Goal: Task Accomplishment & Management: Use online tool/utility

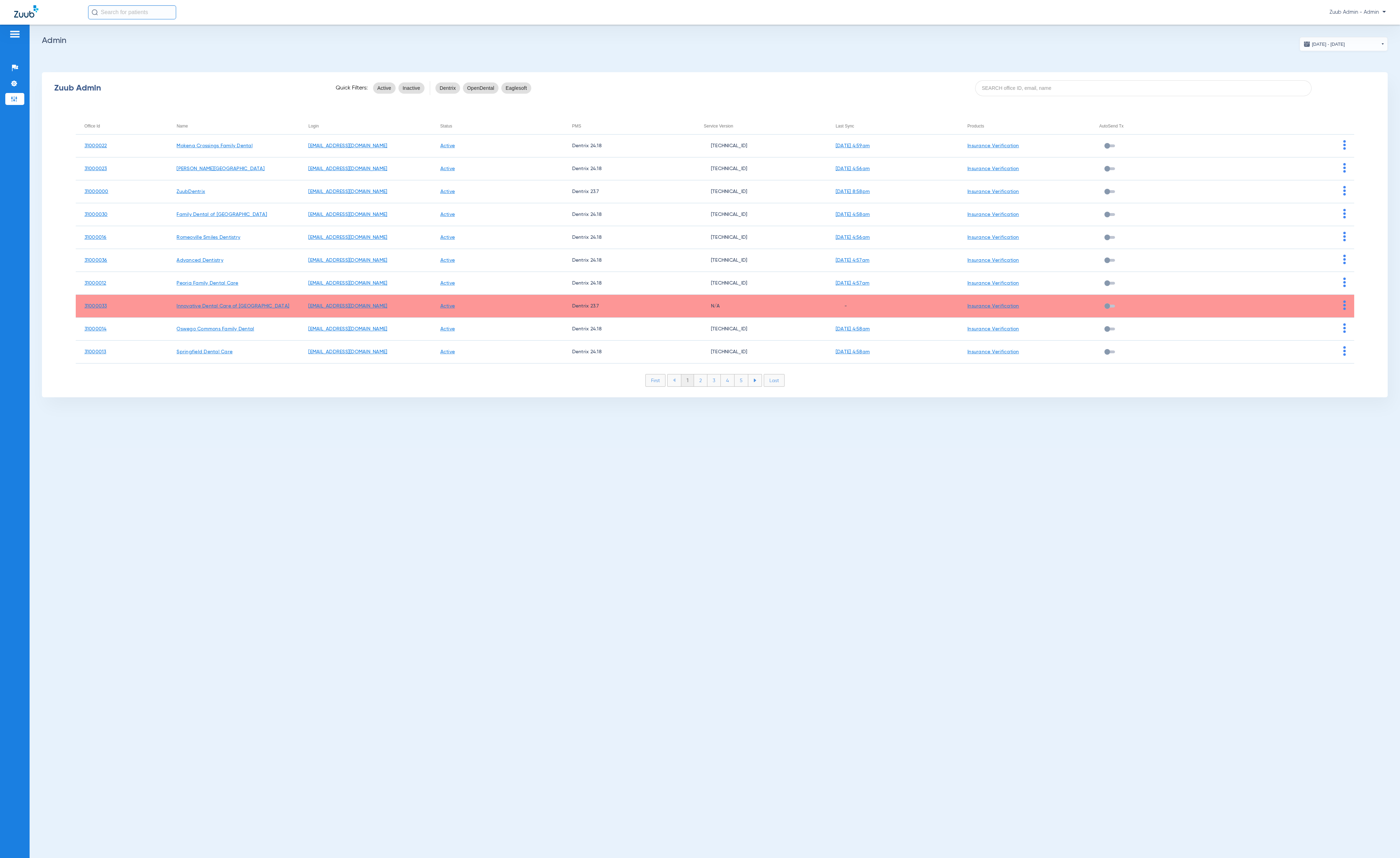
click at [1019, 97] on div "Zuub Admin Quick Filters: Active Inactive Dentrix OpenDental Eaglesoft" at bounding box center [715, 88] width 1346 height 28
click at [1020, 95] on input at bounding box center [1143, 88] width 336 height 16
paste input "31000008"
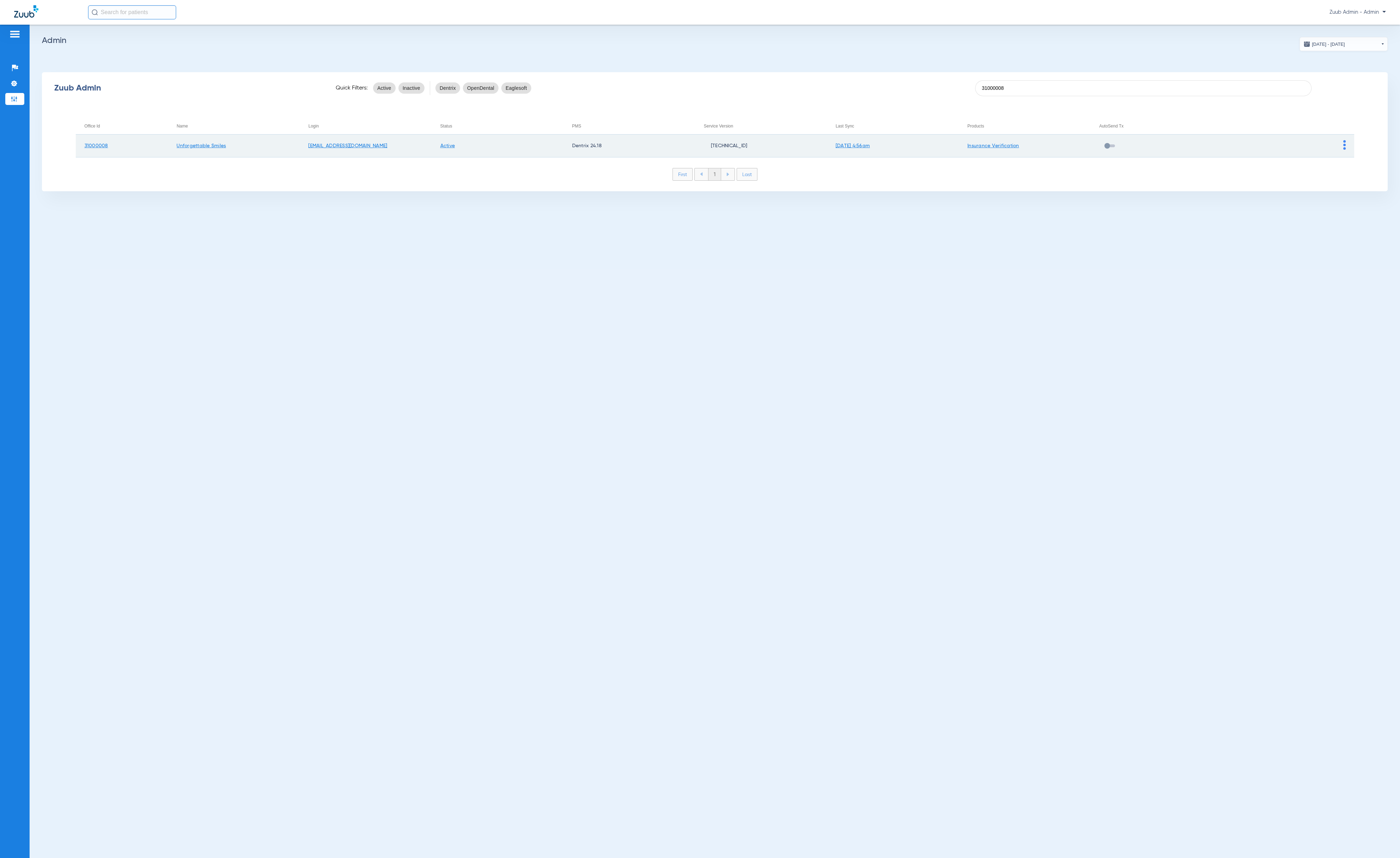
type input "31000008"
click at [1346, 147] on img at bounding box center [1345, 145] width 3 height 10
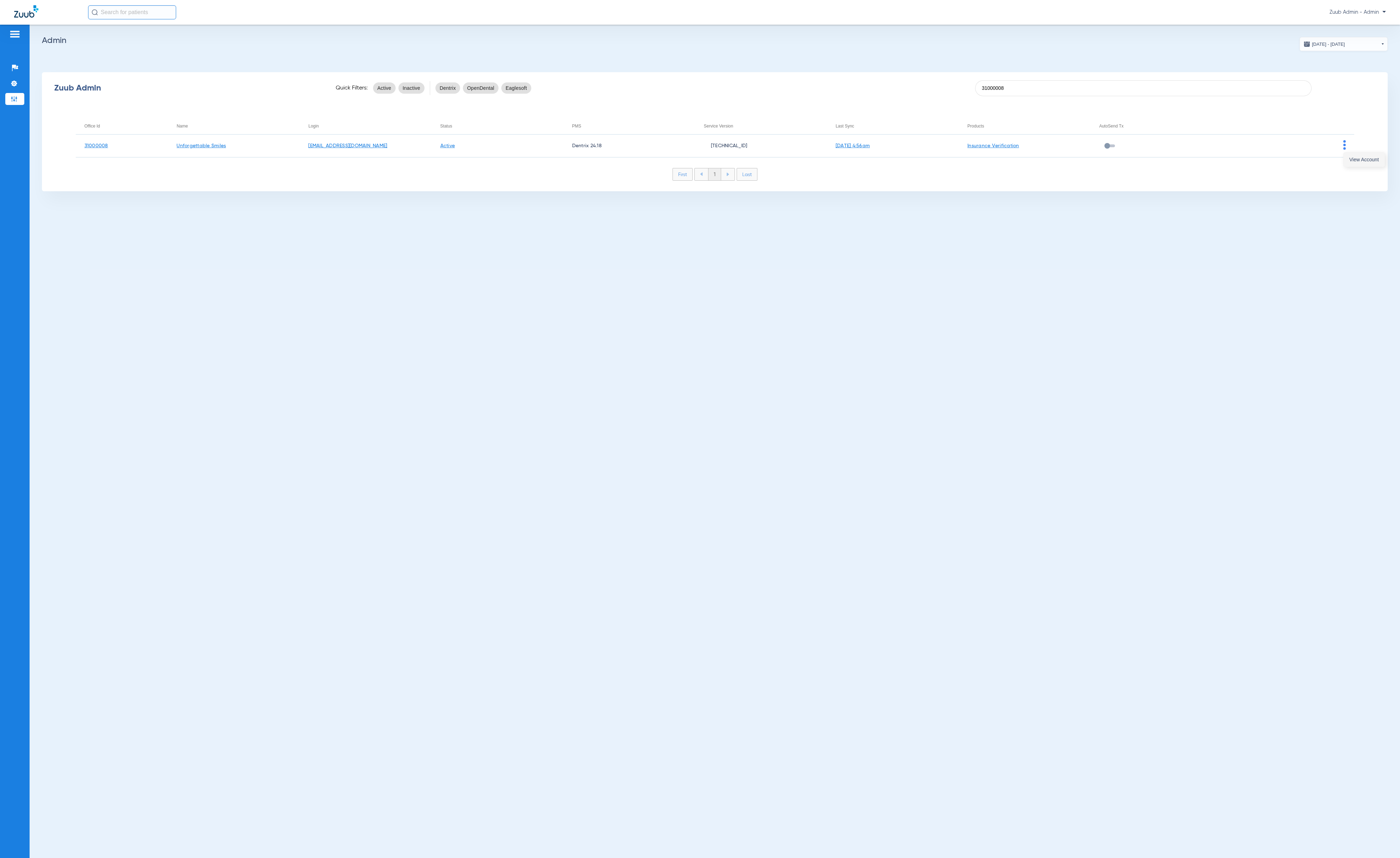
click at [1373, 155] on button "View Account" at bounding box center [1364, 160] width 41 height 14
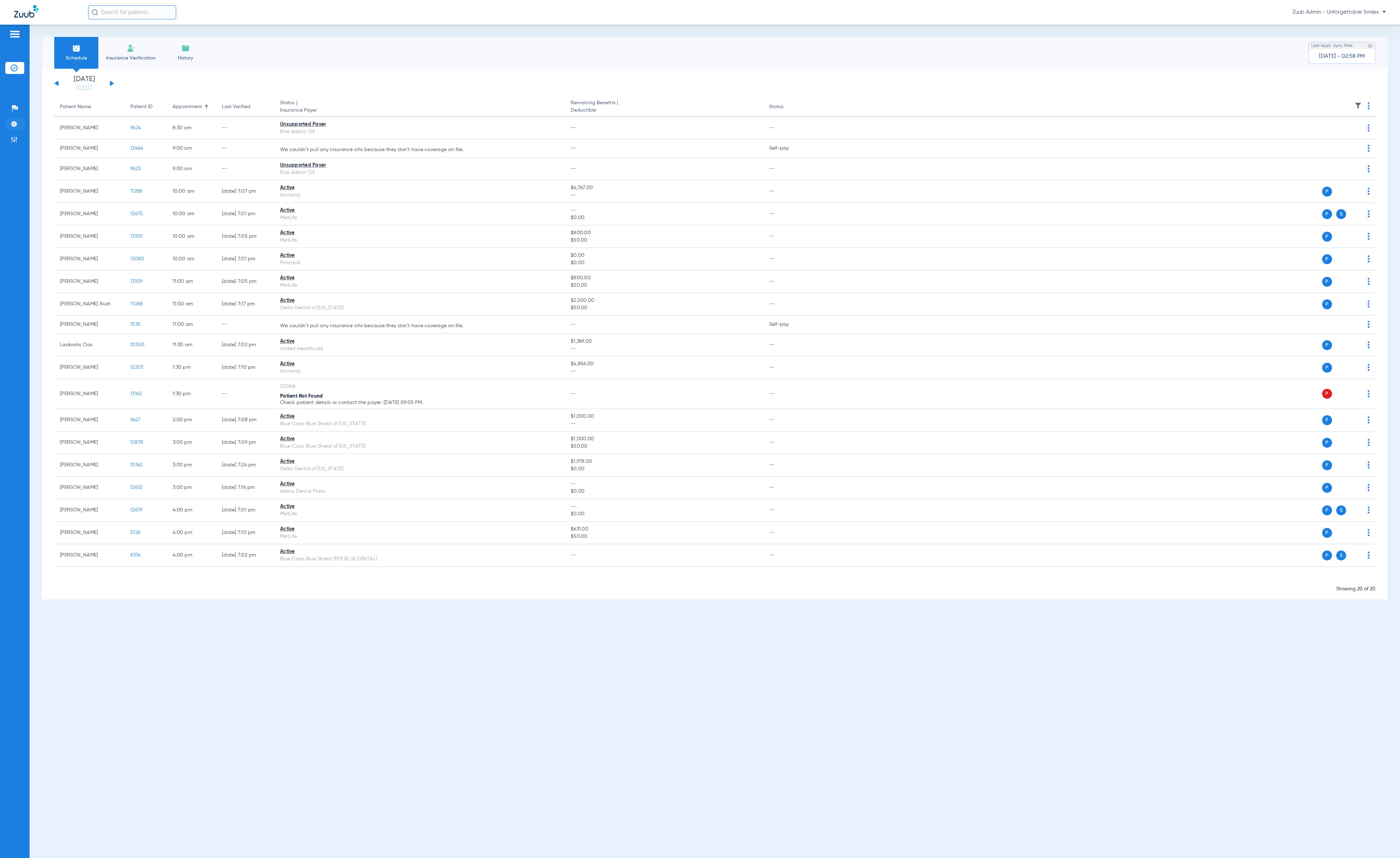
click at [15, 127] on img at bounding box center [14, 124] width 7 height 7
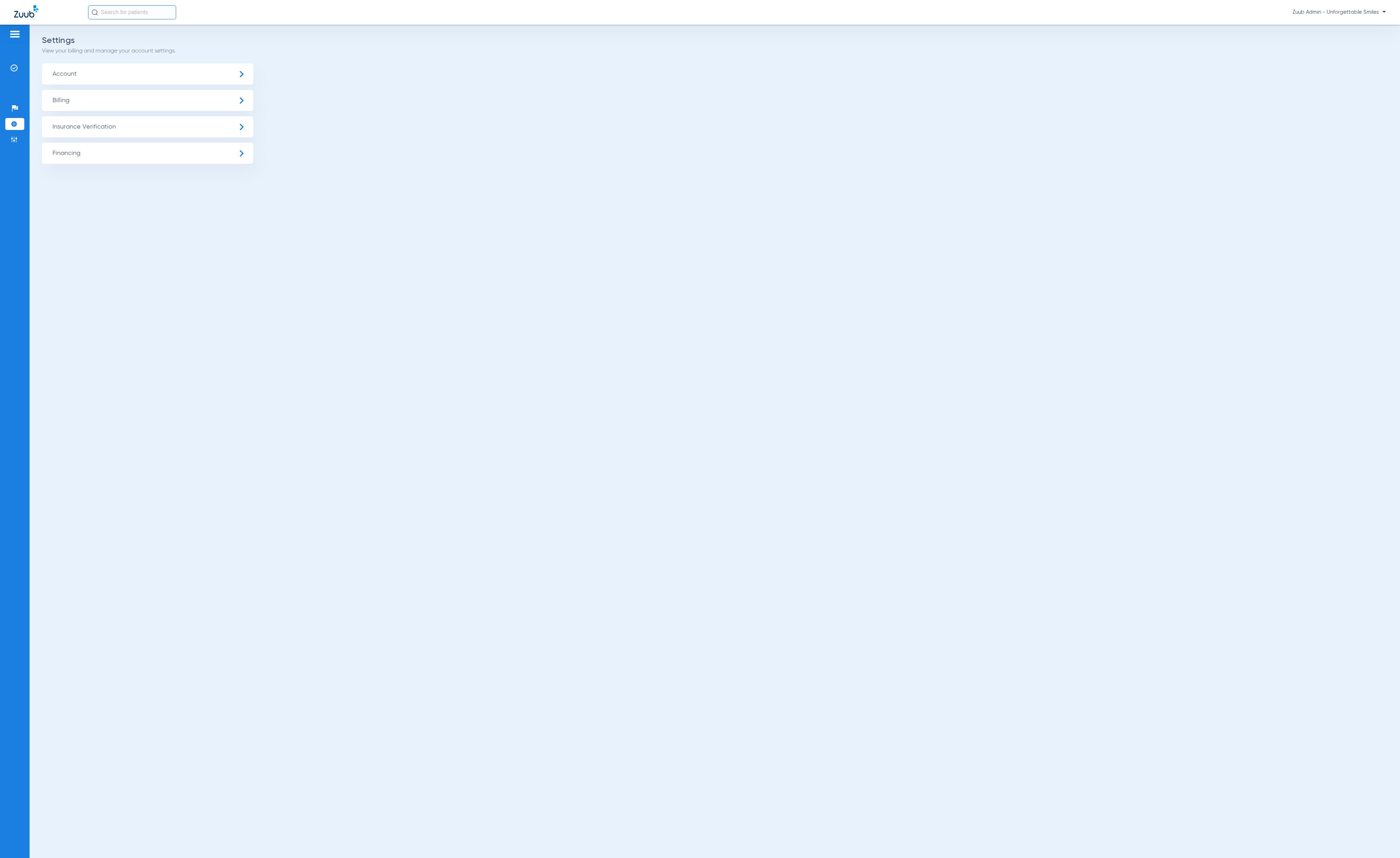
click at [83, 127] on span "Insurance Verification" at bounding box center [147, 127] width 211 height 21
click at [103, 174] on li "Insurance Payer Mapping" at bounding box center [147, 182] width 211 height 18
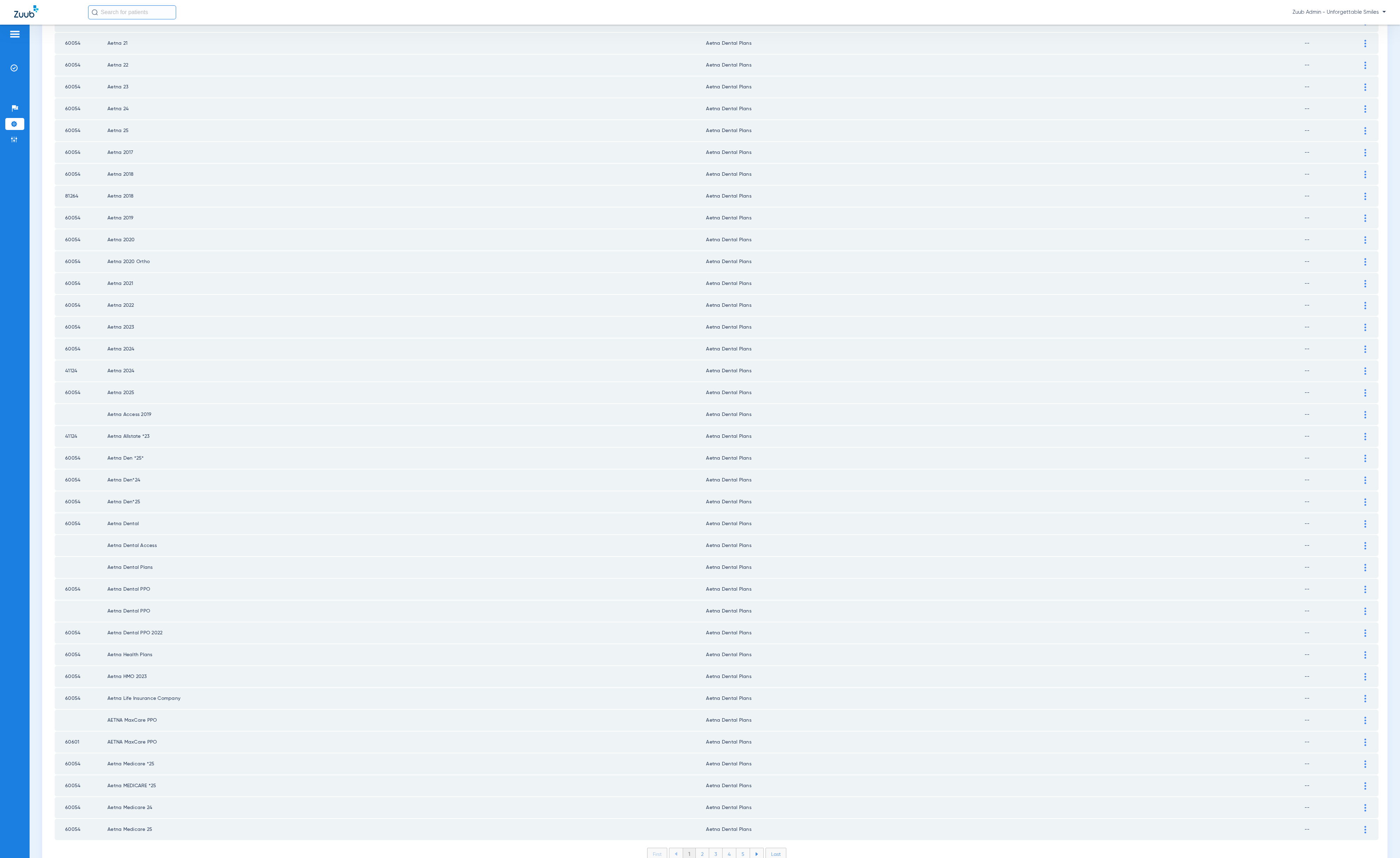
scroll to position [381, 0]
click at [697, 848] on li "2" at bounding box center [702, 854] width 14 height 12
click at [709, 848] on li "3" at bounding box center [716, 854] width 14 height 12
click at [723, 848] on li "4" at bounding box center [729, 854] width 14 height 12
click at [738, 848] on li "5" at bounding box center [743, 854] width 14 height 12
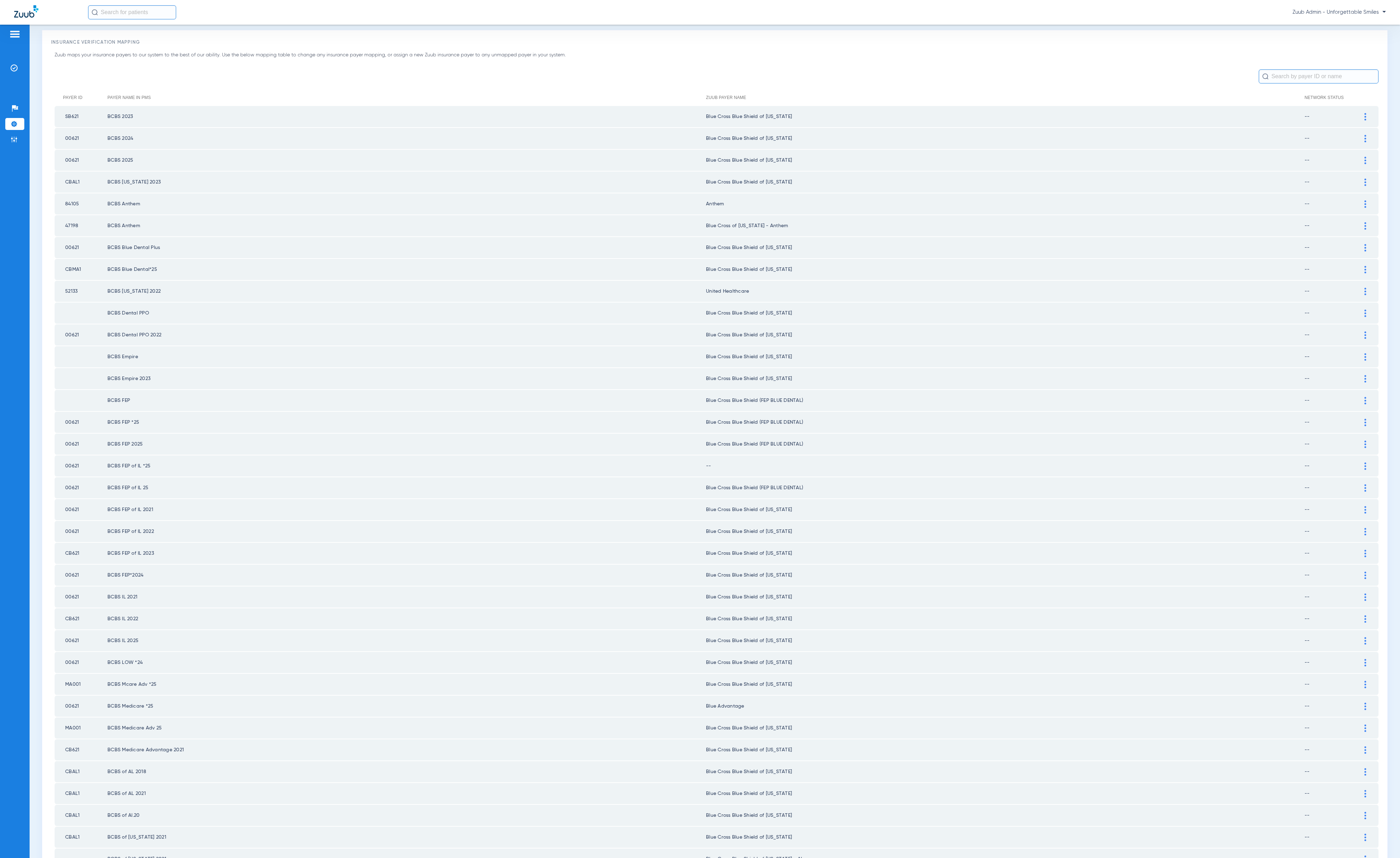
scroll to position [0, 0]
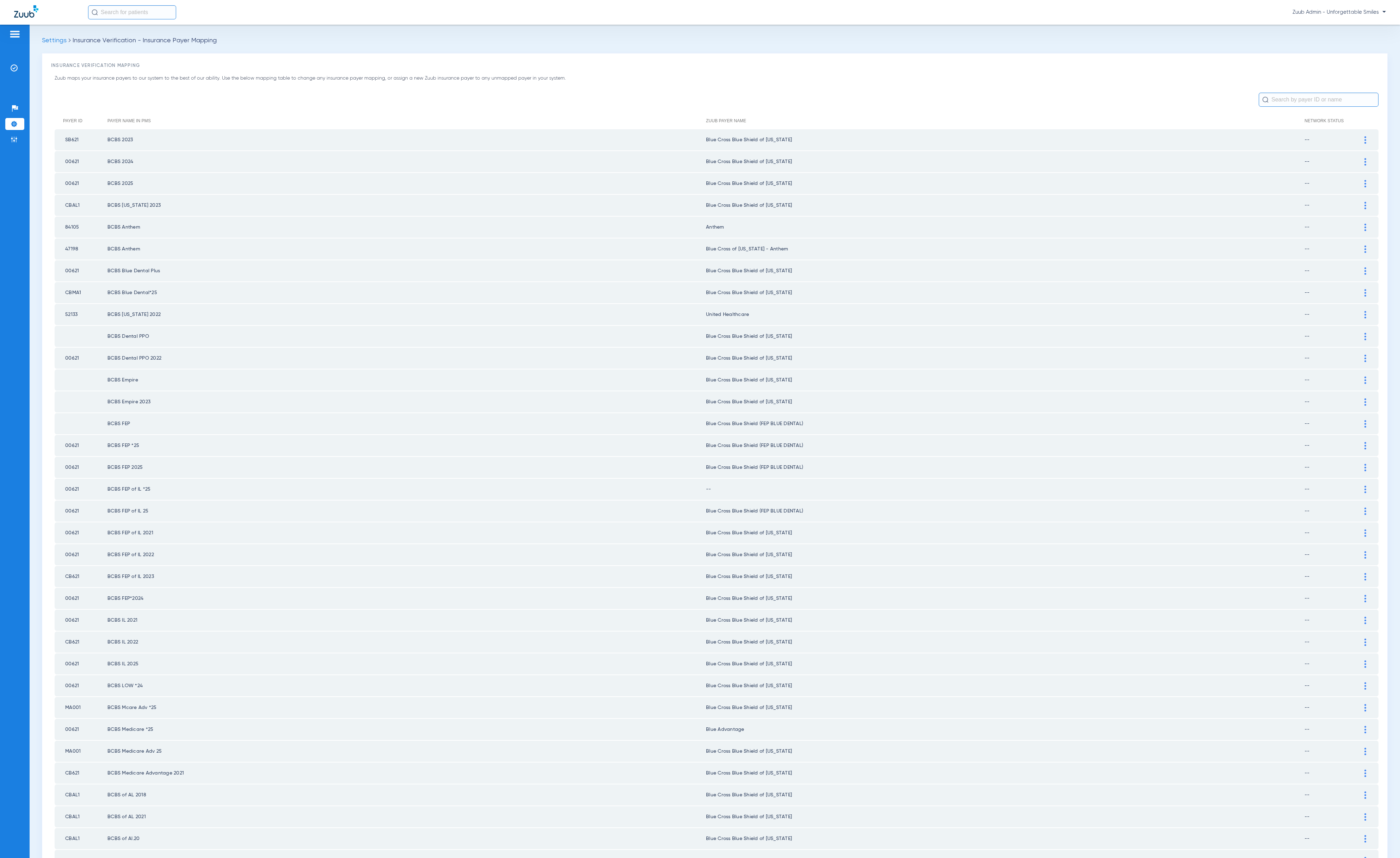
click at [1365, 486] on img at bounding box center [1365, 490] width 2 height 8
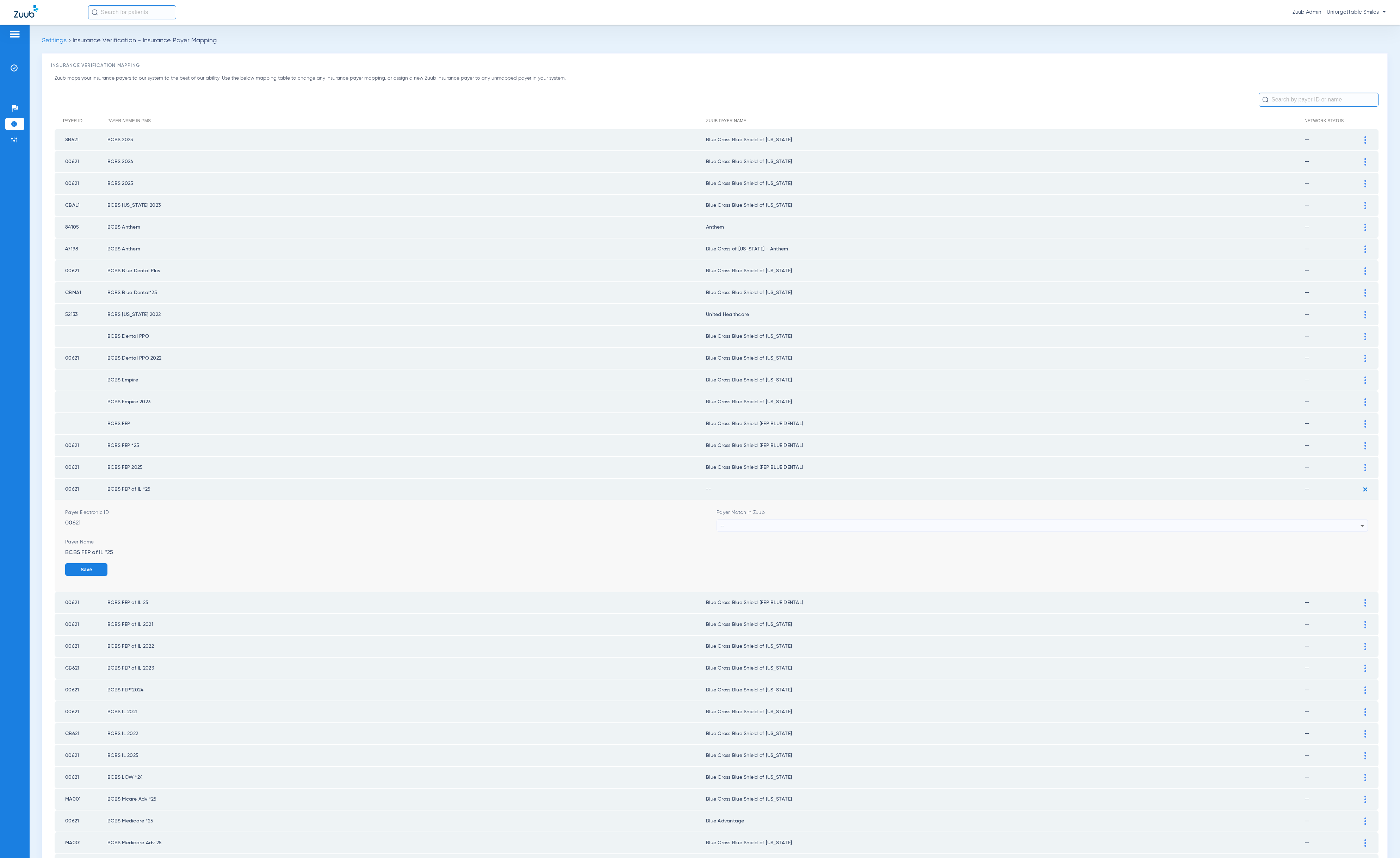
click at [762, 520] on div "--" at bounding box center [1041, 526] width 640 height 12
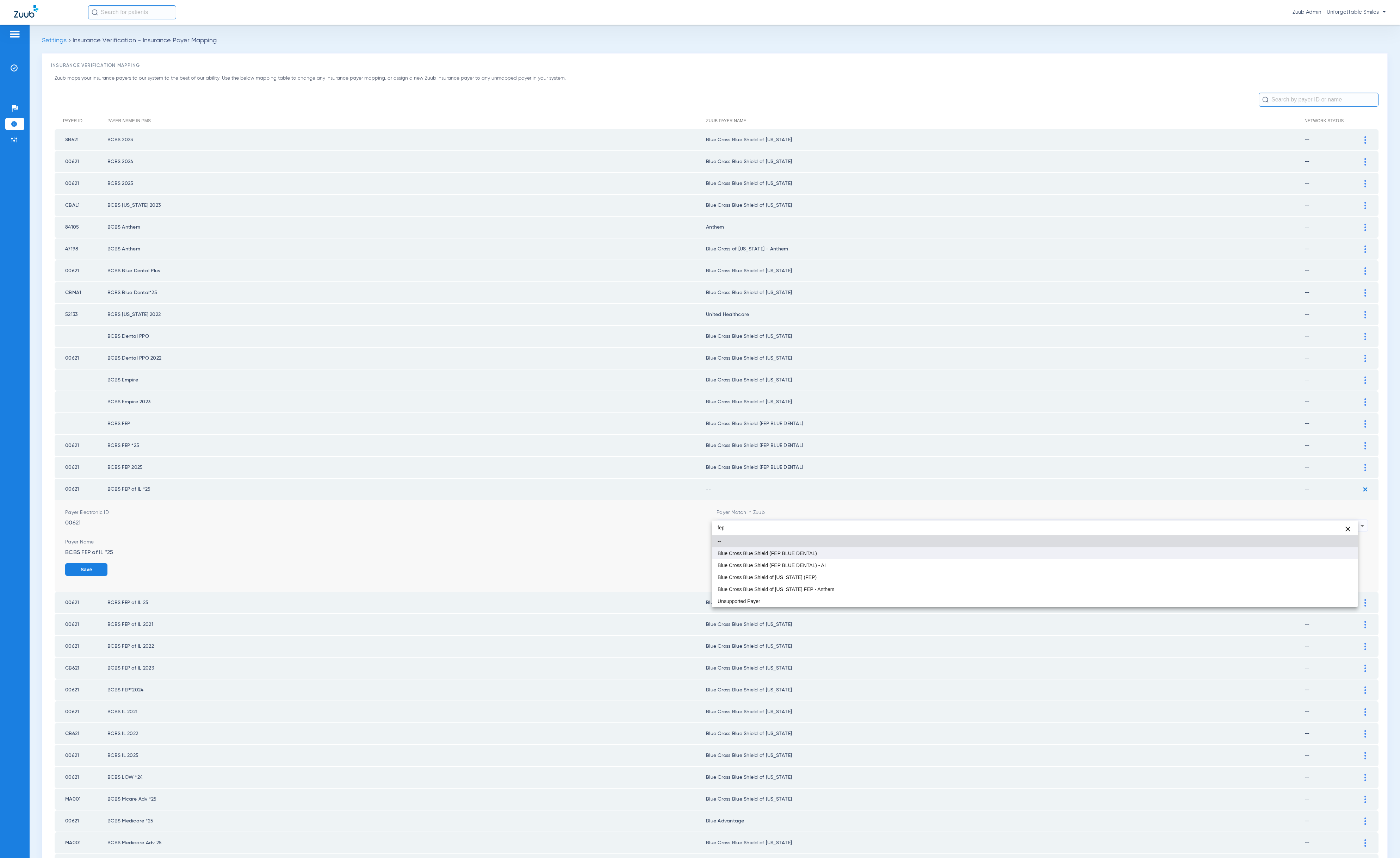
type input "fep"
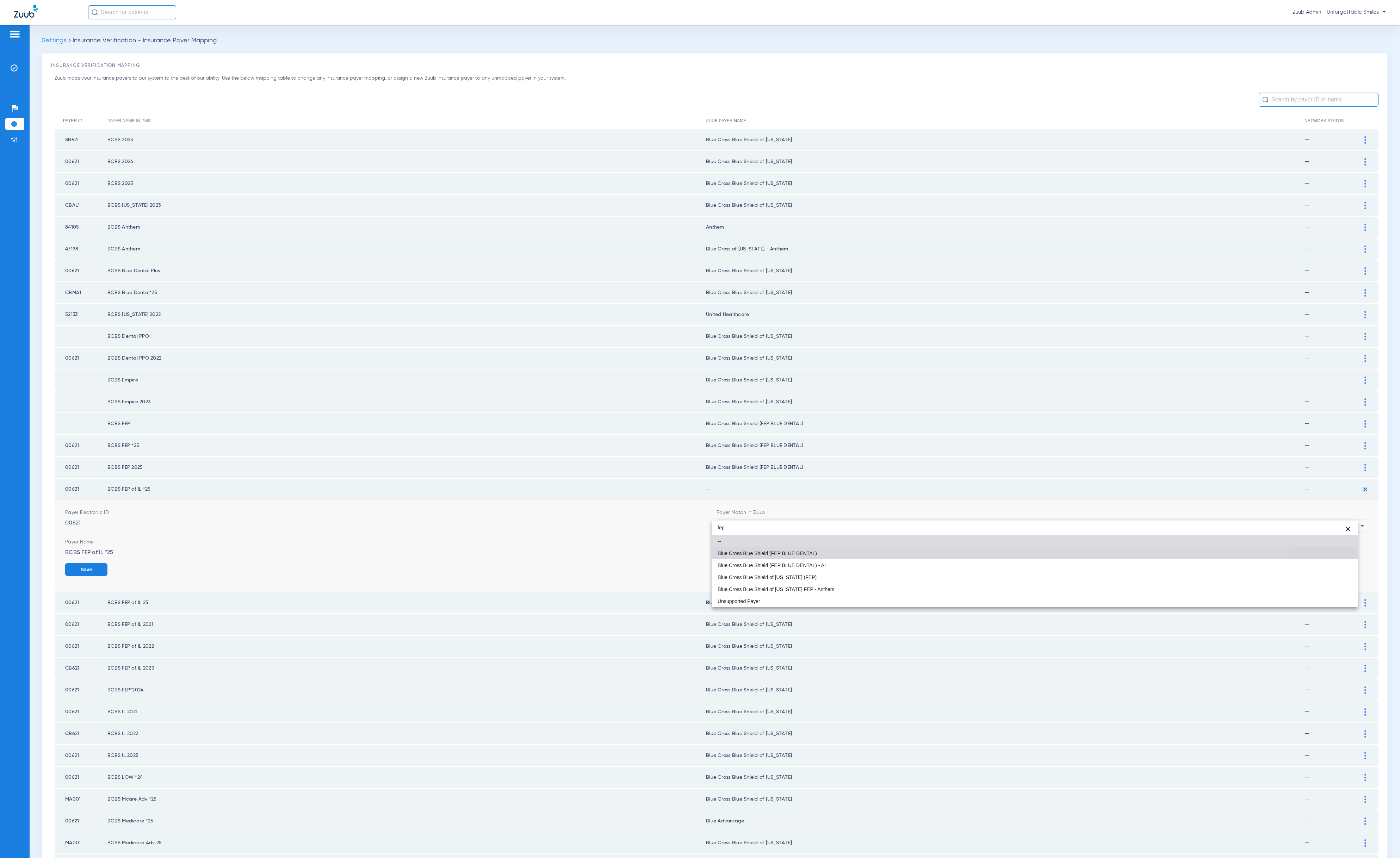
click at [786, 555] on span "Blue Cross Blue Shield (FEP BLUE DENTAL)" at bounding box center [767, 553] width 99 height 5
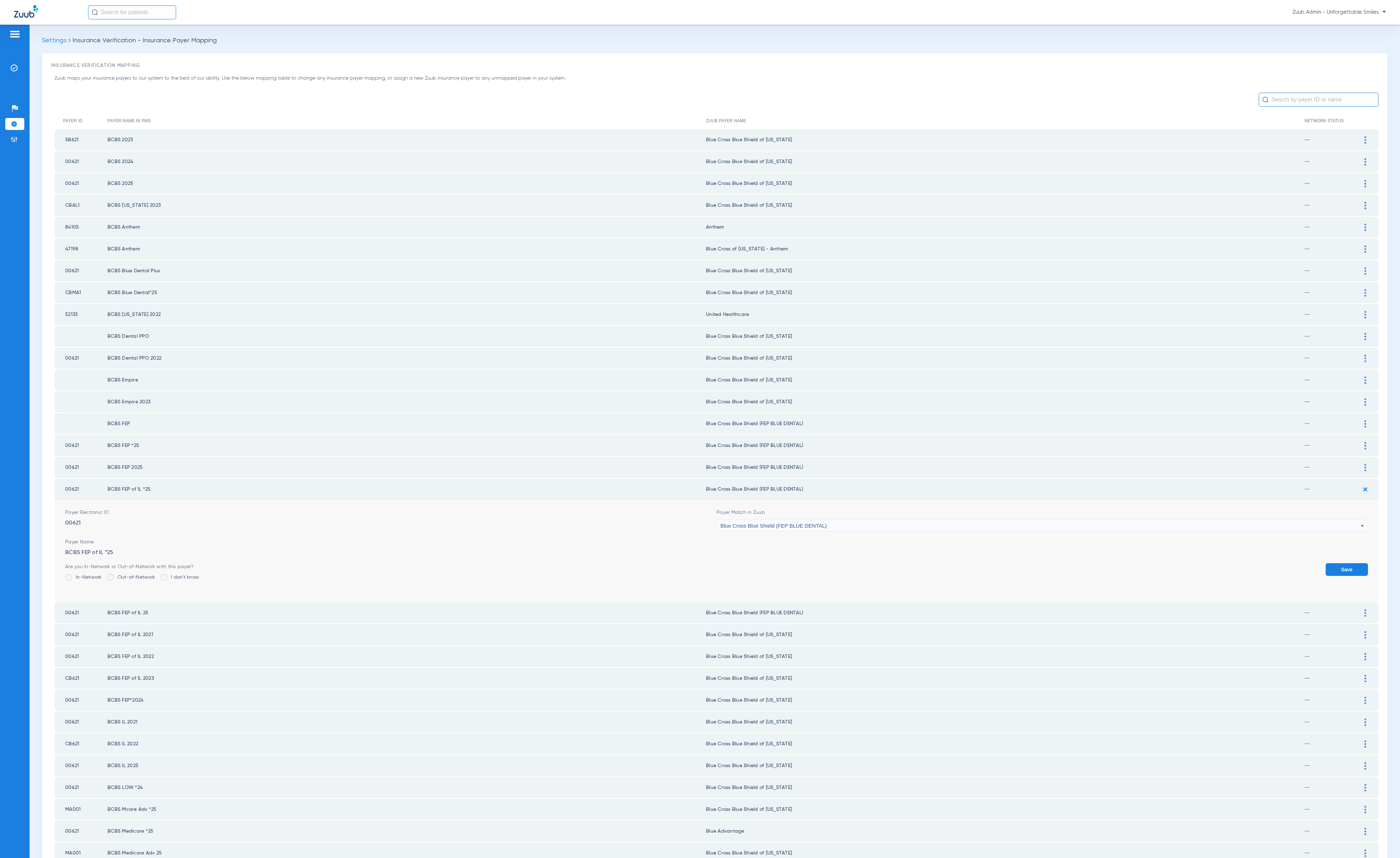
click at [1346, 563] on button "Save" at bounding box center [1347, 569] width 42 height 12
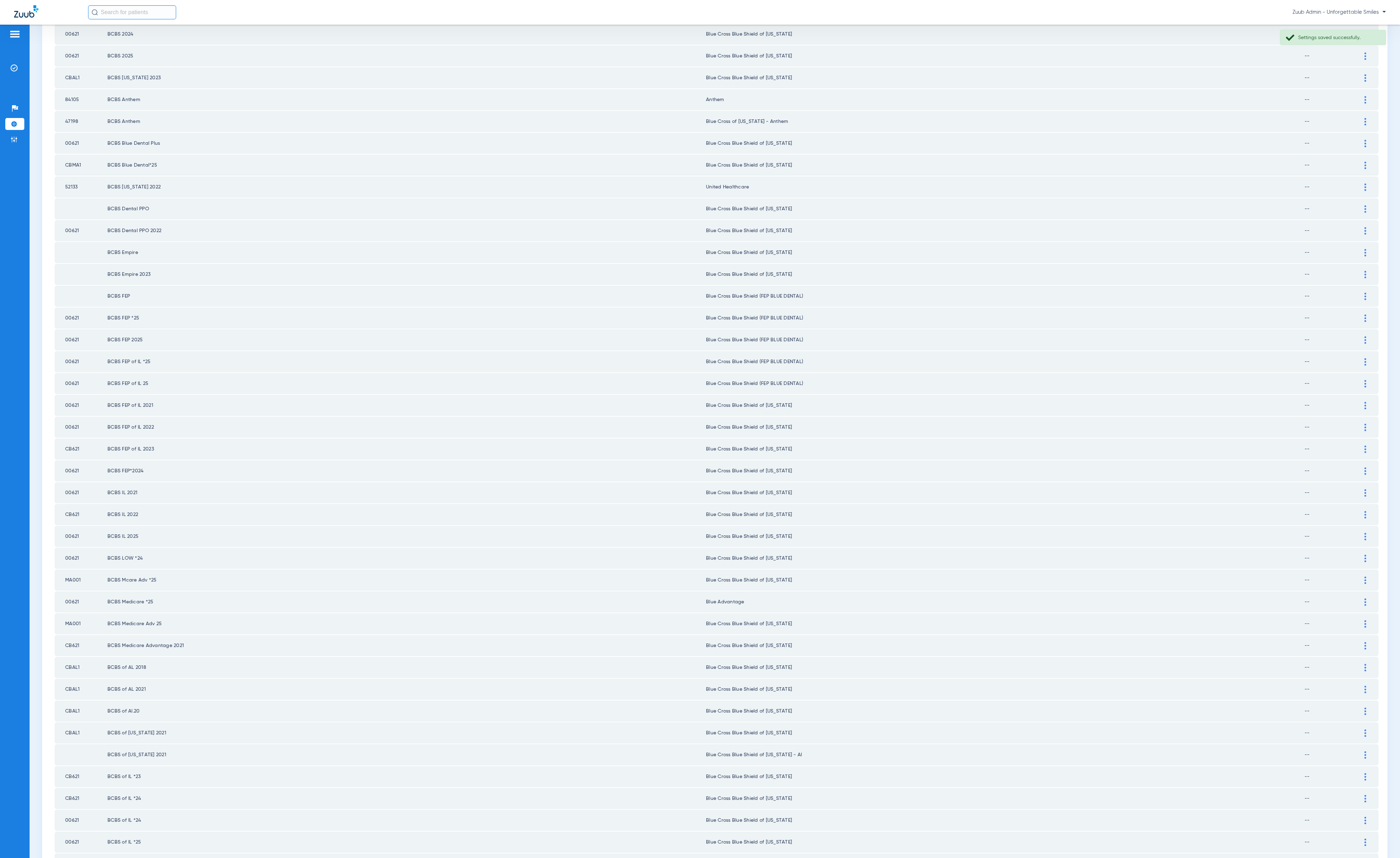
scroll to position [381, 0]
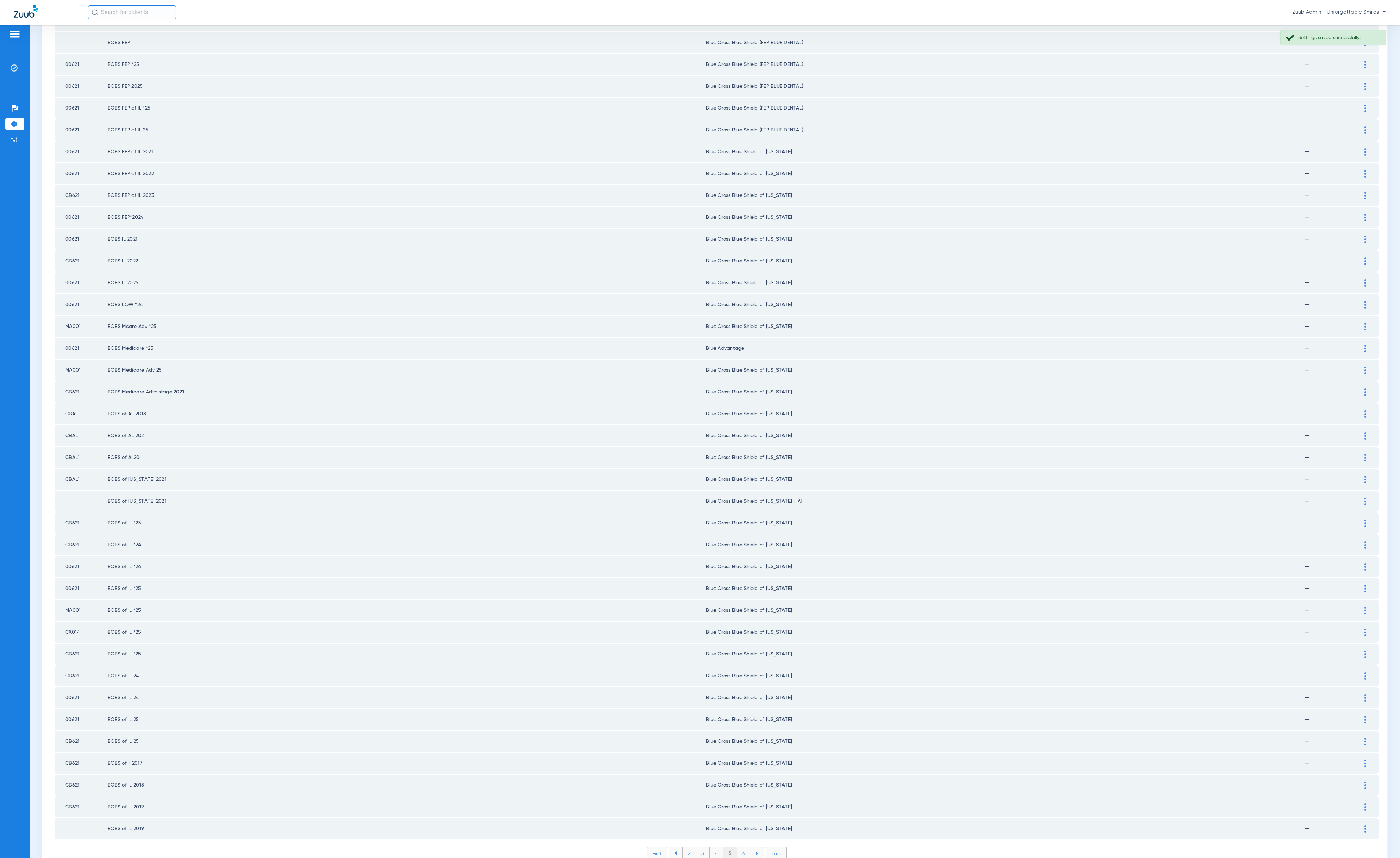
click at [738, 848] on li "6" at bounding box center [743, 854] width 14 height 12
click at [740, 847] on div "First 3 4 5 6 7 Last Items per page: 50 251 – 300 of 1946" at bounding box center [716, 859] width 1324 height 23
click at [739, 848] on li "7" at bounding box center [743, 854] width 14 height 12
click at [741, 848] on li "8" at bounding box center [743, 854] width 14 height 12
click at [743, 848] on li "9" at bounding box center [743, 854] width 14 height 12
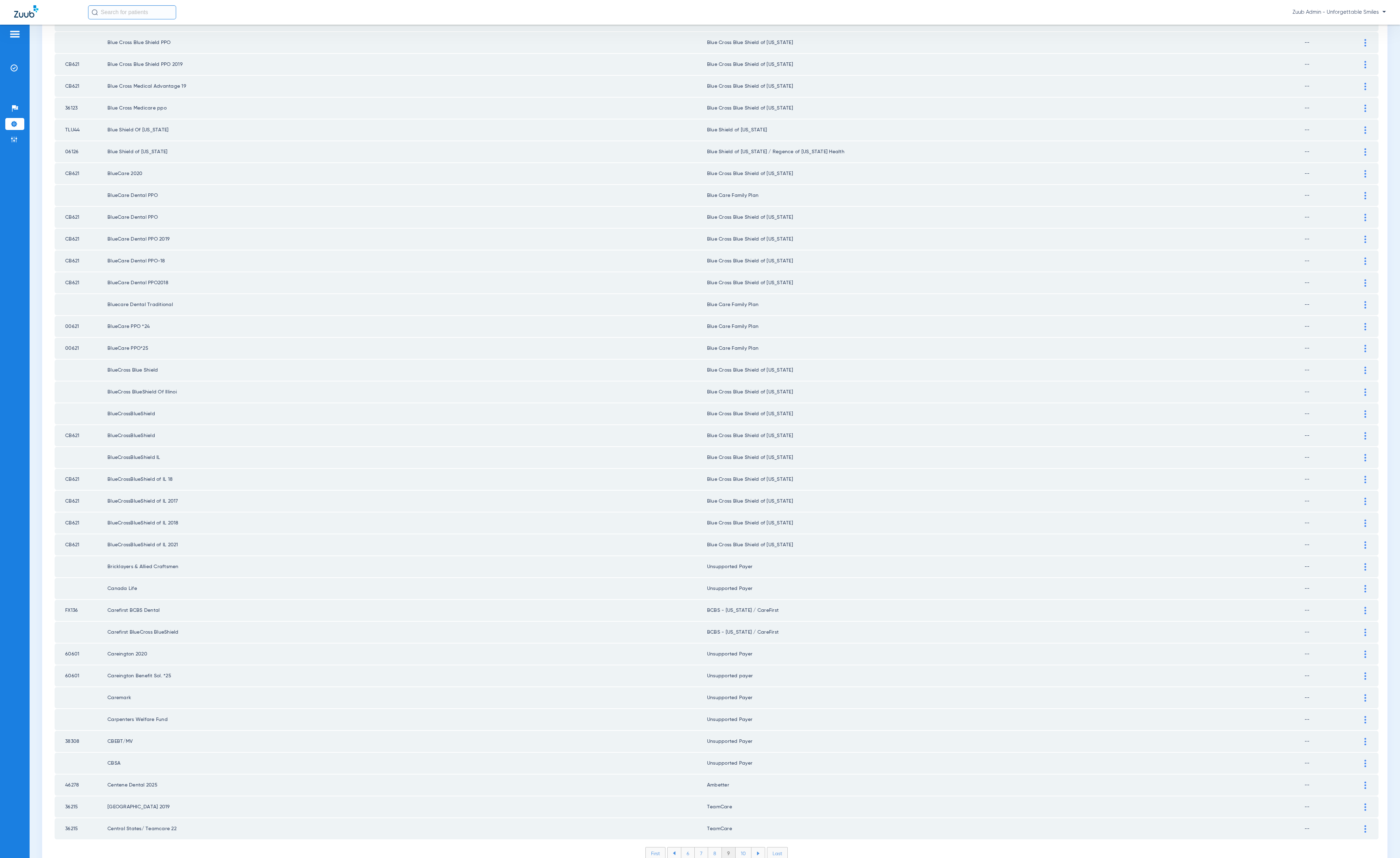
click at [739, 848] on li "10" at bounding box center [743, 854] width 16 height 12
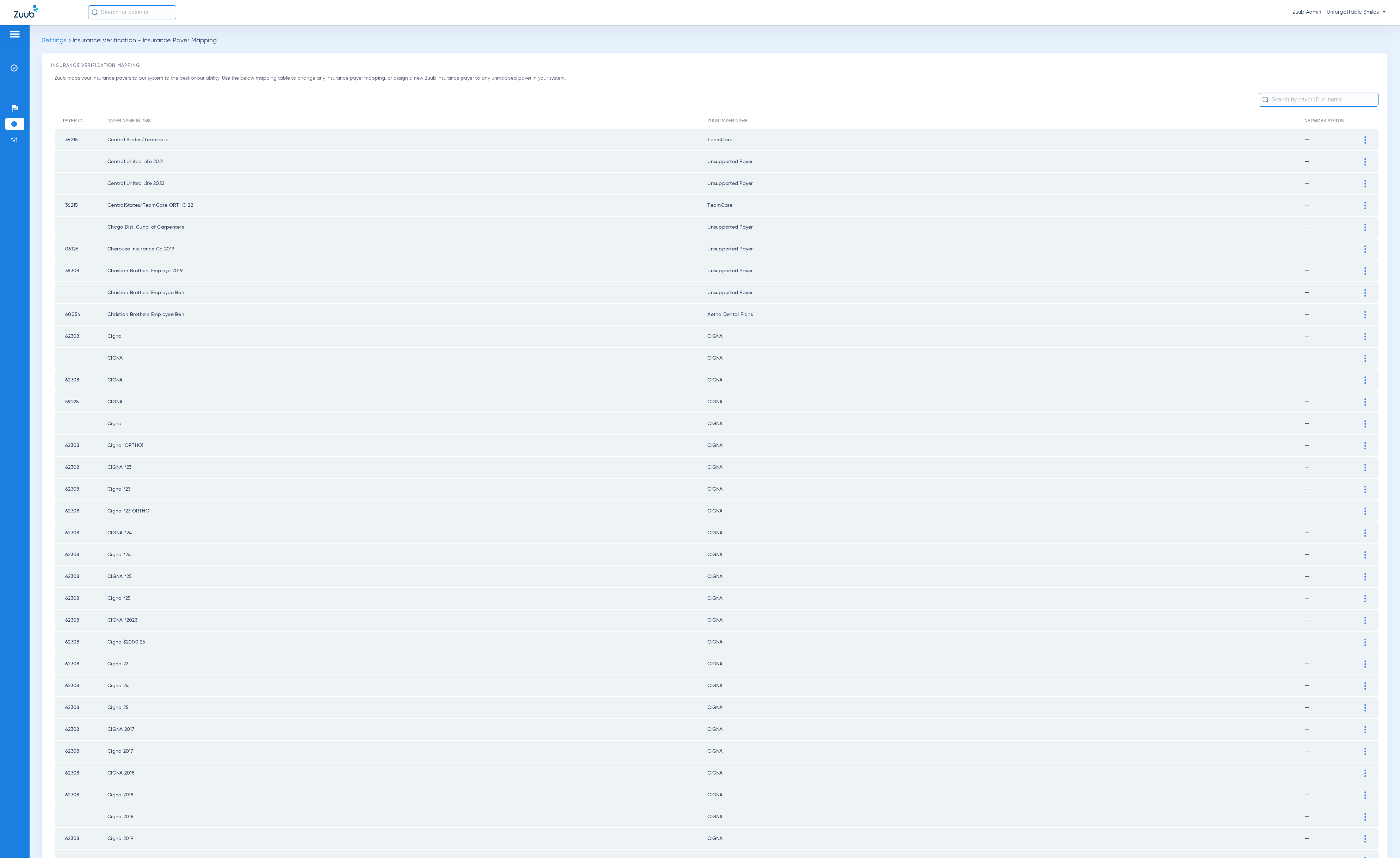
scroll to position [0, 0]
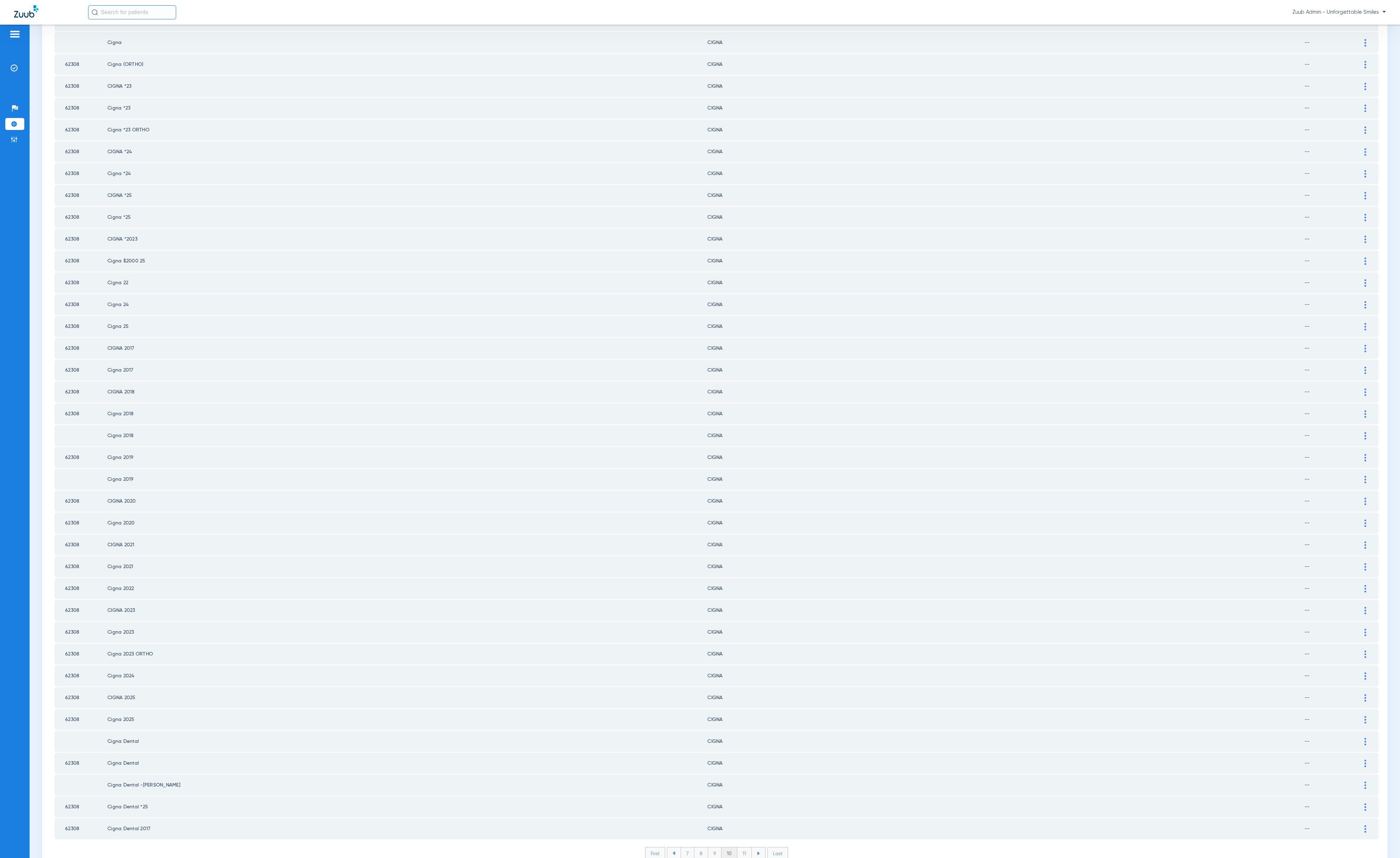
click at [741, 848] on li "11" at bounding box center [745, 854] width 15 height 12
click at [739, 848] on li "12" at bounding box center [745, 854] width 15 height 12
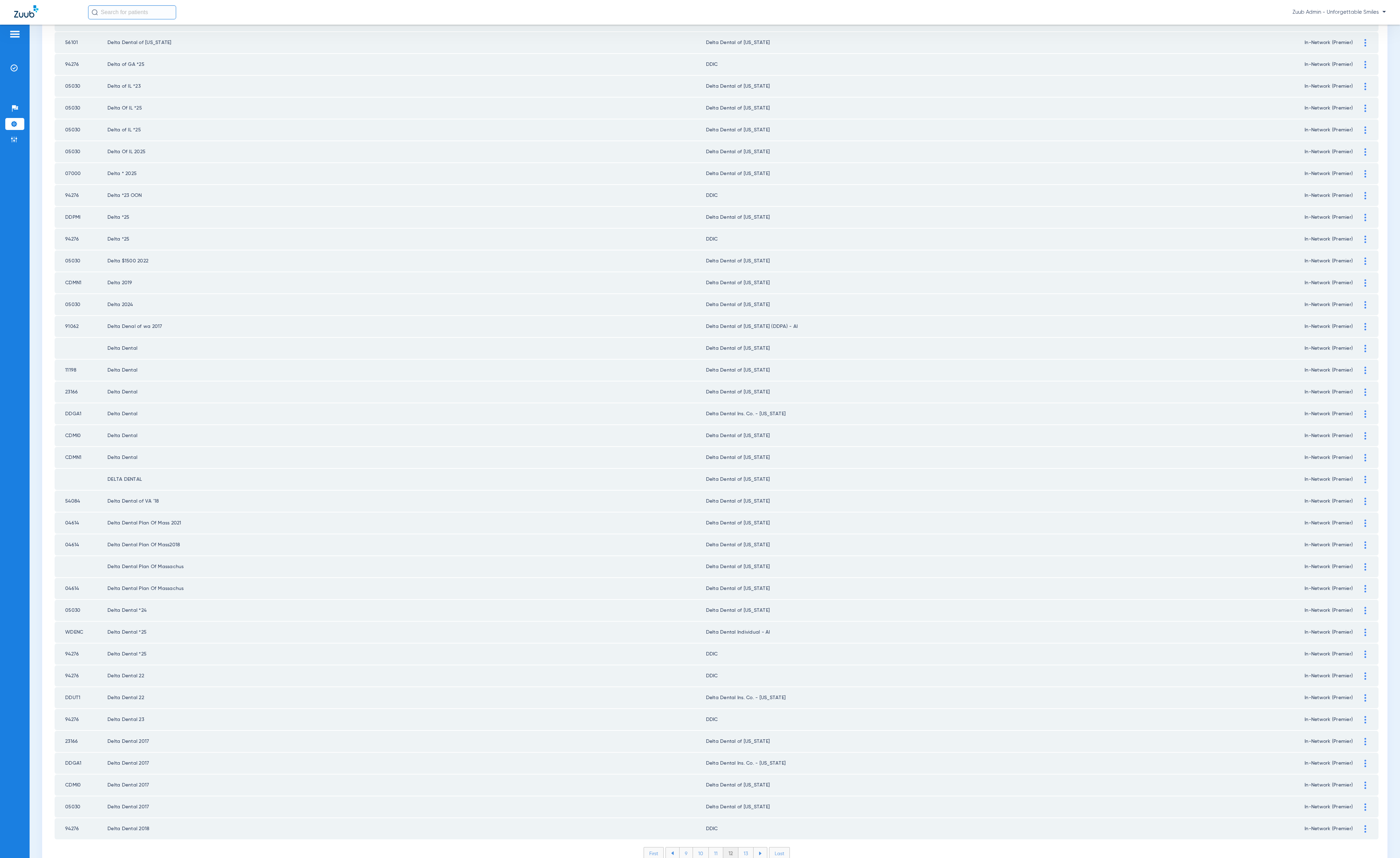
click at [745, 848] on li "13" at bounding box center [746, 854] width 15 height 12
click at [743, 848] on li "14" at bounding box center [747, 854] width 16 height 12
click at [745, 848] on li "15" at bounding box center [746, 854] width 16 height 12
click at [741, 848] on li "16" at bounding box center [747, 854] width 15 height 12
click at [742, 848] on li "17" at bounding box center [747, 854] width 15 height 12
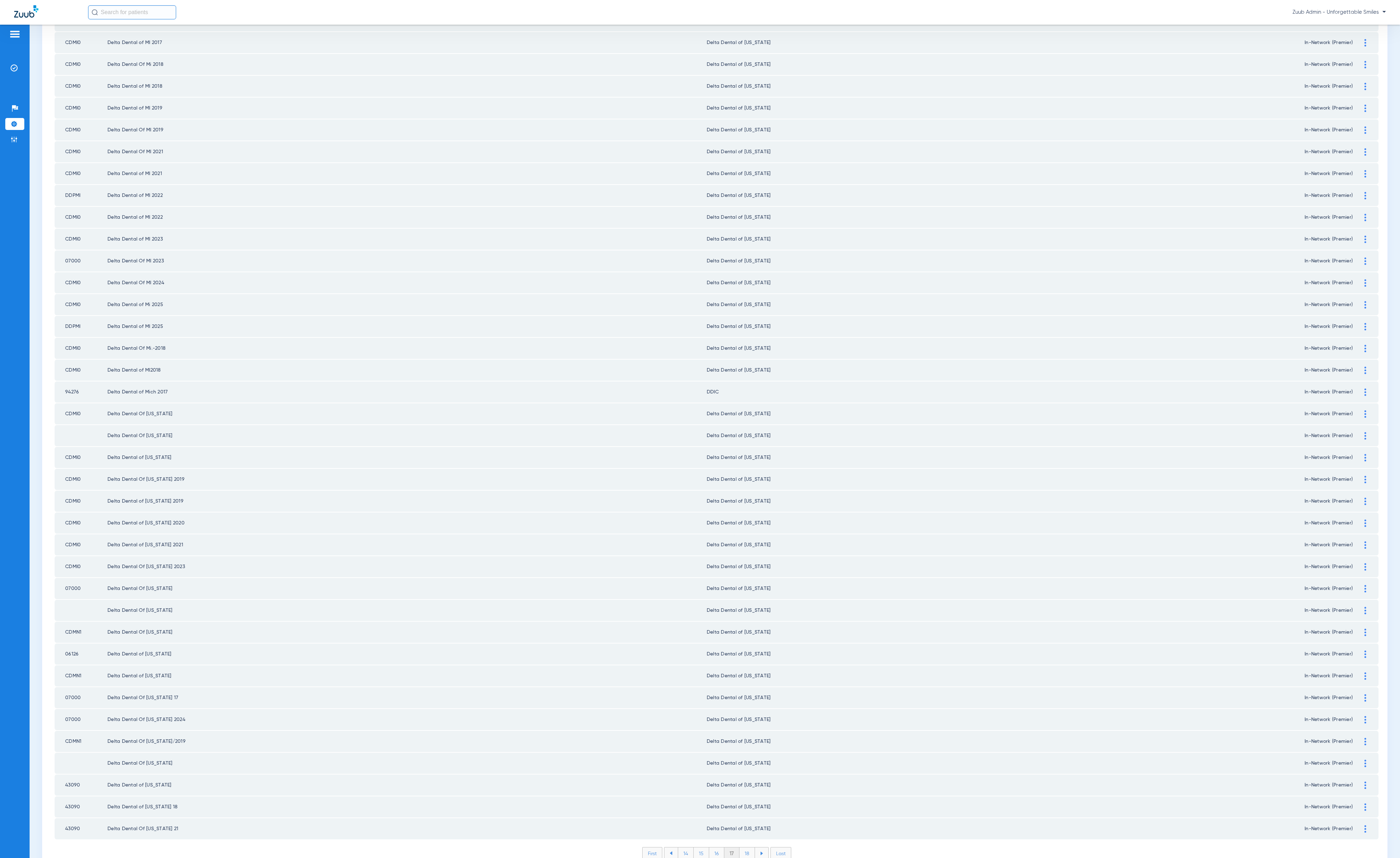
click at [745, 848] on li "18" at bounding box center [747, 854] width 16 height 12
click at [741, 847] on ul "15 16 17 18 19" at bounding box center [716, 853] width 104 height 12
click at [742, 848] on li "19" at bounding box center [747, 854] width 15 height 12
click at [740, 848] on li "20" at bounding box center [747, 854] width 16 height 12
click at [741, 848] on li "21" at bounding box center [748, 854] width 15 height 12
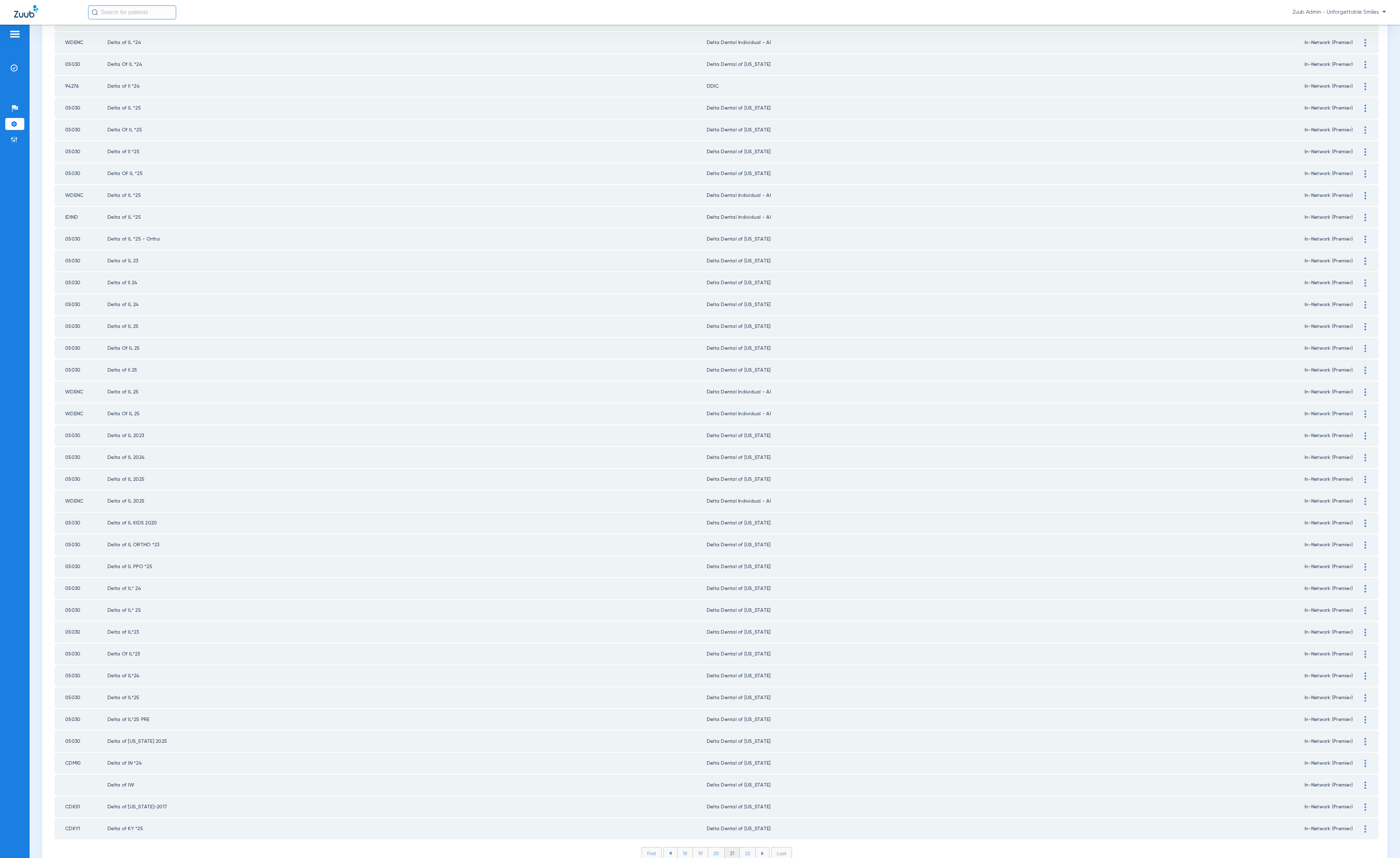
click at [742, 848] on li "22" at bounding box center [747, 854] width 16 height 12
click at [741, 848] on li "23" at bounding box center [747, 854] width 16 height 12
click at [741, 848] on li "24" at bounding box center [748, 854] width 16 height 12
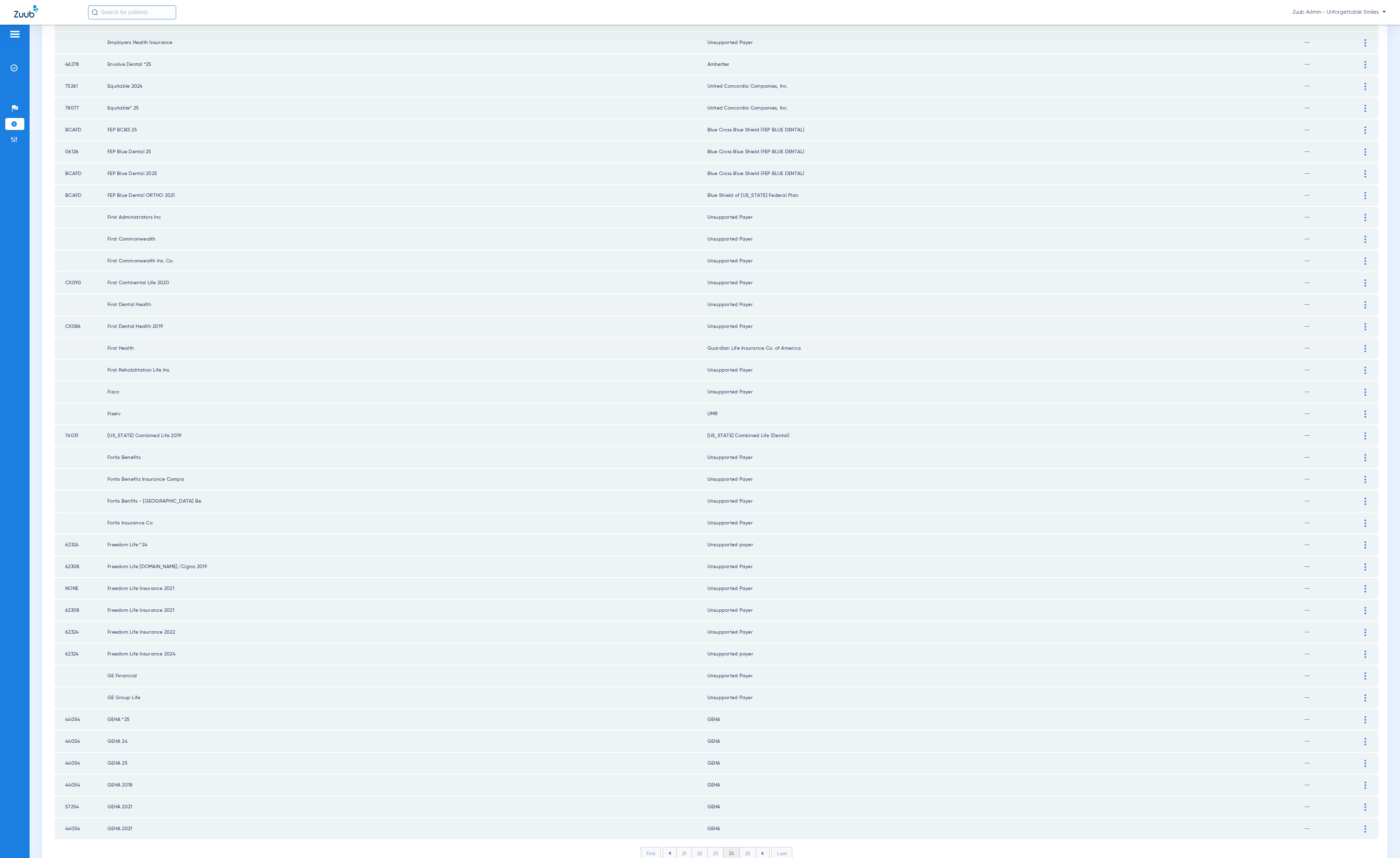
click at [742, 847] on div "First 21 22 23 24 25 Last Items per page: 50 1151 – 1200 of 1946" at bounding box center [716, 859] width 1324 height 23
click at [742, 847] on ul "21 22 23 24 25" at bounding box center [716, 853] width 107 height 12
click at [742, 848] on li "25" at bounding box center [748, 854] width 16 height 12
click at [743, 848] on li "26" at bounding box center [748, 854] width 16 height 12
click at [741, 848] on li "27" at bounding box center [748, 854] width 16 height 12
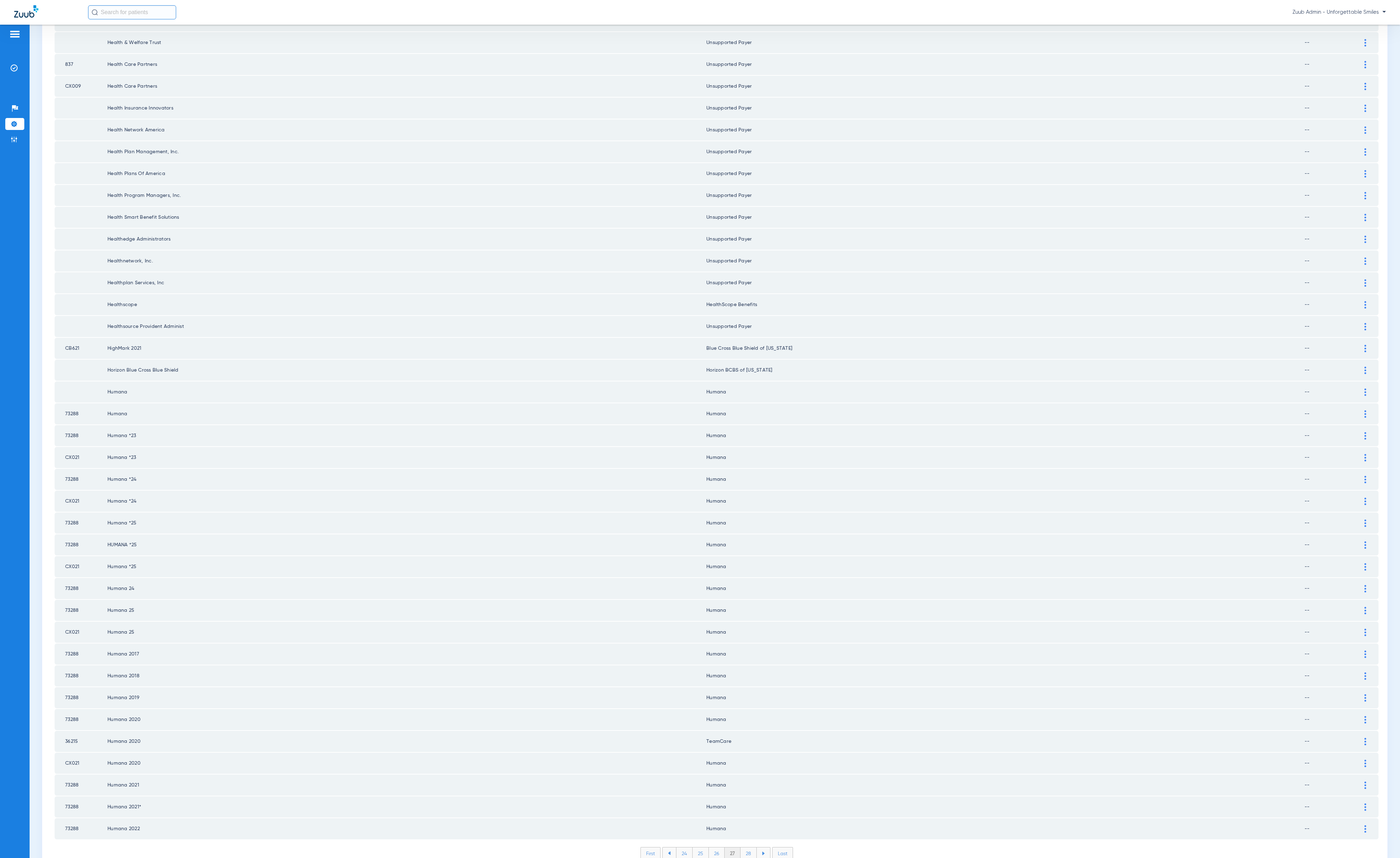
click at [746, 848] on li "28" at bounding box center [749, 854] width 16 height 12
click at [742, 848] on li "29" at bounding box center [748, 854] width 16 height 12
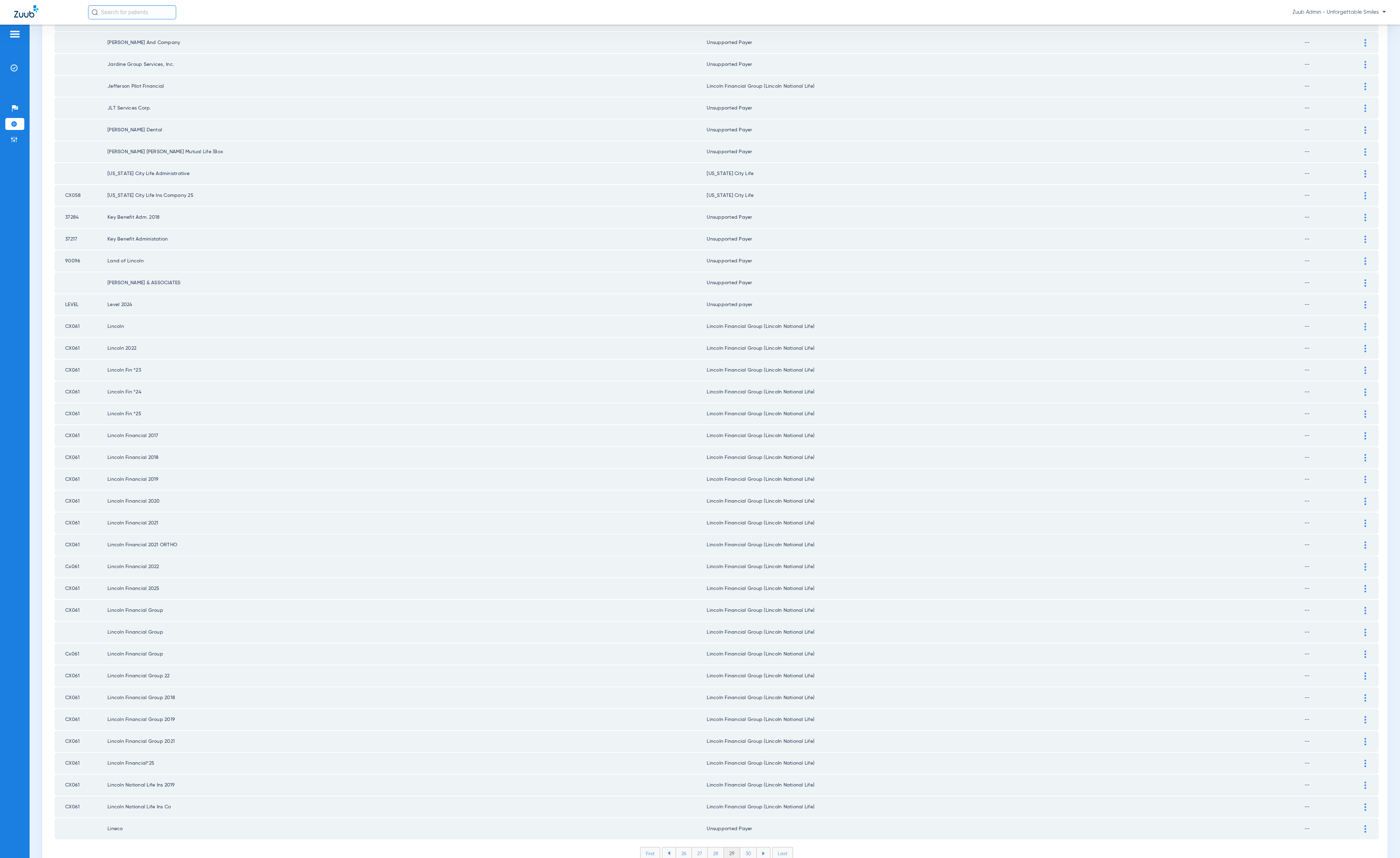
click at [742, 848] on li "30" at bounding box center [748, 854] width 16 height 12
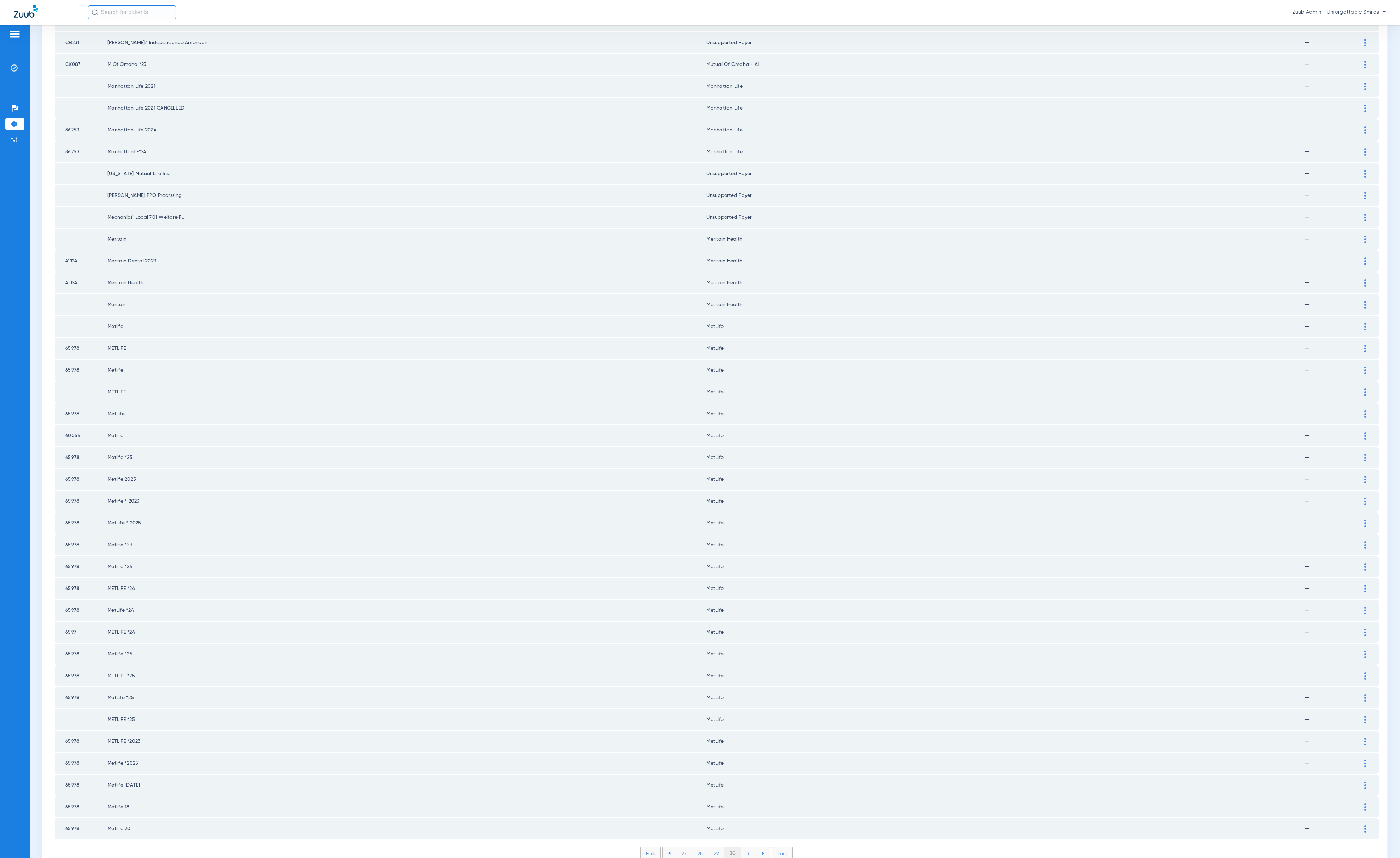
click at [741, 848] on li "31" at bounding box center [749, 854] width 15 height 12
click at [741, 848] on li "32" at bounding box center [748, 854] width 16 height 12
click at [743, 848] on li "33" at bounding box center [748, 854] width 16 height 12
click at [746, 848] on li "34" at bounding box center [749, 854] width 16 height 12
click at [740, 848] on li "35" at bounding box center [748, 854] width 16 height 12
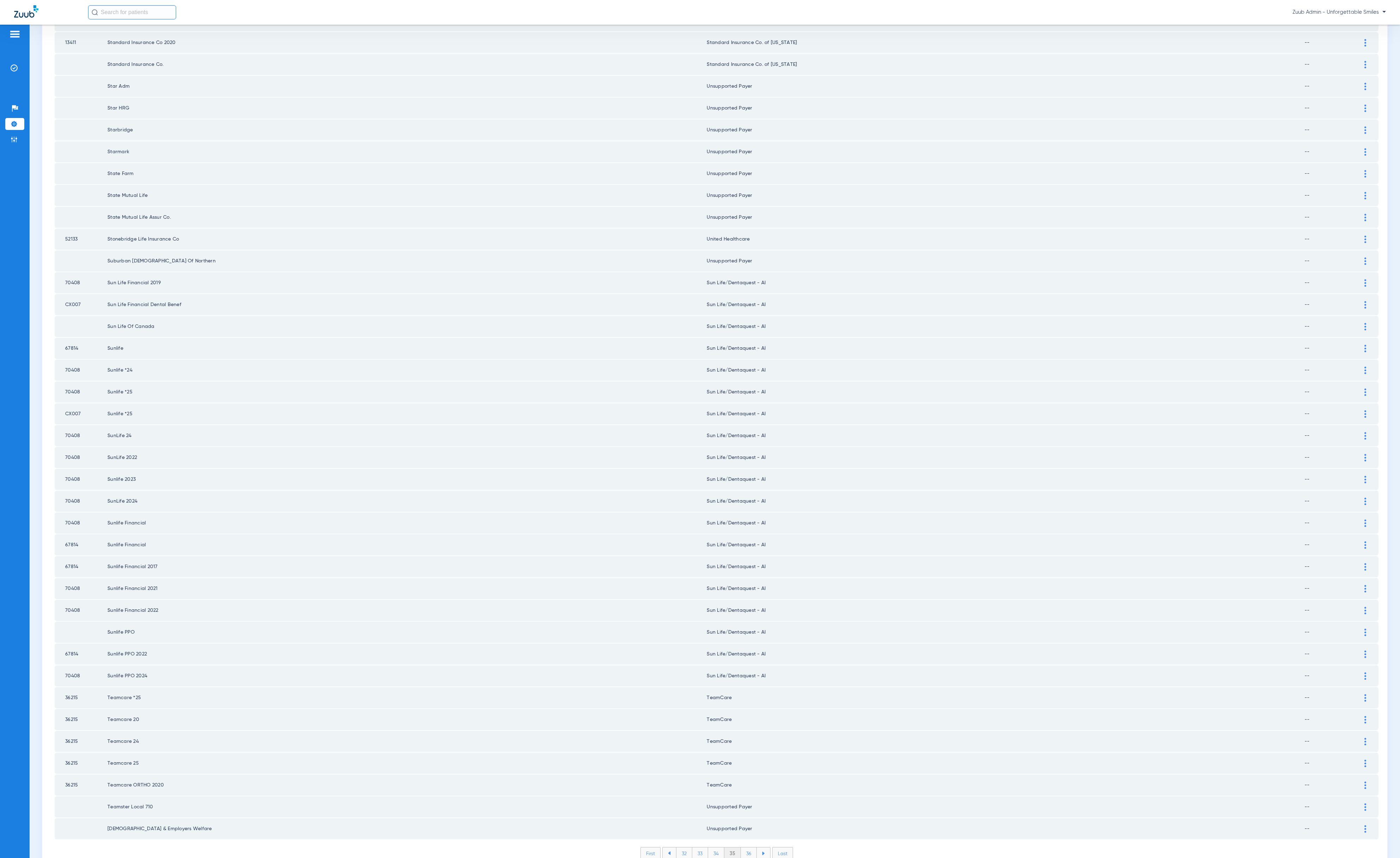
click at [741, 848] on li "36" at bounding box center [748, 854] width 16 height 12
click at [741, 848] on li "37" at bounding box center [748, 854] width 16 height 12
click at [747, 848] on li "38" at bounding box center [749, 854] width 16 height 12
click at [741, 848] on li "39" at bounding box center [748, 854] width 16 height 12
click at [743, 844] on li "39" at bounding box center [748, 850] width 16 height 12
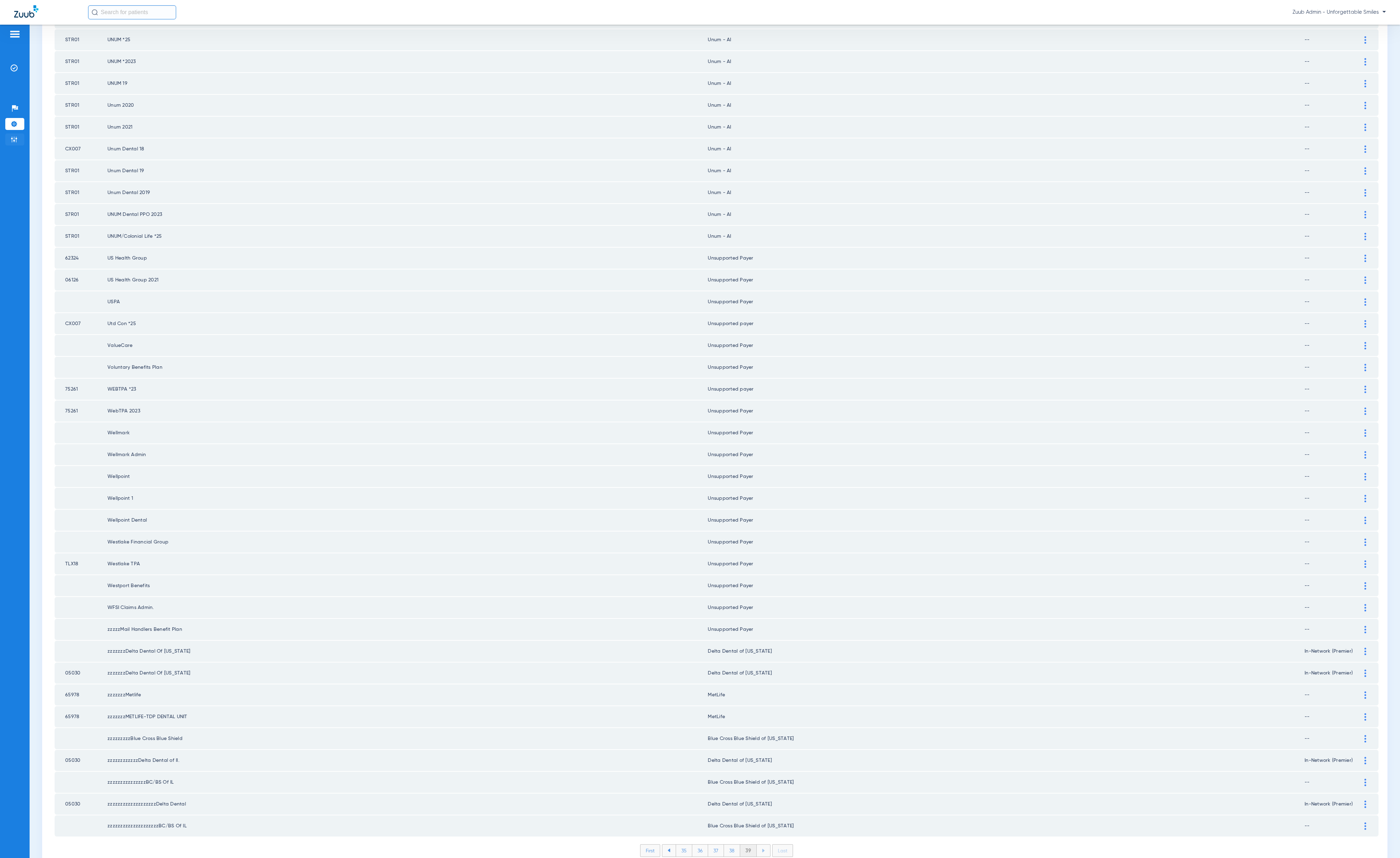
click at [18, 143] on li "Admin" at bounding box center [15, 140] width 19 height 12
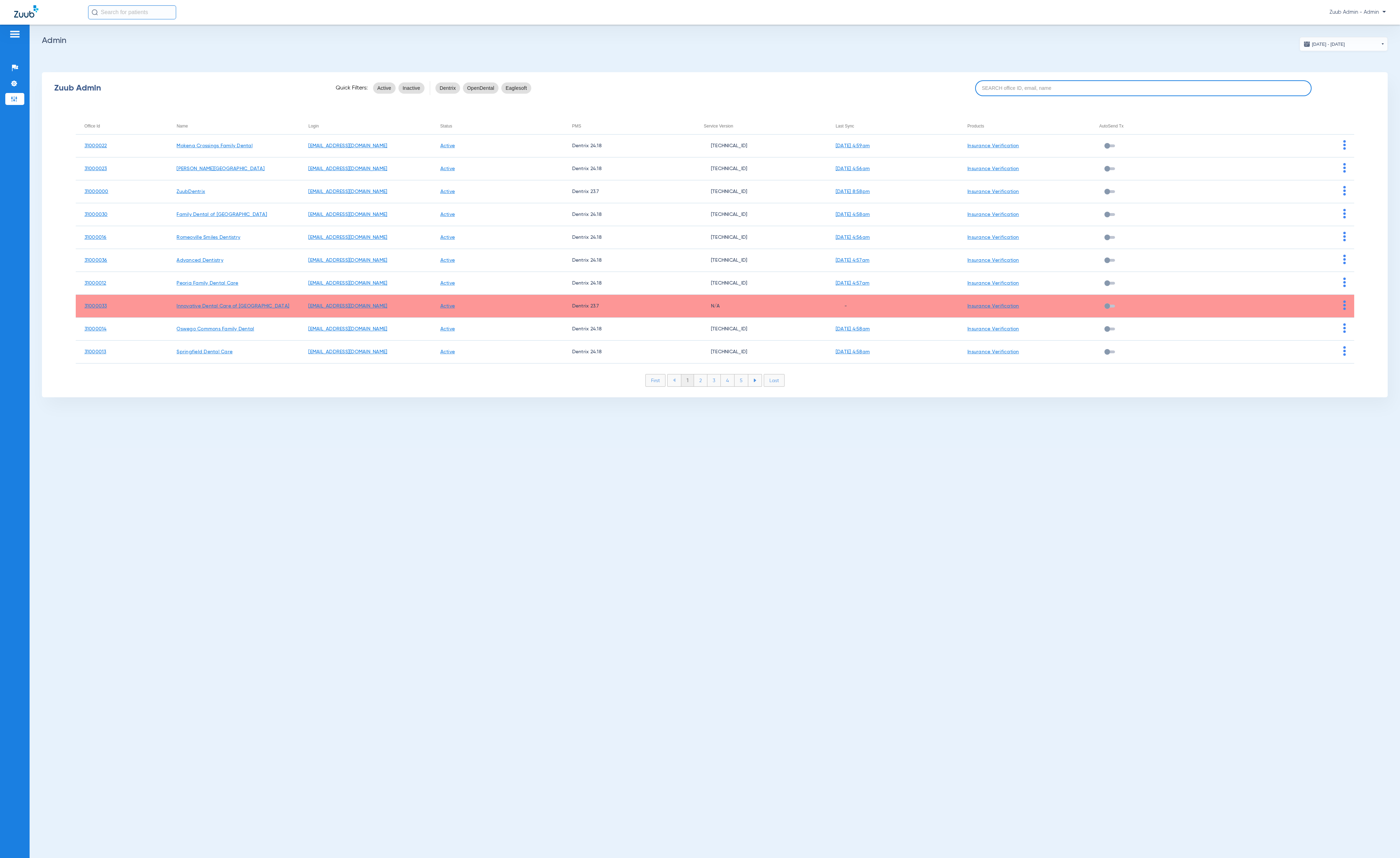
click at [1139, 92] on input at bounding box center [1143, 88] width 336 height 16
paste input "31000012"
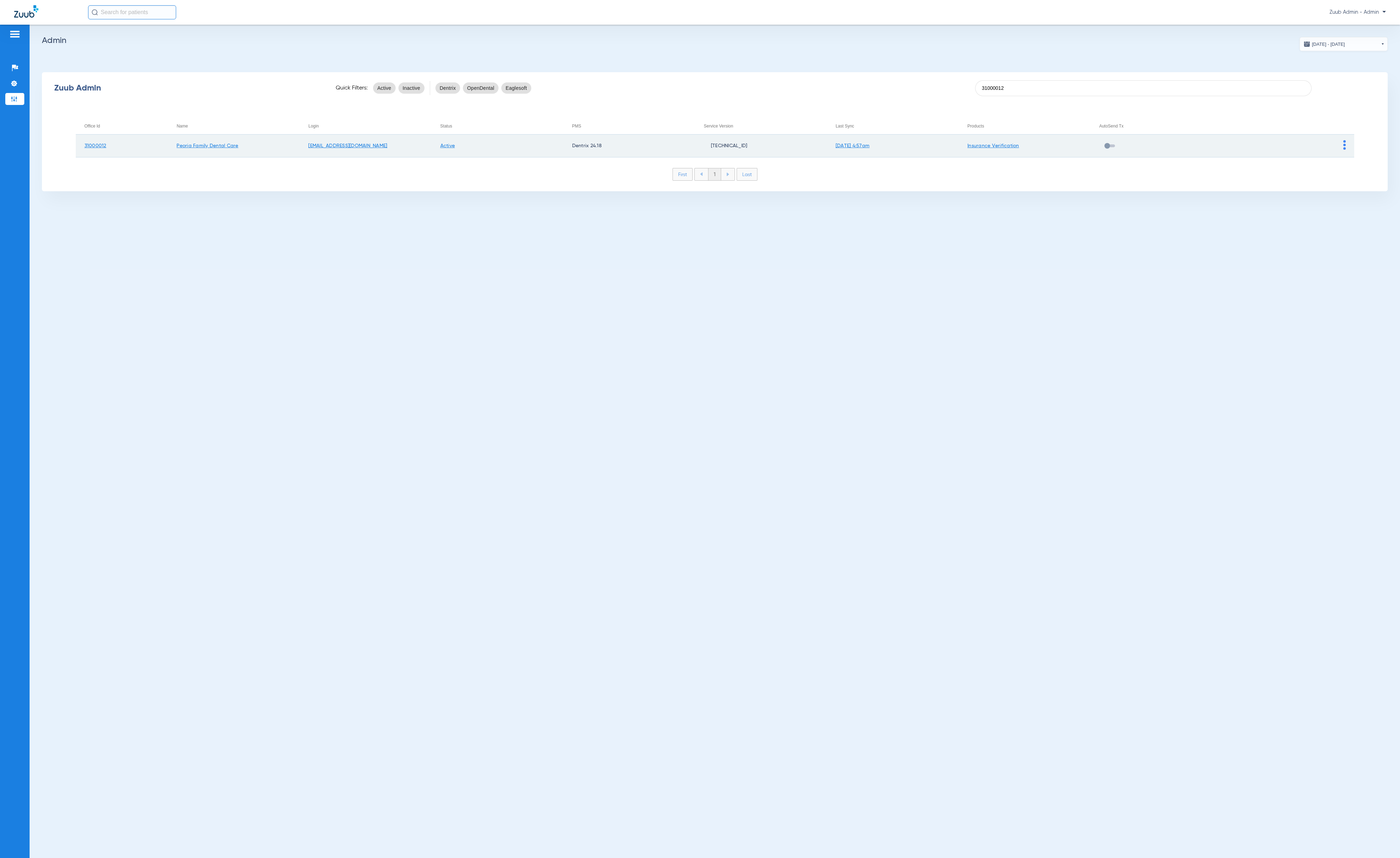
type input "31000012"
click at [1343, 147] on img at bounding box center [1345, 145] width 3 height 10
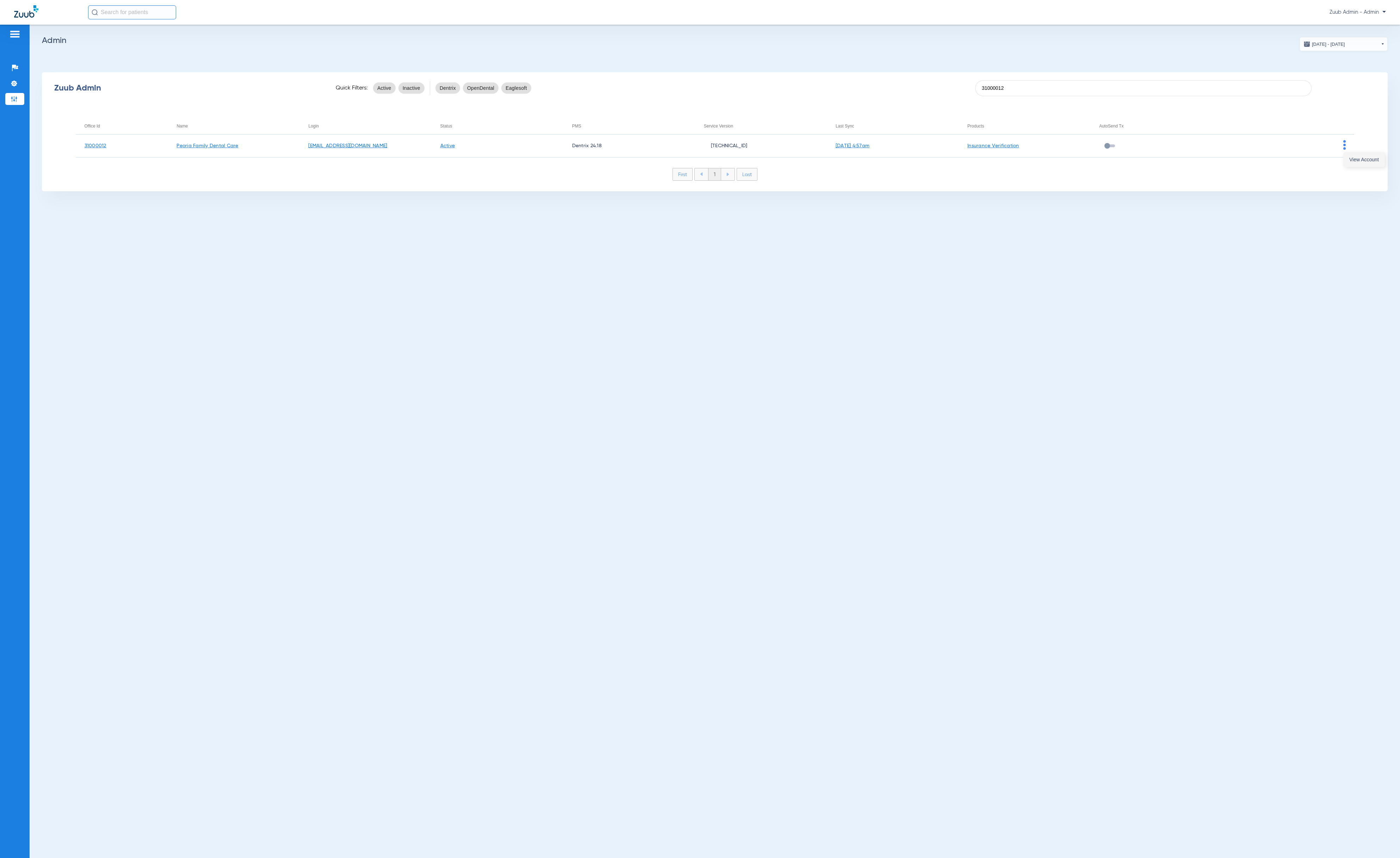
click at [1348, 156] on button "View Account" at bounding box center [1364, 160] width 41 height 14
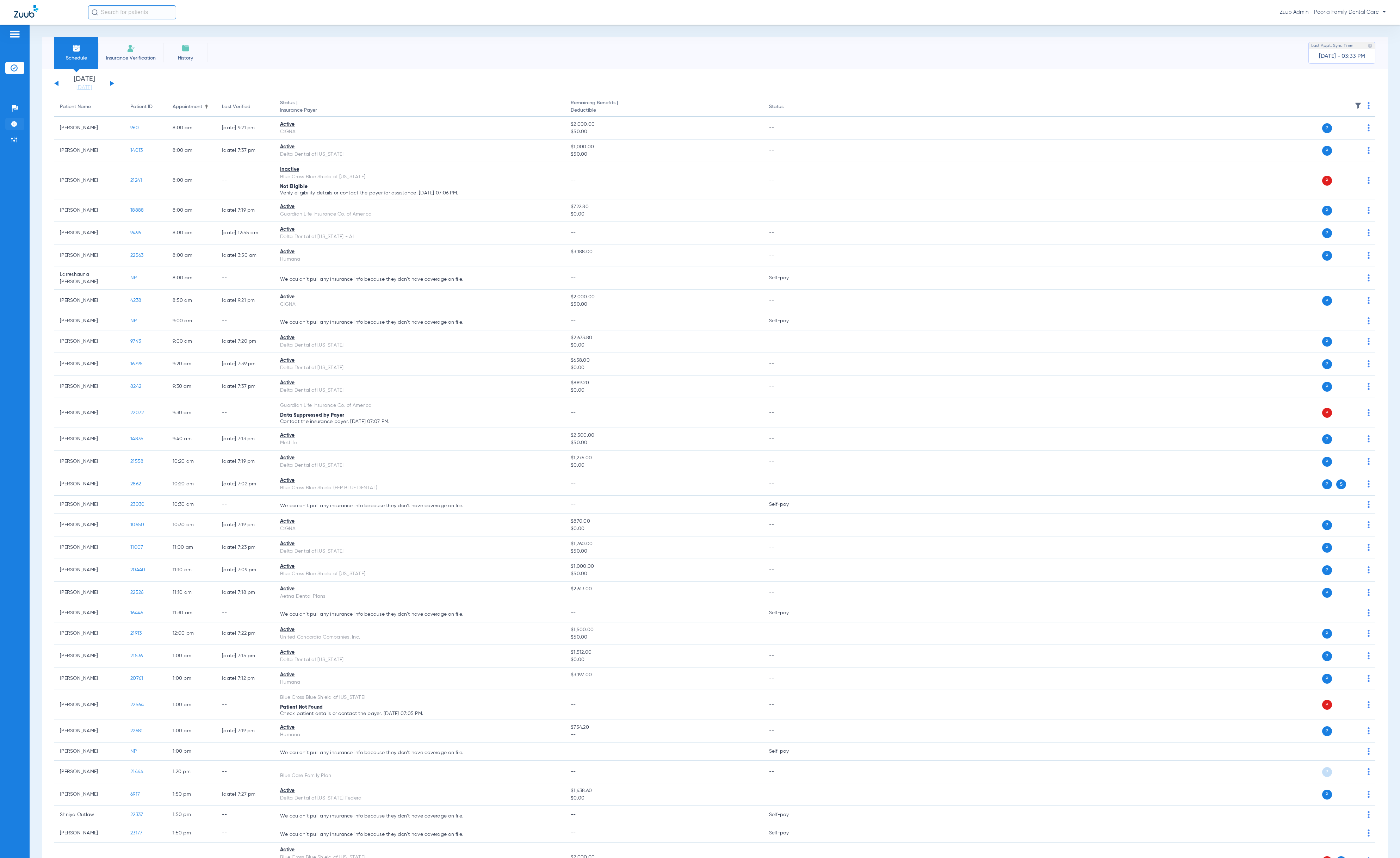
click at [17, 129] on li "Settings" at bounding box center [15, 124] width 19 height 12
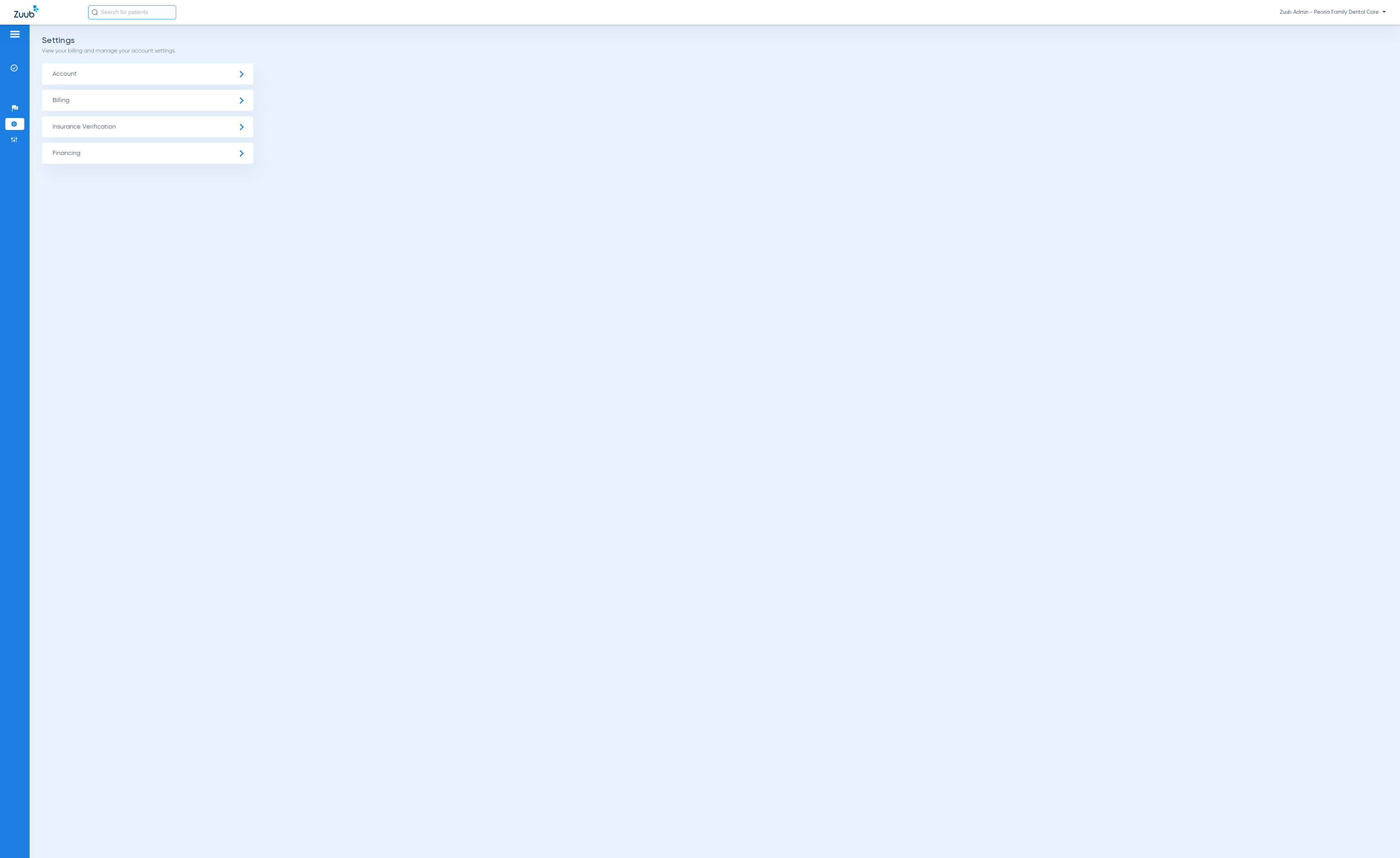
click at [53, 129] on span "Insurance Verification" at bounding box center [147, 127] width 211 height 21
click at [134, 179] on li "Insurance Payer Mapping" at bounding box center [147, 182] width 211 height 18
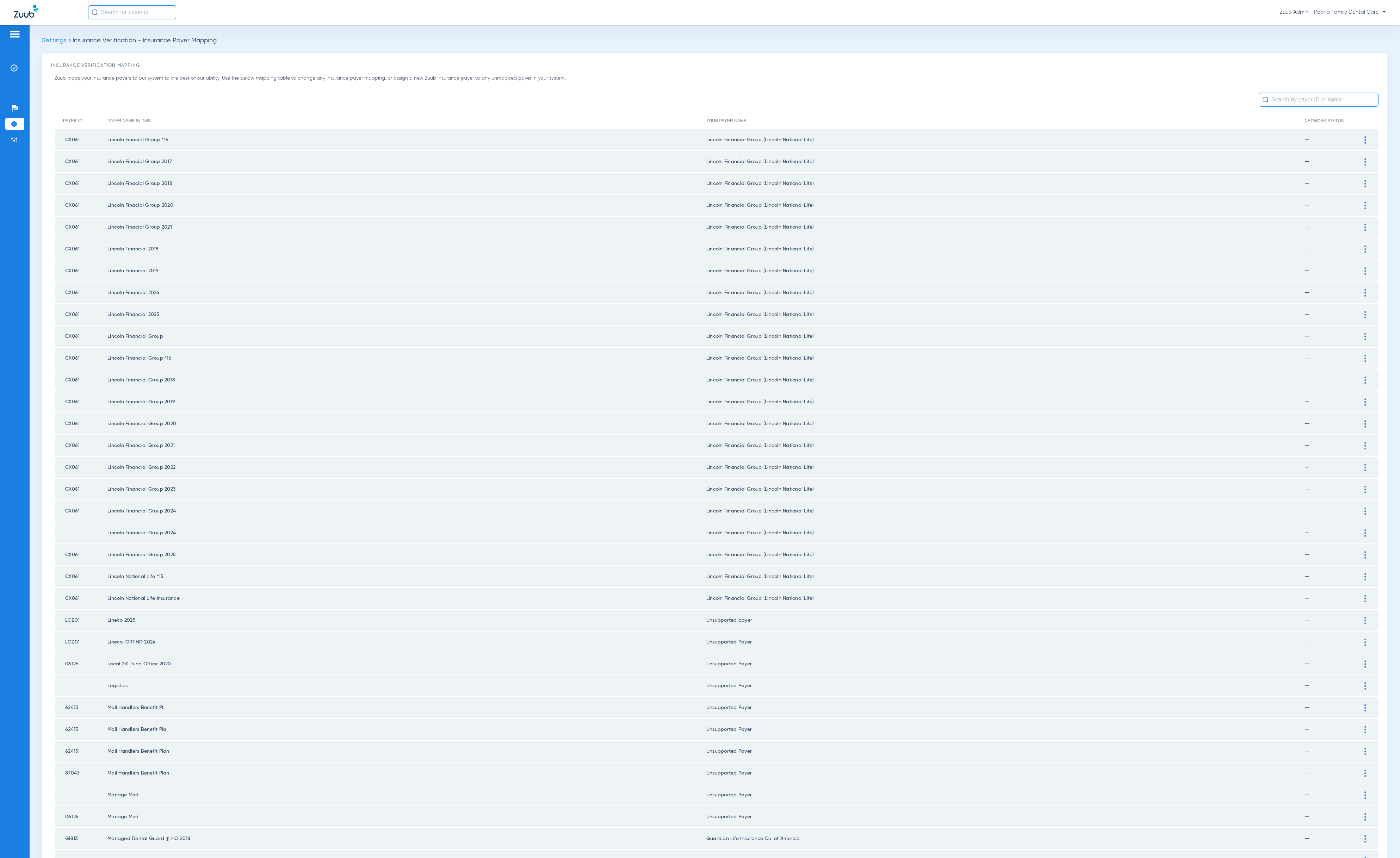
scroll to position [381, 0]
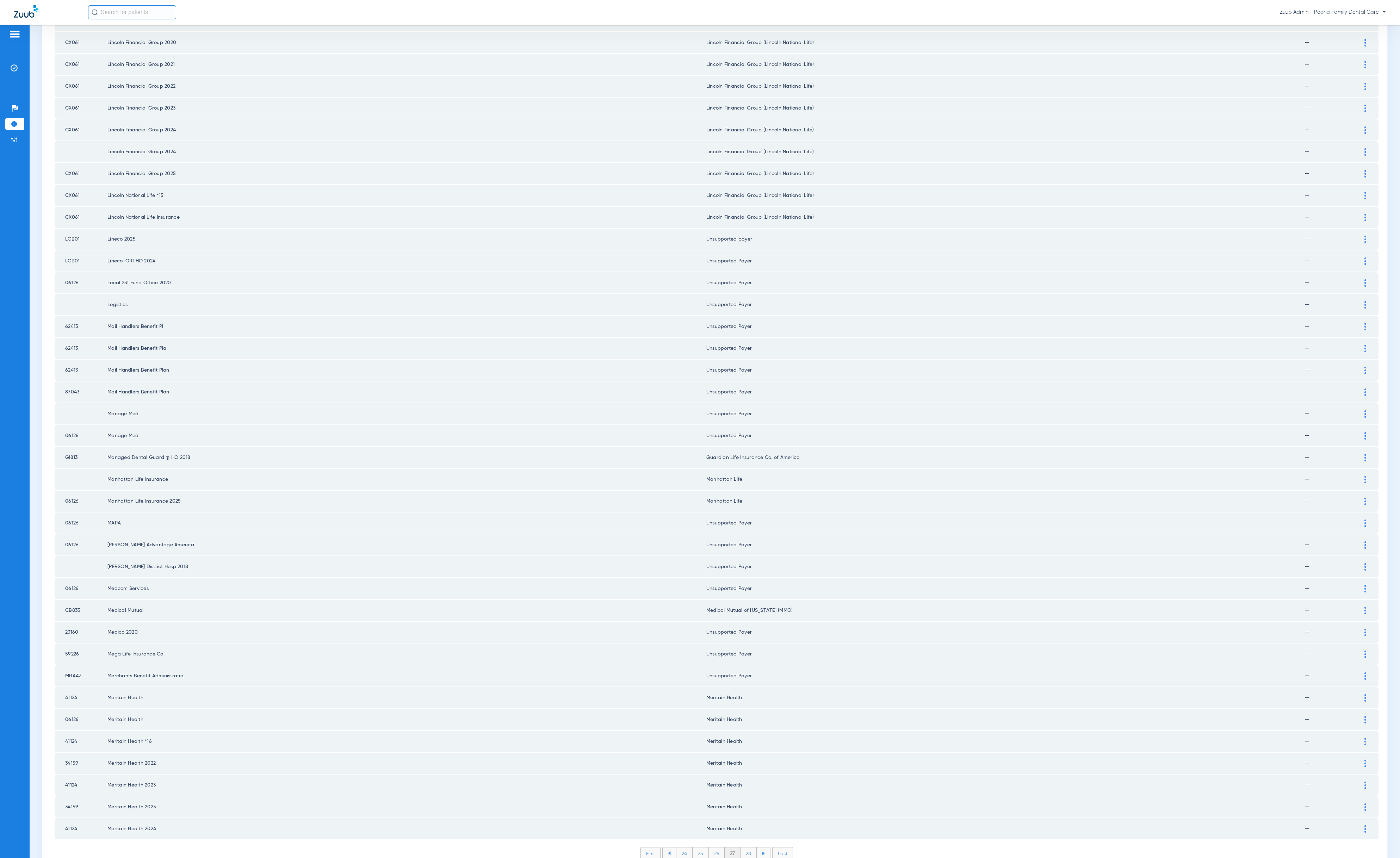
click at [743, 848] on li "28" at bounding box center [749, 854] width 16 height 12
click at [743, 848] on li "29" at bounding box center [748, 854] width 16 height 12
click at [743, 848] on li "30" at bounding box center [748, 854] width 16 height 12
click at [747, 848] on li "31" at bounding box center [749, 854] width 15 height 12
click at [743, 848] on li "32" at bounding box center [748, 854] width 16 height 12
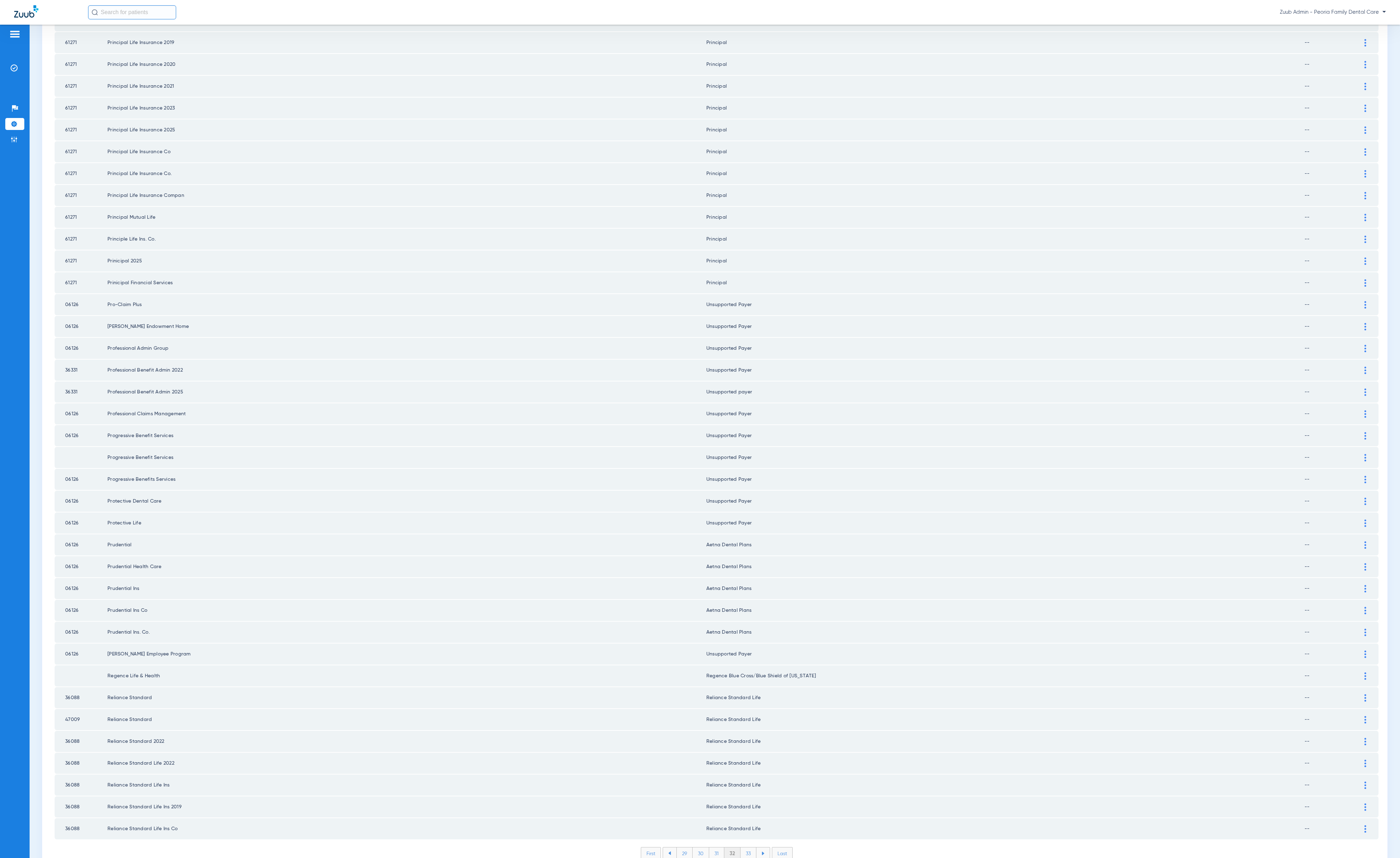
click at [747, 847] on ul "29 30 31 32 33" at bounding box center [716, 853] width 108 height 12
click at [741, 848] on li "33" at bounding box center [748, 854] width 16 height 12
click at [746, 848] on li "34" at bounding box center [749, 854] width 16 height 12
click at [749, 848] on li "35" at bounding box center [748, 854] width 16 height 12
click at [743, 848] on li "36" at bounding box center [748, 854] width 16 height 12
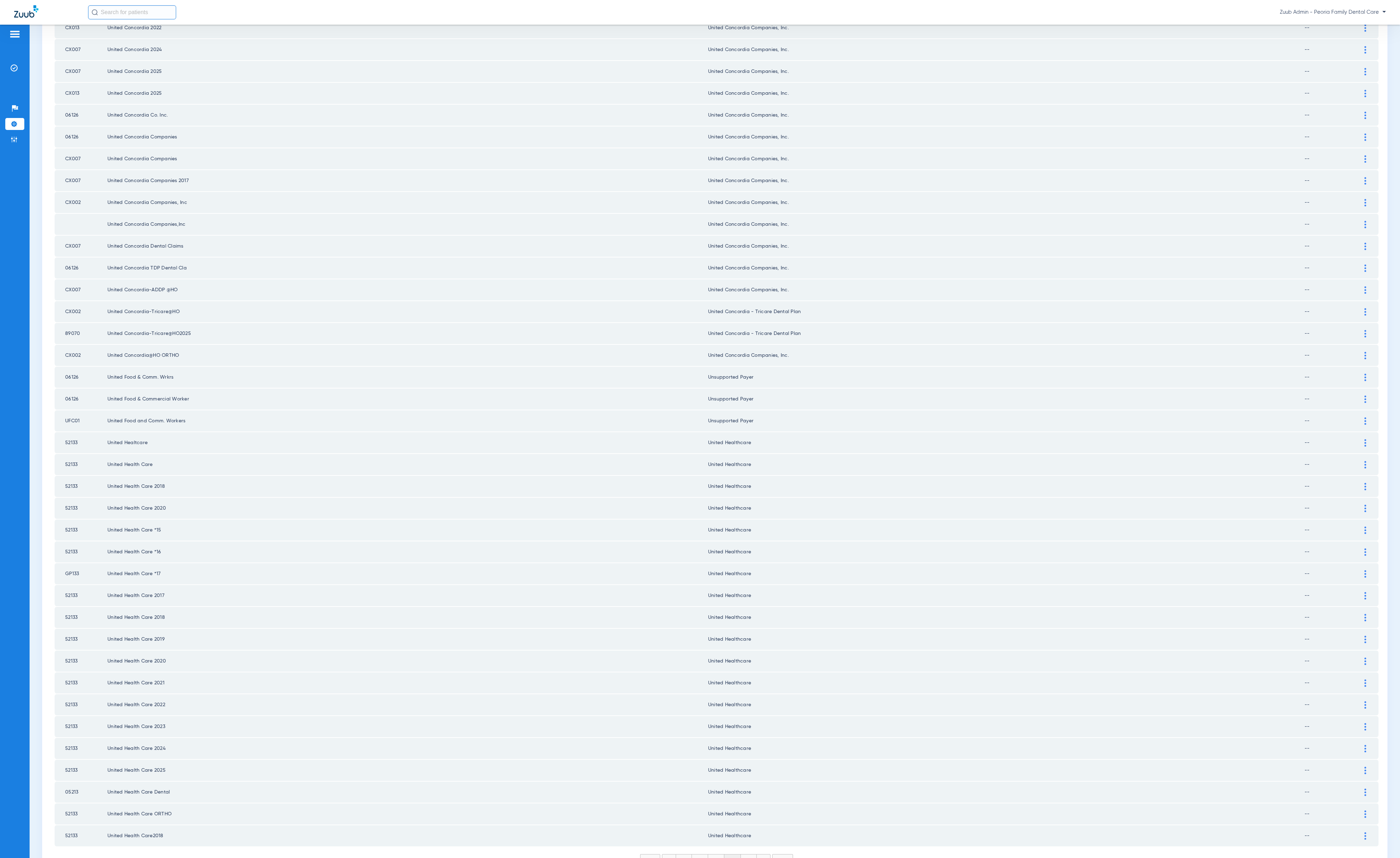
scroll to position [0, 0]
click at [745, 848] on li "37" at bounding box center [748, 854] width 16 height 12
click at [746, 848] on li "38" at bounding box center [749, 854] width 16 height 12
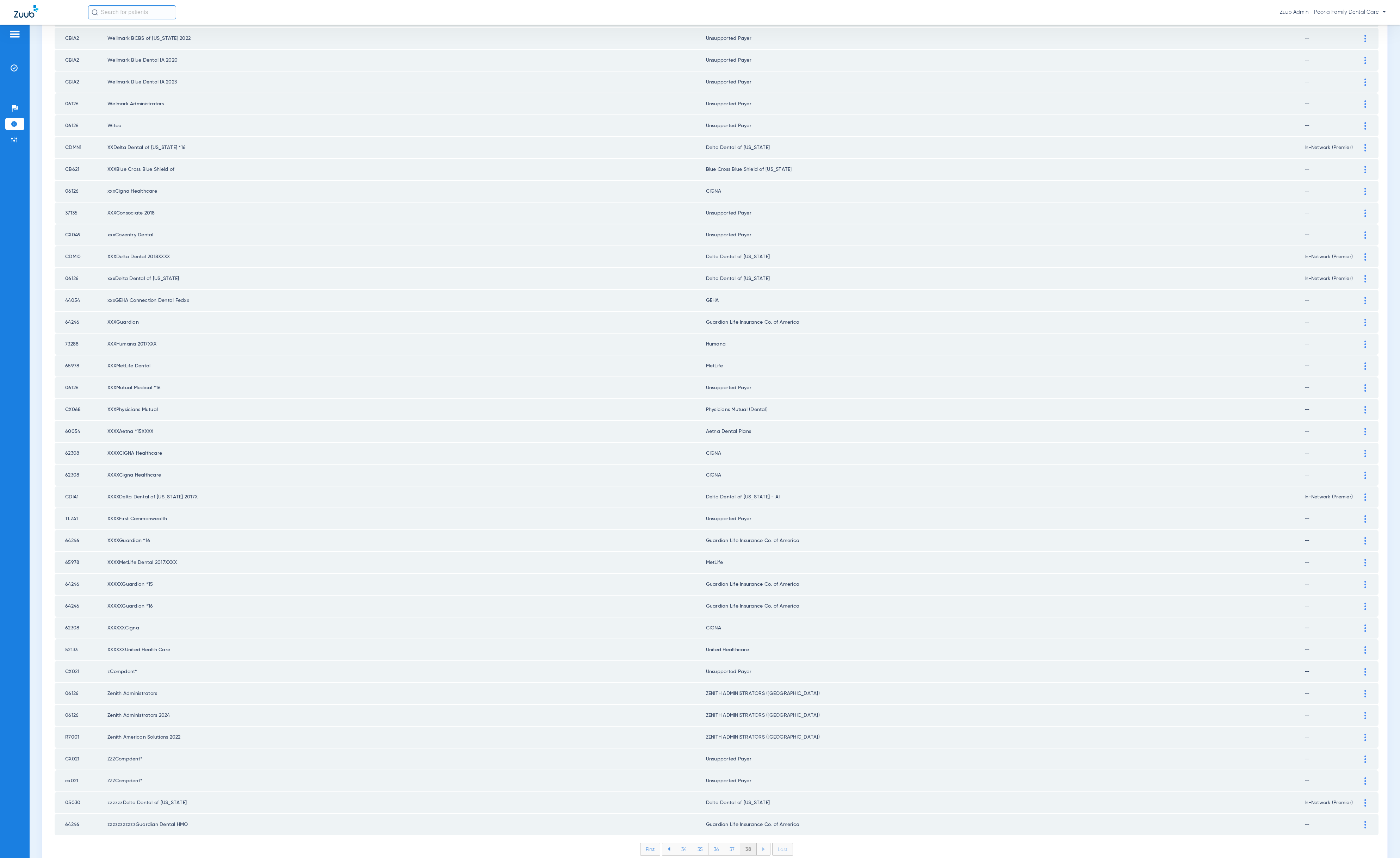
click at [746, 843] on li "38" at bounding box center [748, 849] width 16 height 12
click at [12, 141] on img at bounding box center [14, 139] width 7 height 7
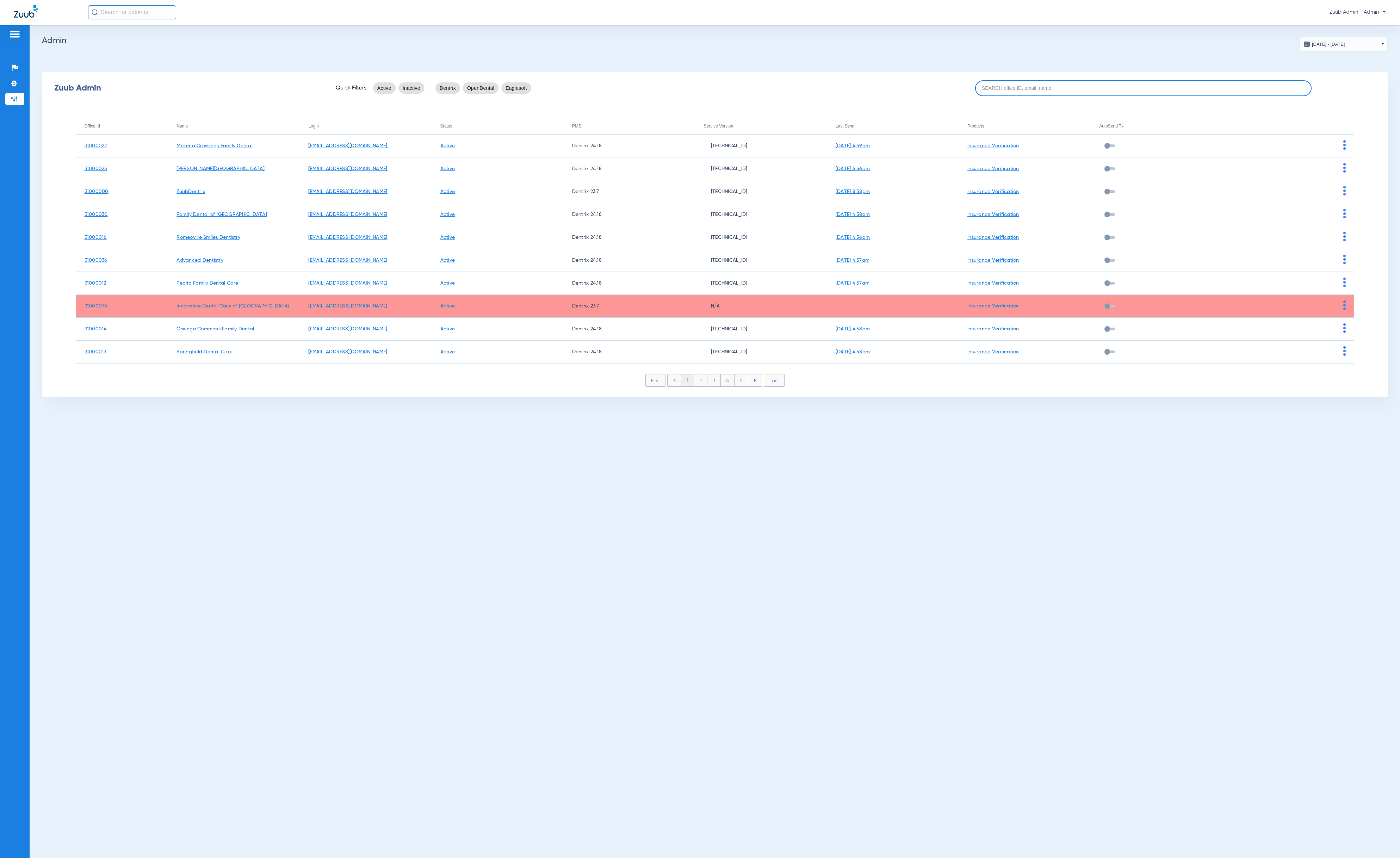
click at [1062, 93] on input at bounding box center [1143, 88] width 336 height 16
paste input "31000013"
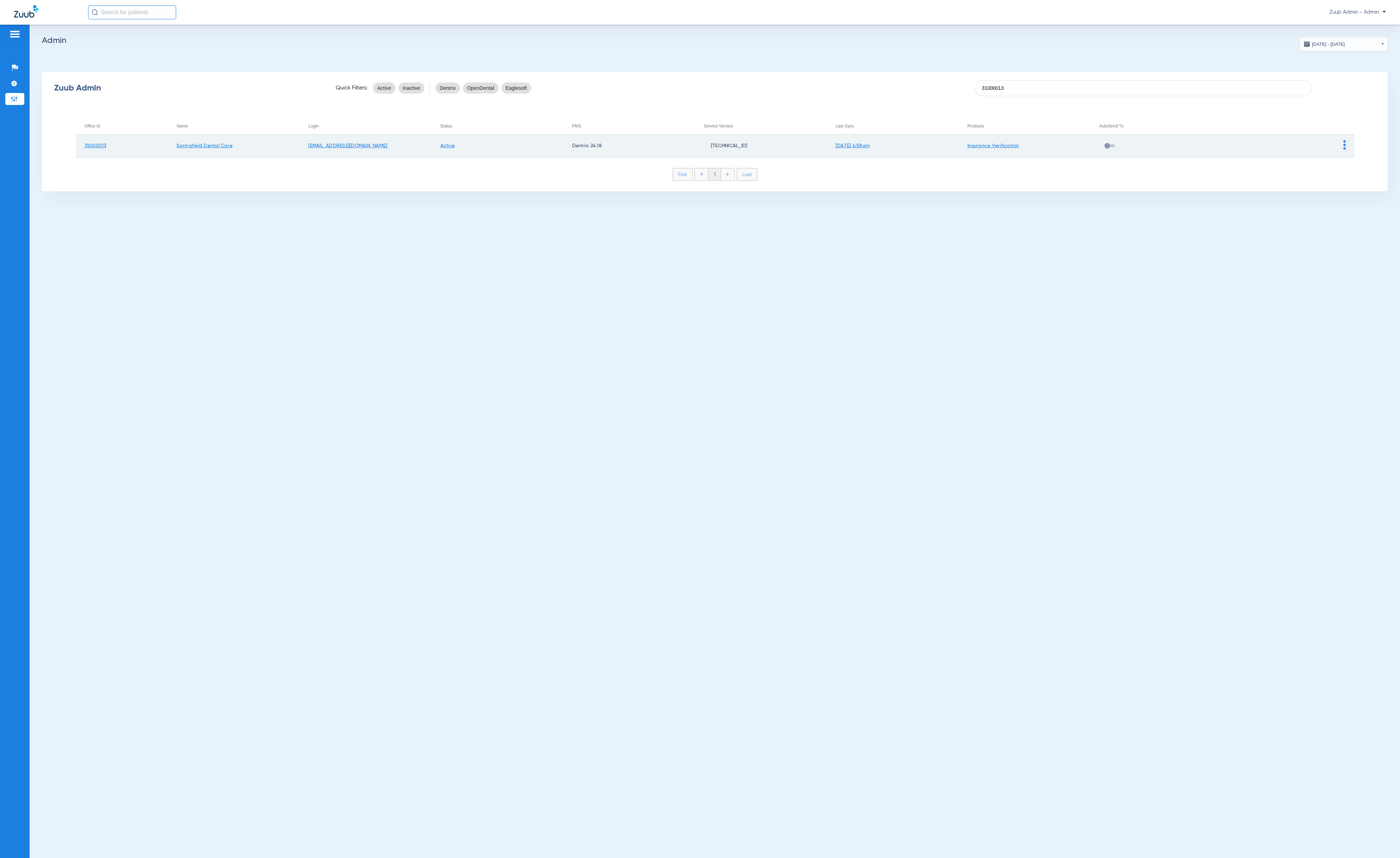
type input "31000013"
click at [1345, 141] on img at bounding box center [1345, 145] width 3 height 10
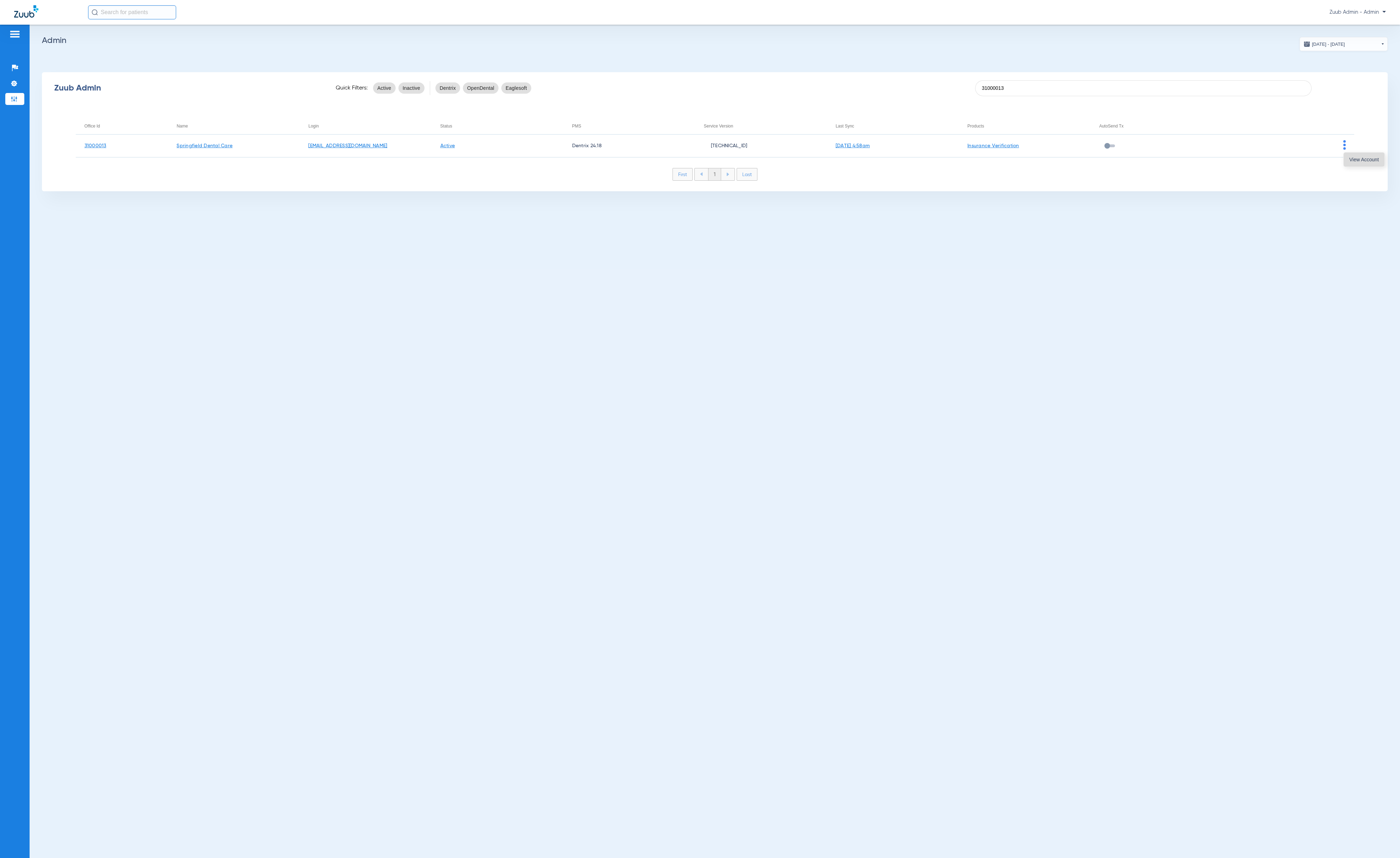
click at [1354, 156] on button "View Account" at bounding box center [1364, 160] width 41 height 14
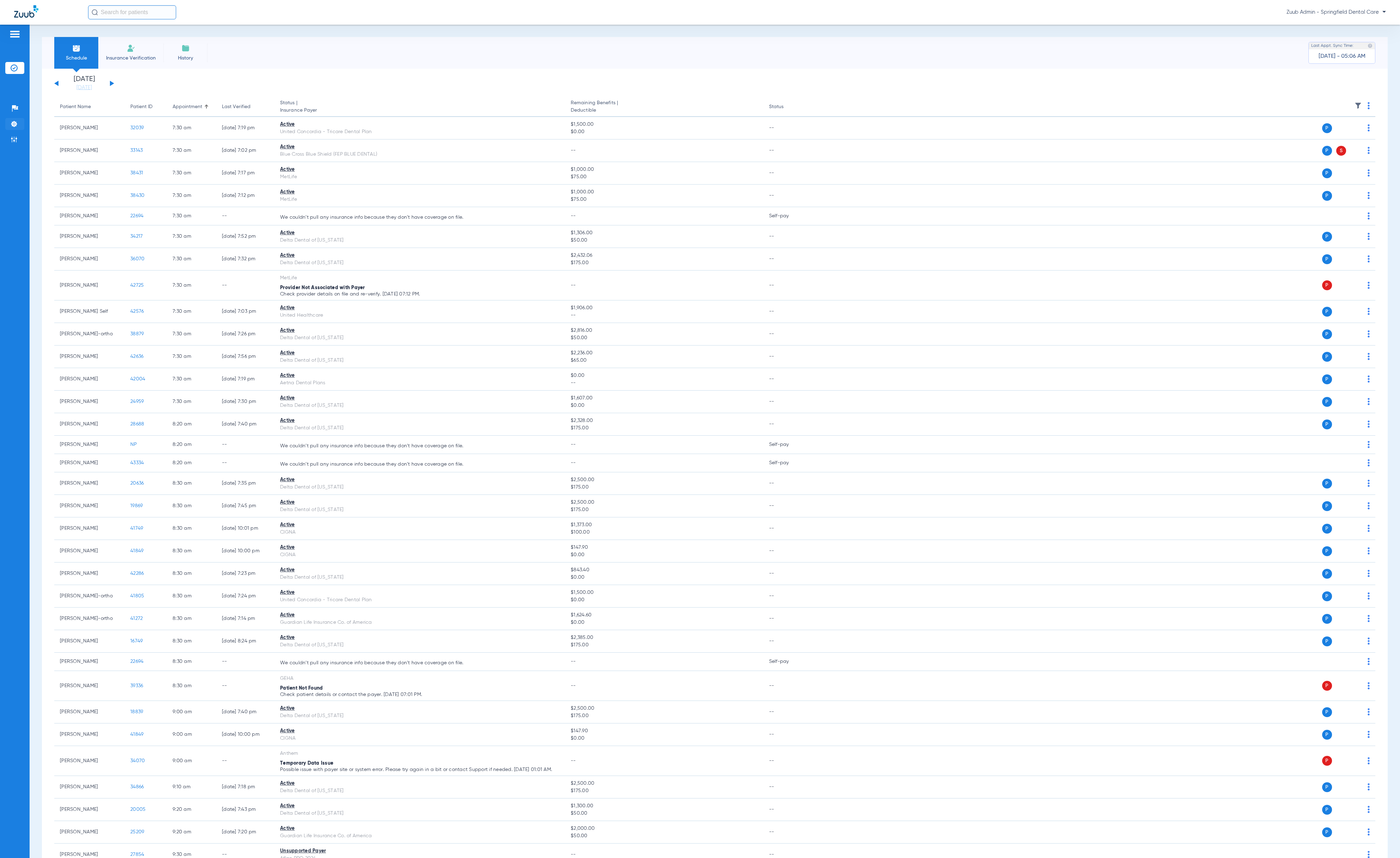
click at [20, 127] on li "Settings" at bounding box center [15, 124] width 19 height 12
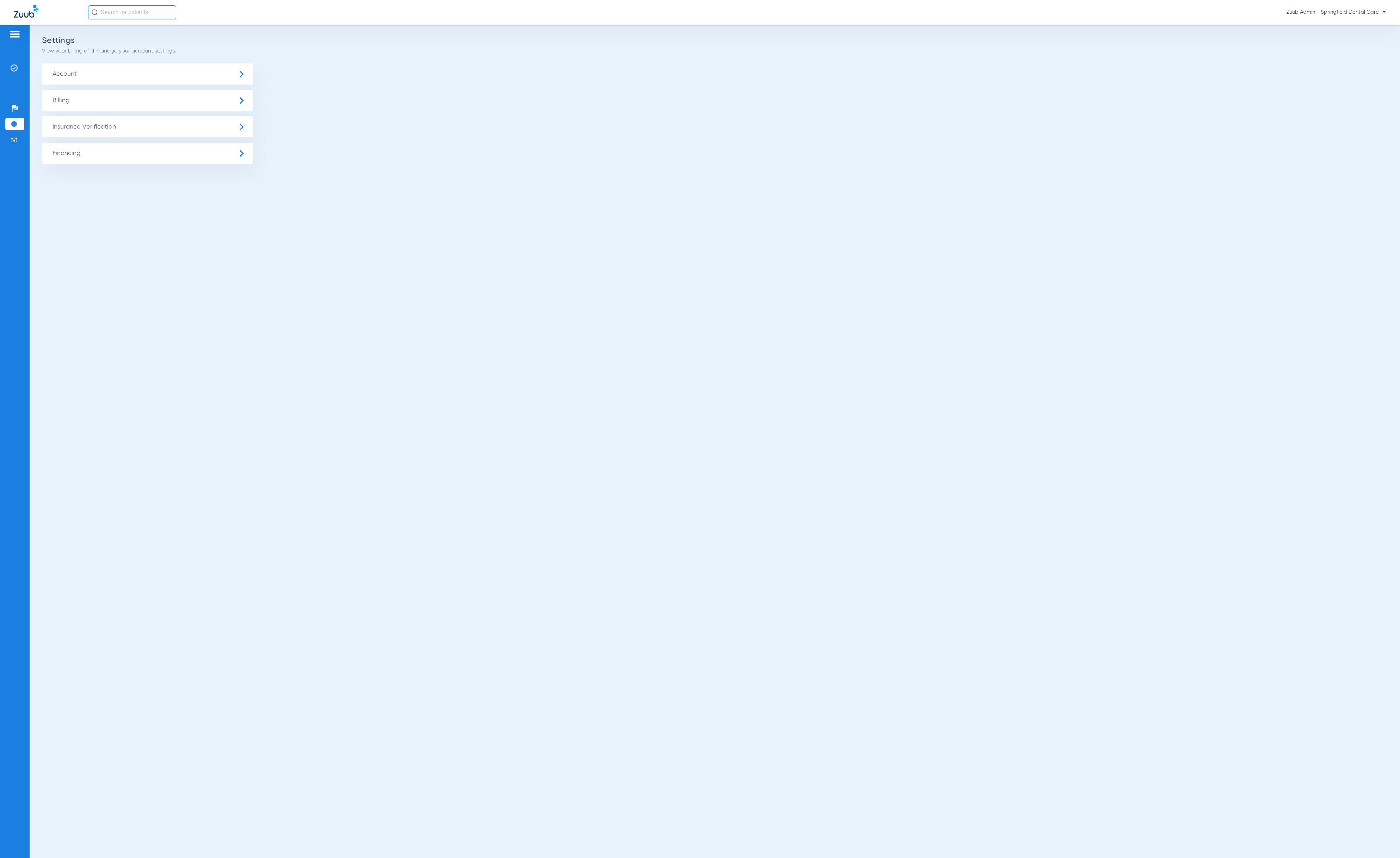
click at [62, 130] on span "Insurance Verification" at bounding box center [147, 127] width 211 height 21
click at [153, 176] on li "Insurance Payer Mapping" at bounding box center [147, 182] width 211 height 18
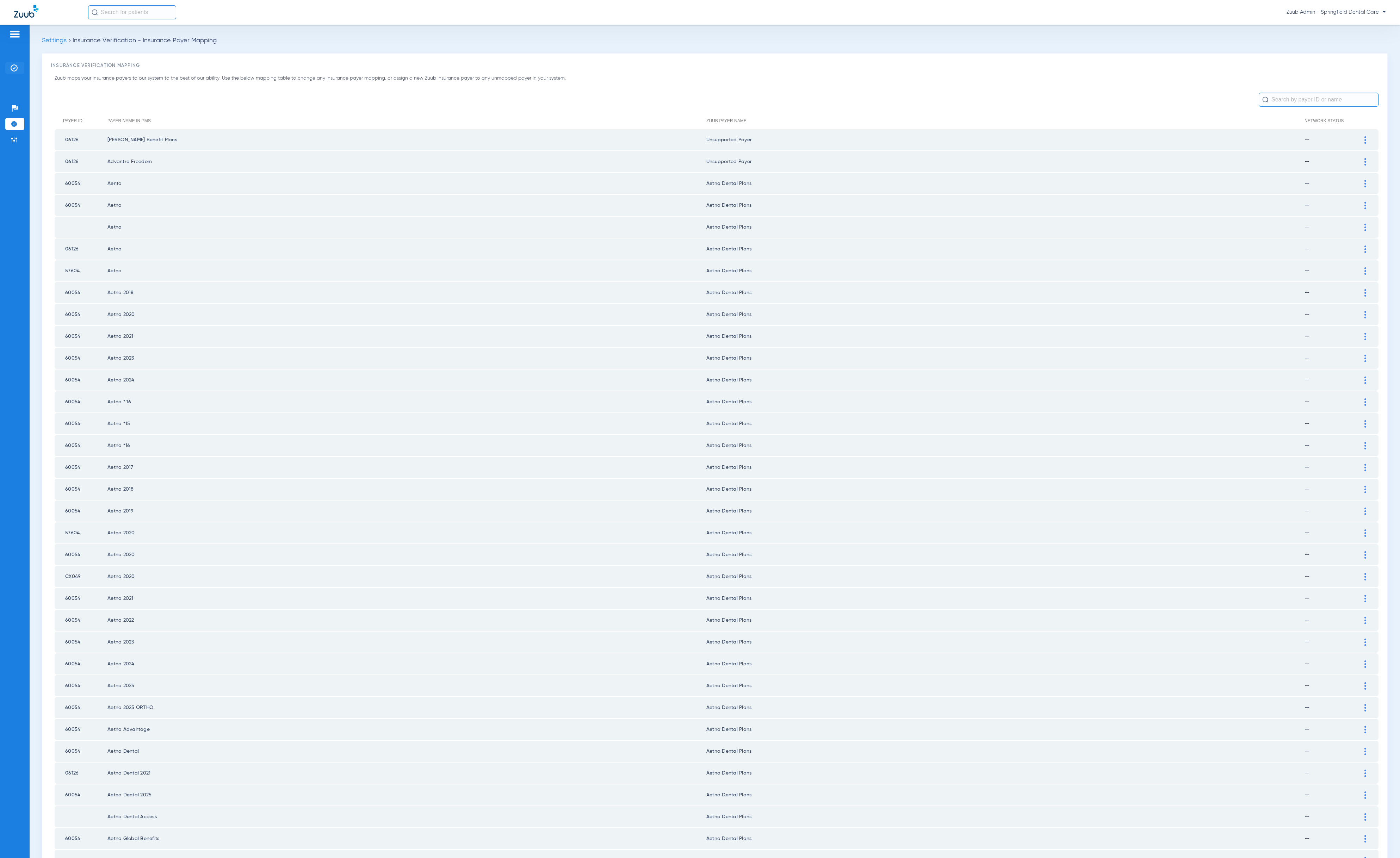
click at [22, 67] on li "Insurance Verification" at bounding box center [15, 68] width 19 height 12
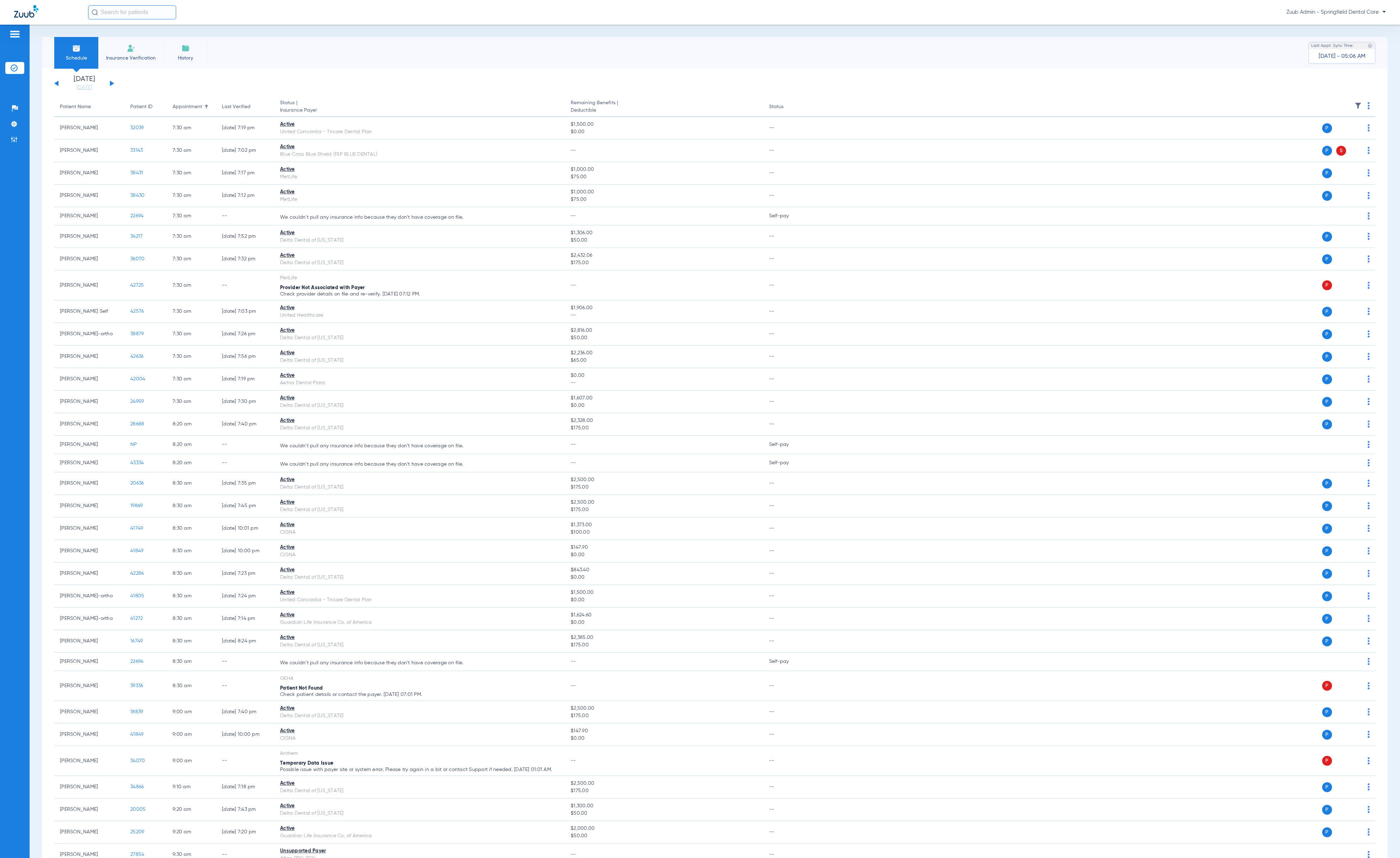
click at [1354, 105] on img at bounding box center [1358, 105] width 7 height 7
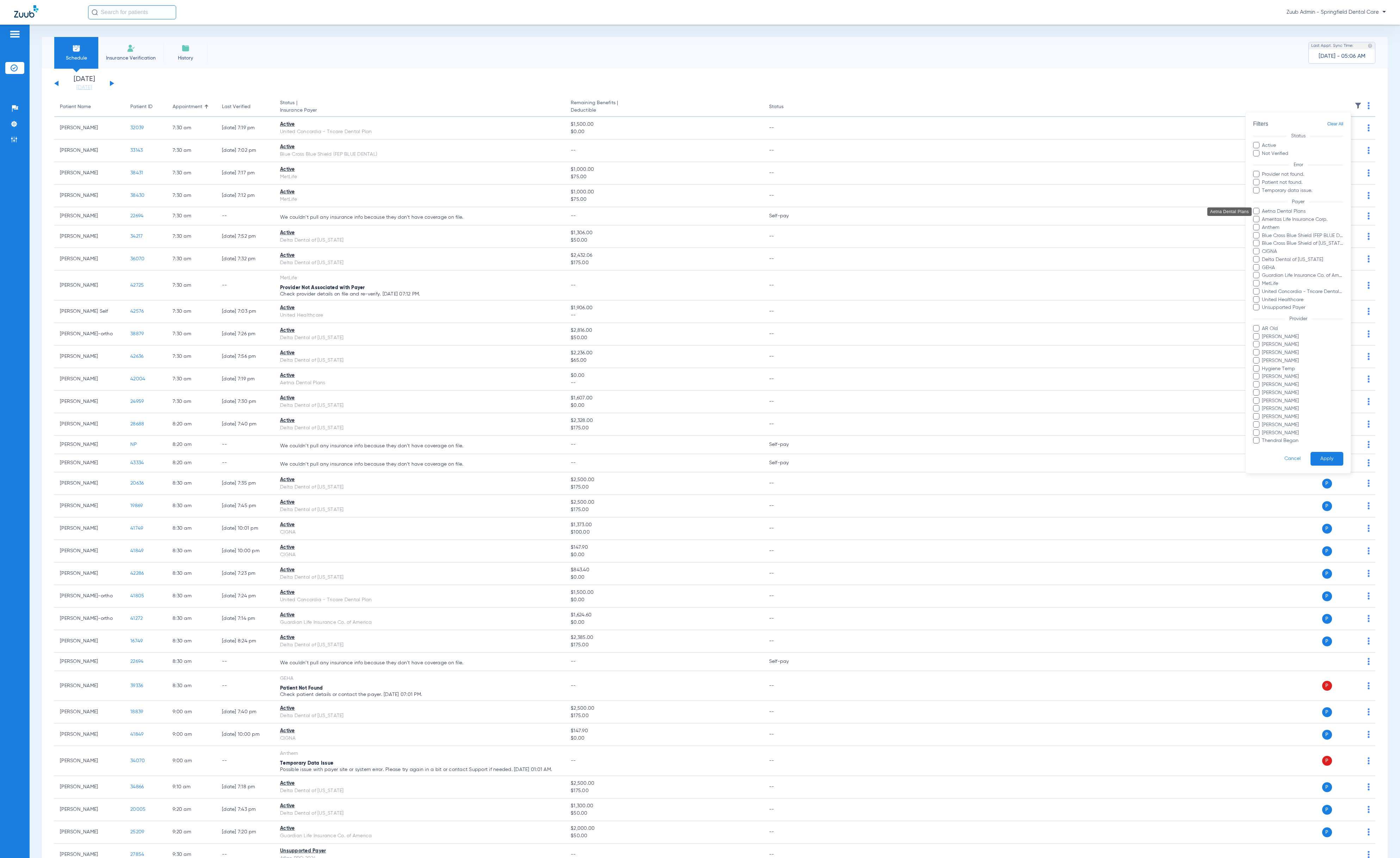
click at [1292, 209] on span "Aetna Dental Plans" at bounding box center [1302, 211] width 82 height 8
click at [1263, 216] on input "Aetna Dental Plans" at bounding box center [1263, 216] width 0 height 0
click at [1329, 462] on button "Apply" at bounding box center [1327, 459] width 33 height 14
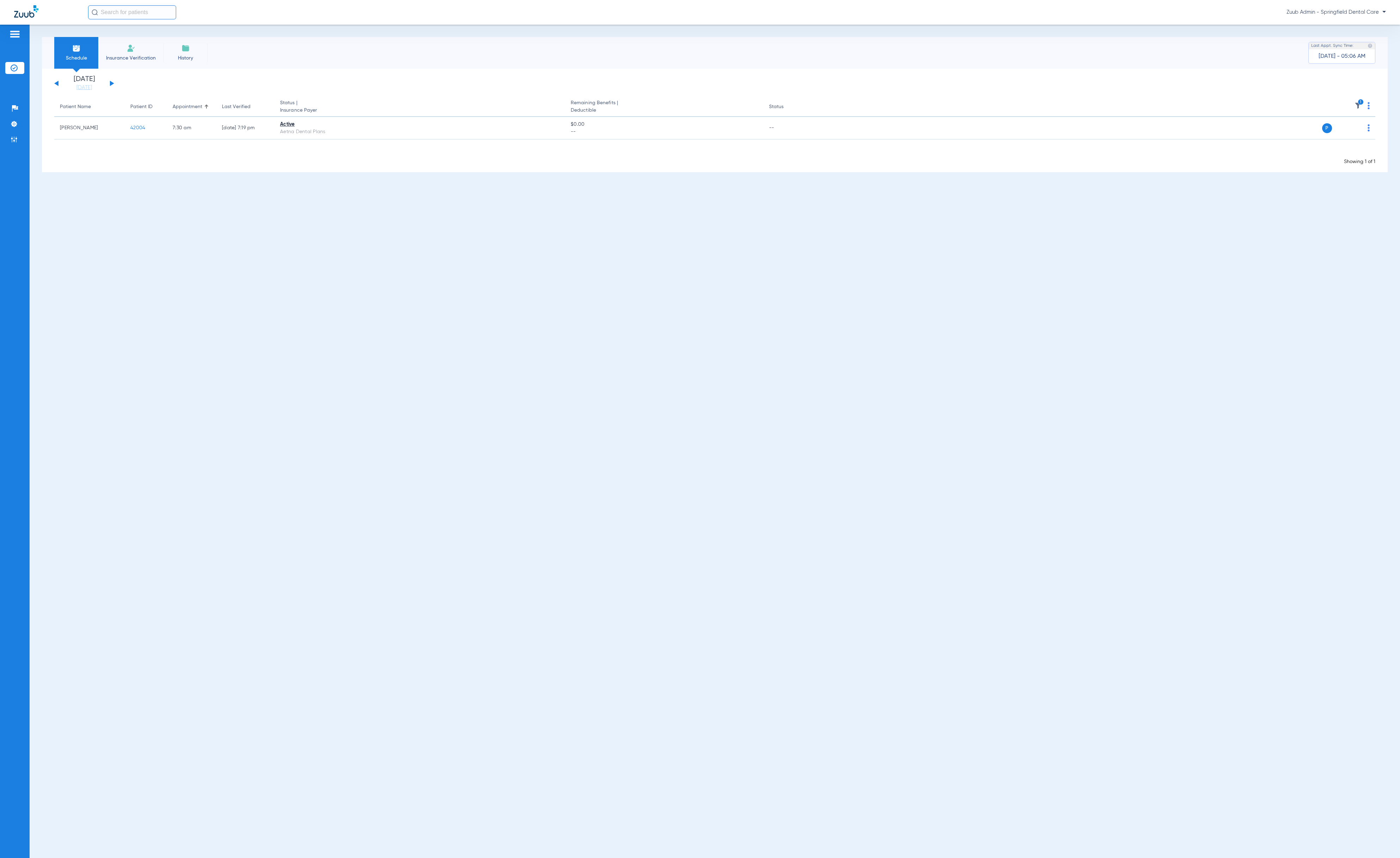
click at [114, 83] on button at bounding box center [112, 83] width 4 height 5
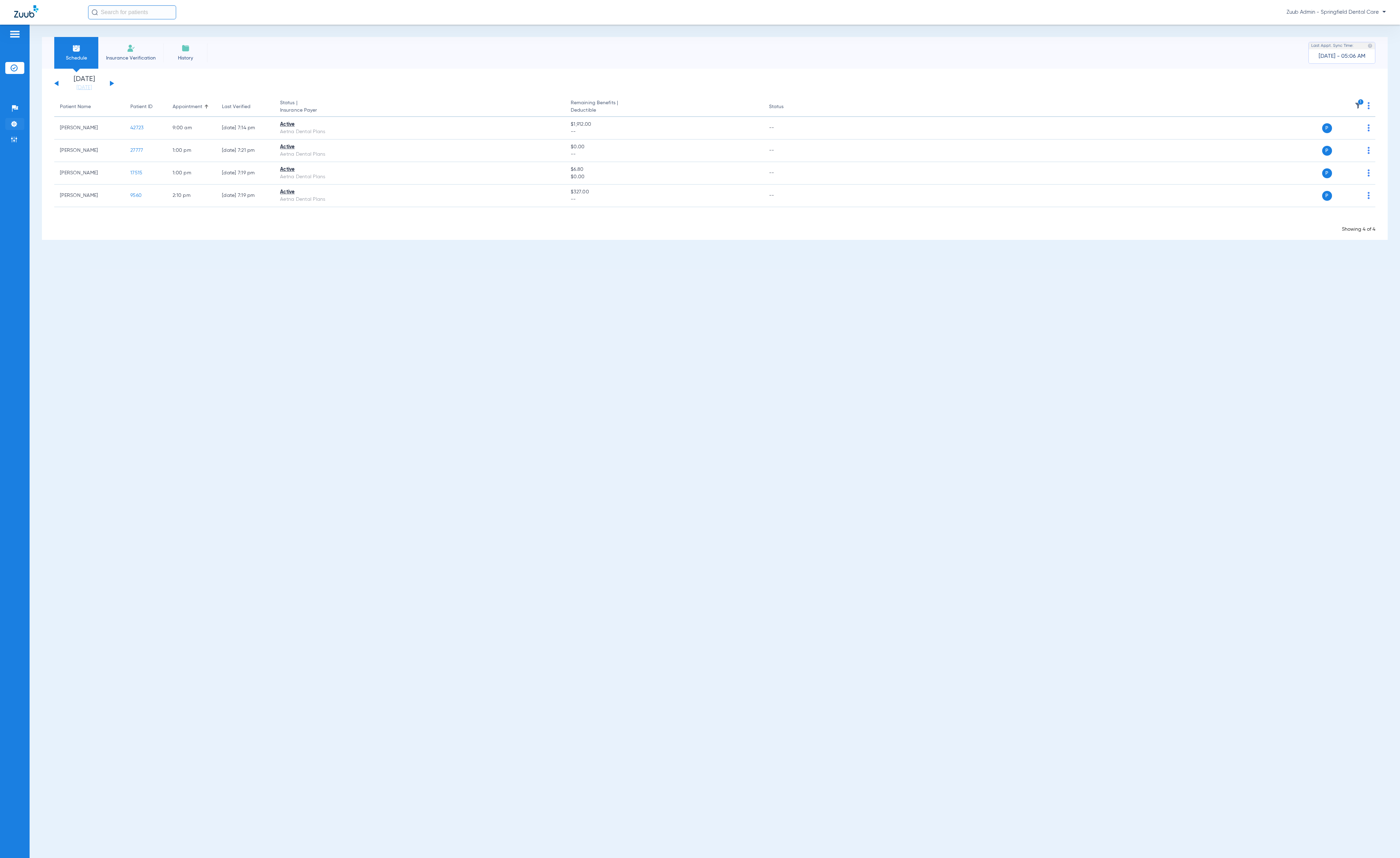
click at [21, 123] on li "Settings" at bounding box center [15, 124] width 19 height 12
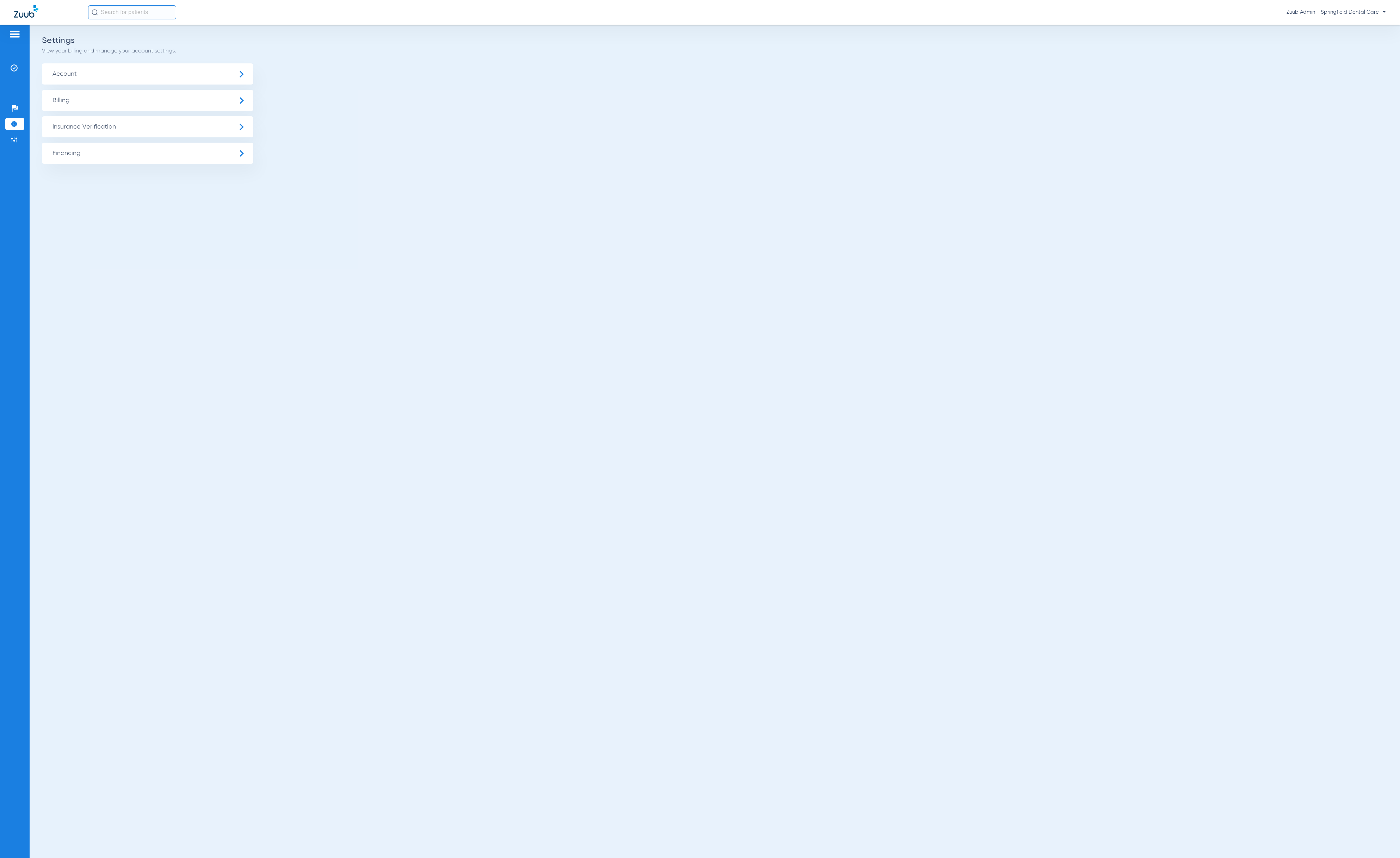
click at [60, 127] on span "Insurance Verification" at bounding box center [147, 127] width 211 height 21
click at [151, 183] on li "Insurance Payer Mapping" at bounding box center [147, 182] width 211 height 18
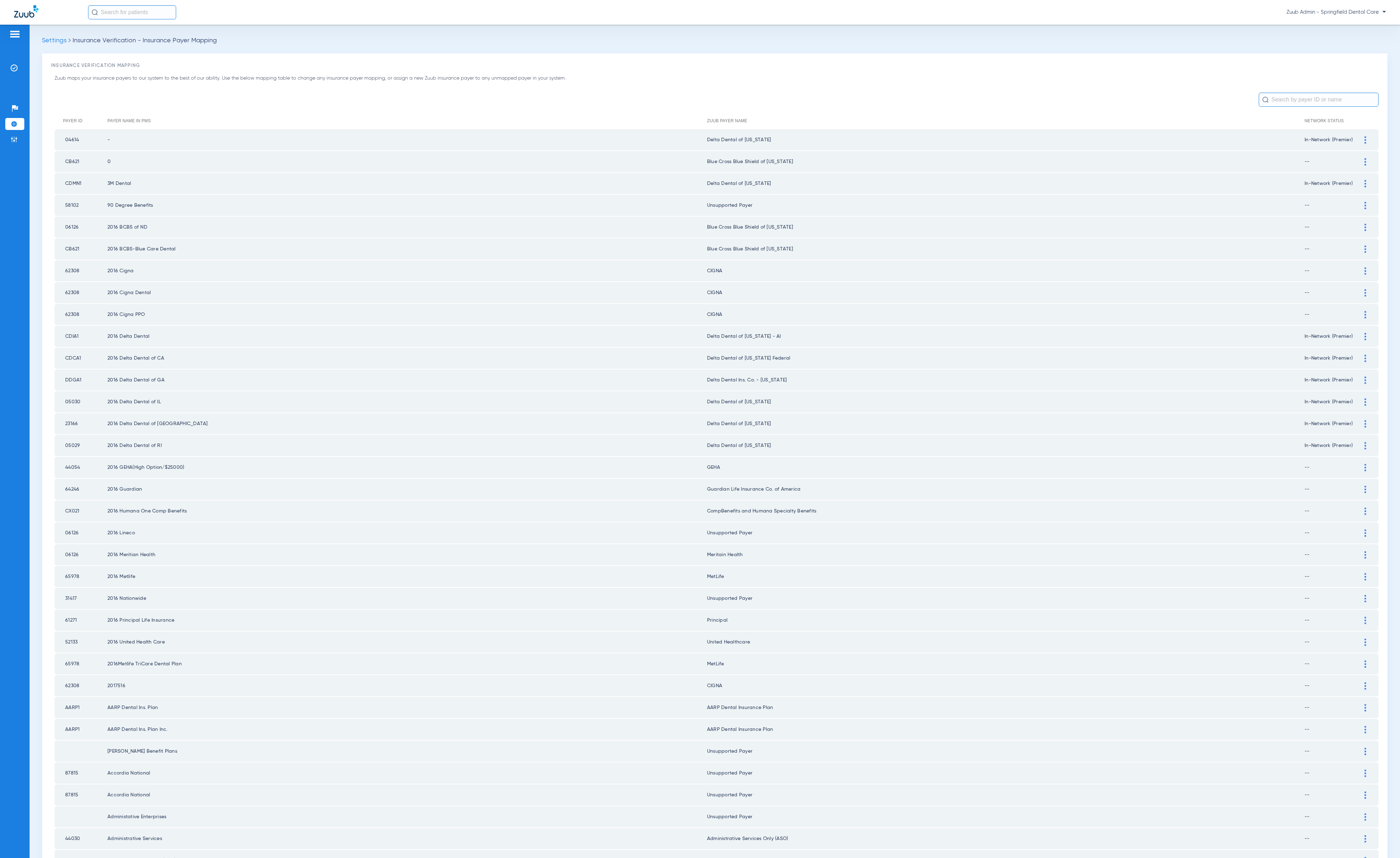
click at [1272, 101] on input "text" at bounding box center [1318, 99] width 120 height 14
click at [1274, 101] on input "text" at bounding box center [1318, 99] width 120 height 14
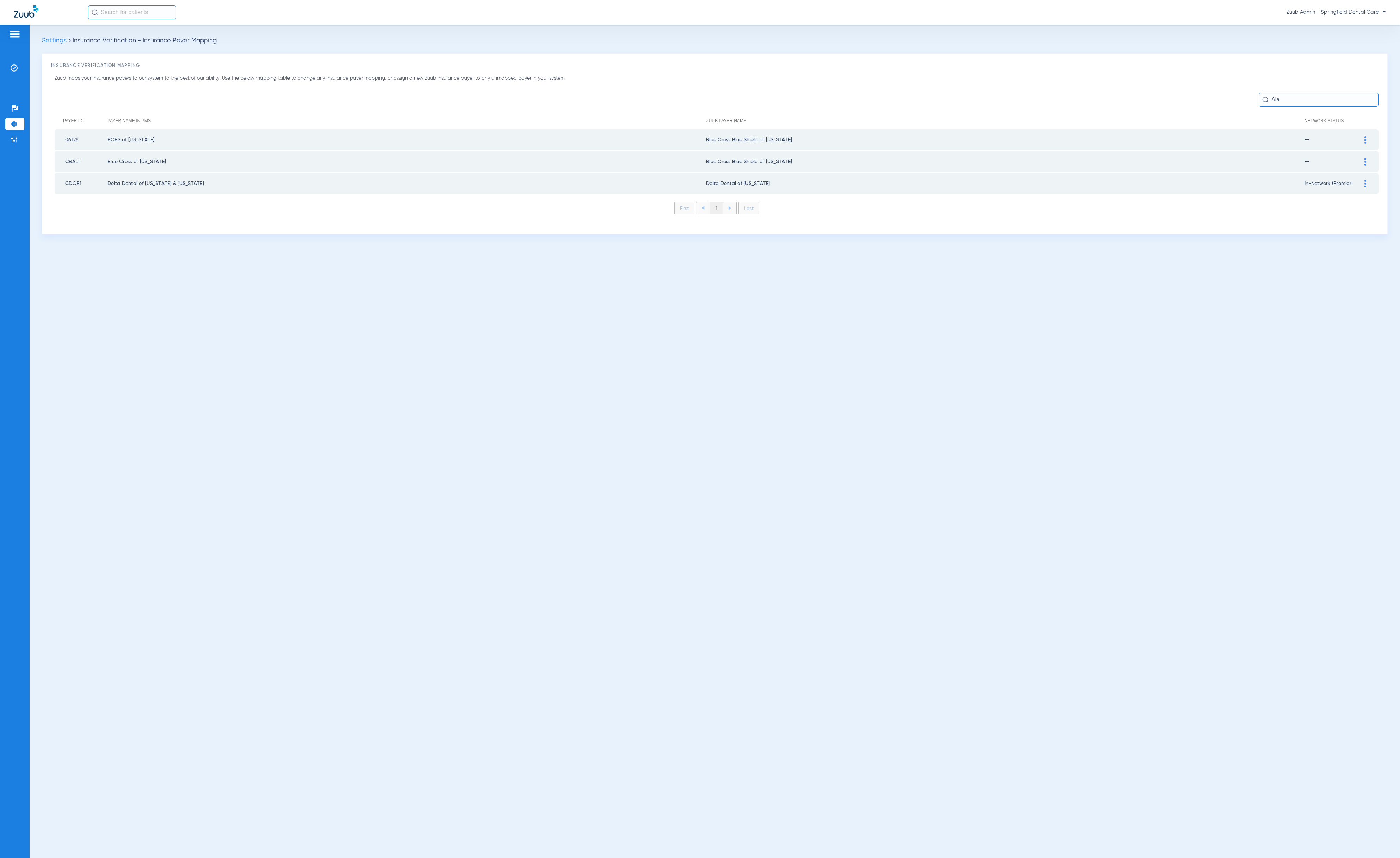
type input "Ala"
click at [1365, 143] on img at bounding box center [1365, 140] width 2 height 8
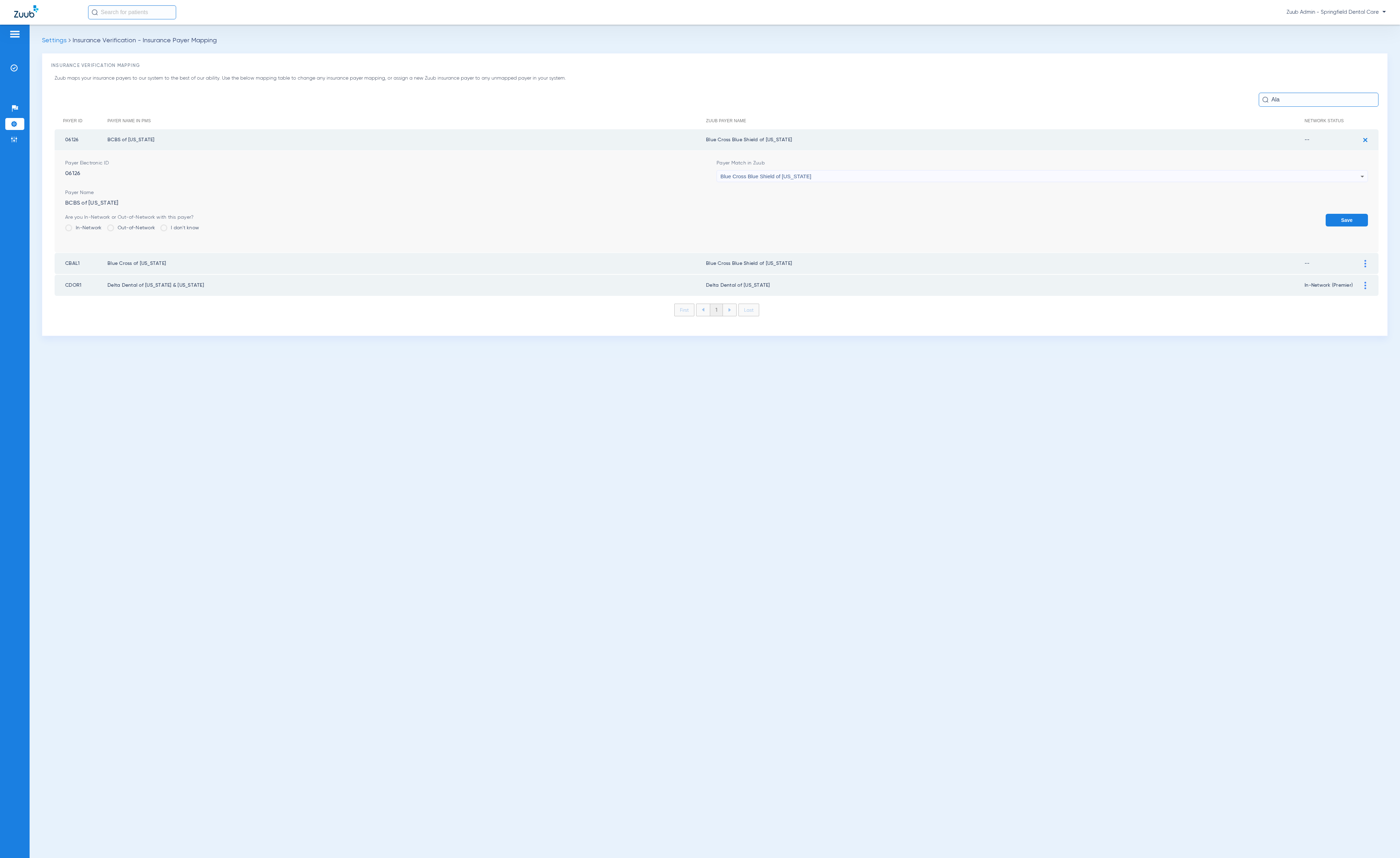
click at [840, 181] on div "Blue Cross Blue Shield of [US_STATE]" at bounding box center [1041, 177] width 640 height 12
type input "un"
click at [827, 236] on mat-option "Unsupported Payer" at bounding box center [1043, 239] width 651 height 12
click at [1343, 214] on button "Save" at bounding box center [1347, 220] width 42 height 12
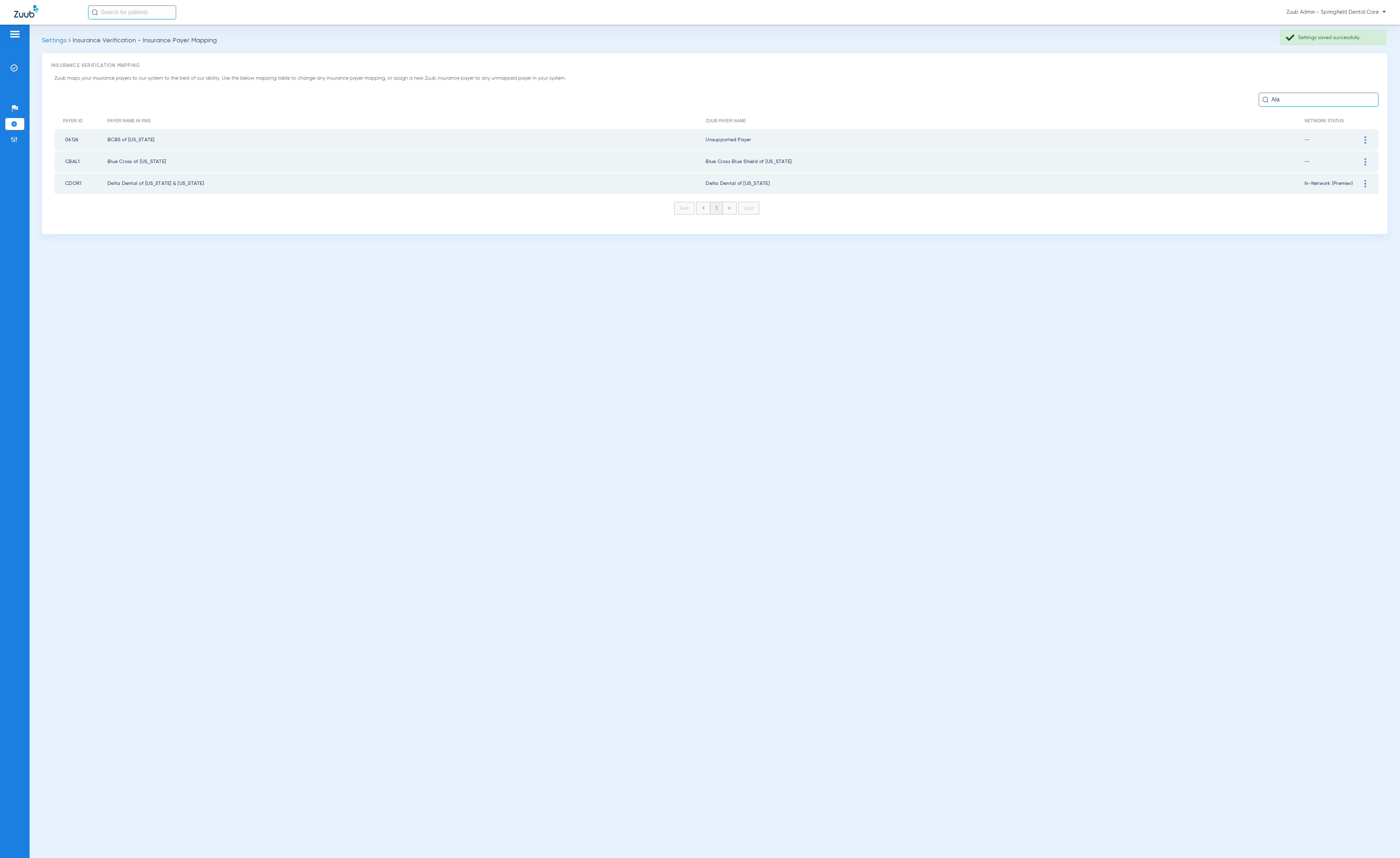
click at [1368, 158] on div at bounding box center [1365, 162] width 12 height 8
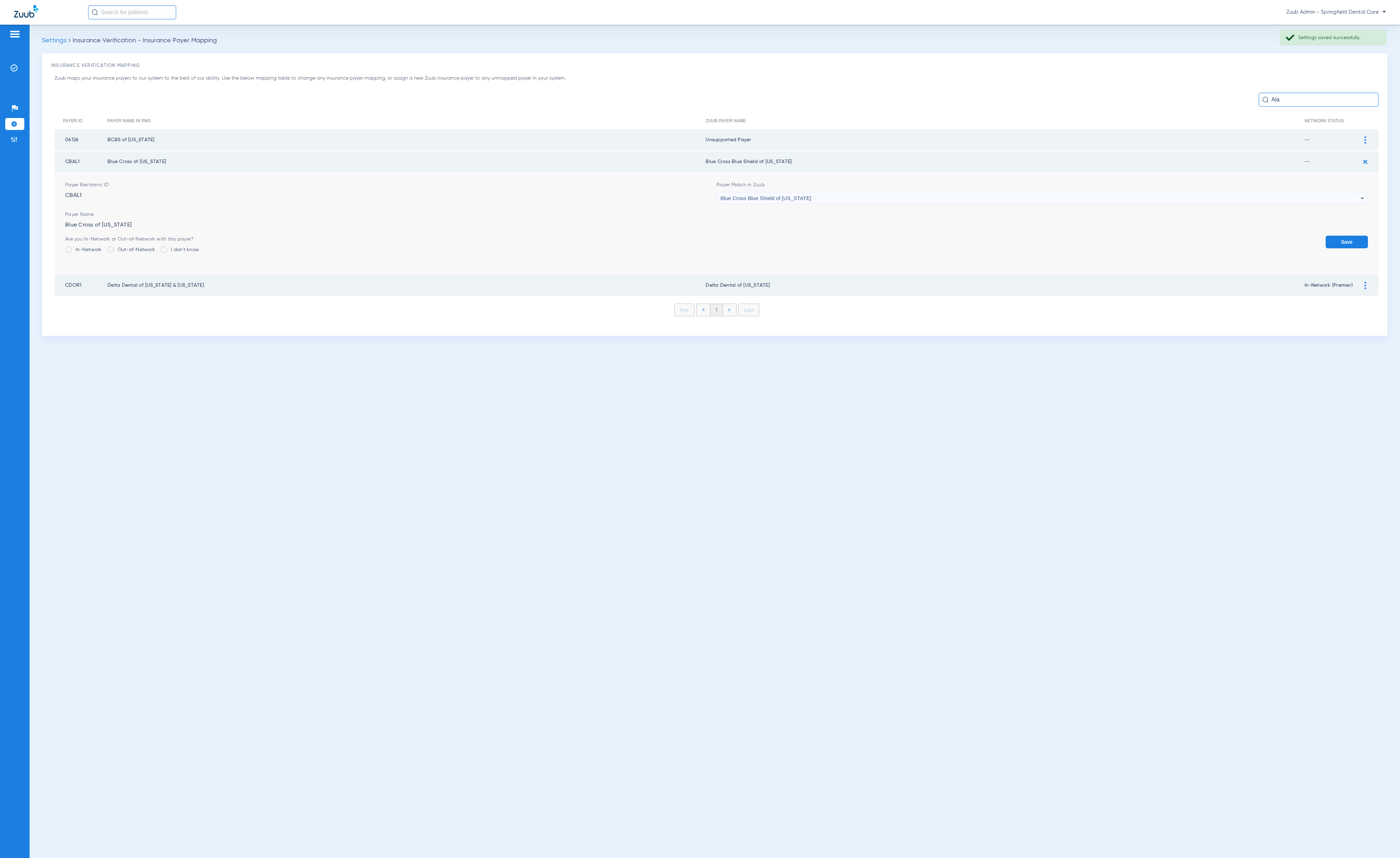
click at [978, 205] on form "Payer Electronic ID CBAL1 Payer Match in Zuub Blue Cross Blue Shield of Alabama…" at bounding box center [716, 223] width 1303 height 102
click at [978, 203] on div "Blue Cross Blue Shield of [US_STATE]" at bounding box center [1041, 198] width 640 height 12
type input "nnn"
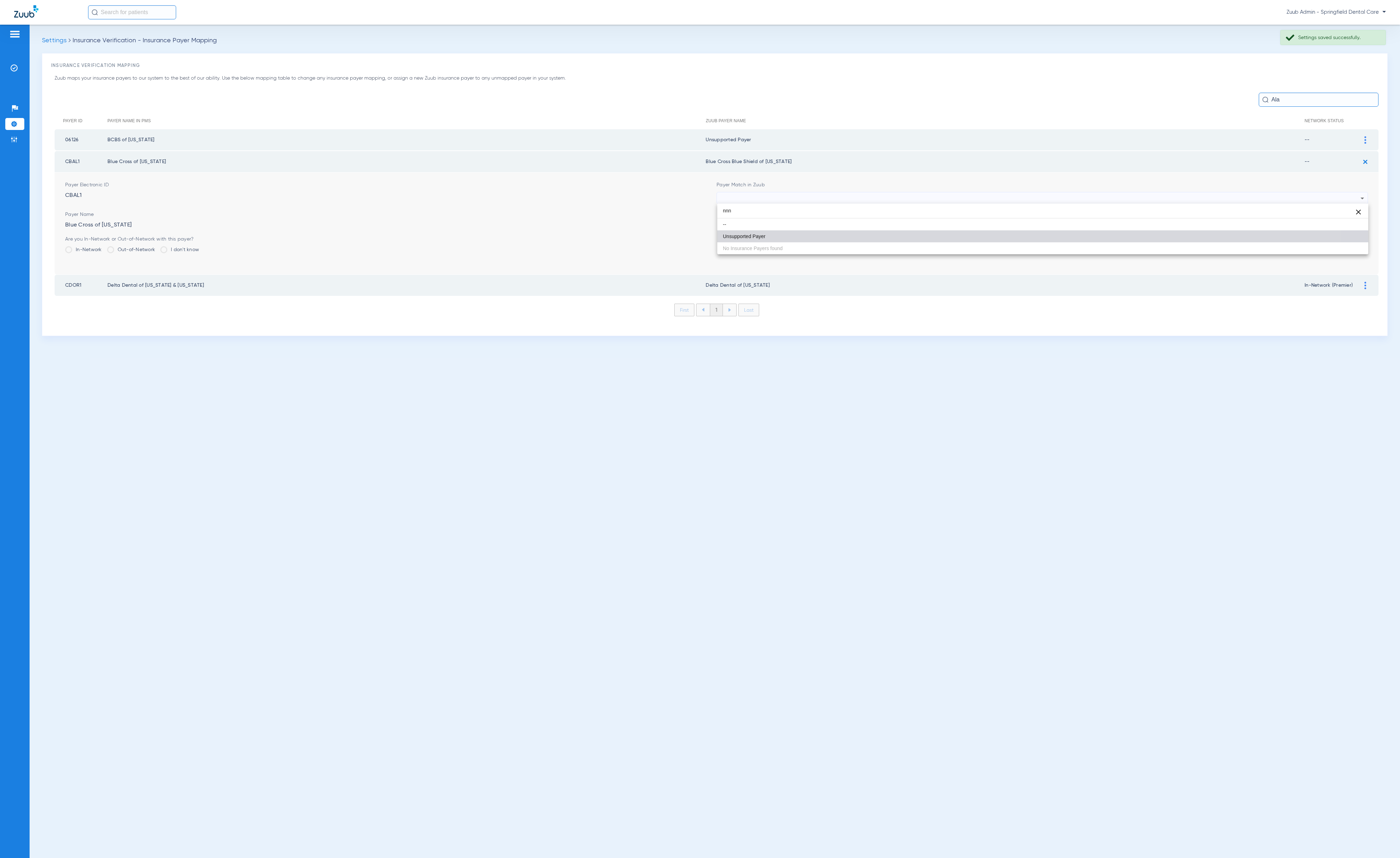
click at [818, 237] on mat-option "Unsupported Payer" at bounding box center [1043, 236] width 651 height 12
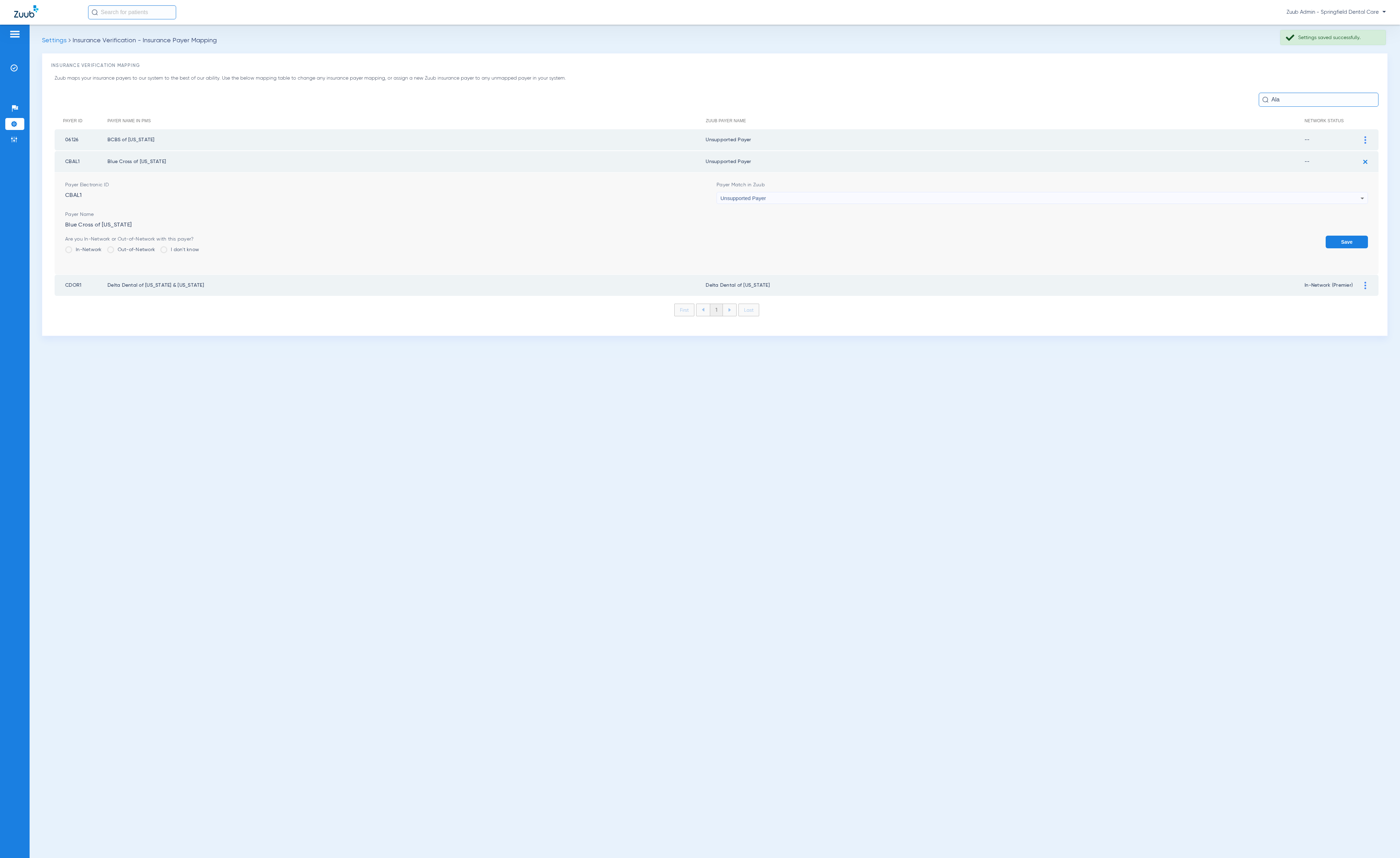
click at [1328, 241] on button "Save" at bounding box center [1347, 242] width 42 height 12
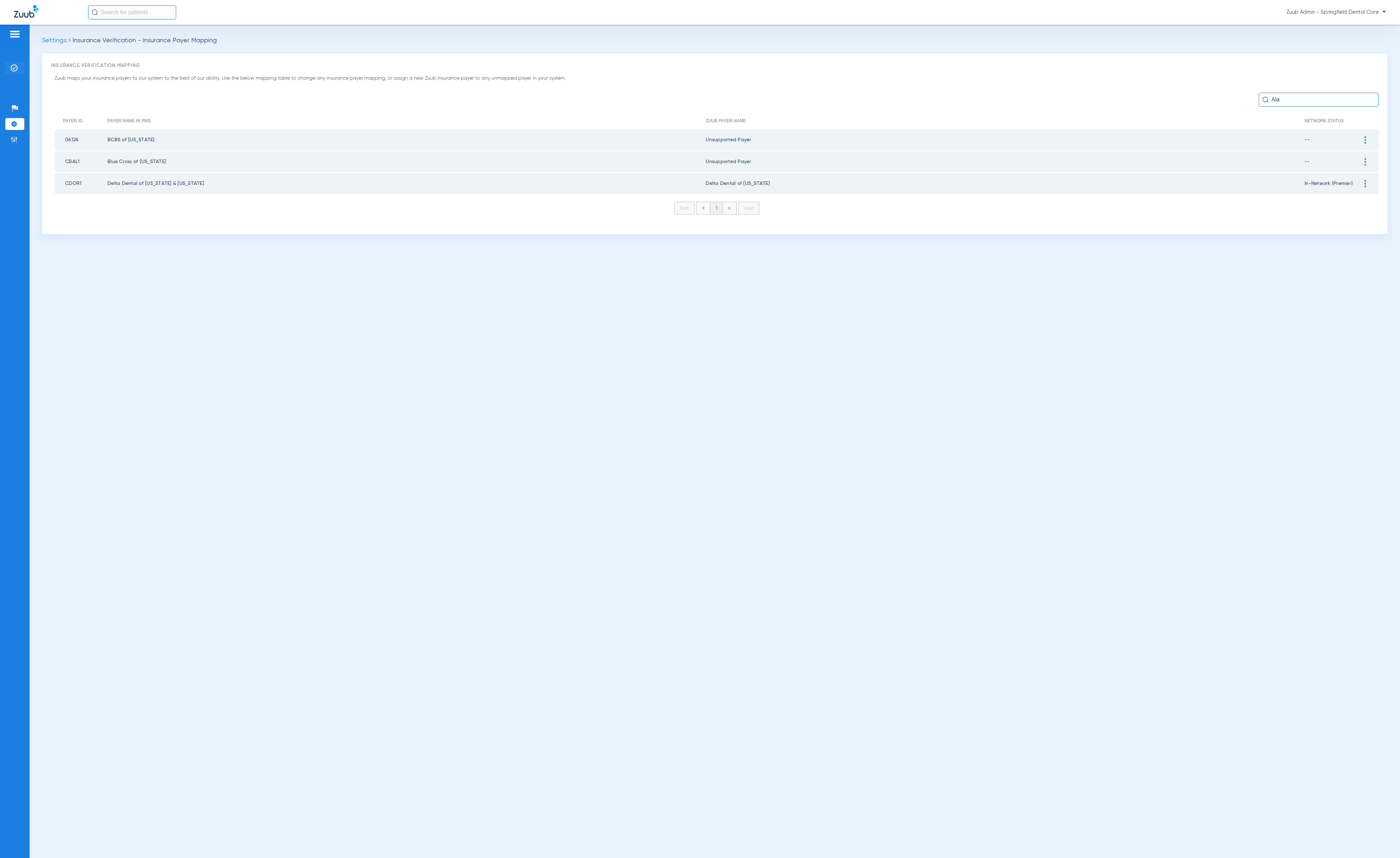
click at [15, 67] on img at bounding box center [14, 68] width 7 height 7
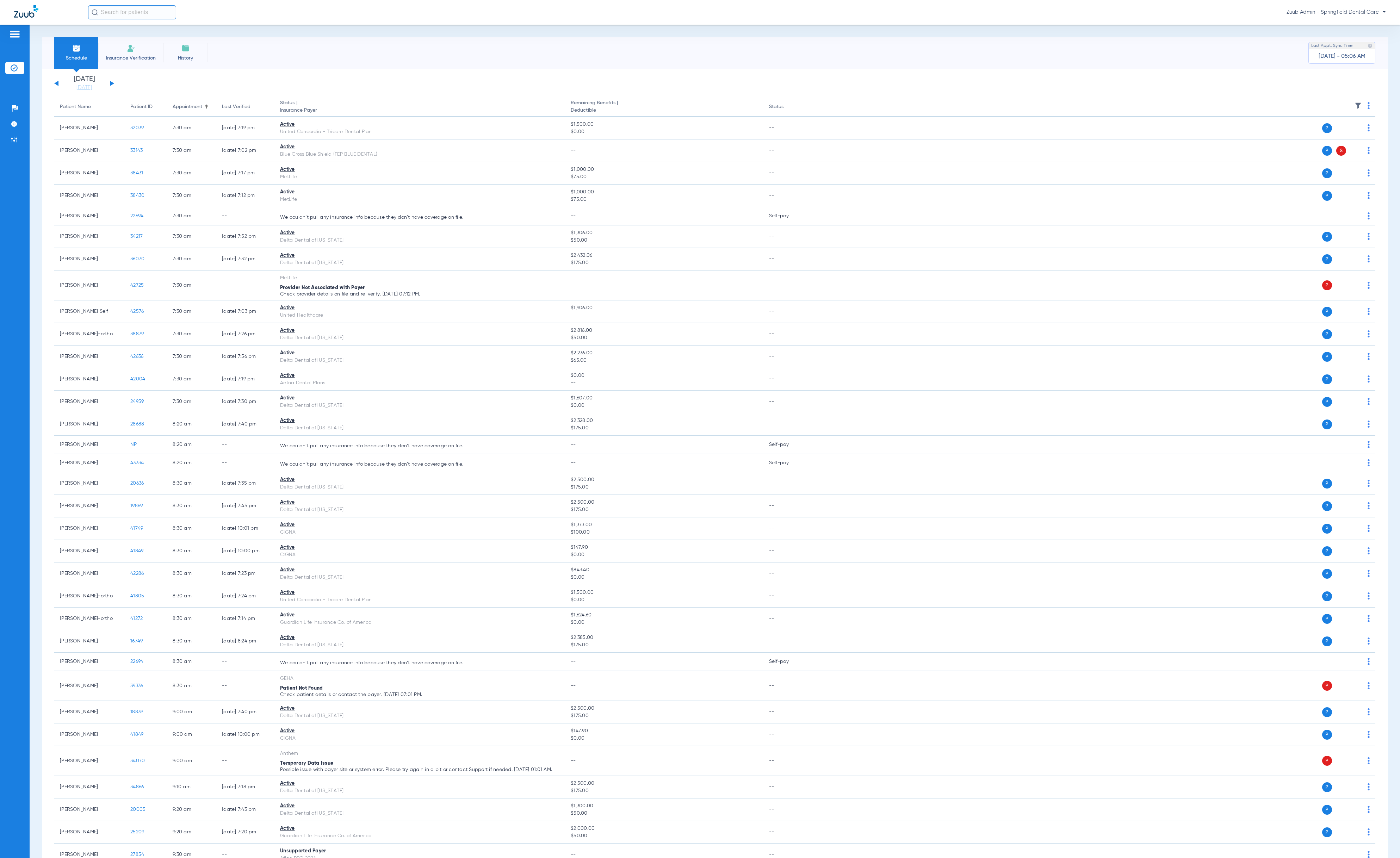
click at [1354, 107] on img at bounding box center [1358, 105] width 7 height 7
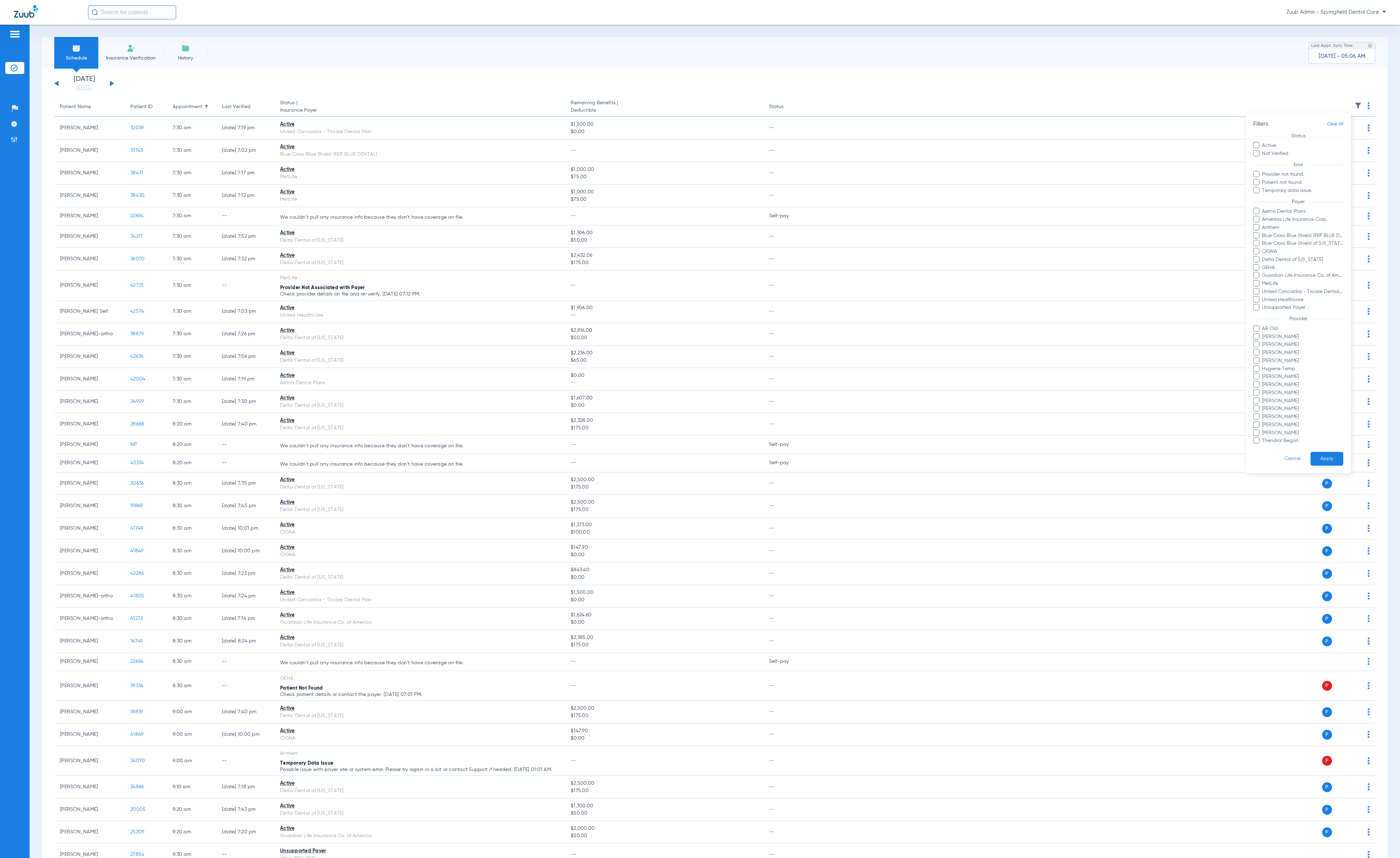
click at [241, 84] on div at bounding box center [700, 429] width 1400 height 858
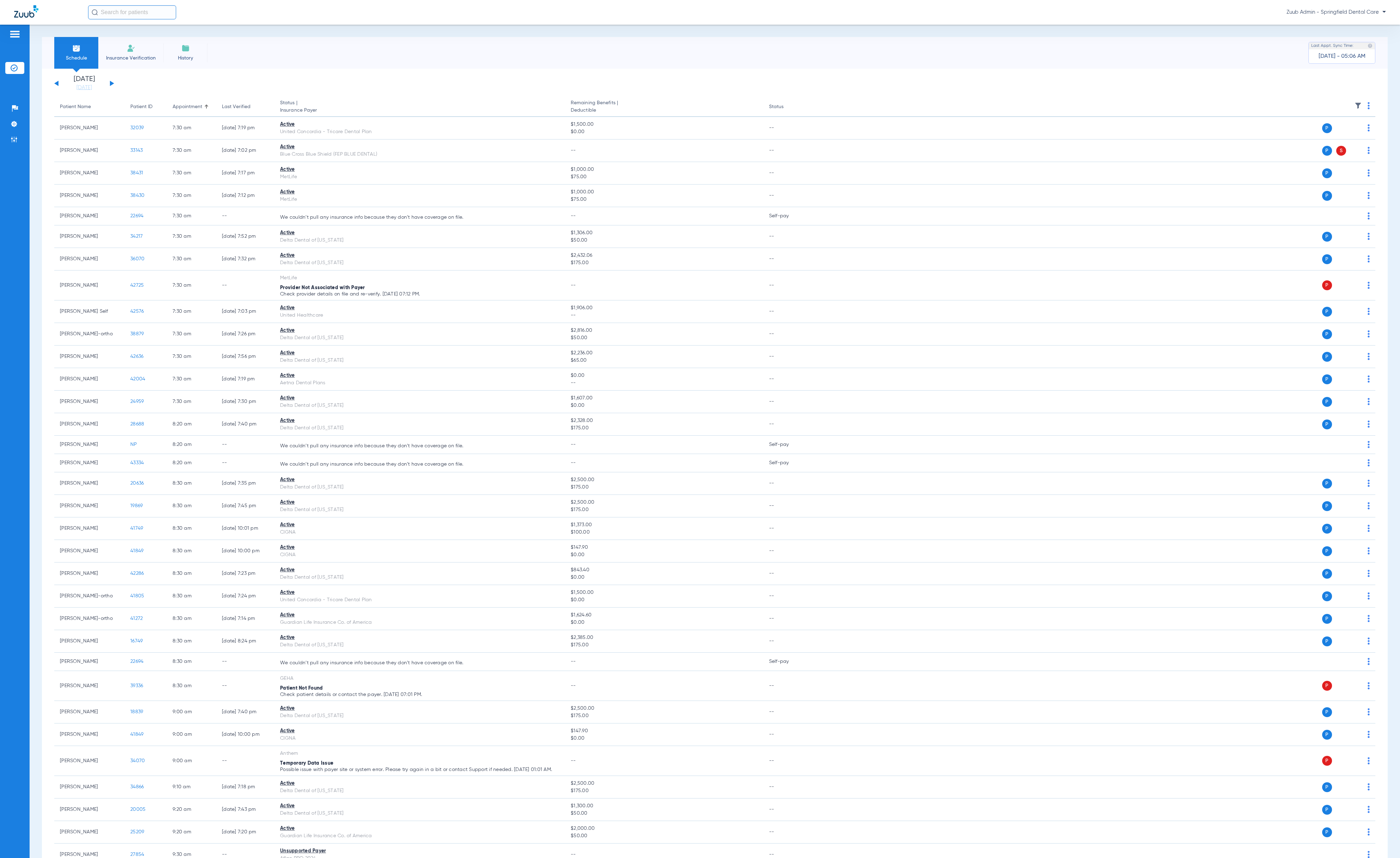
click at [190, 58] on span "History" at bounding box center [185, 58] width 34 height 7
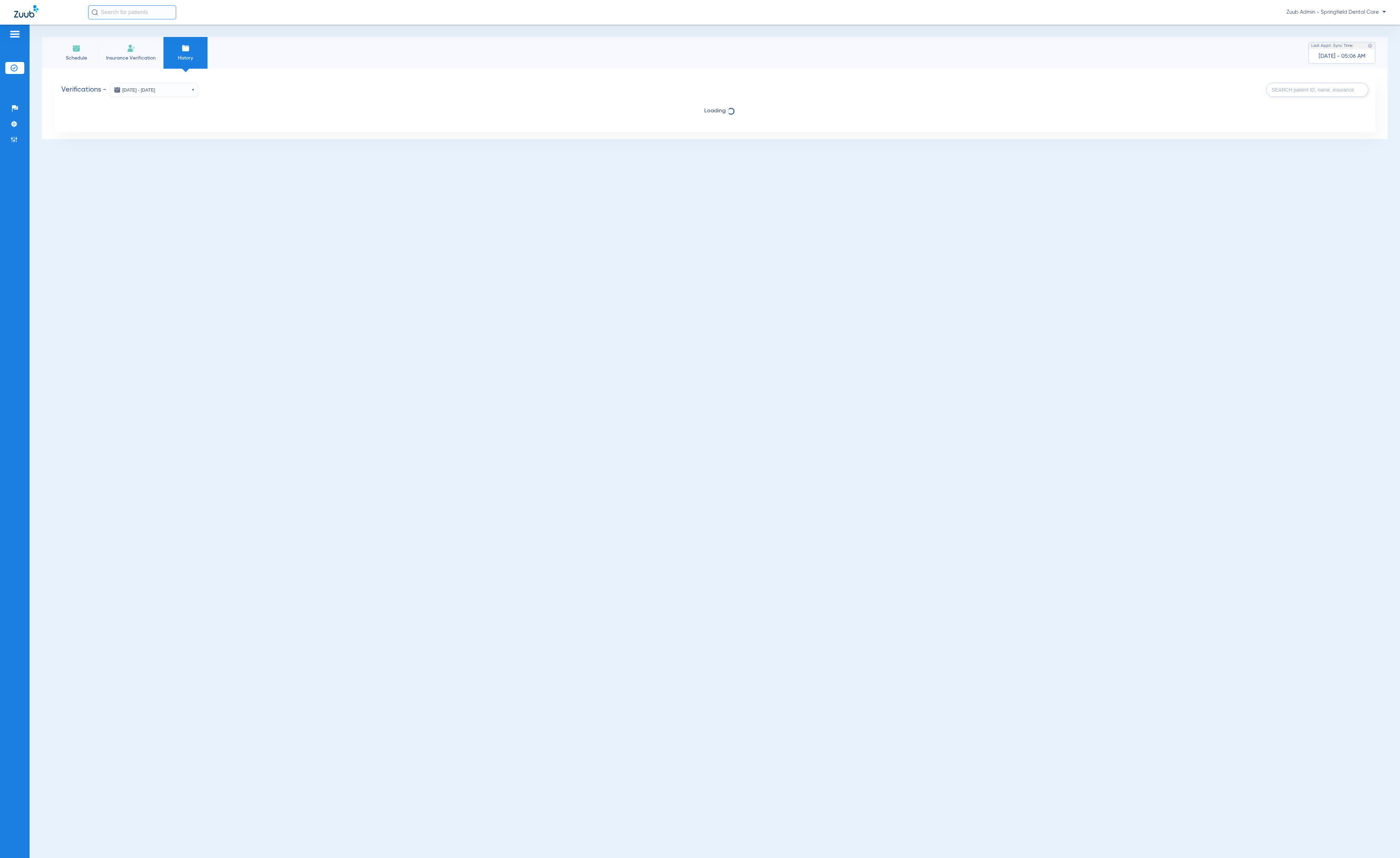
click at [182, 94] on button "Aug 19, 2025 - Aug 26, 2025" at bounding box center [154, 90] width 88 height 14
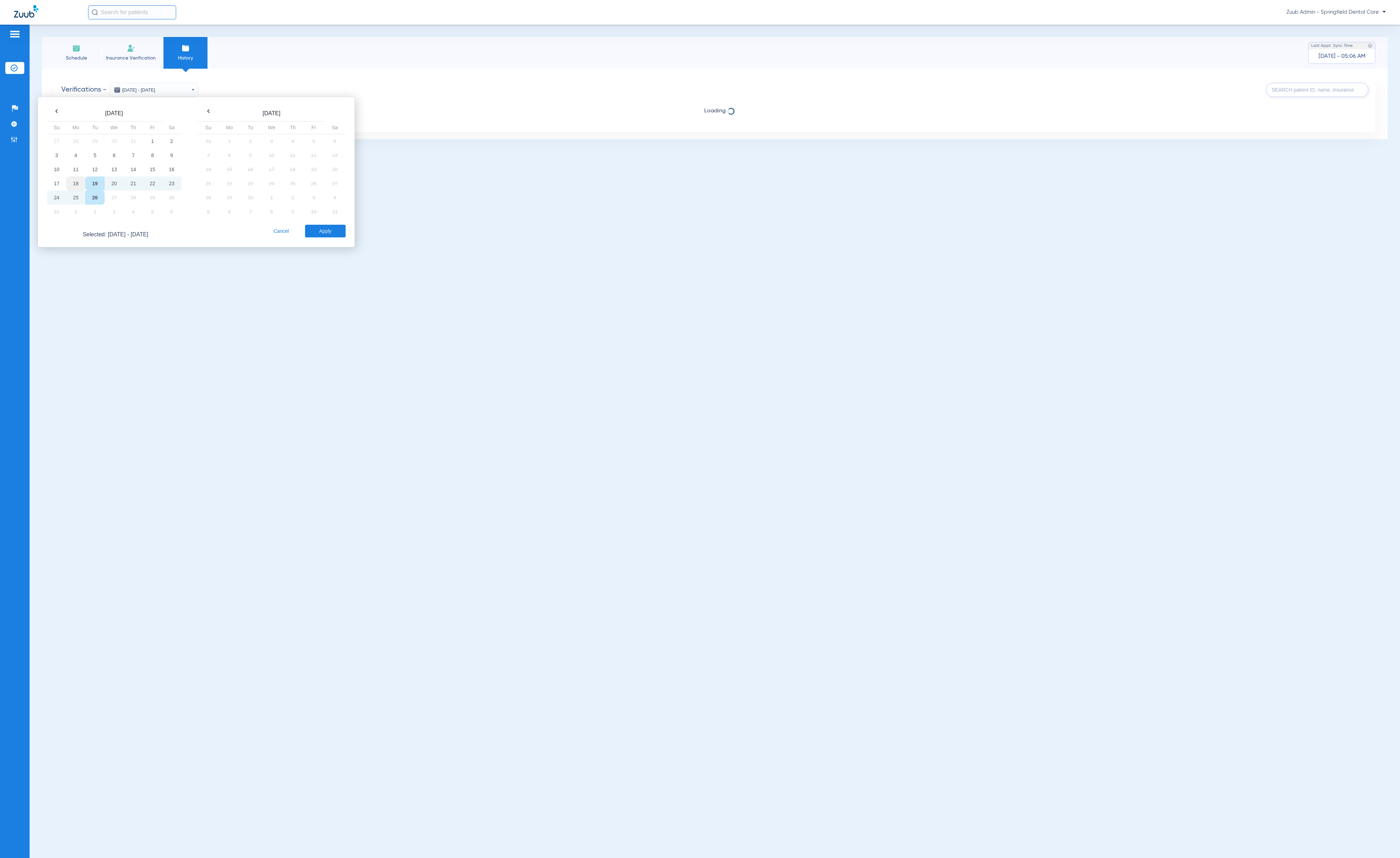
click at [80, 181] on td "18" at bounding box center [76, 184] width 19 height 14
click at [93, 196] on td "26" at bounding box center [95, 198] width 19 height 14
click at [326, 231] on button "Apply" at bounding box center [325, 231] width 41 height 12
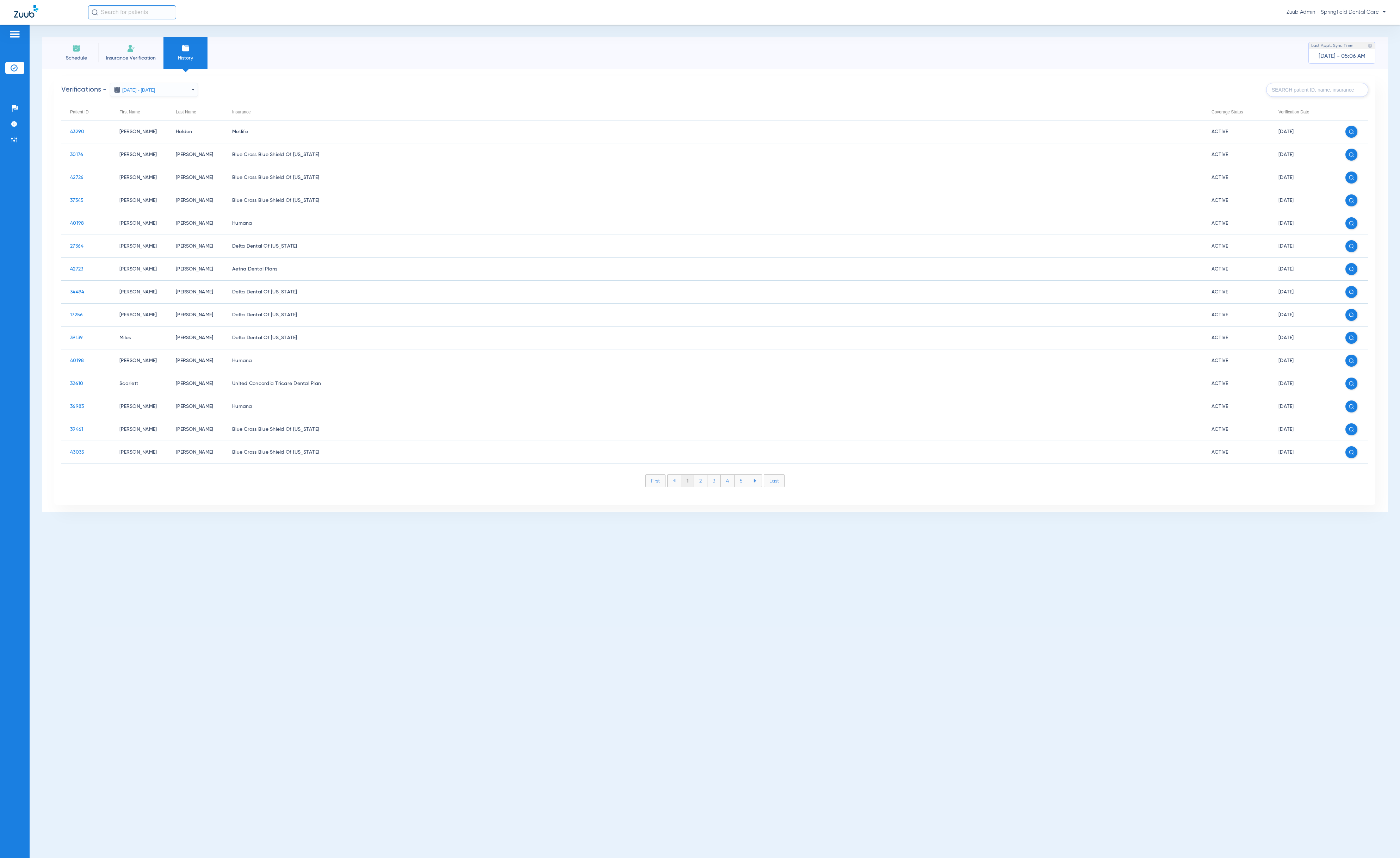
click at [1311, 89] on input "text" at bounding box center [1317, 90] width 102 height 14
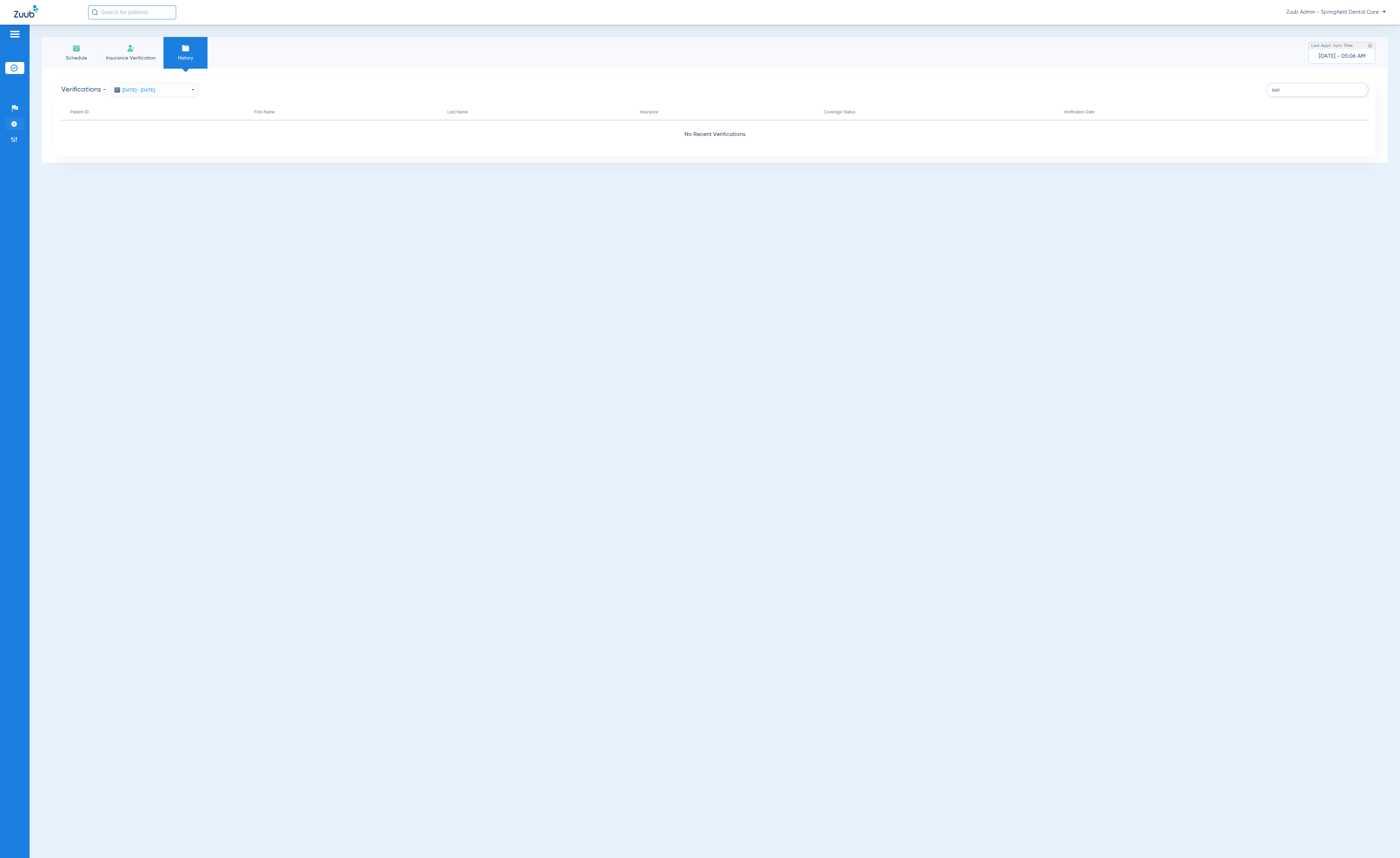
type input "sun"
click at [18, 124] on li "Settings" at bounding box center [15, 124] width 19 height 12
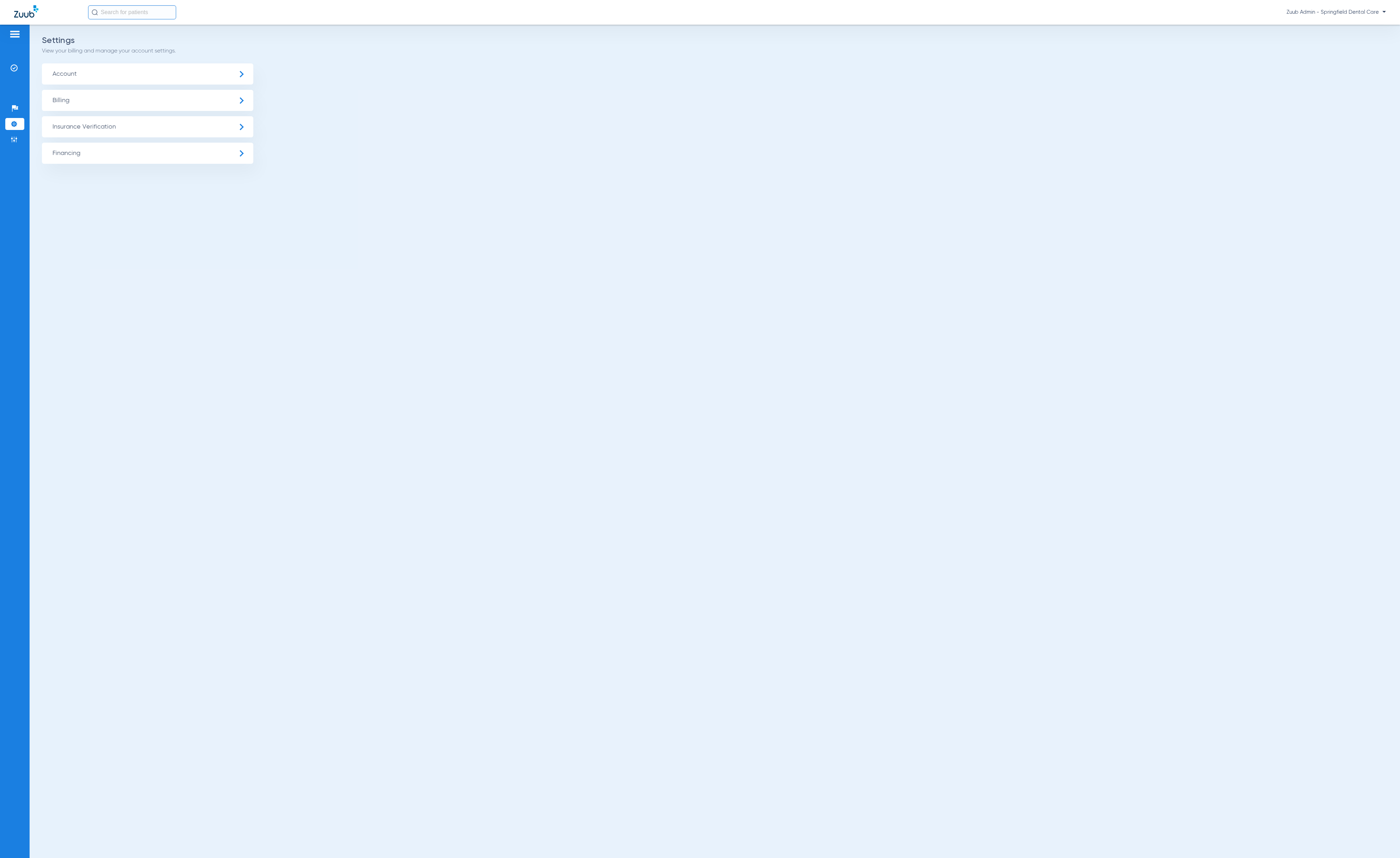
click at [151, 129] on span "Insurance Verification" at bounding box center [147, 127] width 211 height 21
click at [173, 181] on li "Insurance Payer Mapping" at bounding box center [147, 182] width 211 height 18
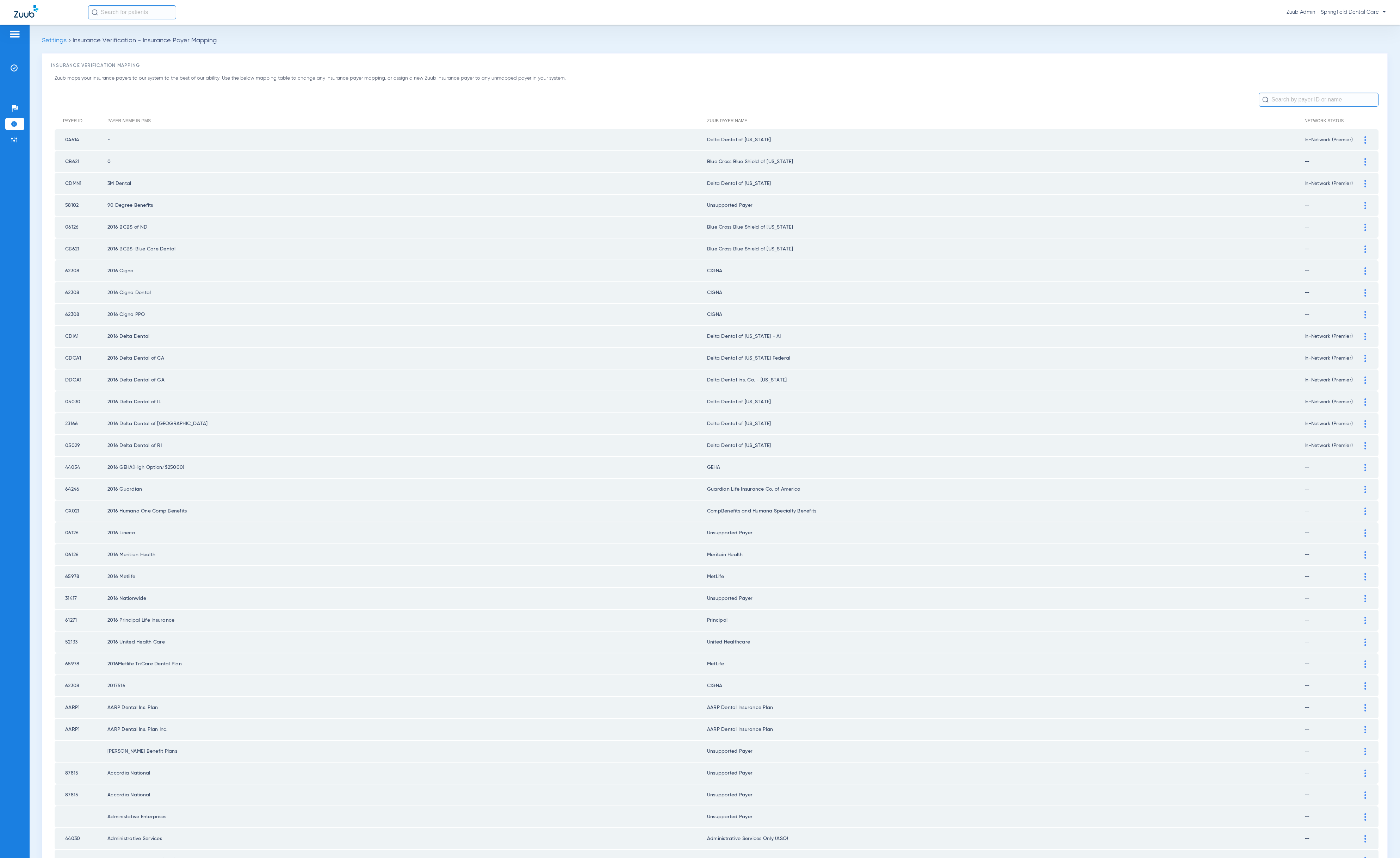
click at [1302, 97] on input "text" at bounding box center [1318, 99] width 120 height 14
type input "sun"
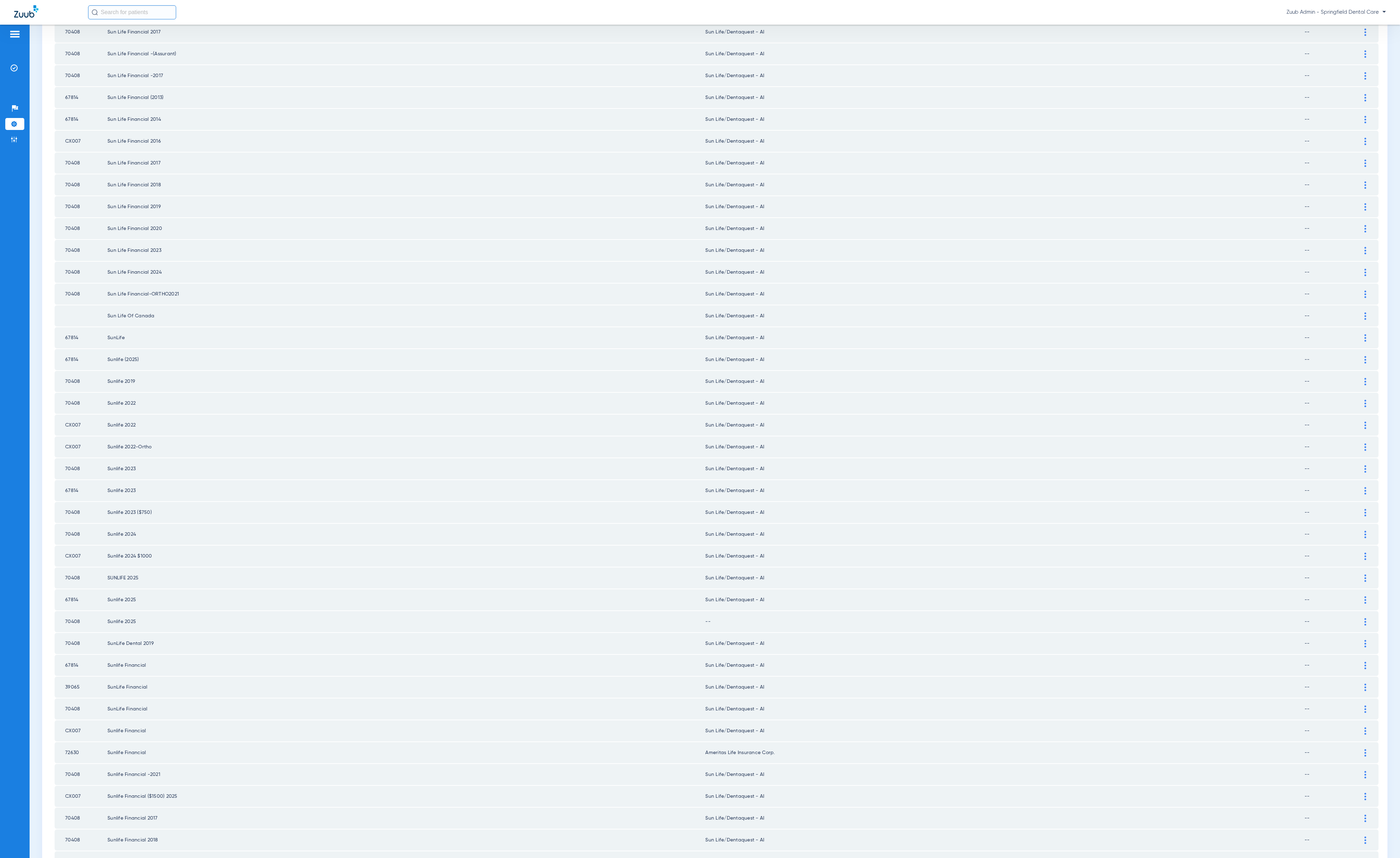
scroll to position [381, 0]
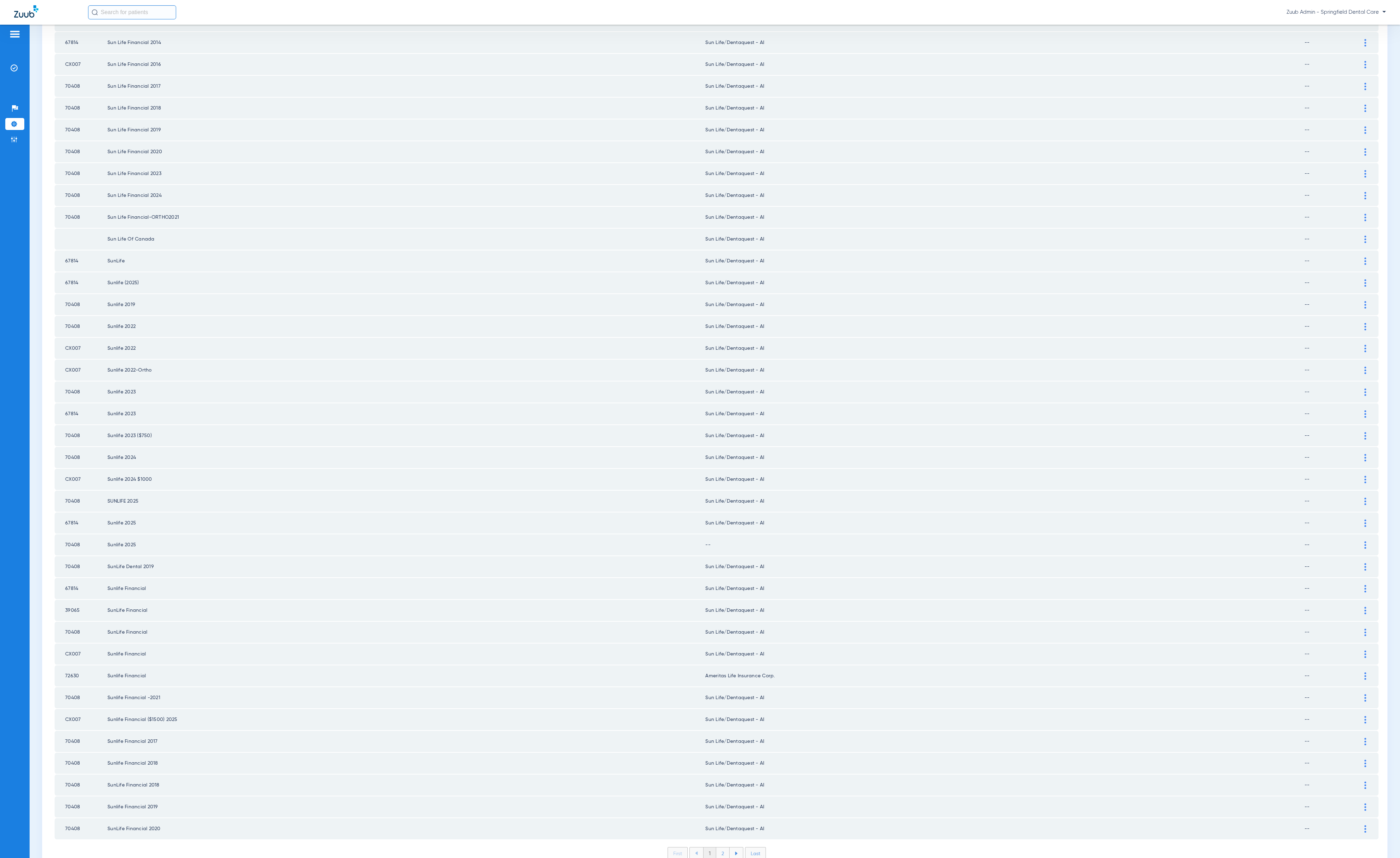
click at [716, 848] on li "2" at bounding box center [723, 854] width 14 height 12
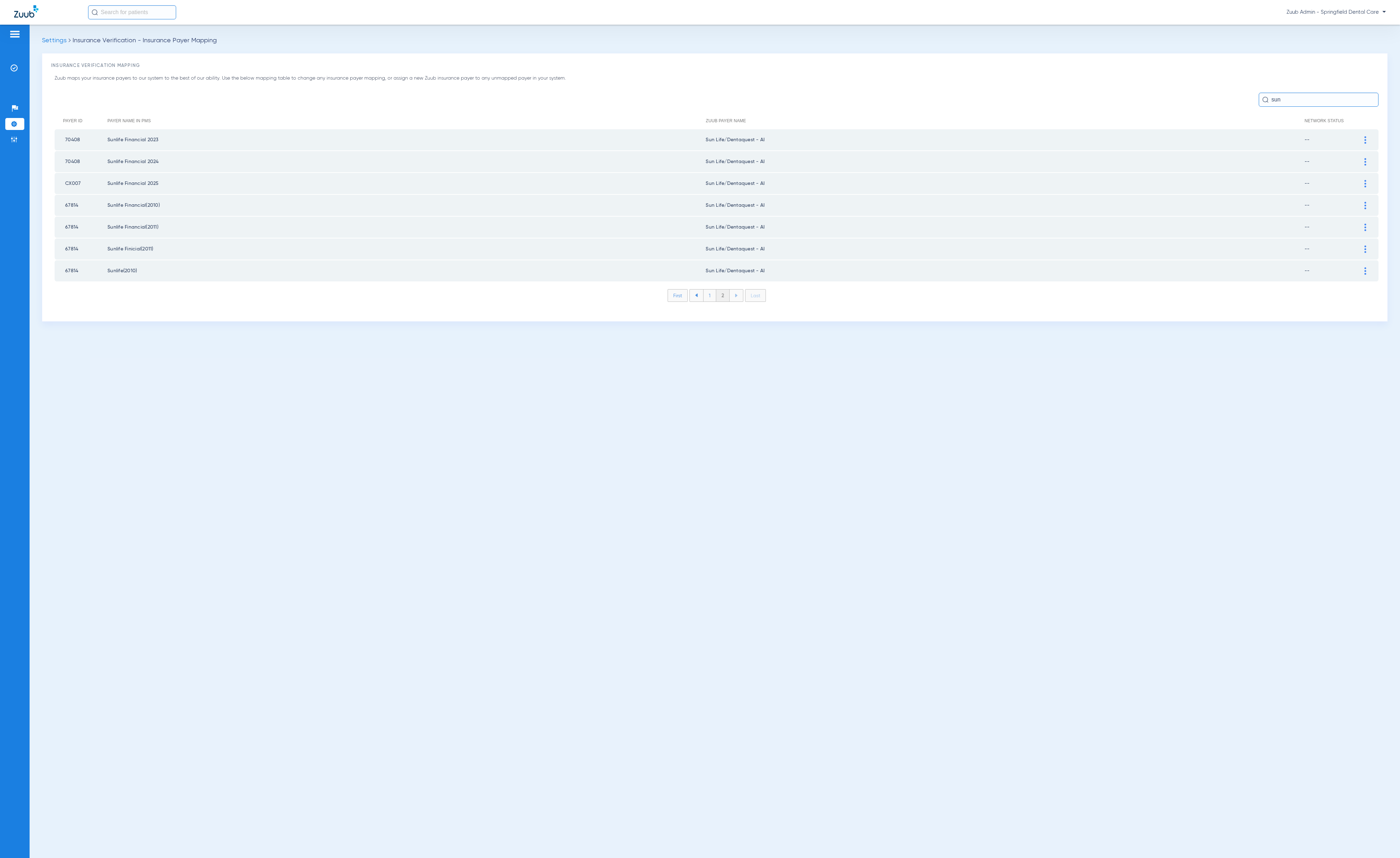
click at [714, 294] on li "1" at bounding box center [710, 296] width 13 height 12
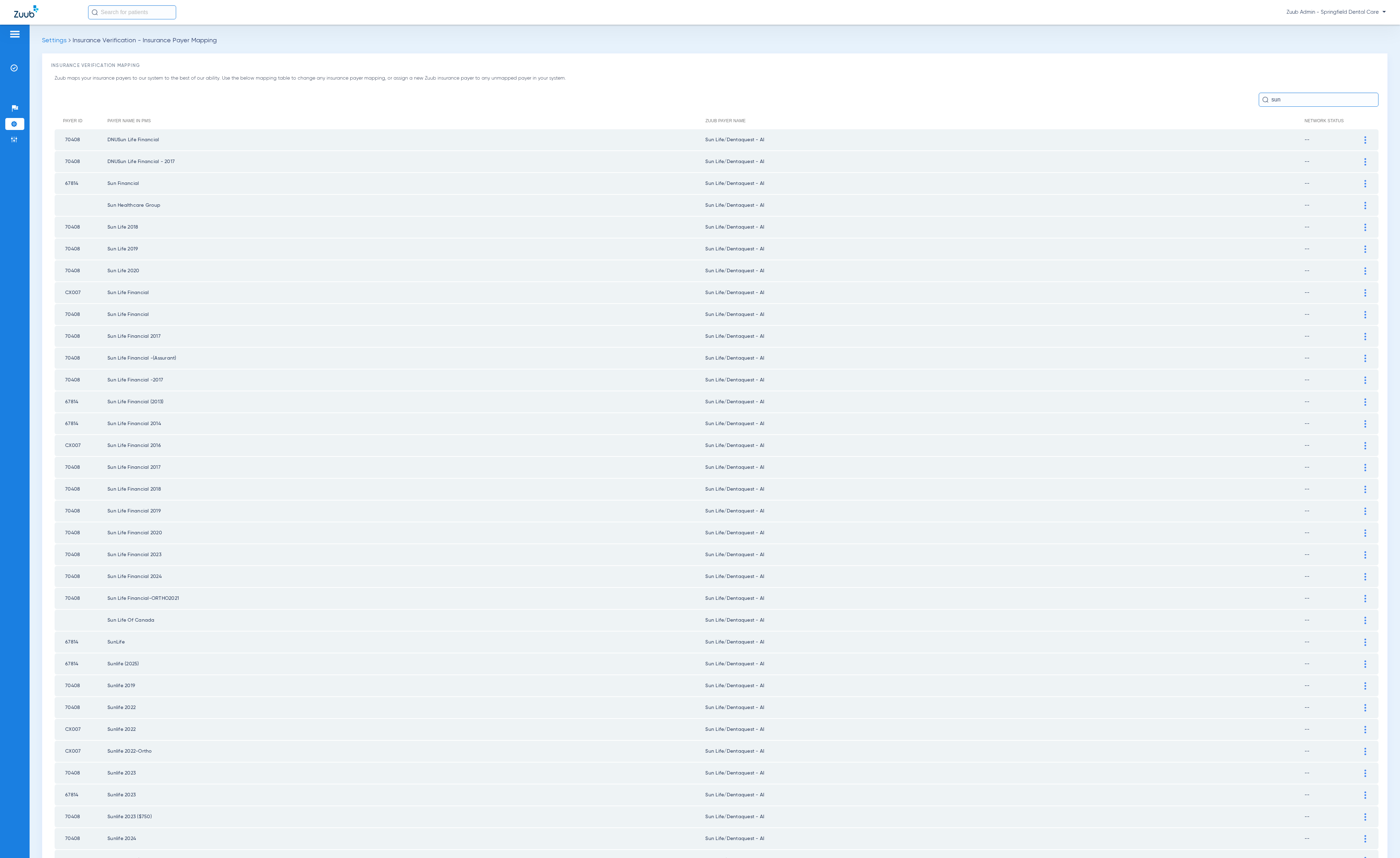
scroll to position [381, 0]
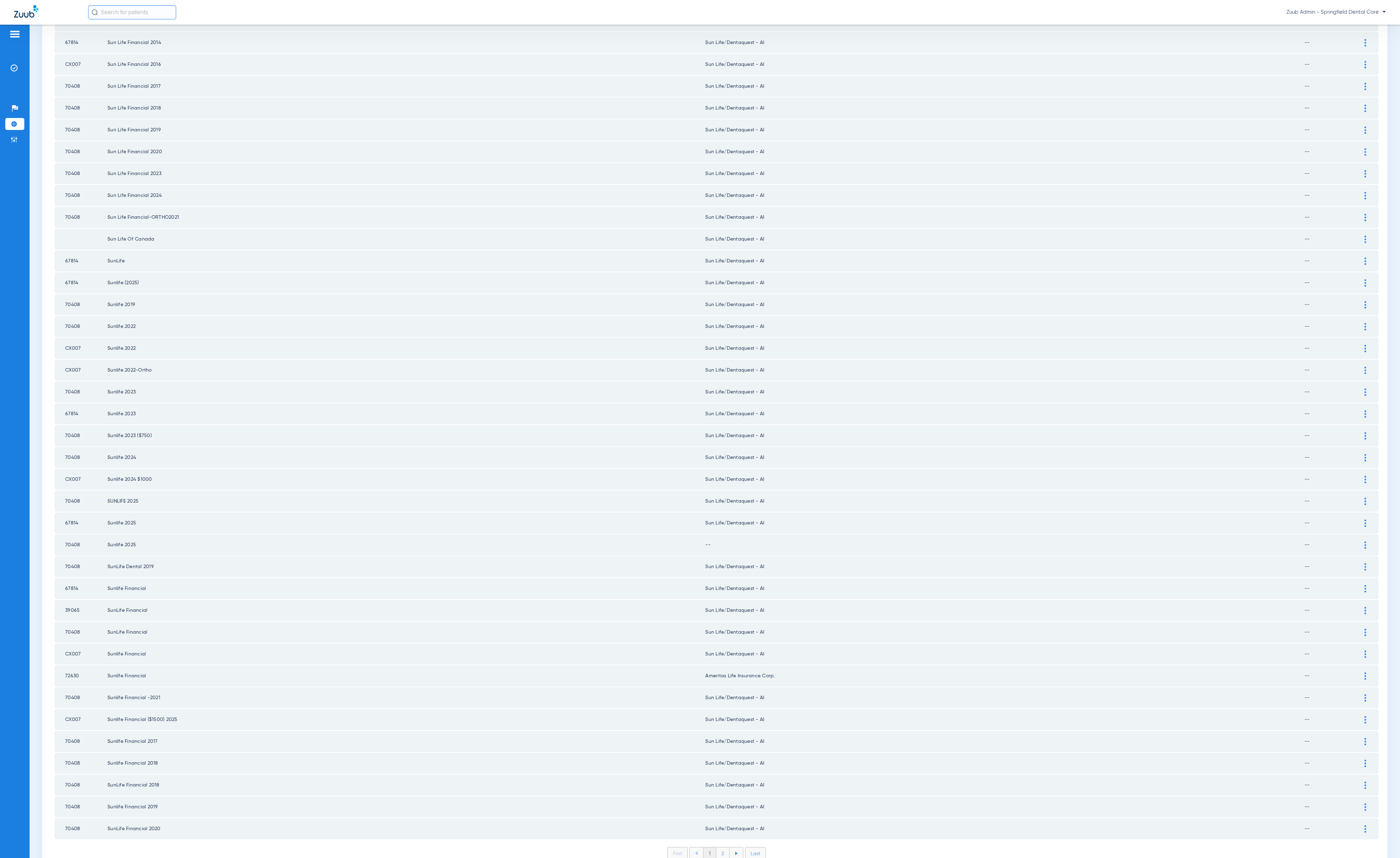
click at [1359, 519] on div at bounding box center [1365, 523] width 12 height 8
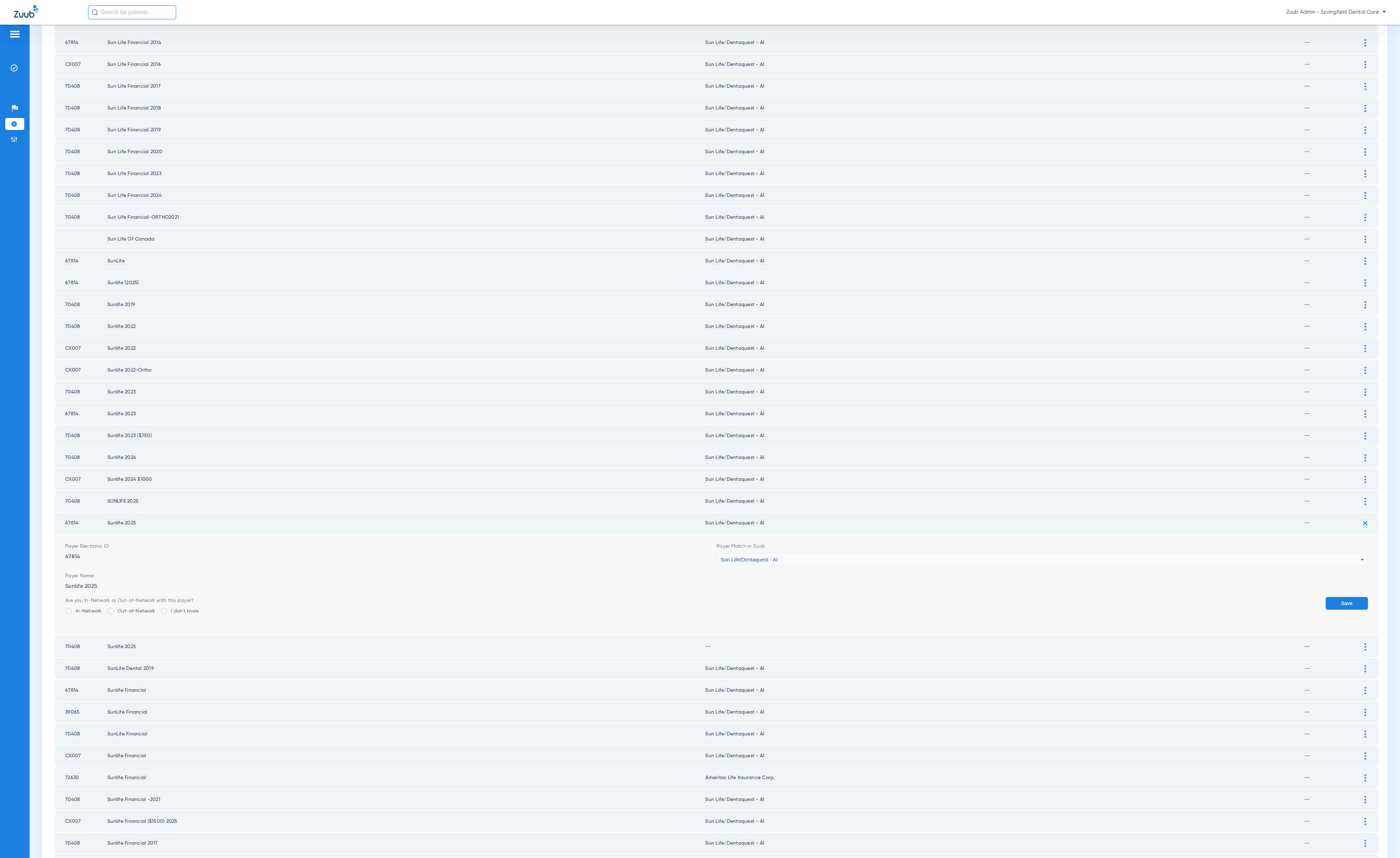
click at [832, 554] on div "Sun Life/Dentaquest - AI" at bounding box center [1041, 560] width 640 height 12
click at [848, 461] on div at bounding box center [700, 429] width 1400 height 858
click at [1365, 643] on img at bounding box center [1365, 647] width 2 height 8
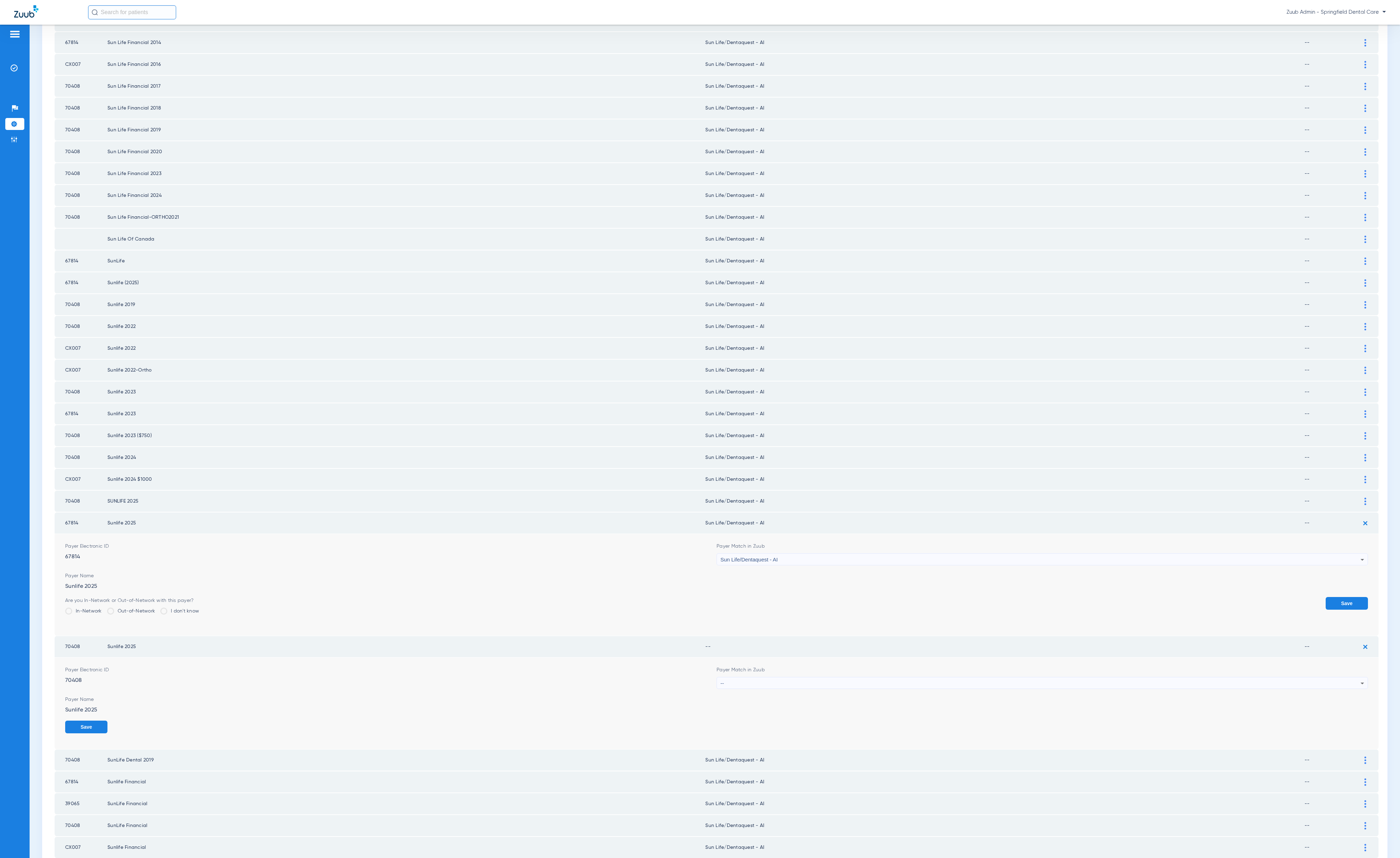
click at [764, 666] on form "Payer Electronic ID 70408 Payer Match in Zuub -- Payer Name Sunlife 2025 Save" at bounding box center [716, 703] width 1303 height 92
click at [764, 678] on div "--" at bounding box center [1041, 684] width 640 height 12
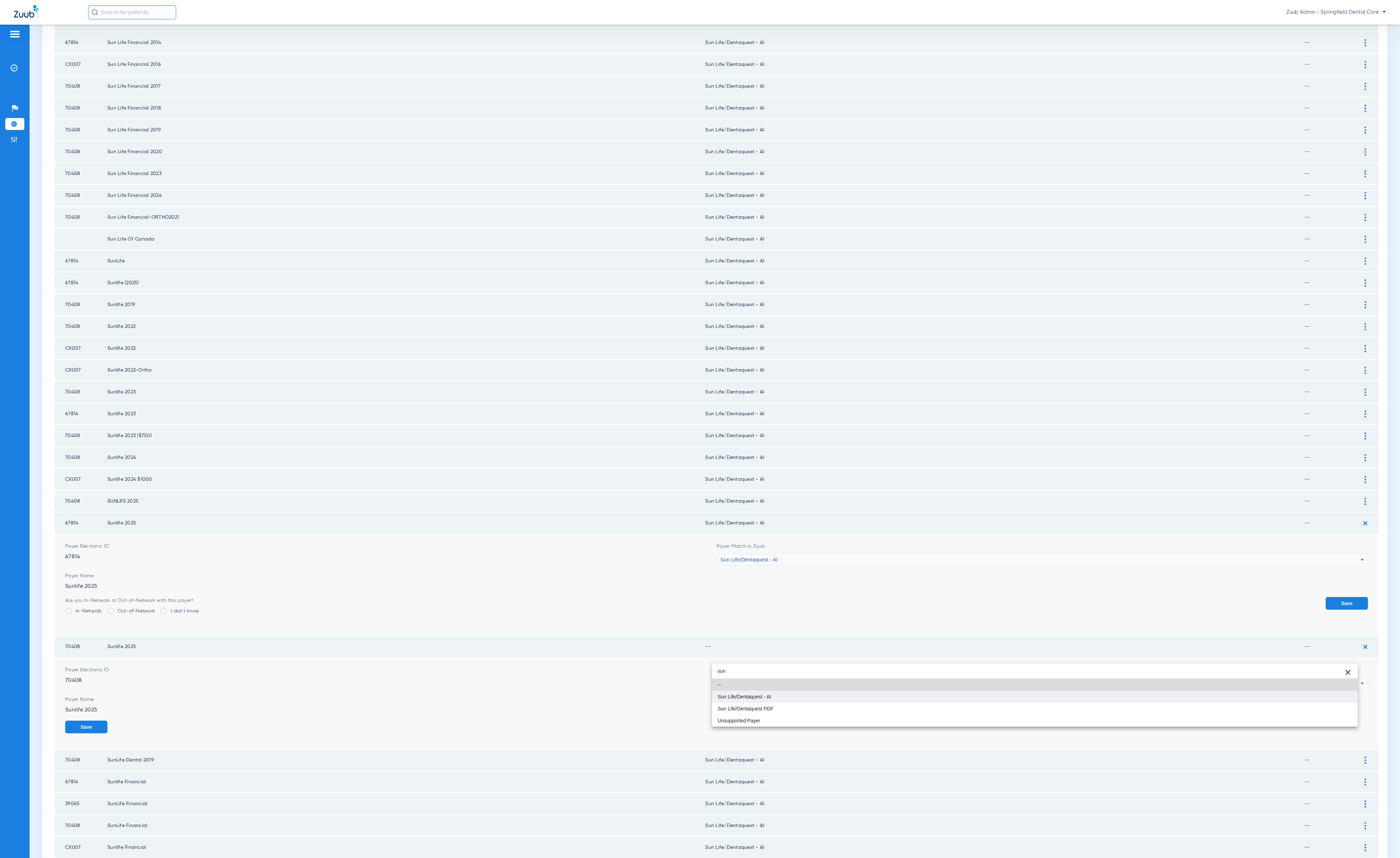
type input "sun"
click at [820, 702] on mat-option "Sun Life/Dentaquest - AI" at bounding box center [1035, 697] width 646 height 12
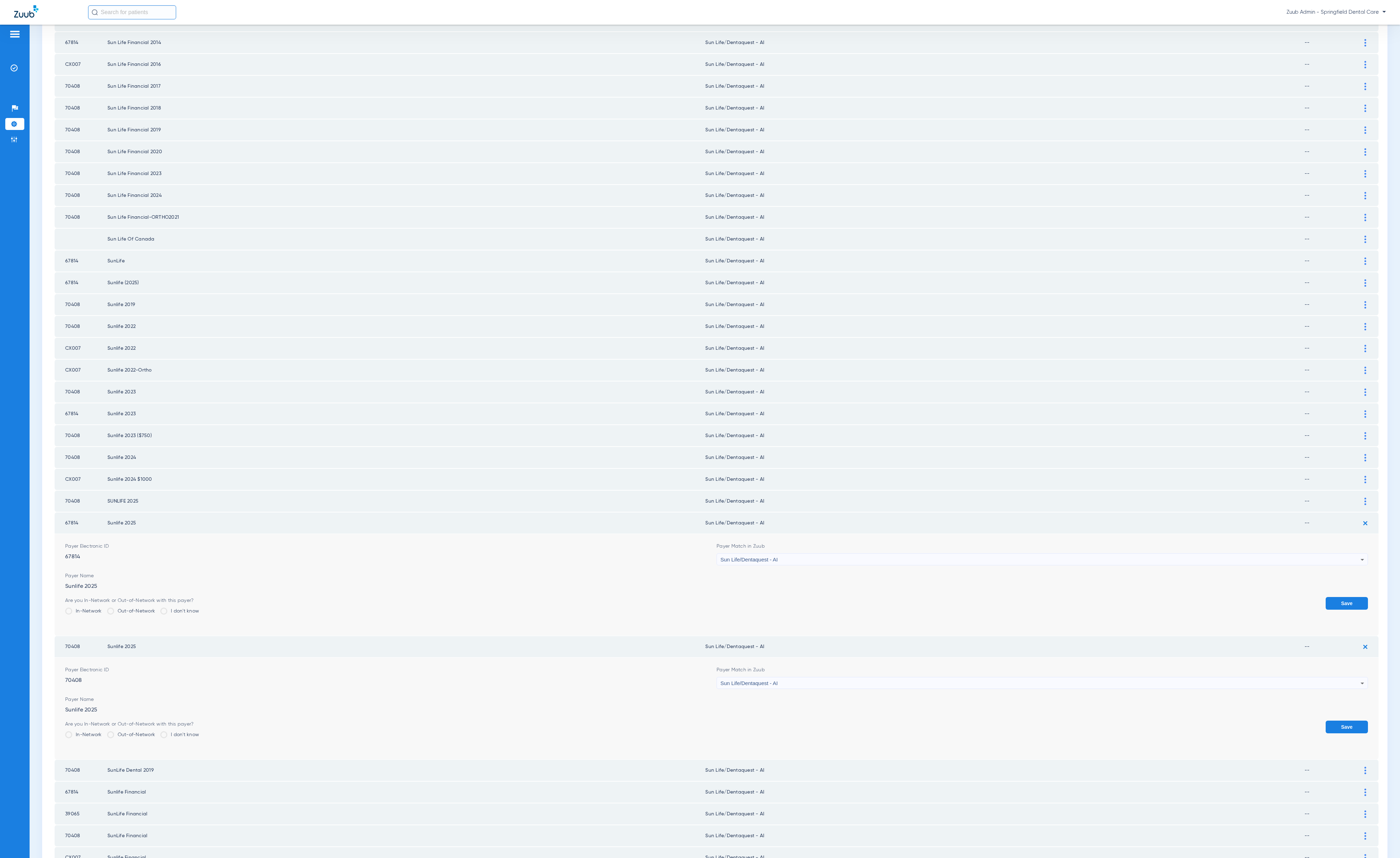
click at [1317, 694] on form "Payer Electronic ID 70408 Payer Match in Zuub Sun Life/Dentaquest - AI Payer Na…" at bounding box center [716, 708] width 1303 height 102
click at [1330, 721] on button "Save" at bounding box center [1347, 727] width 42 height 12
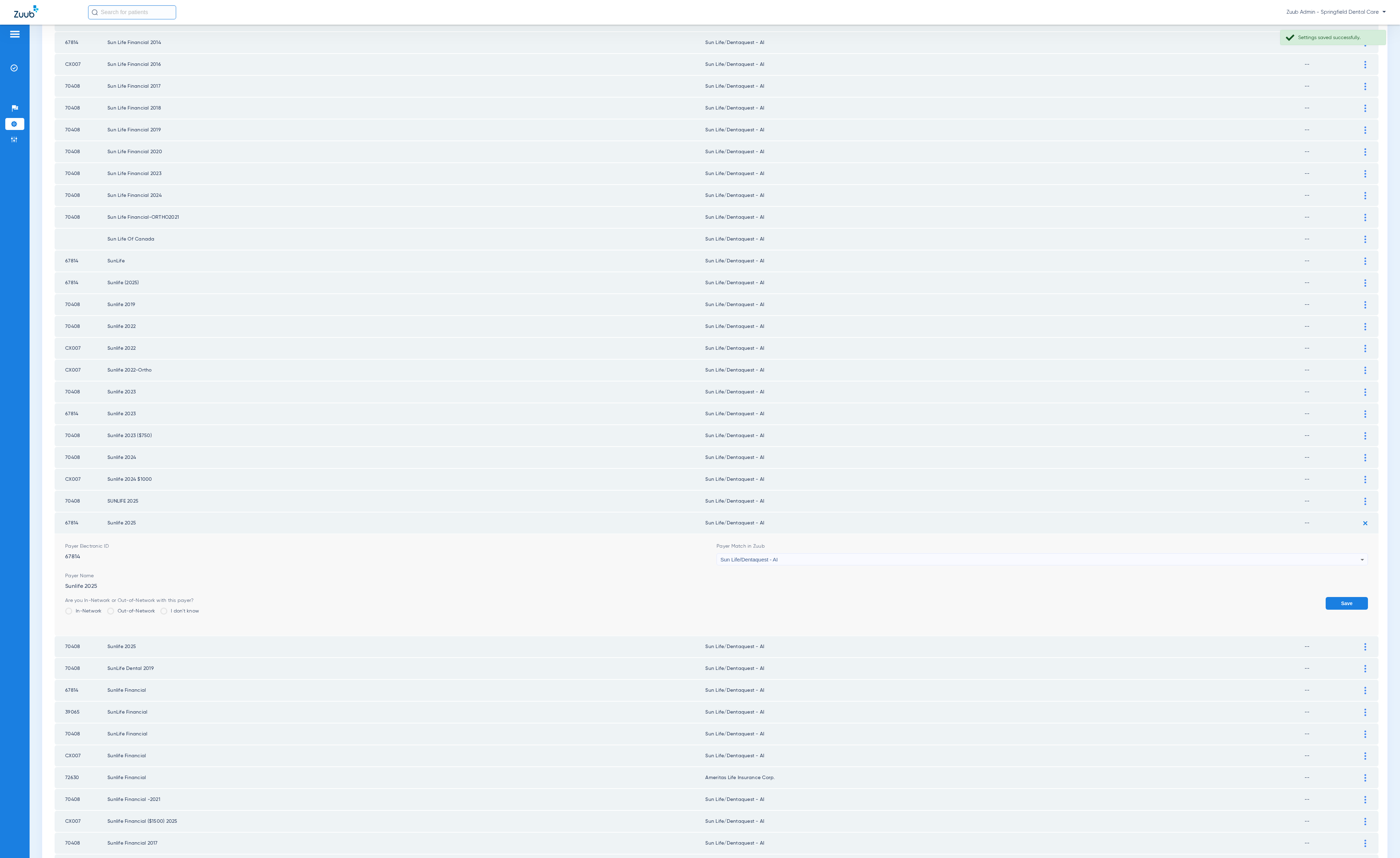
click at [1332, 597] on button "Save" at bounding box center [1347, 603] width 42 height 12
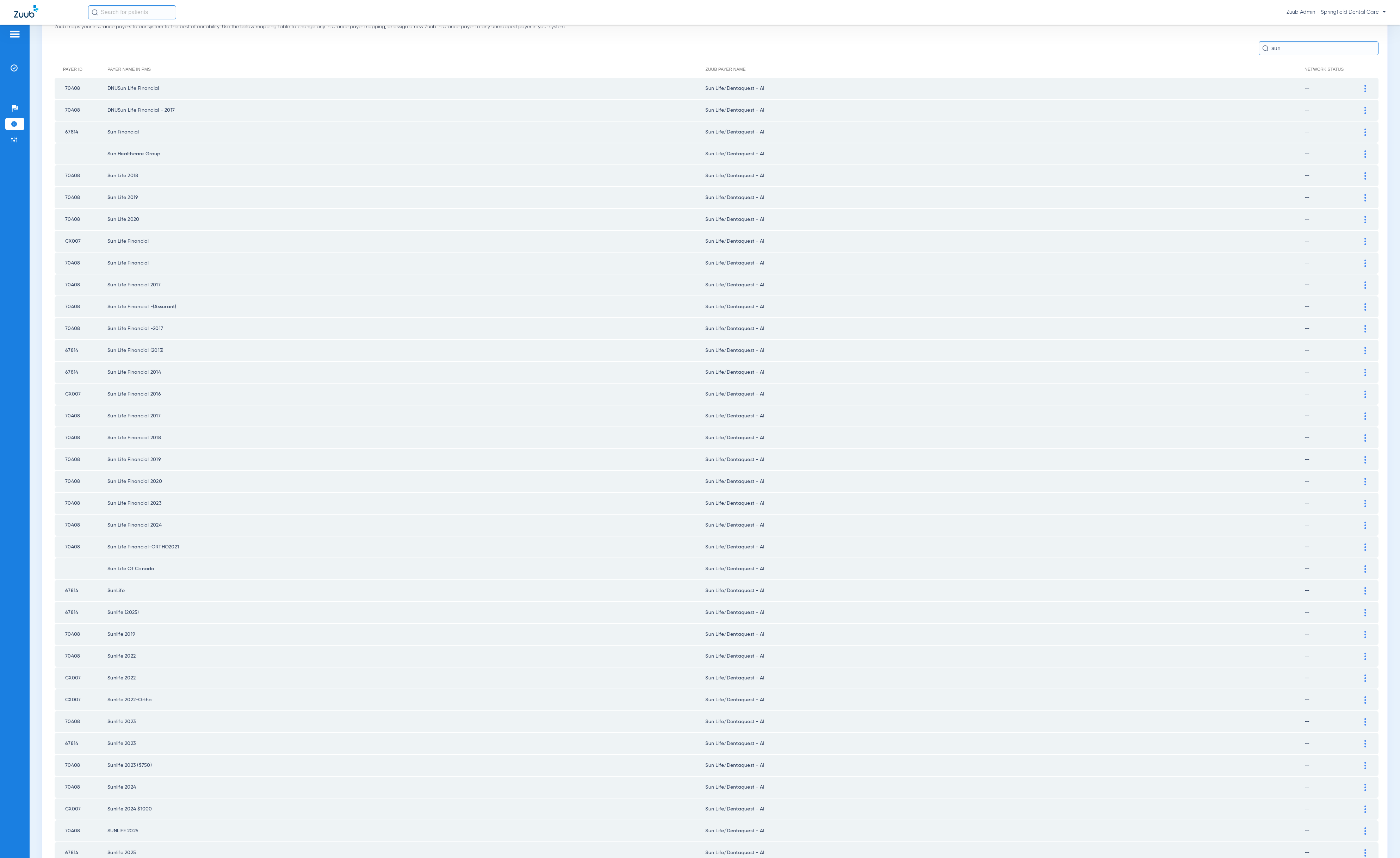
scroll to position [0, 0]
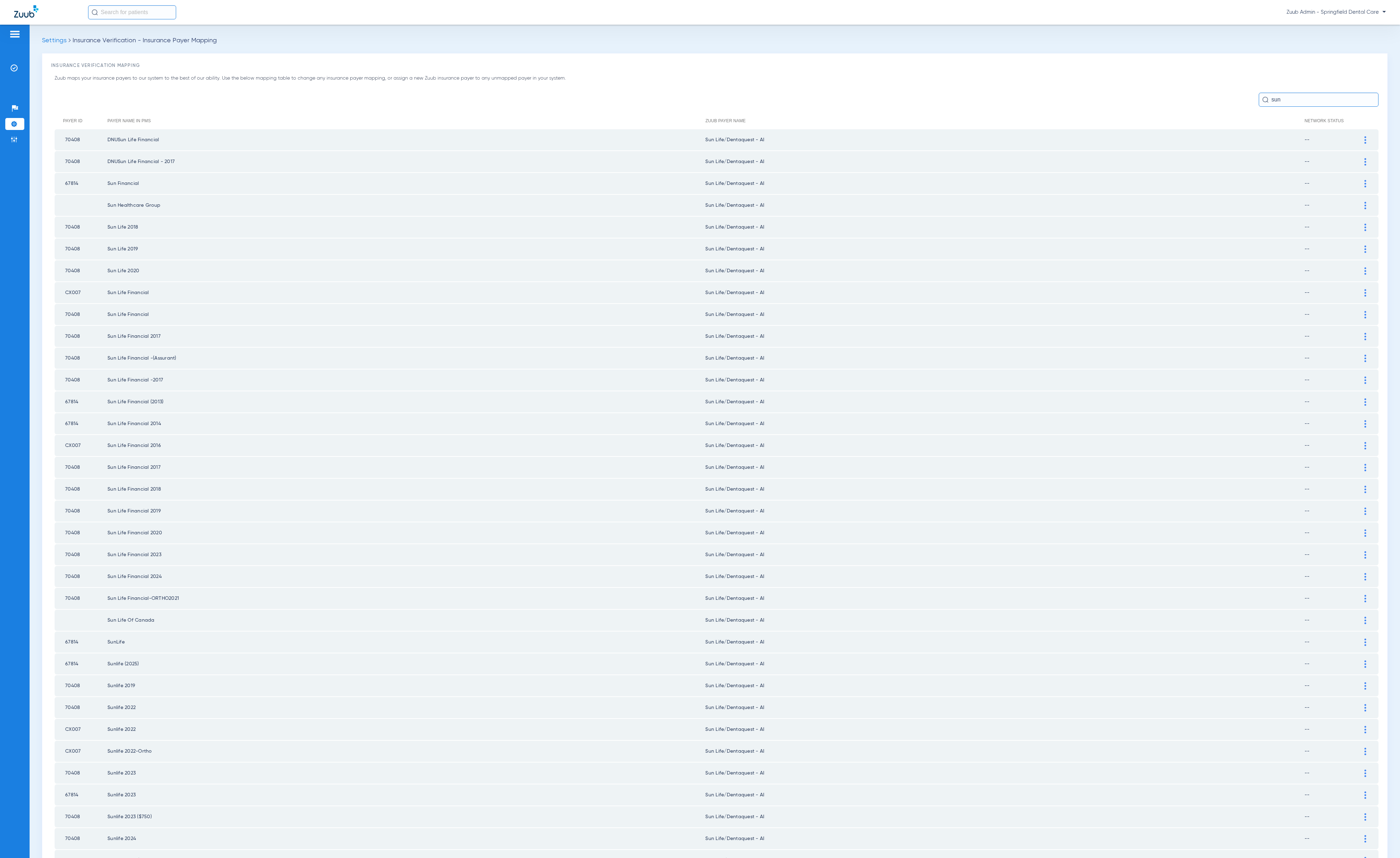
click at [1336, 107] on input "sun" at bounding box center [1318, 99] width 120 height 14
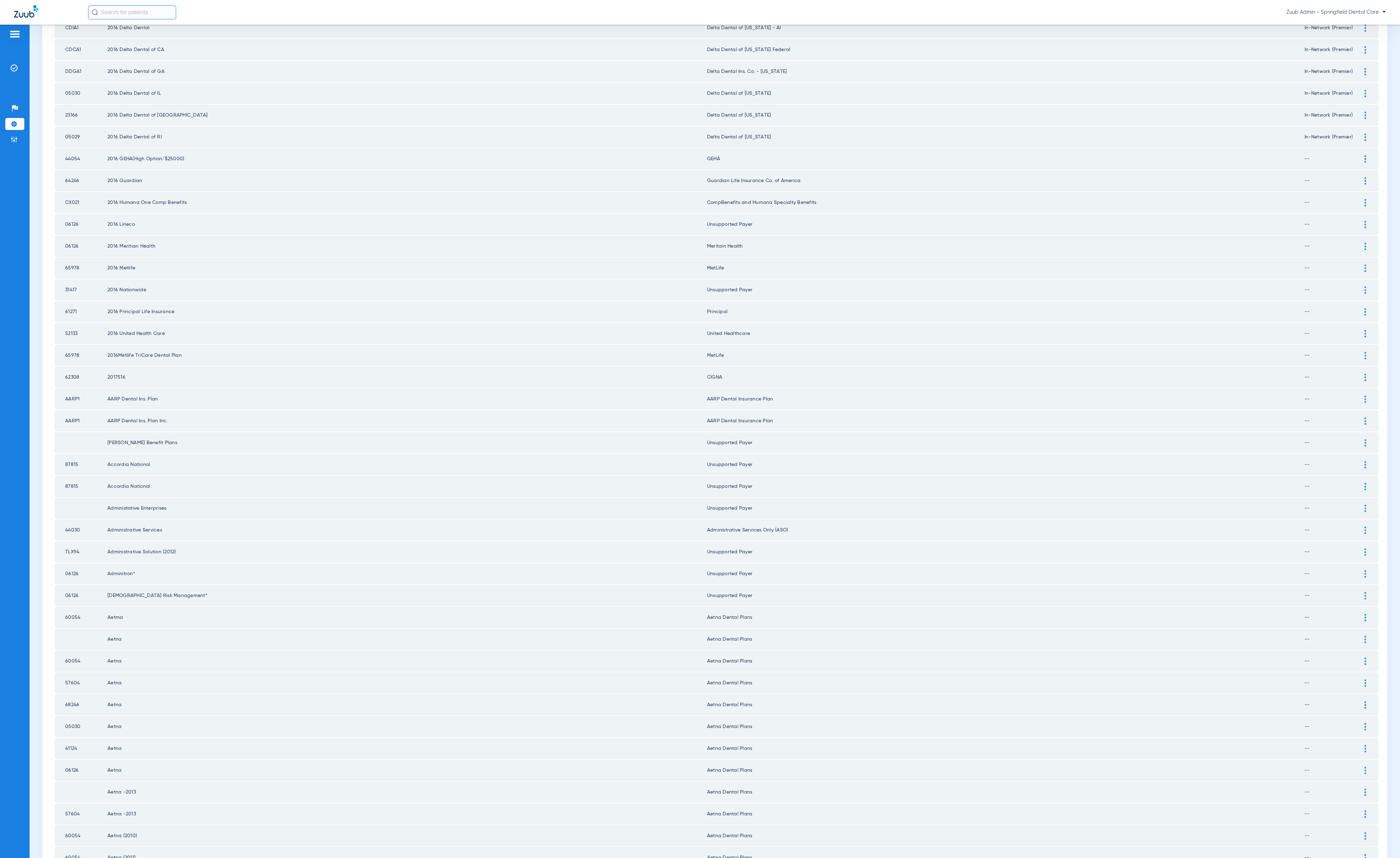
scroll to position [381, 0]
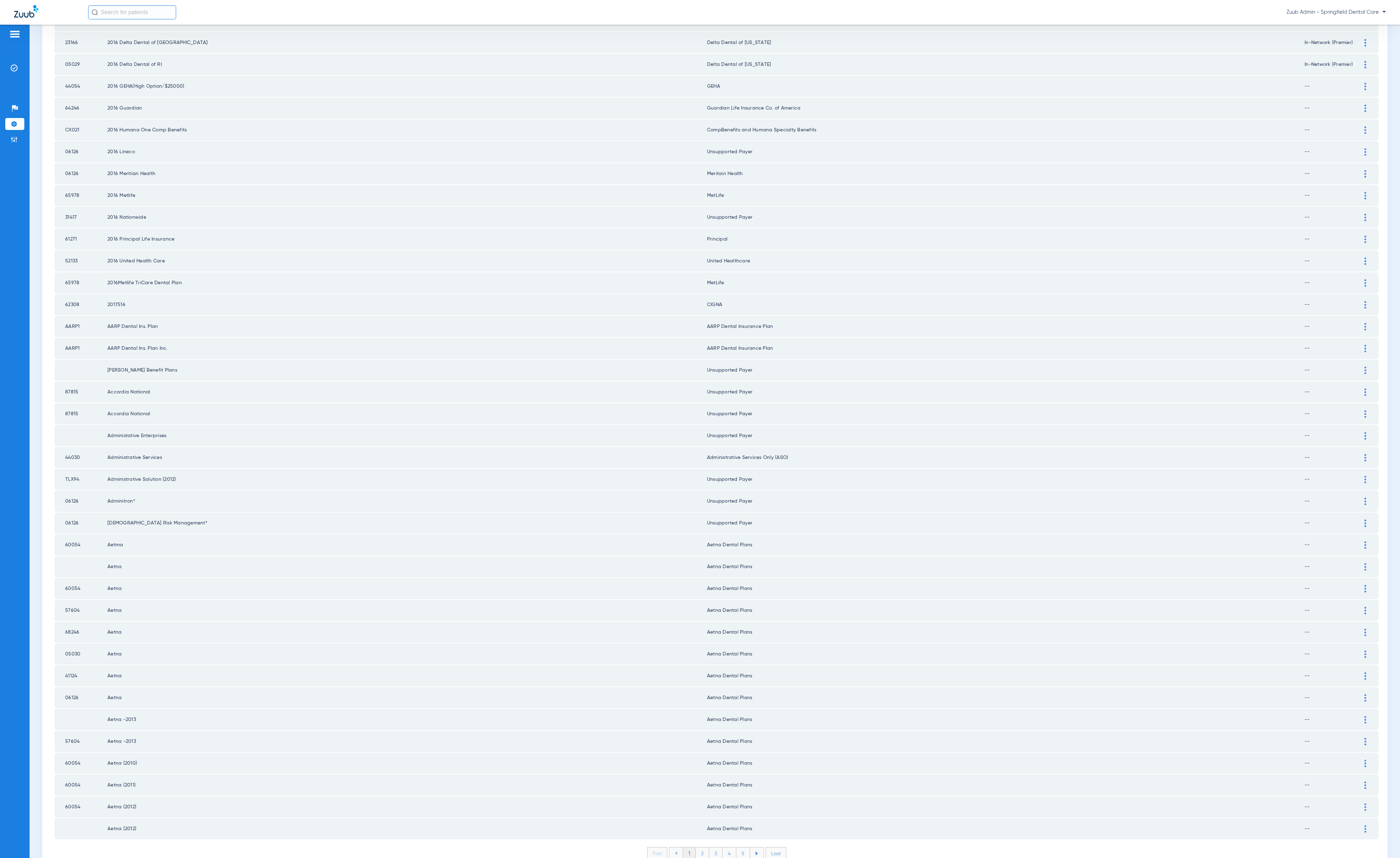
click at [647, 847] on li "First" at bounding box center [657, 853] width 20 height 12
click at [700, 848] on li "2" at bounding box center [702, 854] width 14 height 12
click at [709, 848] on li "3" at bounding box center [716, 854] width 14 height 12
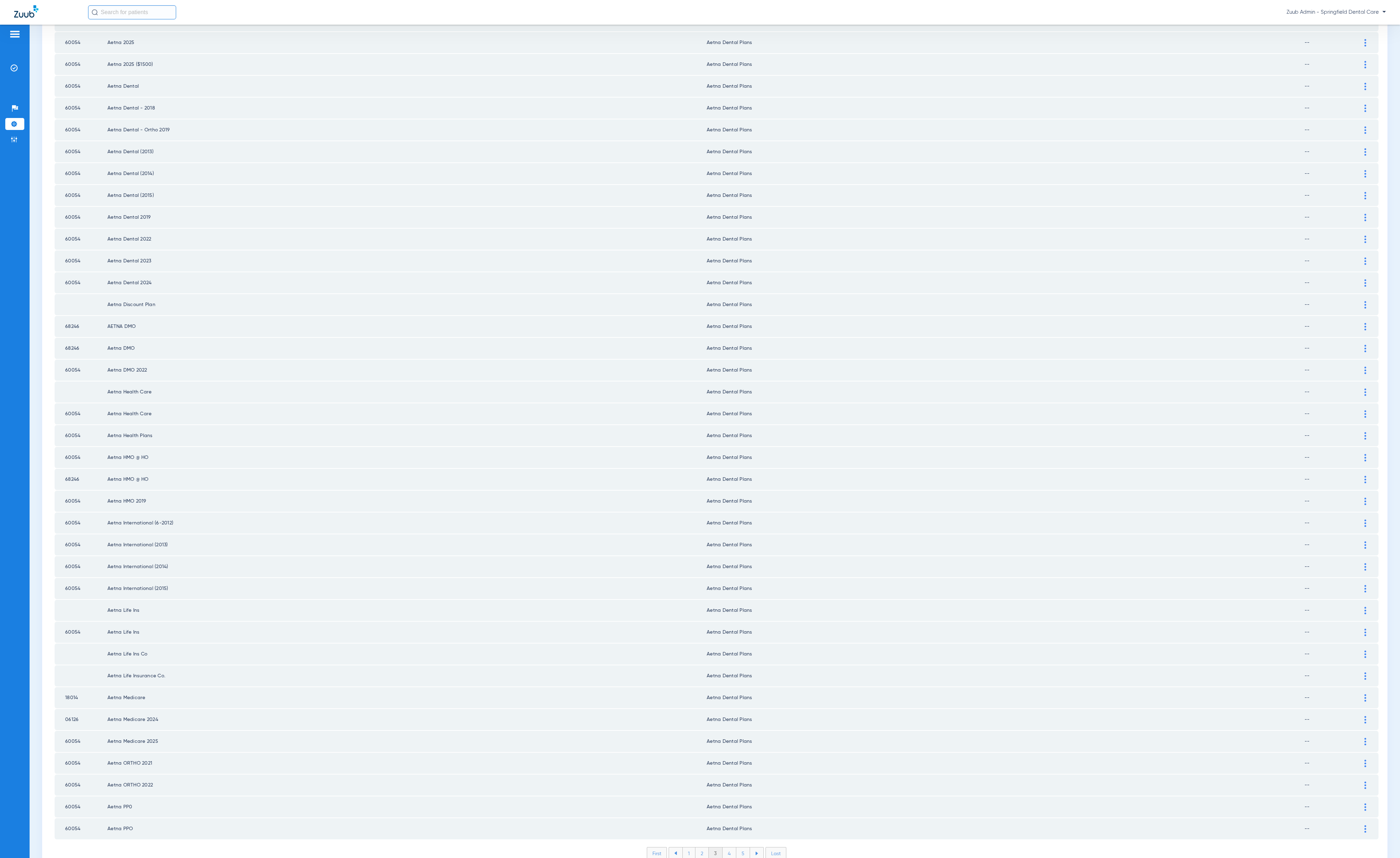
click at [728, 848] on li "4" at bounding box center [729, 854] width 14 height 12
click at [736, 848] on li "5" at bounding box center [743, 854] width 14 height 12
click at [739, 848] on li "6" at bounding box center [743, 854] width 14 height 12
click at [741, 848] on li "7" at bounding box center [743, 854] width 14 height 12
click at [736, 848] on li "8" at bounding box center [743, 854] width 14 height 12
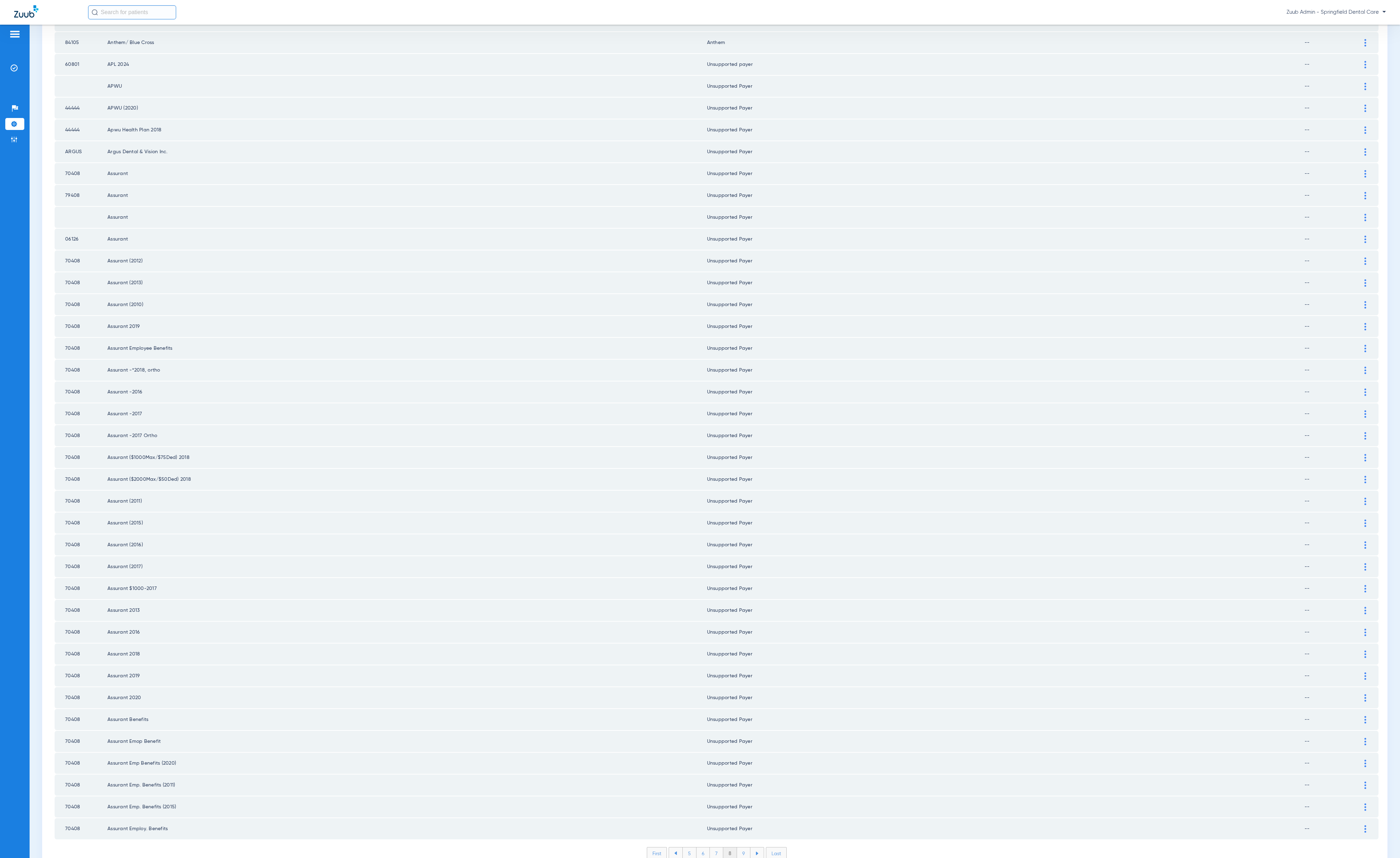
click at [737, 848] on li "9" at bounding box center [743, 854] width 14 height 12
click at [1359, 804] on div at bounding box center [1365, 807] width 12 height 8
click at [907, 837] on div "--" at bounding box center [1041, 843] width 640 height 12
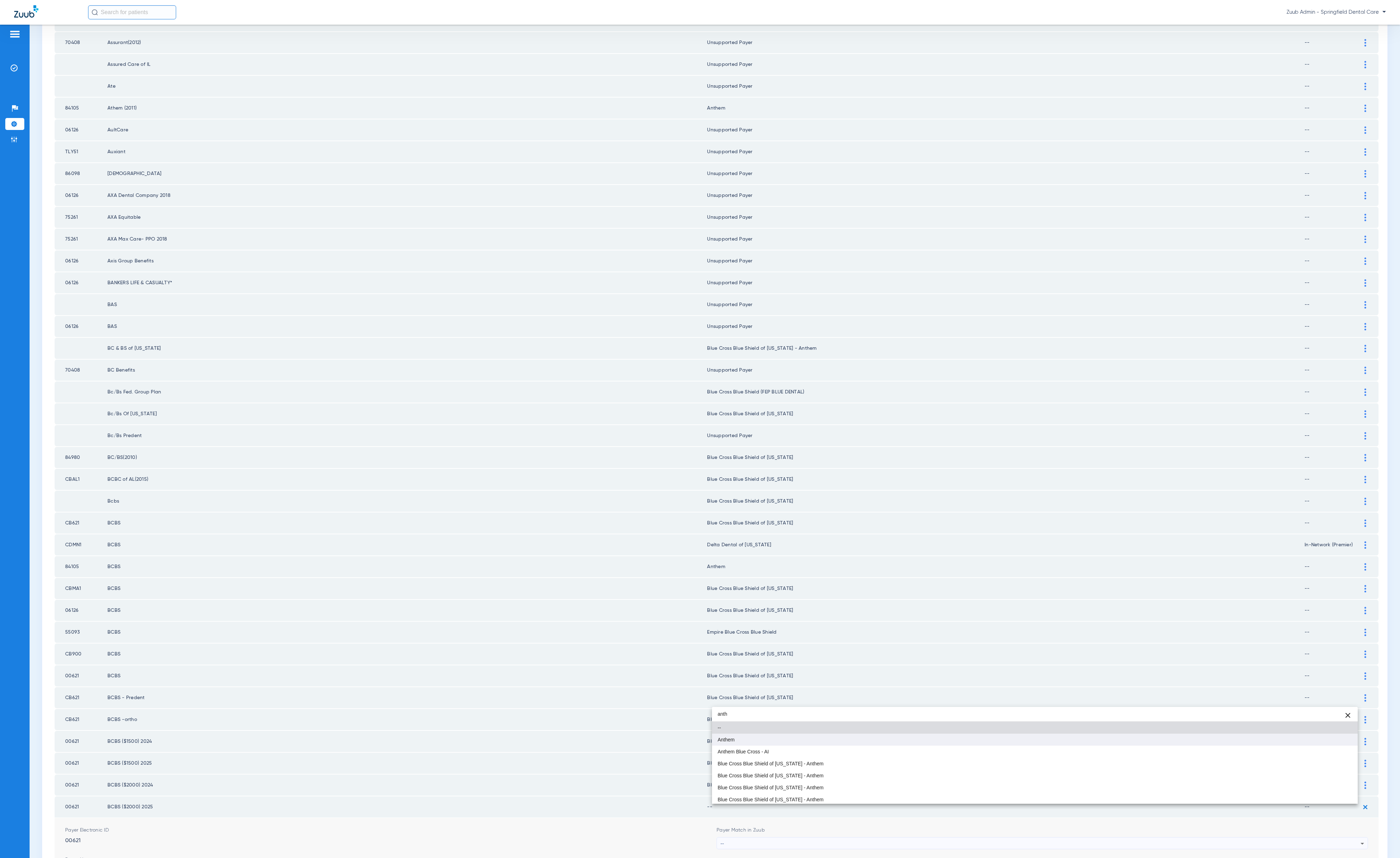
type input "anth"
click at [874, 741] on mat-option "Anthem" at bounding box center [1035, 740] width 646 height 12
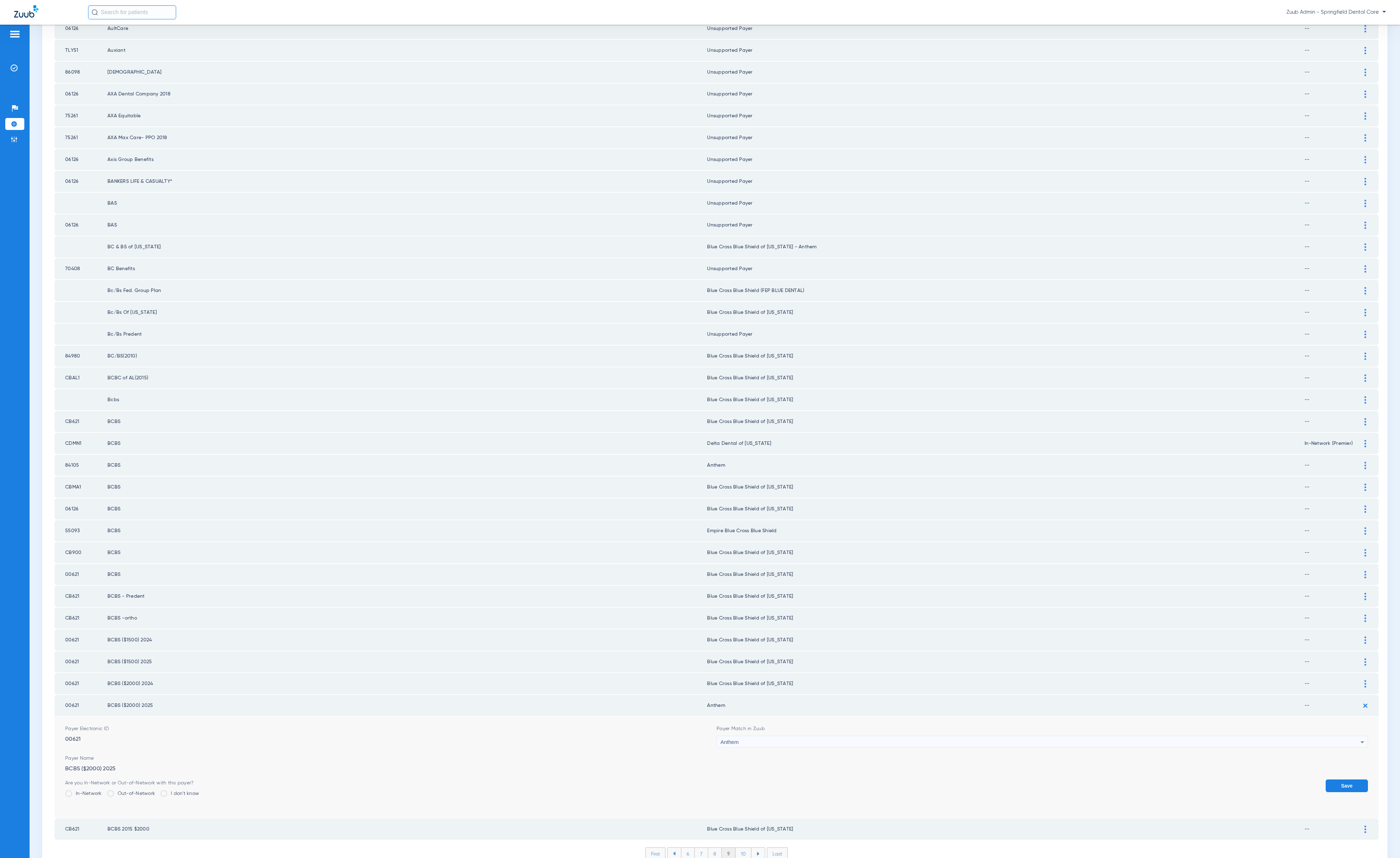
click at [1326, 779] on button "Save" at bounding box center [1347, 785] width 42 height 12
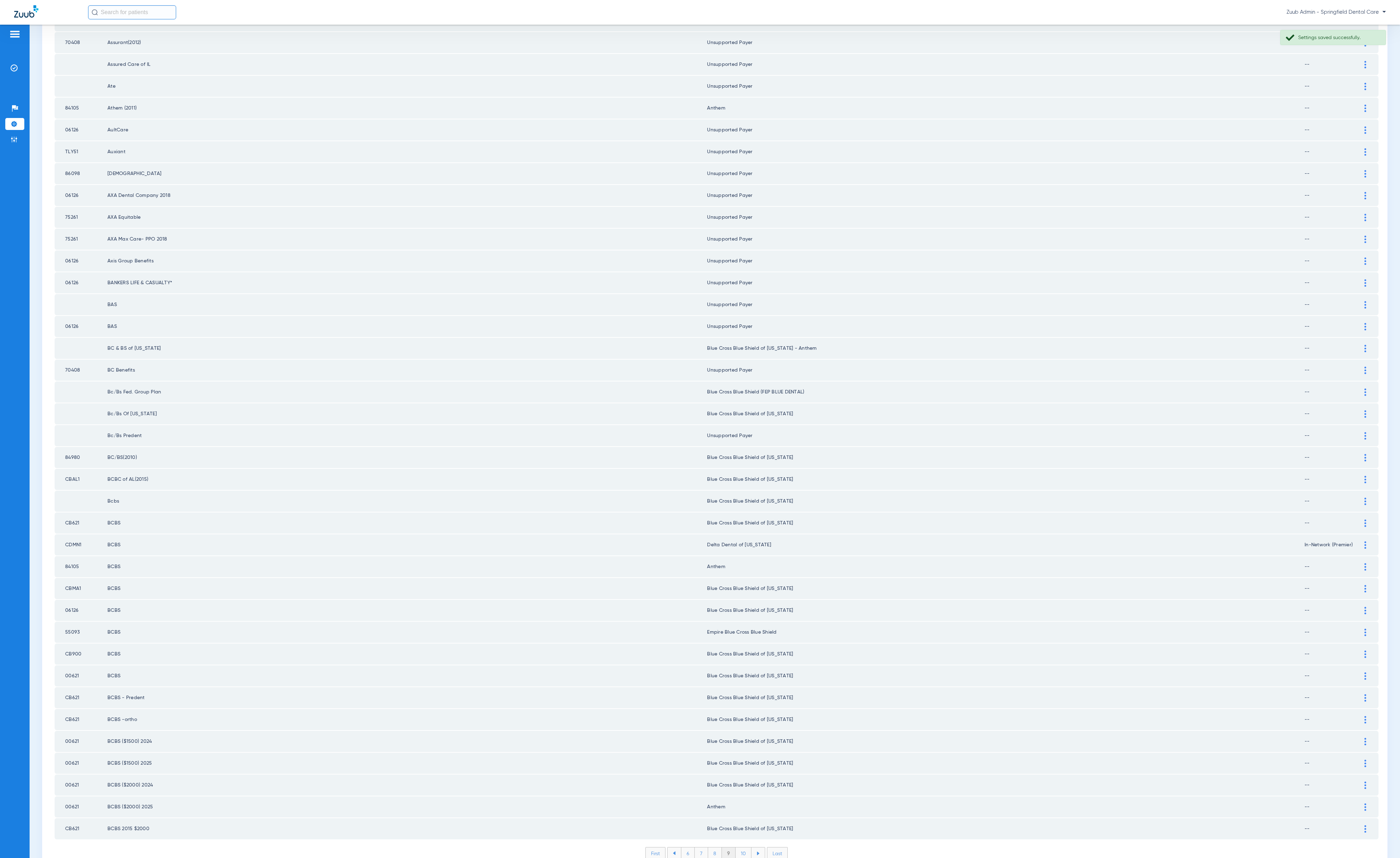
click at [738, 848] on li "10" at bounding box center [743, 854] width 16 height 12
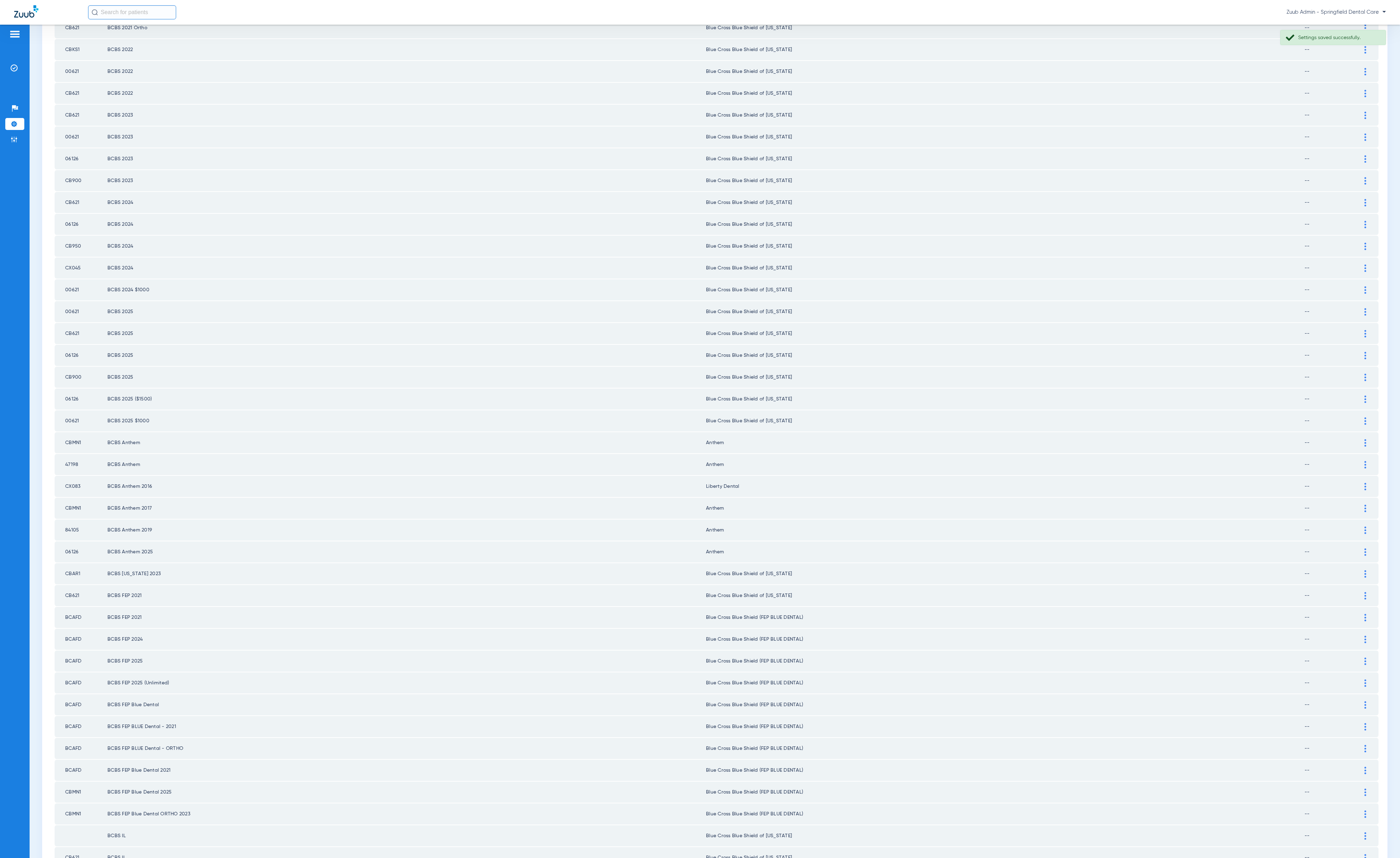
scroll to position [0, 0]
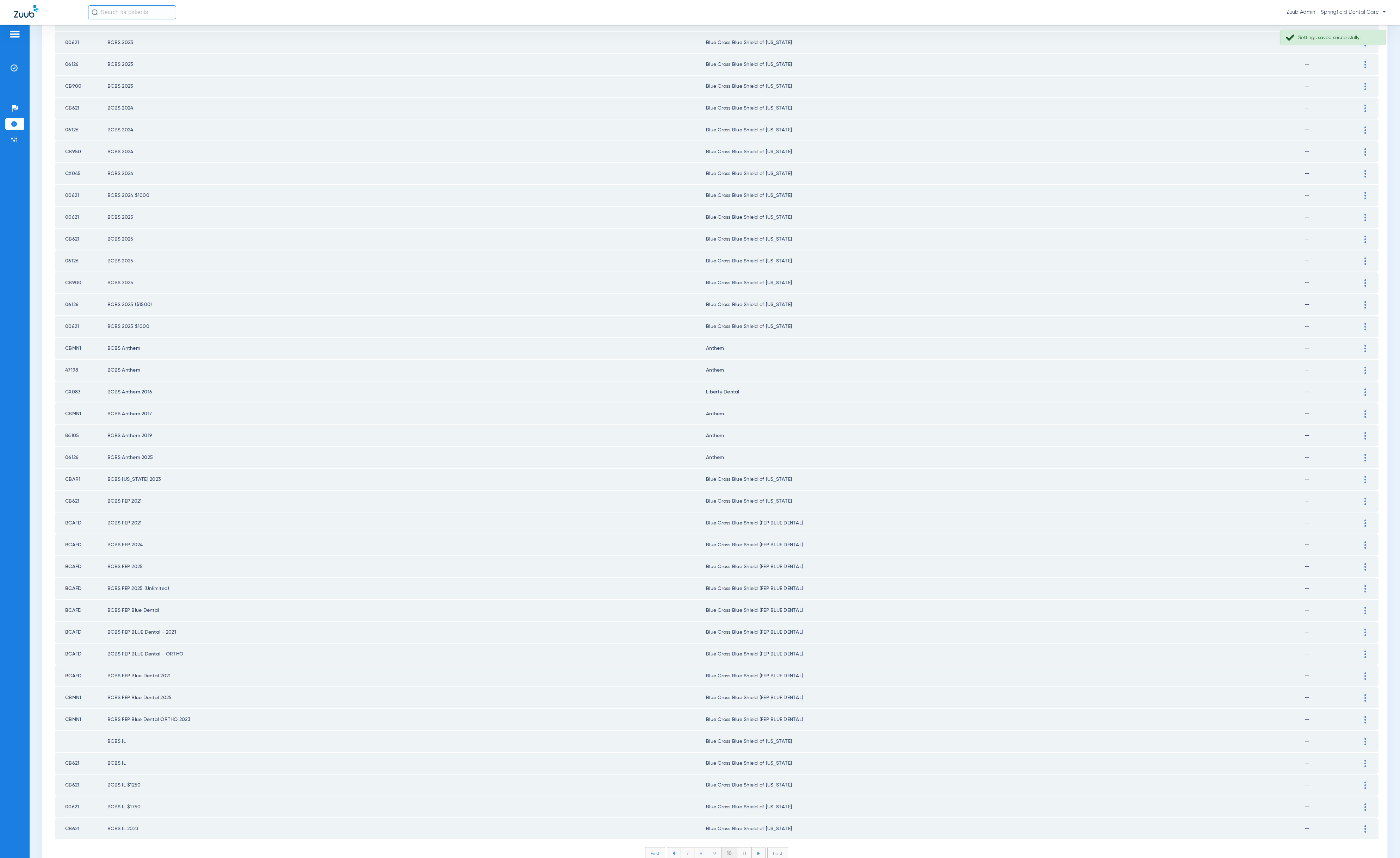
click at [743, 848] on li "11" at bounding box center [745, 854] width 15 height 12
click at [739, 848] on li "12" at bounding box center [745, 854] width 15 height 12
click at [741, 848] on li "13" at bounding box center [746, 854] width 15 height 12
click at [742, 848] on li "14" at bounding box center [747, 854] width 16 height 12
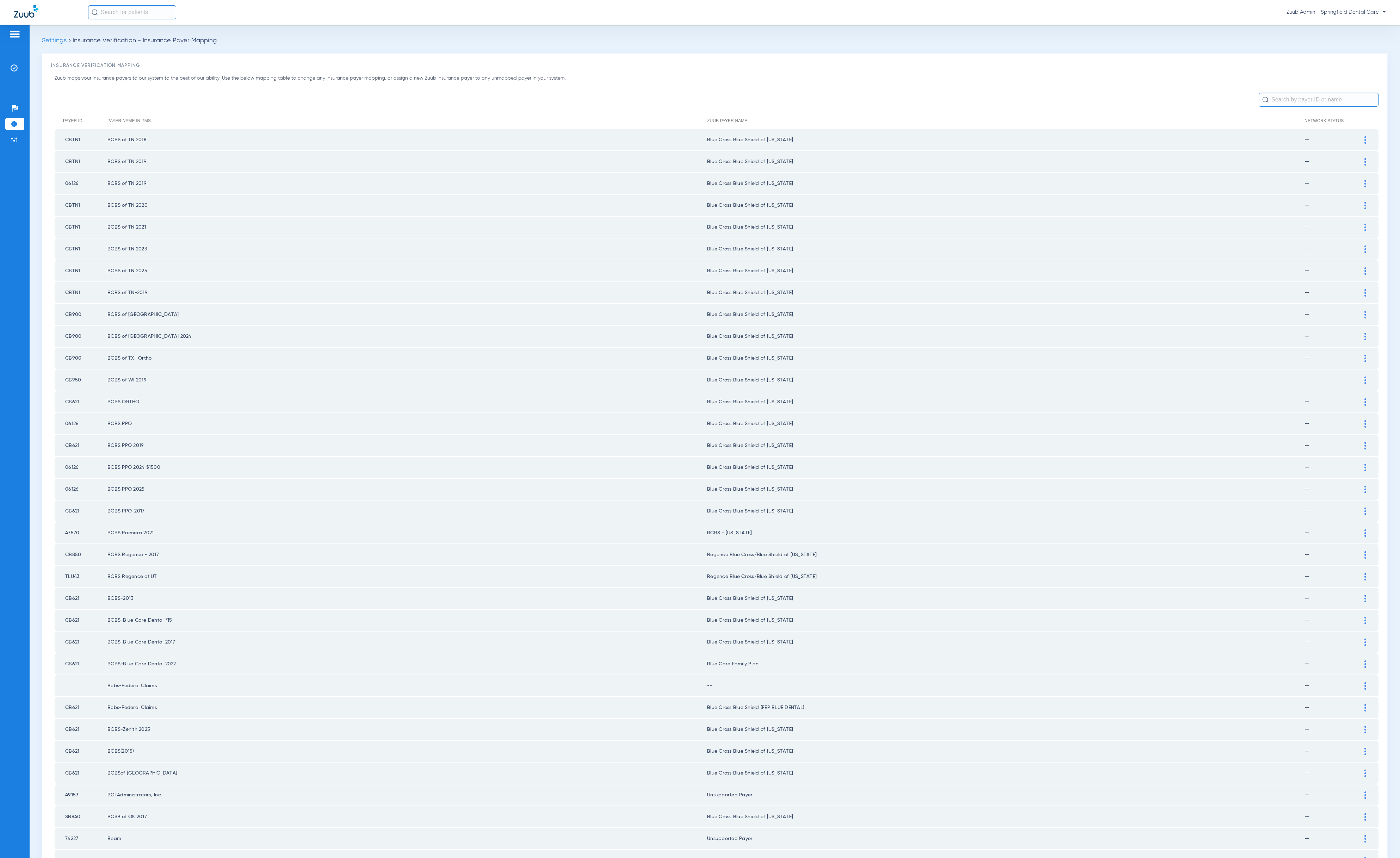
click at [1359, 660] on div at bounding box center [1365, 664] width 12 height 8
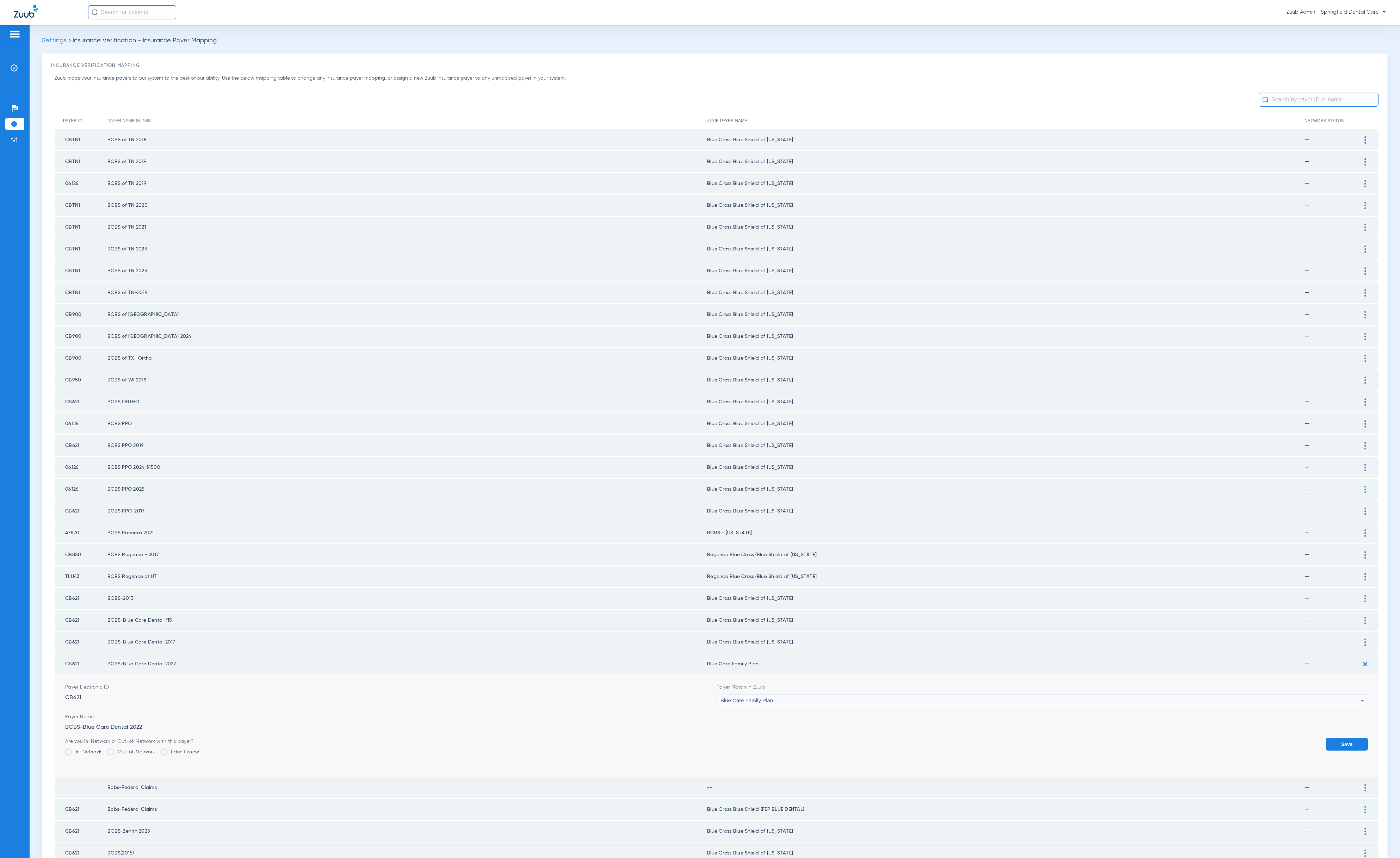
click at [891, 694] on div "Blue Care Family Plan" at bounding box center [1041, 700] width 640 height 12
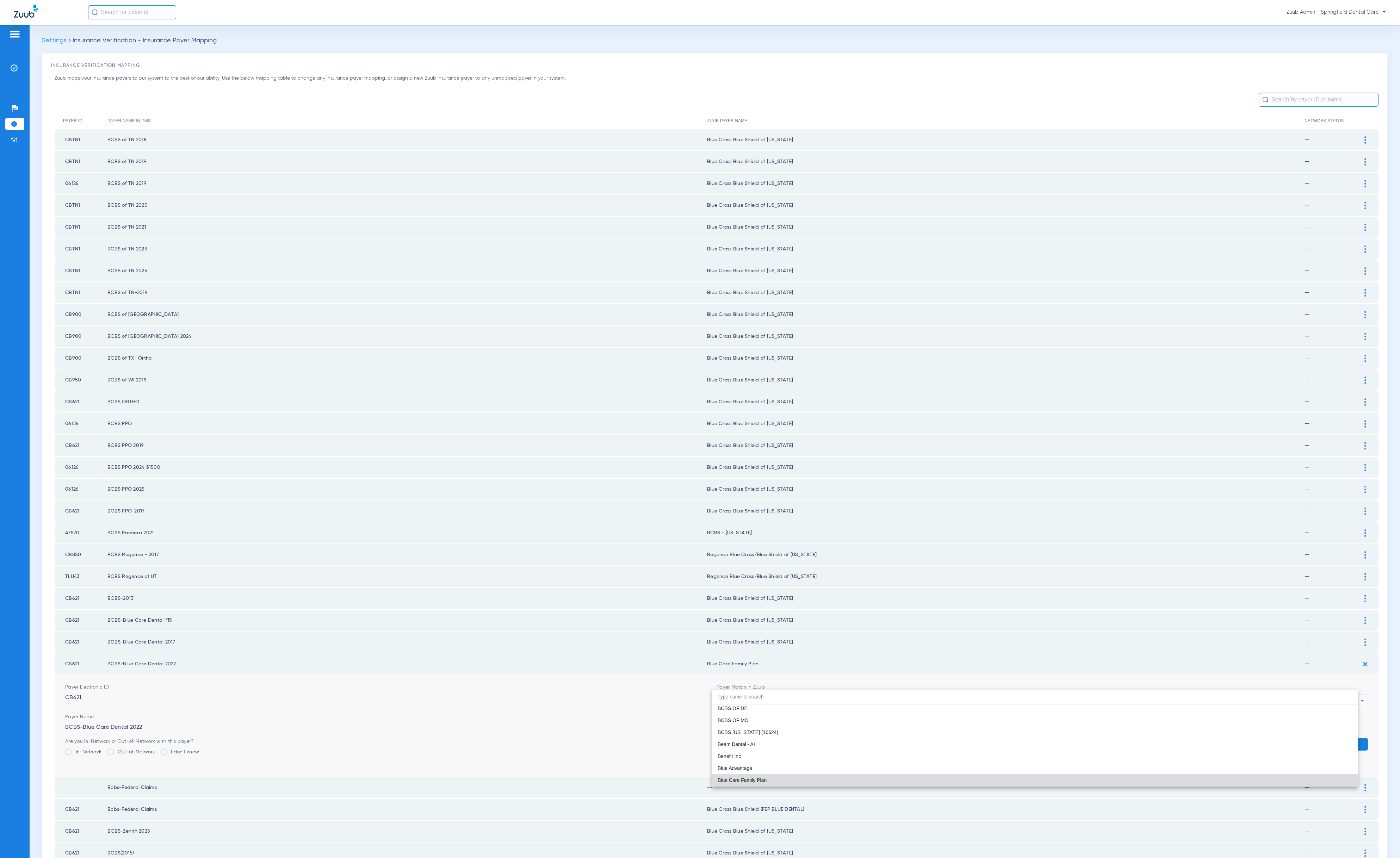
click at [925, 555] on div at bounding box center [700, 429] width 1400 height 858
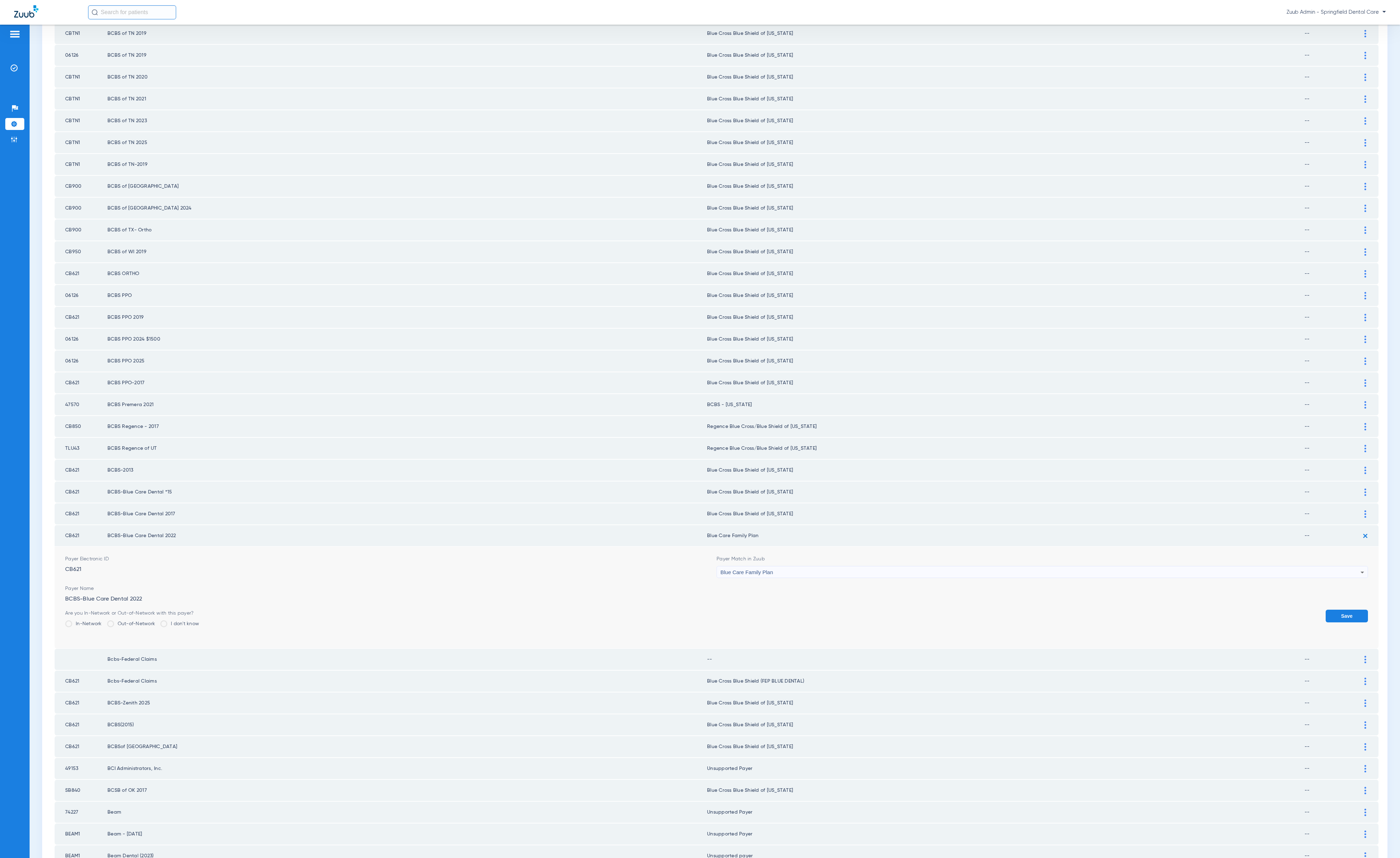
click at [1359, 530] on img at bounding box center [1365, 536] width 11 height 11
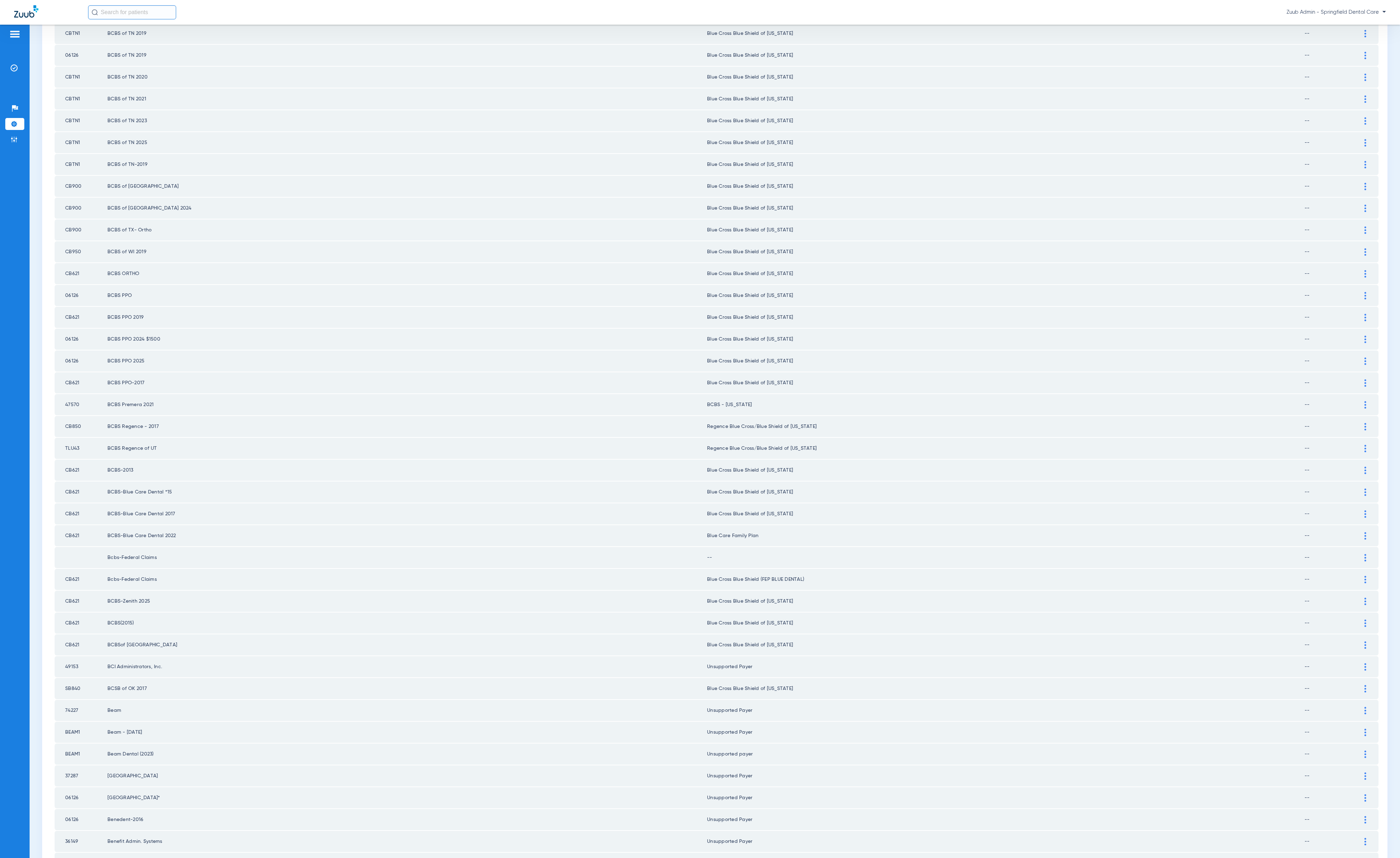
click at [1359, 554] on div at bounding box center [1365, 558] width 12 height 8
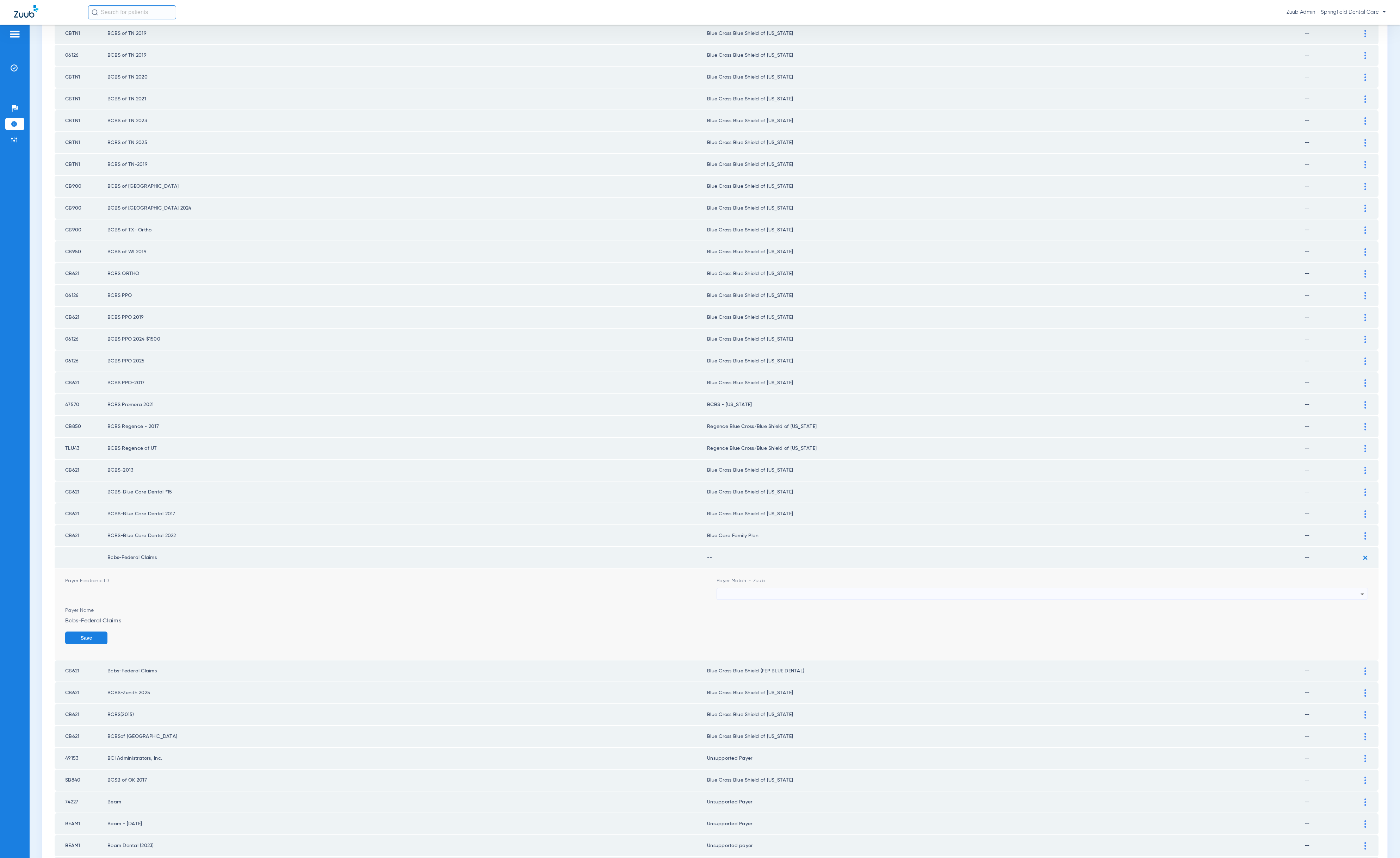
click at [749, 588] on div at bounding box center [1041, 594] width 640 height 12
type input "fep"
click at [767, 611] on mat-option "Blue Cross Blue Shield (FEP BLUE DENTAL)" at bounding box center [1035, 615] width 646 height 12
click at [1326, 631] on button "Save" at bounding box center [1347, 637] width 42 height 12
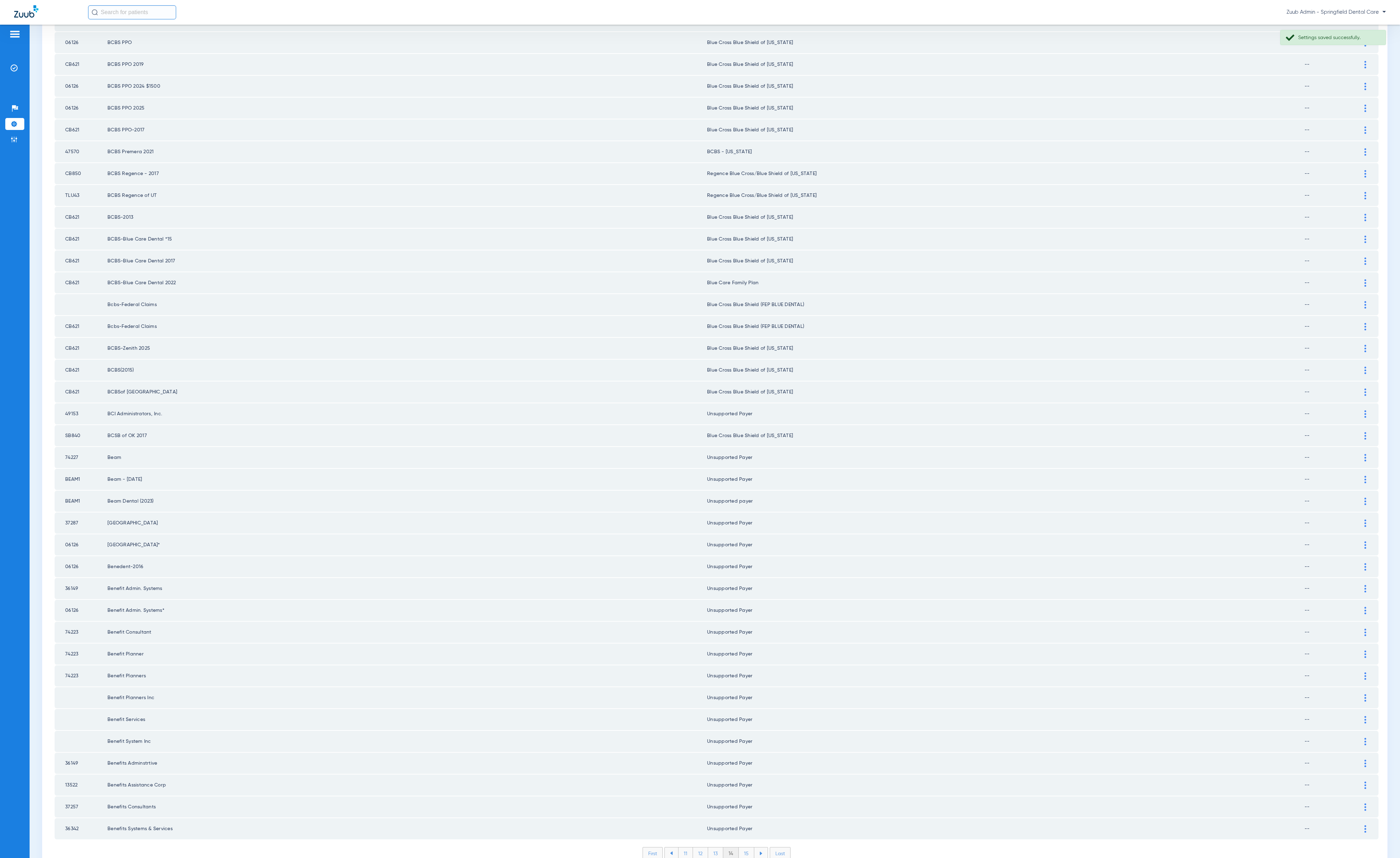
click at [745, 848] on li "15" at bounding box center [746, 854] width 16 height 12
click at [1359, 563] on div at bounding box center [1365, 567] width 12 height 8
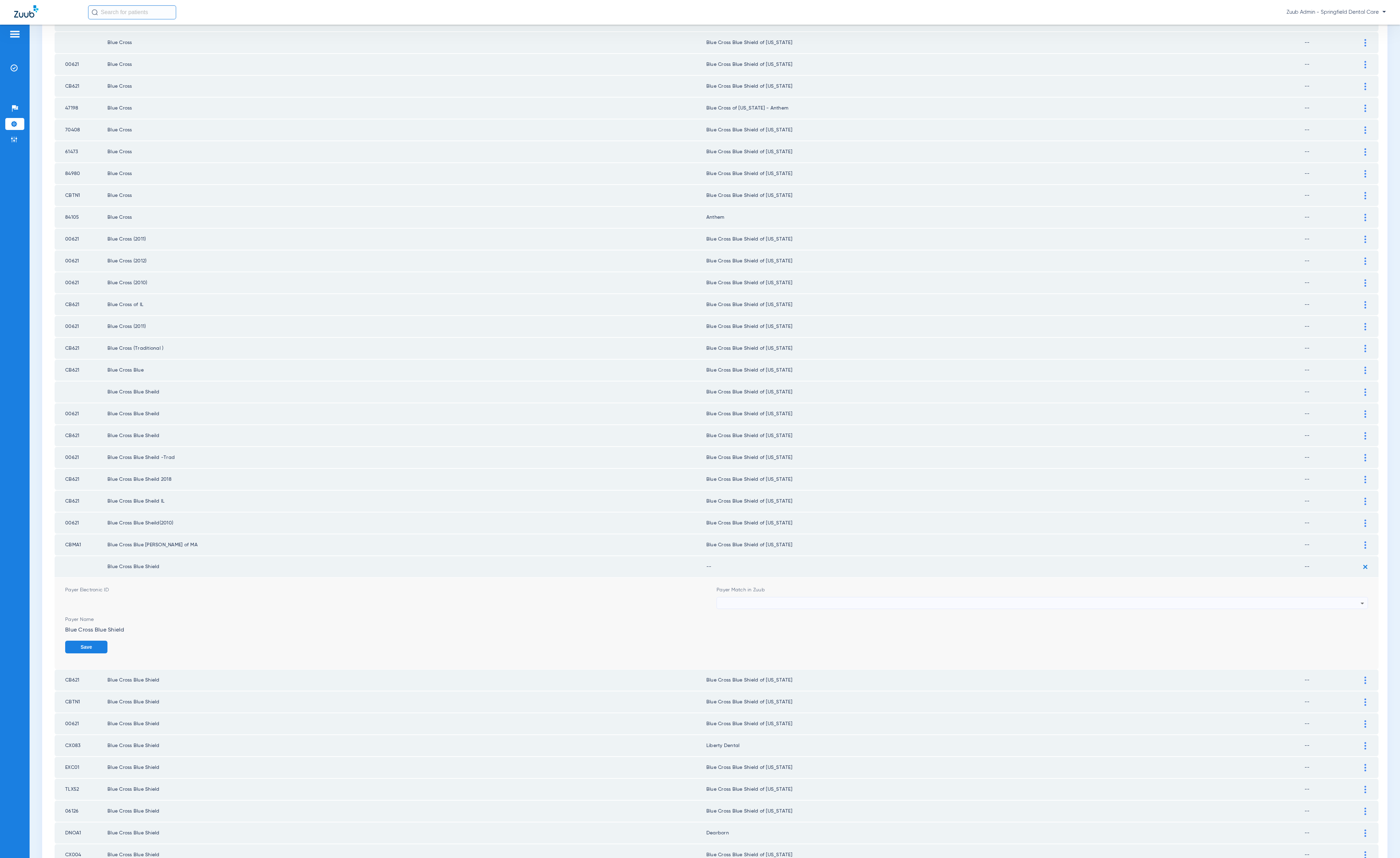
click at [748, 597] on div at bounding box center [1041, 603] width 640 height 12
type input "anthem"
click at [752, 612] on mat-option "Anthem" at bounding box center [1035, 616] width 646 height 12
click at [1335, 641] on div "Save" at bounding box center [1347, 652] width 42 height 23
click at [1336, 641] on button "Save" at bounding box center [1347, 647] width 42 height 12
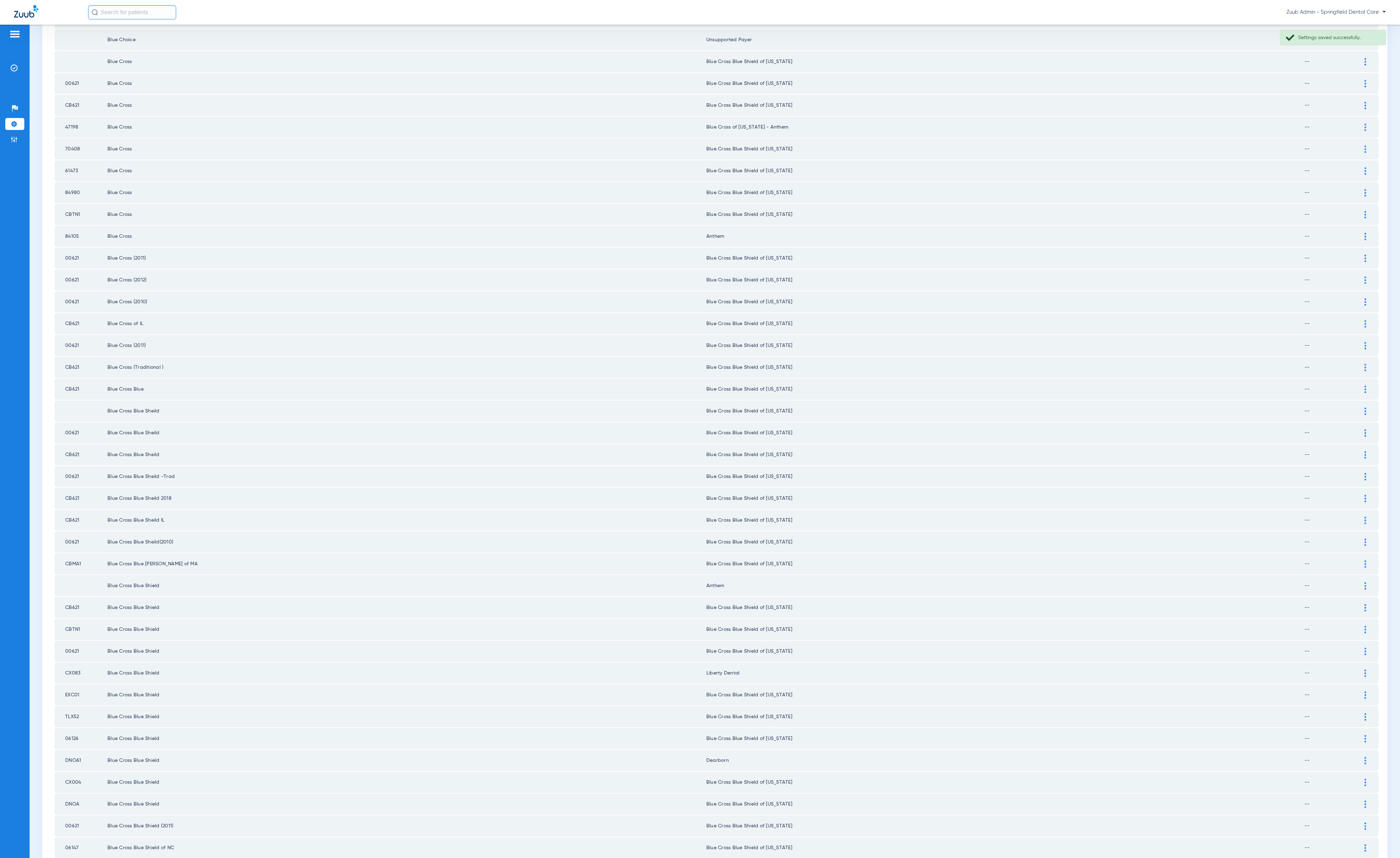
scroll to position [381, 0]
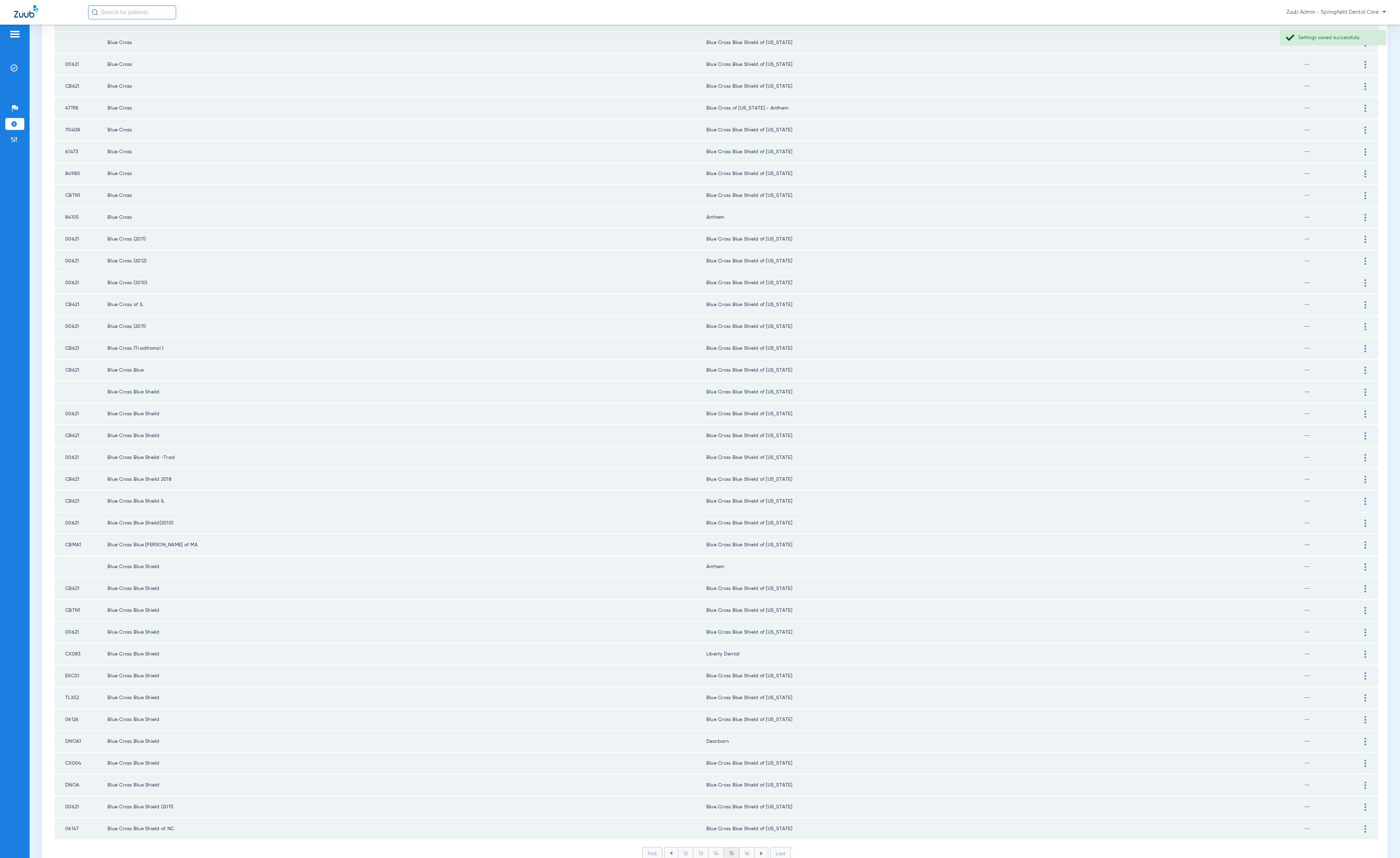
click at [743, 848] on li "16" at bounding box center [747, 854] width 15 height 12
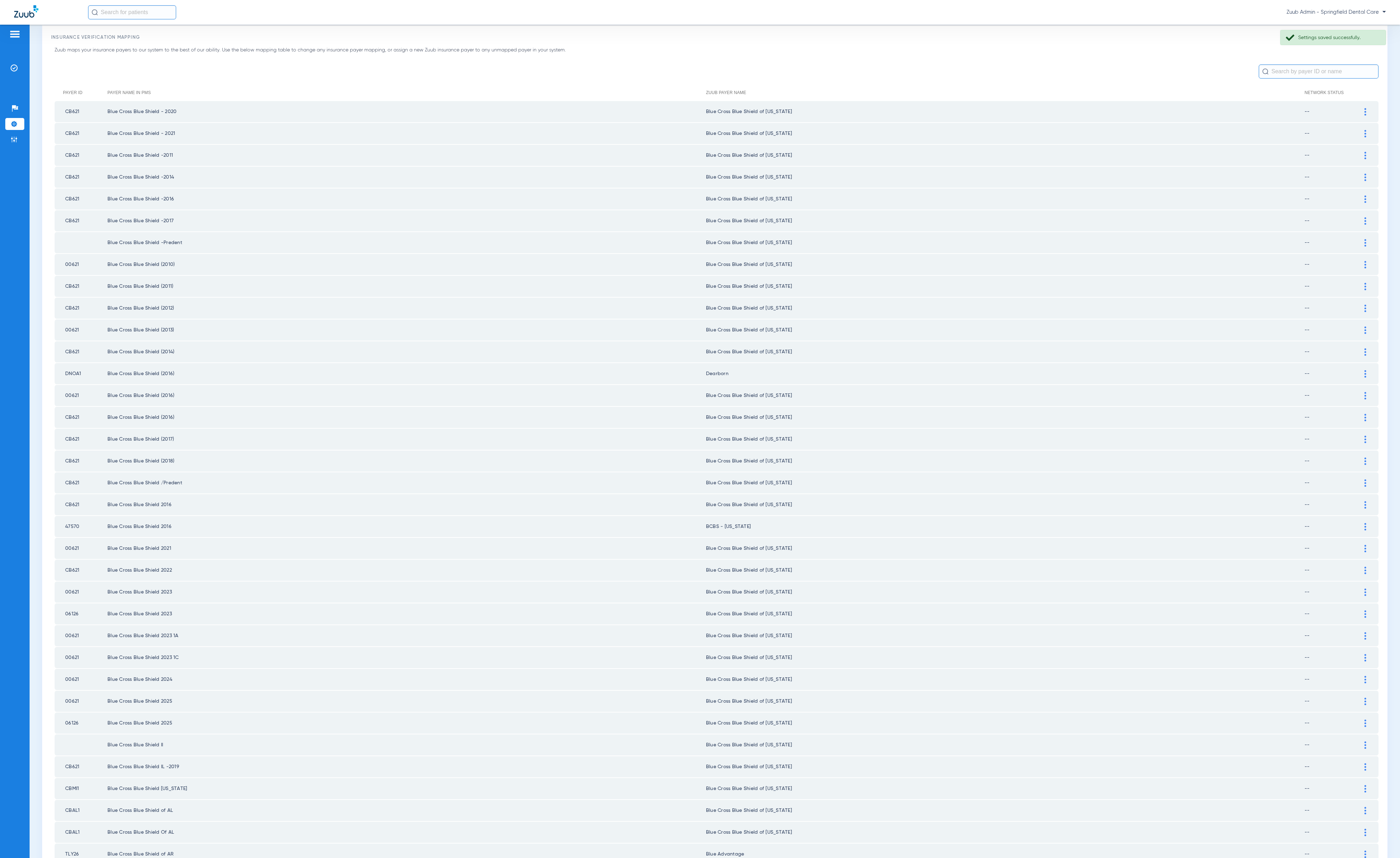
scroll to position [0, 0]
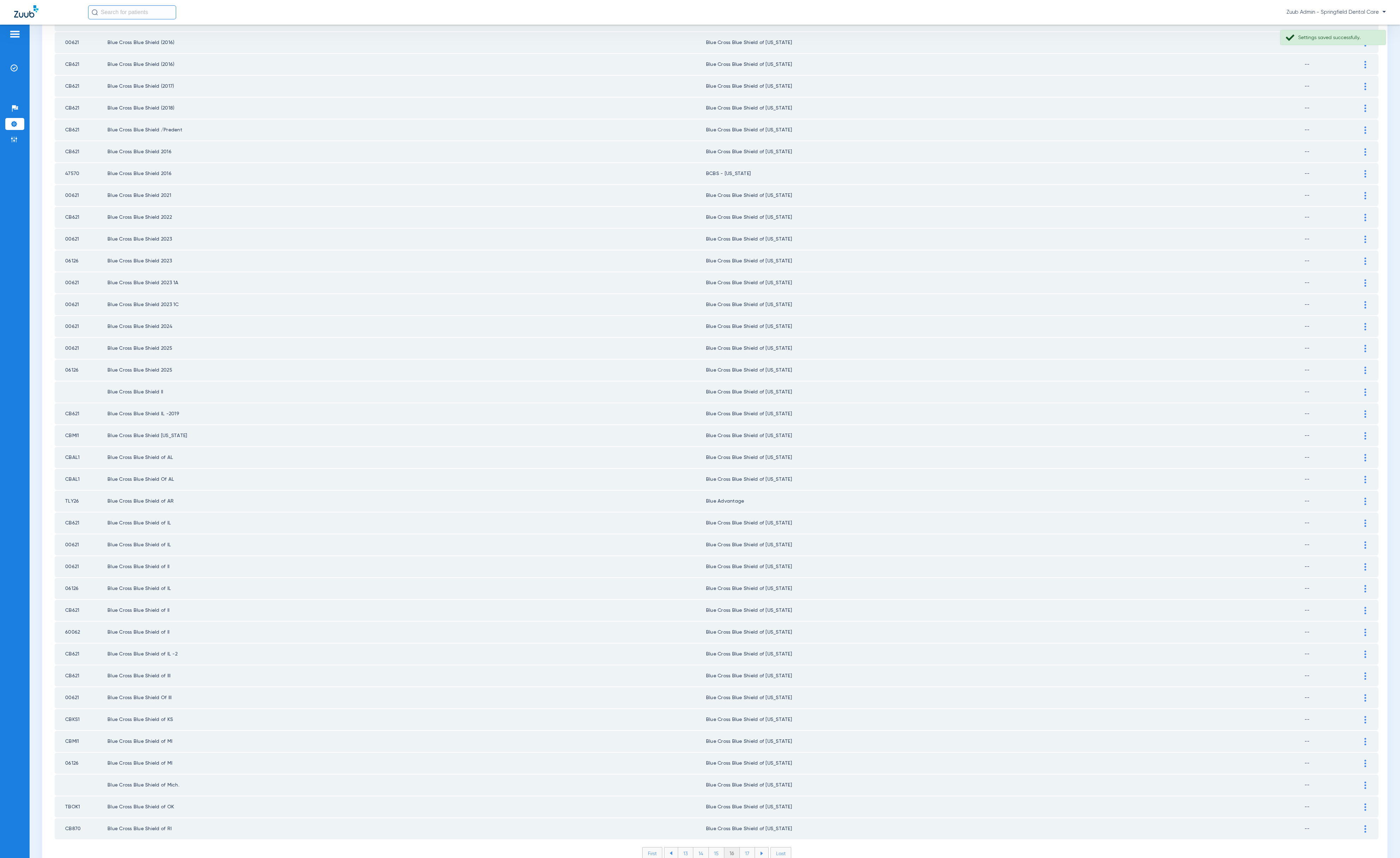
click at [745, 848] on li "17" at bounding box center [747, 854] width 15 height 12
click at [744, 848] on li "18" at bounding box center [747, 854] width 16 height 12
click at [740, 848] on li "19" at bounding box center [747, 854] width 15 height 12
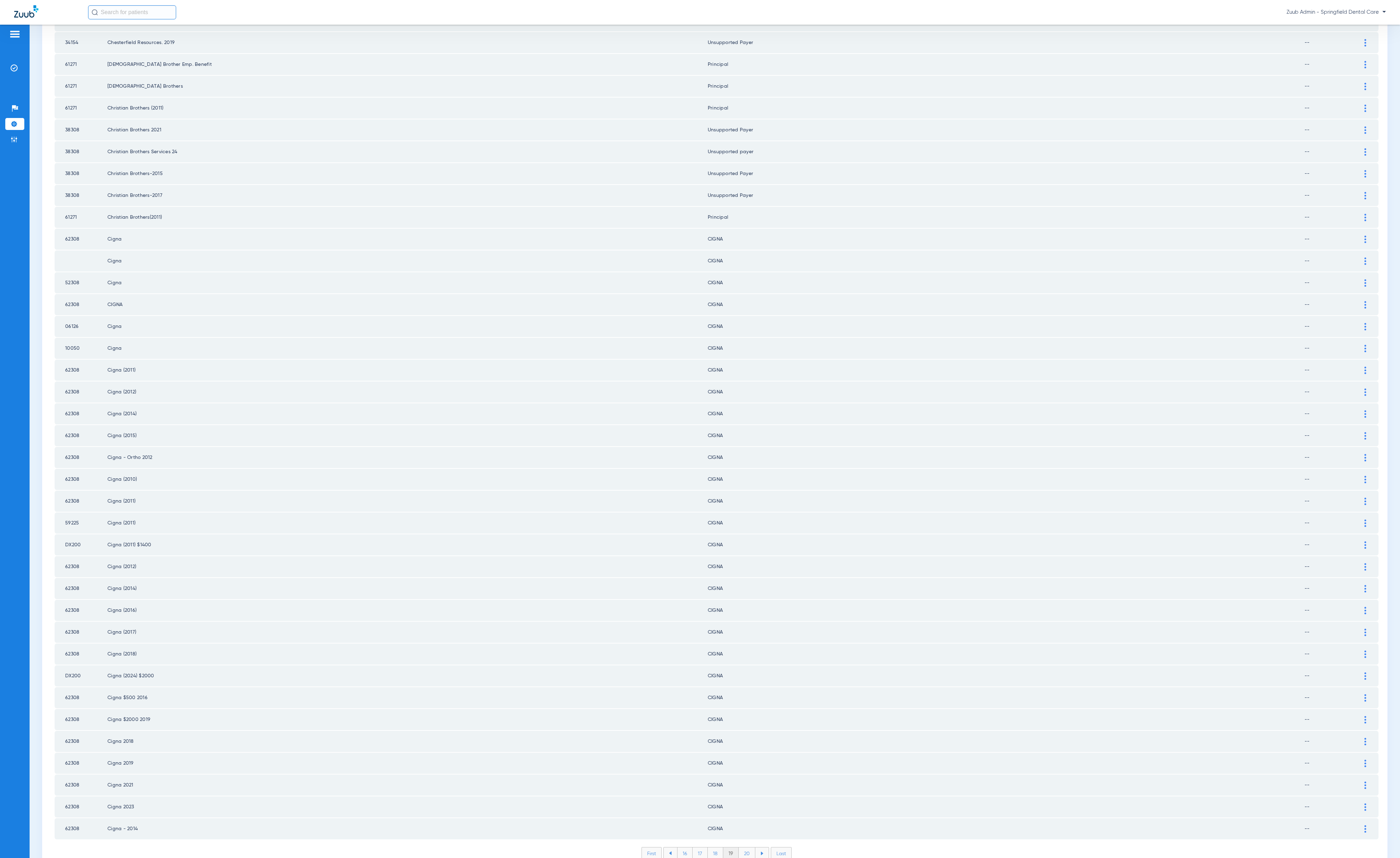
click at [746, 848] on li "20" at bounding box center [747, 854] width 16 height 12
click at [743, 848] on li "21" at bounding box center [748, 854] width 15 height 12
click at [745, 848] on li "22" at bounding box center [747, 854] width 16 height 12
click at [746, 848] on li "23" at bounding box center [747, 854] width 16 height 12
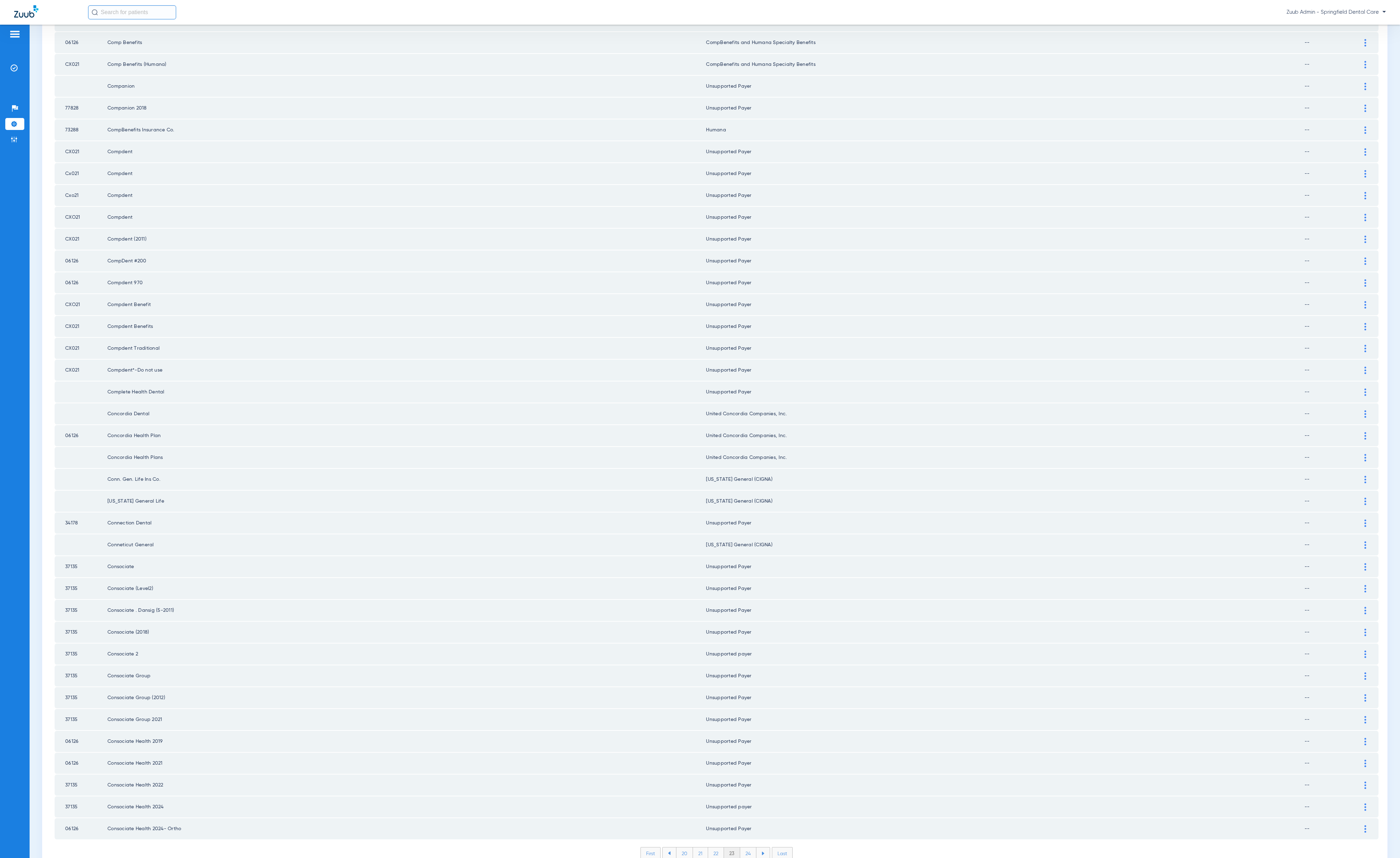
click at [748, 848] on li "24" at bounding box center [748, 854] width 16 height 12
click at [745, 848] on li "25" at bounding box center [748, 854] width 16 height 12
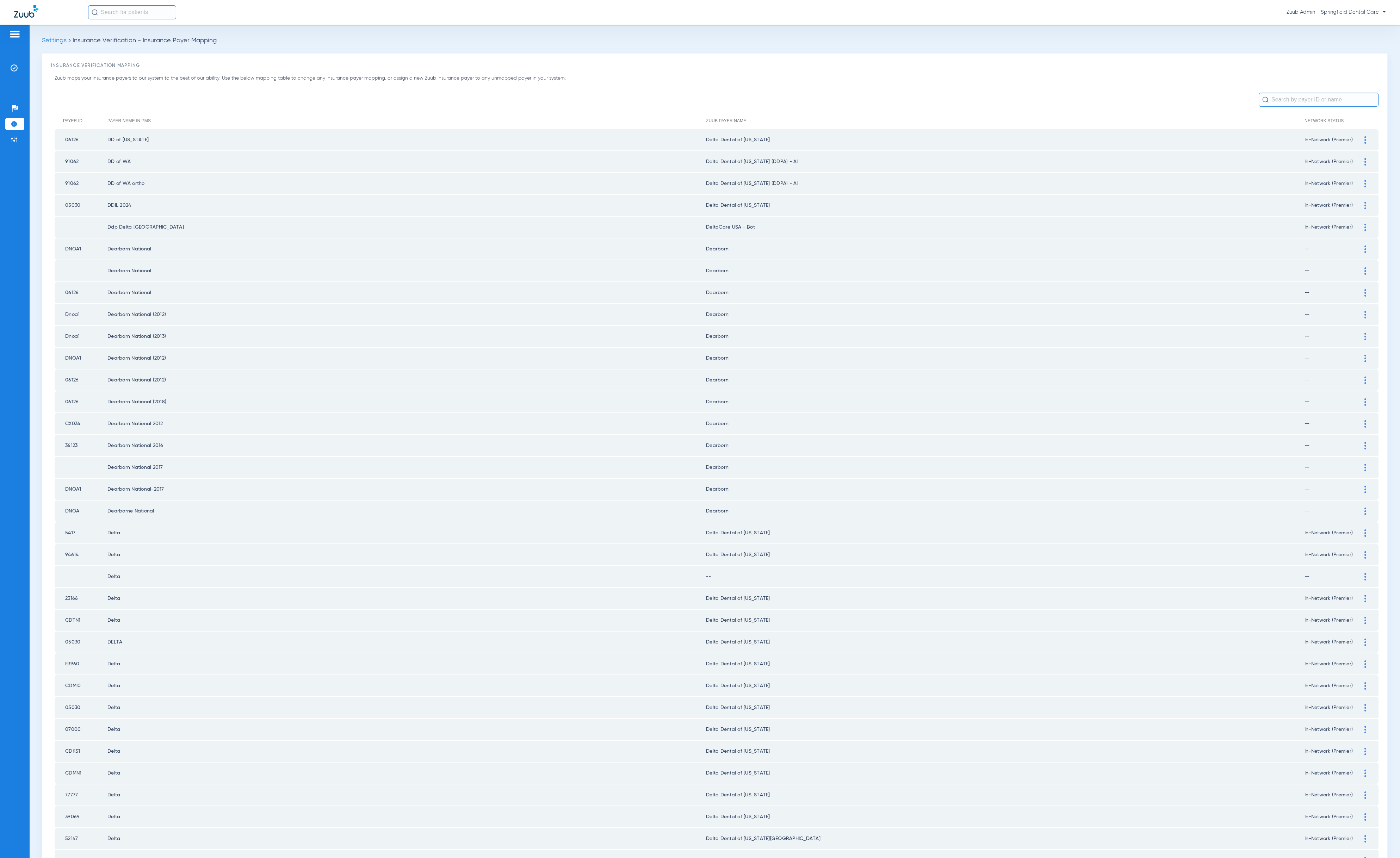
click at [1365, 573] on img at bounding box center [1365, 577] width 2 height 8
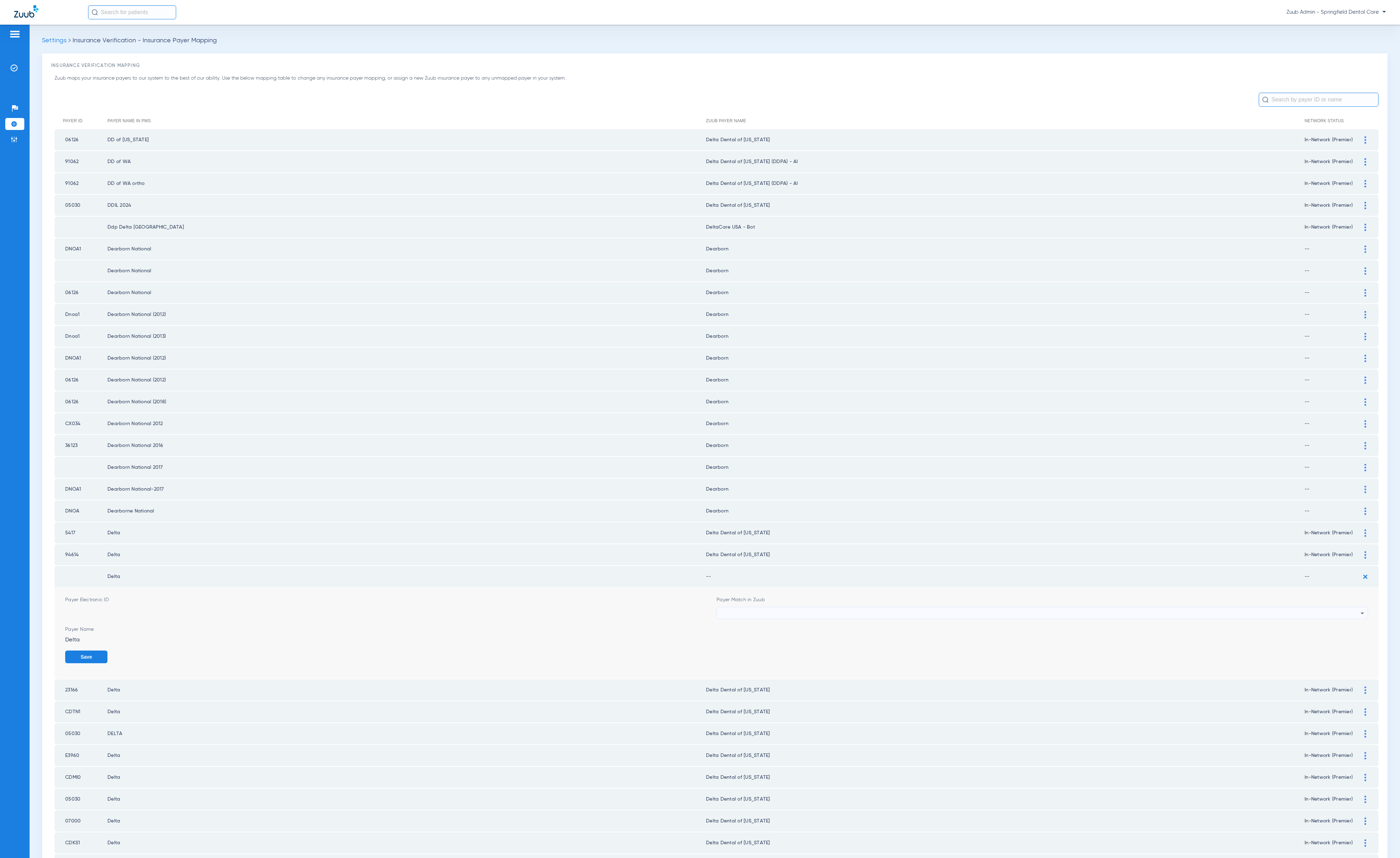
click at [67, 544] on td "94614" at bounding box center [80, 554] width 53 height 21
copy td "94614"
click at [917, 608] on div at bounding box center [1041, 613] width 640 height 12
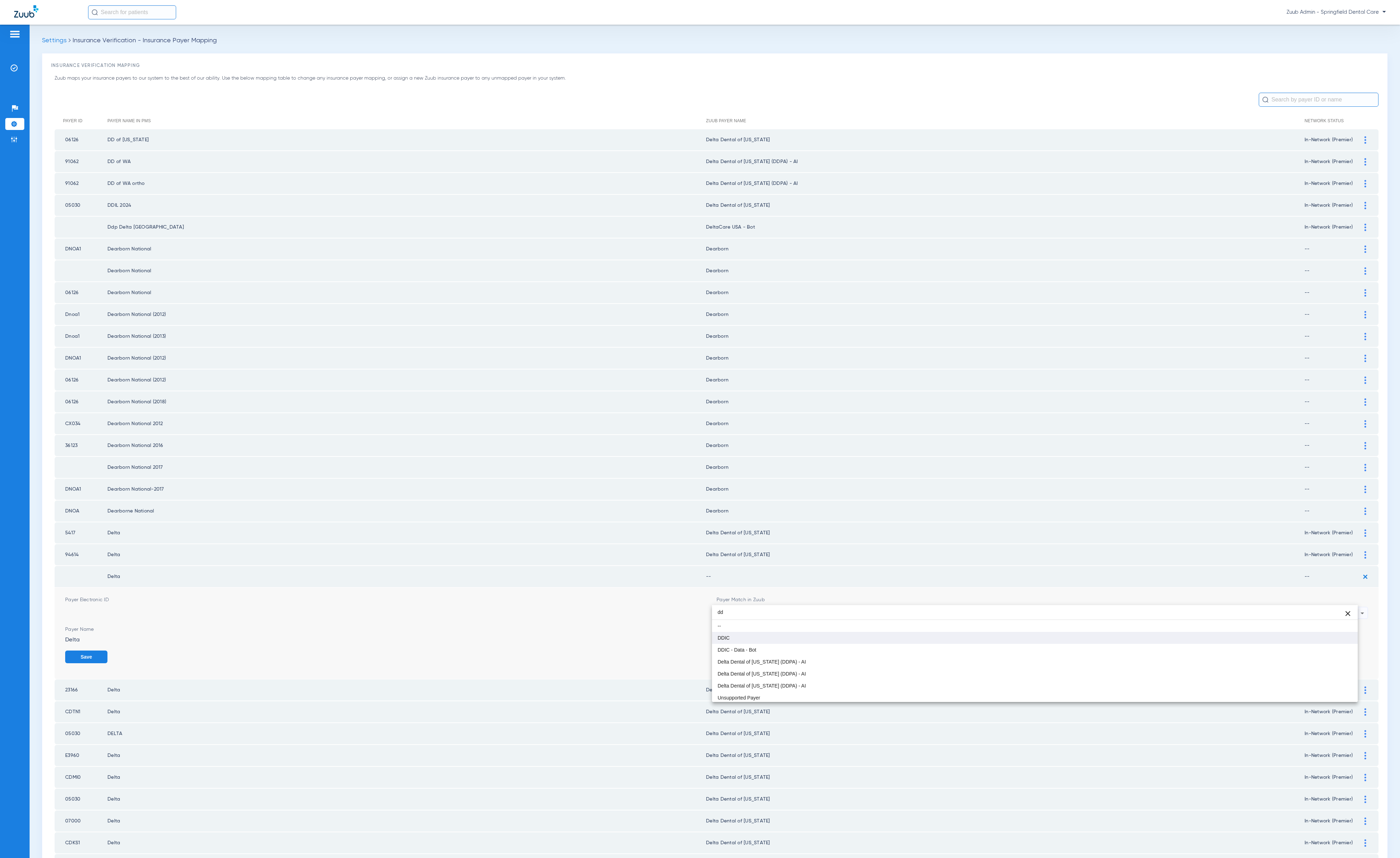
type input "dd"
click at [898, 633] on mat-option "DDIC" at bounding box center [1035, 638] width 646 height 12
click at [1326, 650] on div "Save" at bounding box center [1347, 662] width 42 height 23
click at [1328, 650] on button "Save" at bounding box center [1347, 656] width 42 height 12
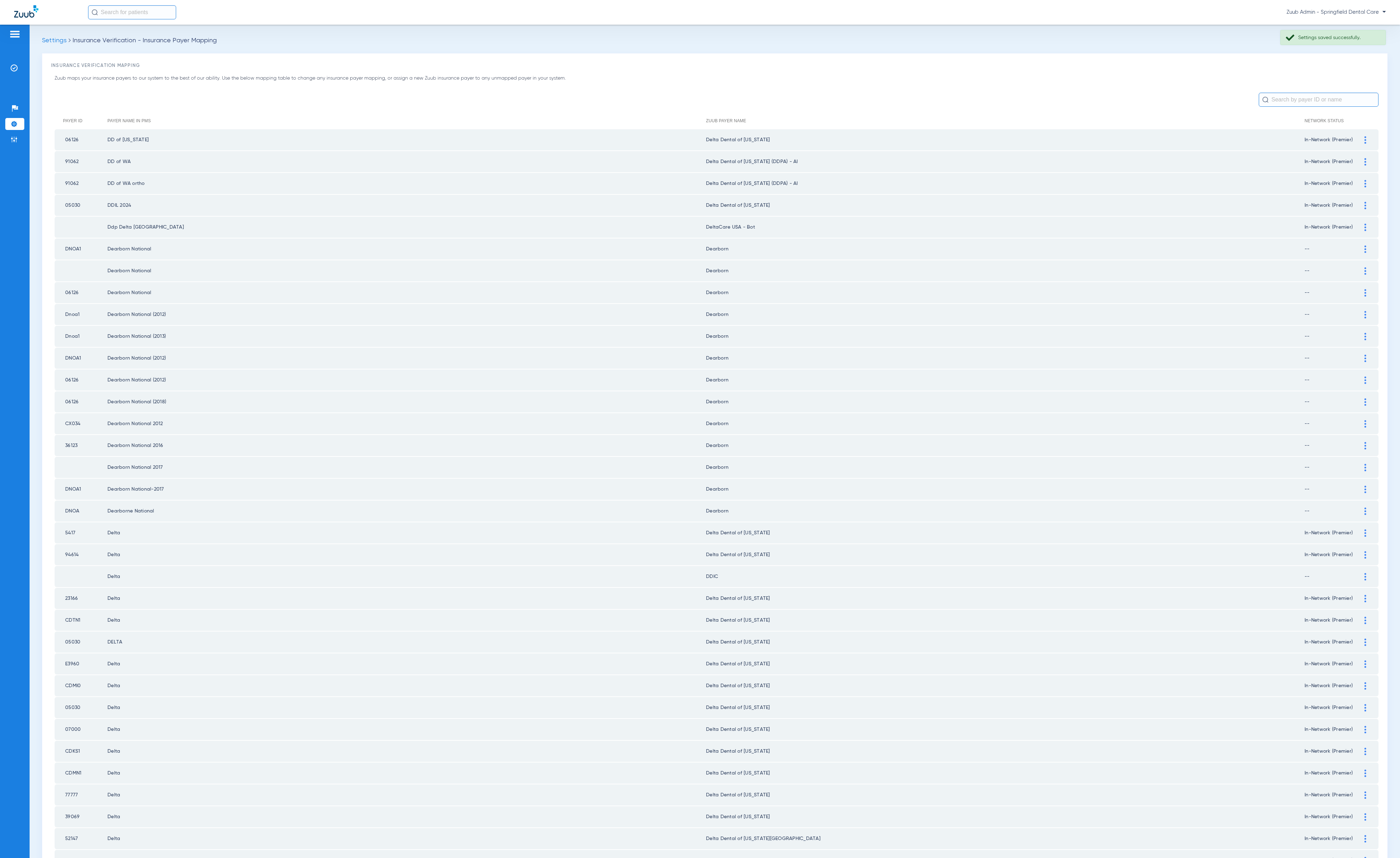
scroll to position [381, 0]
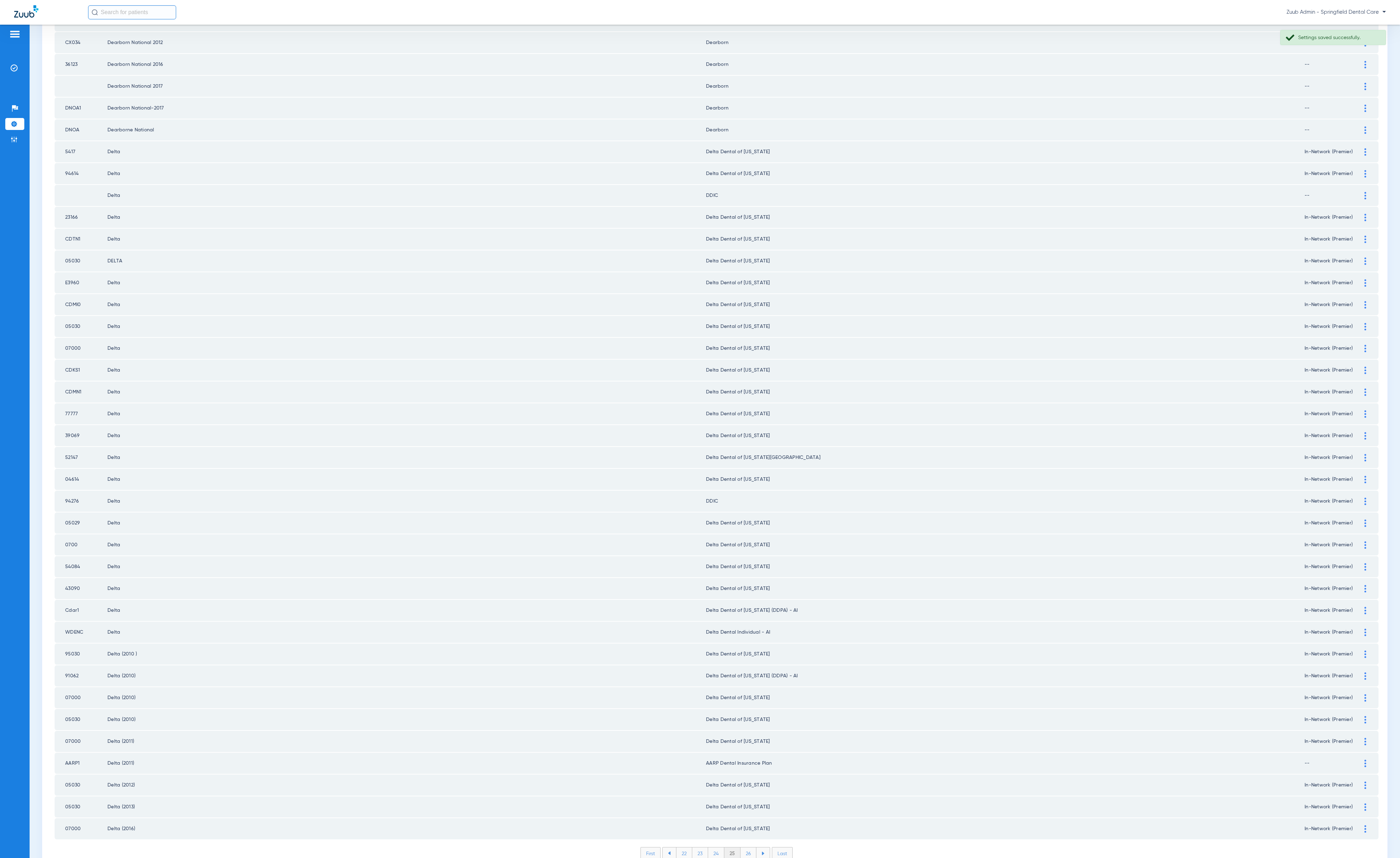
click at [741, 848] on li "26" at bounding box center [748, 854] width 16 height 12
click at [741, 848] on li "27" at bounding box center [748, 854] width 16 height 12
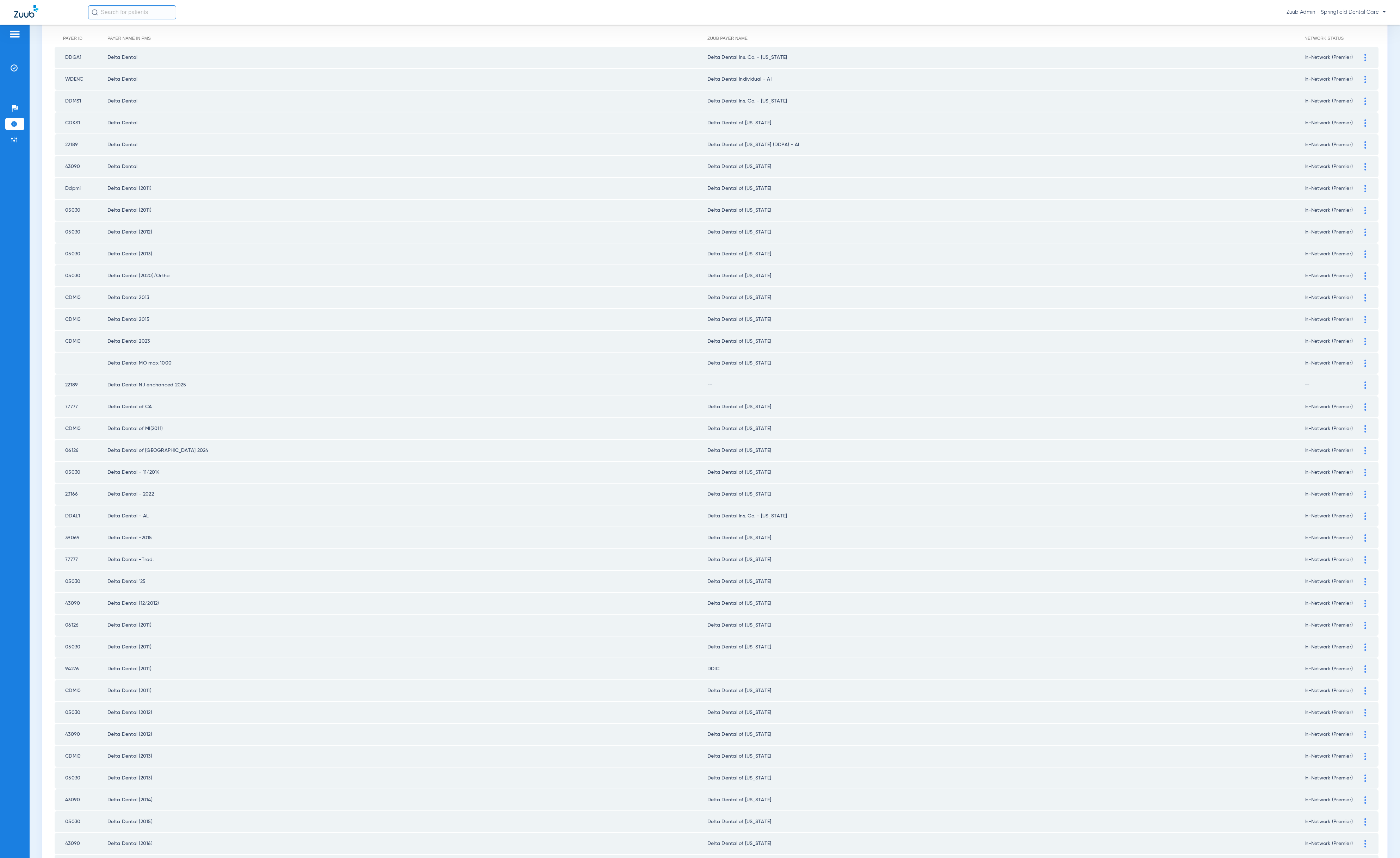
scroll to position [0, 0]
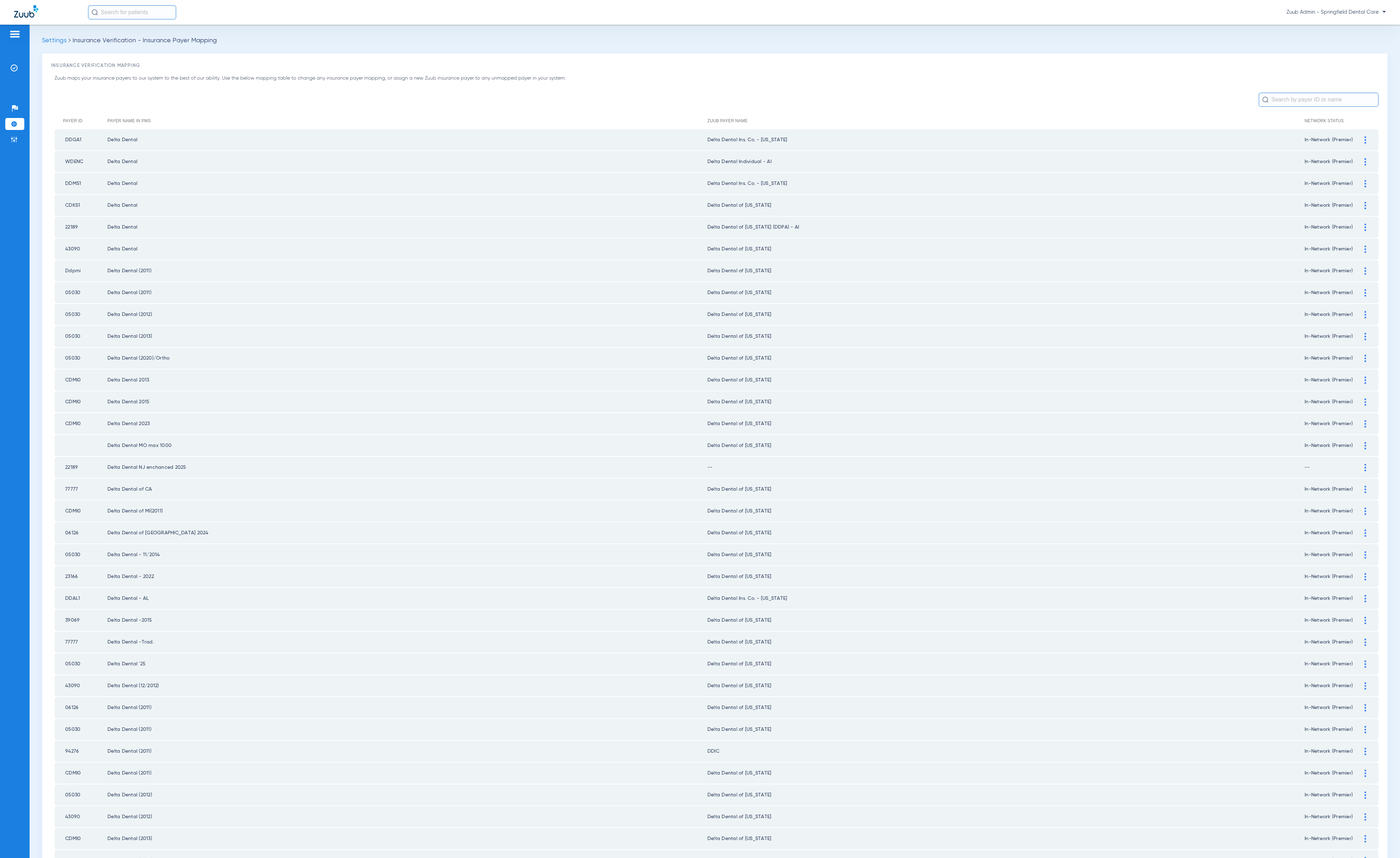
click at [1359, 464] on div at bounding box center [1365, 468] width 12 height 8
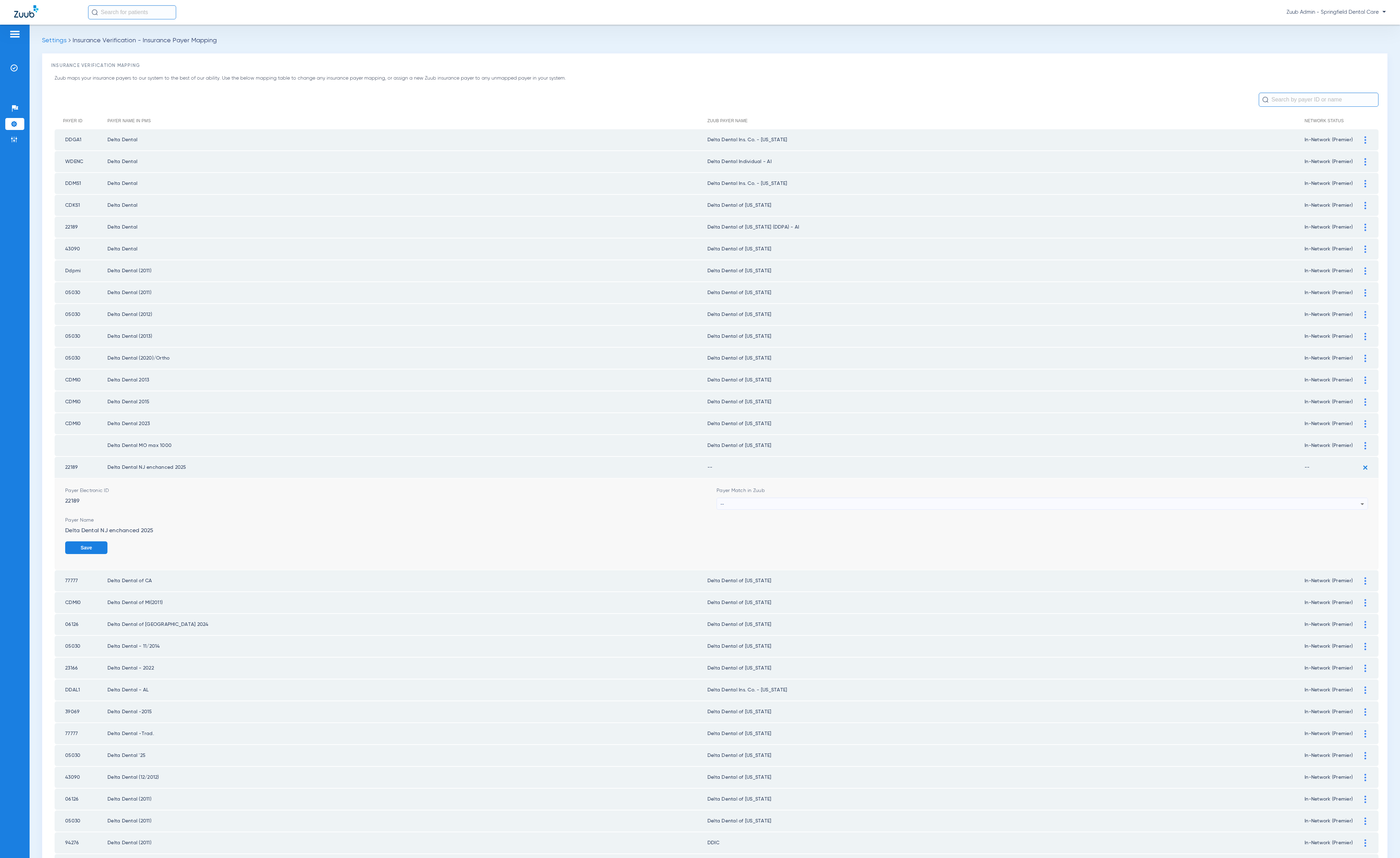
click at [852, 498] on div "--" at bounding box center [1041, 504] width 640 height 12
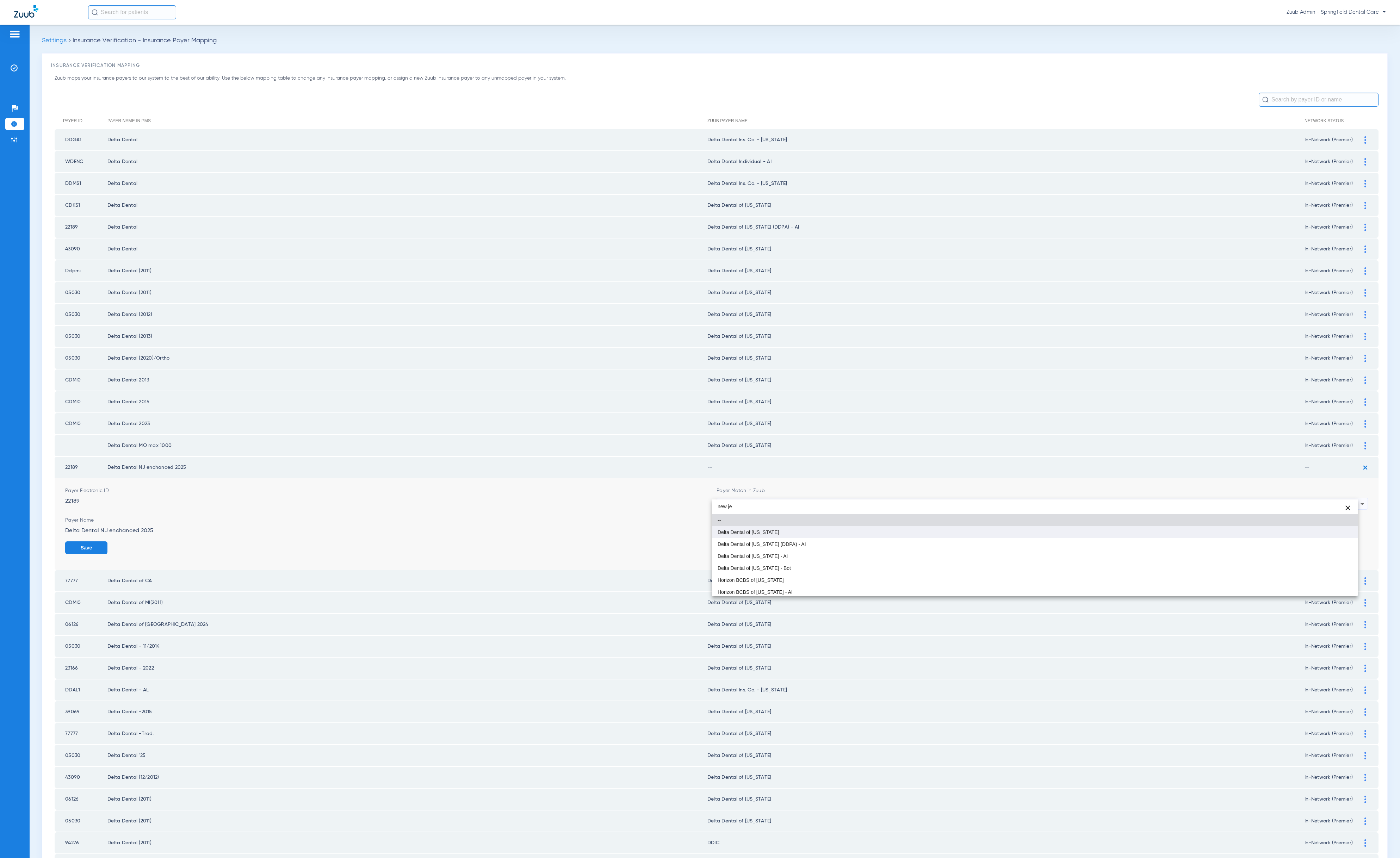
type input "new je"
click at [841, 529] on mat-option "Delta Dental of [US_STATE]" at bounding box center [1035, 532] width 646 height 12
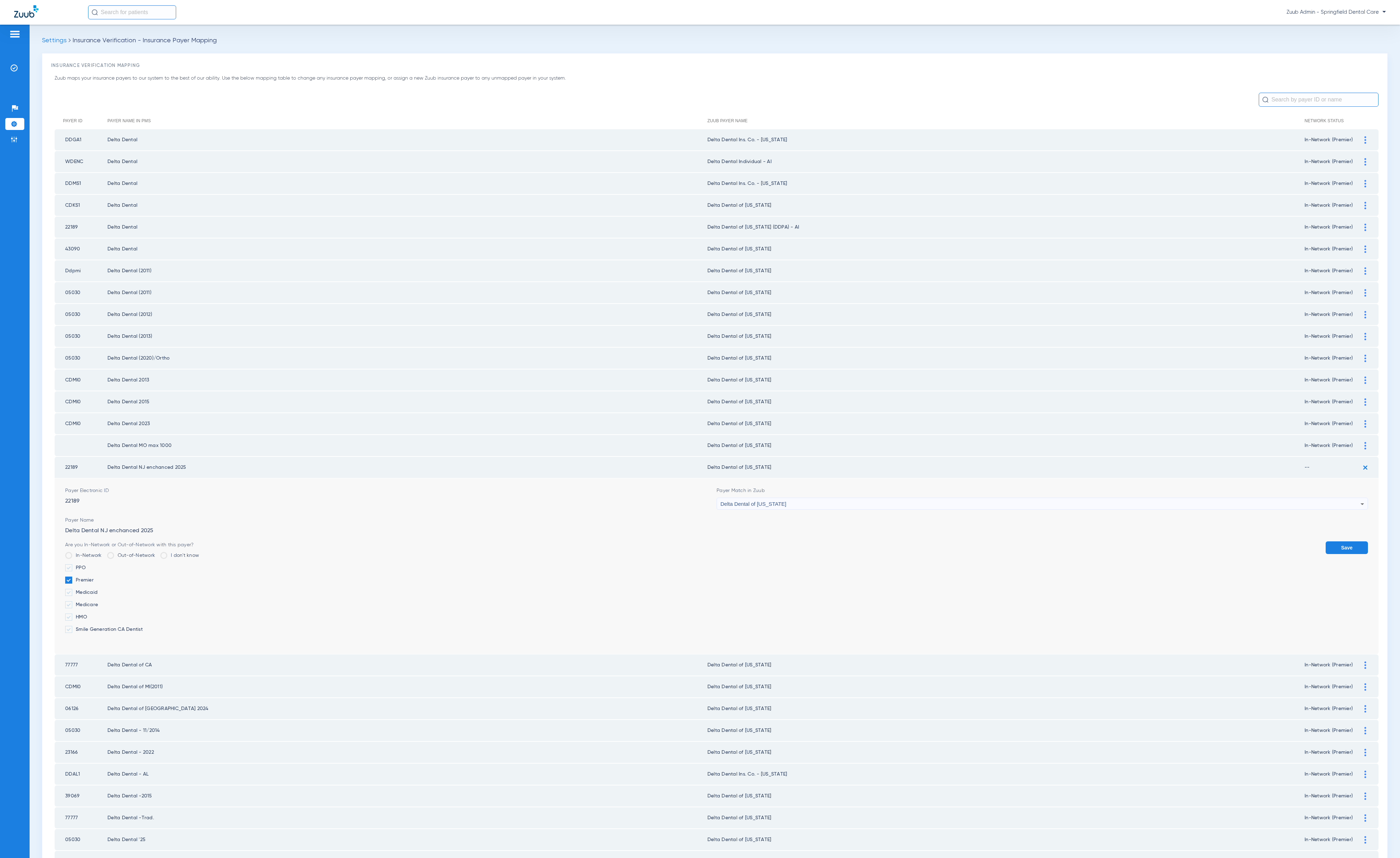
click at [1330, 541] on button "Save" at bounding box center [1347, 547] width 42 height 12
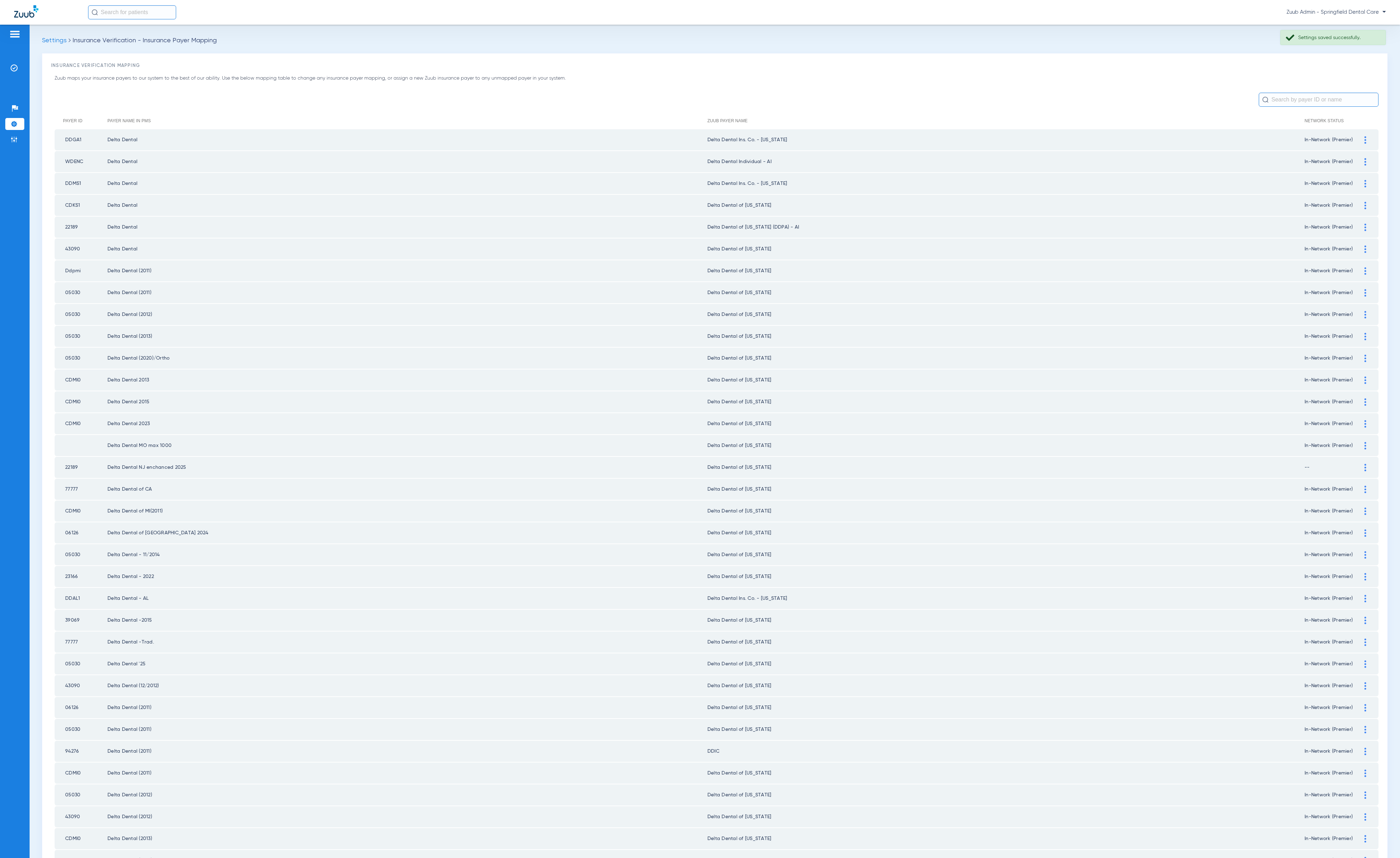
click at [1359, 464] on div at bounding box center [1365, 468] width 12 height 8
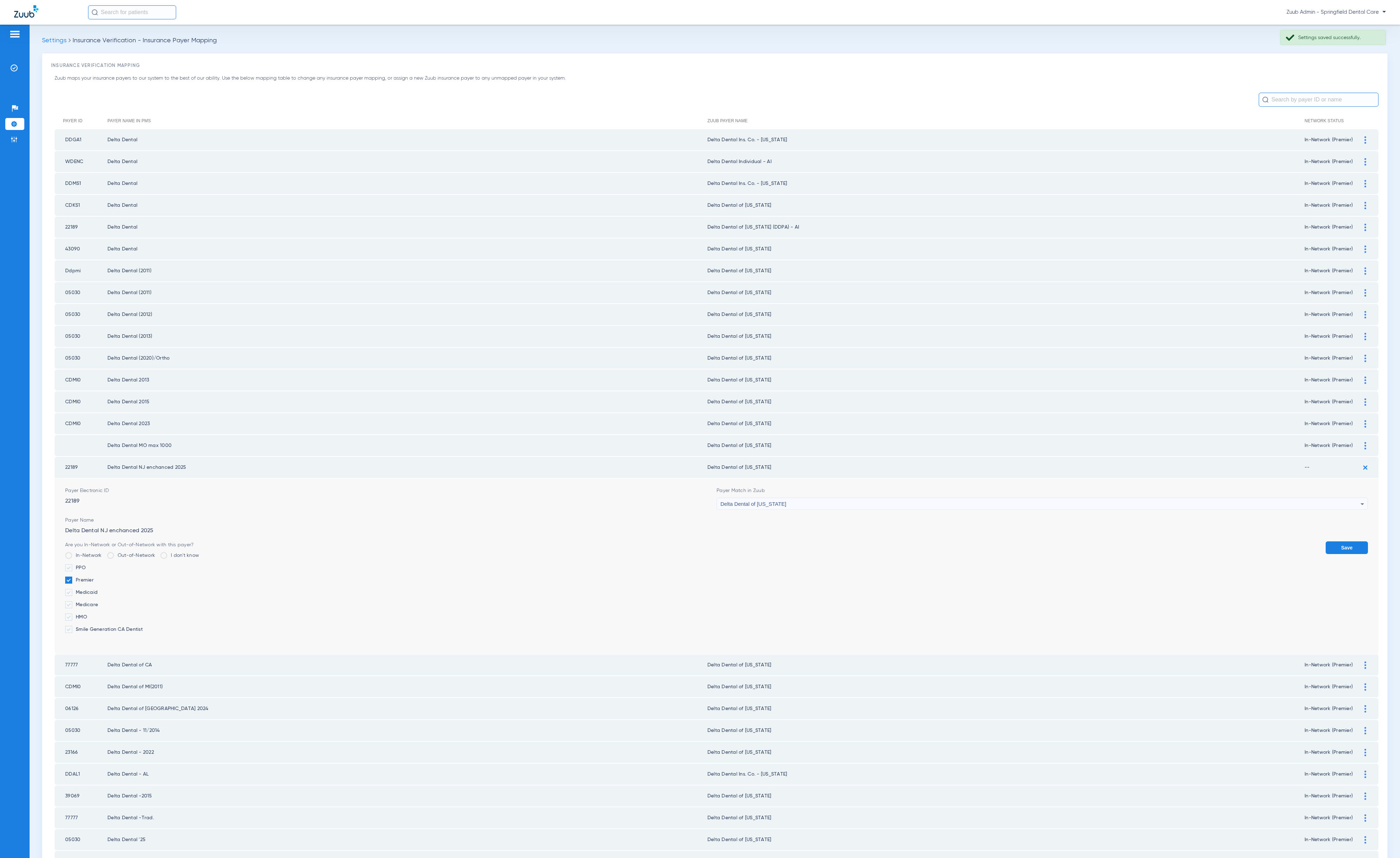
click at [1343, 541] on button "Save" at bounding box center [1347, 547] width 42 height 12
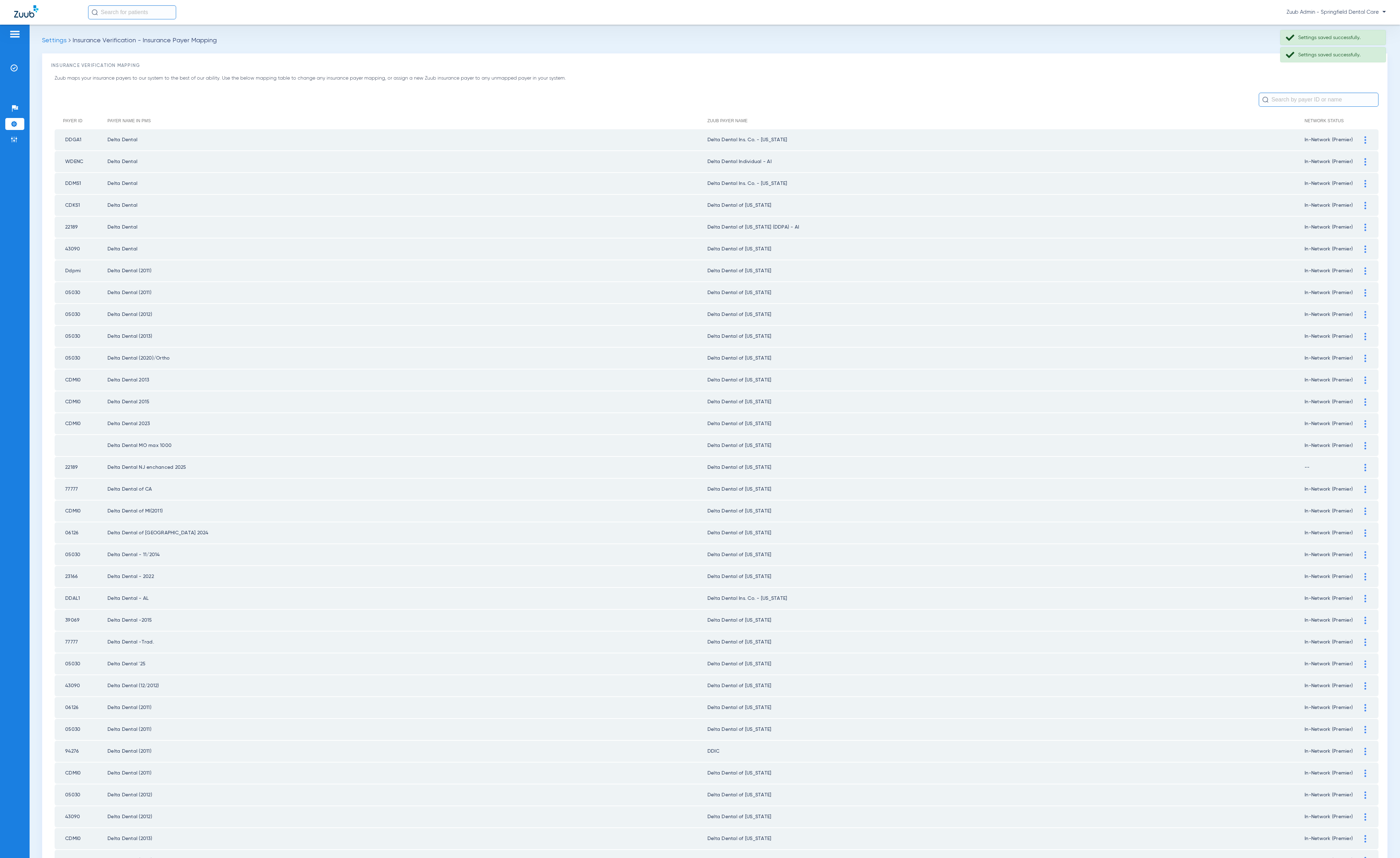
scroll to position [381, 0]
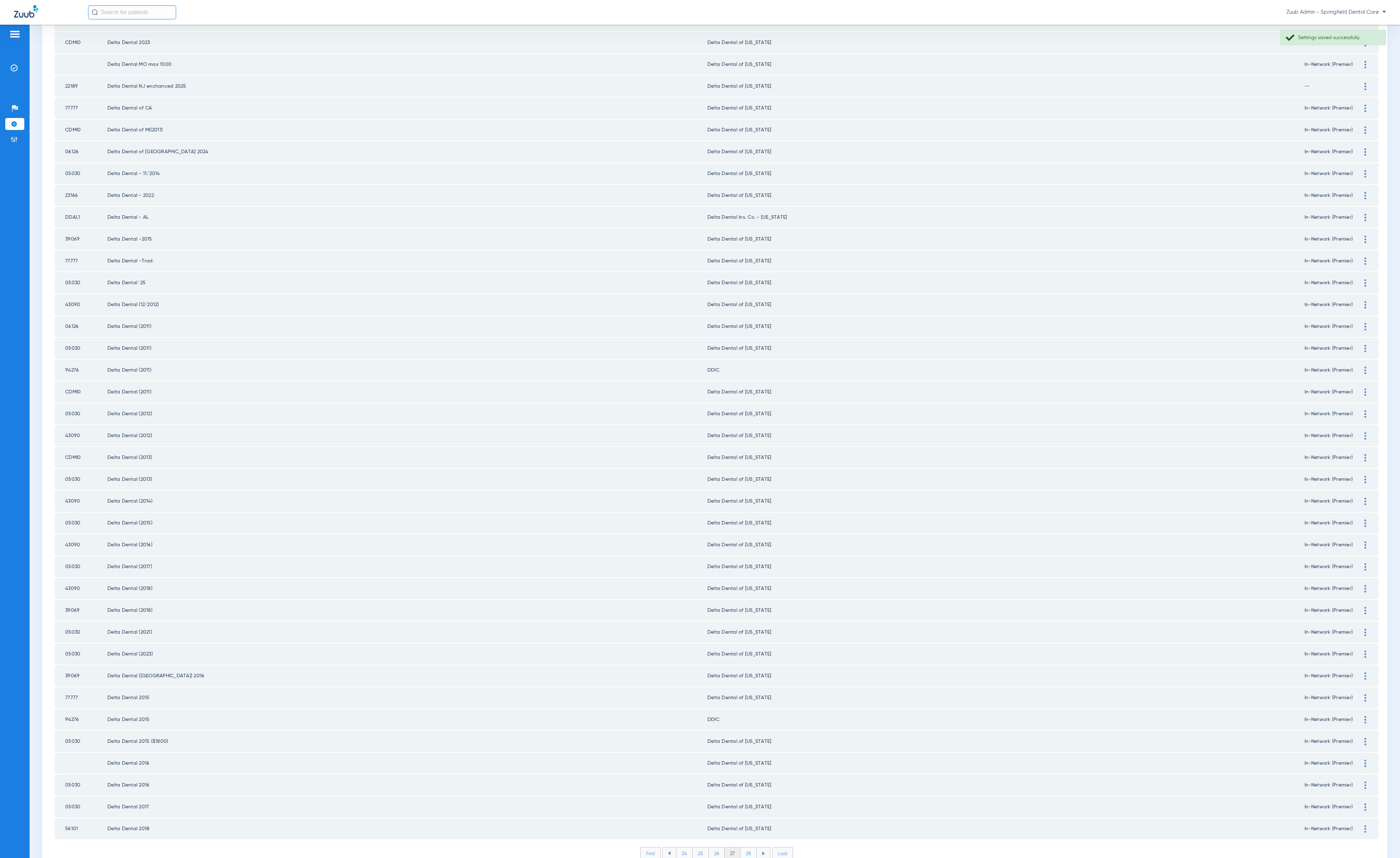
click at [741, 848] on li "28" at bounding box center [749, 854] width 16 height 12
click at [742, 848] on li "29" at bounding box center [748, 854] width 16 height 12
click at [740, 848] on li "30" at bounding box center [748, 854] width 16 height 12
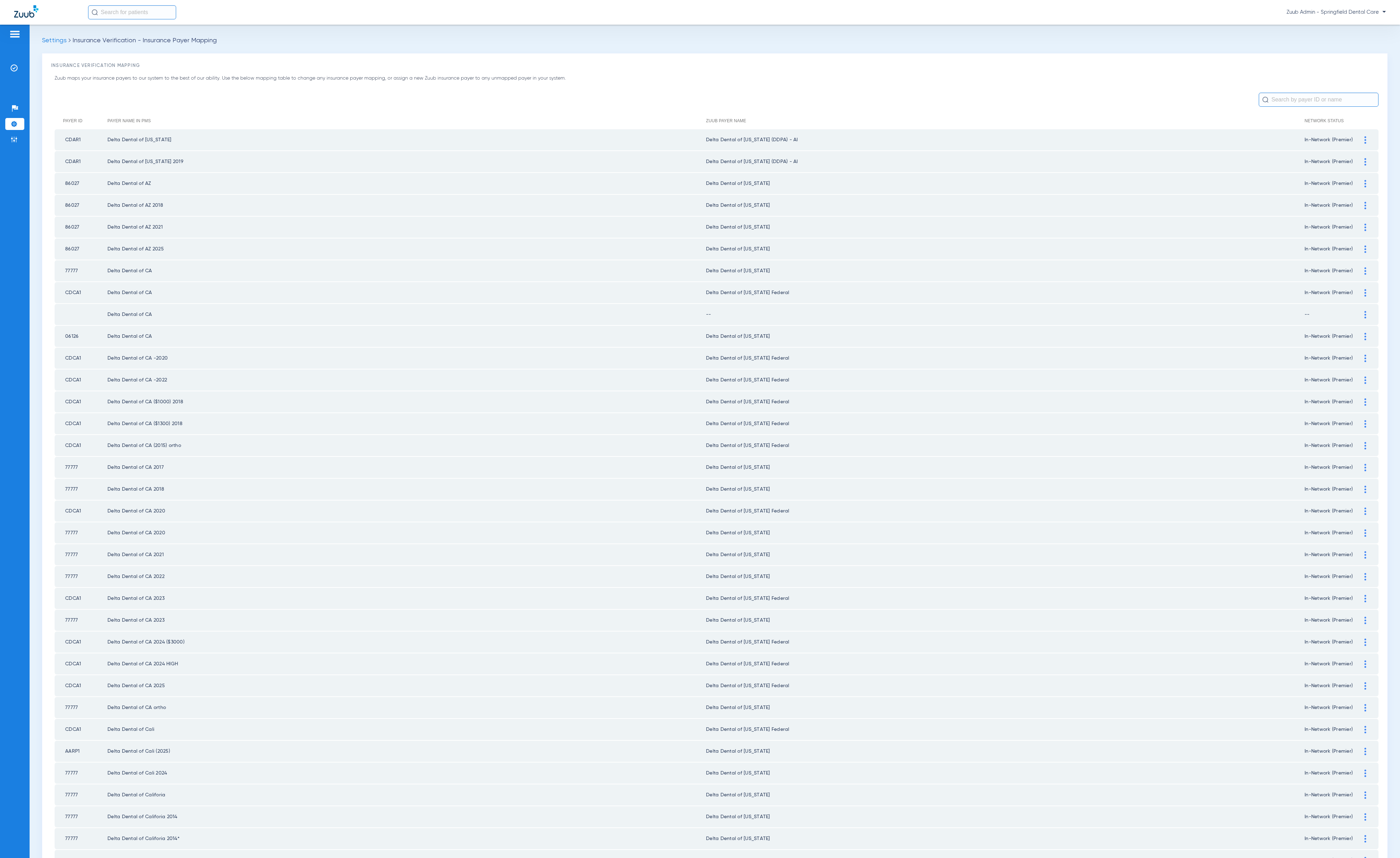
click at [1359, 311] on div at bounding box center [1365, 315] width 12 height 8
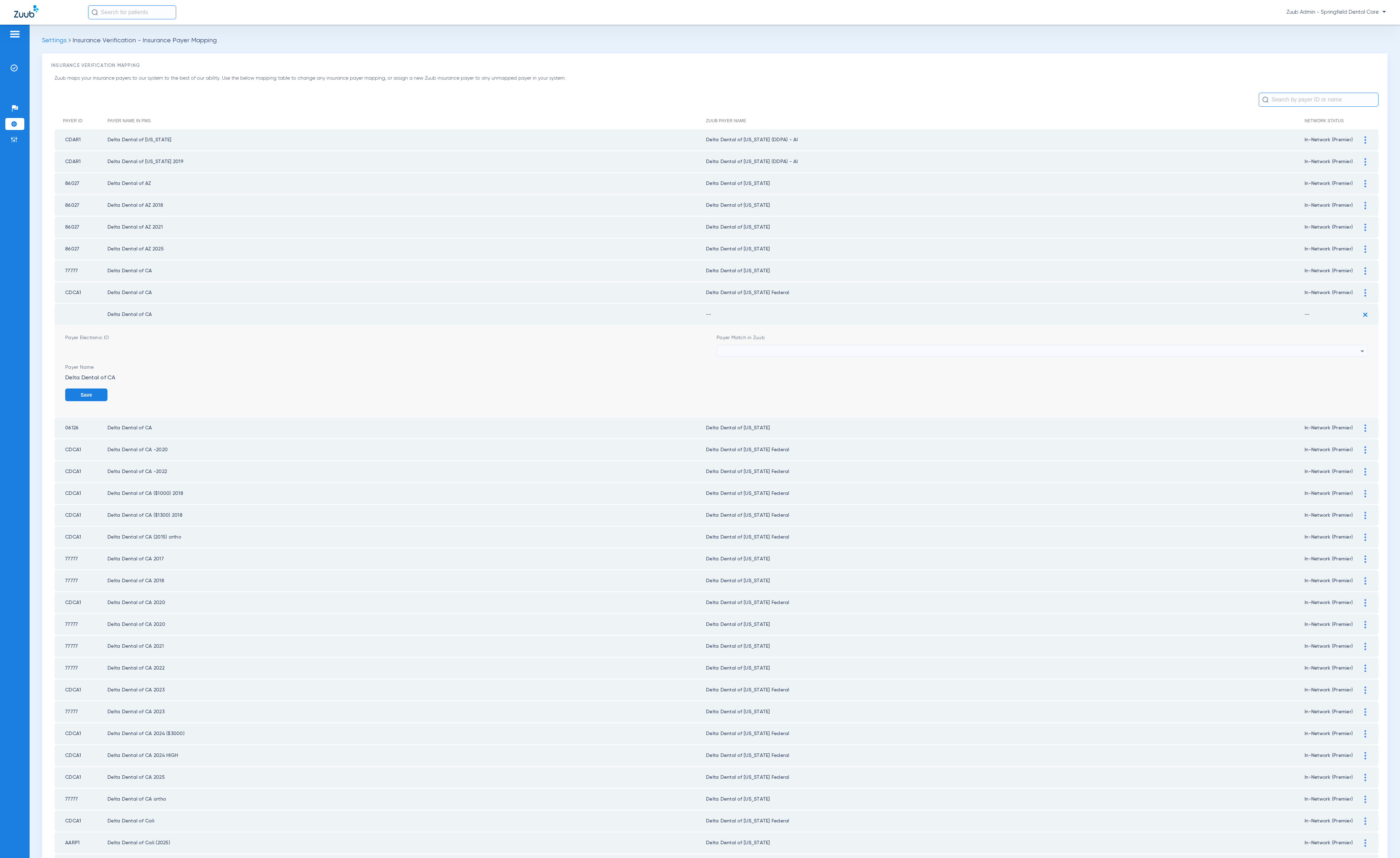
click at [813, 325] on form "Payer Electronic ID Payer Match in Zuub Payer Name Delta Dental of CA Save" at bounding box center [716, 371] width 1303 height 92
click at [812, 345] on div at bounding box center [1041, 351] width 640 height 12
type input "cali"
click at [796, 430] on mat-option "Delta Dental of [US_STATE]" at bounding box center [1035, 432] width 646 height 12
click at [1332, 389] on button "Save" at bounding box center [1347, 394] width 42 height 12
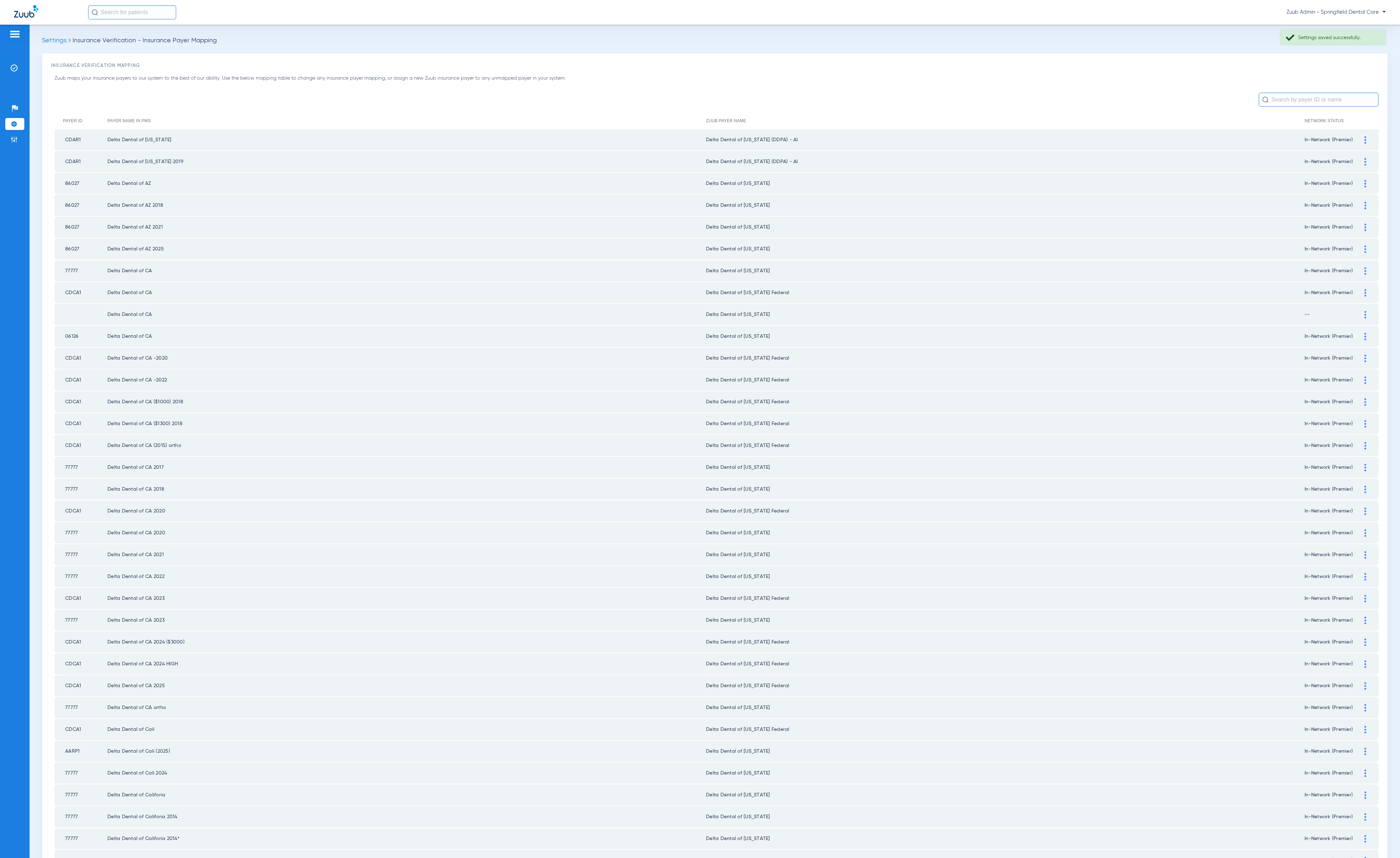
scroll to position [381, 0]
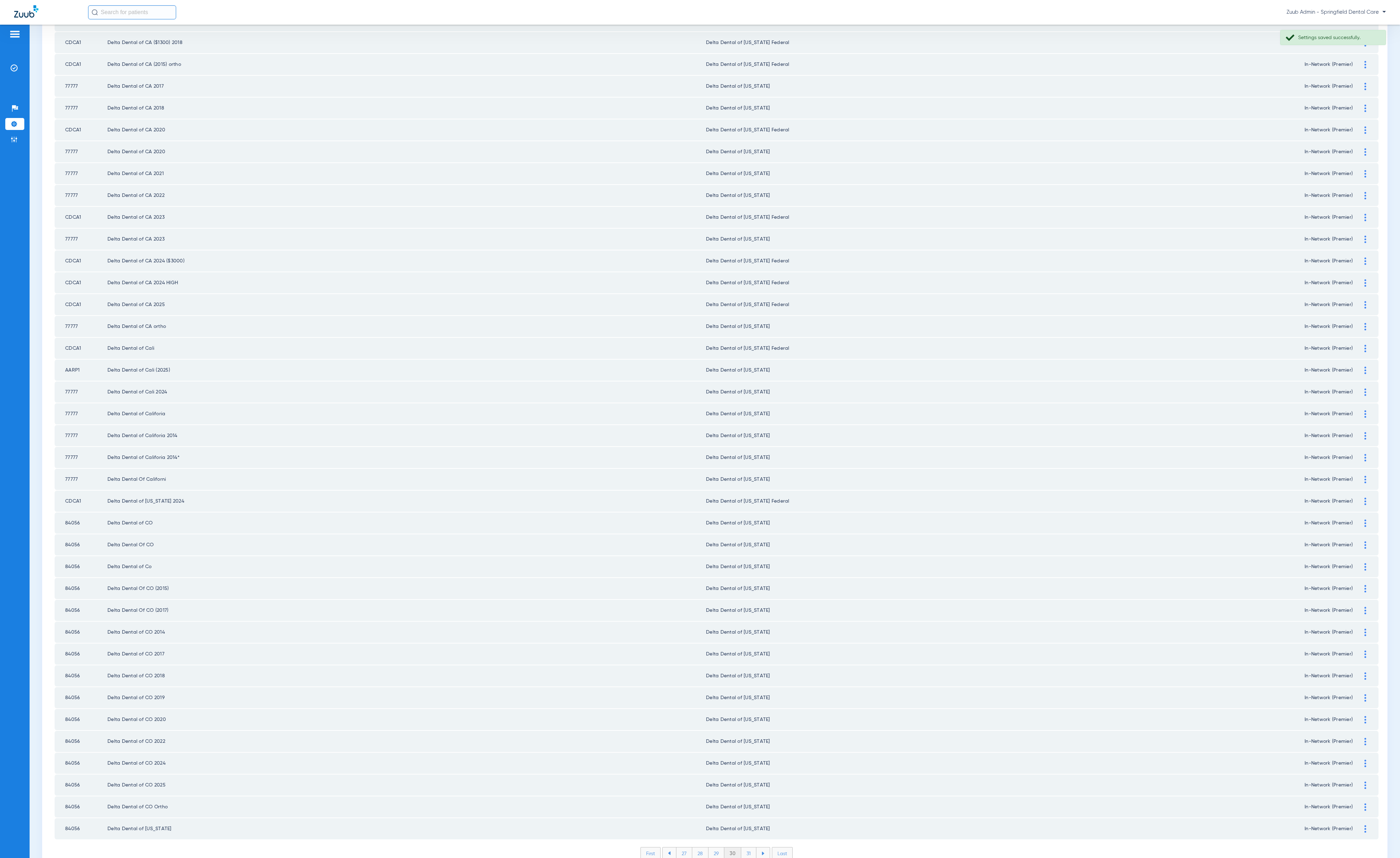
click at [747, 848] on li "31" at bounding box center [749, 854] width 15 height 12
click at [741, 848] on li "32" at bounding box center [748, 854] width 16 height 12
click at [741, 848] on li "33" at bounding box center [748, 854] width 16 height 12
click at [741, 848] on li "34" at bounding box center [749, 854] width 16 height 12
click at [740, 848] on li "35" at bounding box center [748, 854] width 16 height 12
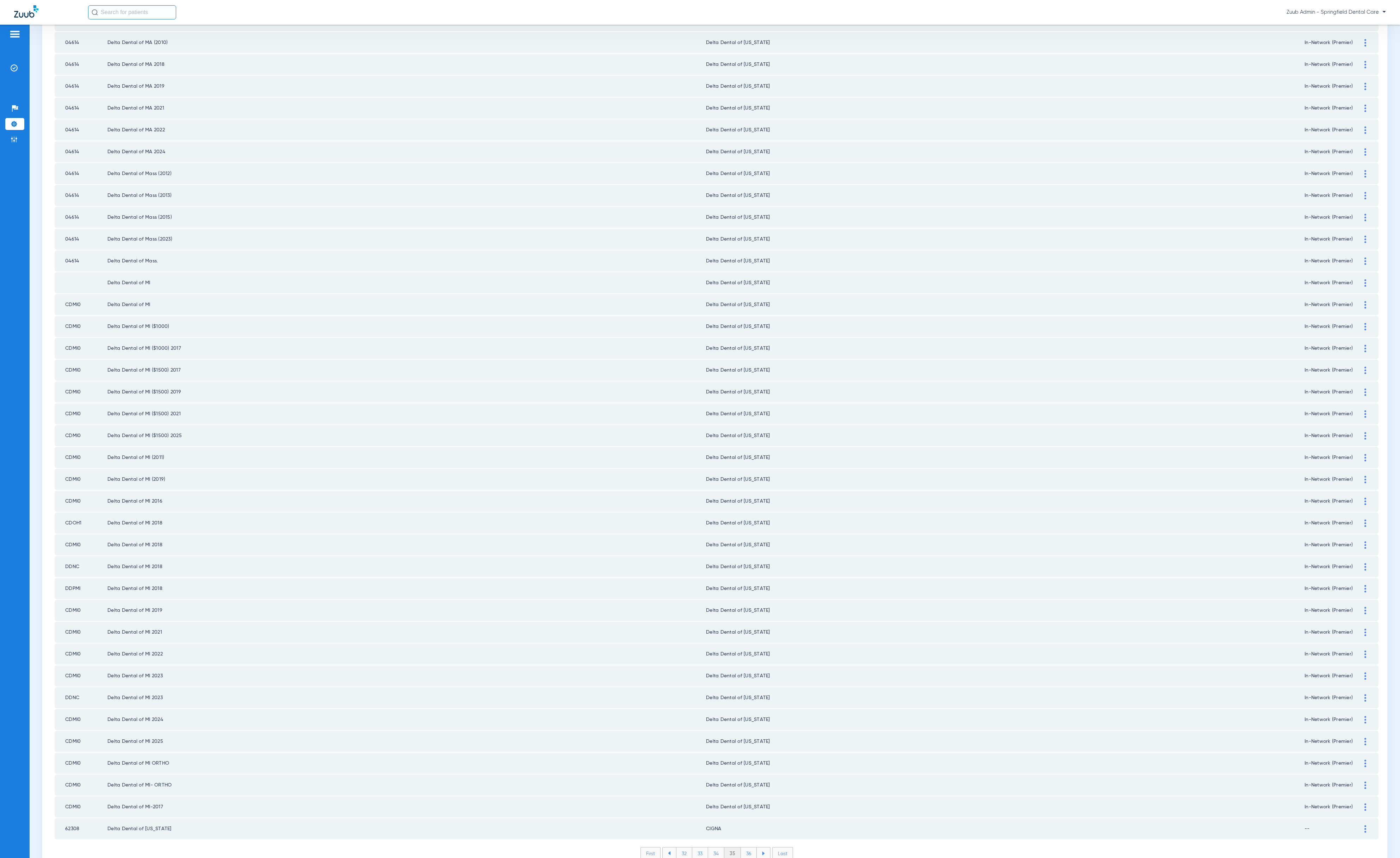
click at [748, 848] on li "36" at bounding box center [748, 854] width 16 height 12
click at [742, 847] on div "First 33 34 35 36 37 Last Items per page: 50 1751 – 1800 of 3998" at bounding box center [716, 859] width 1324 height 23
click at [742, 848] on li "37" at bounding box center [748, 854] width 16 height 12
click at [746, 848] on li "38" at bounding box center [749, 854] width 16 height 12
click at [747, 848] on li "39" at bounding box center [748, 854] width 16 height 12
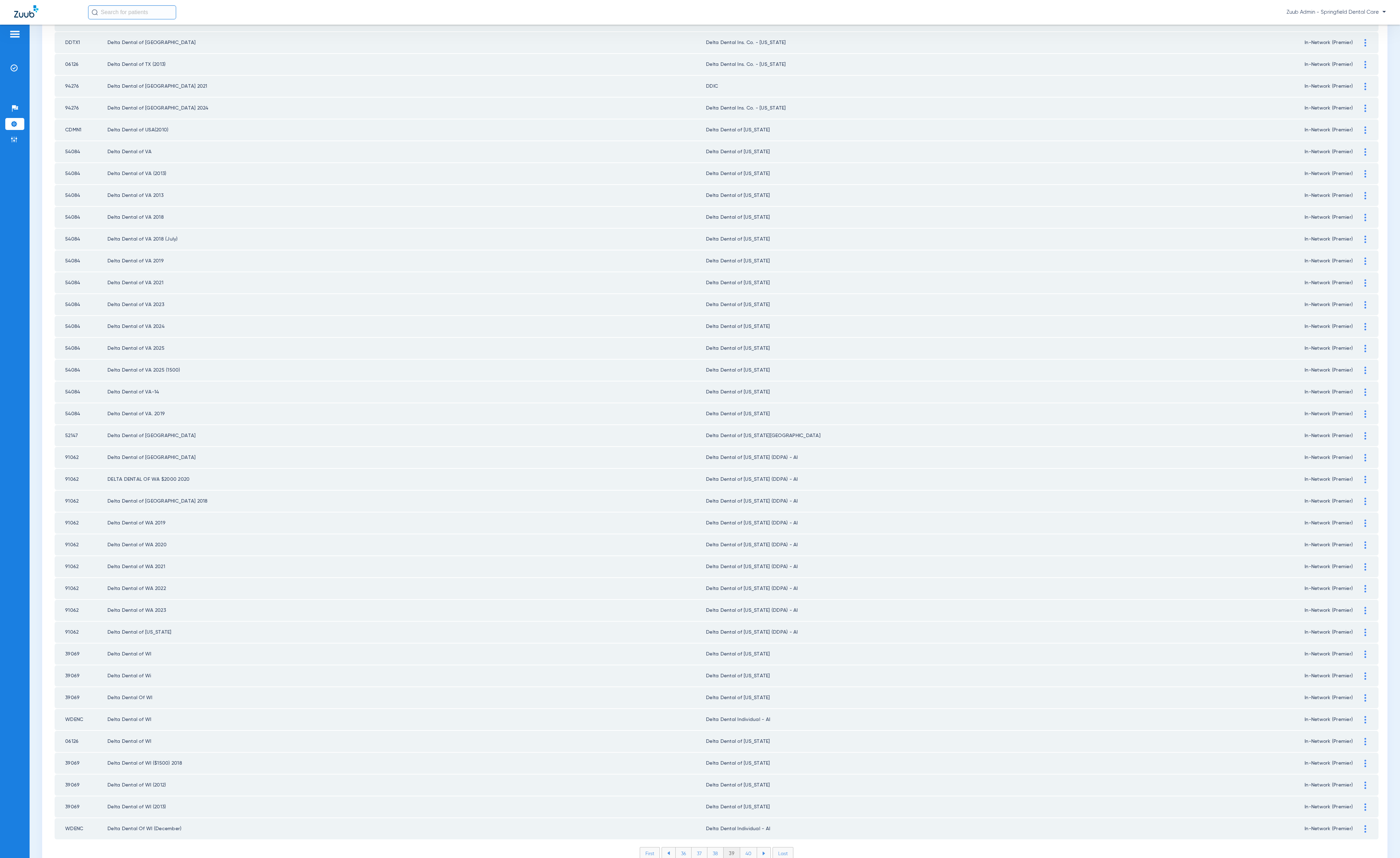
click at [743, 848] on li "40" at bounding box center [748, 854] width 17 height 12
click at [745, 848] on li "41" at bounding box center [749, 854] width 16 height 12
click at [743, 848] on li "42" at bounding box center [749, 854] width 16 height 12
click at [746, 848] on li "43" at bounding box center [749, 854] width 16 height 12
click at [746, 848] on li "44" at bounding box center [749, 854] width 16 height 12
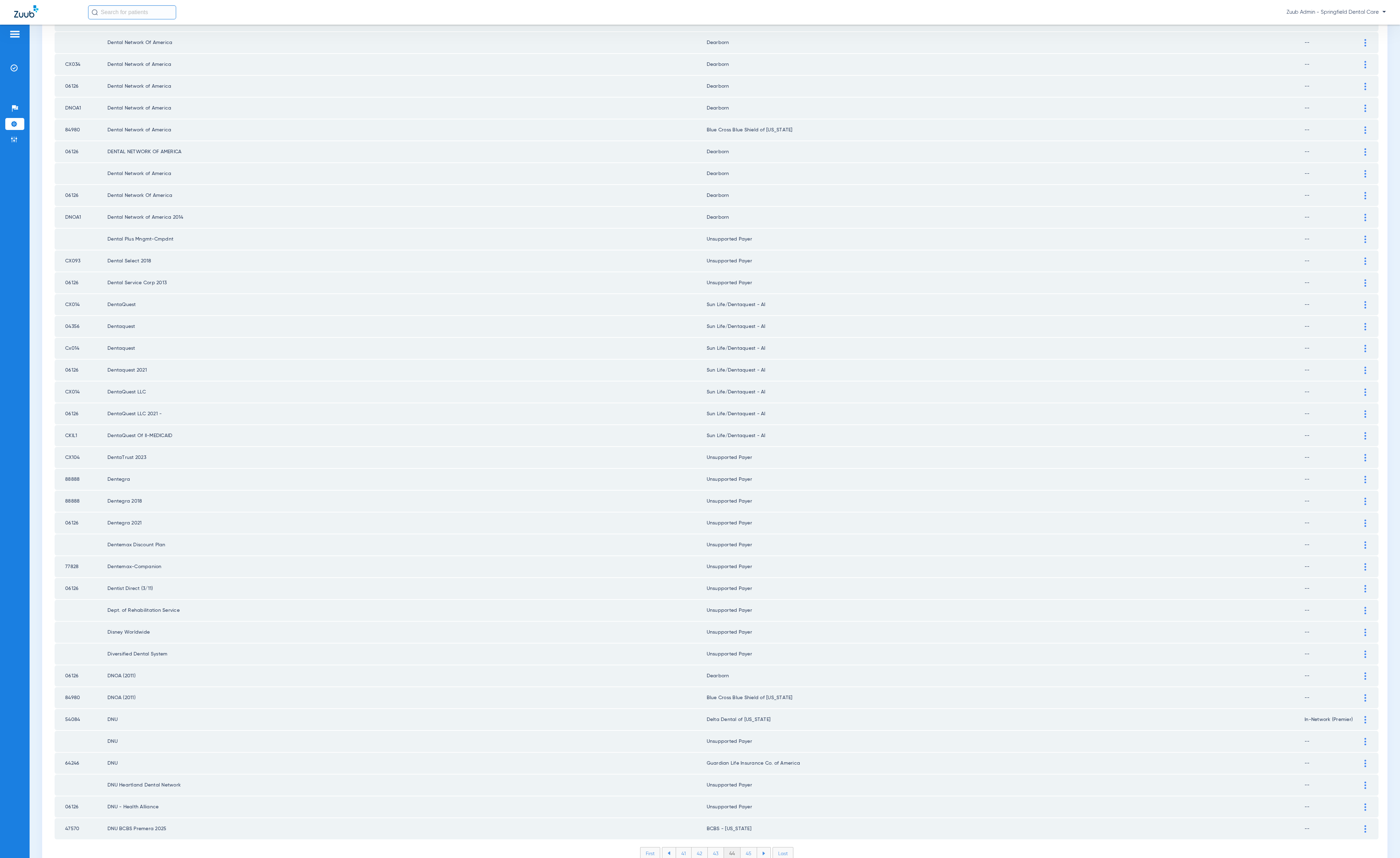
click at [1365, 301] on img at bounding box center [1365, 305] width 2 height 8
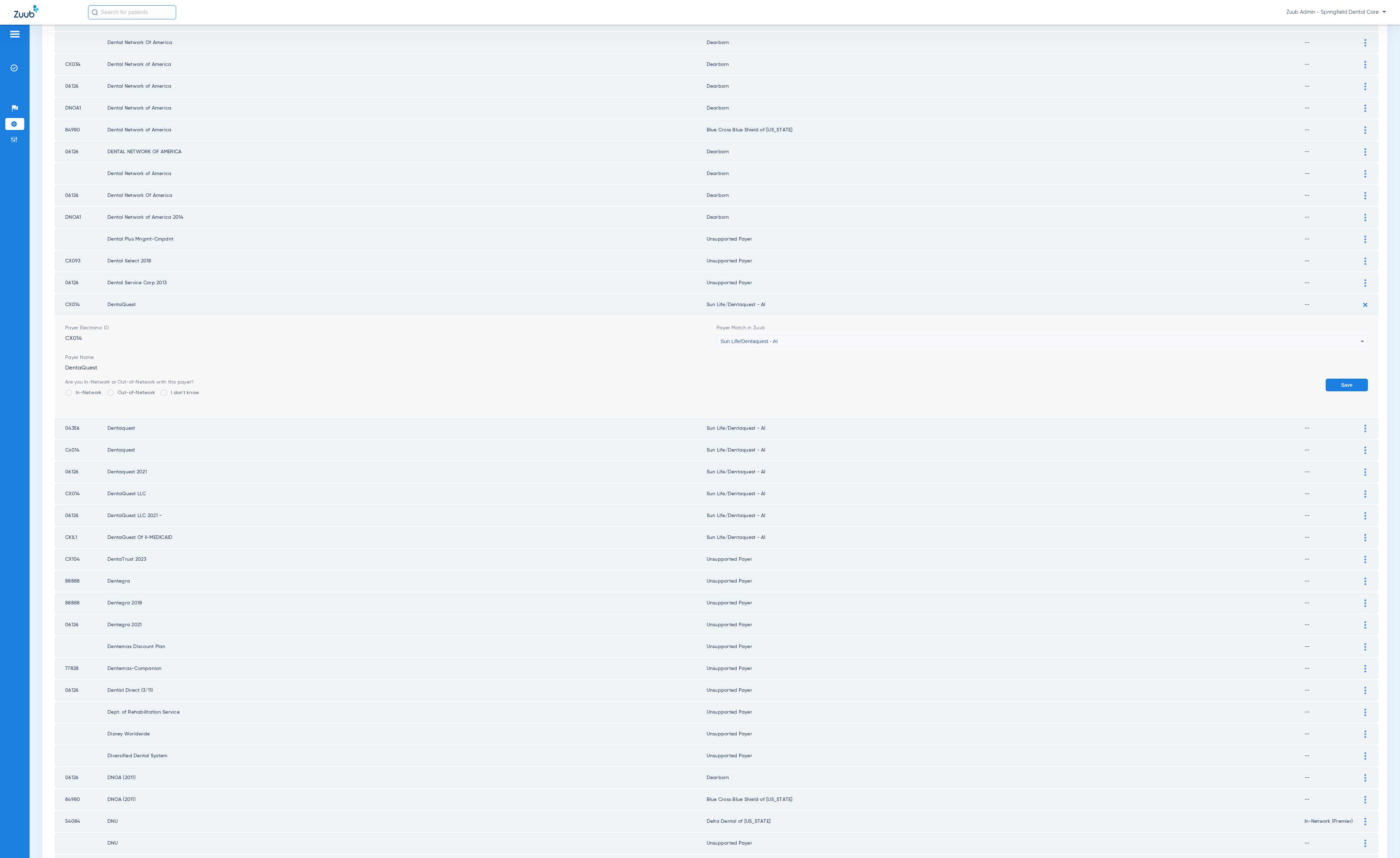
click at [883, 335] on div "Sun Life/Dentaquest - AI" at bounding box center [1041, 341] width 640 height 12
type input "unn"
click at [851, 359] on mat-option "Unsupported Payer" at bounding box center [1035, 362] width 646 height 12
click at [1340, 379] on button "Save" at bounding box center [1347, 385] width 42 height 12
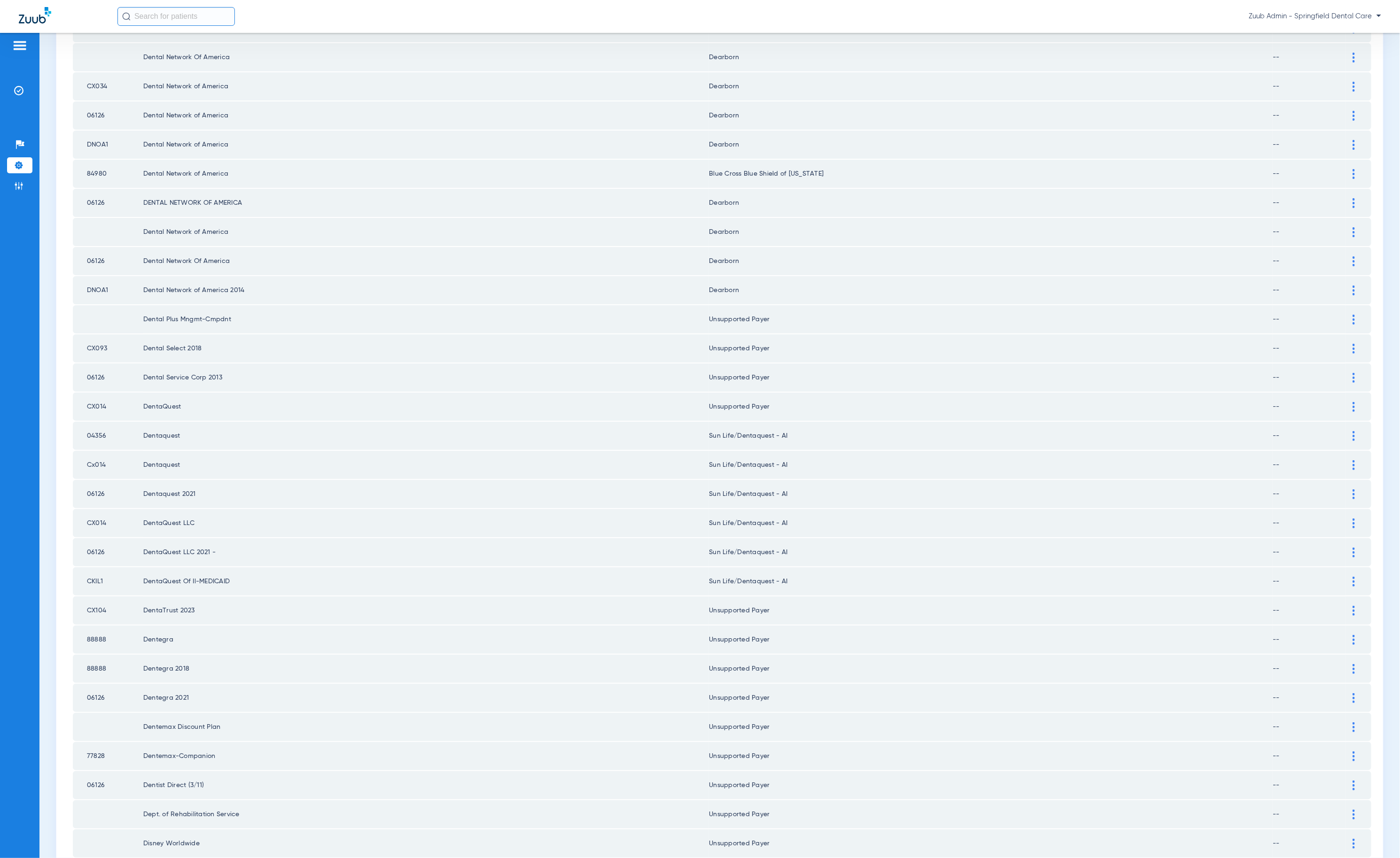
click at [1346, 431] on div at bounding box center [1353, 436] width 17 height 10
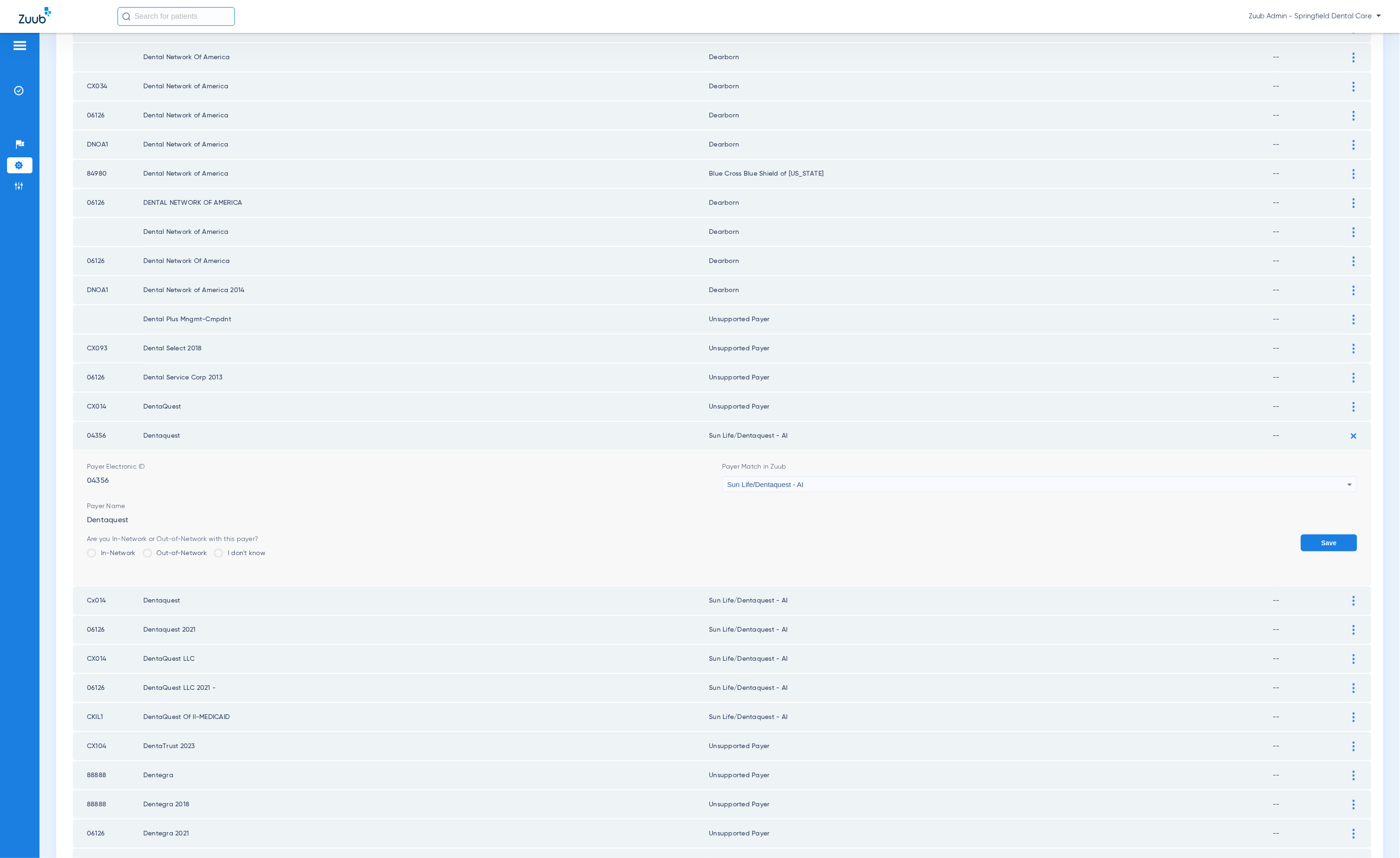
click at [1149, 477] on div "Sun Life/Dentaquest - AI" at bounding box center [1037, 485] width 620 height 16
type input "nnn"
click at [854, 503] on mat-option "Unsupported Payer" at bounding box center [1032, 510] width 630 height 16
click at [1305, 535] on button "Save" at bounding box center [1329, 543] width 57 height 17
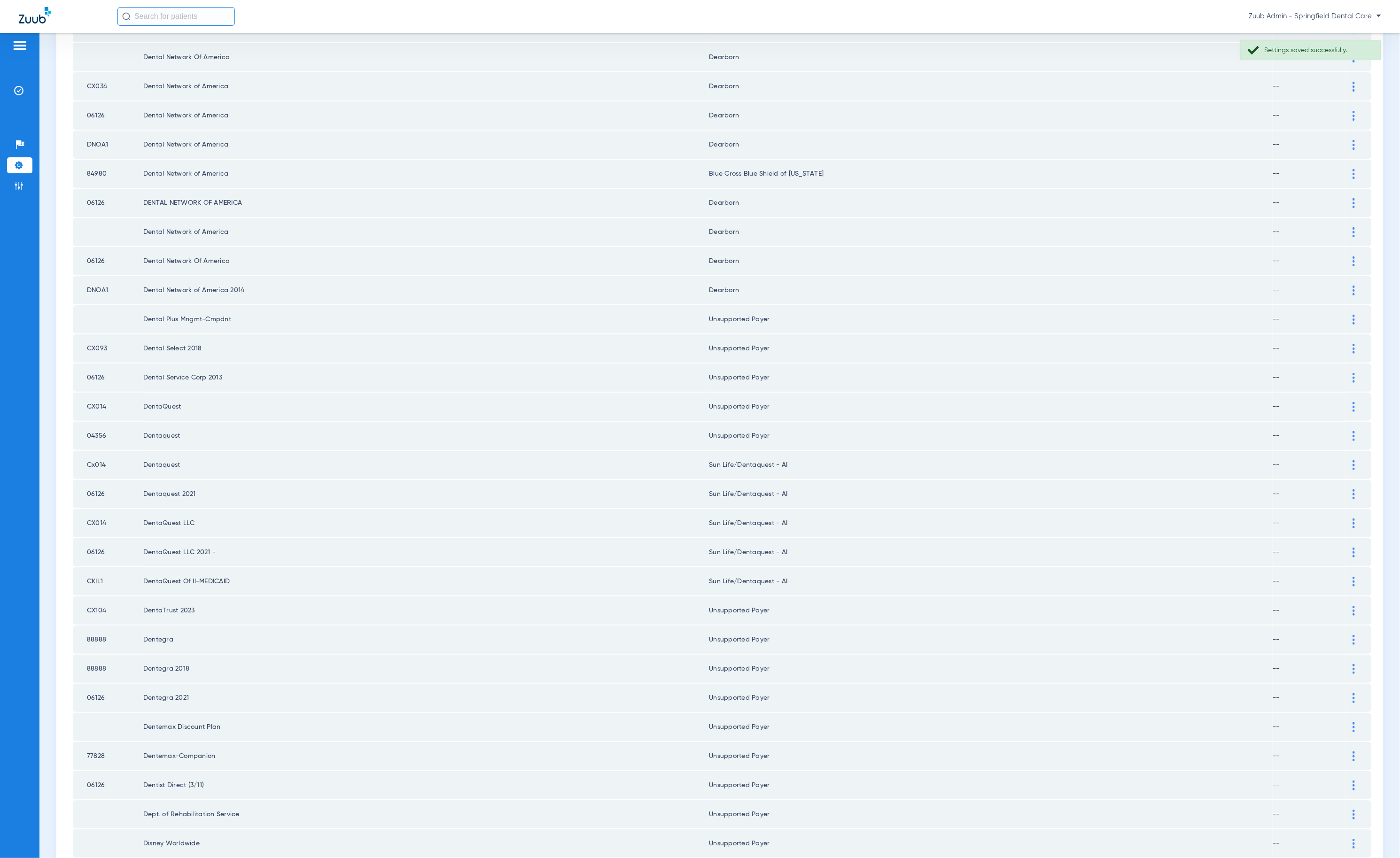
drag, startPoint x: 1342, startPoint y: 436, endPoint x: 1272, endPoint y: 457, distance: 73.1
click at [1352, 460] on img at bounding box center [1353, 465] width 2 height 10
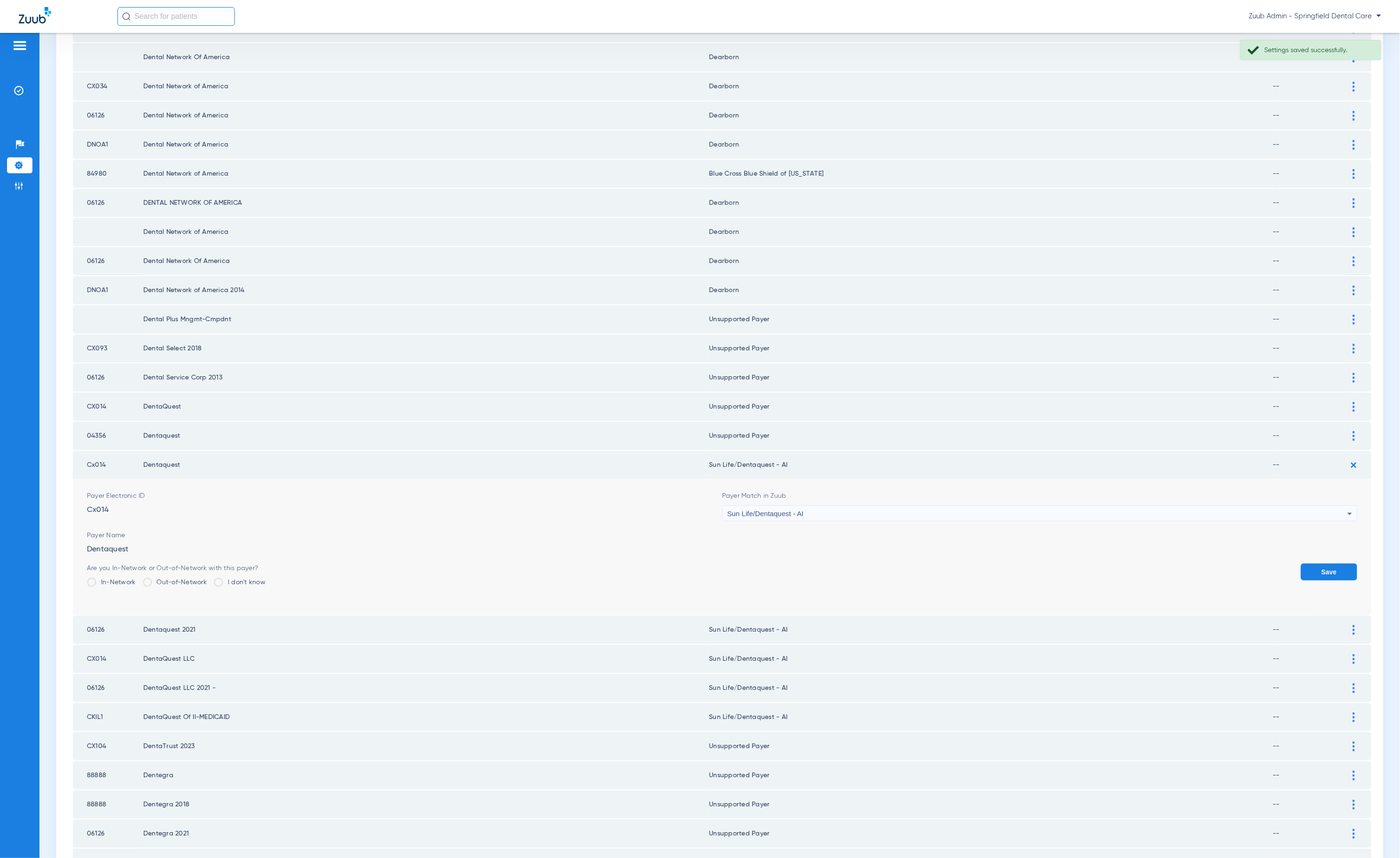
click at [966, 506] on div "Sun Life/Dentaquest - AI" at bounding box center [1037, 514] width 620 height 16
type input "nnn"
click at [938, 541] on mat-option "Unsupported Payer" at bounding box center [1032, 538] width 630 height 16
click at [1307, 564] on div "Save" at bounding box center [1329, 579] width 57 height 30
click at [1309, 564] on button "Save" at bounding box center [1329, 572] width 57 height 17
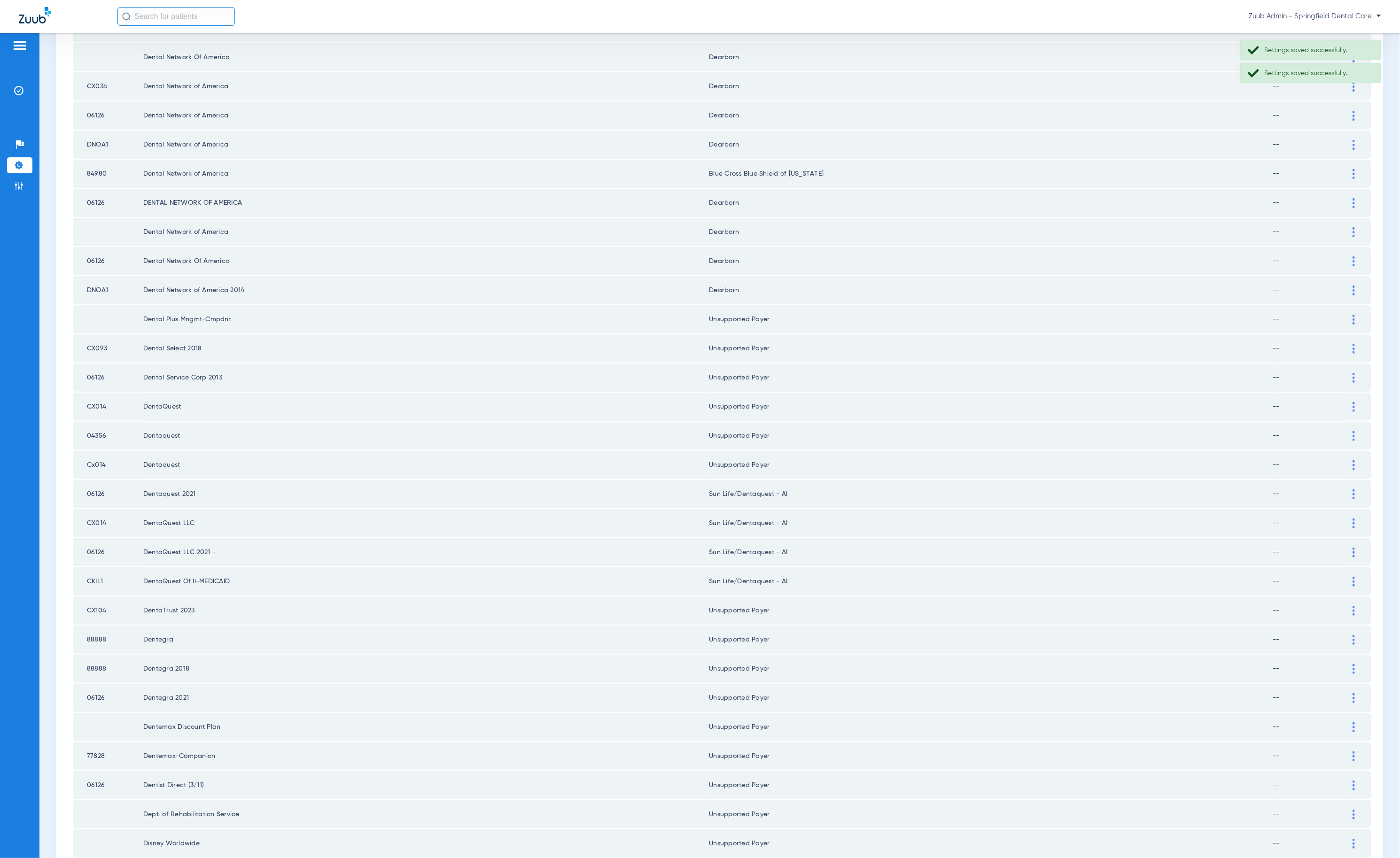
click at [1345, 489] on div at bounding box center [1353, 494] width 17 height 10
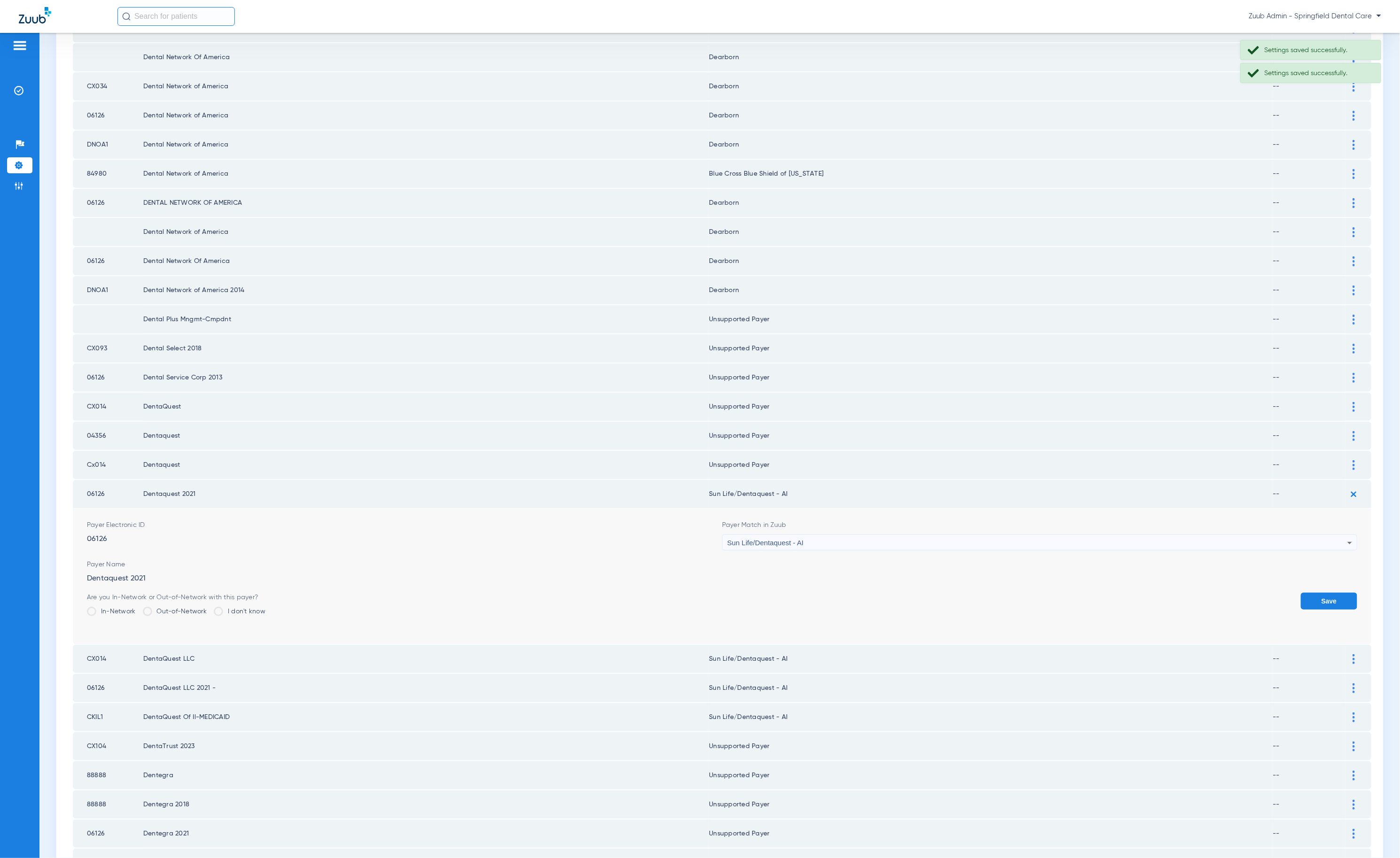
click at [859, 535] on div "Sun Life/Dentaquest - AI" at bounding box center [1037, 543] width 620 height 16
type input "nnn"
click at [869, 563] on mat-option "Unsupported Payer" at bounding box center [1032, 567] width 630 height 16
click at [1301, 593] on button "Save" at bounding box center [1329, 601] width 57 height 17
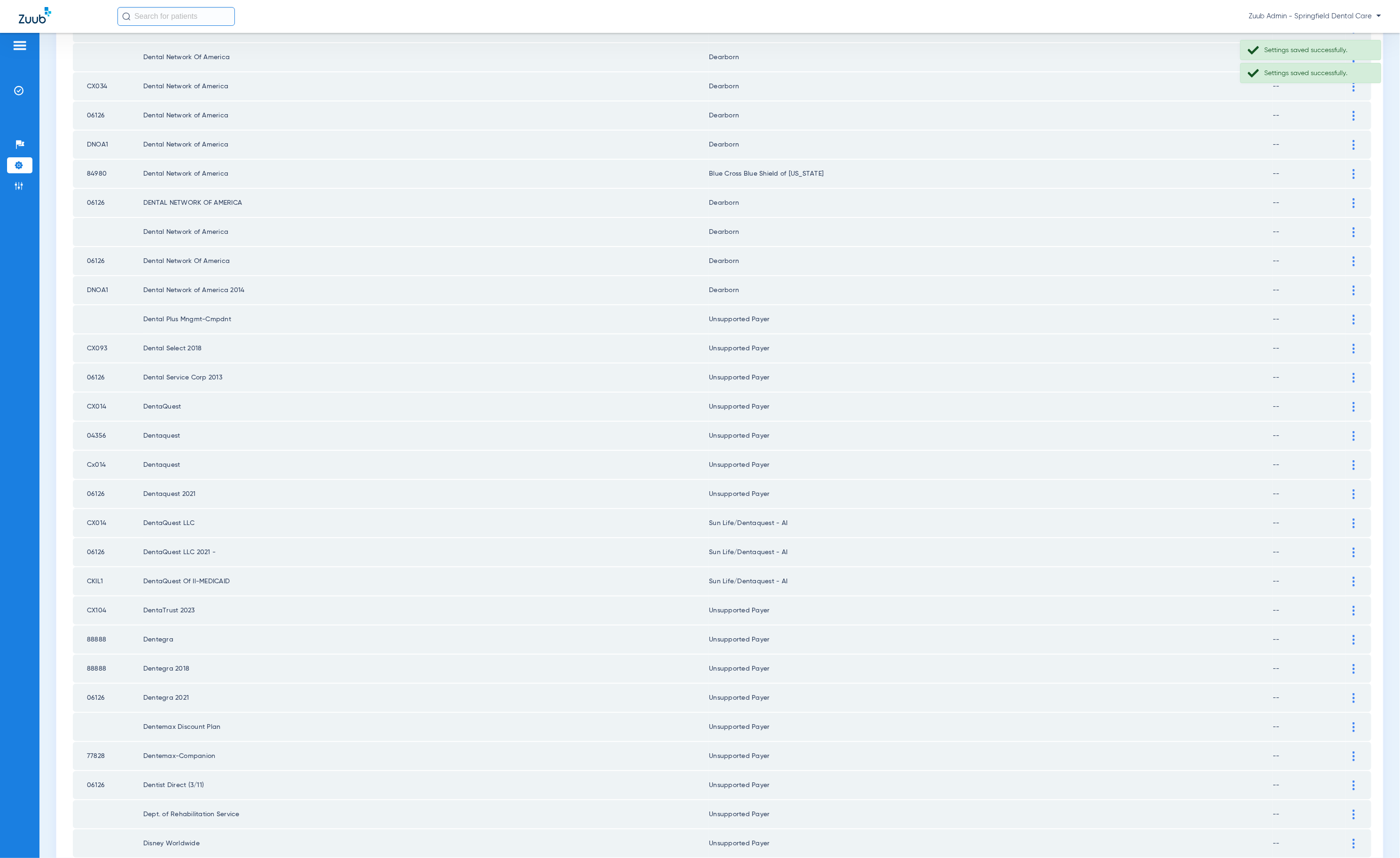
click at [1347, 519] on div at bounding box center [1353, 524] width 17 height 10
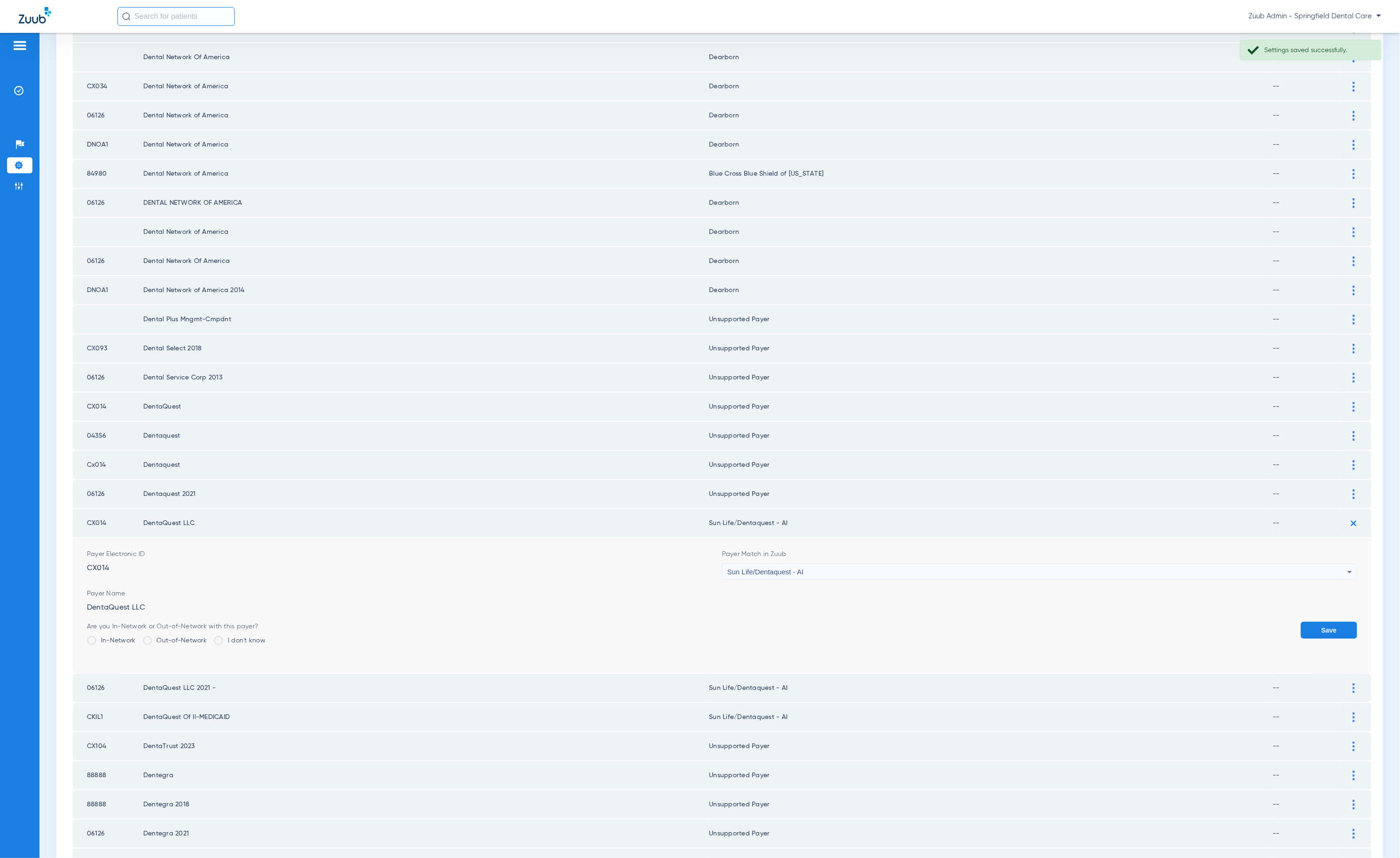
click at [870, 565] on div "Sun Life/Dentaquest - AI" at bounding box center [1037, 572] width 620 height 16
type input "ruj"
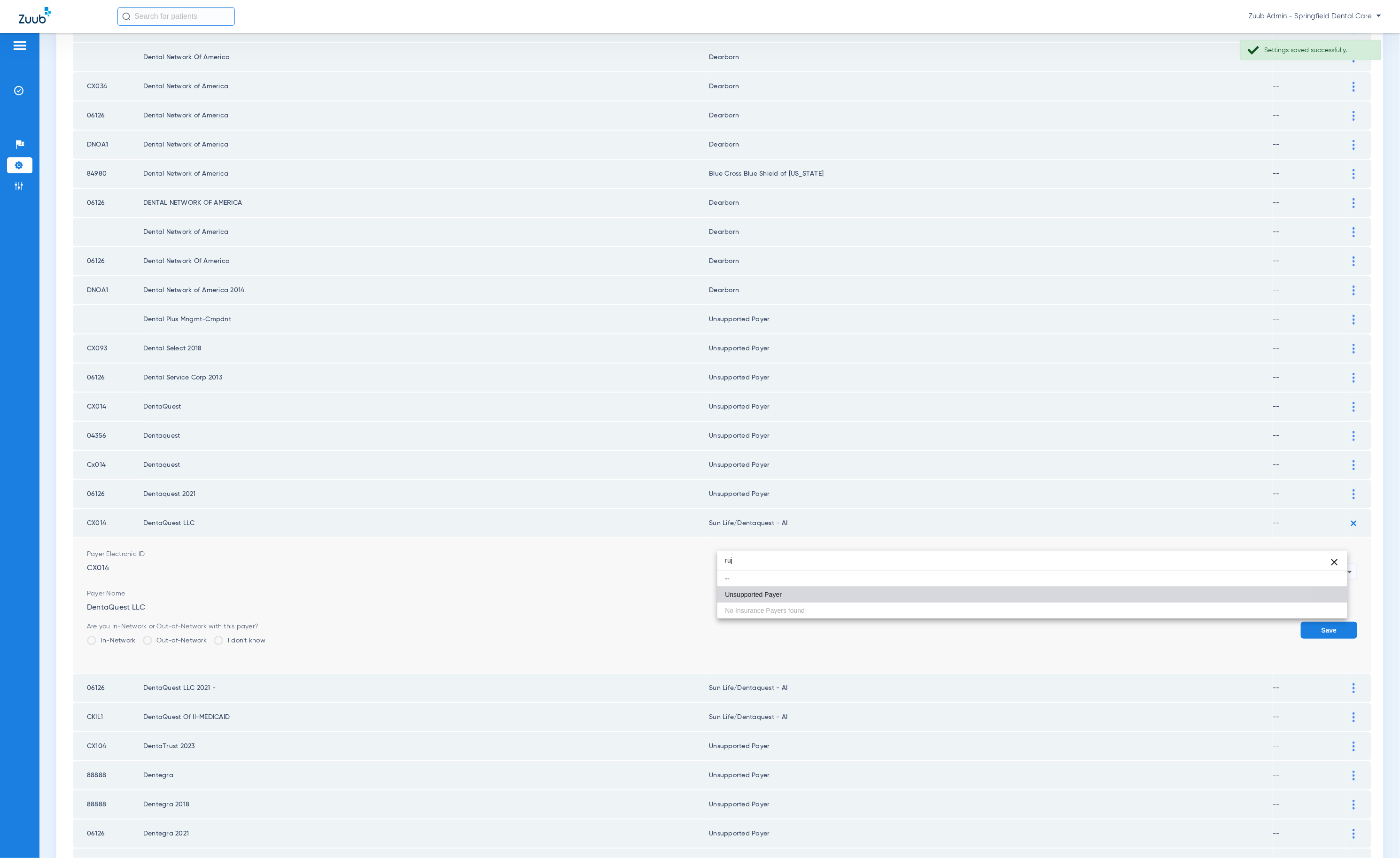
click at [852, 590] on mat-option "Unsupported Payer" at bounding box center [1032, 595] width 630 height 16
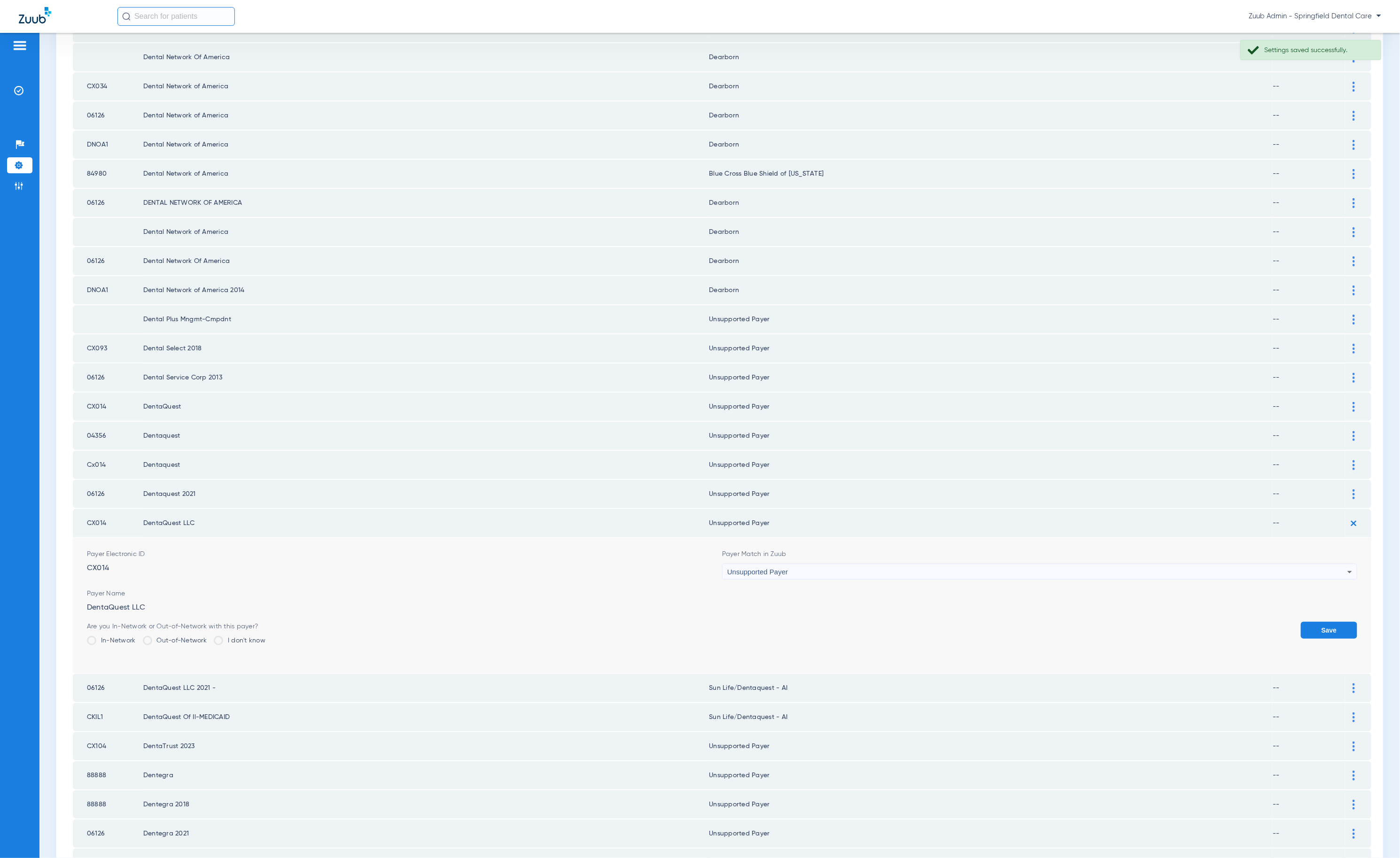
click at [1322, 622] on button "Save" at bounding box center [1329, 630] width 57 height 17
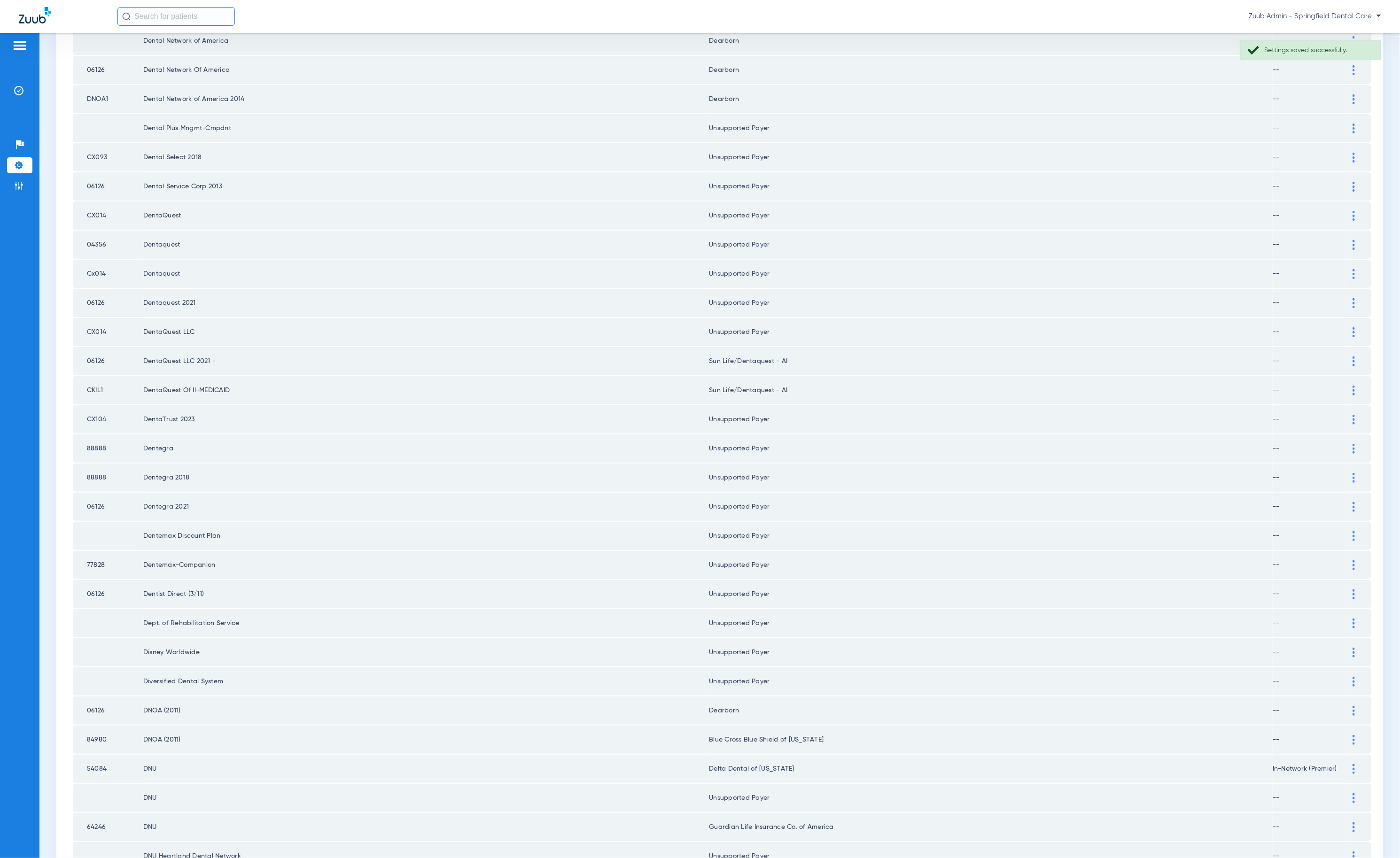
click at [1345, 386] on div at bounding box center [1353, 391] width 17 height 10
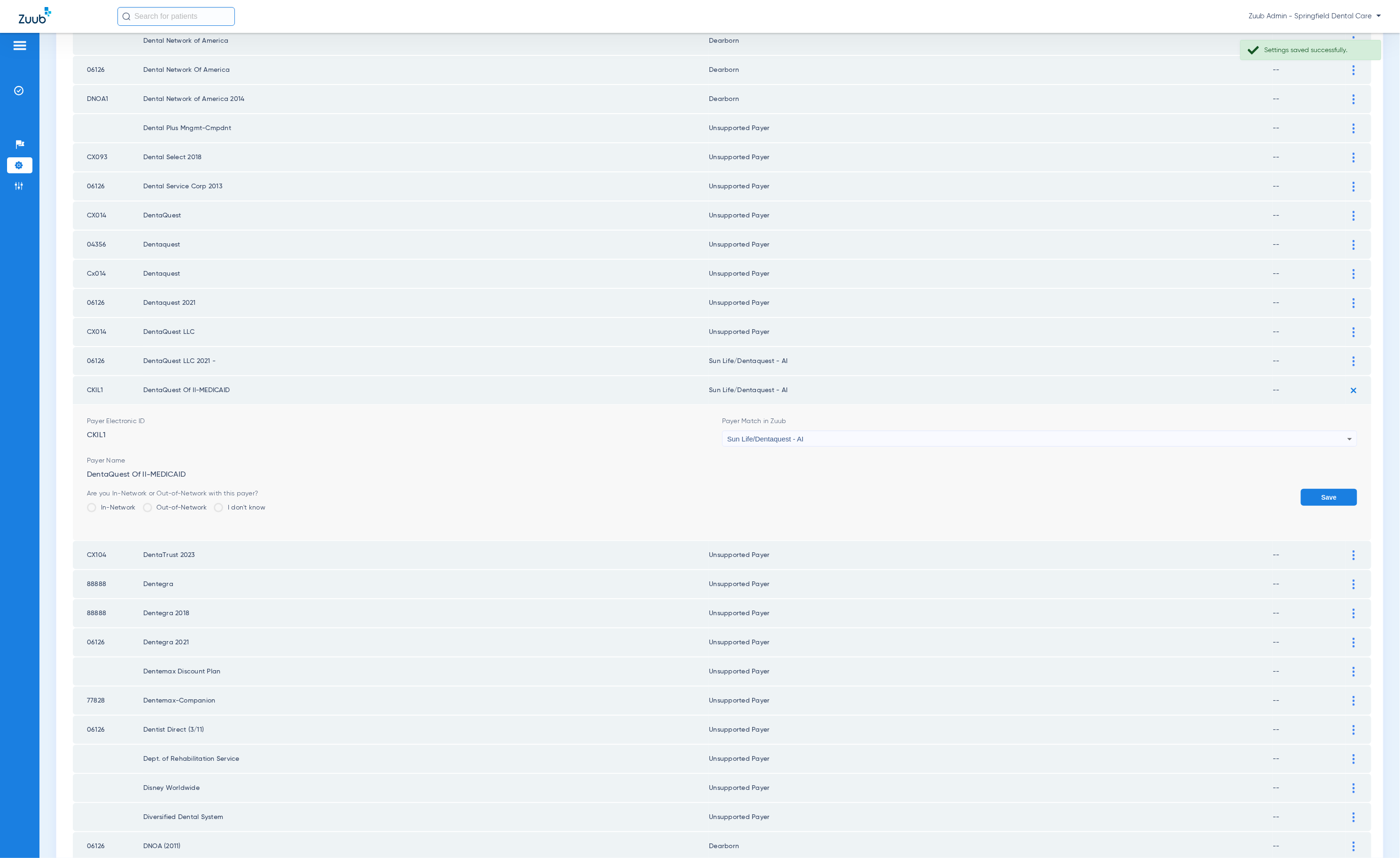
click at [1345, 347] on td at bounding box center [1358, 361] width 26 height 28
click at [1352, 357] on img at bounding box center [1353, 362] width 2 height 10
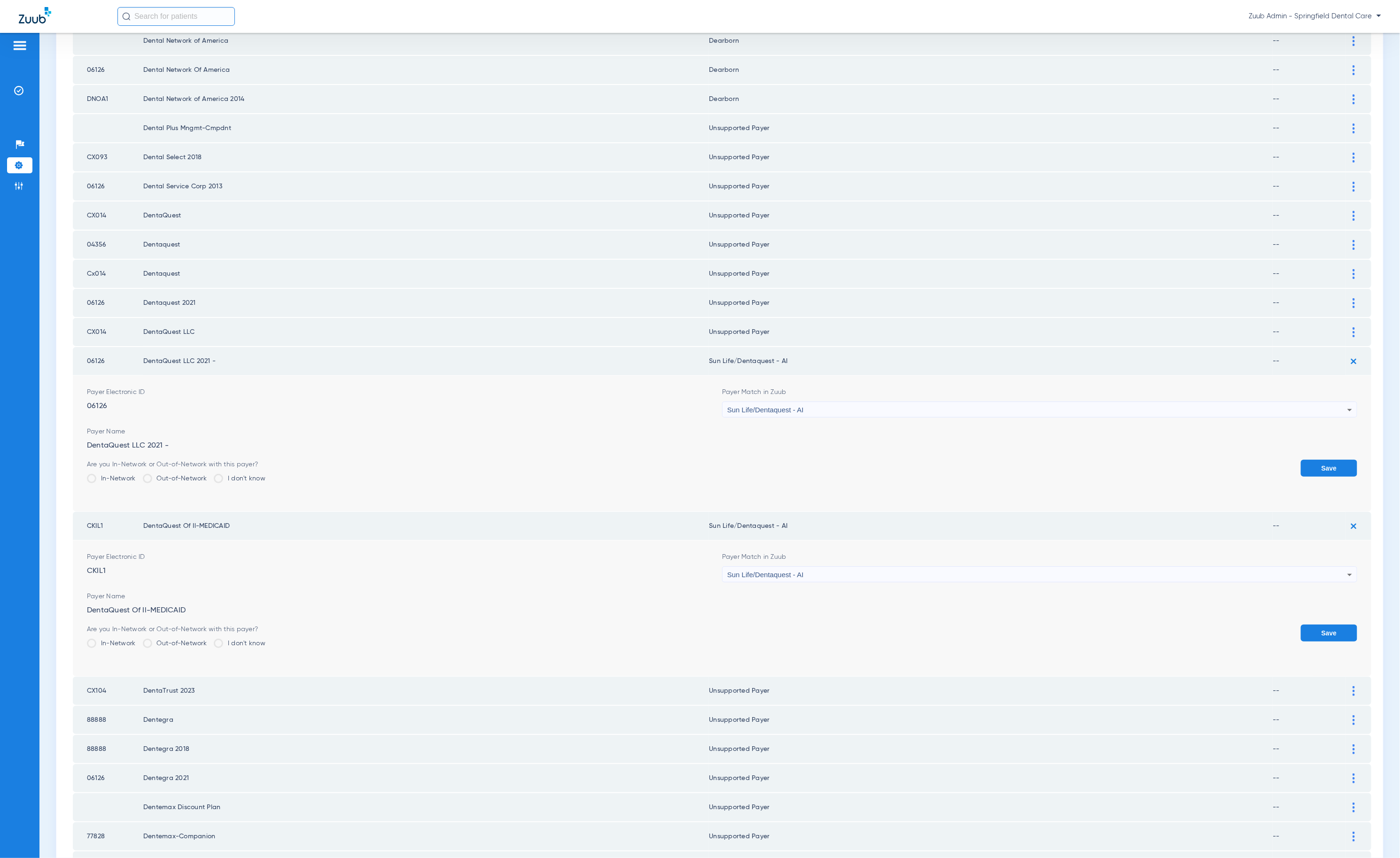
click at [878, 391] on form "Payer Electronic ID 06126 Payer Match in Zuub Sun Life/Dentaquest - AI Payer Na…" at bounding box center [722, 443] width 1270 height 136
click at [878, 402] on div "Sun Life/Dentaquest - AI" at bounding box center [1037, 410] width 620 height 16
type input "ruj"
click at [810, 436] on mat-option "Unsupported Payer" at bounding box center [1032, 432] width 630 height 16
click at [1304, 460] on button "Save" at bounding box center [1329, 468] width 57 height 17
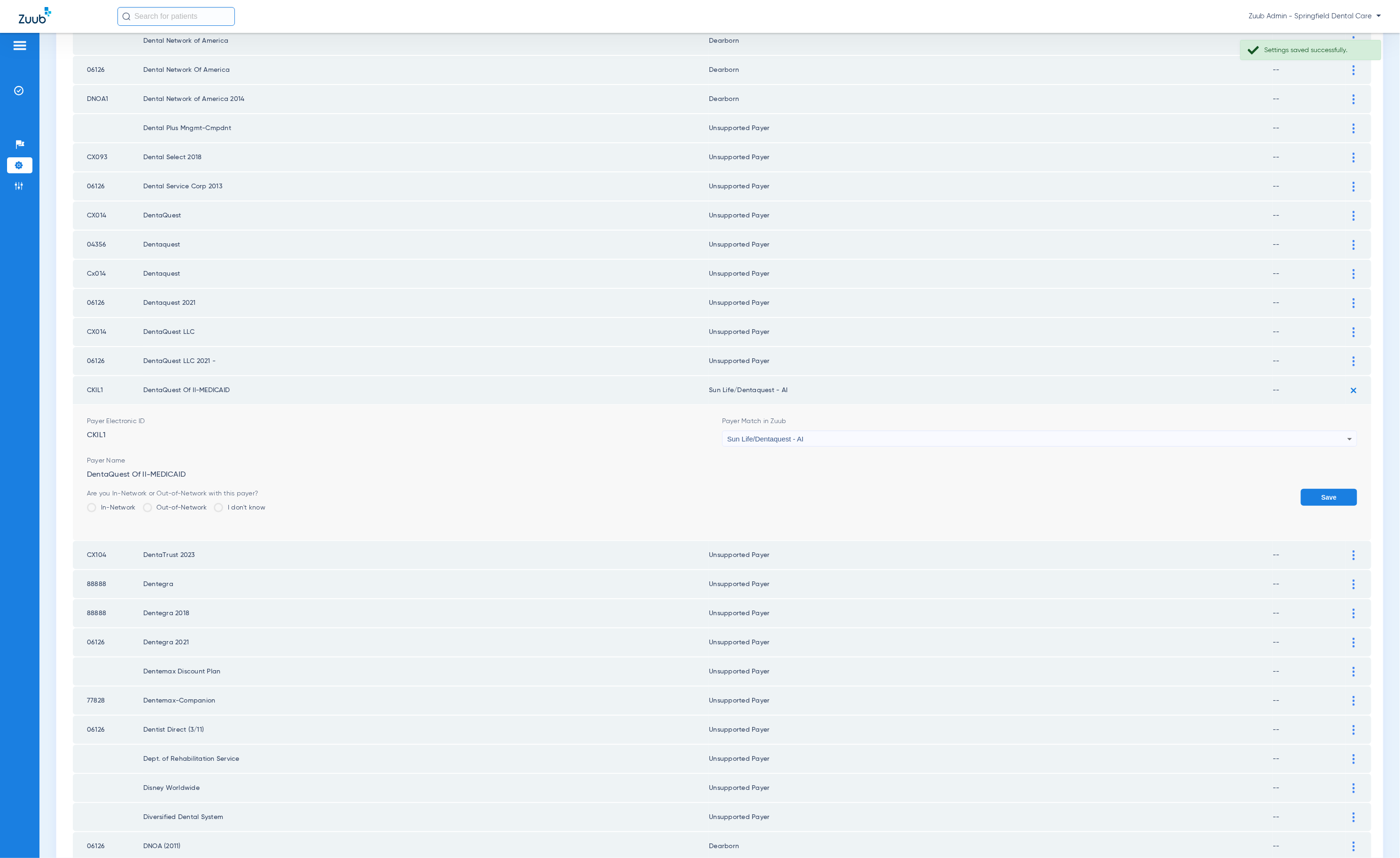
click at [813, 431] on div "Sun Life/Dentaquest - AI" at bounding box center [1037, 439] width 620 height 16
type input "ruj"
click at [799, 460] on mat-option "Unsupported Payer" at bounding box center [1032, 460] width 630 height 16
click at [1304, 489] on button "Save" at bounding box center [1329, 497] width 57 height 17
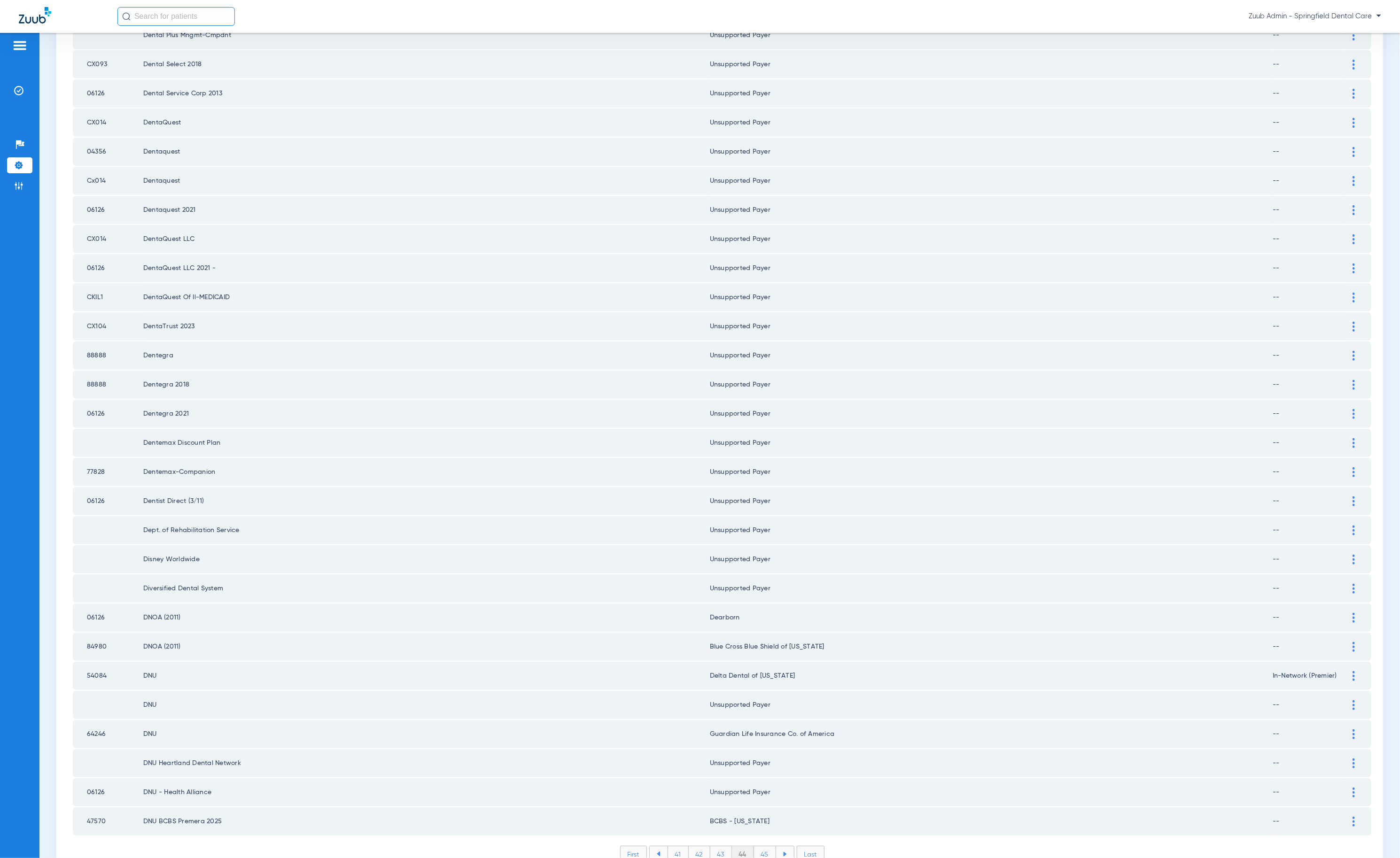
click at [754, 846] on li "45" at bounding box center [764, 854] width 22 height 16
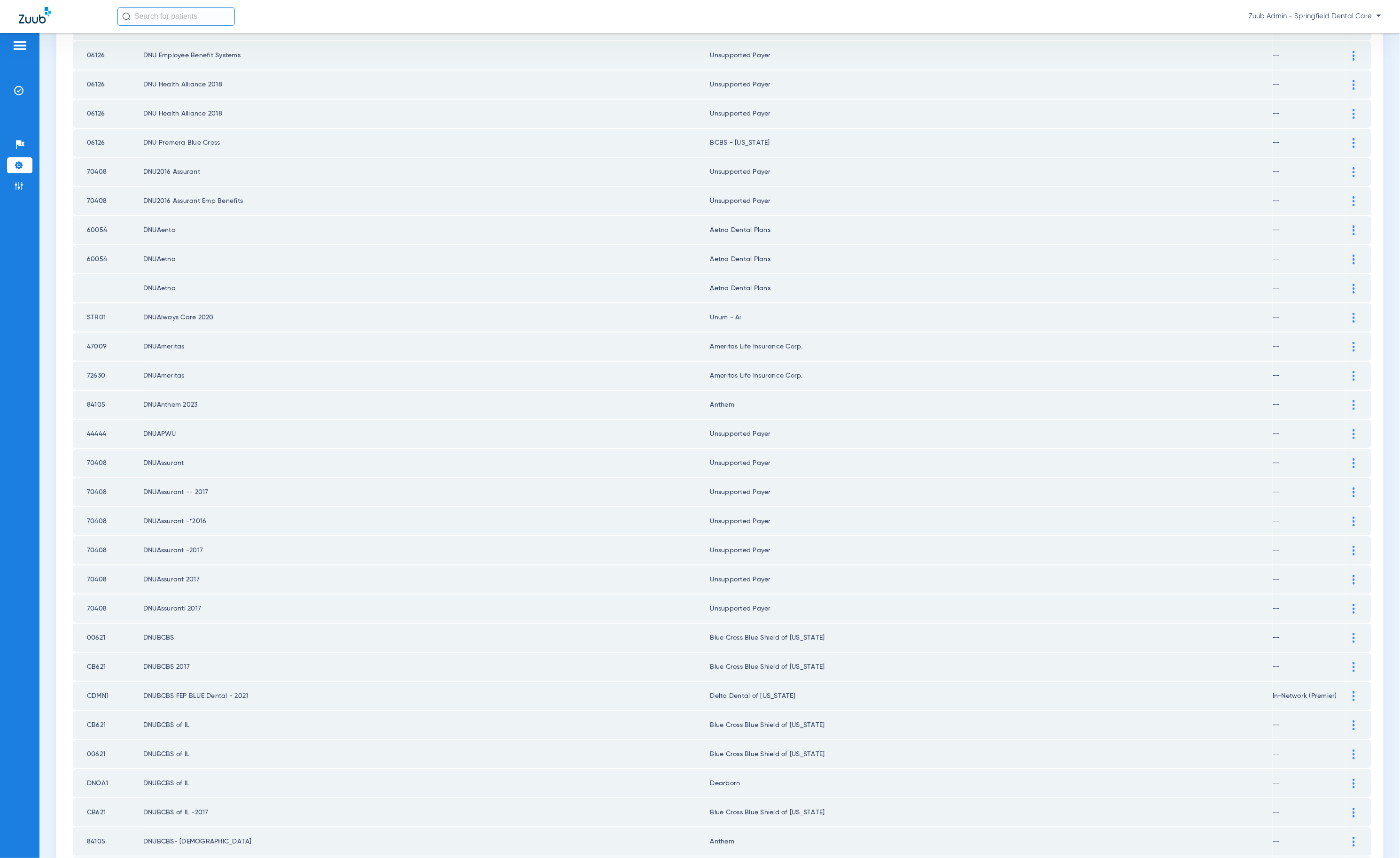
scroll to position [792, 0]
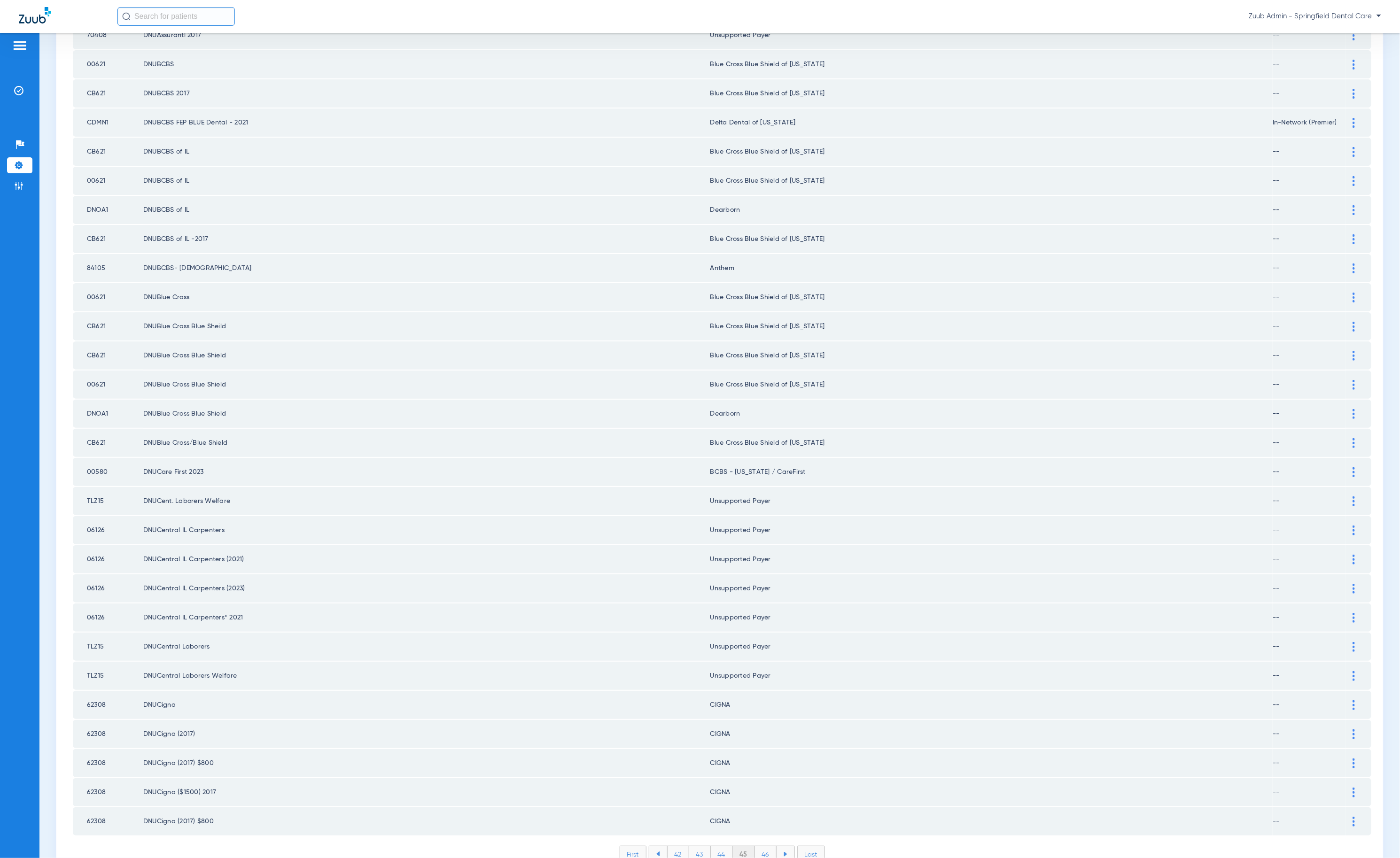
click at [761, 846] on li "46" at bounding box center [766, 854] width 22 height 16
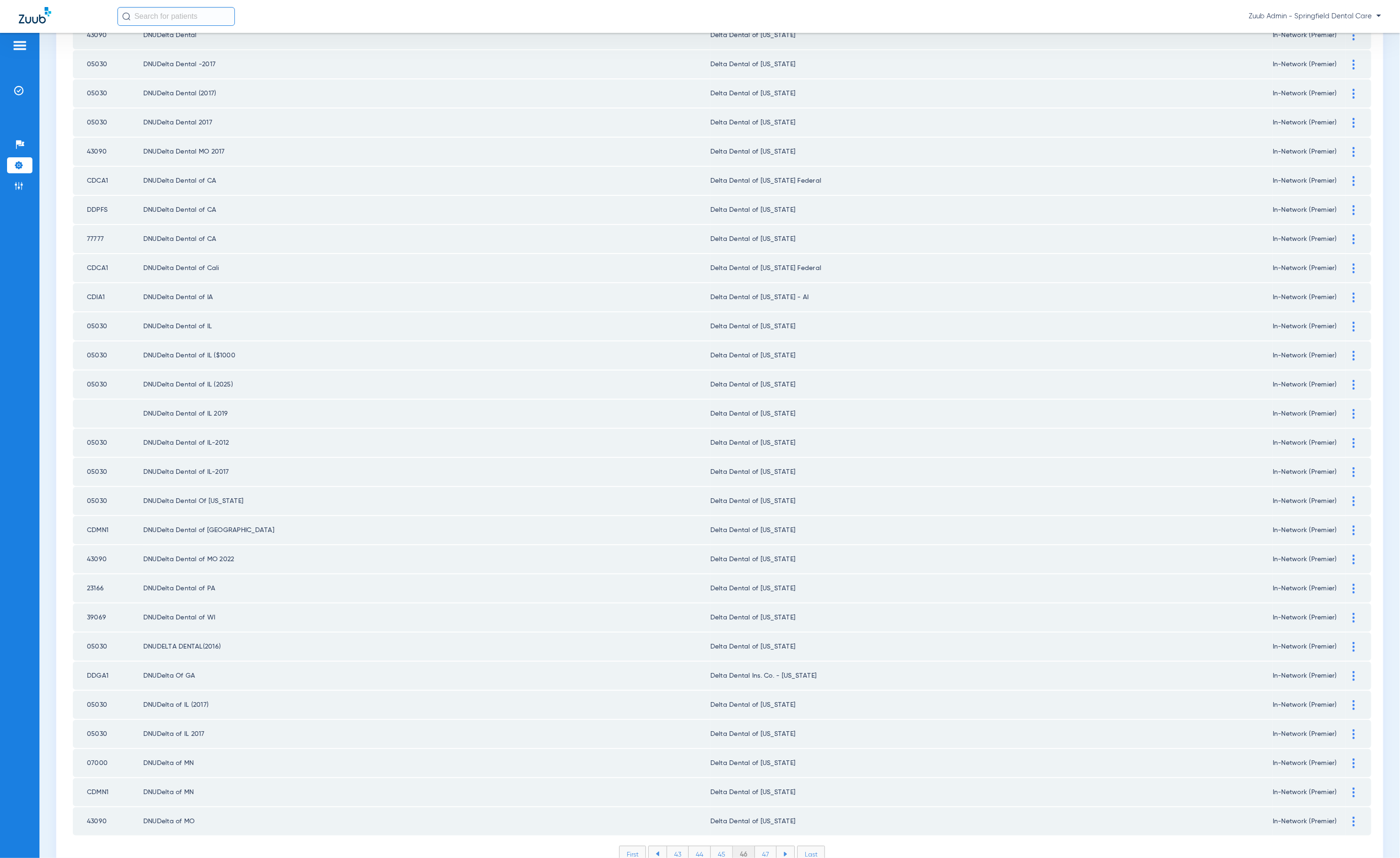
click at [762, 846] on li "47" at bounding box center [766, 854] width 22 height 16
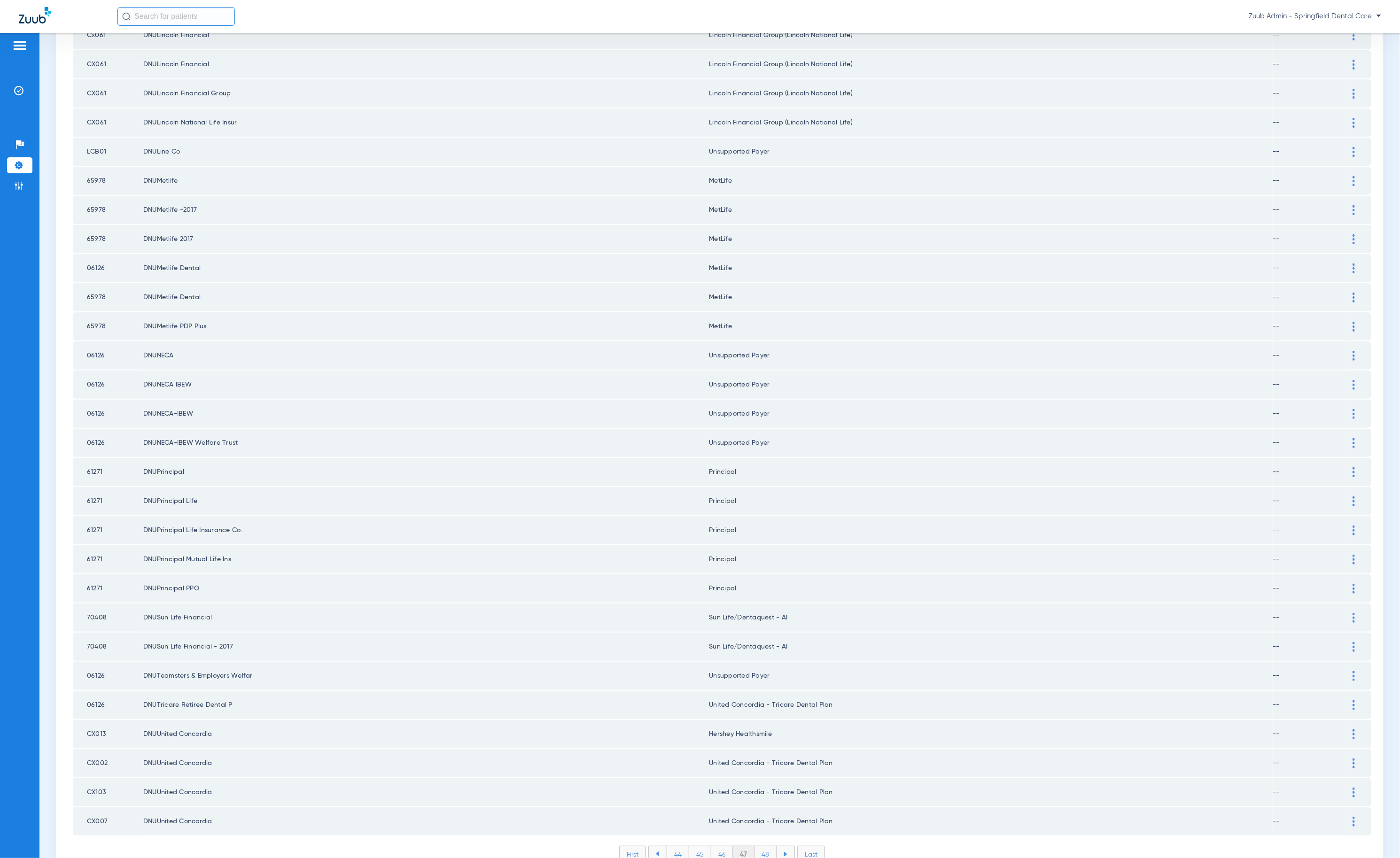
click at [756, 846] on li "48" at bounding box center [765, 854] width 22 height 16
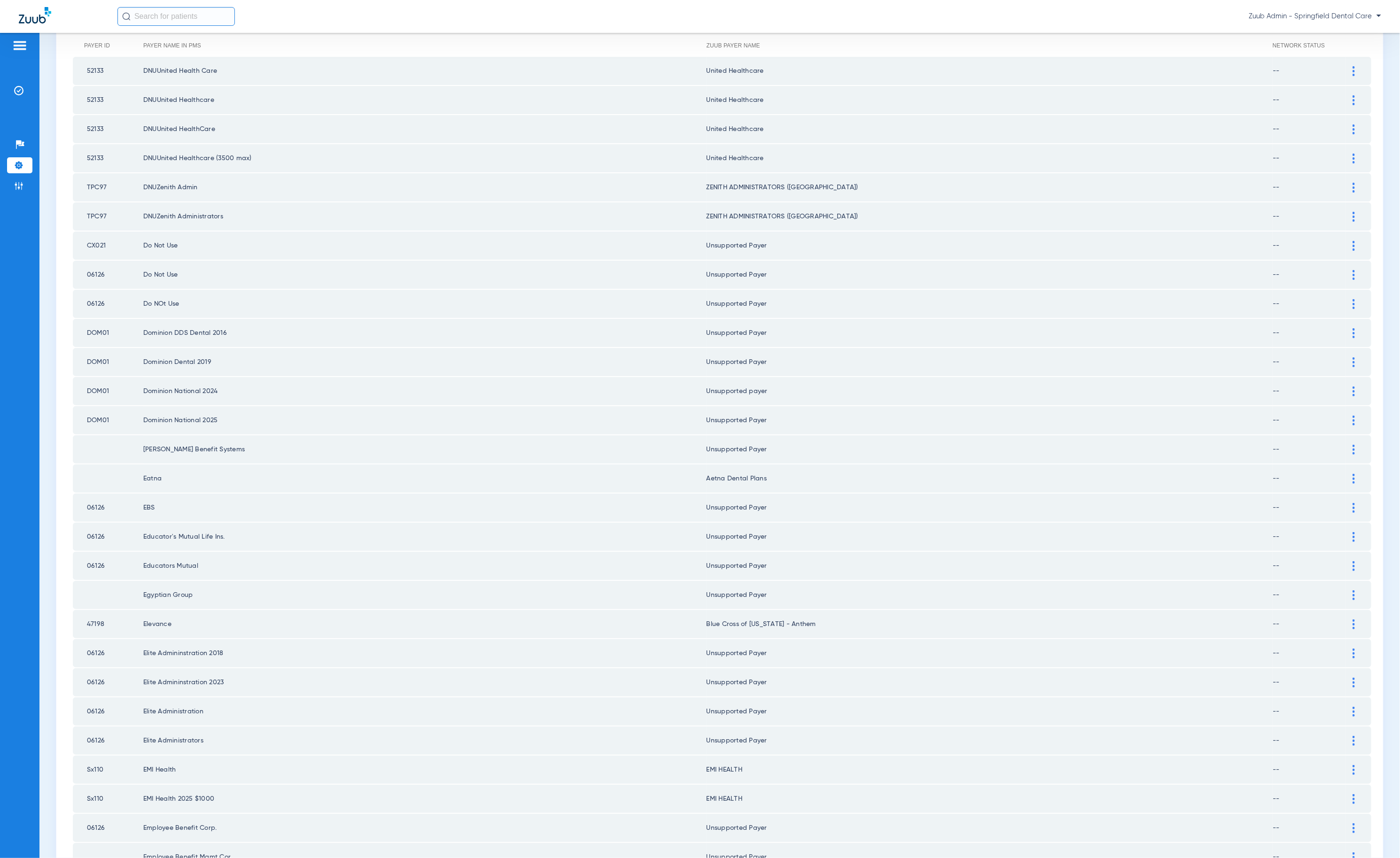
scroll to position [0, 0]
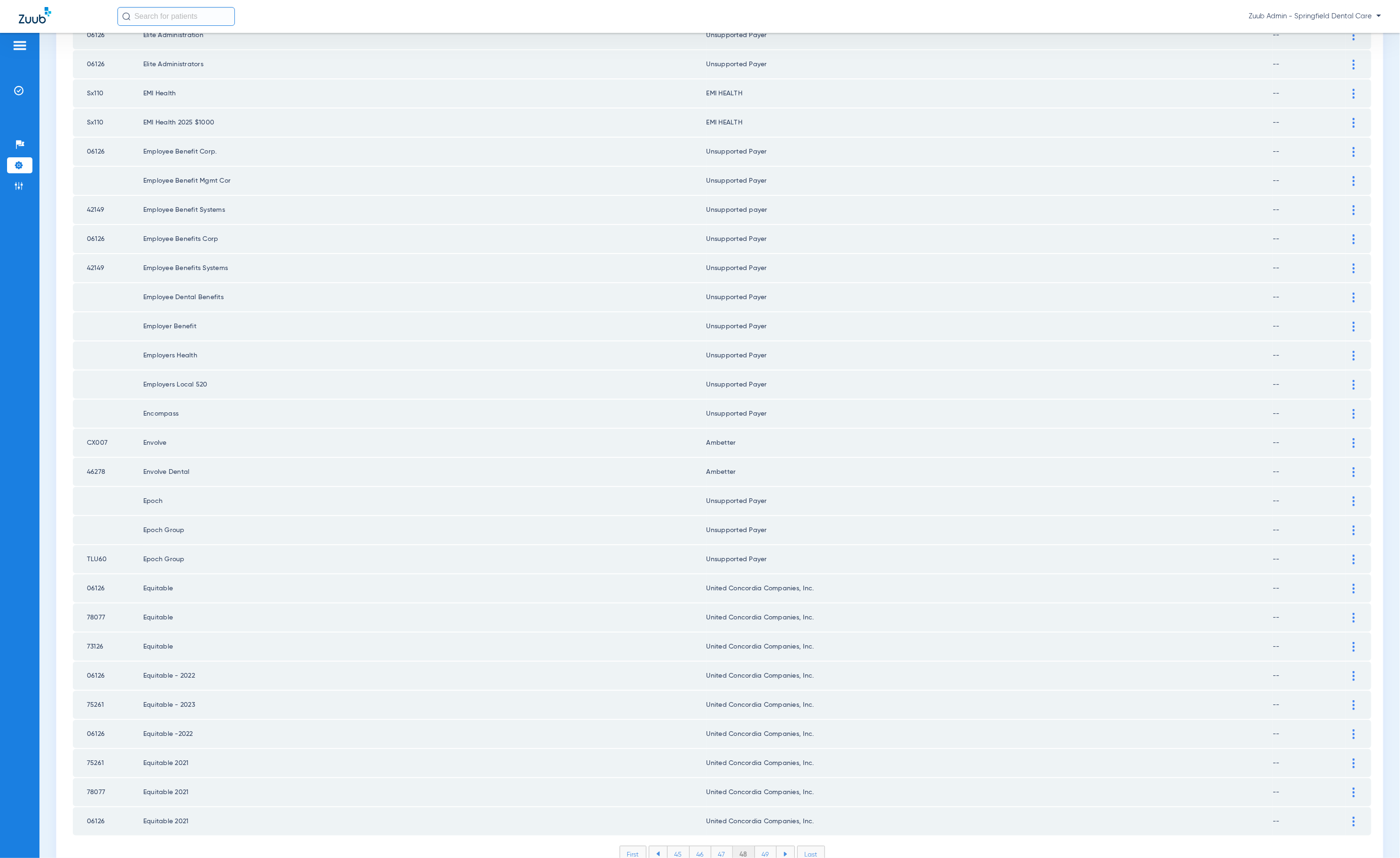
click at [767, 846] on li "49" at bounding box center [766, 854] width 22 height 16
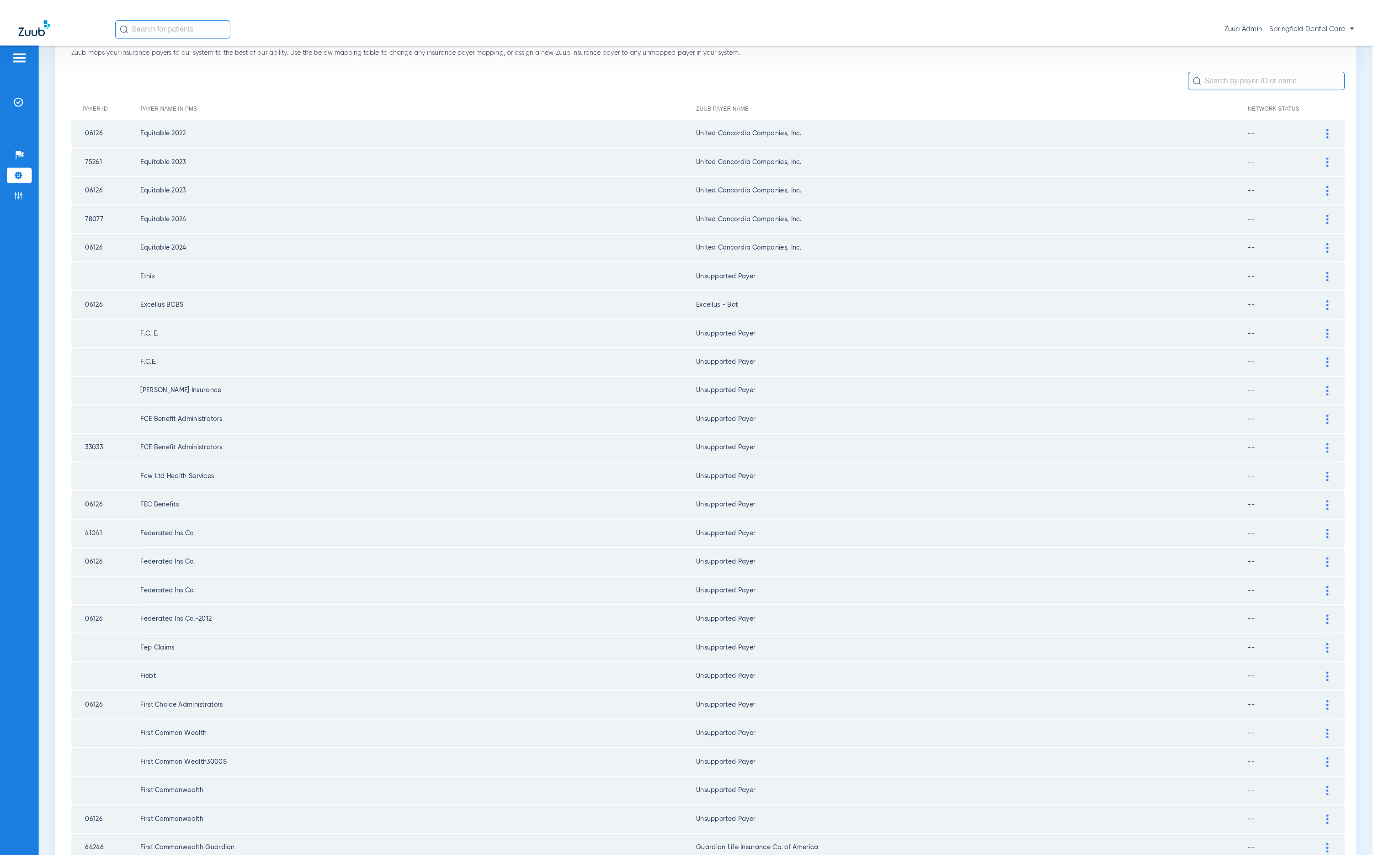
scroll to position [140, 0]
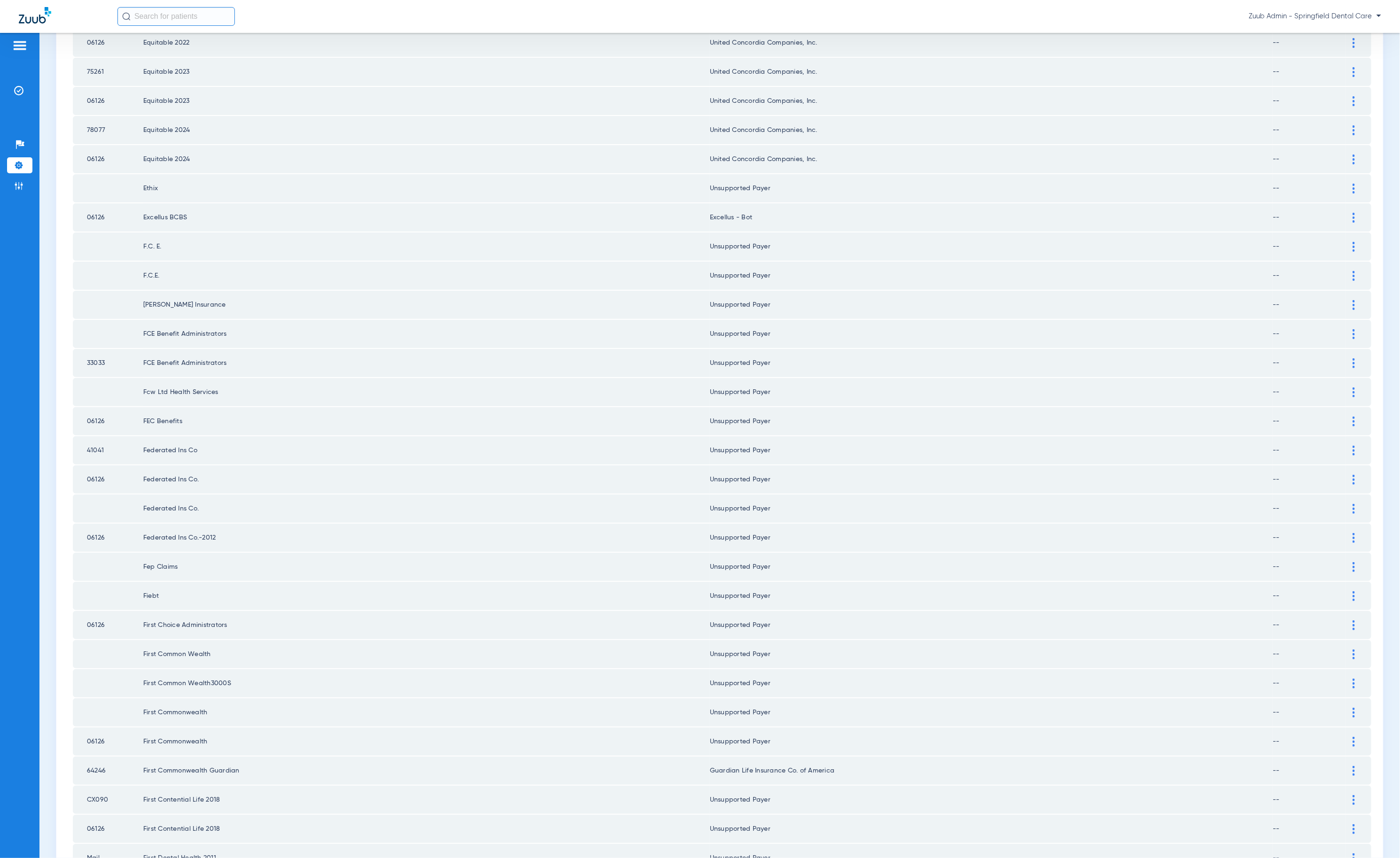
drag, startPoint x: 1088, startPoint y: 856, endPoint x: 1088, endPoint y: 872, distance: 16.0
click at [1088, 858] on html "Zuub Admin - Springfield Dental Care Patients Insurance Verification Setup Help…" at bounding box center [700, 429] width 1400 height 858
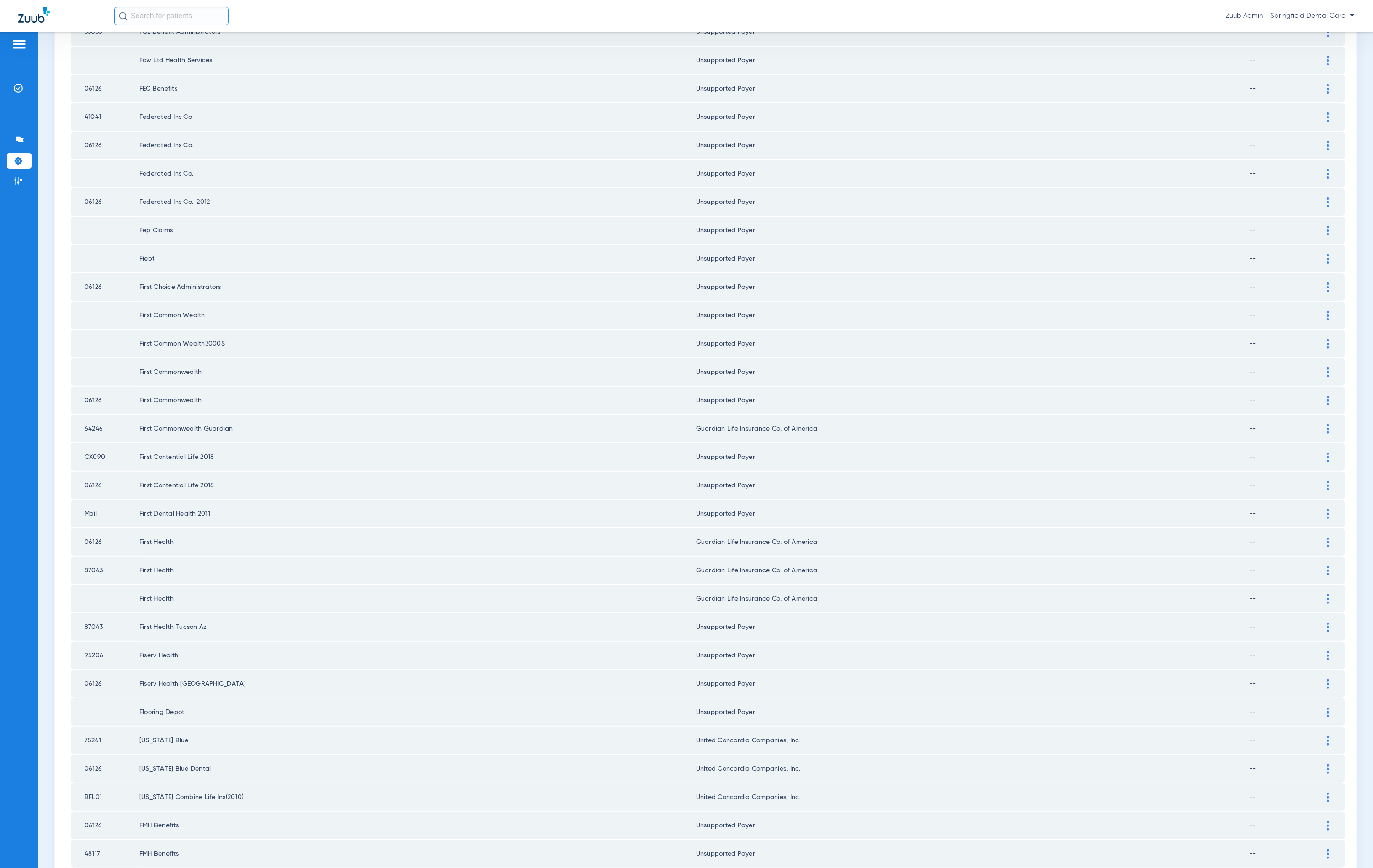
scroll to position [738, 0]
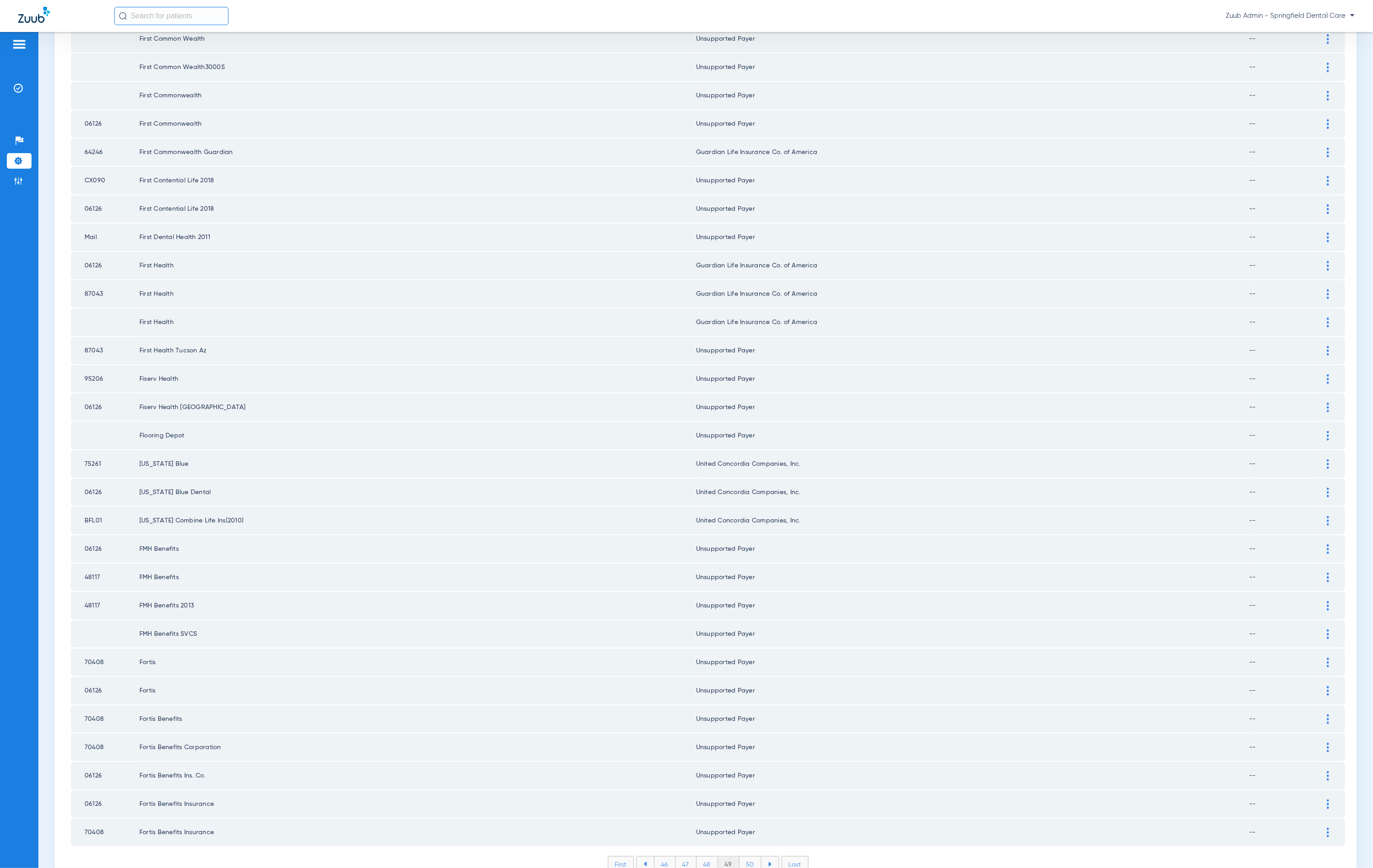
click at [745, 857] on li "50" at bounding box center [750, 864] width 22 height 16
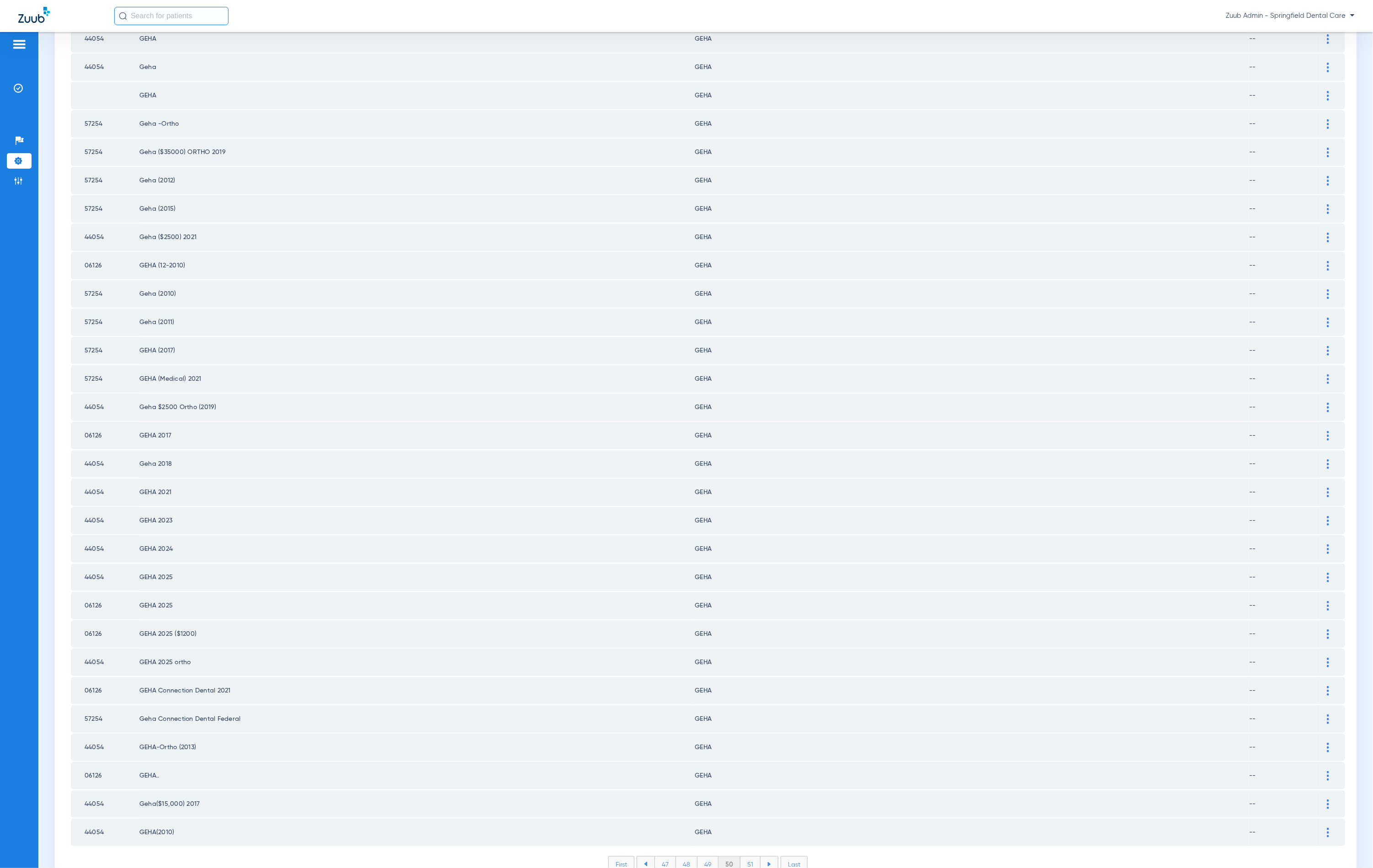
click at [744, 857] on li "51" at bounding box center [750, 864] width 20 height 16
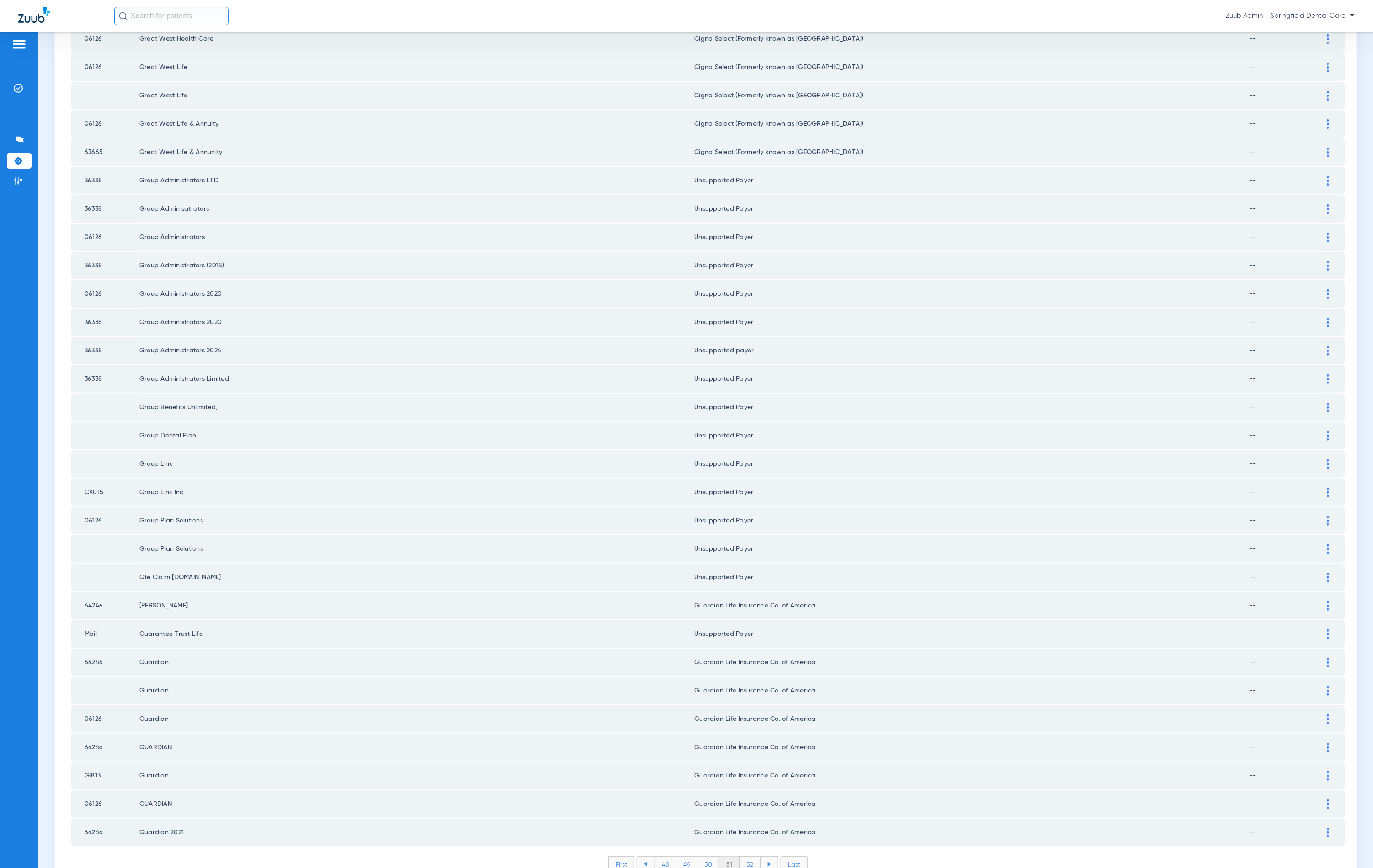
click at [751, 857] on li "52" at bounding box center [750, 864] width 21 height 16
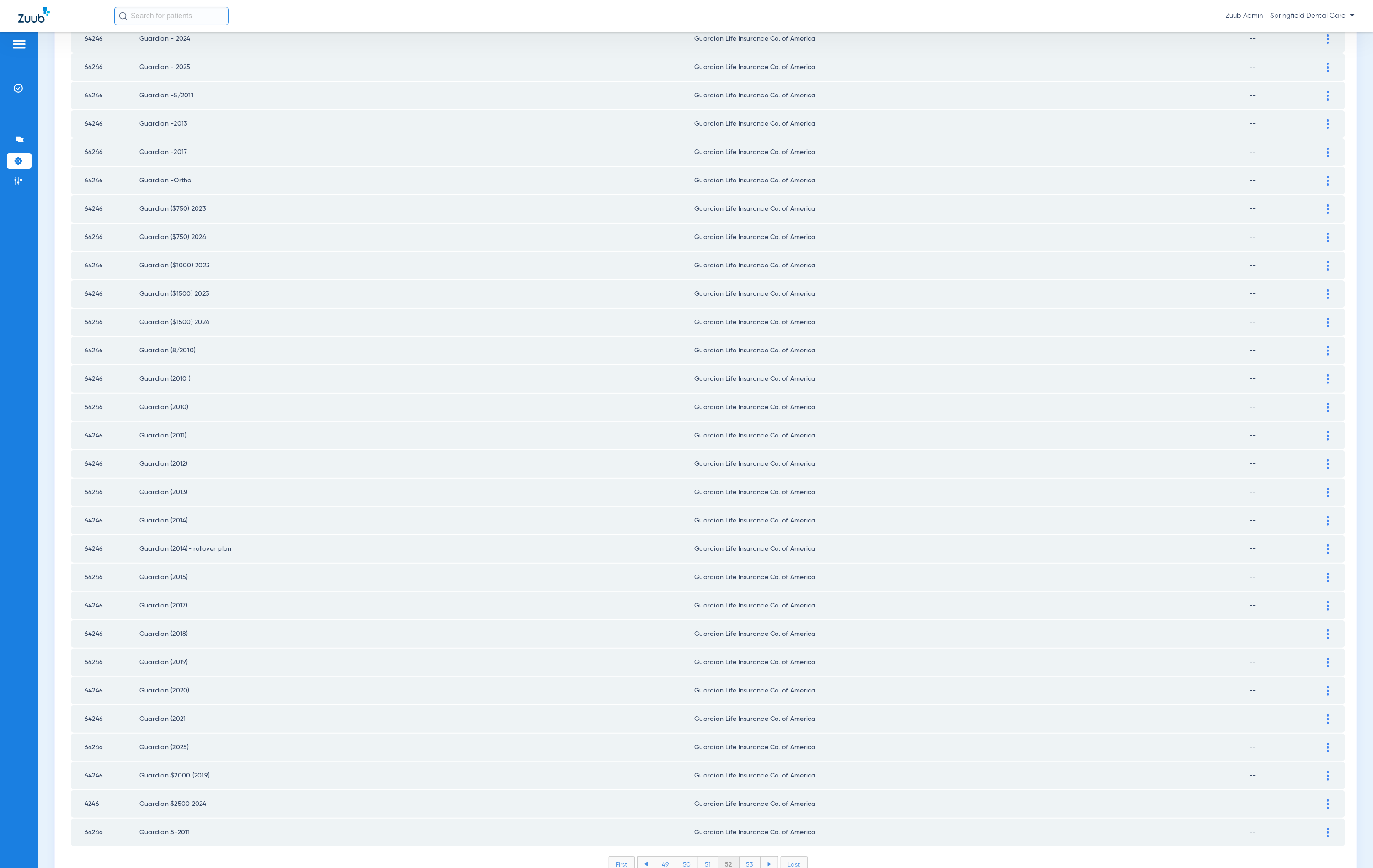
click at [744, 857] on li "53" at bounding box center [750, 864] width 21 height 16
click at [744, 857] on li "54" at bounding box center [750, 864] width 21 height 16
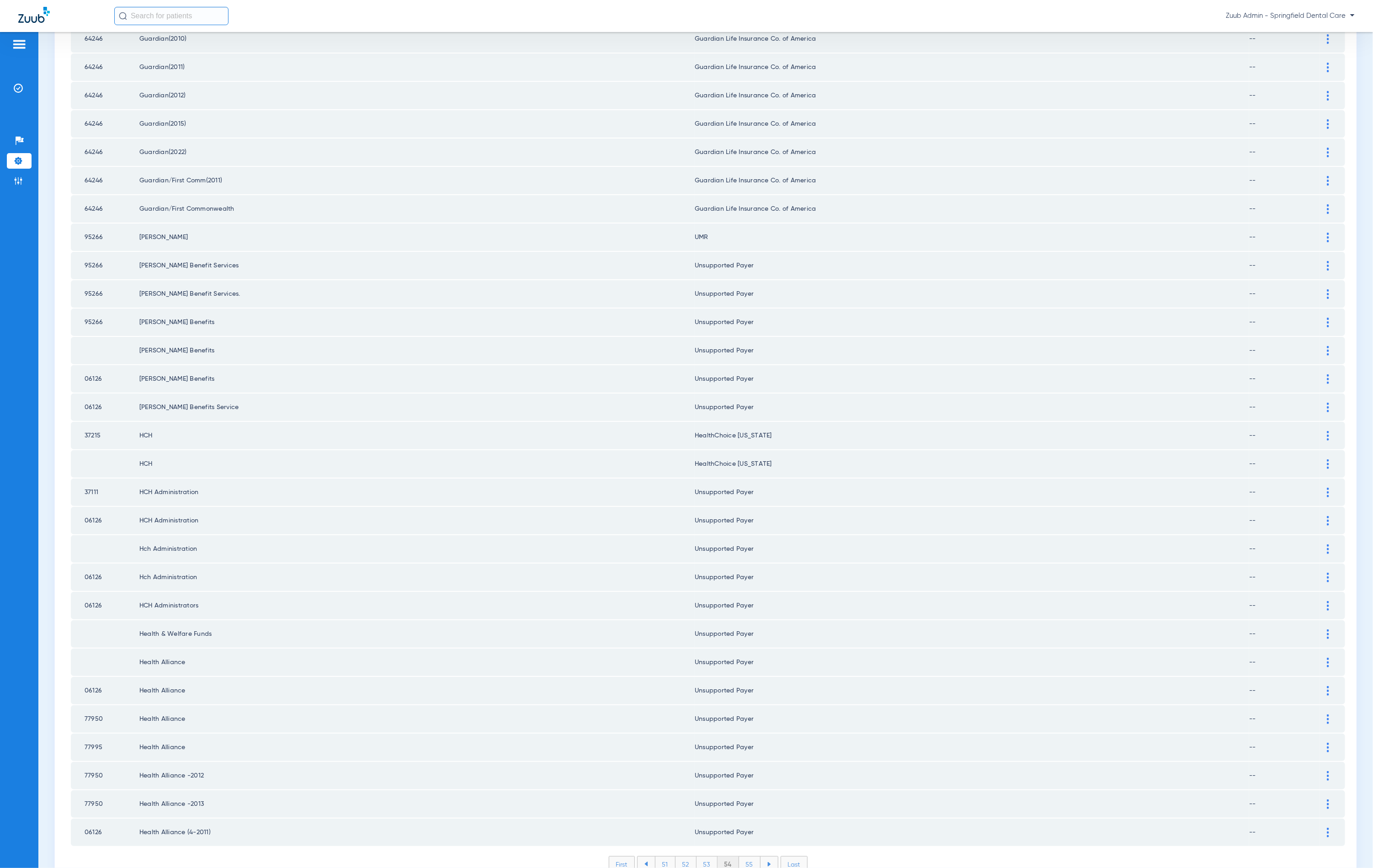
click at [748, 857] on li "55" at bounding box center [750, 864] width 21 height 16
click at [744, 857] on li "56" at bounding box center [750, 864] width 21 height 16
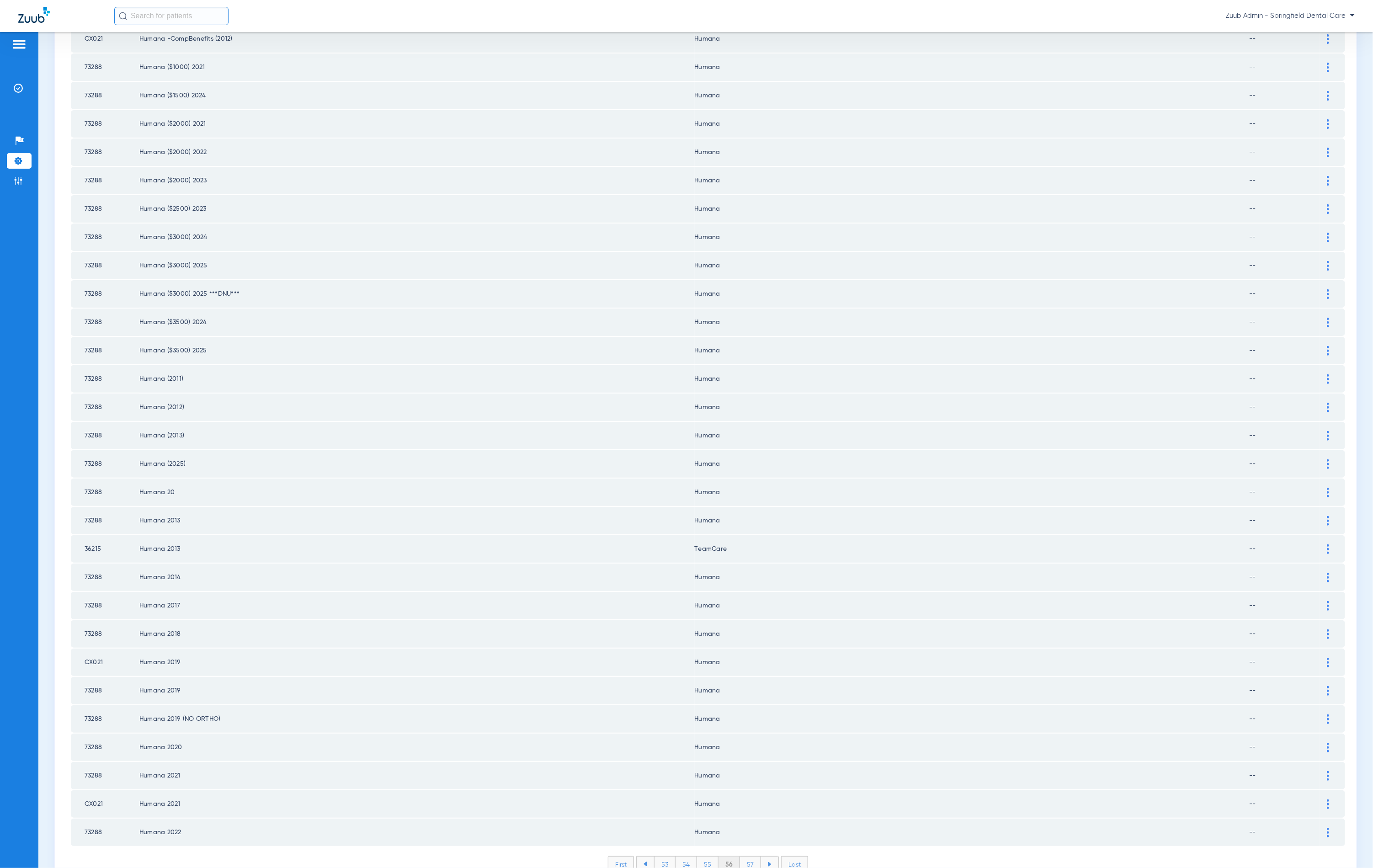
click at [743, 857] on li "57" at bounding box center [750, 864] width 21 height 16
click at [745, 857] on li "58" at bounding box center [750, 864] width 21 height 16
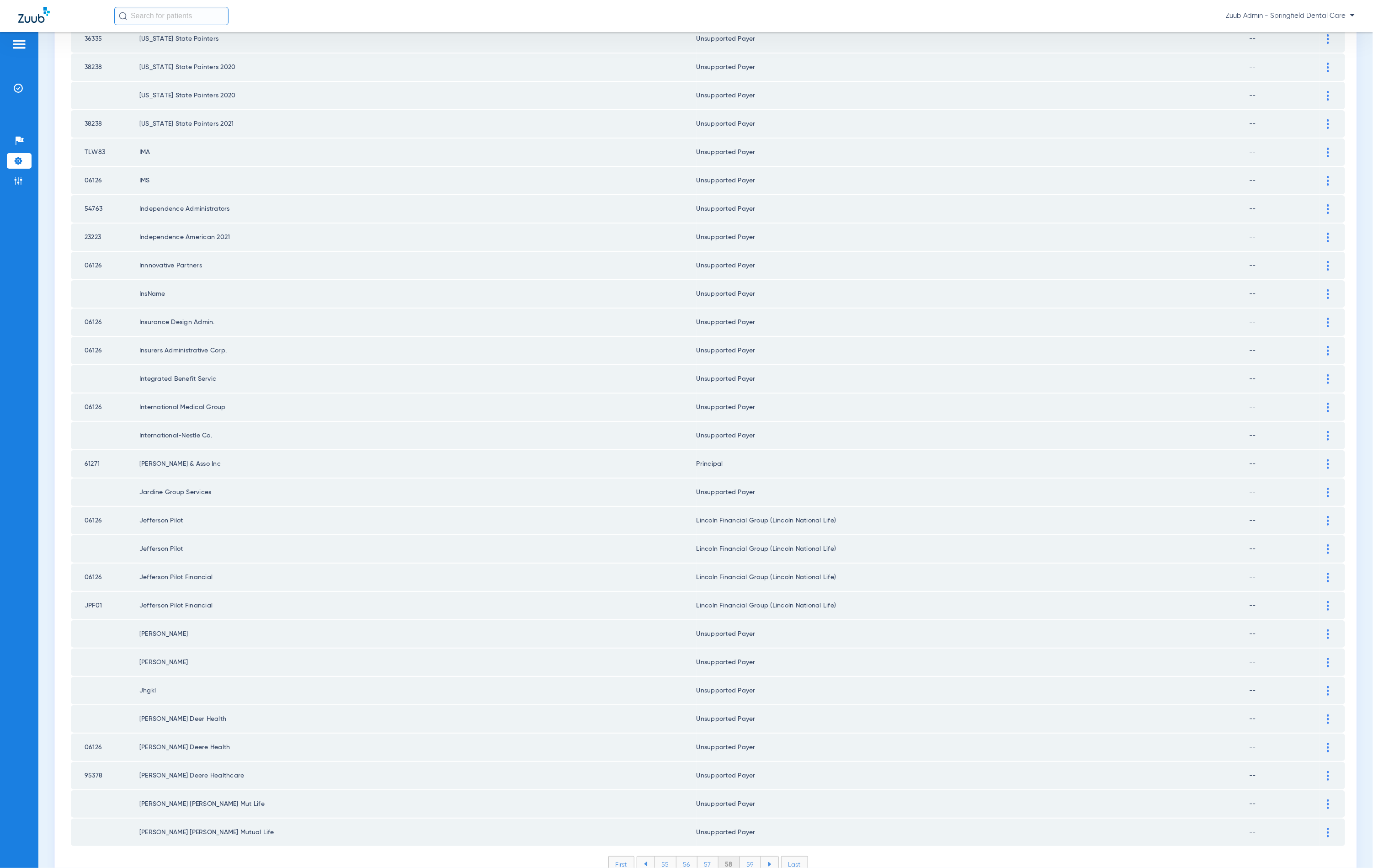
click at [745, 857] on li "59" at bounding box center [750, 864] width 21 height 16
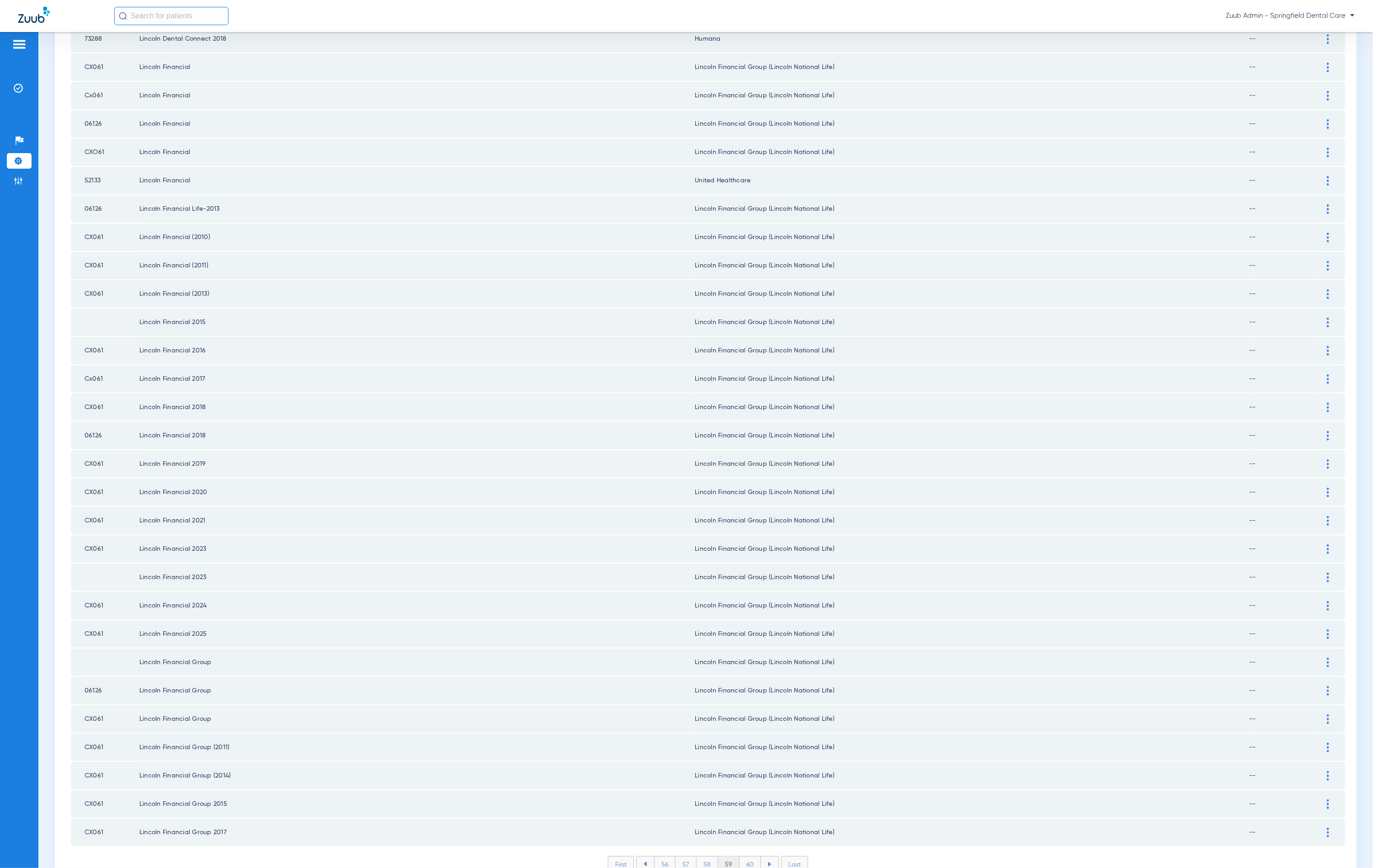
click at [740, 856] on ul "56 57 58 59 60" at bounding box center [707, 864] width 142 height 16
click at [742, 857] on li "60" at bounding box center [750, 864] width 21 height 16
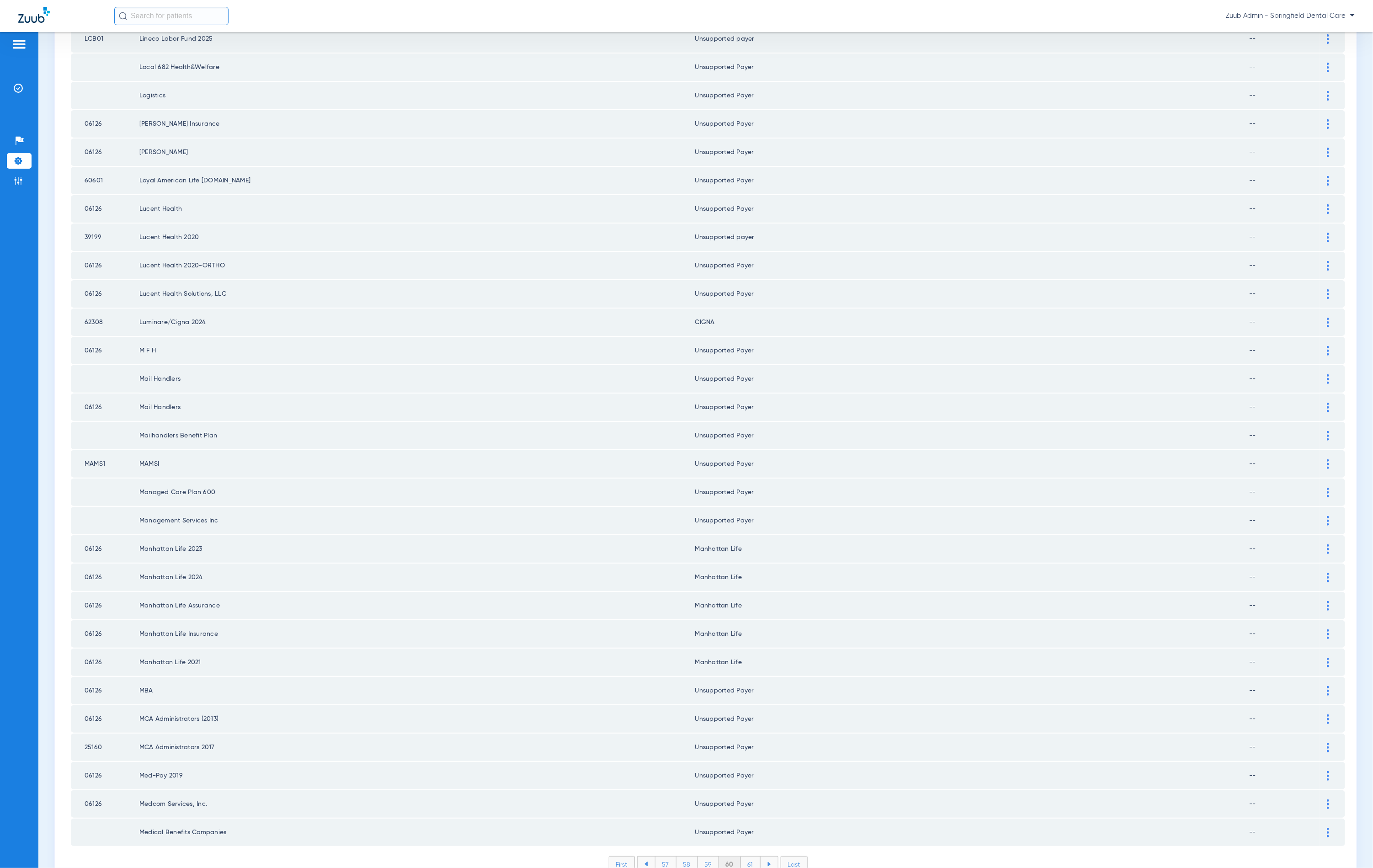
click at [750, 857] on li "61" at bounding box center [751, 864] width 20 height 16
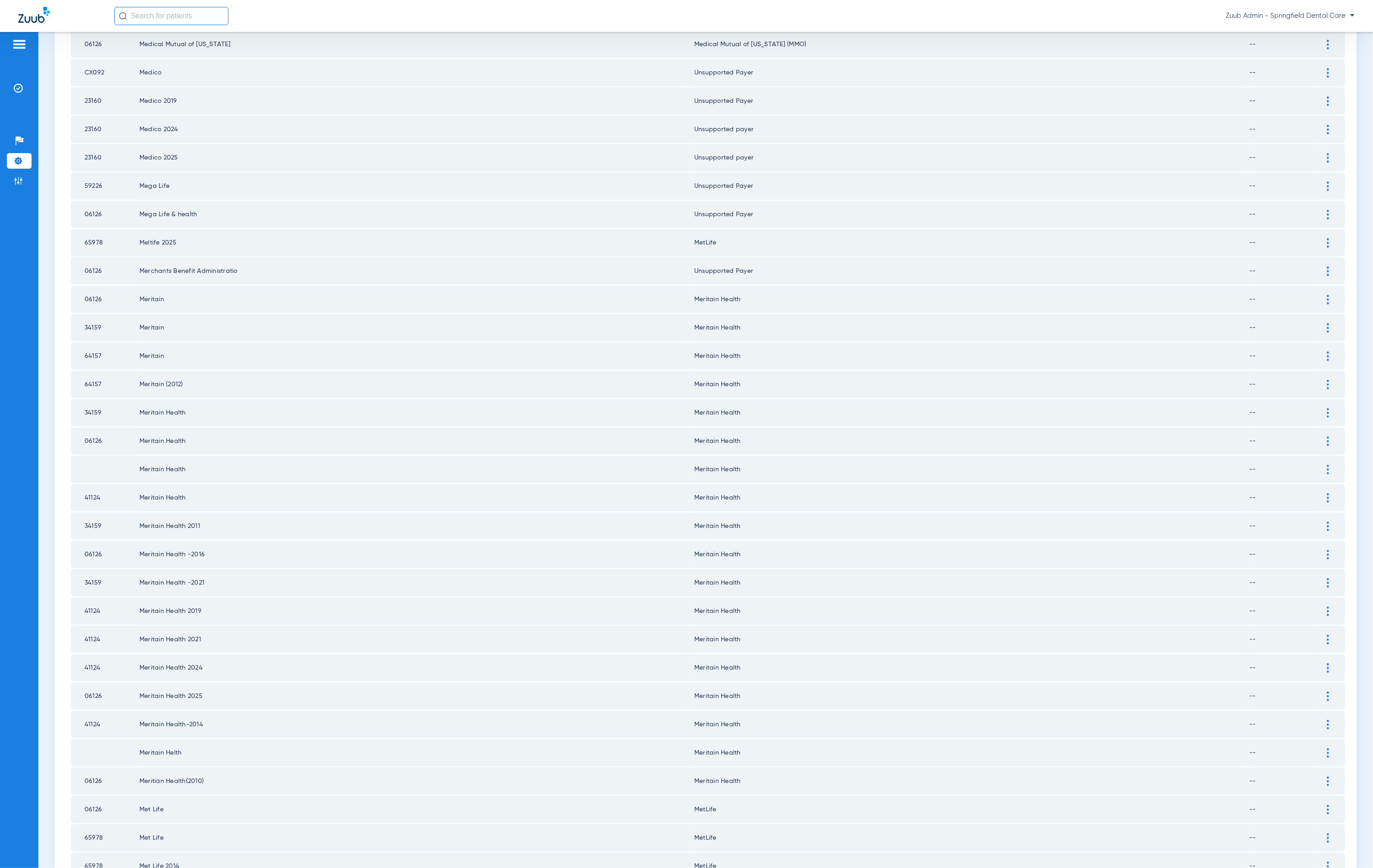
click at [1320, 286] on td at bounding box center [1333, 299] width 25 height 27
click at [1327, 295] on img at bounding box center [1328, 300] width 2 height 10
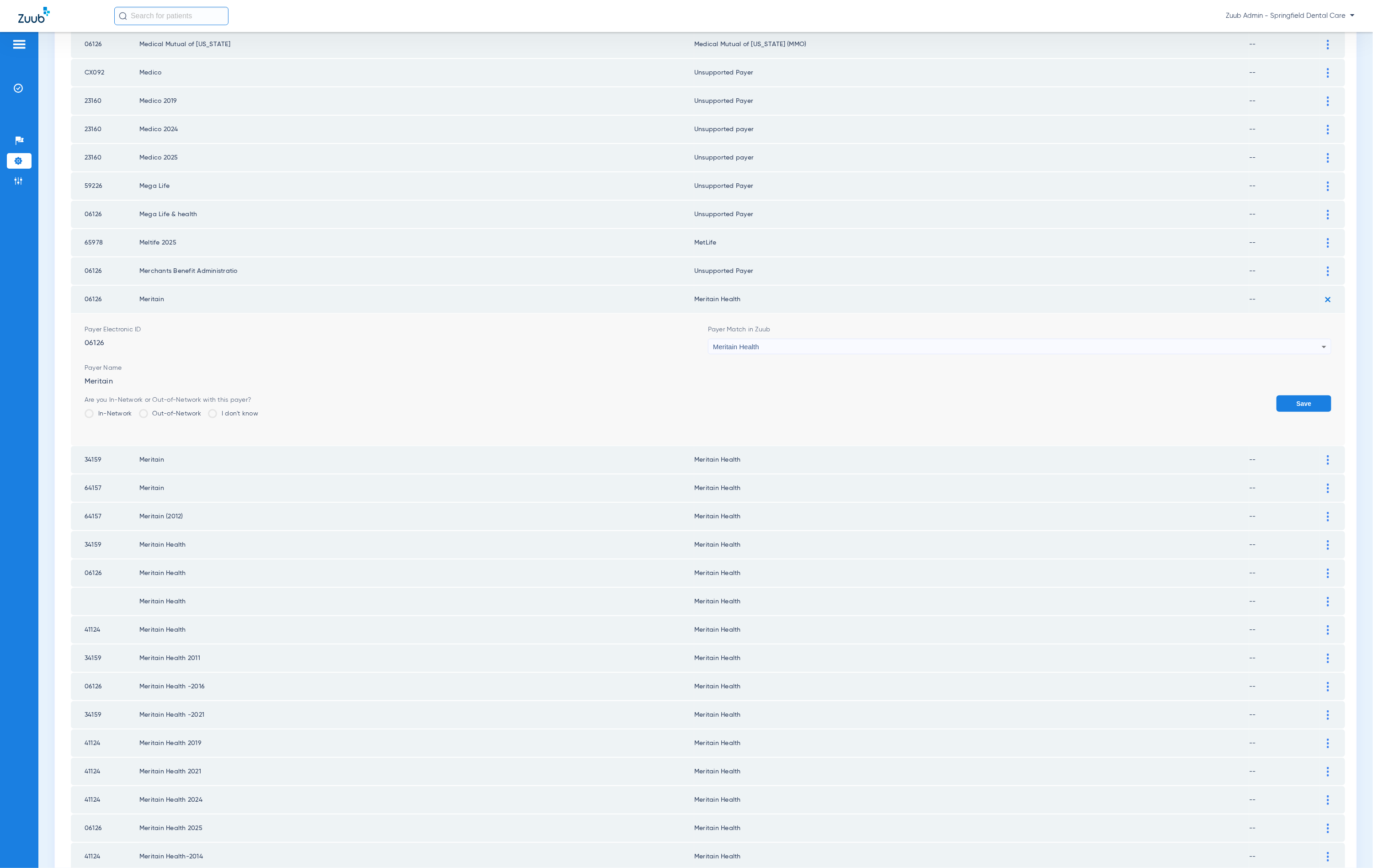
click at [740, 340] on div "Meritain Health" at bounding box center [1017, 347] width 609 height 16
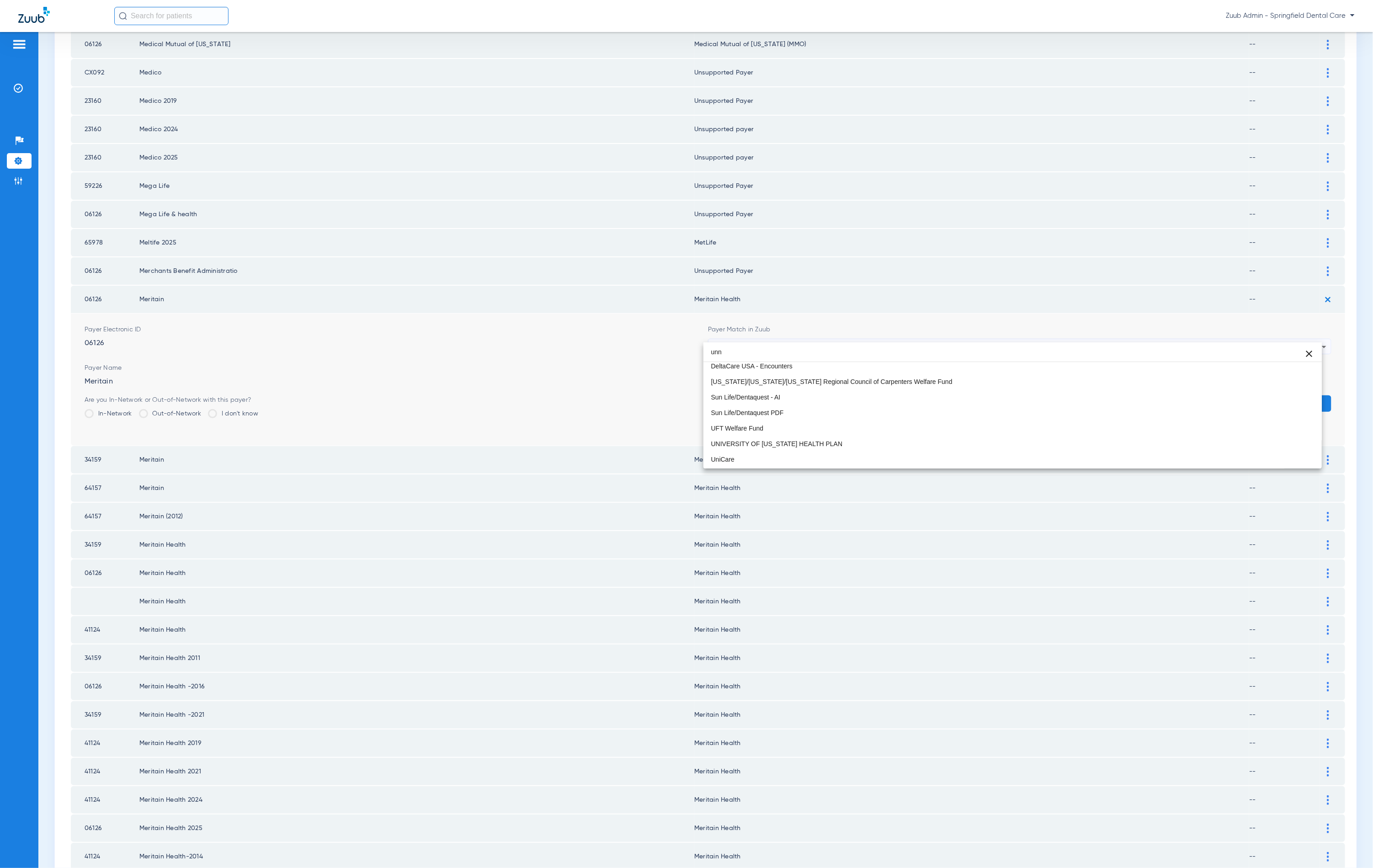
scroll to position [0, 0]
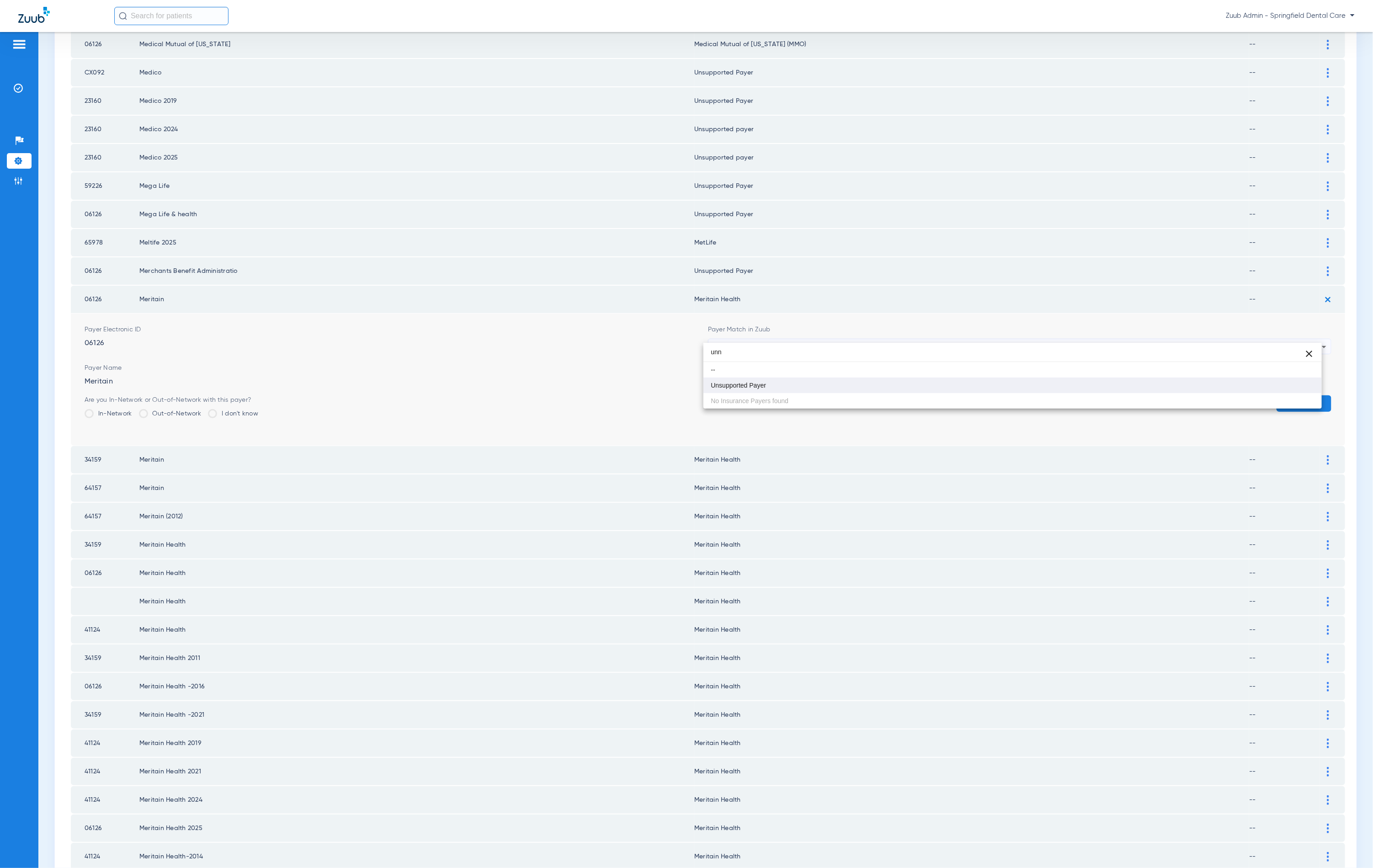
type input "unn"
click at [814, 390] on mat-option "Unsupported Payer" at bounding box center [1013, 385] width 618 height 16
click at [1279, 396] on button "Save" at bounding box center [1304, 403] width 55 height 16
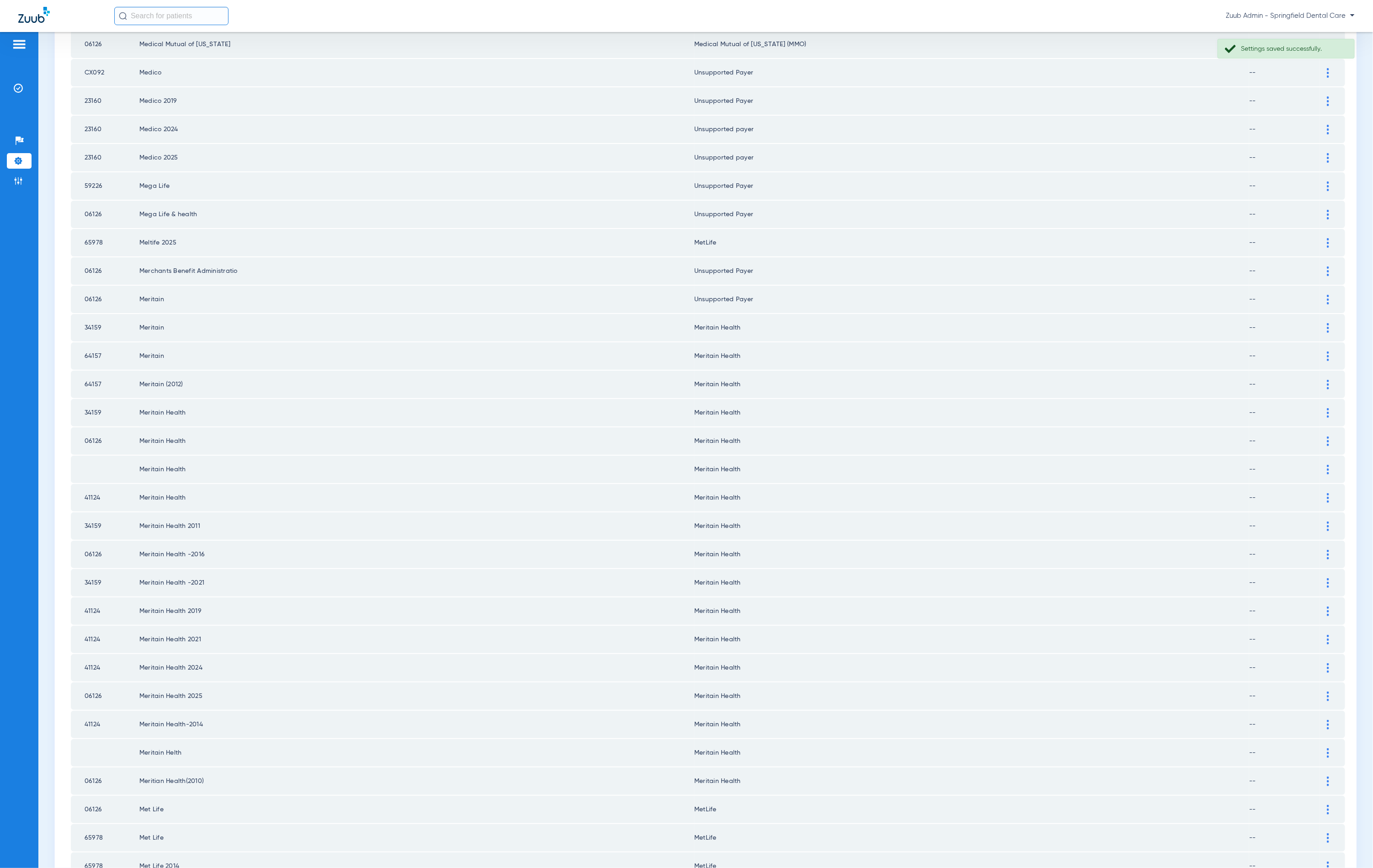
click at [1320, 323] on div at bounding box center [1328, 328] width 16 height 10
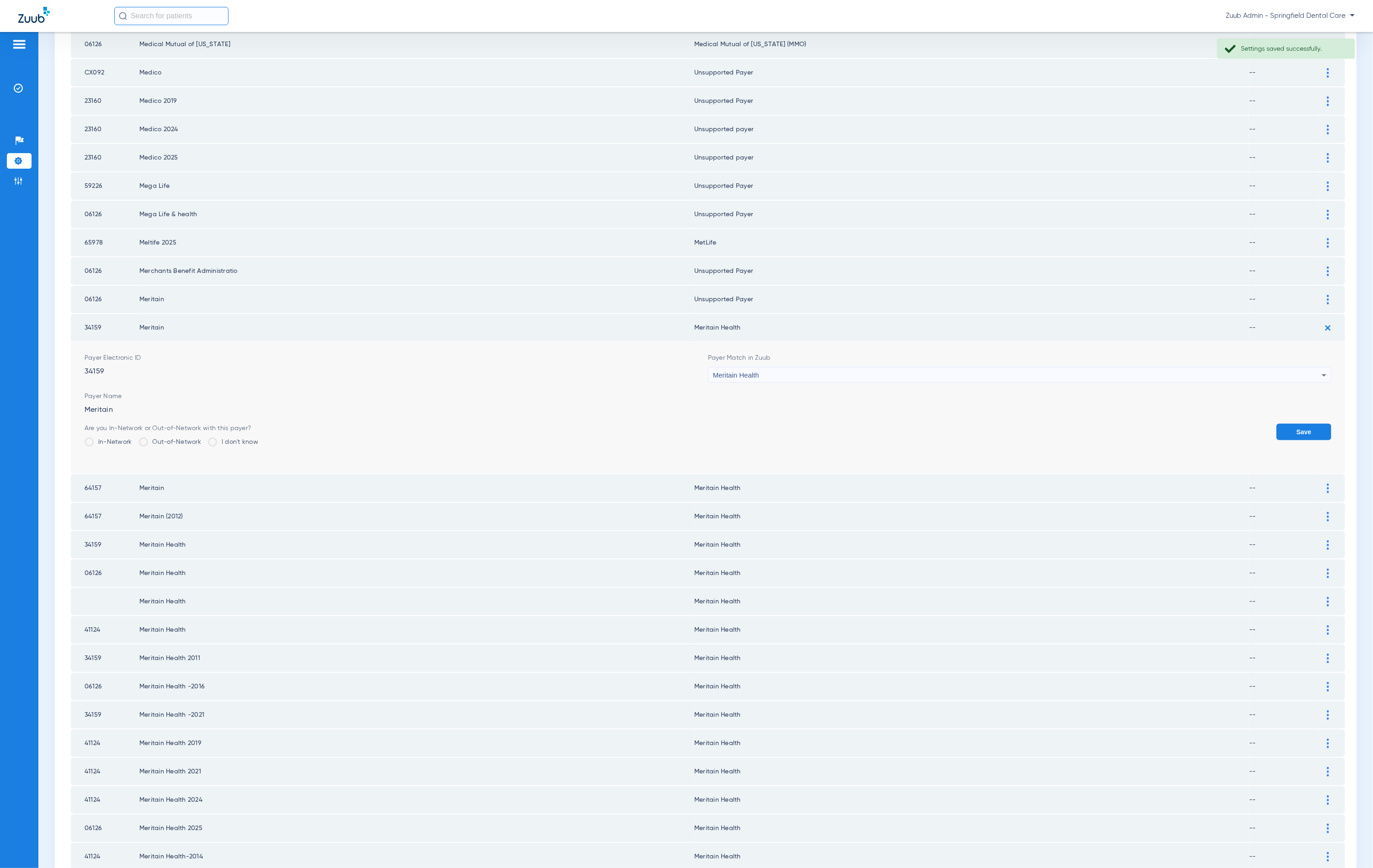
click at [866, 367] on div "Meritain Health" at bounding box center [1017, 375] width 609 height 16
type input "unn"
click at [889, 410] on mat-option "Unsupported Payer" at bounding box center [1013, 412] width 618 height 16
click at [1298, 424] on button "Save" at bounding box center [1304, 432] width 55 height 16
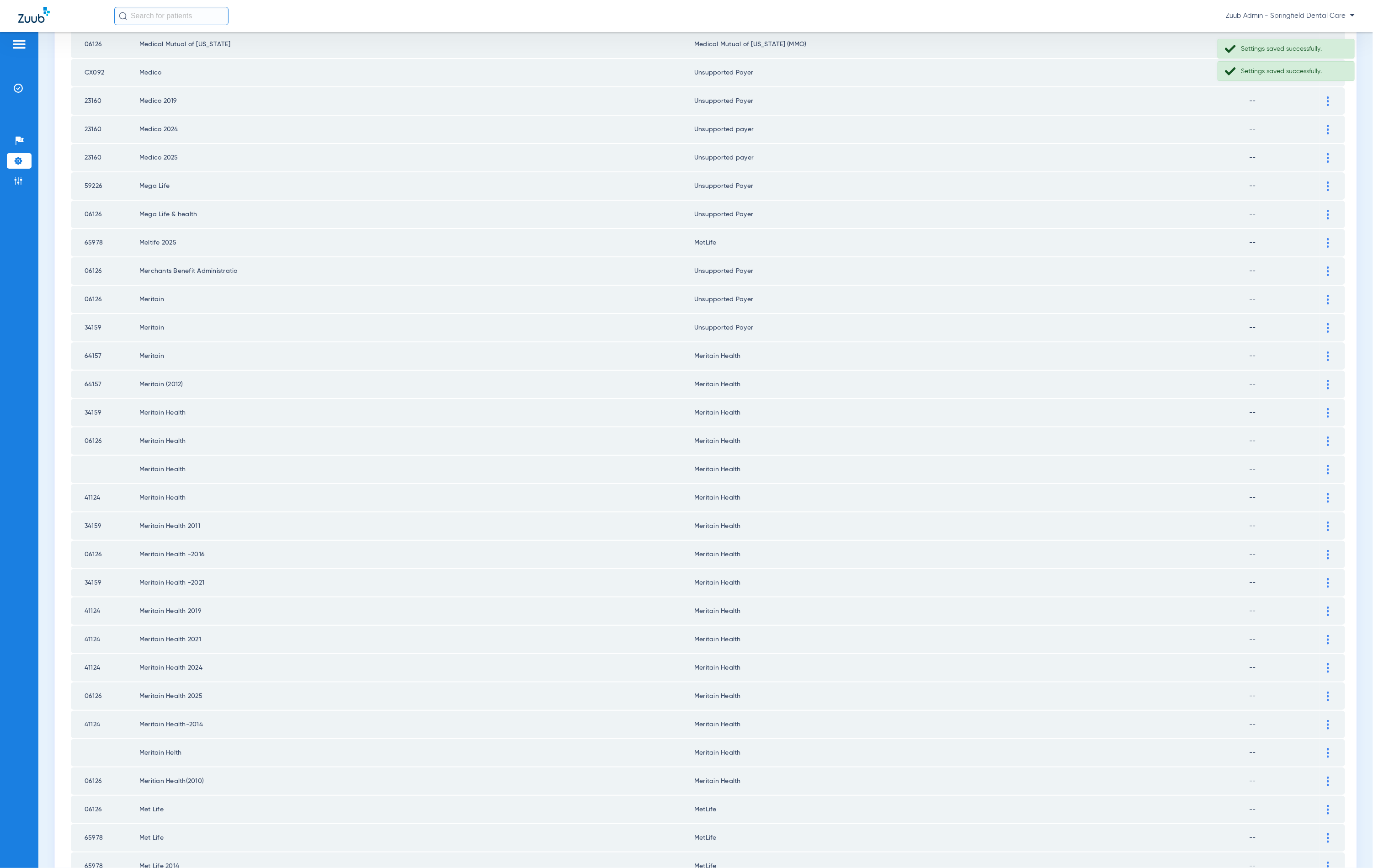
click at [1320, 351] on div at bounding box center [1328, 356] width 16 height 10
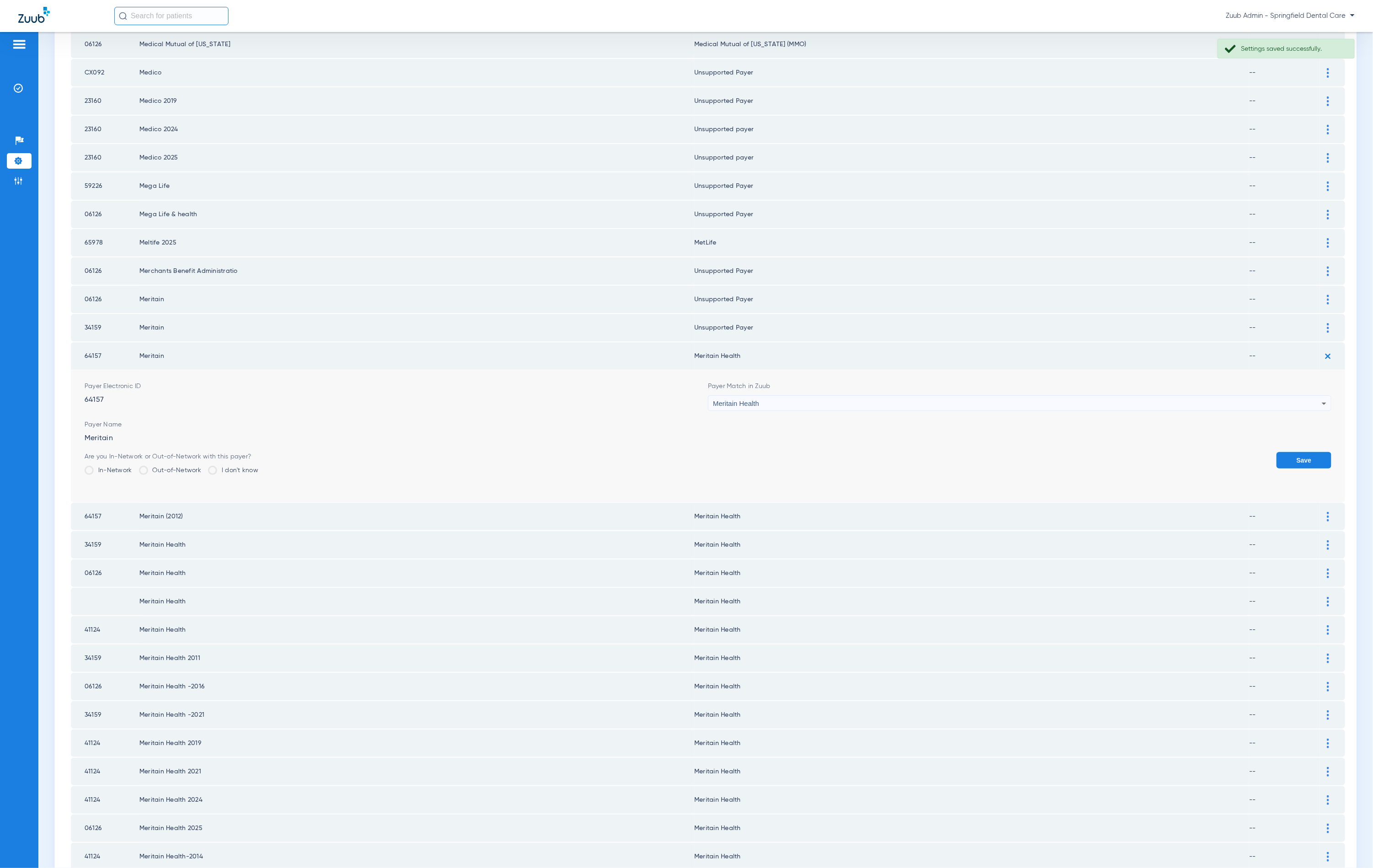
click at [833, 397] on div "Meritain Health" at bounding box center [1017, 403] width 609 height 16
type input "unn"
click at [805, 445] on mat-option "Unsupported Payer" at bounding box center [1013, 440] width 618 height 16
click at [1312, 452] on button "Save" at bounding box center [1304, 460] width 55 height 16
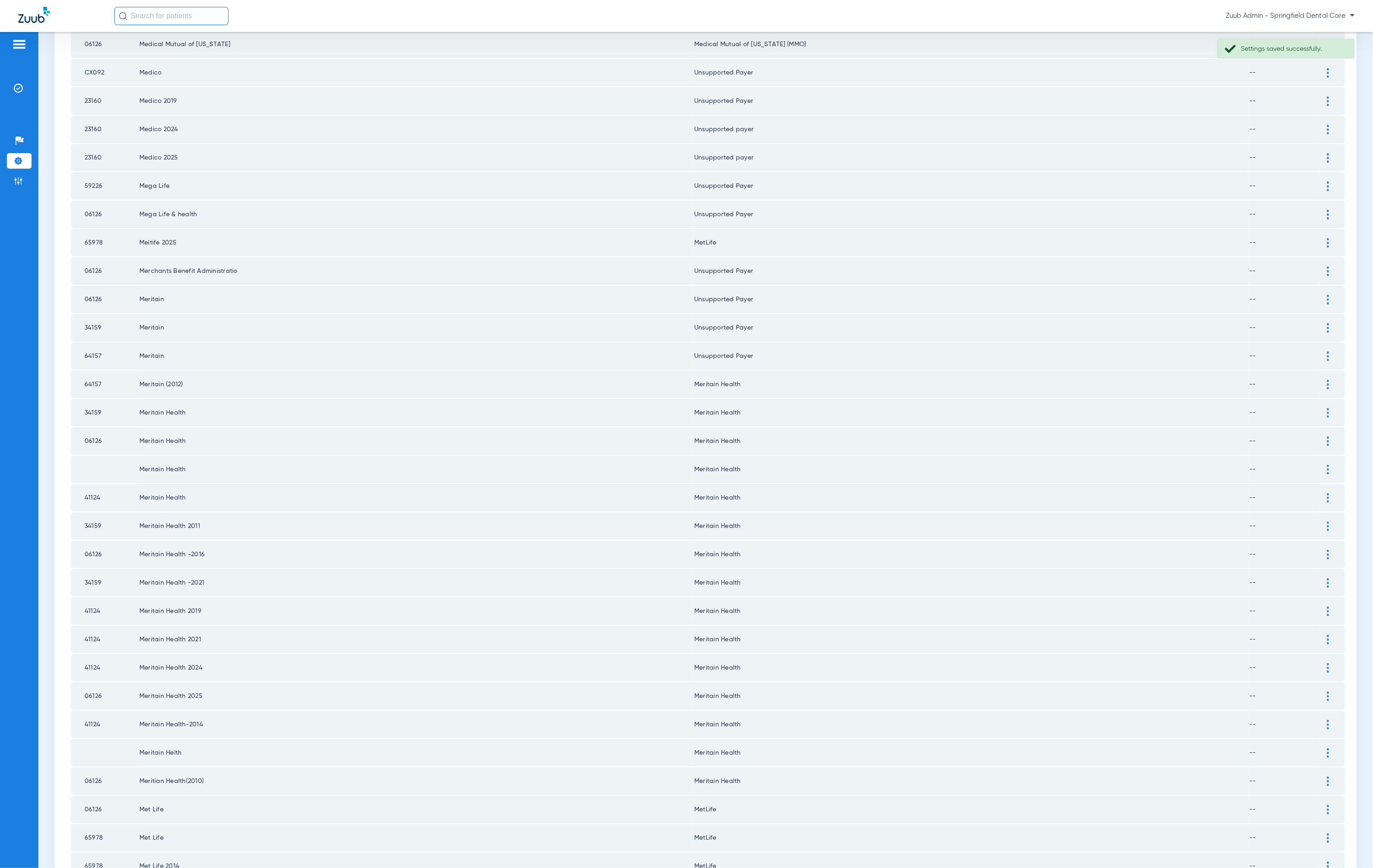
click at [1327, 380] on img at bounding box center [1328, 385] width 2 height 10
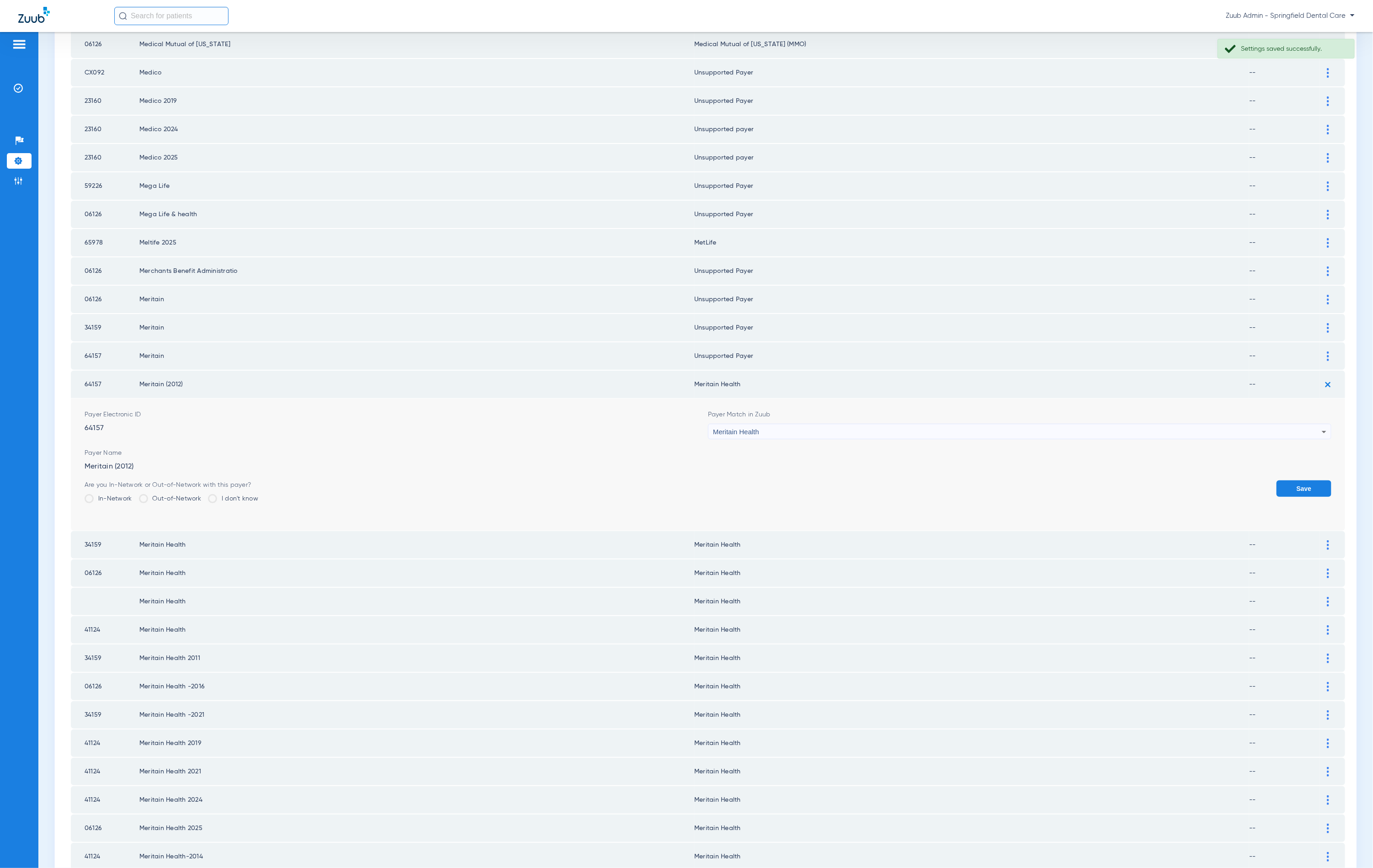
click at [835, 424] on div "Meritain Health" at bounding box center [1017, 432] width 609 height 16
type input "unn"
click at [810, 471] on mat-option "Unsupported Payer" at bounding box center [1013, 467] width 618 height 16
click at [1306, 480] on button "Save" at bounding box center [1304, 488] width 55 height 16
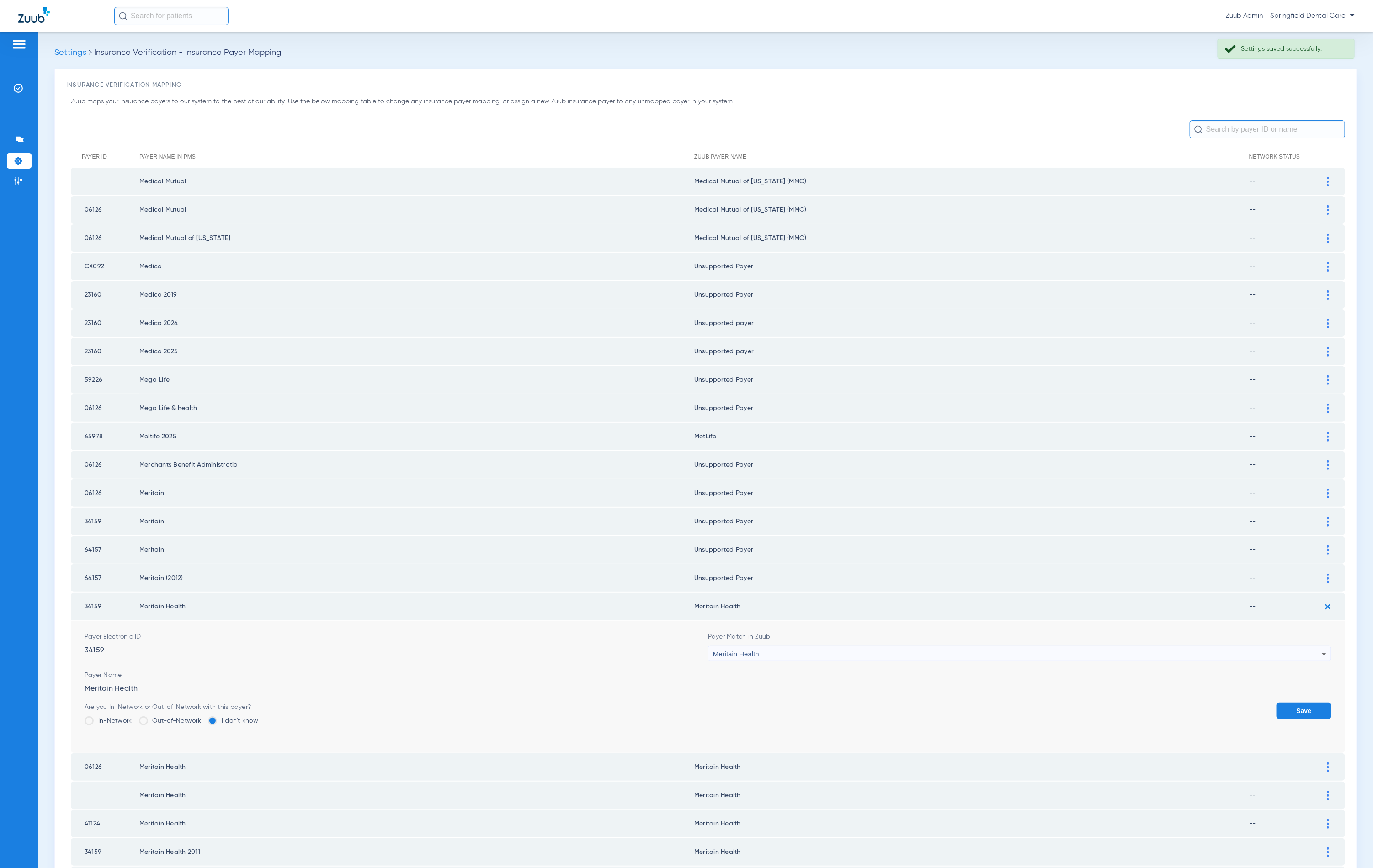
scroll to position [194, 0]
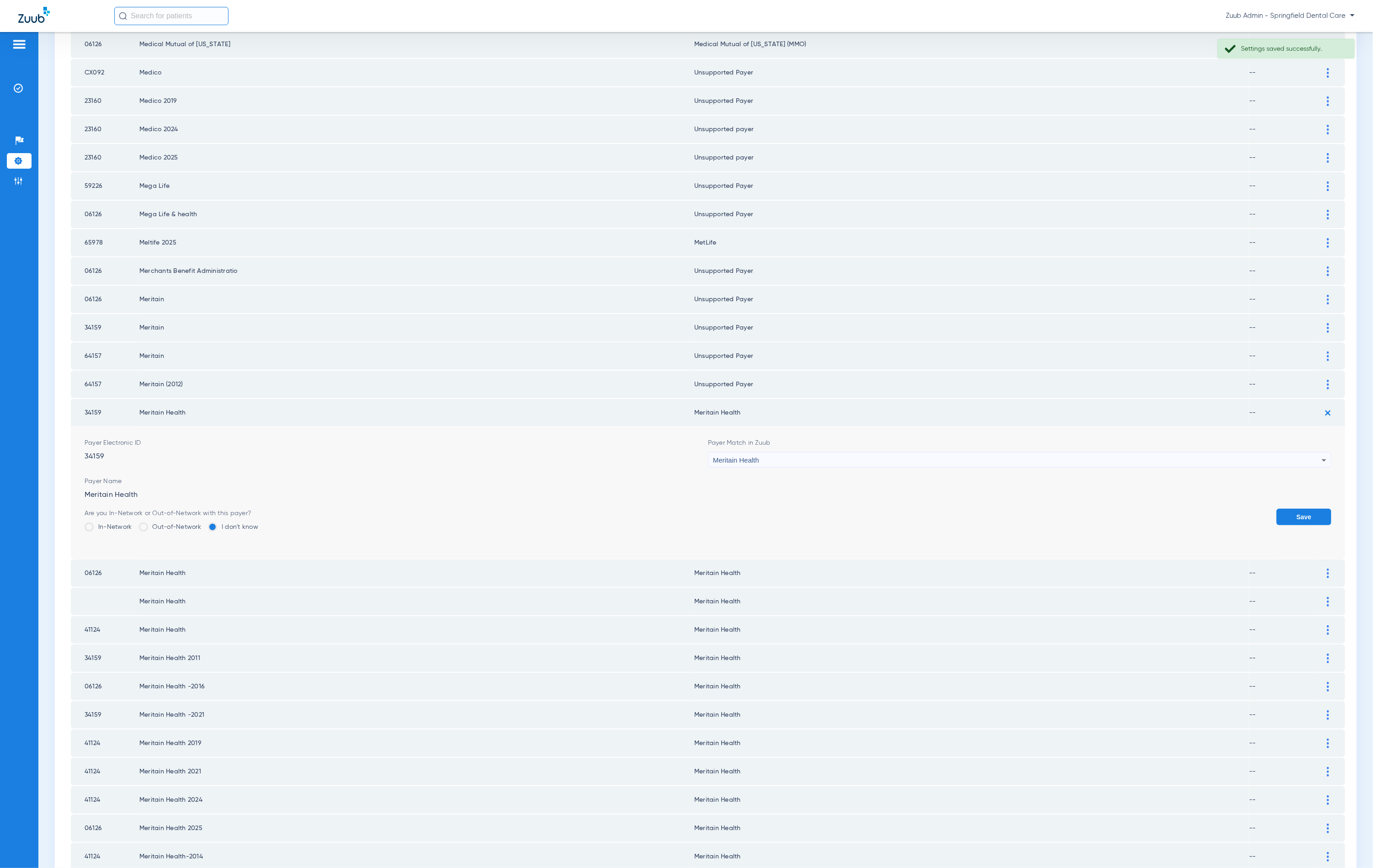
click at [788, 453] on div "Meritain Health" at bounding box center [1017, 460] width 609 height 16
type input "unn"
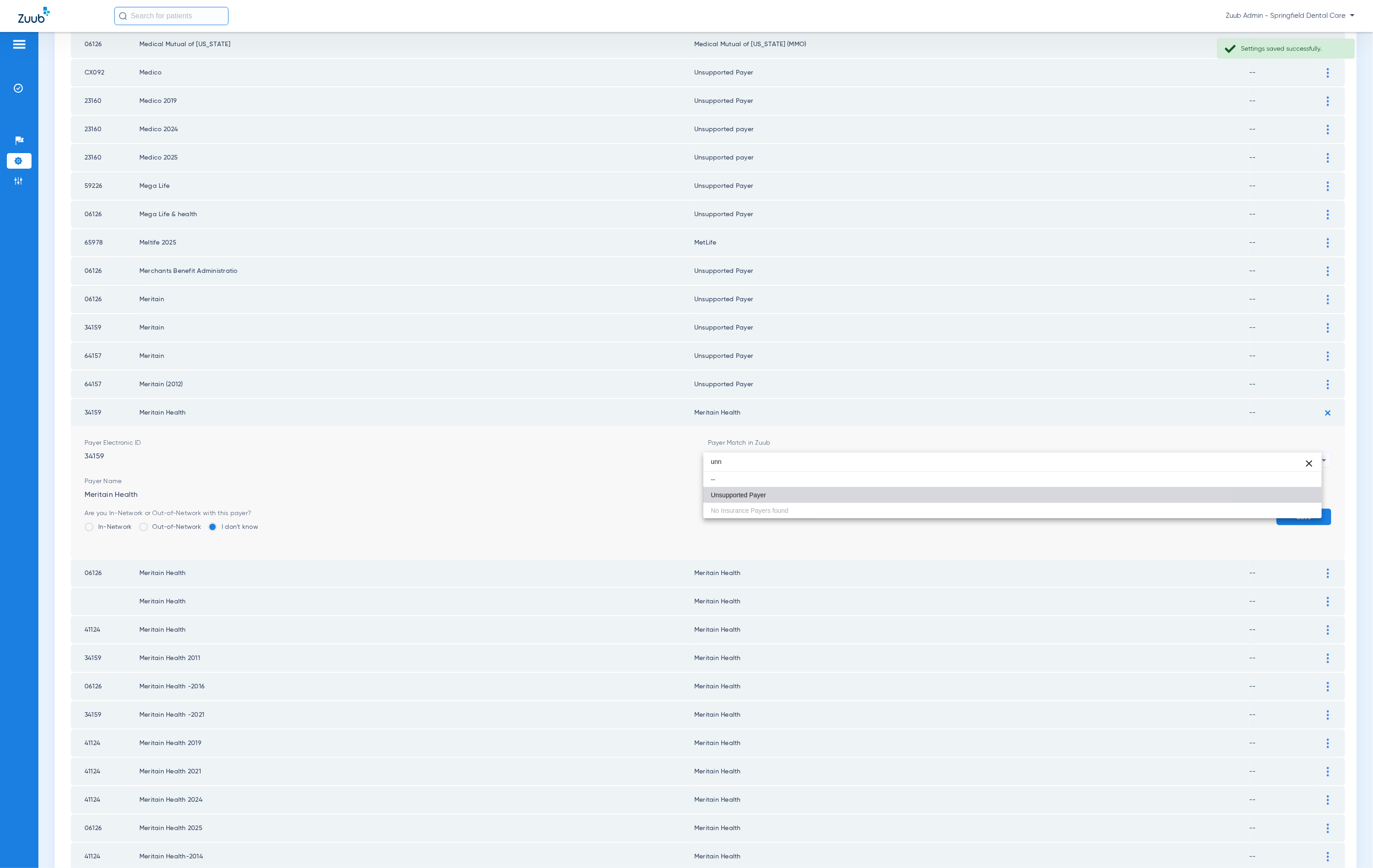
click at [812, 495] on mat-option "Unsupported Payer" at bounding box center [1013, 495] width 618 height 16
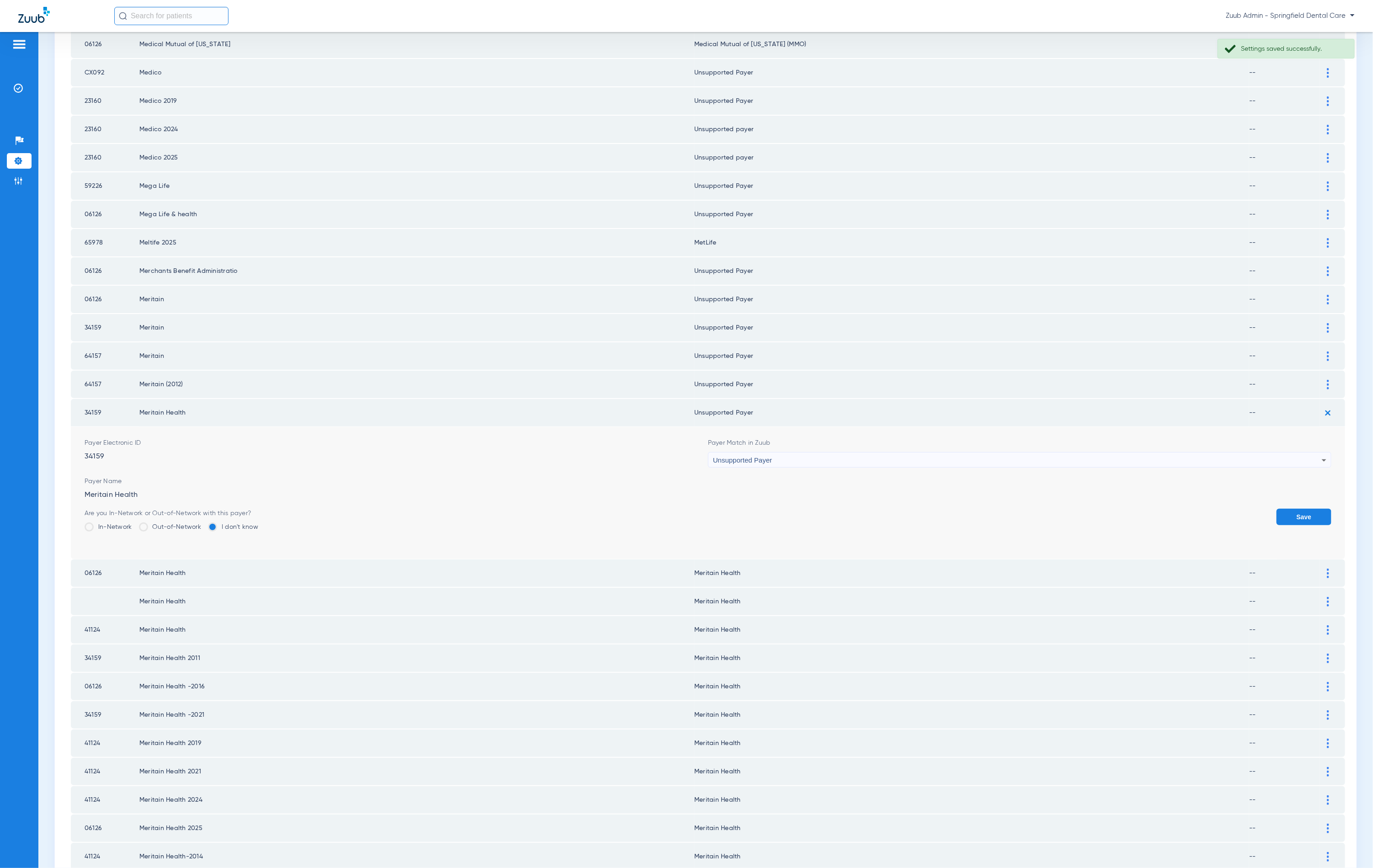
click at [1276, 508] on button "Save" at bounding box center [1304, 516] width 55 height 16
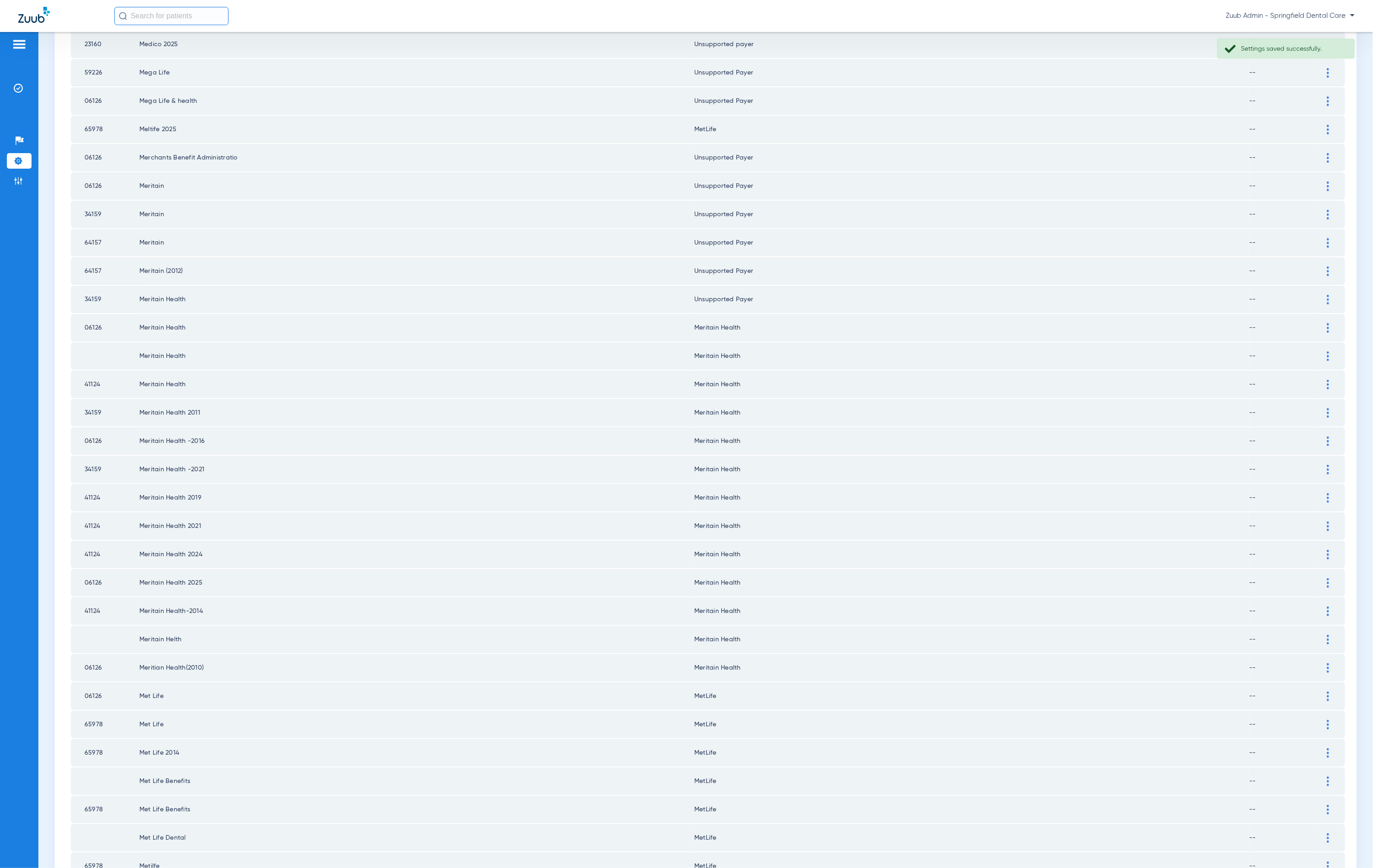
scroll to position [310, 0]
click at [1327, 320] on img at bounding box center [1328, 325] width 2 height 10
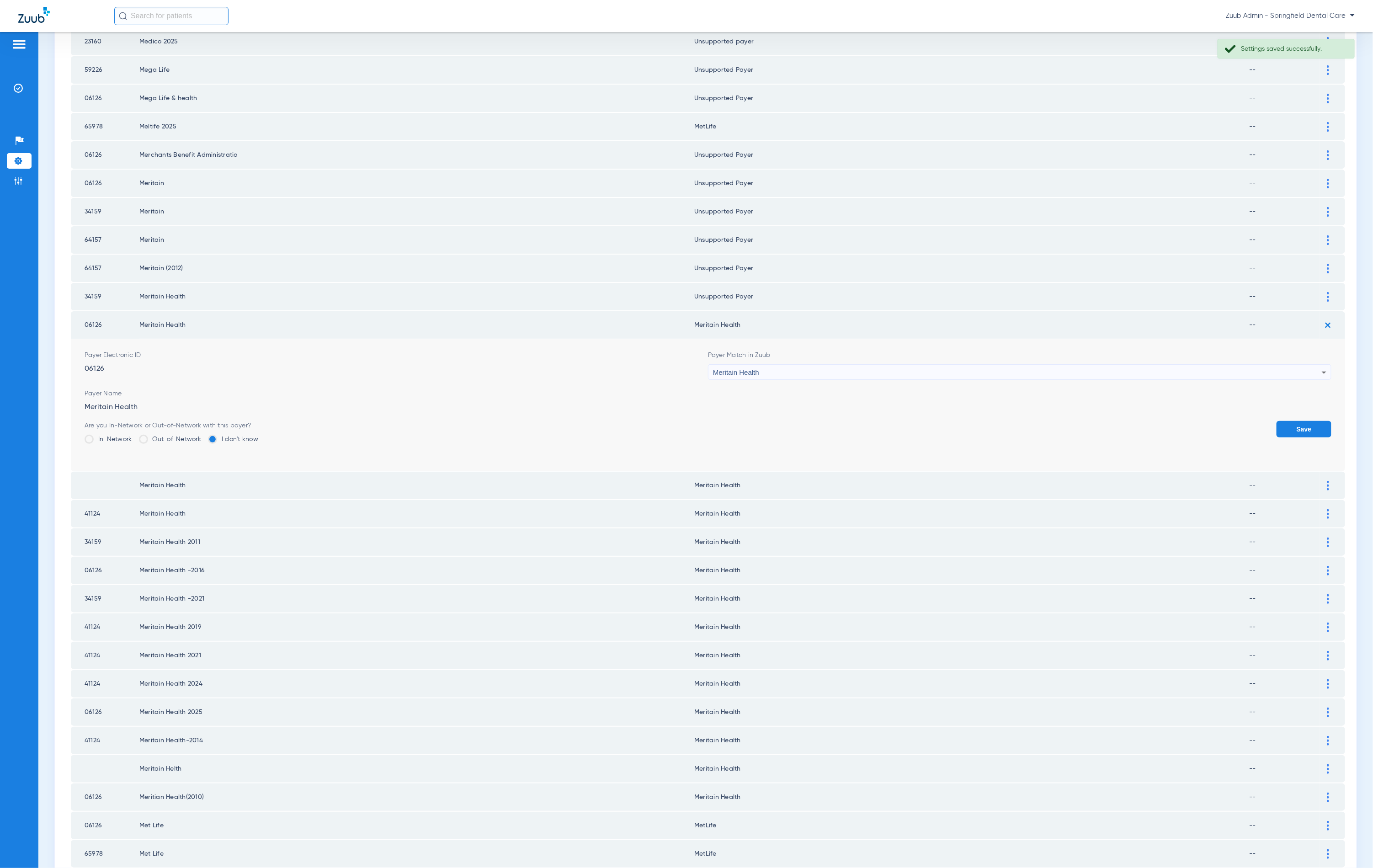
click at [817, 365] on div "Meritain Health" at bounding box center [1017, 372] width 609 height 16
type input "unn"
click at [831, 402] on mat-option "Unsupported Payer" at bounding box center [1013, 407] width 618 height 16
click at [1291, 421] on button "Save" at bounding box center [1304, 429] width 55 height 16
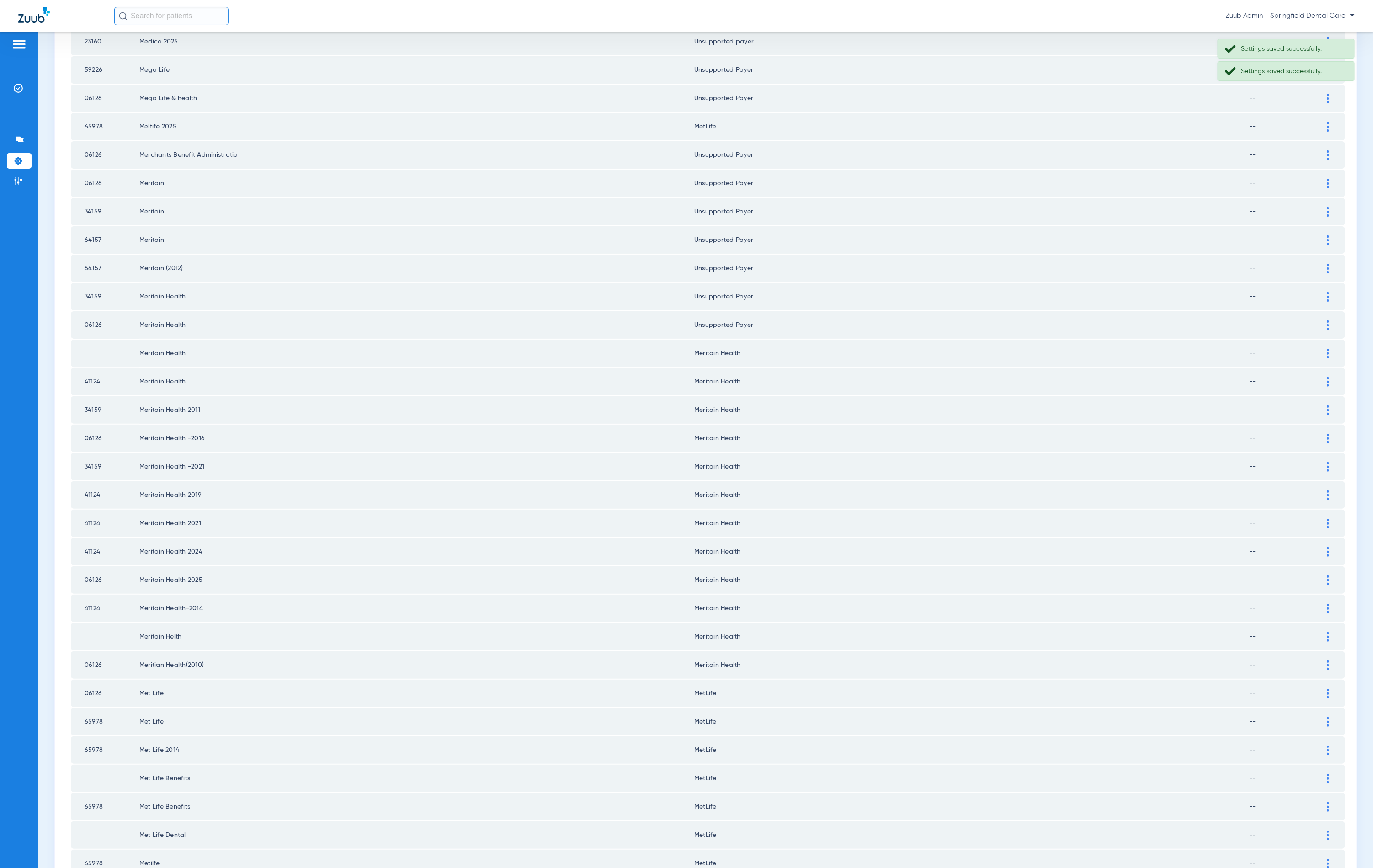
click at [1320, 349] on div at bounding box center [1328, 354] width 16 height 10
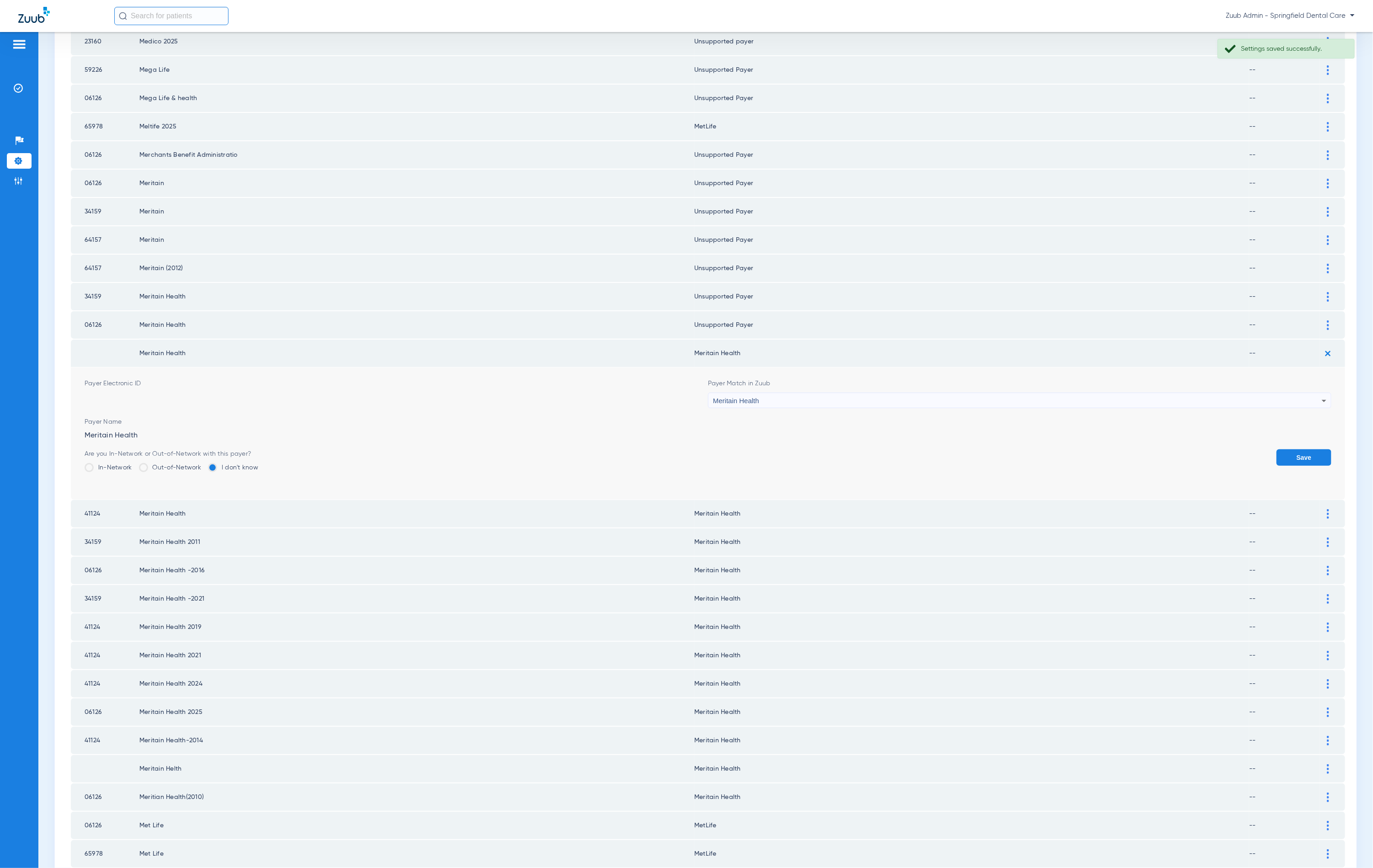
click at [832, 393] on div "Meritain Health" at bounding box center [1017, 401] width 609 height 16
type input "unn"
click at [862, 439] on mat-option "Unsupported Payer" at bounding box center [1013, 434] width 618 height 16
click at [1284, 449] on button "Save" at bounding box center [1304, 457] width 55 height 16
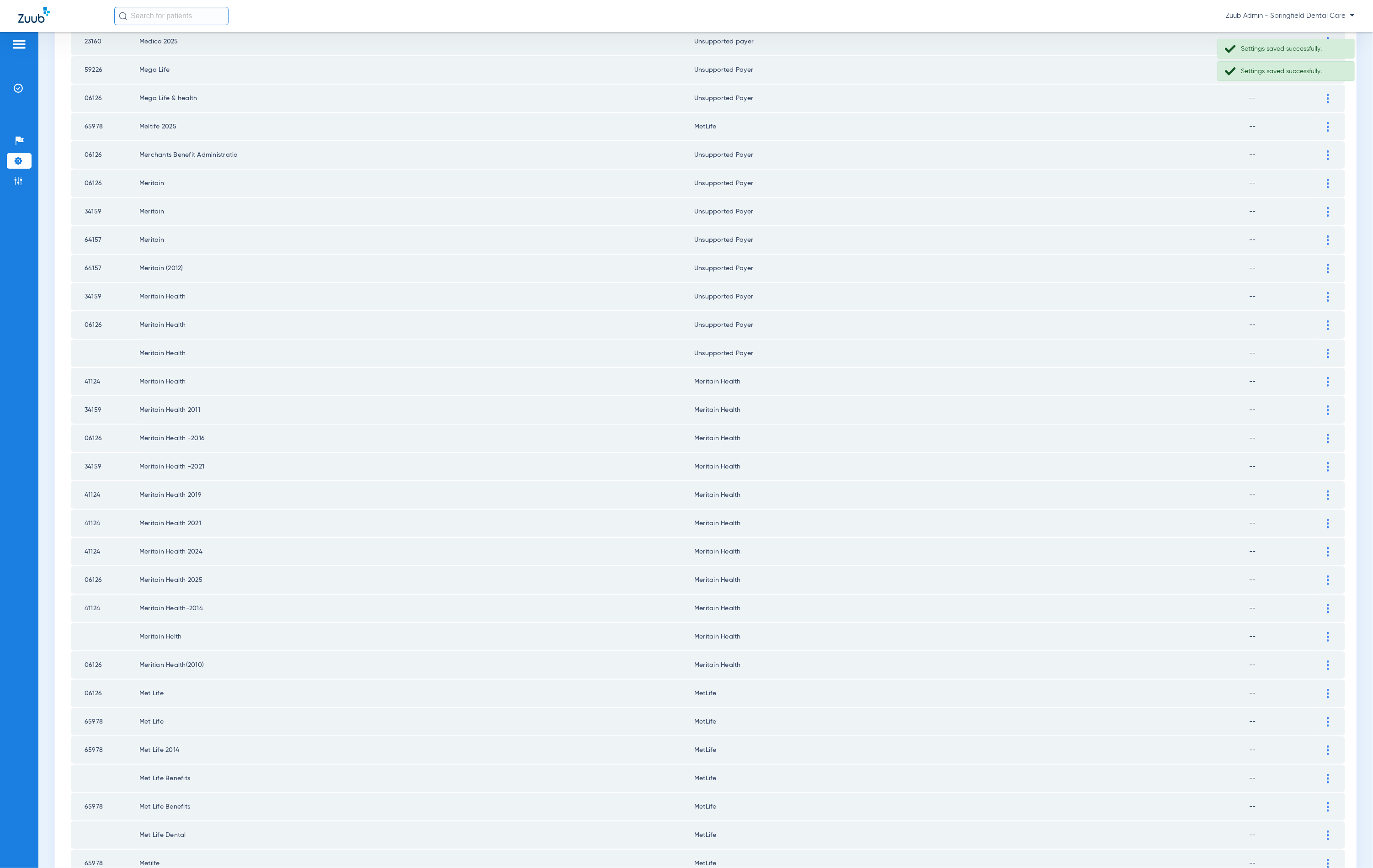
click at [1320, 377] on div at bounding box center [1328, 382] width 16 height 10
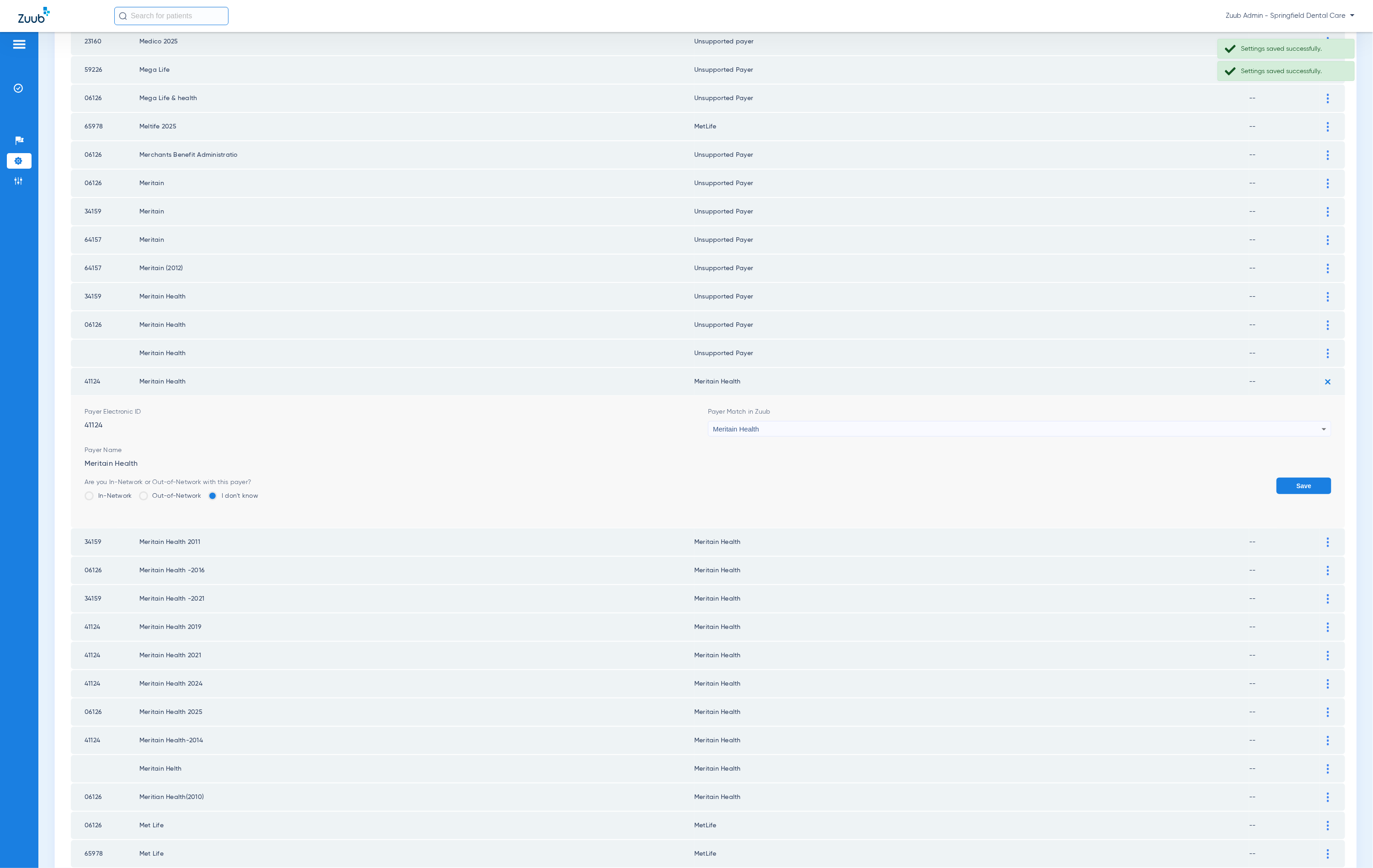
click at [944, 422] on div "Meritain Health" at bounding box center [1017, 429] width 609 height 16
type input "unn"
click at [920, 449] on mat-option "--" at bounding box center [1013, 446] width 618 height 16
click at [880, 422] on div "--" at bounding box center [1017, 429] width 609 height 16
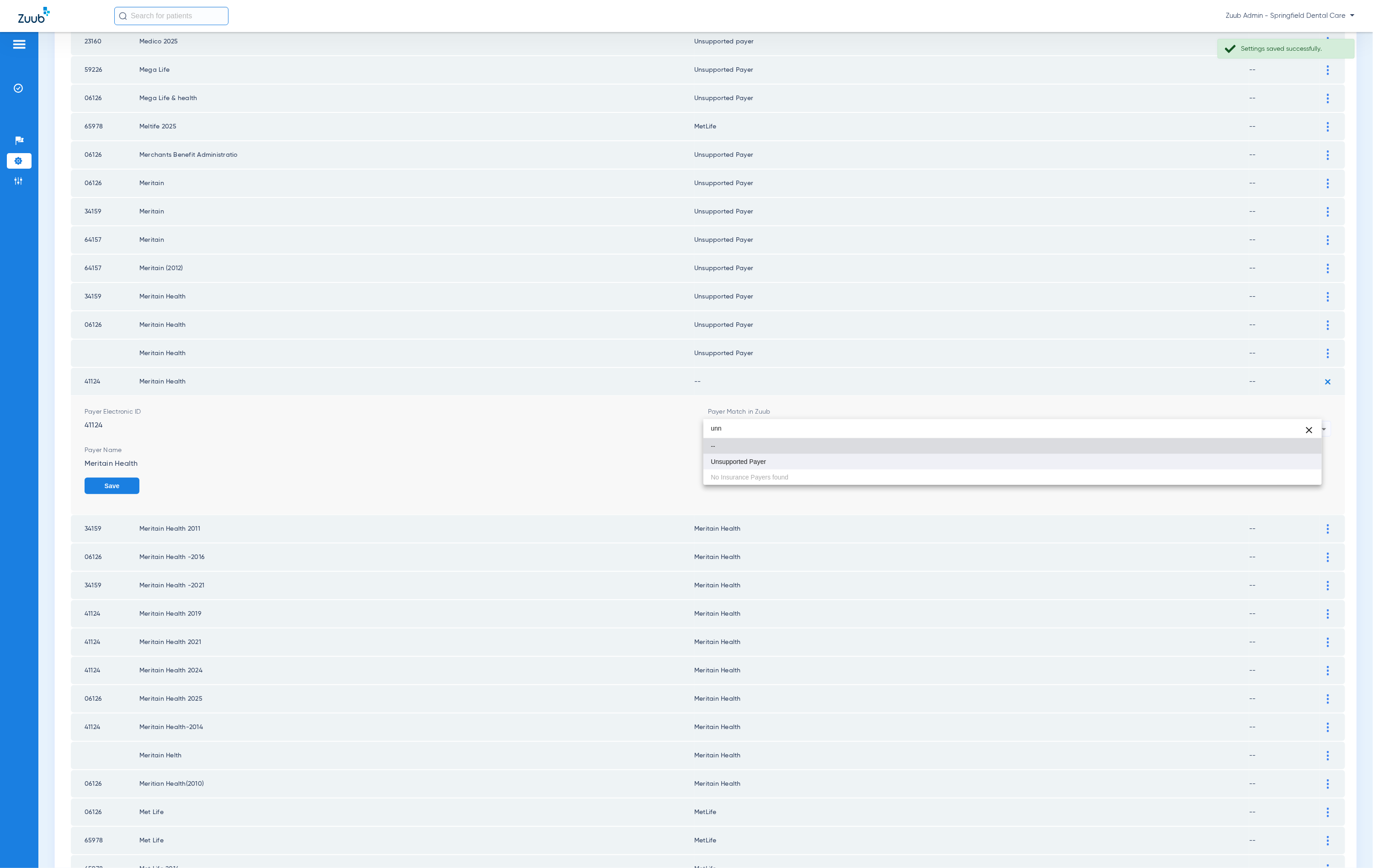
type input "unn"
click at [828, 457] on mat-option "Unsupported Payer" at bounding box center [1013, 462] width 618 height 16
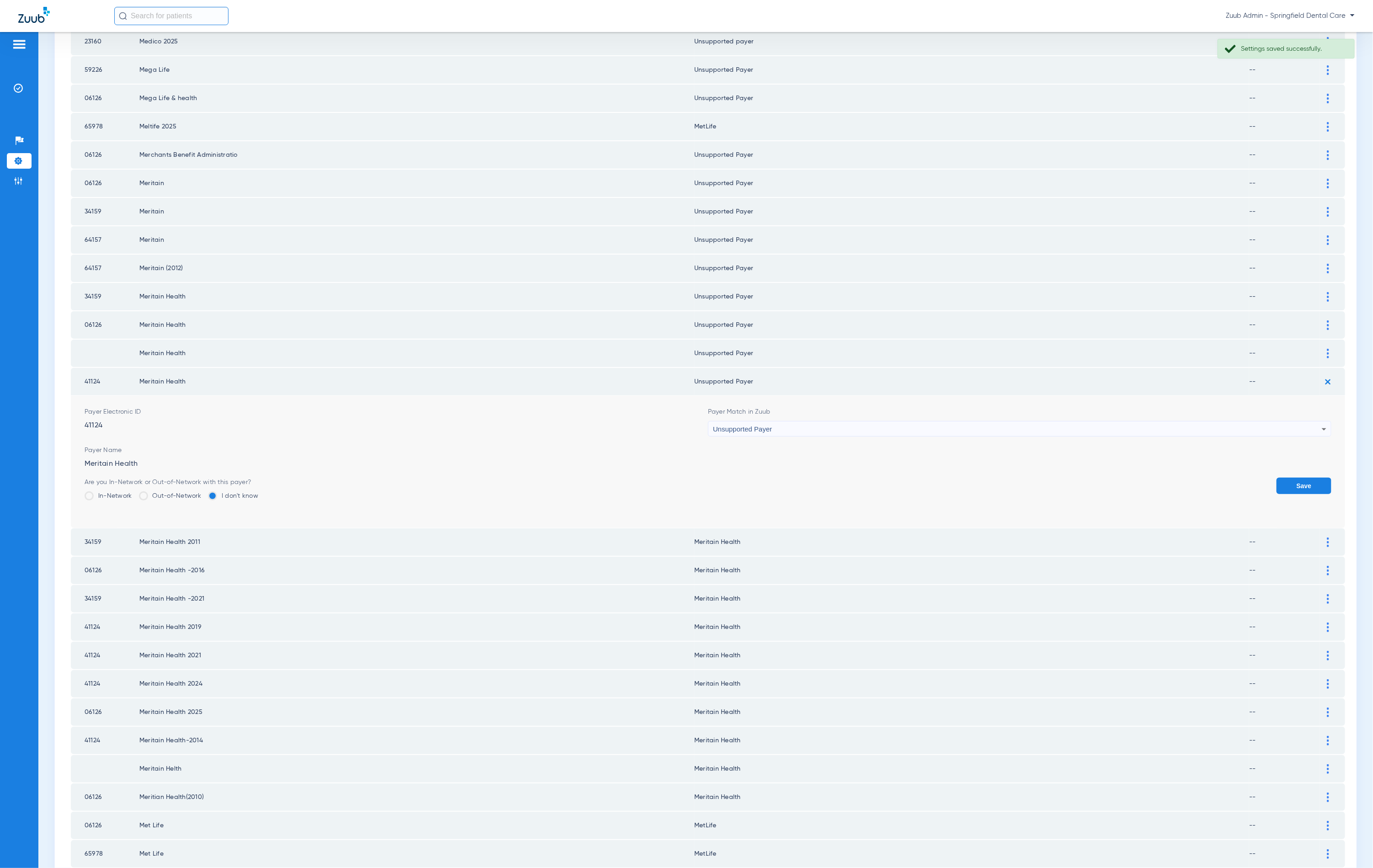
click at [1276, 477] on button "Save" at bounding box center [1304, 485] width 55 height 16
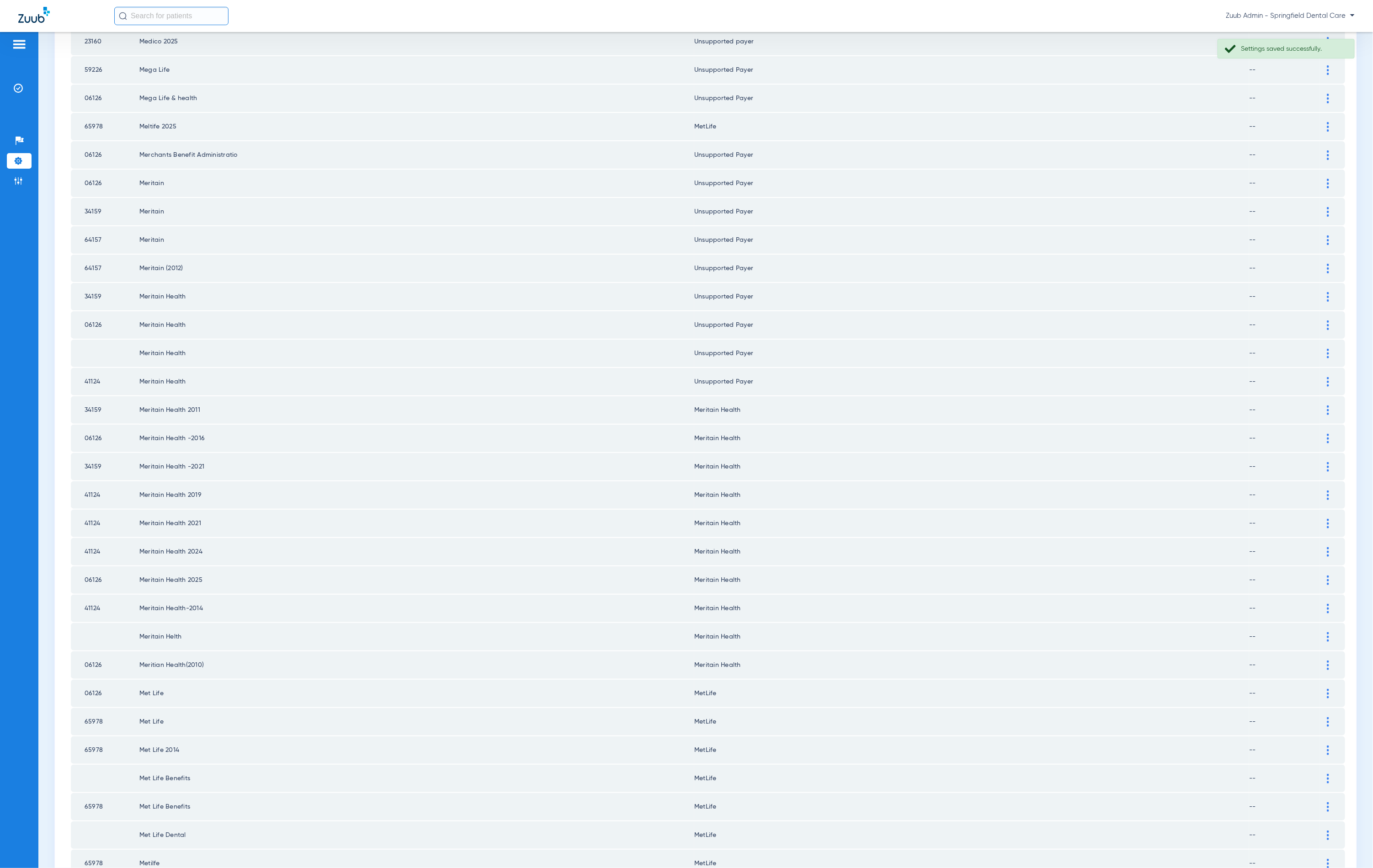
click at [1327, 405] on img at bounding box center [1328, 410] width 2 height 10
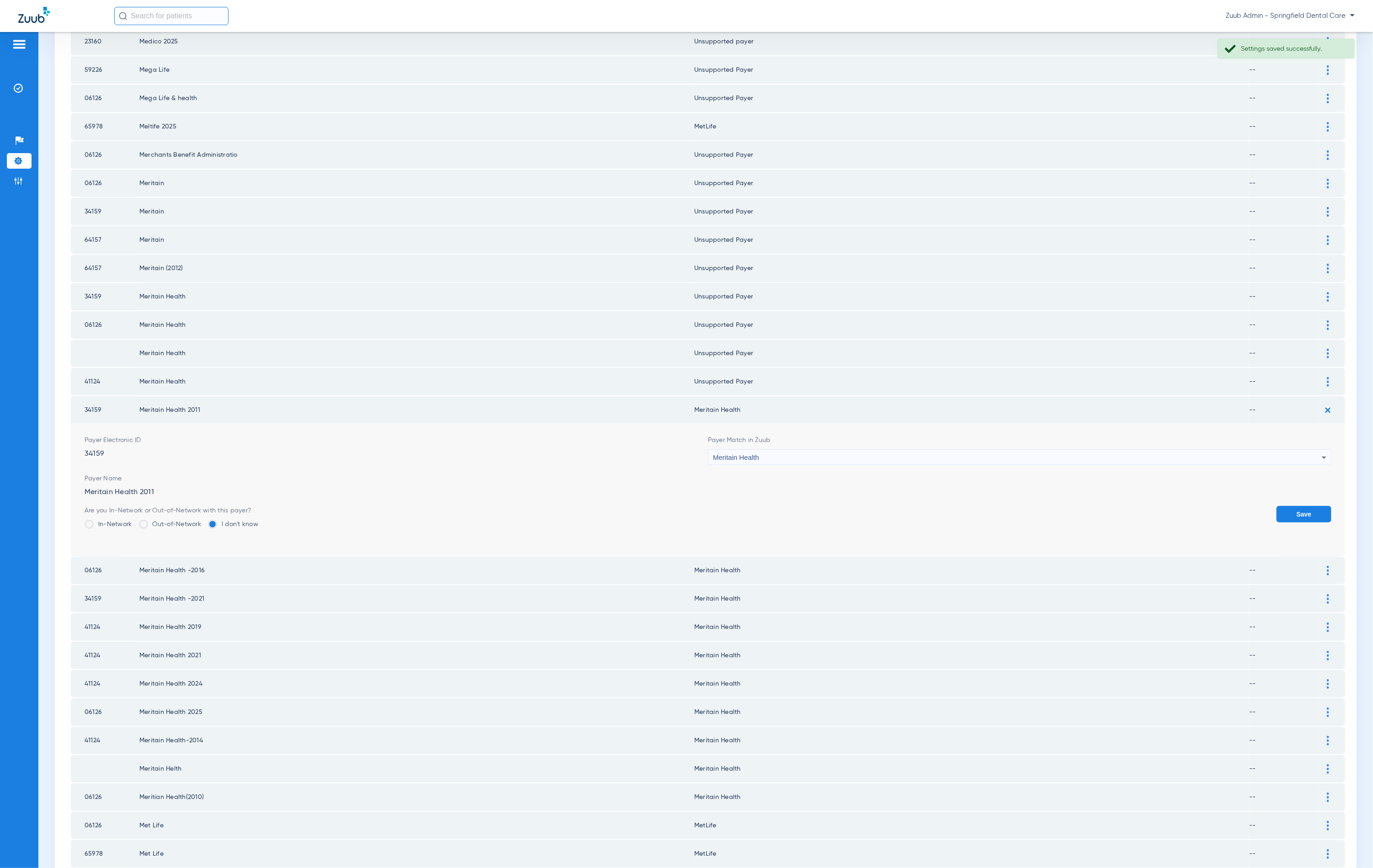
click at [841, 450] on div "Meritain Health" at bounding box center [1017, 458] width 609 height 16
type input "fgh"
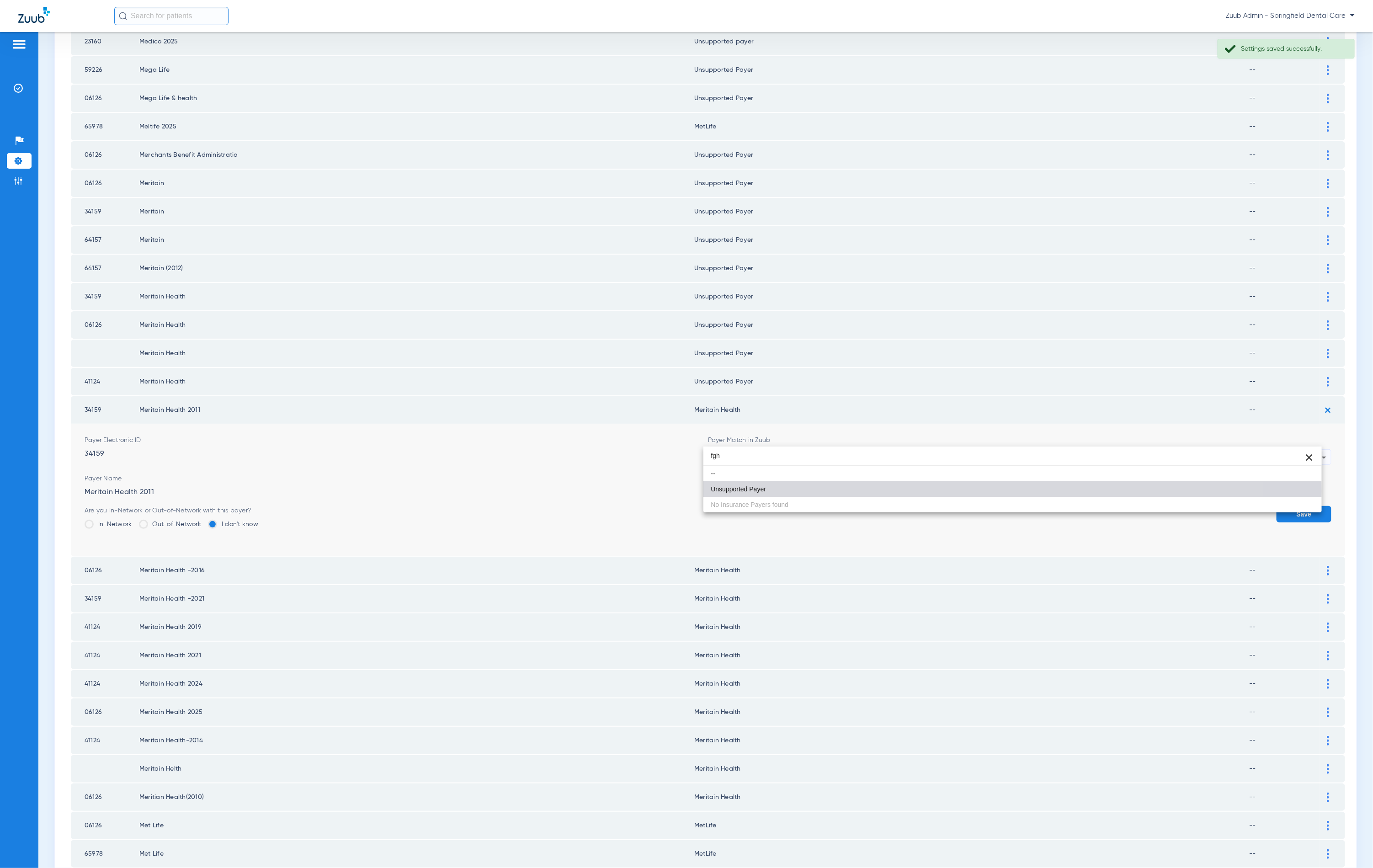
click at [828, 491] on mat-option "Unsupported Payer" at bounding box center [1013, 489] width 618 height 16
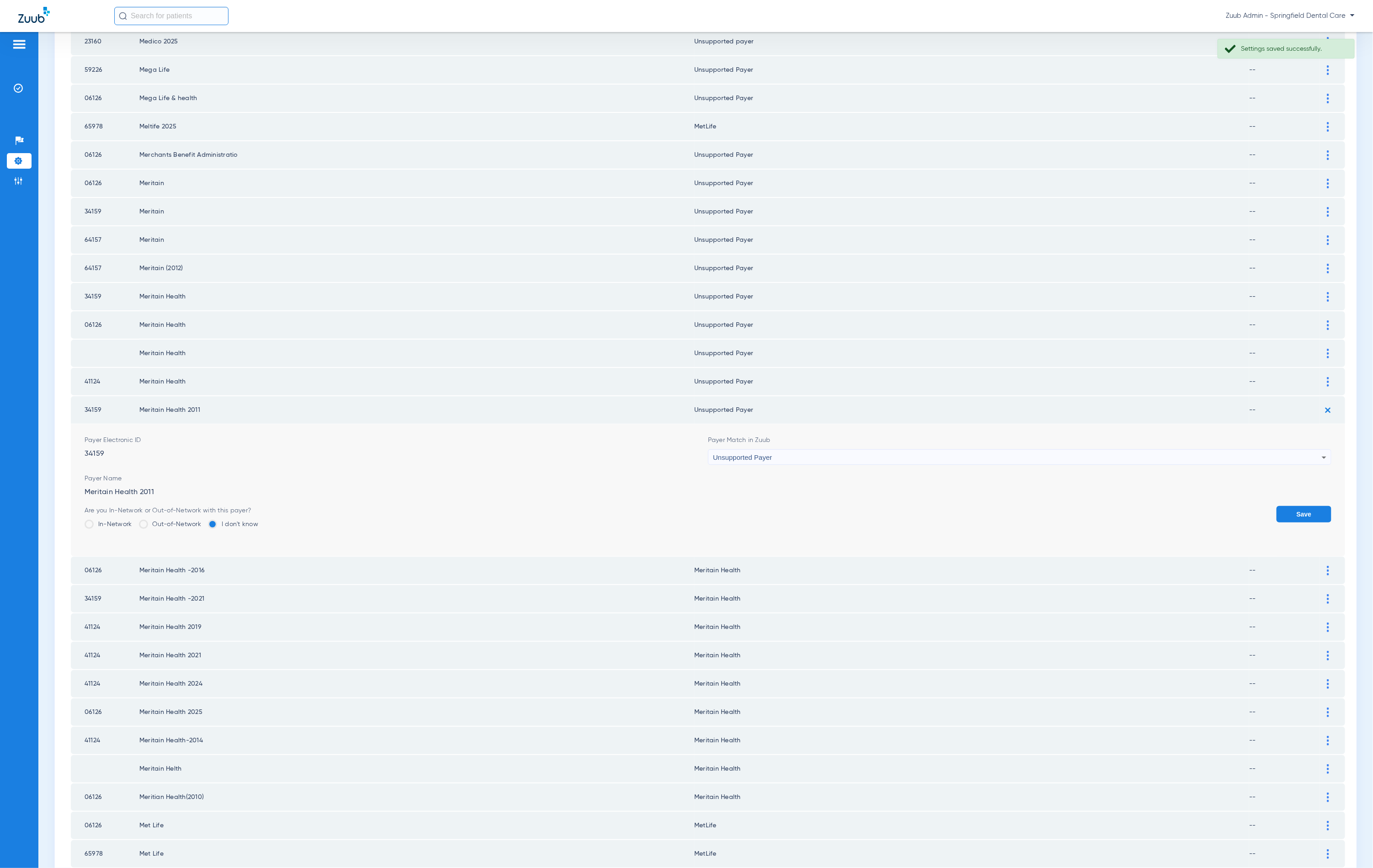
click at [1294, 506] on button "Save" at bounding box center [1304, 514] width 55 height 16
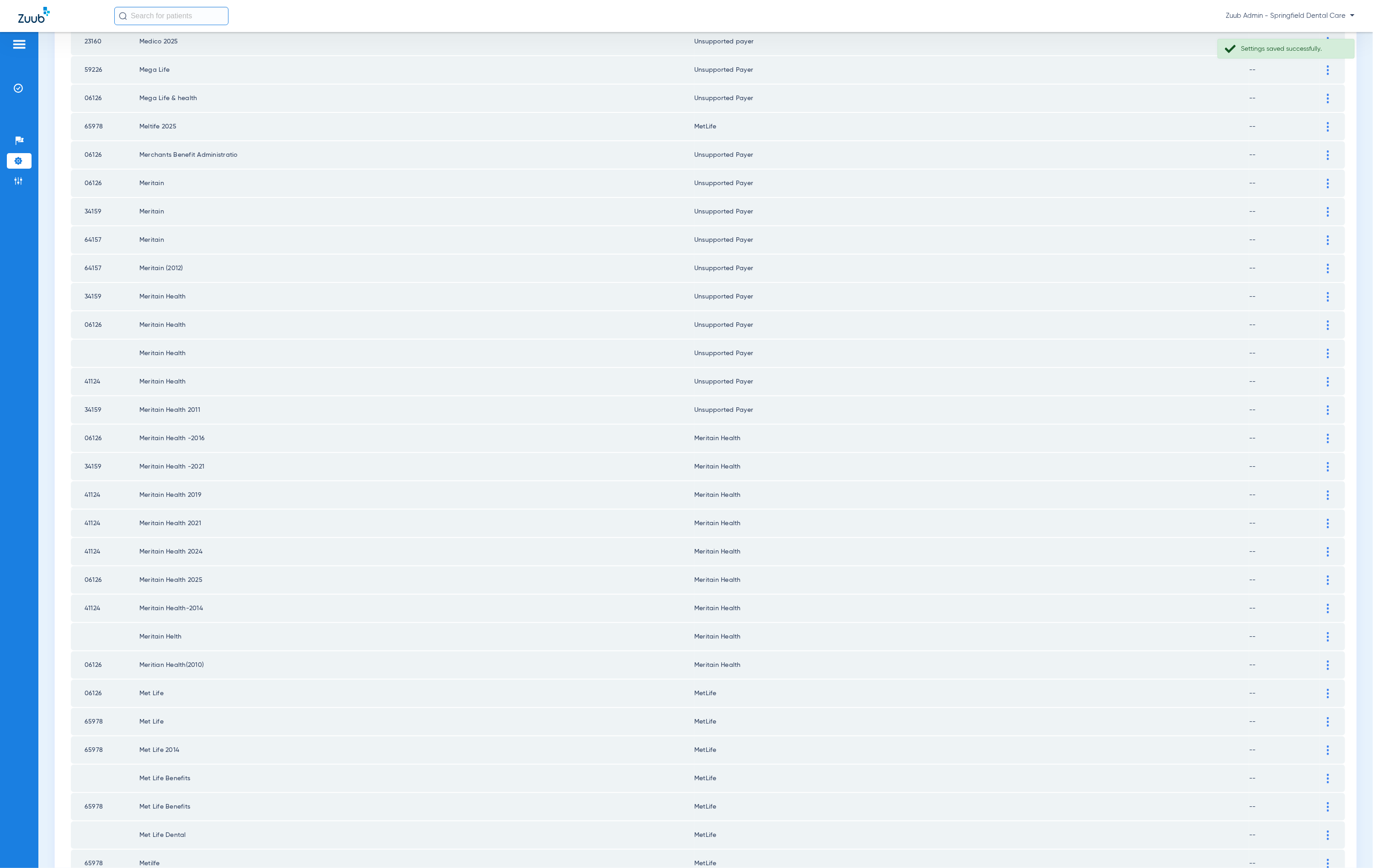
click at [1320, 434] on div at bounding box center [1328, 439] width 16 height 10
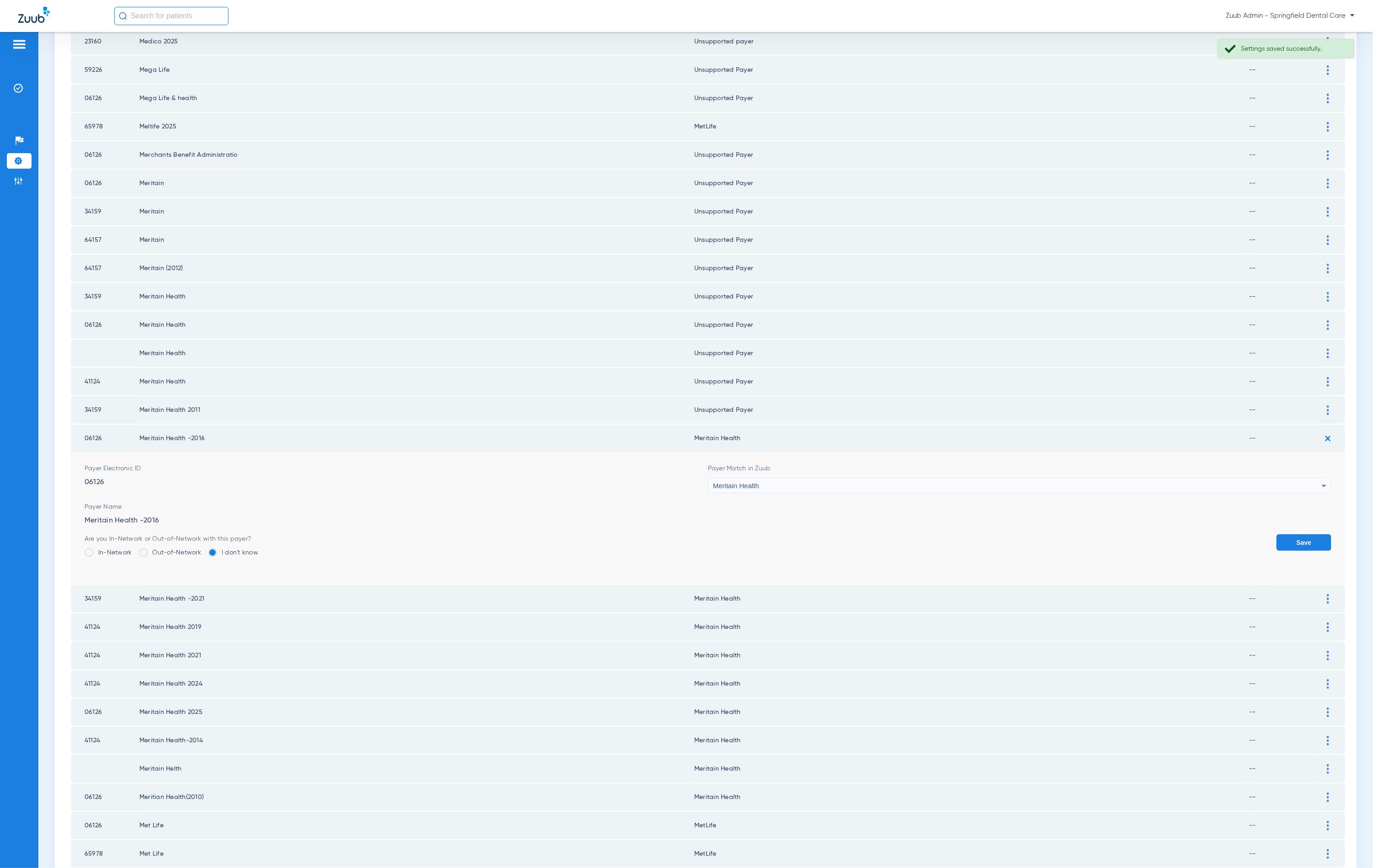
click at [929, 476] on form "Payer Electronic ID 06126 Payer Match in Zuub Meritain Health Payer Name Merita…" at bounding box center [708, 518] width 1247 height 132
click at [931, 478] on div "Meritain Health" at bounding box center [1017, 486] width 609 height 16
type input "fh"
click at [850, 509] on mat-option "Unsupported Payer" at bounding box center [1013, 516] width 618 height 16
click at [1293, 534] on button "Save" at bounding box center [1304, 542] width 55 height 16
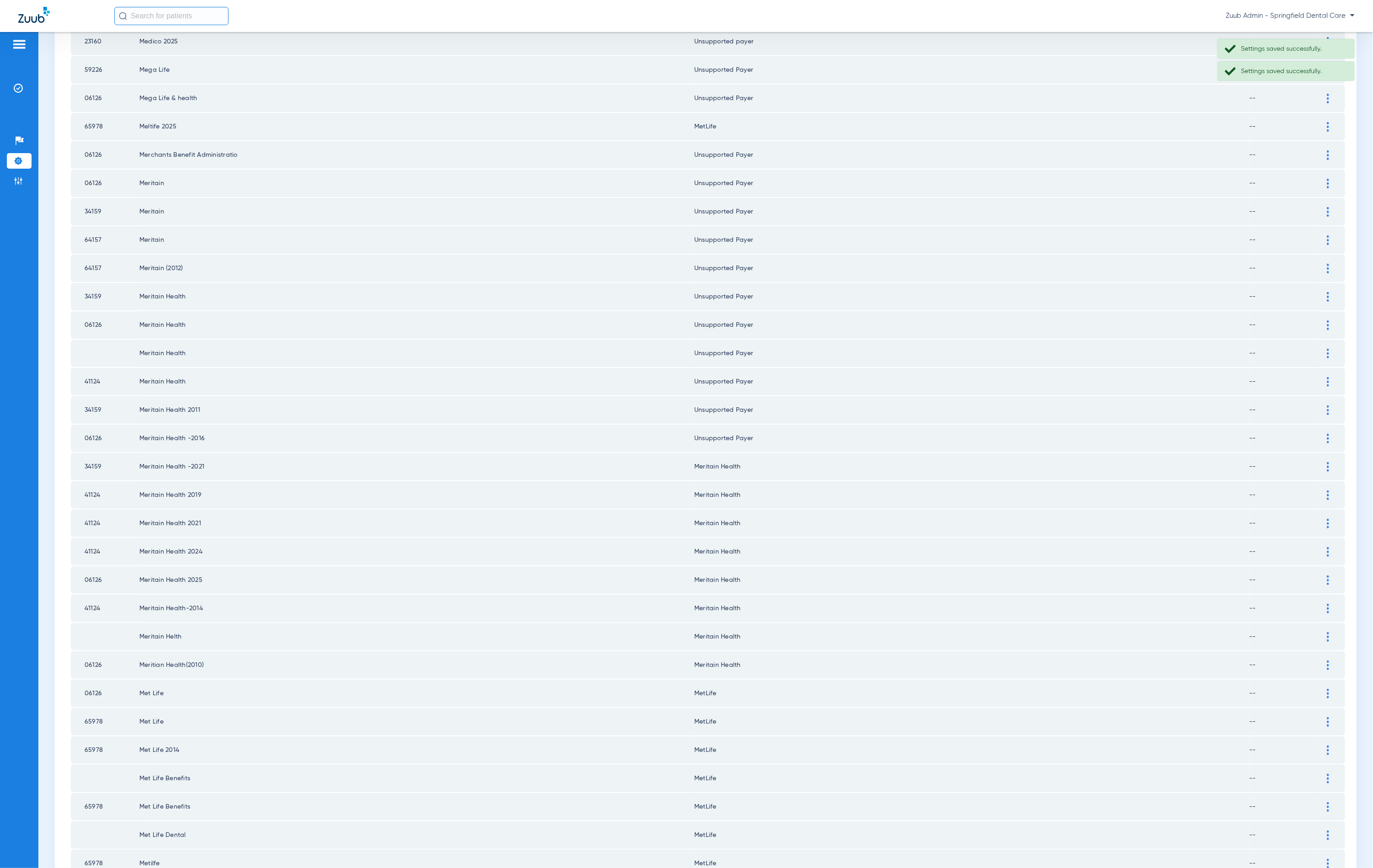
click at [1327, 462] on img at bounding box center [1328, 467] width 2 height 10
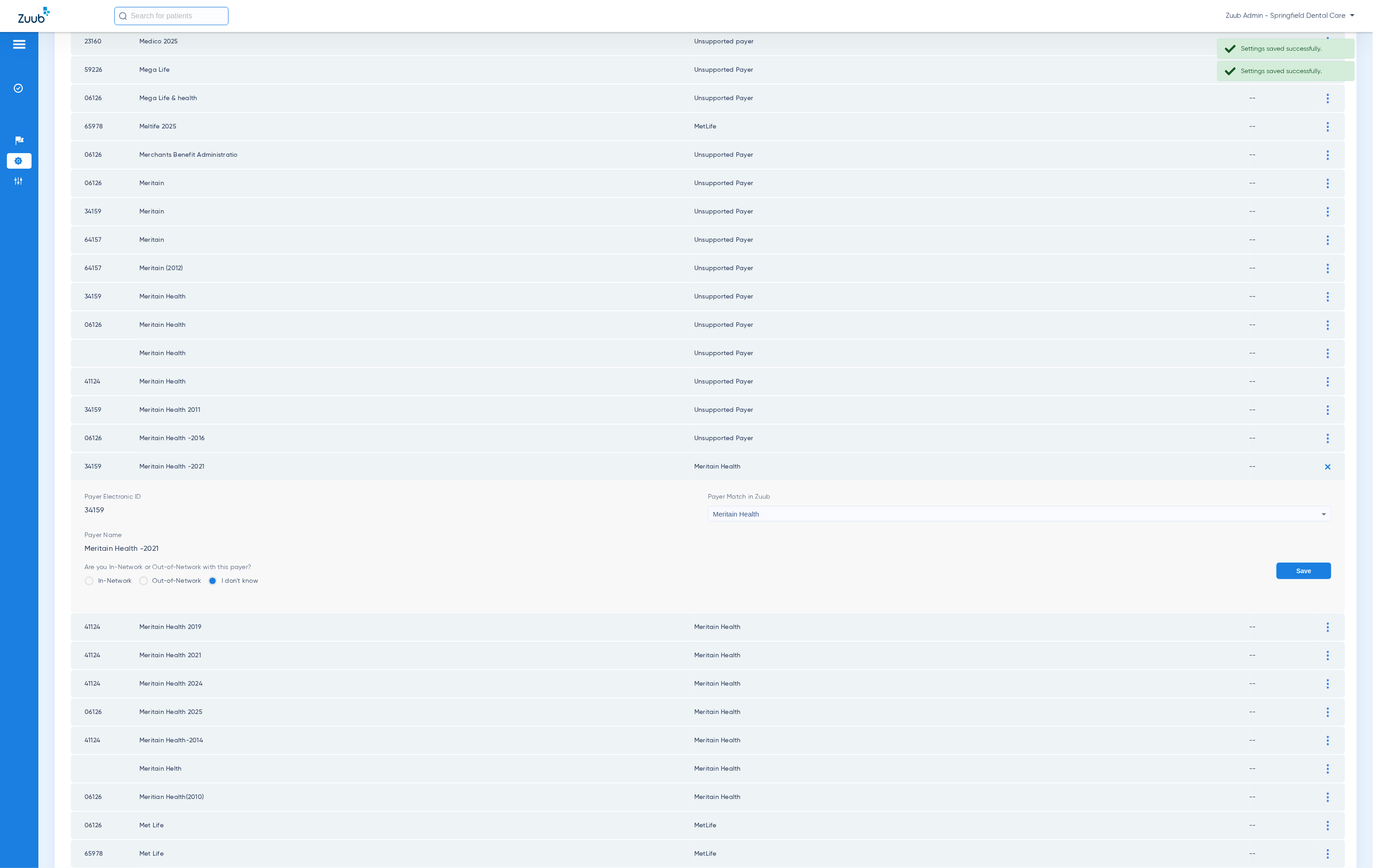
click at [1047, 531] on span "Payer Name" at bounding box center [708, 535] width 1247 height 9
click at [1049, 506] on div "Meritain Health" at bounding box center [1017, 514] width 609 height 16
type input "fgh"
click at [900, 538] on mat-option "Unsupported Payer" at bounding box center [1013, 544] width 618 height 16
click at [1305, 563] on button "Save" at bounding box center [1304, 570] width 55 height 16
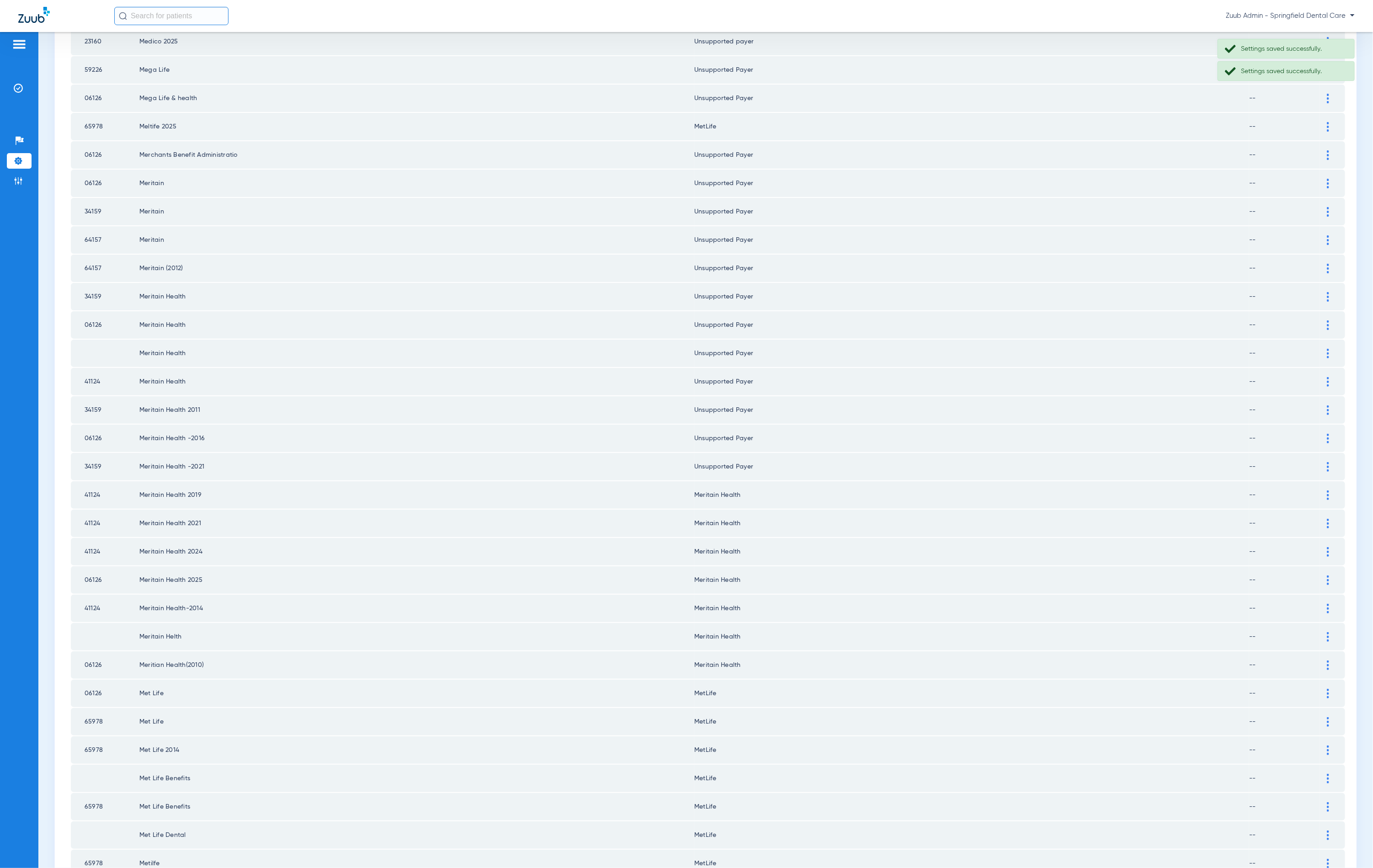
click at [1320, 491] on div at bounding box center [1328, 496] width 16 height 10
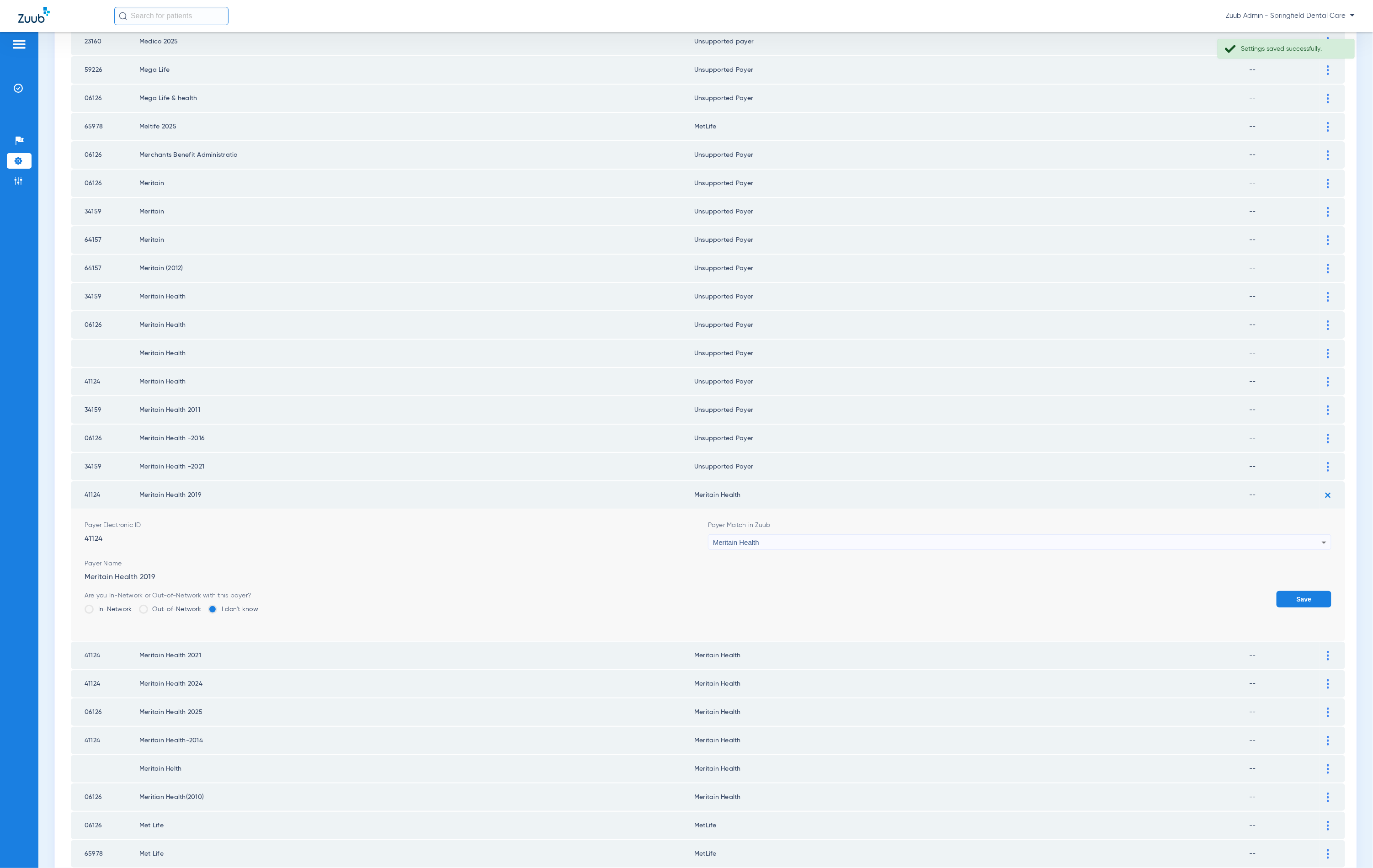
click at [970, 534] on div "Meritain Health" at bounding box center [1017, 542] width 609 height 16
type input "fhgn"
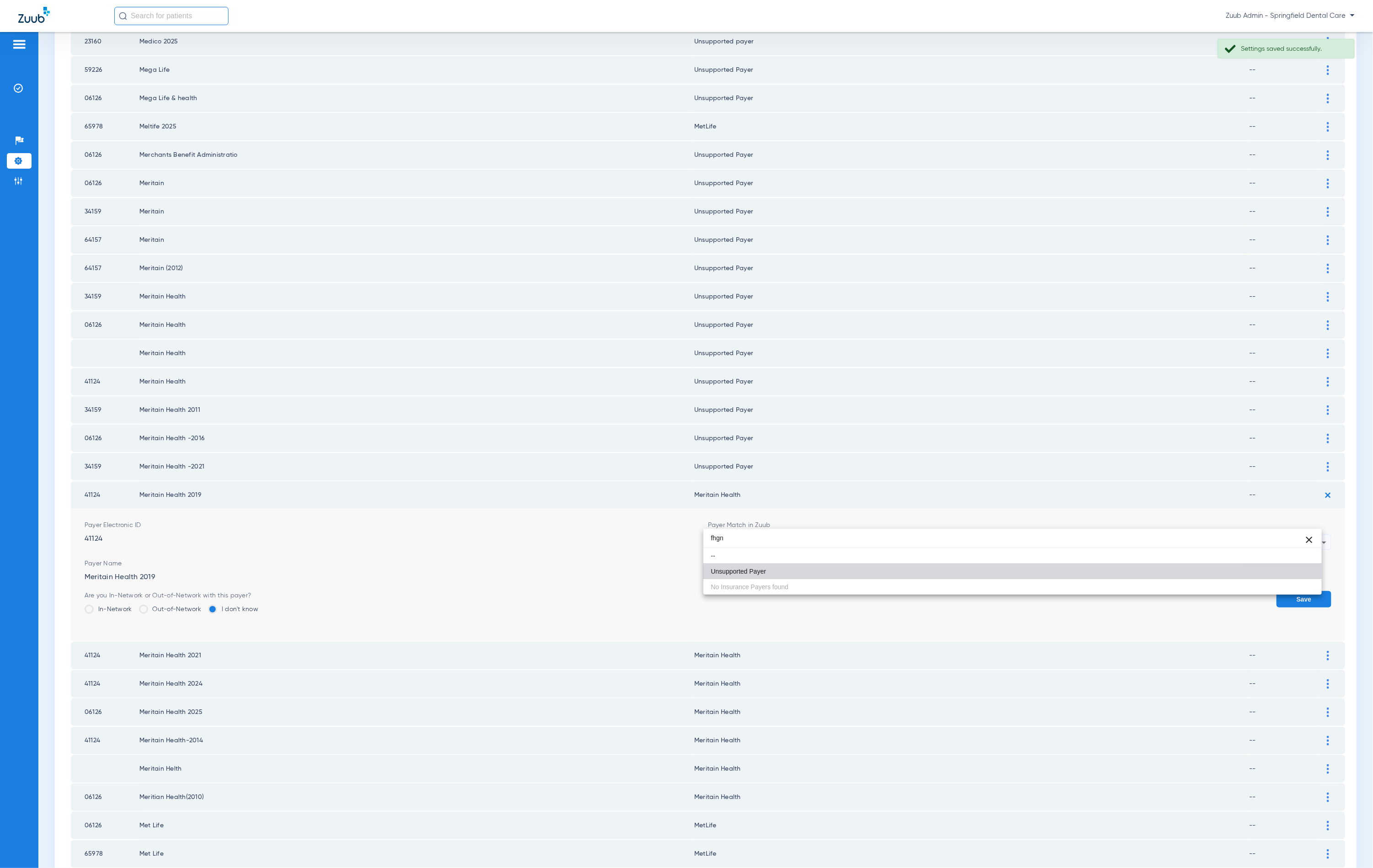
click at [877, 570] on mat-option "Unsupported Payer" at bounding box center [1013, 571] width 618 height 16
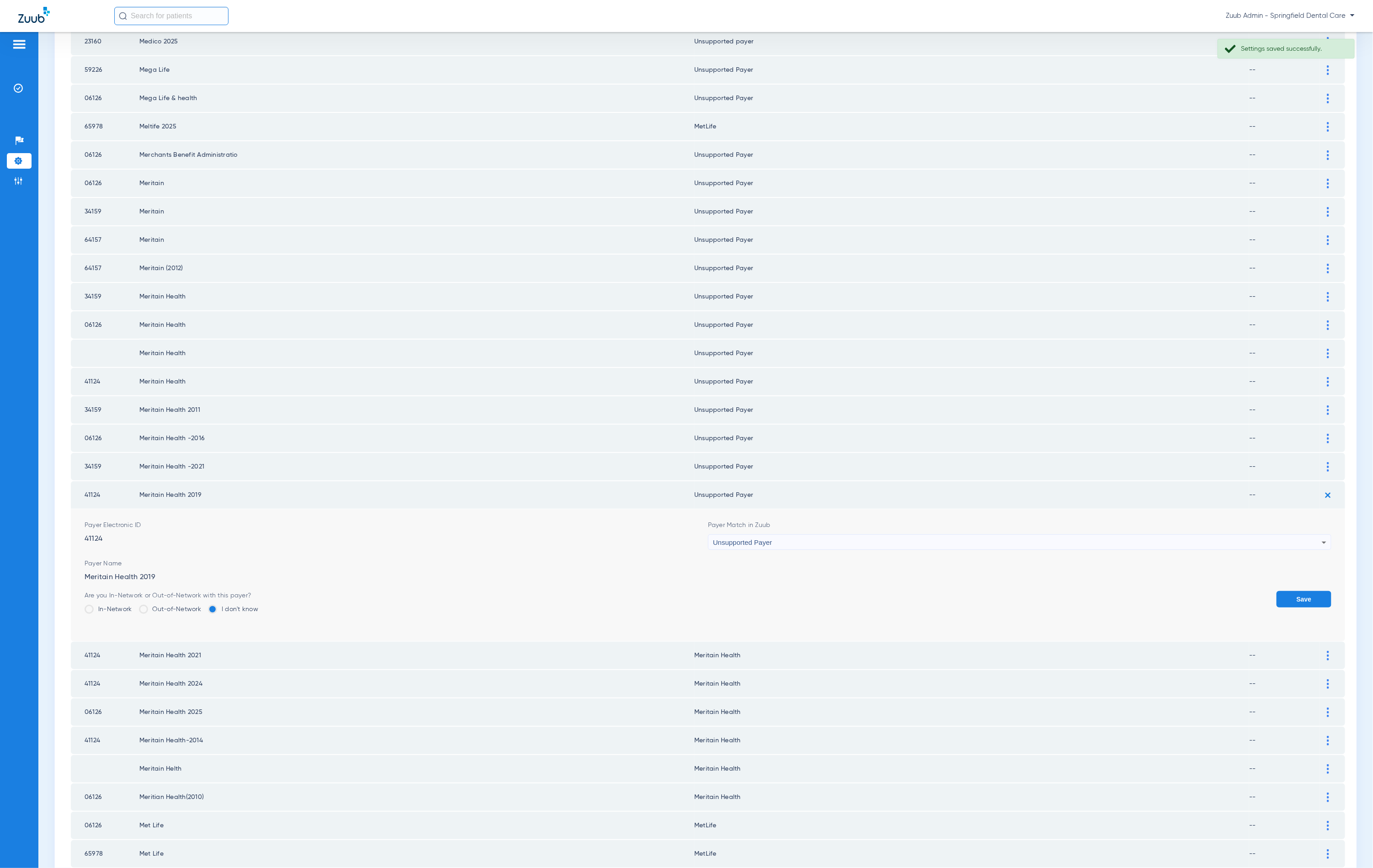
click at [1278, 591] on button "Save" at bounding box center [1304, 599] width 55 height 16
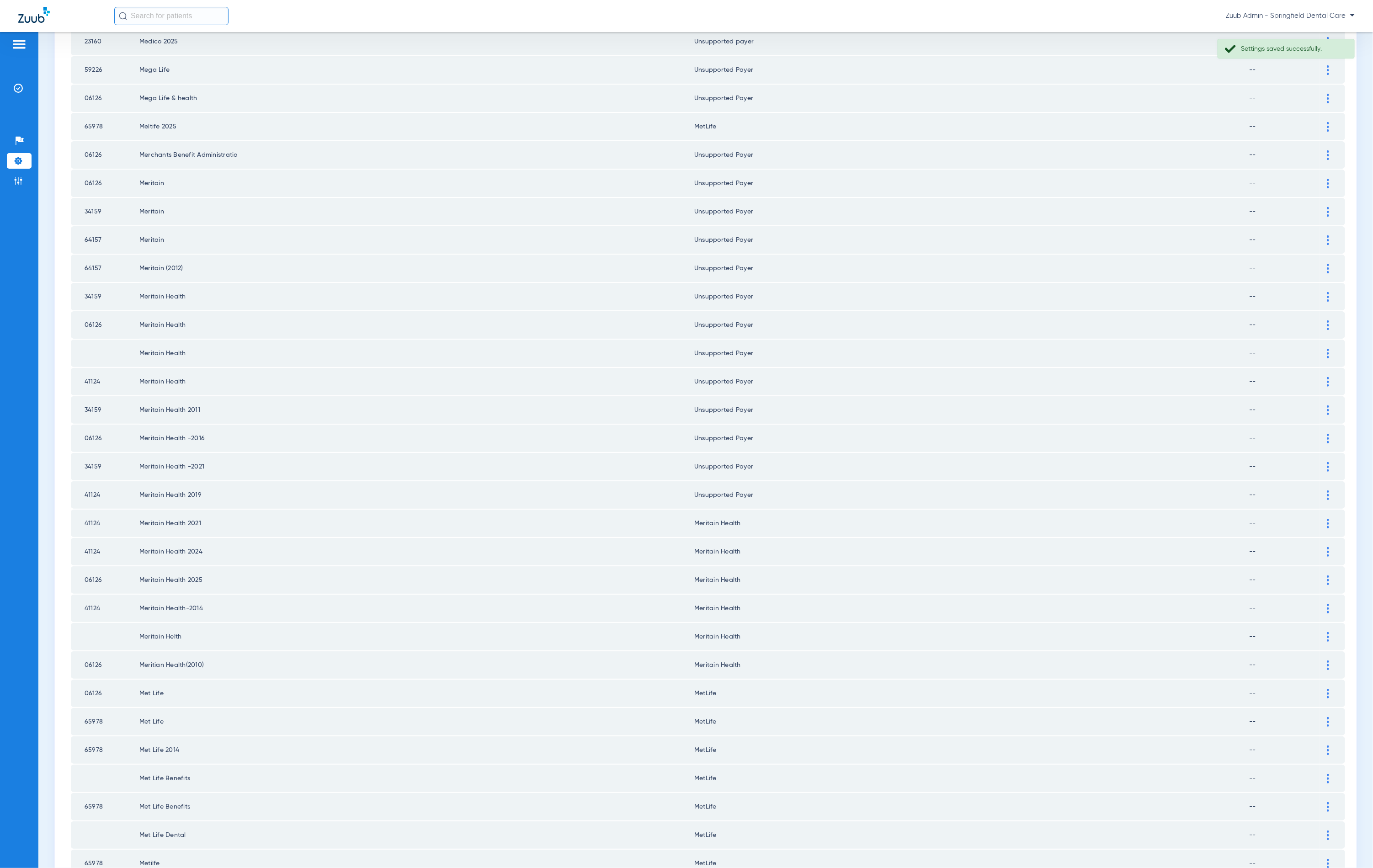
click at [1320, 519] on div at bounding box center [1328, 524] width 16 height 10
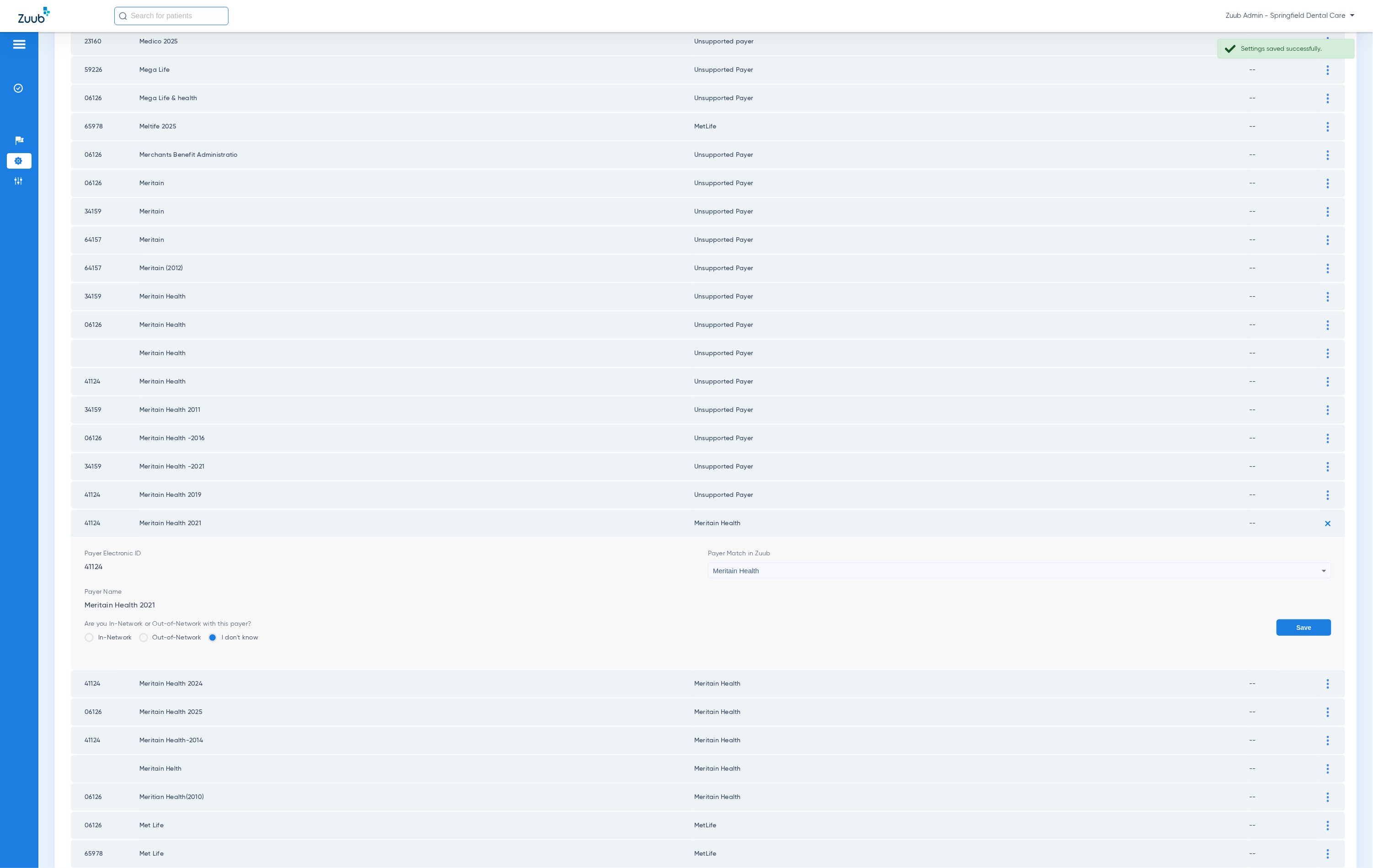
click at [917, 563] on div "Meritain Health" at bounding box center [1017, 571] width 609 height 16
type input "hh"
click at [849, 594] on mat-option "Unsupported Payer" at bounding box center [1013, 599] width 618 height 16
click at [1288, 619] on button "Save" at bounding box center [1304, 627] width 55 height 16
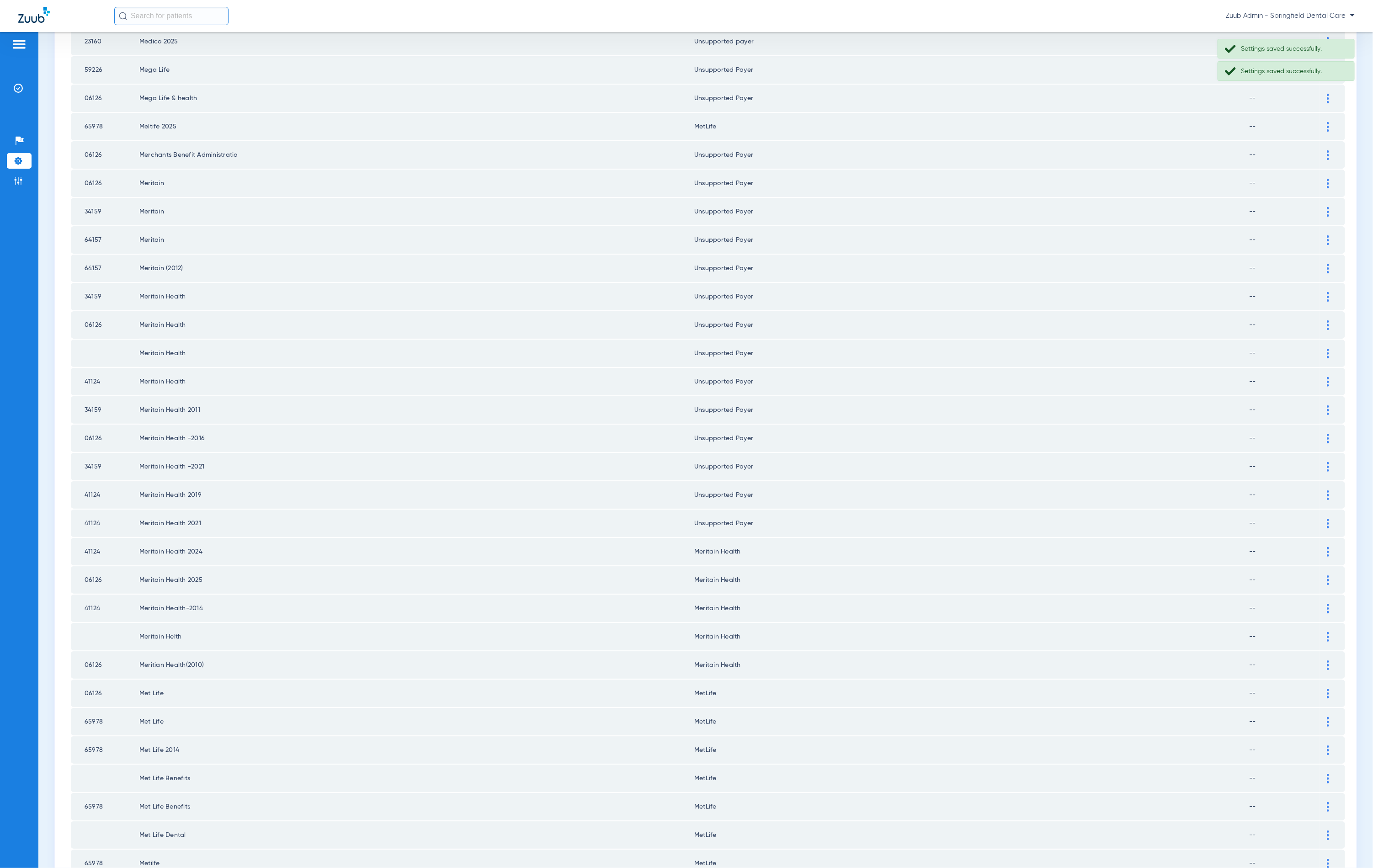
click at [1320, 547] on div at bounding box center [1328, 552] width 16 height 10
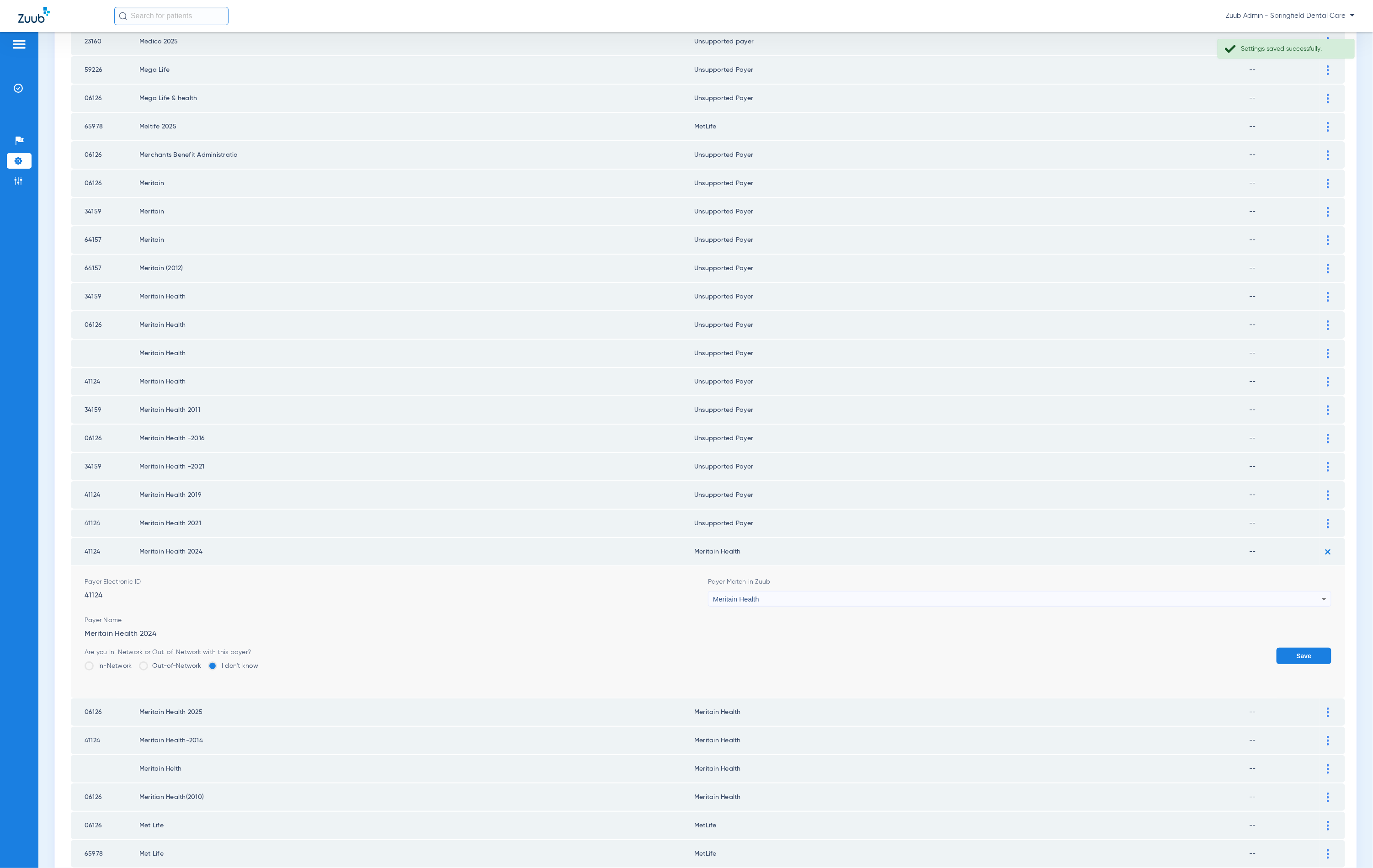
click at [1000, 592] on div "Meritain Health" at bounding box center [1017, 599] width 609 height 16
type input "hh"
click at [962, 621] on mat-option "Unsupported Payer" at bounding box center [1013, 626] width 618 height 16
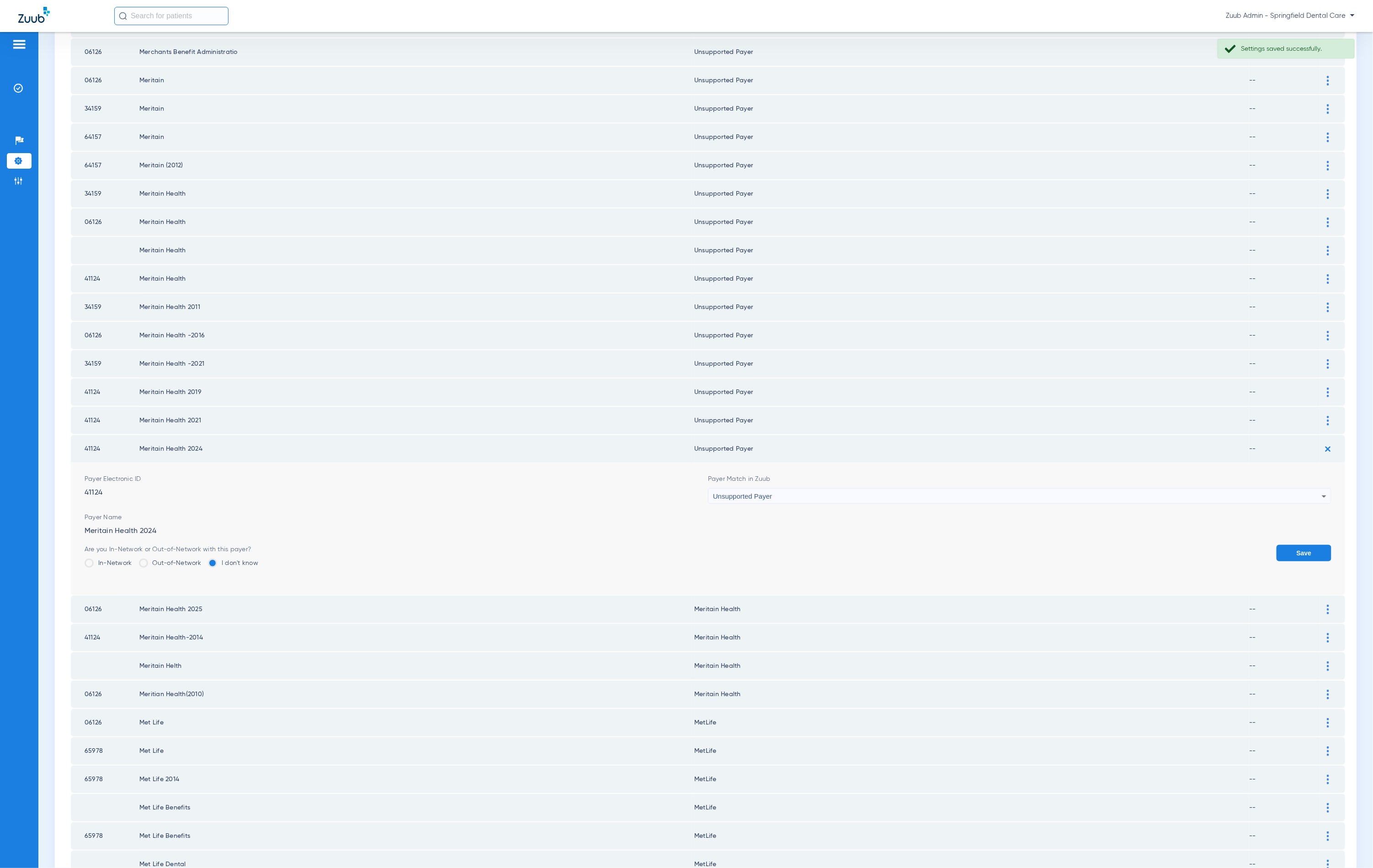
scroll to position [415, 0]
click at [1299, 542] on button "Save" at bounding box center [1304, 550] width 55 height 16
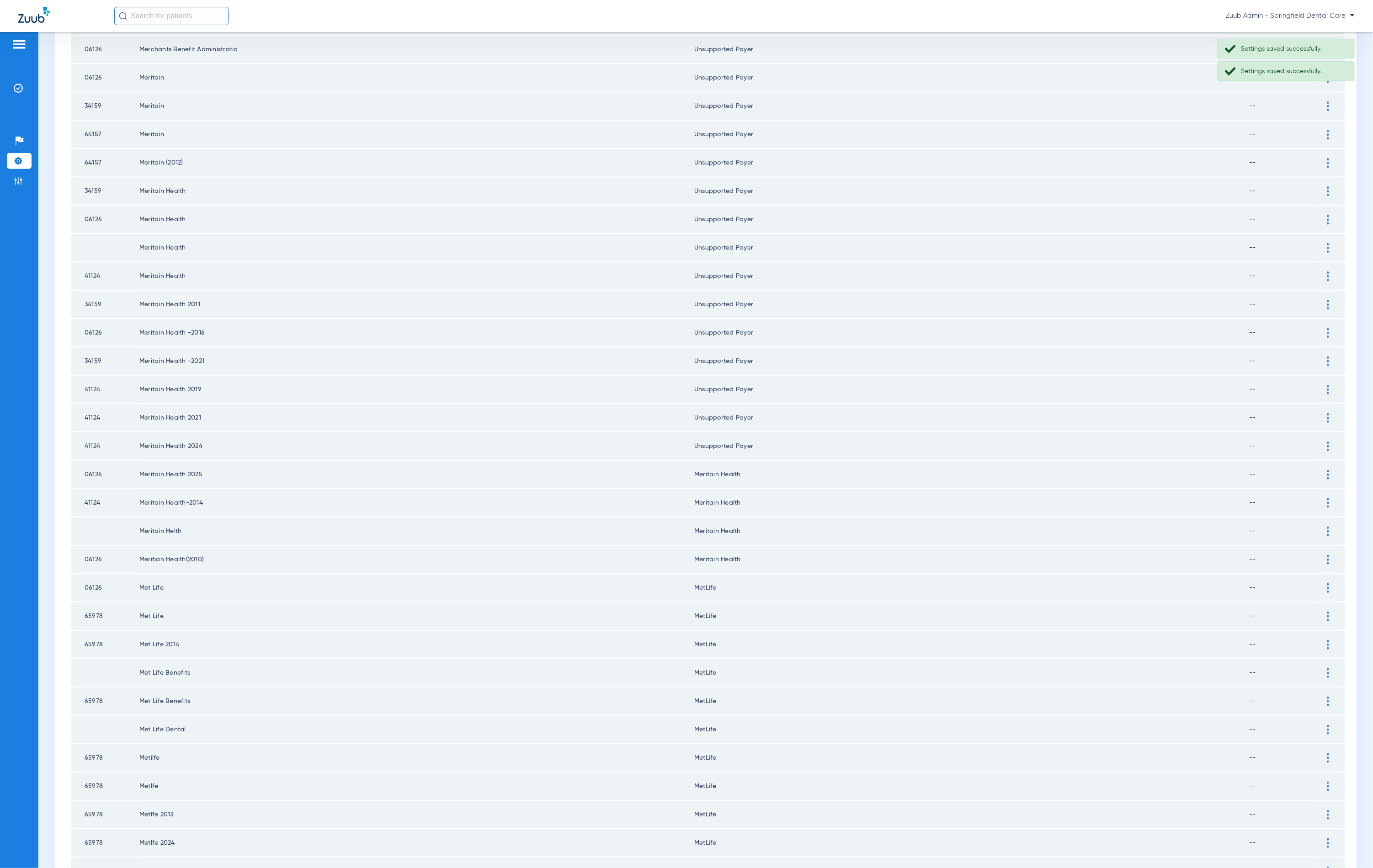
scroll to position [437, 0]
click at [1324, 448] on div at bounding box center [1328, 453] width 16 height 10
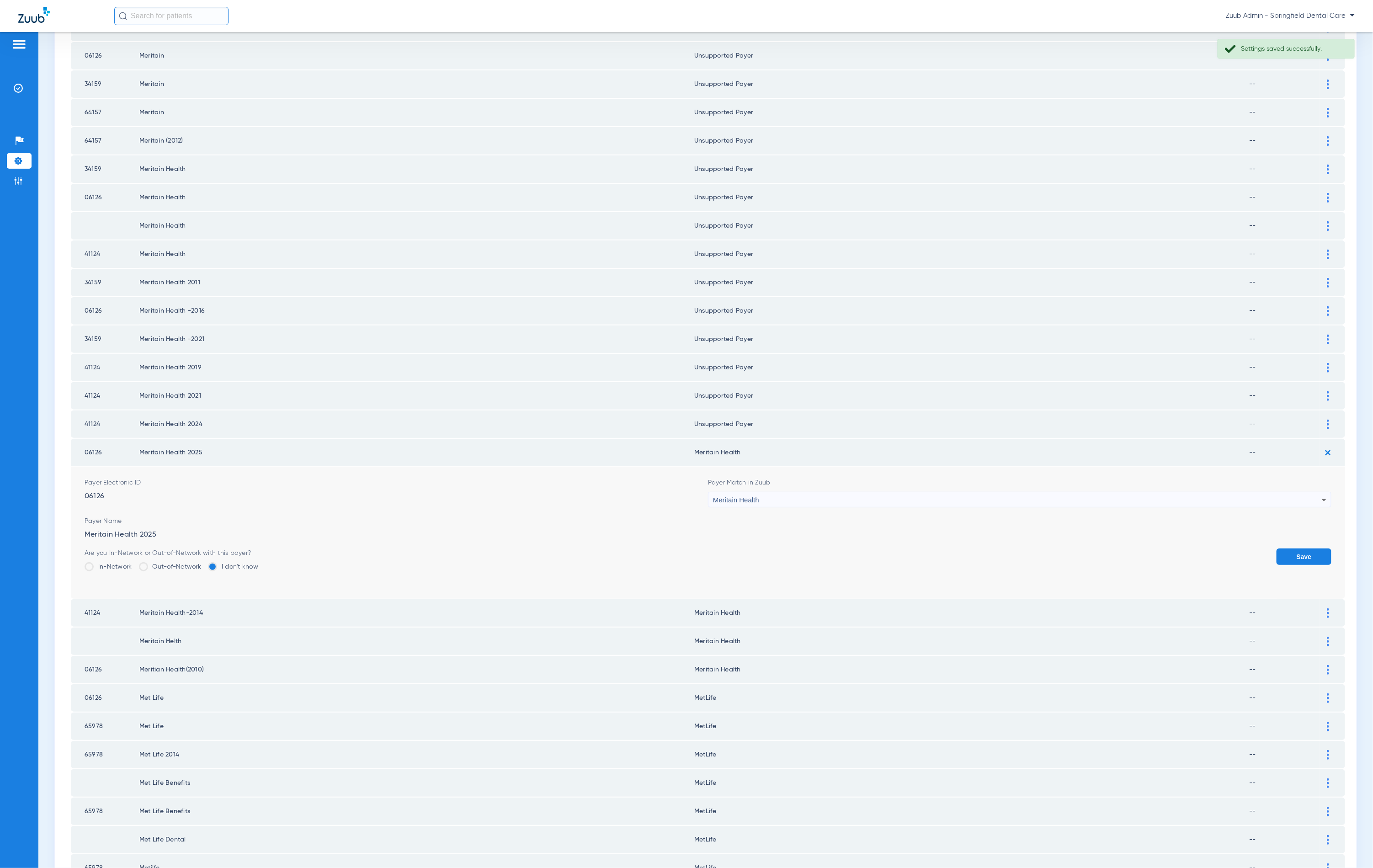
click at [867, 492] on div "Meritain Health" at bounding box center [1017, 500] width 609 height 16
type input "hnn"
click at [810, 527] on mat-option "Unsupported Payer" at bounding box center [1013, 526] width 618 height 16
click at [1282, 549] on button "Save" at bounding box center [1304, 556] width 55 height 16
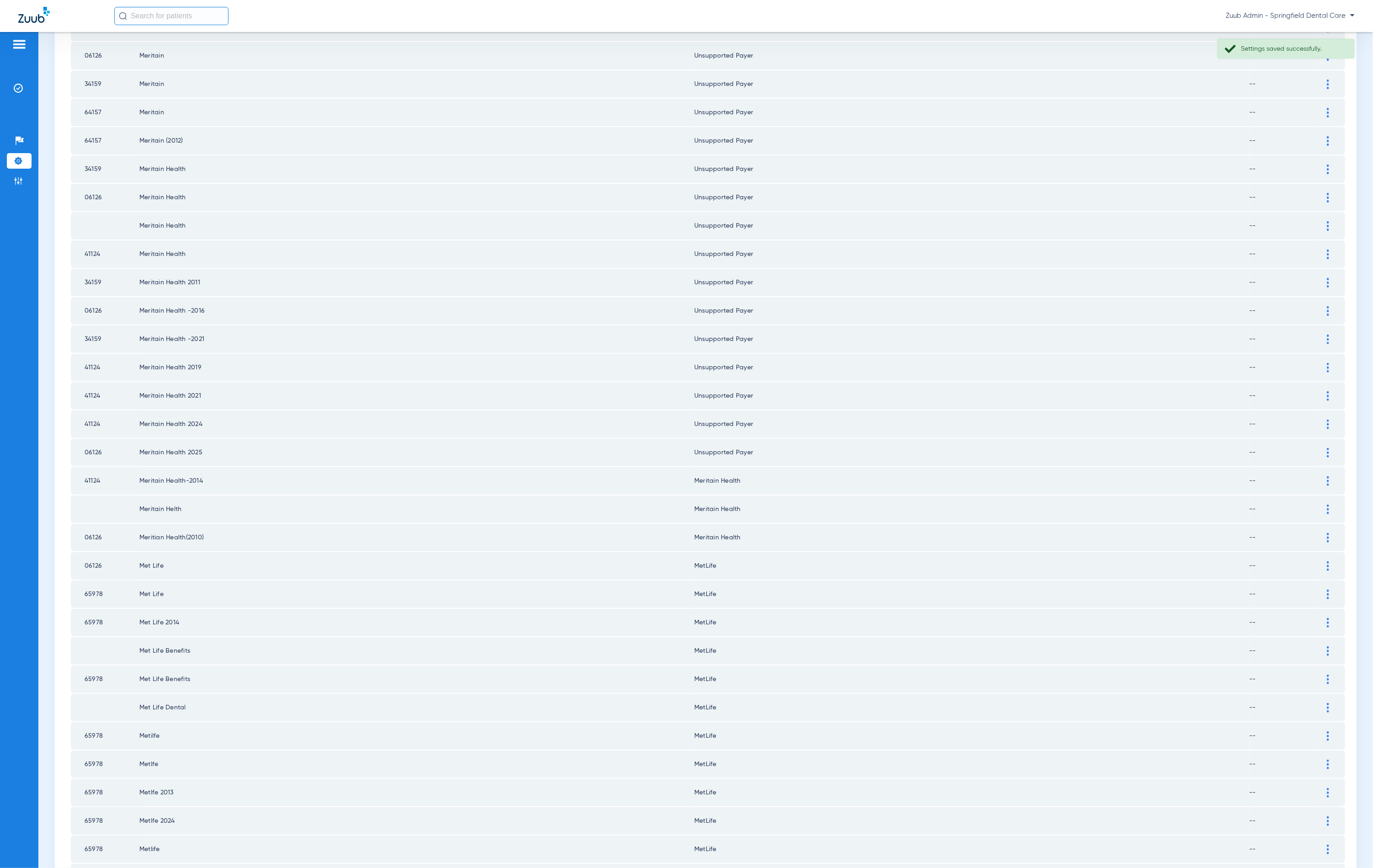
click at [1320, 476] on div at bounding box center [1328, 481] width 16 height 10
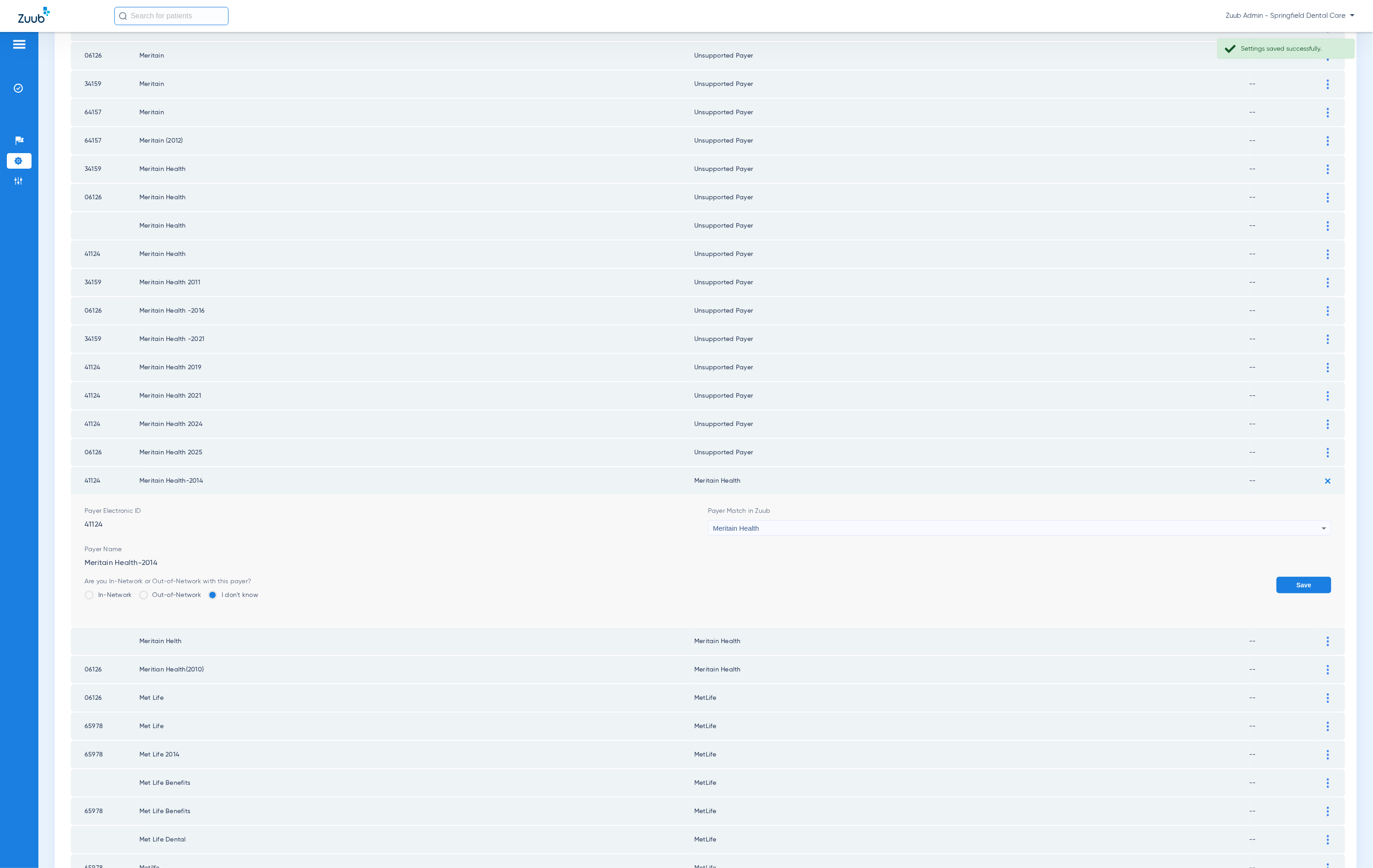
click at [946, 520] on div "Meritain Health" at bounding box center [1017, 528] width 609 height 16
type input "hnn"
click at [886, 552] on mat-option "Unsupported Payer" at bounding box center [1013, 554] width 618 height 16
click at [1286, 577] on button "Save" at bounding box center [1304, 585] width 55 height 16
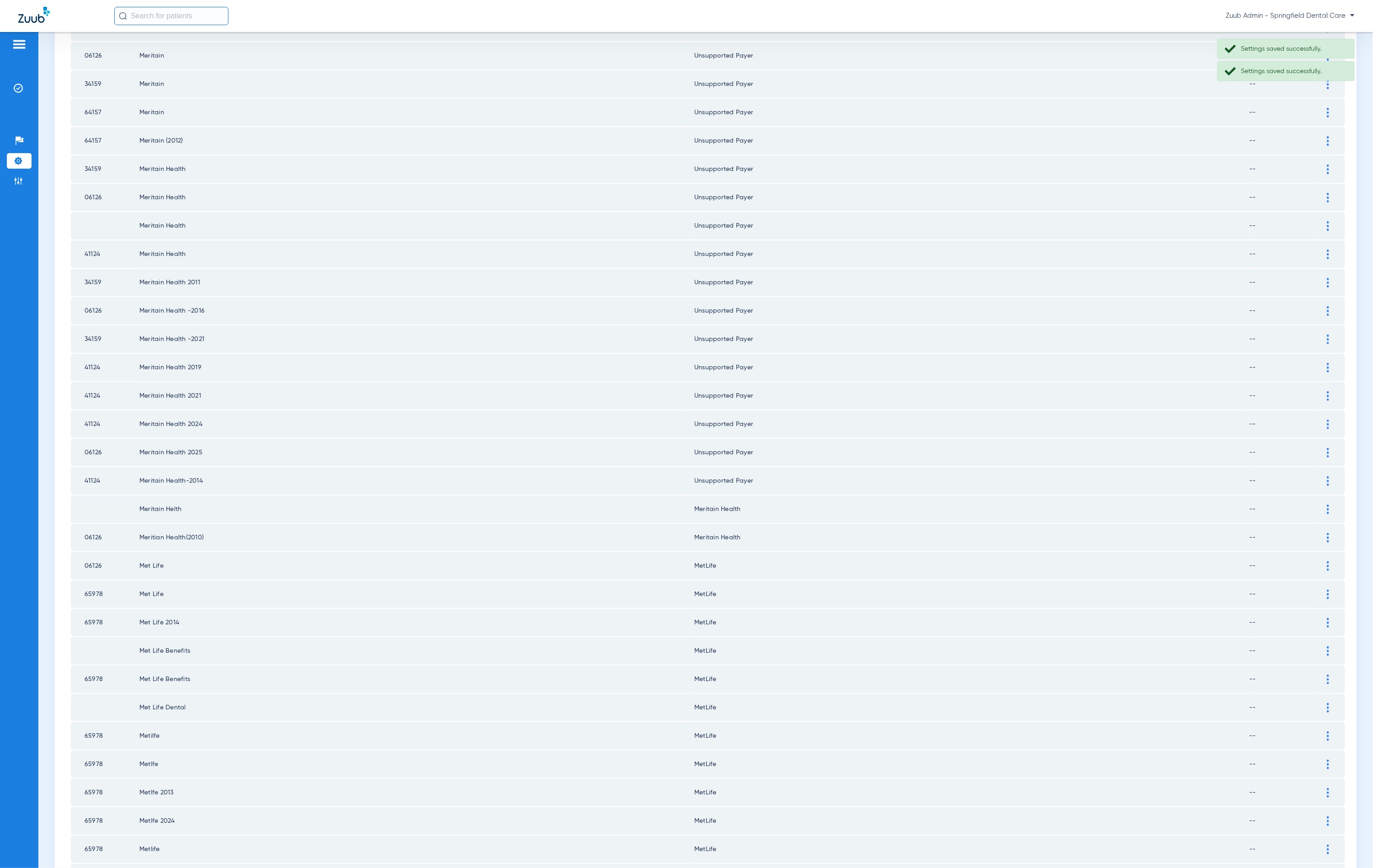
click at [1320, 505] on div at bounding box center [1328, 510] width 16 height 10
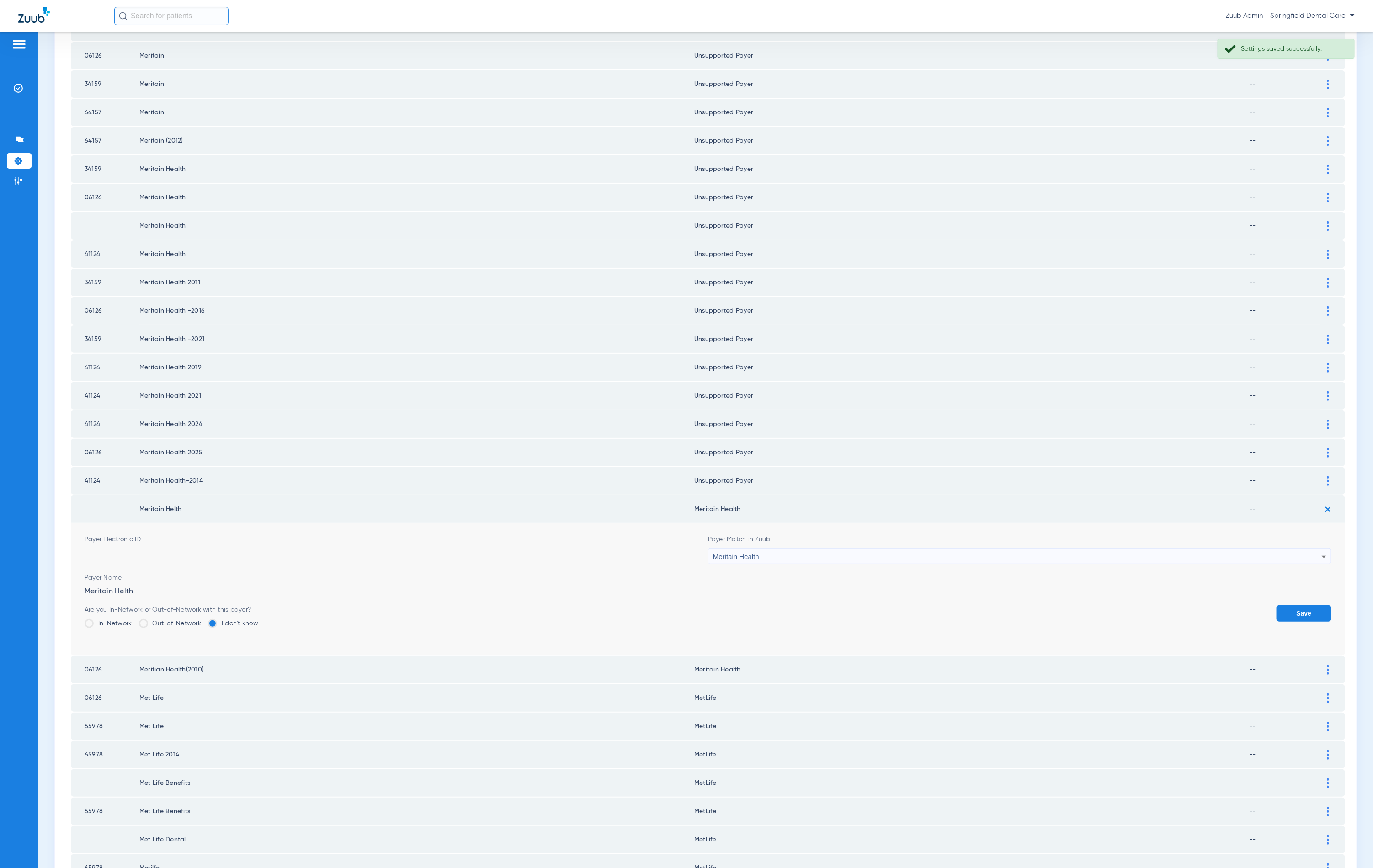
click at [1018, 549] on div "Meritain Health" at bounding box center [1017, 557] width 609 height 16
type input "hnn"
click at [891, 580] on mat-option "Unsupported Payer" at bounding box center [1013, 581] width 618 height 16
click at [1276, 605] on button "Save" at bounding box center [1304, 613] width 55 height 16
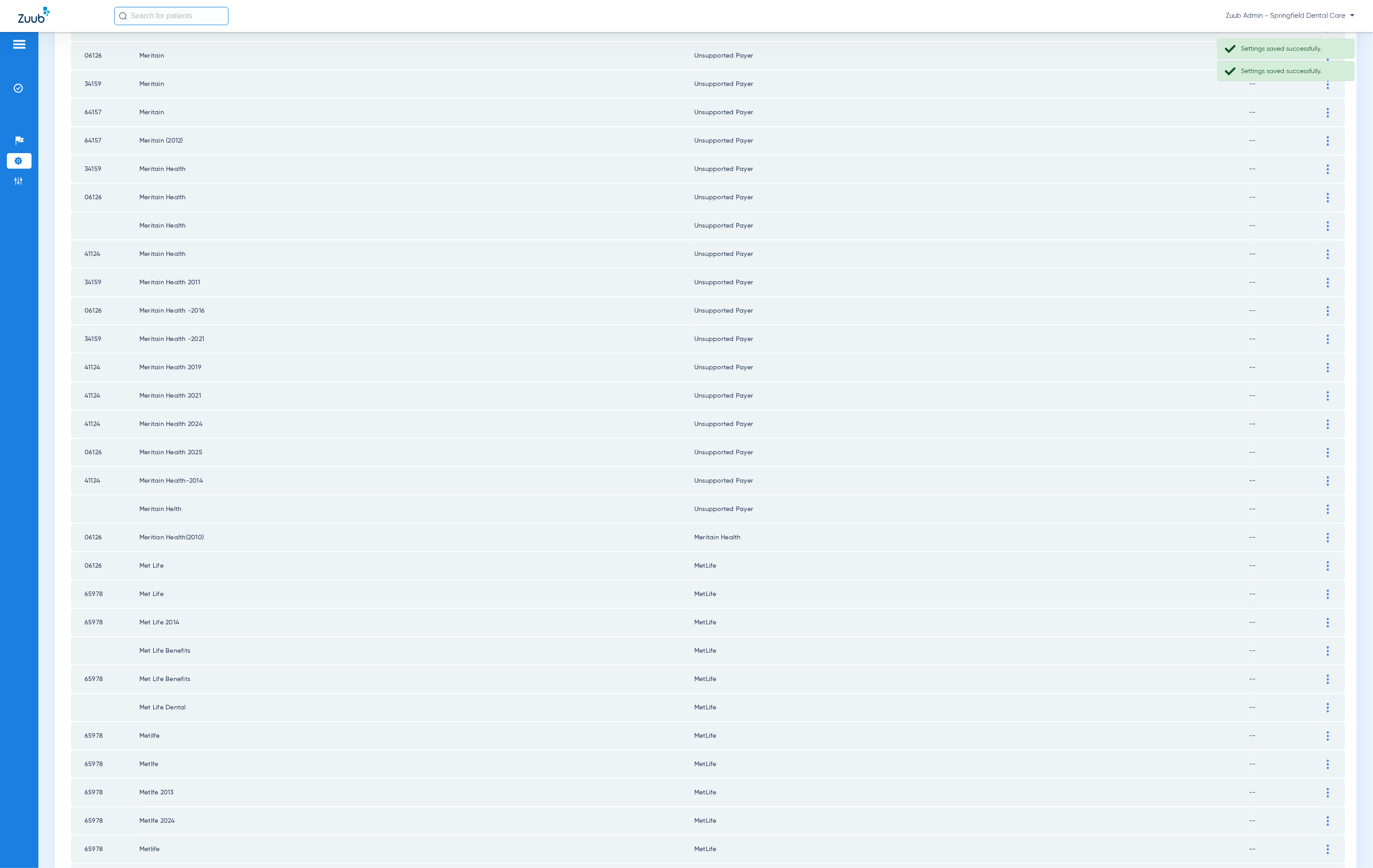
click at [1327, 533] on img at bounding box center [1328, 538] width 2 height 10
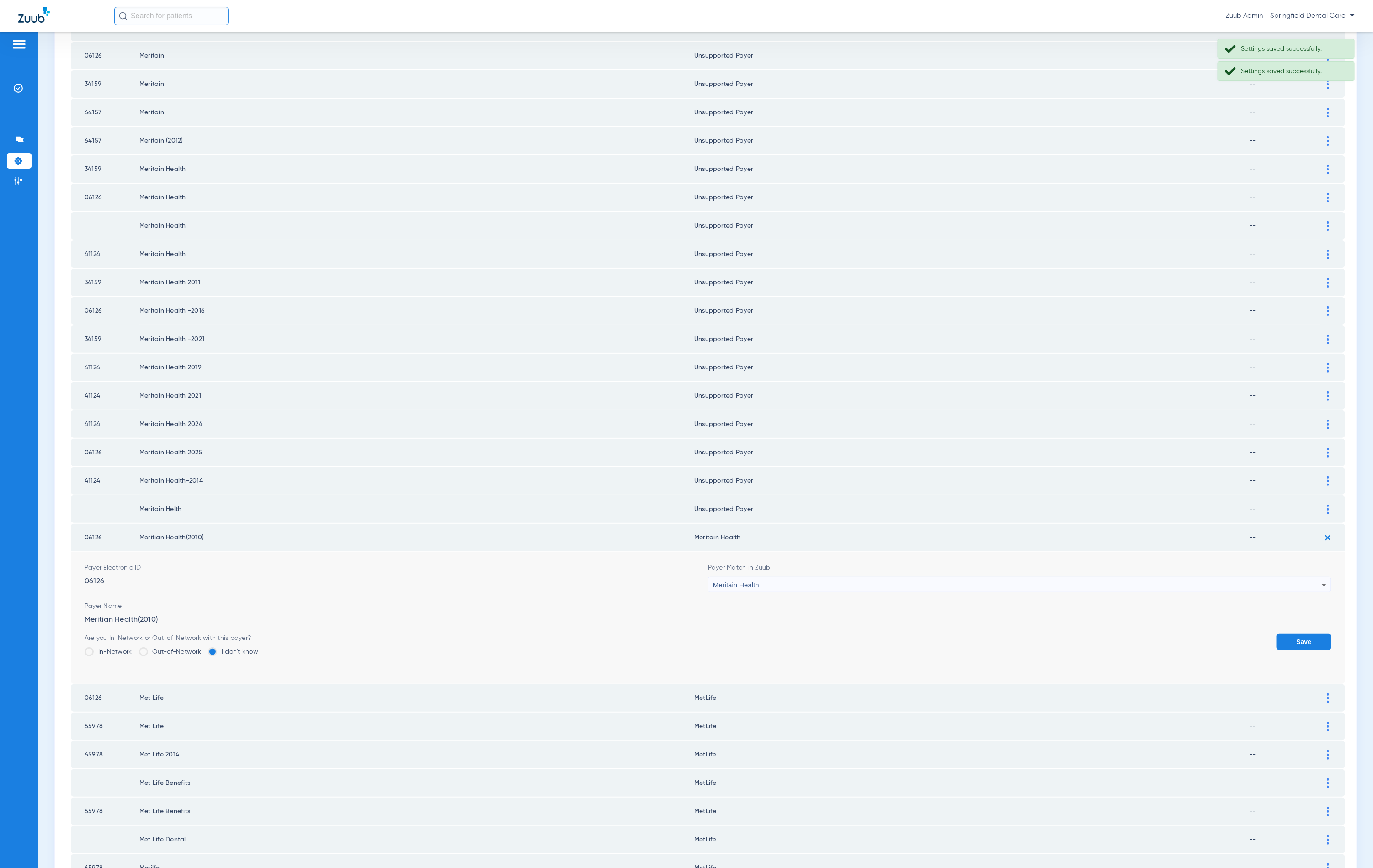
click at [884, 577] on div "Meritain Health" at bounding box center [1017, 585] width 609 height 16
type input "hnn"
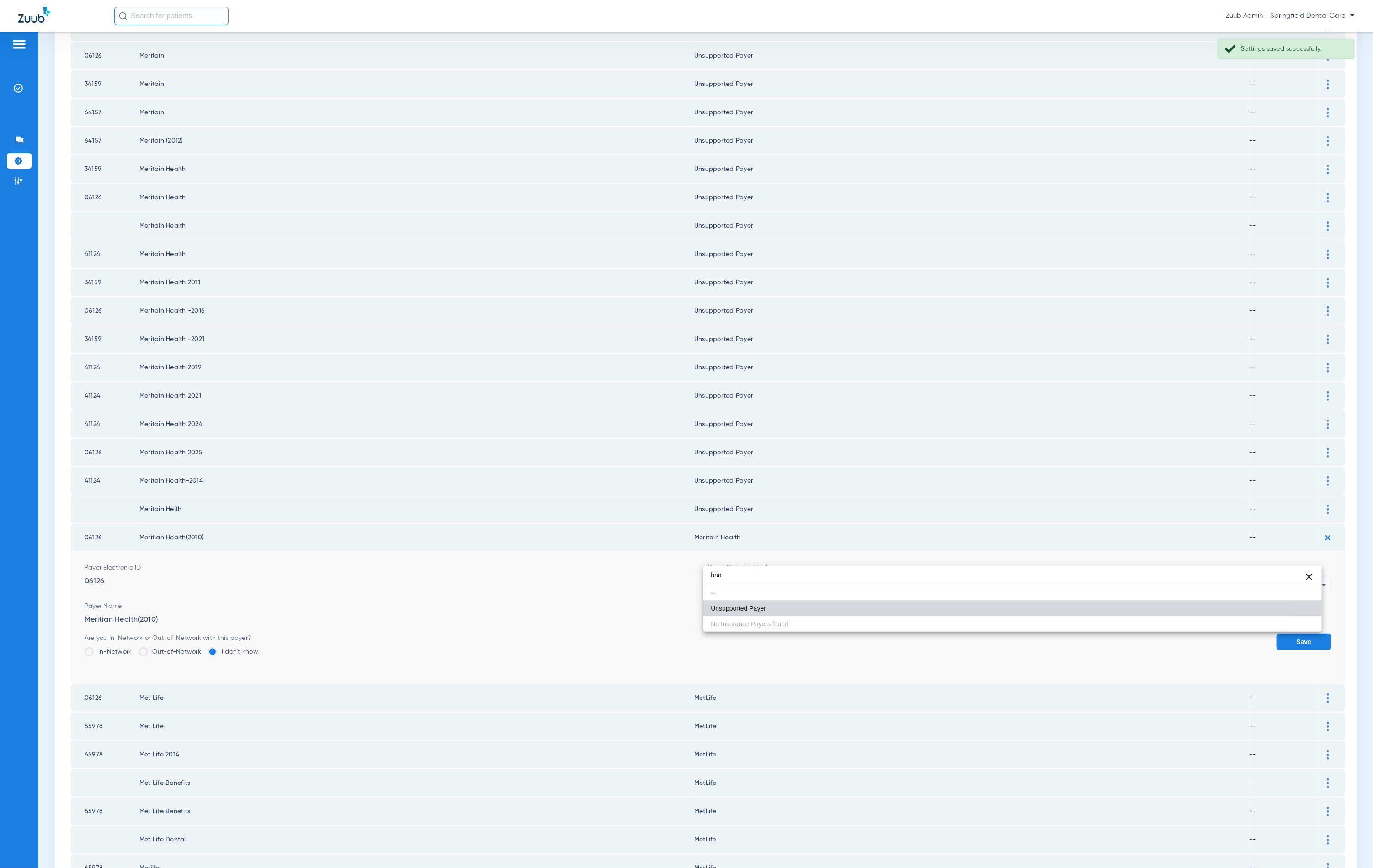
click at [843, 602] on mat-option "Unsupported Payer" at bounding box center [1013, 609] width 618 height 16
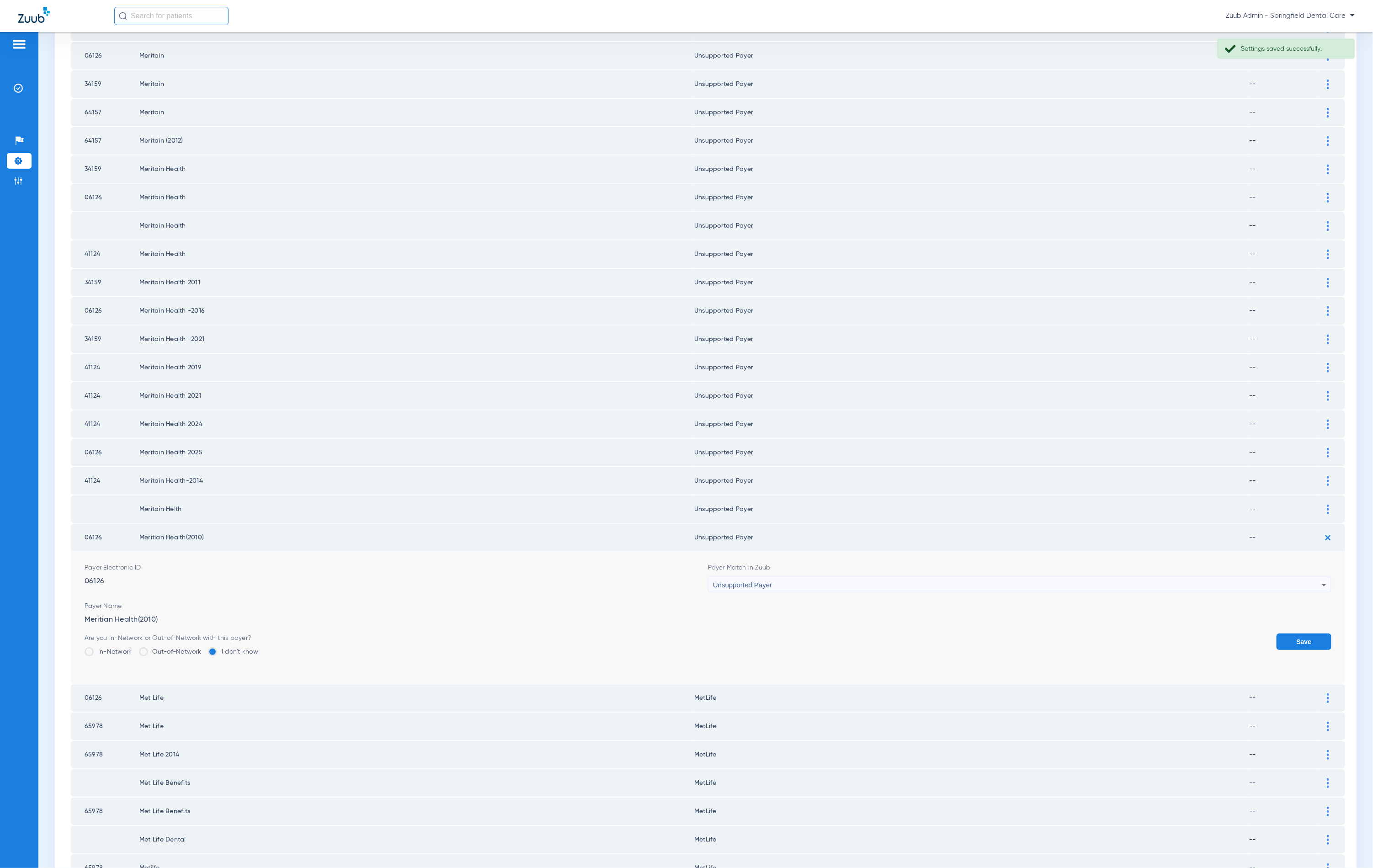
click at [1301, 633] on button "Save" at bounding box center [1304, 641] width 55 height 16
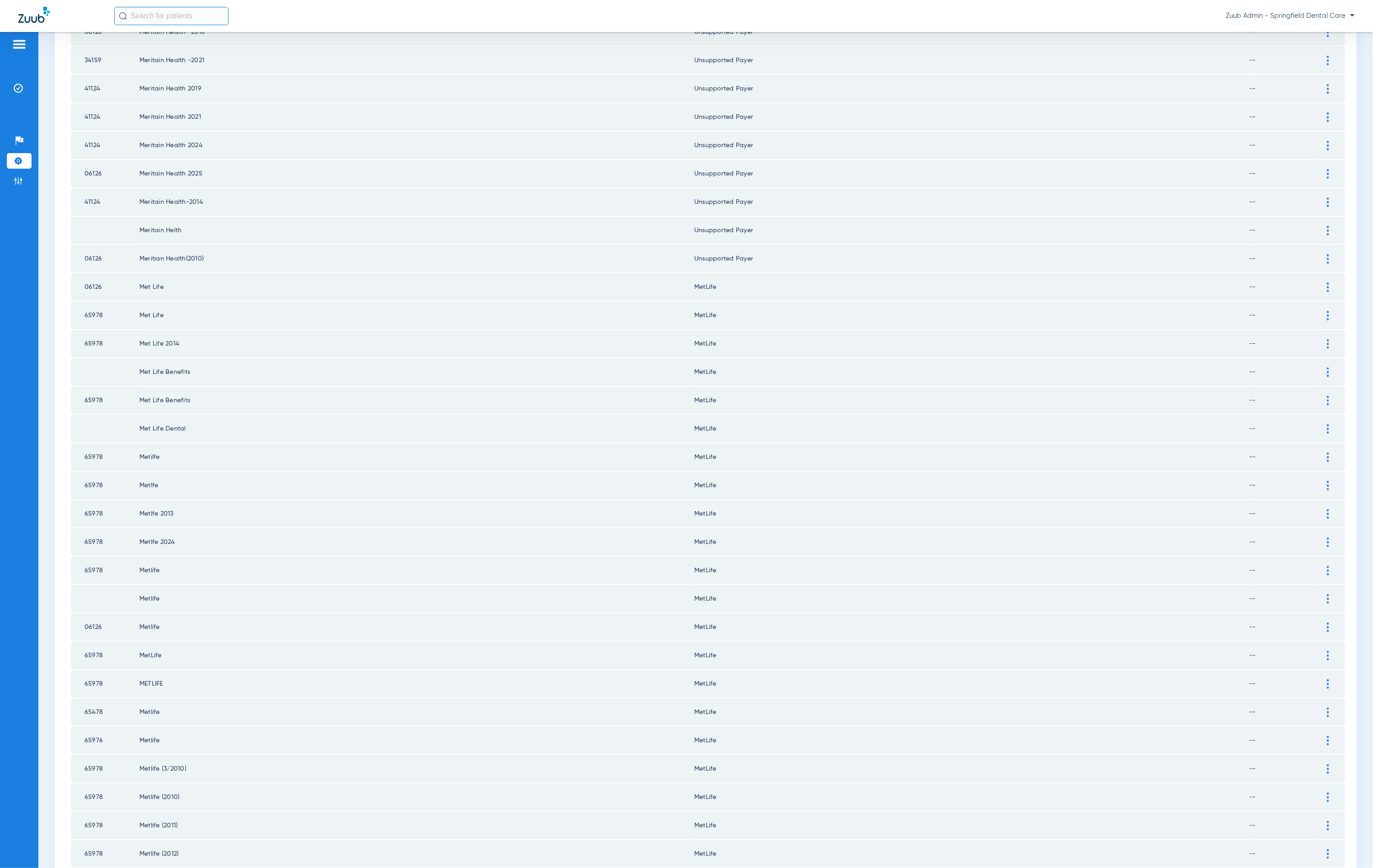
scroll to position [738, 0]
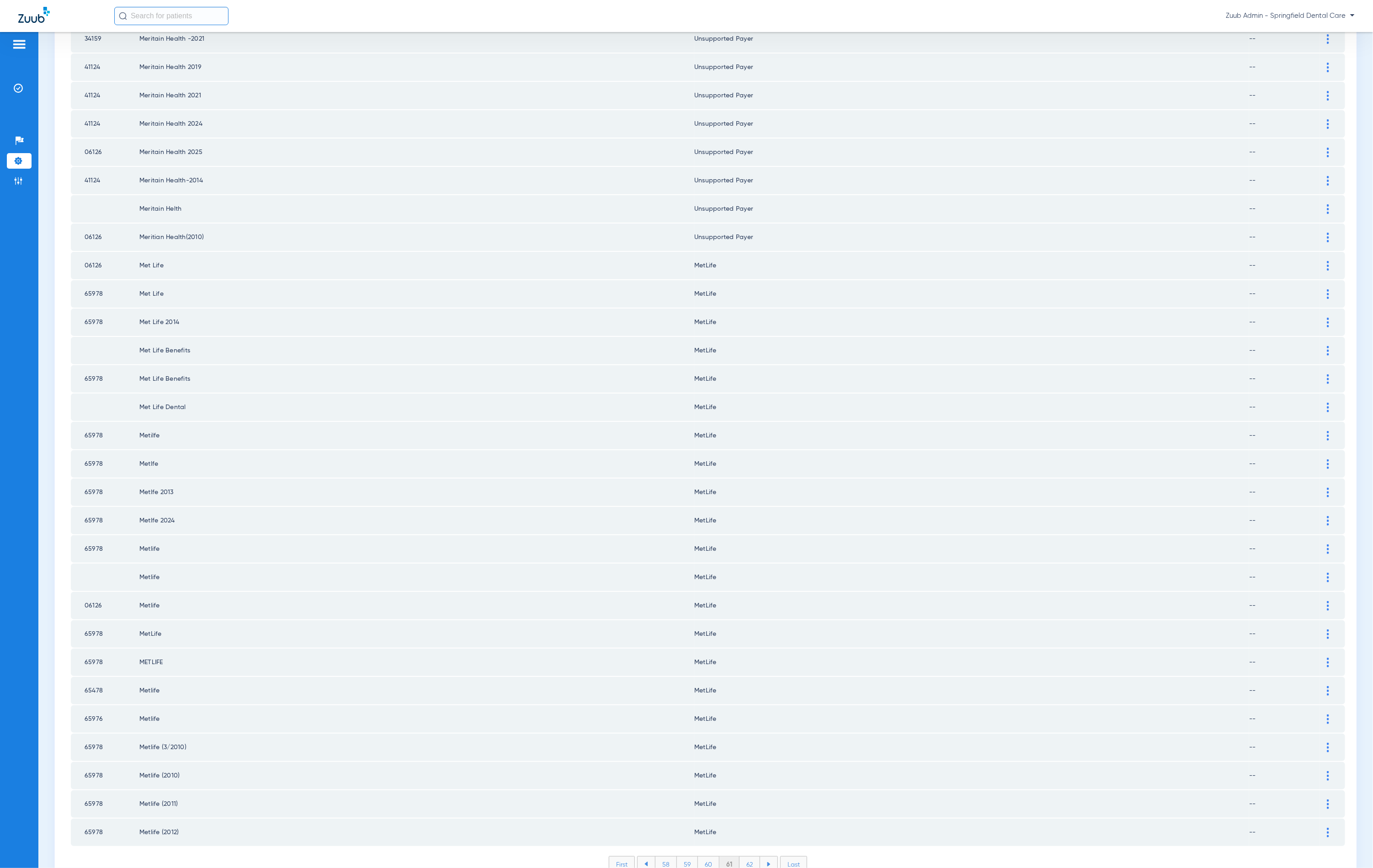
click at [747, 857] on li "62" at bounding box center [750, 864] width 20 height 16
click at [743, 857] on li "63" at bounding box center [749, 864] width 20 height 16
click at [748, 857] on li "64" at bounding box center [750, 864] width 21 height 16
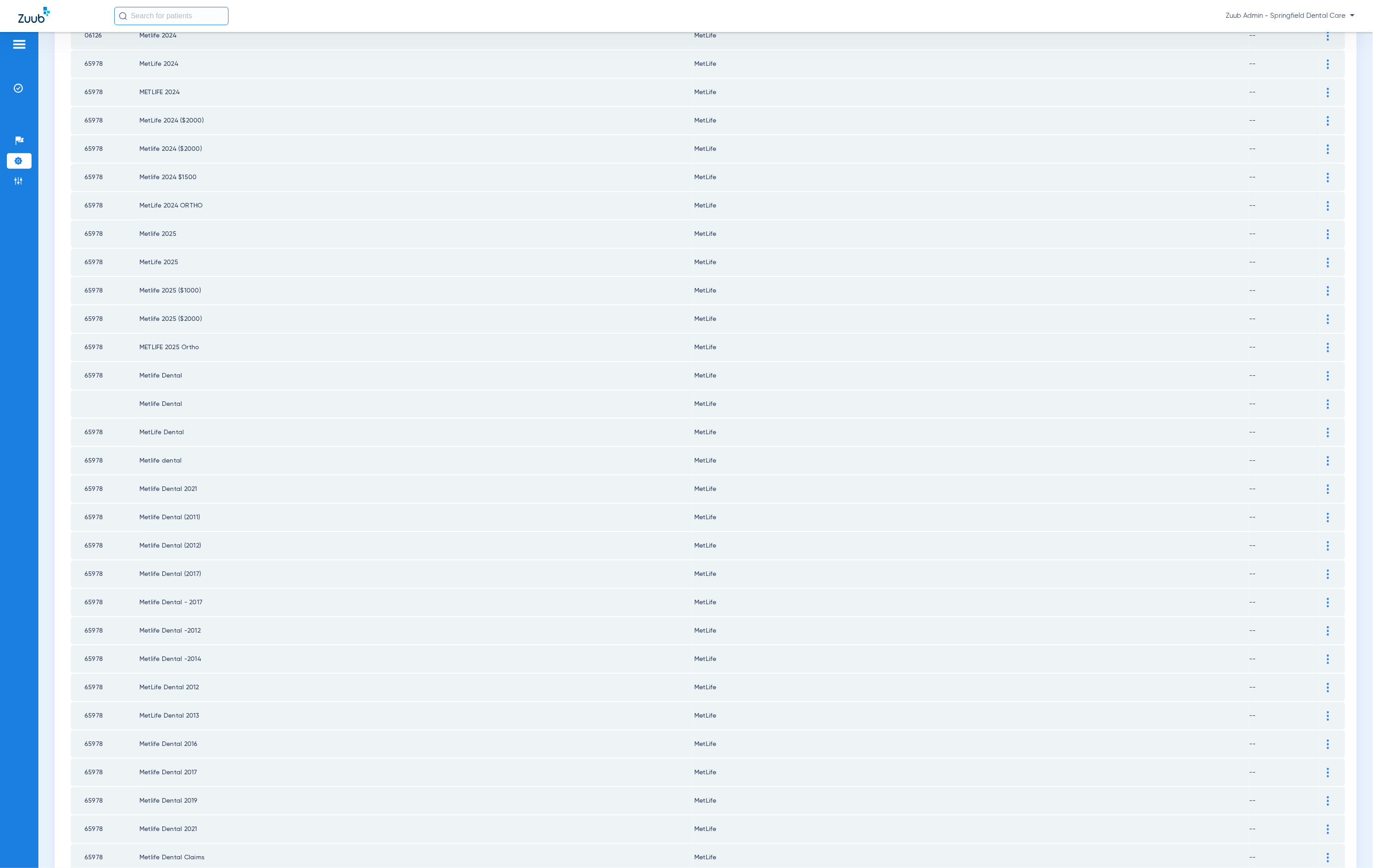
scroll to position [0, 0]
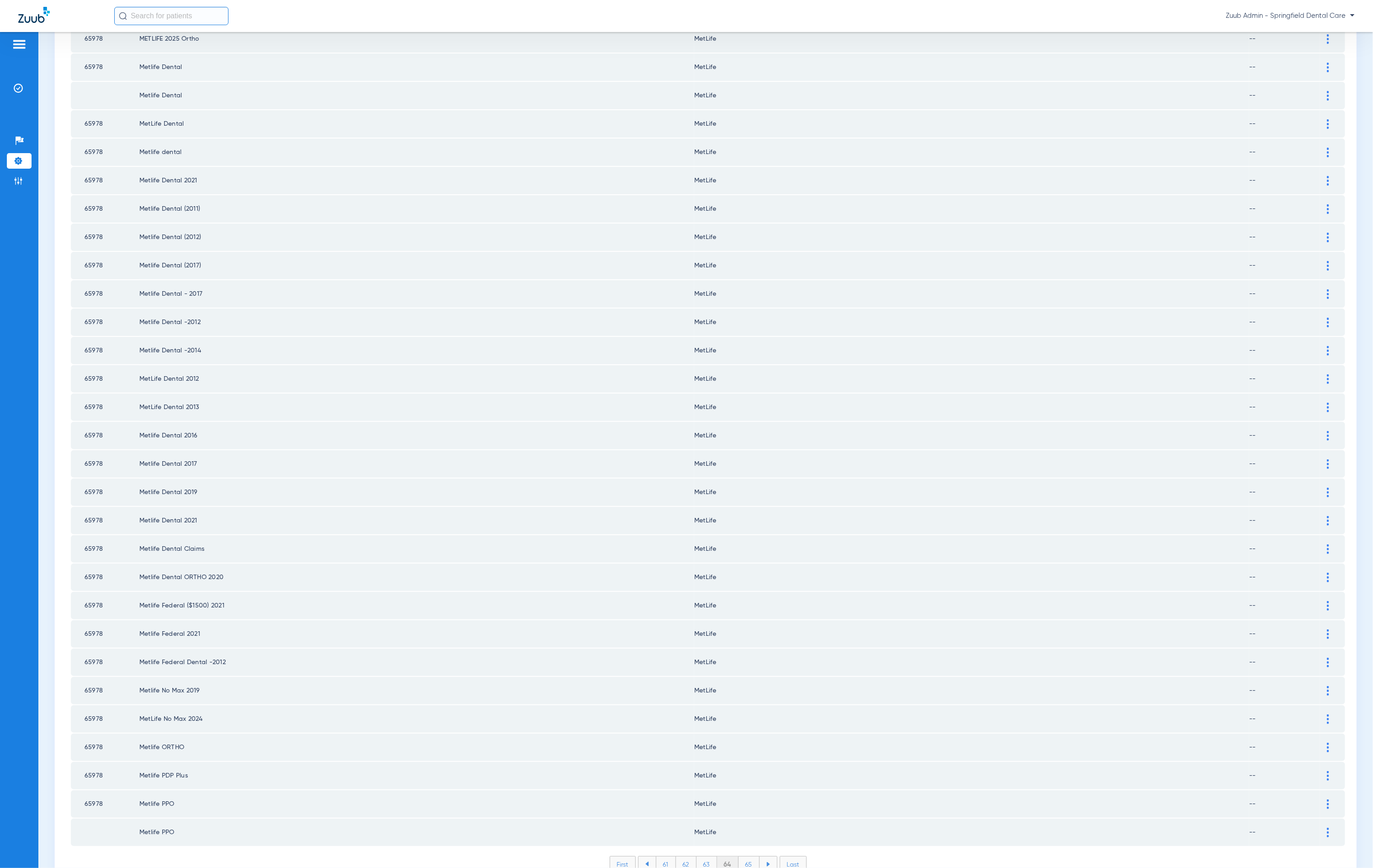
click at [744, 857] on li "65" at bounding box center [750, 864] width 21 height 16
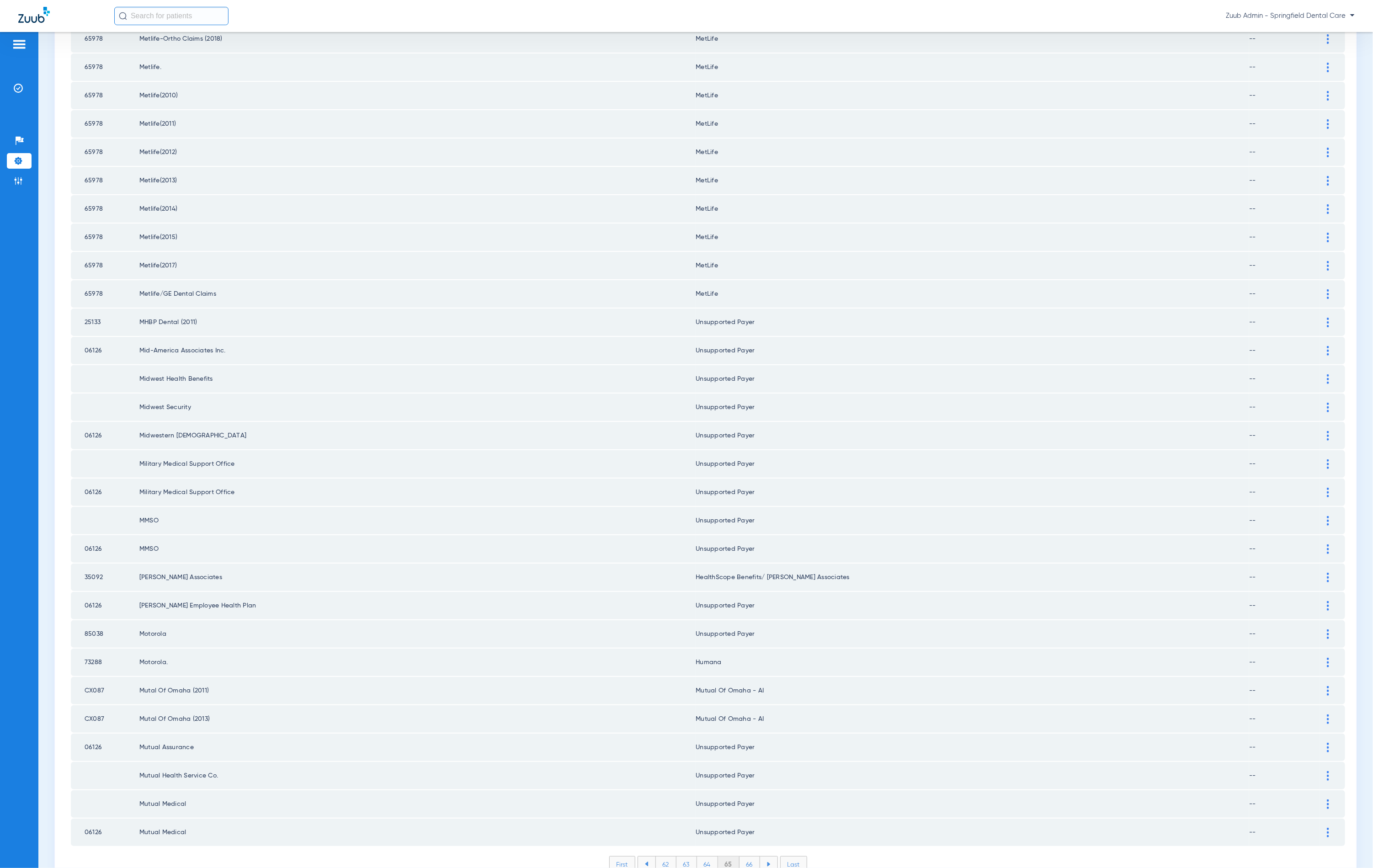
click at [744, 857] on li "66" at bounding box center [750, 864] width 20 height 16
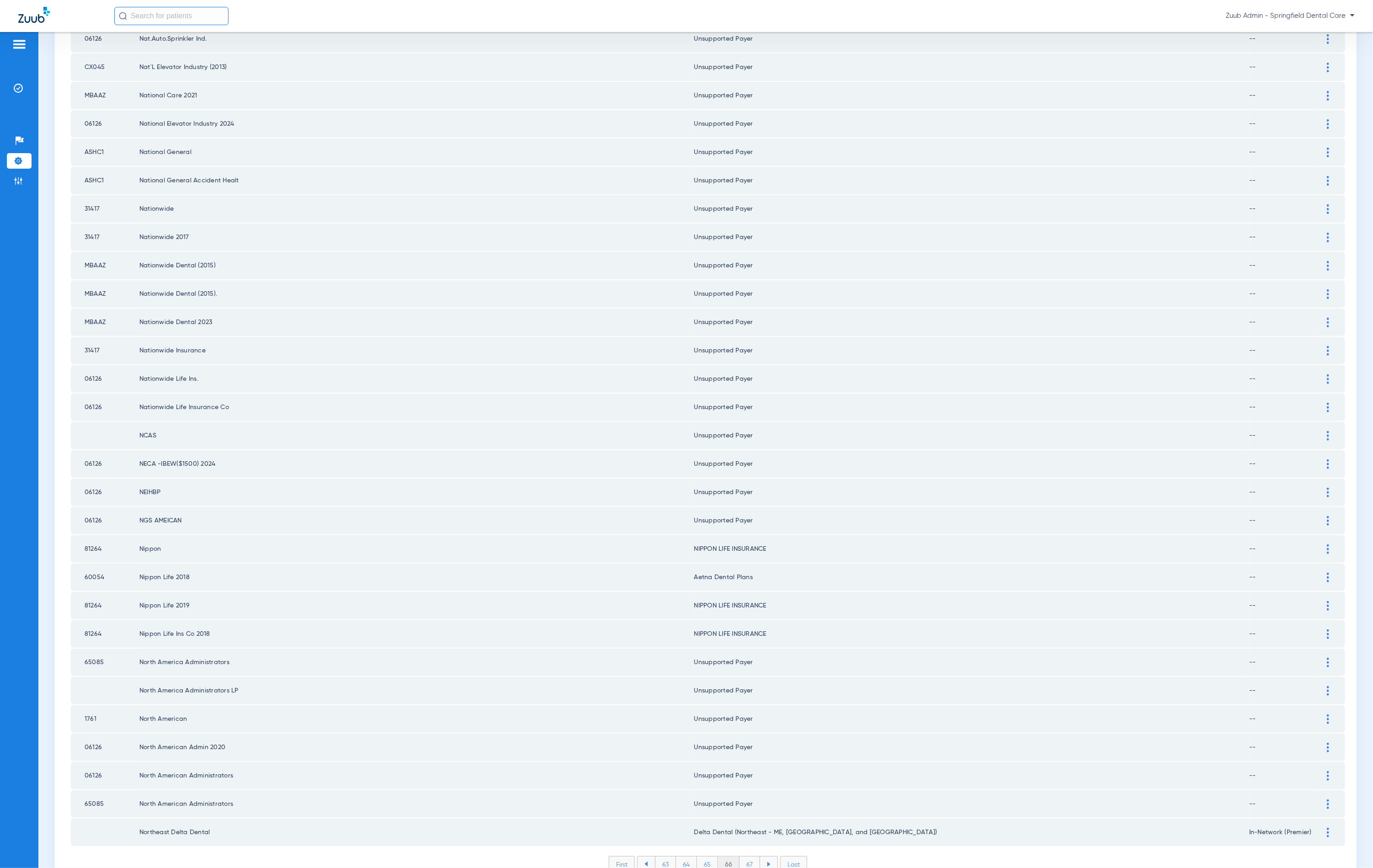
click at [747, 857] on li "67" at bounding box center [750, 864] width 20 height 16
click at [739, 857] on li "68" at bounding box center [750, 864] width 21 height 16
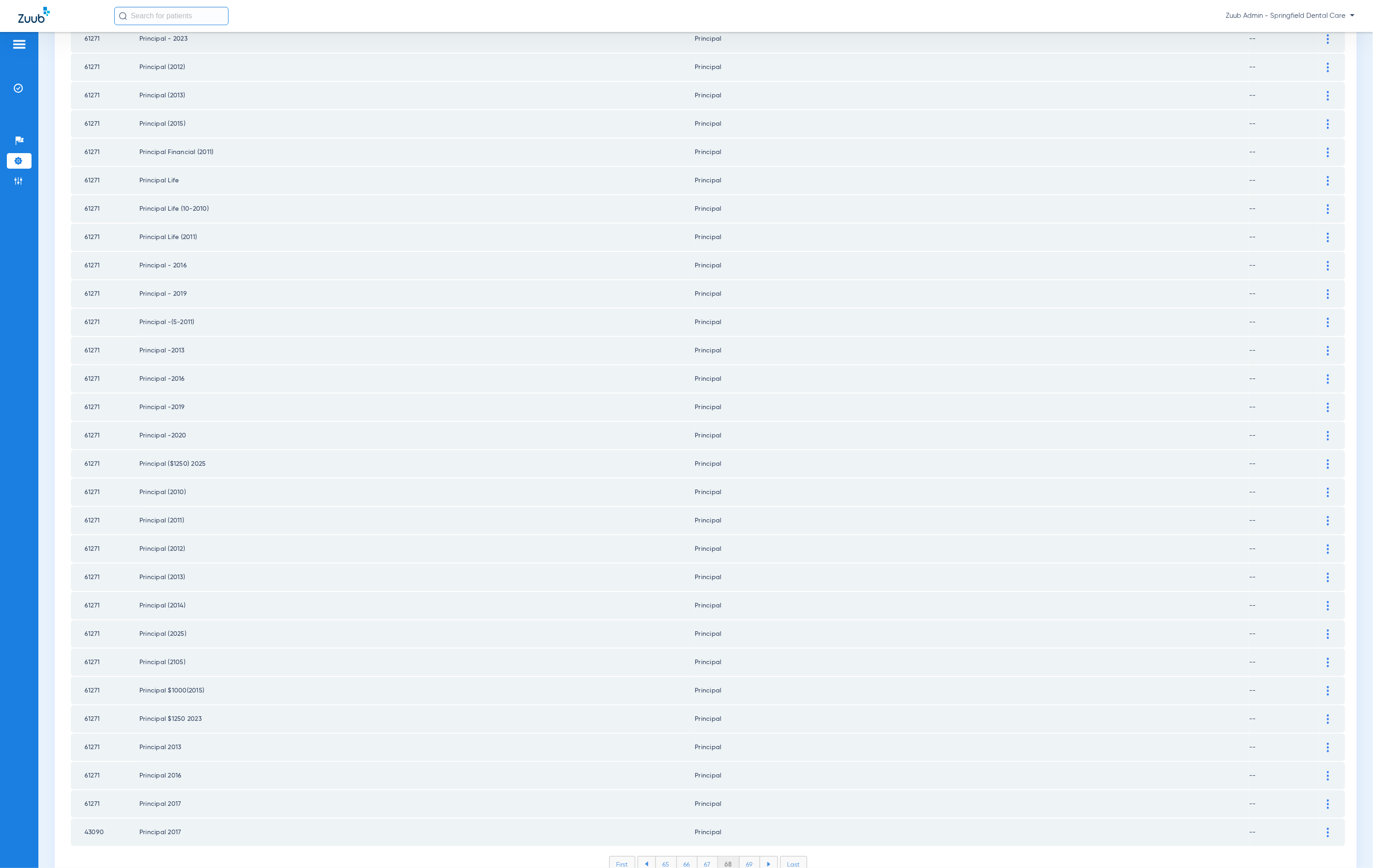
click at [747, 857] on li "69" at bounding box center [750, 864] width 20 height 16
click at [746, 857] on li "70" at bounding box center [750, 864] width 21 height 16
click at [745, 857] on li "71" at bounding box center [750, 864] width 20 height 16
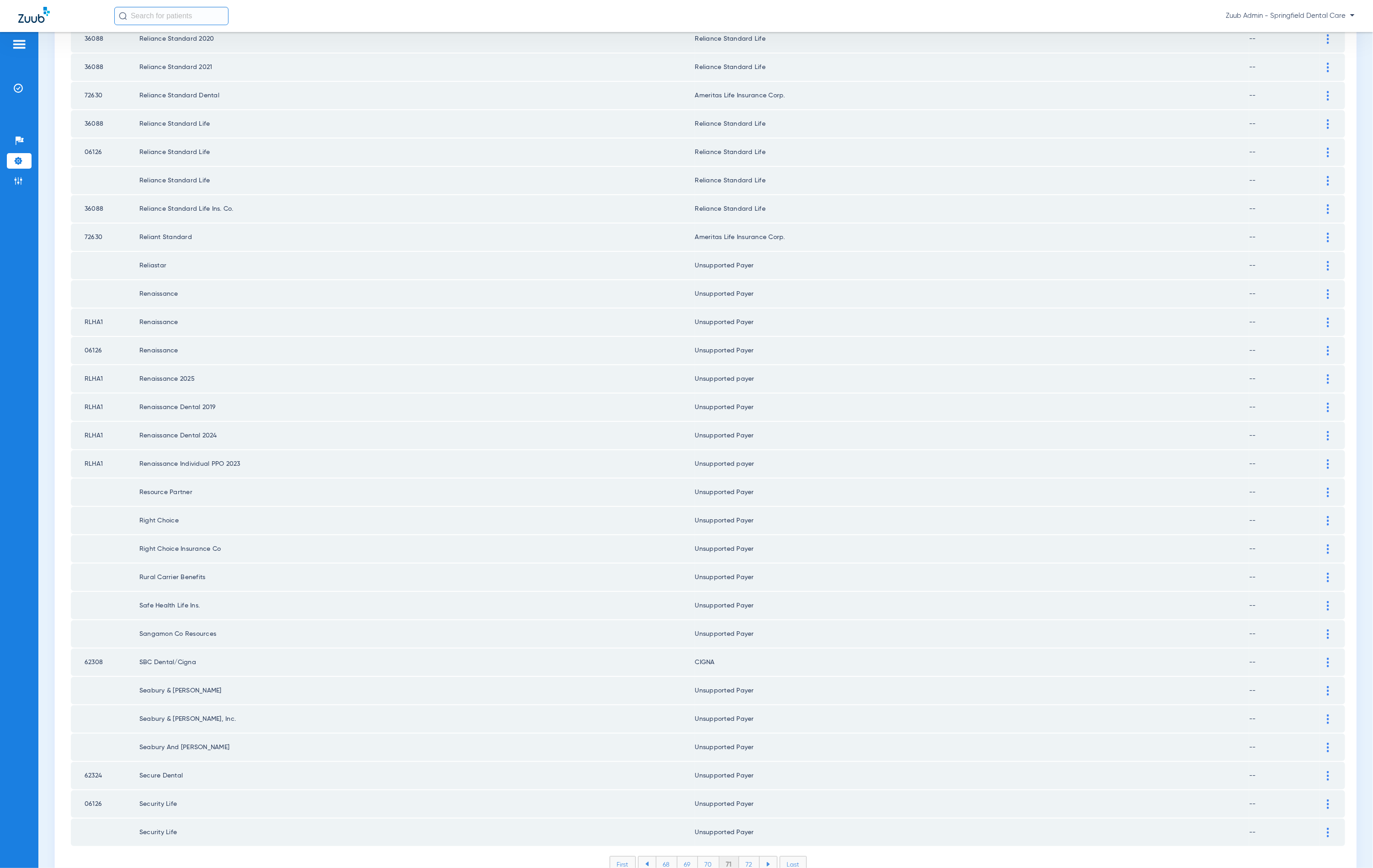
click at [749, 857] on li "72" at bounding box center [749, 864] width 20 height 16
click at [745, 856] on div "First 69 70 71 72 73 Last Items per page: 50 3551 – 3600 of 3998" at bounding box center [707, 871] width 1274 height 30
click at [743, 857] on li "73" at bounding box center [749, 864] width 20 height 16
click at [16, 94] on li "Insurance Verification" at bounding box center [19, 88] width 25 height 16
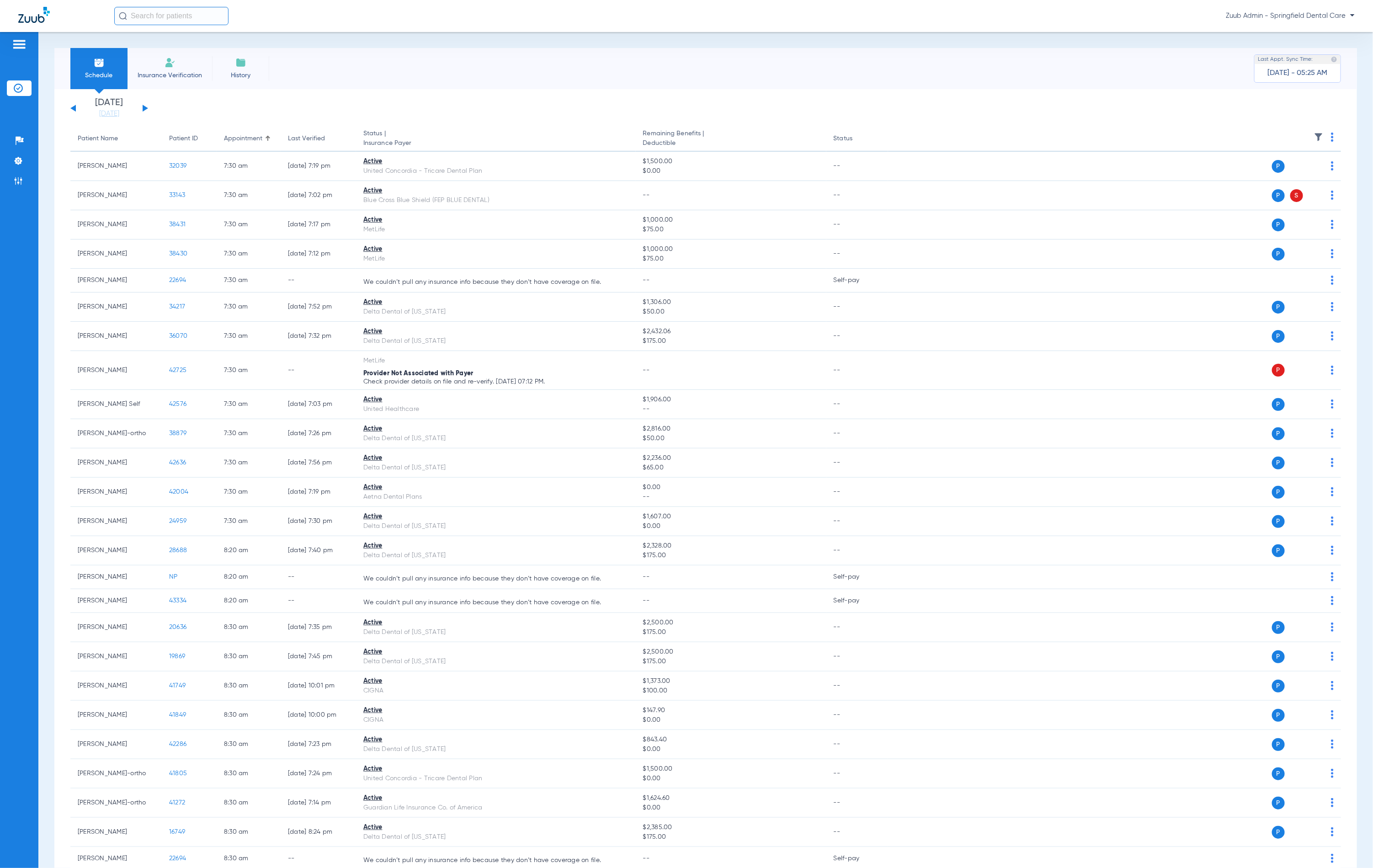
click at [1314, 135] on img at bounding box center [1319, 137] width 9 height 9
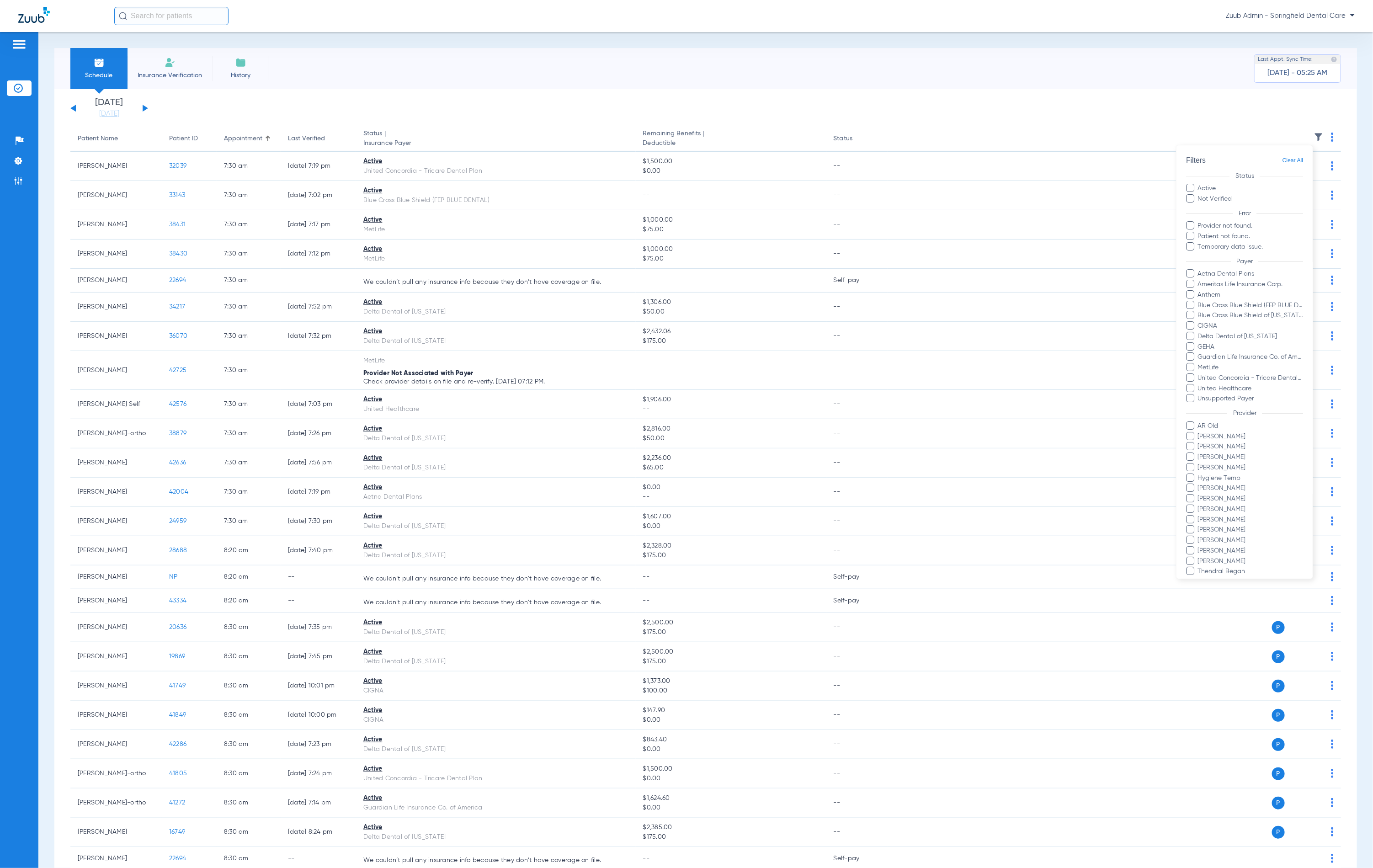
drag, startPoint x: 936, startPoint y: 126, endPoint x: 826, endPoint y: 124, distance: 110.0
click at [936, 126] on div at bounding box center [686, 434] width 1373 height 868
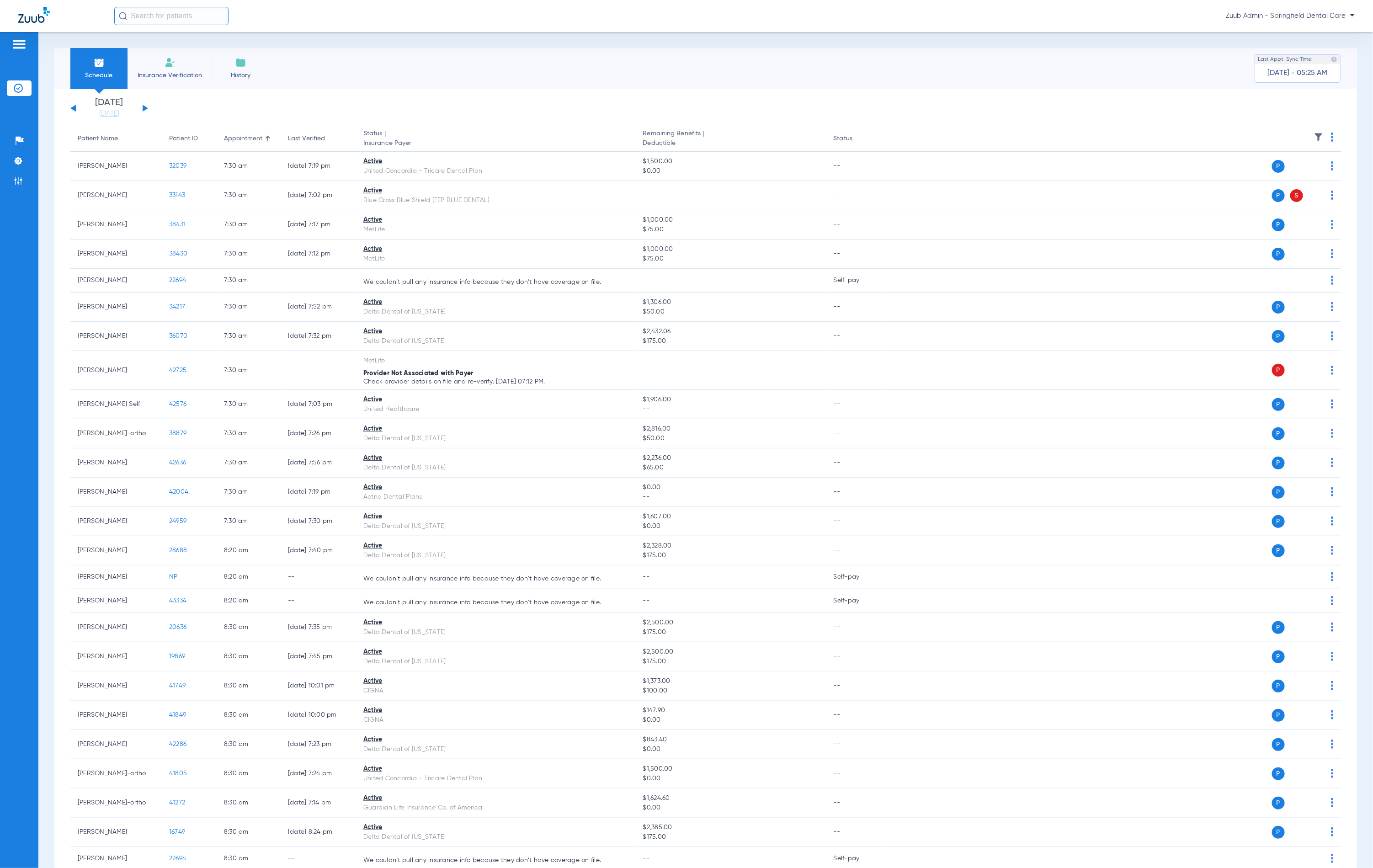
click at [143, 104] on div "Sunday 06-22-2025 Monday 06-23-2025 Tuesday 06-24-2025 Wednesday 06-25-2025 Thu…" at bounding box center [109, 108] width 78 height 20
click at [144, 107] on button at bounding box center [145, 108] width 6 height 7
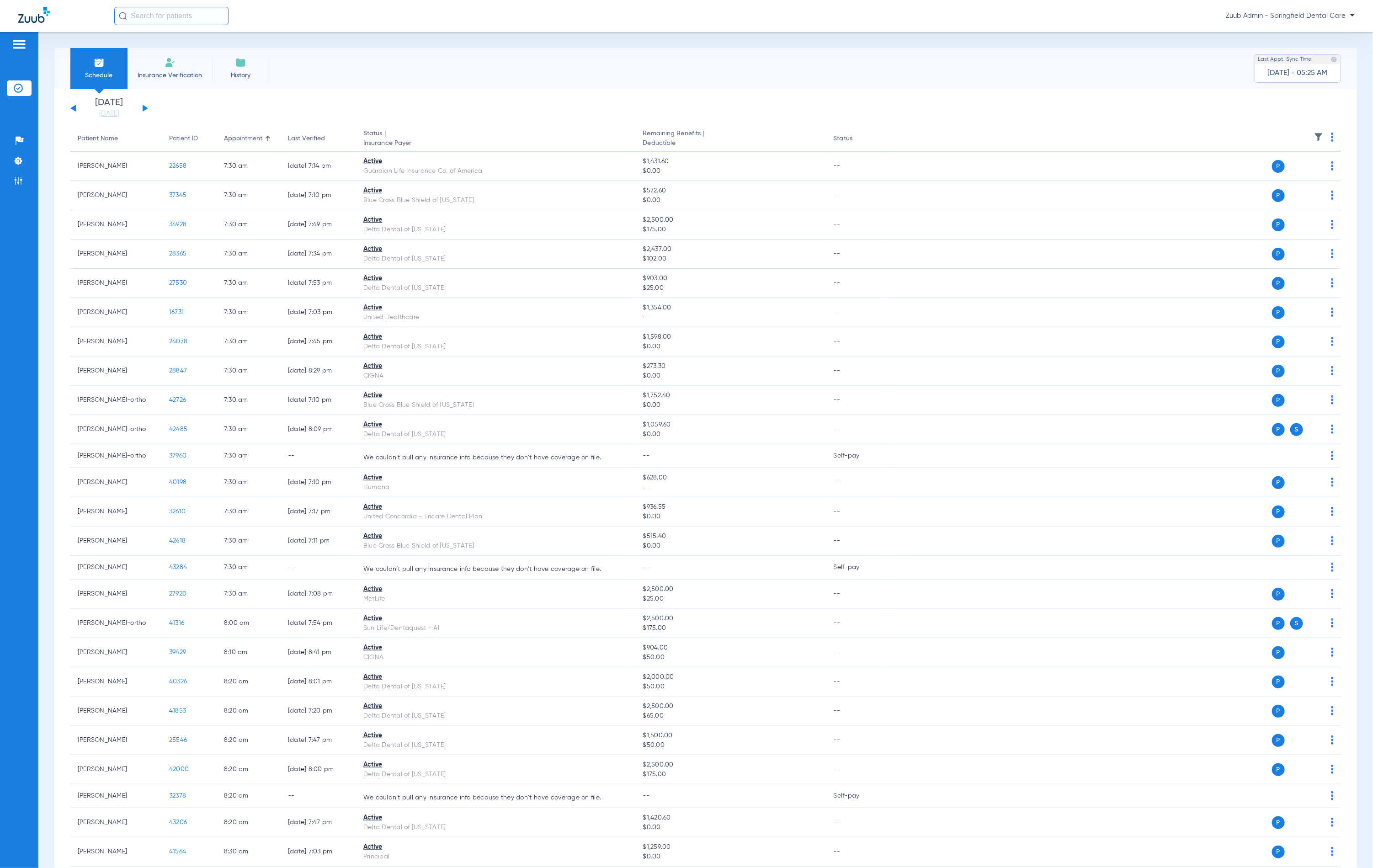
click at [1313, 135] on th at bounding box center [1114, 139] width 453 height 25
click at [1314, 135] on img at bounding box center [1319, 137] width 9 height 9
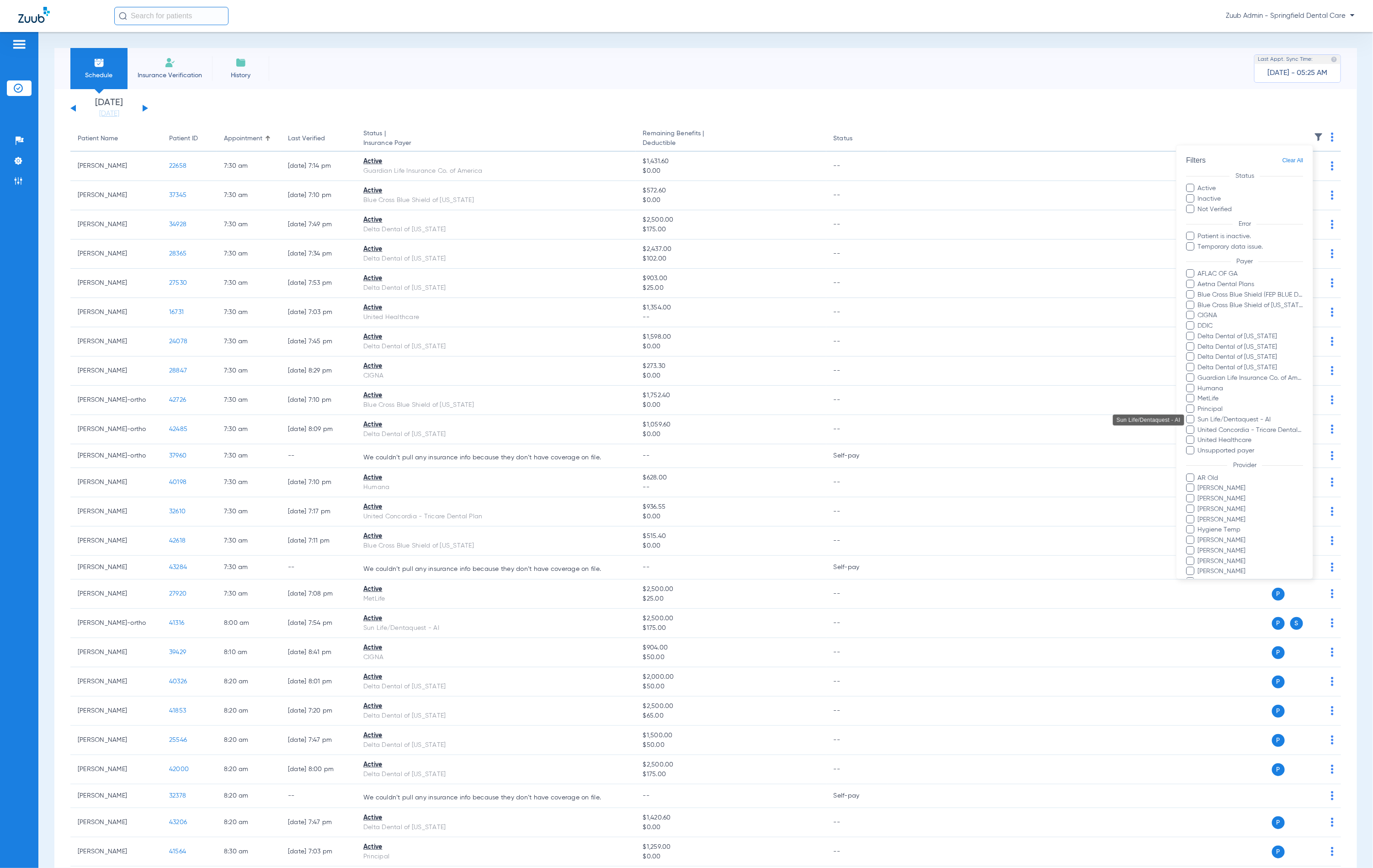
click at [1252, 417] on span "Sun Life/Dentaquest - AI" at bounding box center [1250, 420] width 106 height 10
click at [1199, 426] on input "Sun Life/Dentaquest - AI" at bounding box center [1199, 426] width 0 height 0
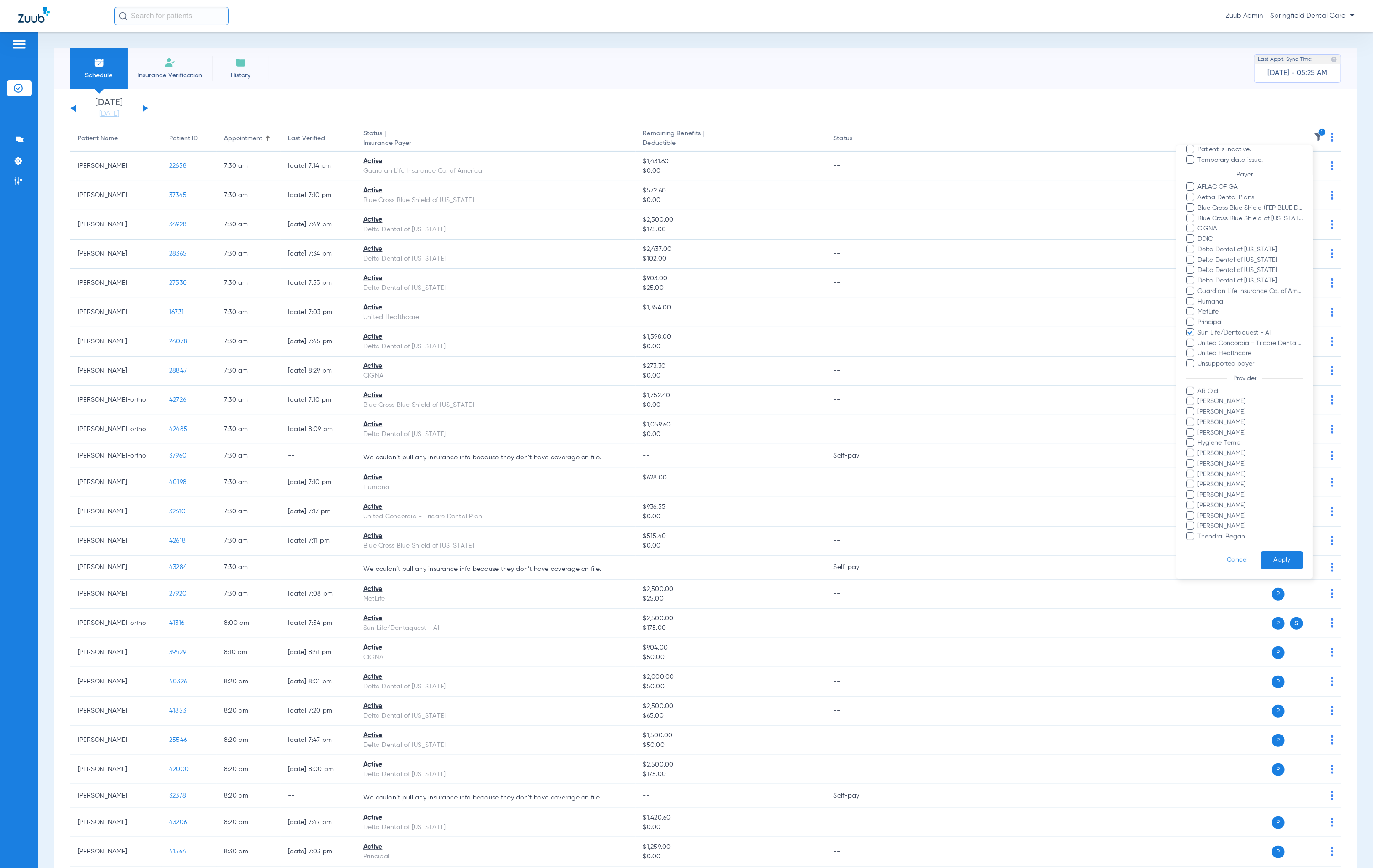
click at [1261, 551] on button "Apply" at bounding box center [1282, 560] width 42 height 18
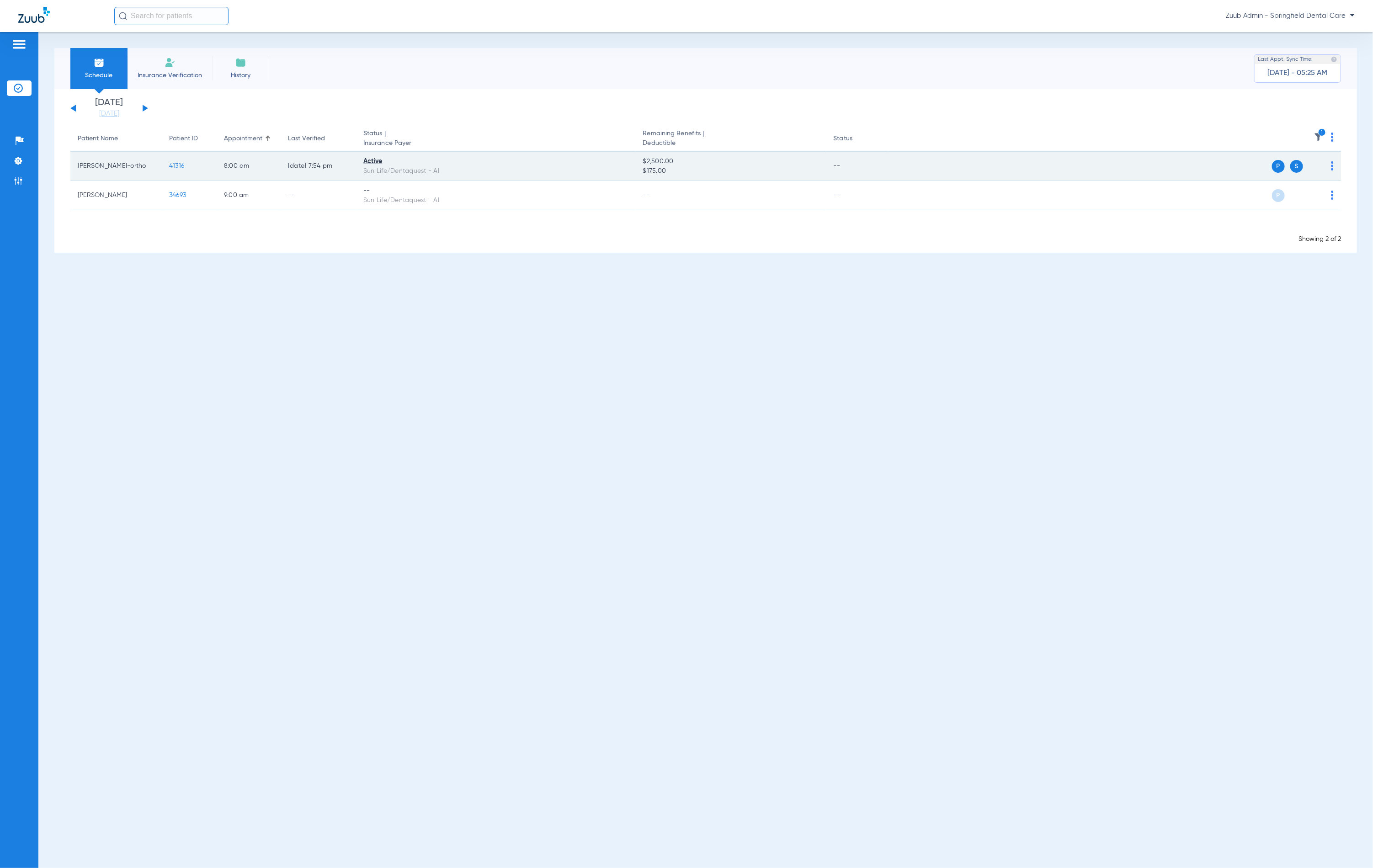
click at [176, 164] on span "41316" at bounding box center [176, 166] width 15 height 6
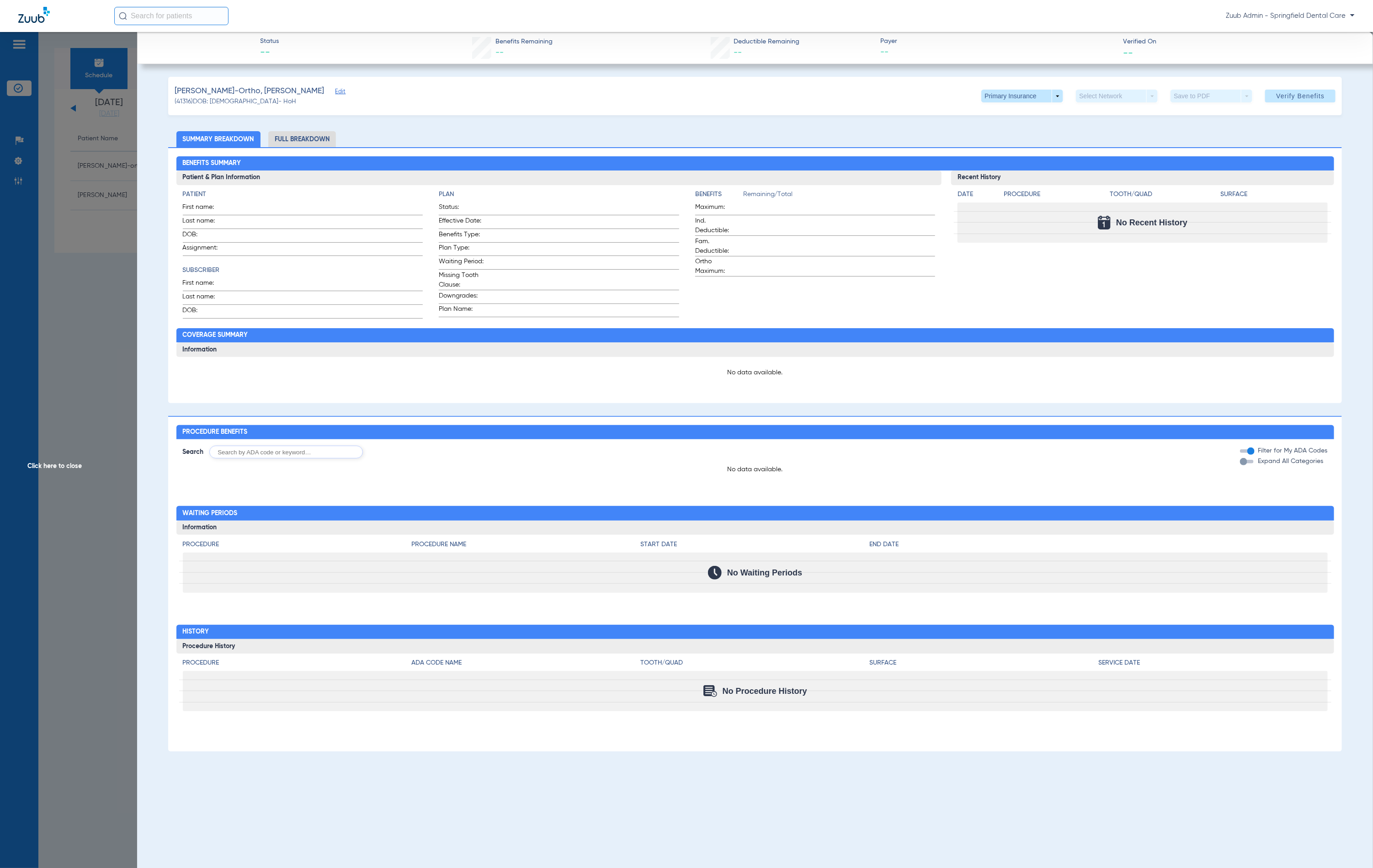
click at [106, 176] on span "Click here to close" at bounding box center [68, 465] width 137 height 868
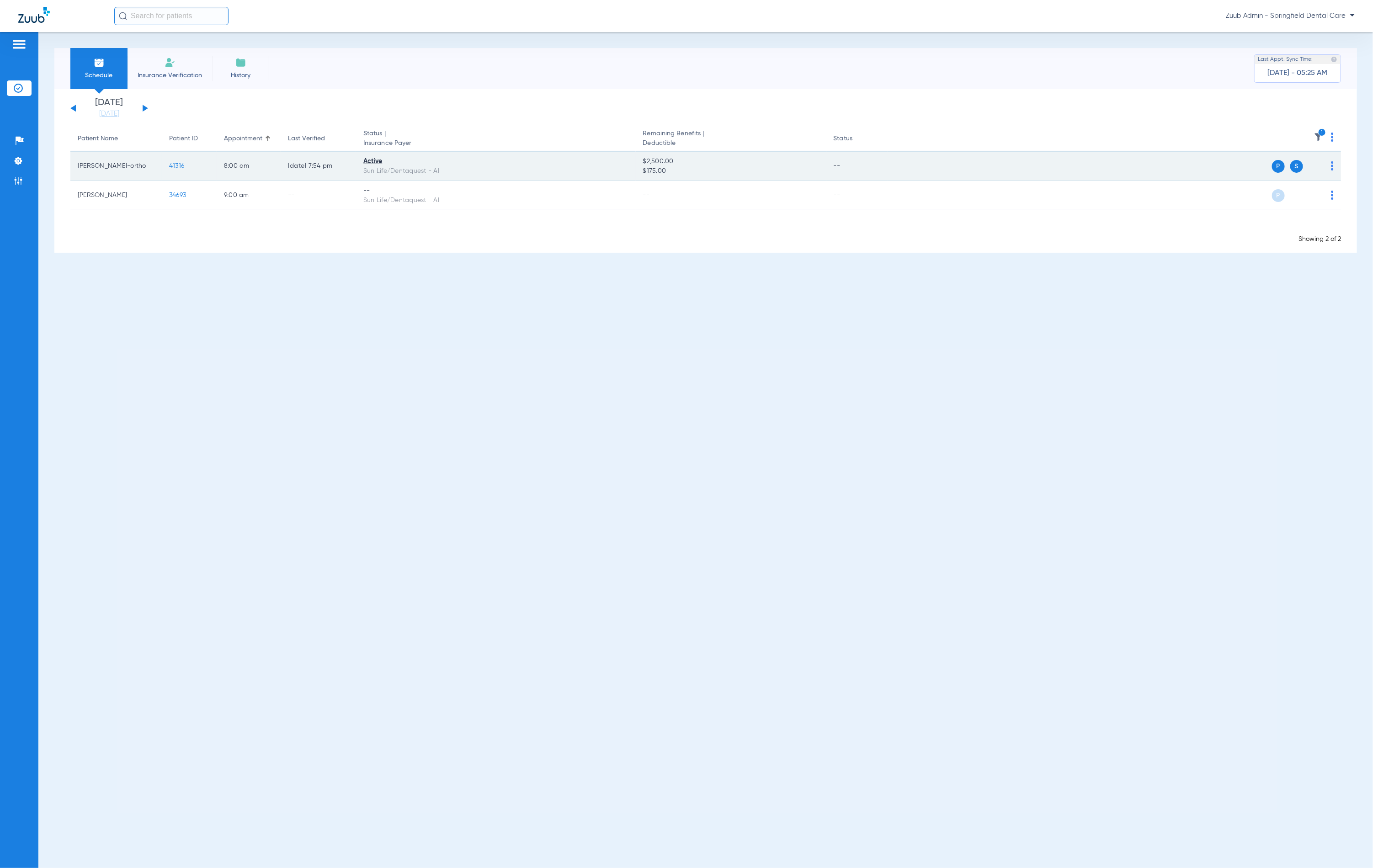
click at [178, 166] on span "41316" at bounding box center [176, 166] width 15 height 6
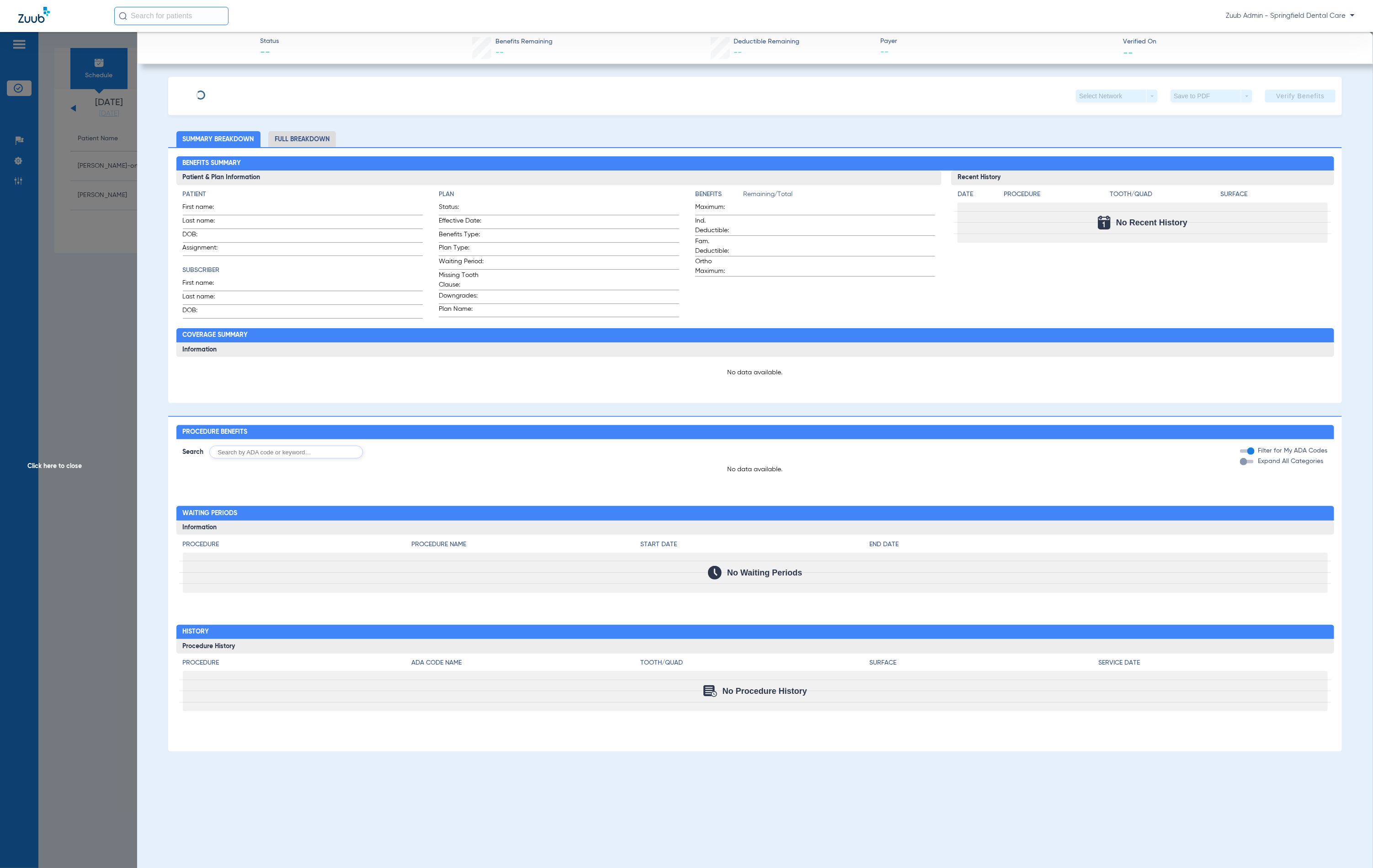
type input "Michael"
type input "Francis-Ortho"
type input "07/15/1968"
type input "022325518"
type input "953548"
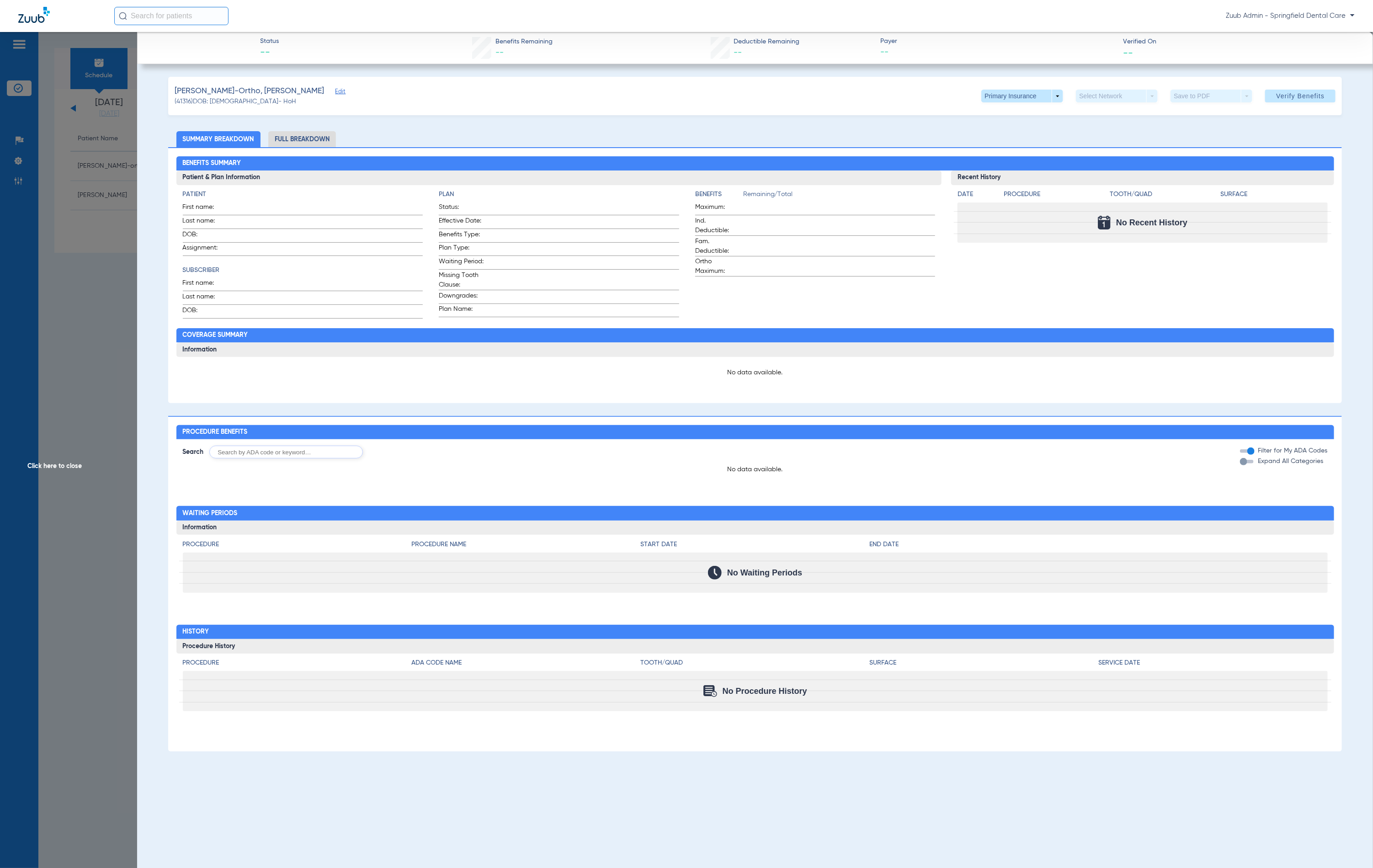
click at [336, 91] on span "Edit" at bounding box center [340, 92] width 8 height 8
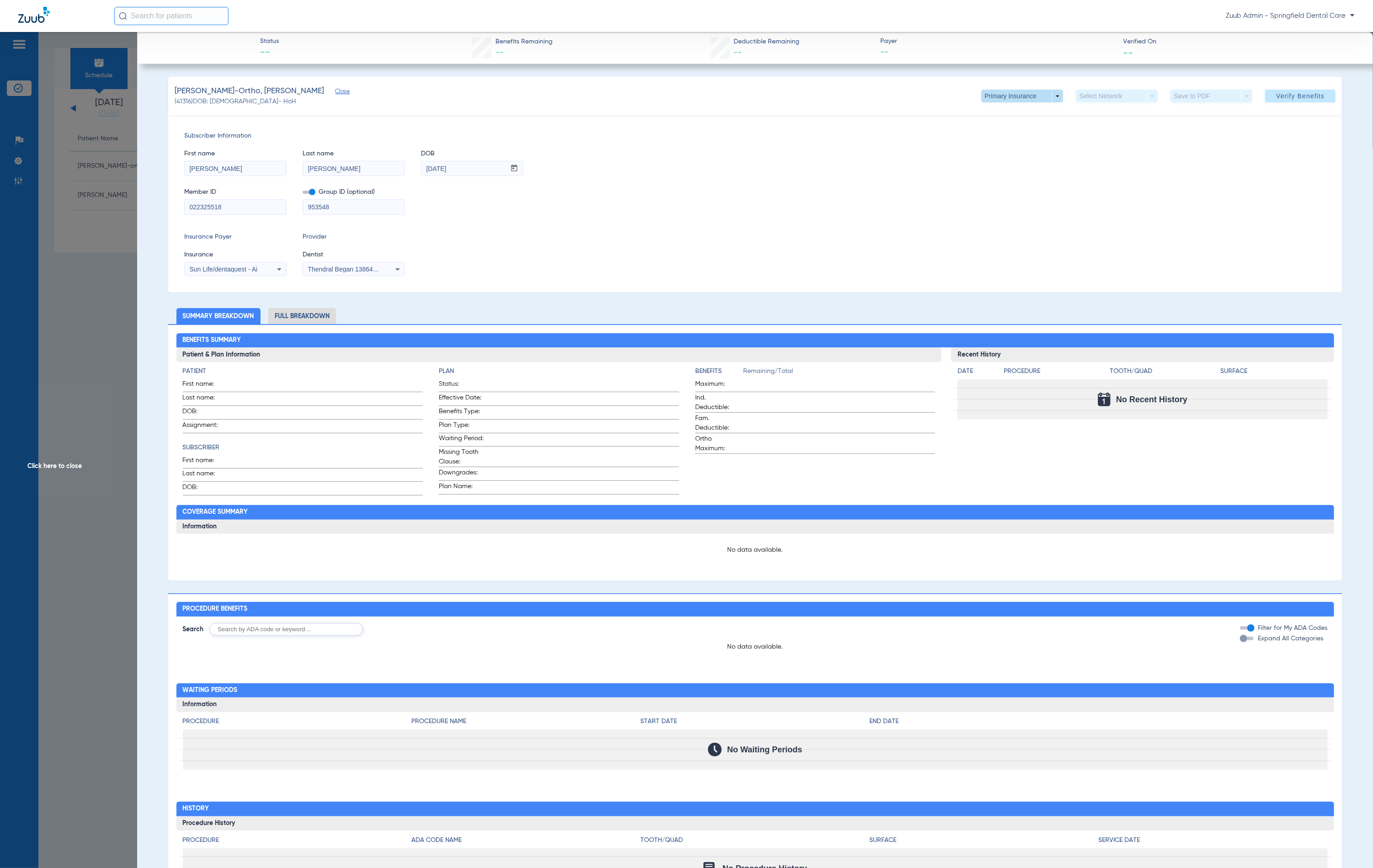
click at [1018, 101] on span at bounding box center [1022, 96] width 22 height 22
click at [1018, 137] on button "Secondary Insurance" at bounding box center [1010, 133] width 75 height 18
type input "Pamela"
type input "Francis-dnu"
type input "04/06/1971"
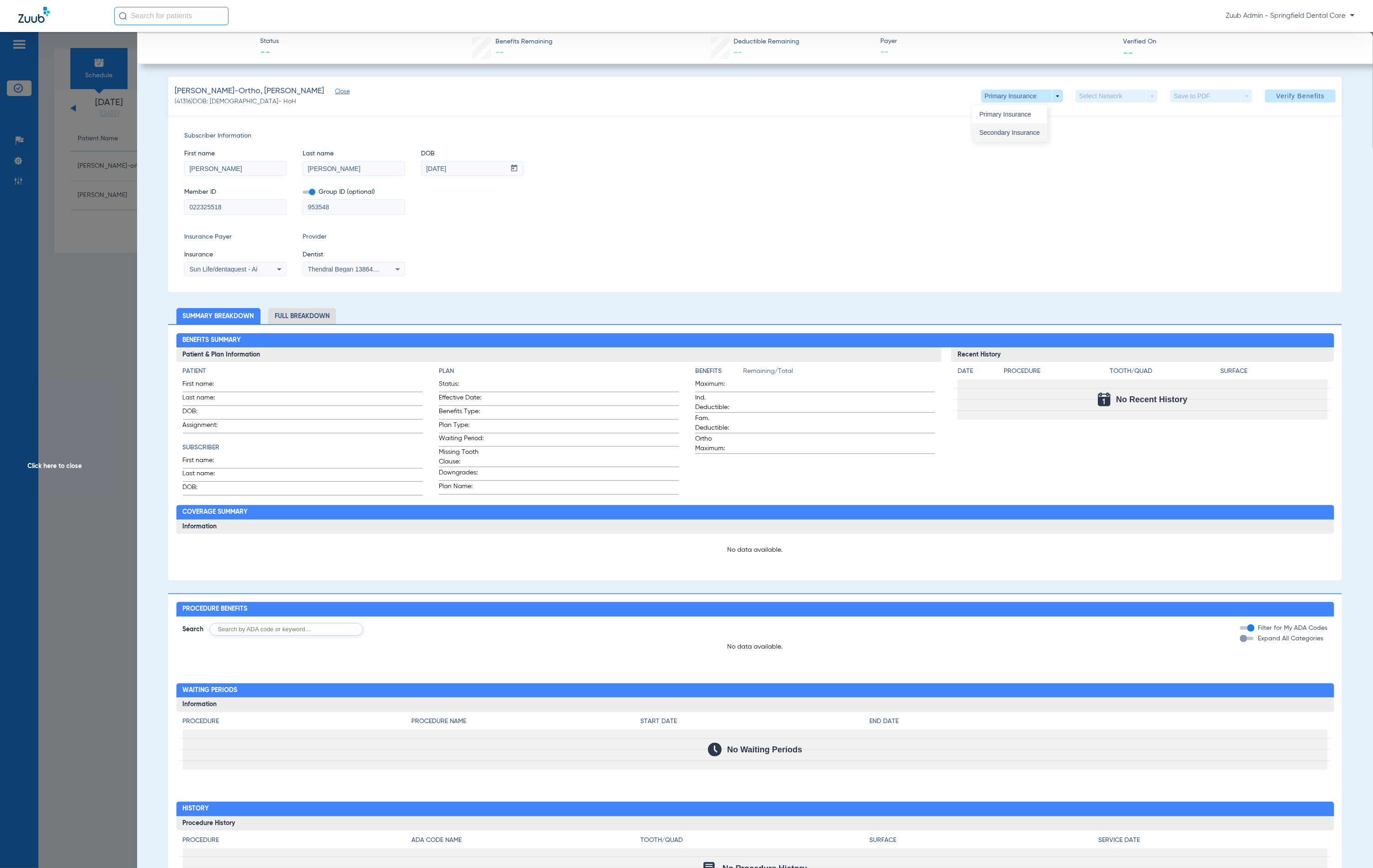
type input "08030365602"
type input "20240"
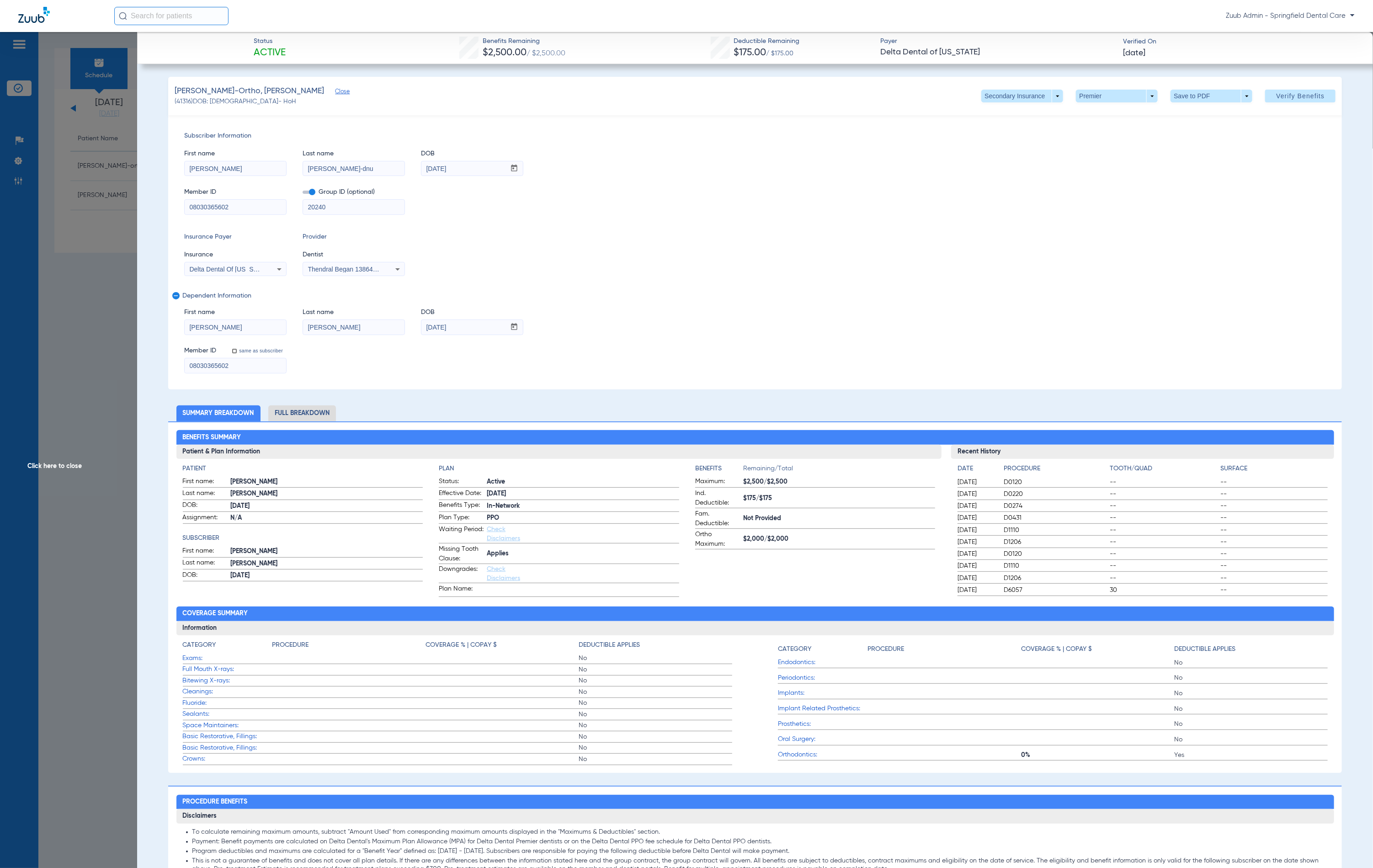
click at [120, 245] on span "Click here to close" at bounding box center [68, 465] width 137 height 868
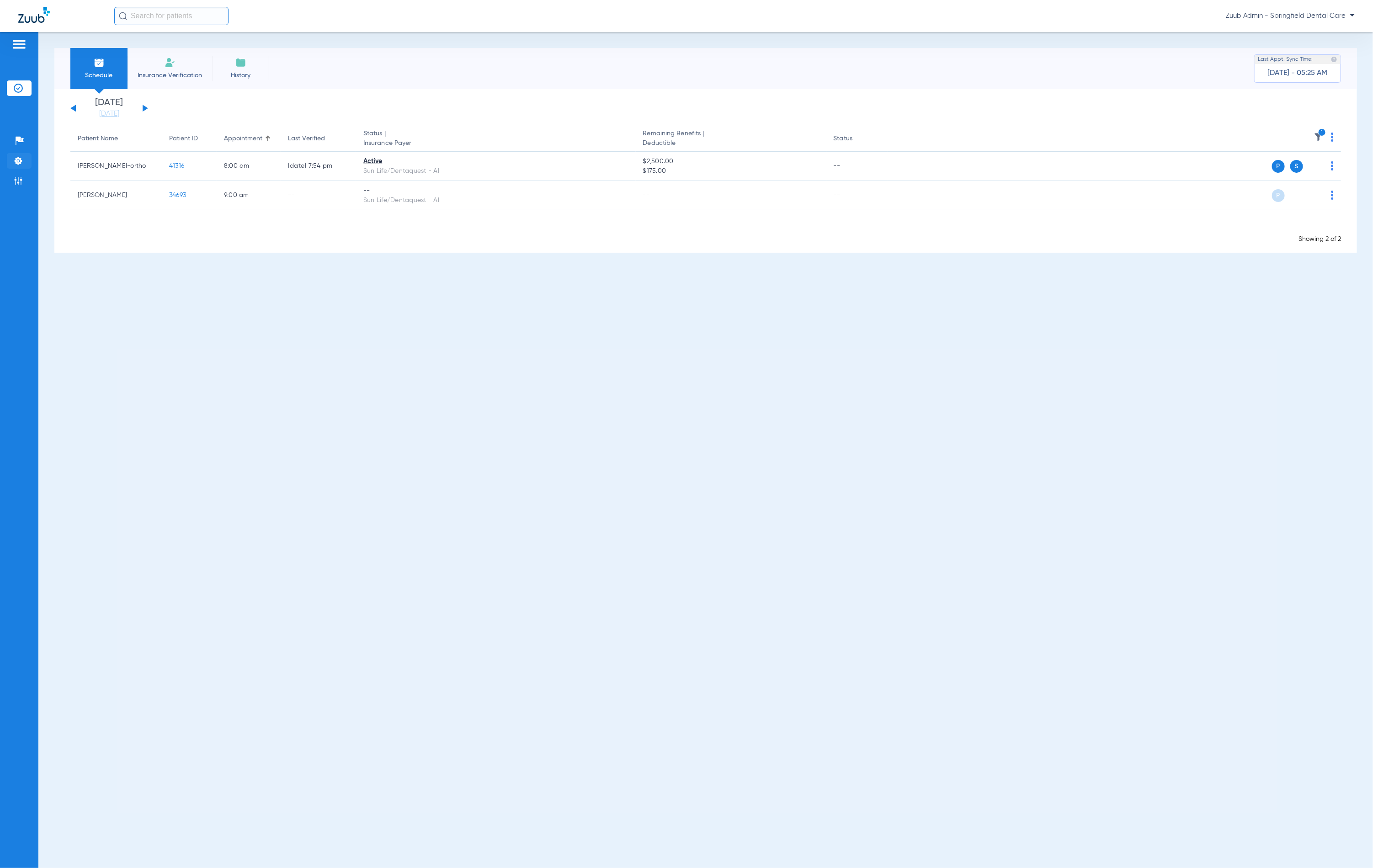
click at [18, 166] on li "Settings" at bounding box center [19, 161] width 25 height 16
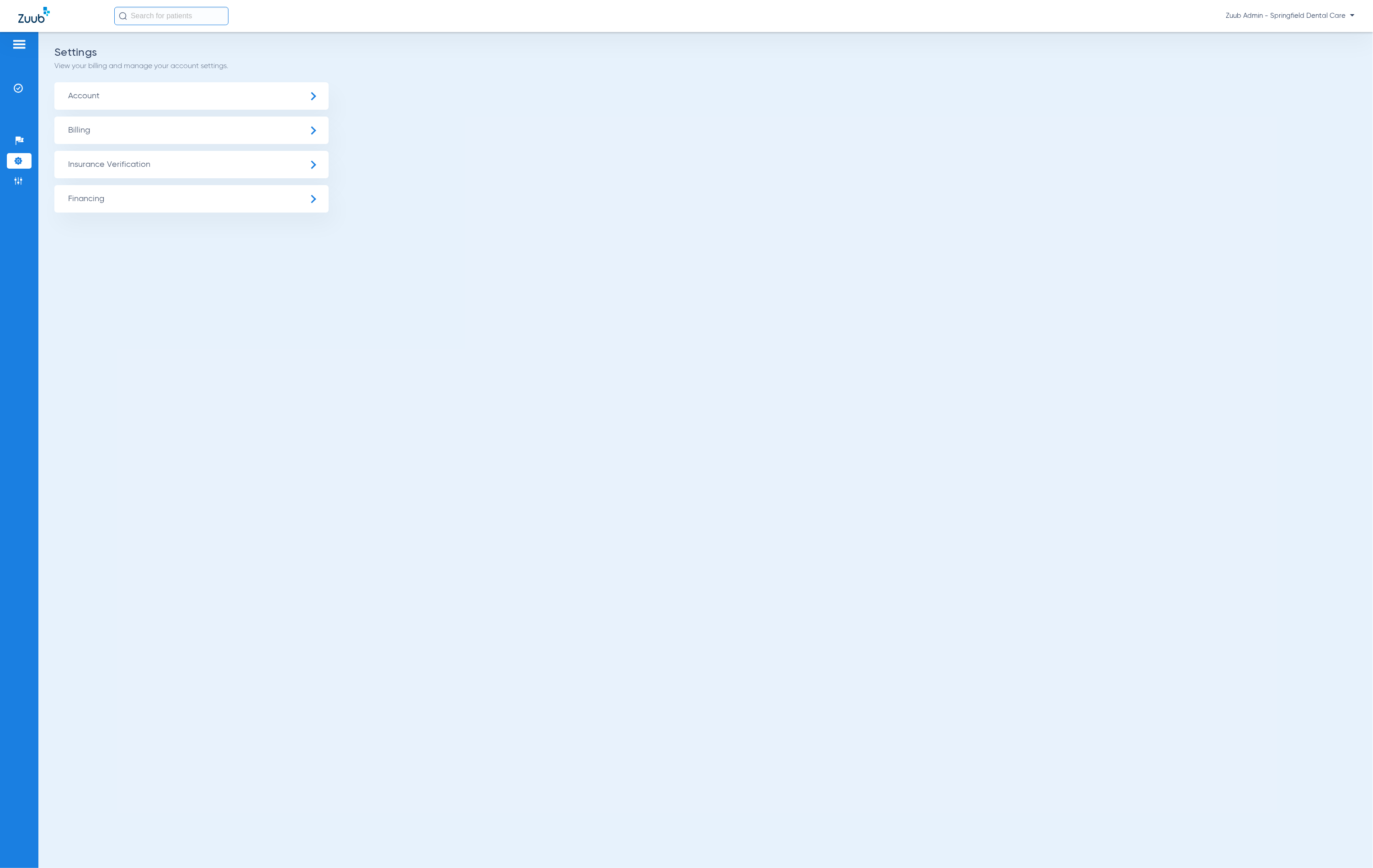
click at [531, 207] on ul "Account Billing Insurance Verification General Settings My Insurance Payers Ins…" at bounding box center [705, 147] width 1302 height 130
click at [23, 92] on img at bounding box center [18, 88] width 9 height 9
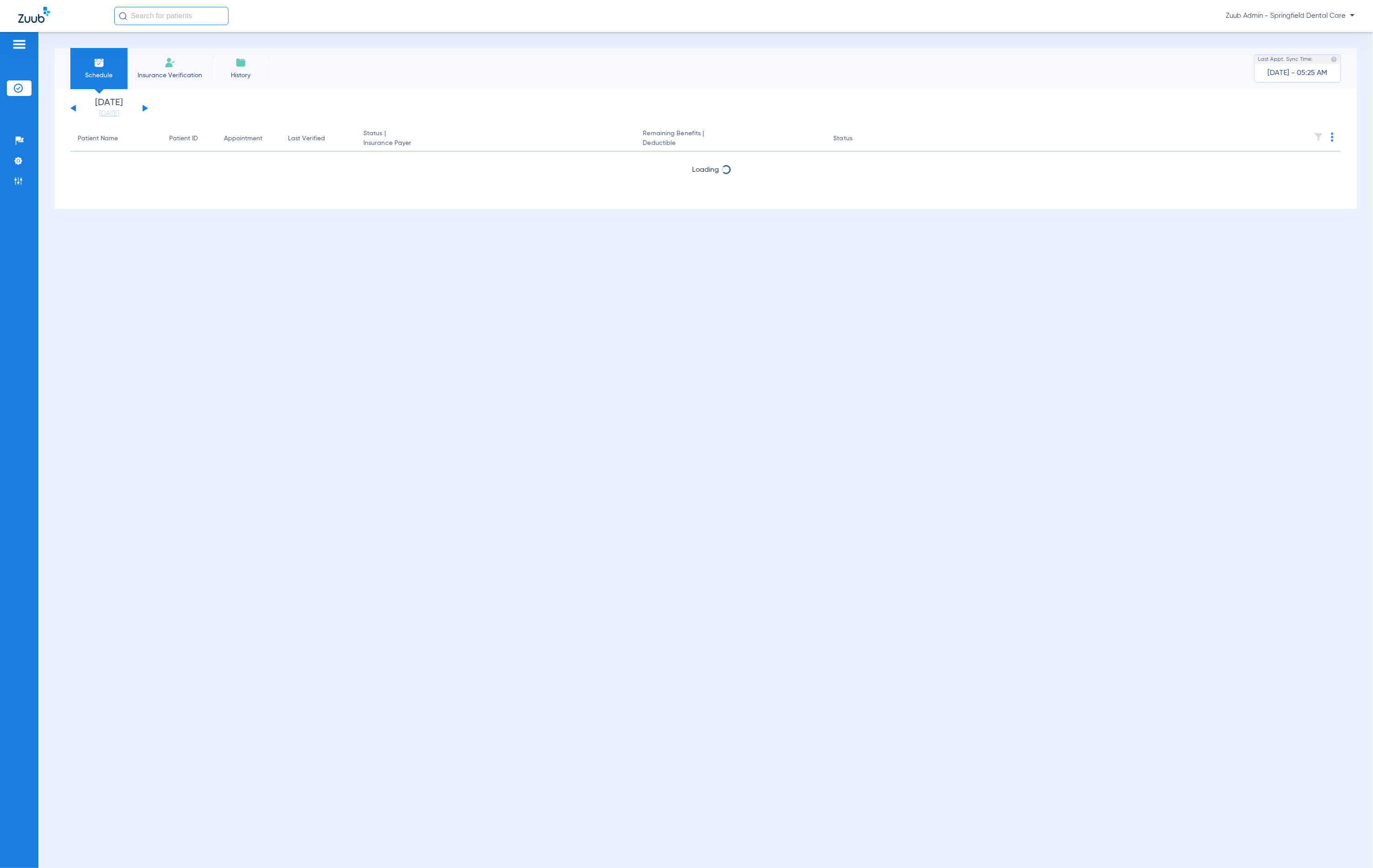
click at [238, 69] on li "History" at bounding box center [240, 68] width 57 height 41
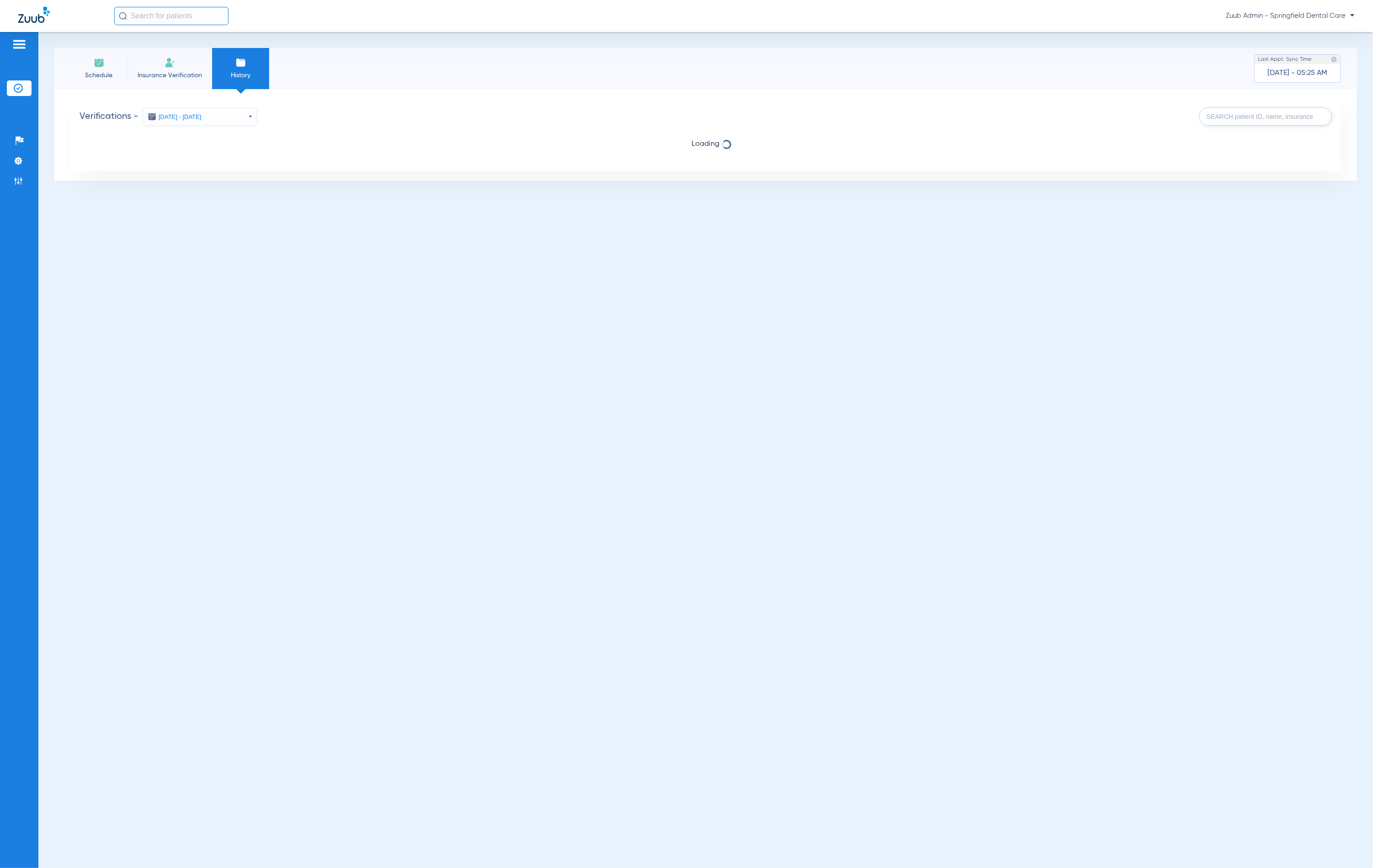
click at [228, 115] on button "Aug 18, 2025 - Aug 26, 2025" at bounding box center [200, 116] width 114 height 18
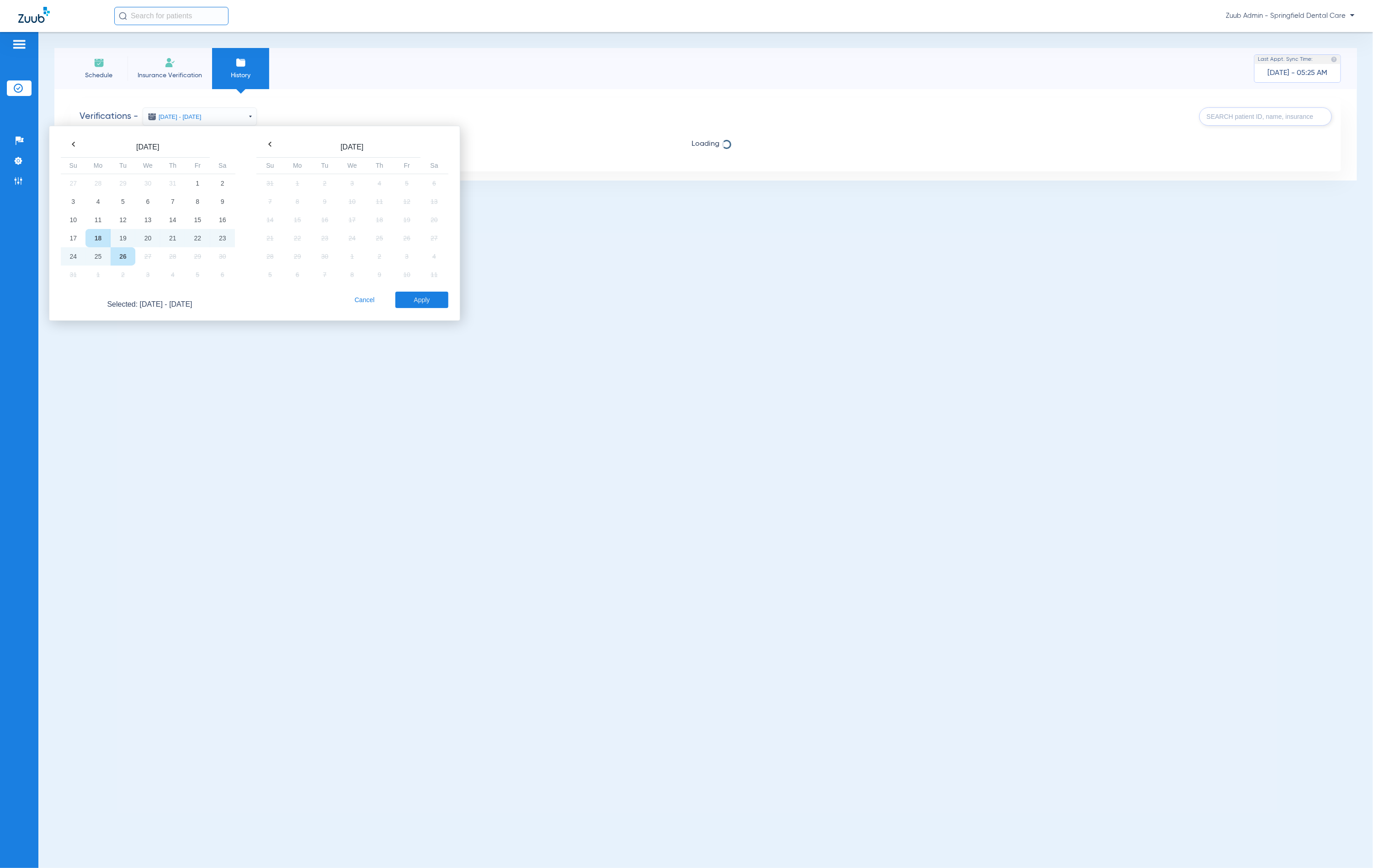
click at [432, 305] on button "Apply" at bounding box center [422, 300] width 53 height 16
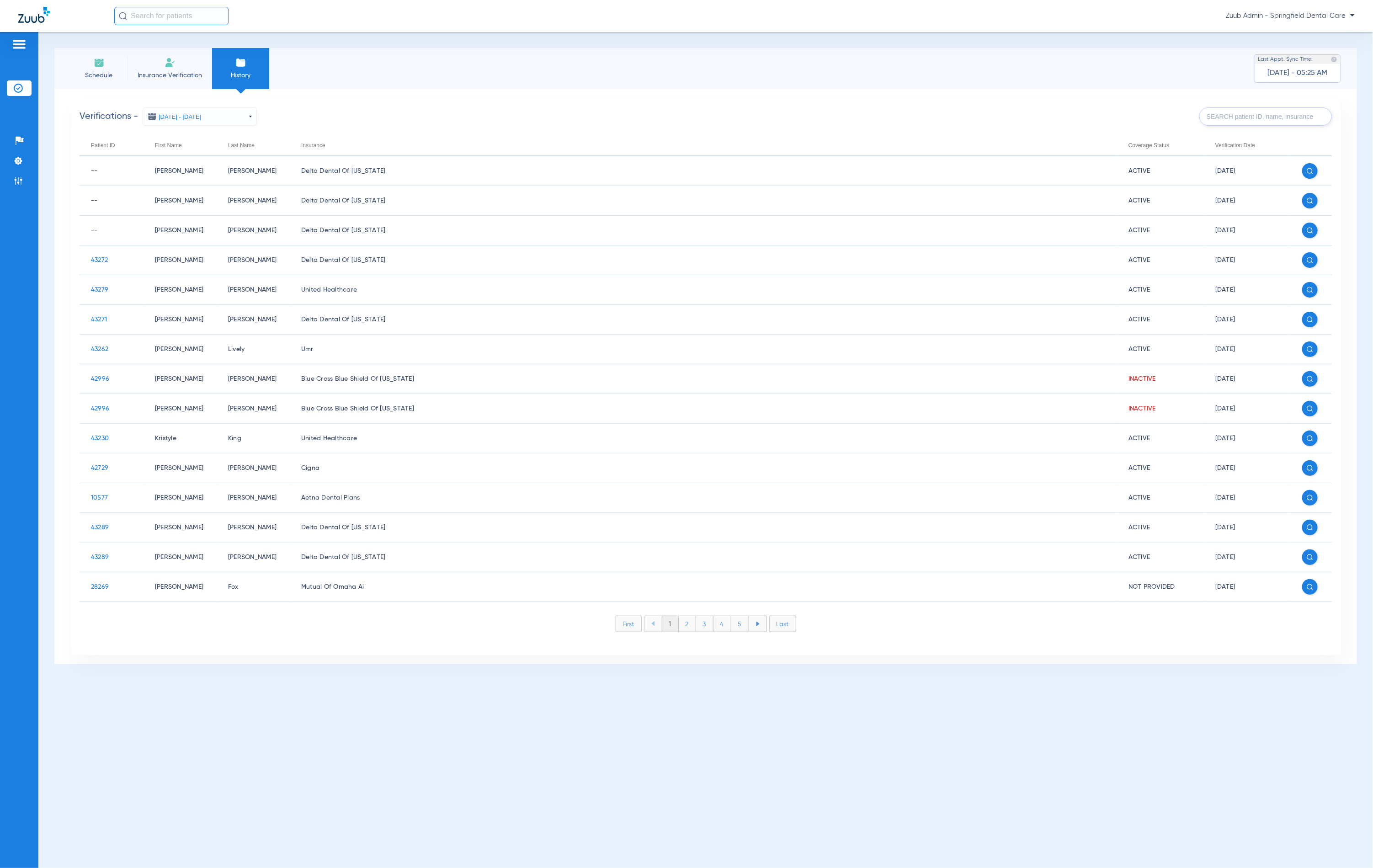
click at [1293, 126] on span at bounding box center [1266, 116] width 133 height 18
click at [1292, 123] on input "text" at bounding box center [1266, 116] width 133 height 18
type input "S"
type input "D"
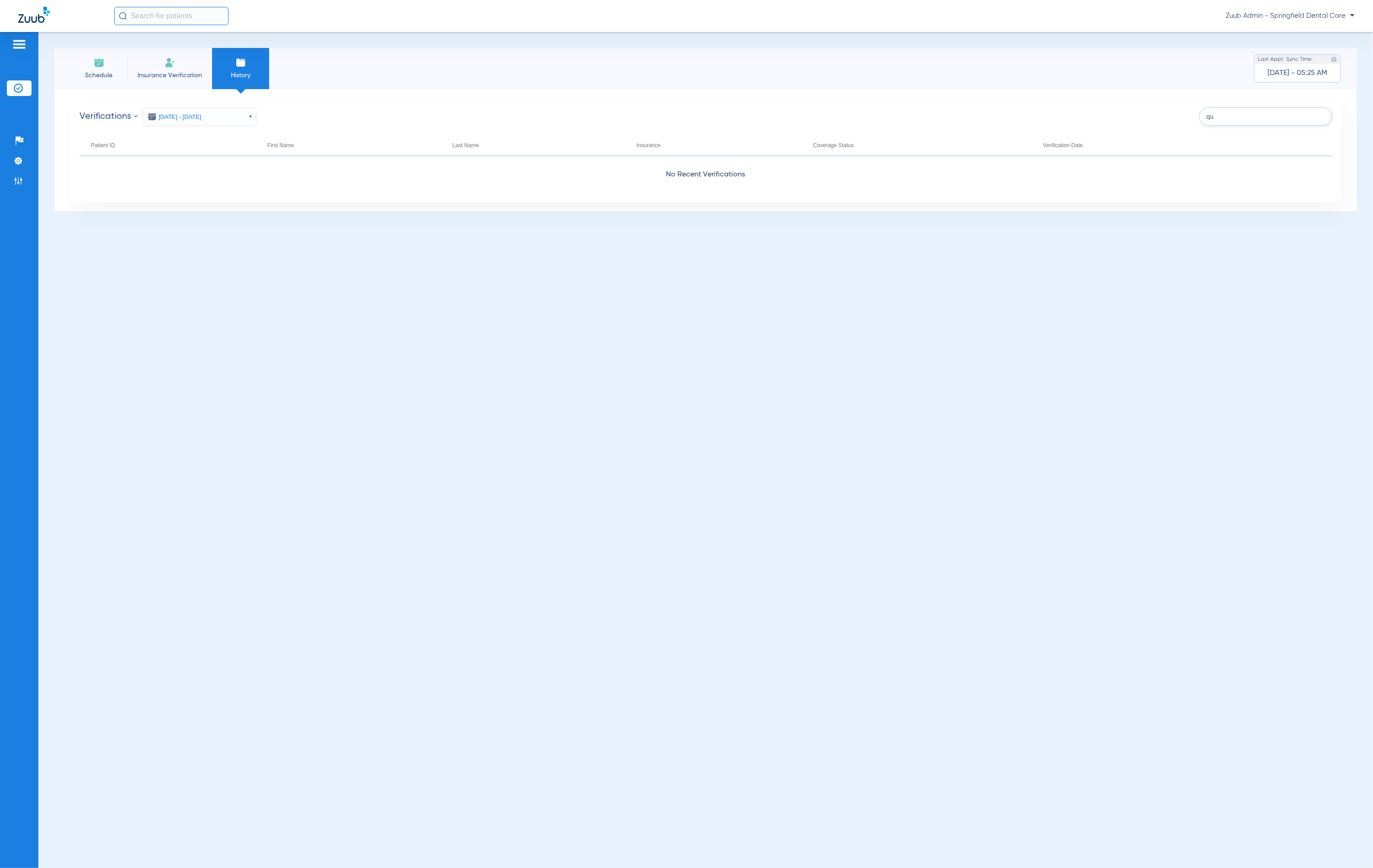
type input "q"
type input "Sun L"
click at [18, 158] on img at bounding box center [18, 161] width 9 height 9
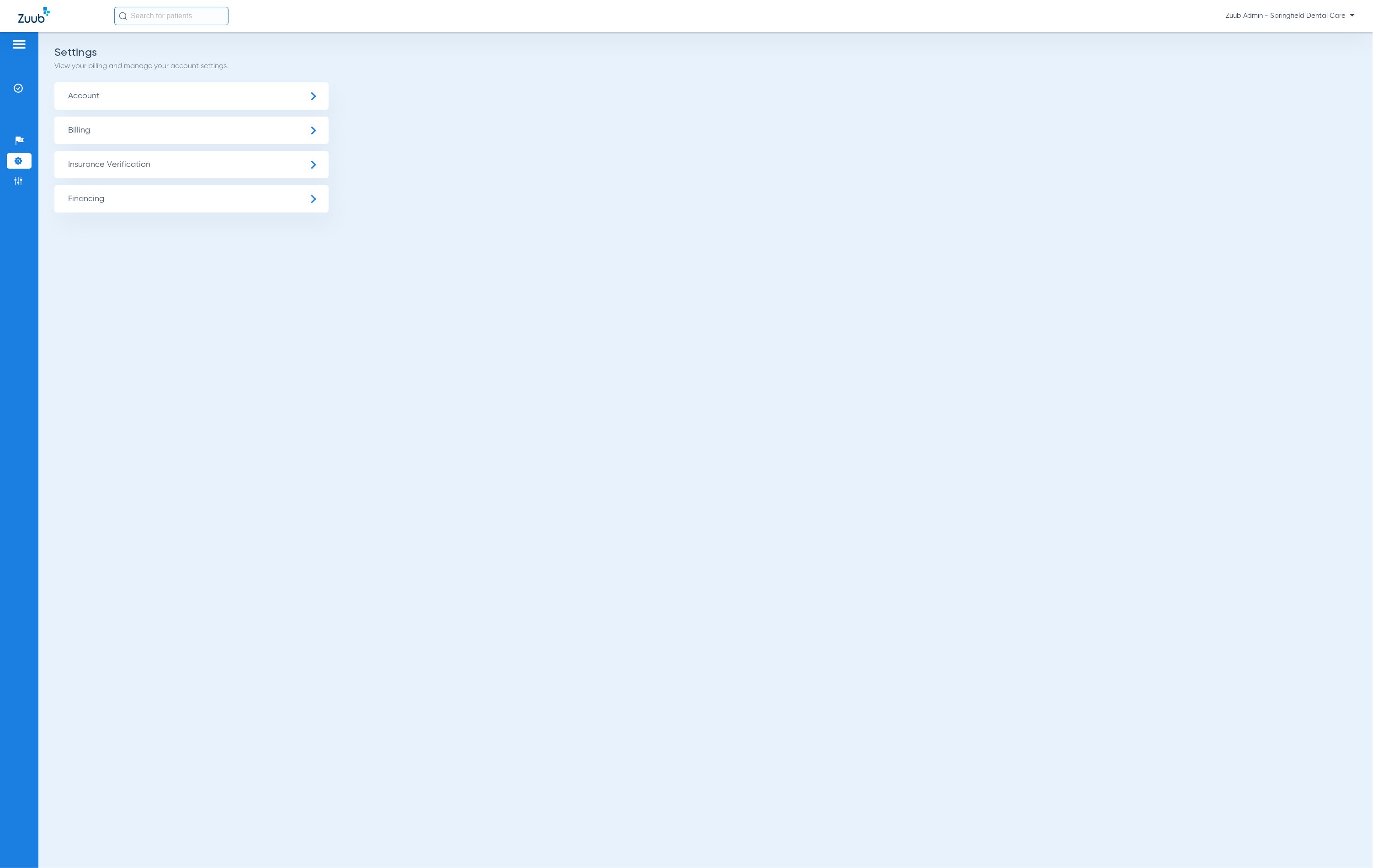
click at [104, 174] on span "Insurance Verification" at bounding box center [191, 164] width 274 height 27
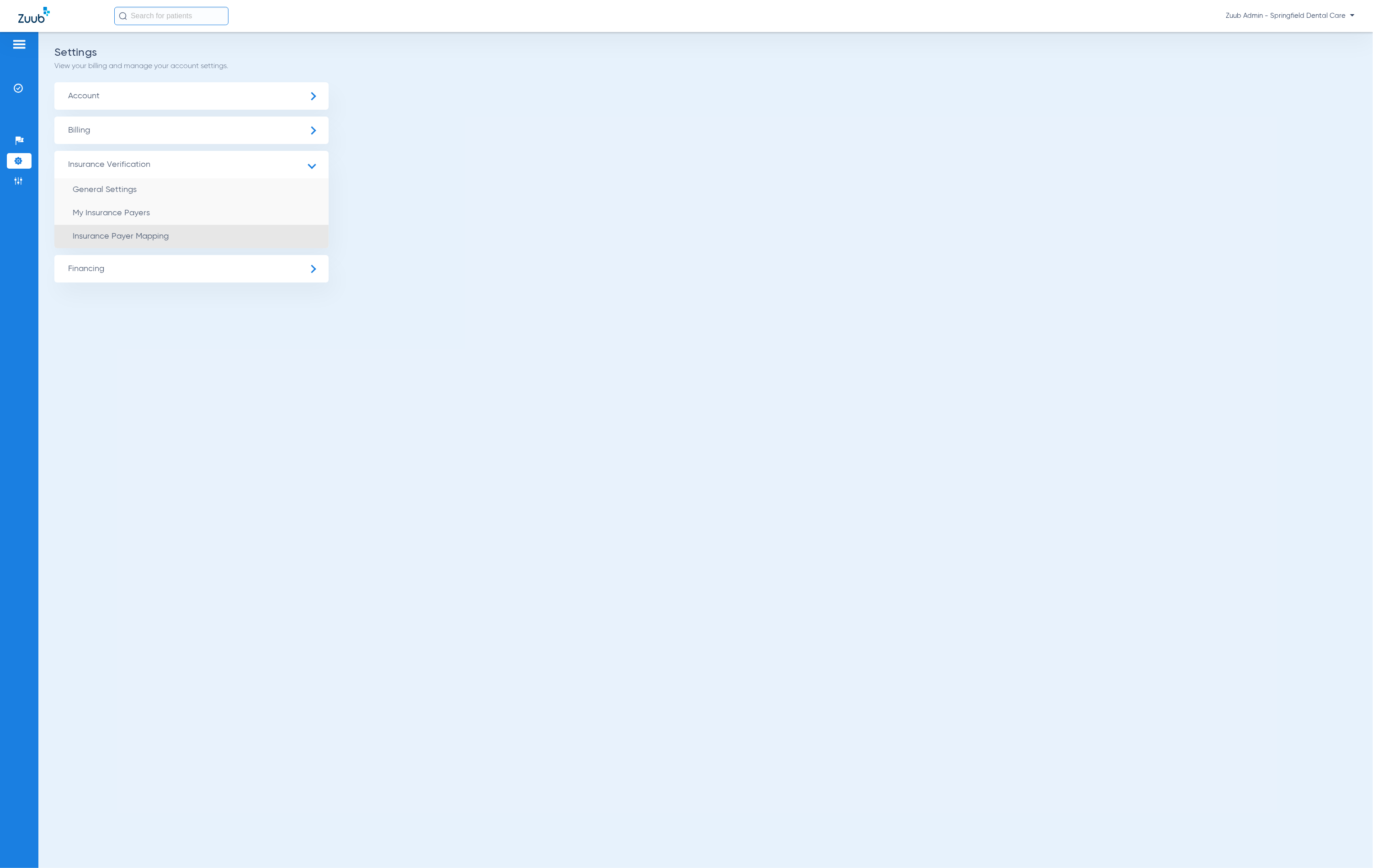
click at [144, 238] on span "Insurance Payer Mapping" at bounding box center [121, 236] width 96 height 8
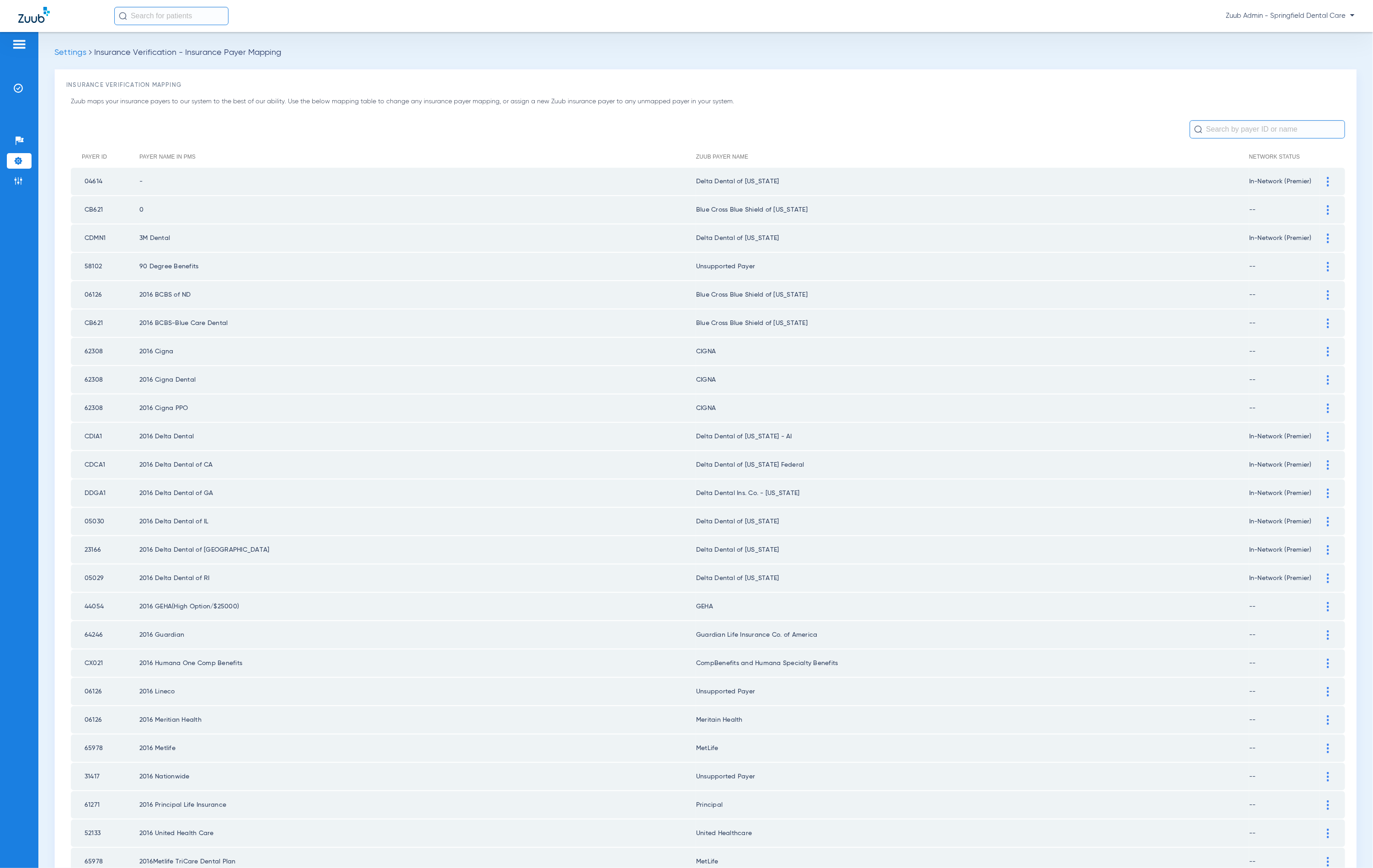
scroll to position [738, 0]
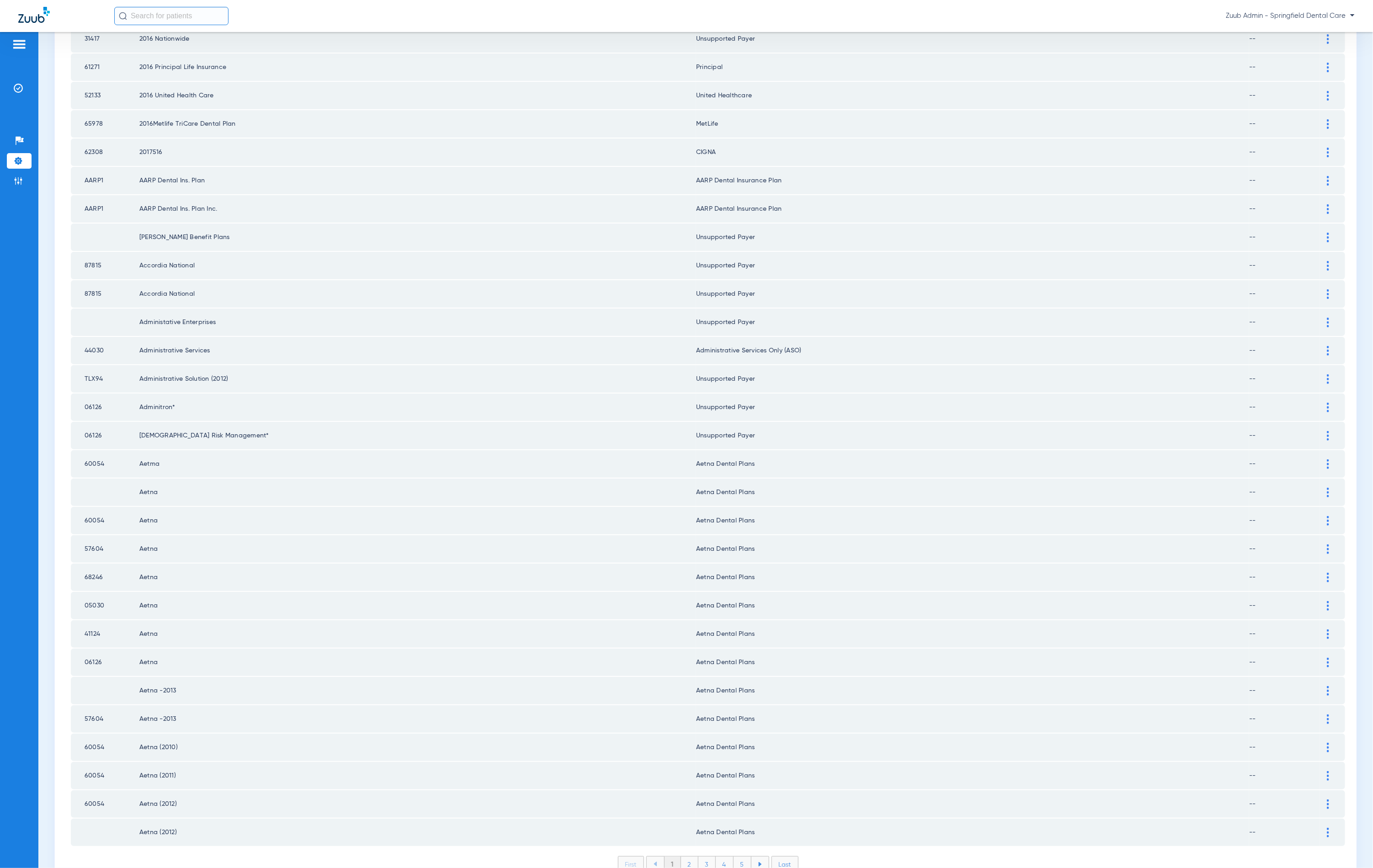
click at [757, 857] on li at bounding box center [760, 864] width 18 height 16
click at [781, 856] on li "Last" at bounding box center [785, 864] width 27 height 16
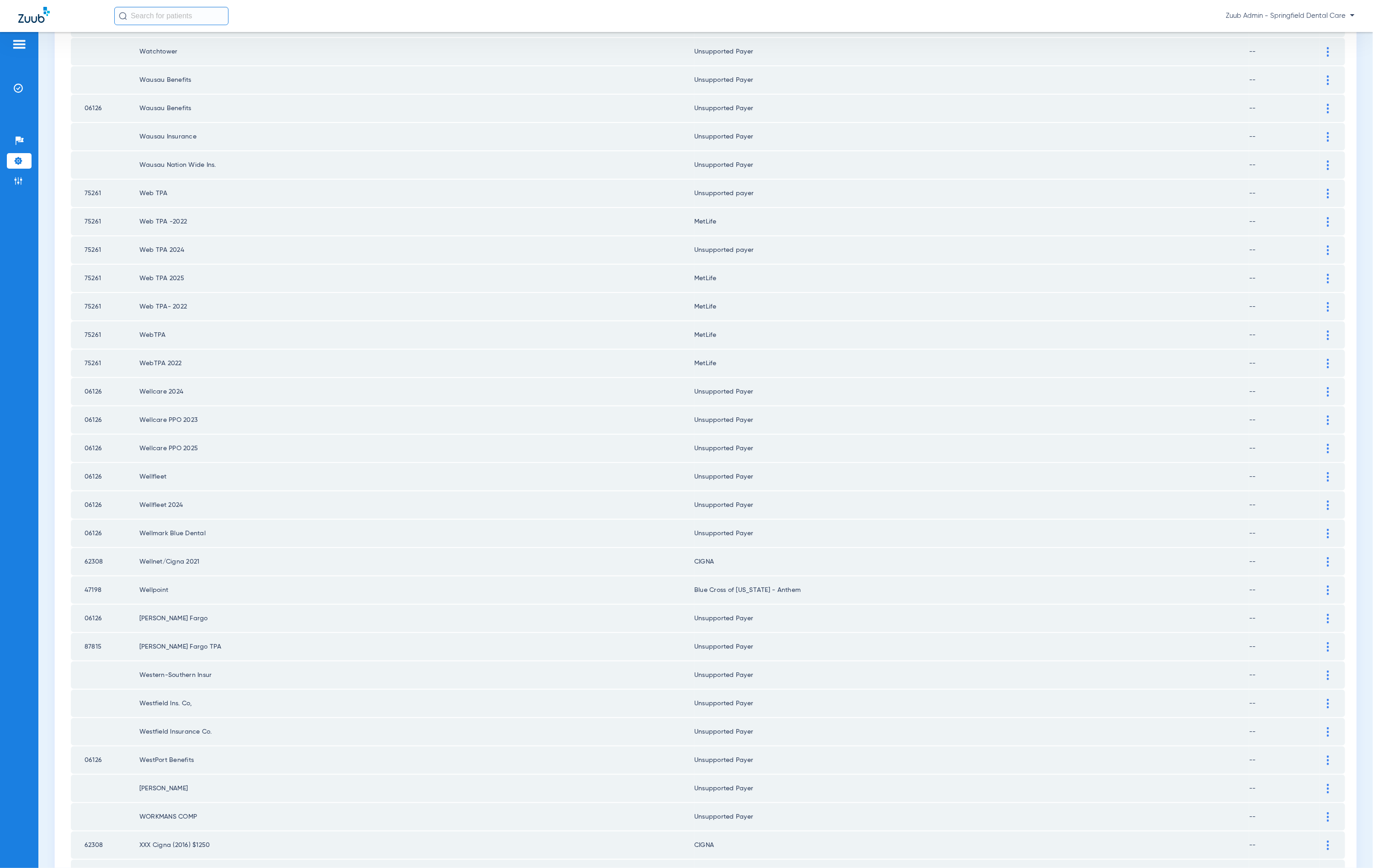
scroll to position [683, 0]
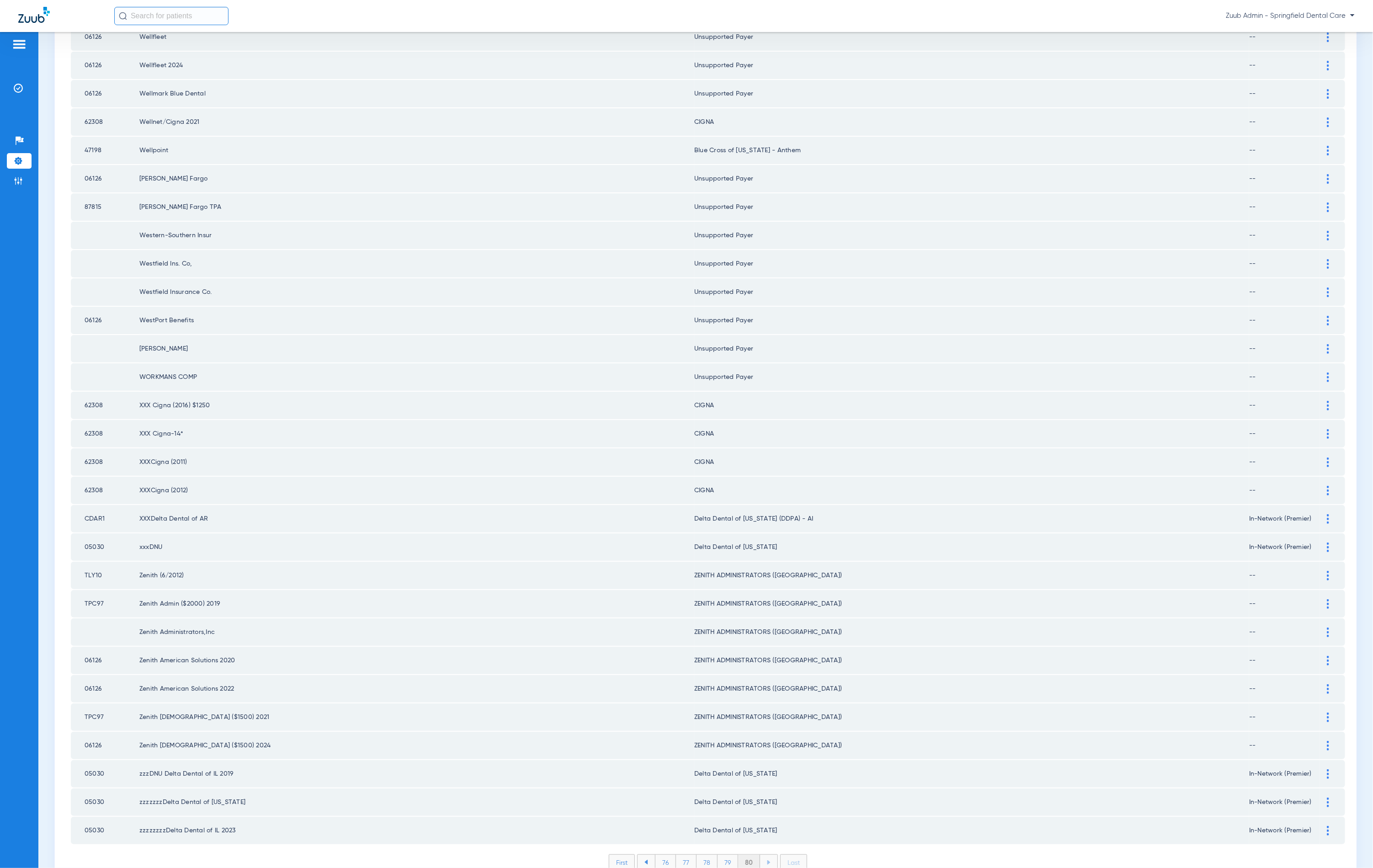
click at [723, 855] on li "79" at bounding box center [728, 862] width 20 height 16
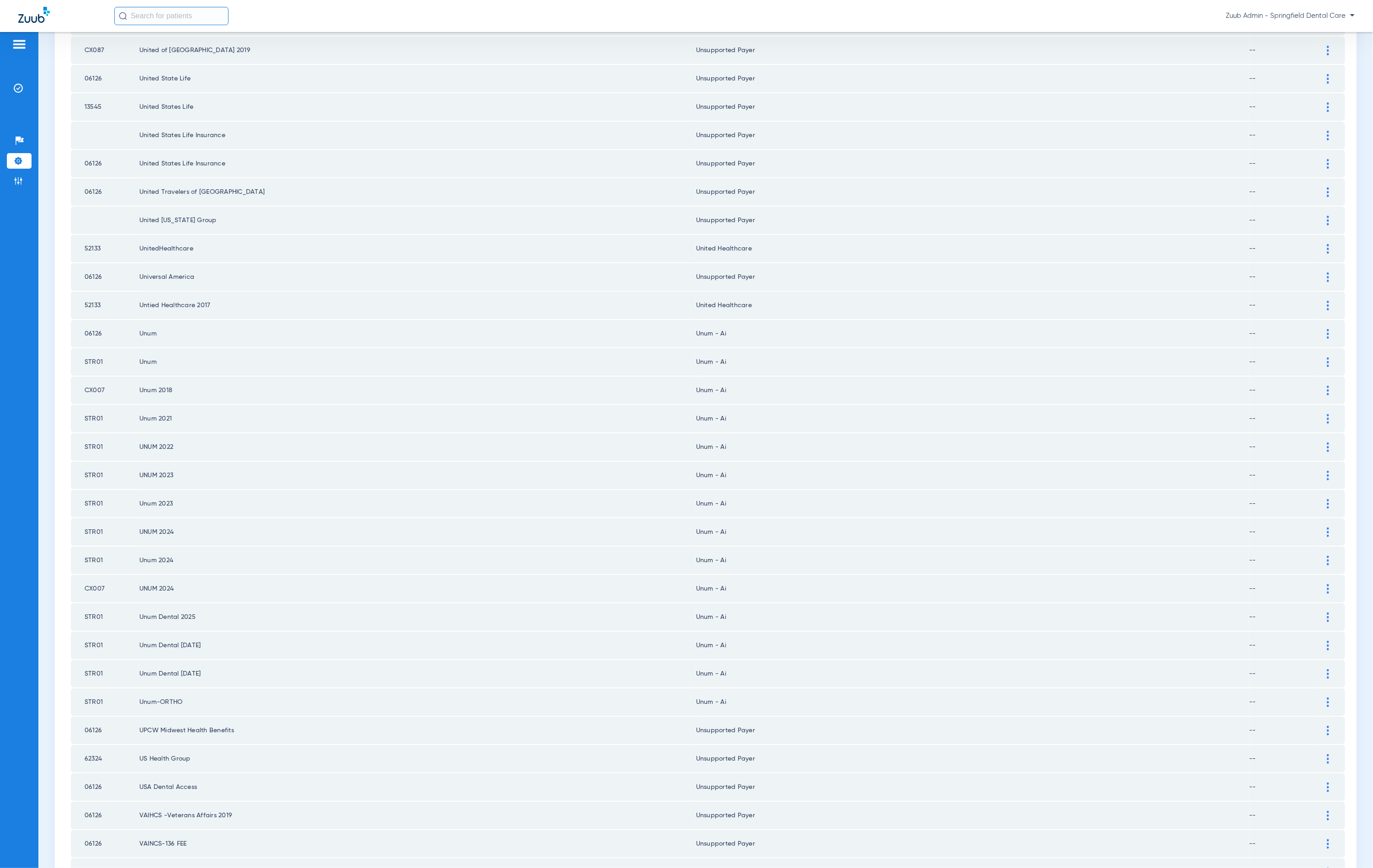
scroll to position [738, 0]
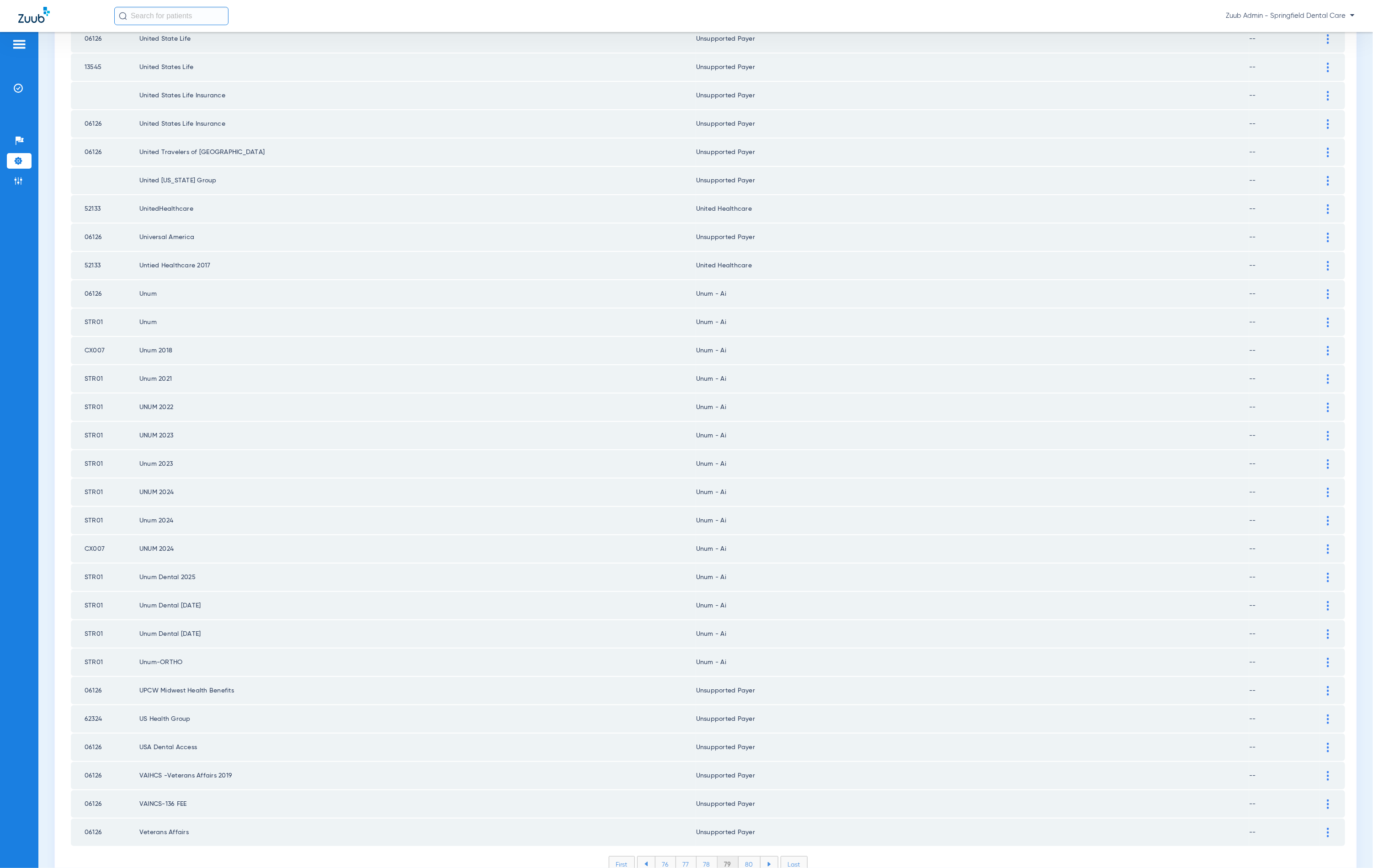
click at [709, 857] on li "78" at bounding box center [707, 864] width 21 height 16
click at [676, 857] on li "77" at bounding box center [686, 864] width 20 height 16
click at [664, 857] on li "76" at bounding box center [666, 864] width 21 height 16
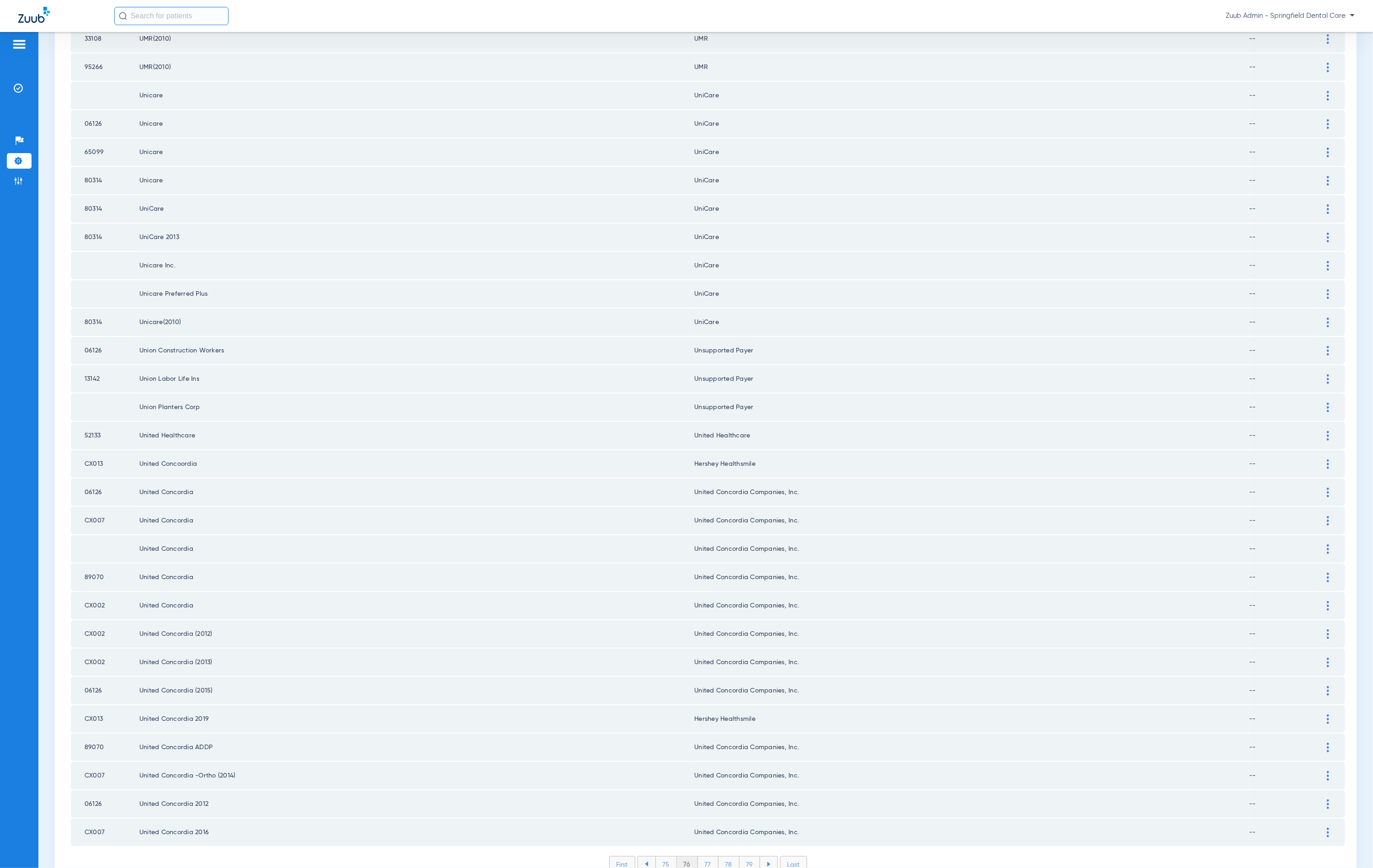
click at [666, 857] on li "75" at bounding box center [666, 864] width 21 height 16
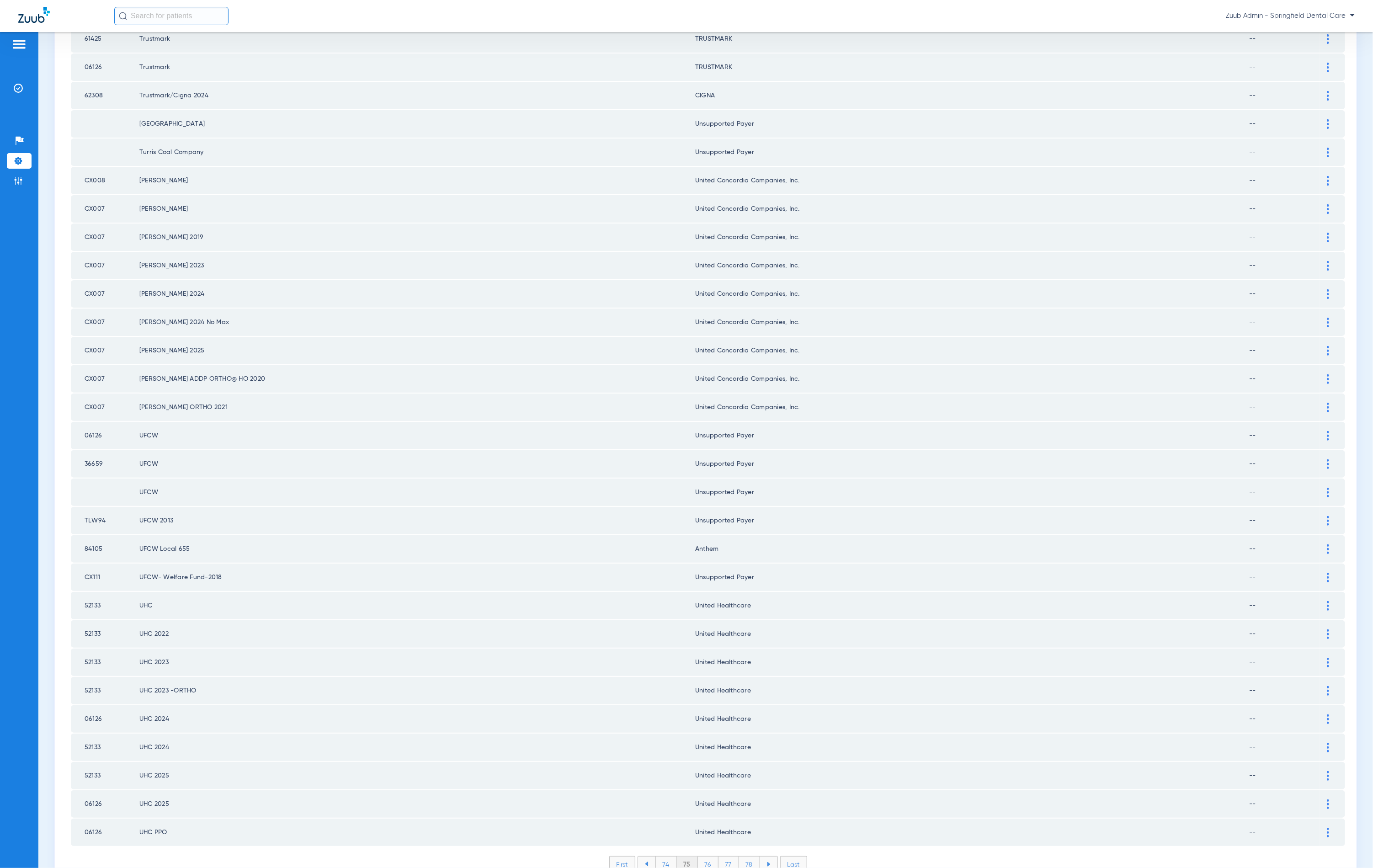
click at [666, 857] on li "74" at bounding box center [666, 864] width 21 height 16
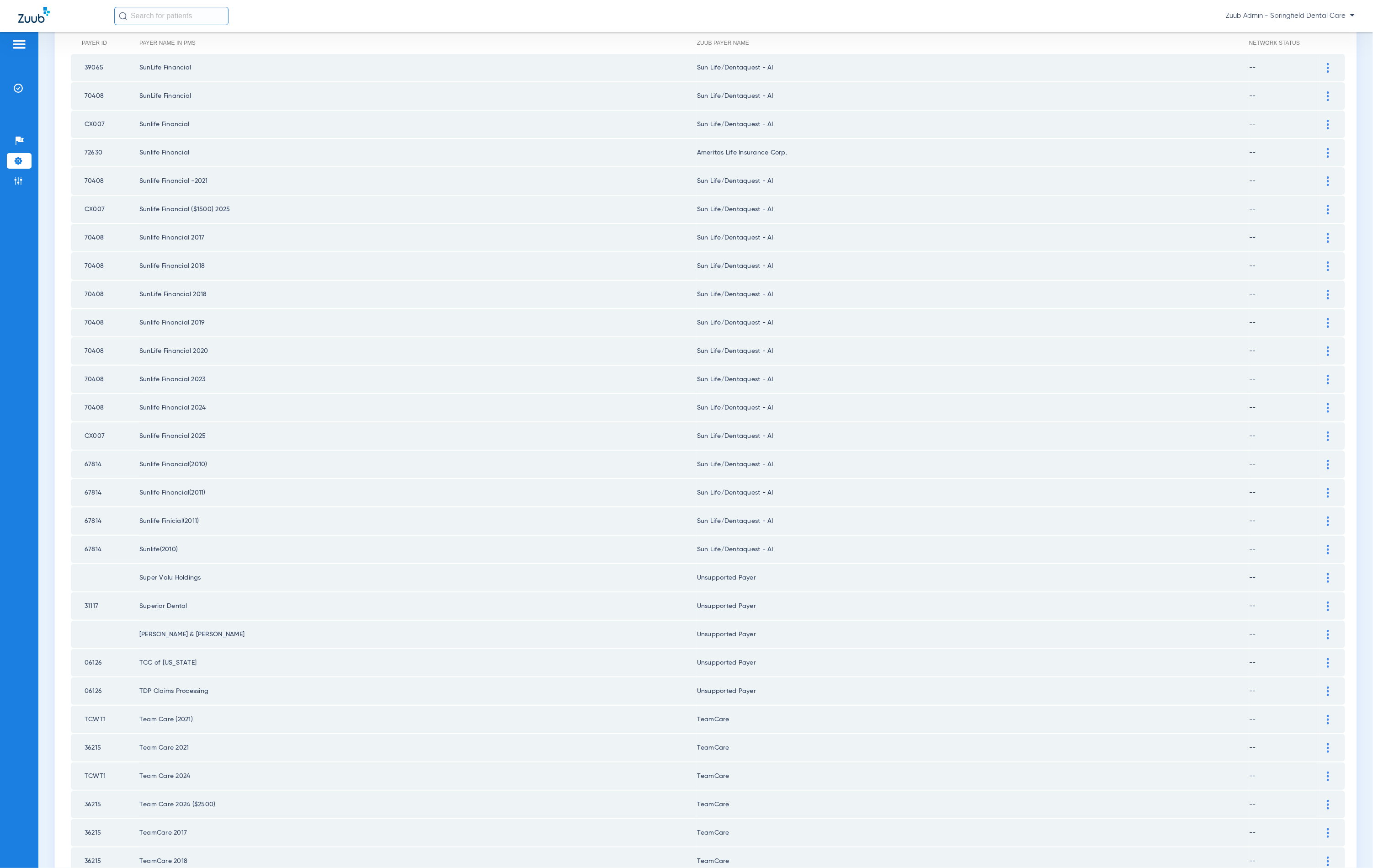
scroll to position [114, 0]
click at [1320, 544] on div at bounding box center [1328, 549] width 16 height 10
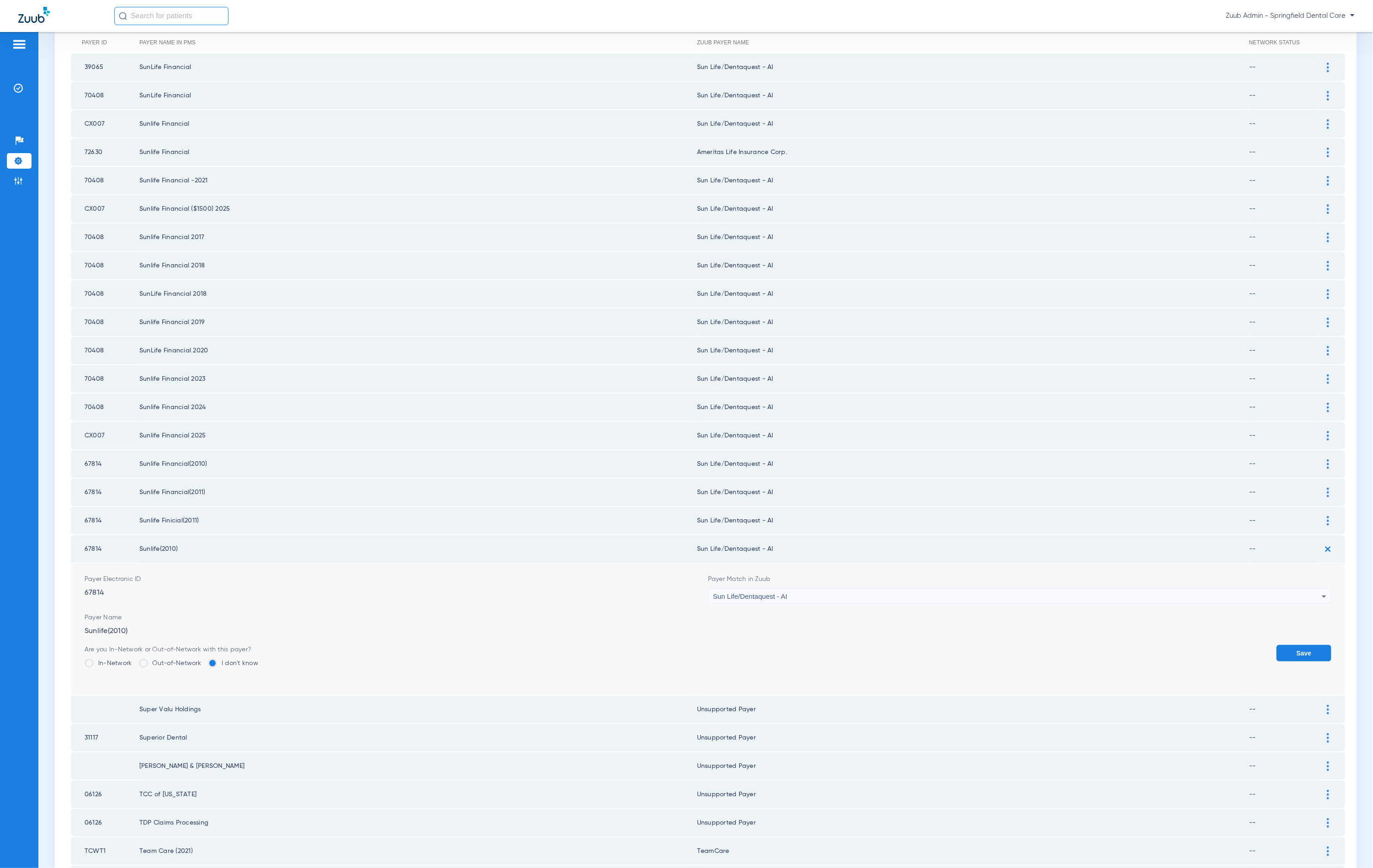
click at [954, 589] on div "Sun Life/Dentaquest - AI" at bounding box center [1017, 597] width 609 height 16
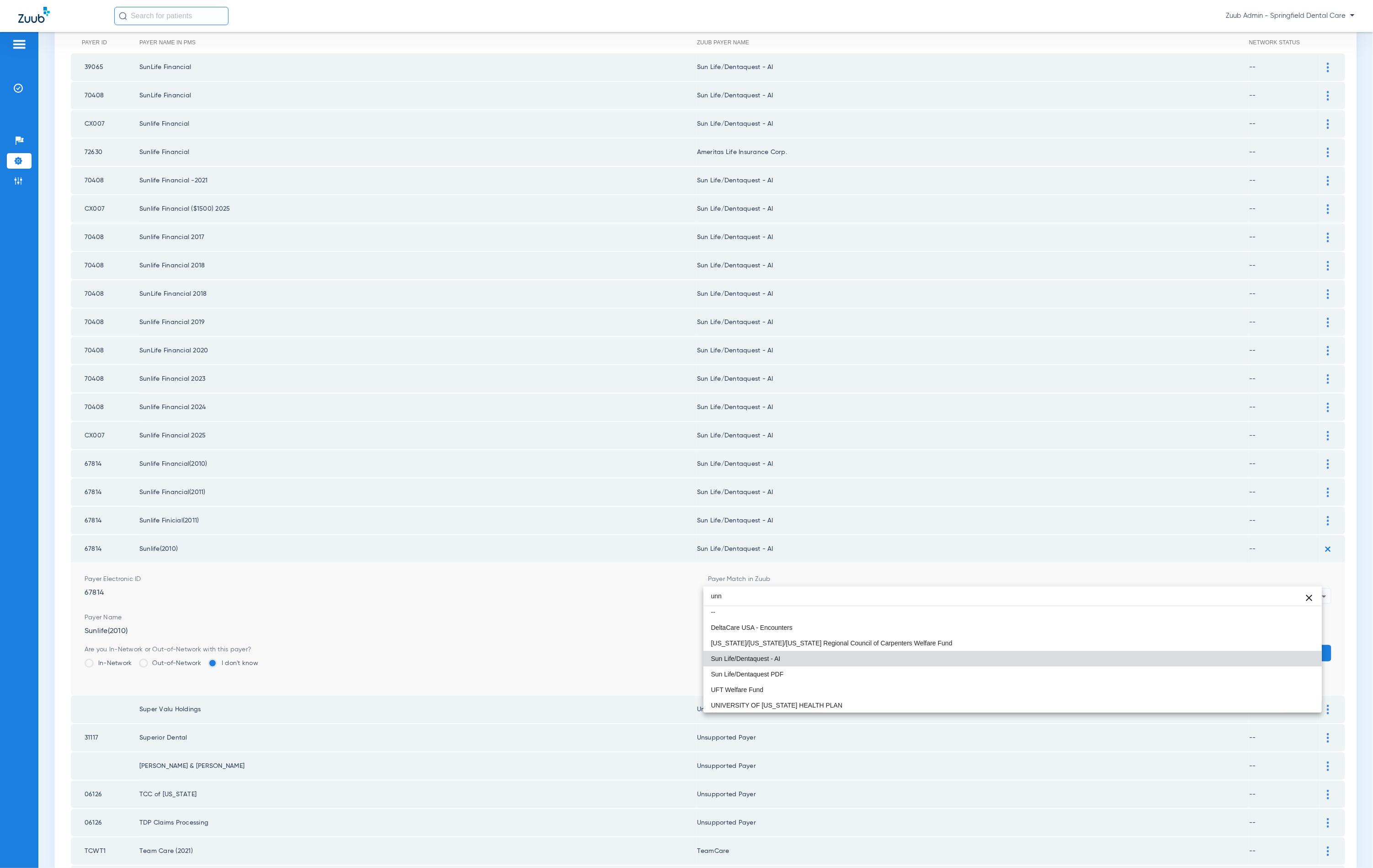
scroll to position [0, 0]
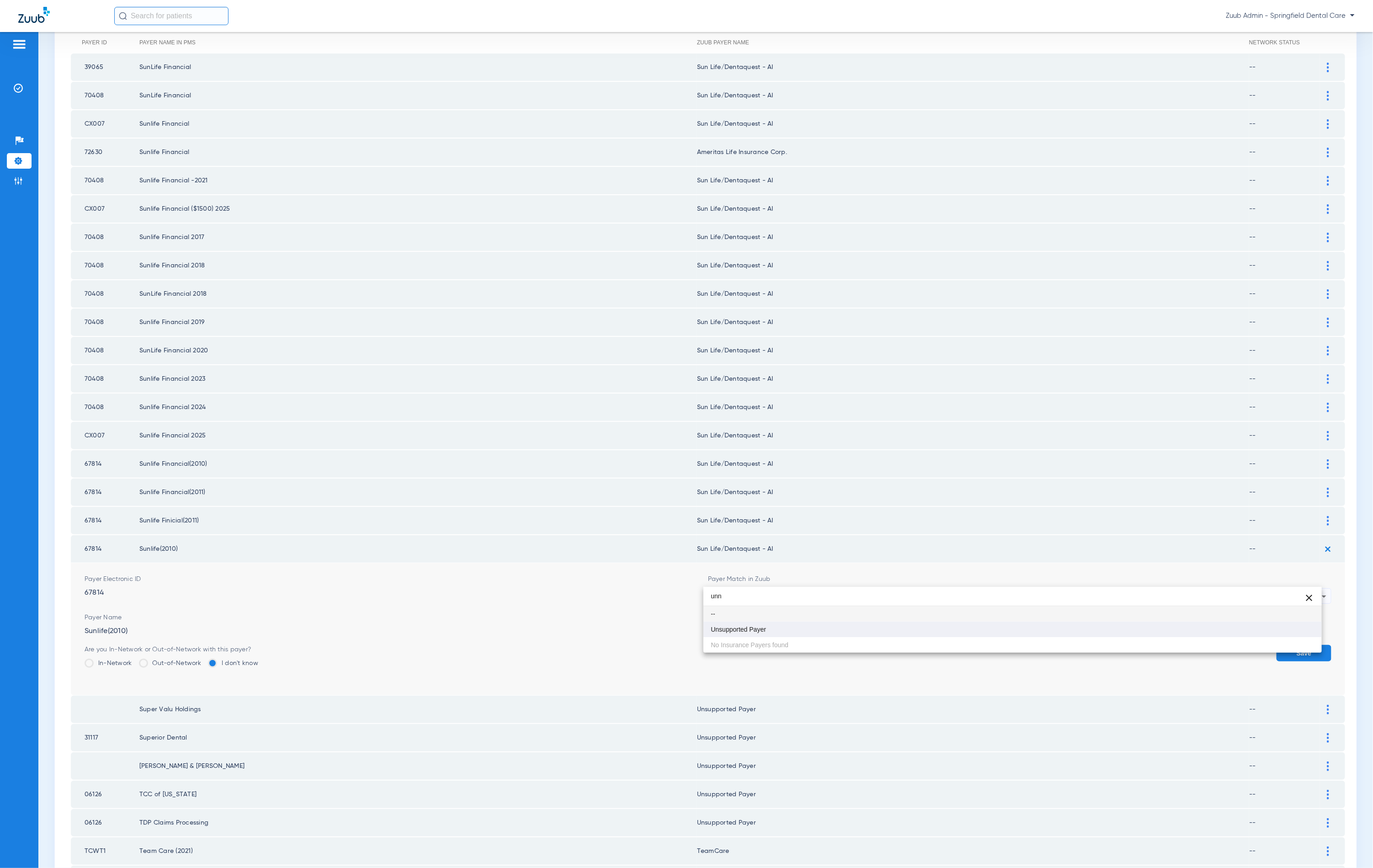
type input "unn"
click at [847, 631] on mat-option "Unsupported Payer" at bounding box center [1013, 630] width 618 height 16
drag, startPoint x: 1343, startPoint y: 637, endPoint x: 1317, endPoint y: 637, distance: 26.0
click at [1342, 637] on div "Insurance Verification Mapping Zuub maps your insurance payers to our system to…" at bounding box center [705, 804] width 1302 height 1699
click at [1300, 645] on button "Save" at bounding box center [1304, 653] width 55 height 16
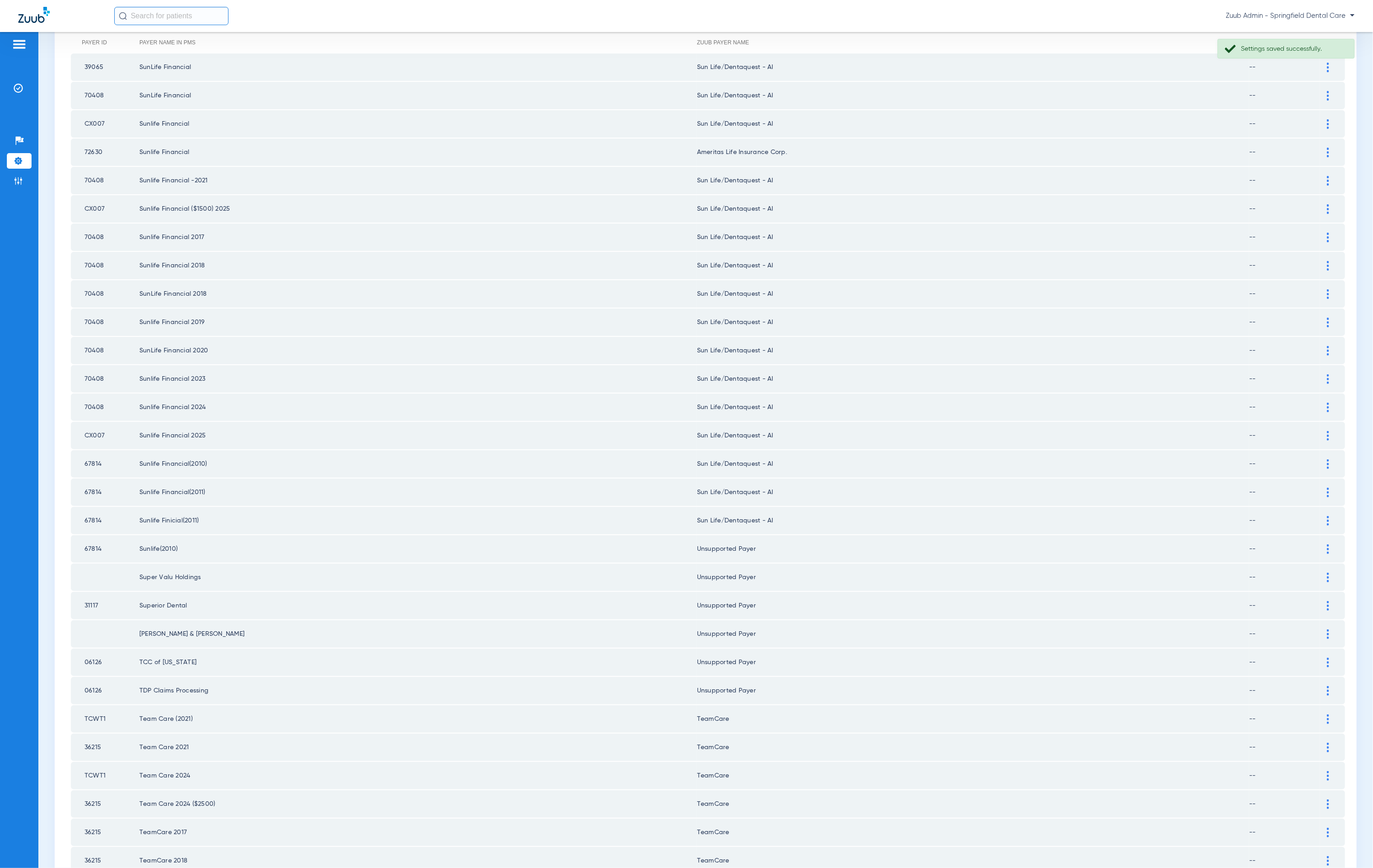
click at [1327, 516] on img at bounding box center [1328, 521] width 2 height 10
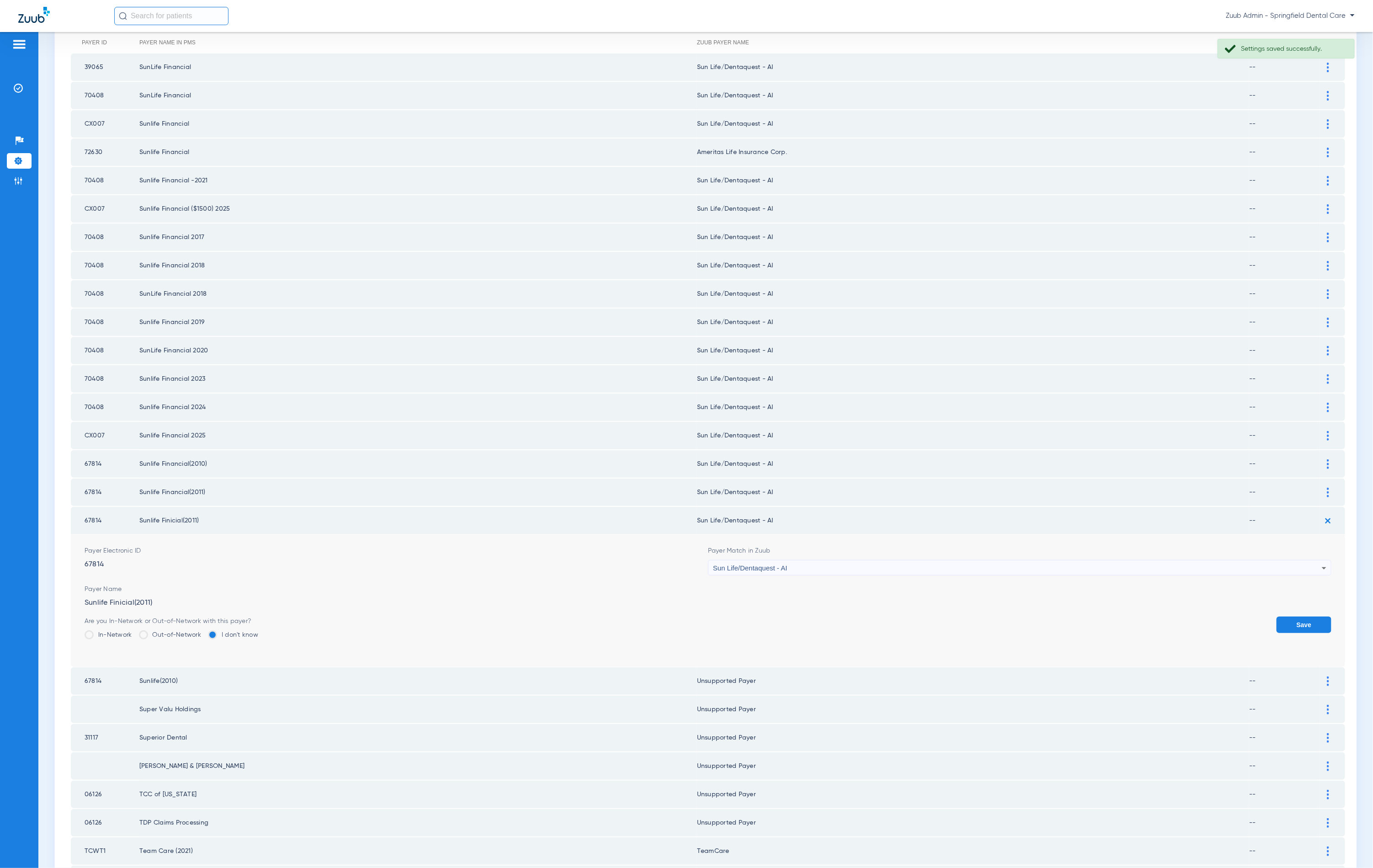
click at [860, 564] on form "Payer Electronic ID 67814 Payer Match in Zuub Sun Life/Dentaquest - AI Payer Na…" at bounding box center [708, 600] width 1247 height 132
click at [860, 561] on div "Sun Life/Dentaquest - AI" at bounding box center [1017, 568] width 609 height 16
type input "nnn"
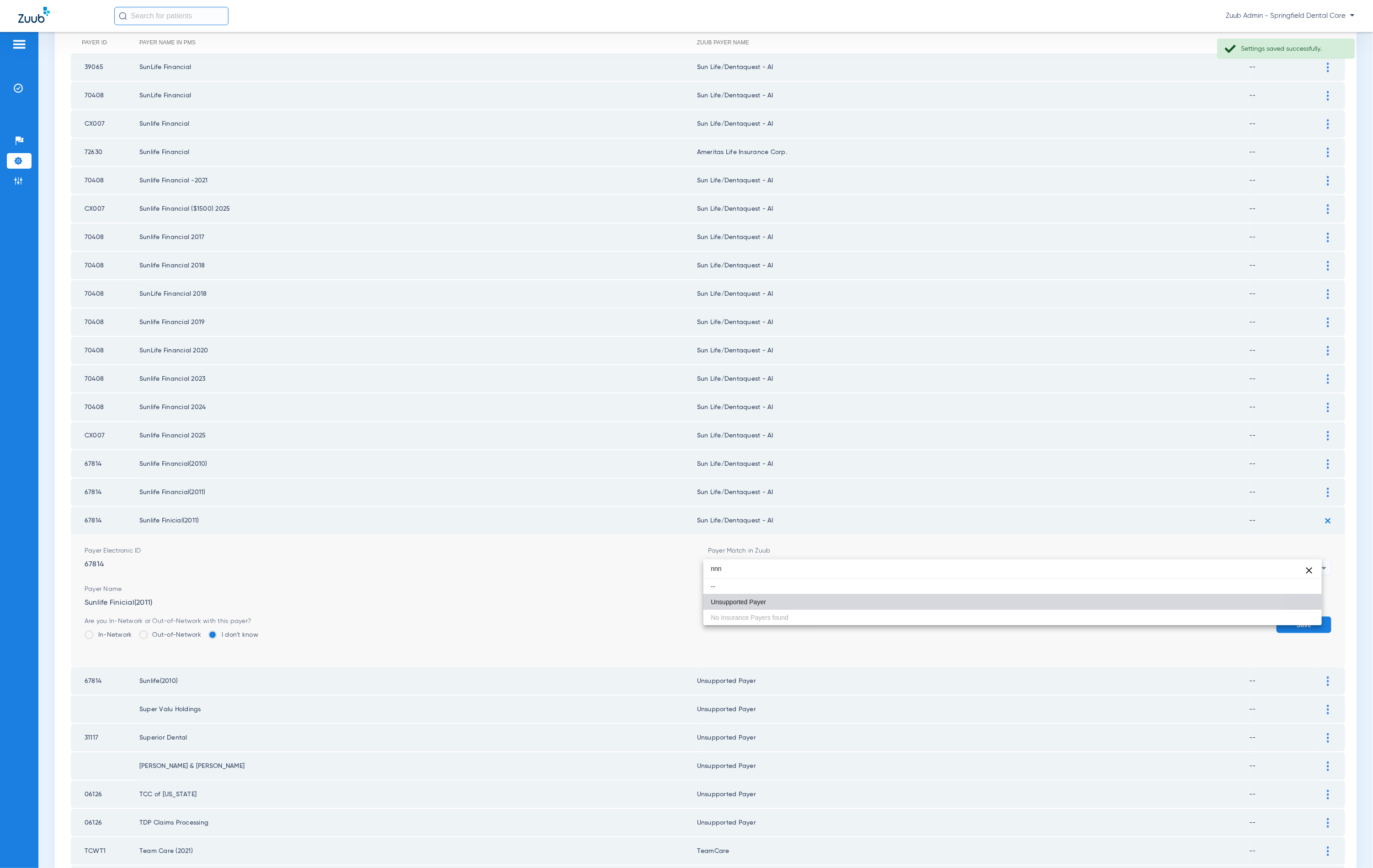
click at [838, 602] on mat-option "Unsupported Payer" at bounding box center [1013, 602] width 618 height 16
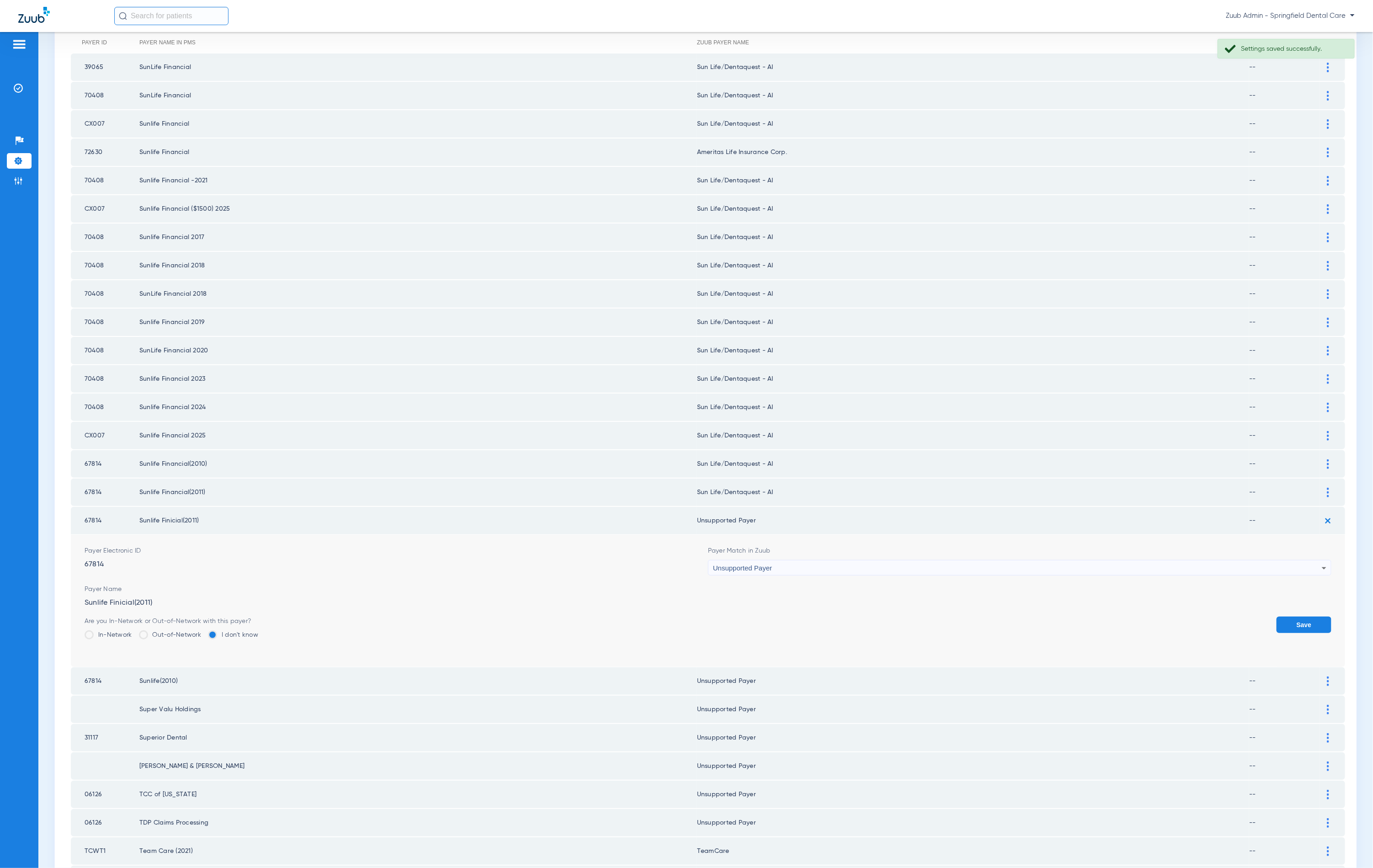
click at [1281, 616] on button "Save" at bounding box center [1304, 624] width 55 height 16
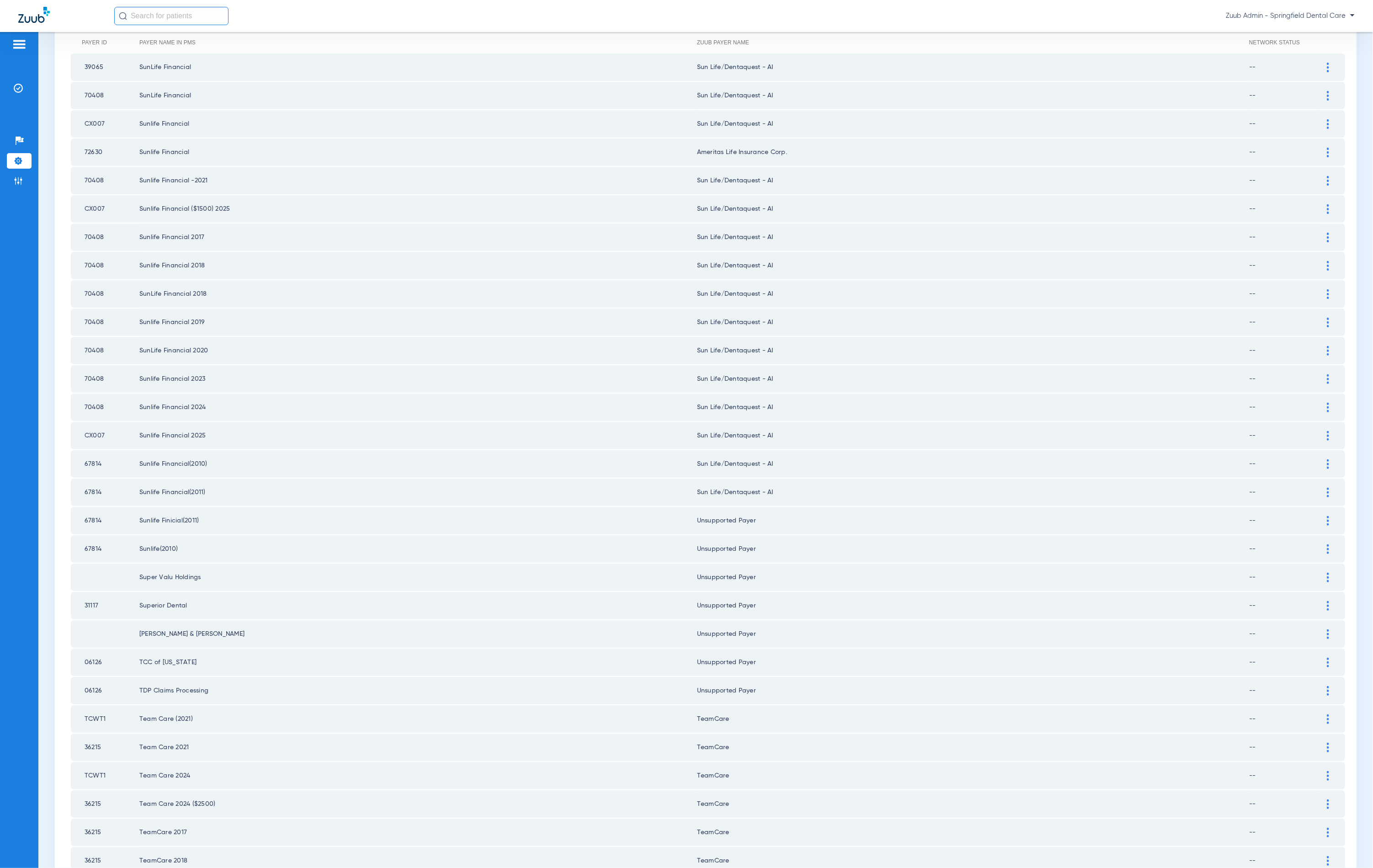
click at [1327, 488] on img at bounding box center [1328, 493] width 2 height 10
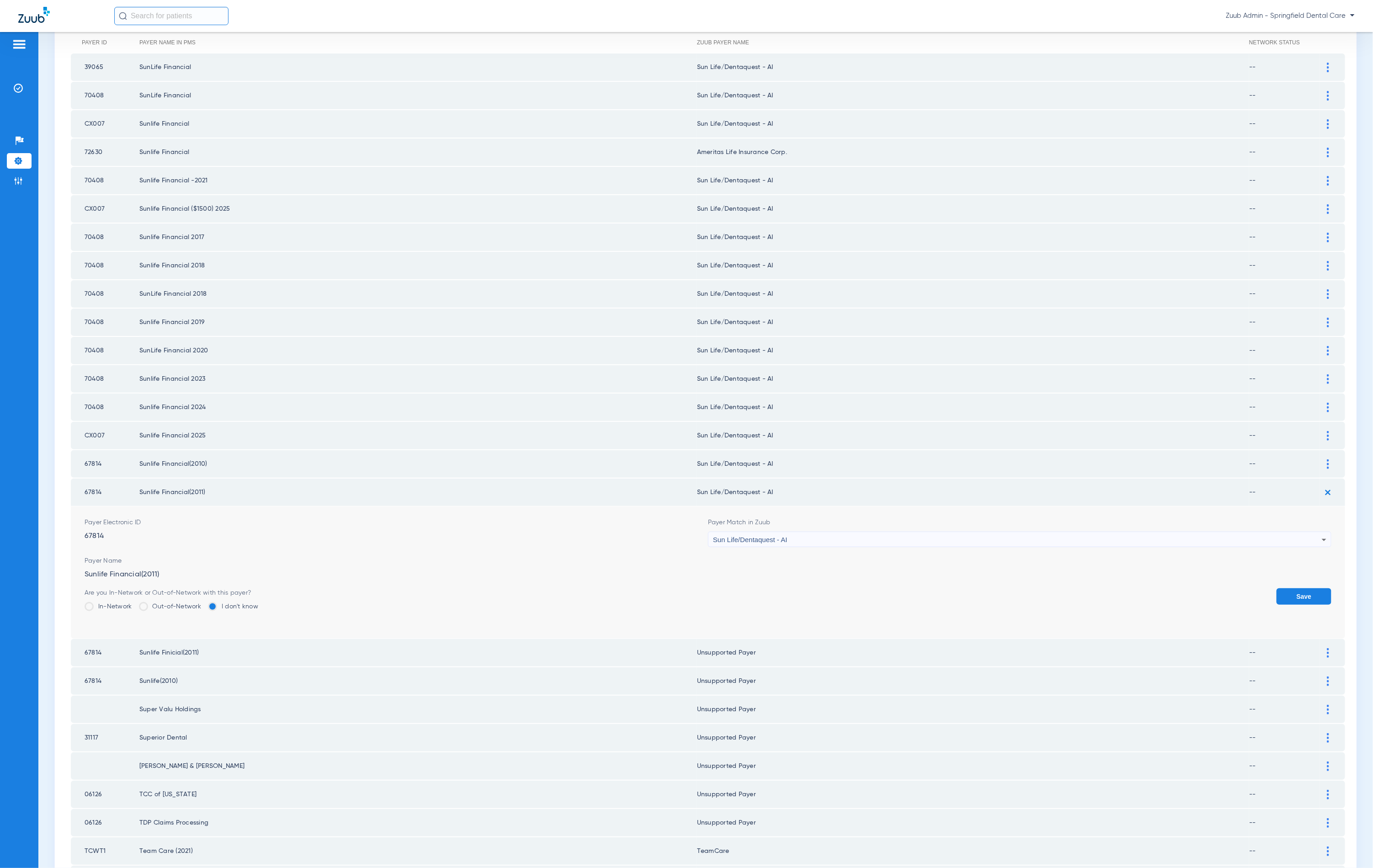
click at [901, 532] on div "Sun Life/Dentaquest - AI" at bounding box center [1017, 540] width 609 height 16
type input "unn"
drag, startPoint x: 823, startPoint y: 568, endPoint x: 883, endPoint y: 559, distance: 60.7
click at [823, 568] on mat-option "Unsupported Payer" at bounding box center [1013, 575] width 618 height 16
click at [1279, 588] on button "Save" at bounding box center [1304, 596] width 55 height 16
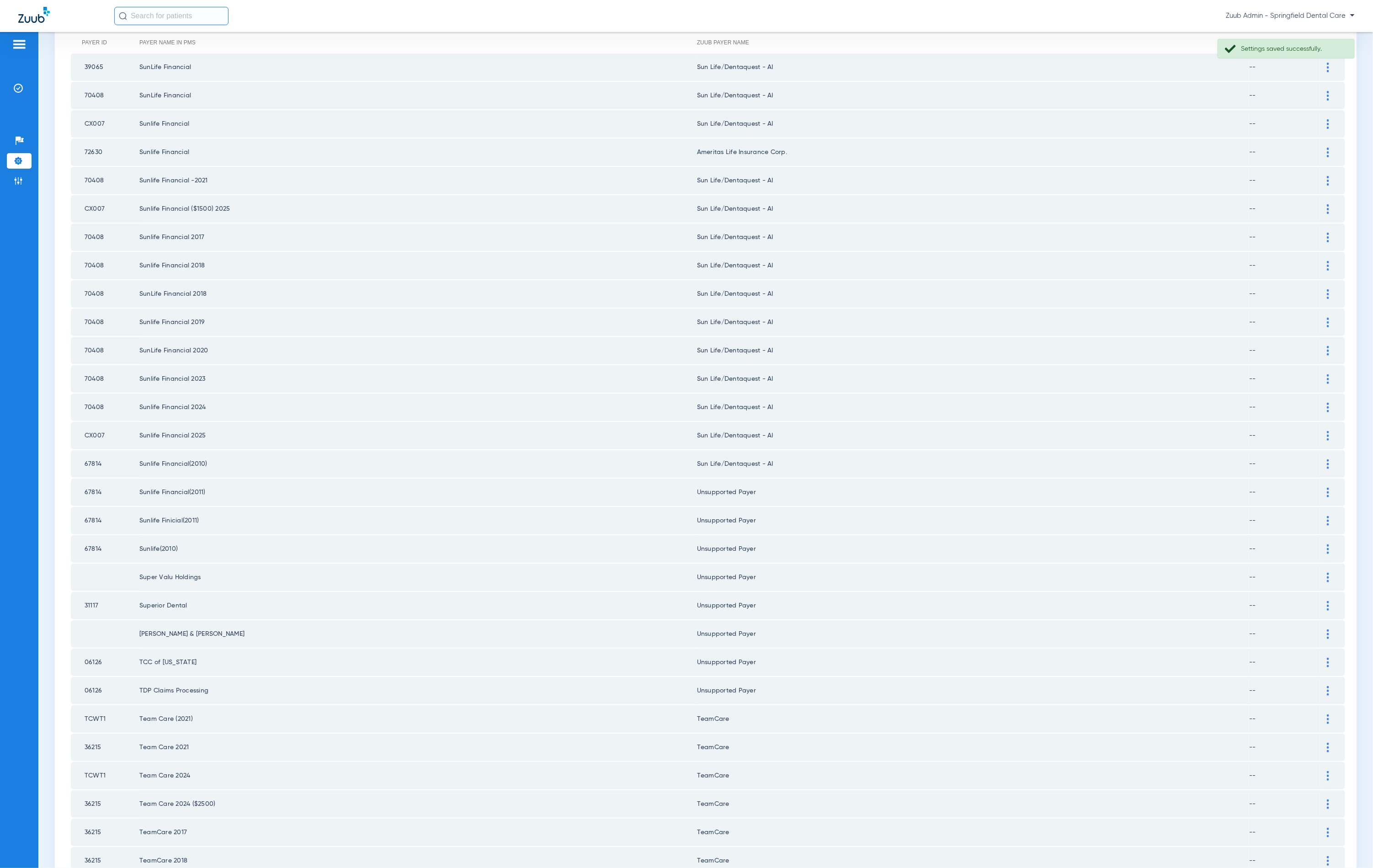
click at [1322, 459] on div at bounding box center [1328, 464] width 16 height 10
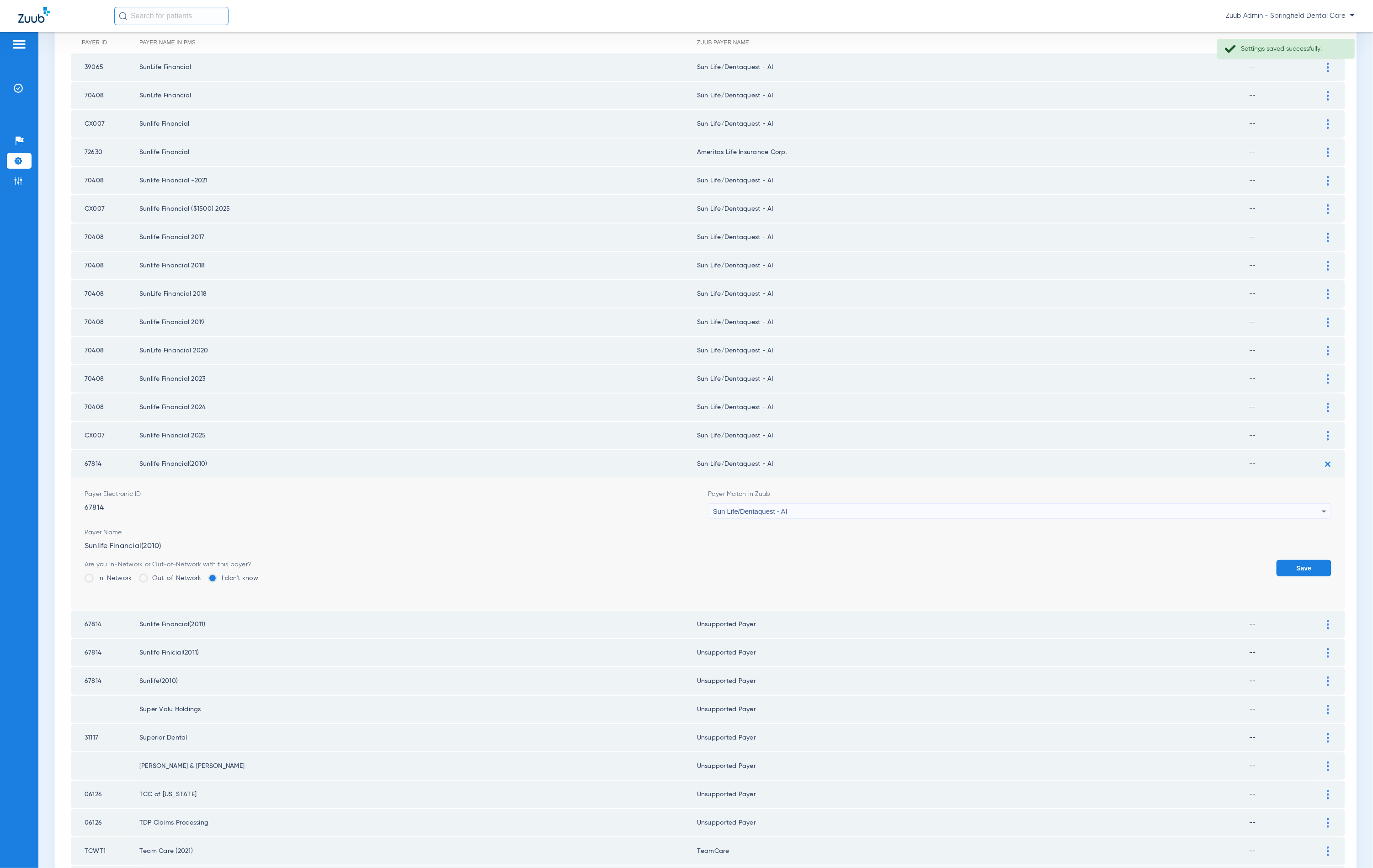
click at [879, 503] on div "Sun Life/Dentaquest - AI" at bounding box center [1017, 511] width 609 height 16
type input "nnn"
click at [827, 545] on mat-option "Unsupported Payer" at bounding box center [1013, 547] width 618 height 16
click at [1273, 541] on form "Payer Electronic ID 67814 Payer Match in Zuub Unsupported Payer Payer Name Sunl…" at bounding box center [708, 544] width 1247 height 132
click at [1276, 560] on button "Save" at bounding box center [1304, 568] width 55 height 16
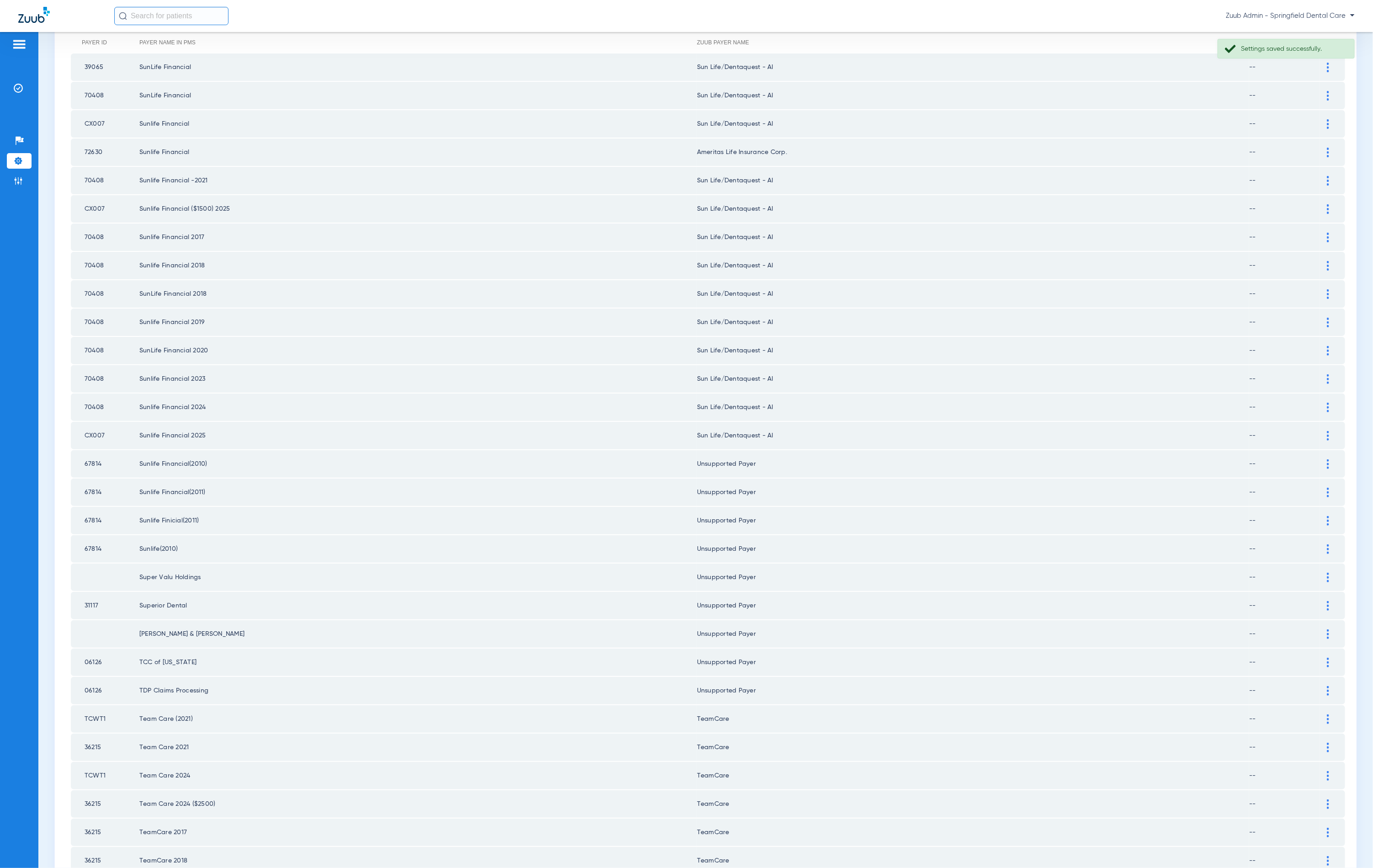
click at [1320, 431] on div at bounding box center [1328, 436] width 16 height 10
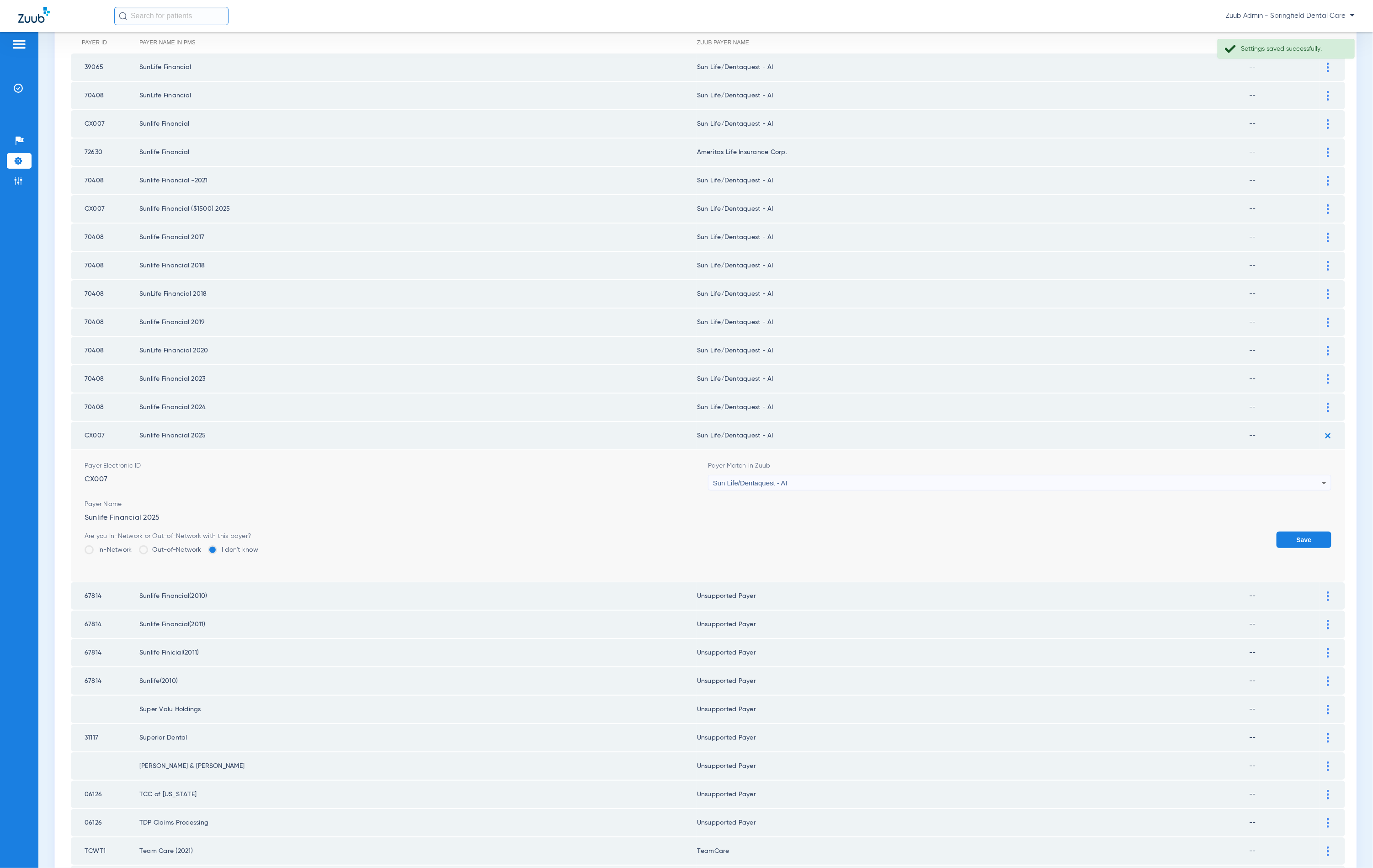
click at [893, 475] on div "Sun Life/Dentaquest - AI" at bounding box center [1017, 483] width 609 height 16
type input "unn"
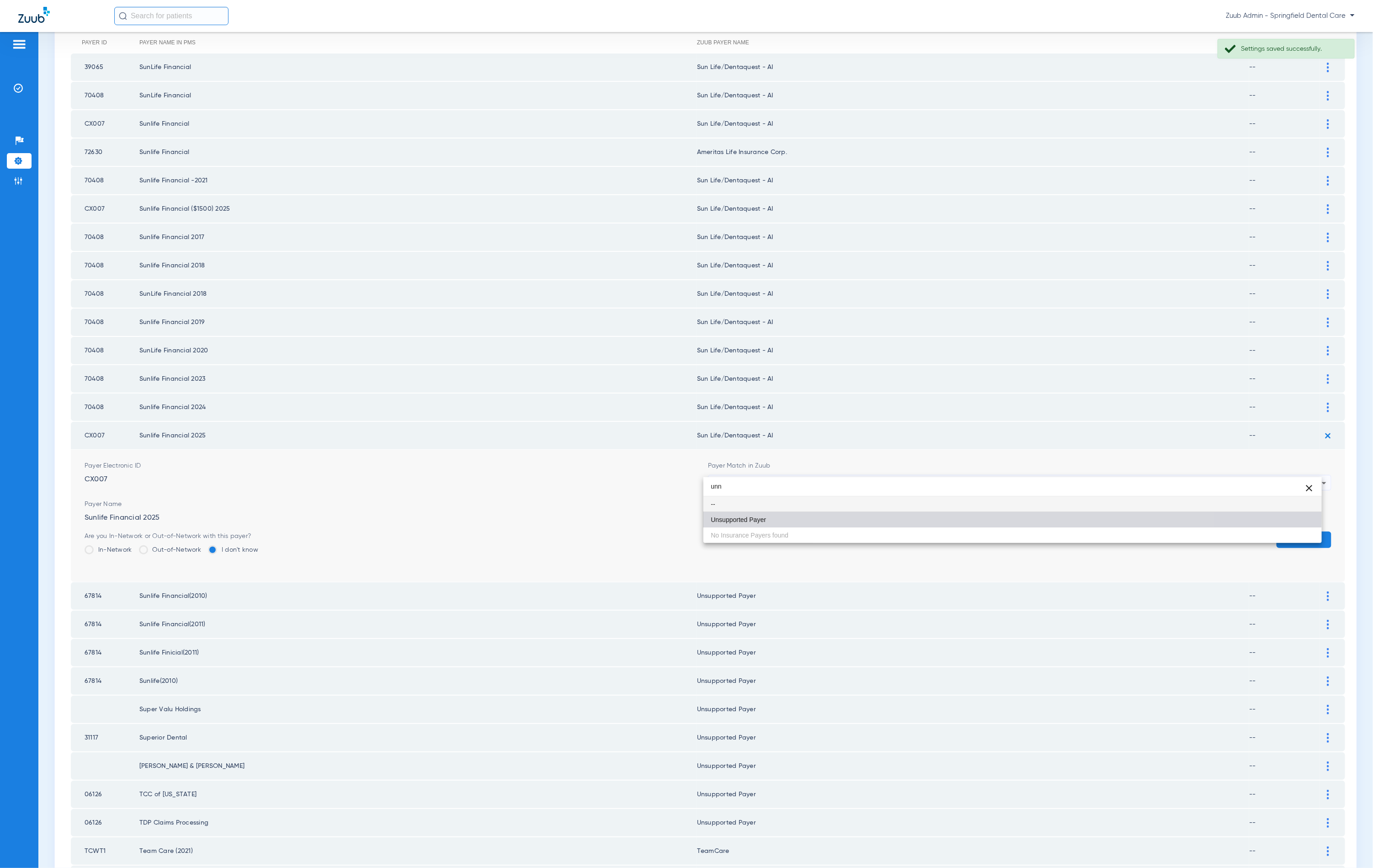
click at [804, 516] on mat-option "Unsupported Payer" at bounding box center [1013, 520] width 618 height 16
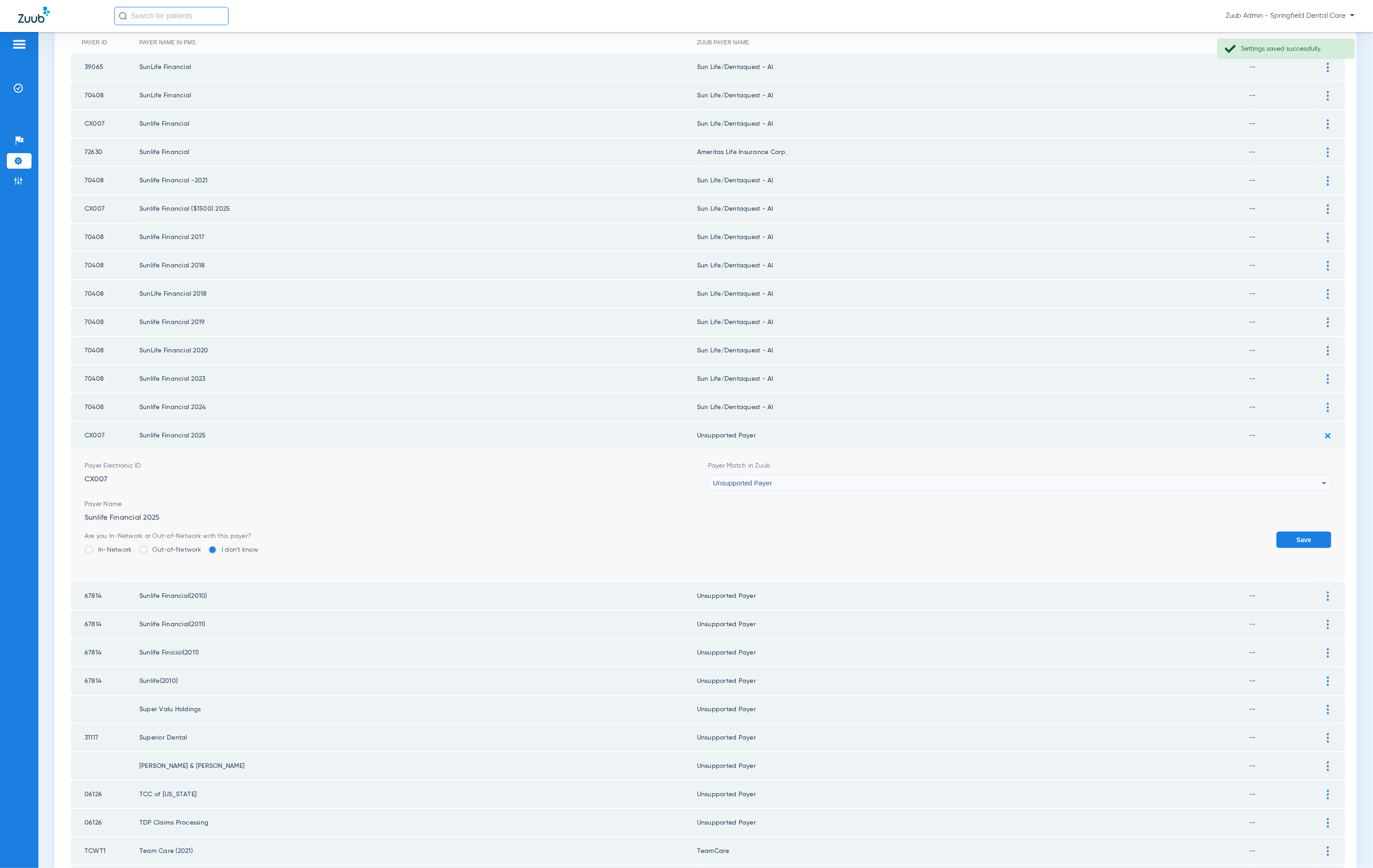
click at [1279, 532] on button "Save" at bounding box center [1304, 539] width 55 height 16
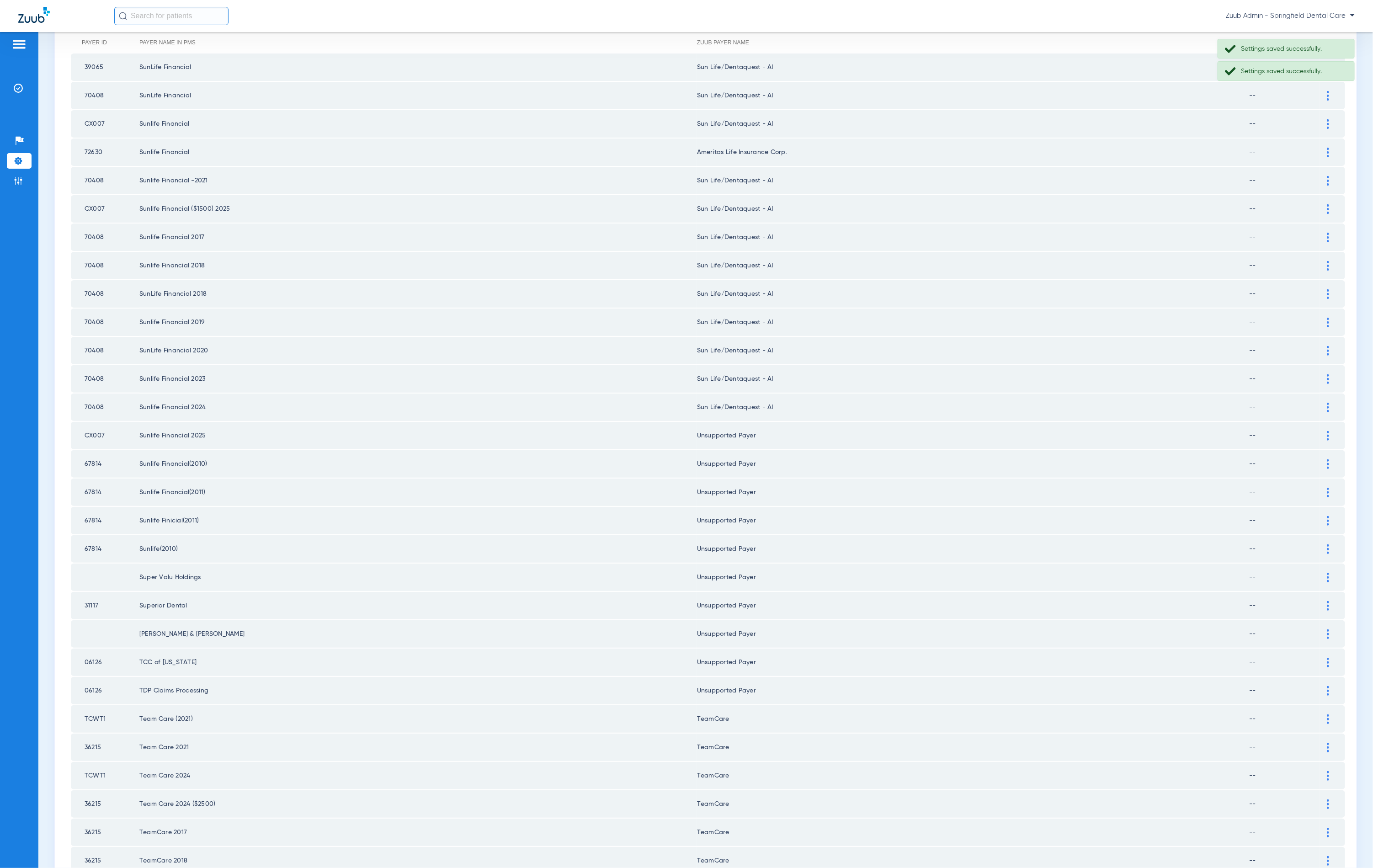
click at [1321, 403] on div at bounding box center [1328, 408] width 16 height 10
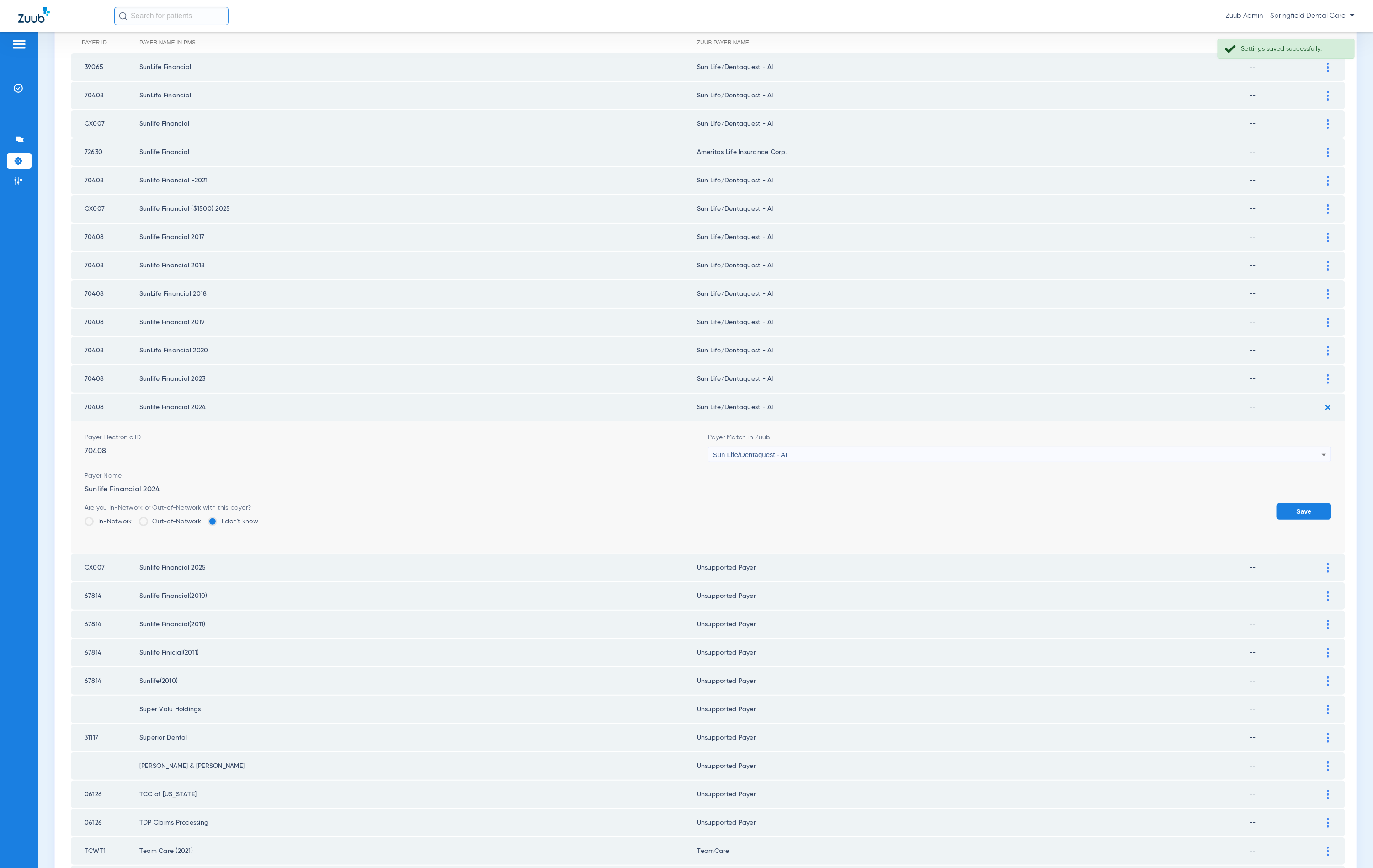
click at [898, 447] on div "Sun Life/Dentaquest - AI" at bounding box center [1017, 455] width 609 height 16
type input "unn"
click at [826, 499] on mat-option "Unsupported Payer" at bounding box center [1013, 492] width 618 height 16
click at [1279, 503] on button "Save" at bounding box center [1304, 511] width 55 height 16
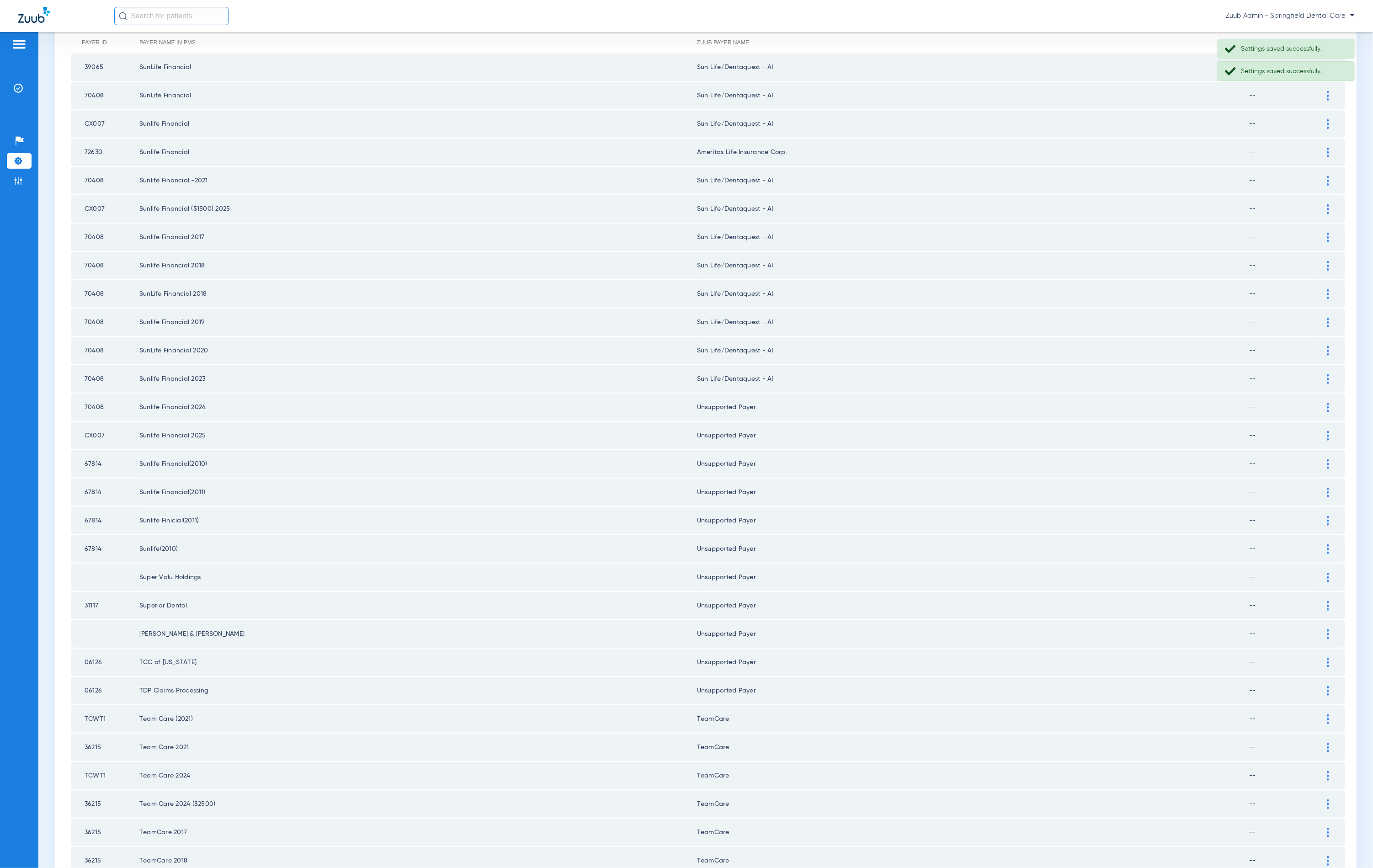
click at [1320, 374] on div at bounding box center [1328, 379] width 16 height 10
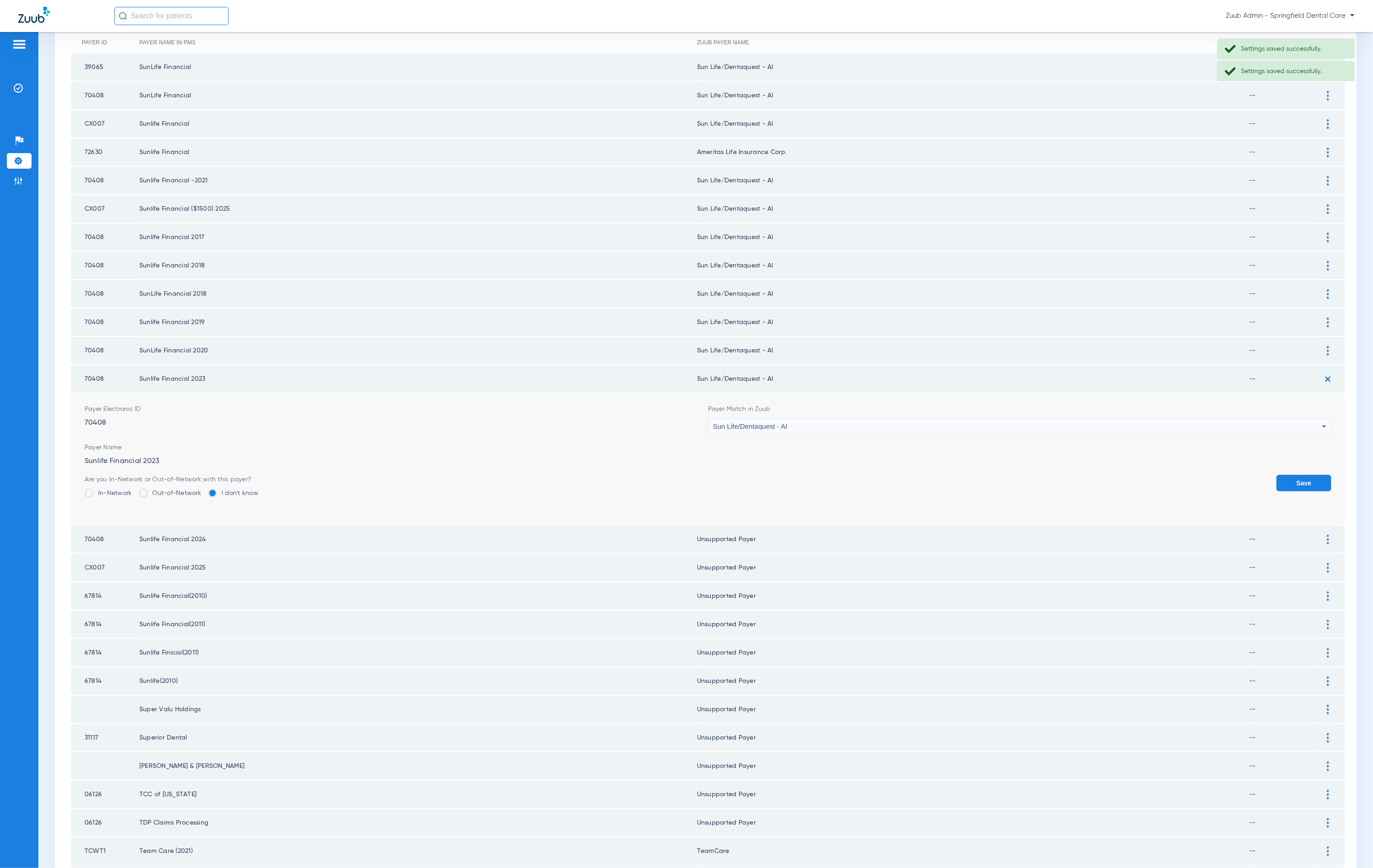
click at [775, 422] on span "Sun Life/Dentaquest - AI" at bounding box center [750, 426] width 75 height 8
type input "unn"
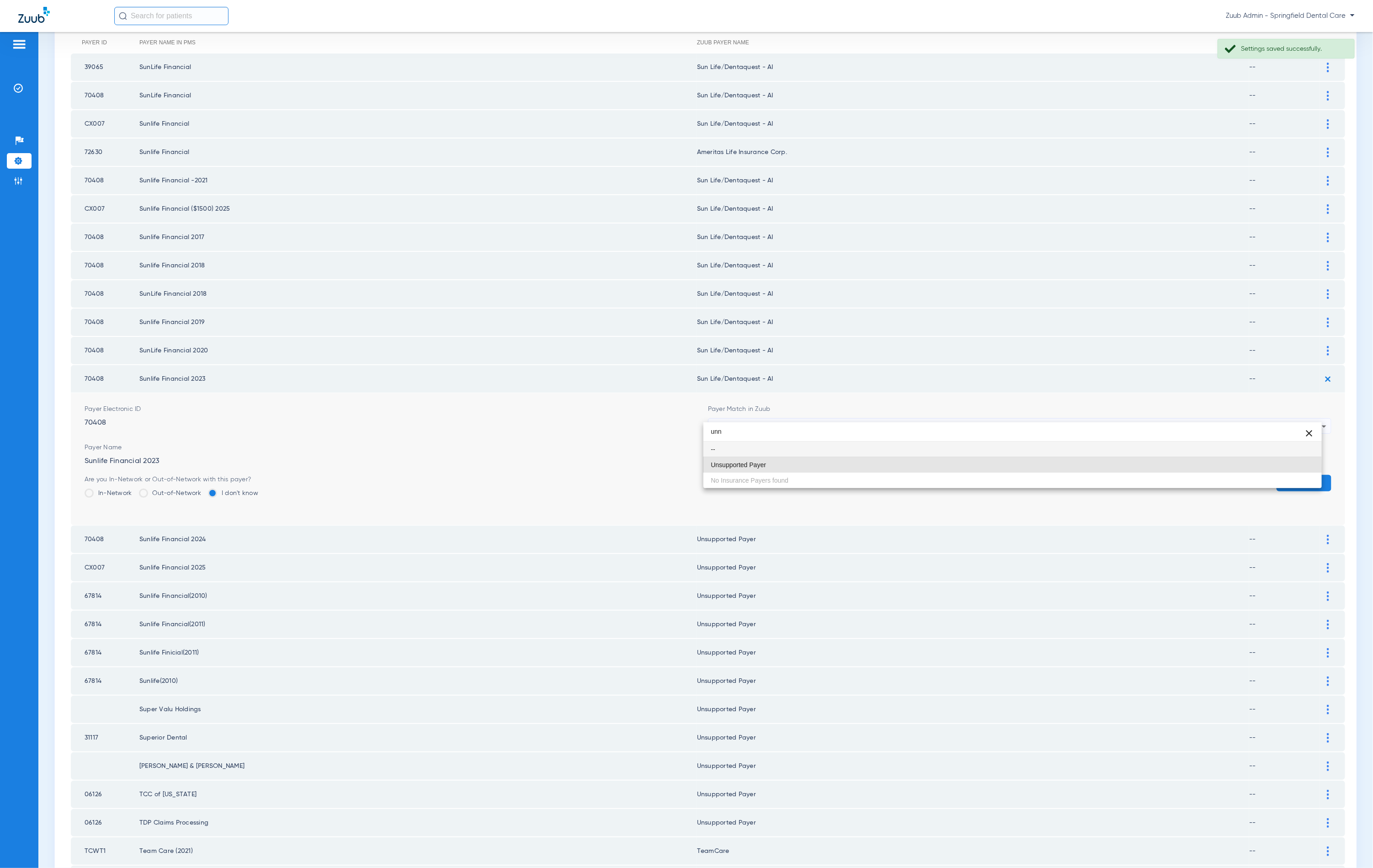
click at [789, 472] on mat-option "Unsupported Payer" at bounding box center [1013, 465] width 618 height 16
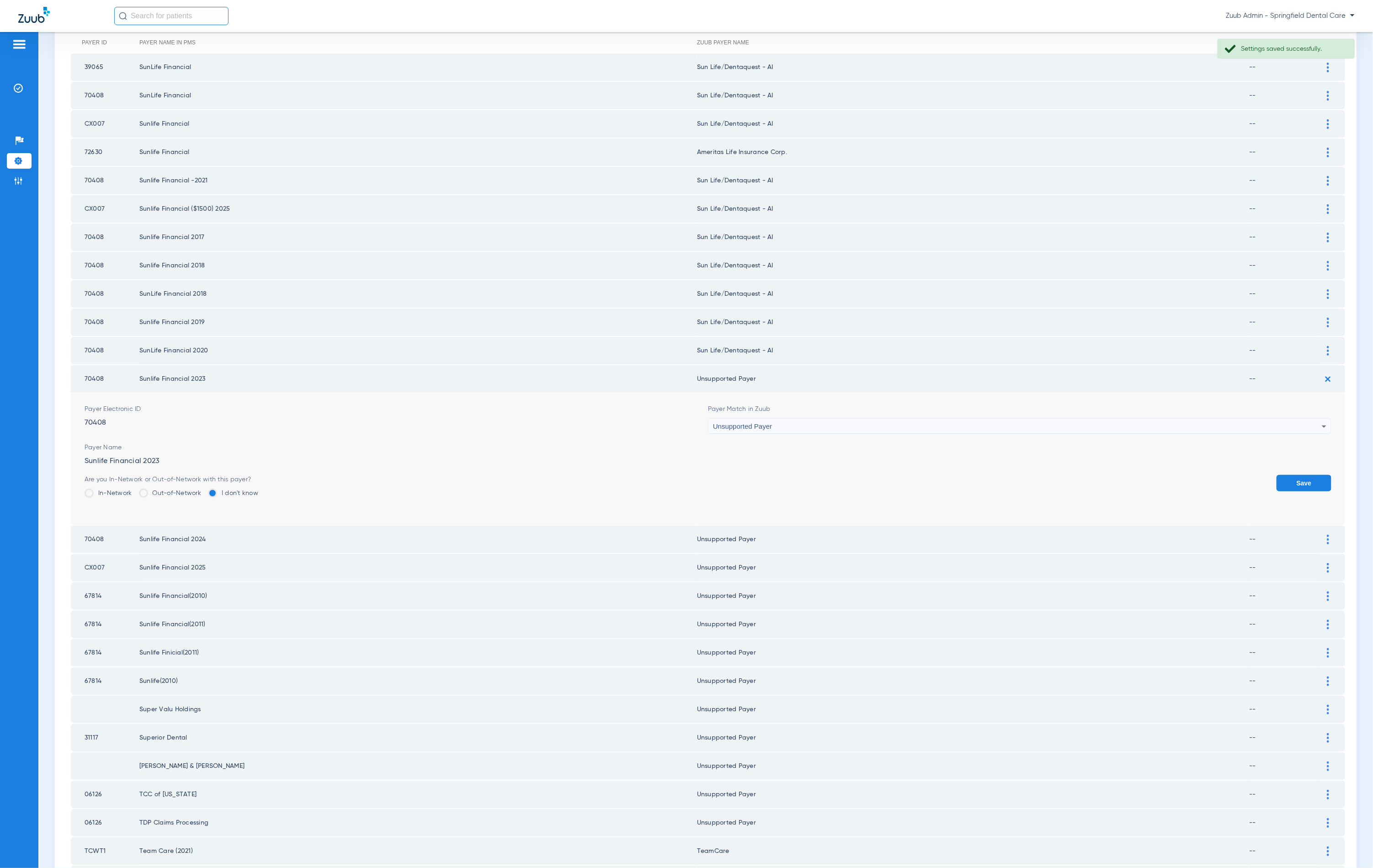
click at [1276, 475] on button "Save" at bounding box center [1304, 482] width 55 height 16
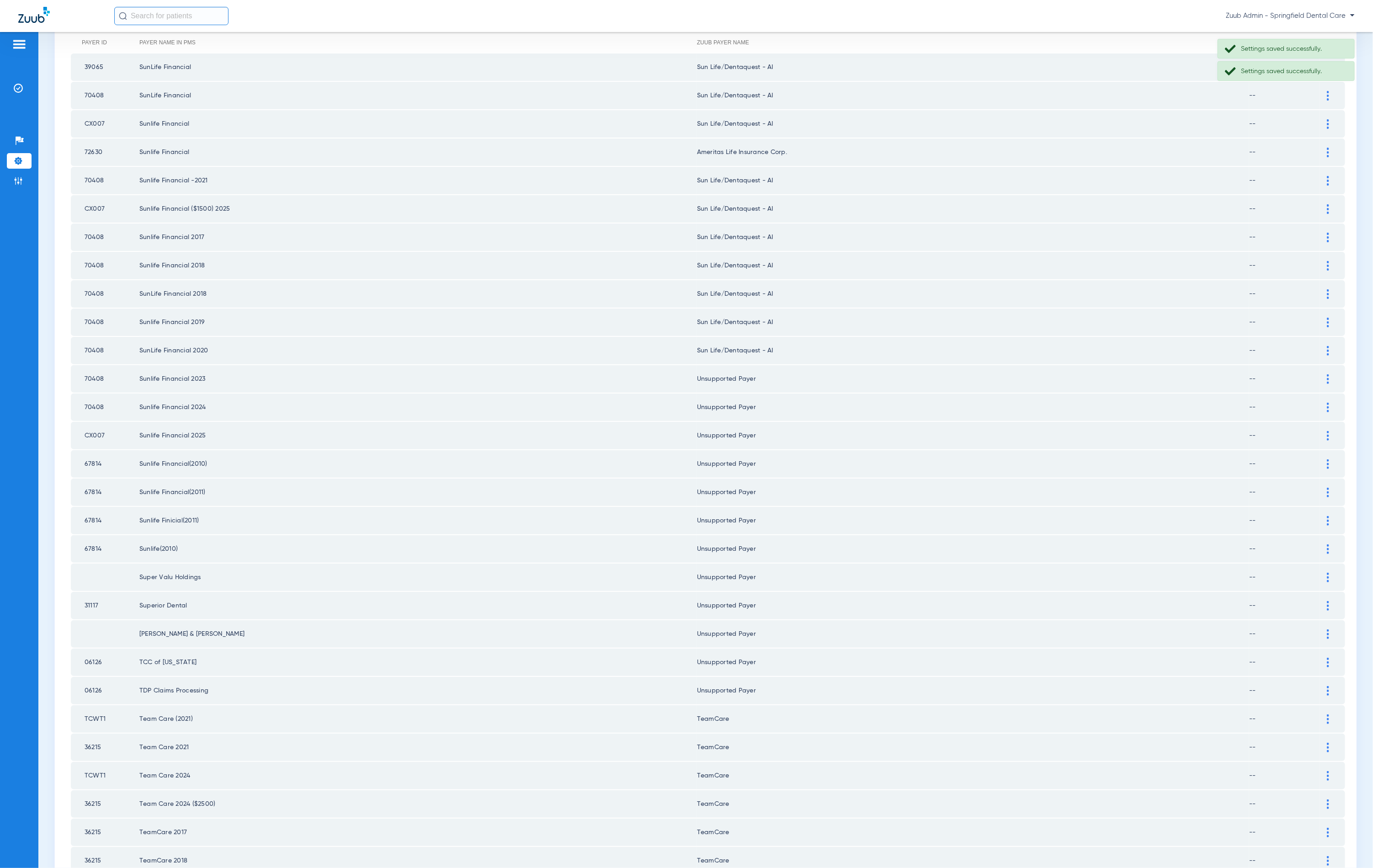
click at [1327, 346] on img at bounding box center [1328, 351] width 2 height 10
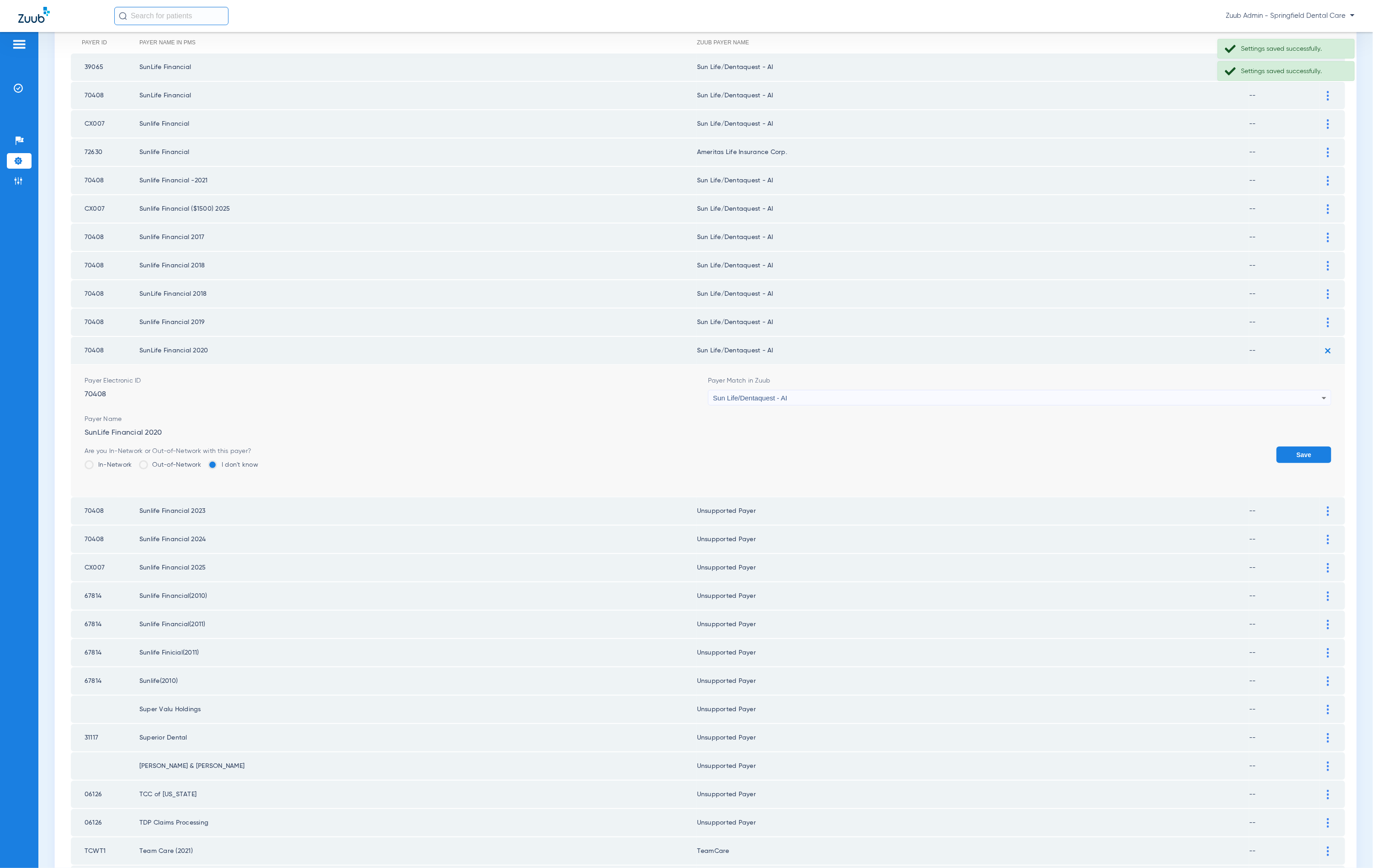
click at [852, 391] on div "Sun Life/Dentaquest - AI" at bounding box center [1017, 398] width 609 height 16
type input "unn"
click at [813, 432] on mat-option "Unsupported Payer" at bounding box center [1013, 437] width 618 height 16
click at [1287, 446] on button "Save" at bounding box center [1304, 454] width 55 height 16
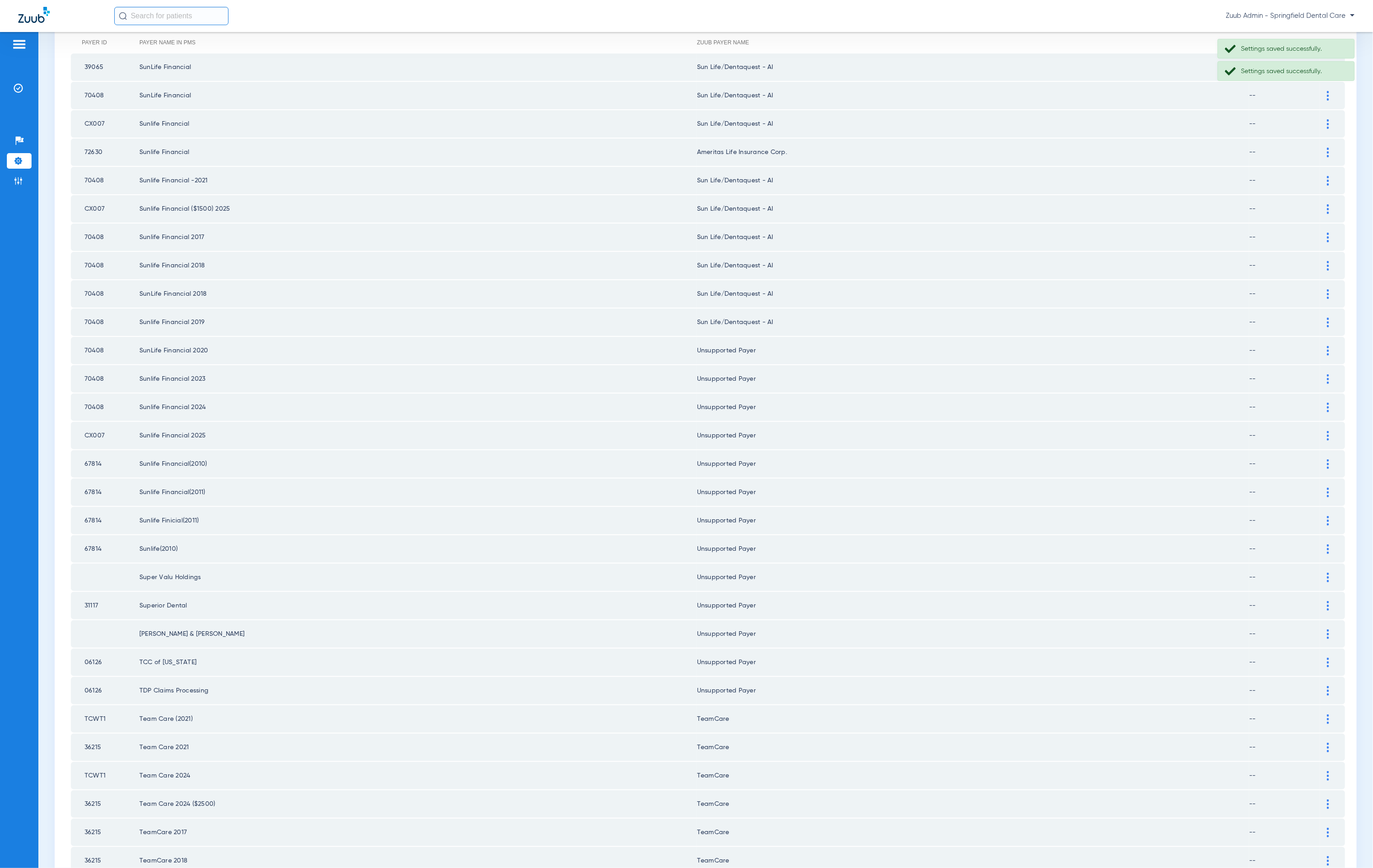
click at [1327, 318] on img at bounding box center [1328, 323] width 2 height 10
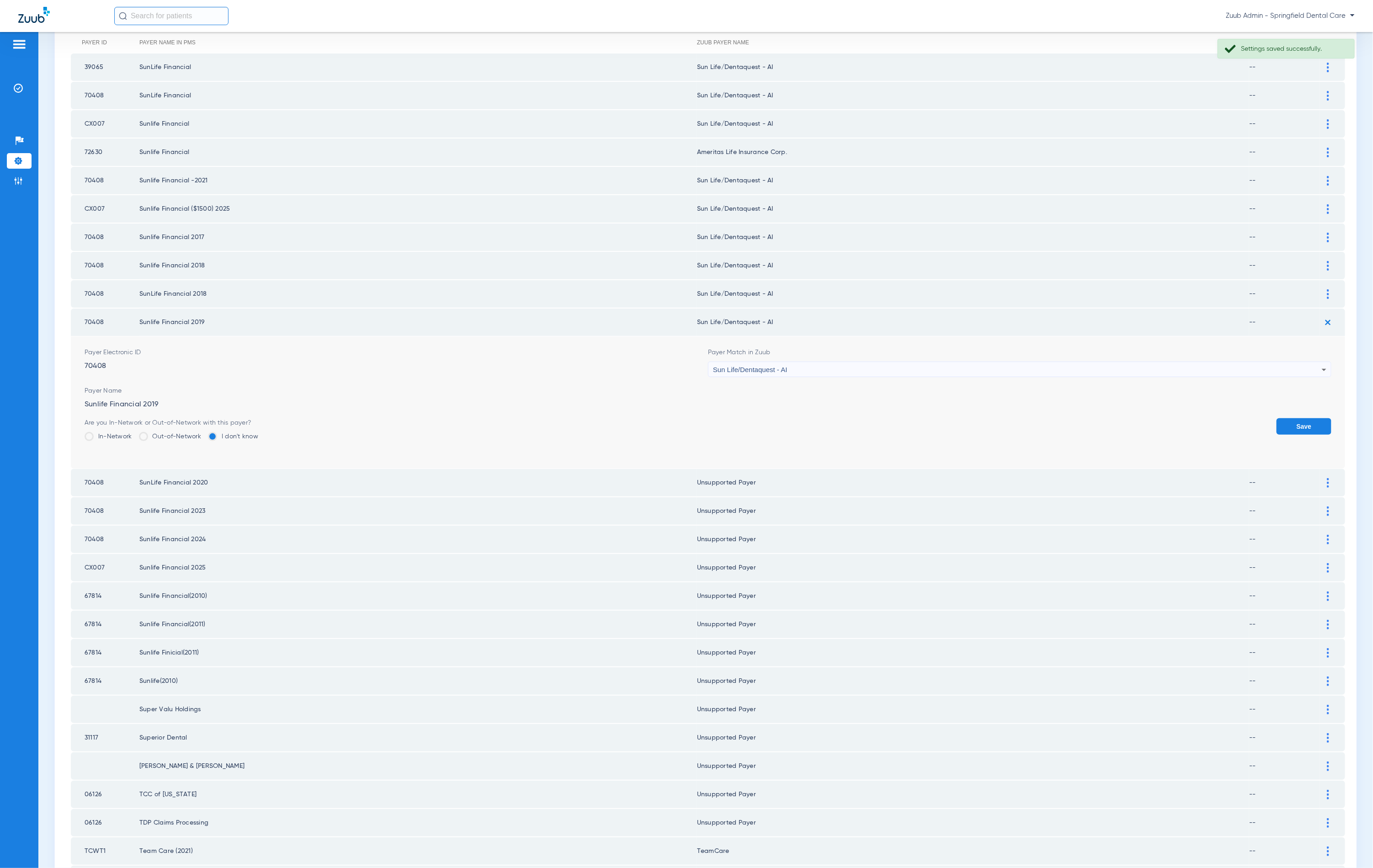
click at [849, 367] on div "Sun Life/Dentaquest - AI" at bounding box center [1017, 369] width 609 height 16
type input "unn"
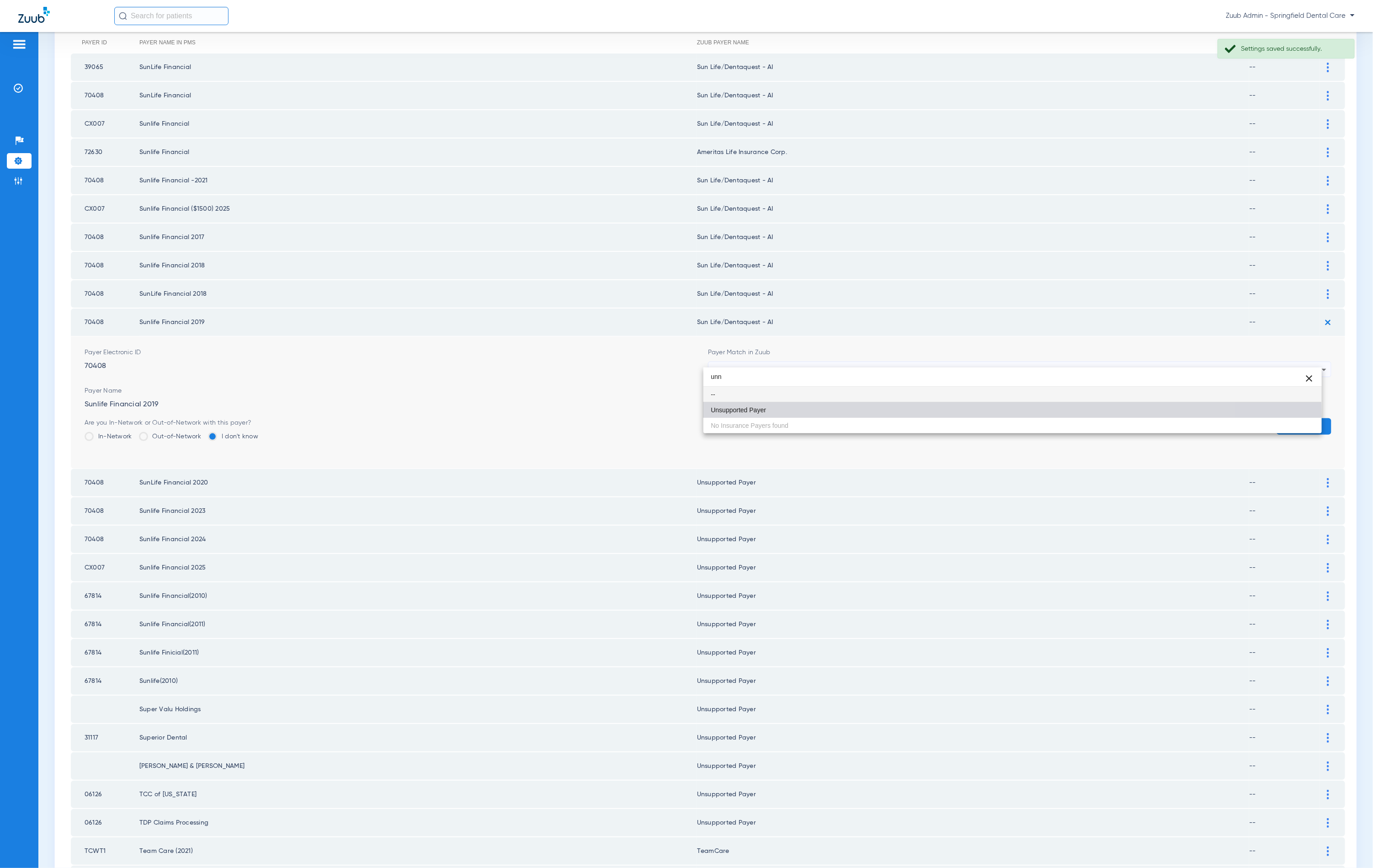
click at [814, 417] on mat-option "Unsupported Payer" at bounding box center [1013, 410] width 618 height 16
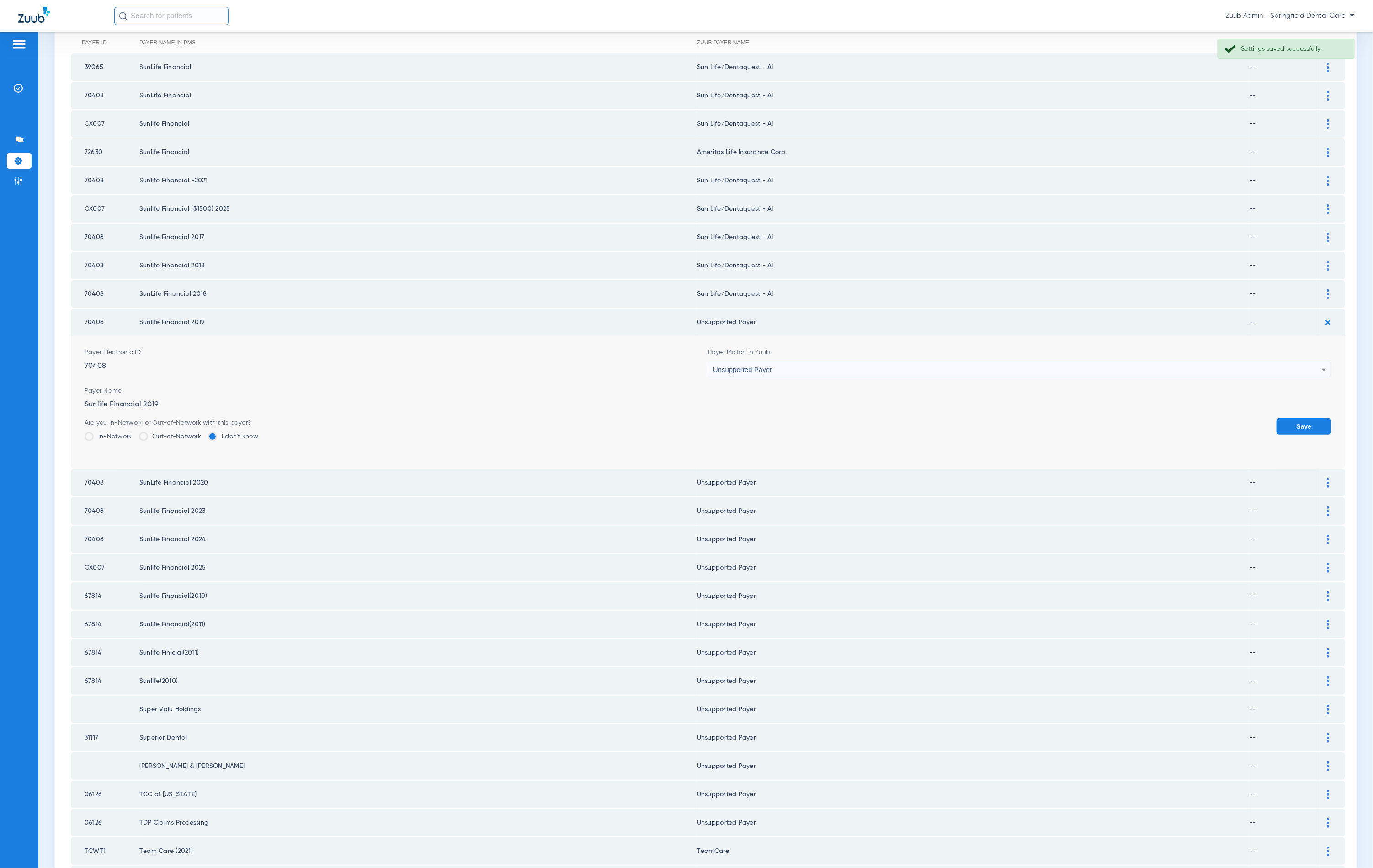
click at [1321, 422] on button "Save" at bounding box center [1304, 426] width 55 height 16
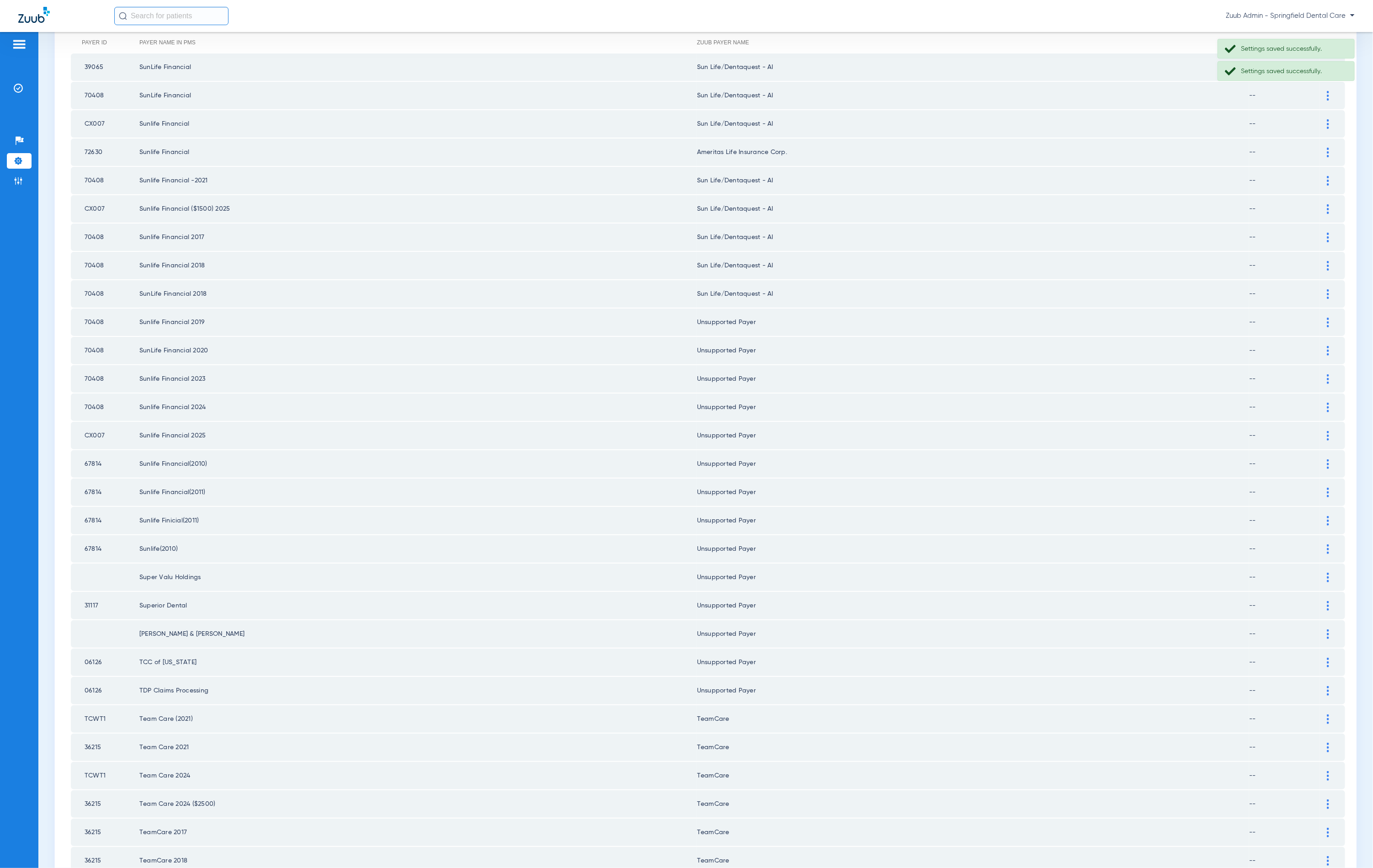
click at [1320, 289] on div at bounding box center [1328, 294] width 16 height 10
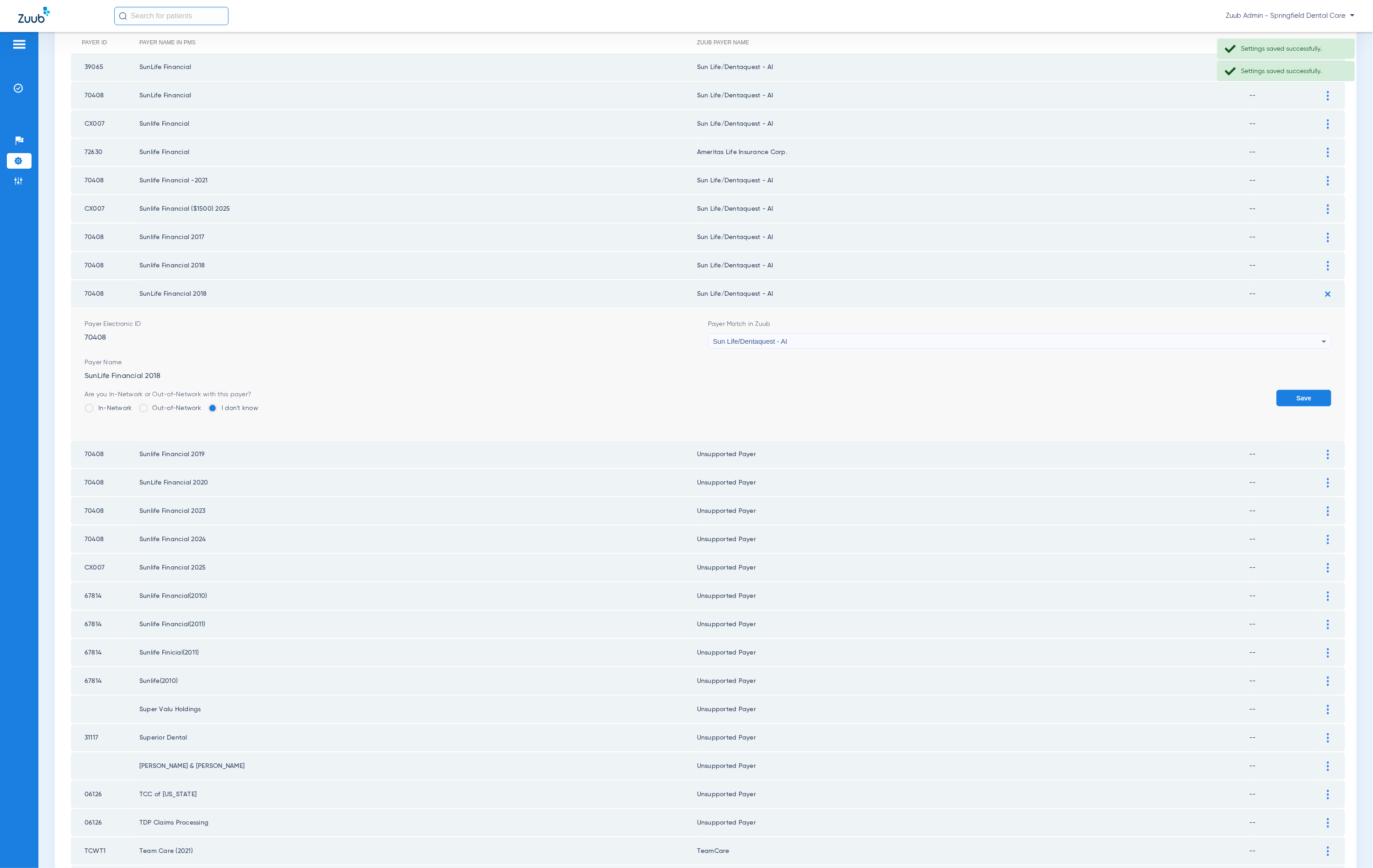
click at [987, 334] on div "Sun Life/Dentaquest - AI" at bounding box center [1017, 341] width 609 height 16
type input "unn"
click at [817, 389] on mat-option "Unsupported Payer" at bounding box center [1013, 383] width 618 height 16
click at [1264, 396] on div "Are you In-Network or Out-of-Network with this payer? In-Network Out-of-Network…" at bounding box center [708, 405] width 1247 height 30
click at [1278, 391] on button "Save" at bounding box center [1304, 398] width 55 height 16
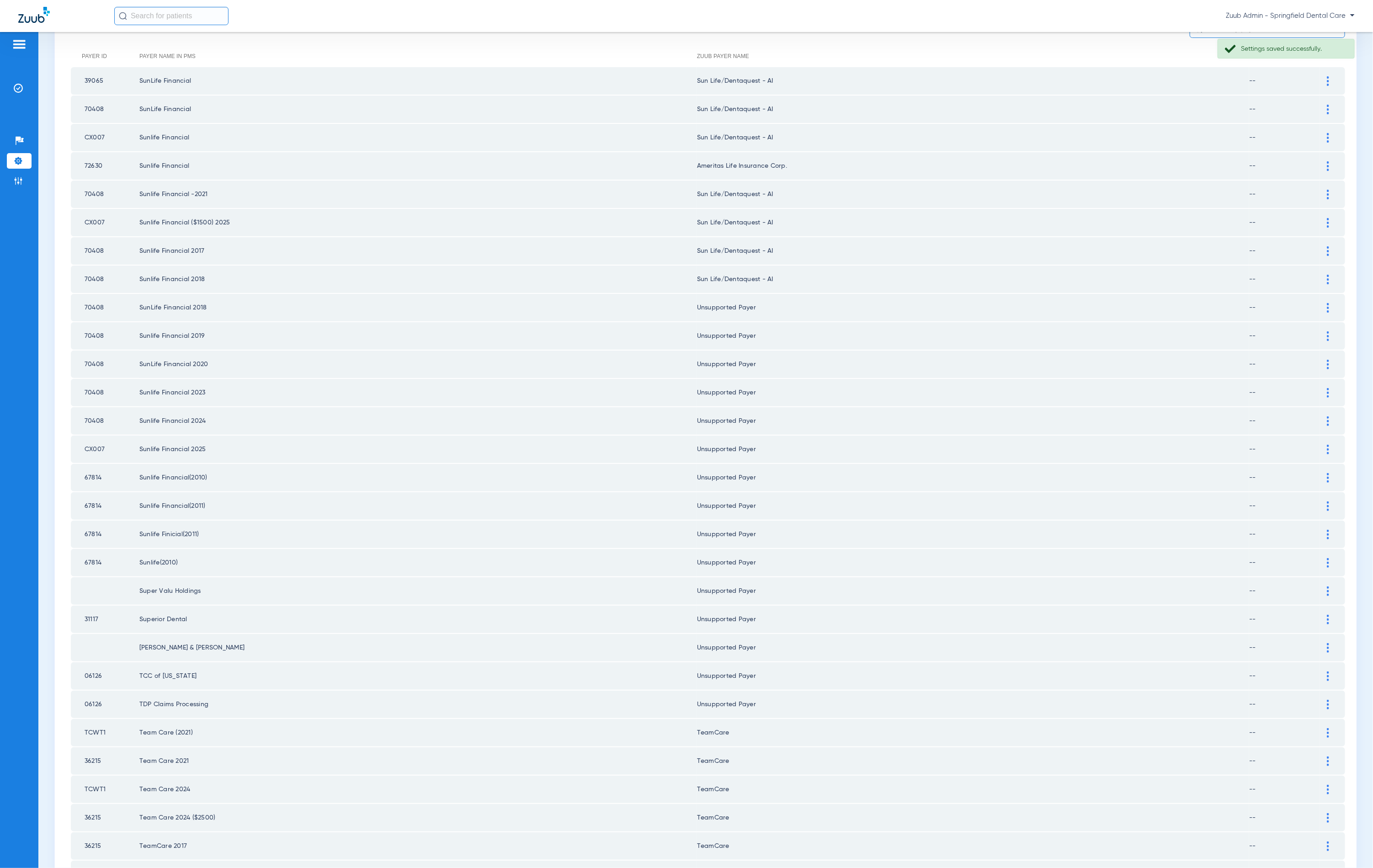
scroll to position [39, 0]
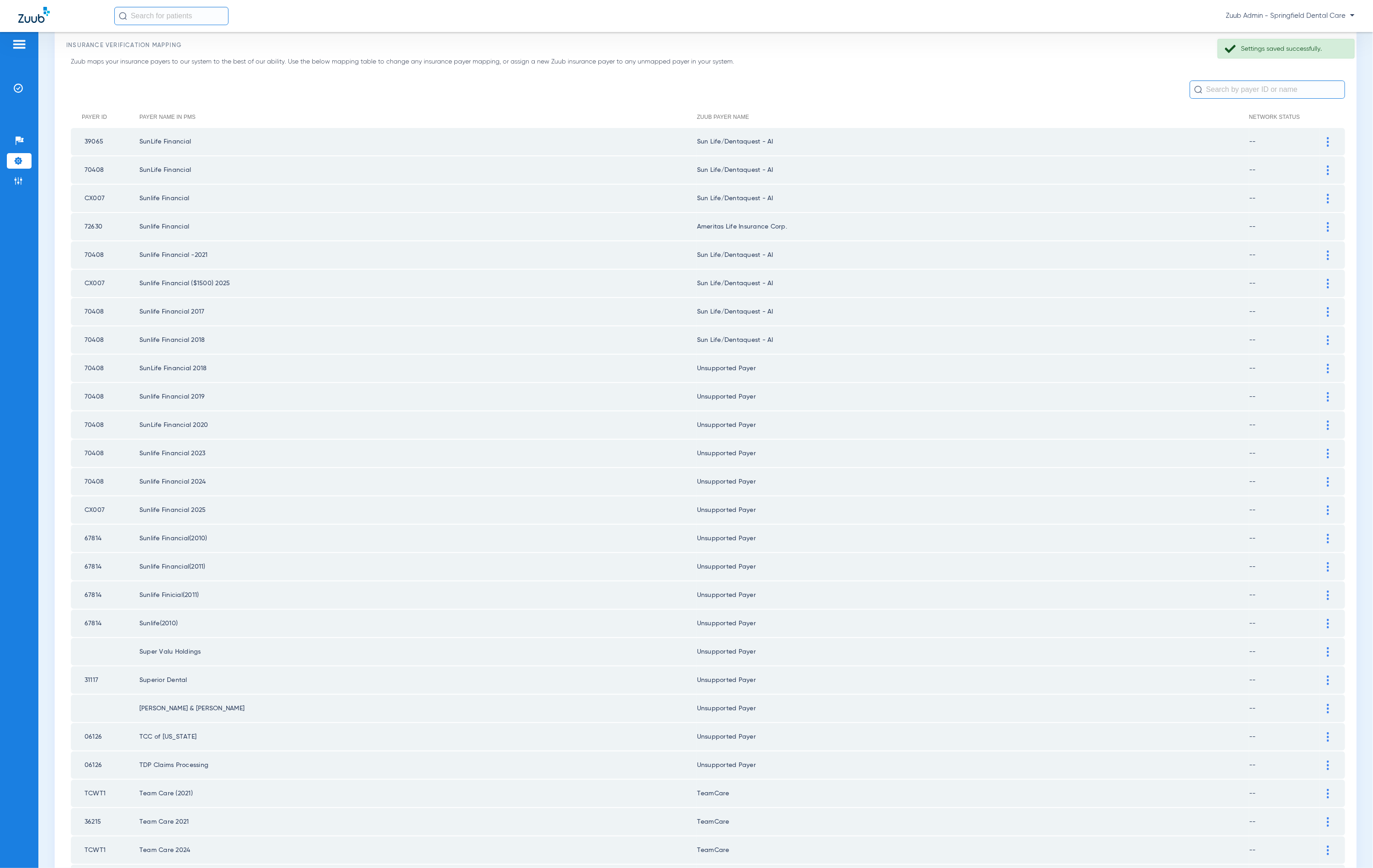
click at [1324, 336] on div at bounding box center [1328, 341] width 16 height 10
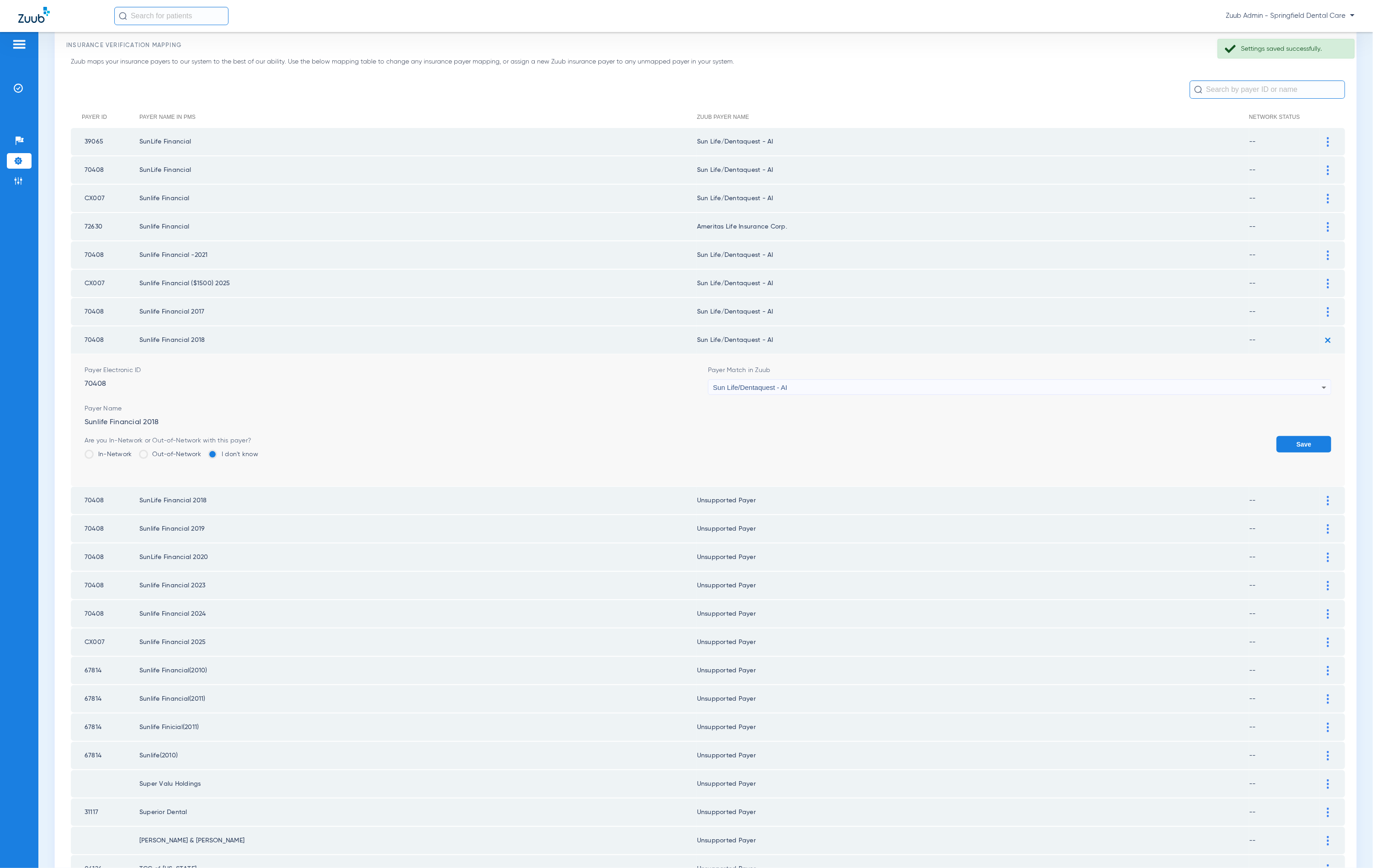
click at [836, 380] on div "Sun Life/Dentaquest - AI" at bounding box center [1017, 388] width 609 height 16
type input "unn"
click at [788, 438] on div "unn close -- Unsupported Payer No Insurance Payers found" at bounding box center [1013, 420] width 618 height 66
click at [791, 435] on mat-option "Unsupported Payer" at bounding box center [1013, 430] width 618 height 16
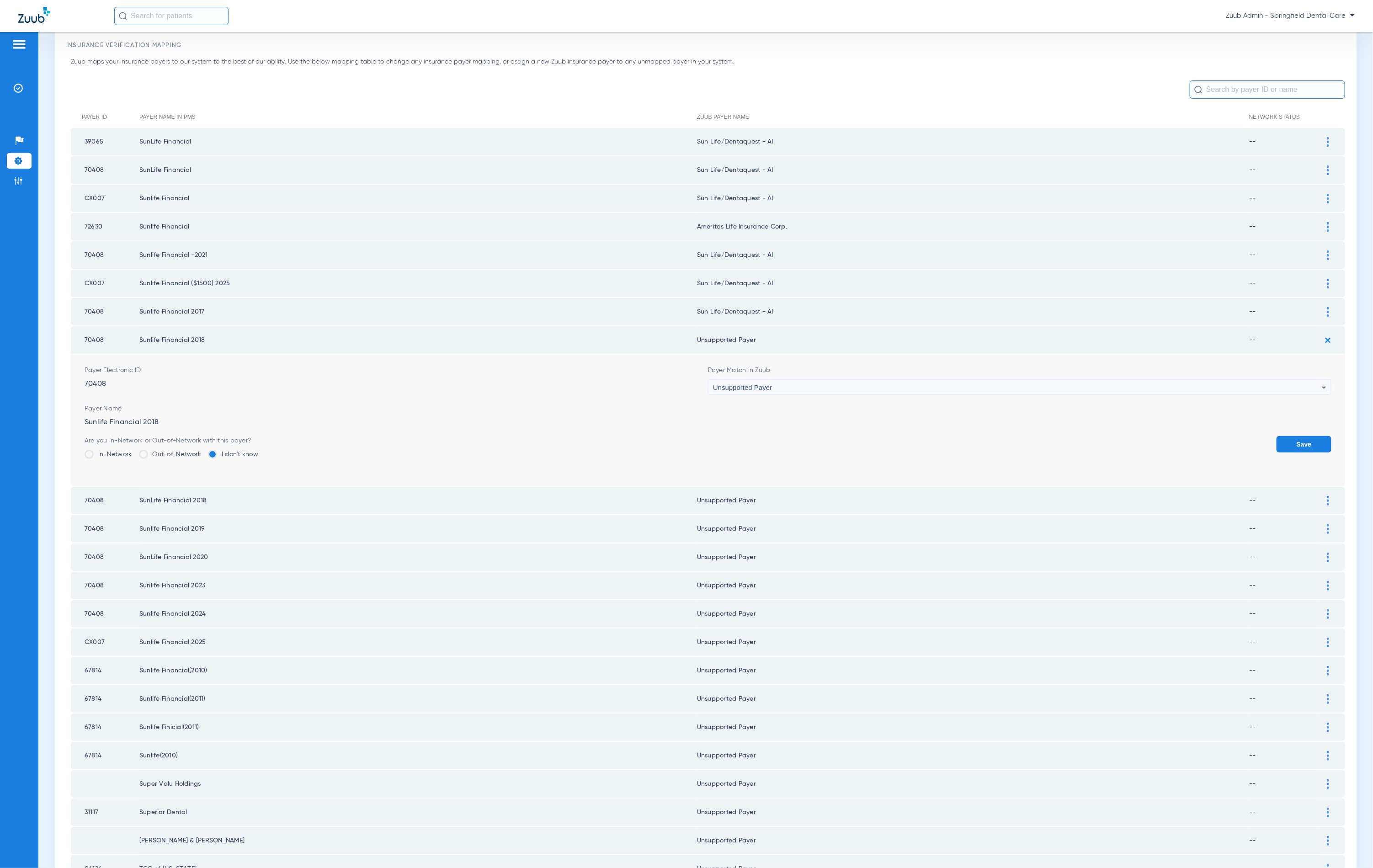
click at [1320, 310] on td at bounding box center [1333, 312] width 25 height 27
click at [1300, 436] on button "Save" at bounding box center [1304, 444] width 55 height 16
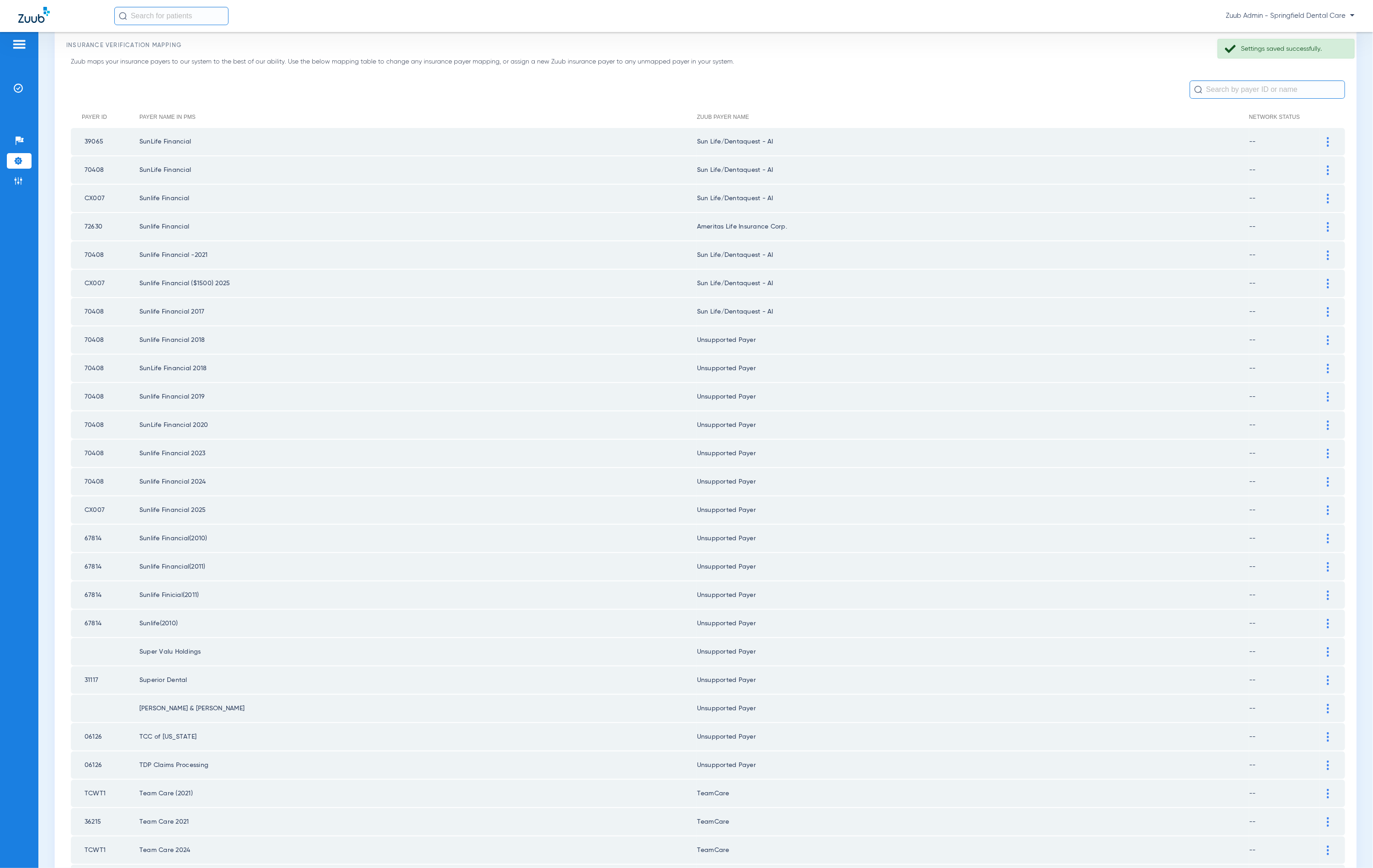
click at [1327, 308] on img at bounding box center [1328, 312] width 2 height 10
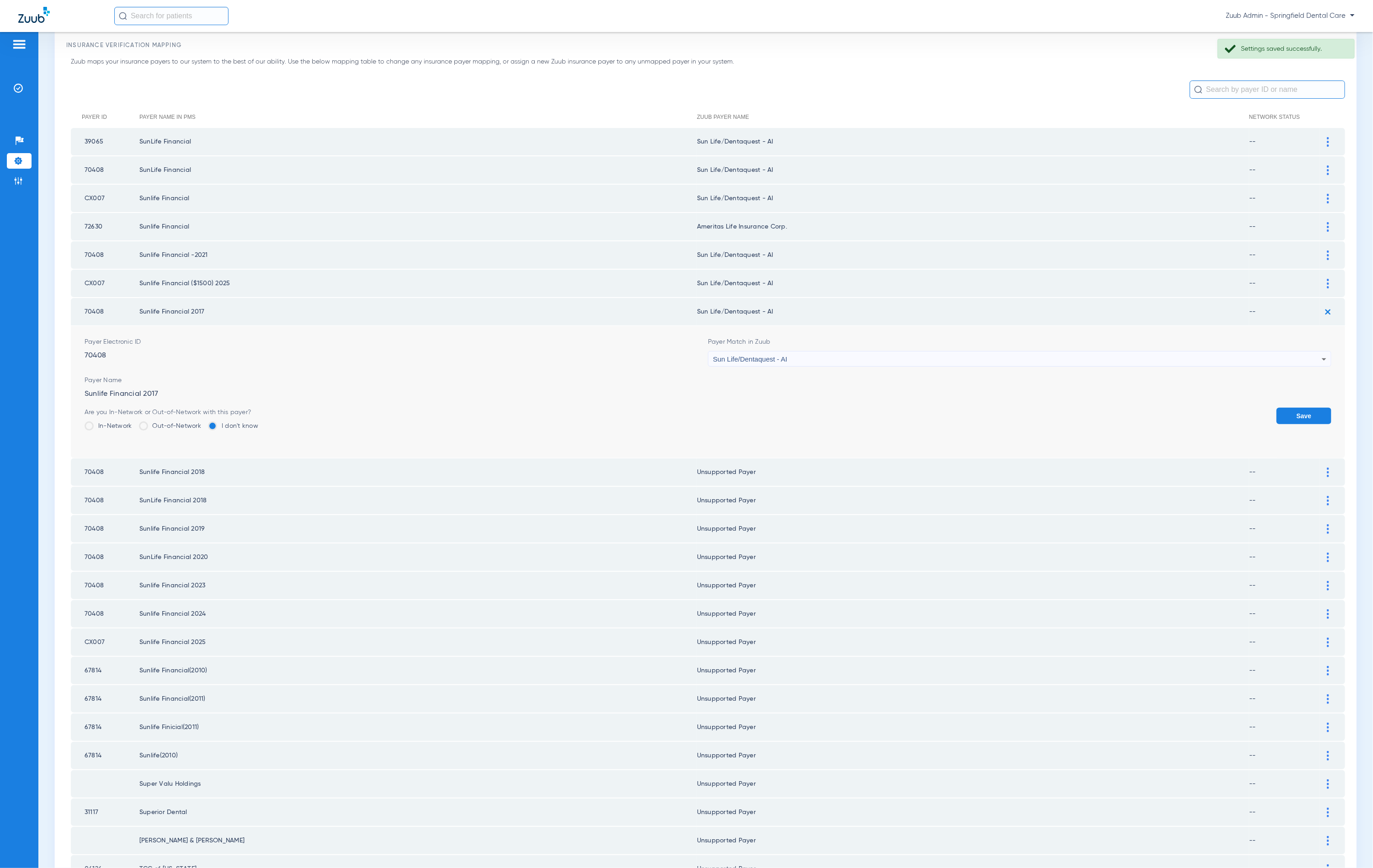
click at [803, 343] on div "Payer Match in Zuub Sun Life/Dentaquest - AI" at bounding box center [1020, 351] width 623 height 29
click at [804, 351] on div "Sun Life/Dentaquest - AI" at bounding box center [1017, 359] width 609 height 16
type input "unn"
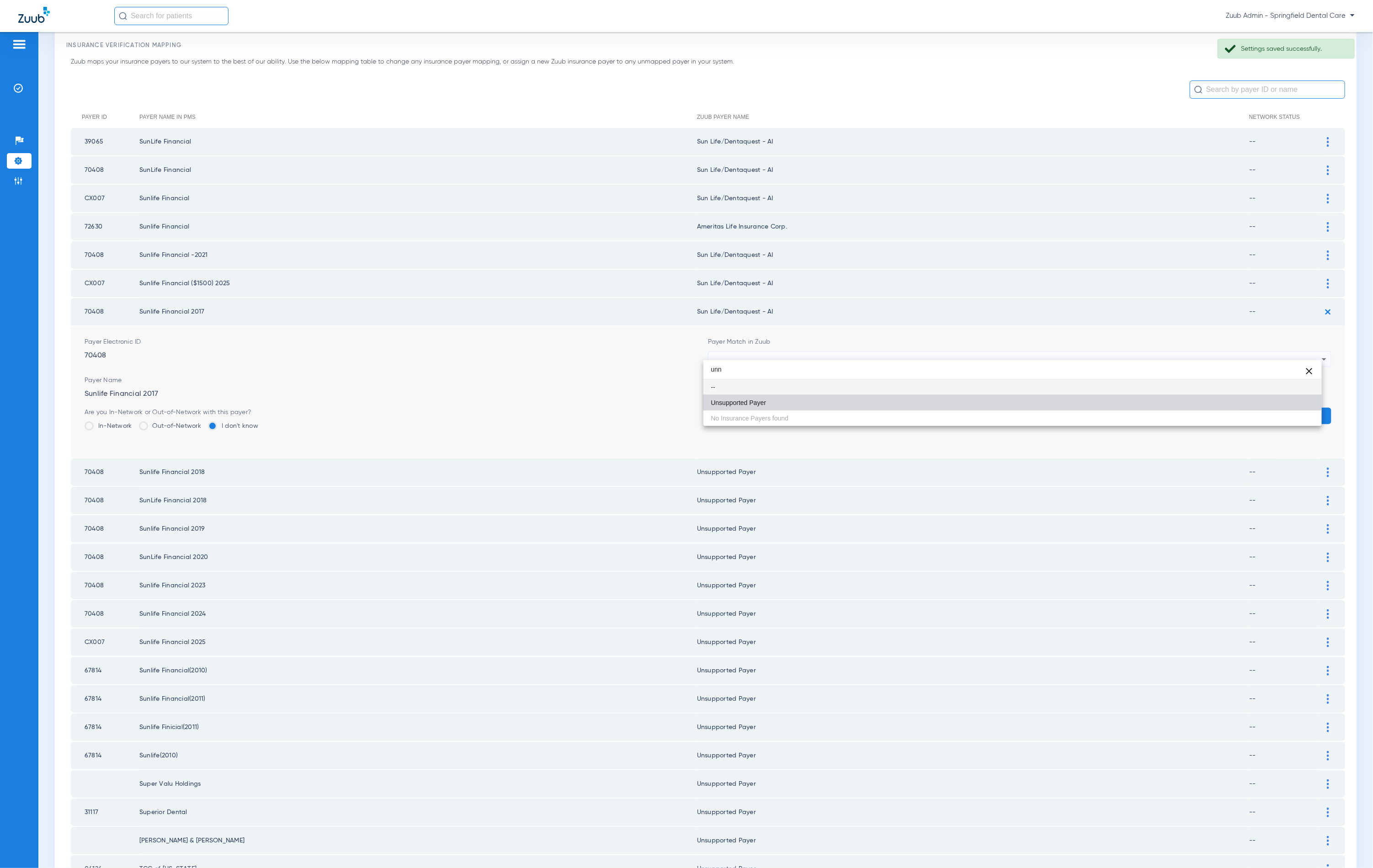
click at [817, 398] on mat-option "Unsupported Payer" at bounding box center [1013, 403] width 618 height 16
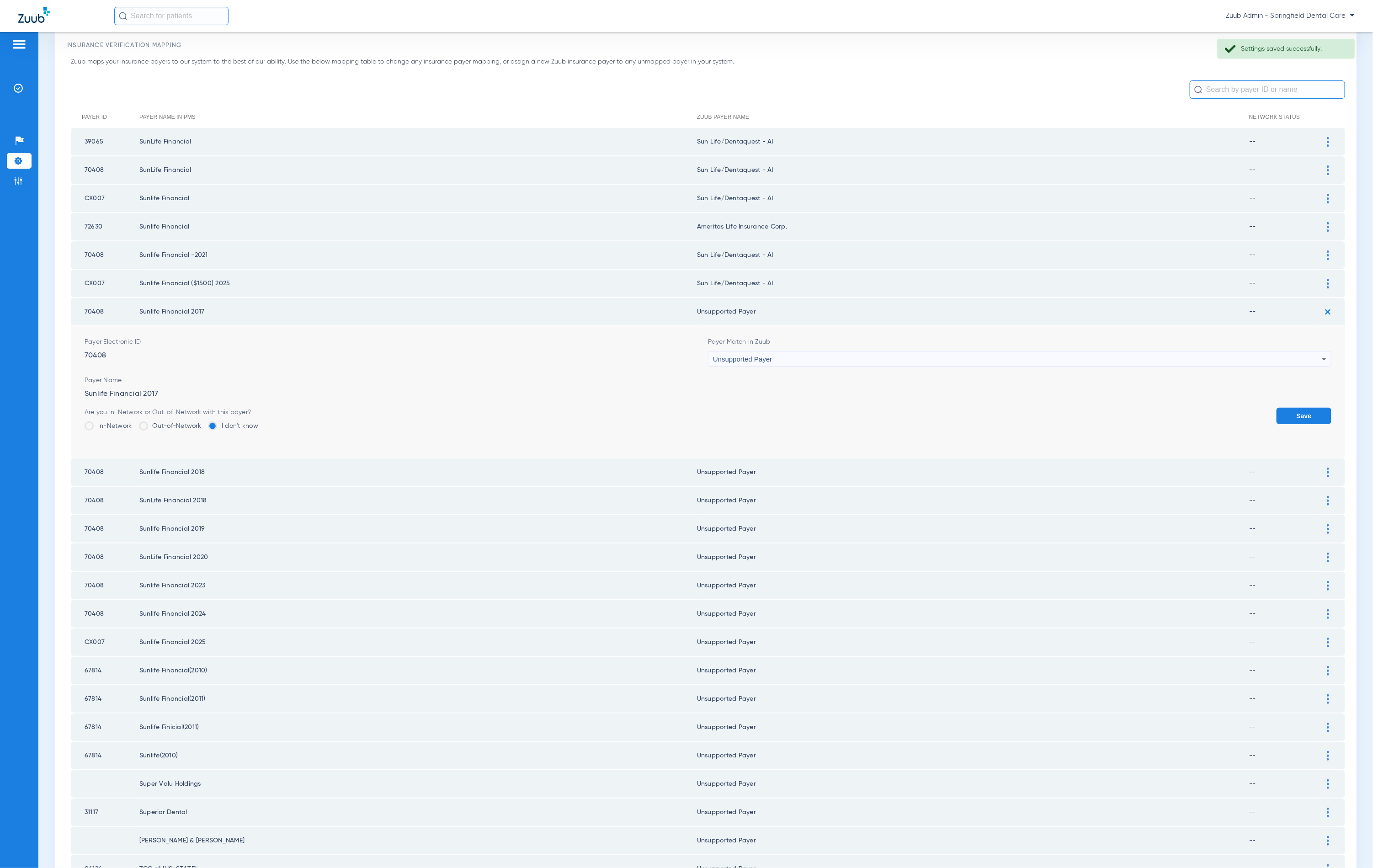
click at [1278, 410] on button "Save" at bounding box center [1304, 415] width 55 height 16
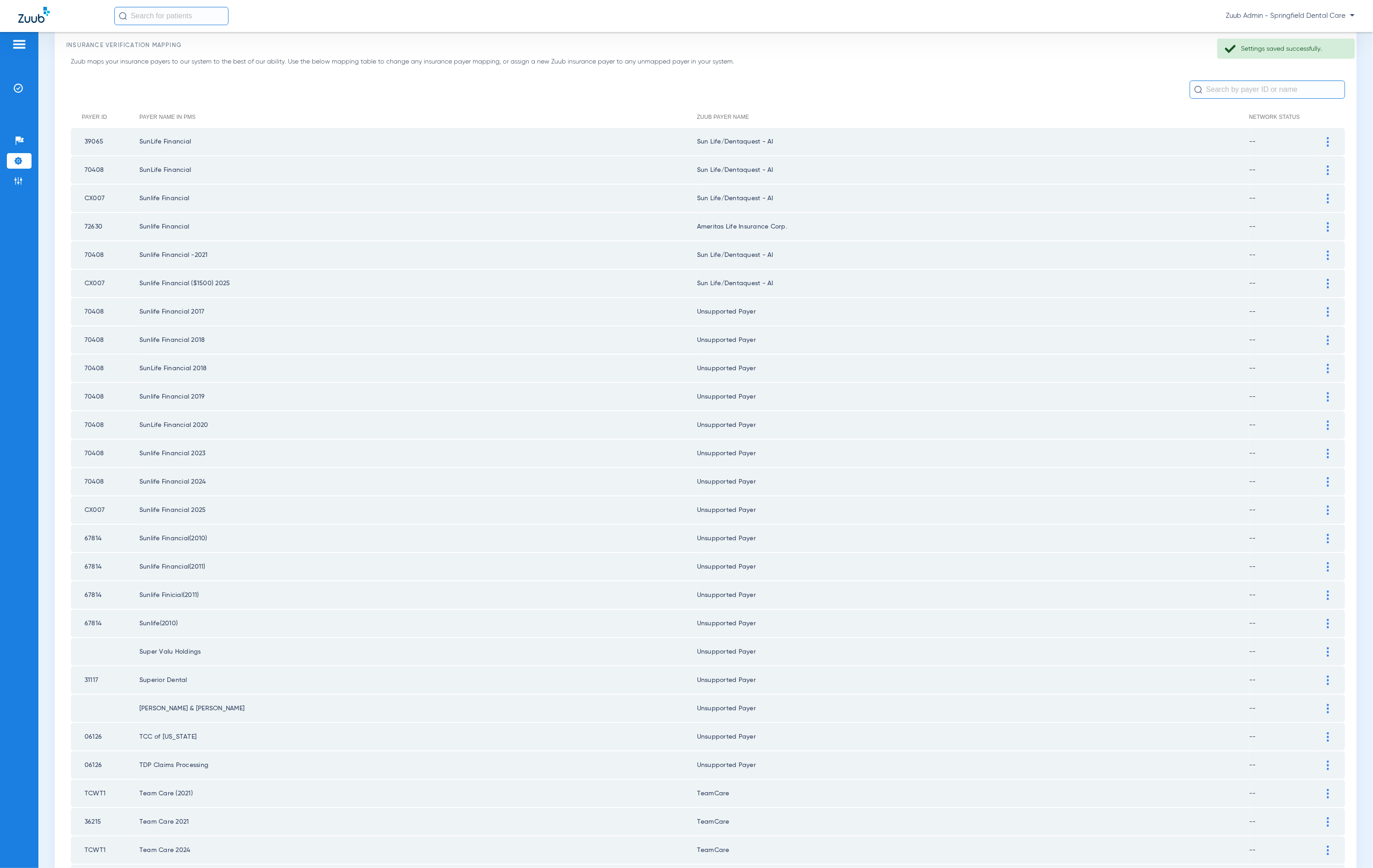
click at [1320, 279] on div at bounding box center [1328, 283] width 16 height 10
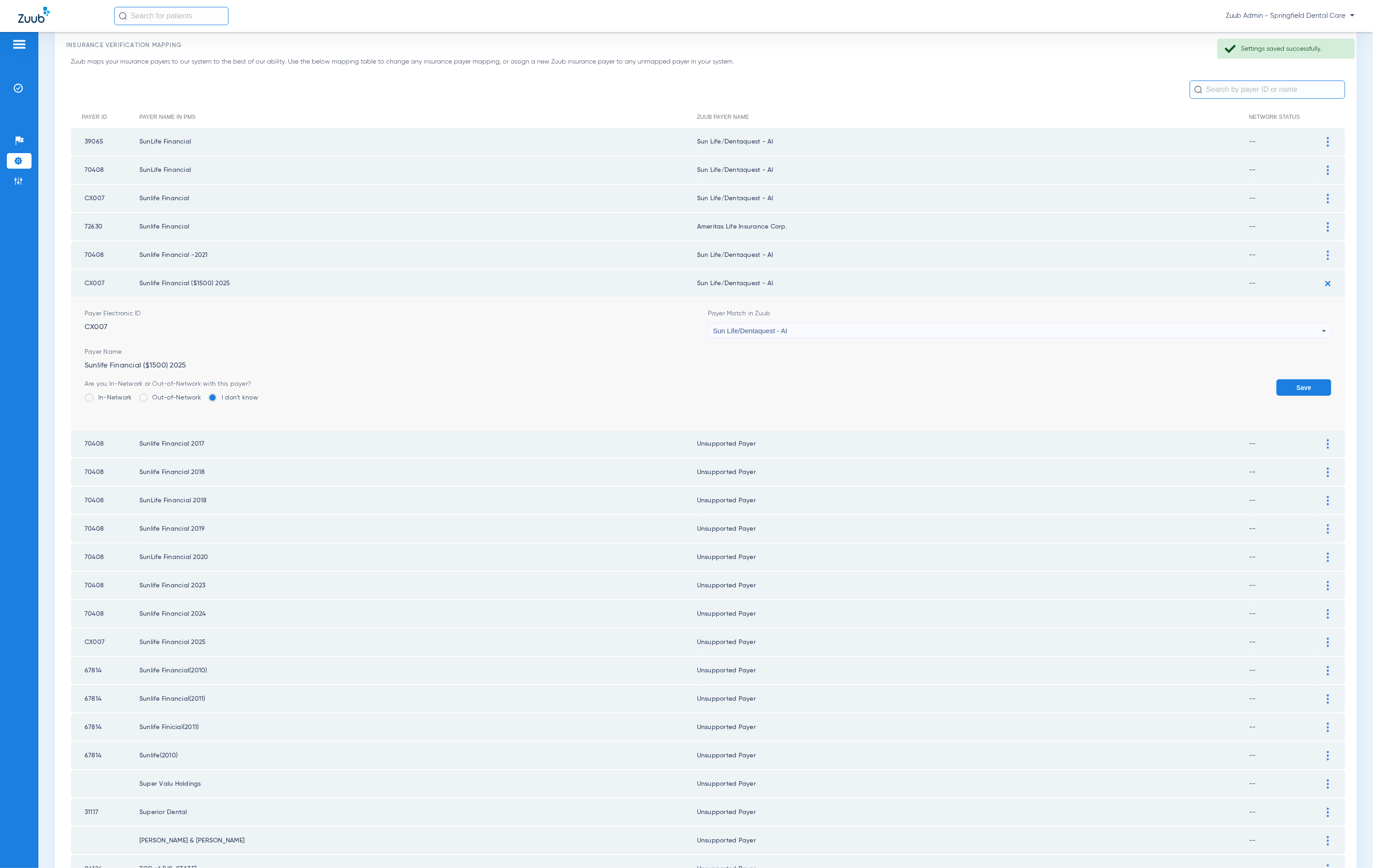
click at [824, 325] on div "Sun Life/Dentaquest - AI" at bounding box center [1017, 331] width 609 height 16
type input "unn"
click at [793, 379] on mat-option "Unsupported Payer" at bounding box center [1013, 375] width 618 height 16
click at [1283, 385] on button "Save" at bounding box center [1304, 387] width 55 height 16
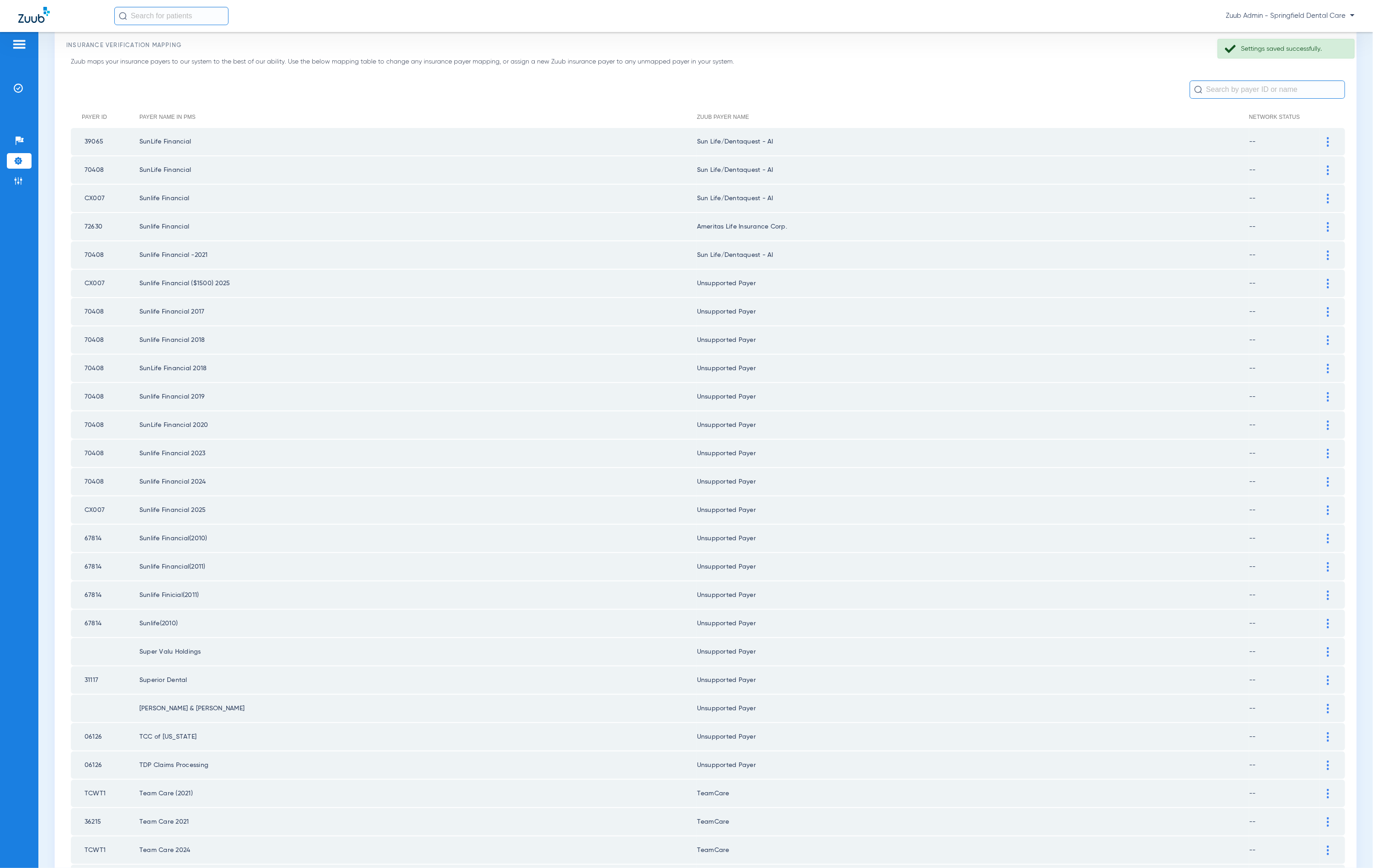
click at [1320, 259] on td at bounding box center [1333, 255] width 25 height 27
click at [1320, 257] on td at bounding box center [1333, 255] width 25 height 27
click at [1320, 257] on td at bounding box center [1333, 255] width 25 height 27
drag, startPoint x: 1312, startPoint y: 246, endPoint x: 1304, endPoint y: 246, distance: 8.0
click at [1320, 250] on div at bounding box center [1328, 255] width 16 height 10
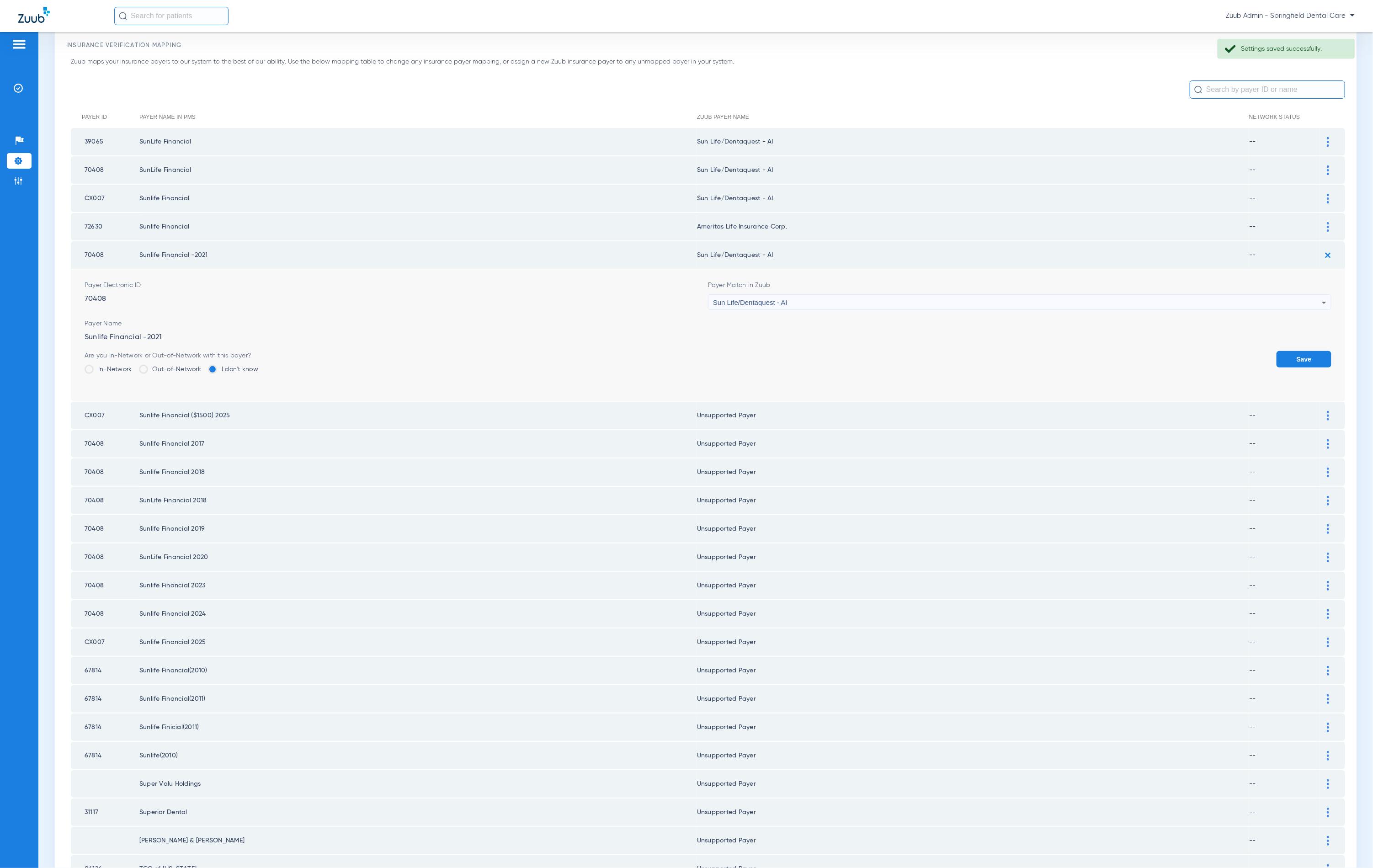
click at [883, 297] on div "Sun Life/Dentaquest - AI" at bounding box center [1017, 302] width 609 height 16
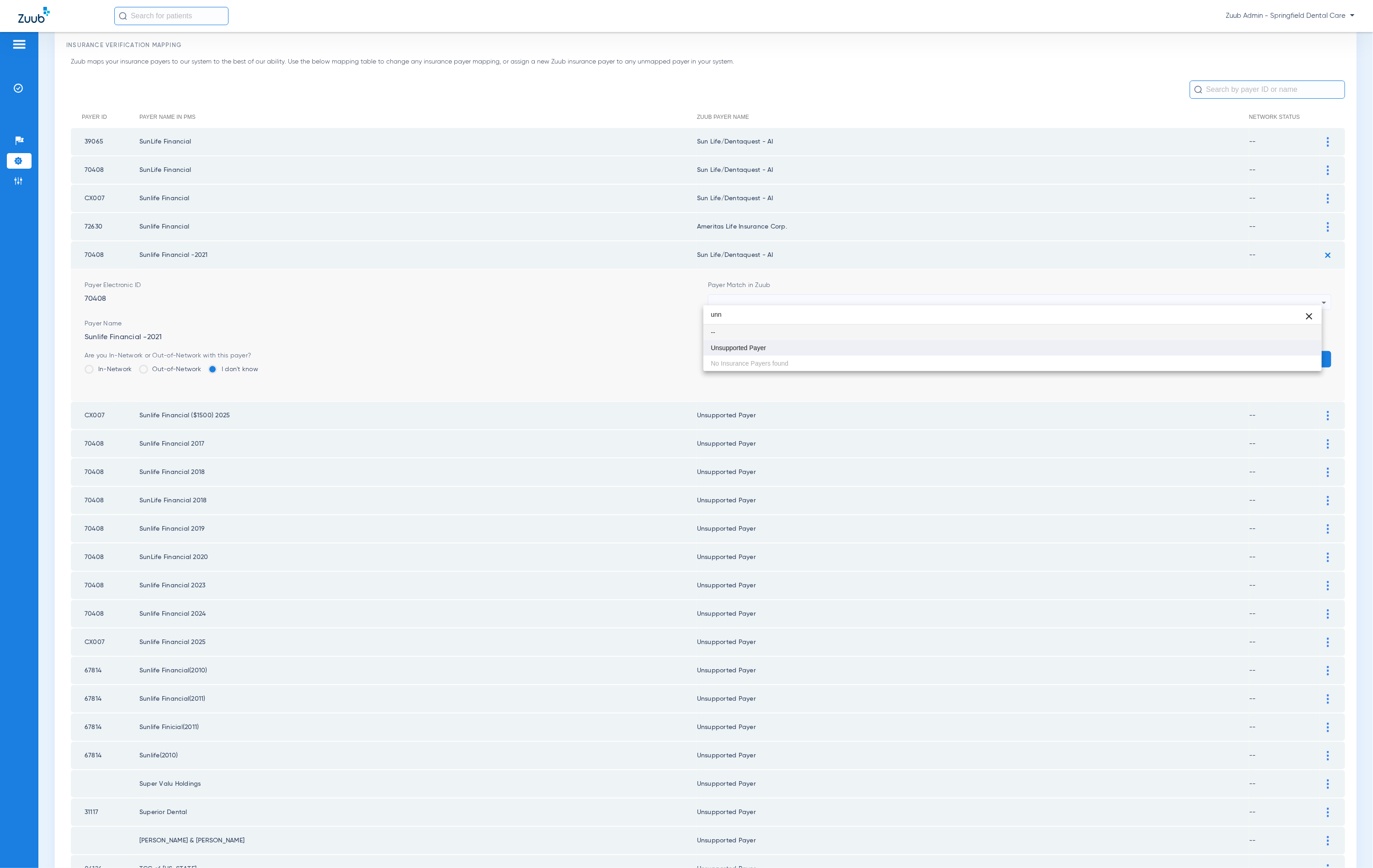
type input "unn"
click at [771, 349] on mat-option "Unsupported Payer" at bounding box center [1013, 348] width 618 height 16
click at [1307, 351] on button "Save" at bounding box center [1304, 359] width 55 height 16
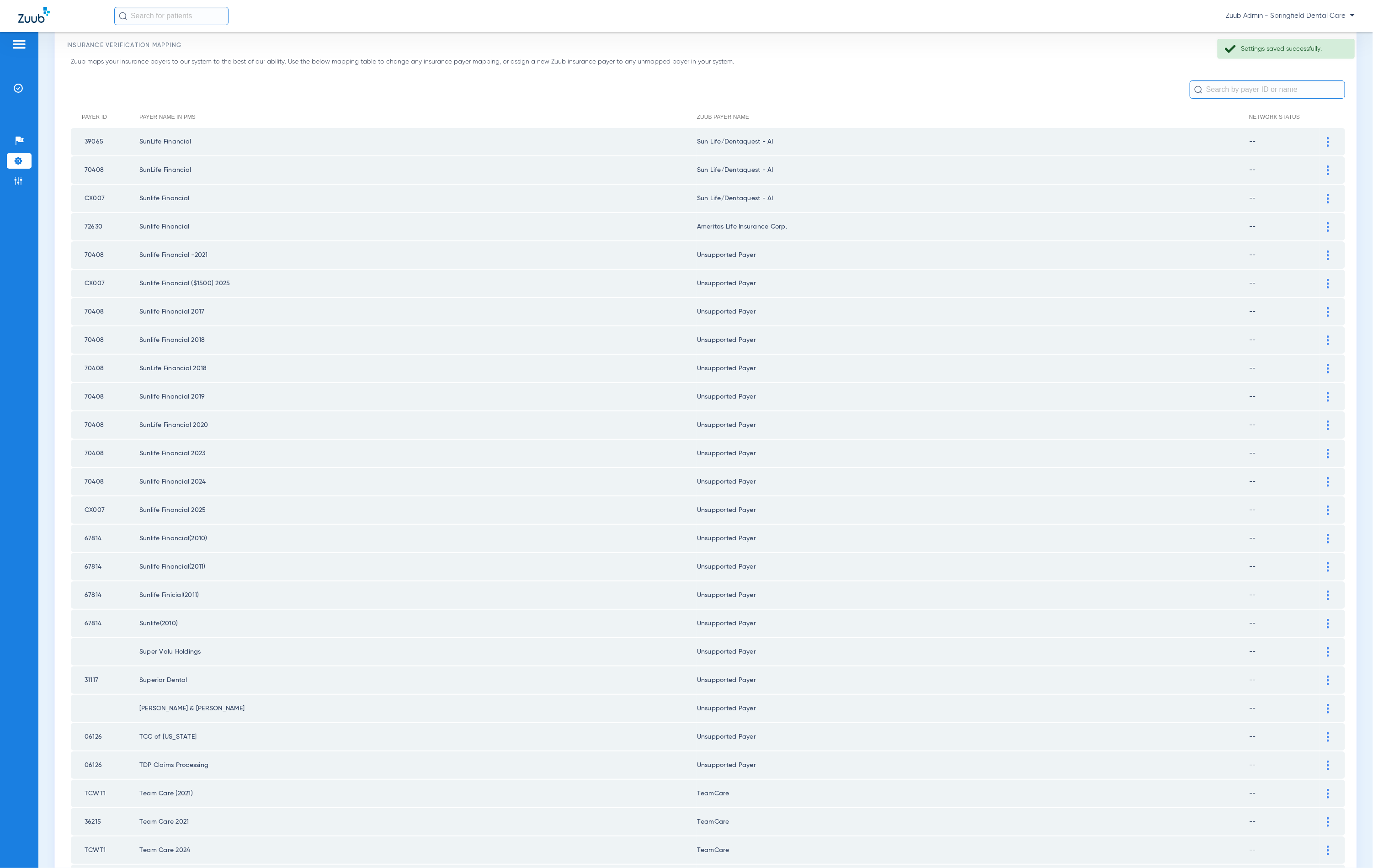
click at [1320, 194] on div at bounding box center [1328, 199] width 16 height 10
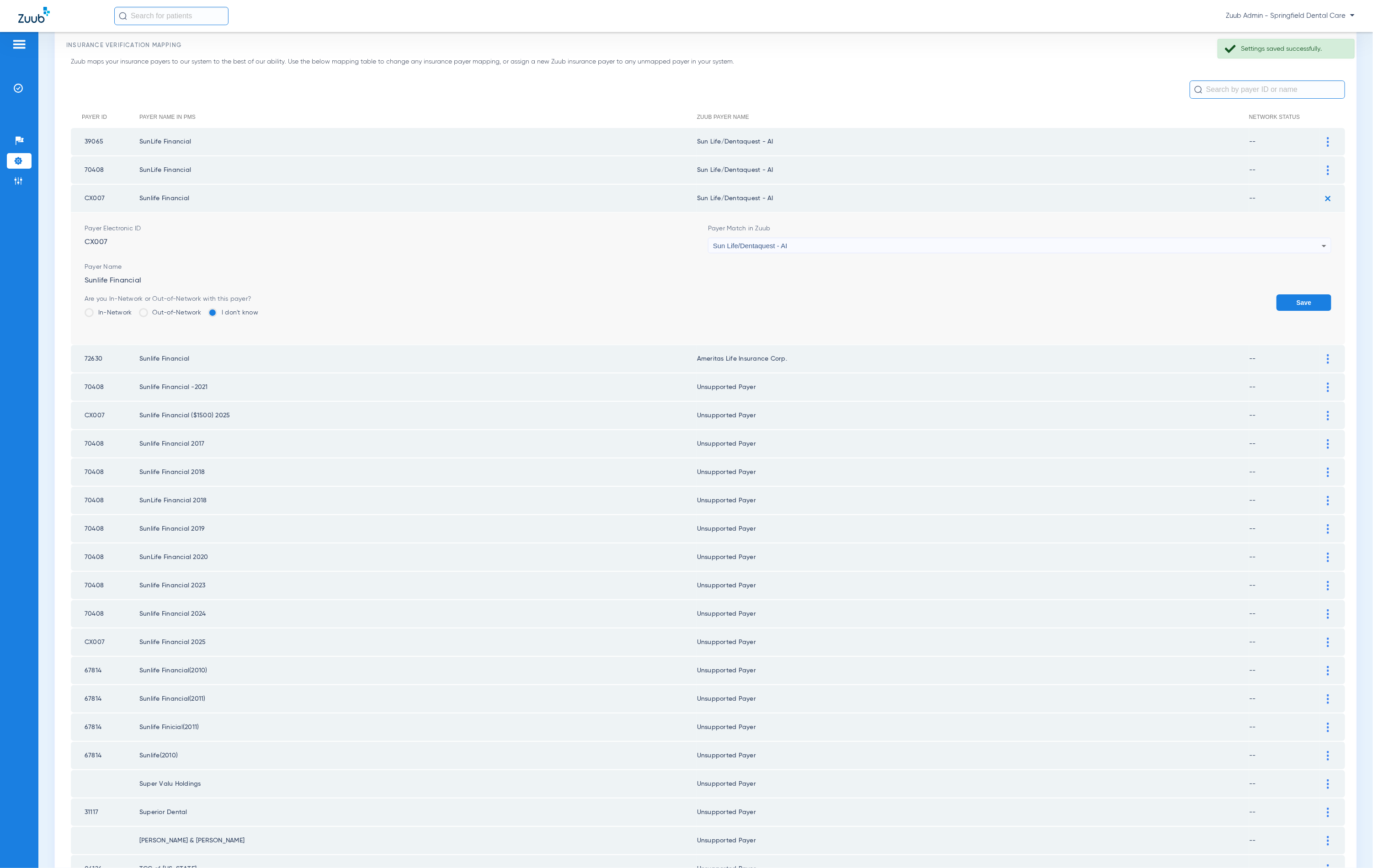
click at [838, 241] on div "Sun Life/Dentaquest - AI" at bounding box center [1017, 246] width 609 height 16
type input "unn"
click at [802, 300] on mat-option "Unsupported Payer" at bounding box center [1013, 293] width 618 height 16
click at [1302, 305] on button "Save" at bounding box center [1304, 302] width 55 height 16
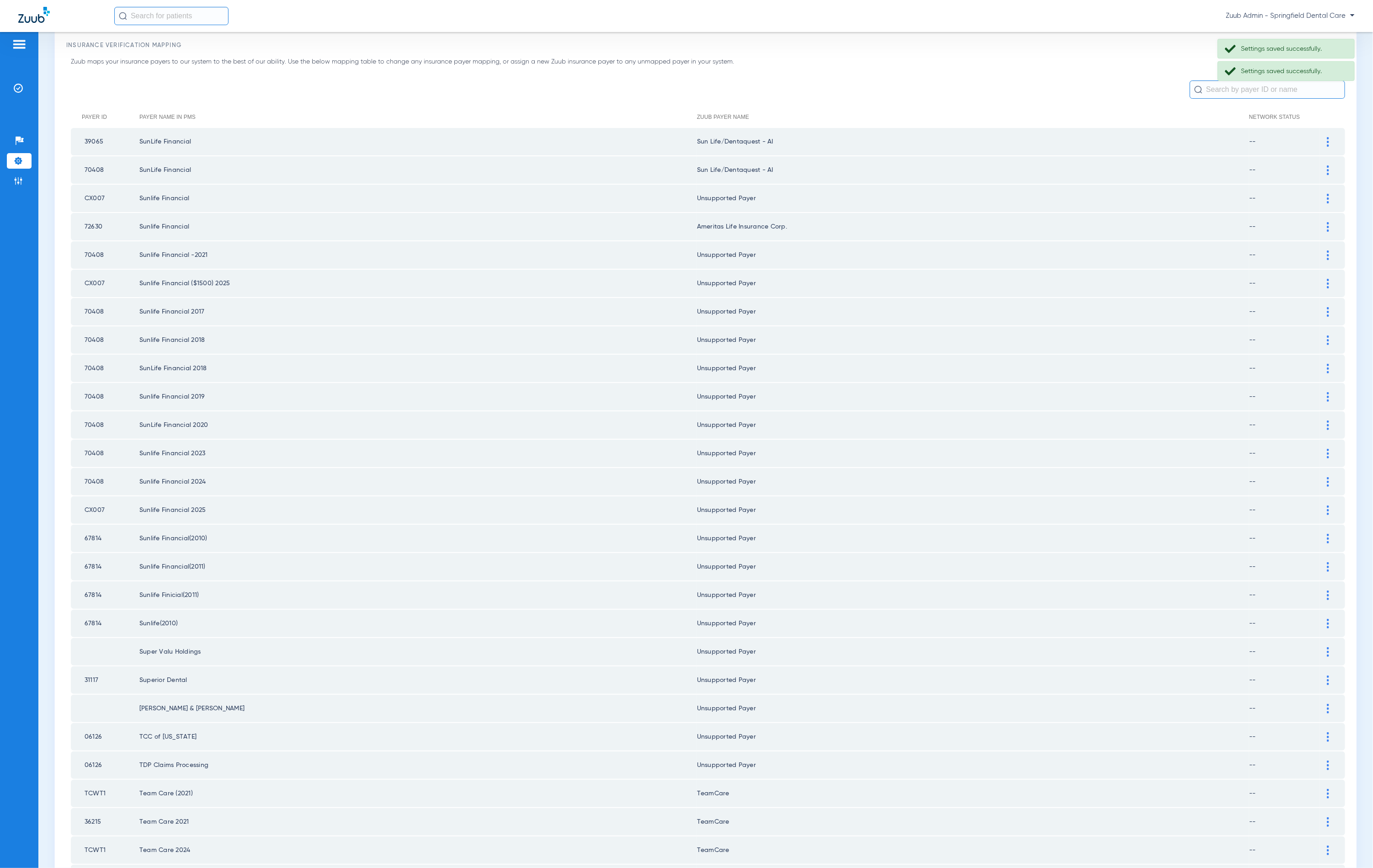
click at [1320, 169] on div at bounding box center [1328, 171] width 16 height 10
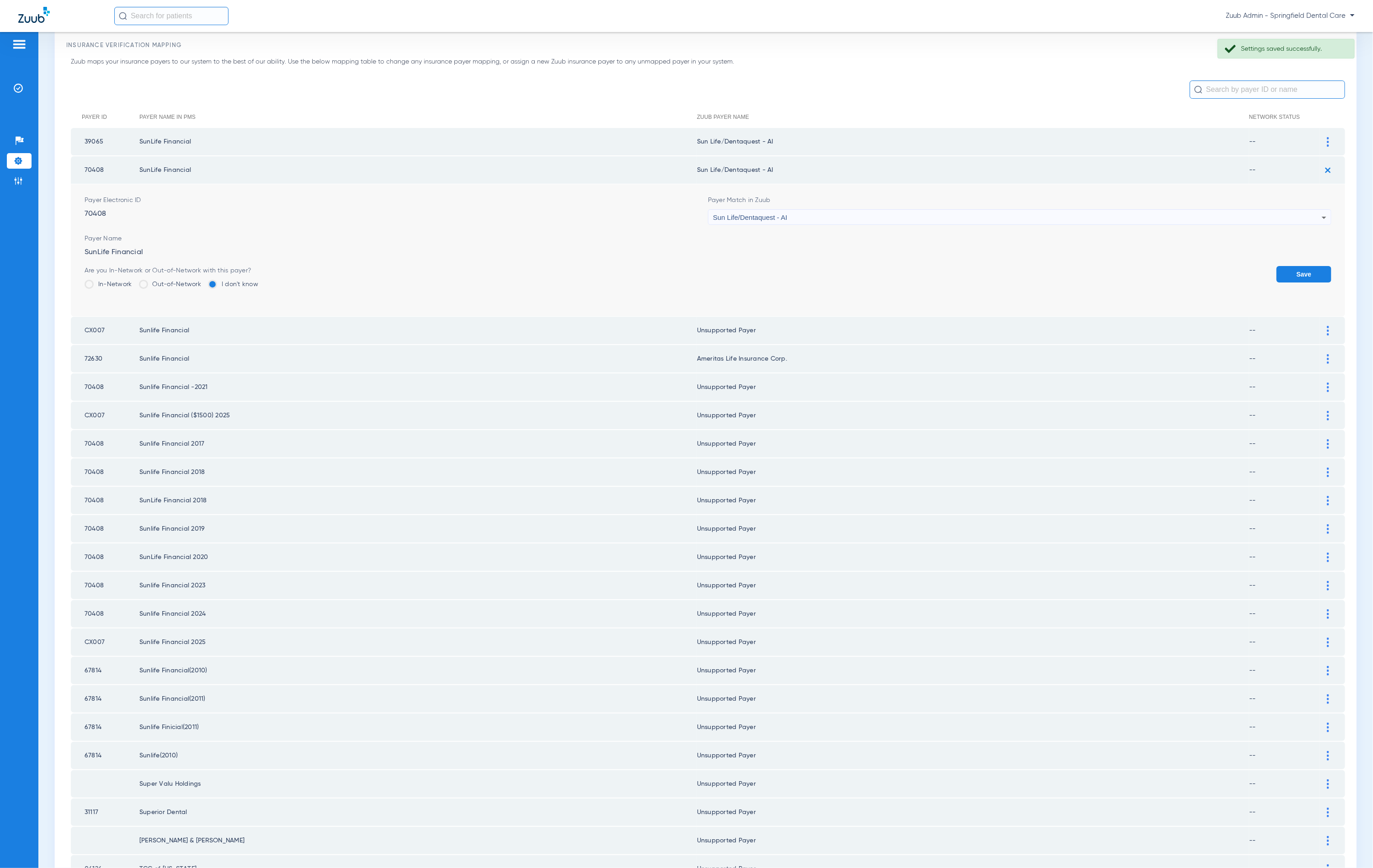
click at [861, 221] on div "Sun Life/Dentaquest - AI" at bounding box center [1017, 218] width 609 height 16
type input "unn"
click at [817, 267] on mat-option "Unsupported Payer" at bounding box center [1013, 266] width 618 height 16
click at [1288, 266] on button "Save" at bounding box center [1304, 274] width 55 height 16
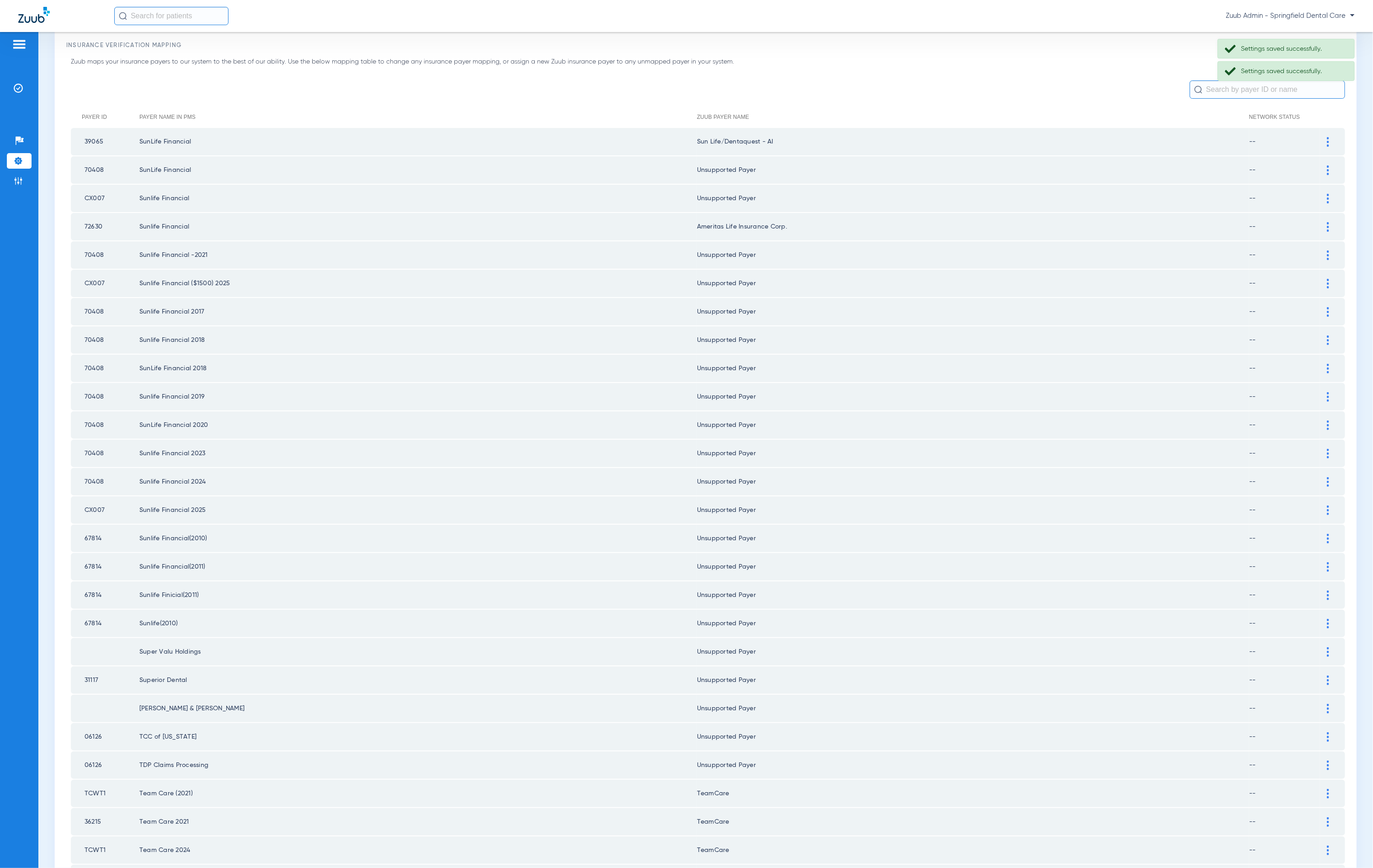
click at [1320, 144] on div at bounding box center [1328, 142] width 16 height 10
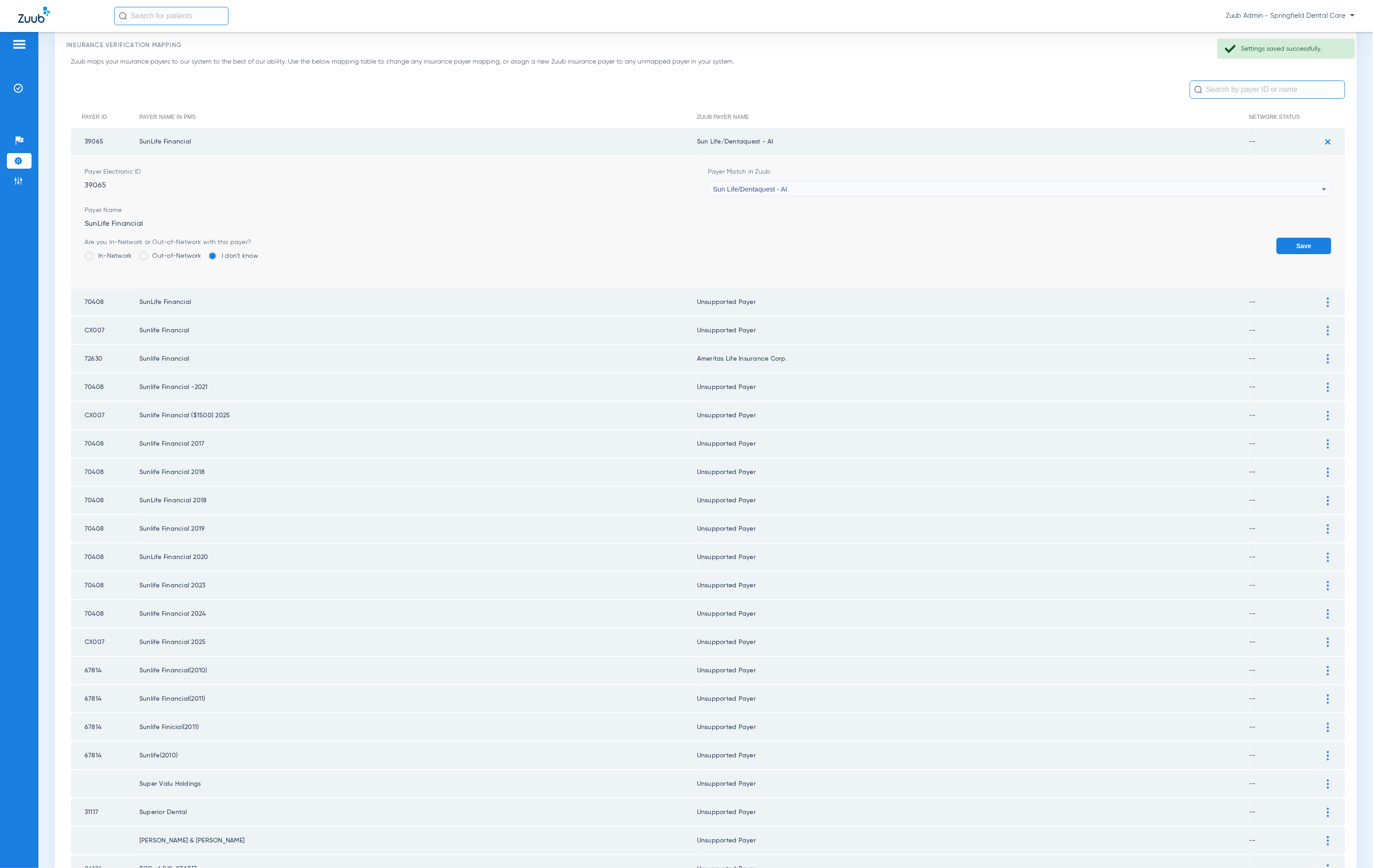
click at [812, 187] on div "Sun Life/Dentaquest - AI" at bounding box center [1017, 189] width 609 height 16
type input "unn"
click at [798, 241] on mat-option "Unsupported Payer" at bounding box center [1013, 238] width 618 height 16
click at [1292, 238] on button "Save" at bounding box center [1304, 245] width 55 height 16
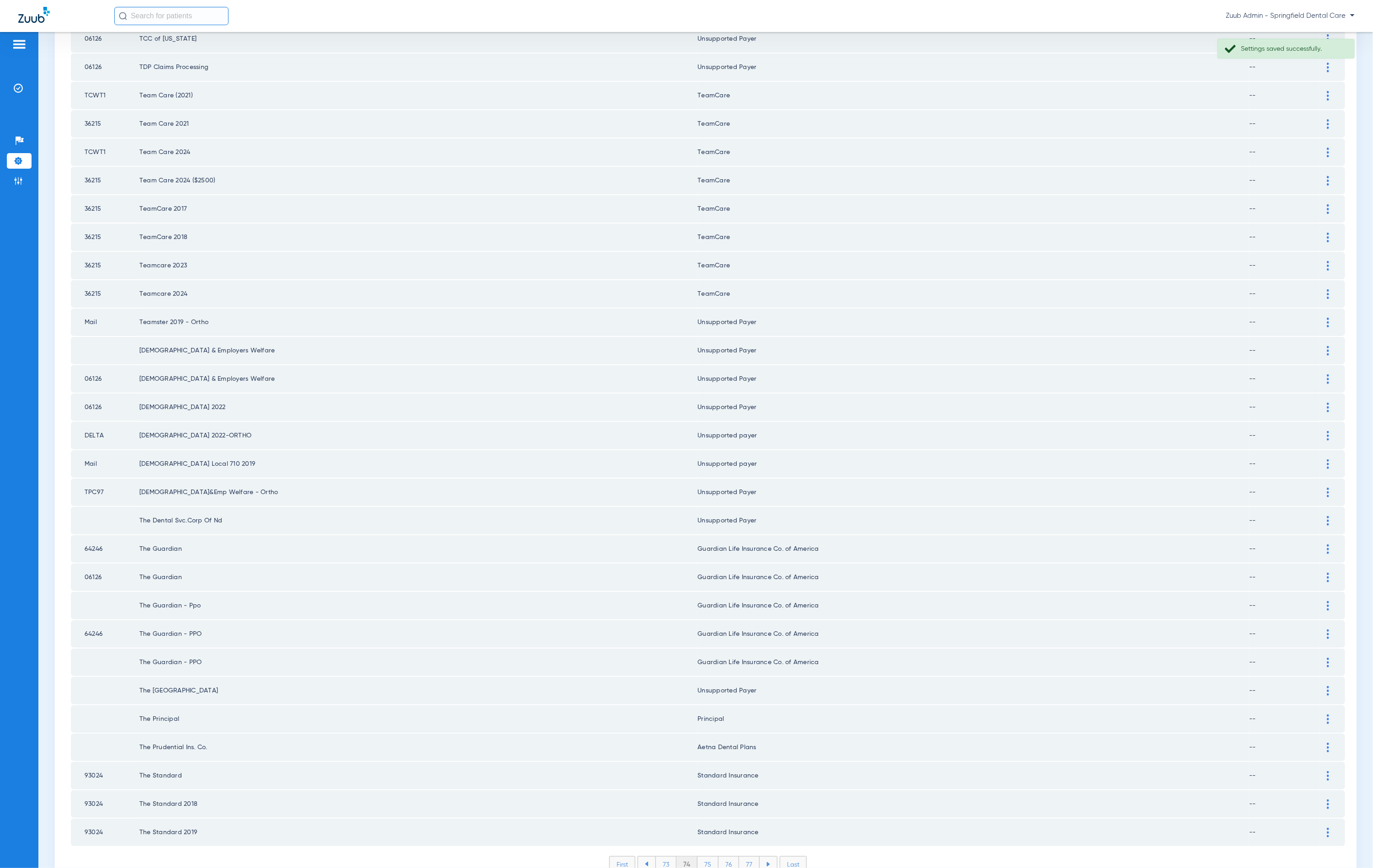
click at [661, 857] on li "73" at bounding box center [666, 864] width 21 height 16
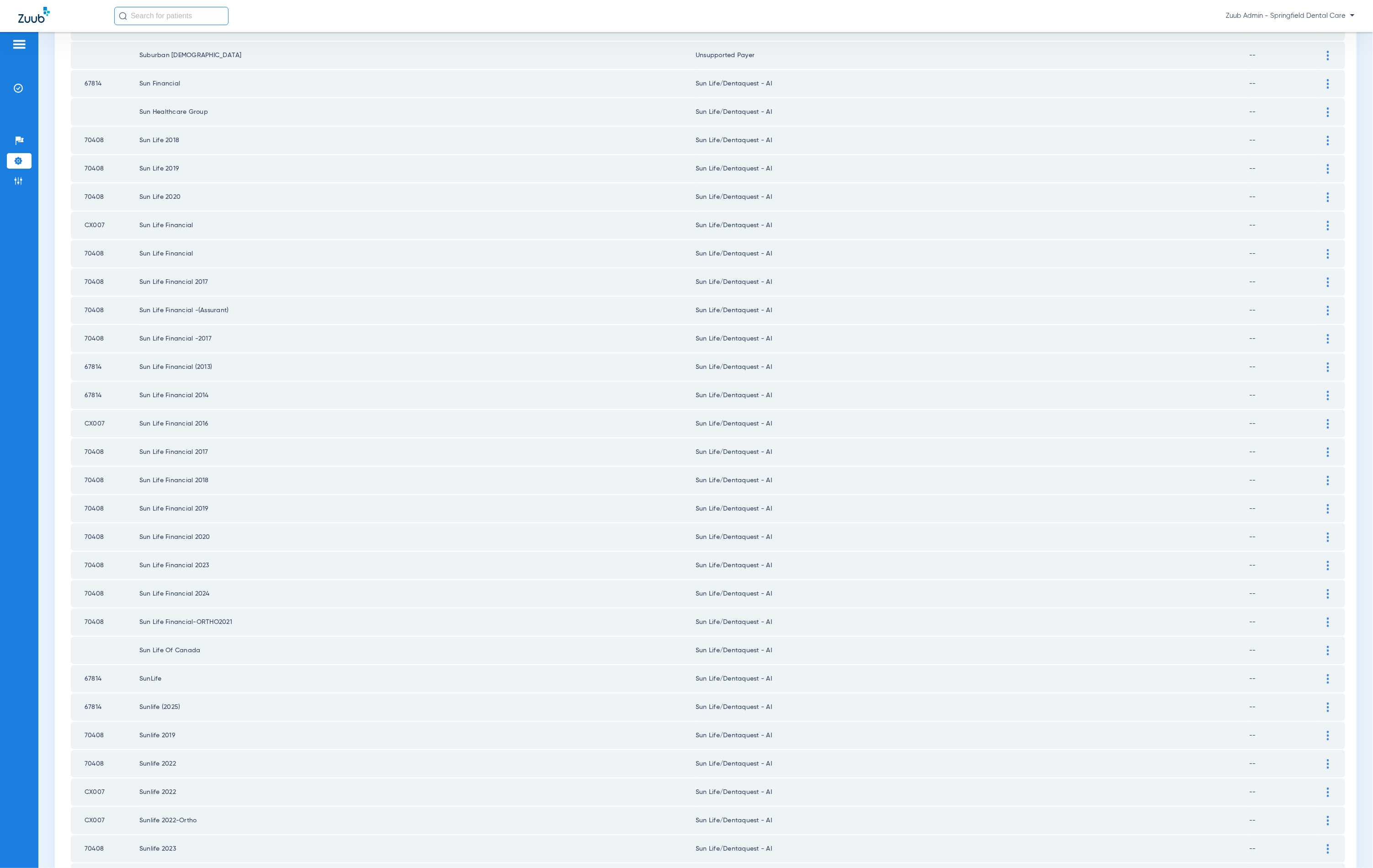
scroll to position [403, 0]
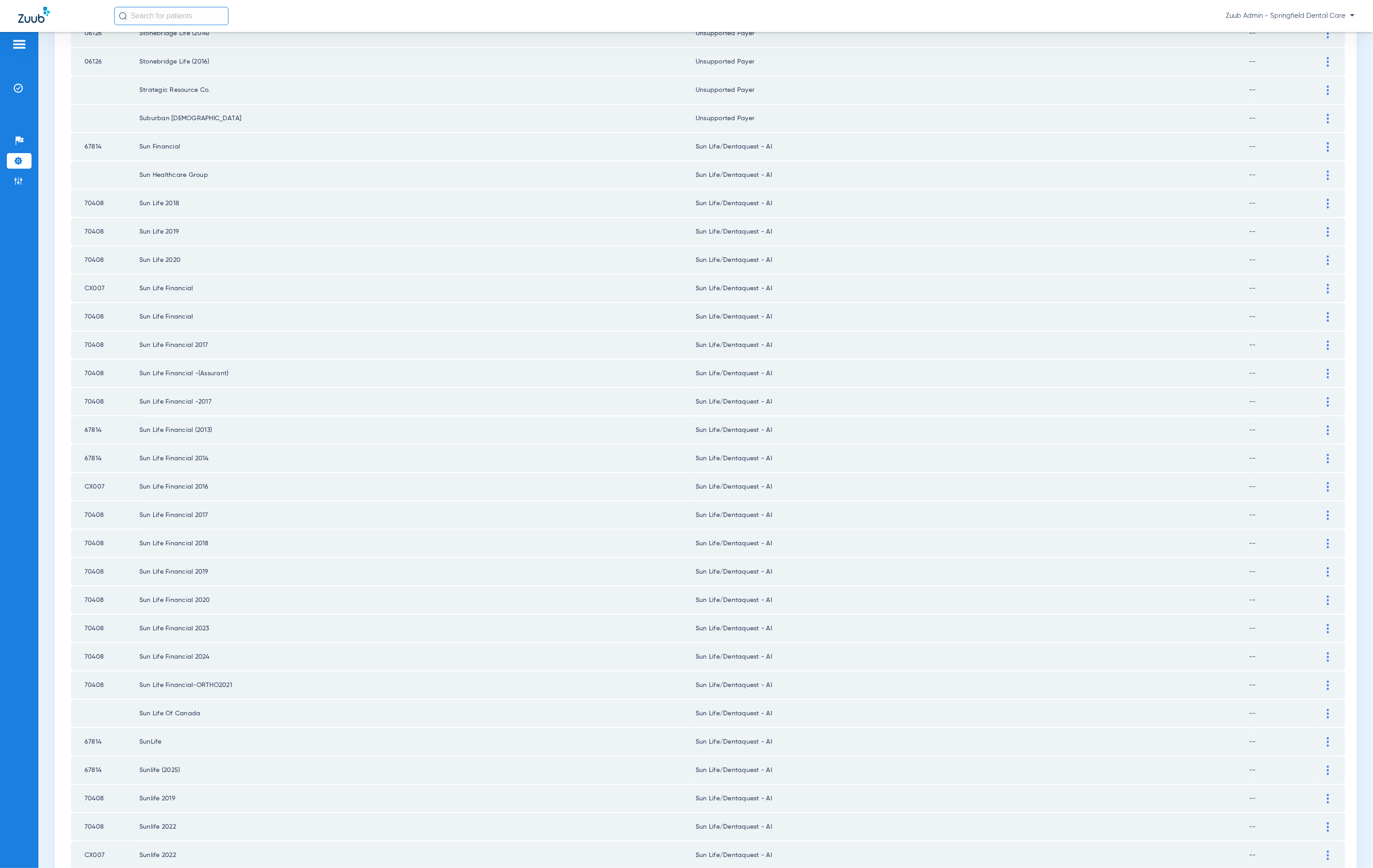
drag, startPoint x: 1321, startPoint y: 130, endPoint x: 1300, endPoint y: 136, distance: 21.8
click at [1321, 142] on div at bounding box center [1328, 147] width 16 height 10
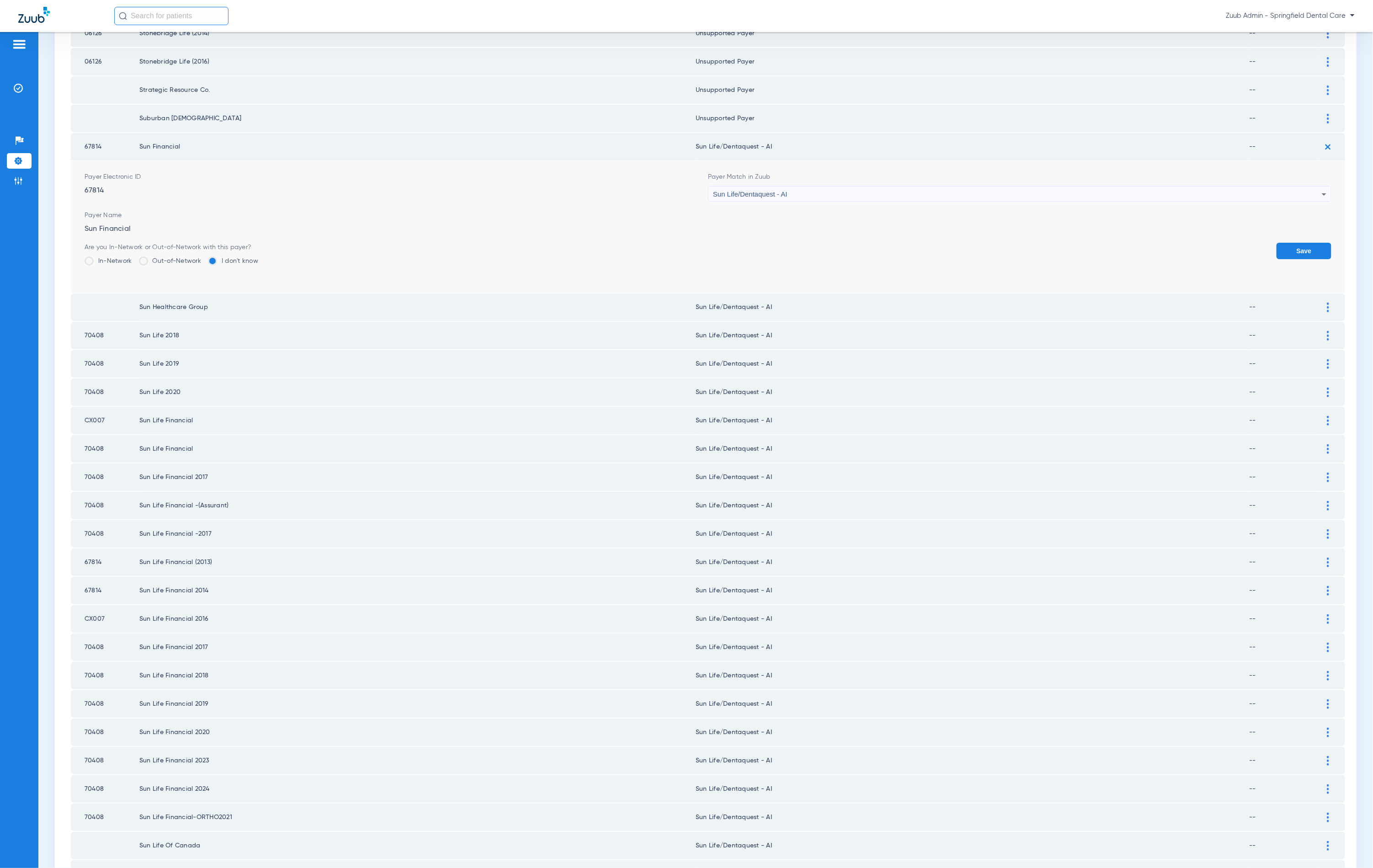
click at [781, 195] on form "Payer Electronic ID 67814 Payer Match in Zuub Sun Life/Dentaquest - AI Payer Na…" at bounding box center [708, 226] width 1247 height 132
click at [786, 186] on div "Sun Life/Dentaquest - AI" at bounding box center [1017, 194] width 609 height 16
type input "unn"
click at [801, 226] on mat-option "Unsupported Payer" at bounding box center [1013, 231] width 618 height 16
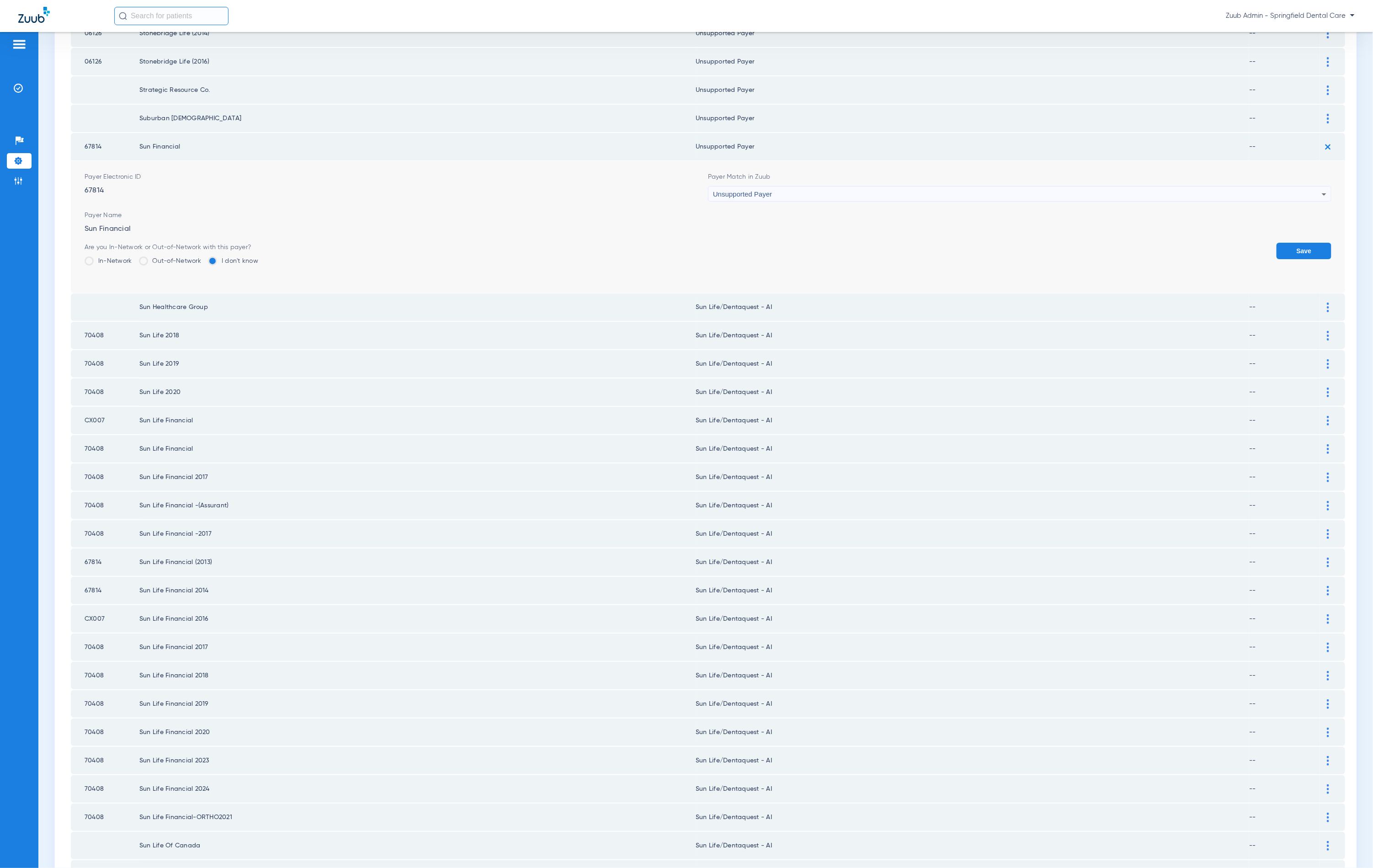
click at [1276, 243] on button "Save" at bounding box center [1304, 250] width 55 height 16
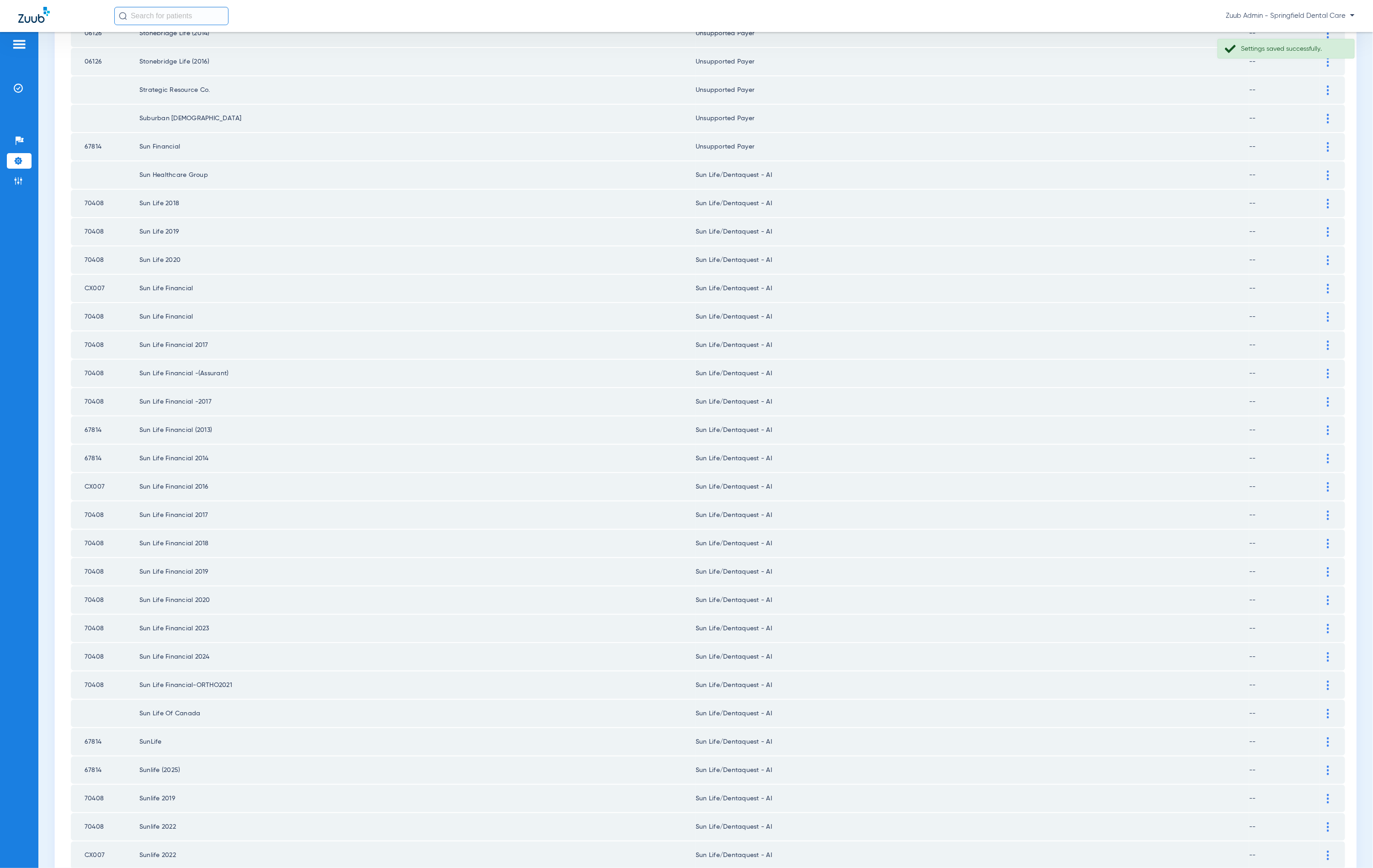
click at [1320, 171] on div at bounding box center [1328, 176] width 16 height 10
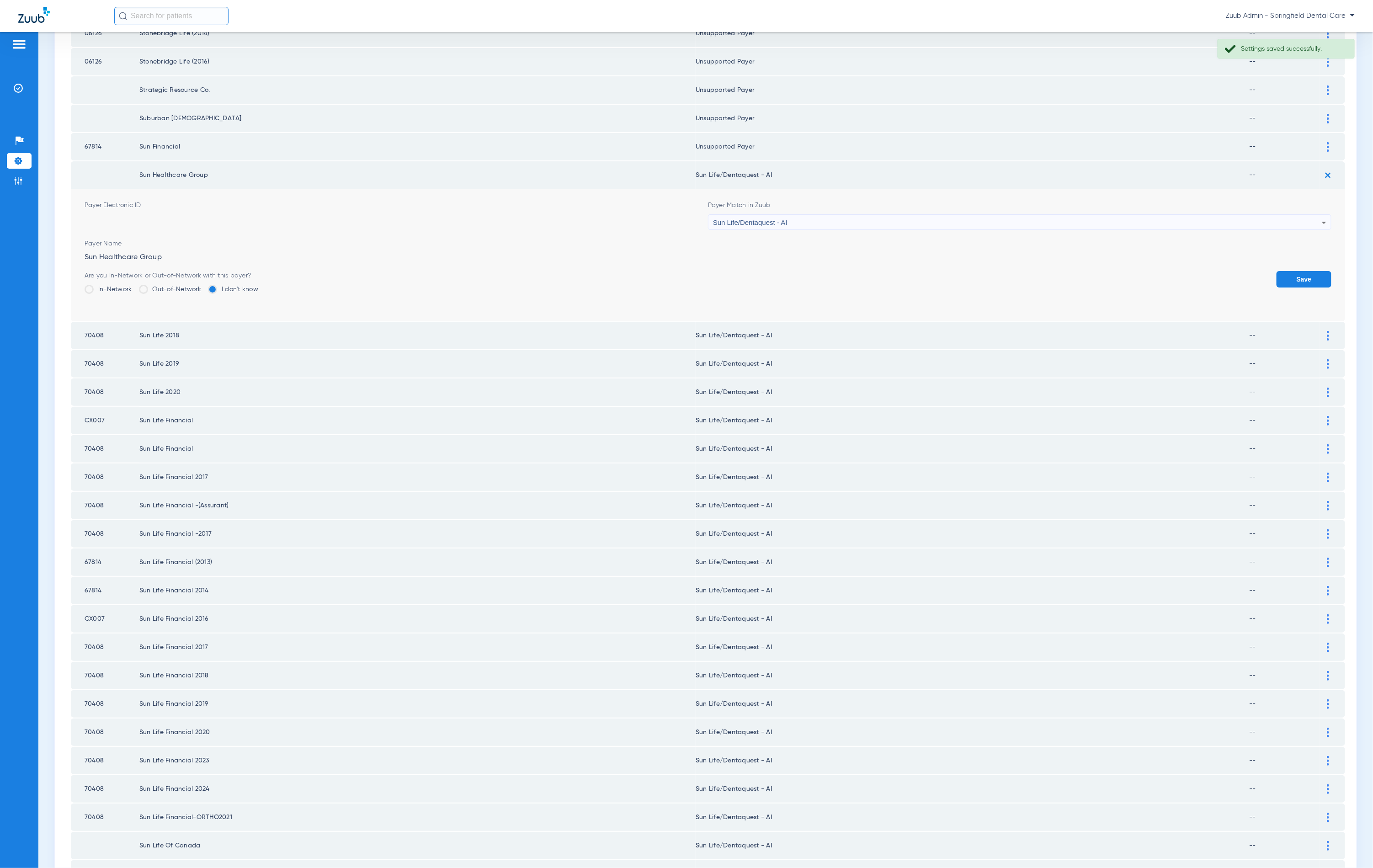
click at [806, 201] on div "Payer Match in Zuub Sun Life/Dentaquest - AI" at bounding box center [1020, 215] width 623 height 29
click at [806, 215] on div "Sun Life/Dentaquest - AI" at bounding box center [1017, 223] width 609 height 16
type input "unn"
drag, startPoint x: 798, startPoint y: 259, endPoint x: 1130, endPoint y: 267, distance: 332.1
click at [798, 259] on mat-option "Unsupported Payer" at bounding box center [1013, 259] width 618 height 16
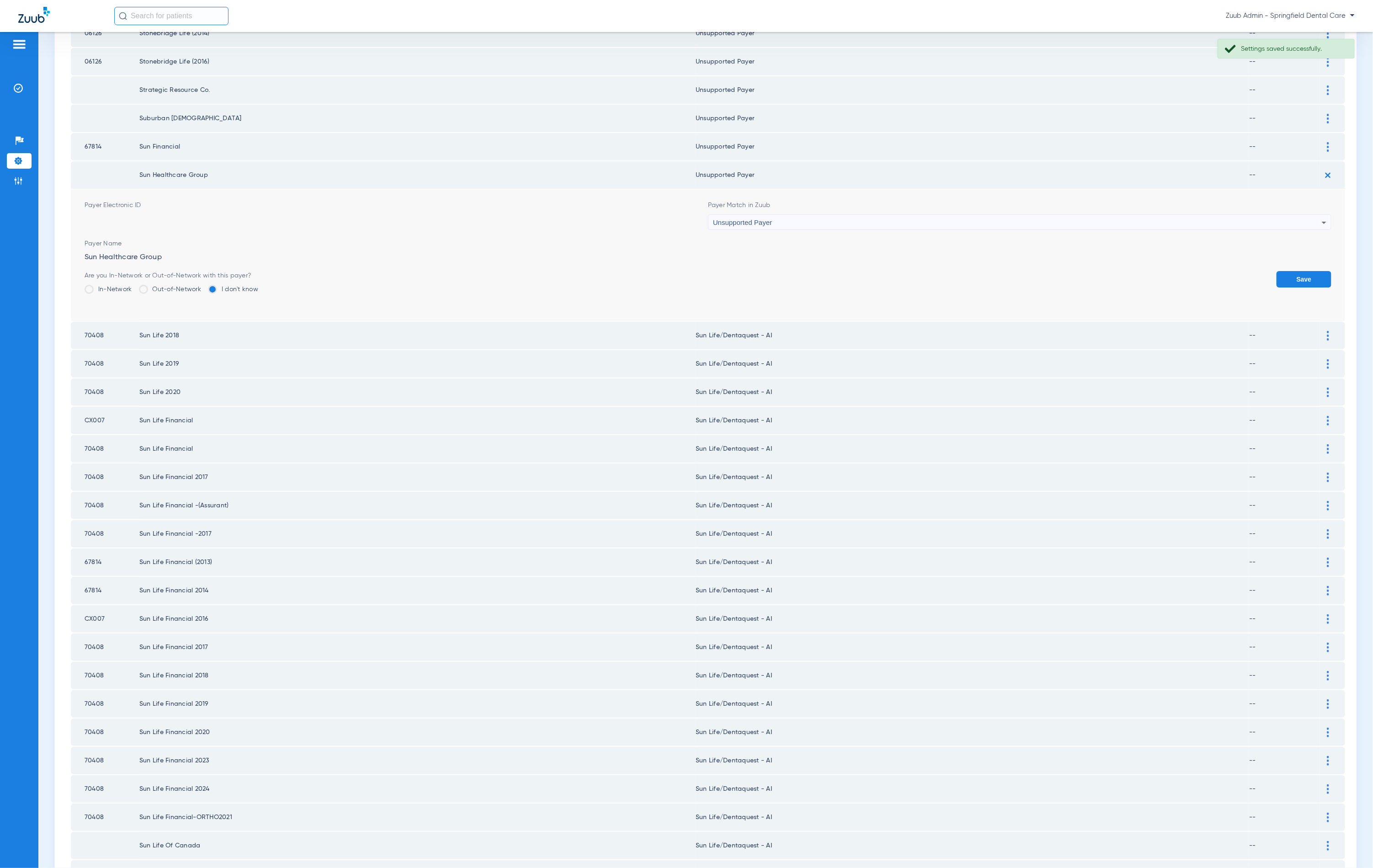
click at [1265, 271] on div "Are you In-Network or Out-of-Network with this payer? In-Network Out-of-Network…" at bounding box center [708, 286] width 1247 height 30
click at [1276, 271] on button "Save" at bounding box center [1304, 279] width 55 height 16
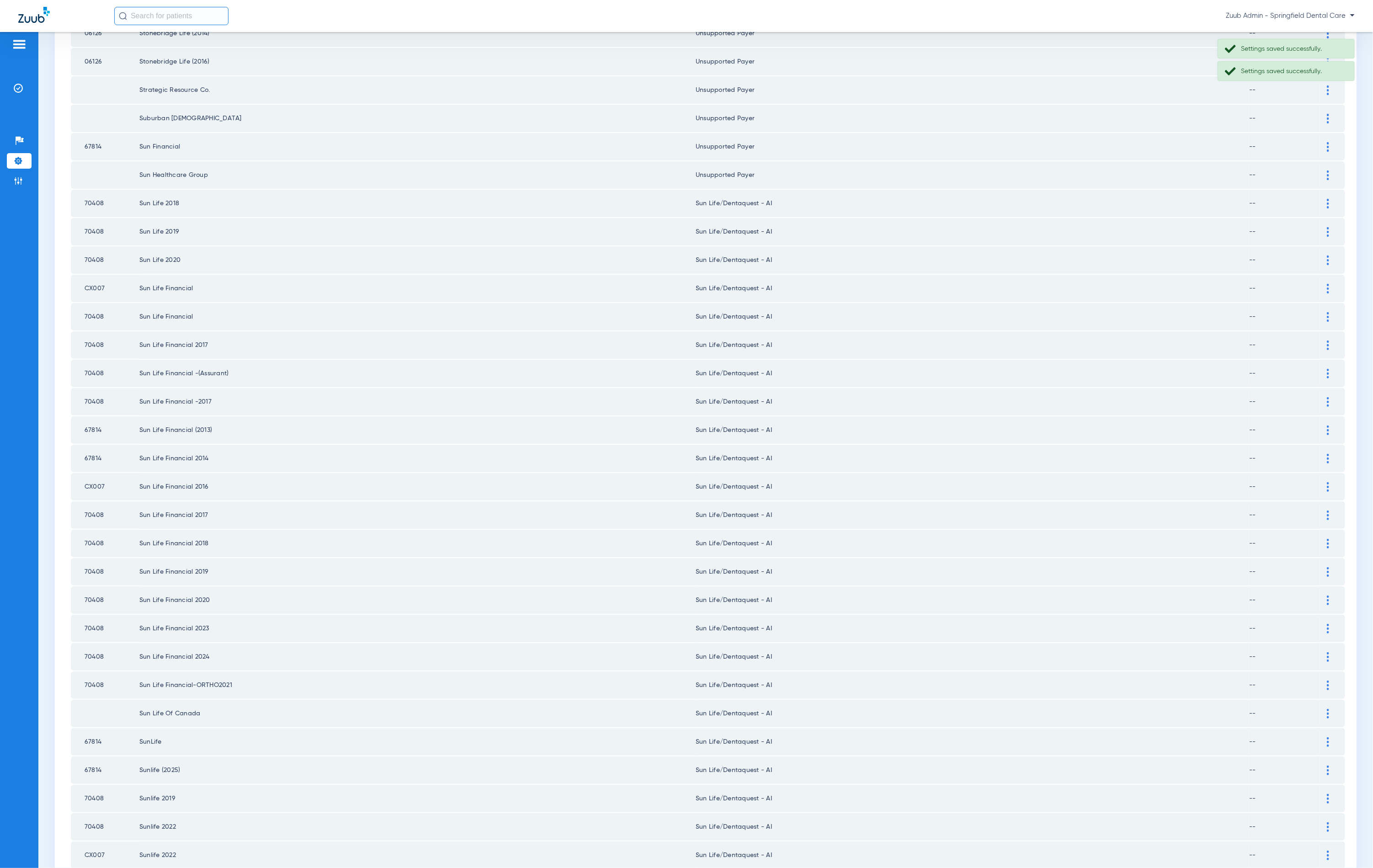
click at [1321, 199] on div at bounding box center [1328, 204] width 16 height 10
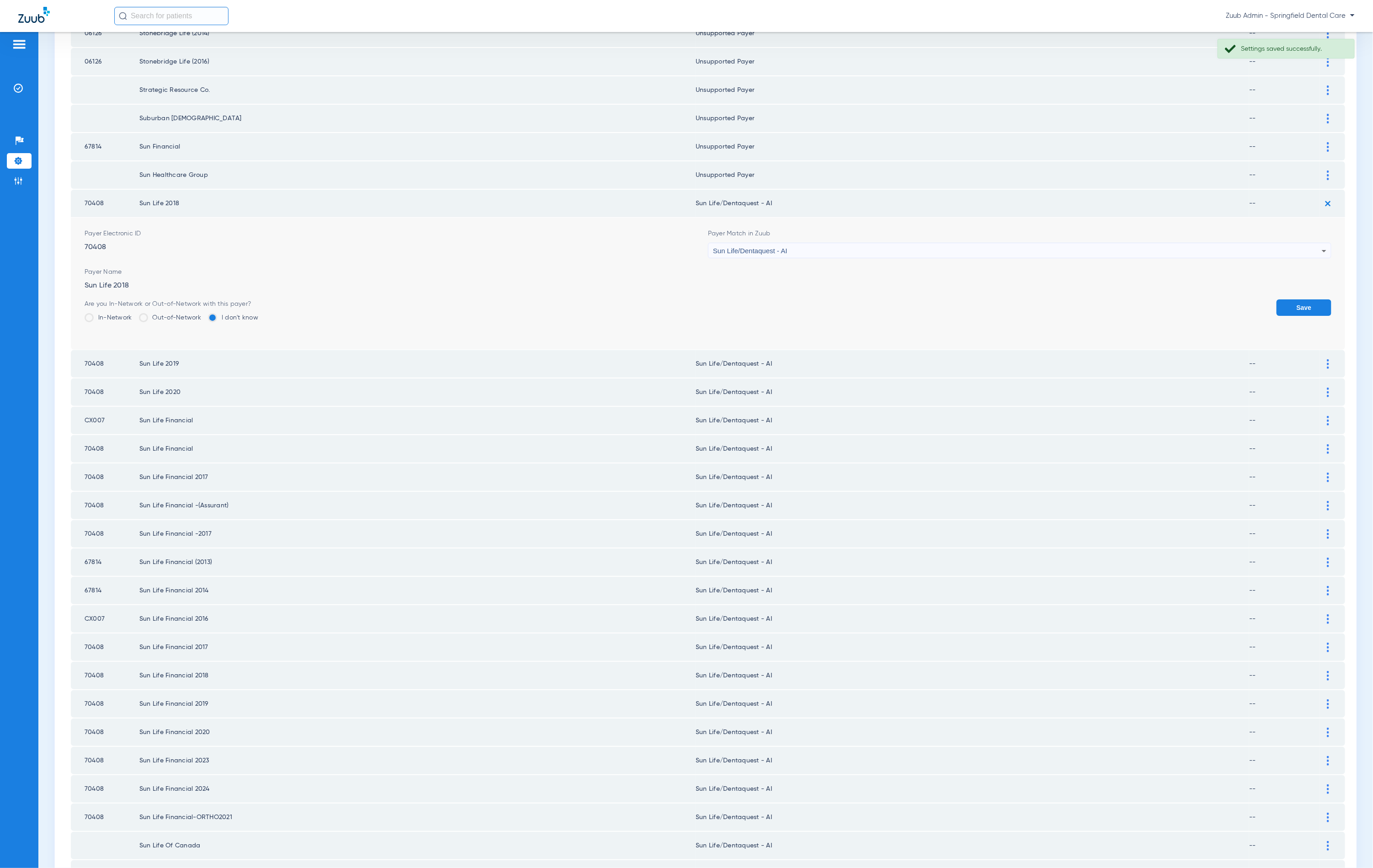
click at [803, 229] on span "Payer Match in Zuub" at bounding box center [1020, 233] width 623 height 9
click at [799, 243] on div "Sun Life/Dentaquest - AI" at bounding box center [1017, 251] width 609 height 16
type input "nnn"
click at [785, 288] on mat-option "Unsupported Payer" at bounding box center [1013, 286] width 618 height 16
click at [1294, 300] on button "Save" at bounding box center [1304, 307] width 55 height 16
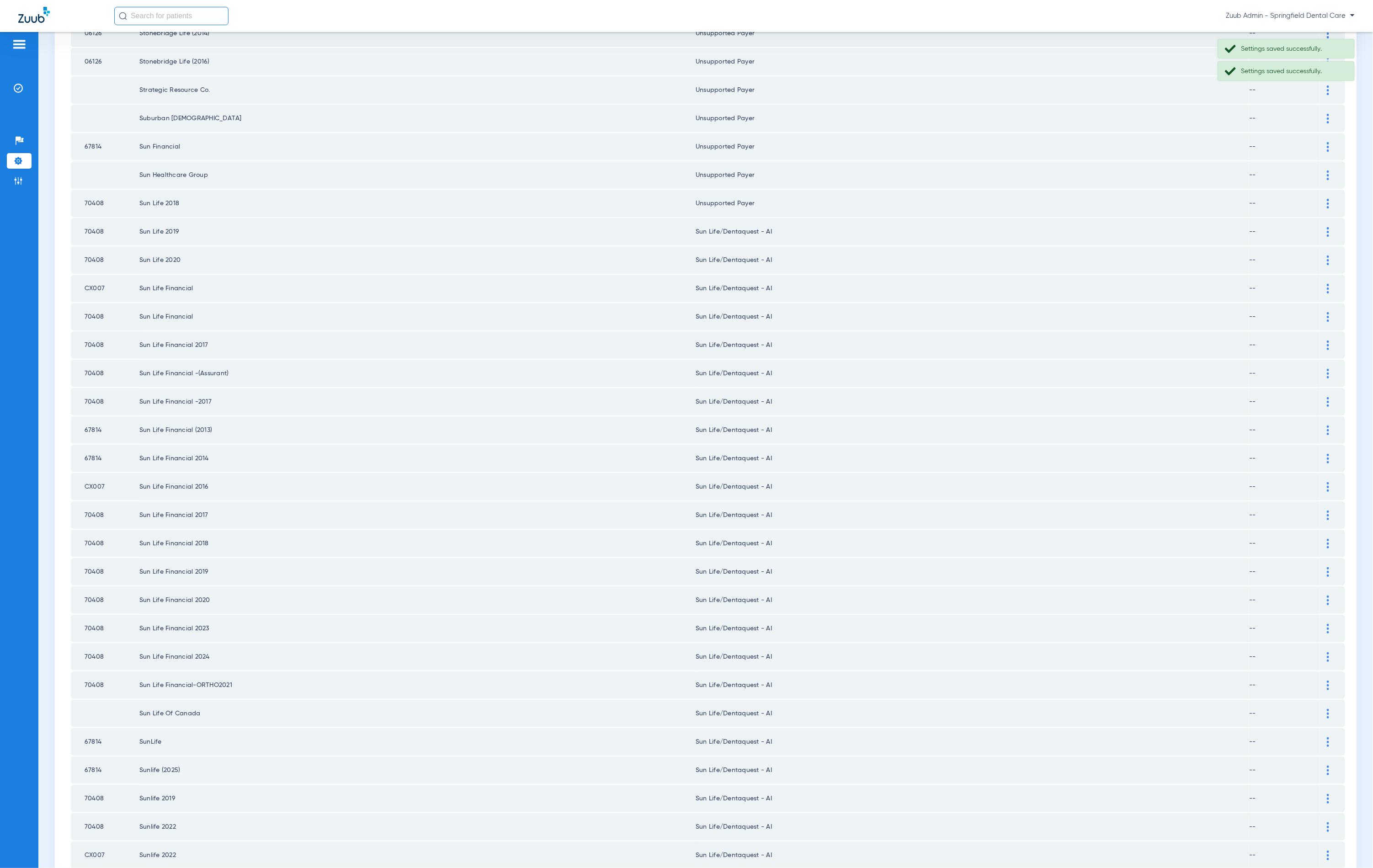
click at [1320, 227] on div at bounding box center [1328, 232] width 16 height 10
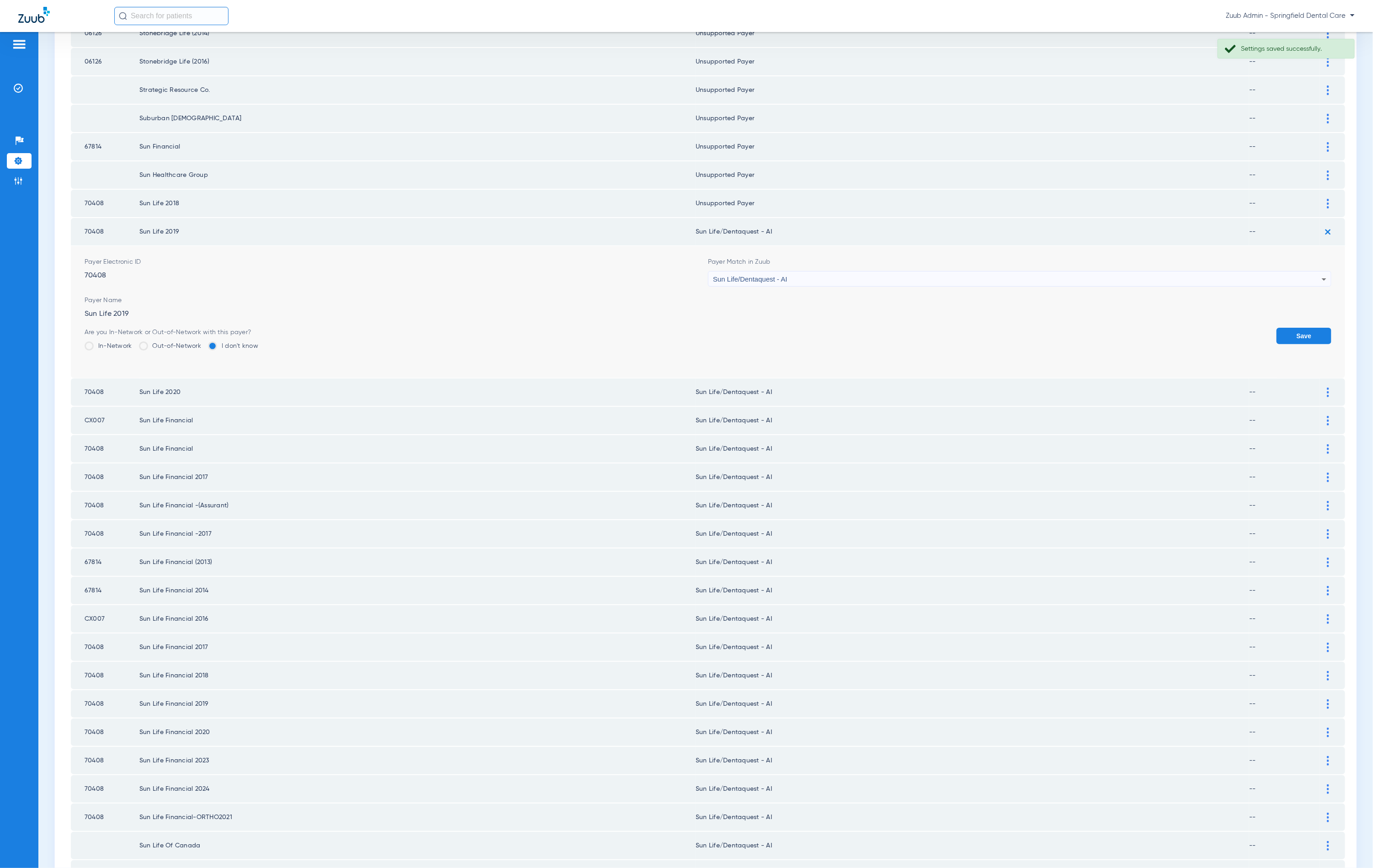
click at [844, 271] on div "Sun Life/Dentaquest - AI" at bounding box center [1017, 279] width 609 height 16
type input "unn"
click at [824, 314] on mat-option "Unsupported Payer" at bounding box center [1013, 314] width 618 height 16
click at [1304, 328] on button "Save" at bounding box center [1304, 336] width 55 height 16
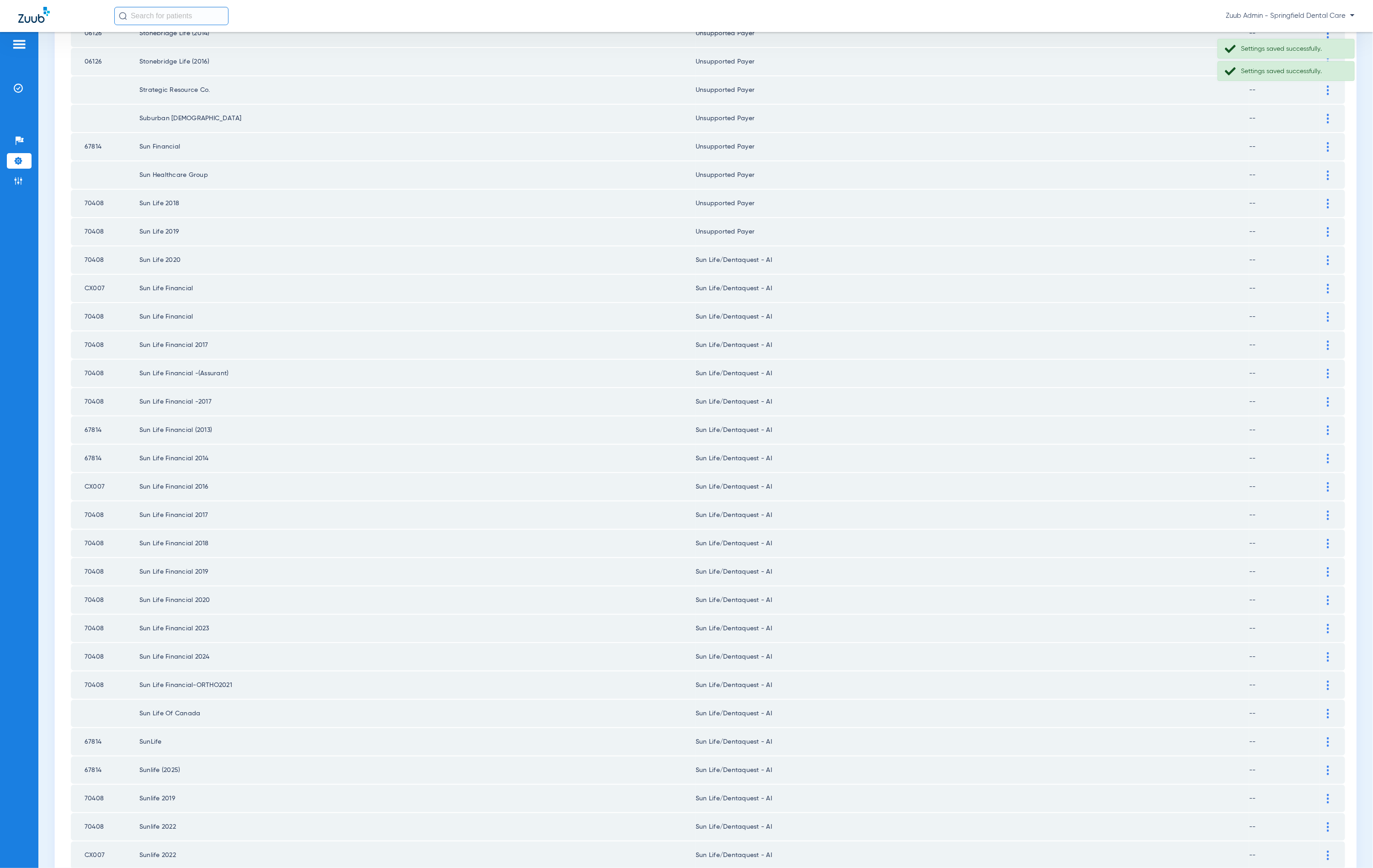
click at [1320, 255] on div at bounding box center [1328, 260] width 16 height 10
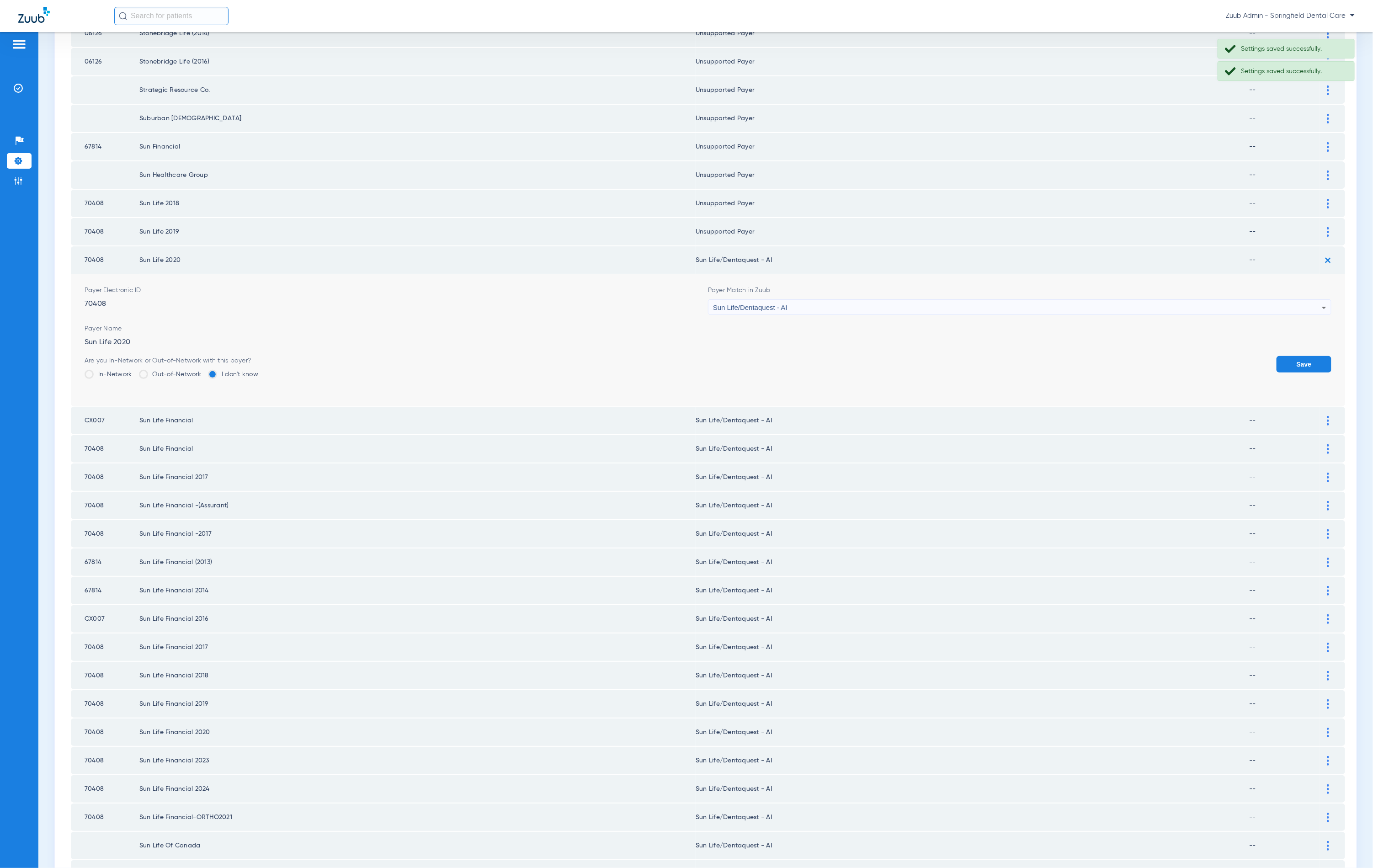
click at [1003, 300] on div "Sun Life/Dentaquest - AI" at bounding box center [1017, 307] width 609 height 16
type input "unn"
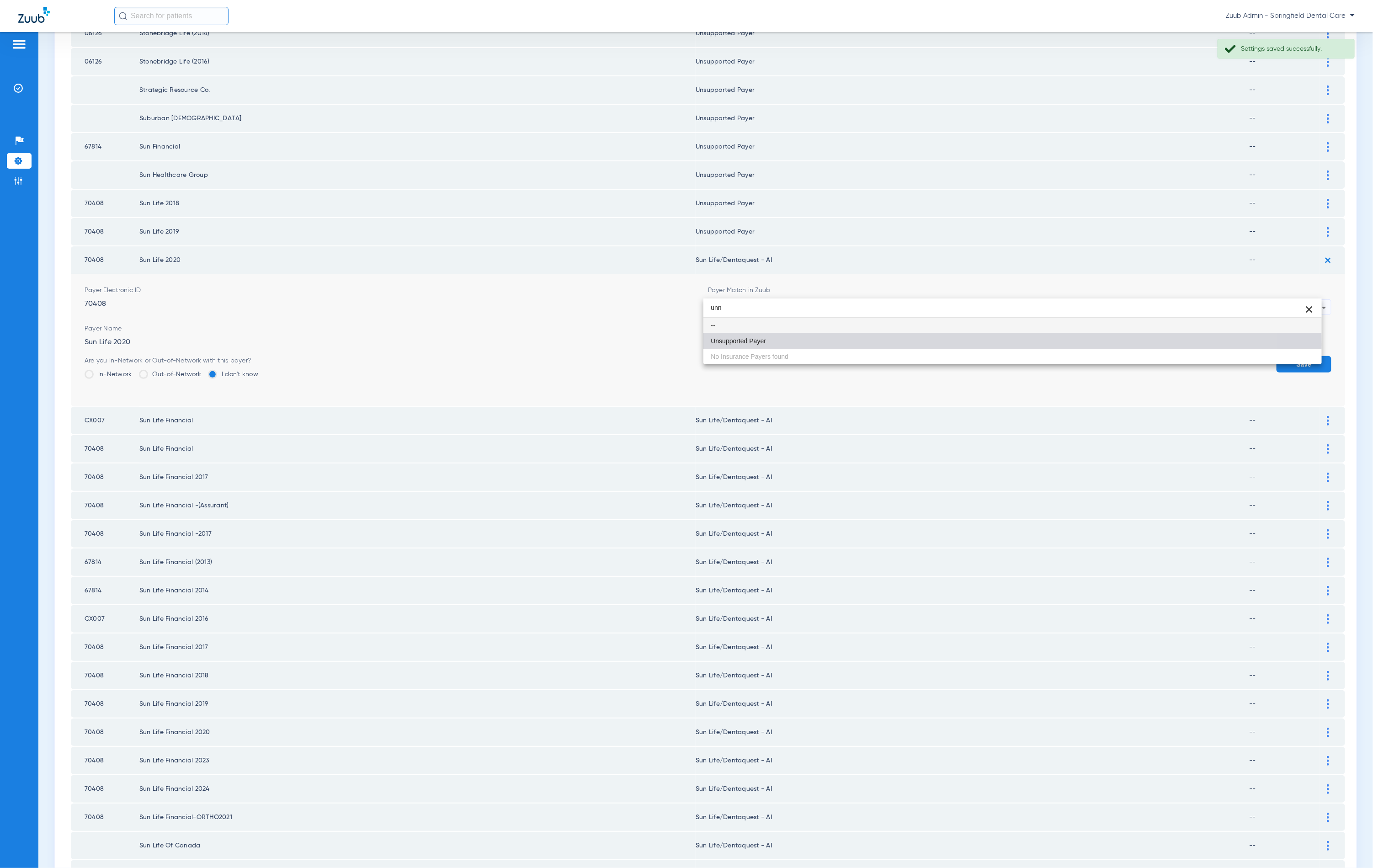
click at [835, 345] on mat-option "Unsupported Payer" at bounding box center [1013, 341] width 618 height 16
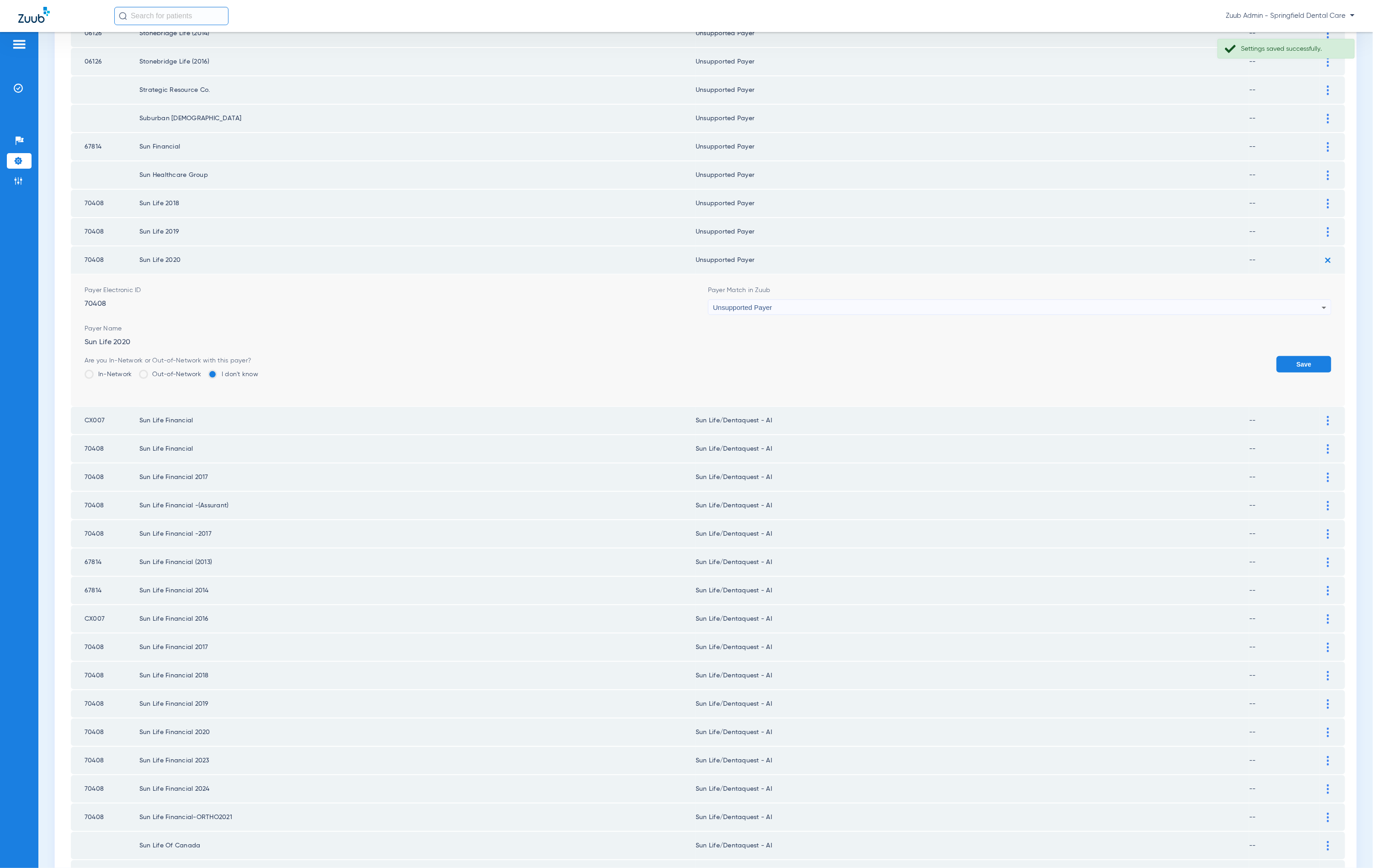
click at [1302, 356] on button "Save" at bounding box center [1304, 364] width 55 height 16
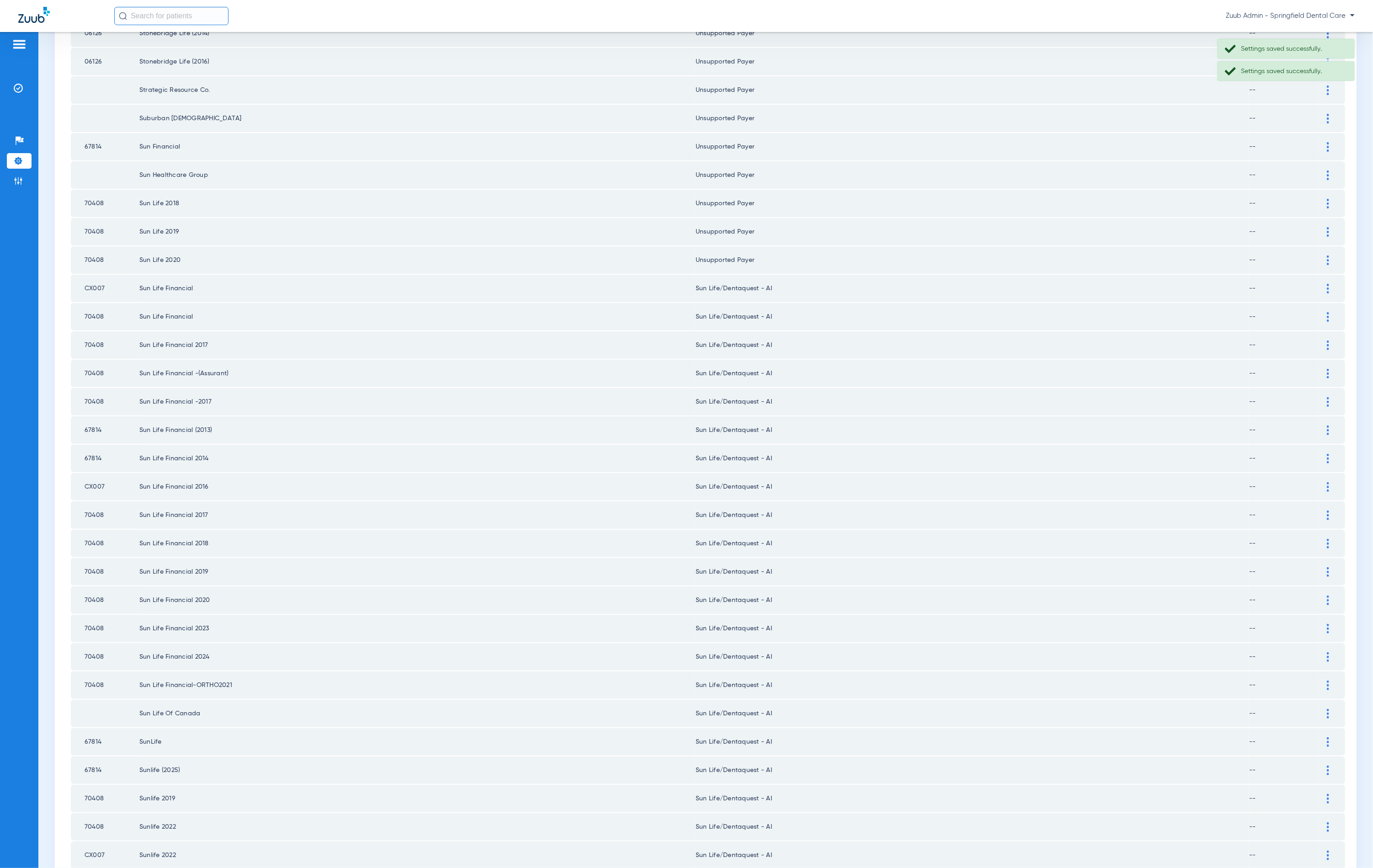
click at [1327, 284] on img at bounding box center [1328, 289] width 2 height 10
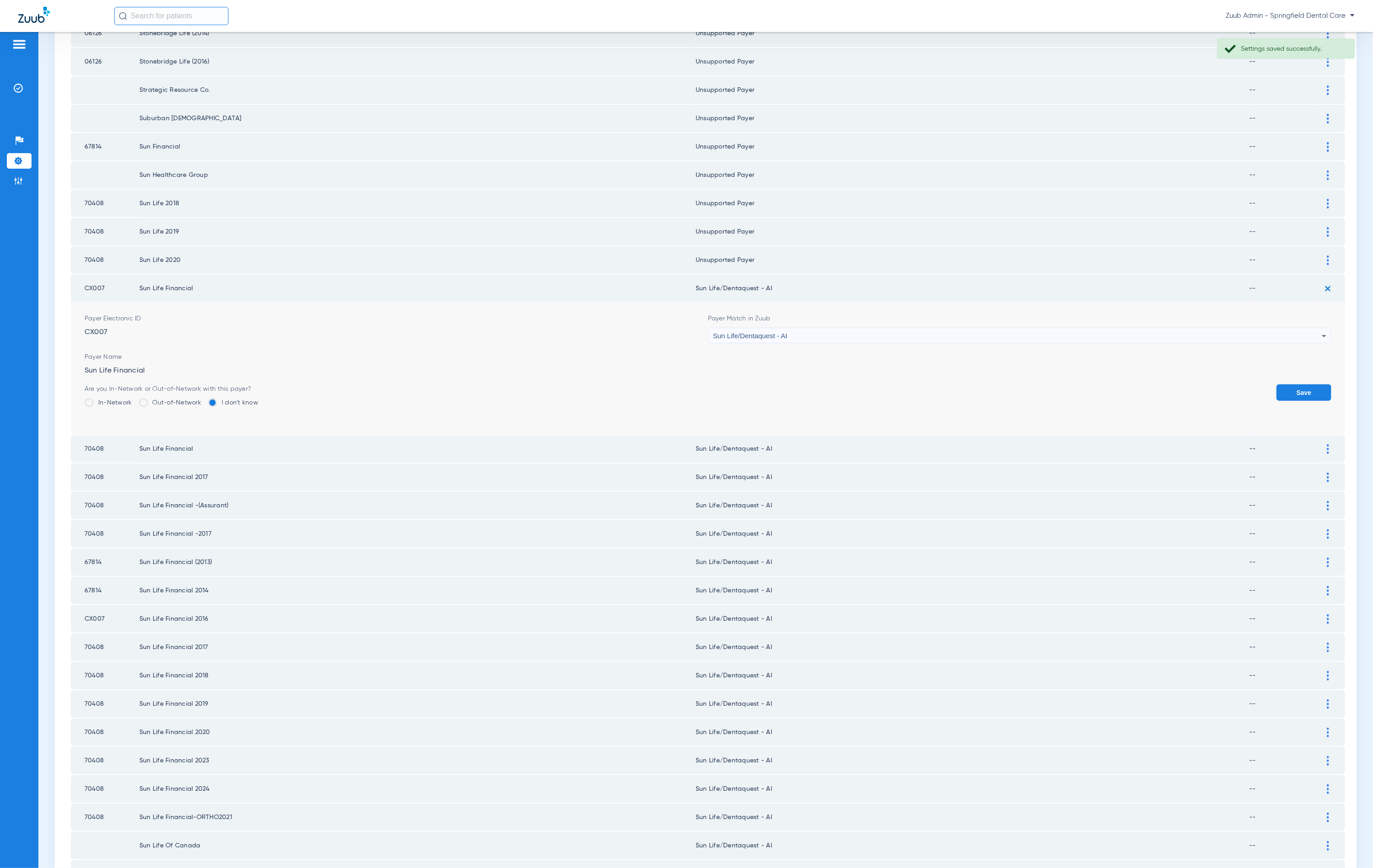
click at [859, 328] on div "Sun Life/Dentaquest - AI" at bounding box center [1017, 336] width 609 height 16
type input "unn"
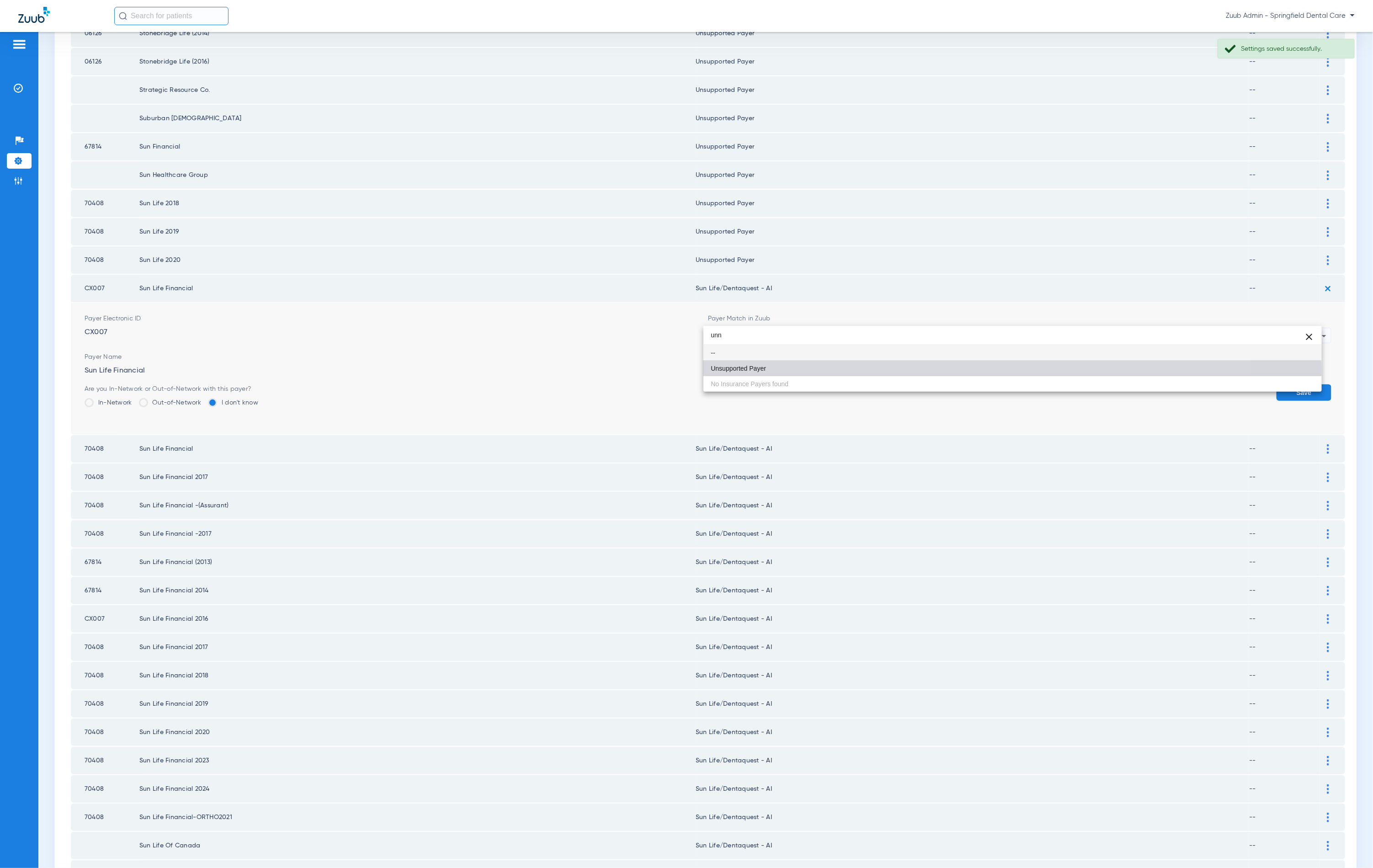
click at [822, 373] on mat-option "Unsupported Payer" at bounding box center [1013, 368] width 618 height 16
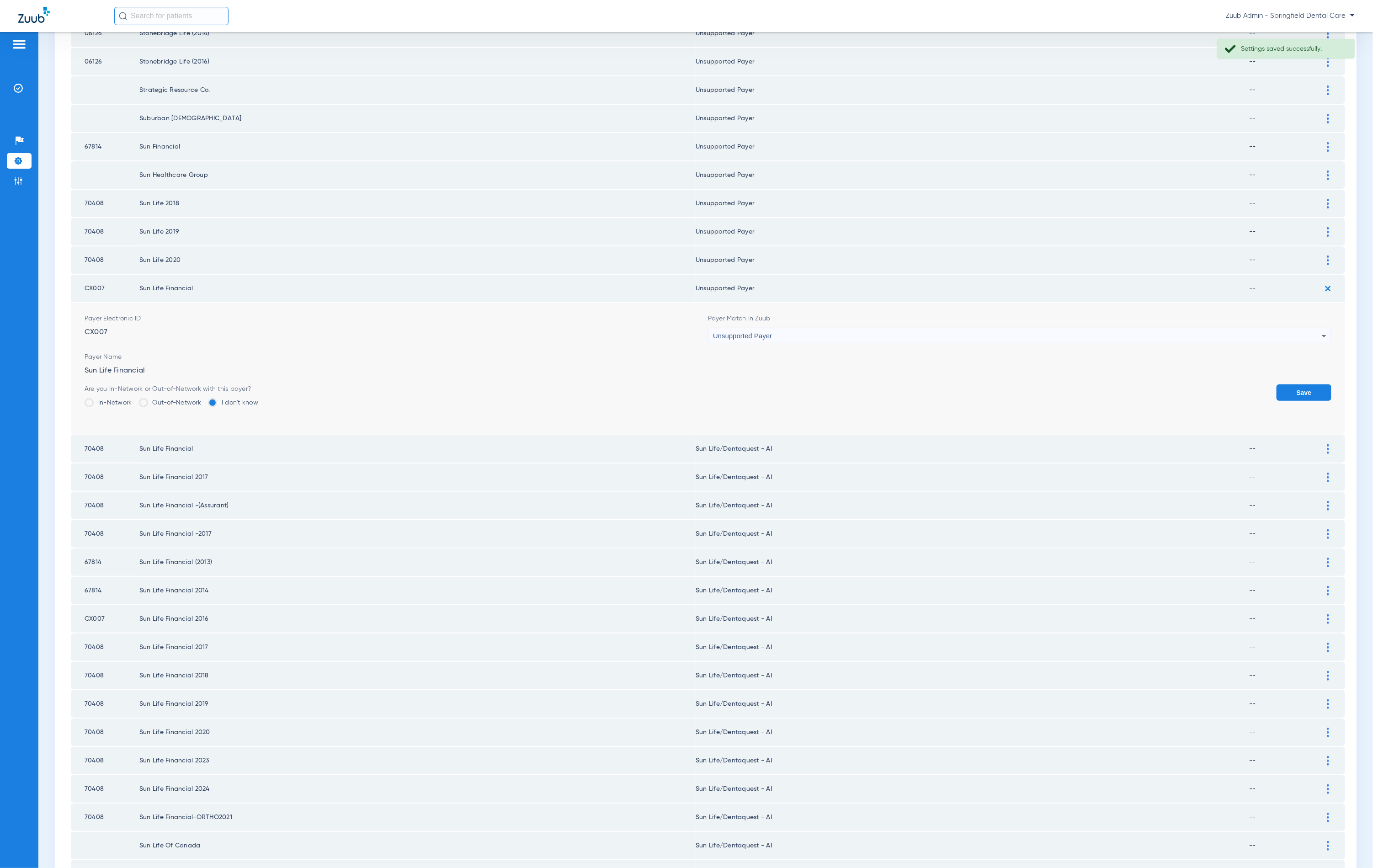
click at [1265, 384] on div "Are you In-Network or Out-of-Network with this payer? In-Network Out-of-Network…" at bounding box center [708, 399] width 1247 height 30
click at [1276, 384] on button "Save" at bounding box center [1304, 392] width 55 height 16
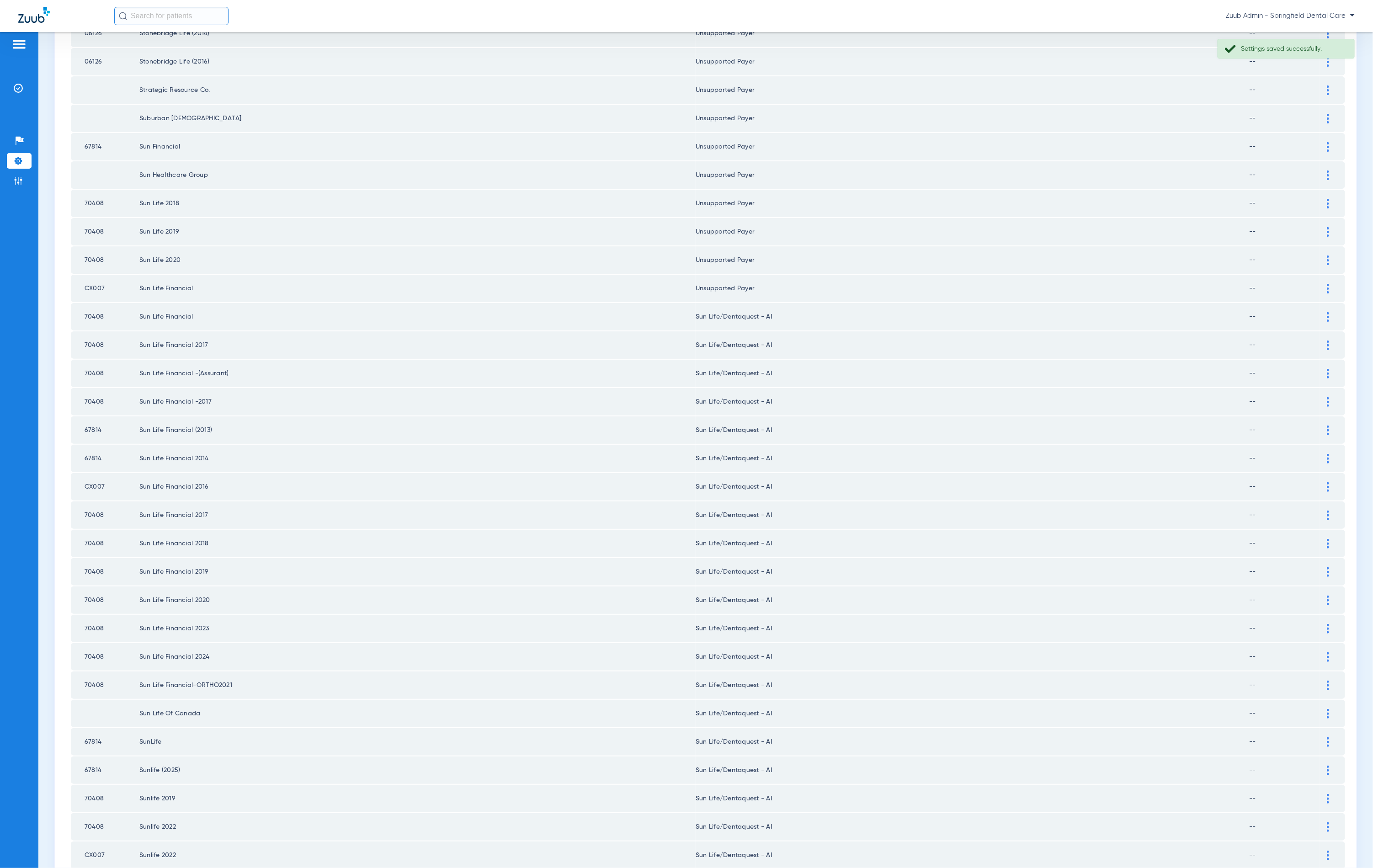
click at [1324, 312] on div at bounding box center [1328, 317] width 16 height 10
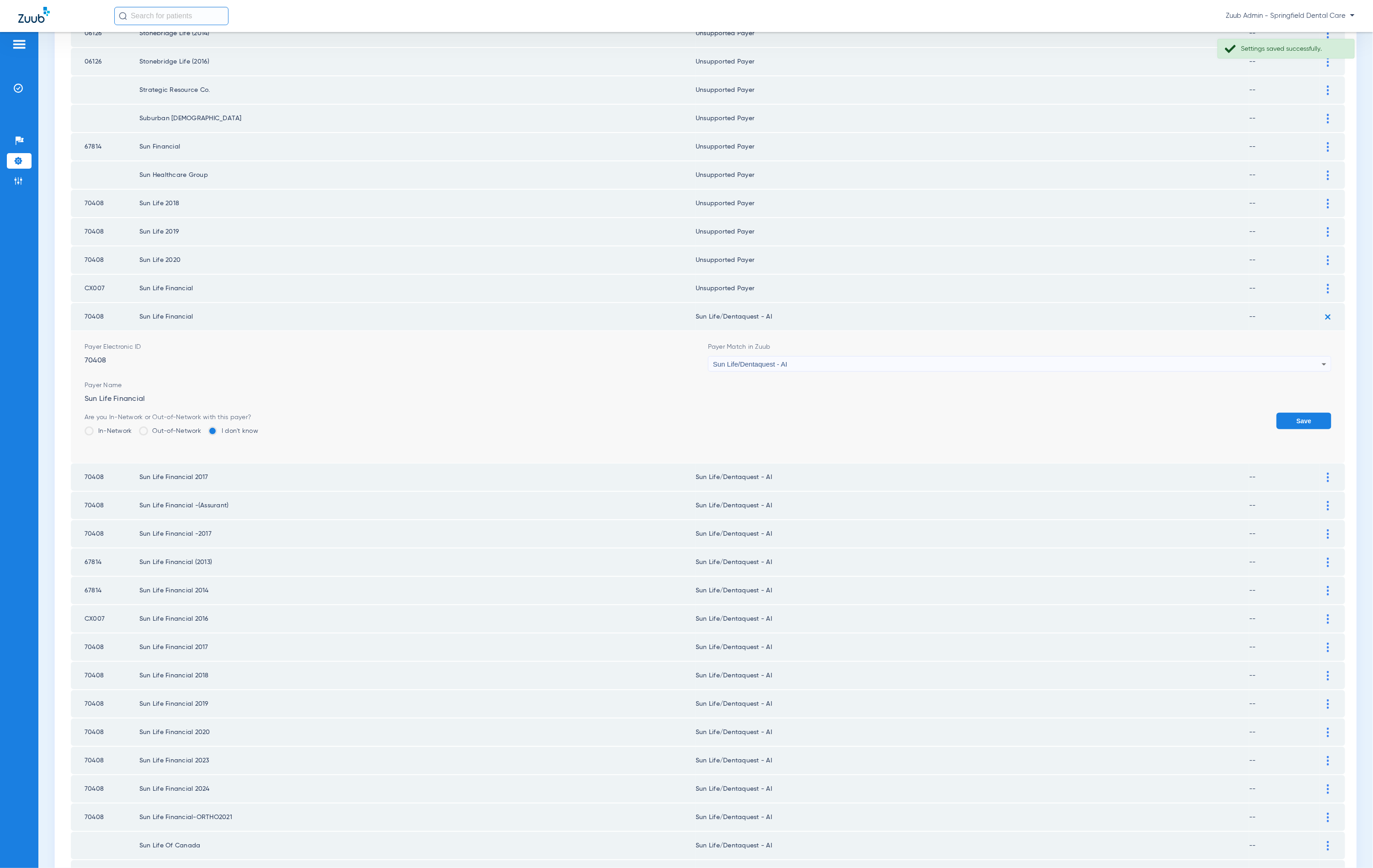
click at [905, 357] on div "Sun Life/Dentaquest - AI" at bounding box center [1017, 365] width 609 height 16
type input "unn"
click at [854, 397] on mat-option "Unsupported Payer" at bounding box center [1013, 396] width 618 height 16
click at [1297, 412] on button "Save" at bounding box center [1304, 420] width 55 height 16
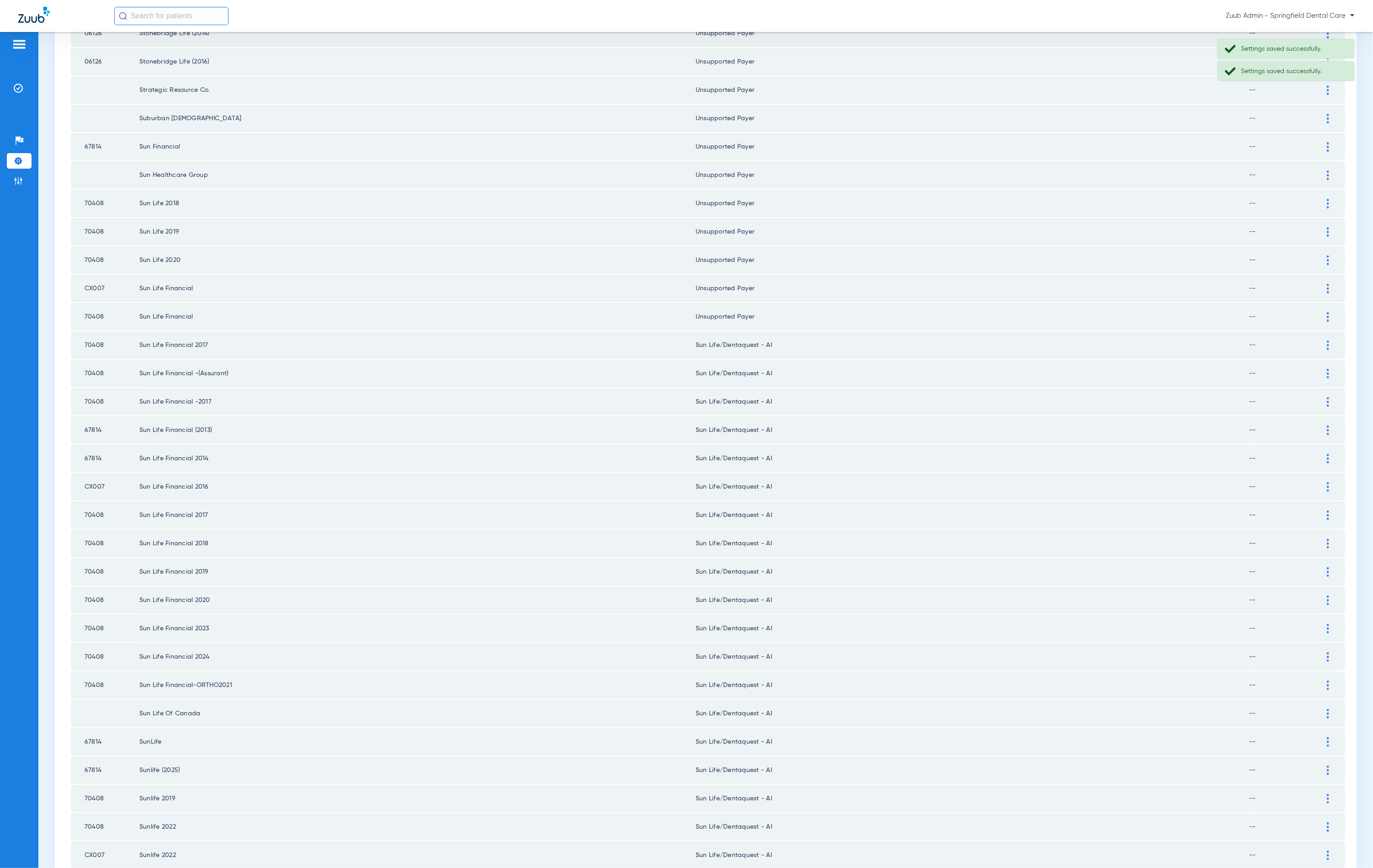
click at [1320, 341] on div at bounding box center [1328, 346] width 16 height 10
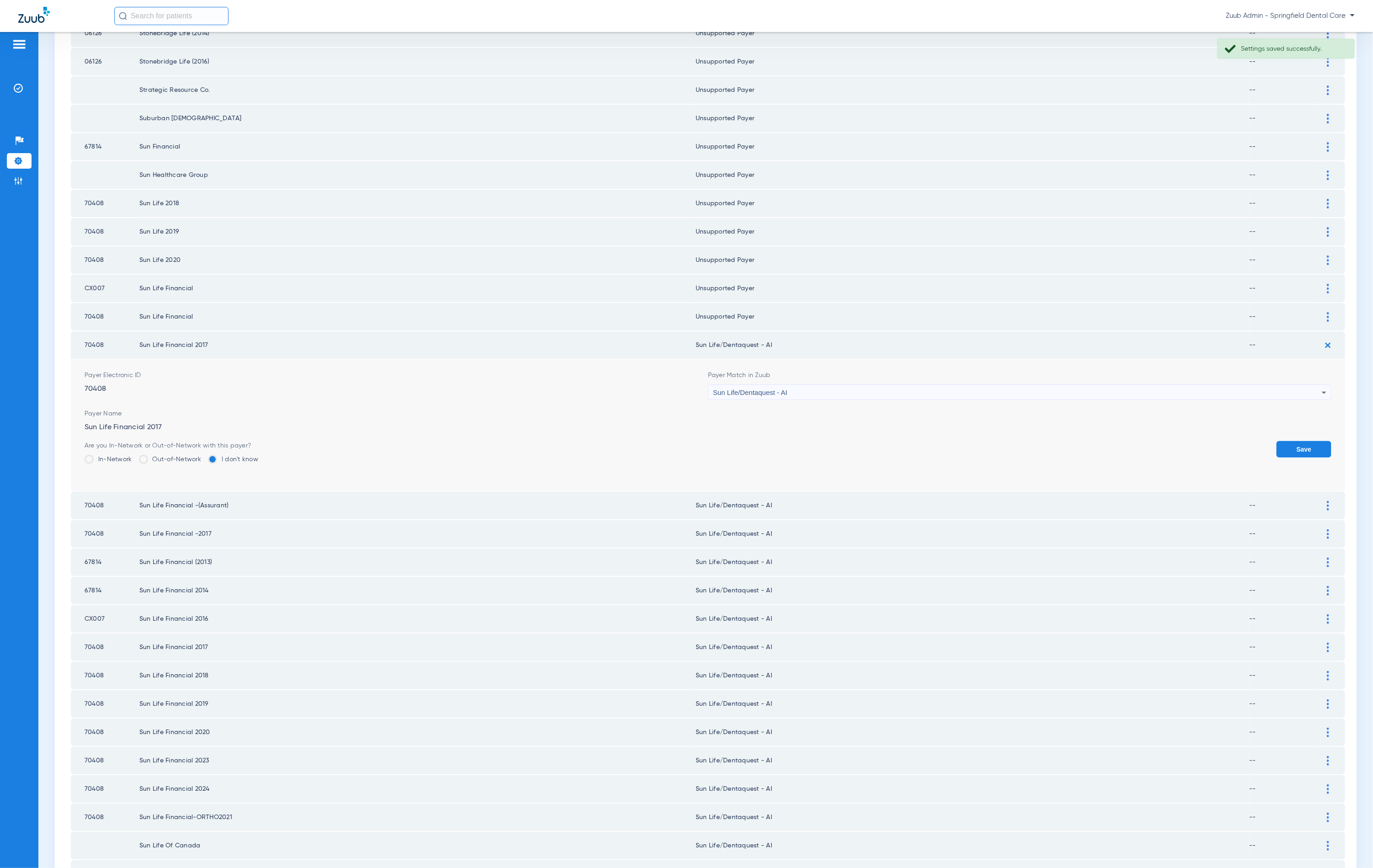
click at [948, 385] on div "Sun Life/Dentaquest - AI" at bounding box center [1017, 393] width 609 height 16
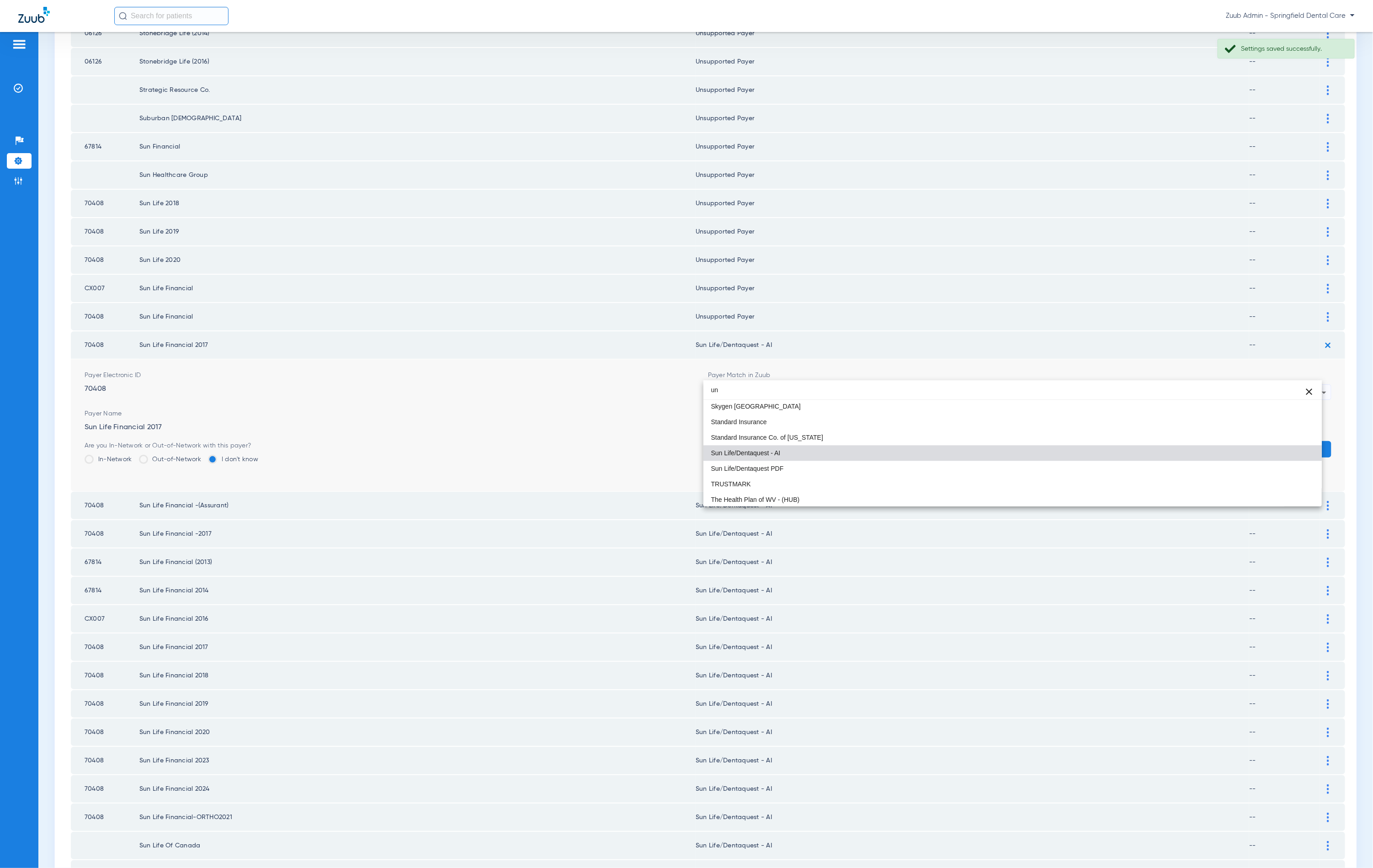
scroll to position [2, 0]
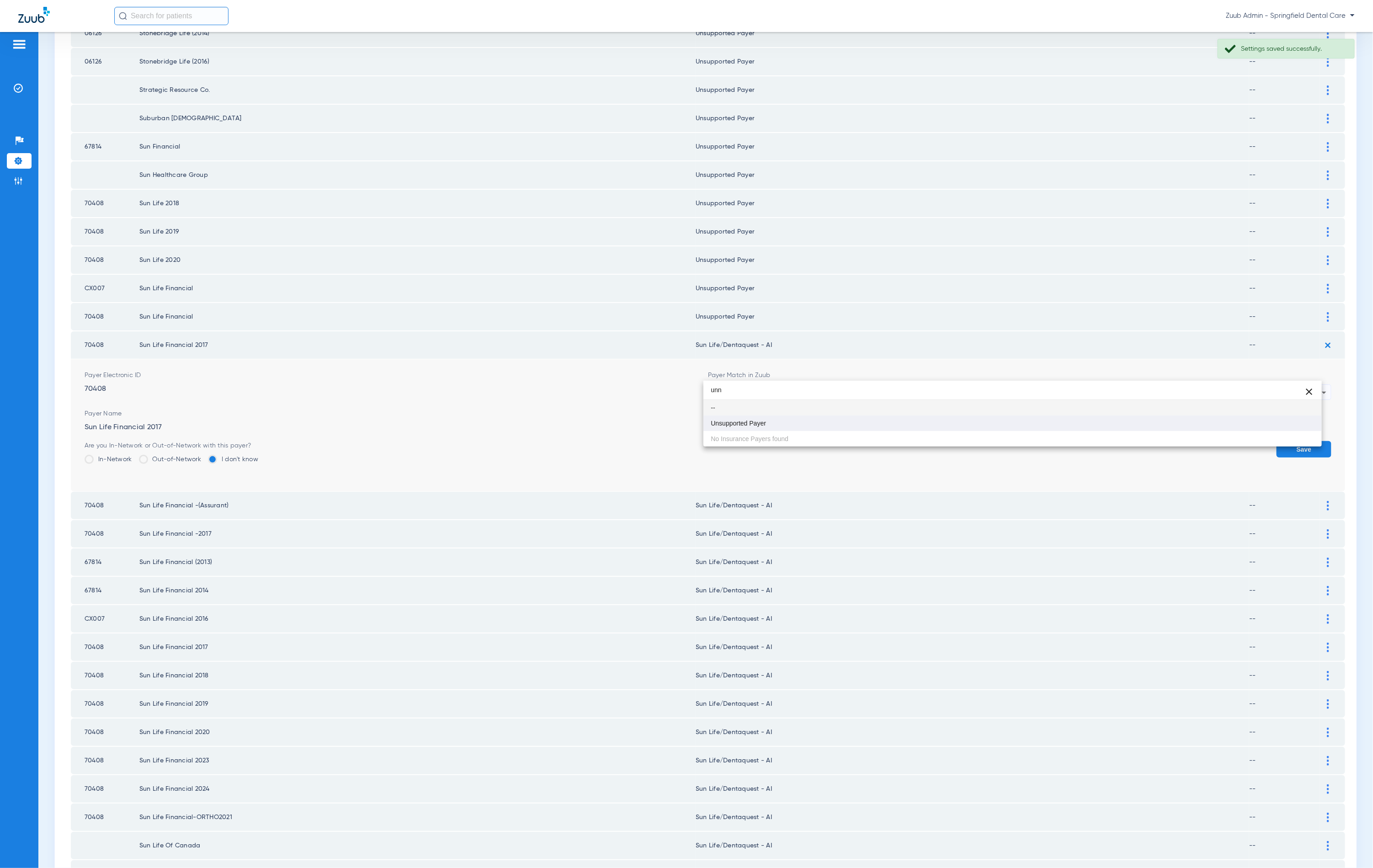
type input "unn"
click at [823, 418] on mat-option "Unsupported Payer" at bounding box center [1013, 423] width 618 height 16
click at [1291, 441] on button "Save" at bounding box center [1304, 449] width 55 height 16
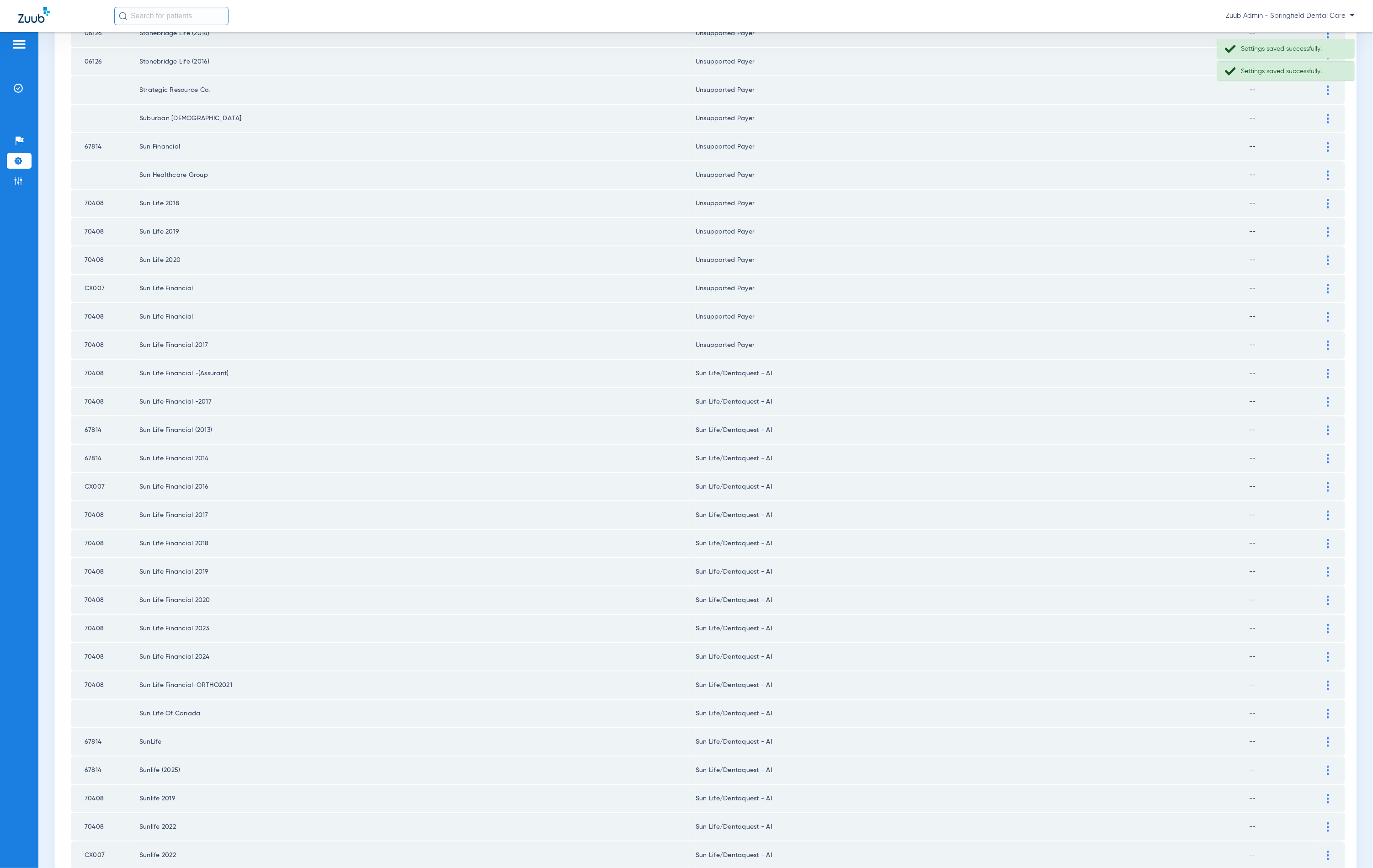
click at [1320, 369] on div at bounding box center [1328, 374] width 16 height 10
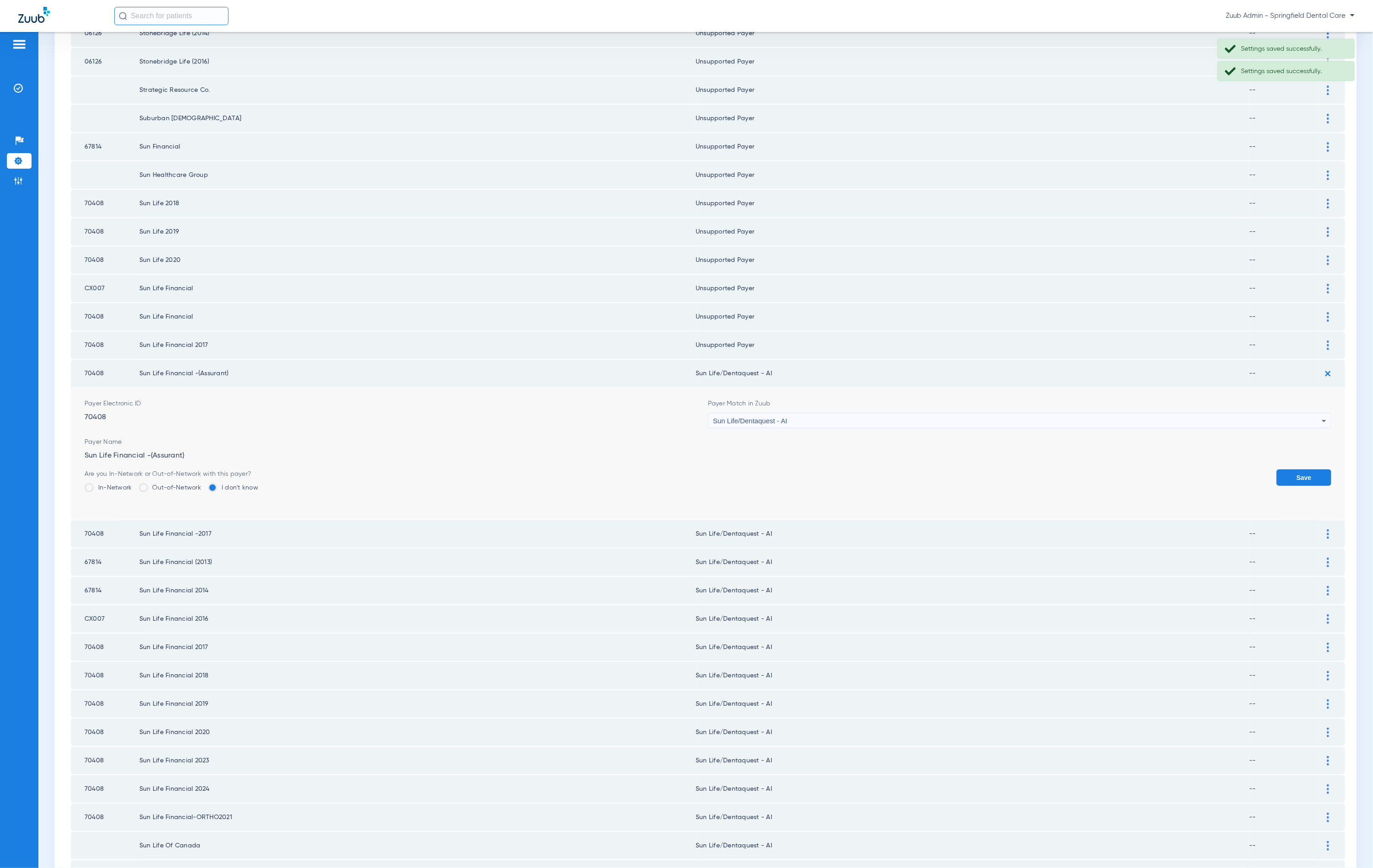
click at [808, 413] on div "Sun Life/Dentaquest - AI" at bounding box center [1017, 421] width 609 height 16
type input "unn"
click at [807, 448] on mat-option "Unsupported Payer" at bounding box center [1013, 451] width 618 height 16
click at [1295, 470] on button "Save" at bounding box center [1304, 477] width 55 height 16
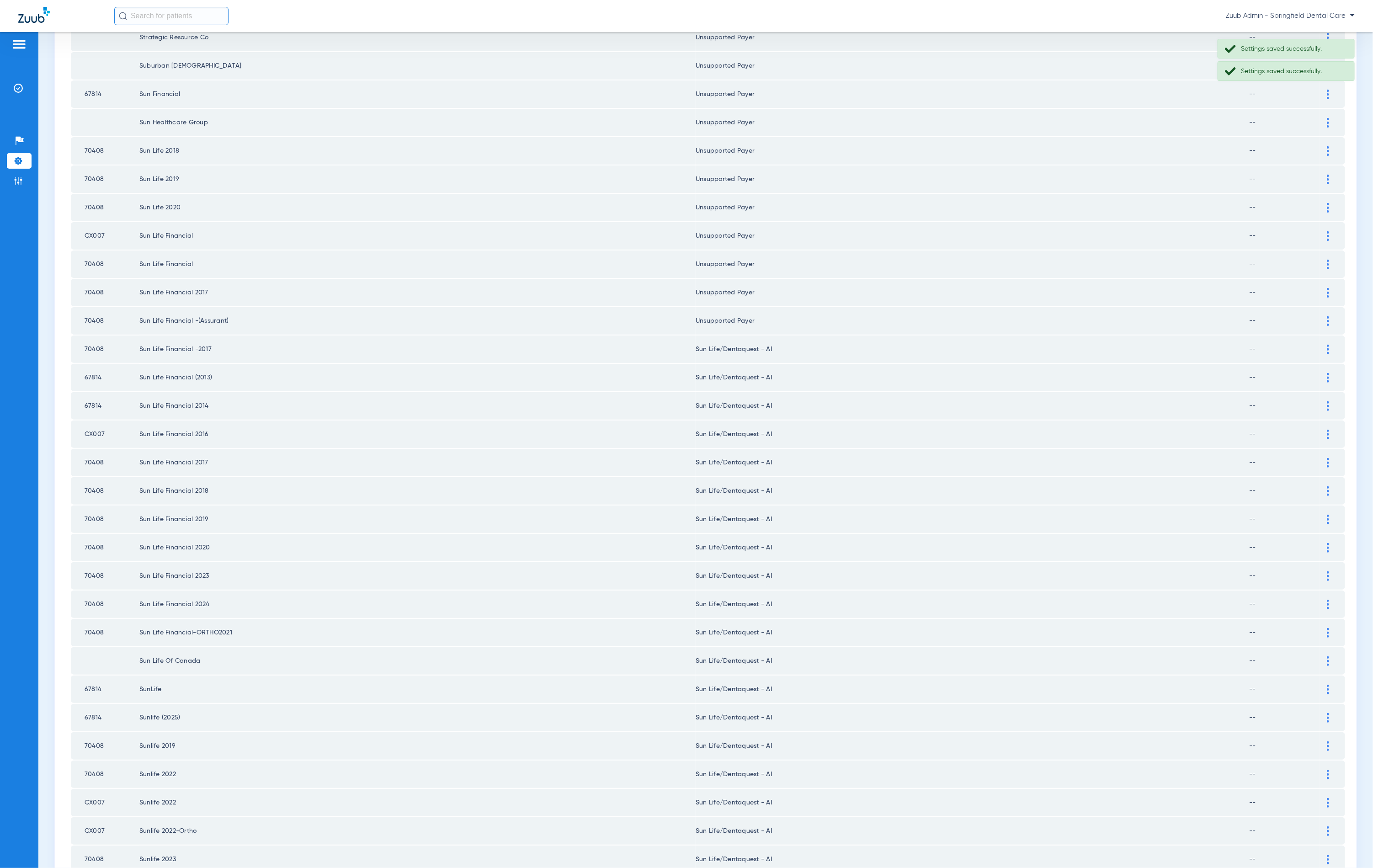
scroll to position [457, 0]
click at [1320, 343] on div at bounding box center [1328, 348] width 16 height 10
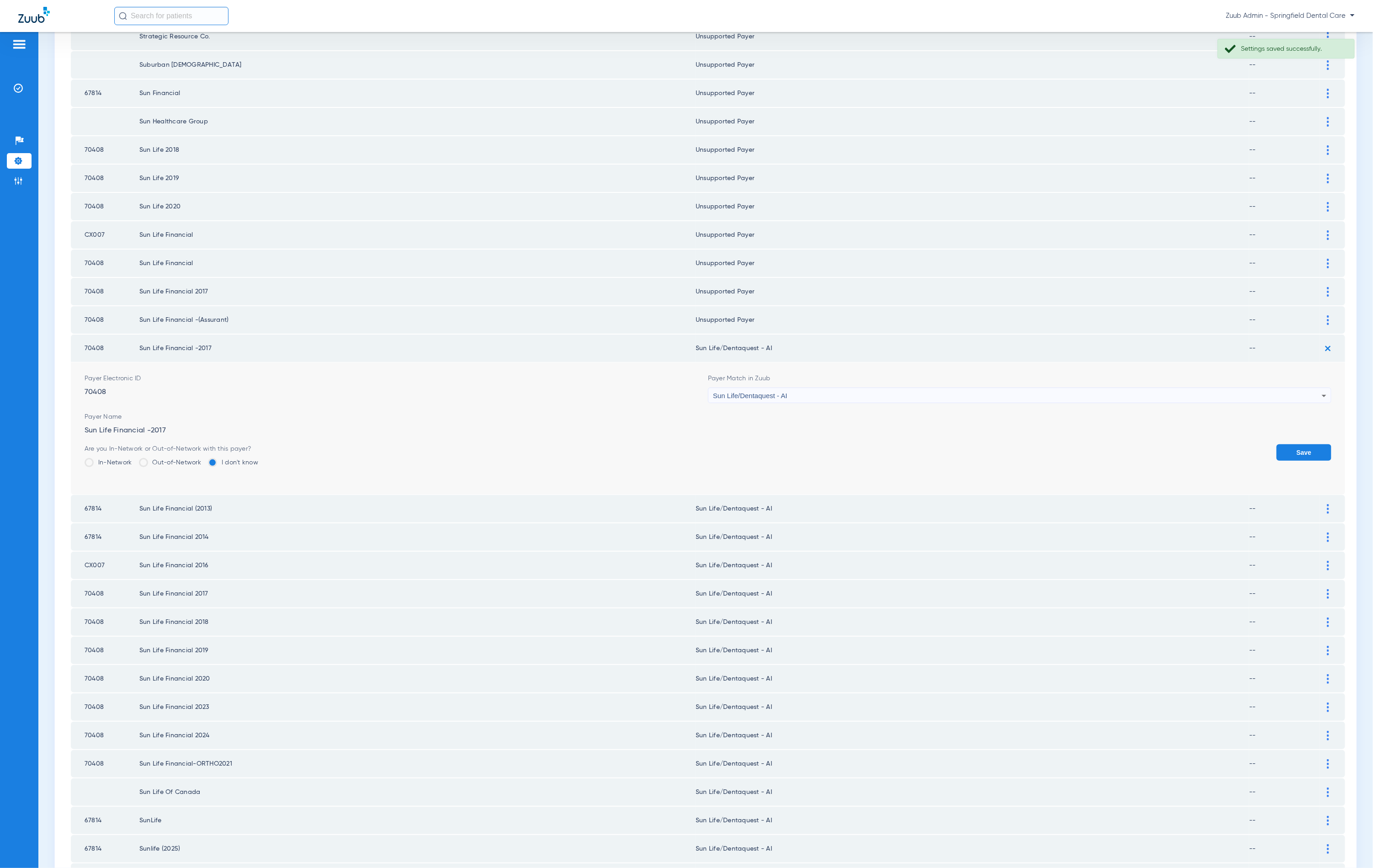
click at [896, 388] on div "Sun Life/Dentaquest - AI" at bounding box center [1017, 396] width 609 height 16
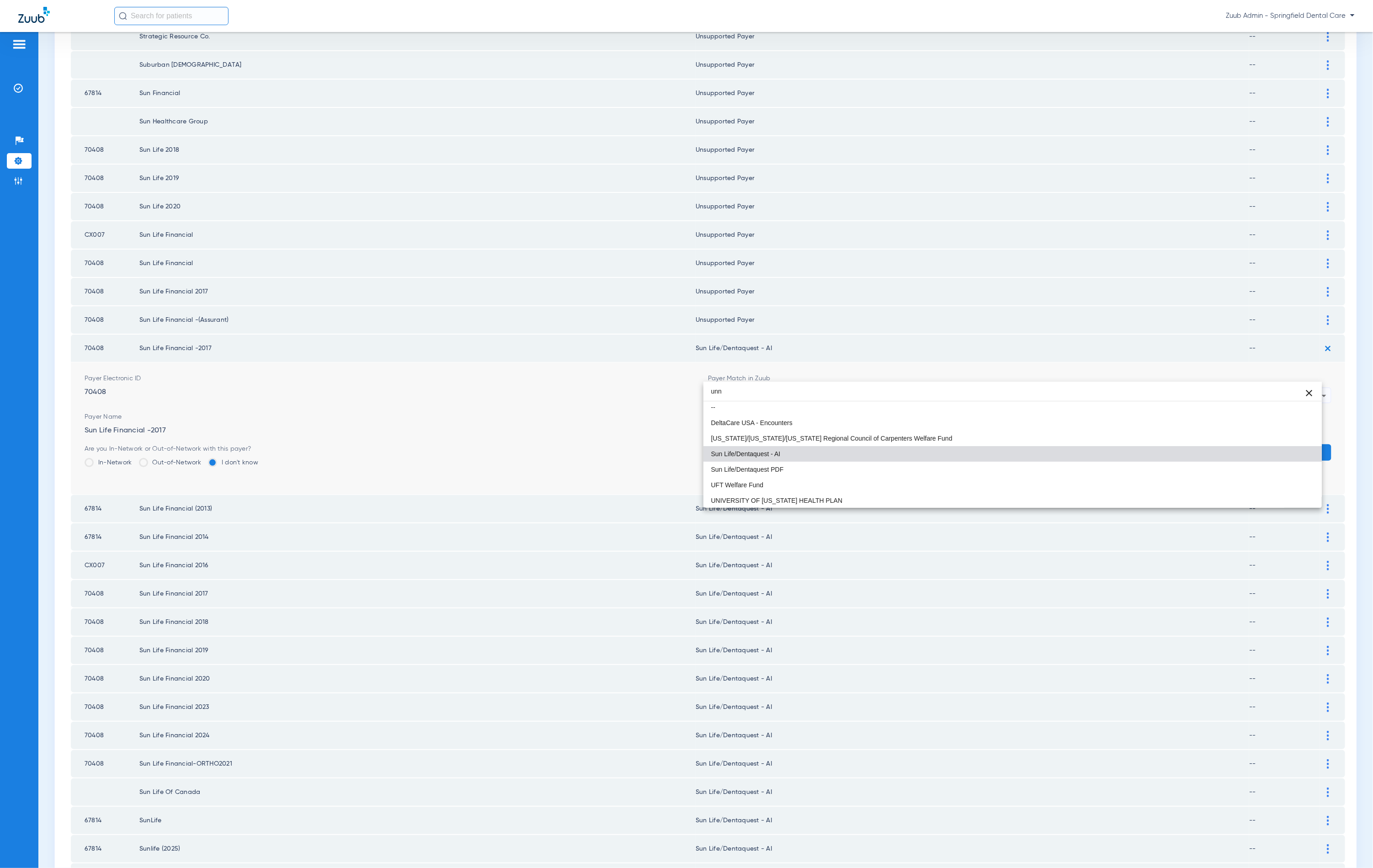
scroll to position [0, 0]
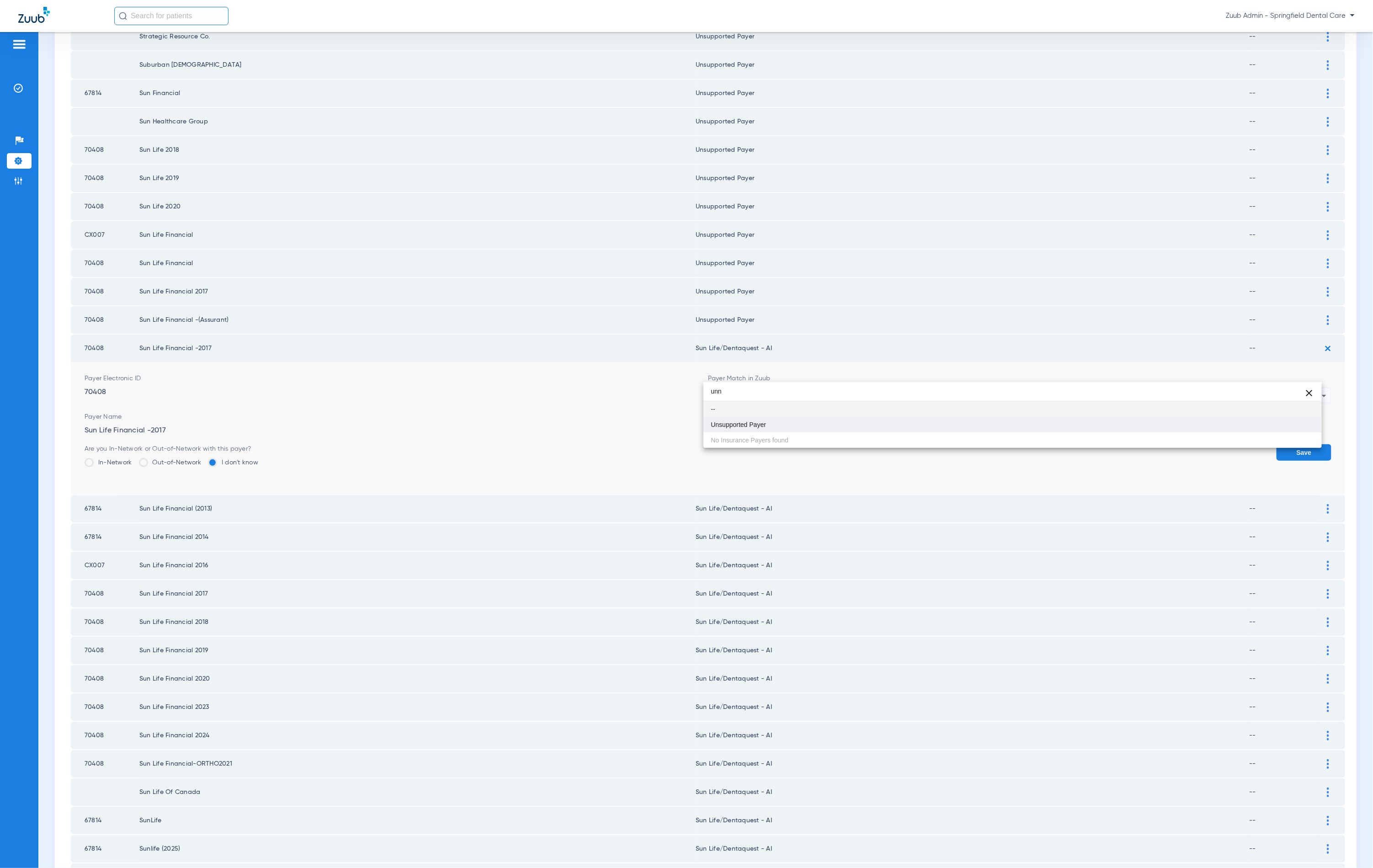
type input "unn"
click at [817, 419] on mat-option "Unsupported Payer" at bounding box center [1013, 424] width 618 height 16
click at [1276, 444] on button "Save" at bounding box center [1304, 452] width 55 height 16
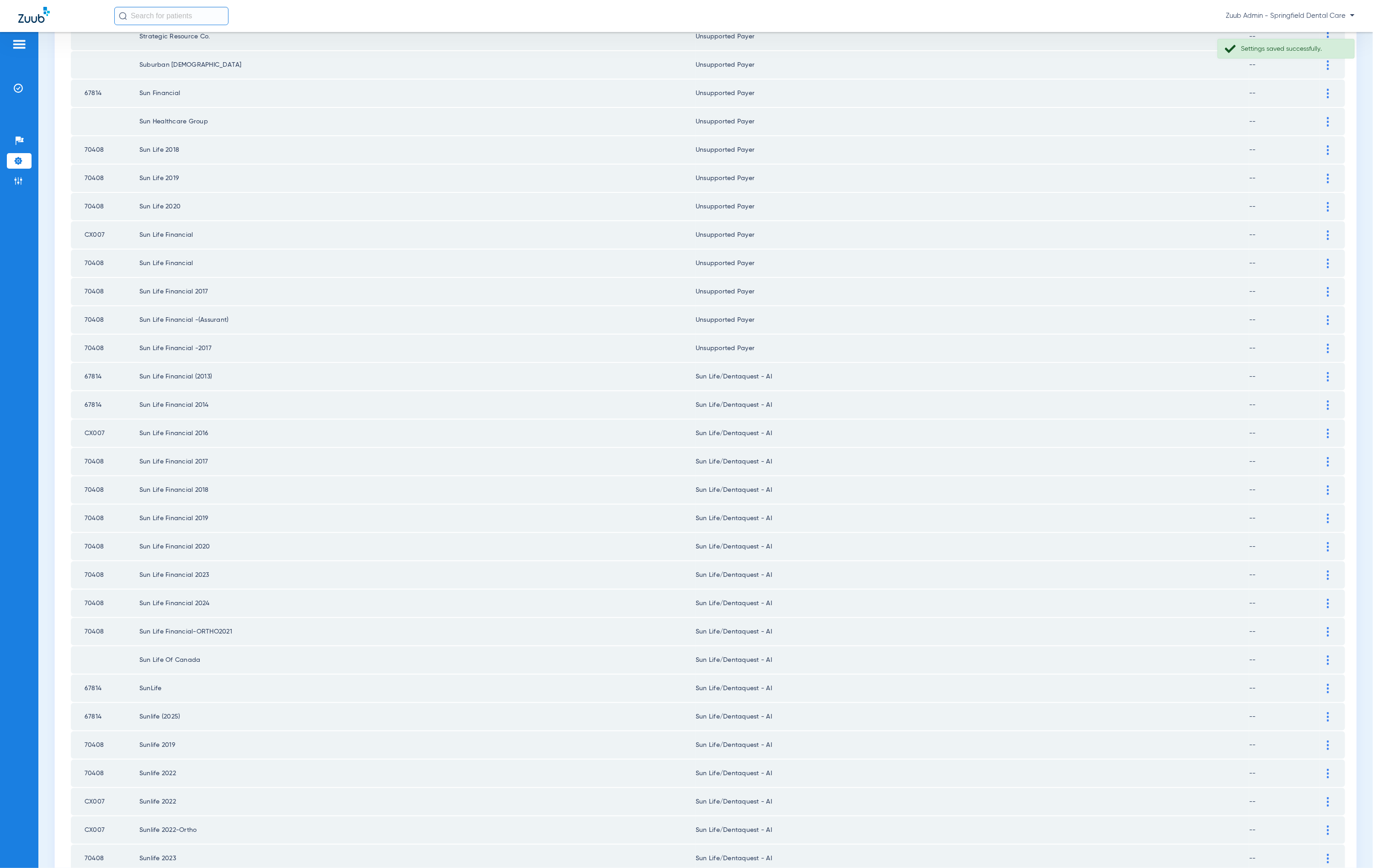
click at [1320, 372] on div at bounding box center [1328, 377] width 16 height 10
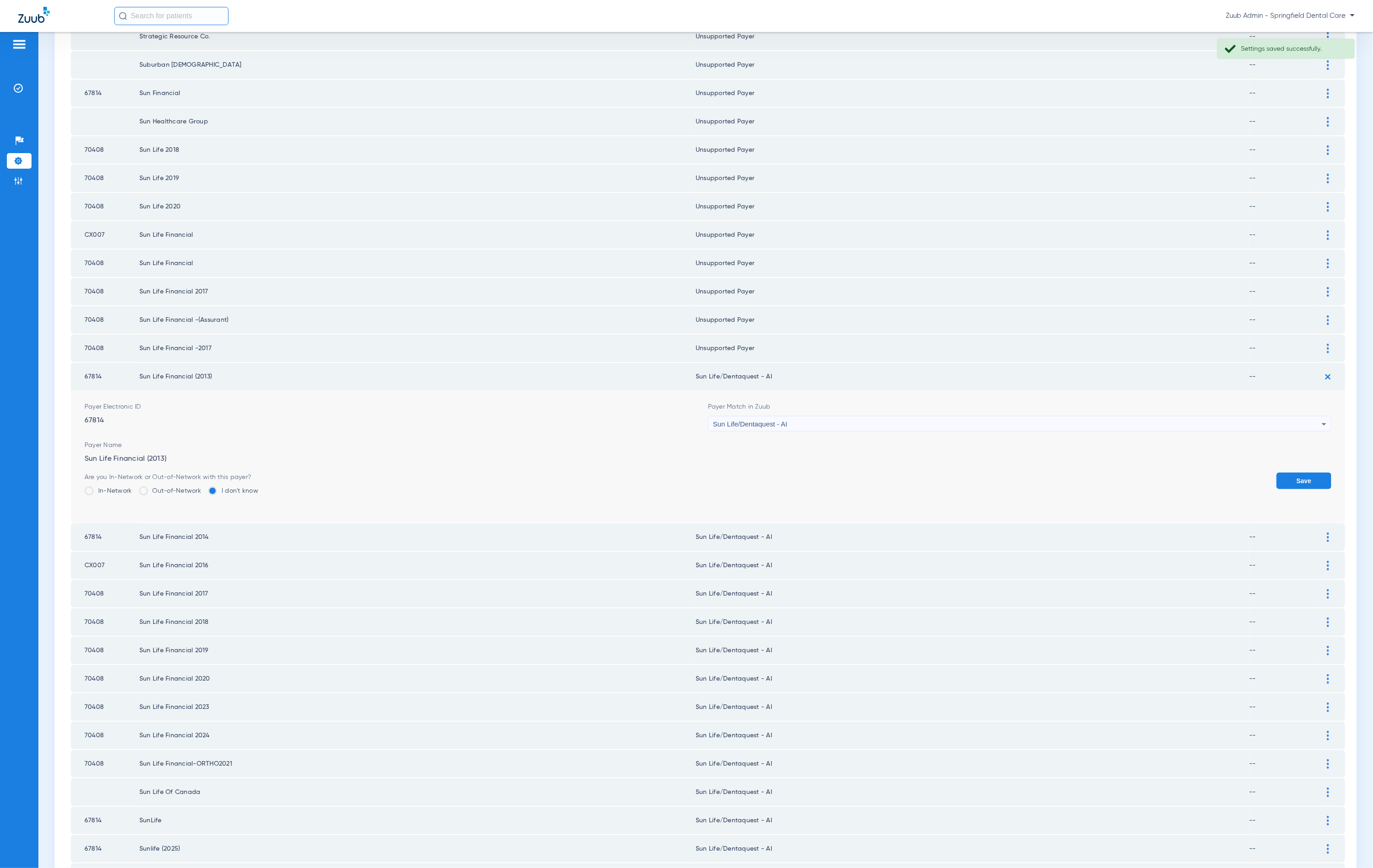
click at [804, 416] on mat-select "Sun Life/Dentaquest - AI" at bounding box center [1020, 424] width 623 height 16
click at [802, 417] on div "Sun Life/Dentaquest - AI" at bounding box center [1017, 424] width 609 height 16
type input "nnn"
click at [786, 446] on mat-option "Unsupported Payer" at bounding box center [1013, 452] width 618 height 16
click at [1290, 472] on button "Save" at bounding box center [1304, 480] width 55 height 16
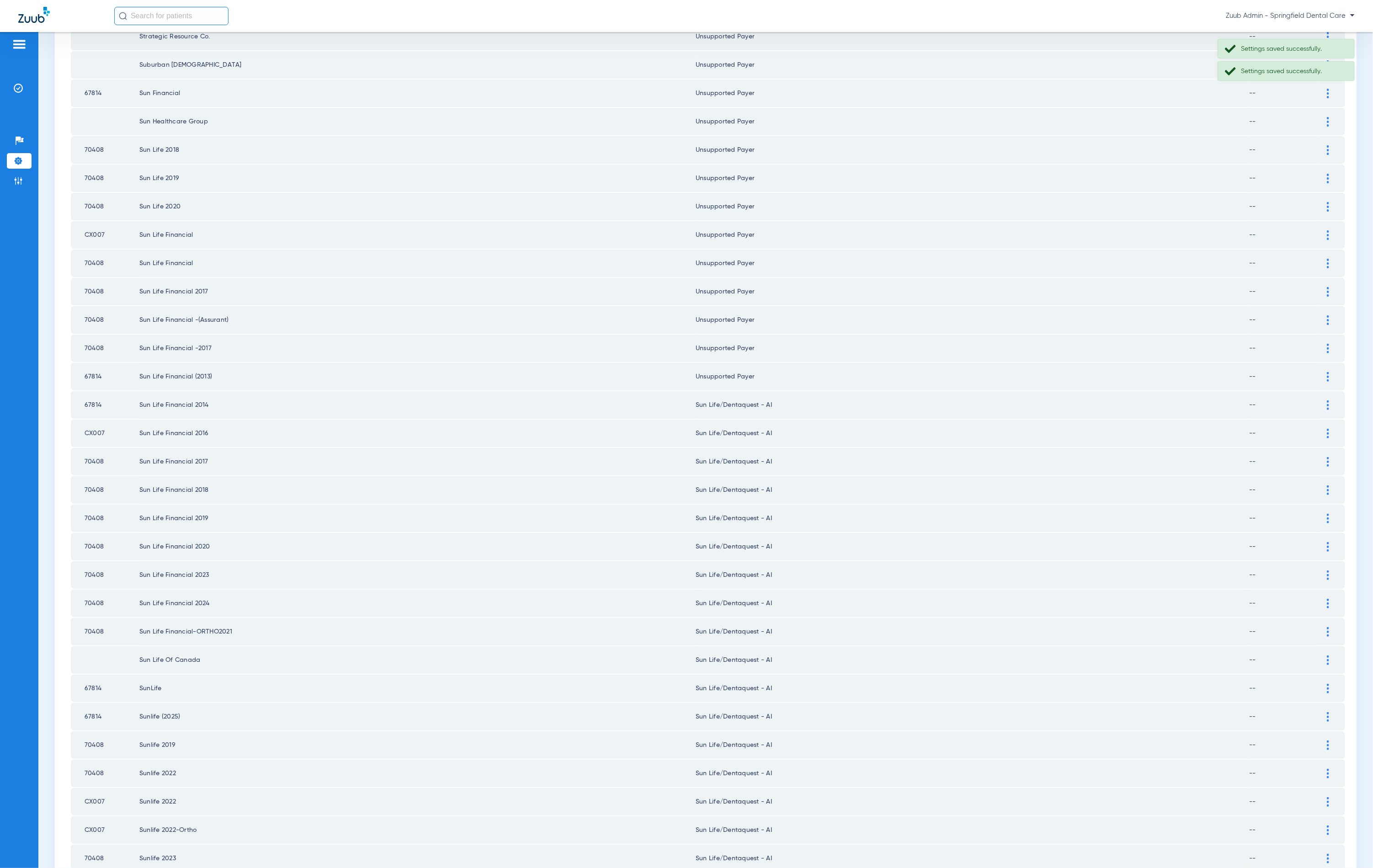
click at [1327, 401] on img at bounding box center [1328, 405] width 2 height 10
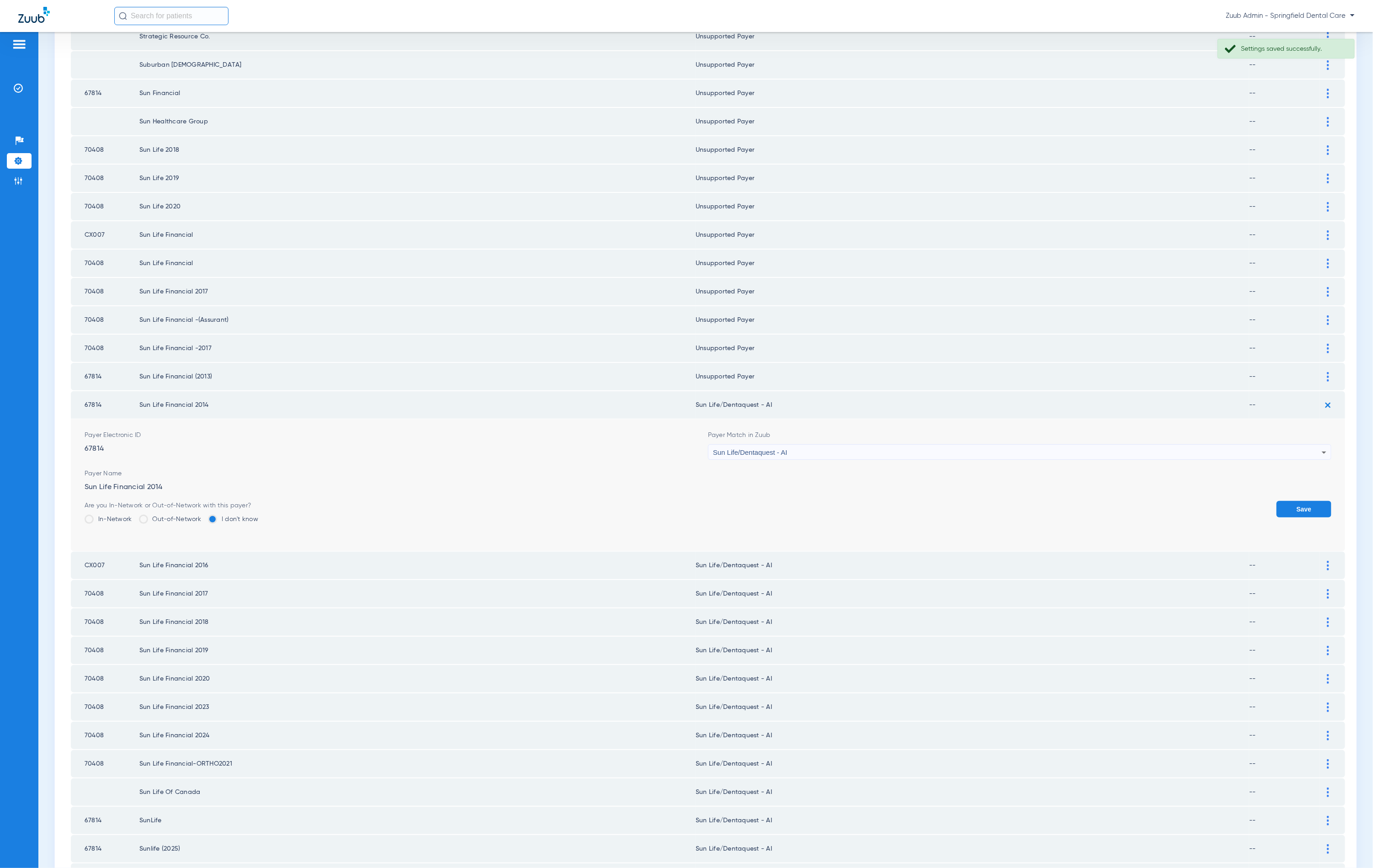
click at [852, 445] on div "Sun Life/Dentaquest - AI" at bounding box center [1017, 453] width 609 height 16
type input "unn"
click at [812, 487] on div "unn close -- Unsupported Payer No Insurance Payers found" at bounding box center [1013, 470] width 618 height 66
click at [909, 484] on mat-option "Unsupported Payer" at bounding box center [1013, 479] width 618 height 16
click at [1276, 501] on button "Save" at bounding box center [1304, 508] width 55 height 16
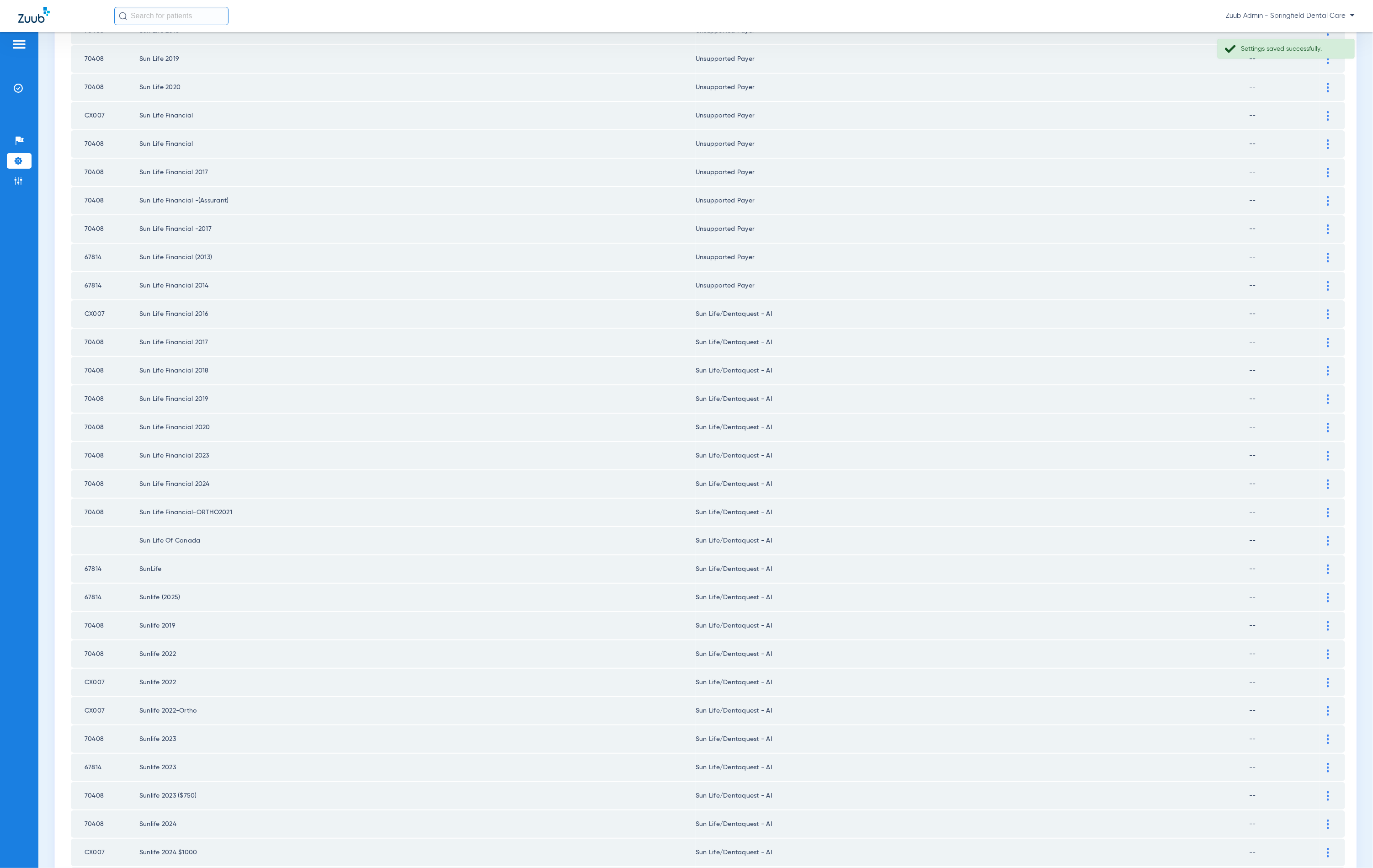
scroll to position [652, 0]
click at [1321, 234] on div at bounding box center [1328, 239] width 16 height 10
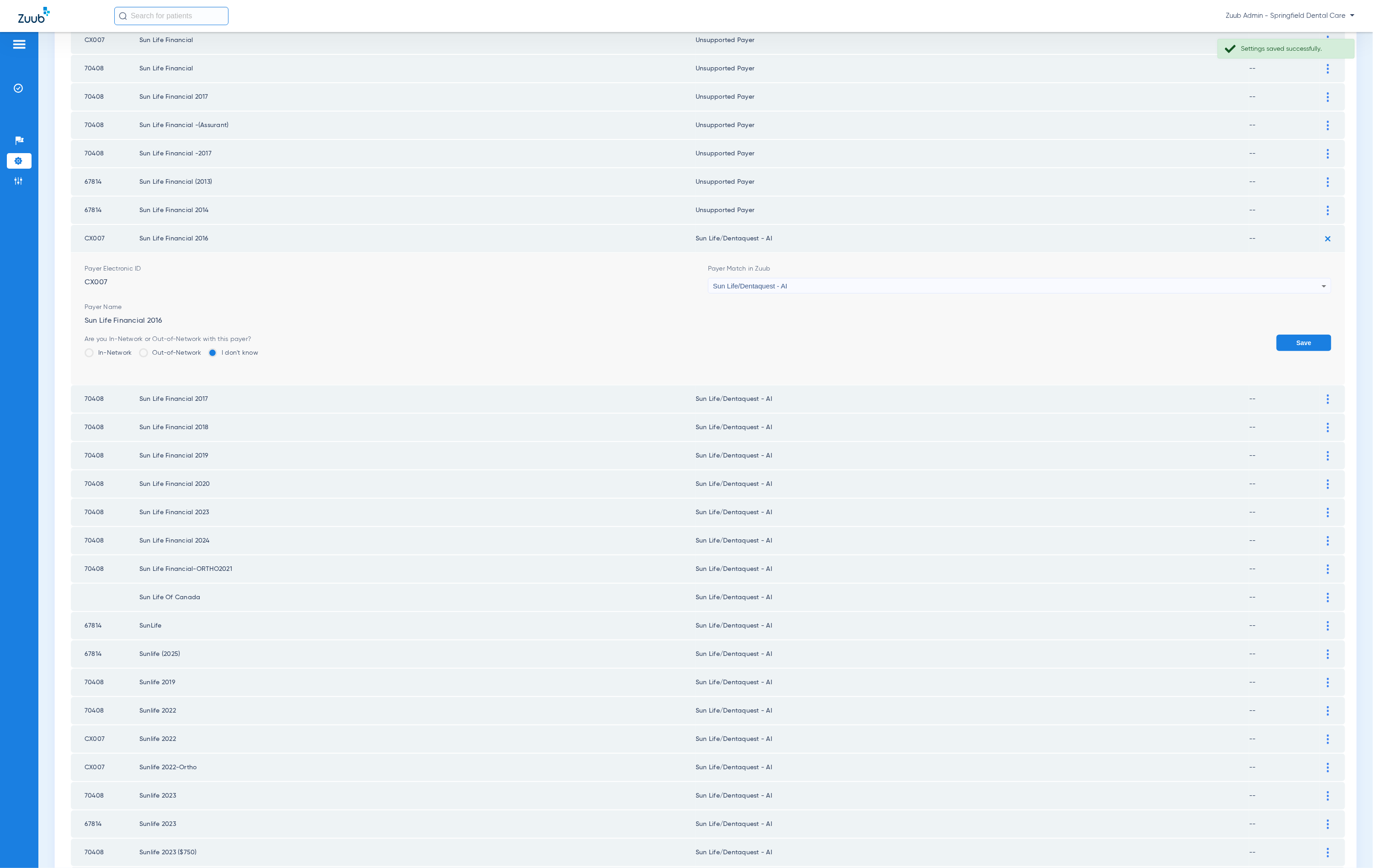
click at [807, 279] on div "Sun Life/Dentaquest - AI" at bounding box center [1017, 286] width 609 height 16
type input "unn"
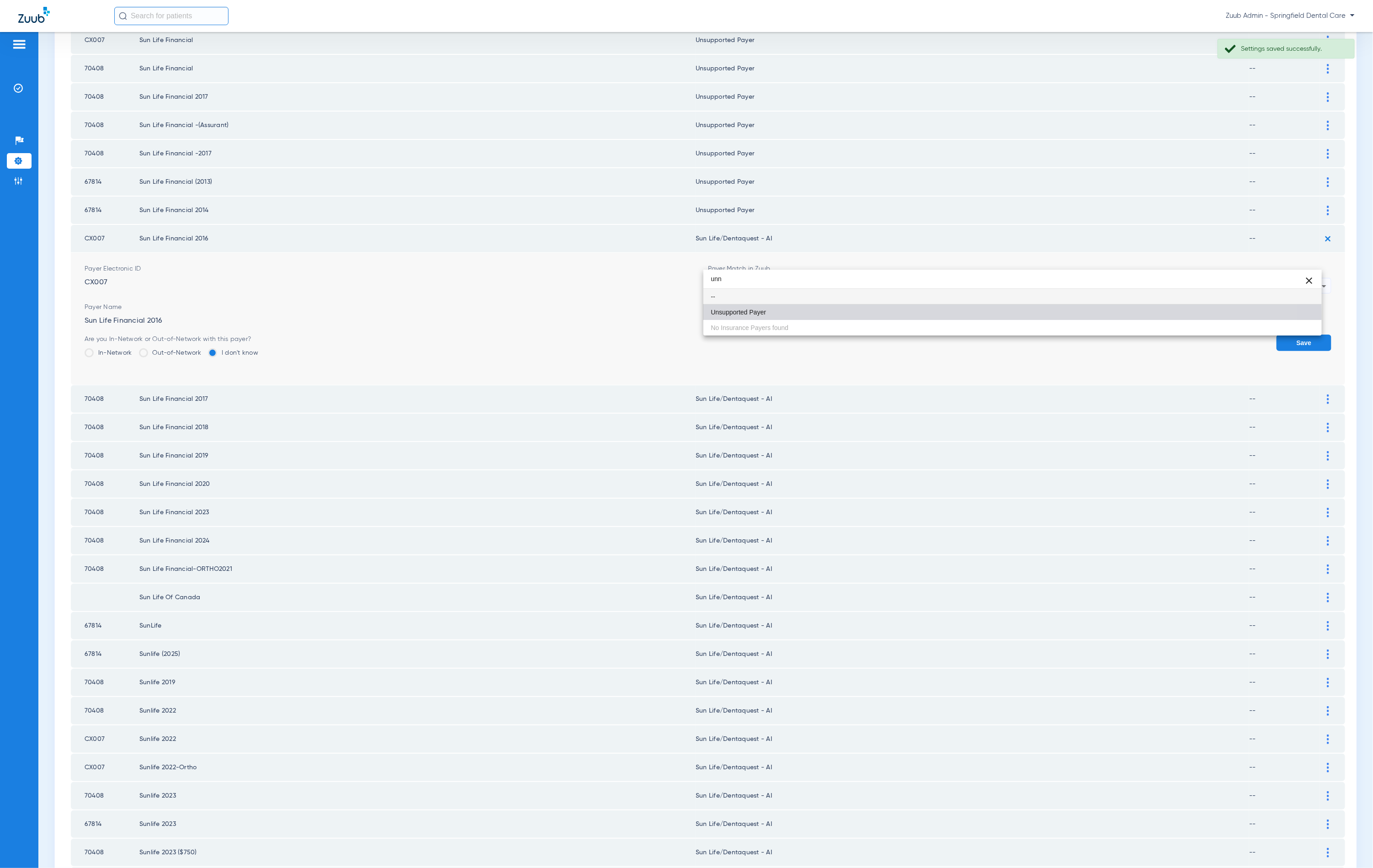
click at [787, 317] on mat-option "Unsupported Payer" at bounding box center [1013, 312] width 618 height 16
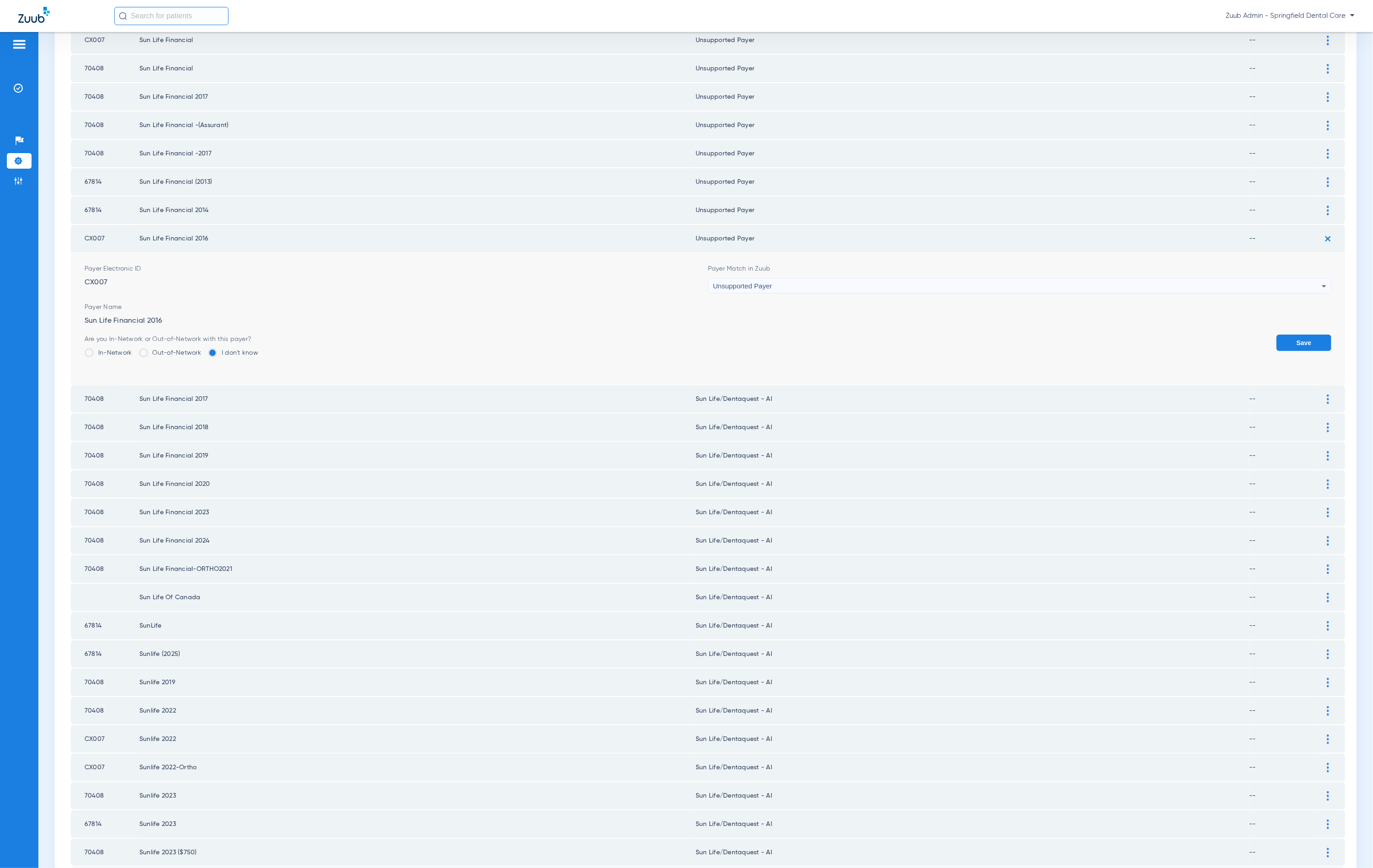
click at [1287, 334] on button "Save" at bounding box center [1304, 342] width 55 height 16
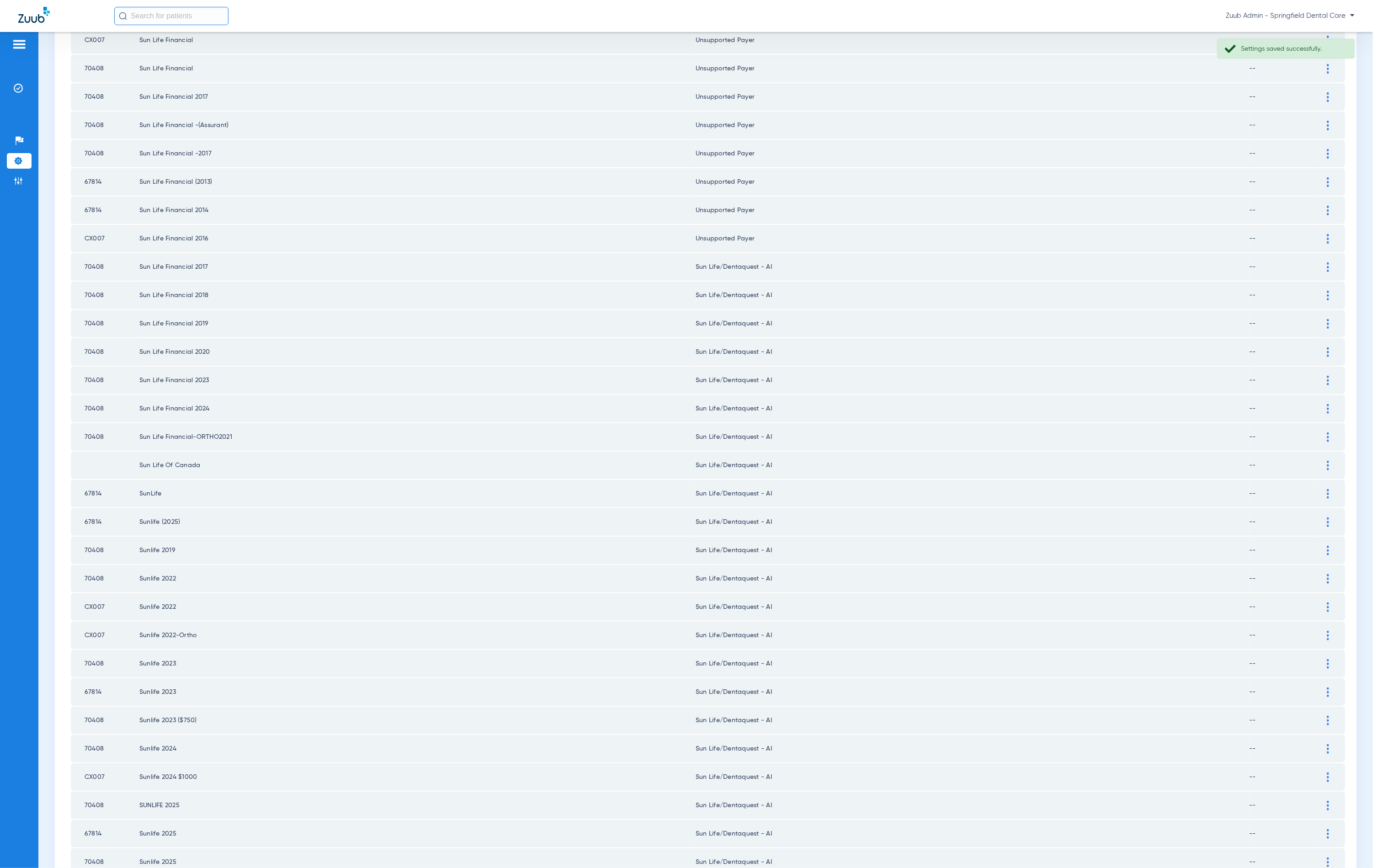
click at [1321, 262] on div at bounding box center [1328, 267] width 16 height 10
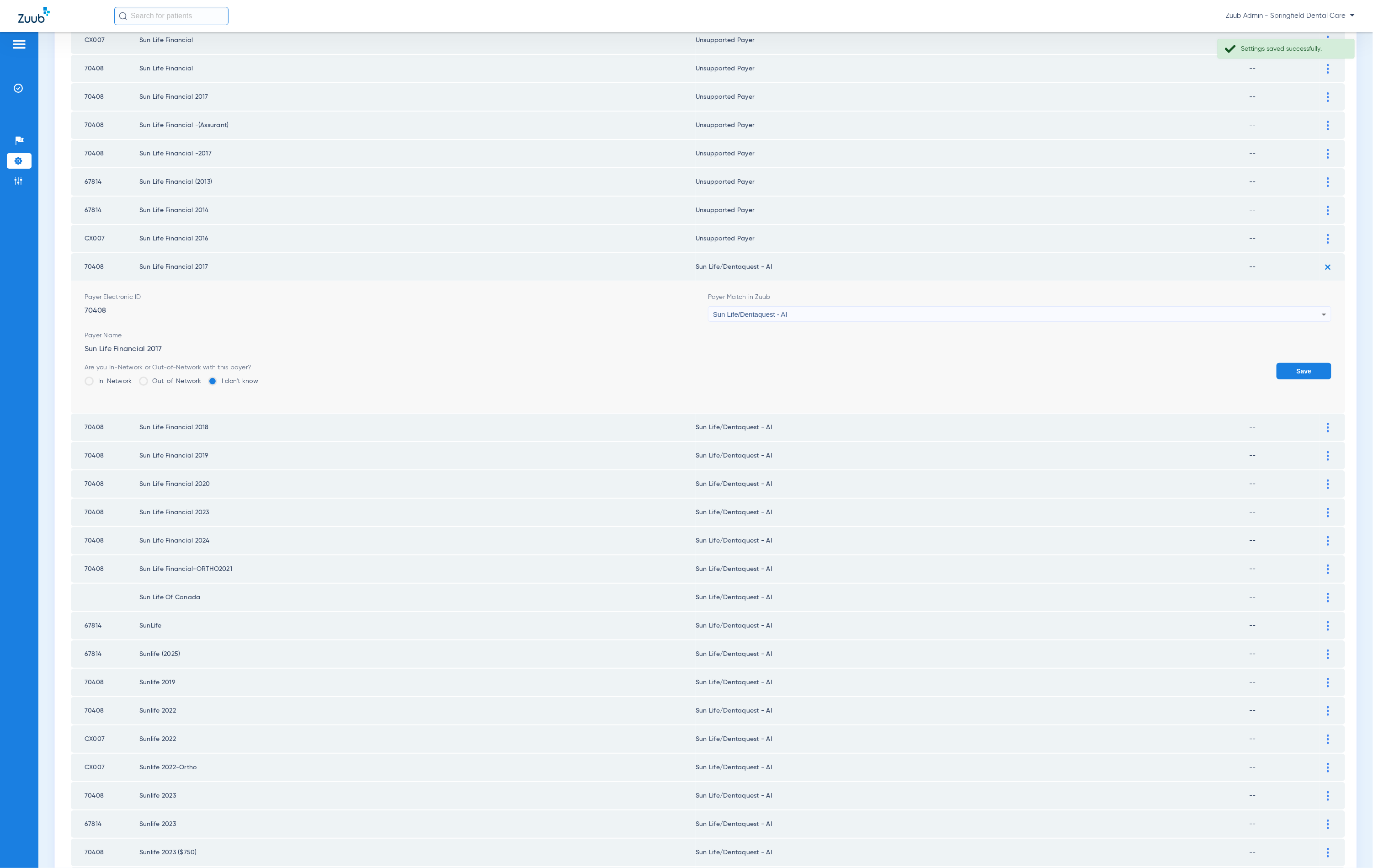
click at [831, 307] on div "Sun Life/Dentaquest - AI" at bounding box center [1017, 314] width 609 height 16
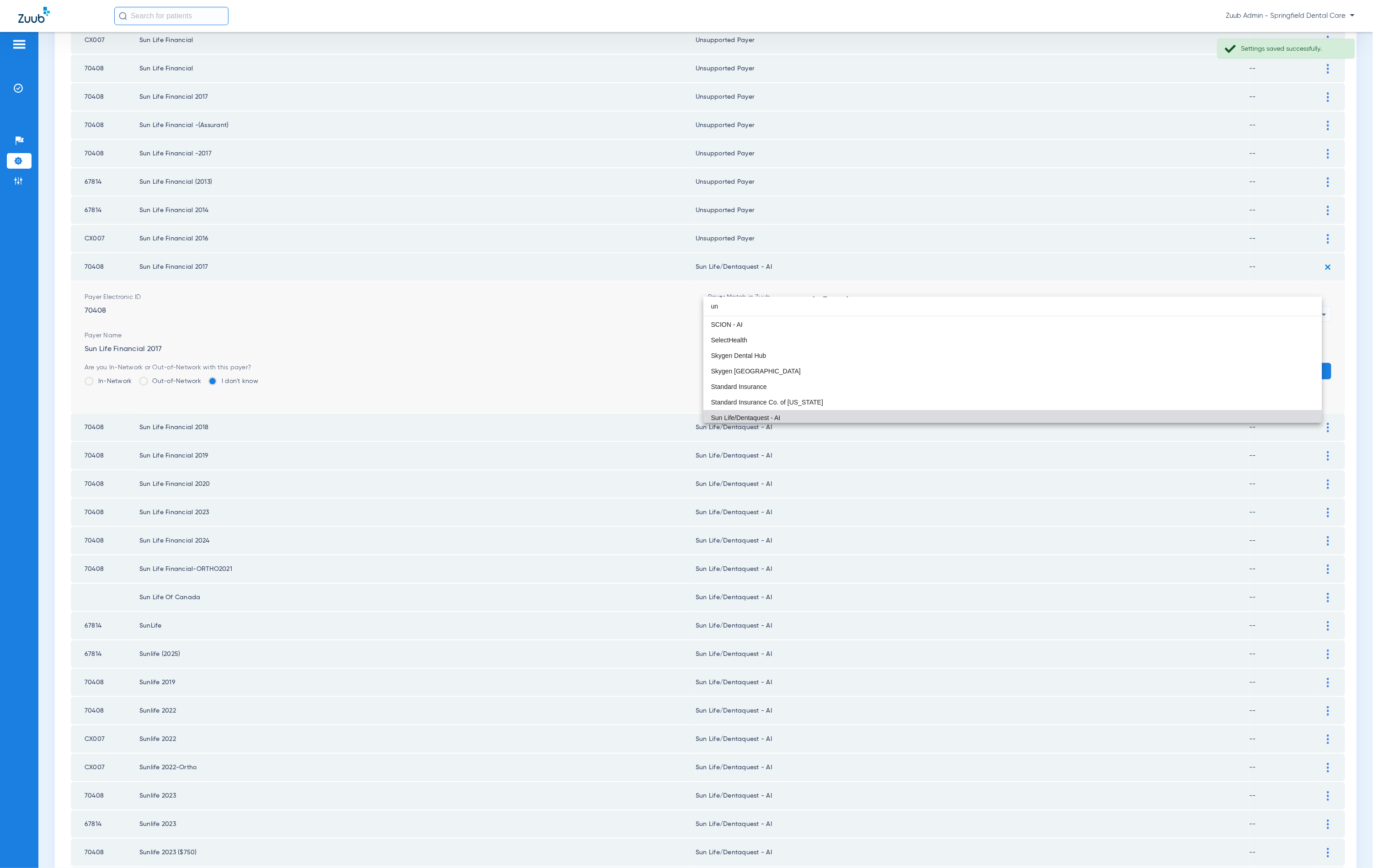
scroll to position [2, 0]
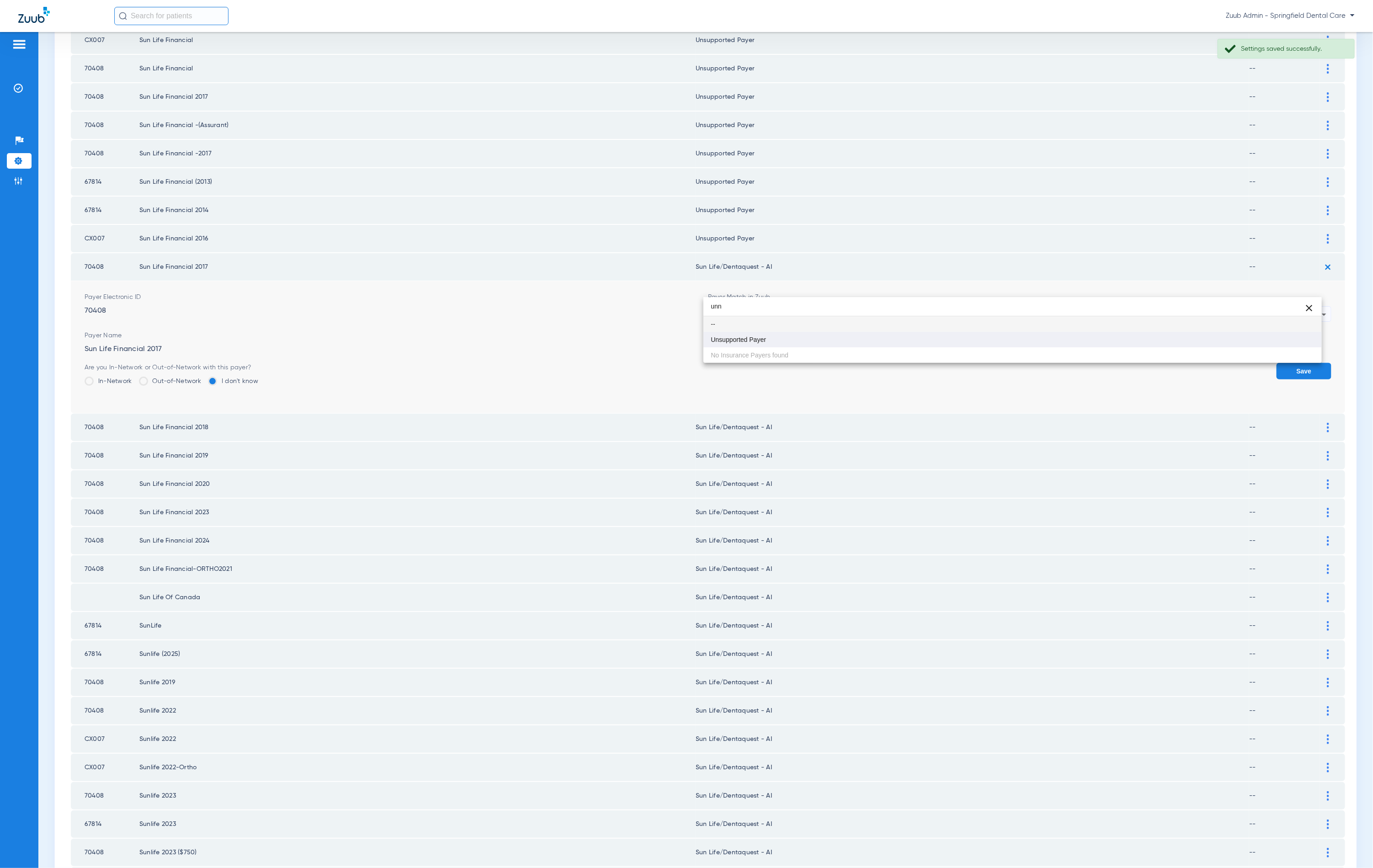
type input "unn"
click at [825, 338] on mat-option "Unsupported Payer" at bounding box center [1013, 340] width 618 height 16
click at [1280, 363] on button "Save" at bounding box center [1304, 371] width 55 height 16
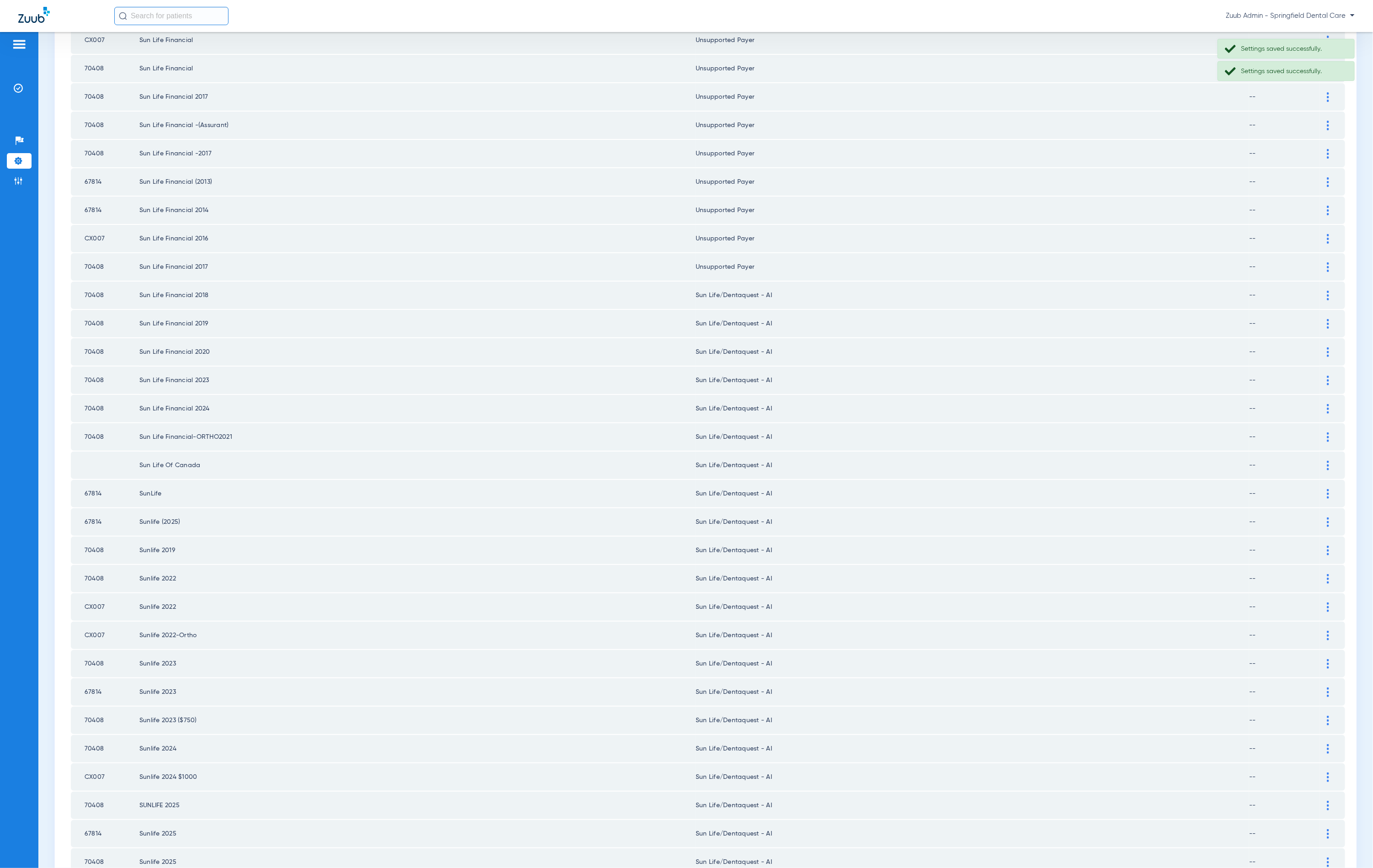
click at [745, 310] on td "Sun Life/Dentaquest - AI" at bounding box center [972, 323] width 554 height 27
drag, startPoint x: 746, startPoint y: 280, endPoint x: 1159, endPoint y: 276, distance: 413.0
click at [747, 281] on td "Sun Life/Dentaquest - AI" at bounding box center [972, 295] width 554 height 27
click at [1322, 291] on div at bounding box center [1328, 295] width 16 height 10
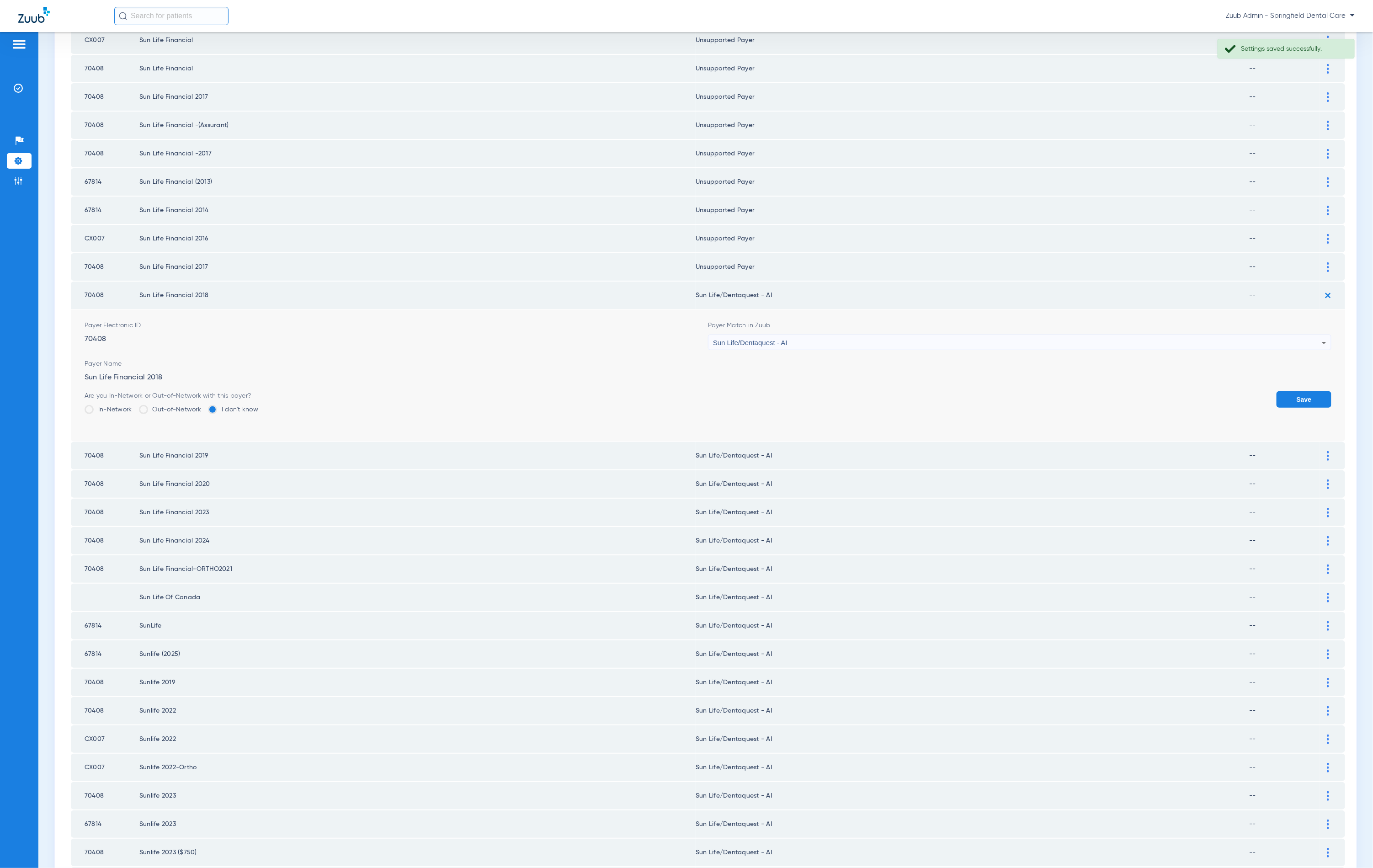
click at [1241, 335] on div "Sun Life/Dentaquest - AI" at bounding box center [1017, 343] width 609 height 16
type input "unn"
click at [1272, 360] on mat-option "Unsupported Payer" at bounding box center [1013, 367] width 618 height 16
click at [1290, 391] on button "Save" at bounding box center [1304, 399] width 55 height 16
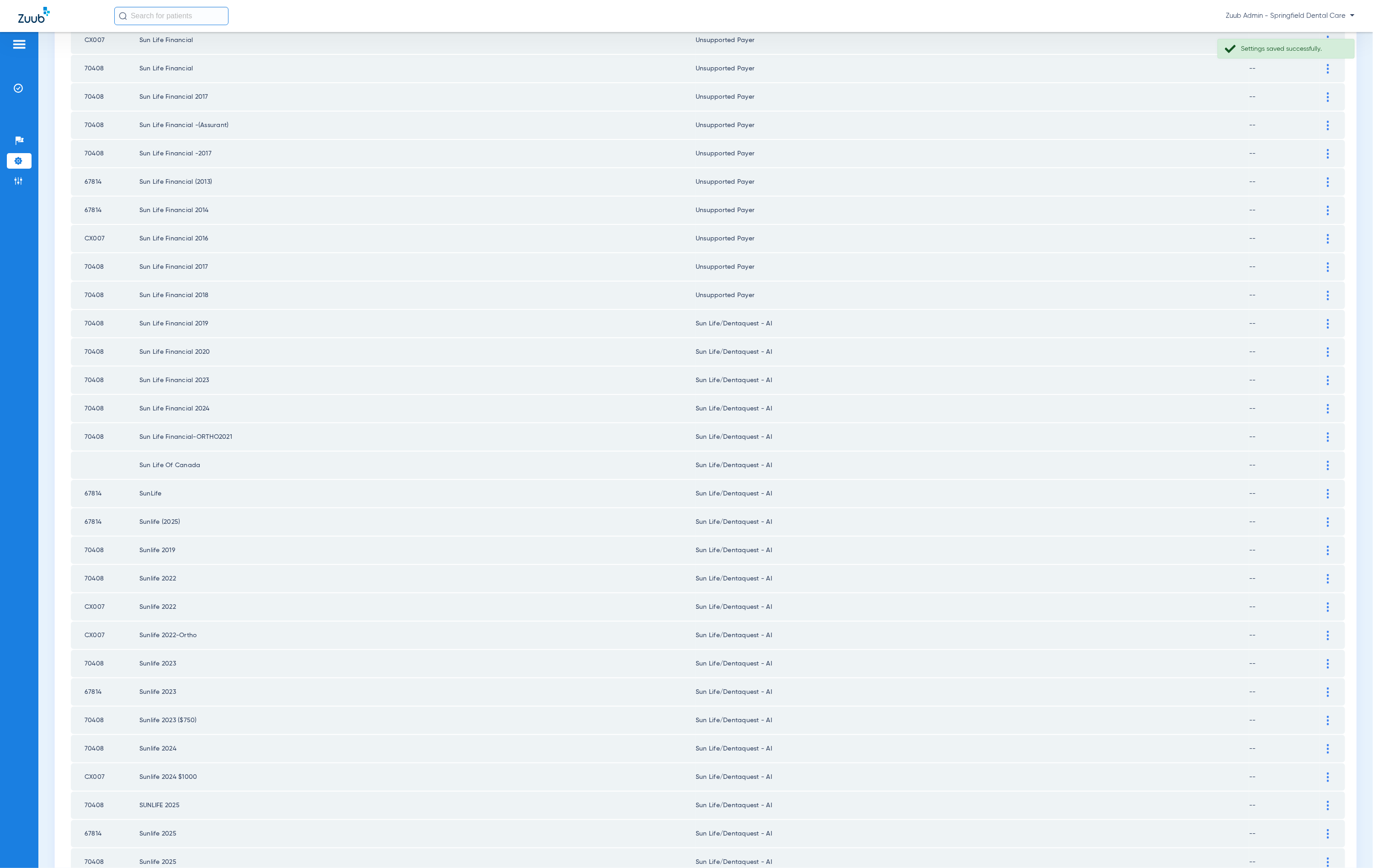
click at [1320, 319] on div at bounding box center [1328, 324] width 16 height 10
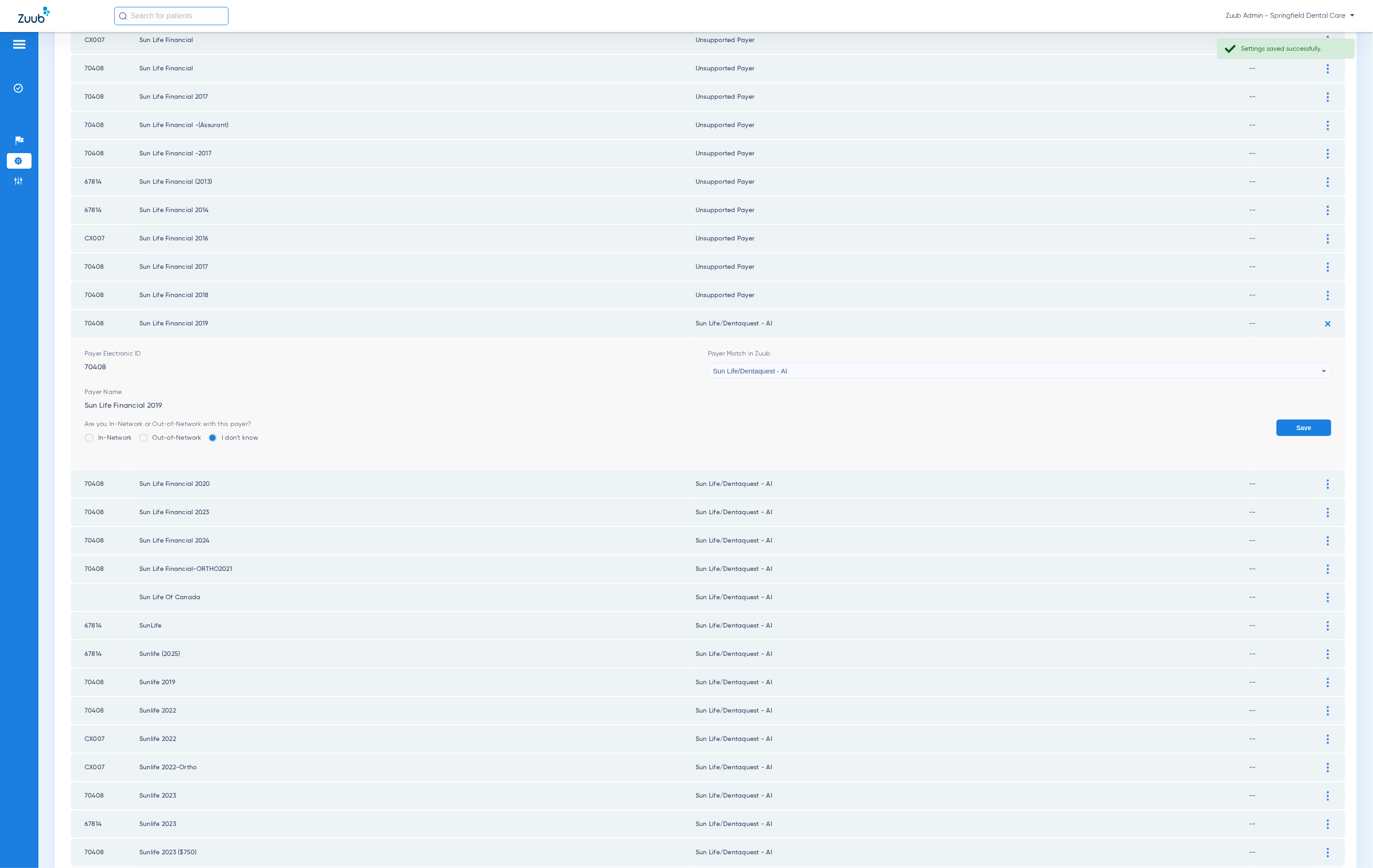
click at [965, 363] on div "Sun Life/Dentaquest - AI" at bounding box center [1017, 371] width 609 height 16
type input "unn"
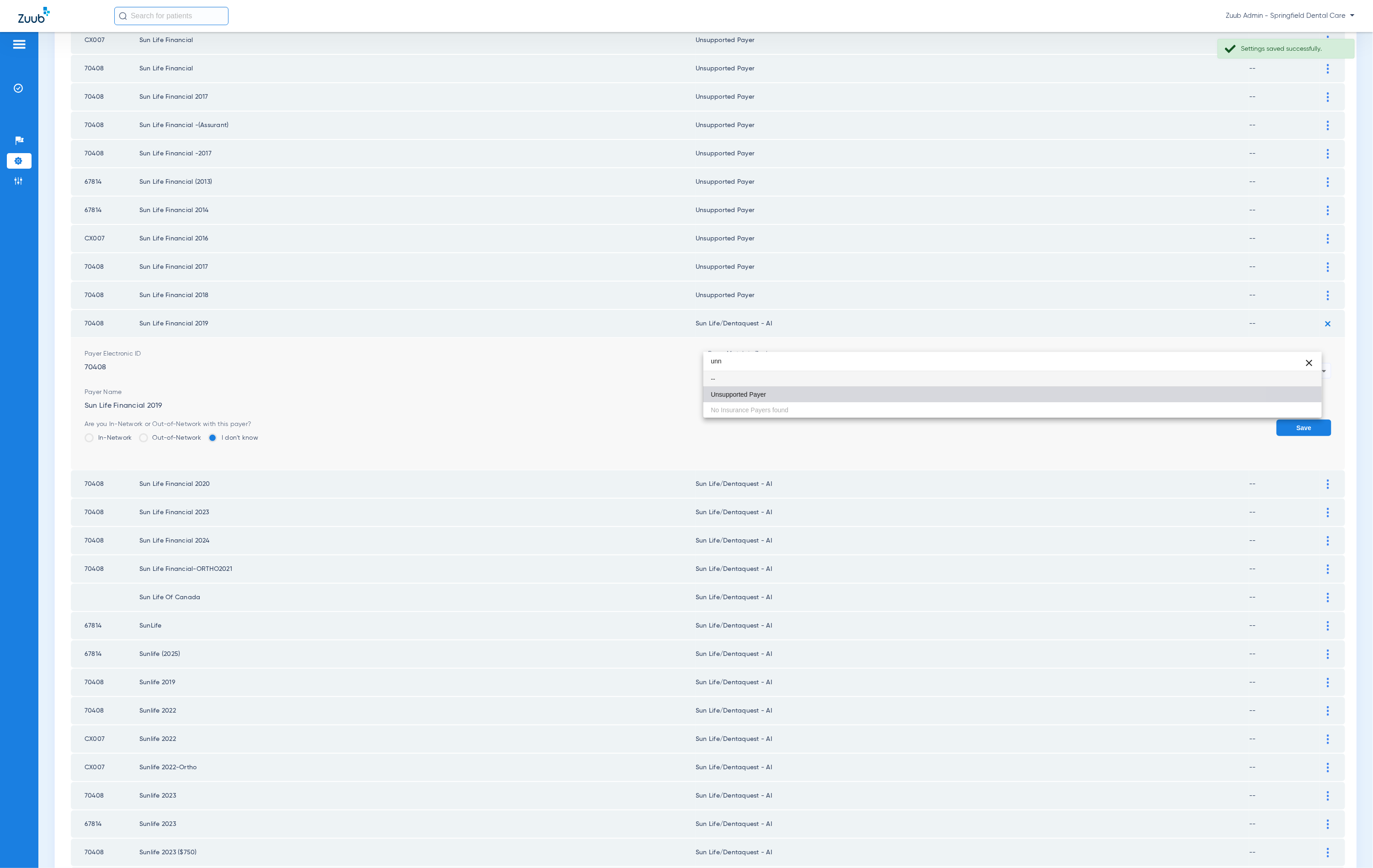
click at [887, 398] on mat-option "Unsupported Payer" at bounding box center [1013, 394] width 618 height 16
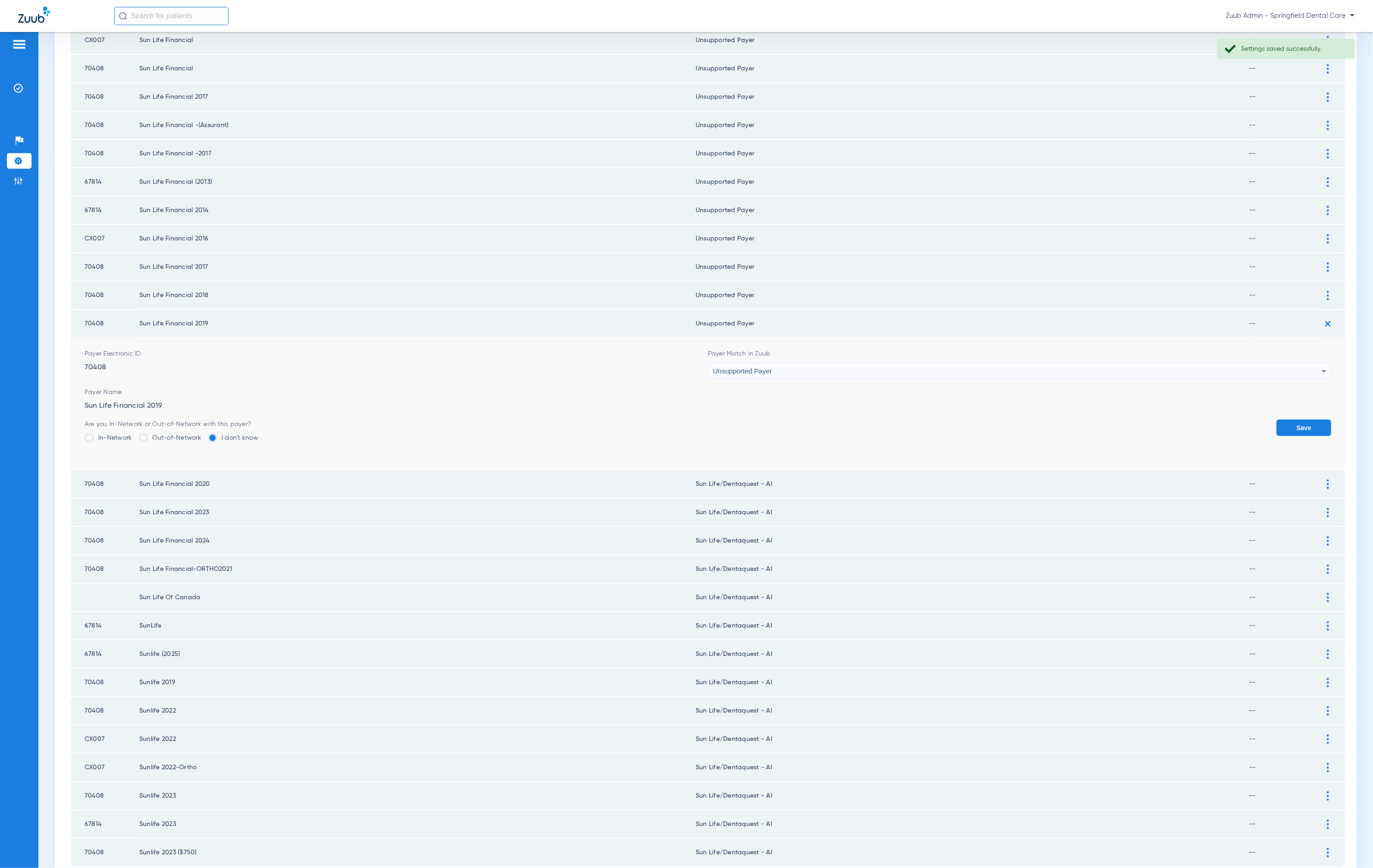
click at [1291, 420] on button "Save" at bounding box center [1304, 427] width 55 height 16
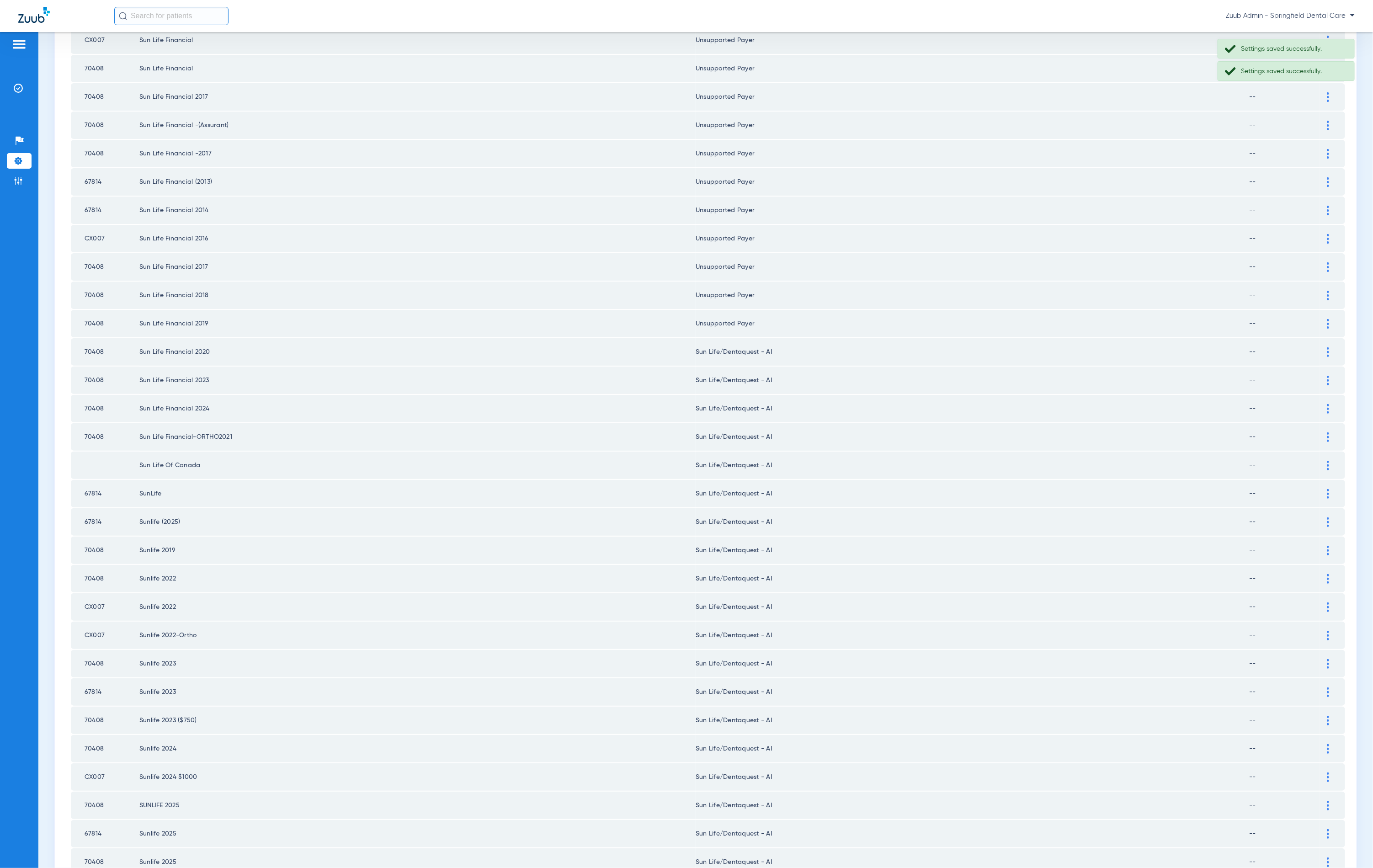
click at [1327, 348] on img at bounding box center [1328, 353] width 2 height 10
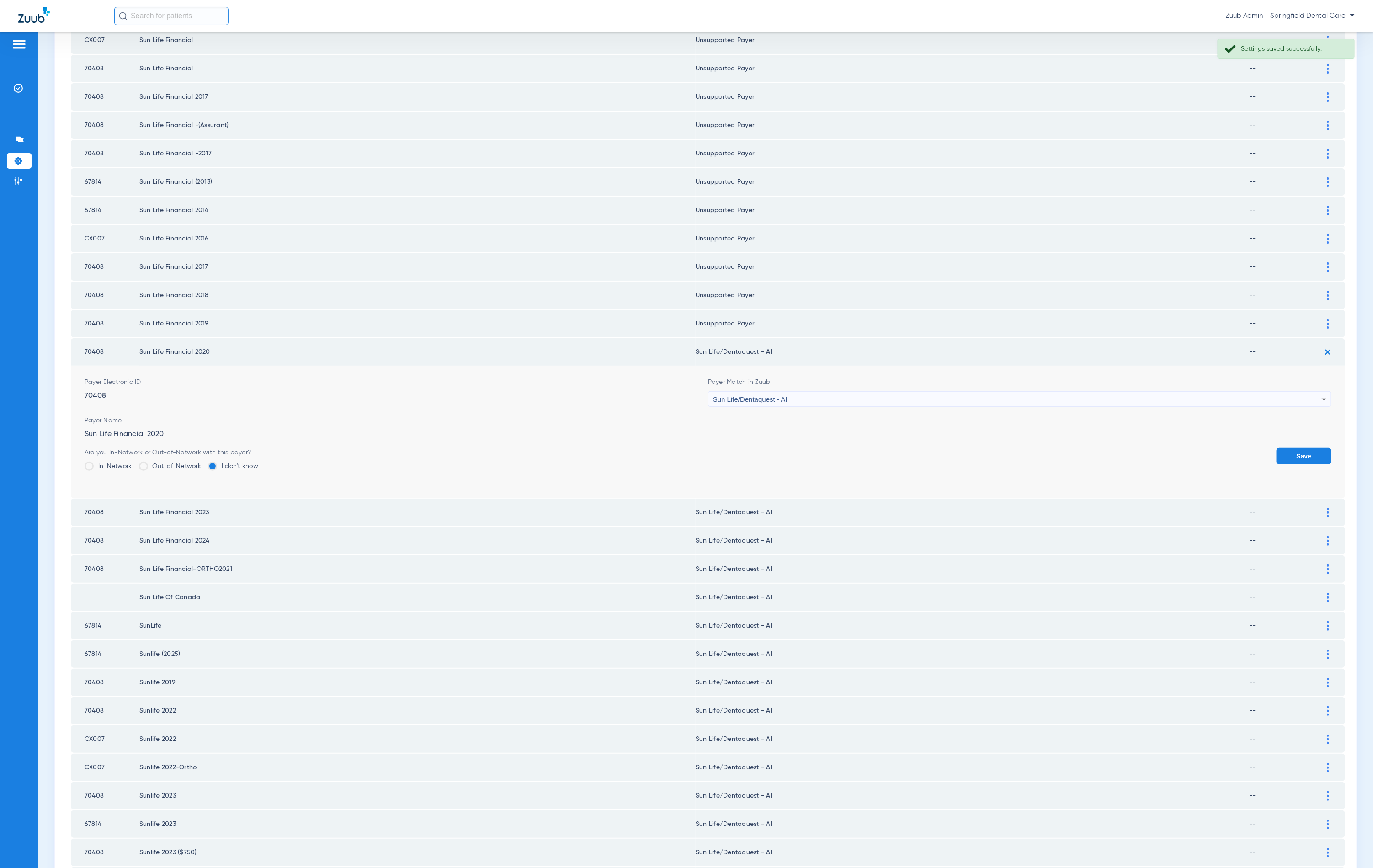
click at [831, 392] on div "Sun Life/Dentaquest - AI" at bounding box center [1017, 400] width 609 height 16
type input "unn"
click at [826, 420] on mat-option "Unsupported Payer" at bounding box center [1013, 422] width 618 height 16
click at [1265, 448] on div "Are you In-Network or Out-of-Network with this payer? In-Network Out-of-Network…" at bounding box center [708, 463] width 1247 height 30
click at [1276, 448] on button "Save" at bounding box center [1304, 456] width 55 height 16
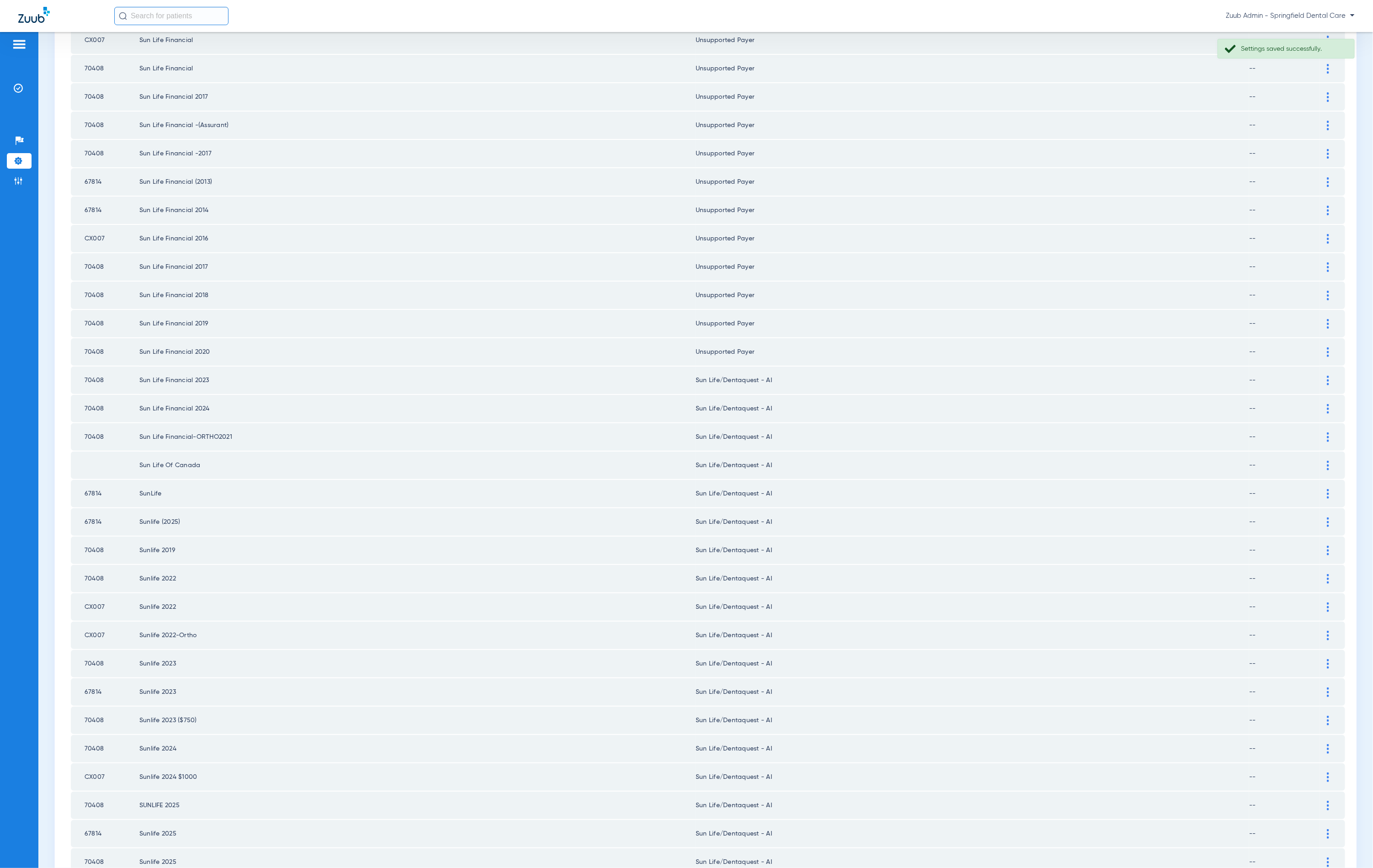
click at [1320, 376] on div at bounding box center [1328, 381] width 16 height 10
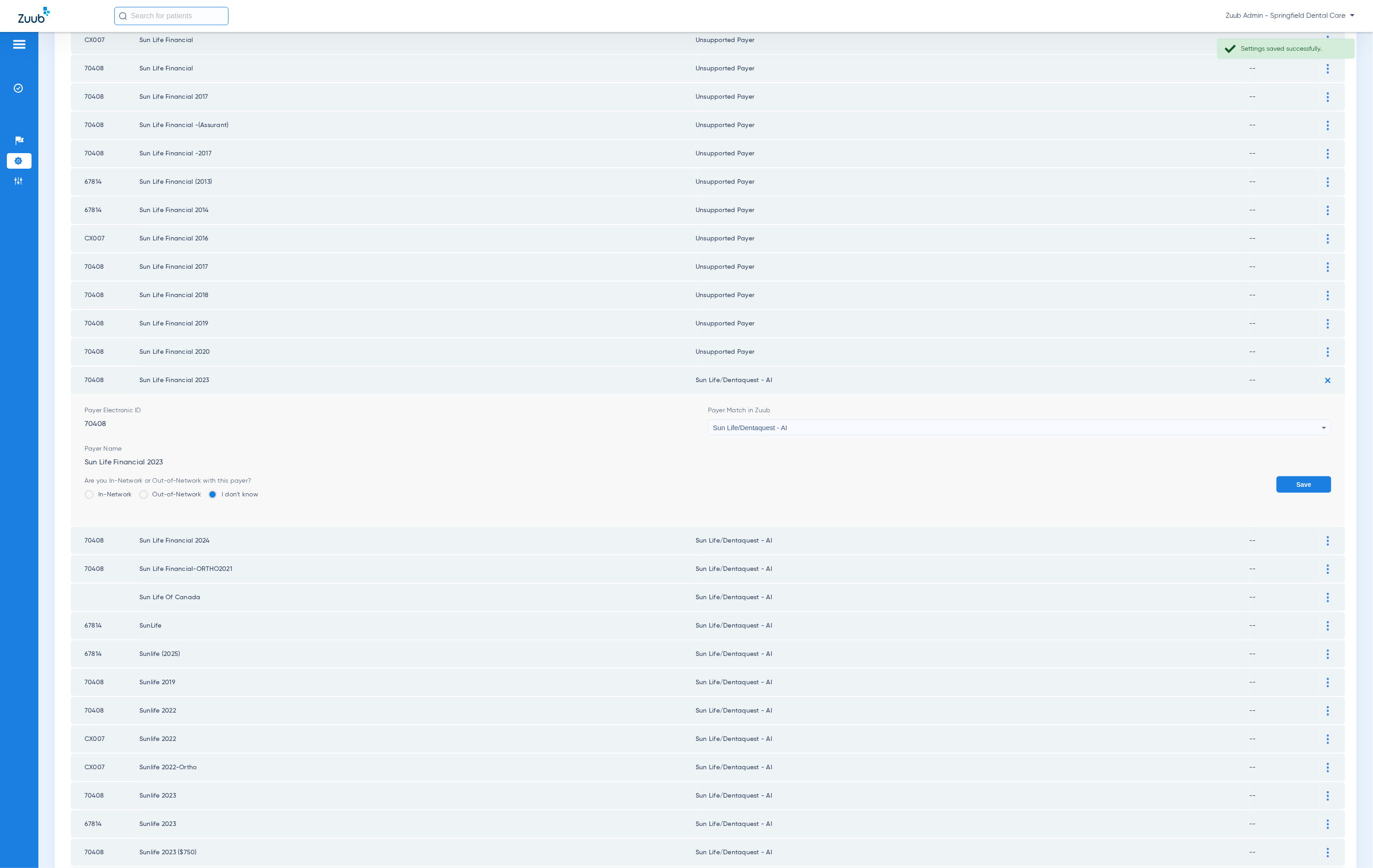
click at [858, 420] on div "Sun Life/Dentaquest - AI" at bounding box center [1017, 428] width 609 height 16
type input "unn"
click at [735, 446] on span "Unsupported Payer" at bounding box center [738, 449] width 55 height 6
click at [1298, 476] on button "Save" at bounding box center [1304, 484] width 55 height 16
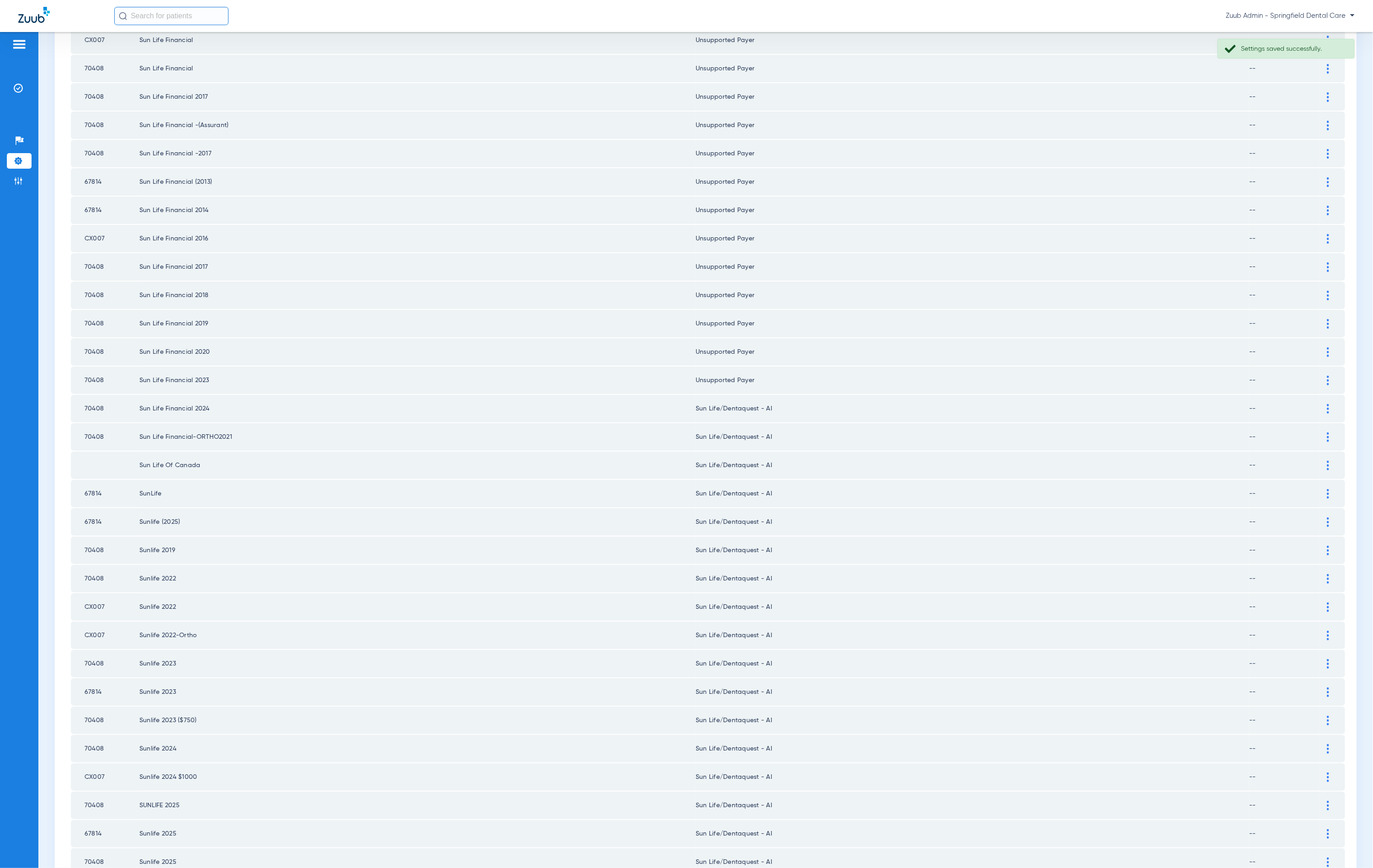
click at [1320, 404] on div at bounding box center [1328, 409] width 16 height 10
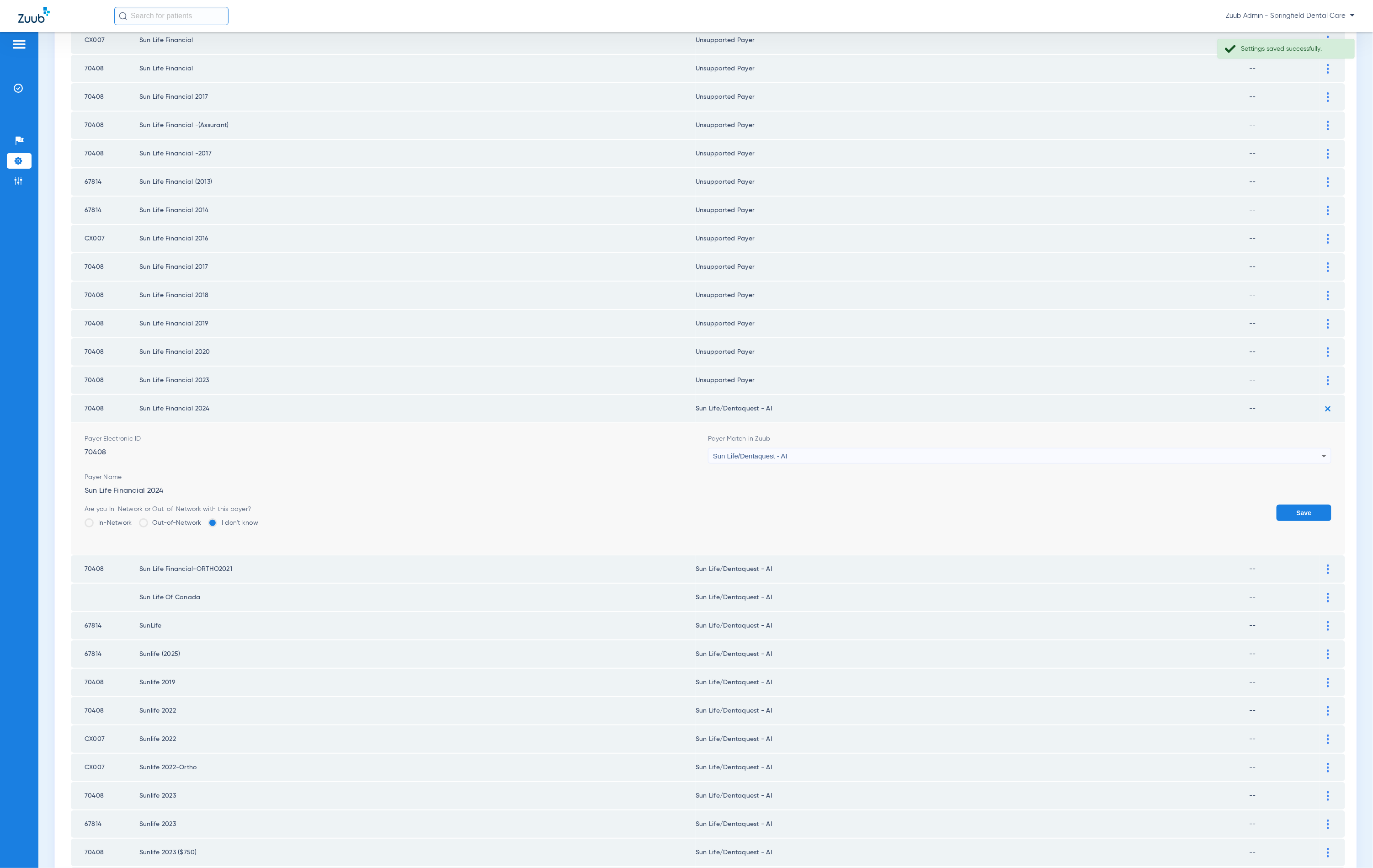
click at [927, 435] on form "Payer Electronic ID 70408 Payer Match in Zuub Sun Life/Dentaquest - AI Payer Na…" at bounding box center [708, 489] width 1247 height 132
click at [924, 448] on div "Sun Life/Dentaquest - AI" at bounding box center [1017, 456] width 609 height 16
type input "unn"
click at [819, 472] on mat-option "Unsupported Payer" at bounding box center [1013, 477] width 618 height 16
click at [1305, 473] on form "Payer Electronic ID 70408 Payer Match in Zuub Unsupported Payer Payer Name Sun …" at bounding box center [708, 489] width 1247 height 132
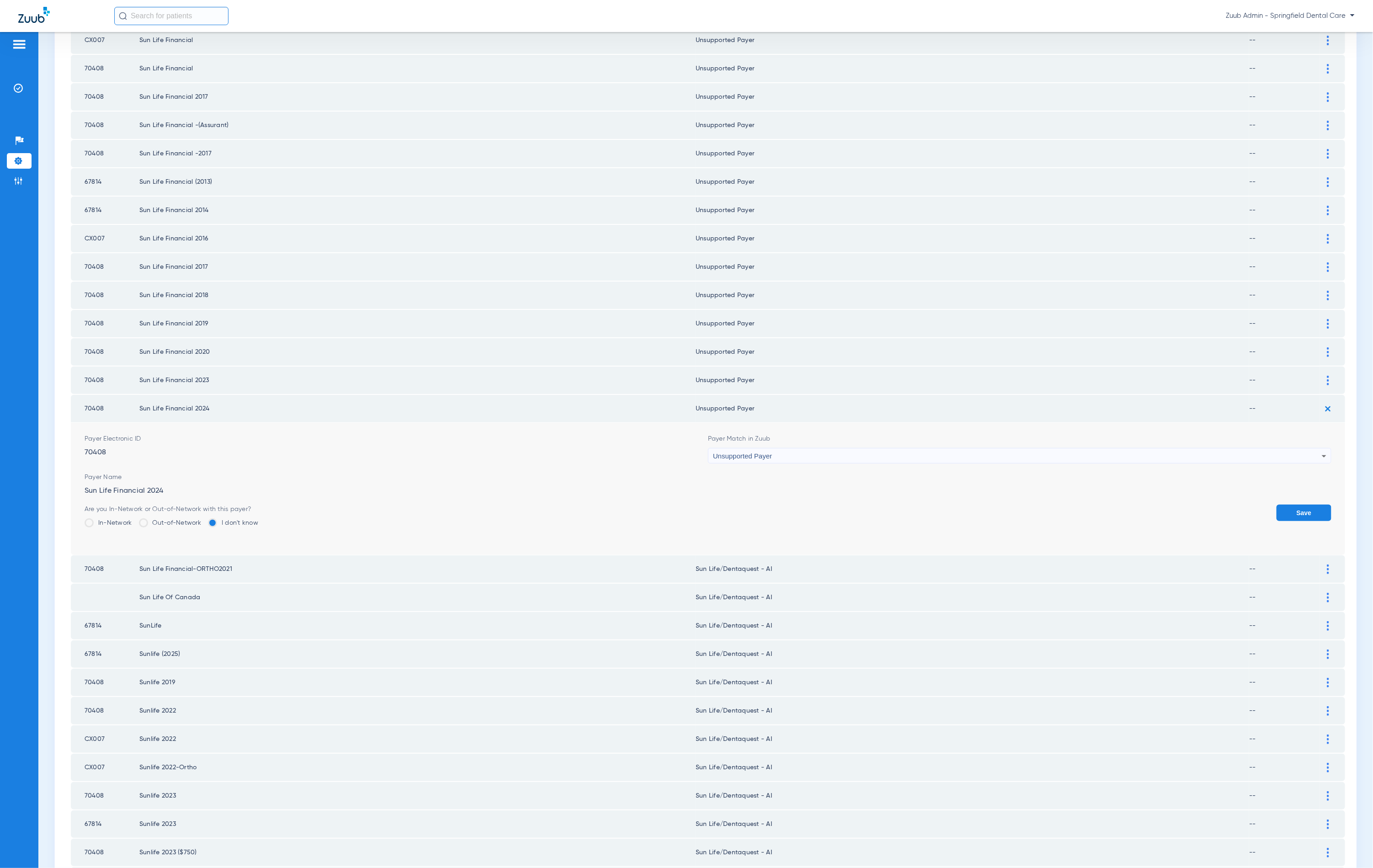
click at [1307, 505] on button "Save" at bounding box center [1304, 513] width 55 height 16
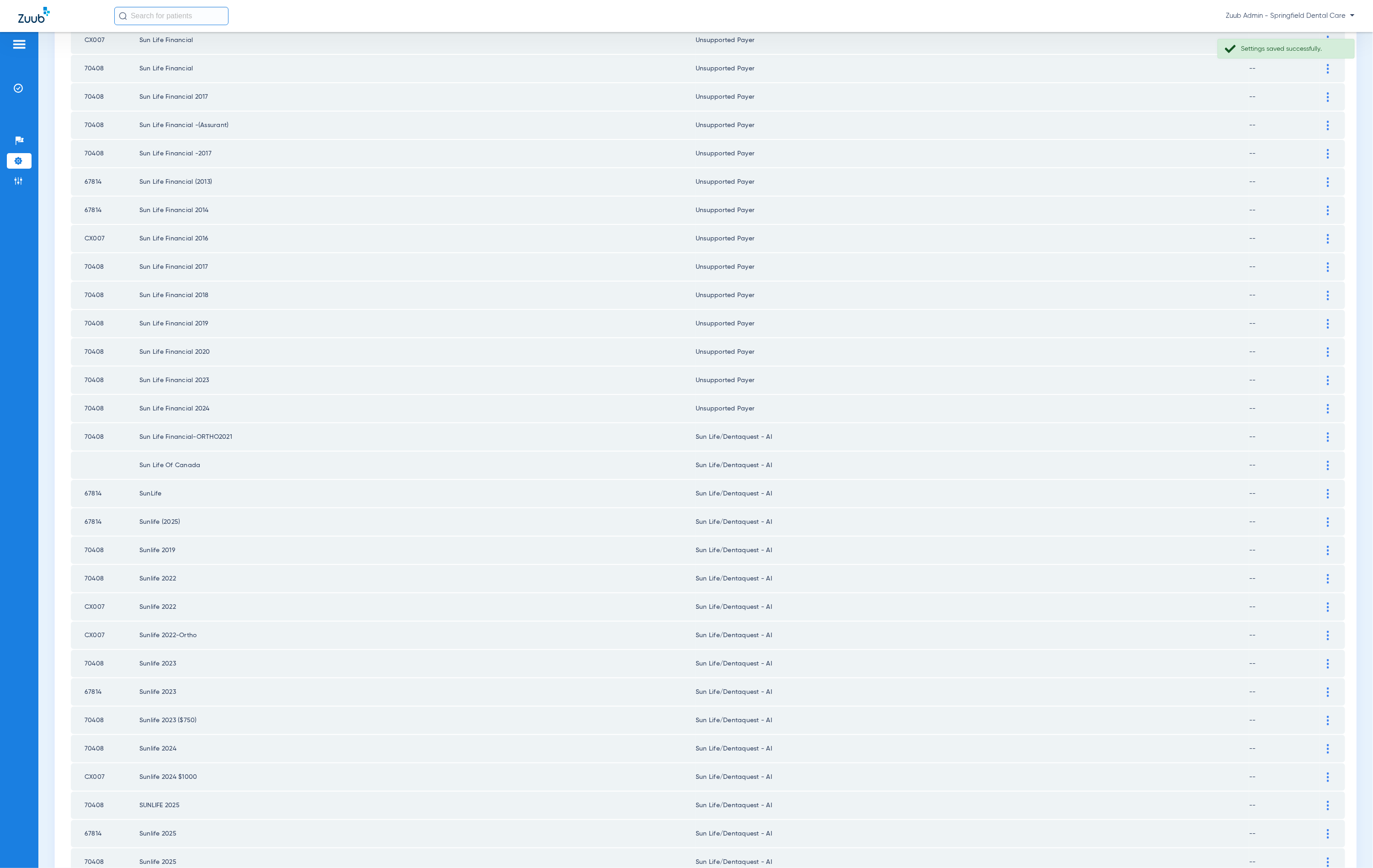
click at [1320, 432] on div at bounding box center [1328, 437] width 16 height 10
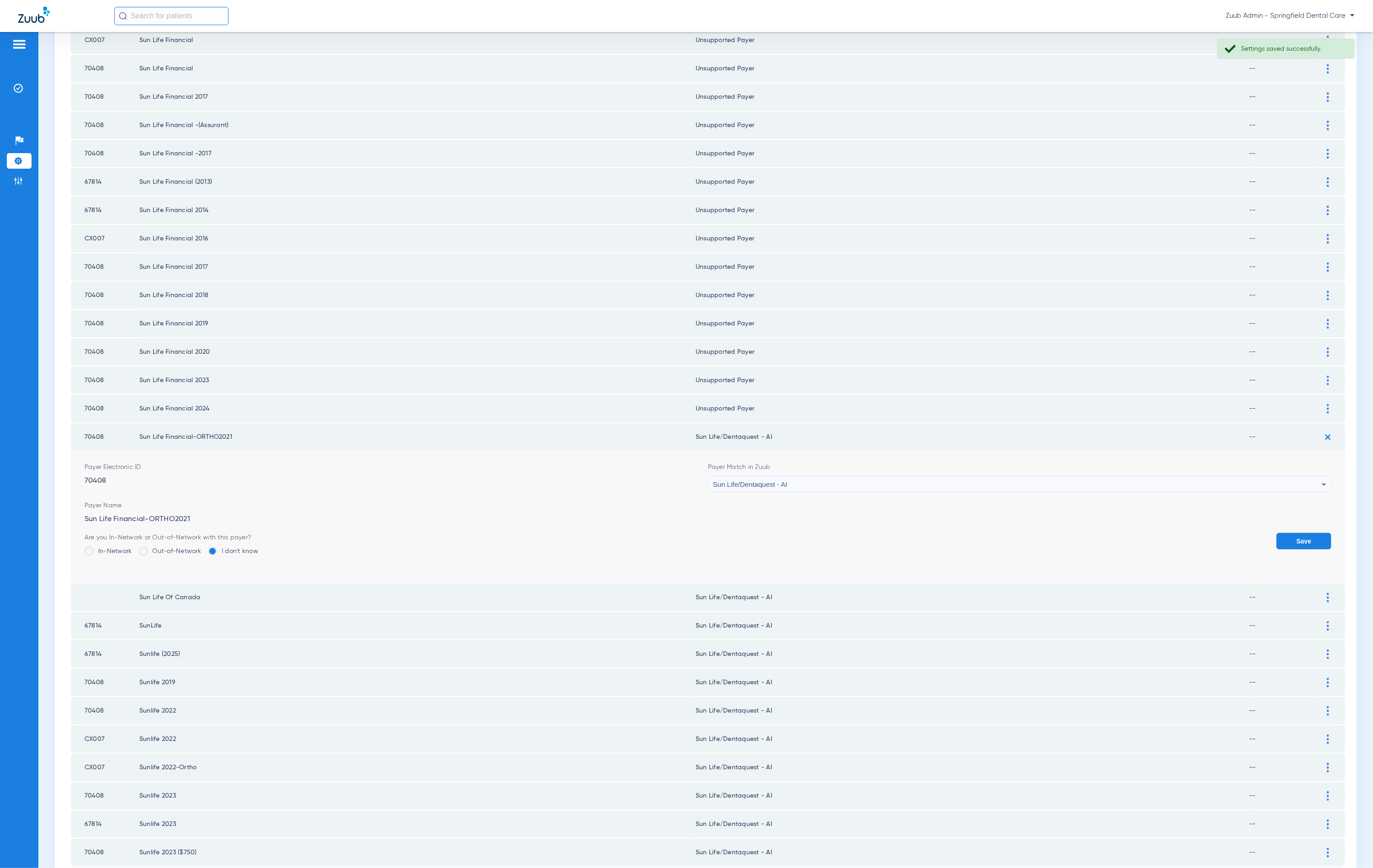
click at [909, 477] on div "Sun Life/Dentaquest - AI" at bounding box center [1017, 484] width 609 height 16
type input "unn"
click at [831, 495] on mat-option "--" at bounding box center [1013, 489] width 618 height 16
click at [805, 477] on div "--" at bounding box center [1017, 484] width 609 height 16
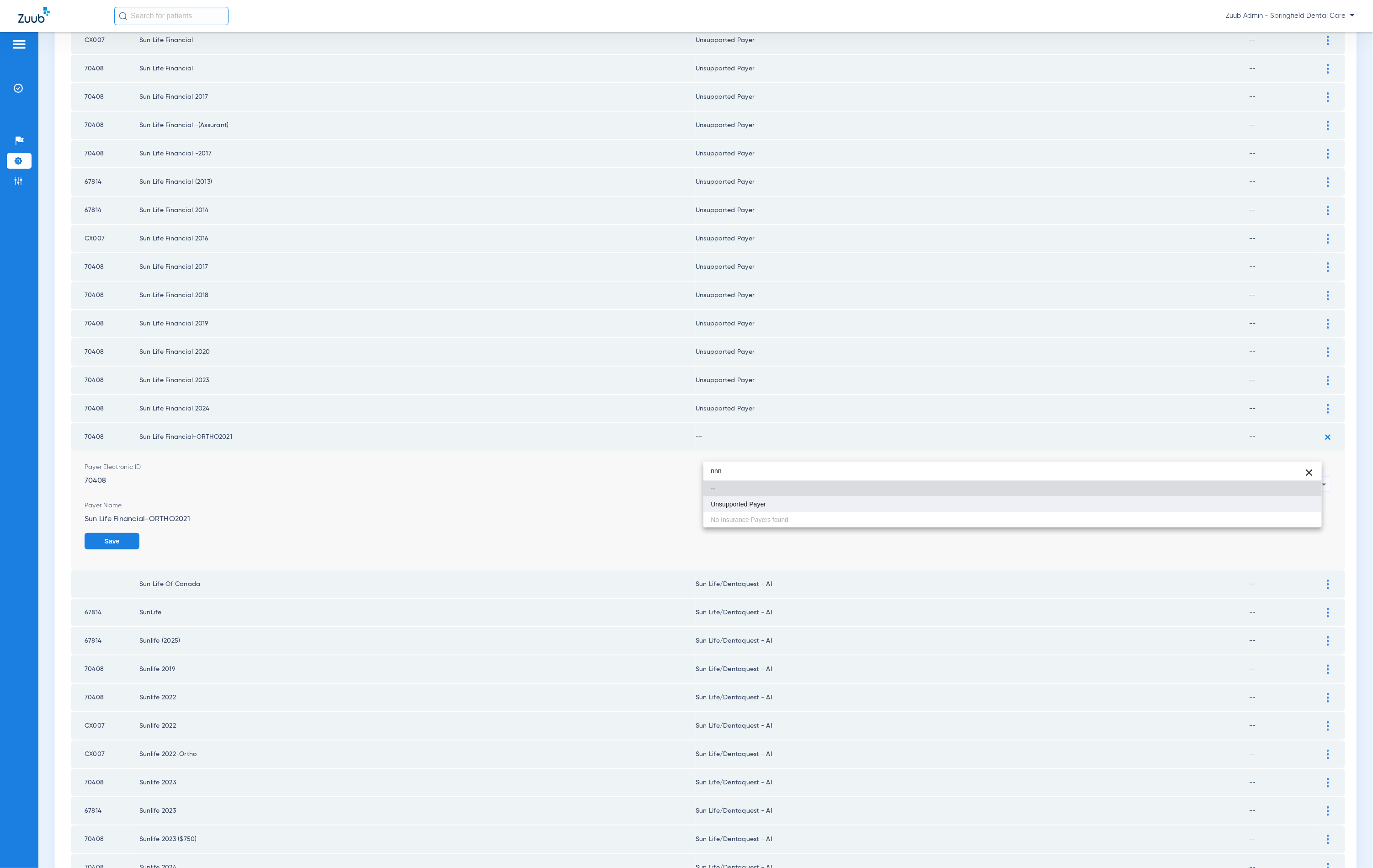
type input "nnn"
click at [791, 499] on mat-option "Unsupported Payer" at bounding box center [1013, 504] width 618 height 16
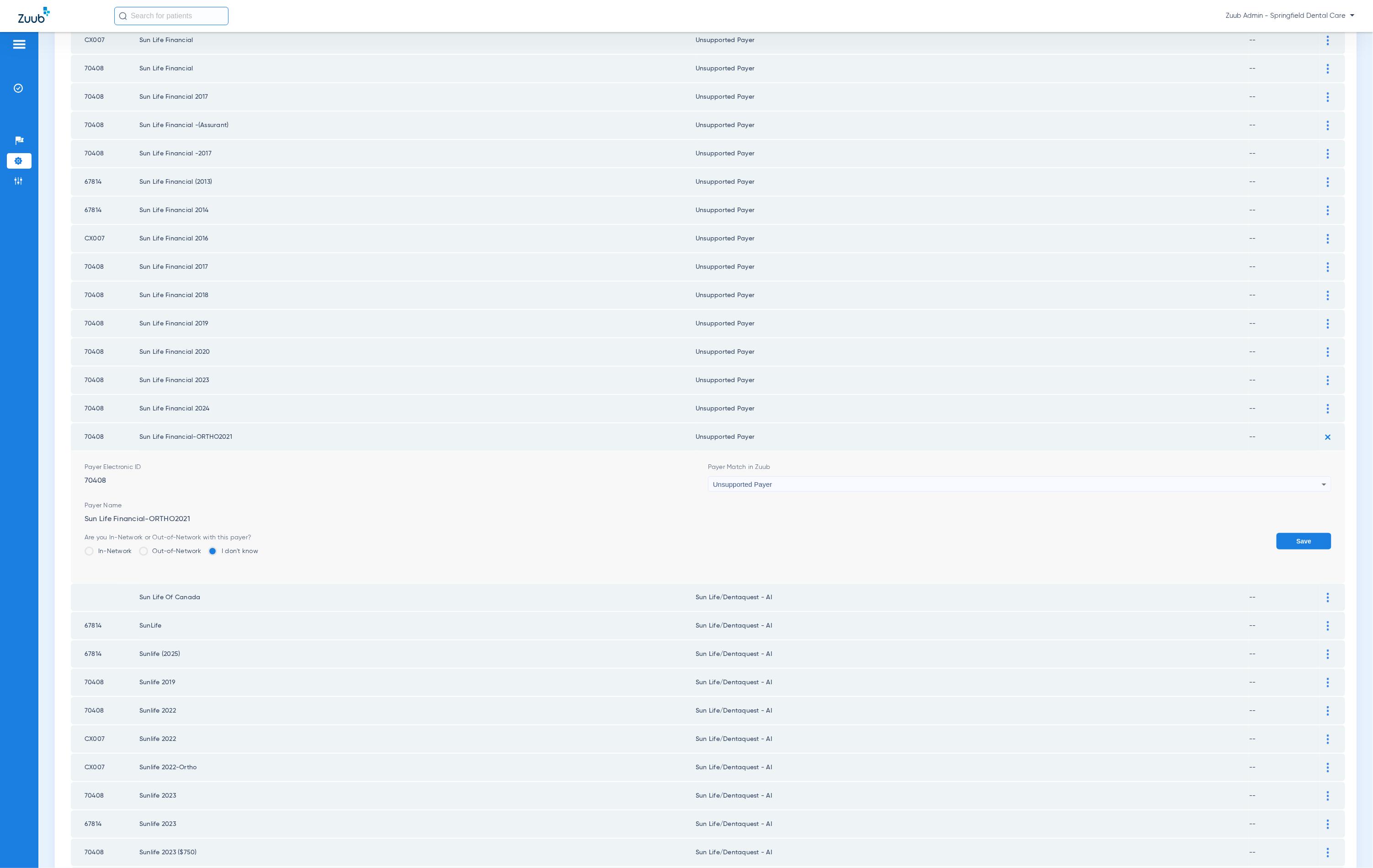
click at [1314, 533] on button "Save" at bounding box center [1304, 541] width 55 height 16
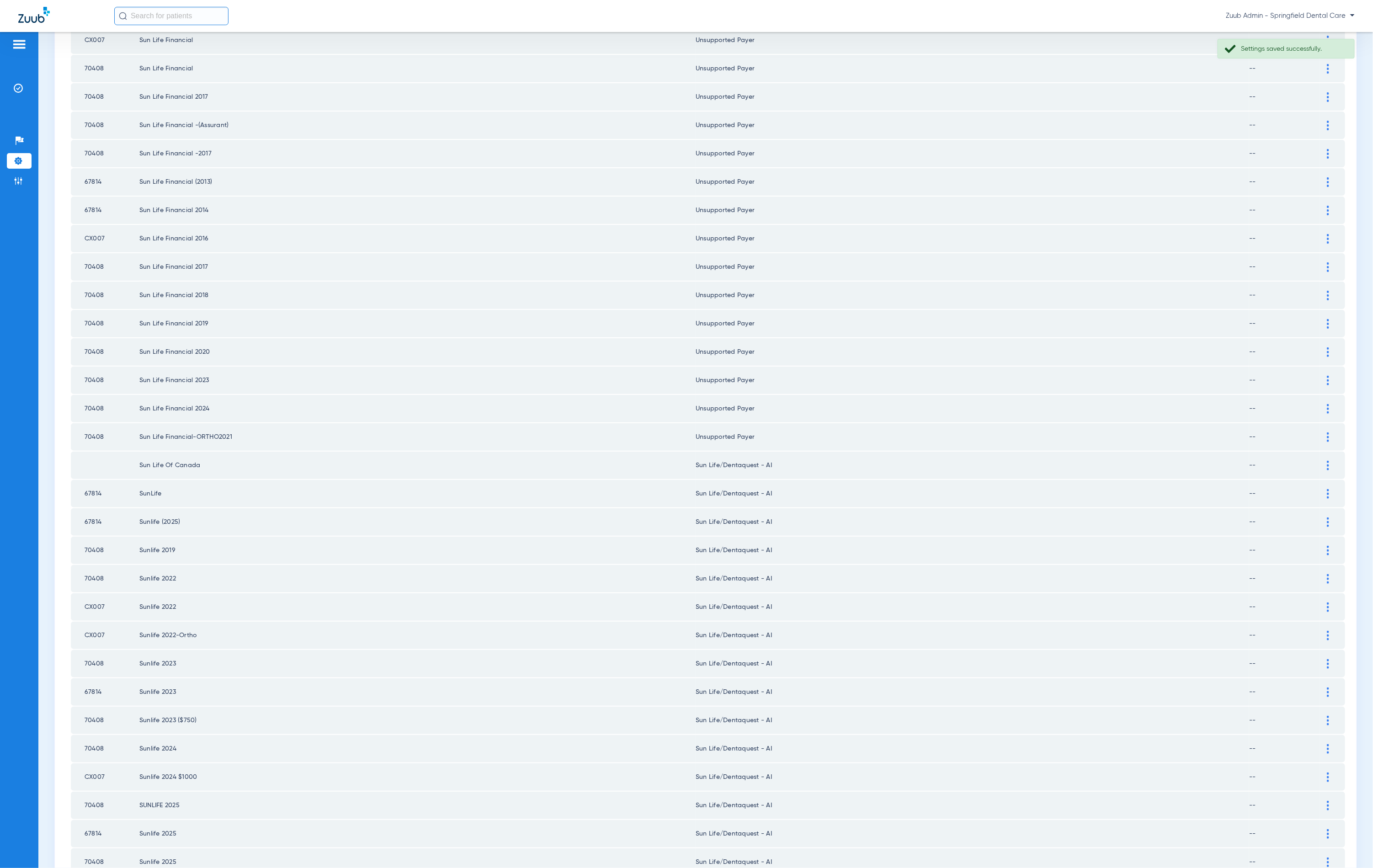
click at [1320, 460] on div at bounding box center [1328, 465] width 16 height 10
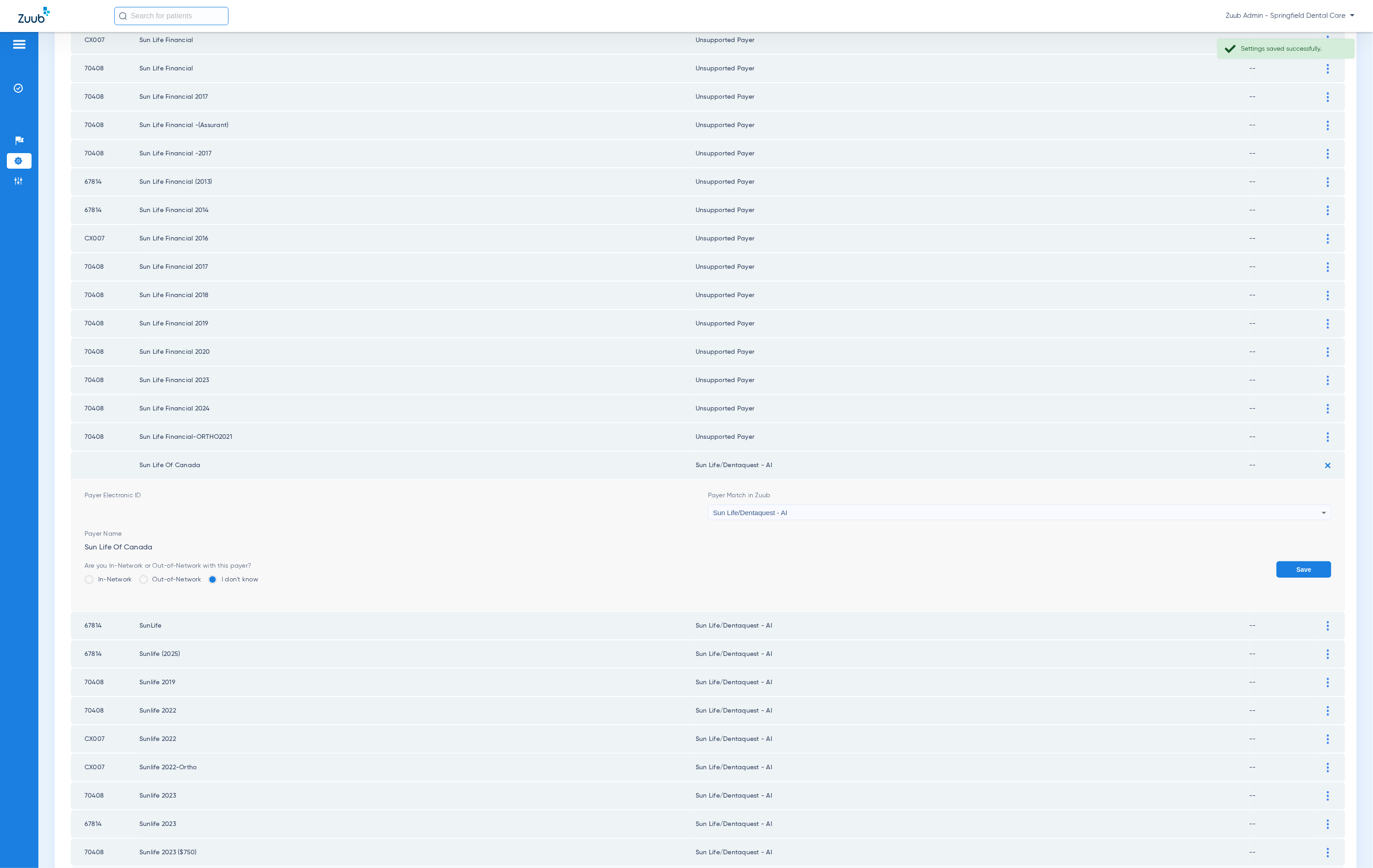
click at [838, 505] on div "Sun Life/Dentaquest - AI" at bounding box center [1017, 513] width 609 height 16
type input "unn"
click at [814, 525] on mat-option "Unsupported Payer" at bounding box center [1013, 532] width 618 height 16
click at [1265, 525] on form "Payer Electronic ID Payer Match in Zuub Unsupported Payer Payer Name Sun Life O…" at bounding box center [708, 545] width 1247 height 132
click at [1286, 561] on button "Save" at bounding box center [1304, 569] width 55 height 16
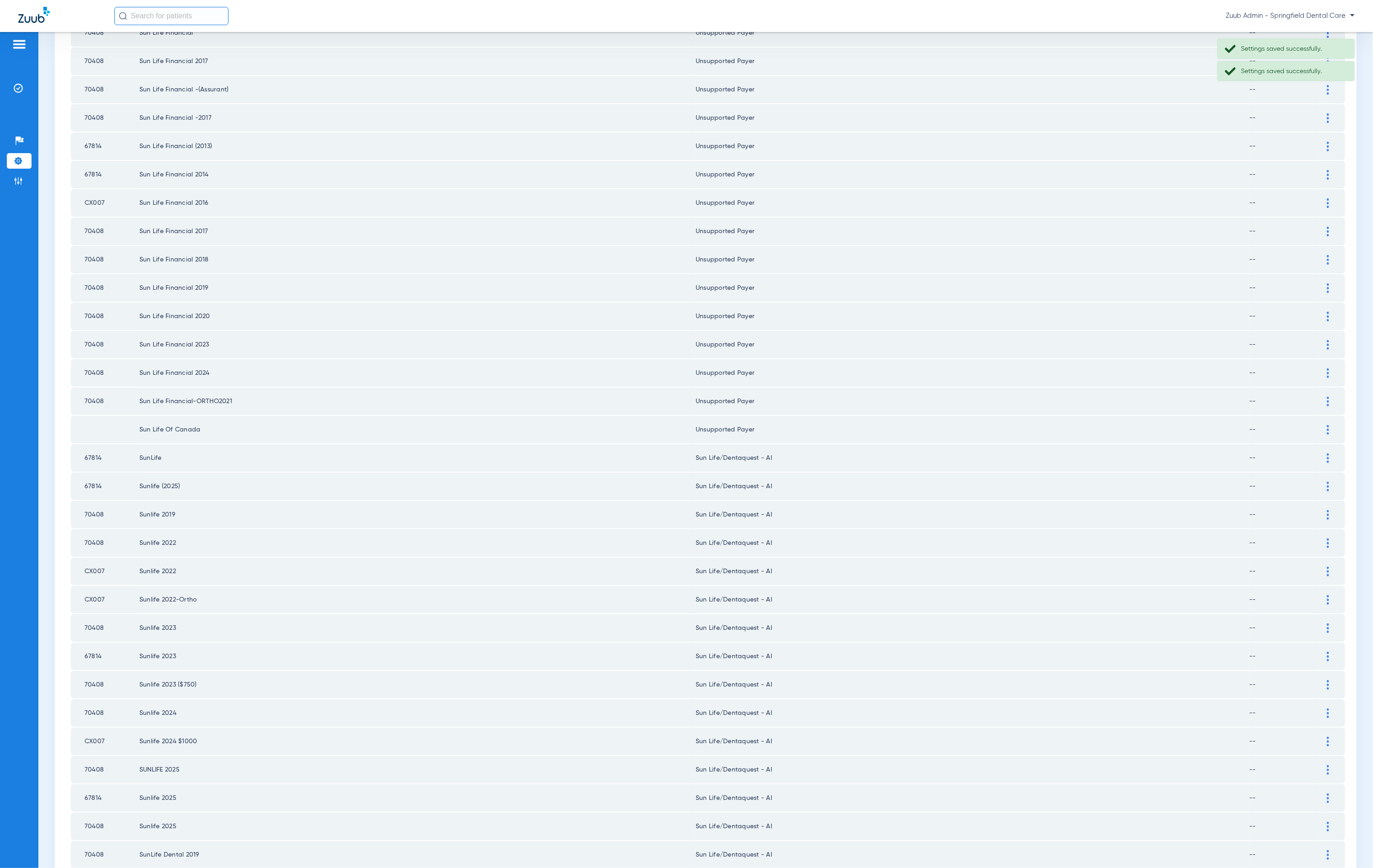
scroll to position [738, 0]
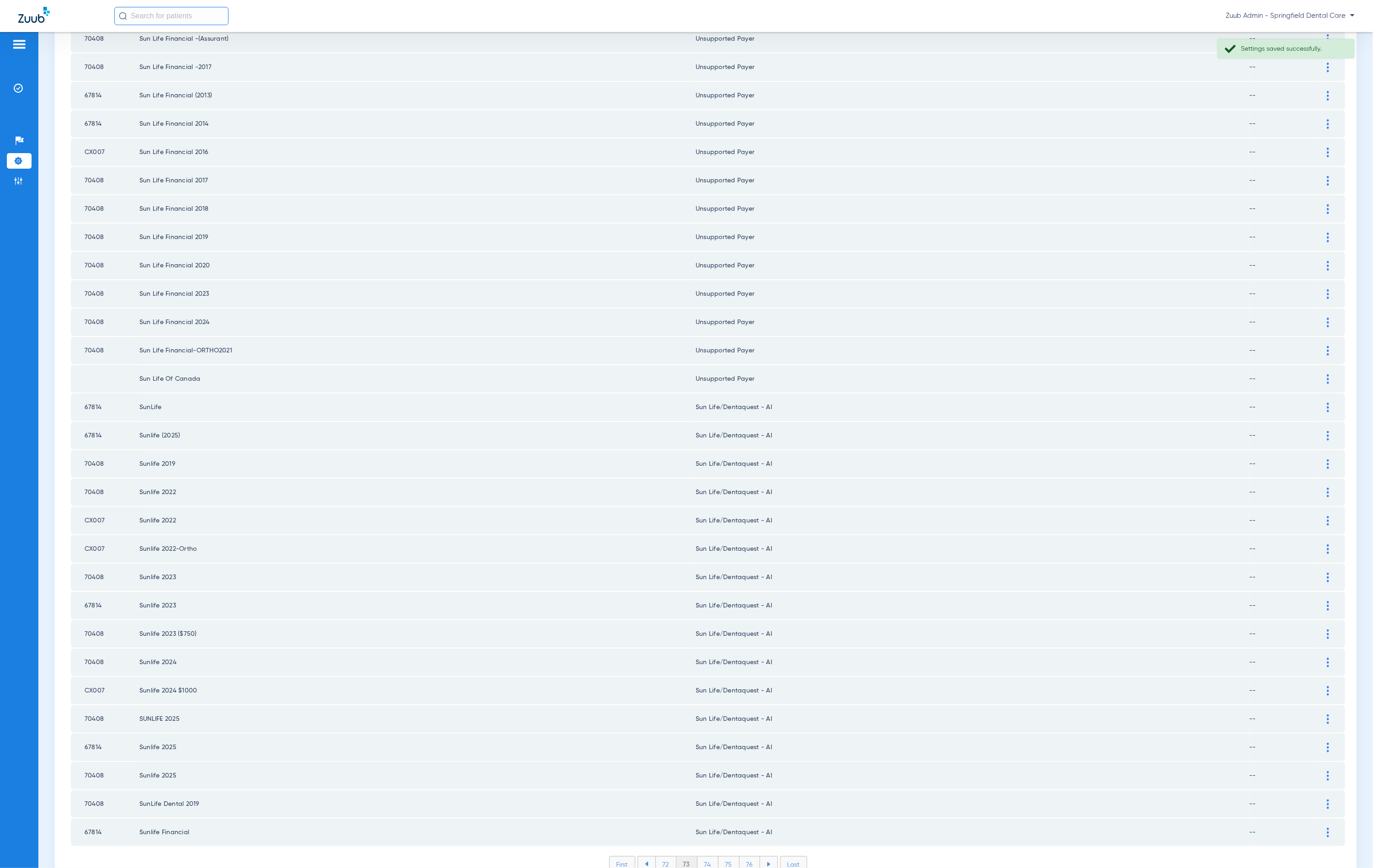
click at [1320, 393] on td at bounding box center [1333, 407] width 25 height 27
drag, startPoint x: 1317, startPoint y: 379, endPoint x: 1248, endPoint y: 396, distance: 71.1
click at [1327, 403] on img at bounding box center [1328, 408] width 2 height 10
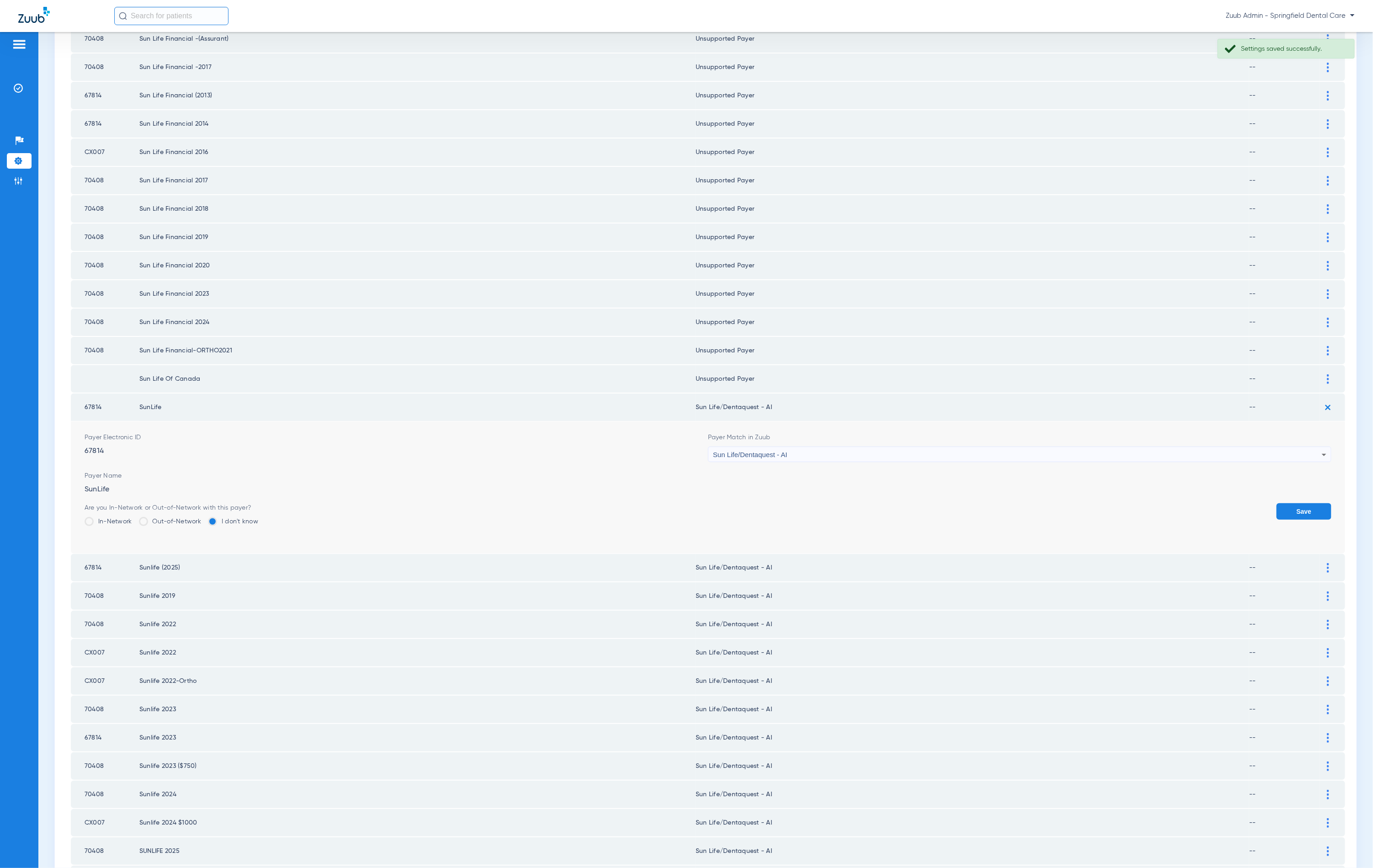
click at [841, 447] on div "Sun Life/Dentaquest - AI" at bounding box center [1017, 455] width 609 height 16
type input "unn"
click at [807, 475] on mat-option "Unsupported Payer" at bounding box center [1013, 472] width 618 height 16
click at [1276, 503] on div "Save" at bounding box center [1304, 518] width 55 height 30
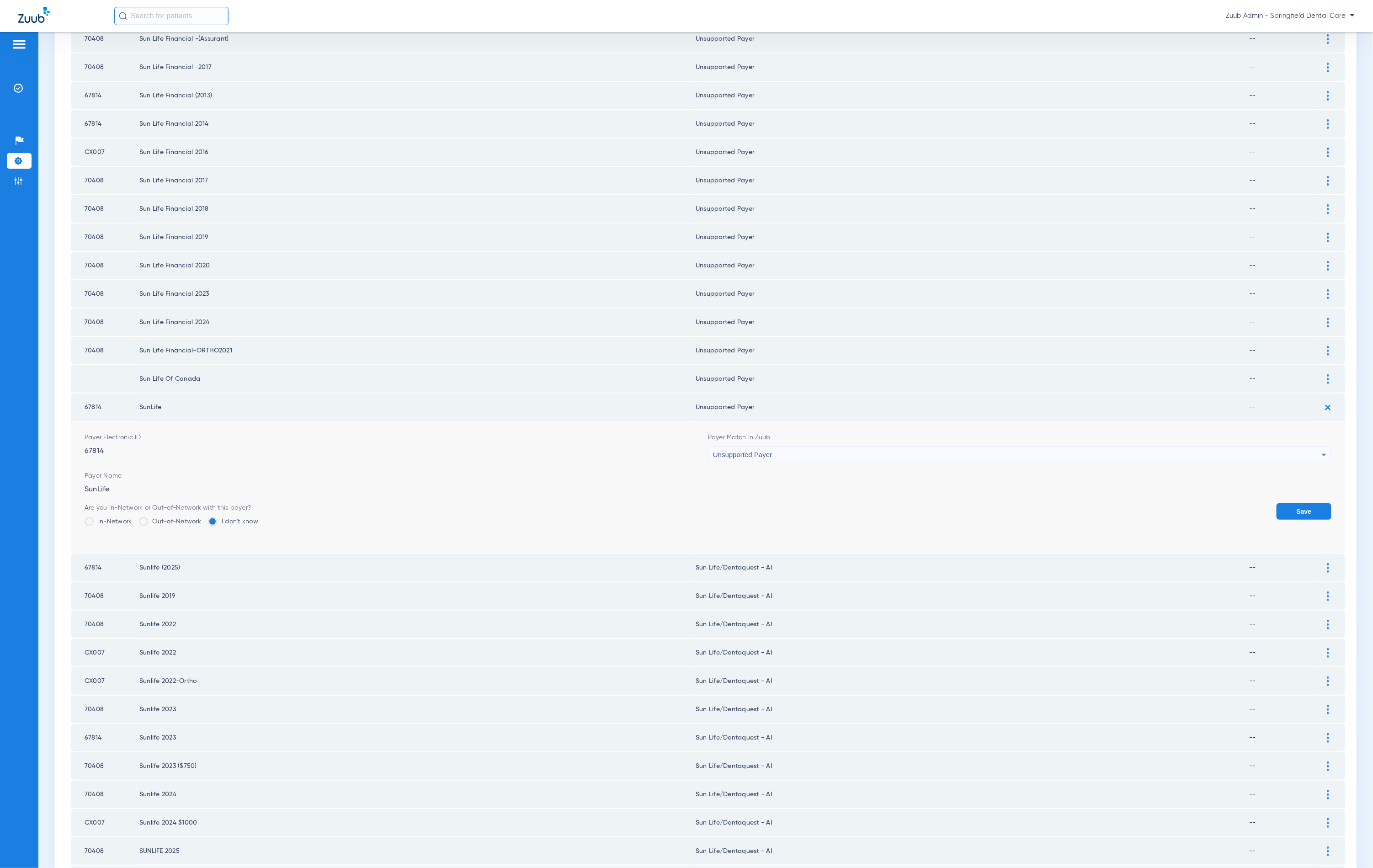
click at [1276, 503] on button "Save" at bounding box center [1304, 511] width 55 height 16
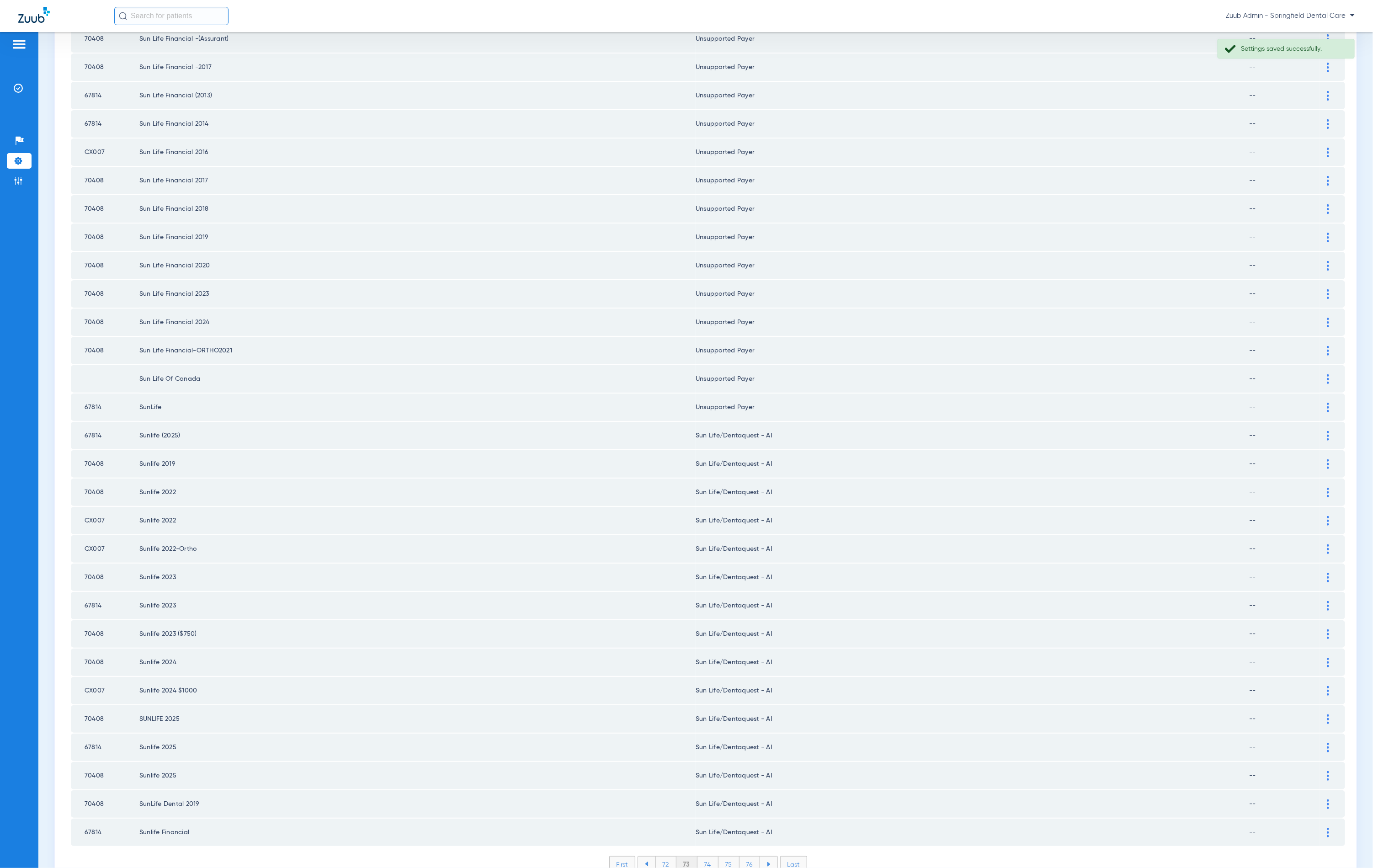
drag, startPoint x: 1318, startPoint y: 405, endPoint x: 1094, endPoint y: 427, distance: 225.1
click at [1327, 431] on img at bounding box center [1328, 436] width 2 height 10
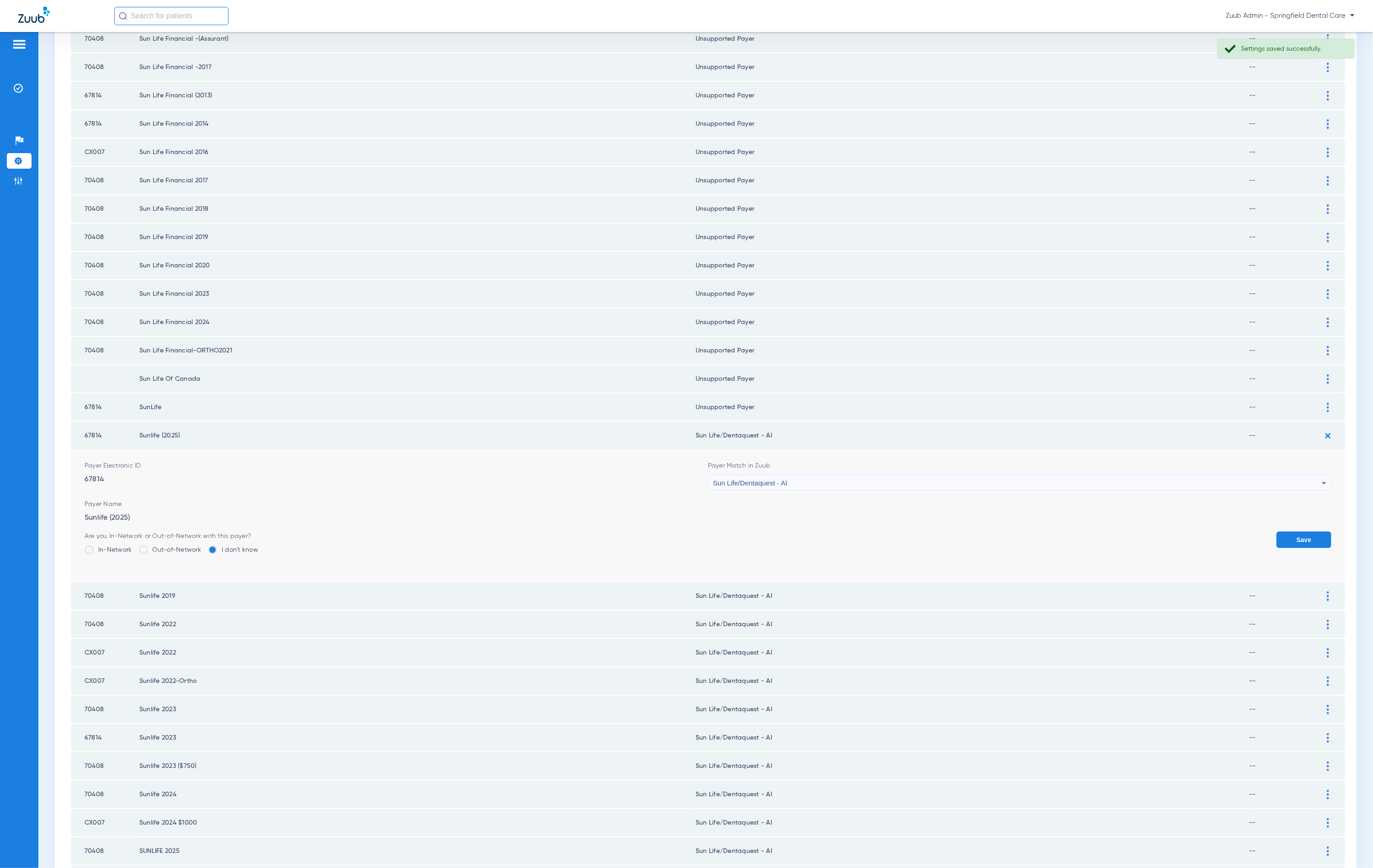
click at [783, 475] on div "Sun Life/Dentaquest - AI" at bounding box center [1017, 483] width 609 height 16
type input "unn"
click at [809, 502] on mat-option "Unsupported Payer" at bounding box center [1013, 500] width 618 height 16
click at [1300, 532] on button "Save" at bounding box center [1304, 539] width 55 height 16
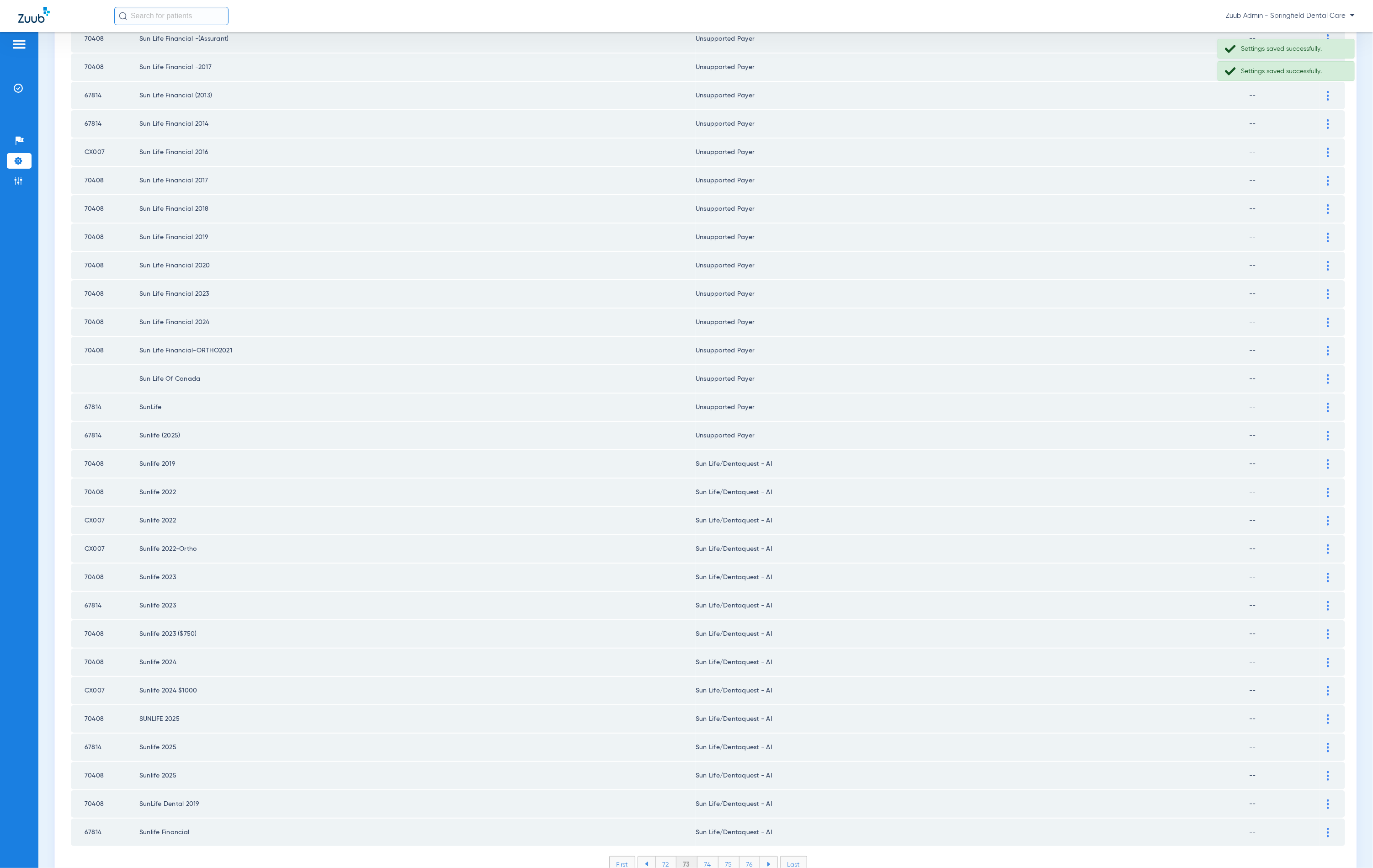
click at [1322, 450] on td at bounding box center [1333, 463] width 25 height 27
click at [1320, 450] on td at bounding box center [1333, 463] width 25 height 27
click at [1320, 459] on div at bounding box center [1328, 464] width 16 height 10
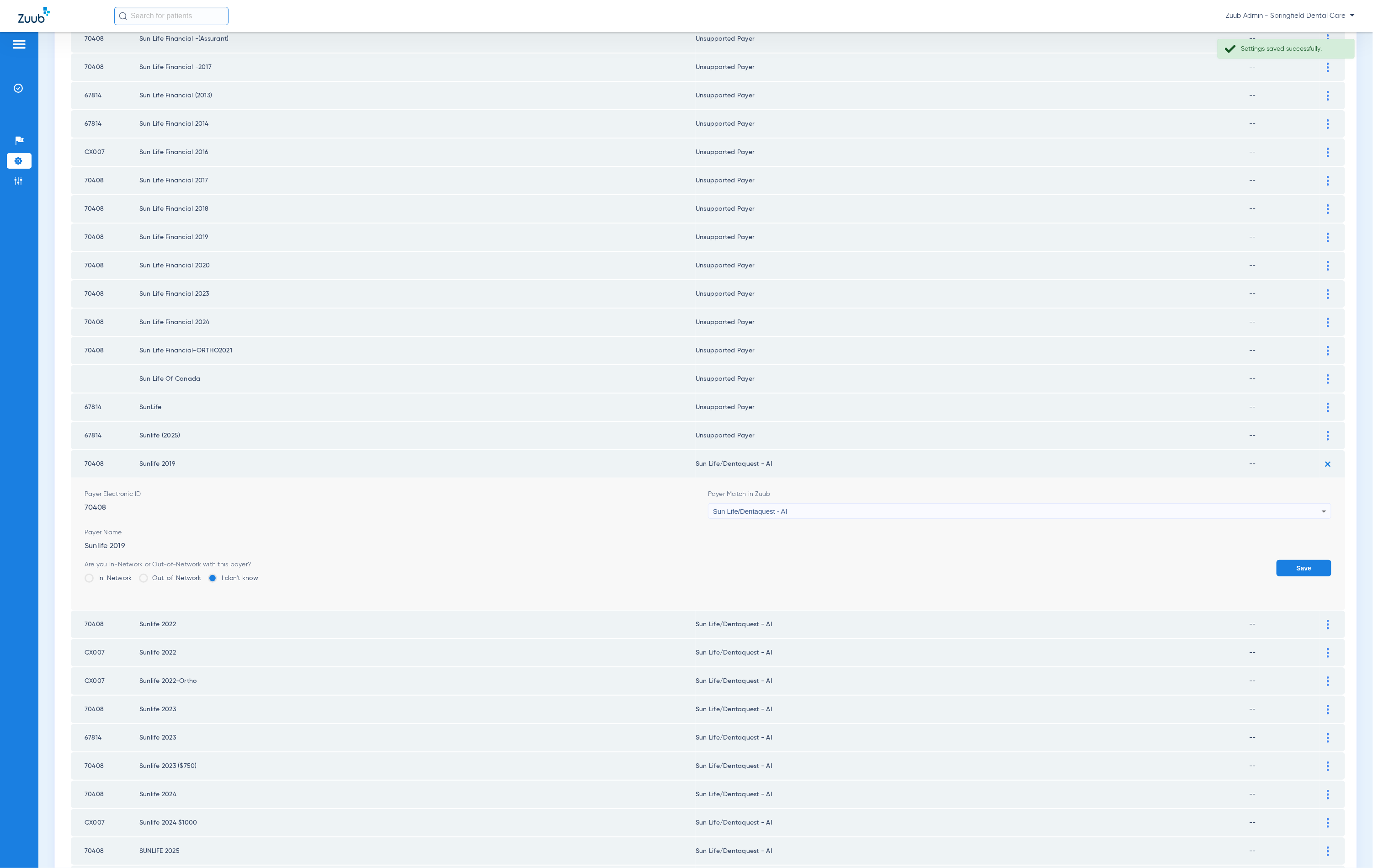
click at [834, 503] on div "Sun Life/Dentaquest - AI" at bounding box center [1017, 511] width 609 height 16
type input "unn"
click at [815, 525] on mat-option "Unsupported Payer" at bounding box center [1013, 527] width 618 height 16
click at [1294, 560] on button "Save" at bounding box center [1304, 568] width 55 height 16
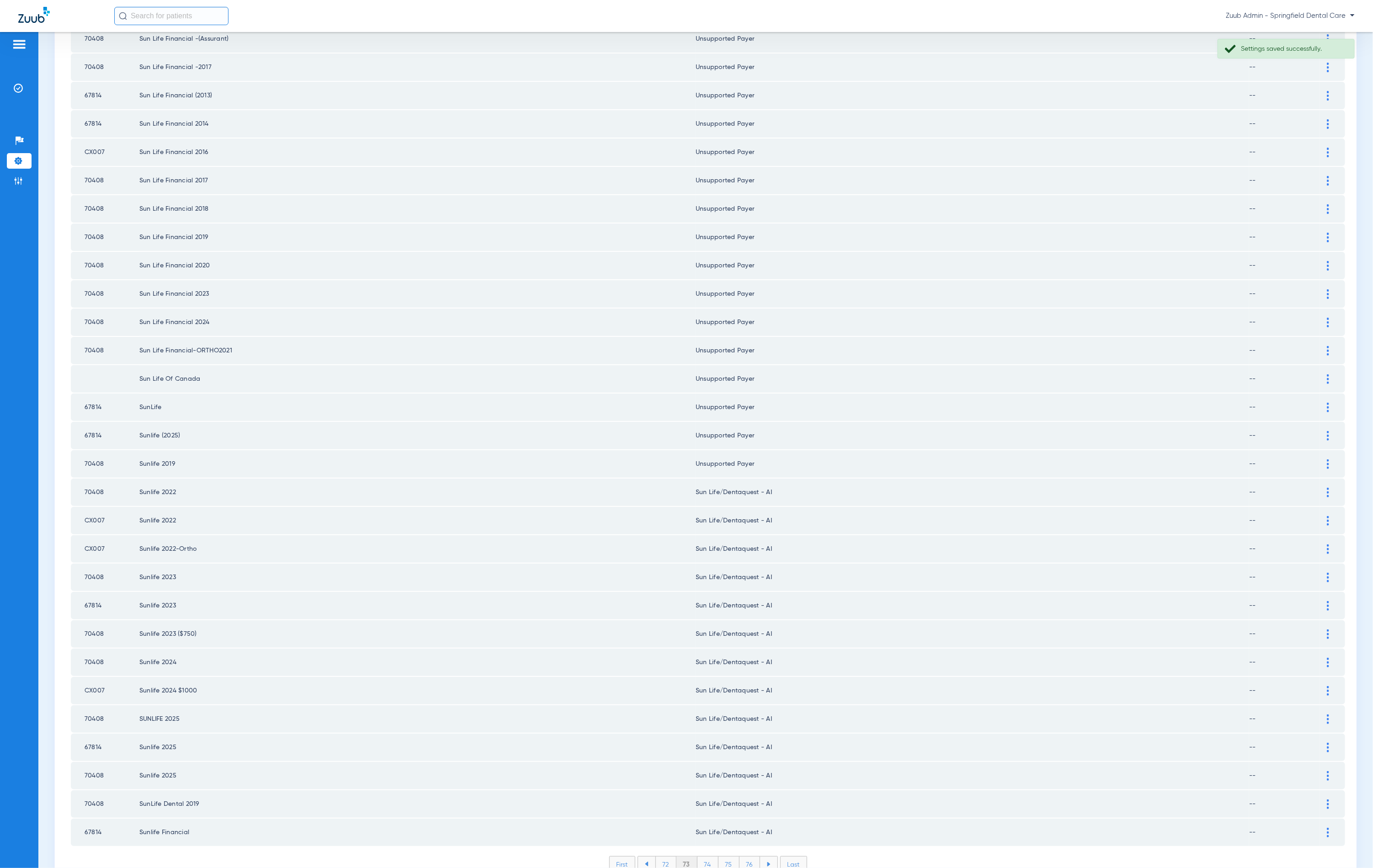
click at [1320, 488] on div at bounding box center [1328, 493] width 16 height 10
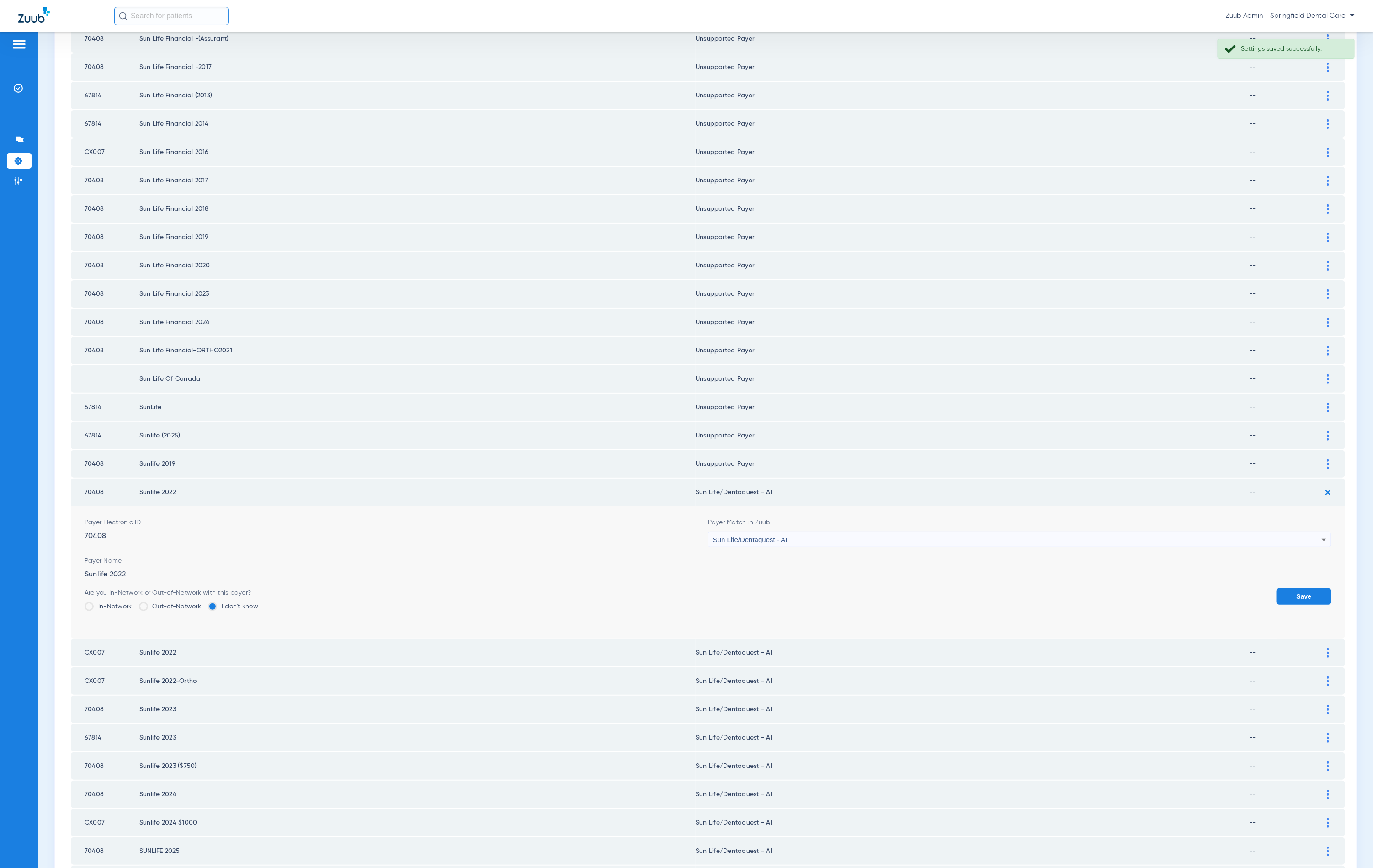
click at [873, 532] on div "Sun Life/Dentaquest - AI" at bounding box center [1017, 540] width 609 height 16
type input "unn"
click at [846, 549] on mat-option "Unsupported Payer" at bounding box center [1013, 555] width 618 height 16
click at [1276, 588] on button "Save" at bounding box center [1304, 596] width 55 height 16
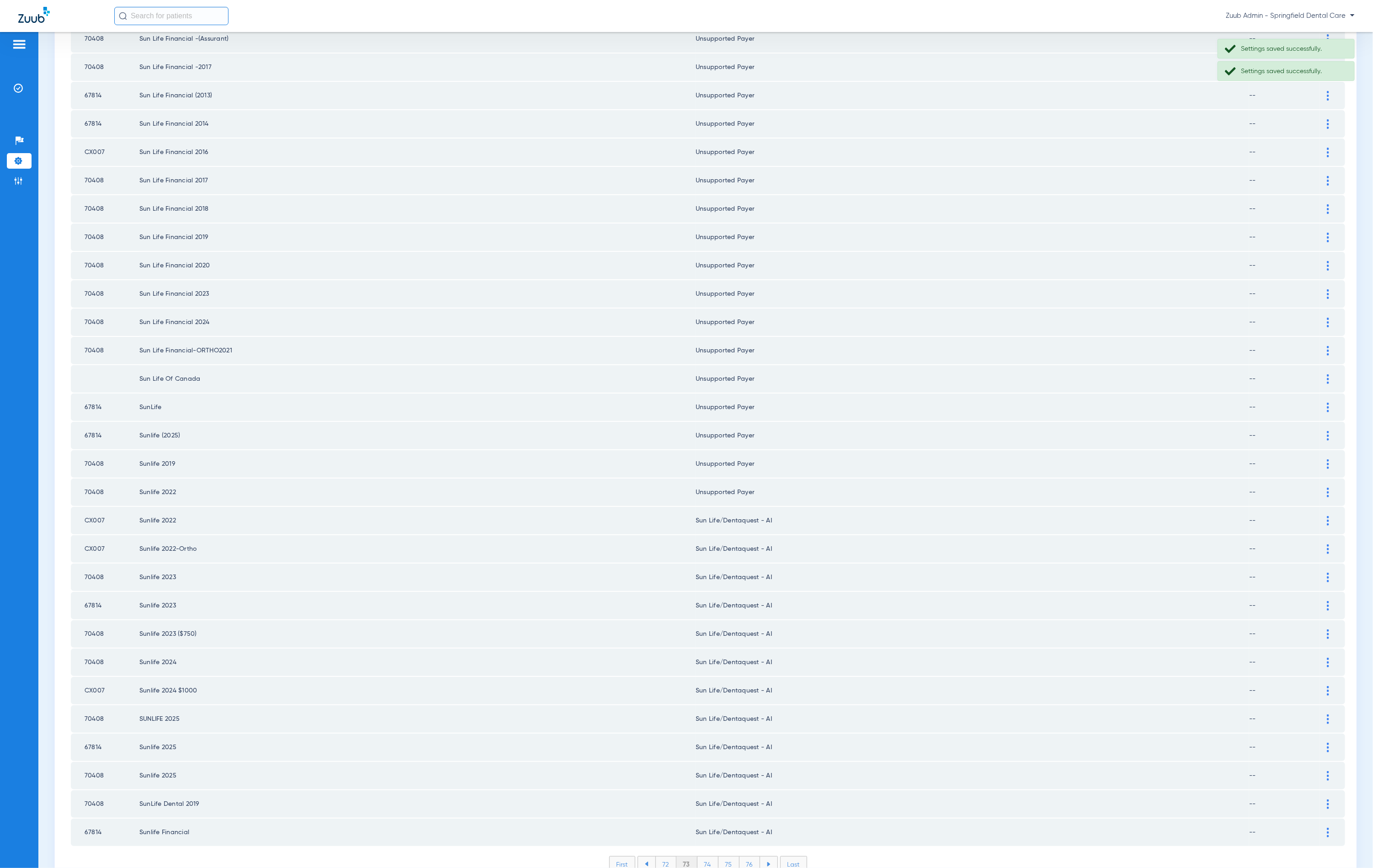
drag, startPoint x: 1322, startPoint y: 489, endPoint x: 1301, endPoint y: 491, distance: 21.1
click at [1322, 516] on div at bounding box center [1328, 521] width 16 height 10
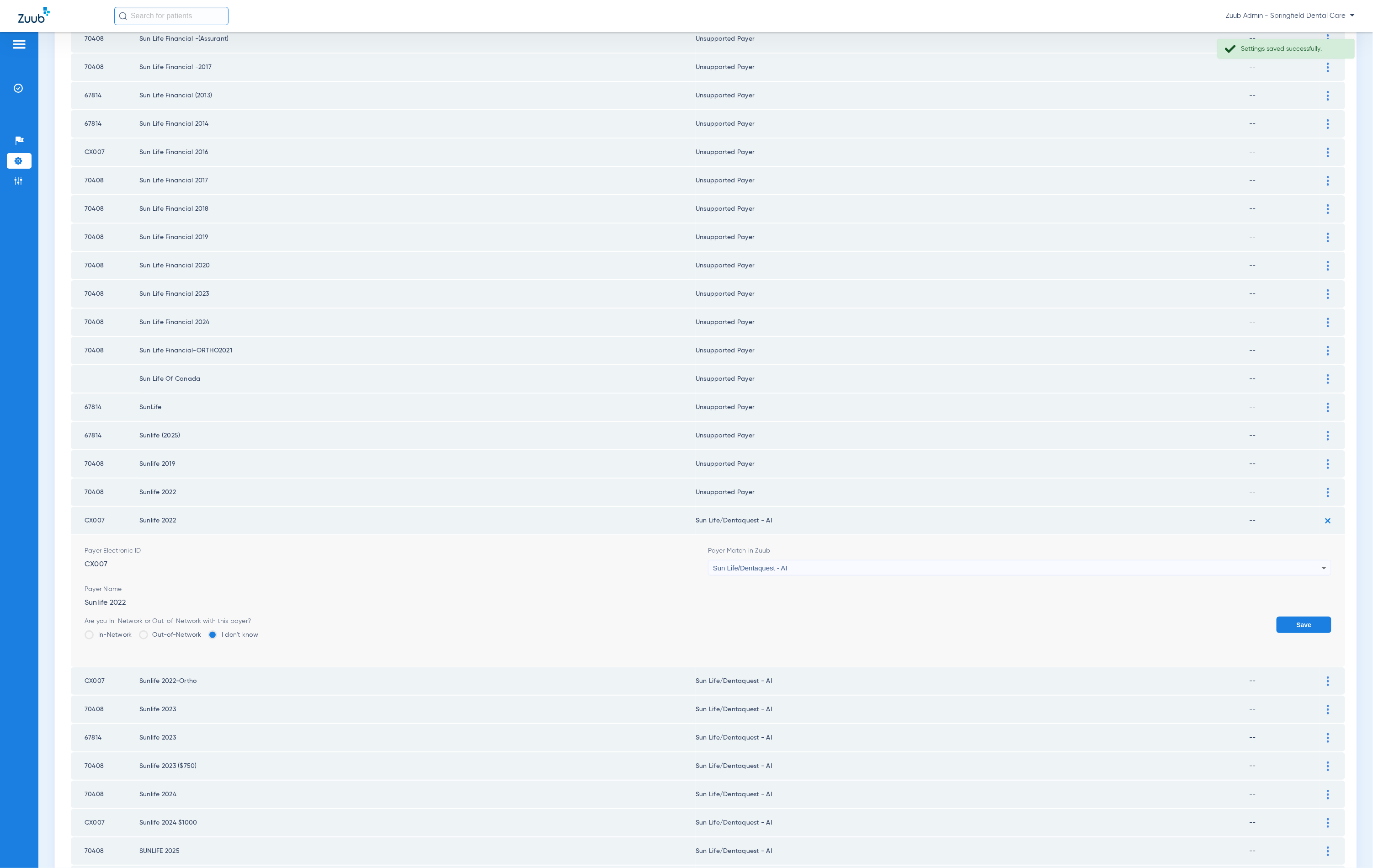
click at [899, 561] on div "Sun Life/Dentaquest - AI" at bounding box center [1017, 568] width 609 height 16
type input "unn"
click at [821, 576] on mat-option "Unsupported Payer" at bounding box center [1013, 582] width 618 height 16
click at [1292, 616] on button "Save" at bounding box center [1304, 624] width 55 height 16
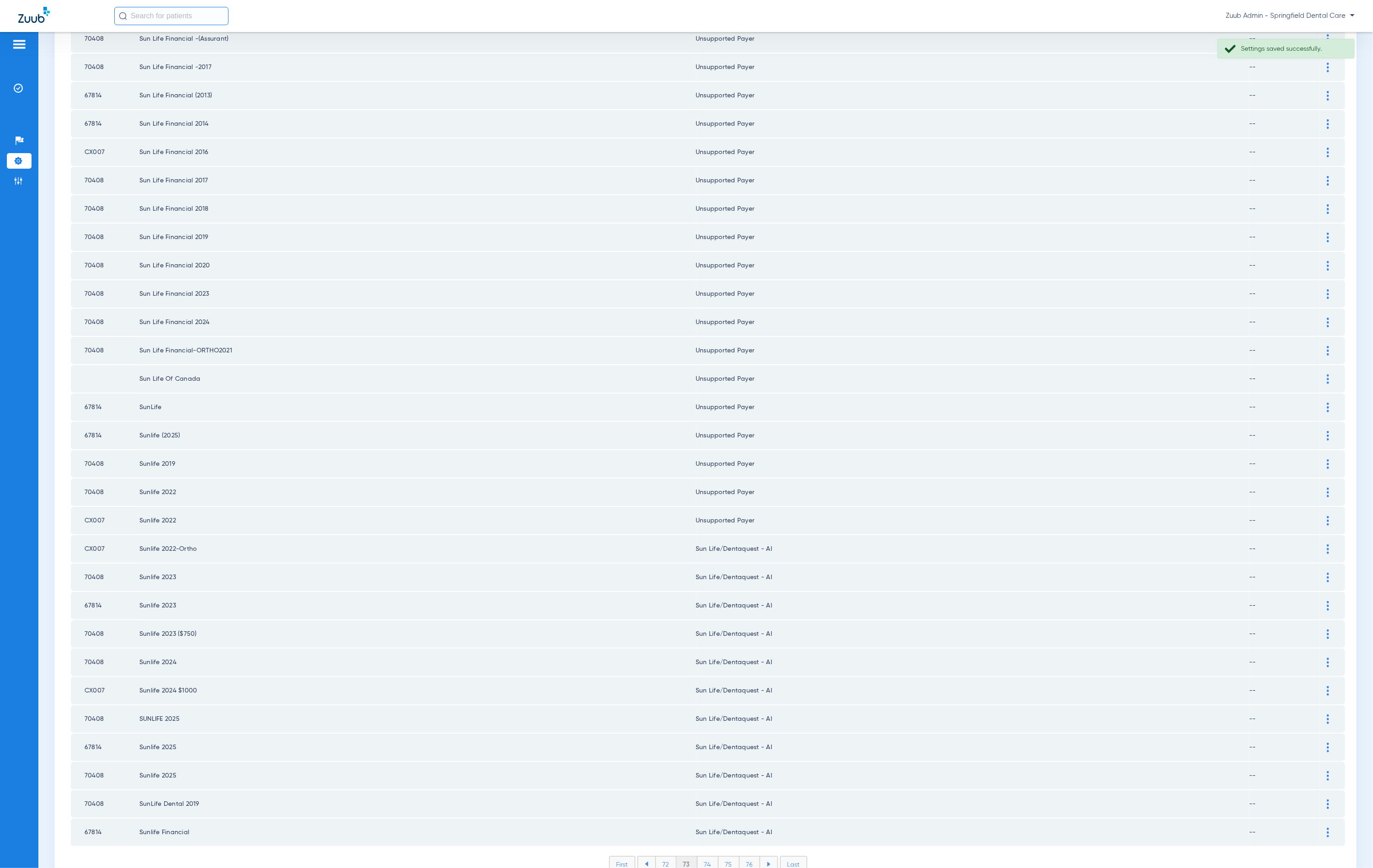
click at [1322, 544] on div at bounding box center [1328, 549] width 16 height 10
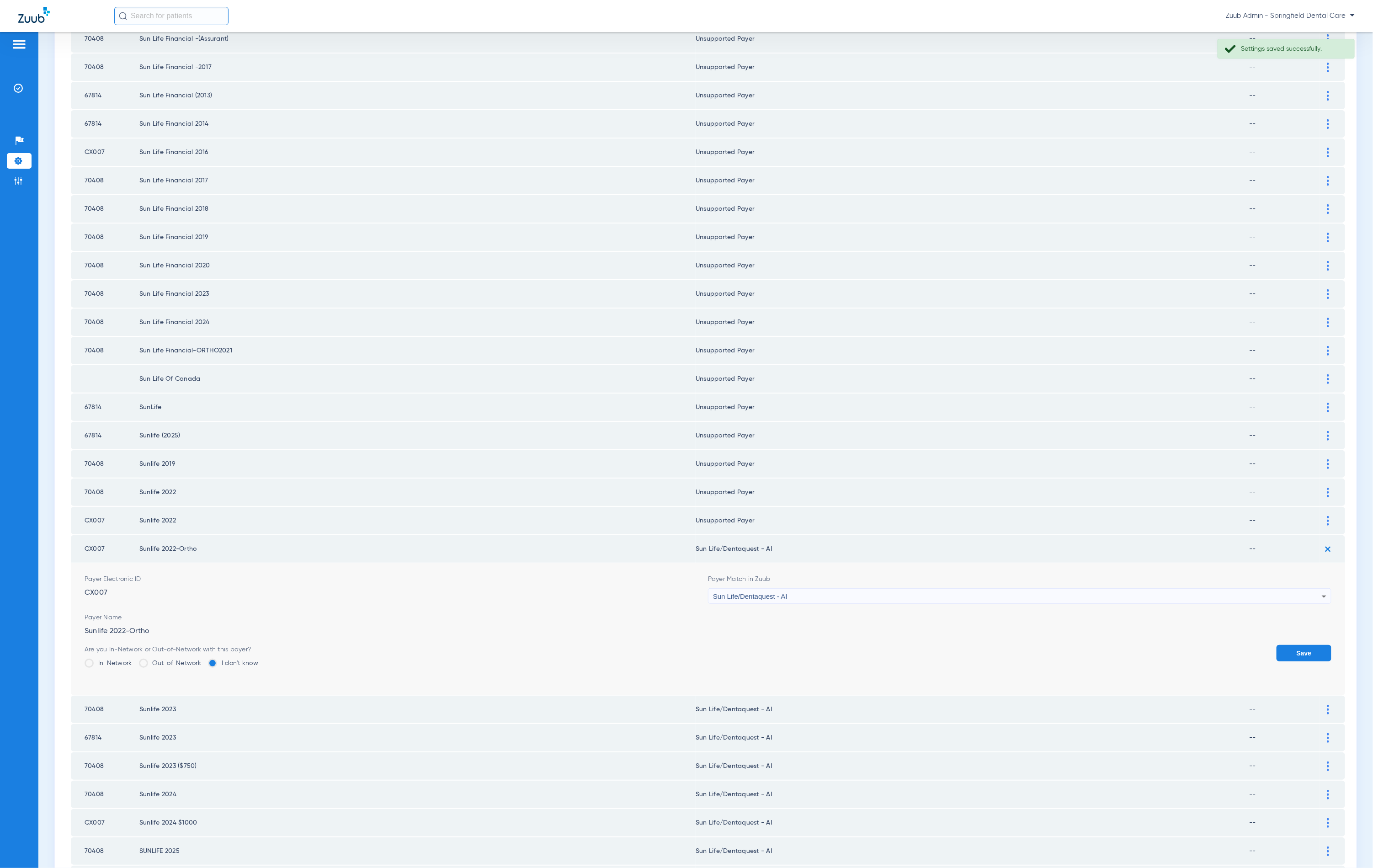
click at [943, 589] on div "Sun Life/Dentaquest - AI" at bounding box center [1017, 597] width 609 height 16
type input "unn"
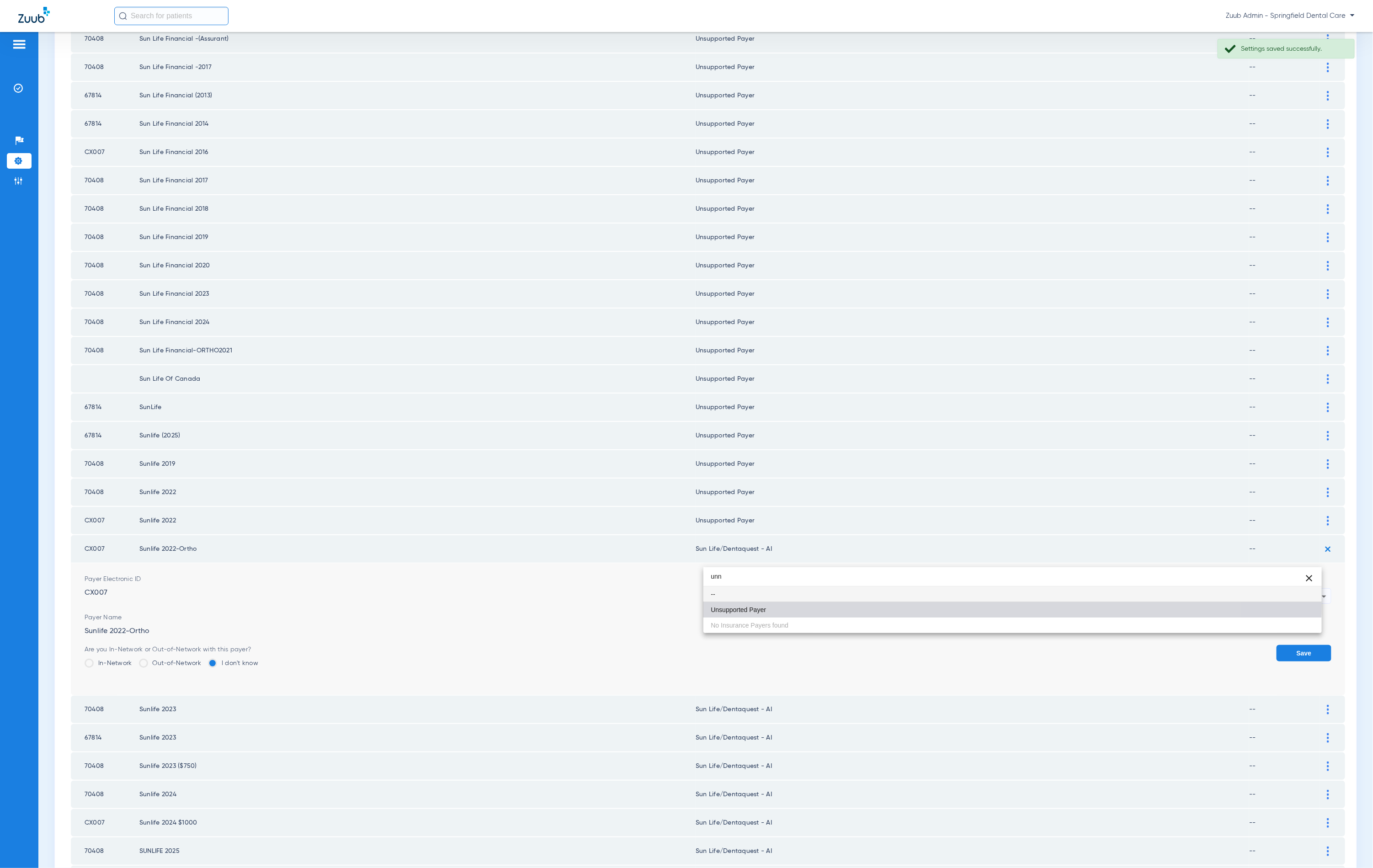
click at [875, 604] on mat-option "Unsupported Payer" at bounding box center [1013, 610] width 618 height 16
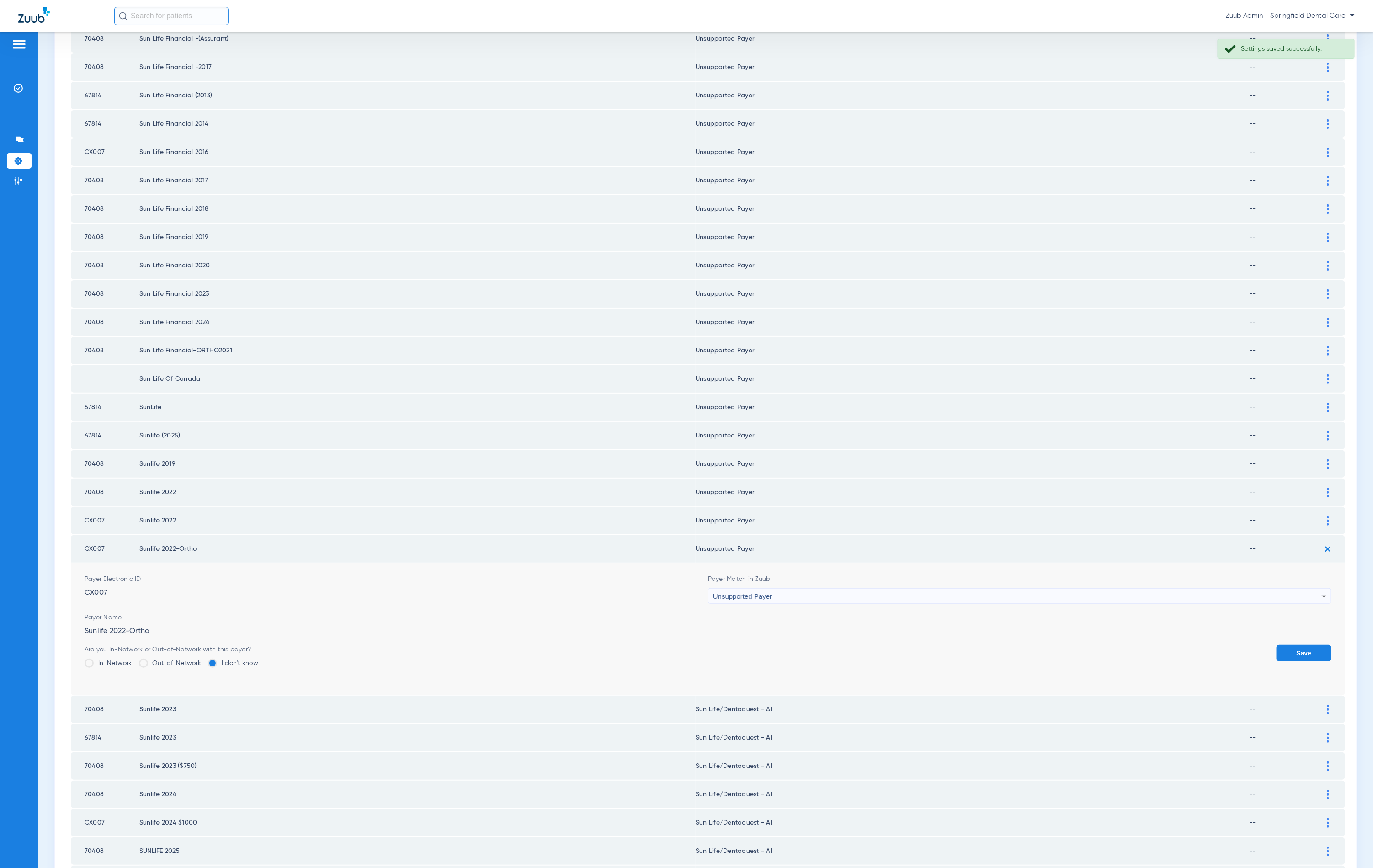
click at [1287, 606] on form "Payer Electronic ID CX007 Payer Match in Zuub Unsupported Payer Payer Name Sunl…" at bounding box center [708, 629] width 1247 height 132
click at [1284, 645] on button "Save" at bounding box center [1304, 653] width 55 height 16
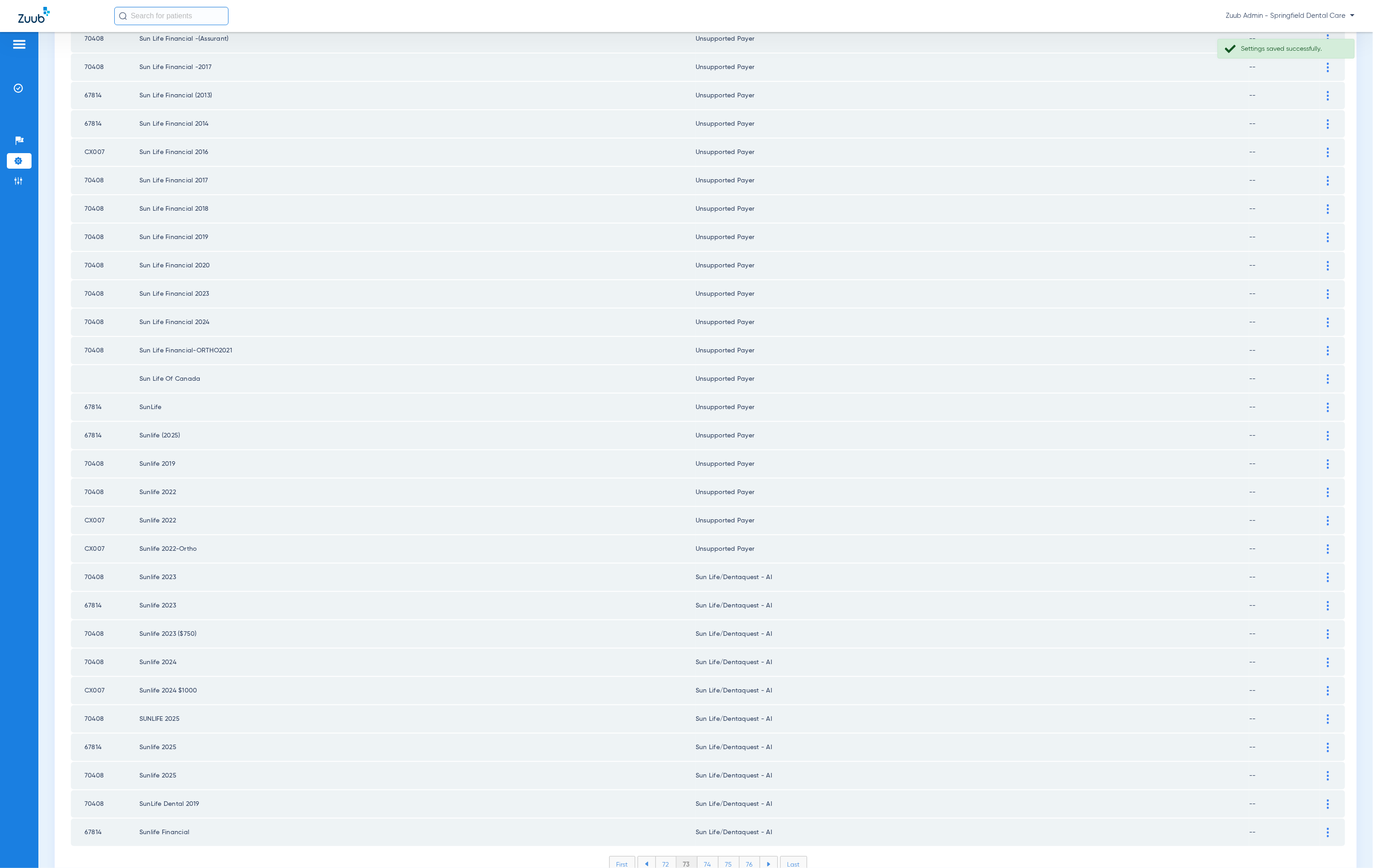
click at [1327, 573] on img at bounding box center [1328, 577] width 2 height 10
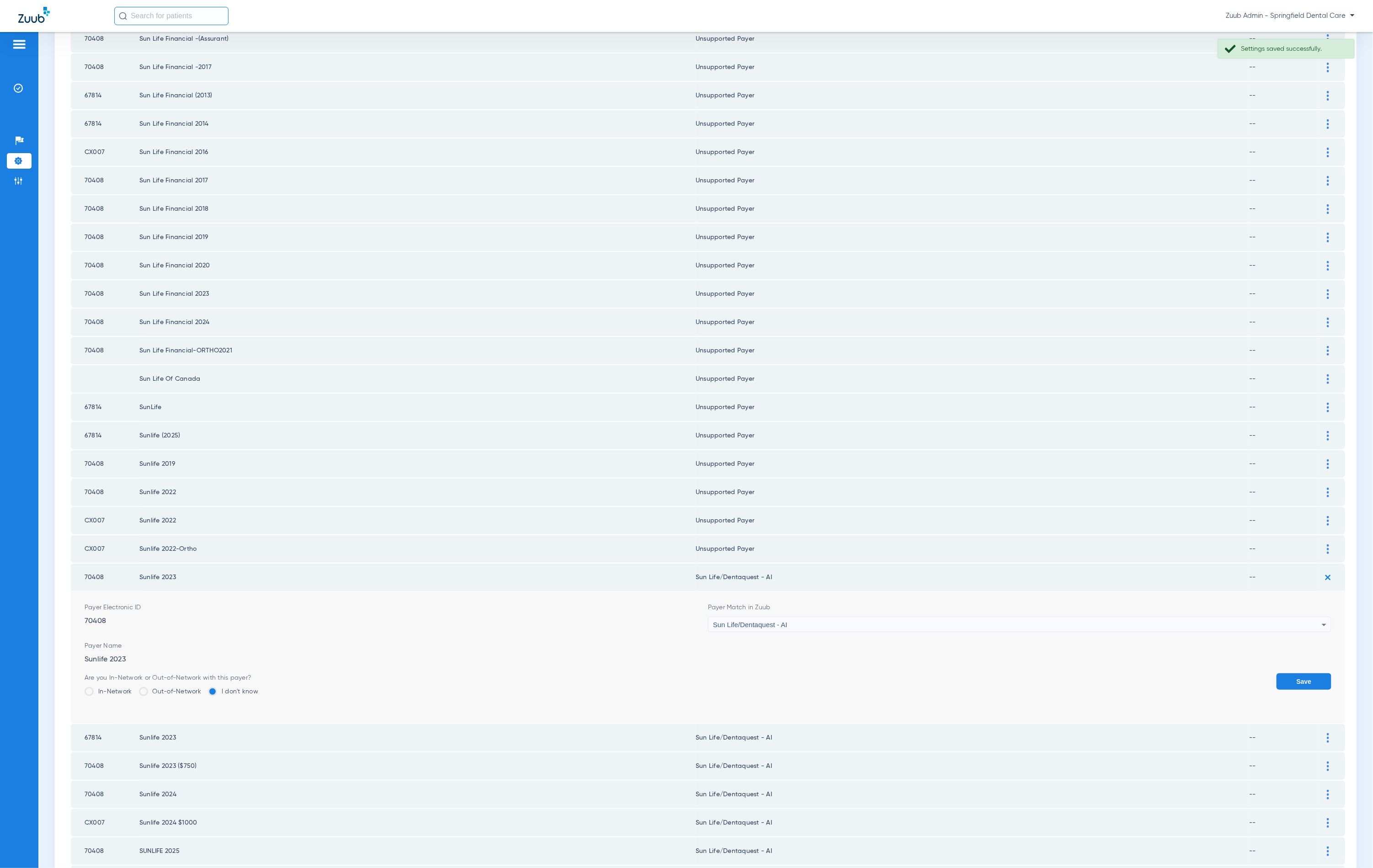
click at [812, 617] on div "Sun Life/Dentaquest - AI" at bounding box center [1017, 625] width 609 height 16
type input "unn"
click at [799, 636] on mat-option "Unsupported Payer" at bounding box center [1013, 637] width 618 height 16
click at [1286, 673] on button "Save" at bounding box center [1304, 681] width 55 height 16
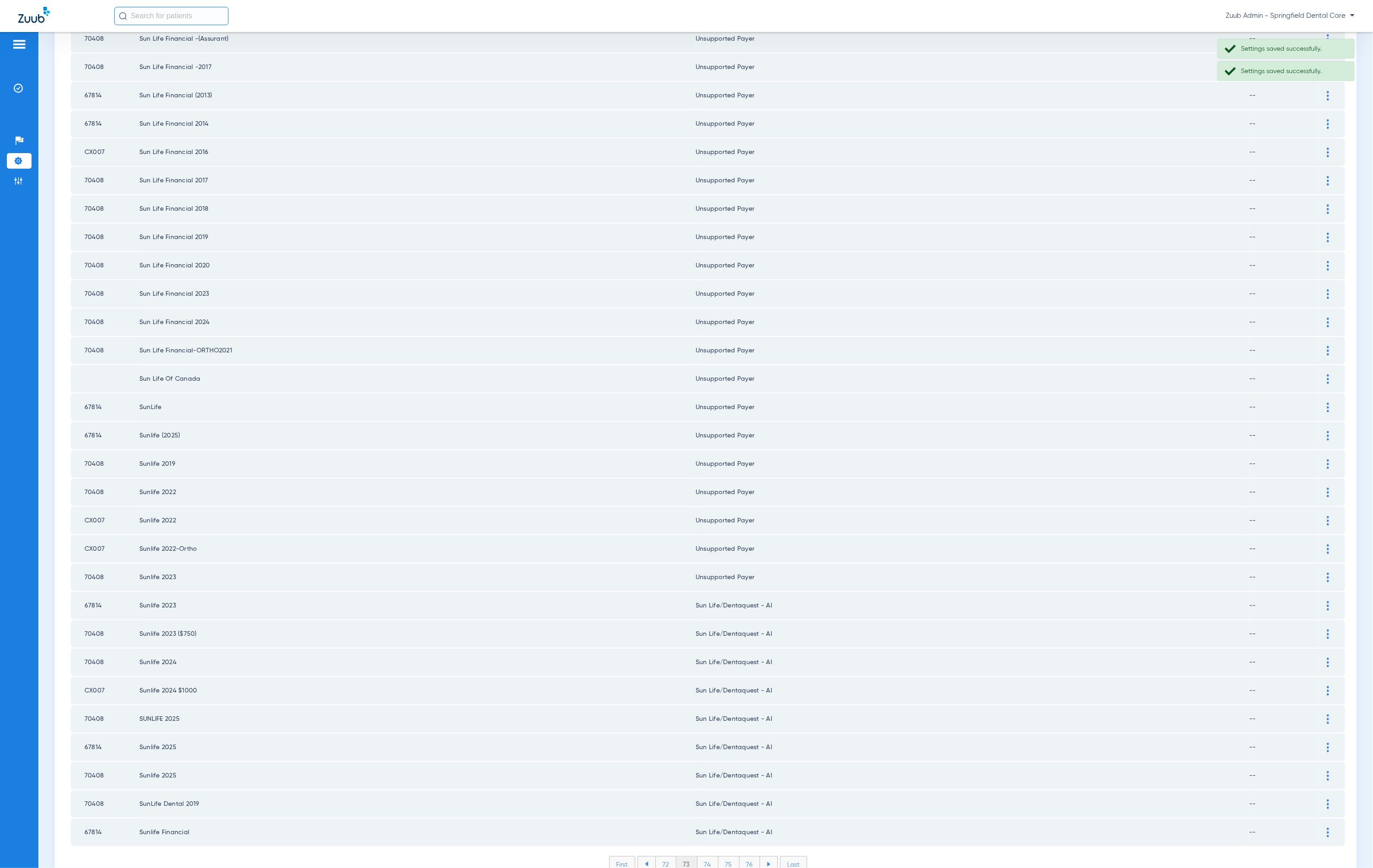
click at [1327, 601] on img at bounding box center [1328, 606] width 2 height 10
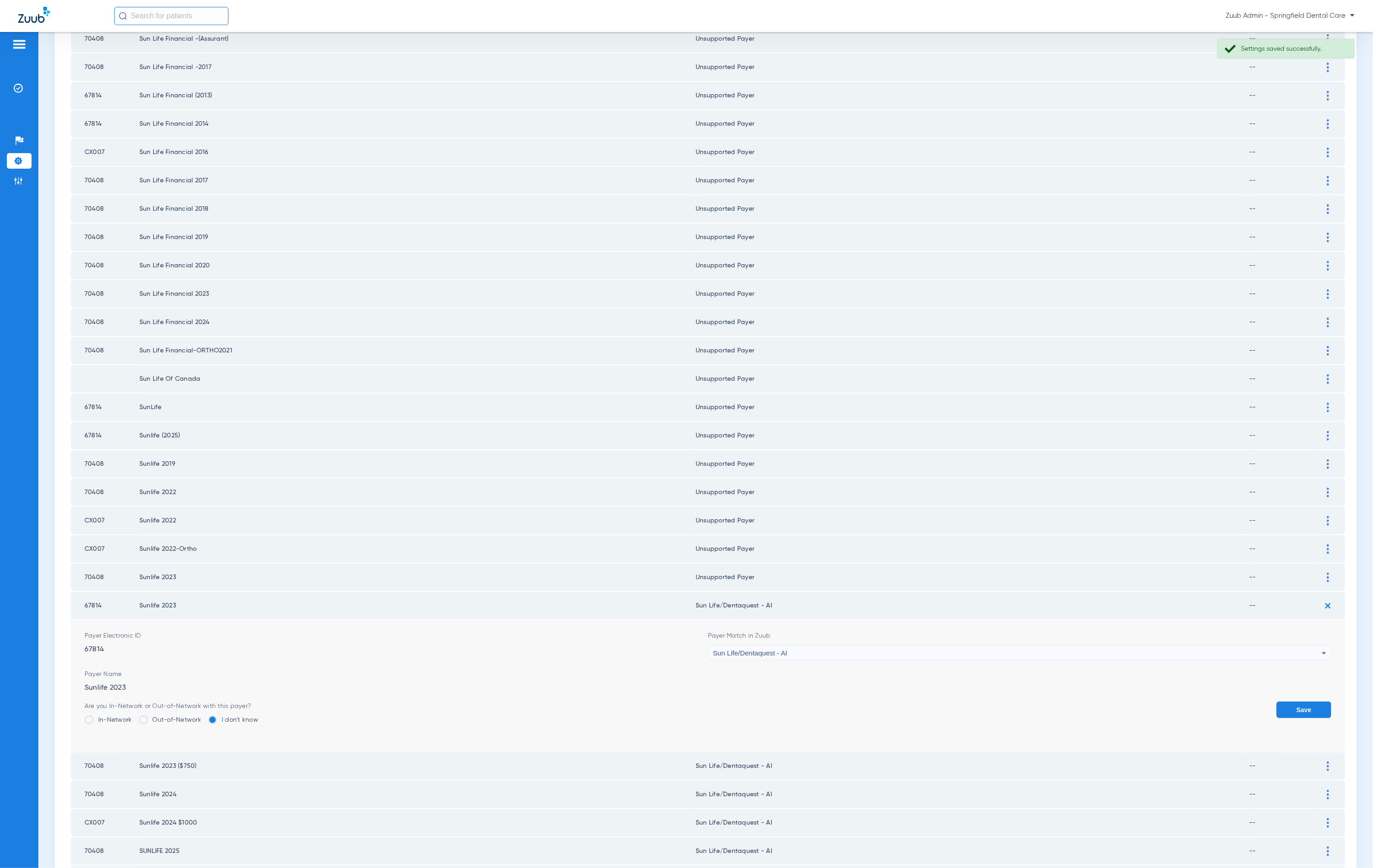
click at [843, 645] on div "Sun Life/Dentaquest - AI" at bounding box center [1017, 653] width 609 height 16
type input "unn"
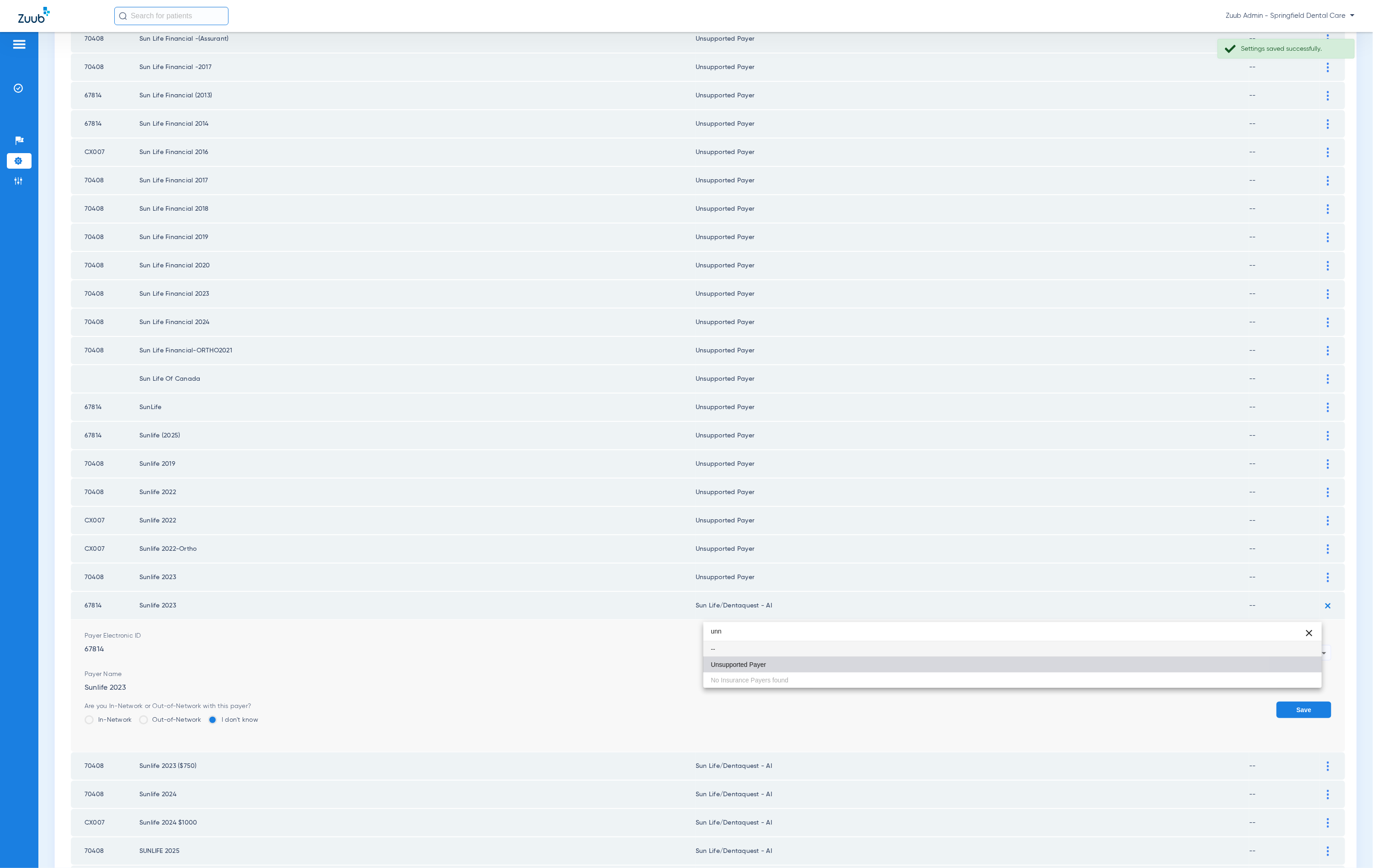
click at [831, 657] on mat-option "Unsupported Payer" at bounding box center [1013, 664] width 618 height 16
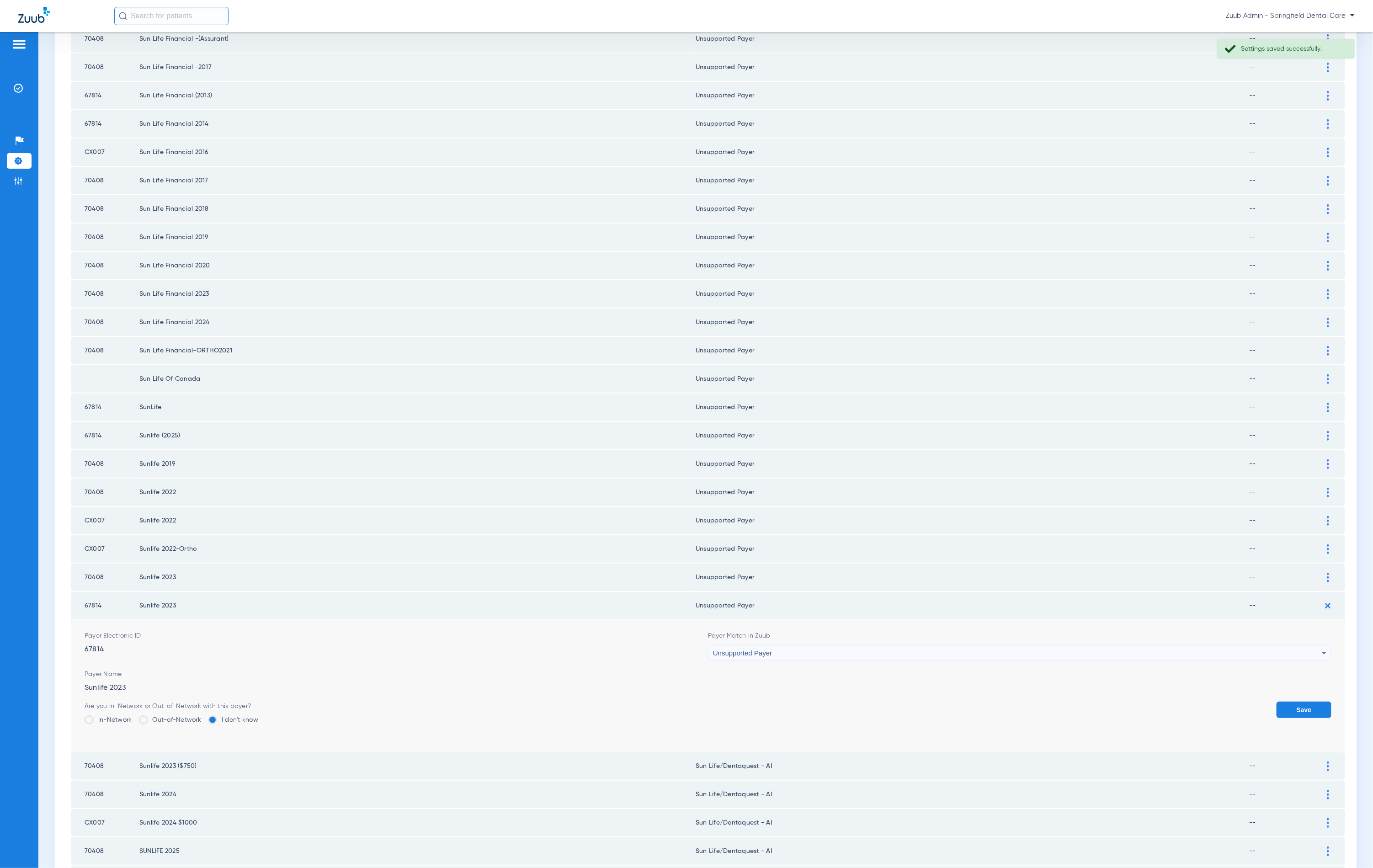
click at [1278, 702] on button "Save" at bounding box center [1304, 709] width 55 height 16
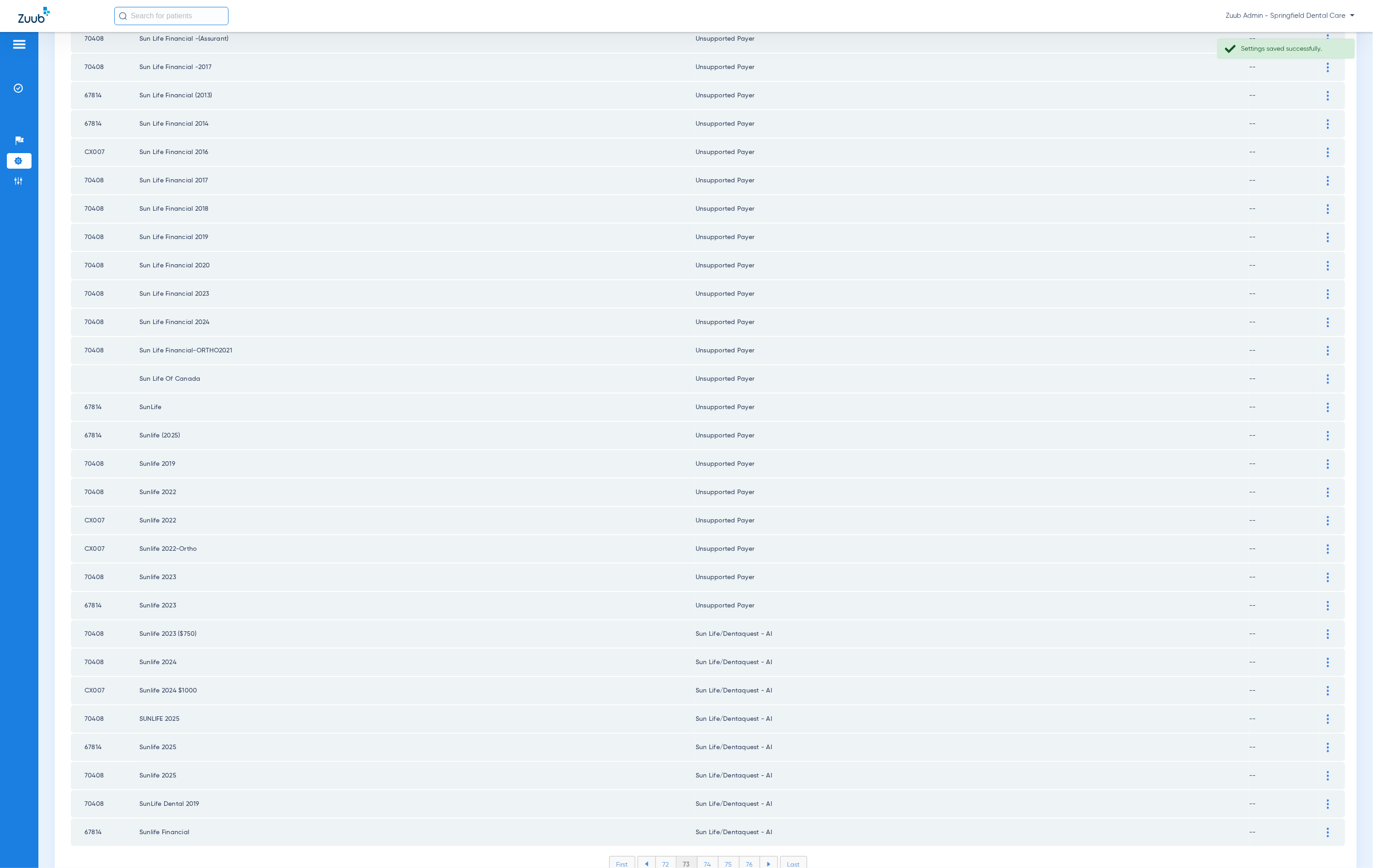
click at [1327, 828] on img at bounding box center [1328, 833] width 2 height 10
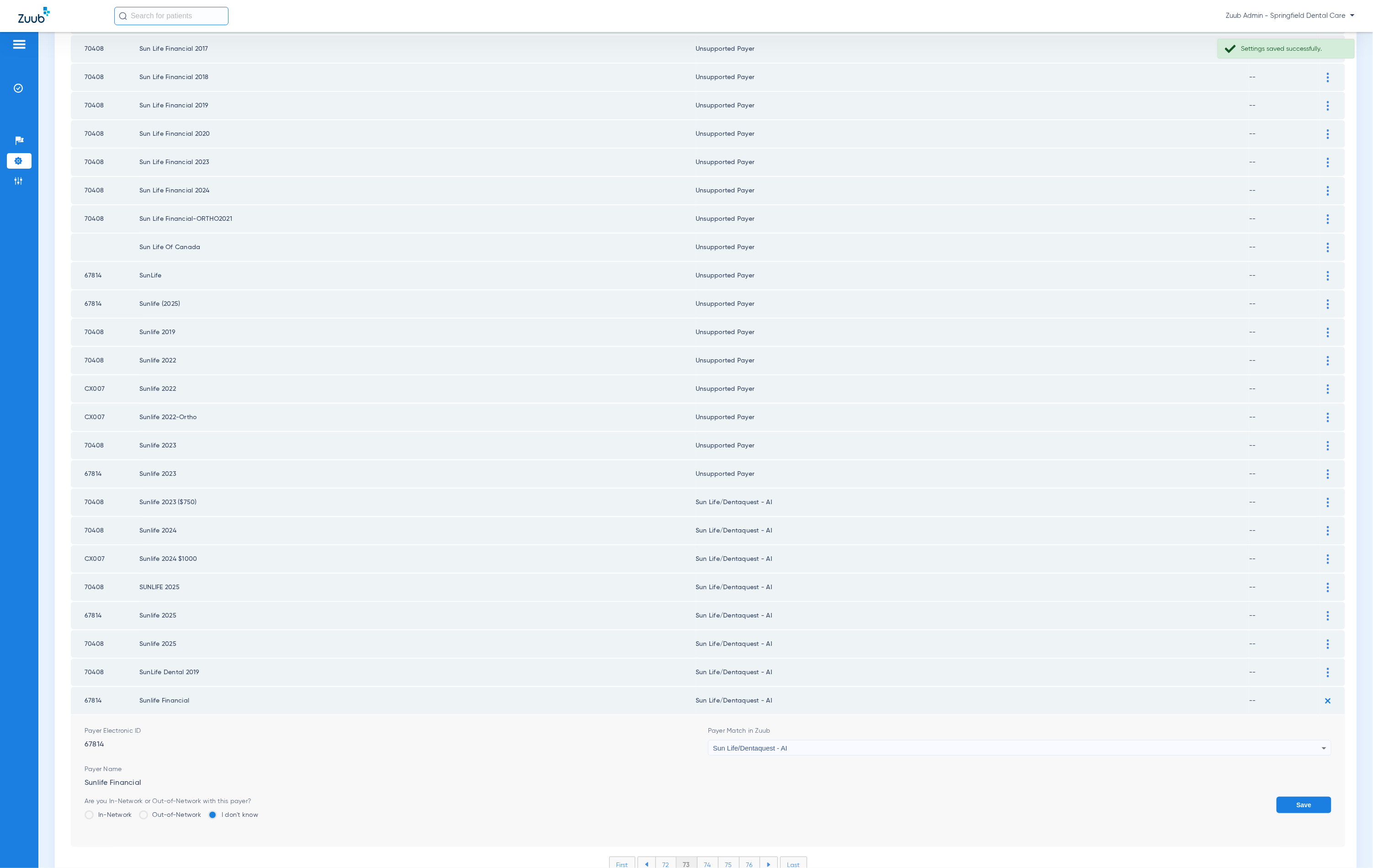
click at [769, 744] on span "Sun Life/Dentaquest - AI" at bounding box center [750, 747] width 75 height 8
type input "unn"
click at [770, 750] on mat-option "Unsupported Payer" at bounding box center [1013, 752] width 618 height 16
click at [1276, 797] on button "Save" at bounding box center [1304, 805] width 55 height 16
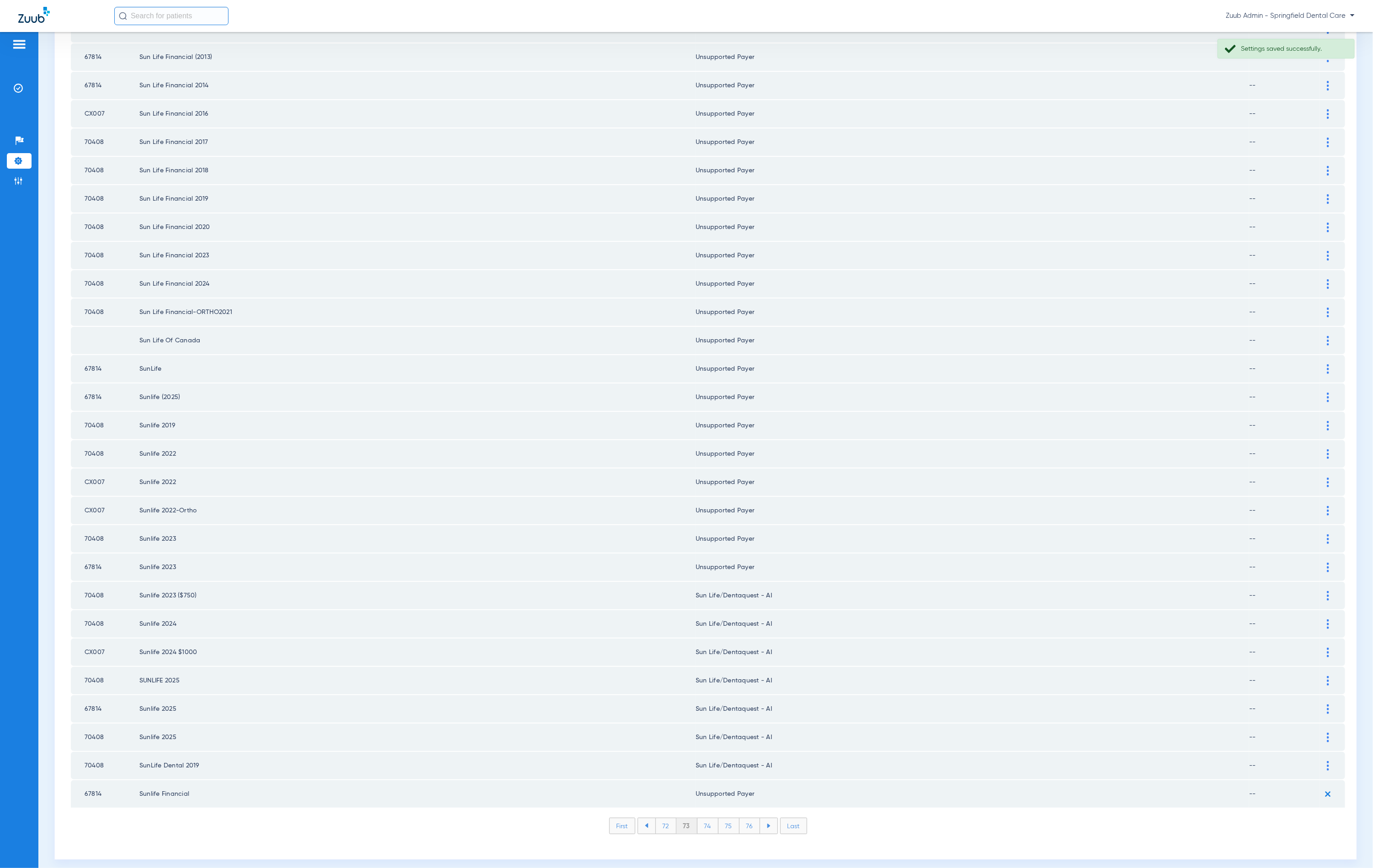
scroll to position [738, 0]
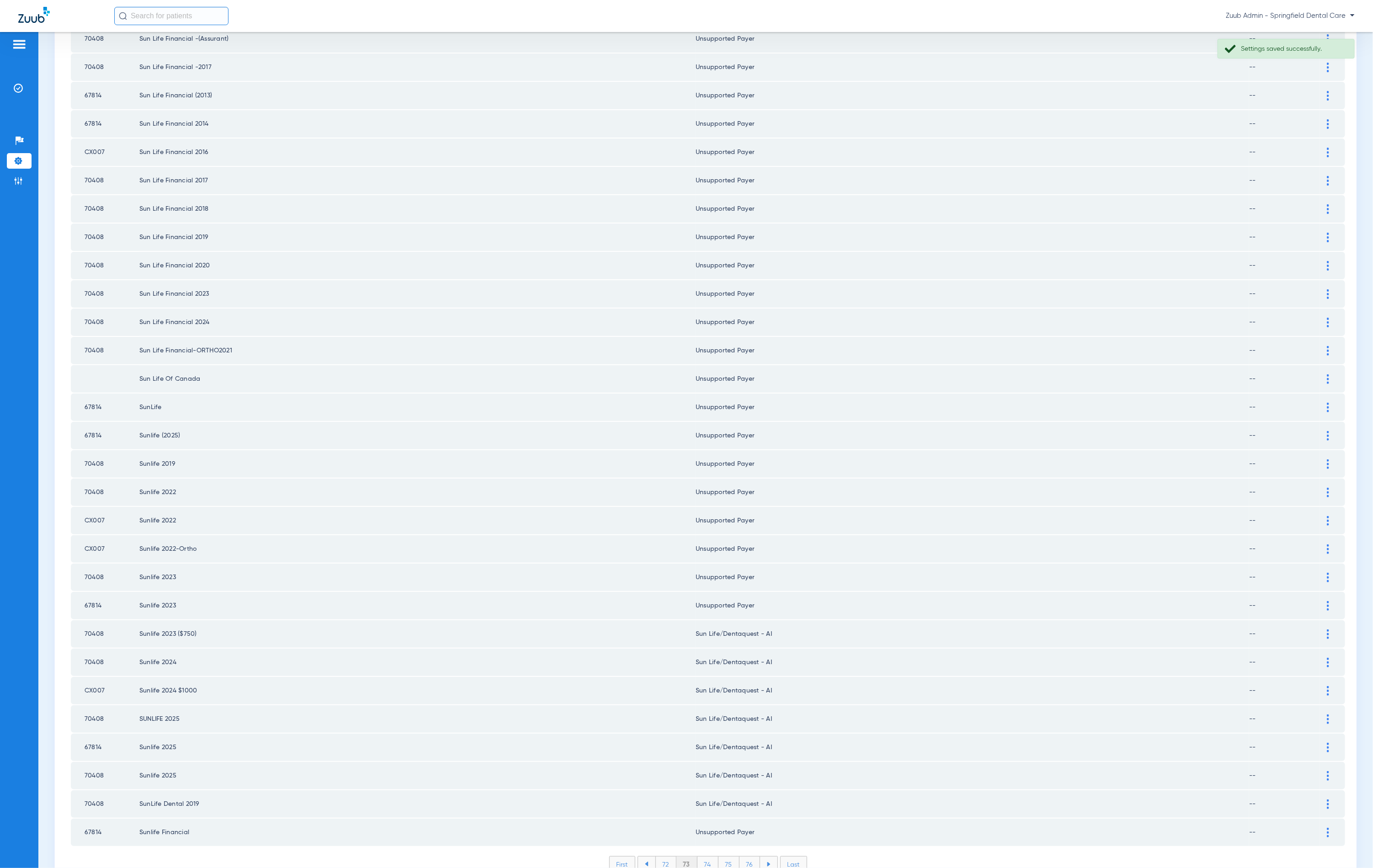
click at [1327, 800] on img at bounding box center [1328, 805] width 2 height 10
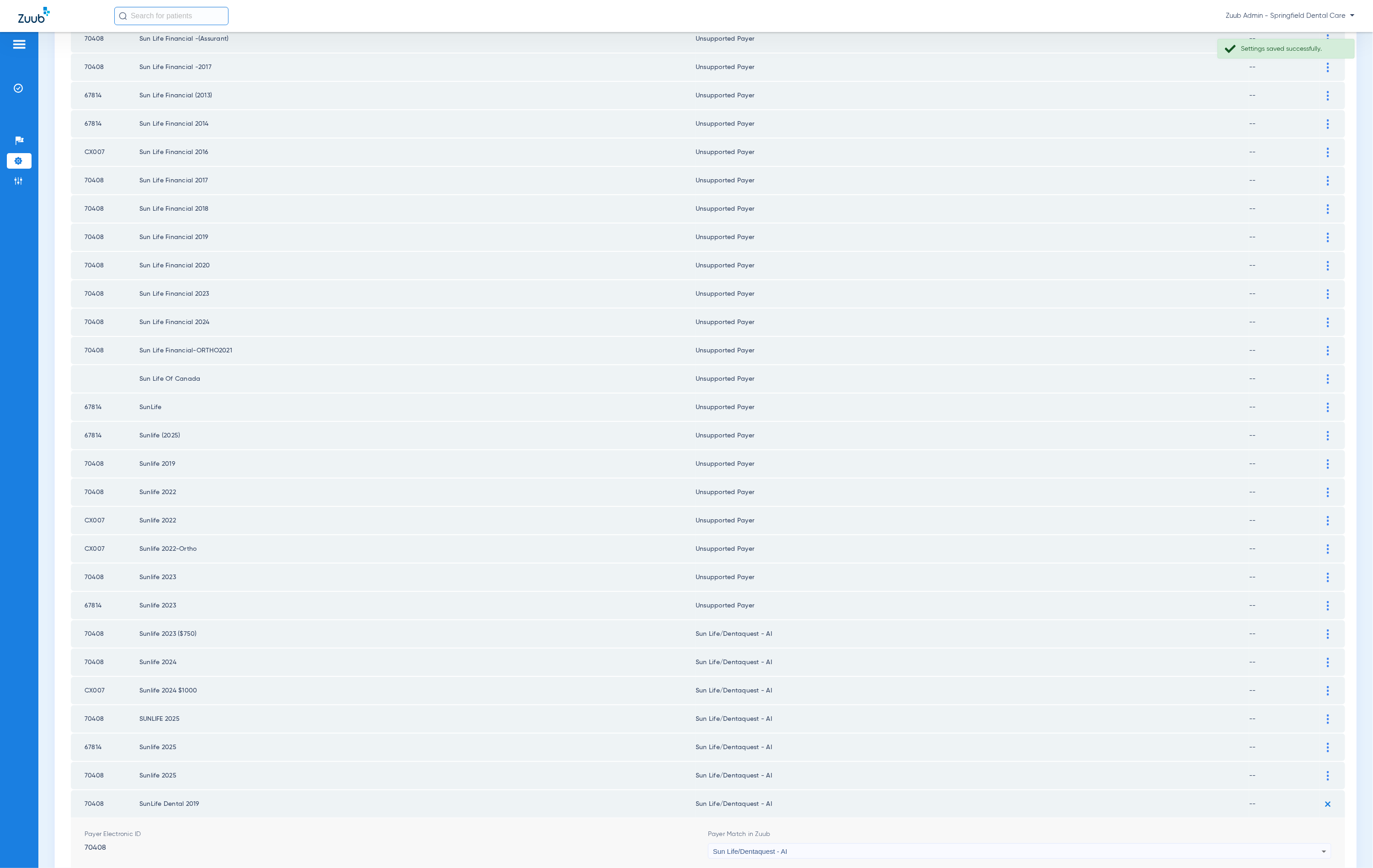
click at [769, 848] on span "Sun Life/Dentaquest - AI" at bounding box center [750, 851] width 75 height 8
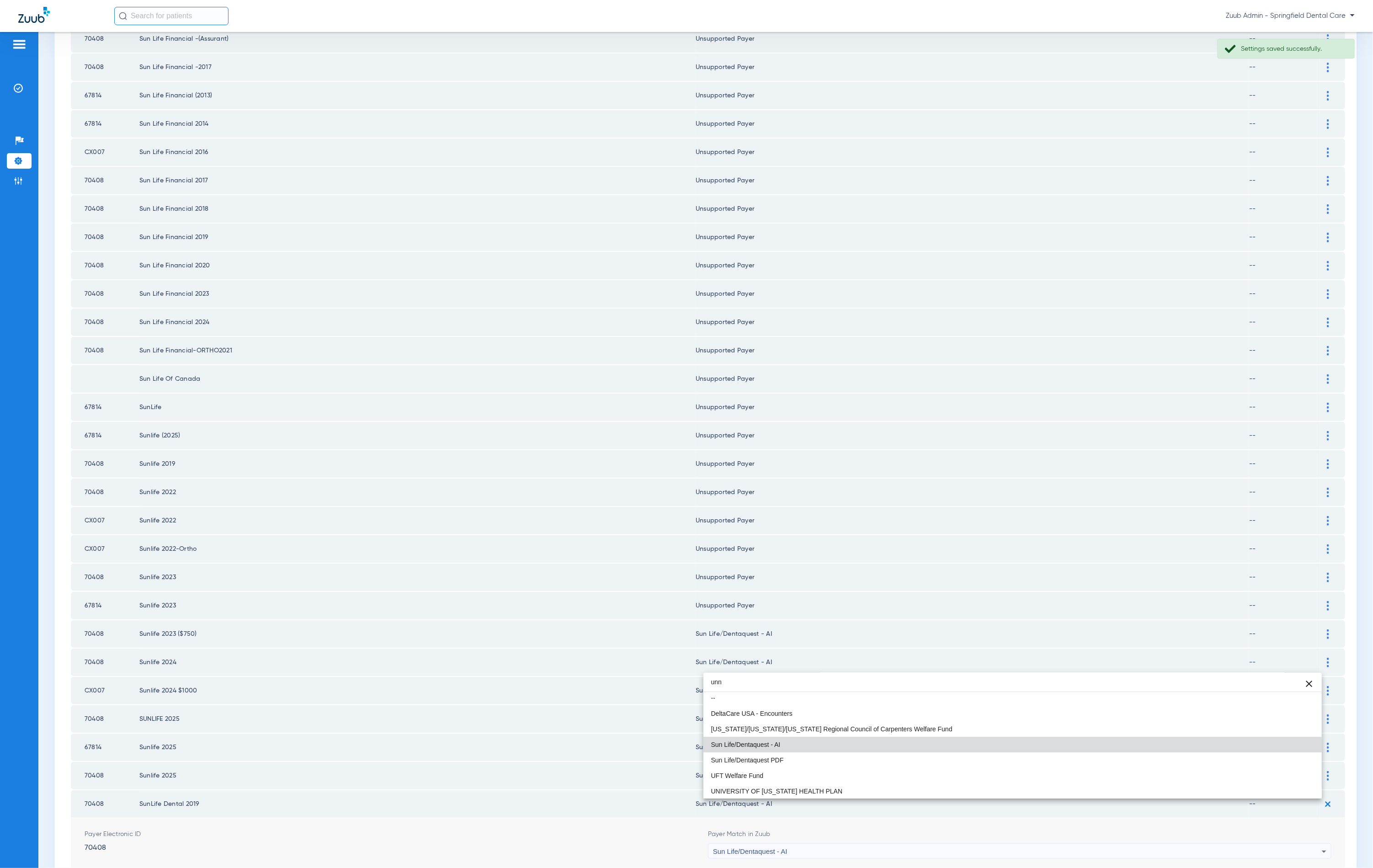
scroll to position [0, 0]
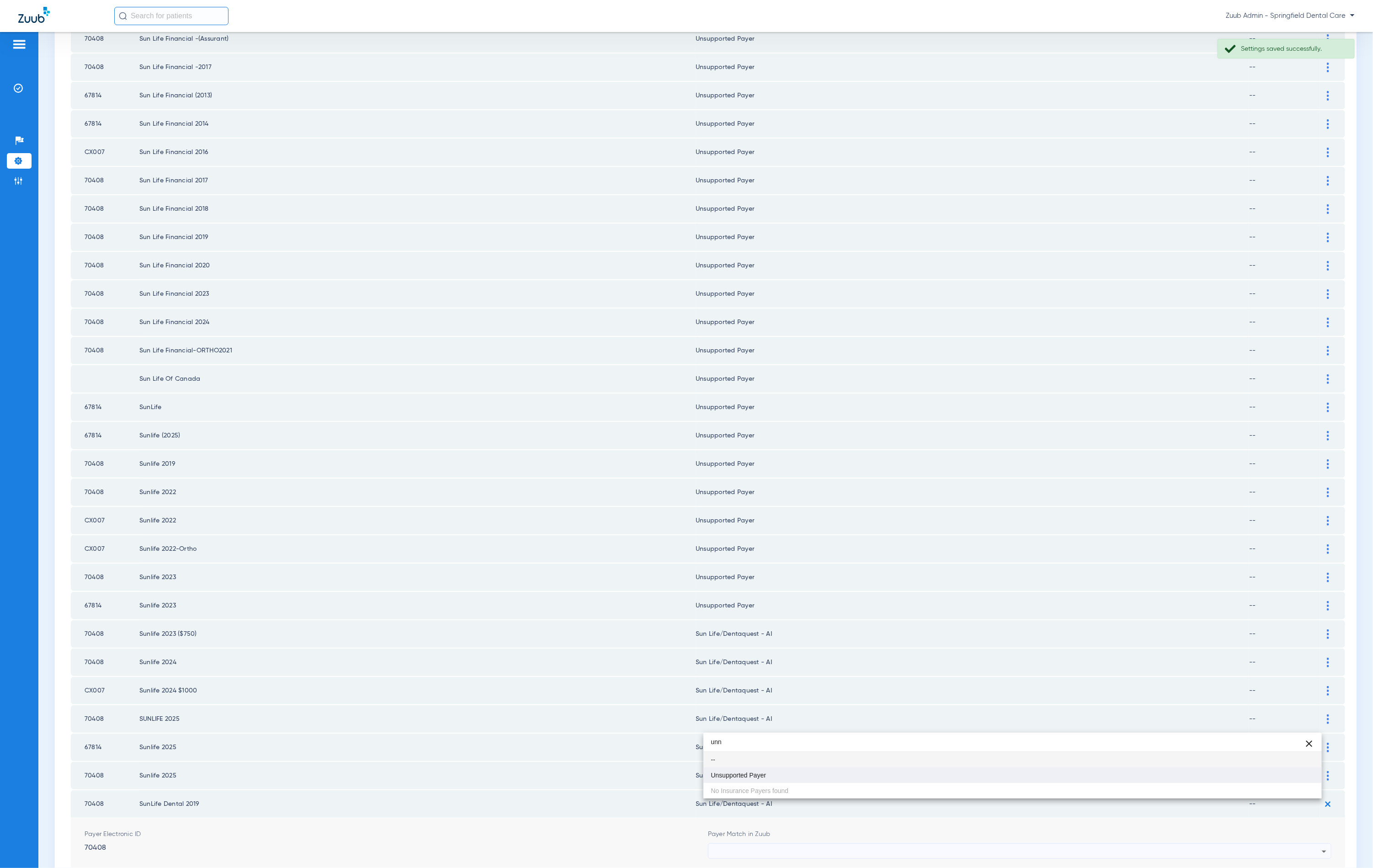
type input "unn"
click at [764, 778] on span "Unsupported Payer" at bounding box center [738, 775] width 55 height 6
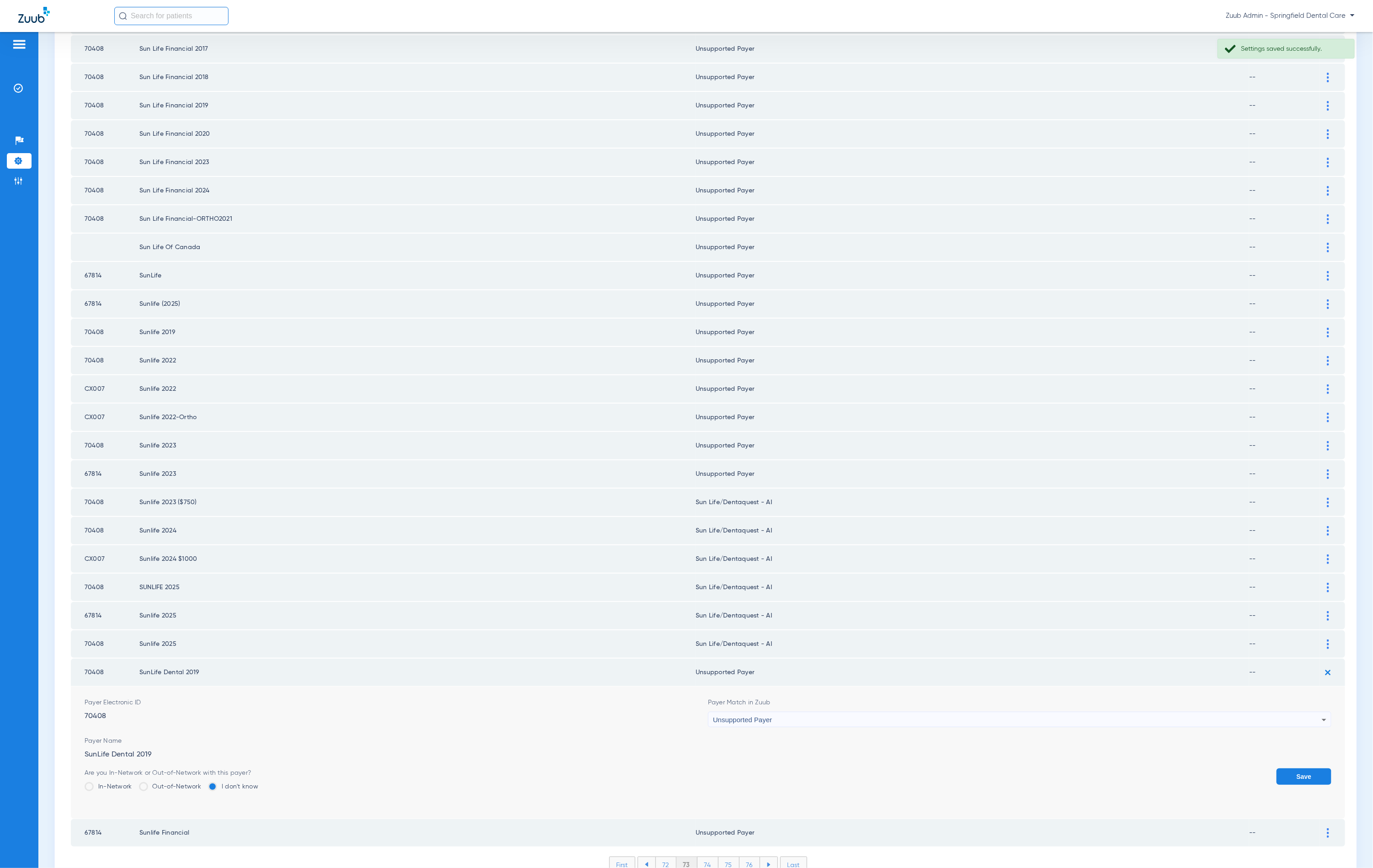
click at [1276, 769] on button "Save" at bounding box center [1304, 776] width 55 height 16
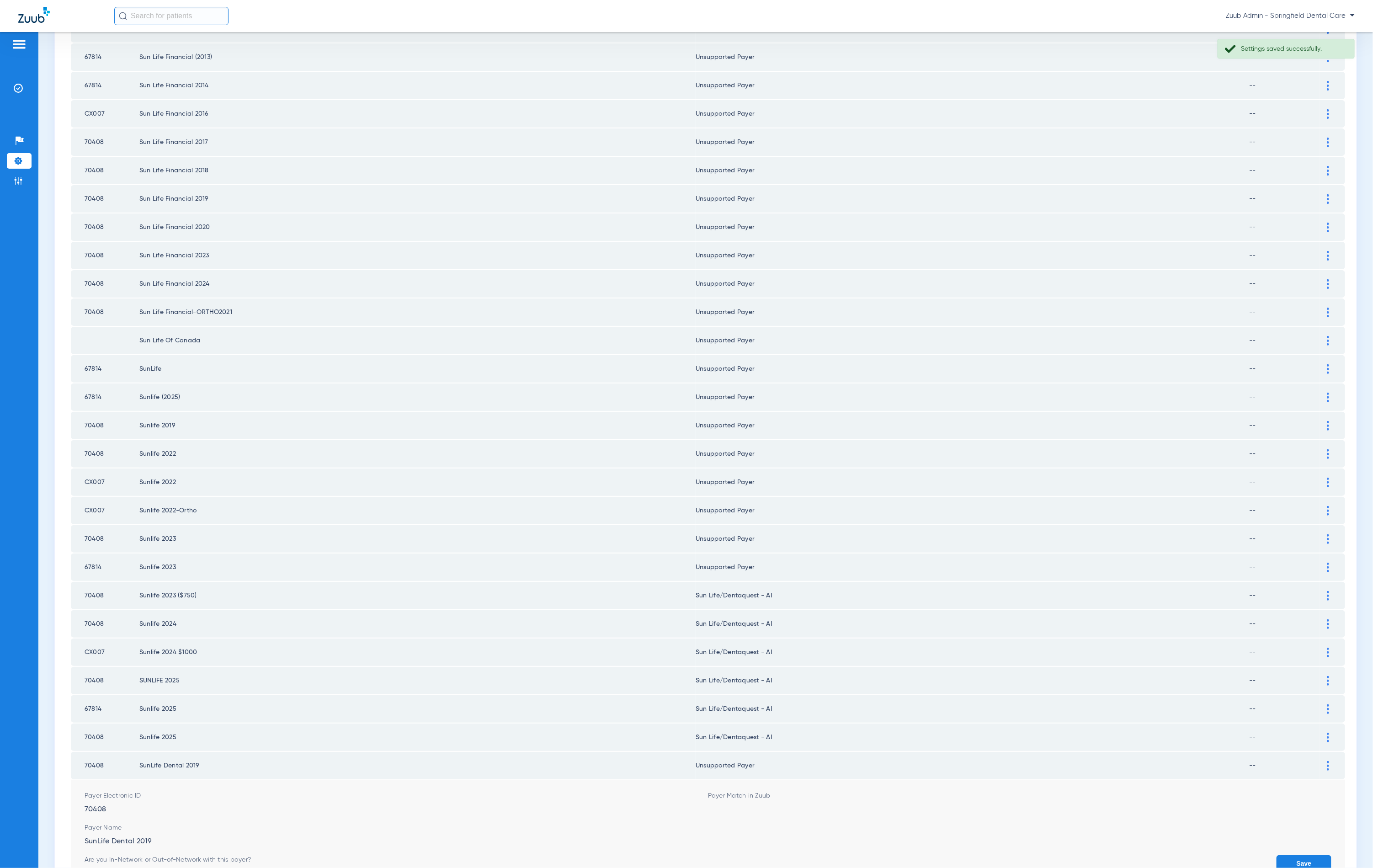
scroll to position [738, 0]
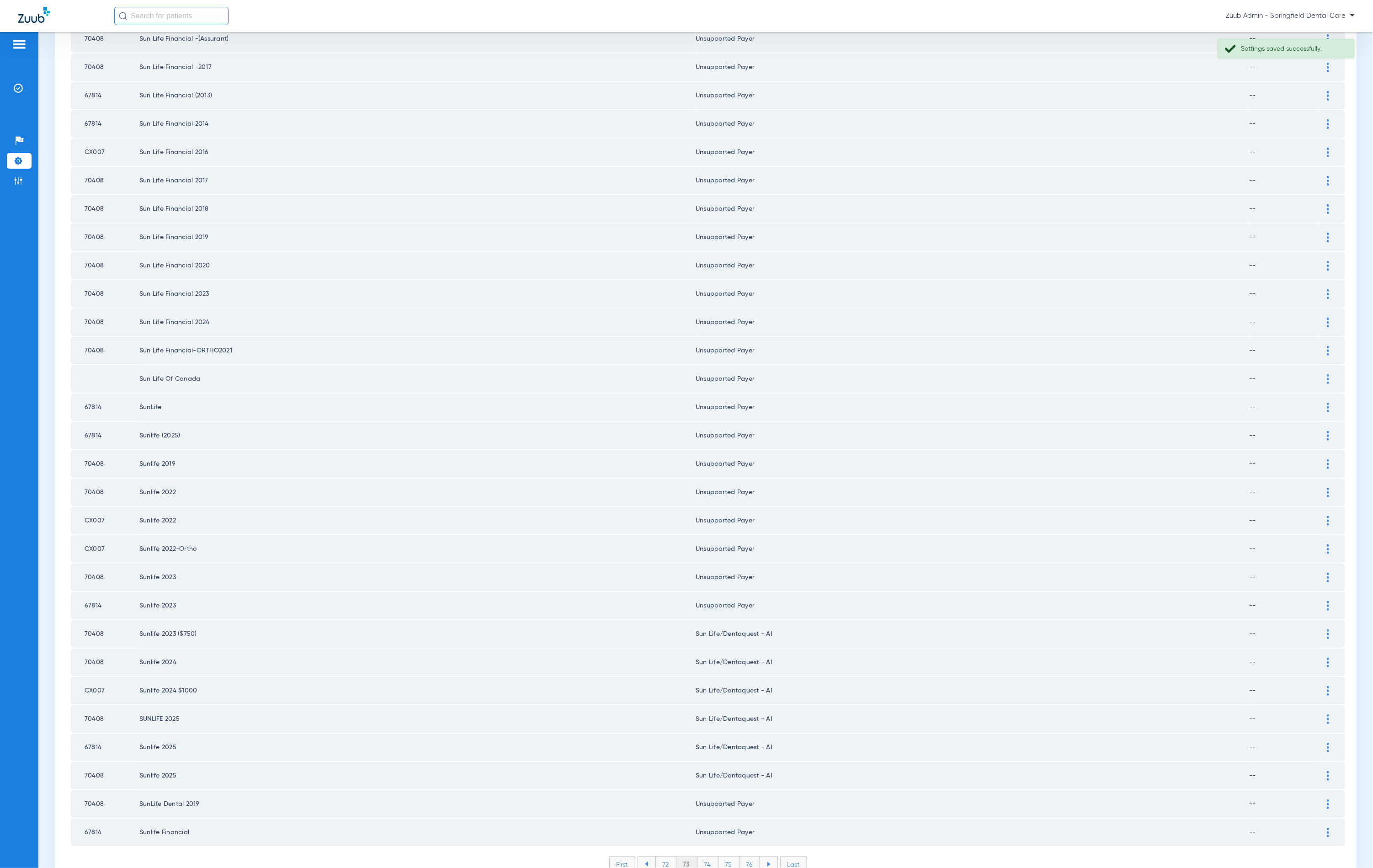
click at [1327, 771] on img at bounding box center [1328, 776] width 2 height 10
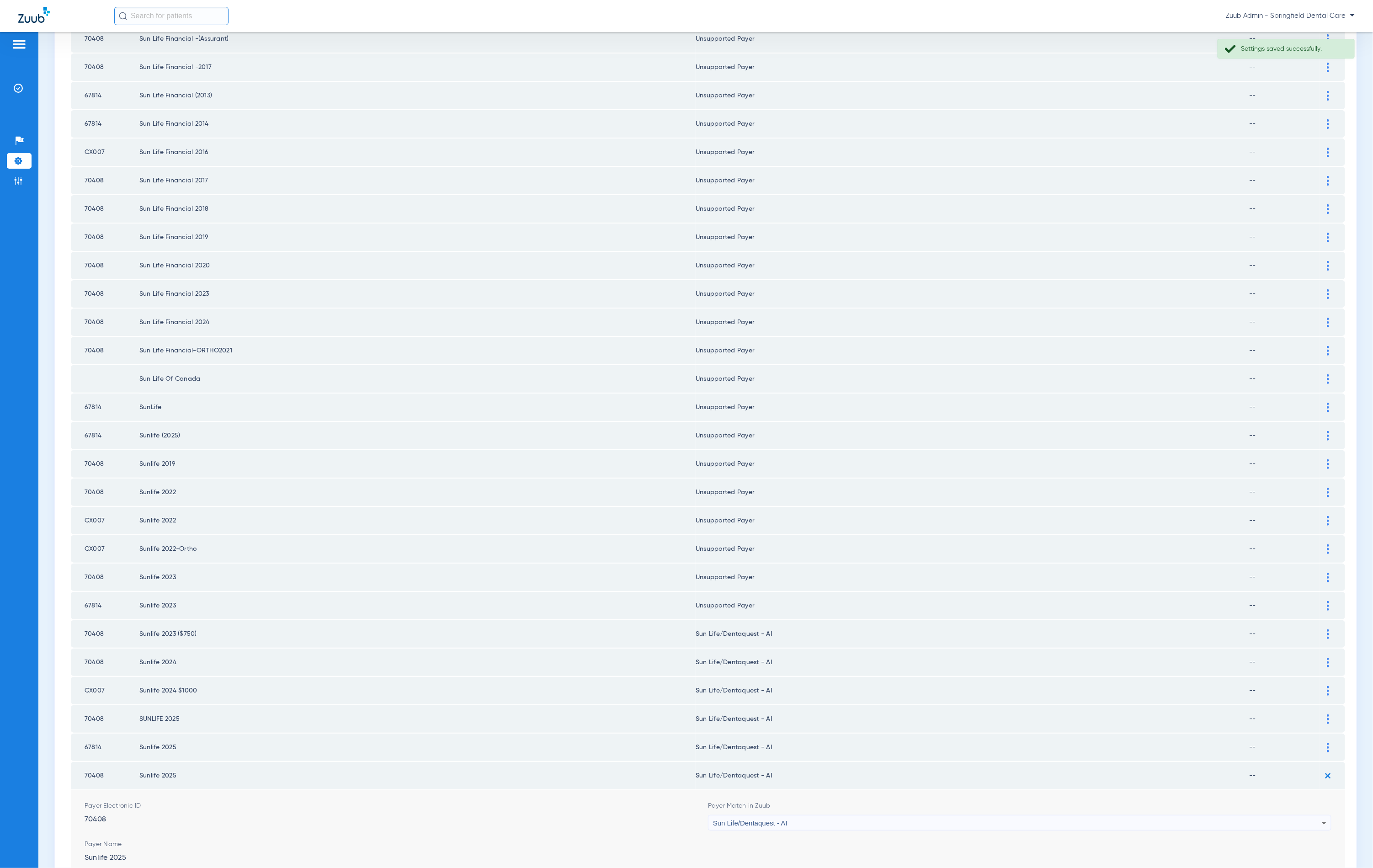
click at [784, 815] on div "Sun Life/Dentaquest - AI" at bounding box center [1017, 823] width 609 height 16
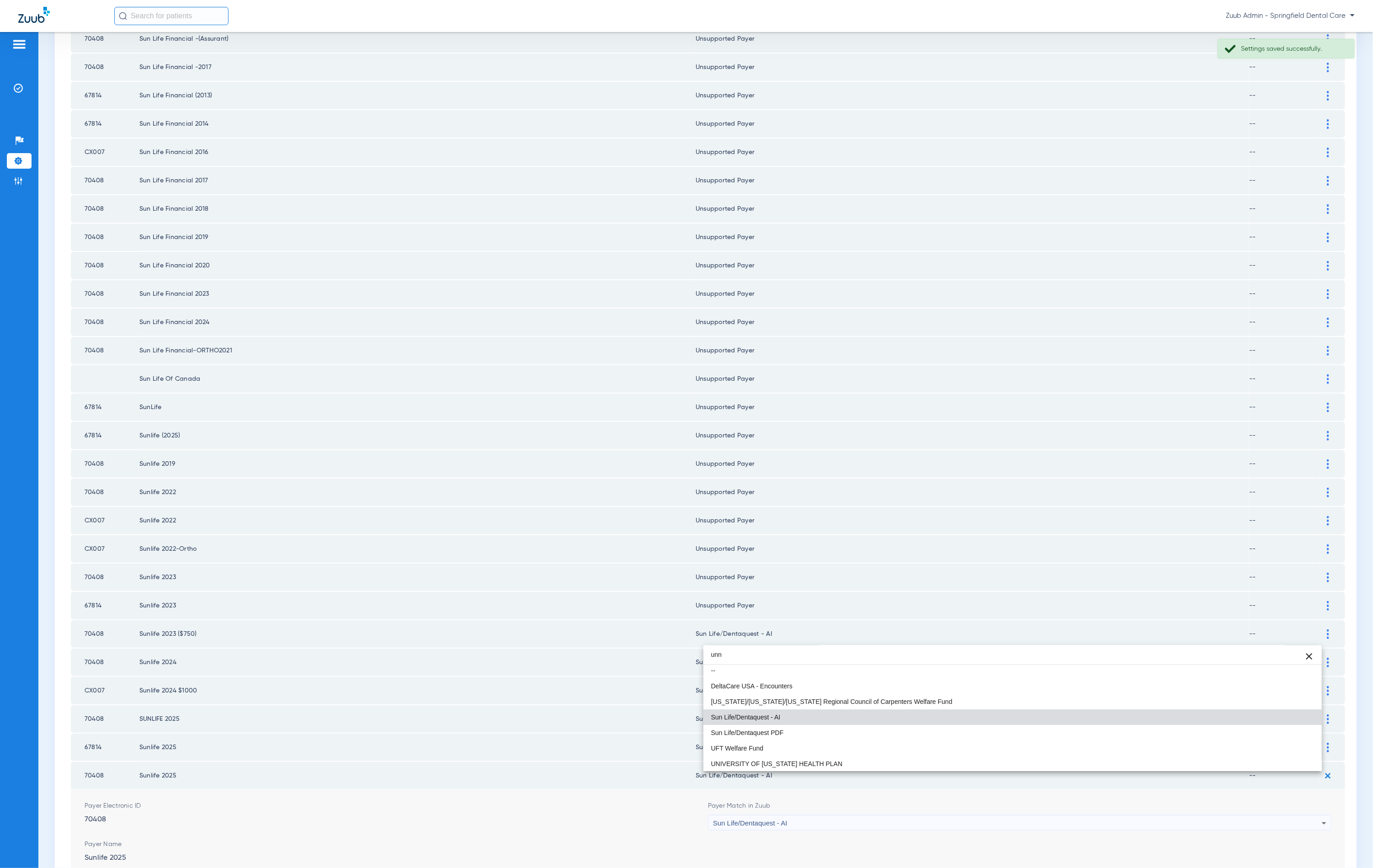
scroll to position [0, 0]
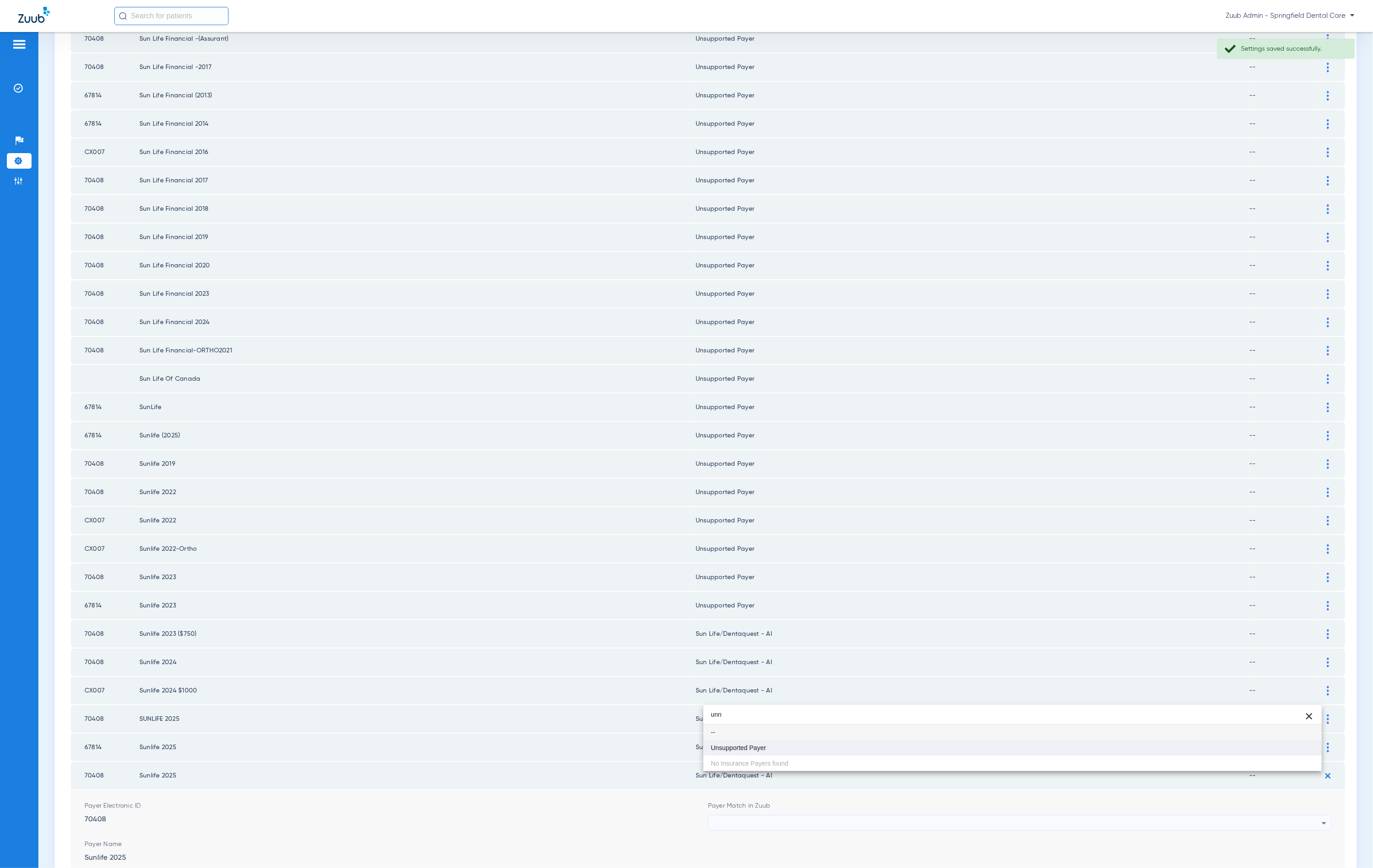
type input "unn"
click at [774, 748] on mat-option "Unsupported Payer" at bounding box center [1013, 747] width 618 height 16
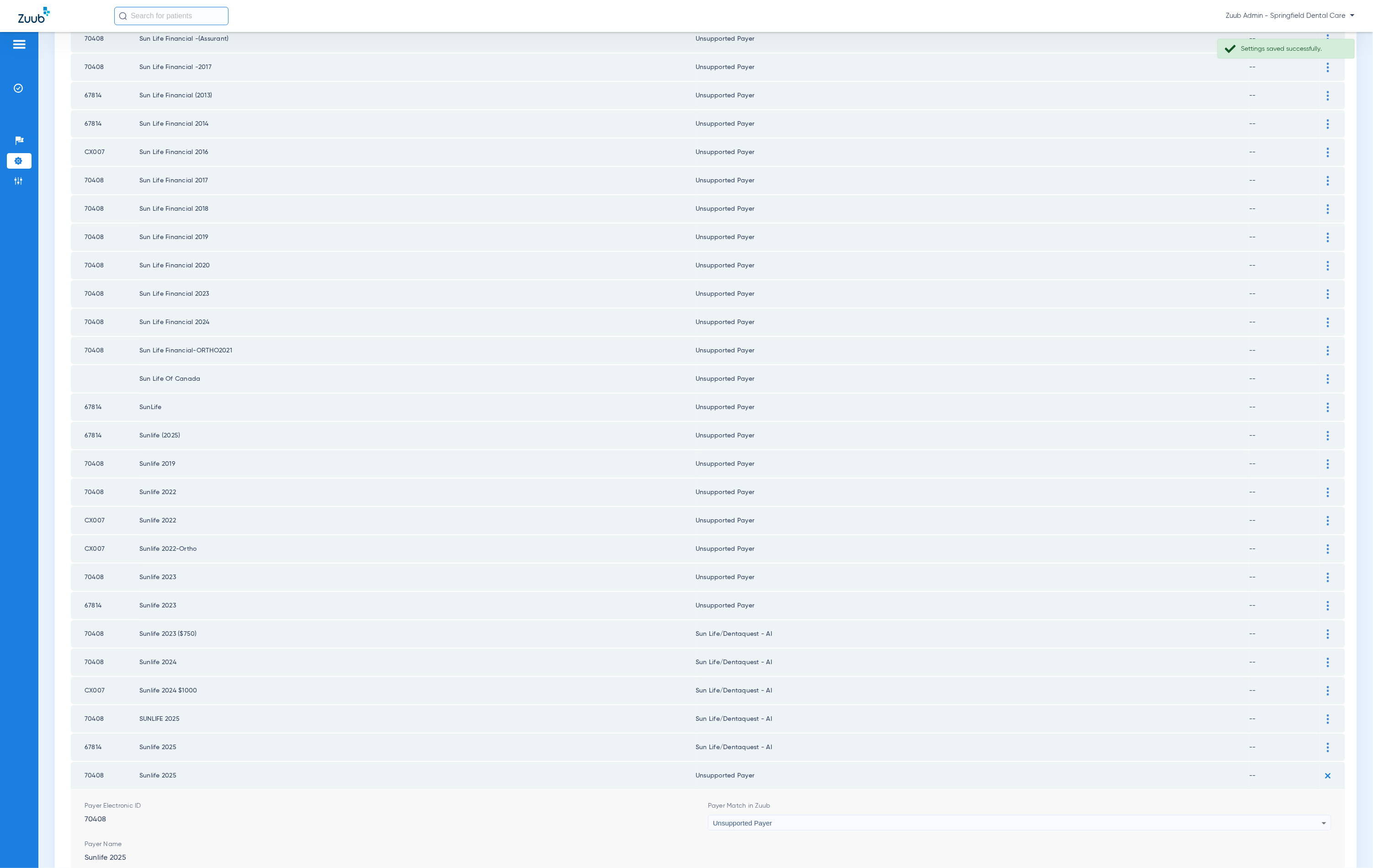
click at [1286, 867] on button "Save" at bounding box center [1304, 879] width 55 height 16
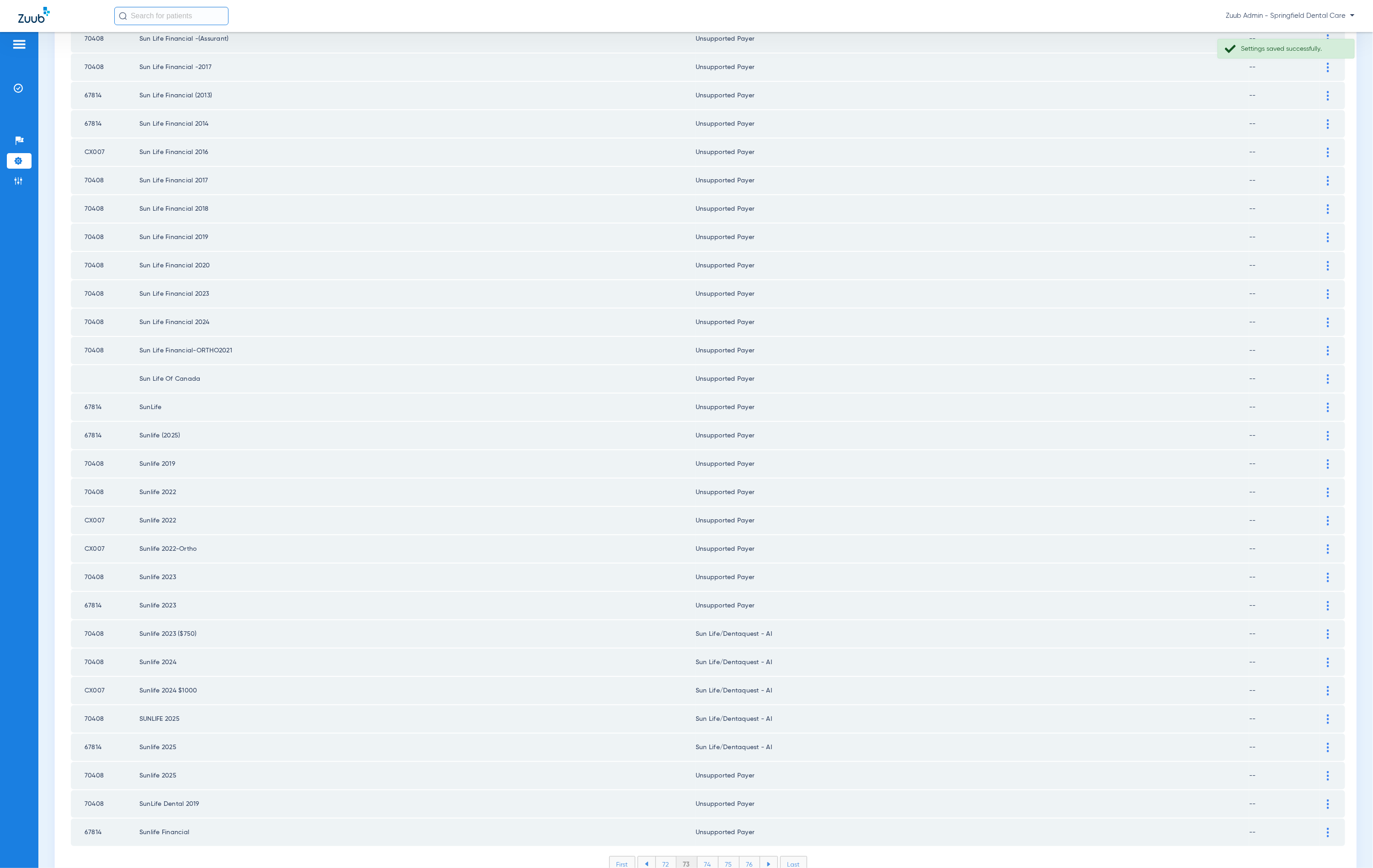
click at [1327, 742] on img at bounding box center [1328, 747] width 2 height 10
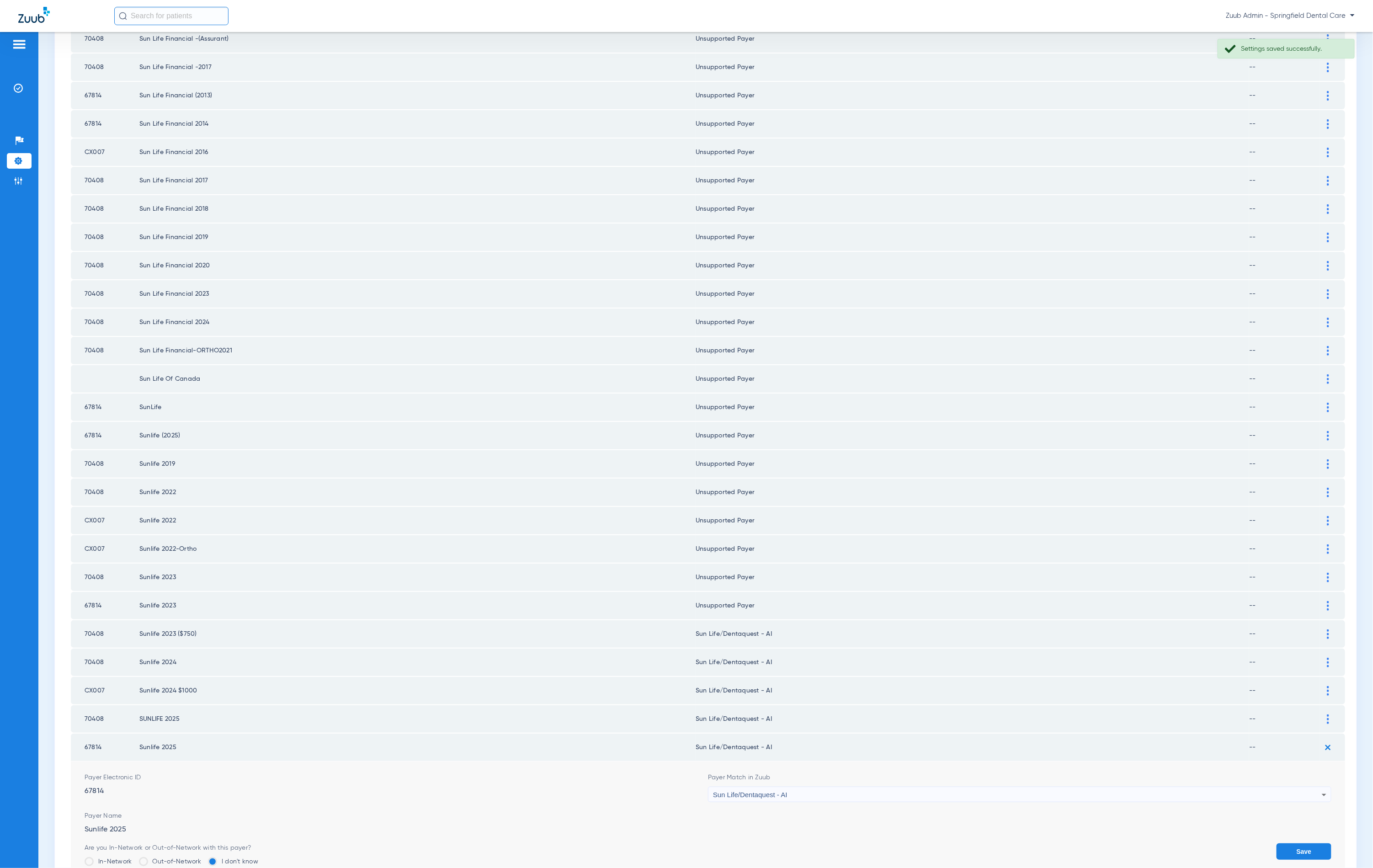
click at [901, 787] on div "Sun Life/Dentaquest - AI" at bounding box center [1017, 795] width 609 height 16
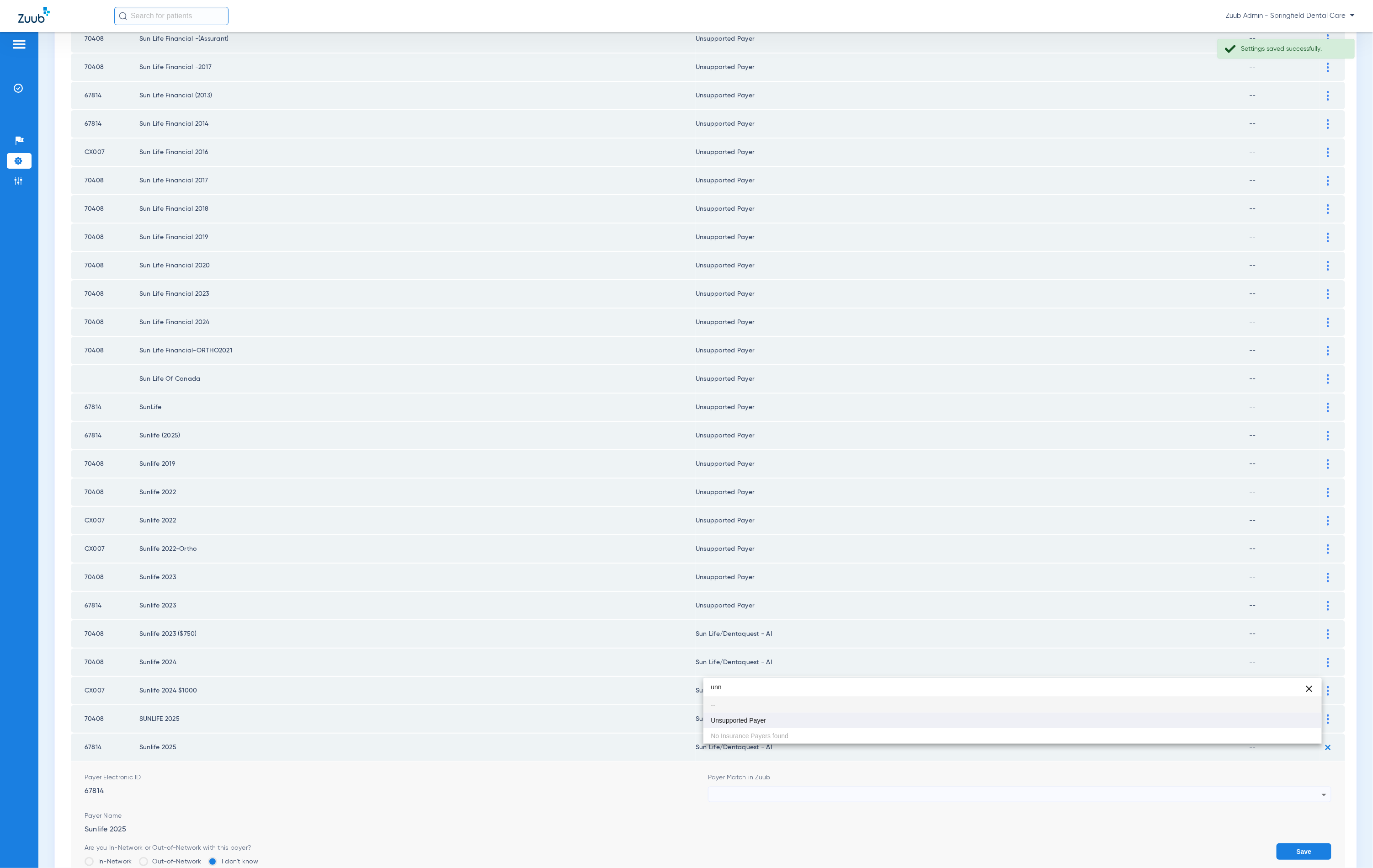
type input "unn"
click at [843, 721] on mat-option "Unsupported Payer" at bounding box center [1013, 721] width 618 height 16
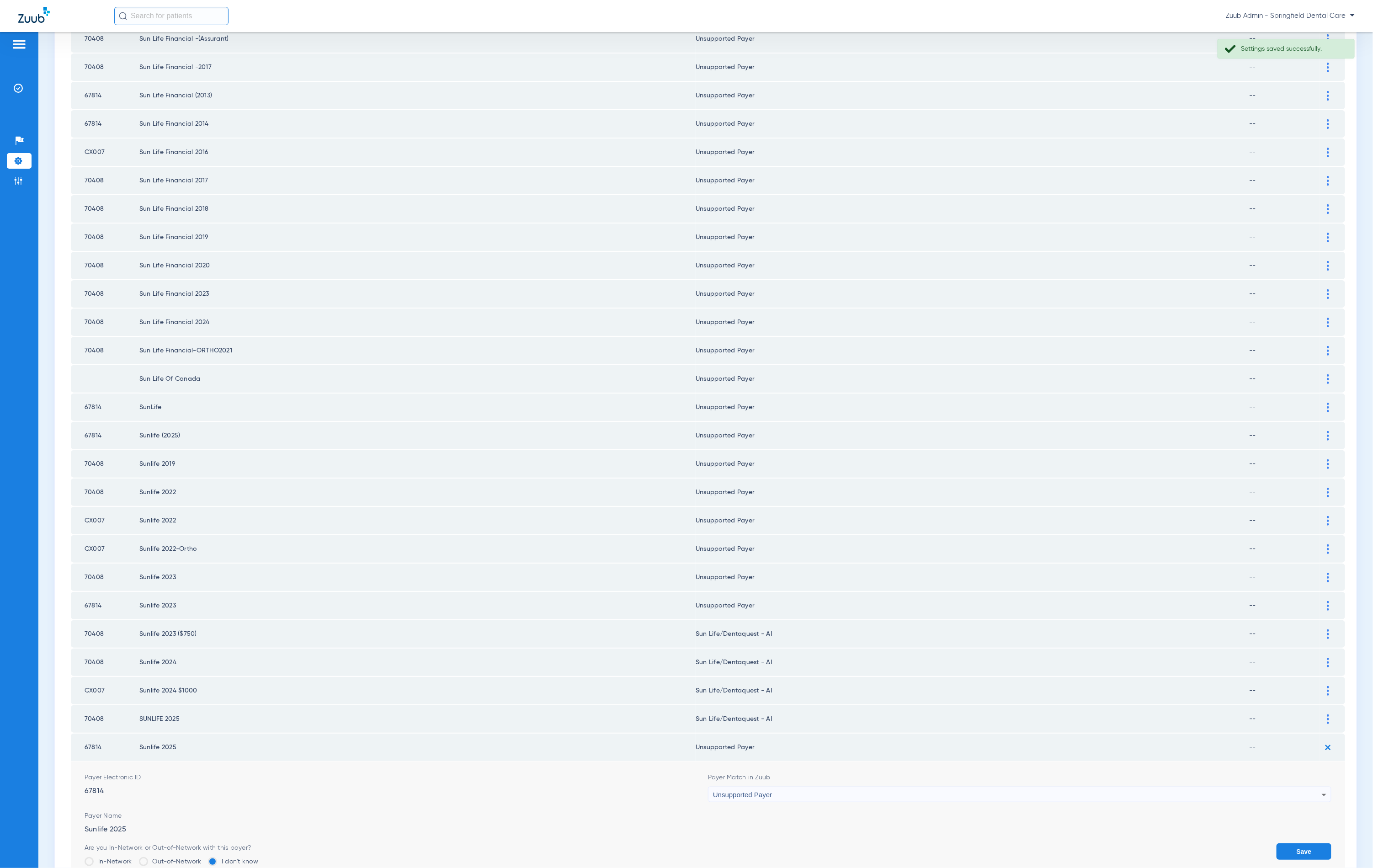
click at [1292, 796] on form "Payer Electronic ID 67814 Payer Match in Zuub Unsupported Payer Payer Name Sunl…" at bounding box center [708, 827] width 1247 height 132
click at [1291, 843] on button "Save" at bounding box center [1304, 851] width 55 height 16
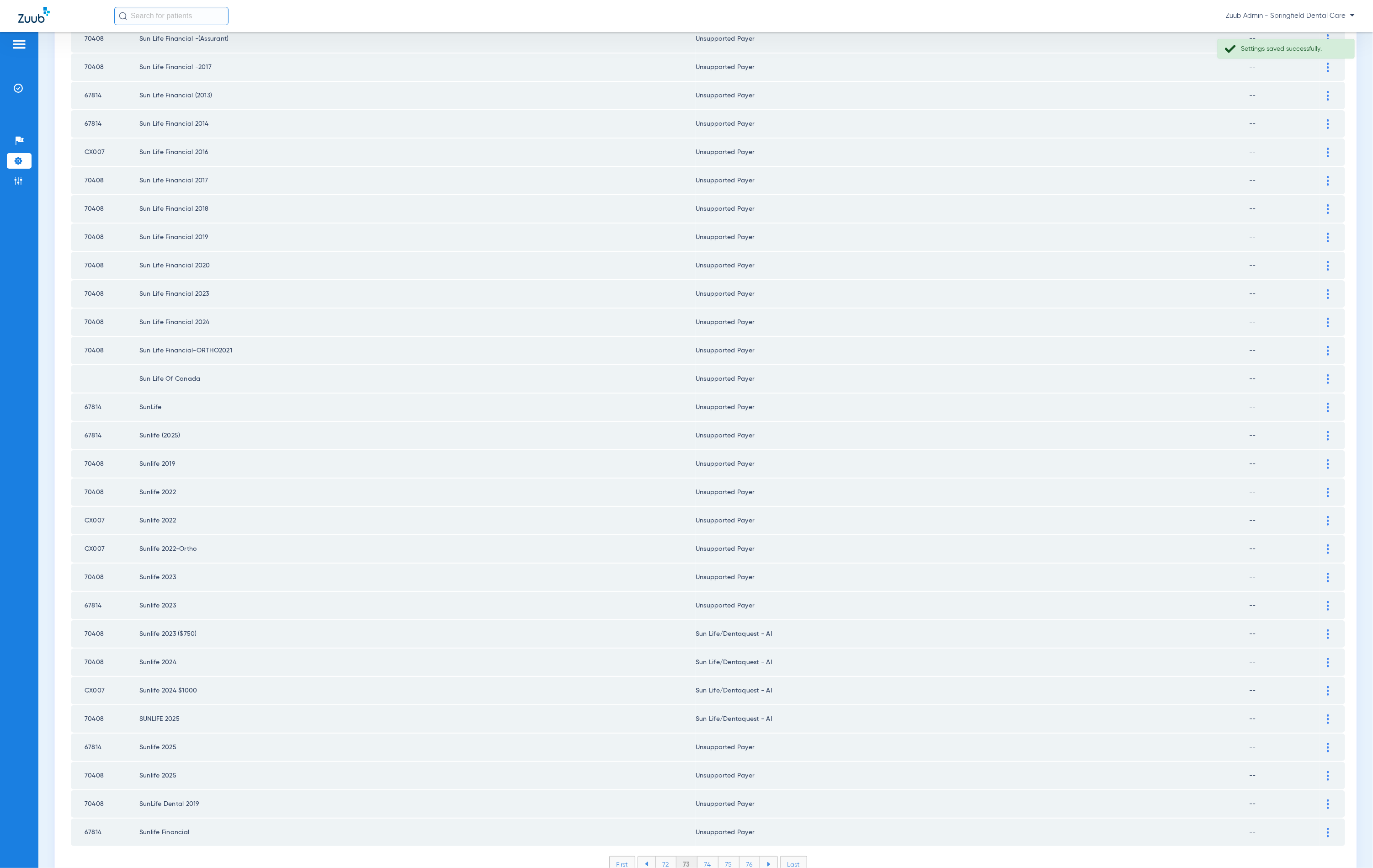
click at [1320, 714] on div at bounding box center [1328, 719] width 16 height 10
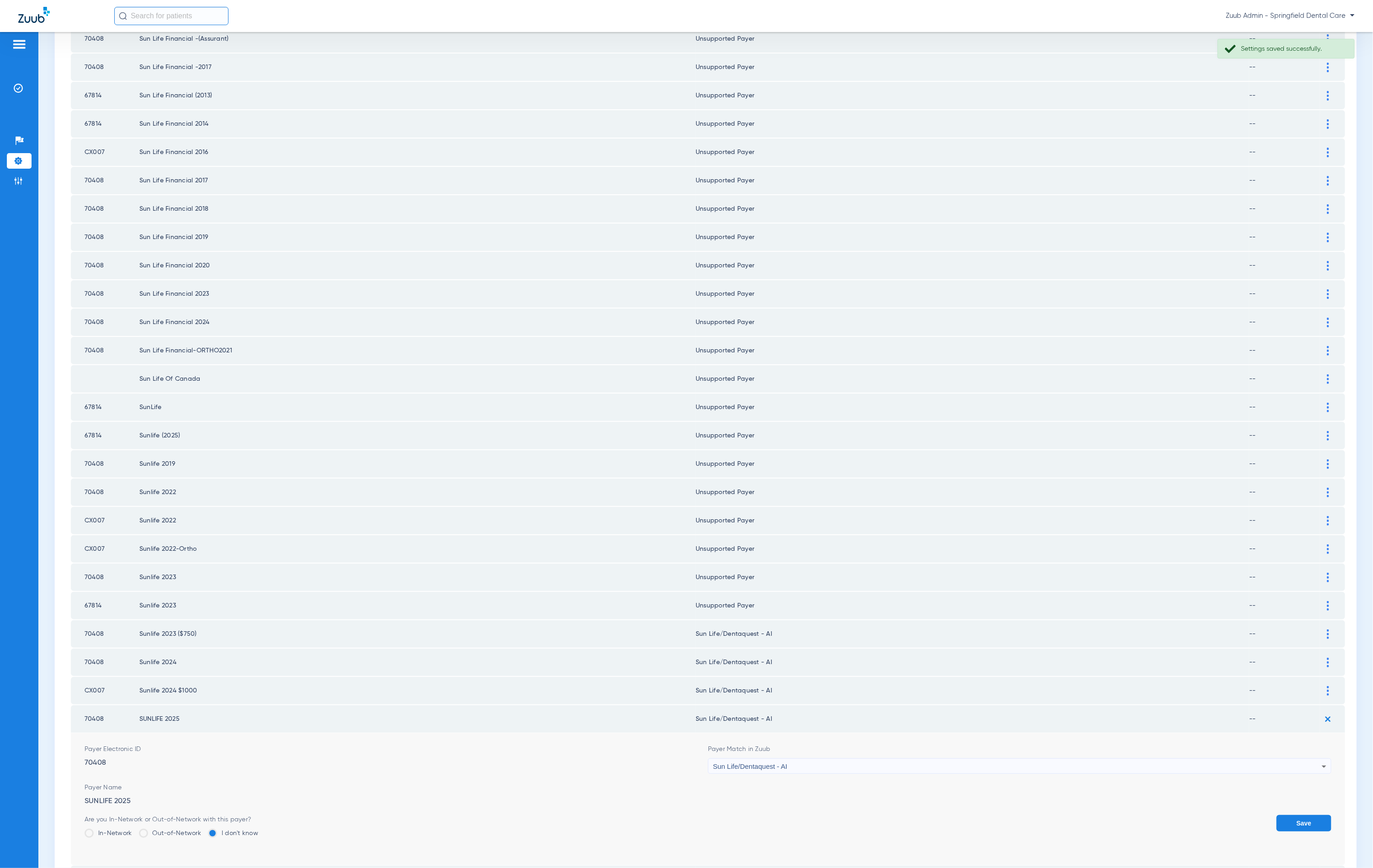
click at [798, 759] on div "Sun Life/Dentaquest - AI" at bounding box center [1017, 766] width 609 height 16
type input "unn"
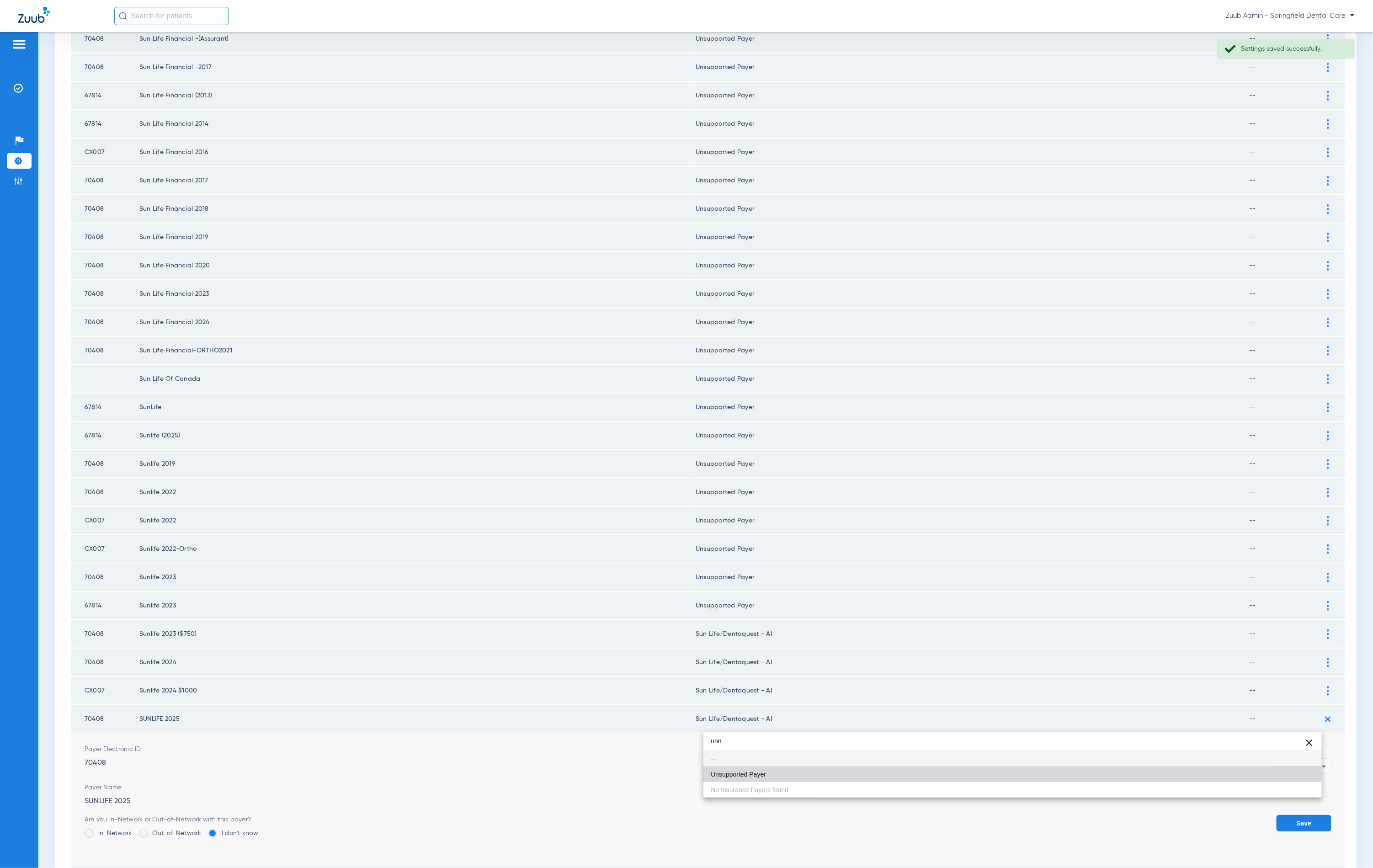
click at [776, 770] on mat-option "Unsupported Payer" at bounding box center [1013, 774] width 618 height 16
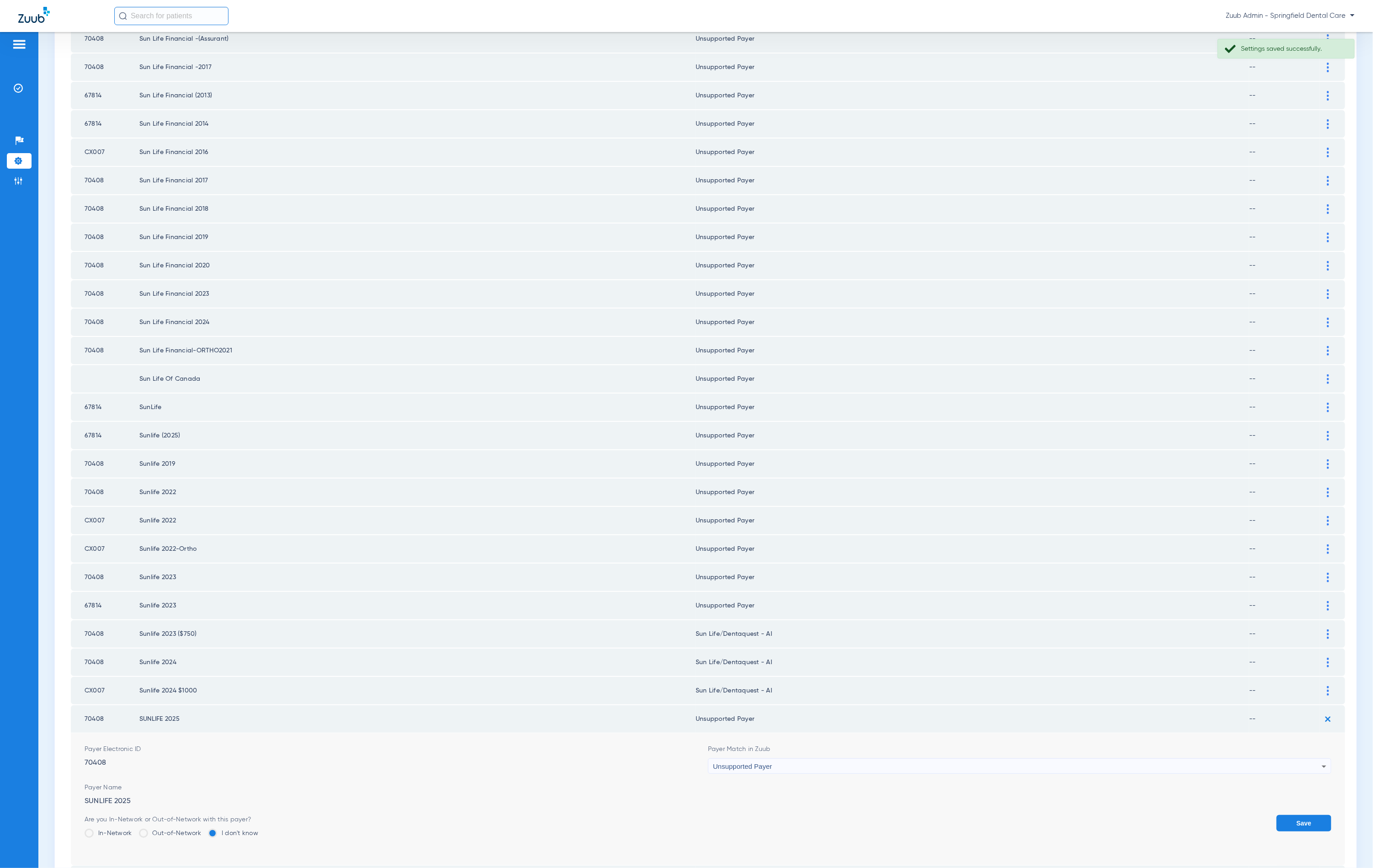
click at [1291, 815] on button "Save" at bounding box center [1304, 823] width 55 height 16
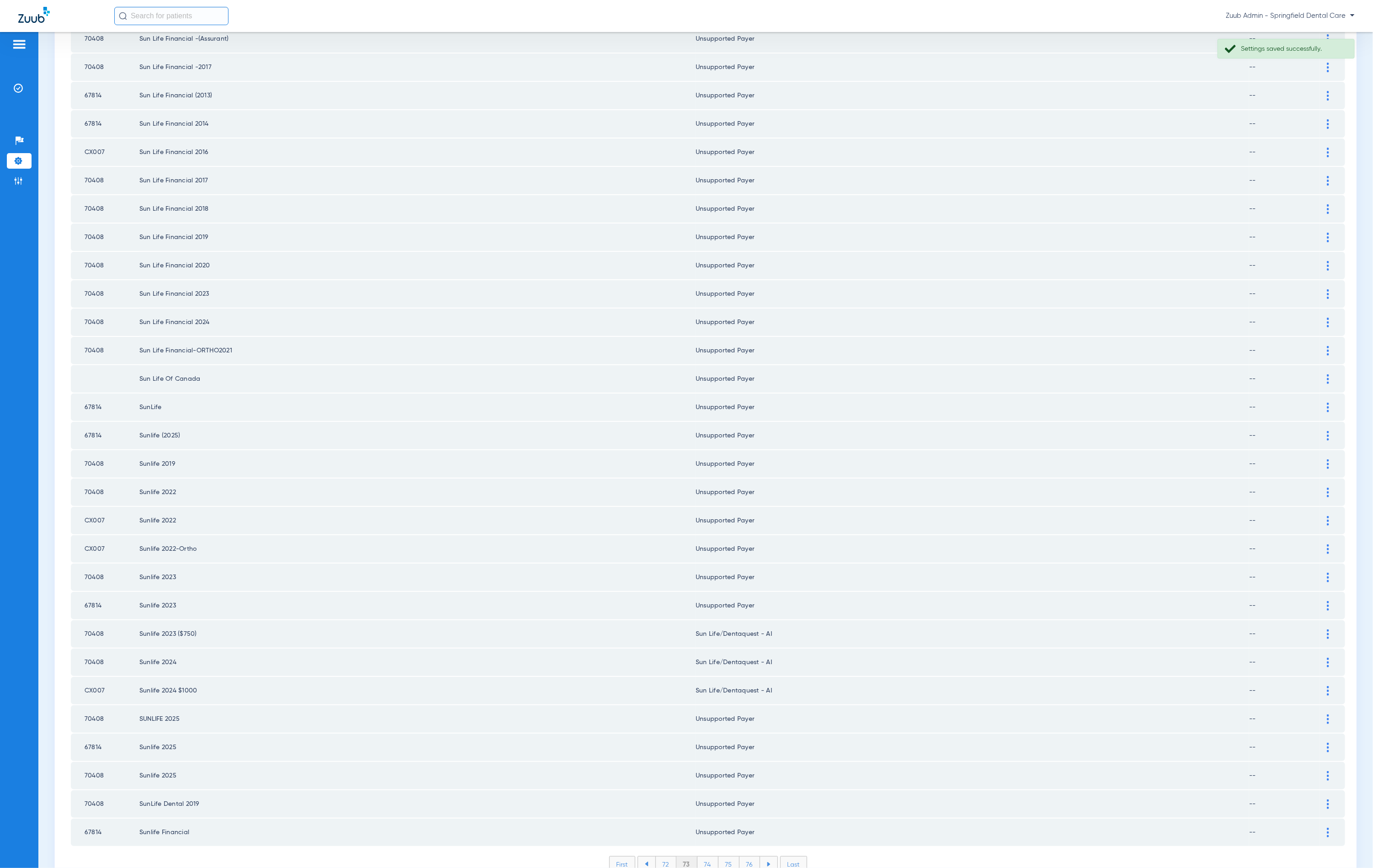
click at [1320, 677] on td at bounding box center [1333, 690] width 25 height 27
click at [1327, 686] on img at bounding box center [1328, 691] width 2 height 10
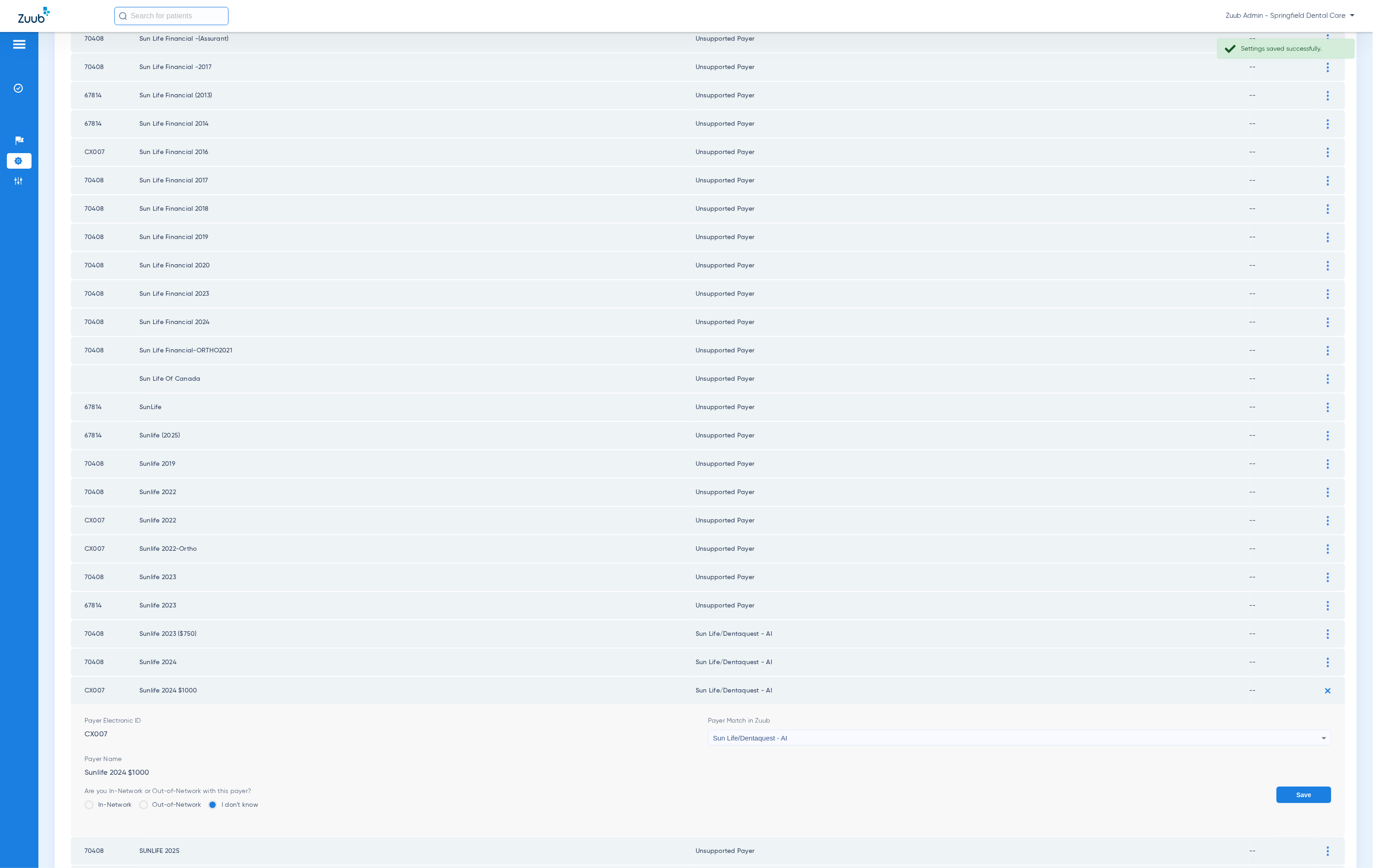
click at [804, 731] on div "Sun Life/Dentaquest - AI" at bounding box center [1017, 738] width 609 height 16
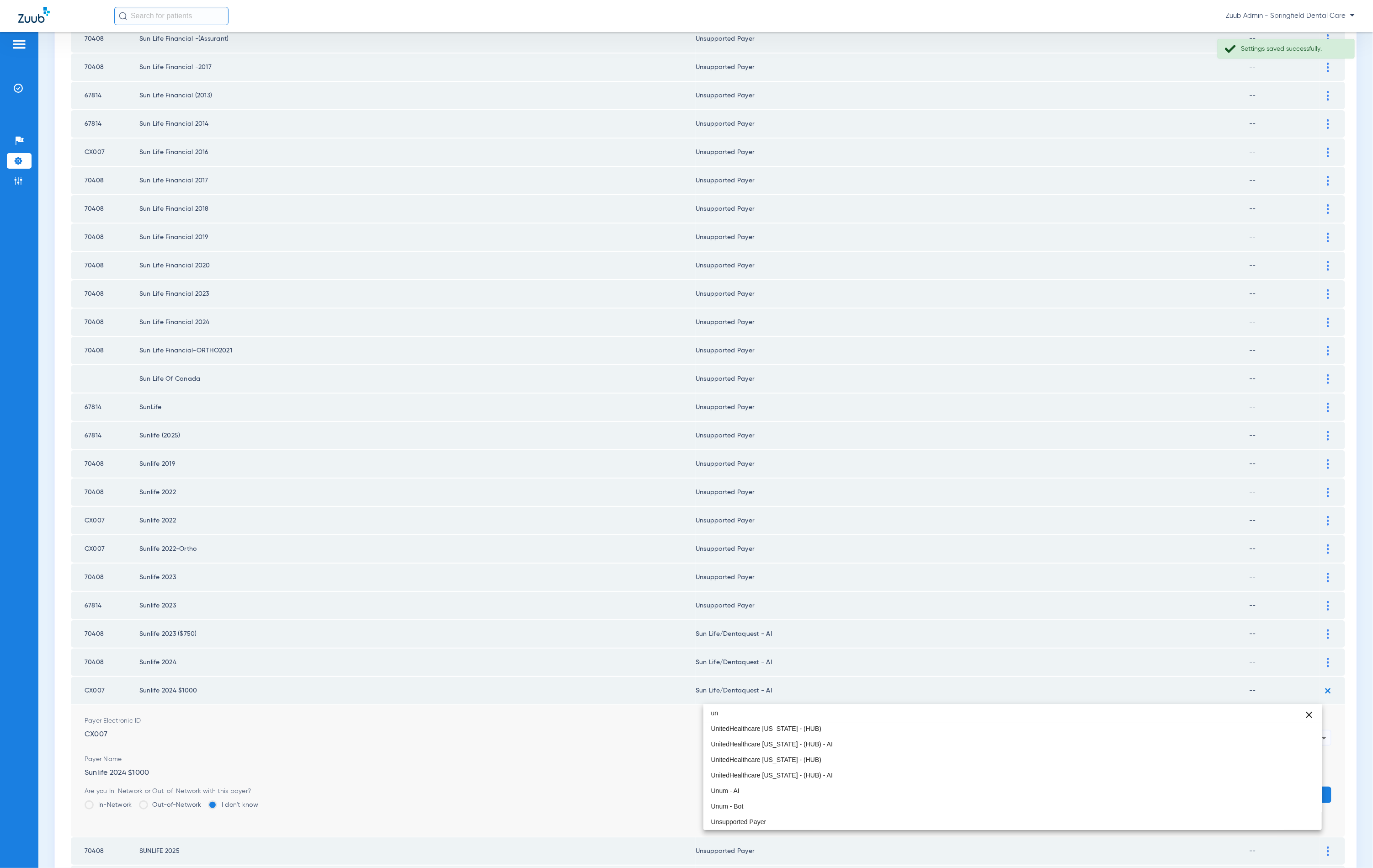
scroll to position [2, 0]
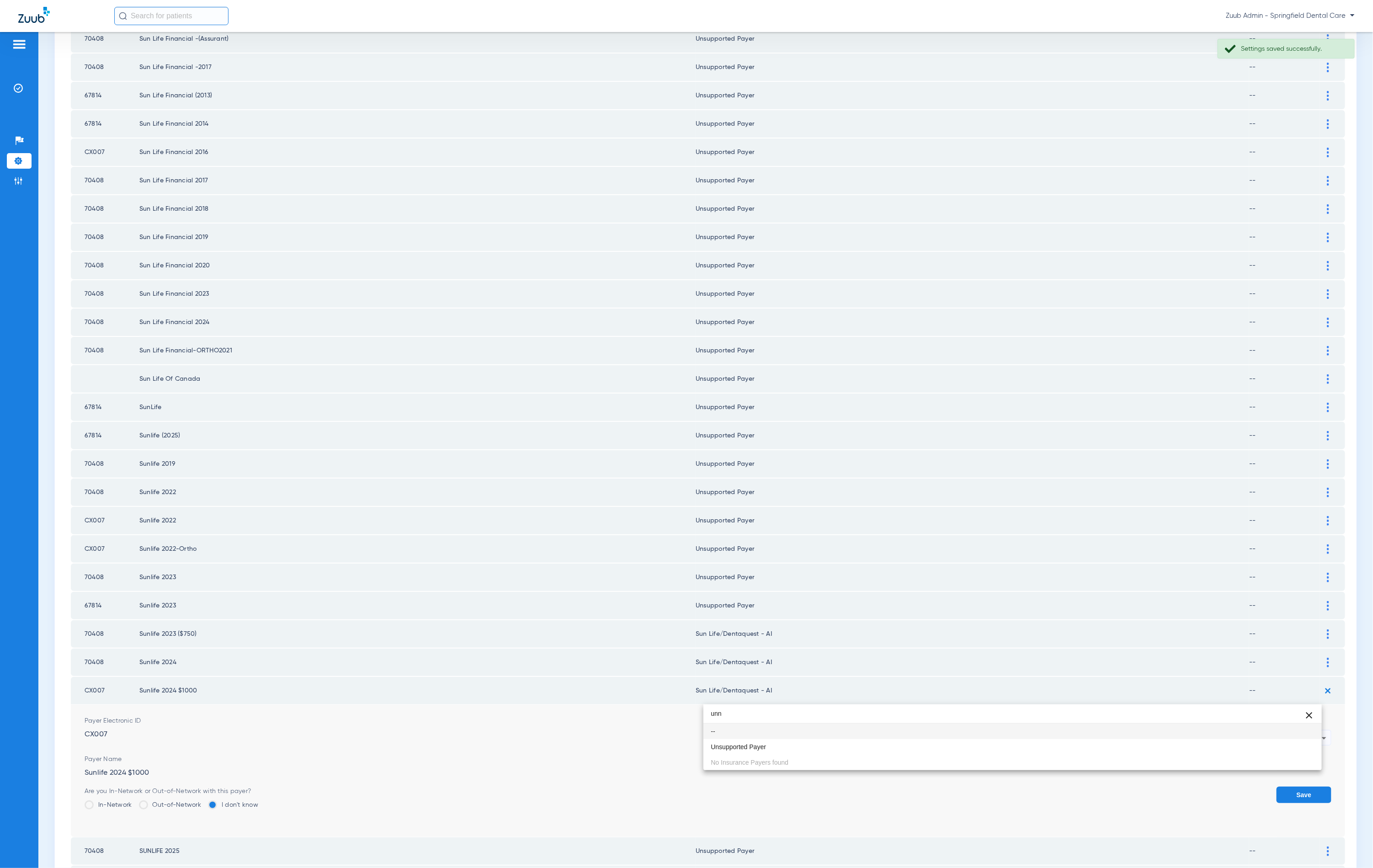
type input "unn"
click at [759, 750] on span "Unsupported Payer" at bounding box center [738, 747] width 55 height 6
click at [1283, 787] on button "Save" at bounding box center [1304, 795] width 55 height 16
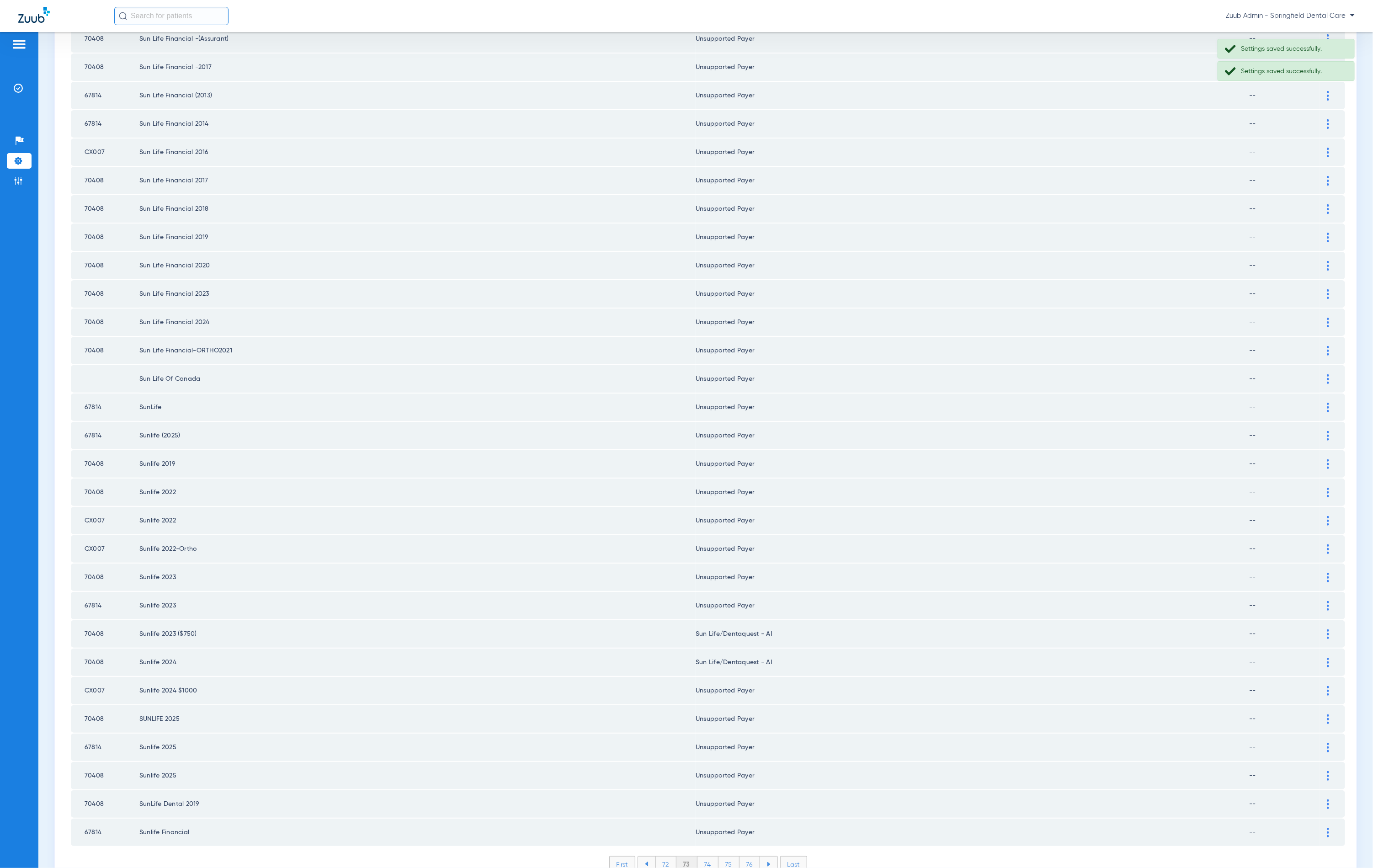
click at [1320, 658] on div at bounding box center [1328, 663] width 16 height 10
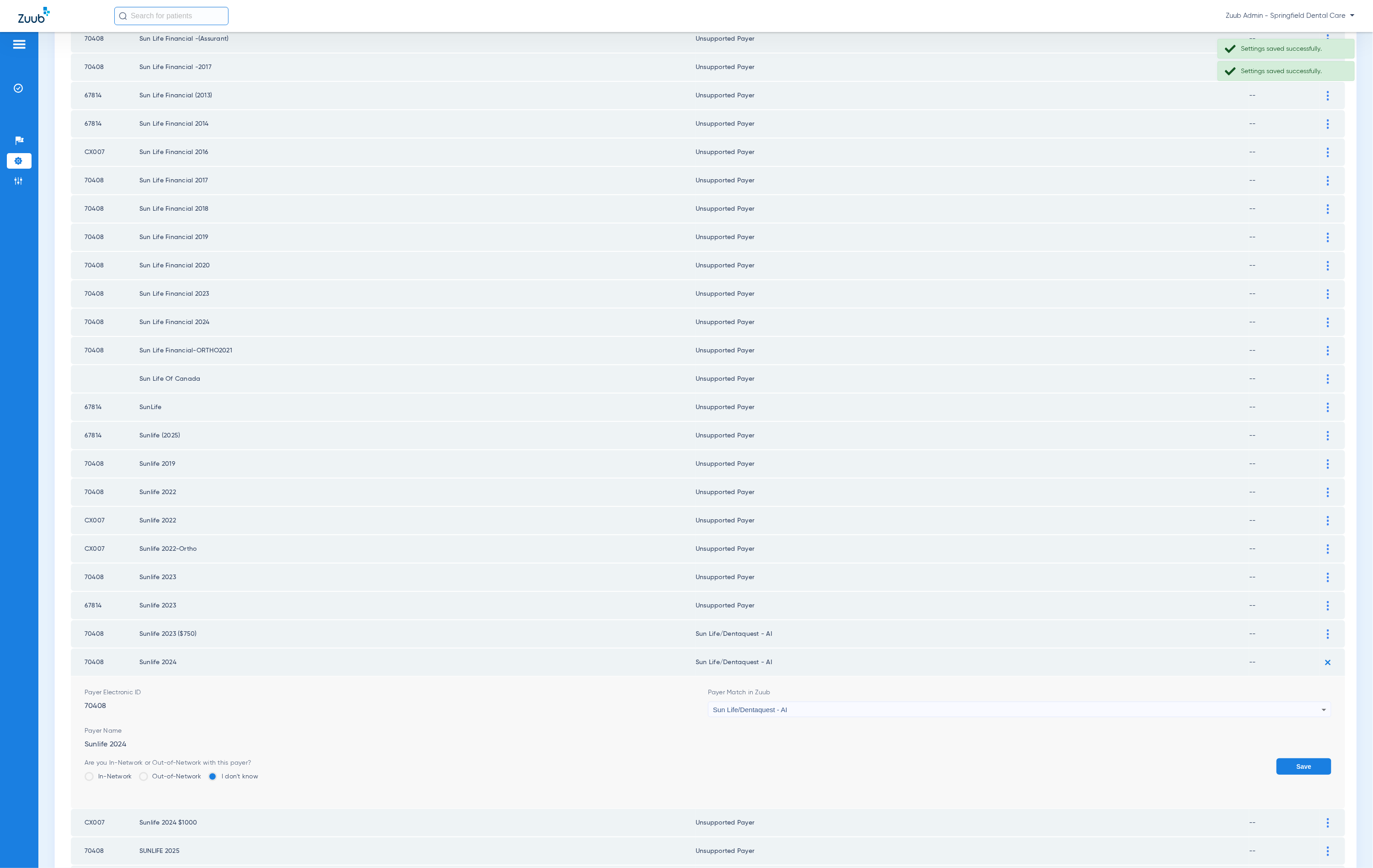
click at [957, 702] on mat-select "Sun Life/Dentaquest - AI" at bounding box center [1020, 709] width 623 height 16
click at [955, 702] on div "Sun Life/Dentaquest - AI" at bounding box center [1017, 710] width 609 height 16
type input "unn"
click at [832, 719] on mat-option "Unsupported Payer" at bounding box center [1013, 719] width 618 height 16
click at [1293, 758] on button "Save" at bounding box center [1304, 766] width 55 height 16
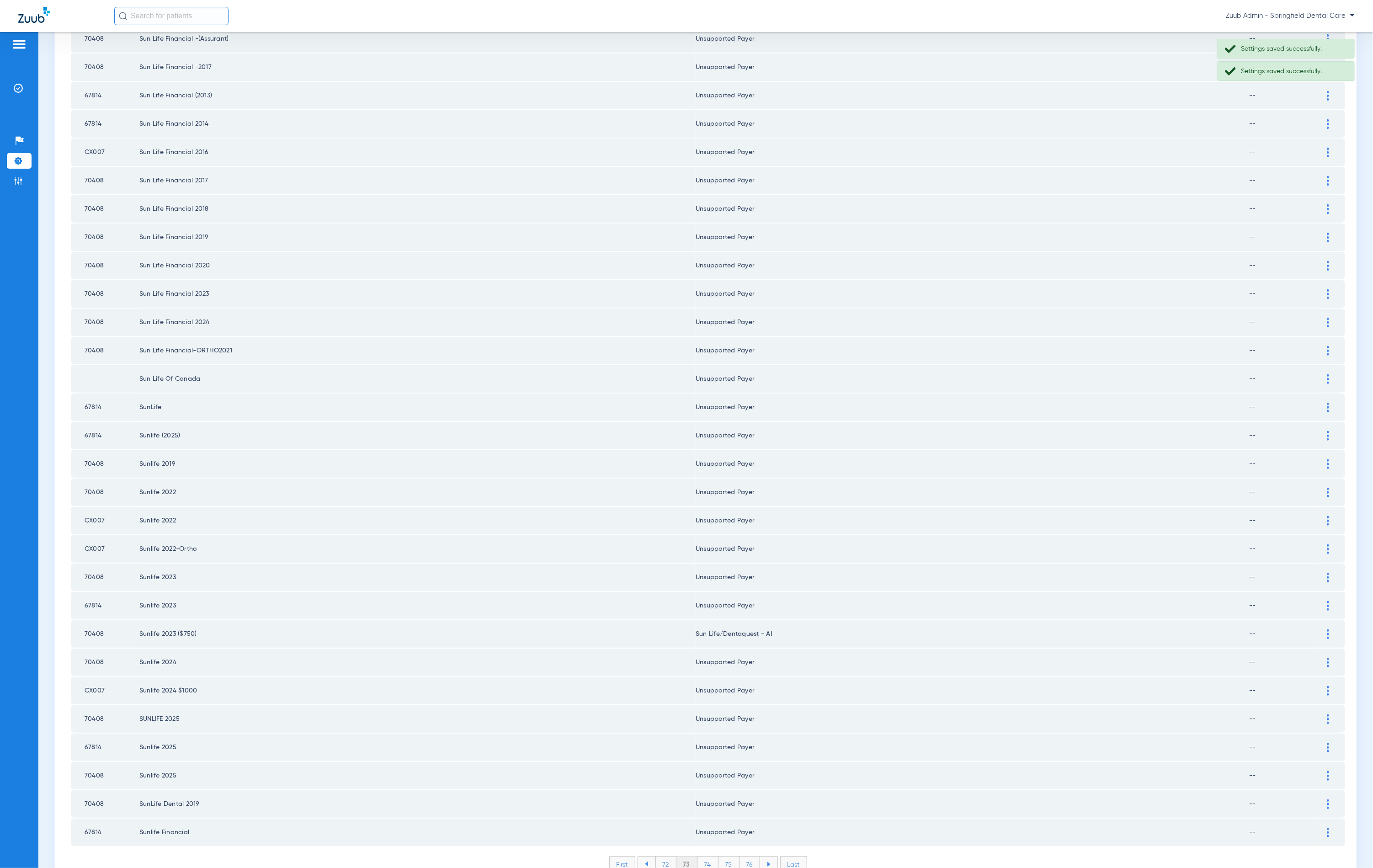
click at [1324, 630] on div at bounding box center [1328, 635] width 16 height 10
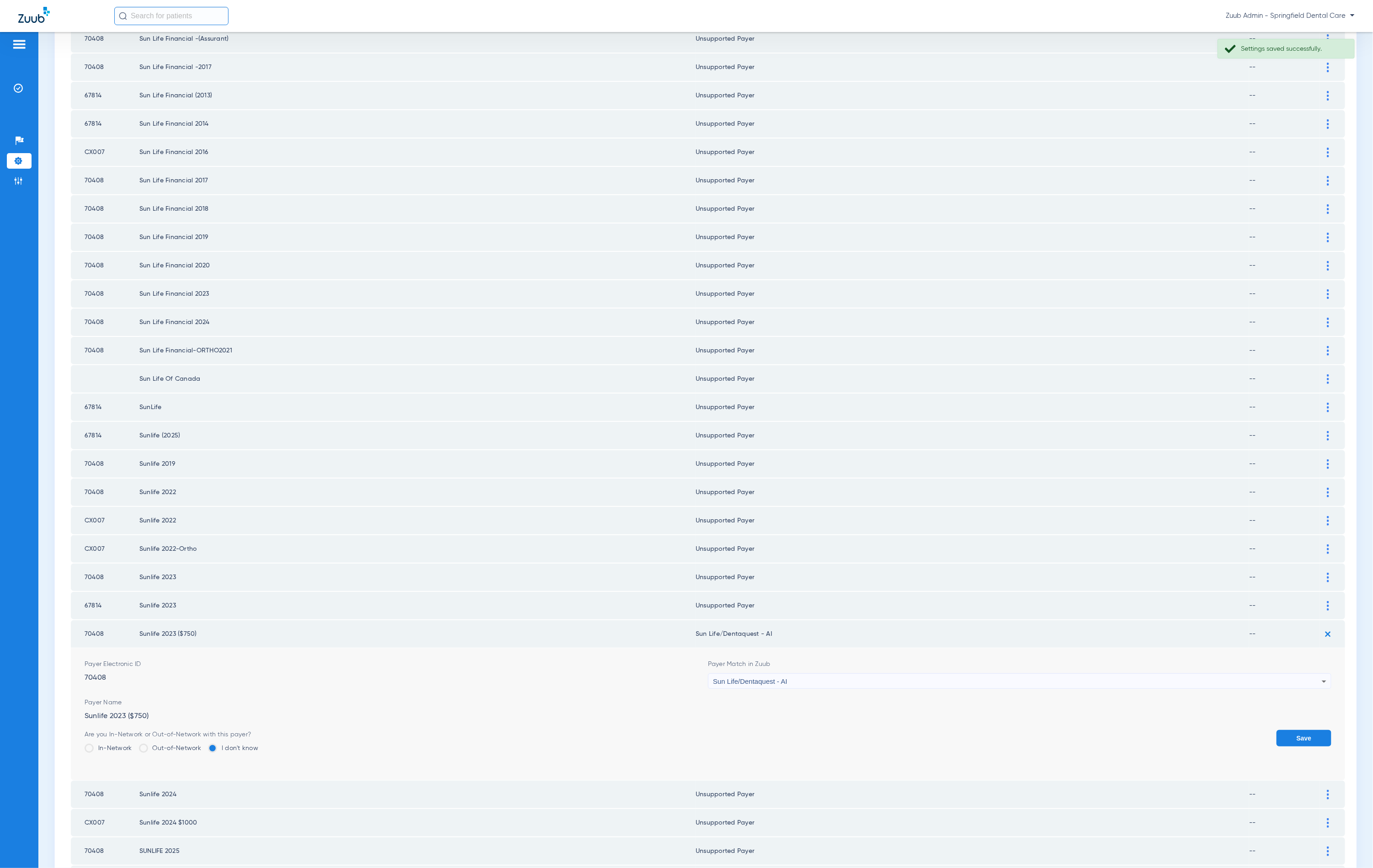
click at [886, 673] on div "Sun Life/Dentaquest - AI" at bounding box center [1017, 681] width 609 height 16
type input "unn"
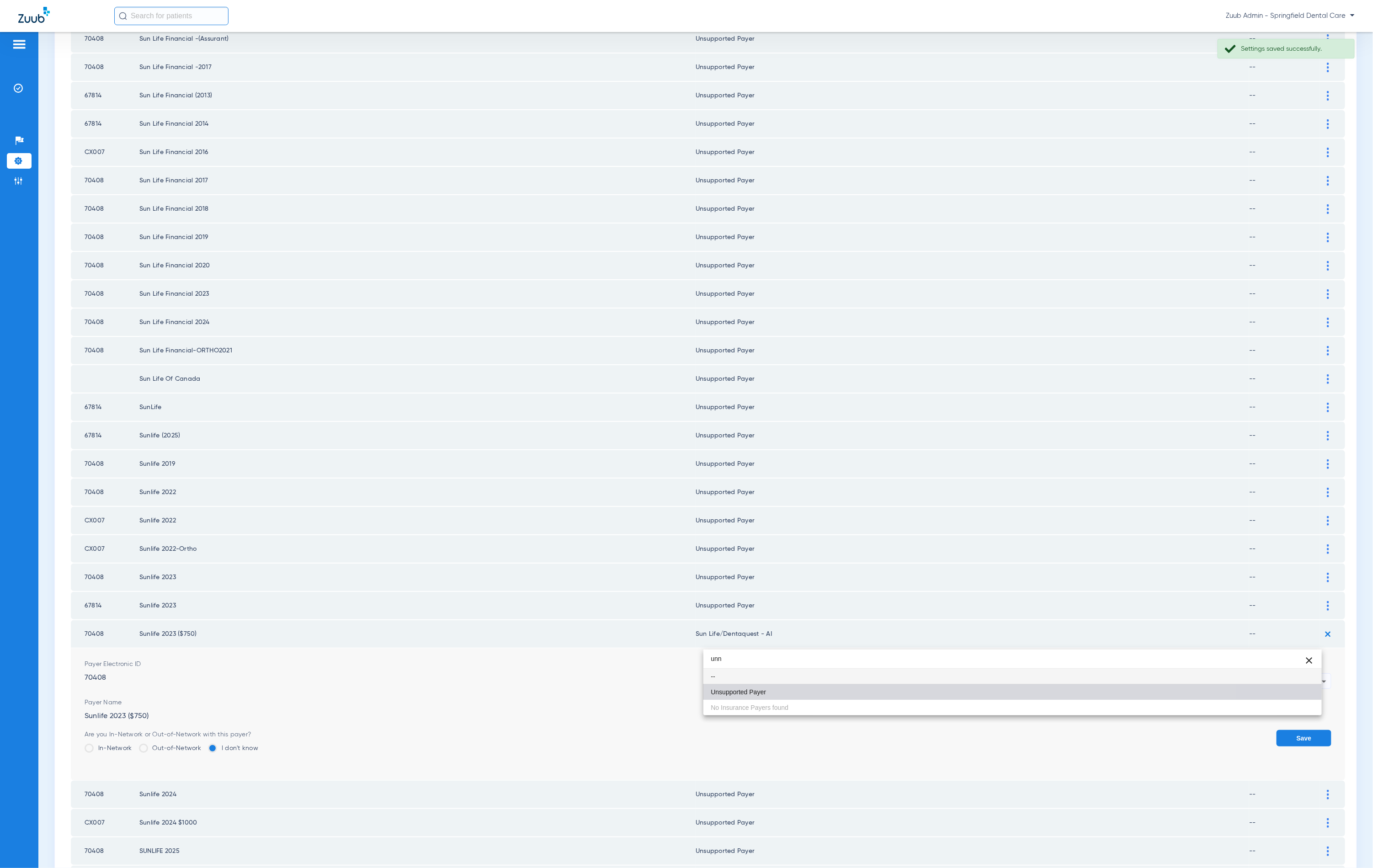
click at [814, 692] on mat-option "Unsupported Payer" at bounding box center [1013, 692] width 618 height 16
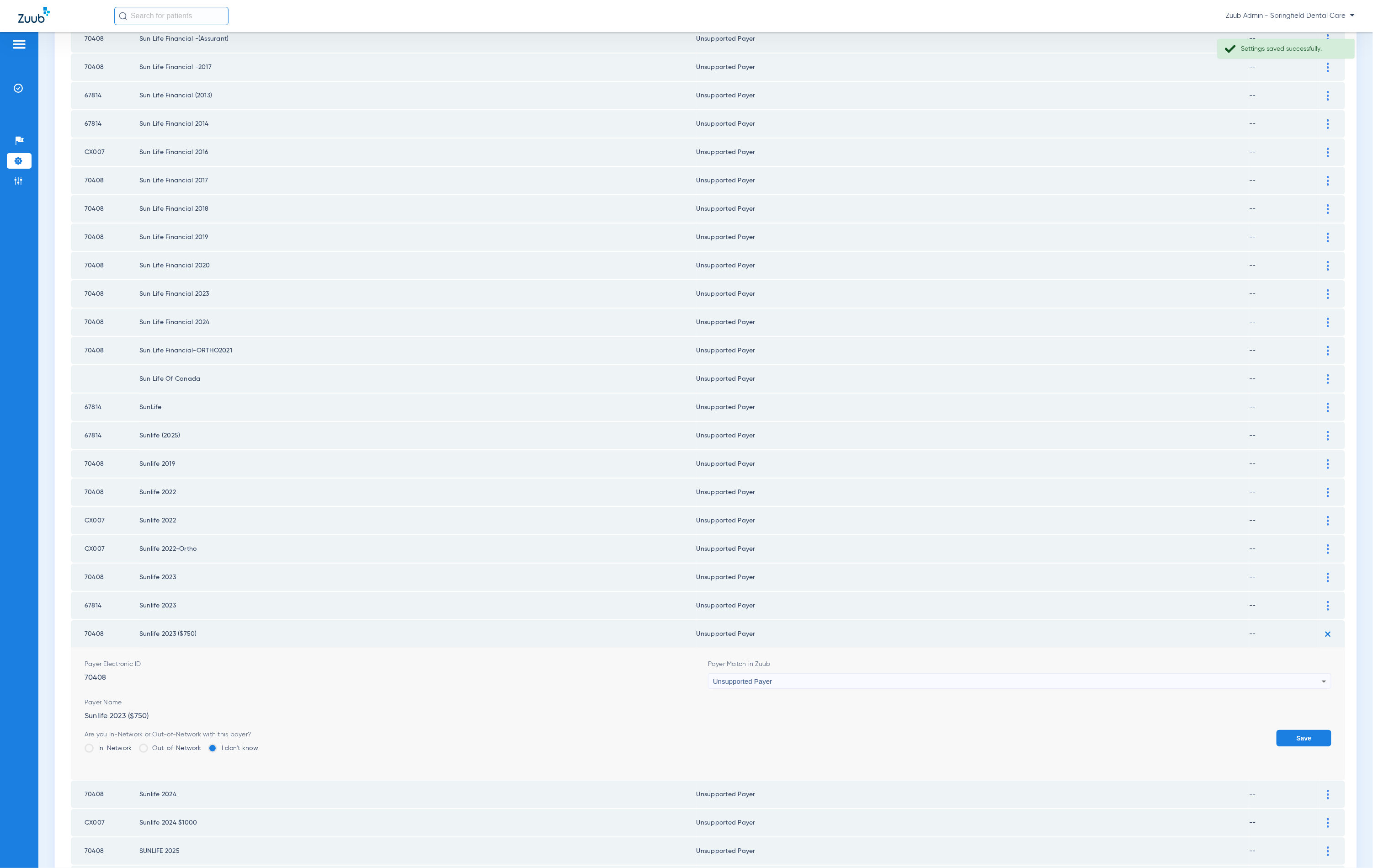
click at [1276, 730] on button "Save" at bounding box center [1304, 738] width 55 height 16
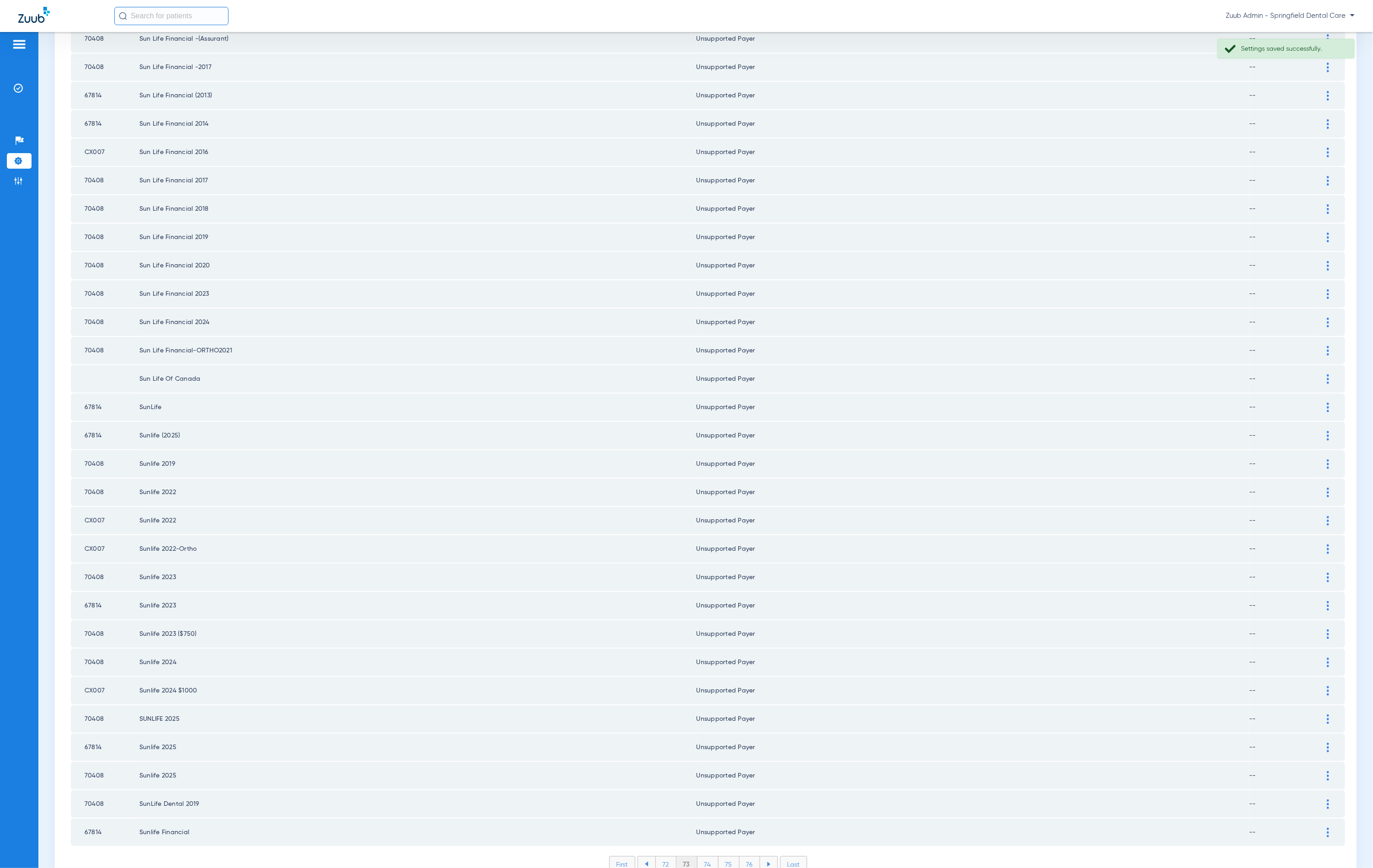
click at [703, 857] on li "74" at bounding box center [708, 864] width 21 height 16
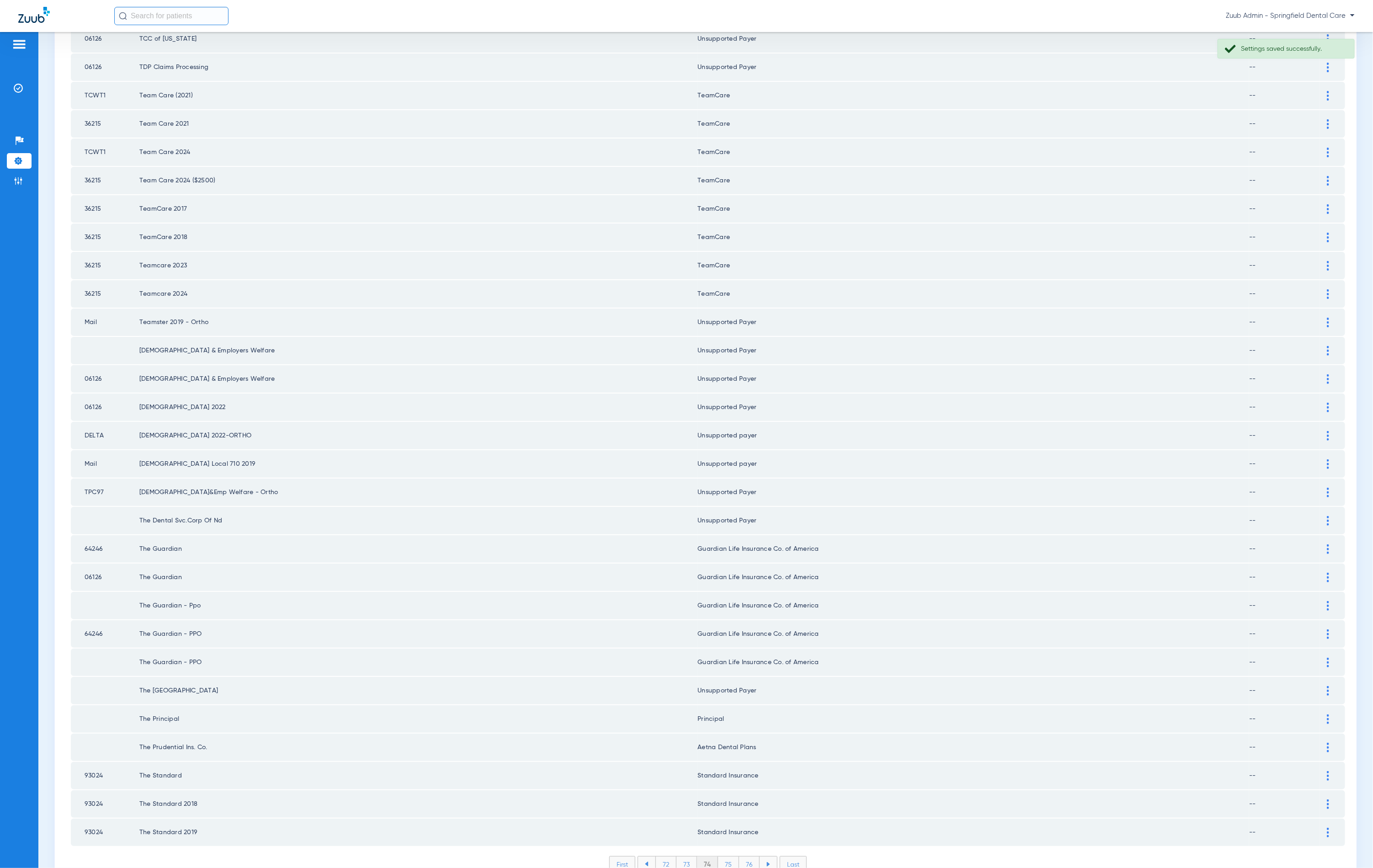
click at [722, 857] on li "75" at bounding box center [728, 864] width 21 height 16
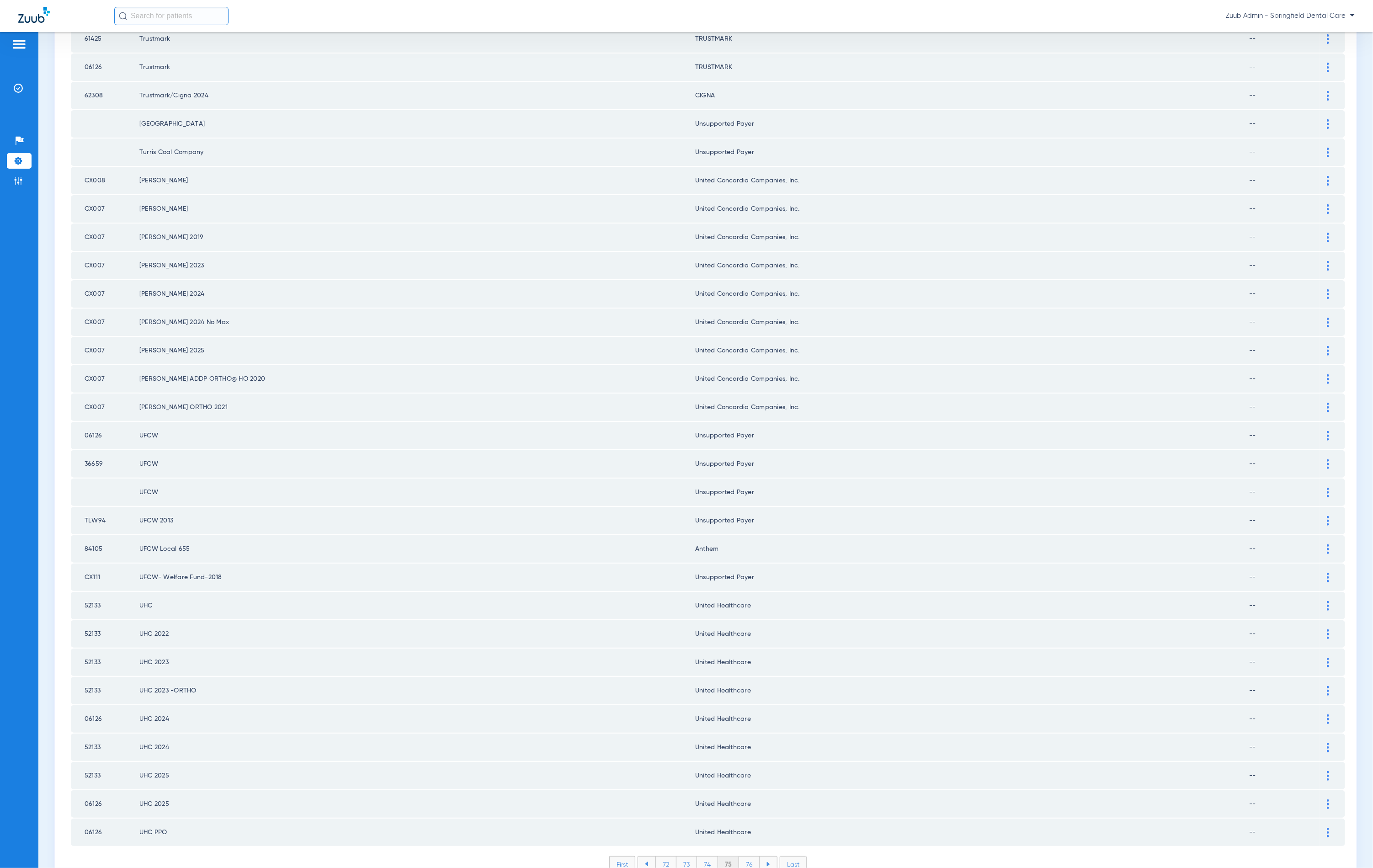
click at [743, 857] on li "76" at bounding box center [749, 864] width 20 height 16
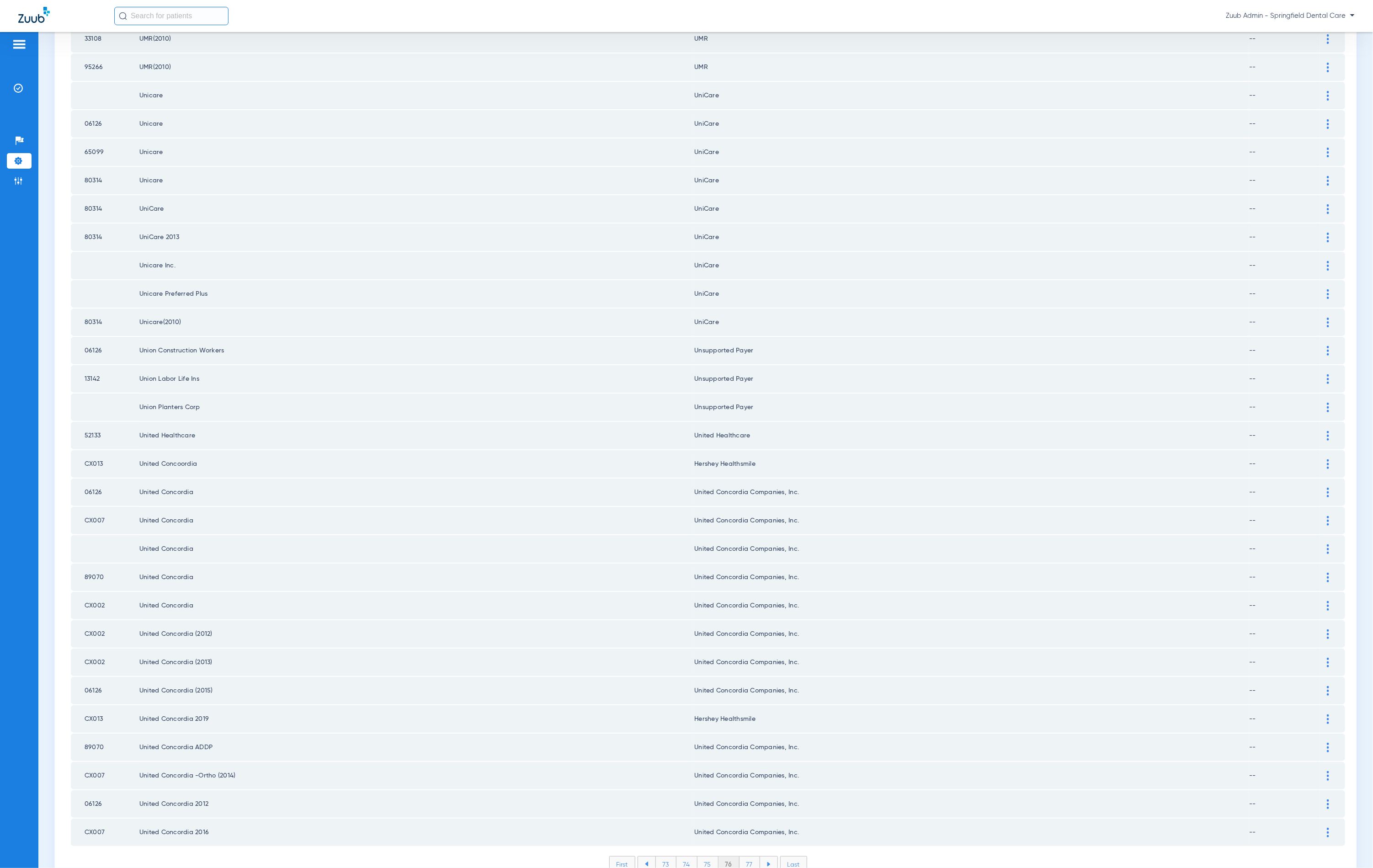
click at [743, 857] on li "77" at bounding box center [750, 864] width 20 height 16
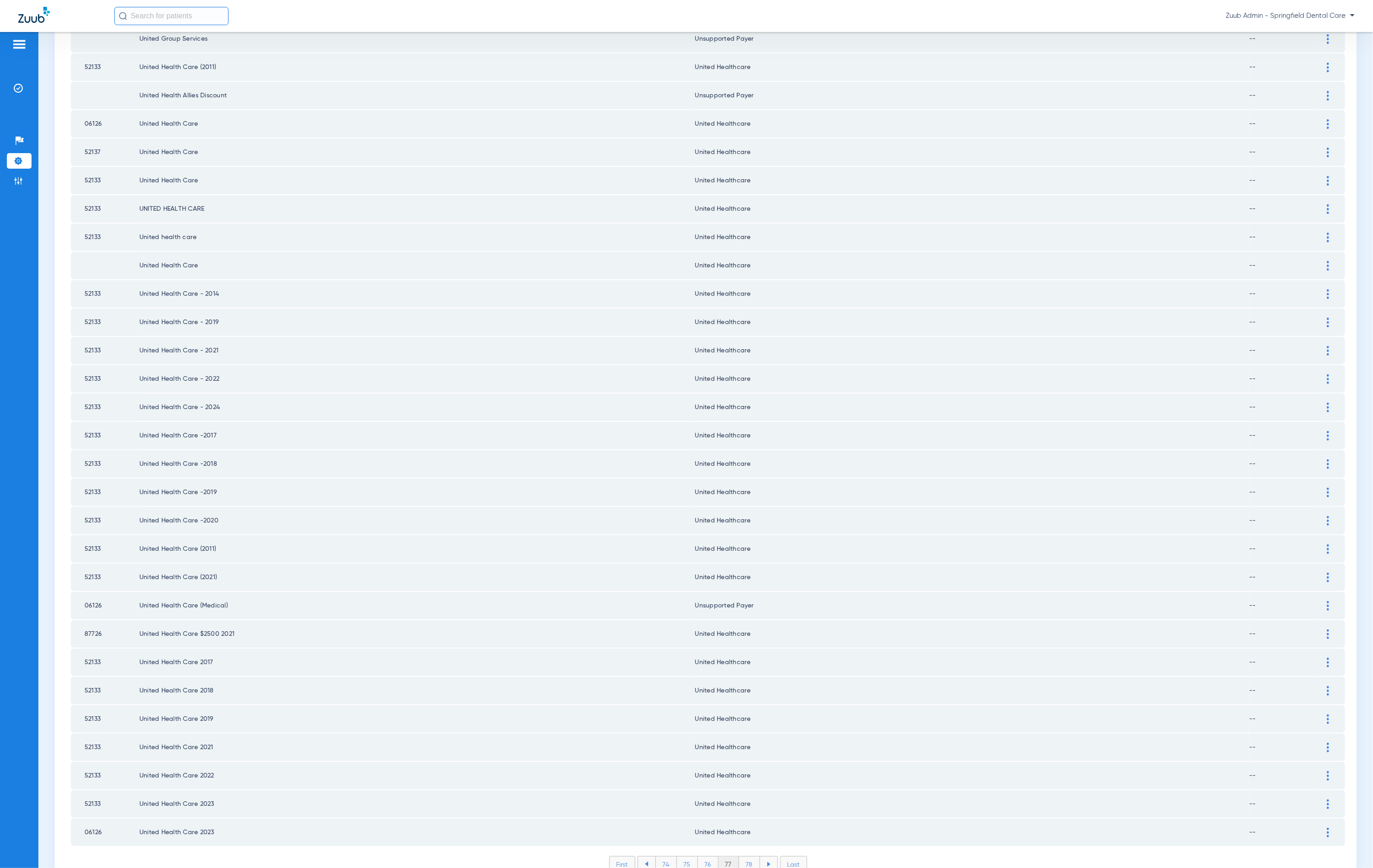
click at [743, 857] on li "78" at bounding box center [750, 864] width 21 height 16
click at [743, 857] on li "79" at bounding box center [749, 864] width 20 height 16
click at [743, 857] on li "80" at bounding box center [750, 864] width 22 height 16
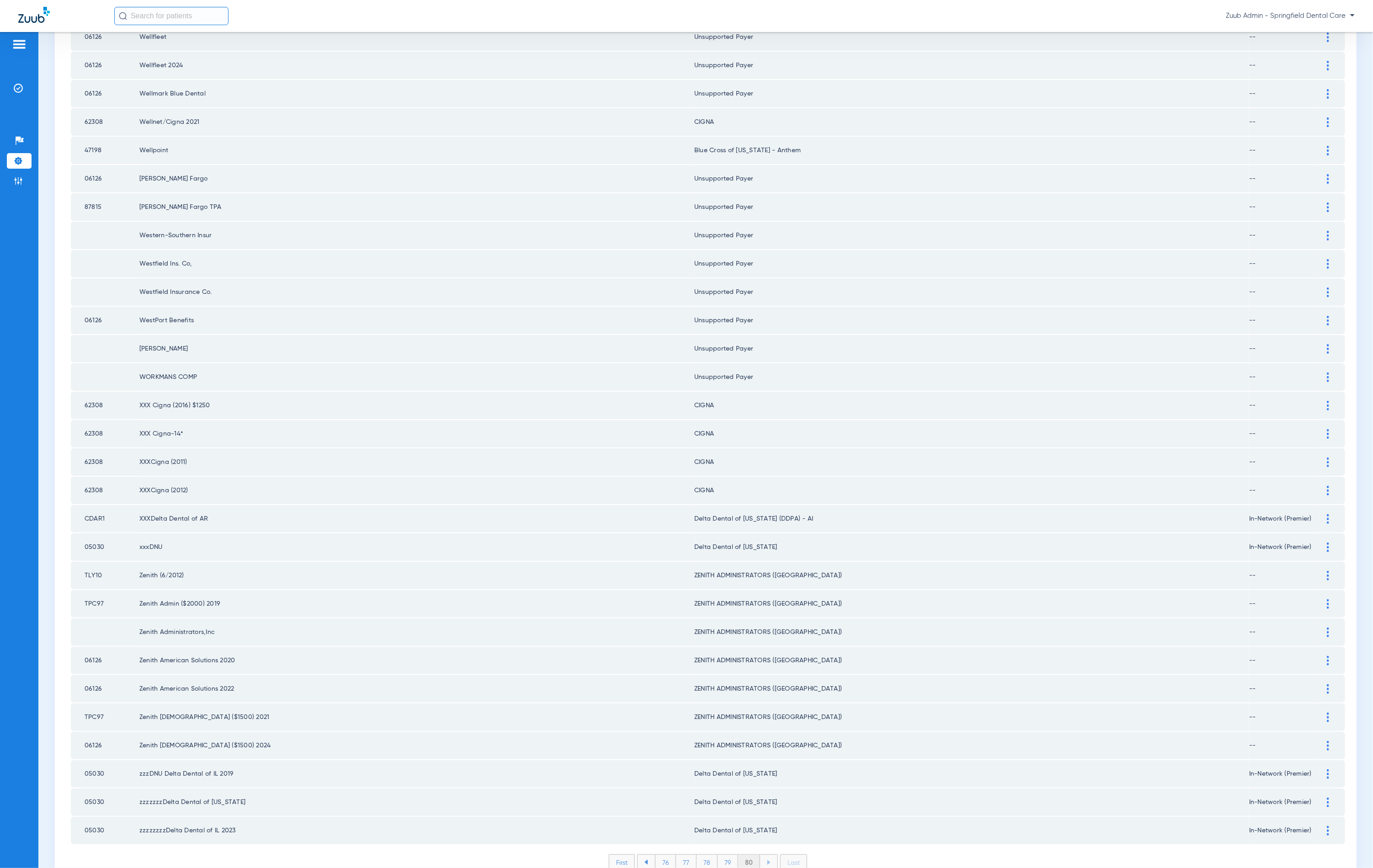
click at [743, 855] on li "80" at bounding box center [749, 862] width 22 height 16
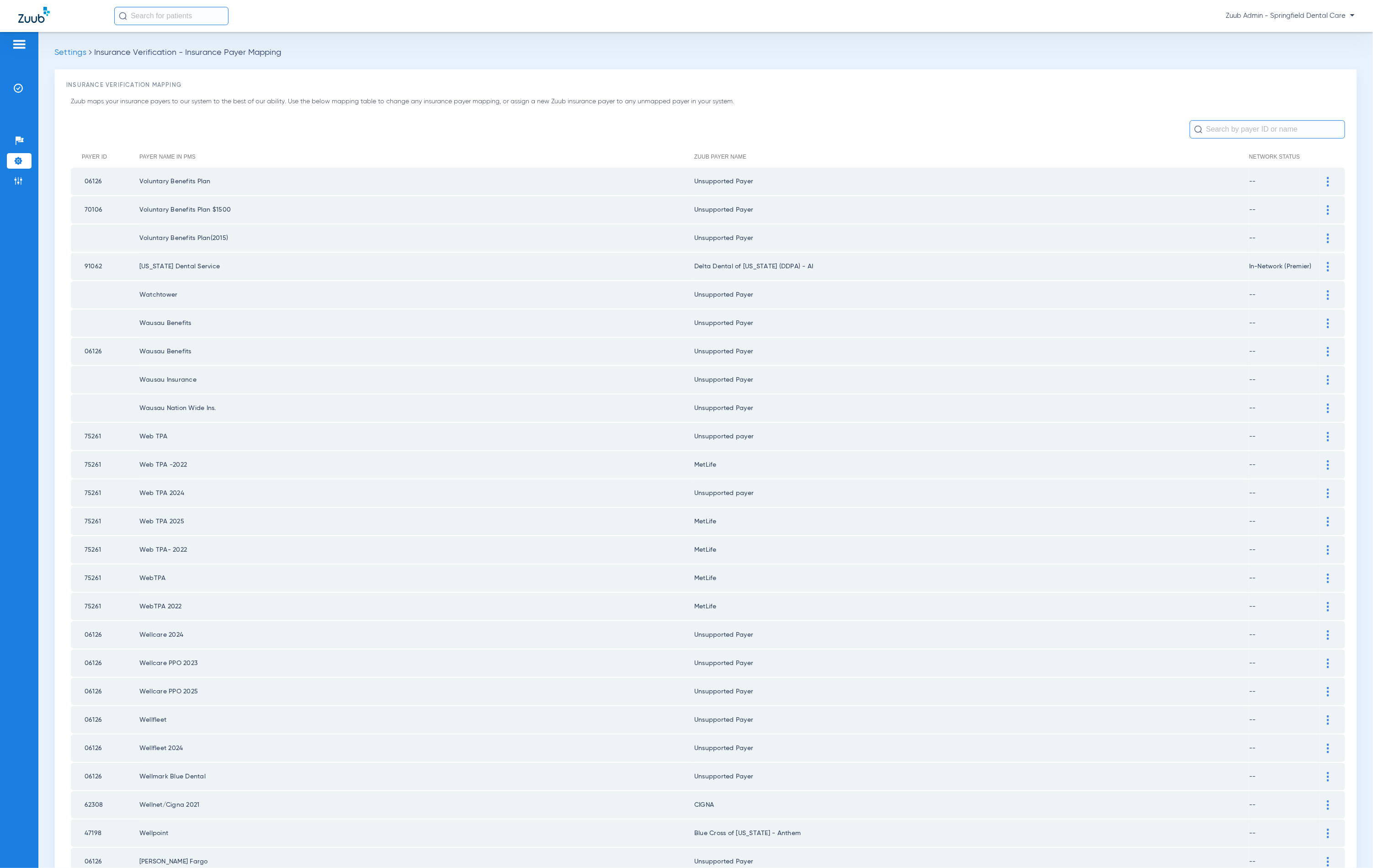
scroll to position [683, 0]
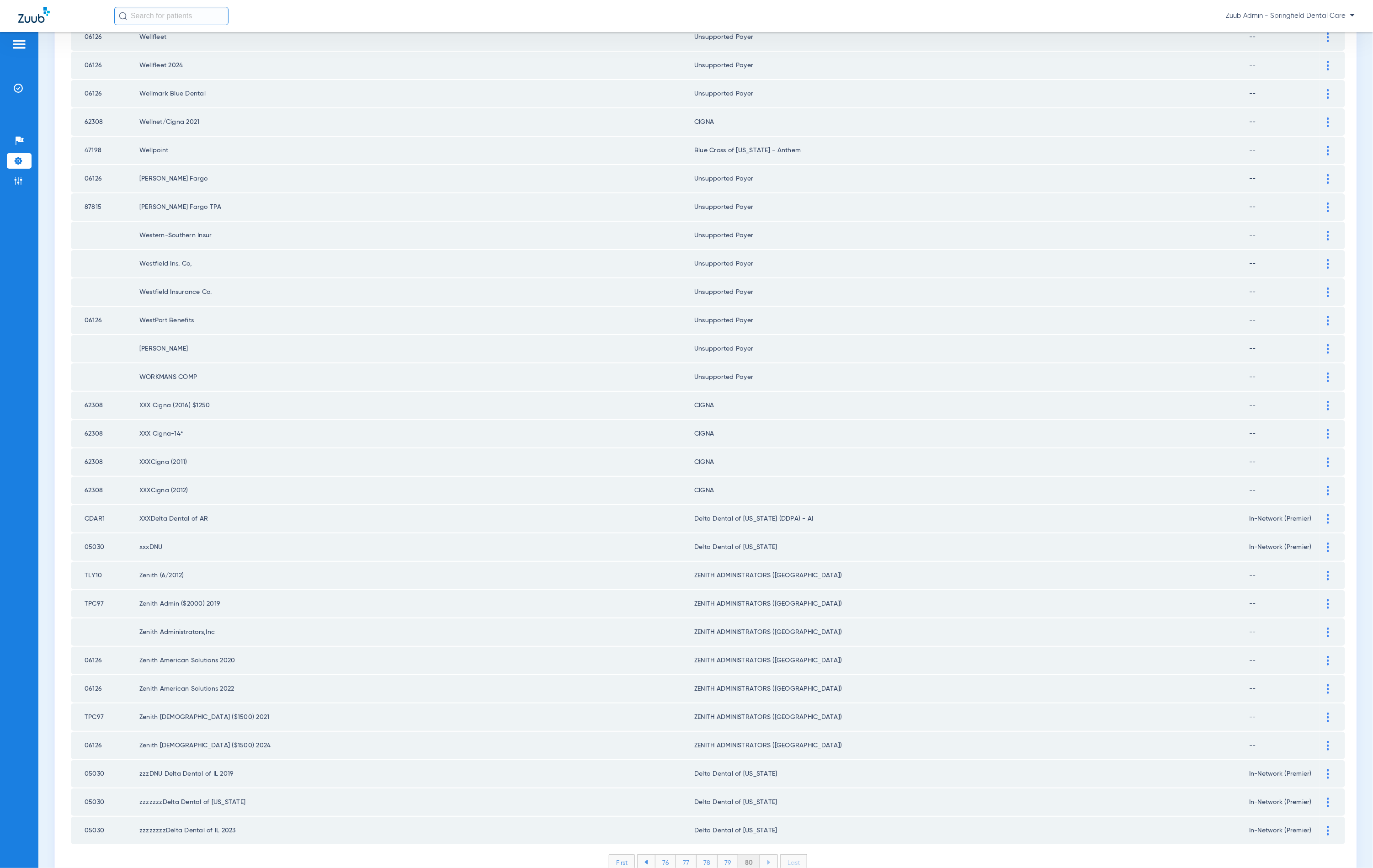
click at [738, 855] on li "80" at bounding box center [749, 862] width 22 height 16
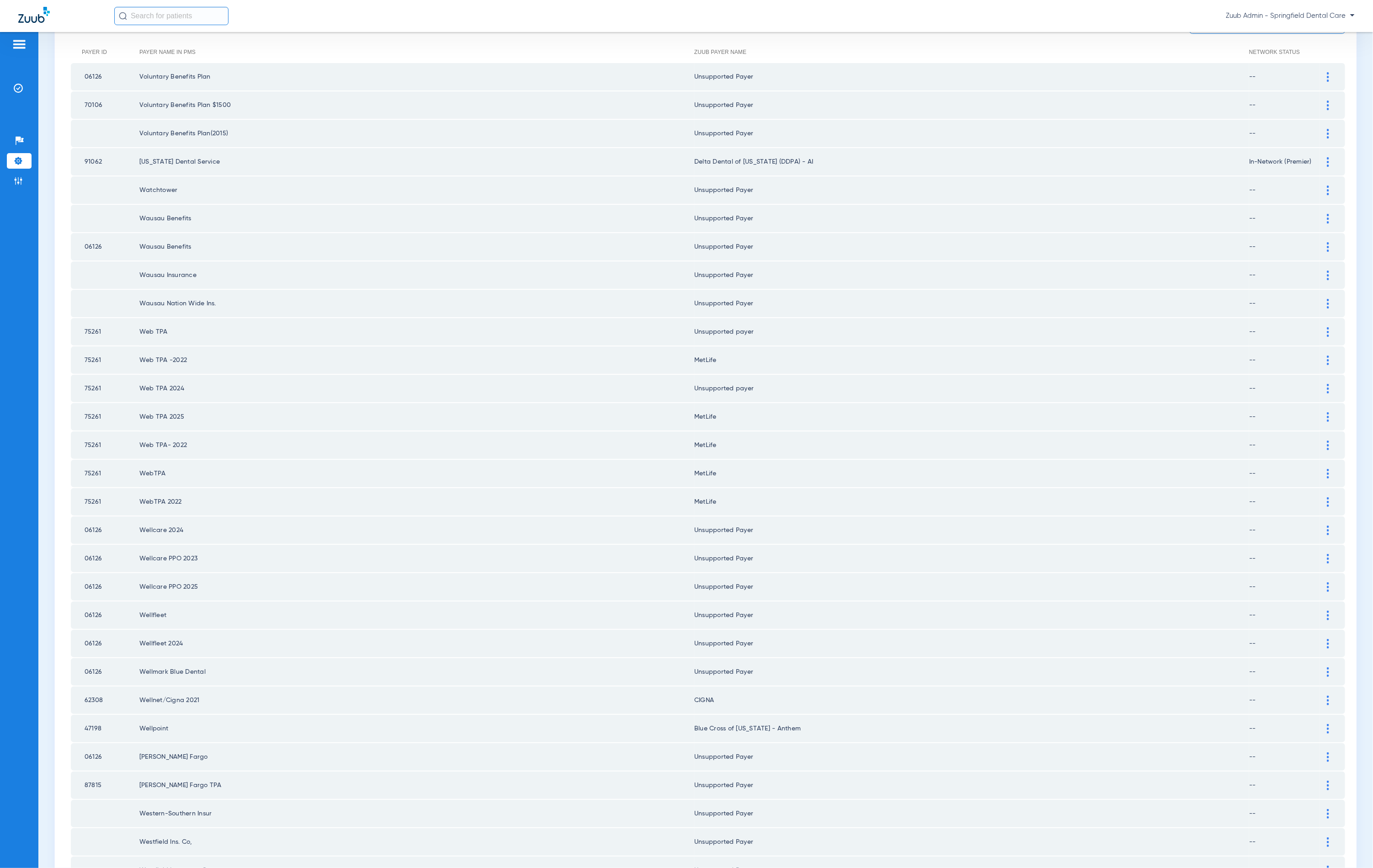
scroll to position [0, 0]
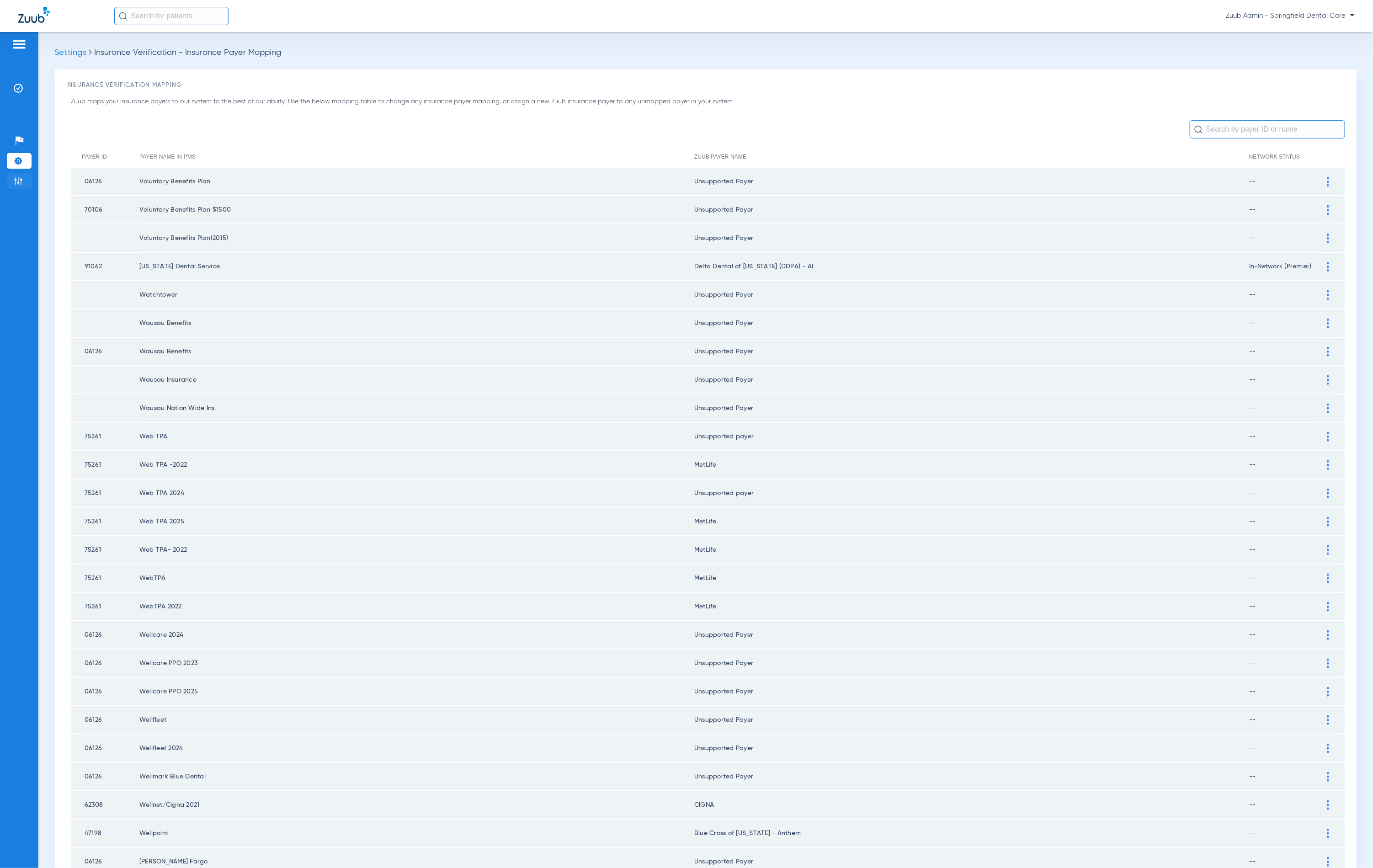
click at [23, 183] on li "Admin" at bounding box center [19, 181] width 25 height 16
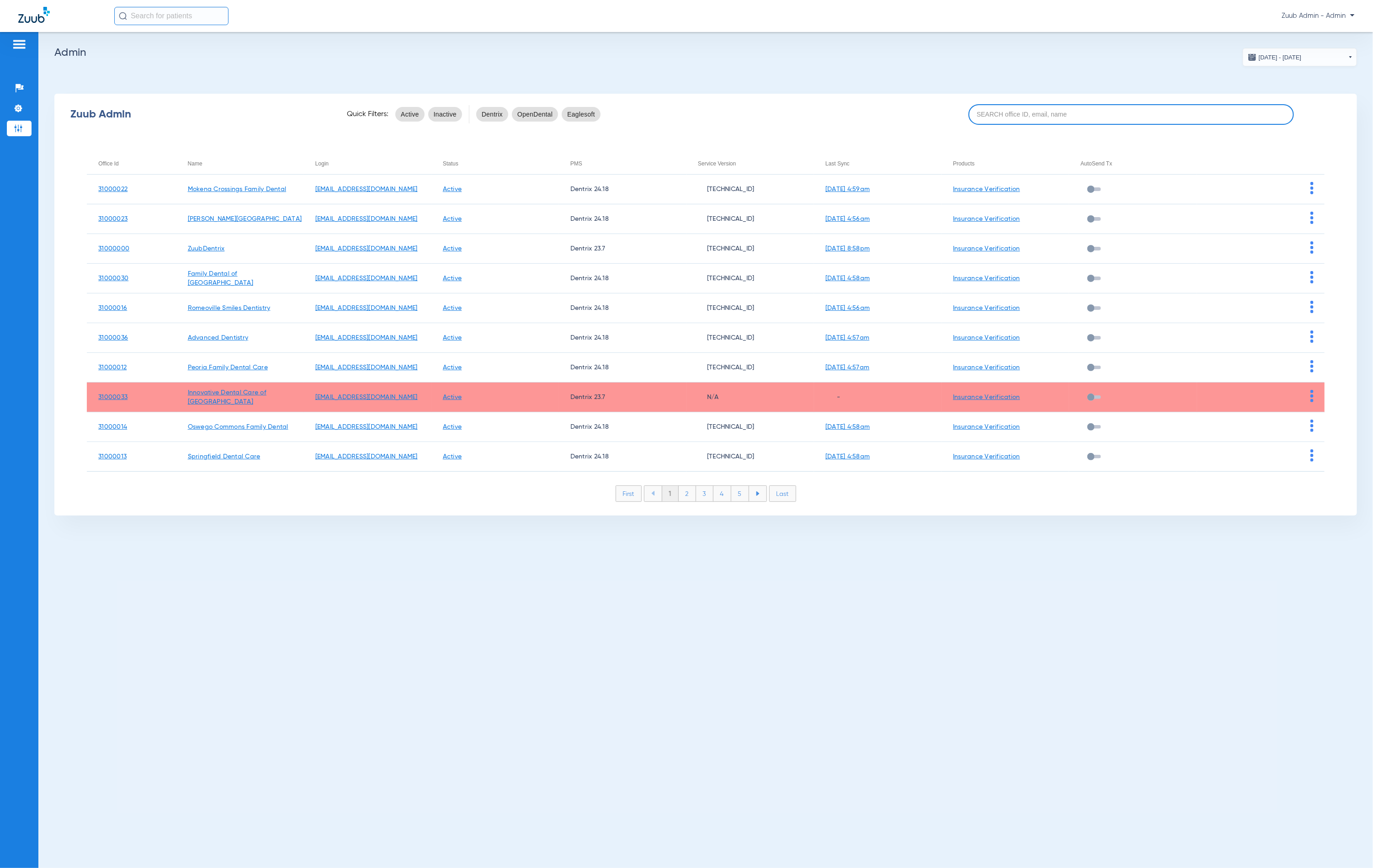
click at [1103, 104] on input at bounding box center [1132, 114] width 326 height 20
paste input "31000025"
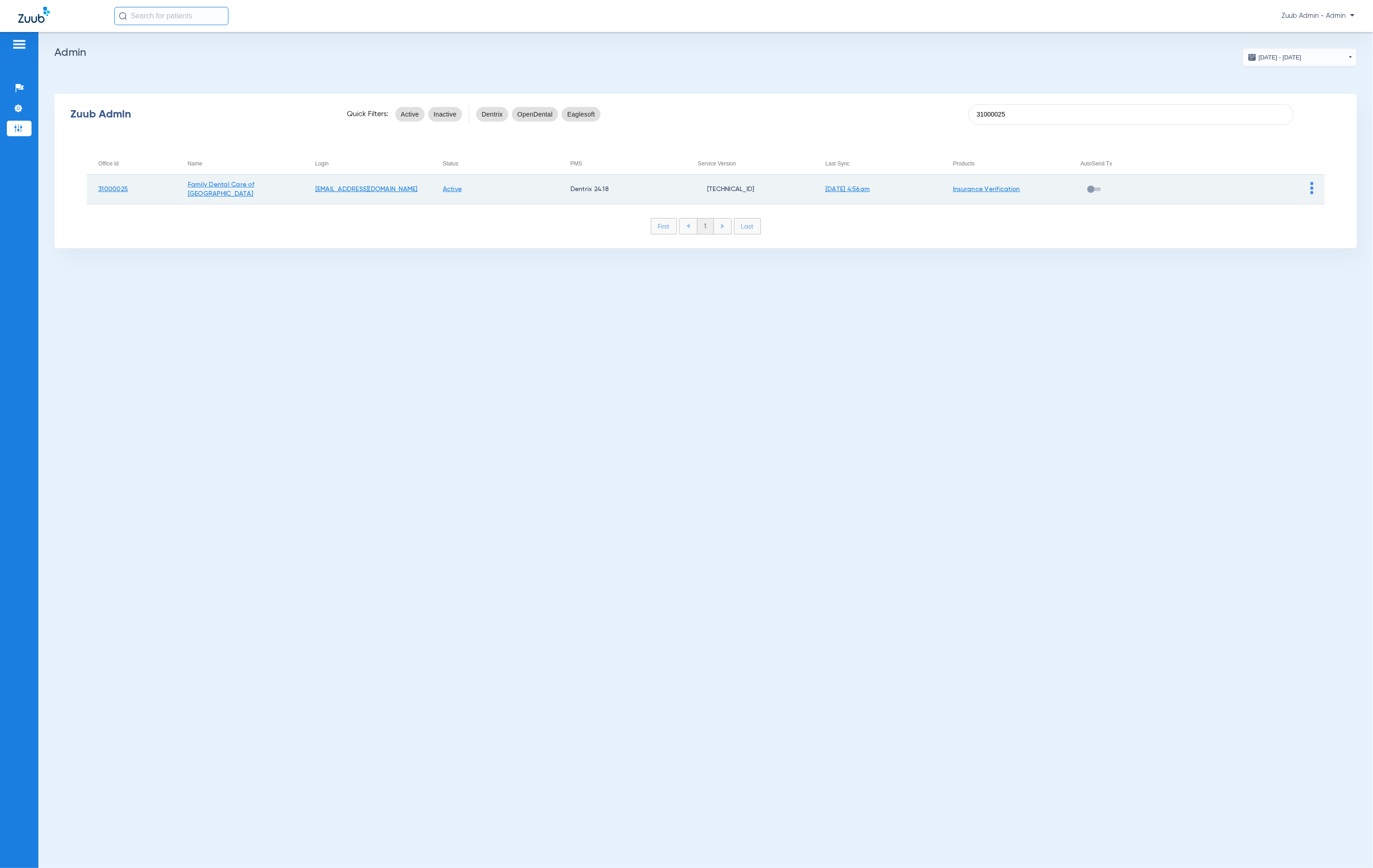
type input "31000025"
click at [1313, 184] on img at bounding box center [1312, 188] width 4 height 13
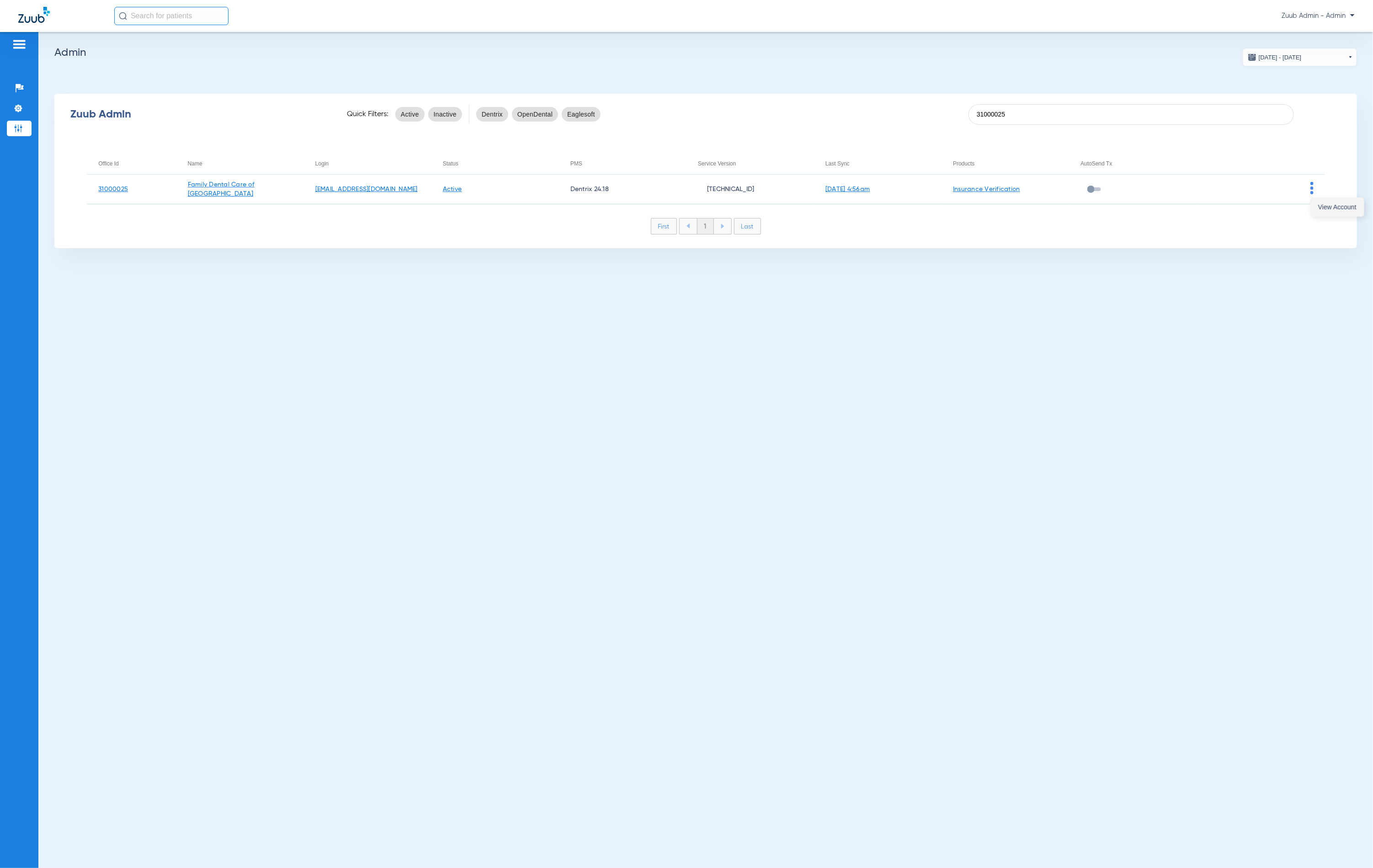
click at [1314, 201] on button "View Account" at bounding box center [1337, 207] width 53 height 18
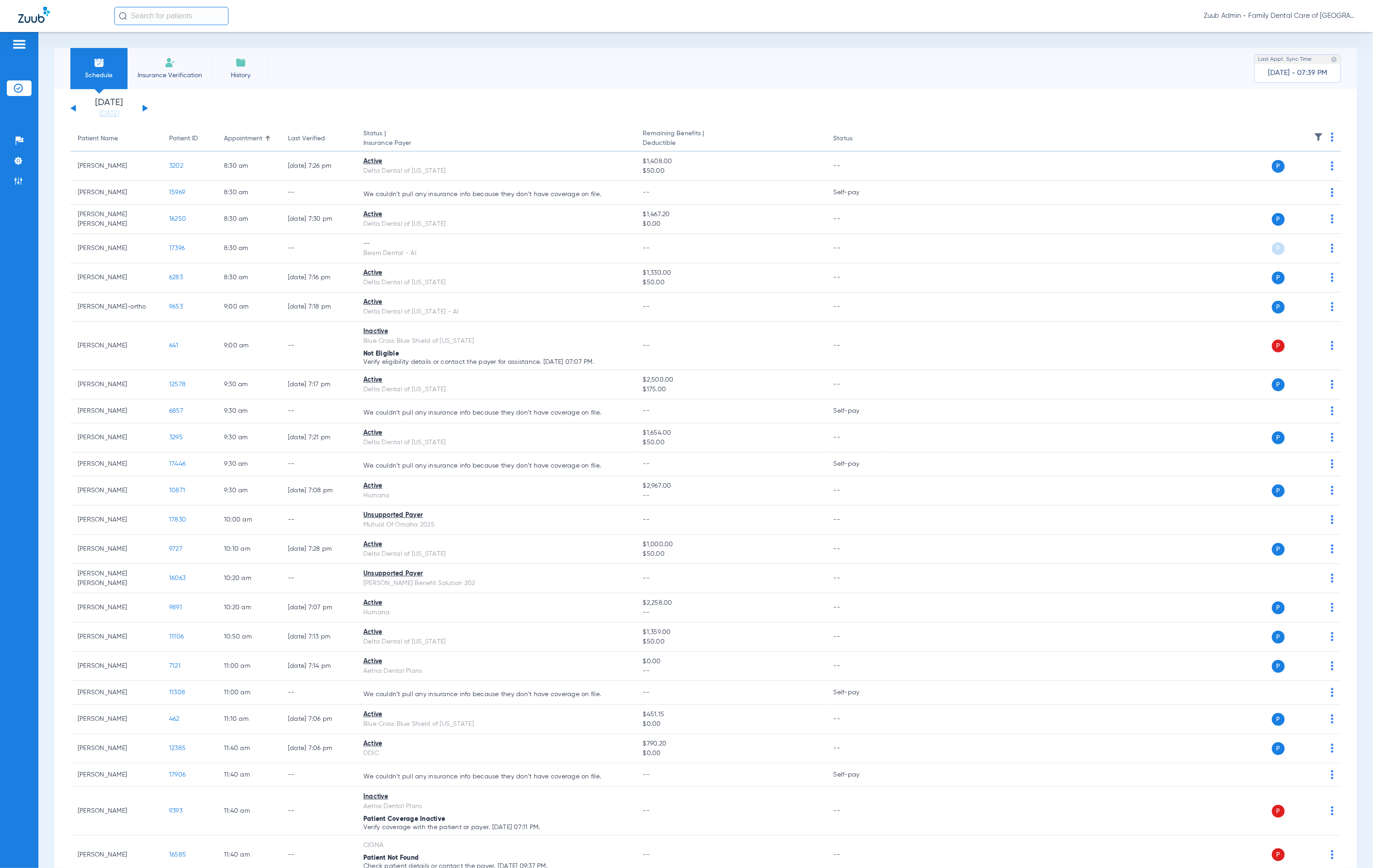
click at [1314, 137] on img at bounding box center [1319, 137] width 9 height 9
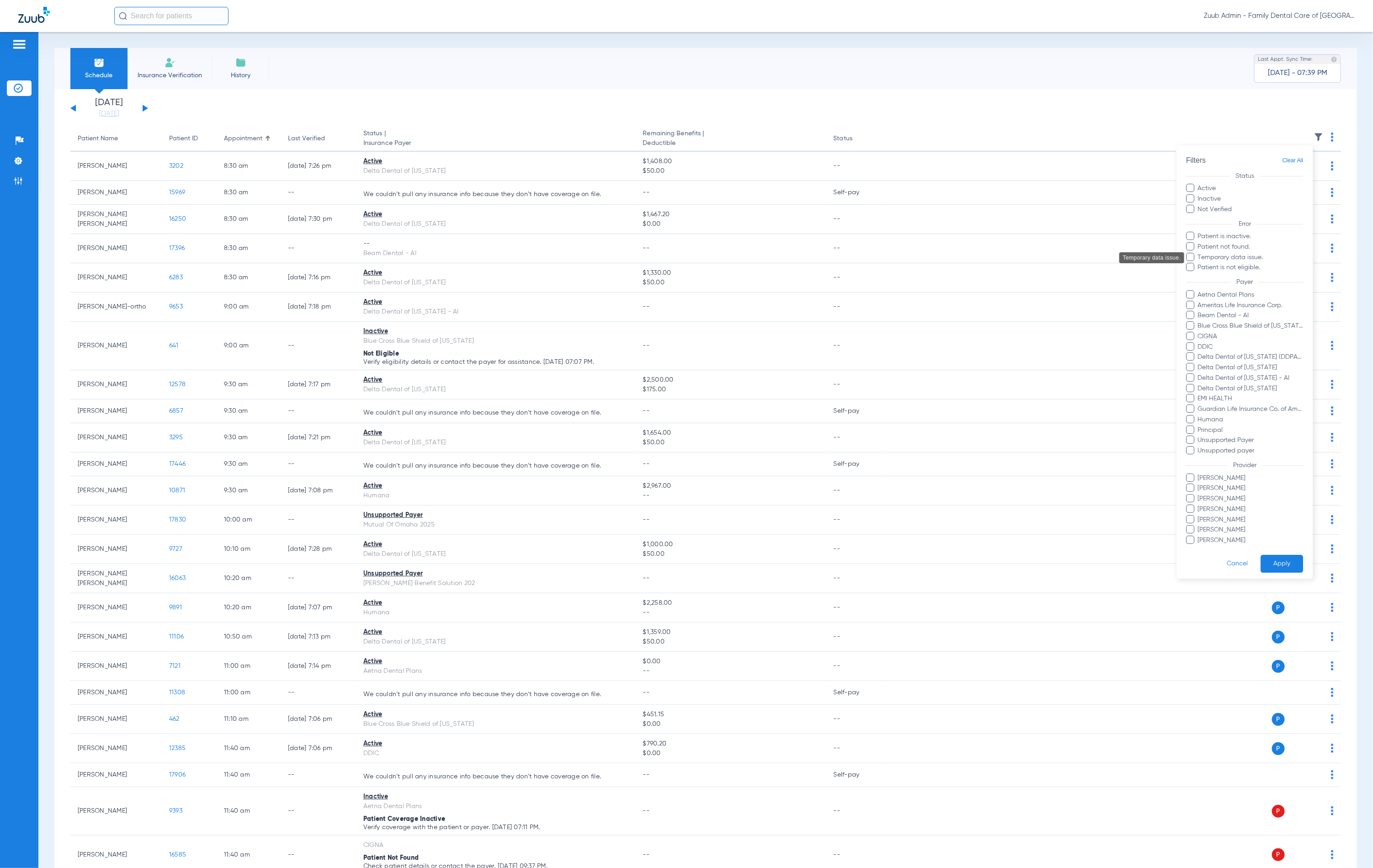
click at [1254, 258] on span "Temporary data issue." at bounding box center [1250, 257] width 106 height 10
click at [1199, 264] on input "Temporary data issue." at bounding box center [1199, 264] width 0 height 0
click at [1269, 551] on button "Apply" at bounding box center [1282, 560] width 42 height 18
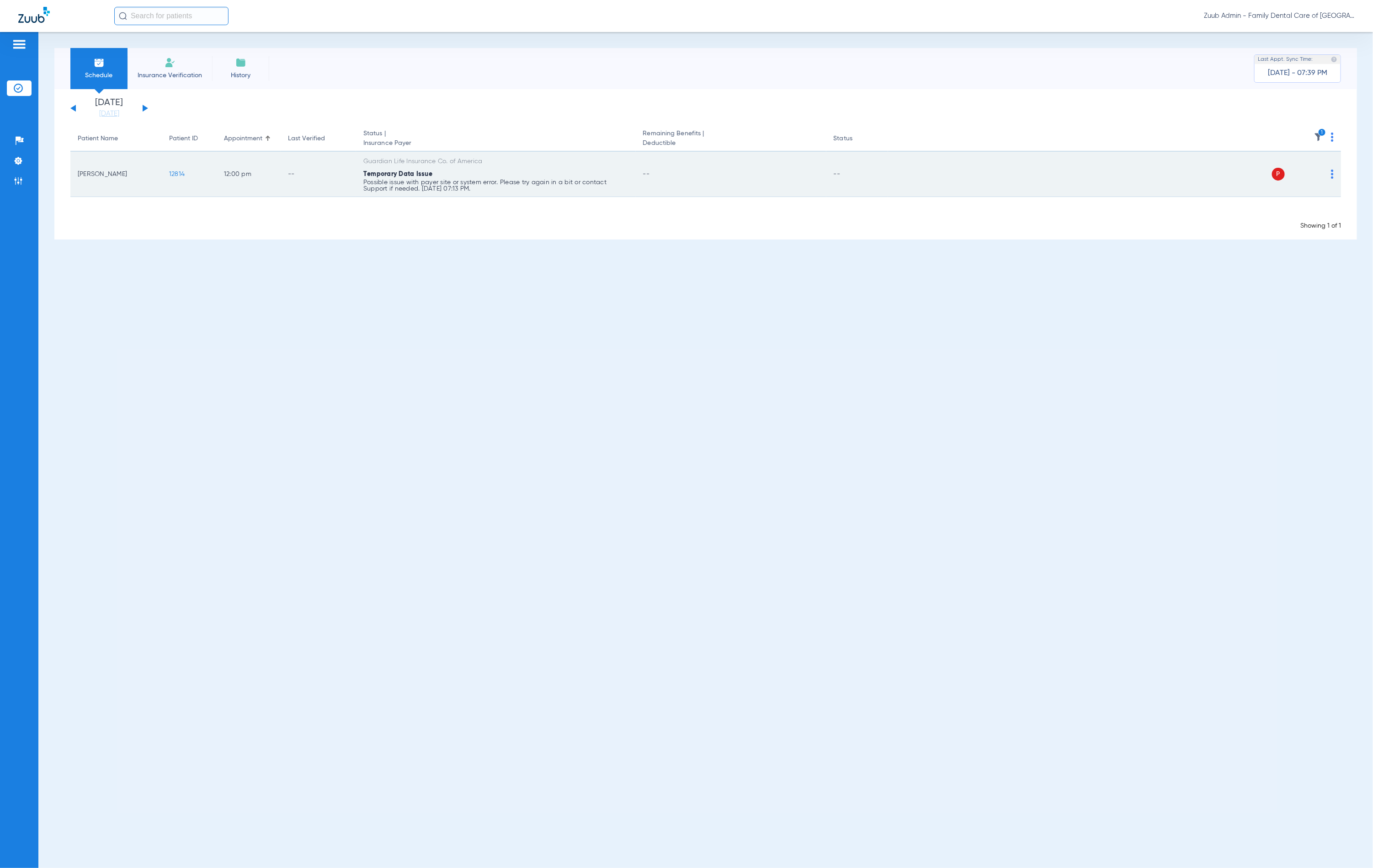
click at [1331, 176] on img at bounding box center [1333, 173] width 3 height 9
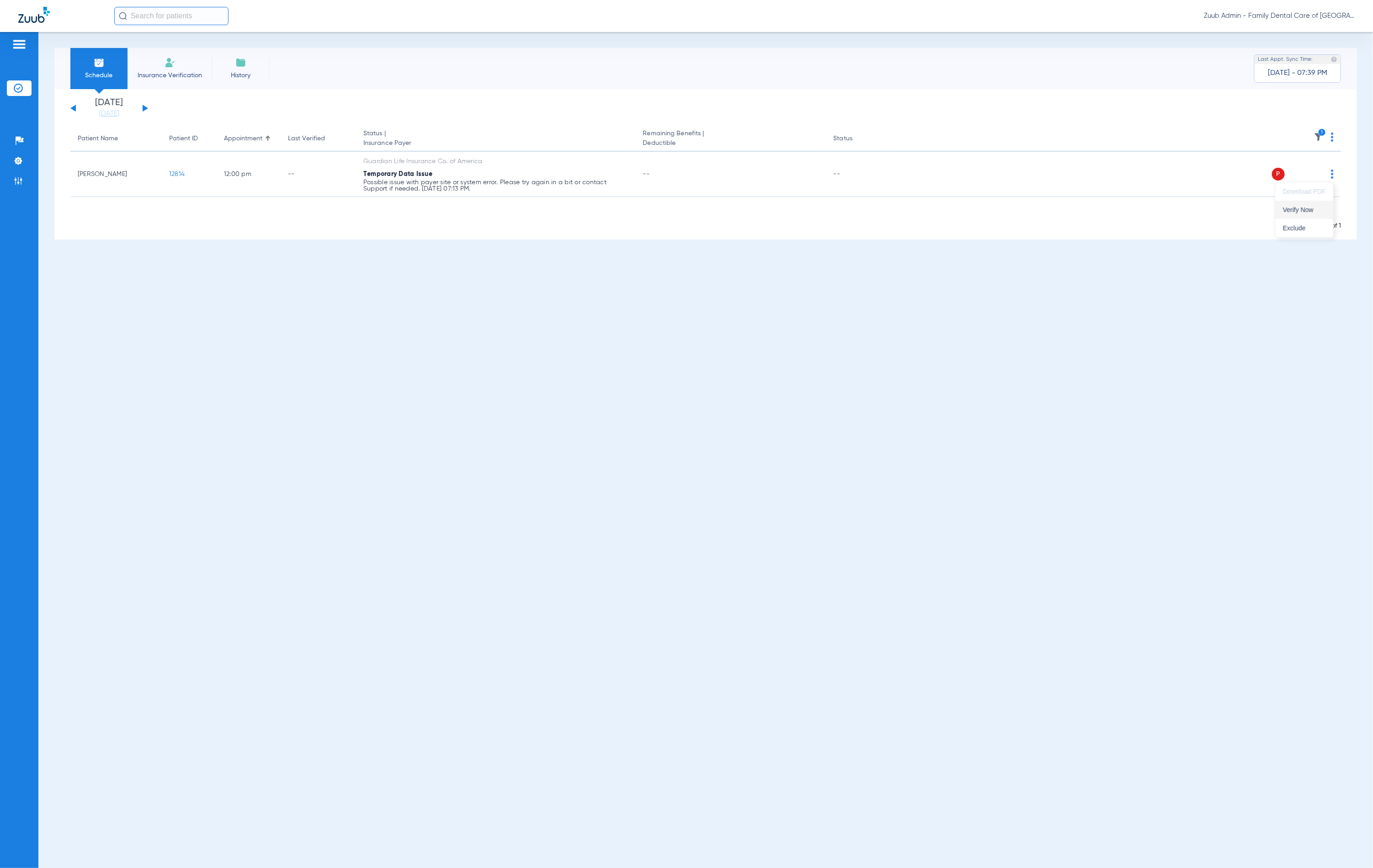
click at [1312, 205] on button "Verify Now" at bounding box center [1305, 210] width 58 height 18
click at [25, 164] on li "Settings" at bounding box center [19, 161] width 25 height 16
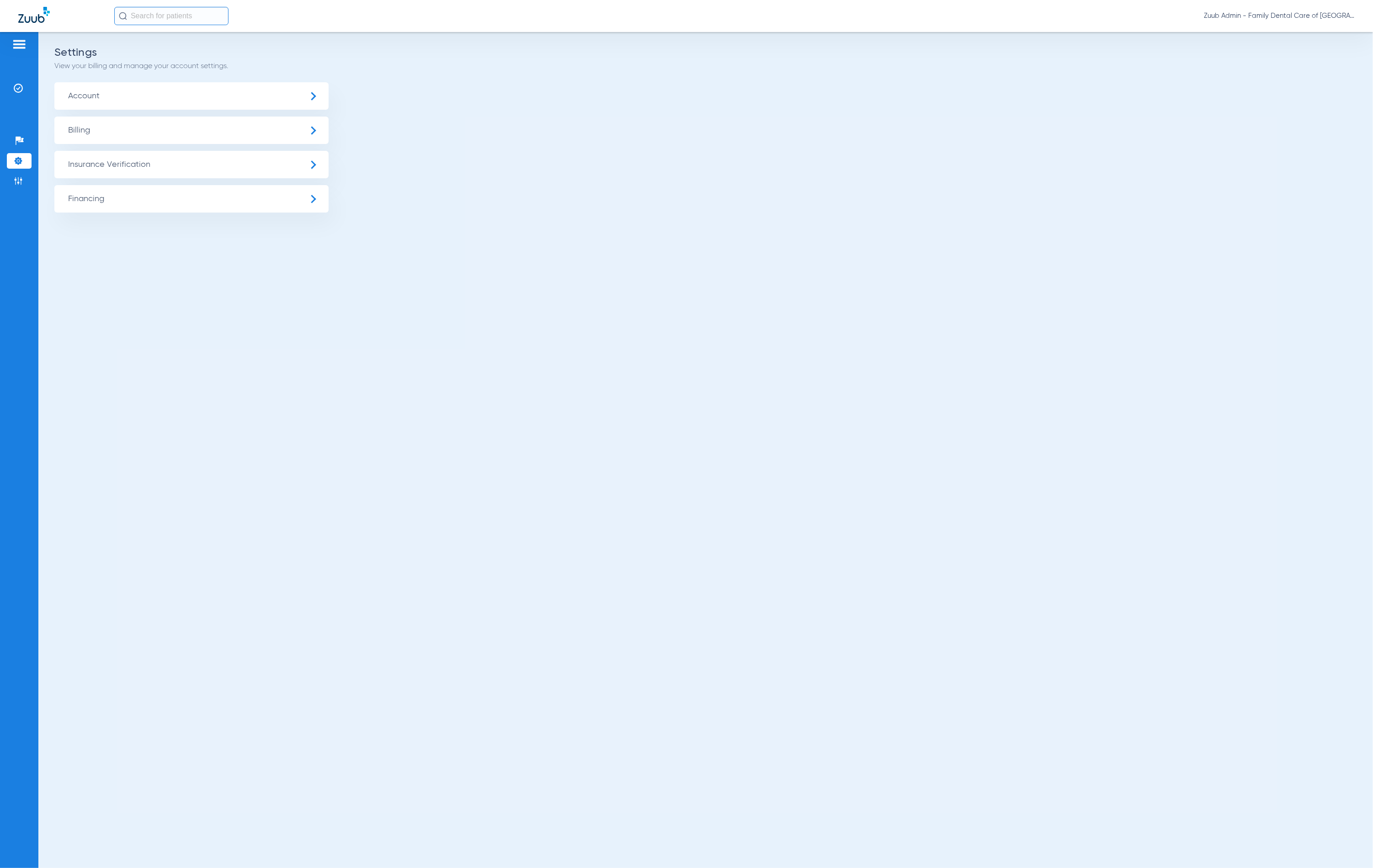
click at [87, 169] on span "Insurance Verification" at bounding box center [191, 164] width 274 height 27
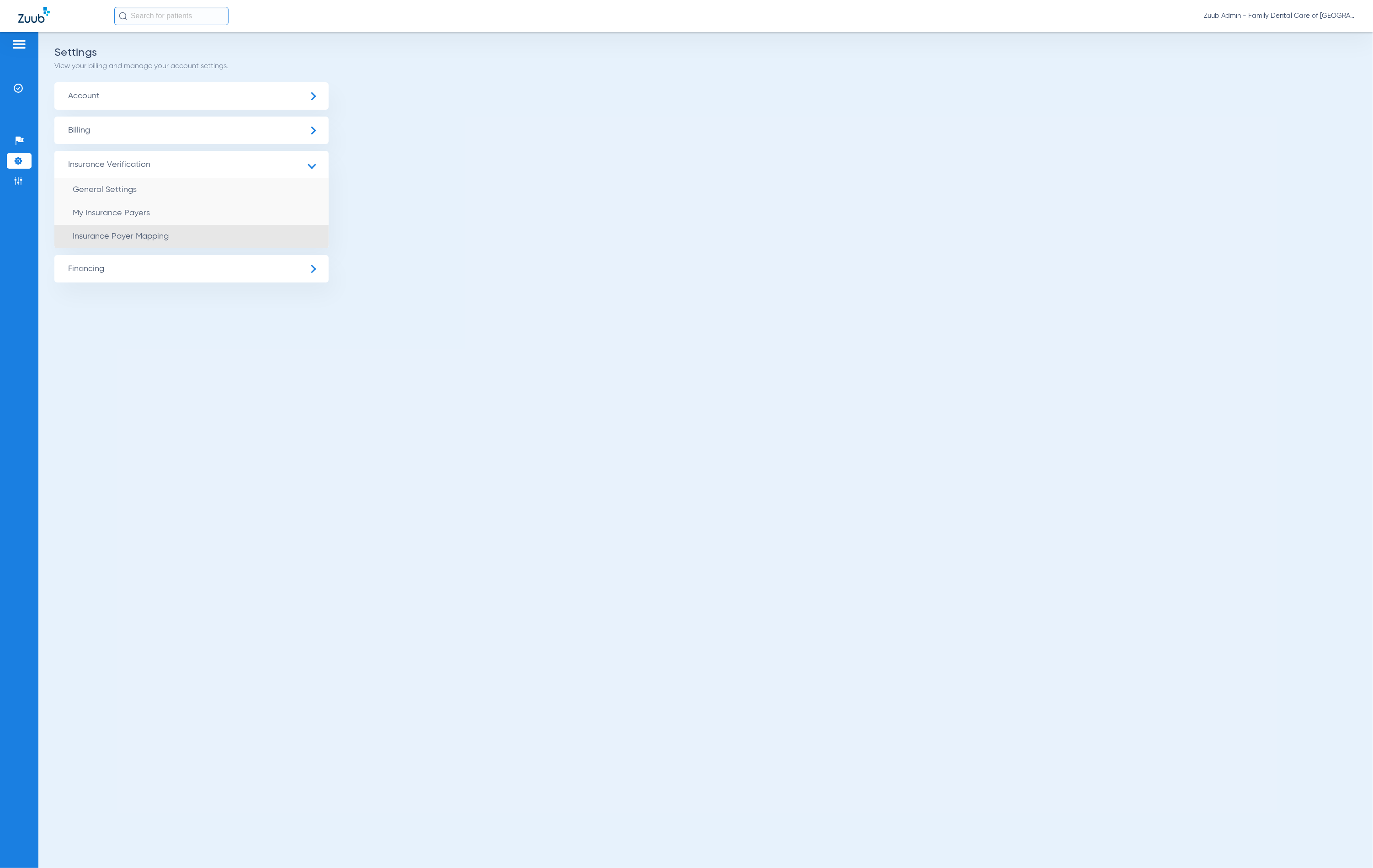
click at [203, 233] on li "Insurance Payer Mapping" at bounding box center [191, 236] width 274 height 23
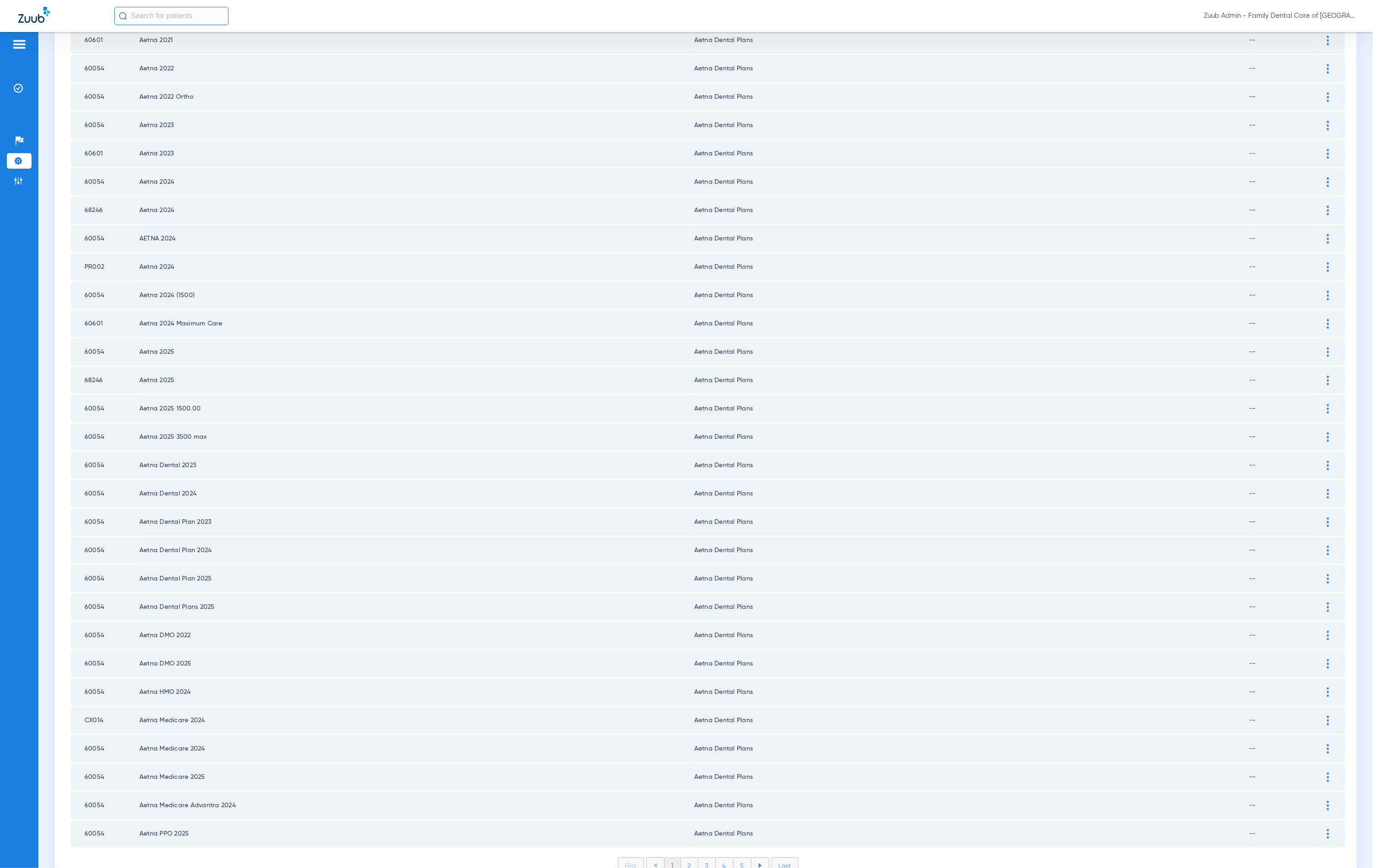
scroll to position [738, 0]
click at [688, 857] on li "2" at bounding box center [690, 864] width 18 height 16
click at [698, 857] on li "3" at bounding box center [707, 864] width 18 height 16
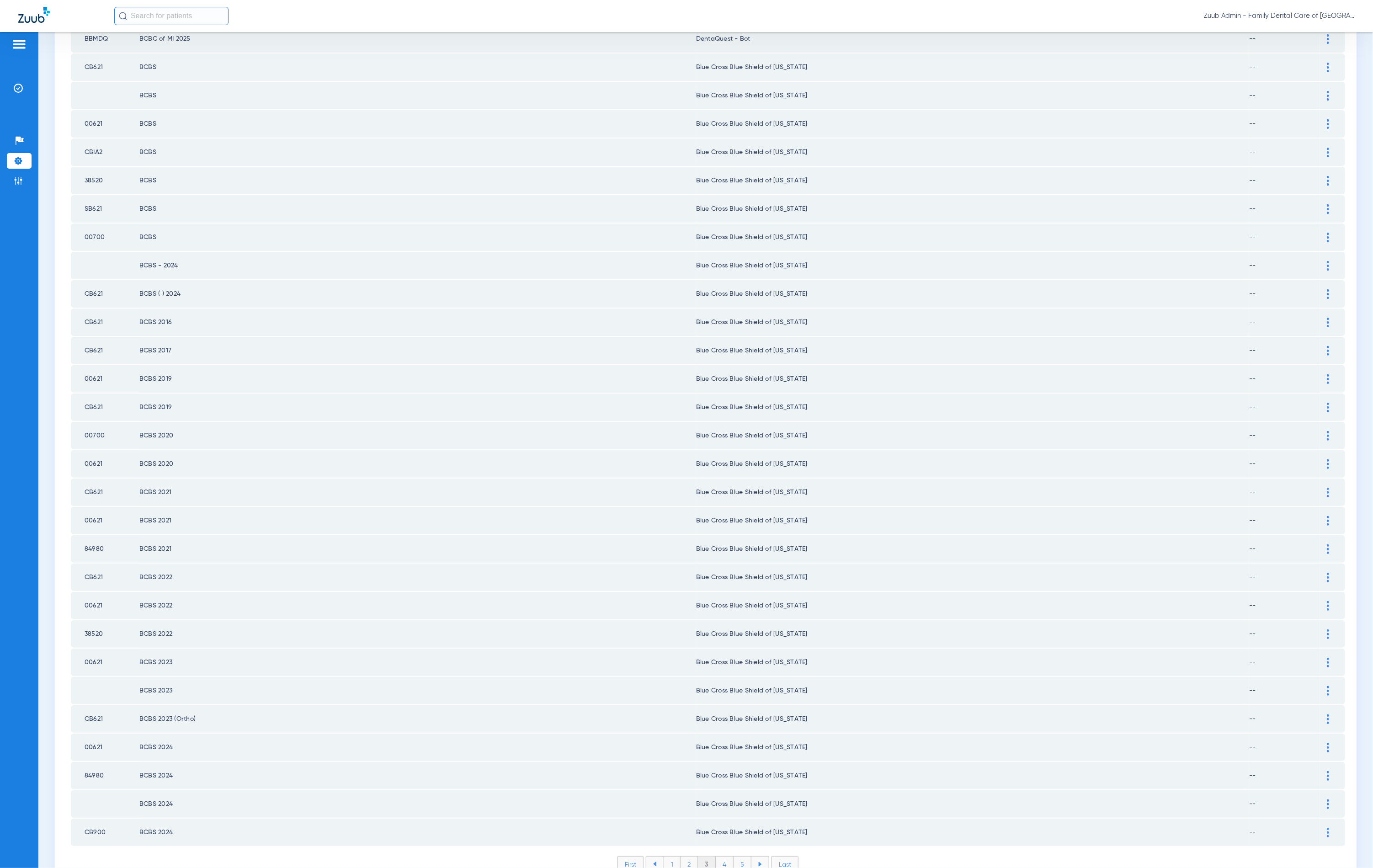
click at [716, 857] on li "4" at bounding box center [724, 864] width 18 height 16
click at [743, 857] on li "5" at bounding box center [742, 864] width 18 height 16
click at [740, 857] on li "6" at bounding box center [743, 864] width 18 height 16
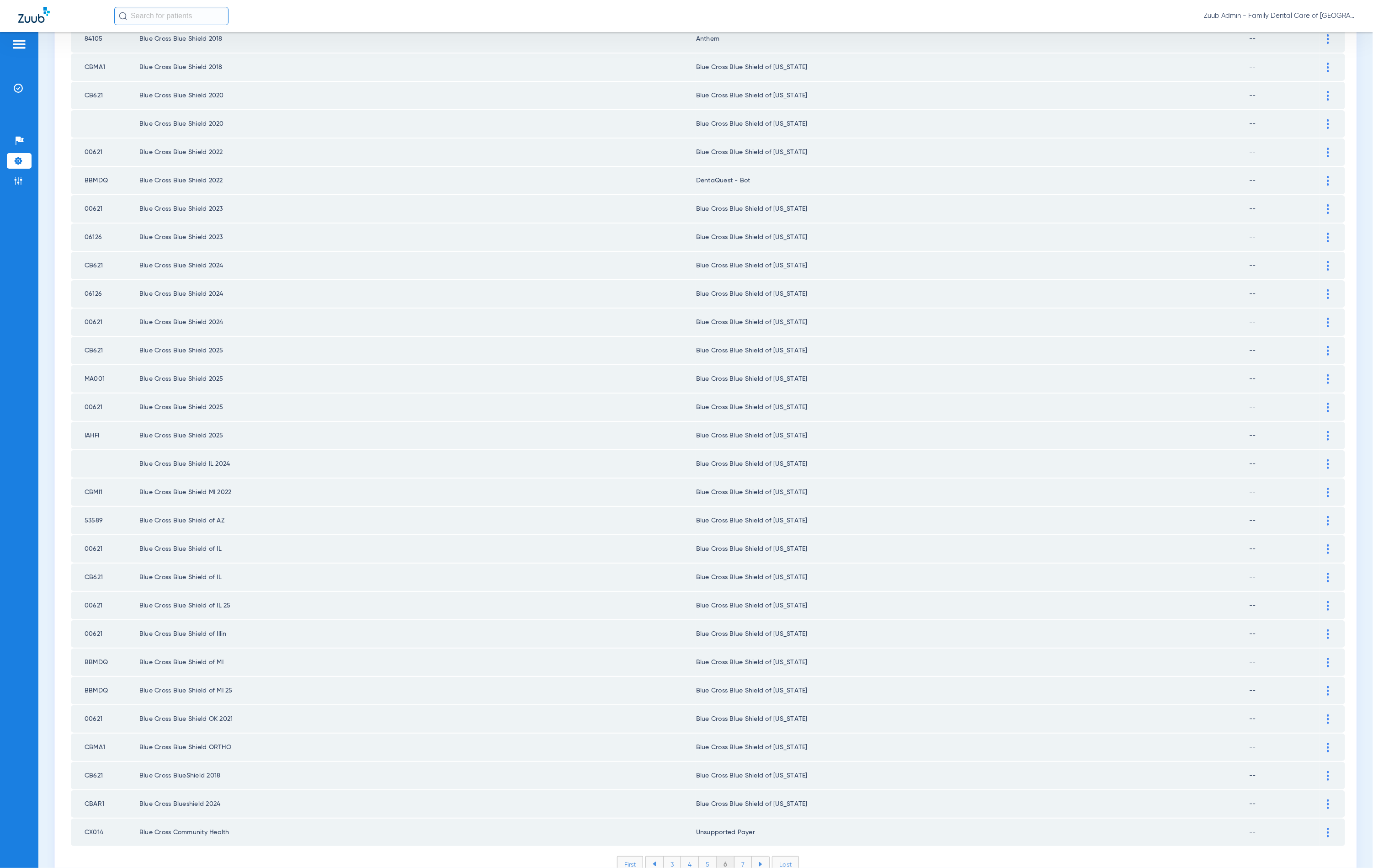
click at [739, 857] on li "7" at bounding box center [743, 864] width 18 height 16
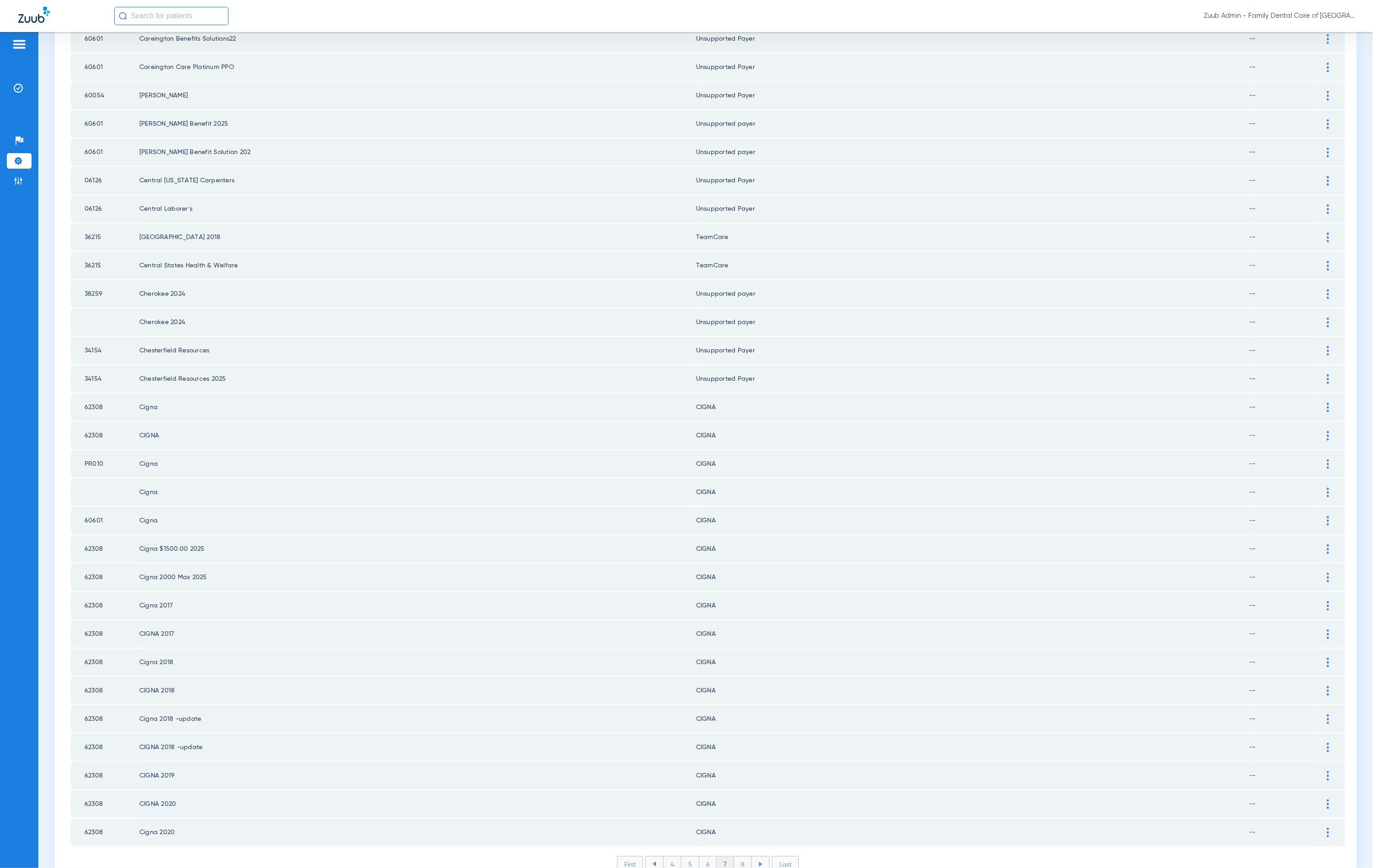
click at [739, 857] on li "8" at bounding box center [743, 864] width 18 height 16
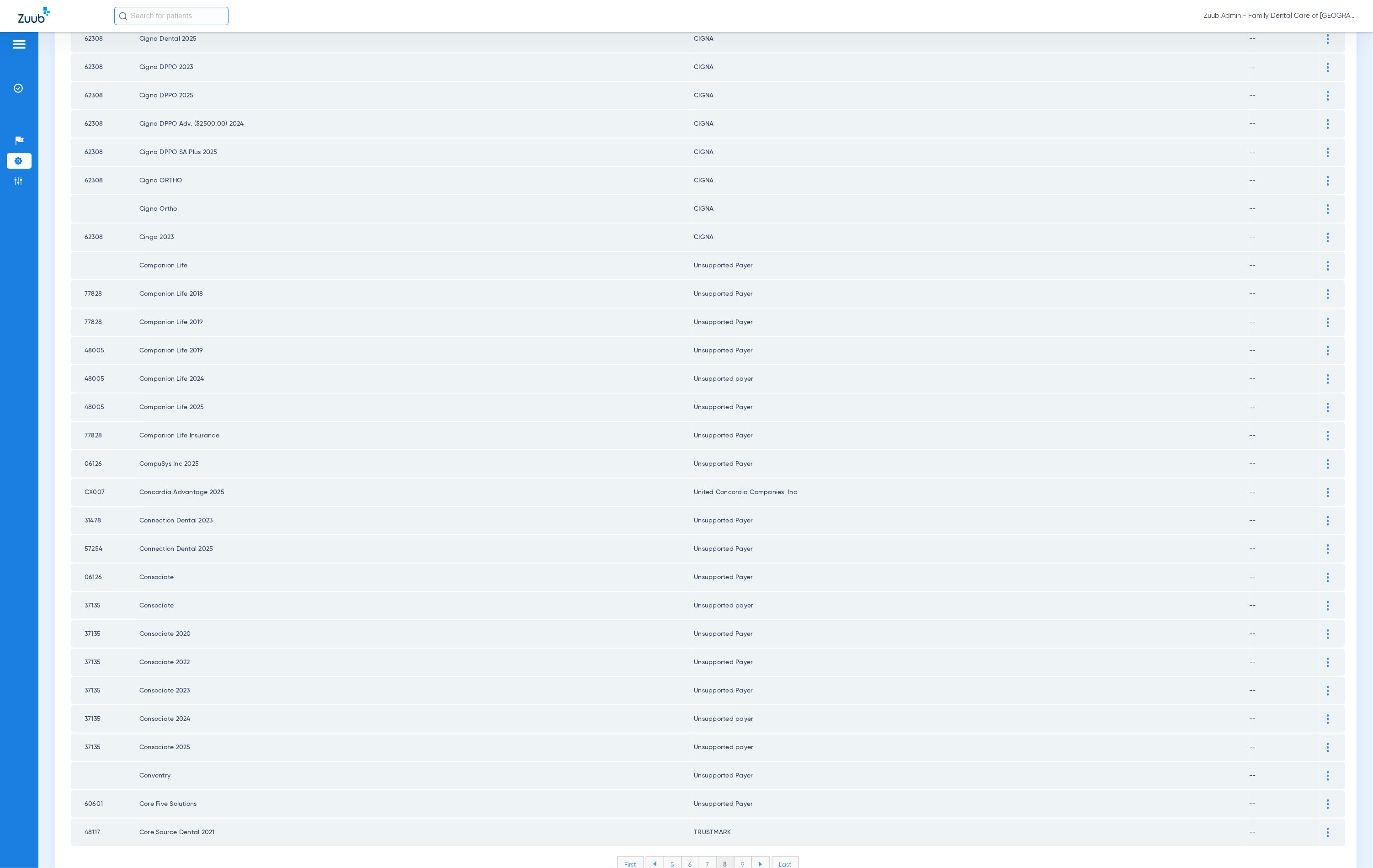
click at [735, 857] on li "9" at bounding box center [743, 864] width 18 height 16
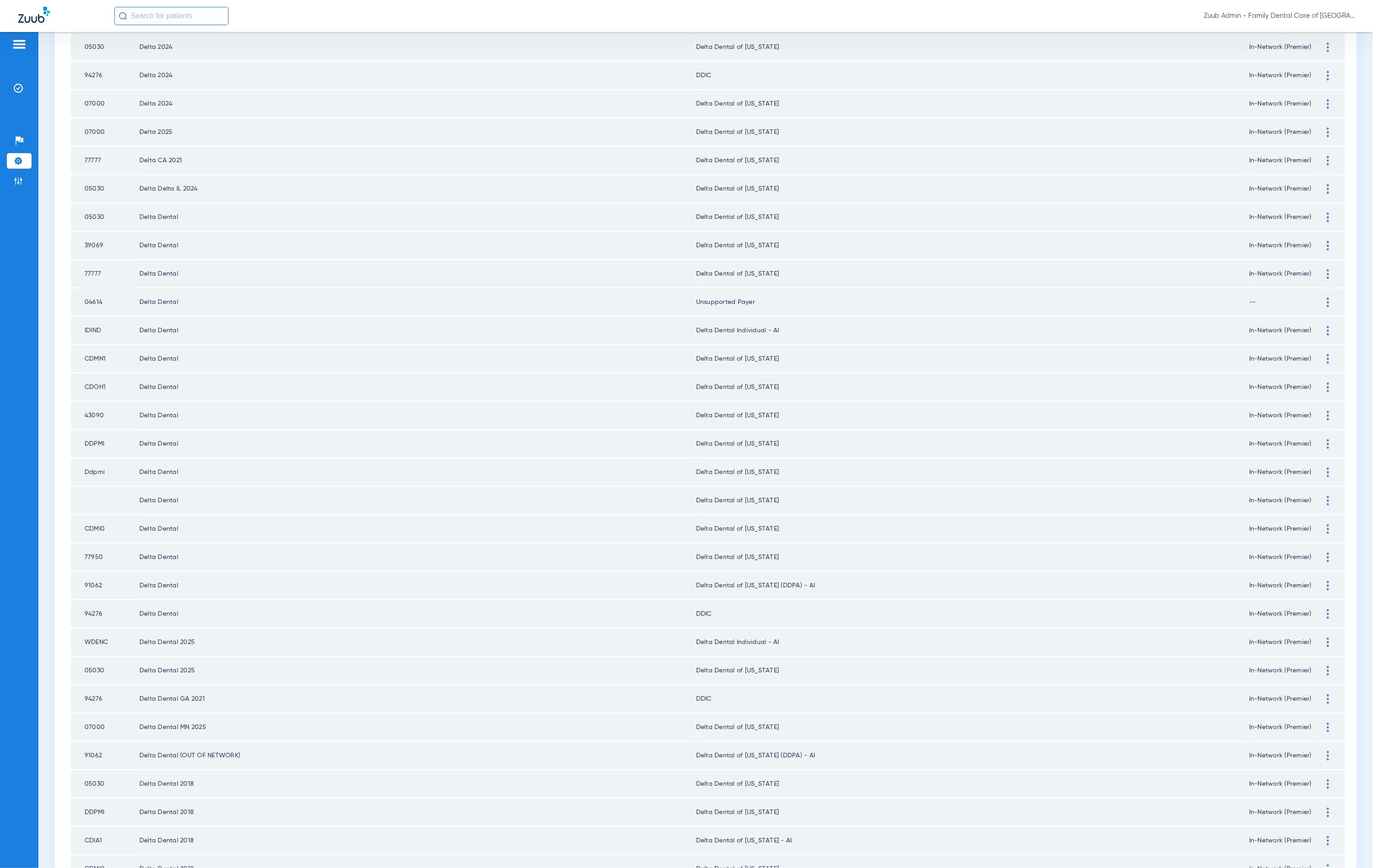
scroll to position [0, 0]
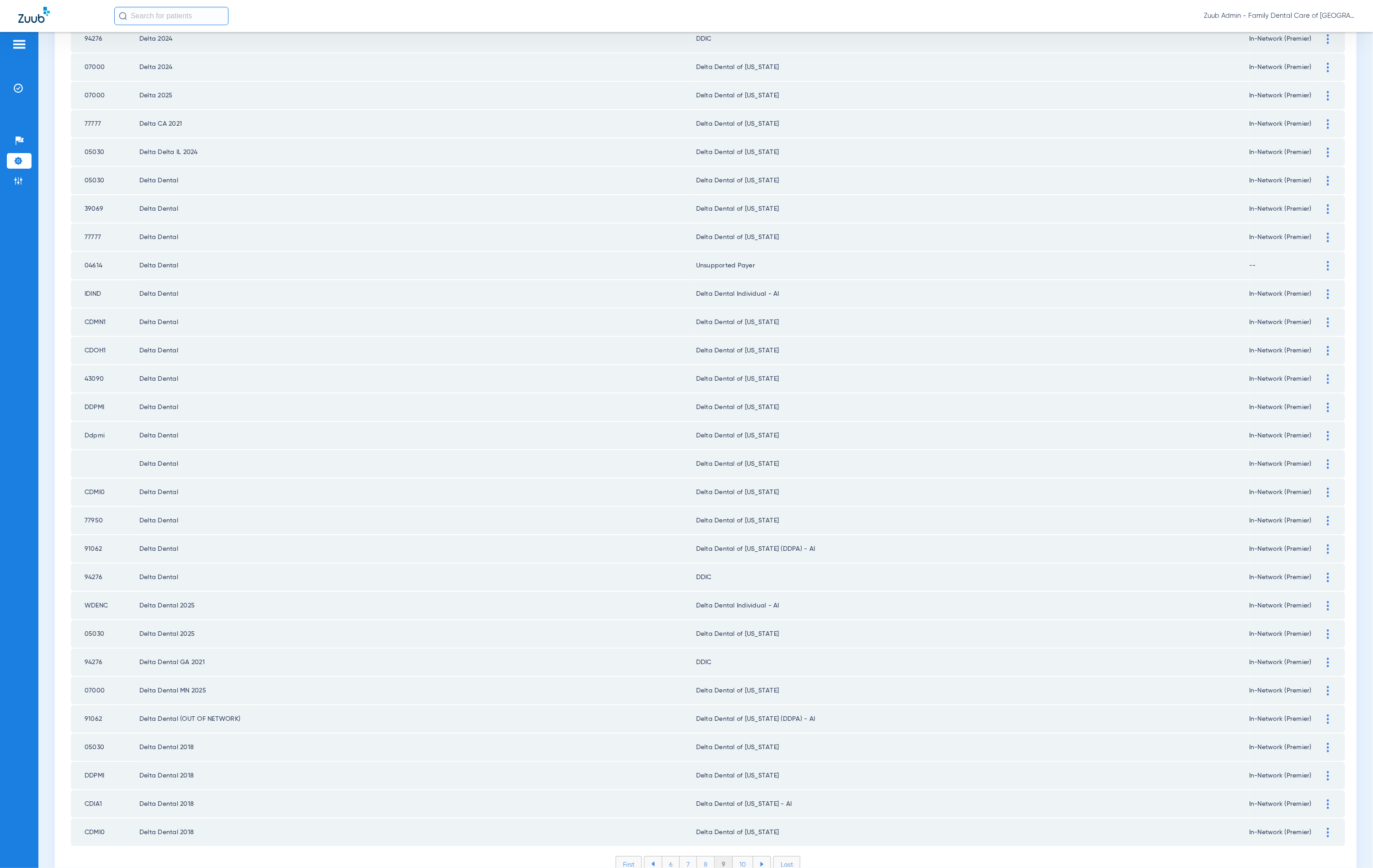
click at [740, 857] on li "10" at bounding box center [743, 864] width 20 height 16
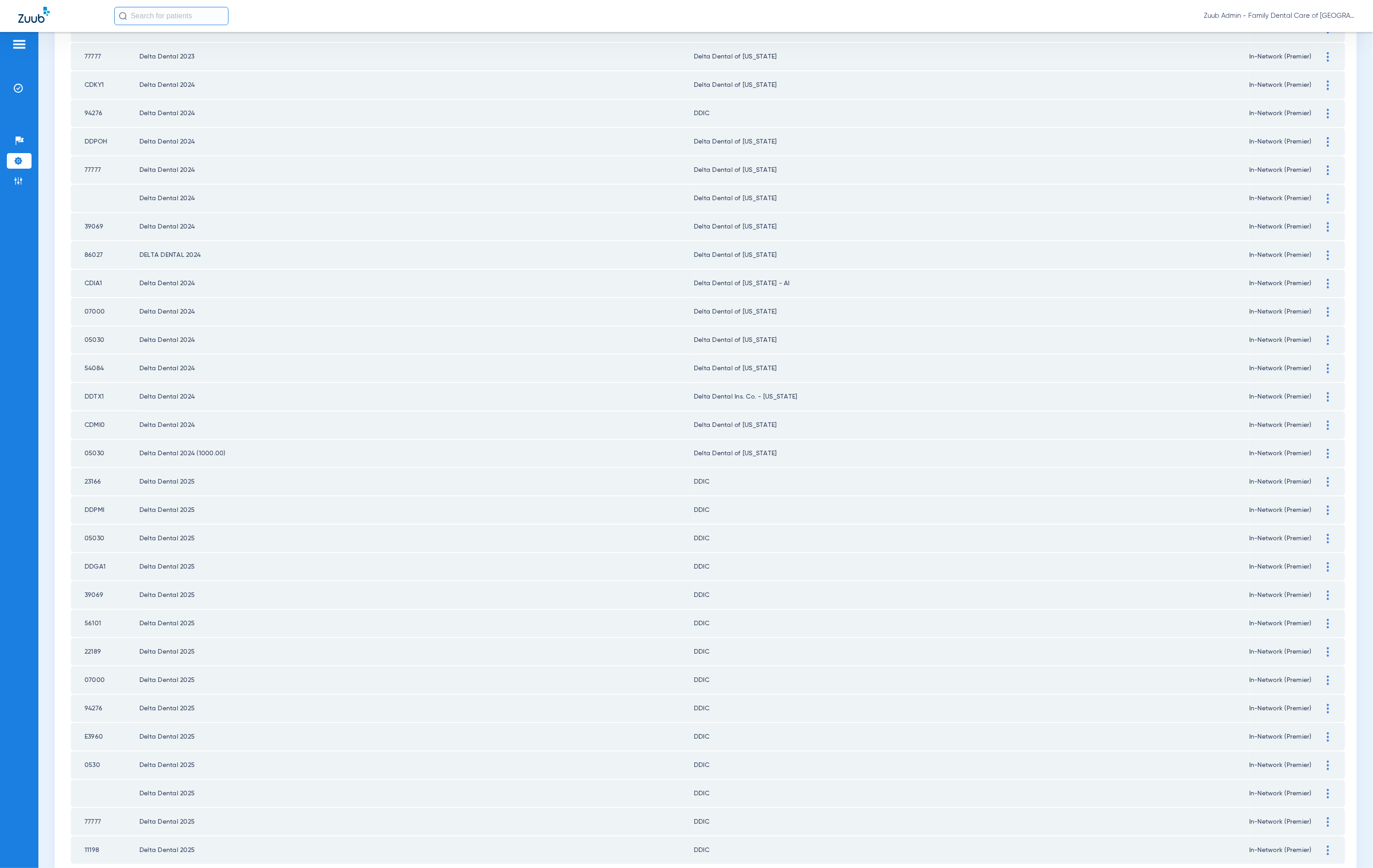
click at [739, 867] on li "11" at bounding box center [744, 882] width 19 height 16
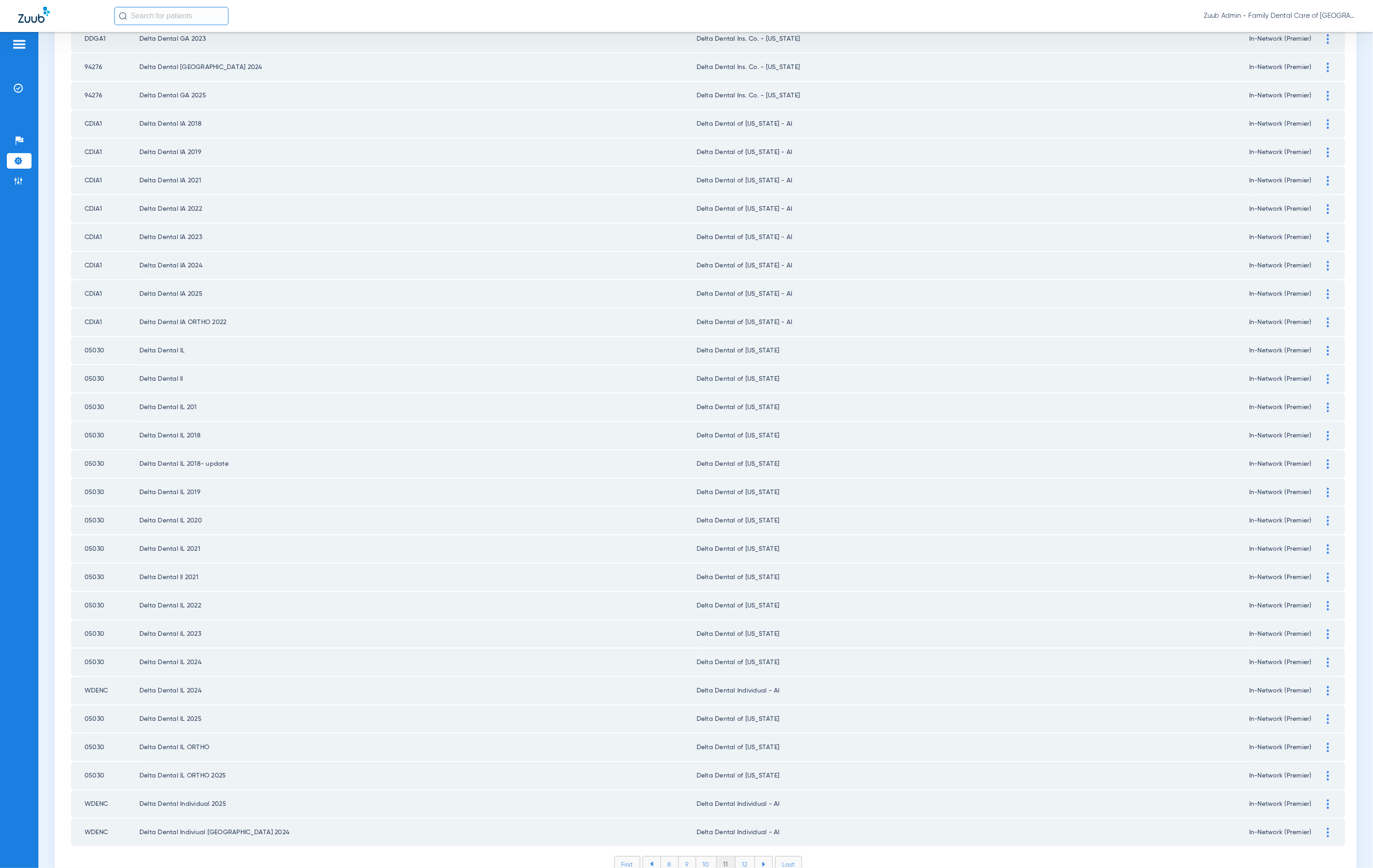
click at [736, 857] on li "12" at bounding box center [745, 864] width 20 height 16
click at [746, 857] on li "13" at bounding box center [746, 864] width 20 height 16
click at [738, 857] on li "14" at bounding box center [747, 864] width 20 height 16
click at [745, 857] on li "15" at bounding box center [747, 864] width 20 height 16
click at [745, 857] on li "16" at bounding box center [747, 864] width 20 height 16
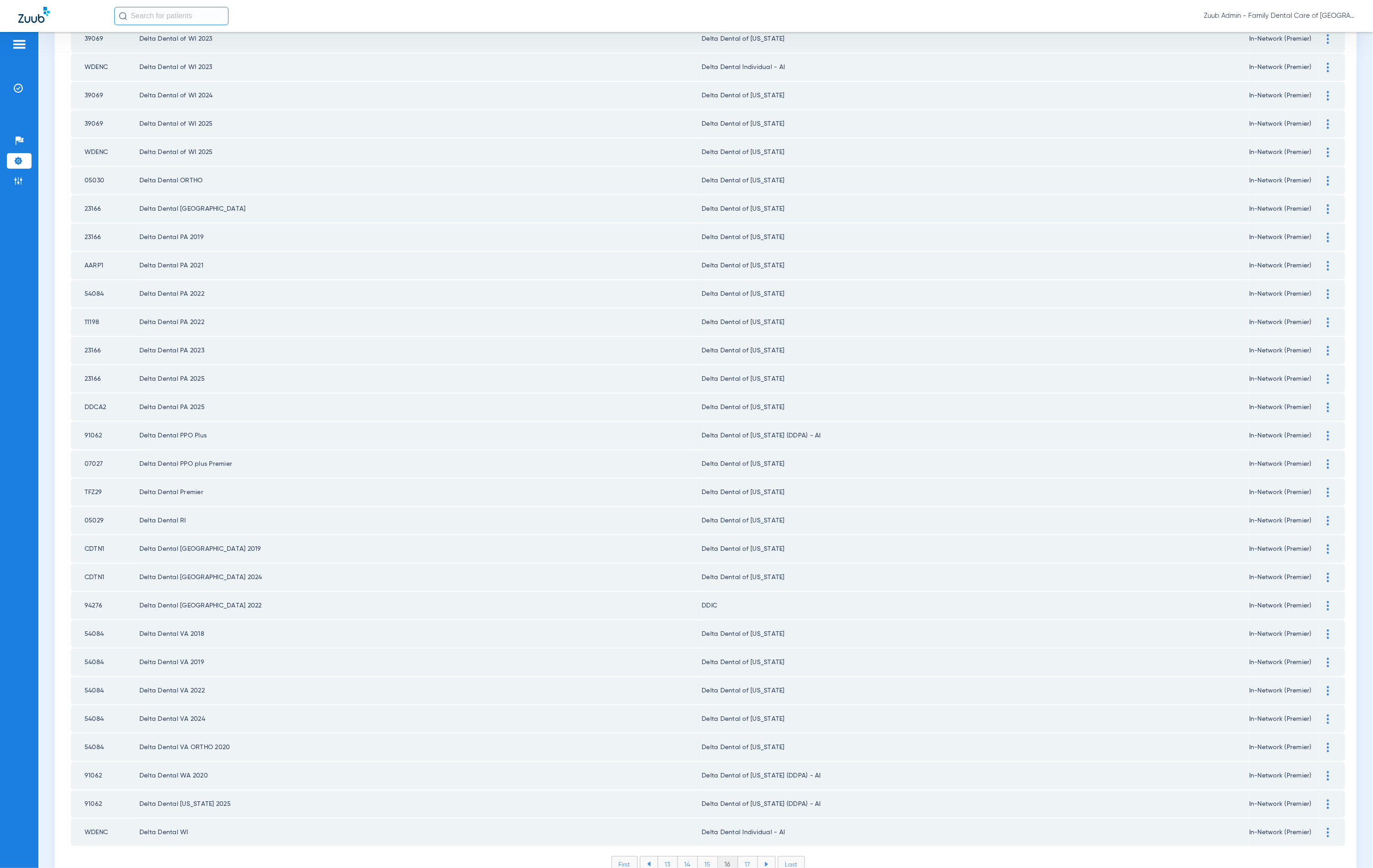
click at [741, 857] on li "17" at bounding box center [748, 864] width 20 height 16
click at [744, 857] on li "18" at bounding box center [747, 864] width 20 height 16
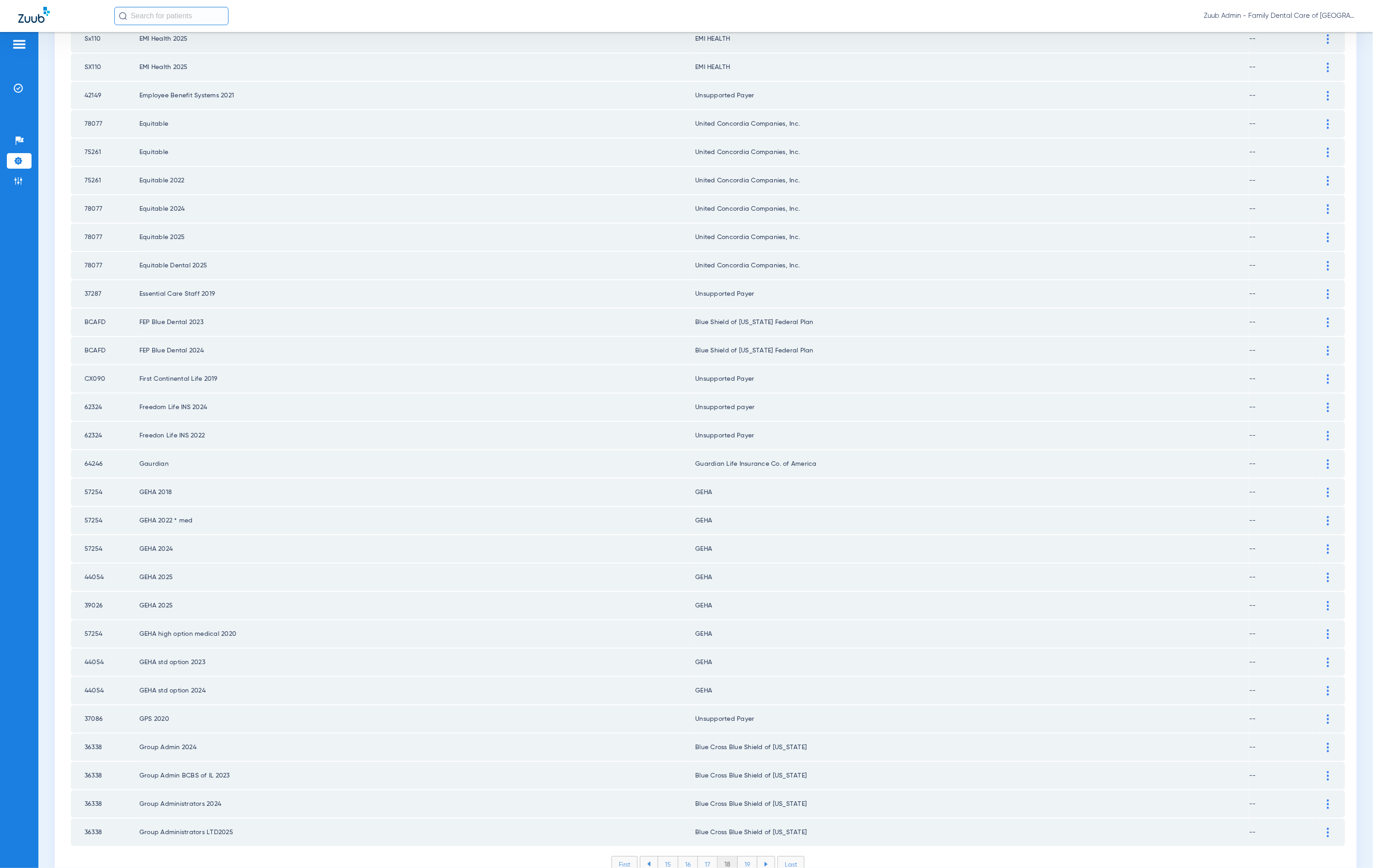
click at [738, 857] on li "19" at bounding box center [747, 864] width 20 height 16
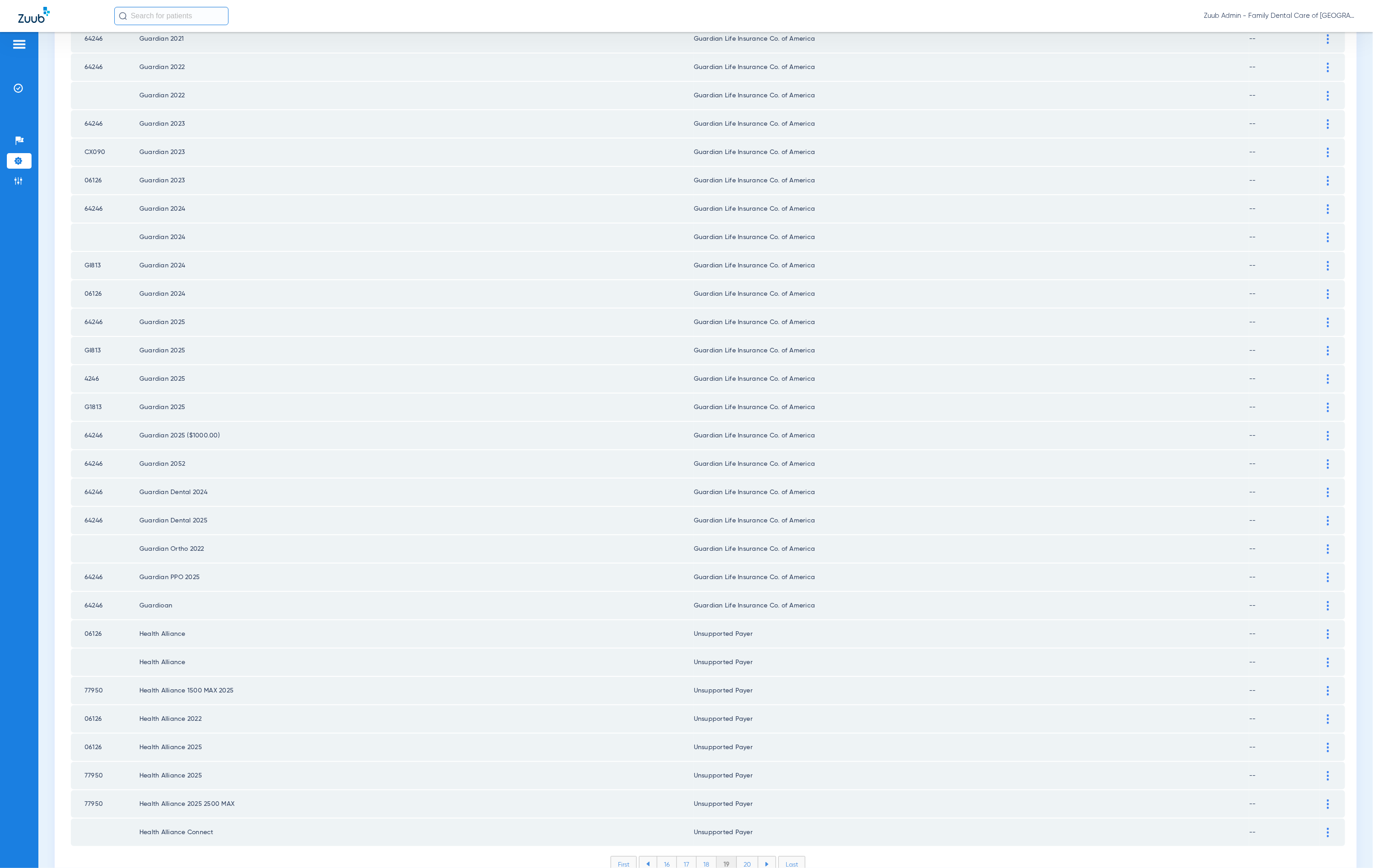
click at [749, 857] on li "20" at bounding box center [747, 864] width 21 height 16
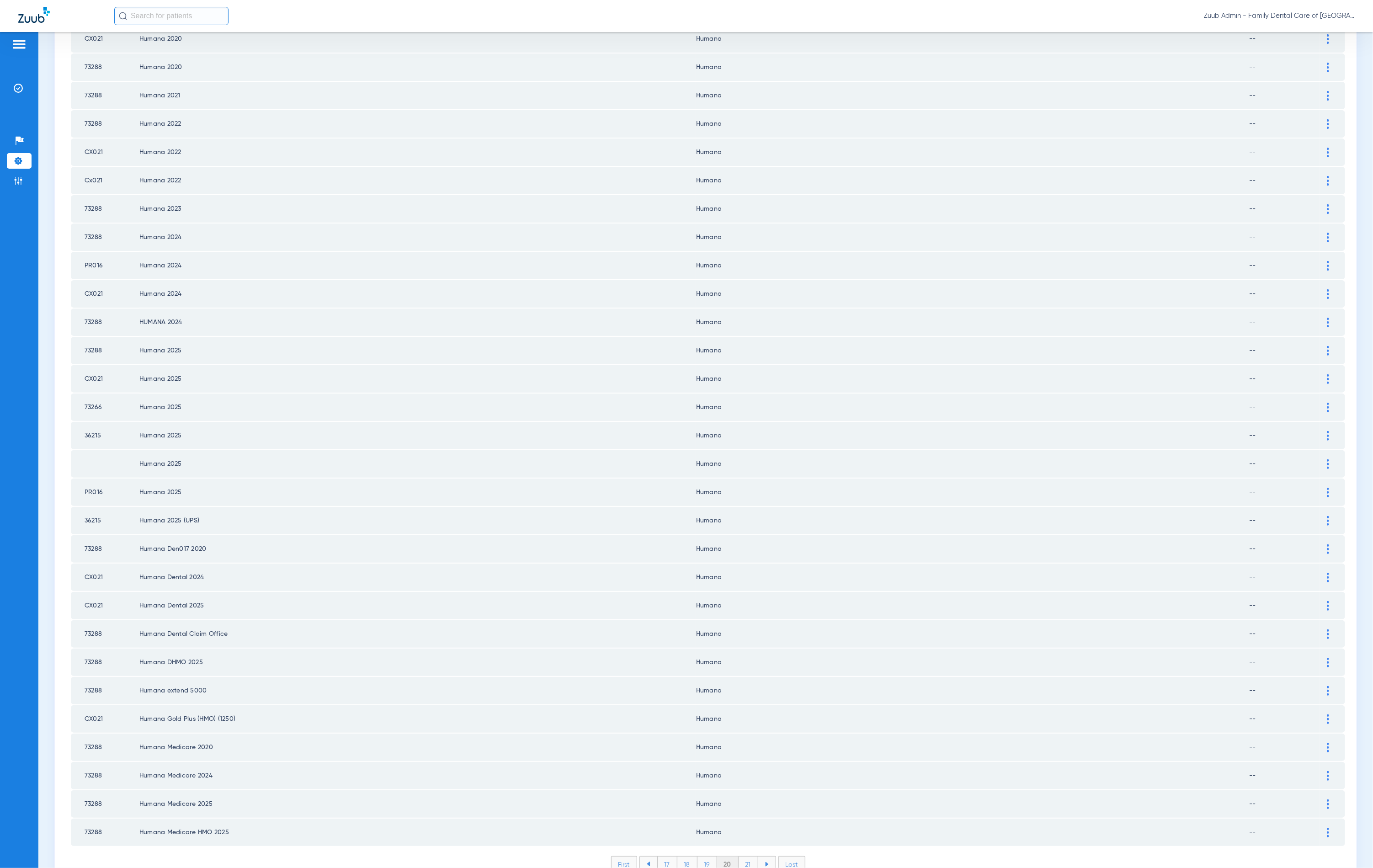
click at [743, 857] on li "21" at bounding box center [749, 864] width 20 height 16
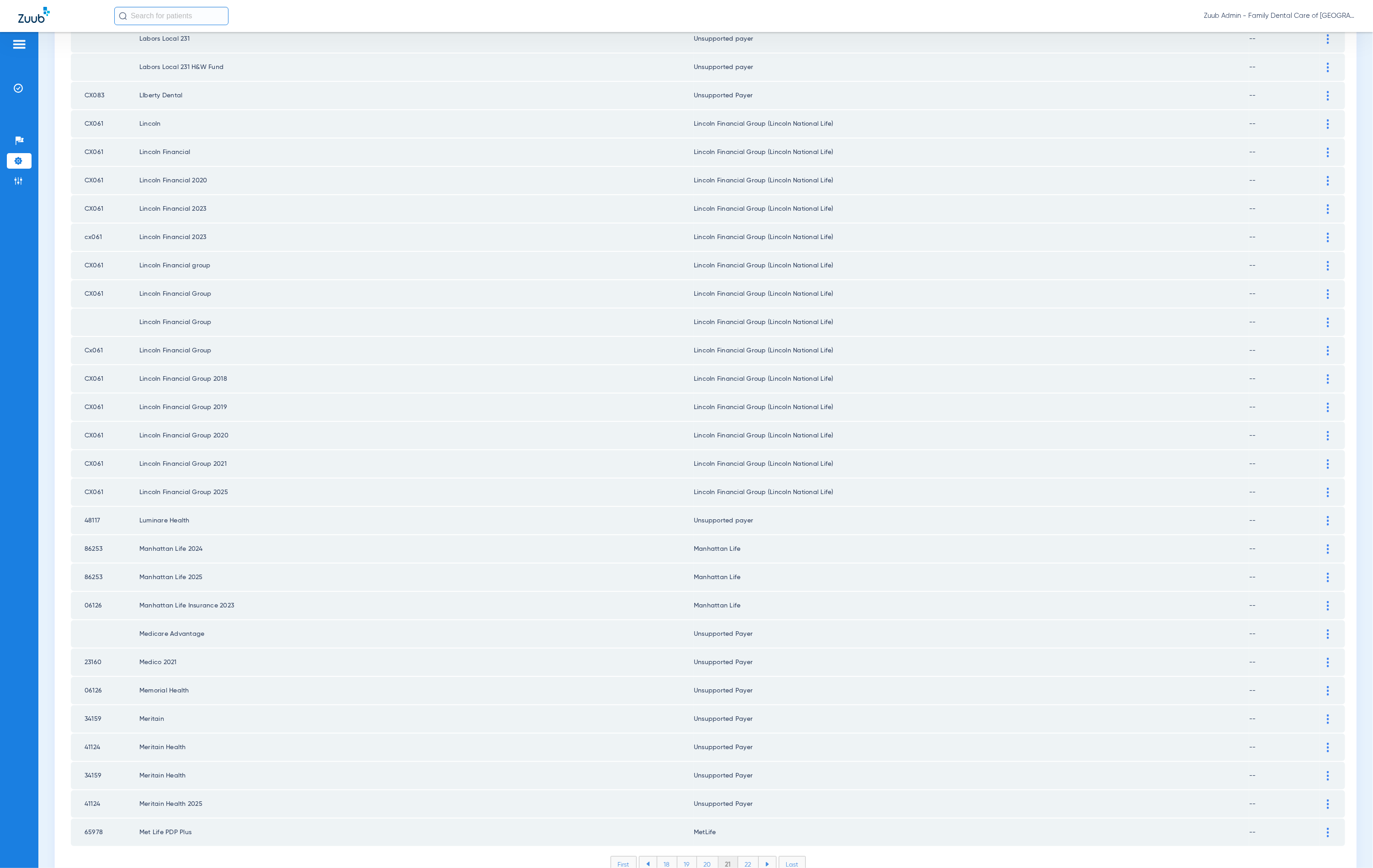
click at [749, 857] on li "22" at bounding box center [748, 864] width 20 height 16
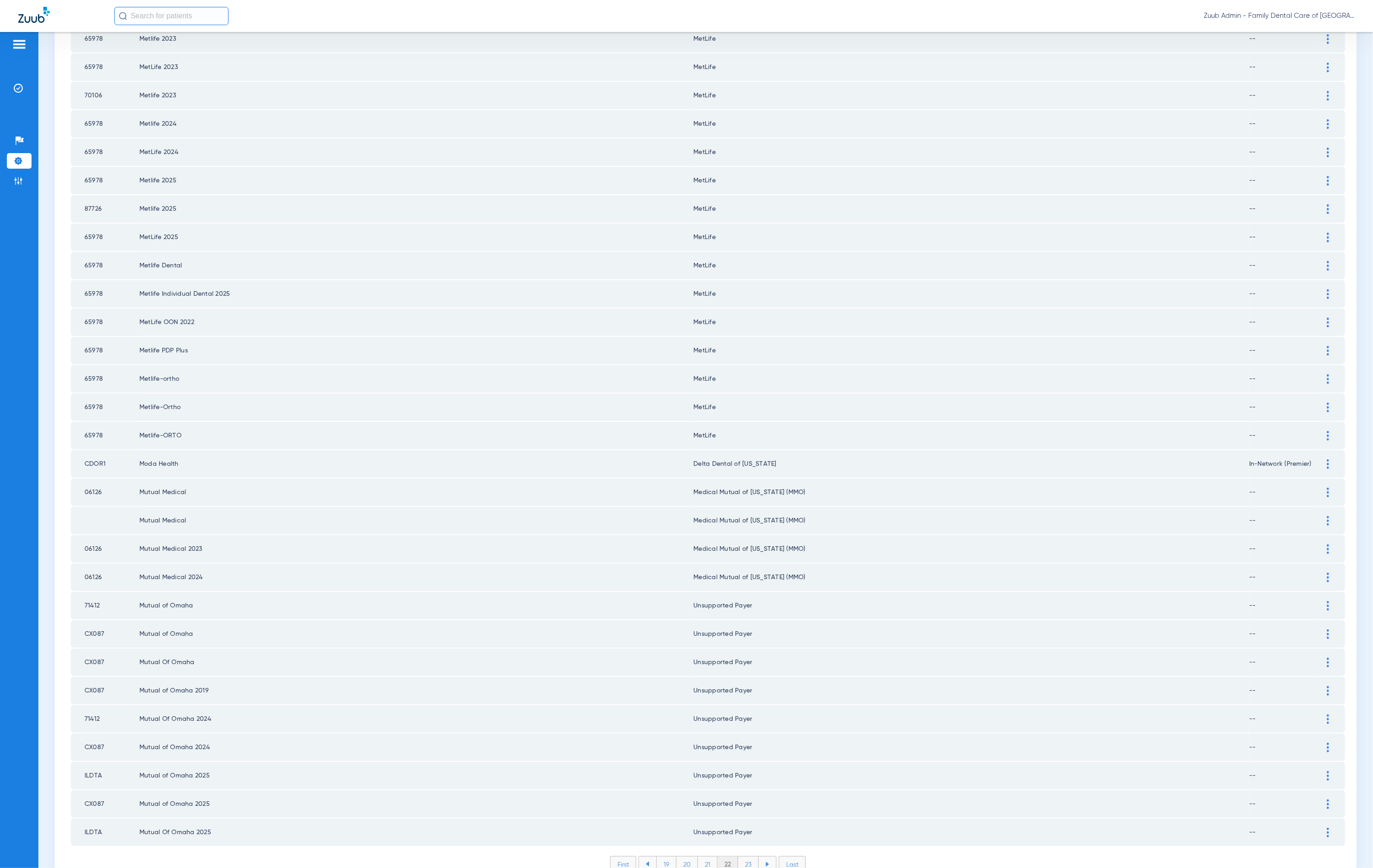
click at [746, 857] on li "23" at bounding box center [748, 864] width 20 height 16
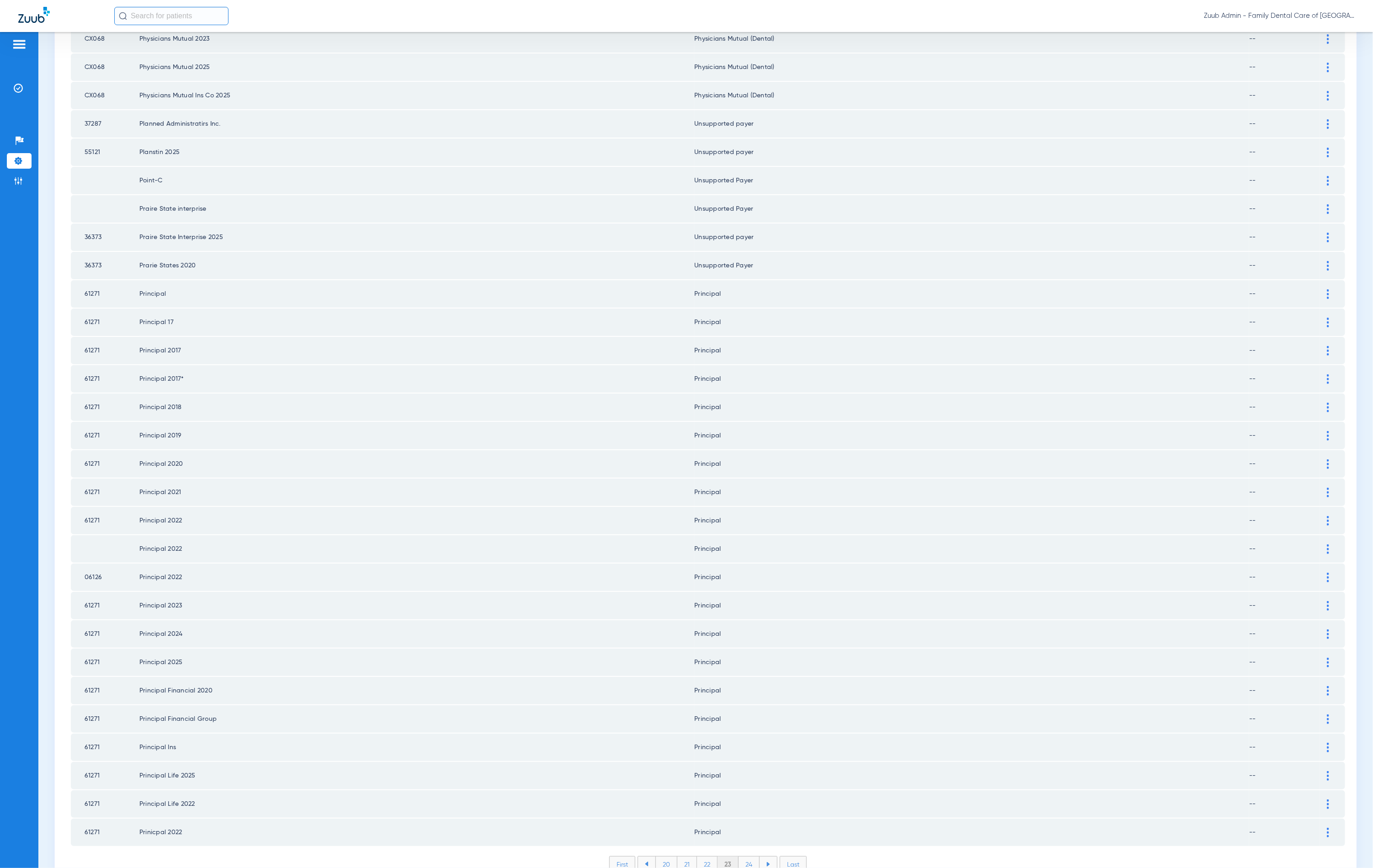
click at [745, 857] on li "24" at bounding box center [750, 864] width 21 height 16
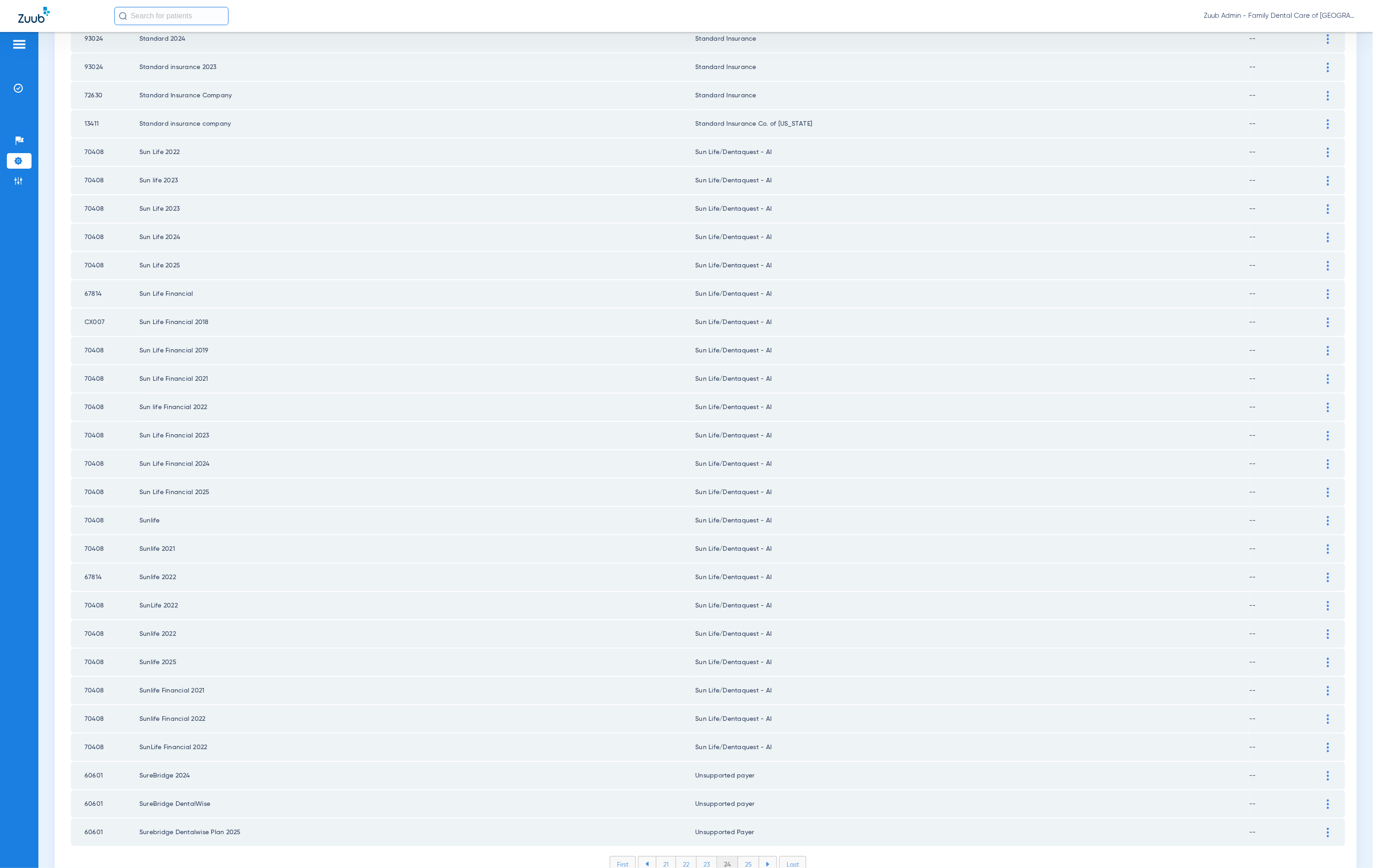
click at [747, 857] on li "25" at bounding box center [749, 864] width 21 height 16
click at [741, 856] on ul "22 23 24 25 26" at bounding box center [707, 864] width 140 height 16
click at [743, 857] on li "26" at bounding box center [749, 864] width 20 height 16
click at [743, 857] on li "27" at bounding box center [750, 864] width 20 height 16
click at [751, 857] on li "28" at bounding box center [750, 864] width 21 height 16
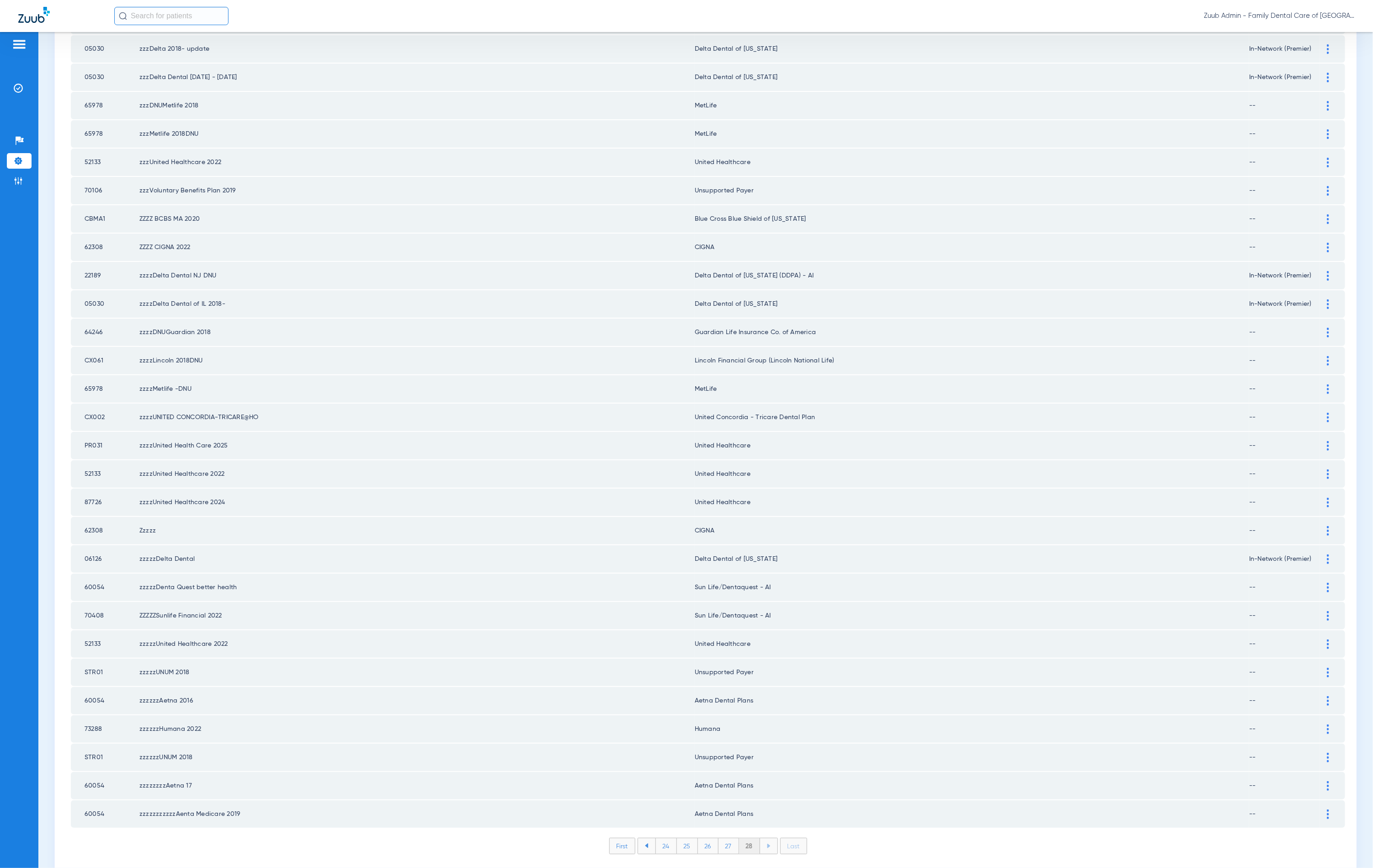
click at [752, 838] on li "28" at bounding box center [750, 846] width 21 height 16
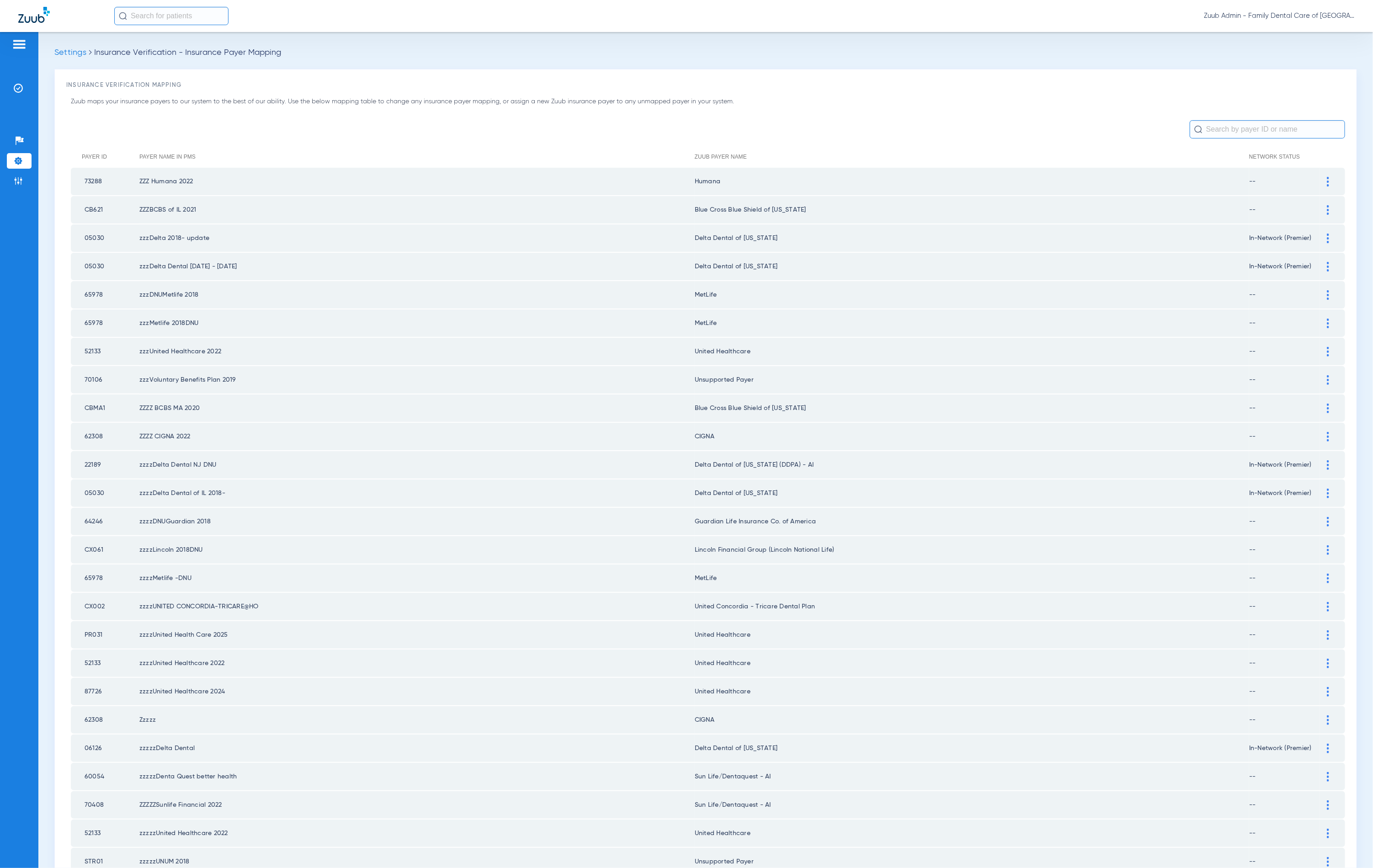
click at [1235, 131] on input "text" at bounding box center [1267, 129] width 155 height 18
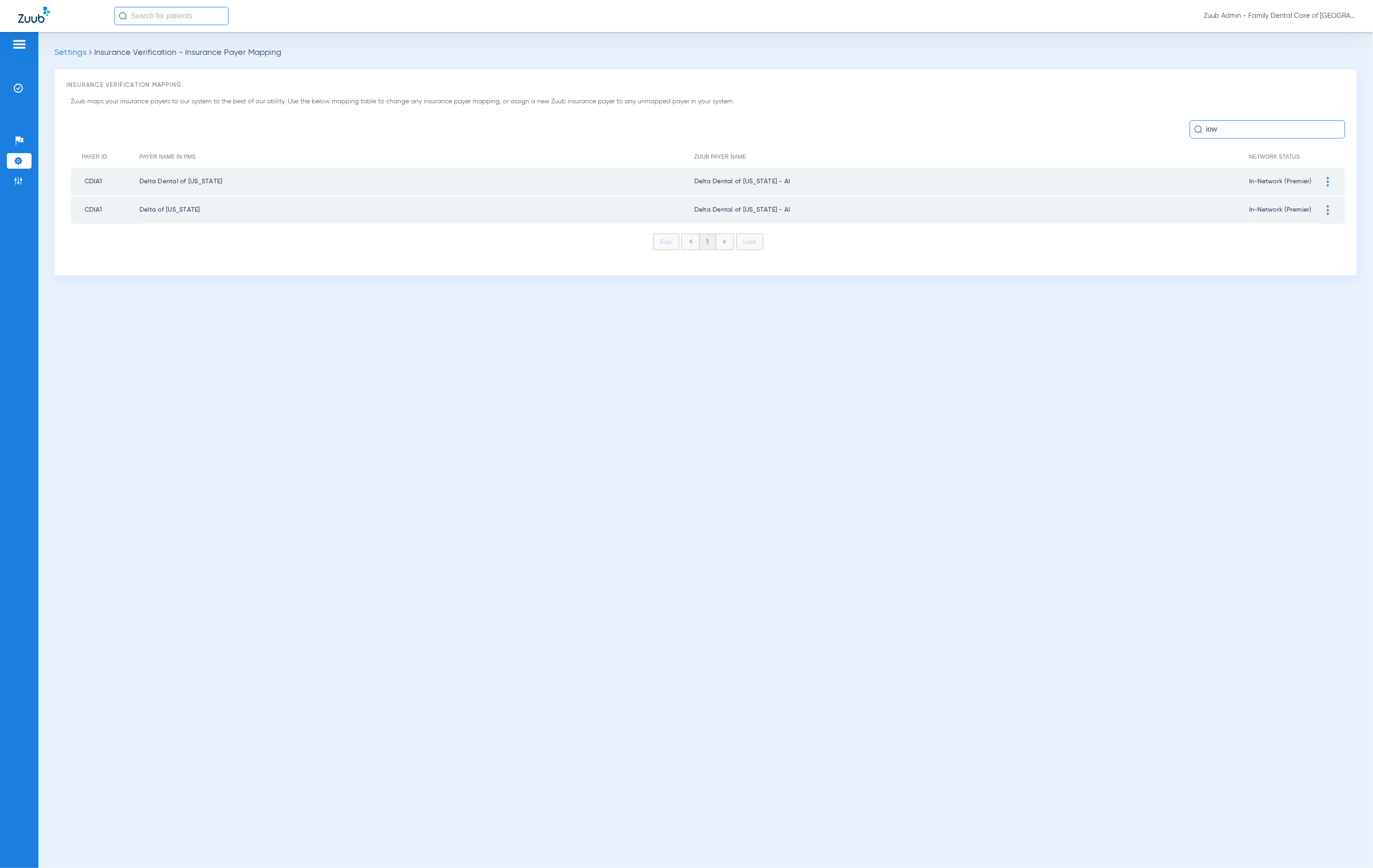
click at [1329, 179] on img at bounding box center [1328, 182] width 2 height 10
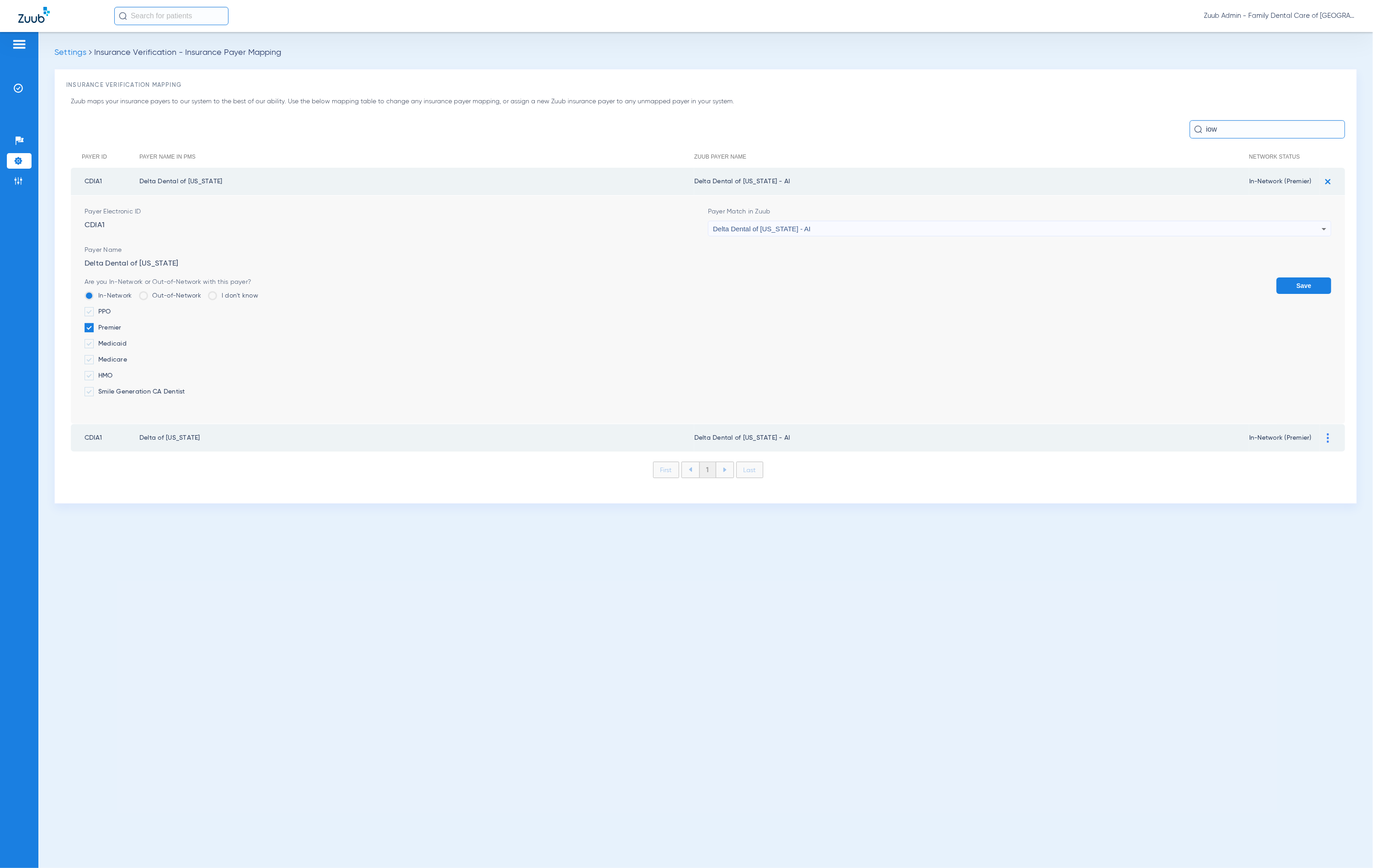
click at [824, 237] on form "Payer Electronic ID CDIA1 Payer Match in Zuub Delta Dental of Iowa - AI Payer N…" at bounding box center [708, 309] width 1247 height 228
click at [825, 234] on div "Delta Dental of [US_STATE] - AI" at bounding box center [1017, 229] width 609 height 16
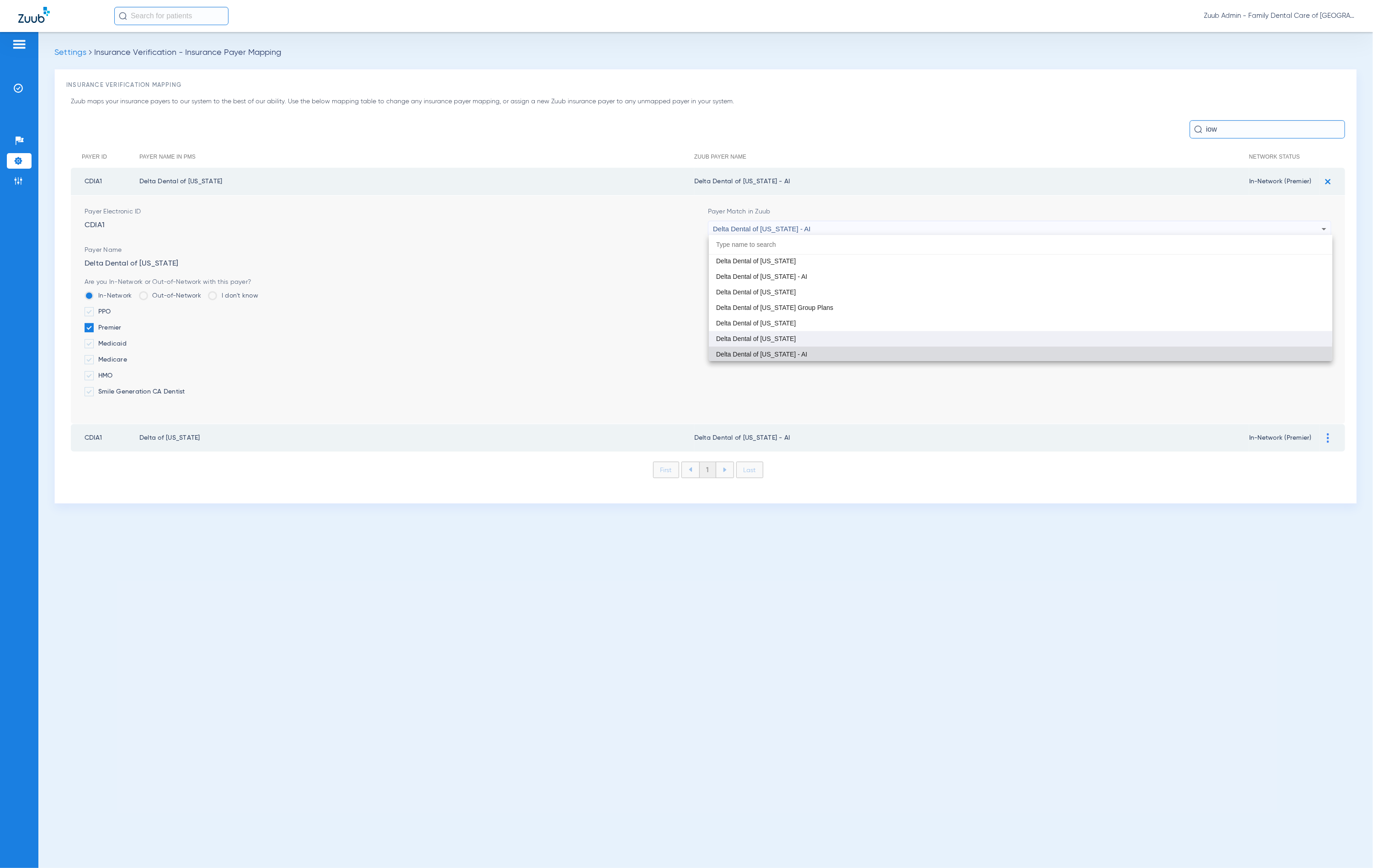
click at [823, 331] on mat-option "Delta Dental of [US_STATE]" at bounding box center [1020, 338] width 623 height 16
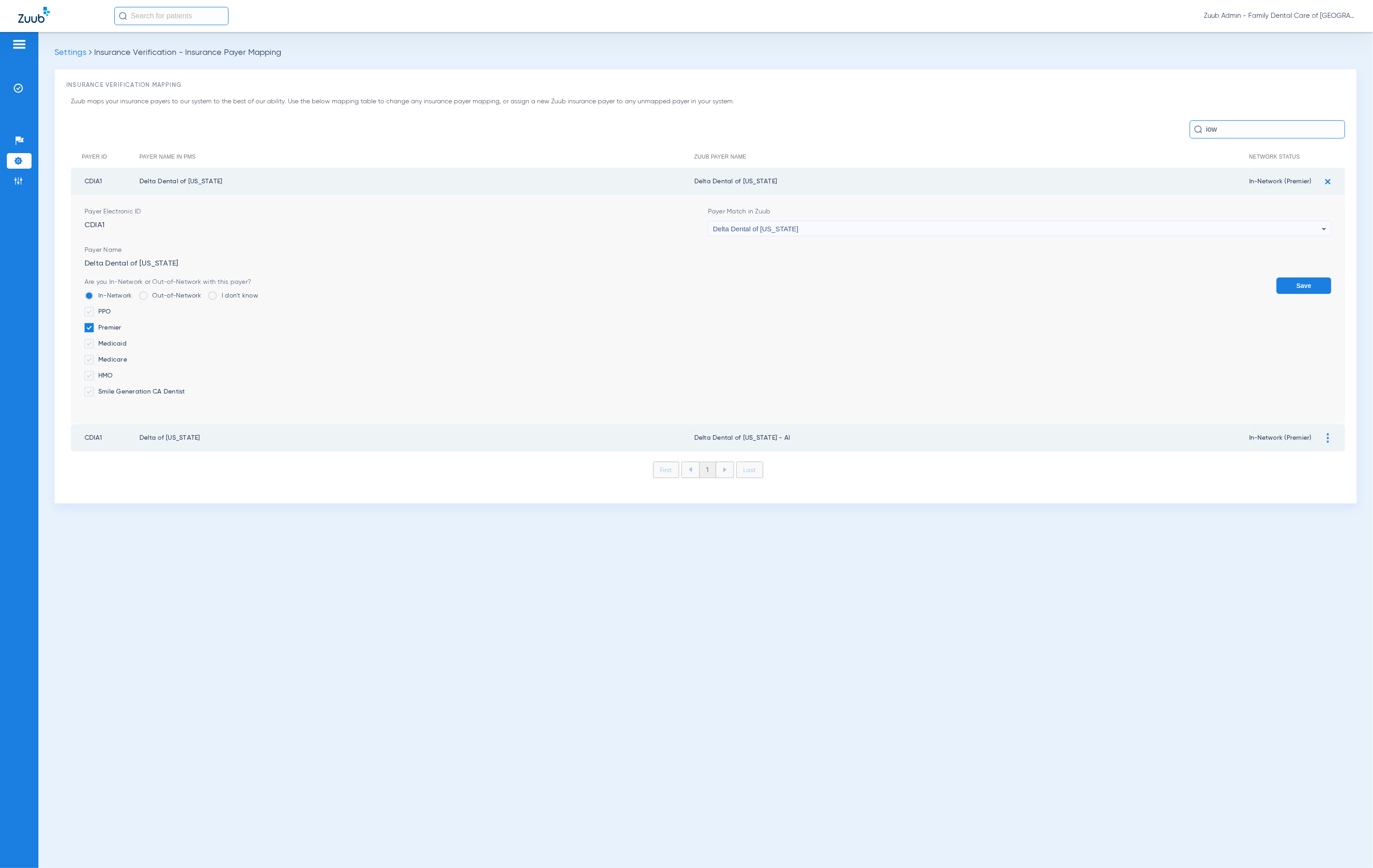
click at [1306, 282] on button "Save" at bounding box center [1304, 285] width 55 height 16
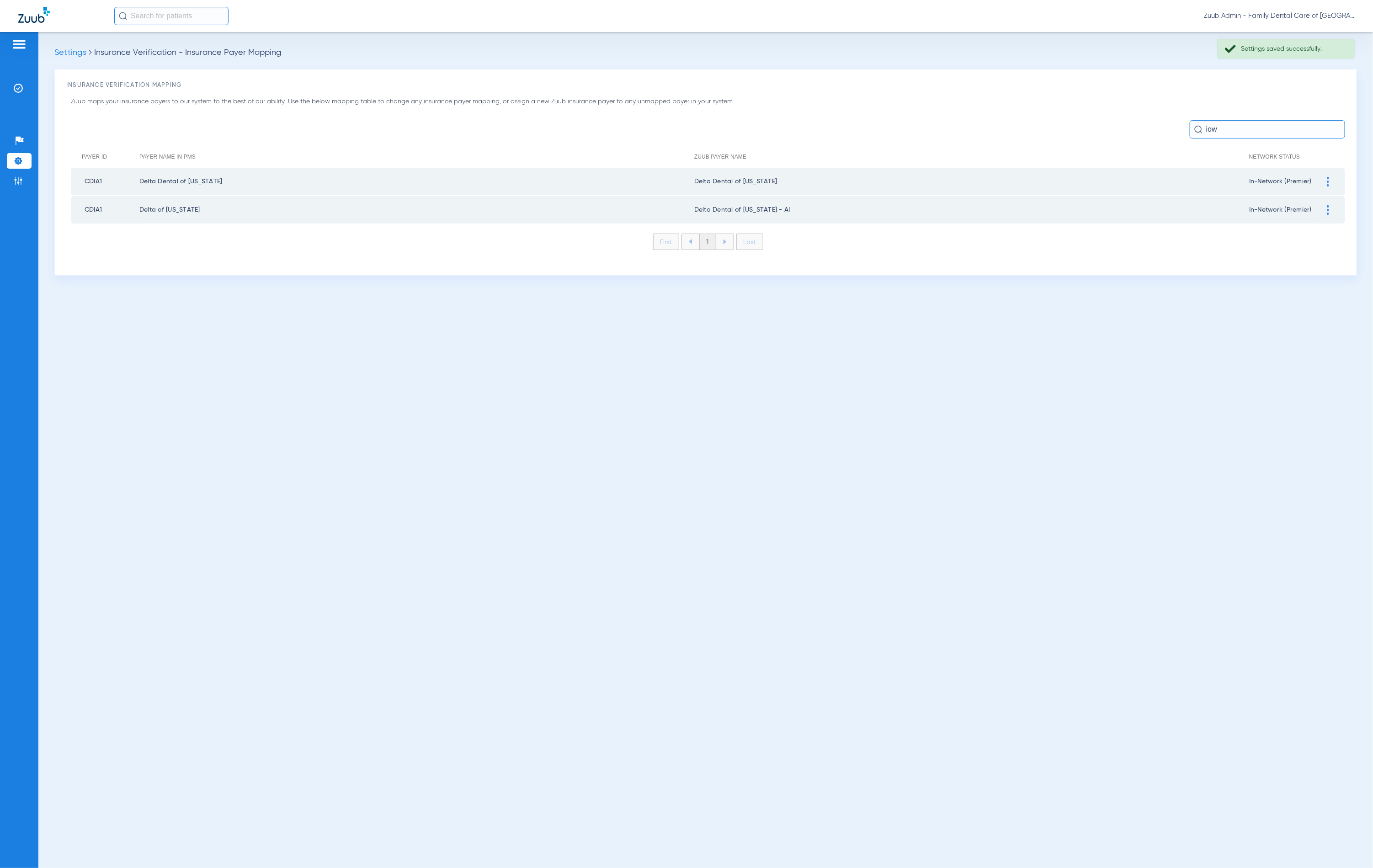
click at [1330, 207] on div at bounding box center [1328, 210] width 16 height 10
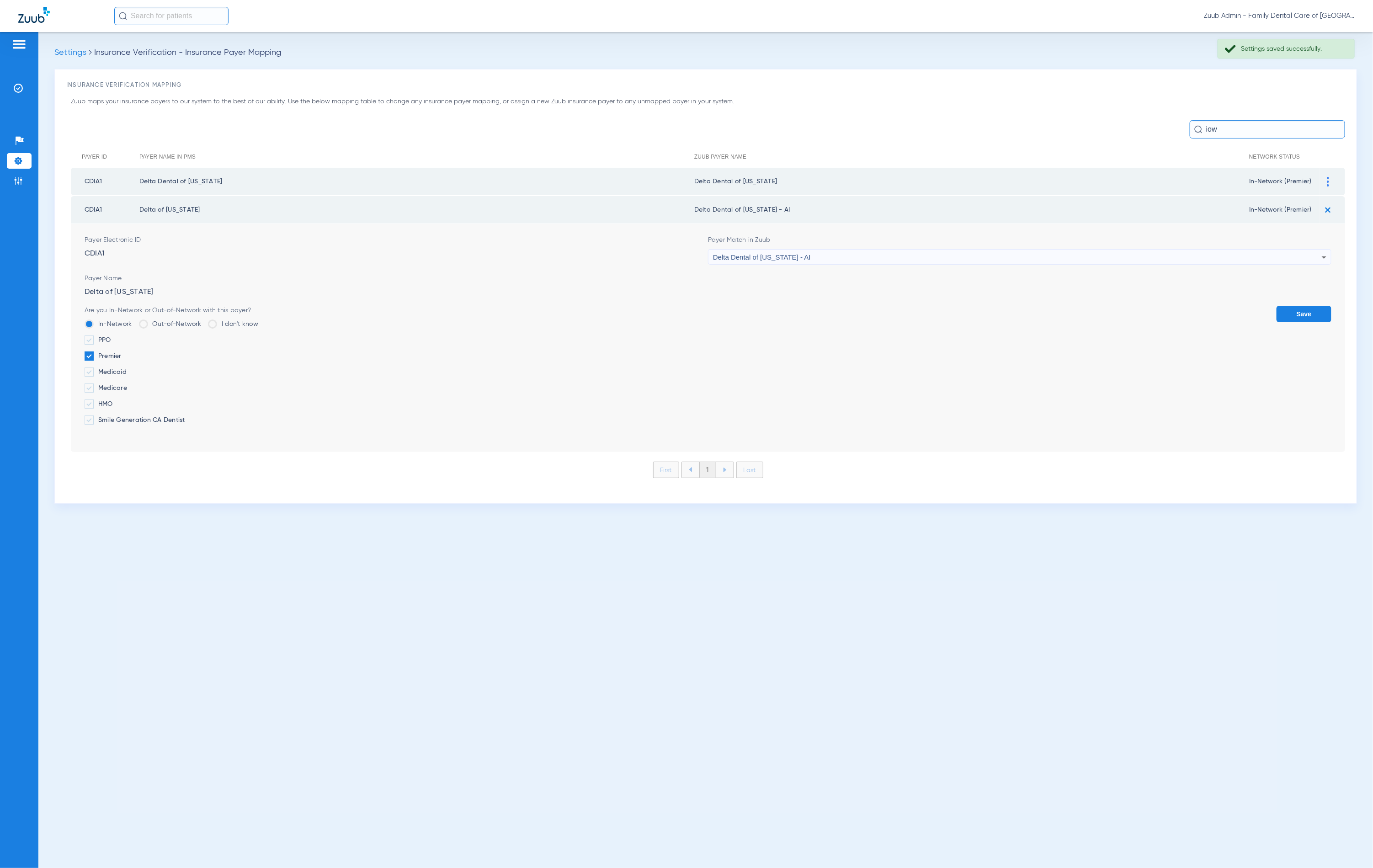
click at [1106, 260] on div "Delta Dental of [US_STATE] - AI" at bounding box center [1017, 257] width 609 height 16
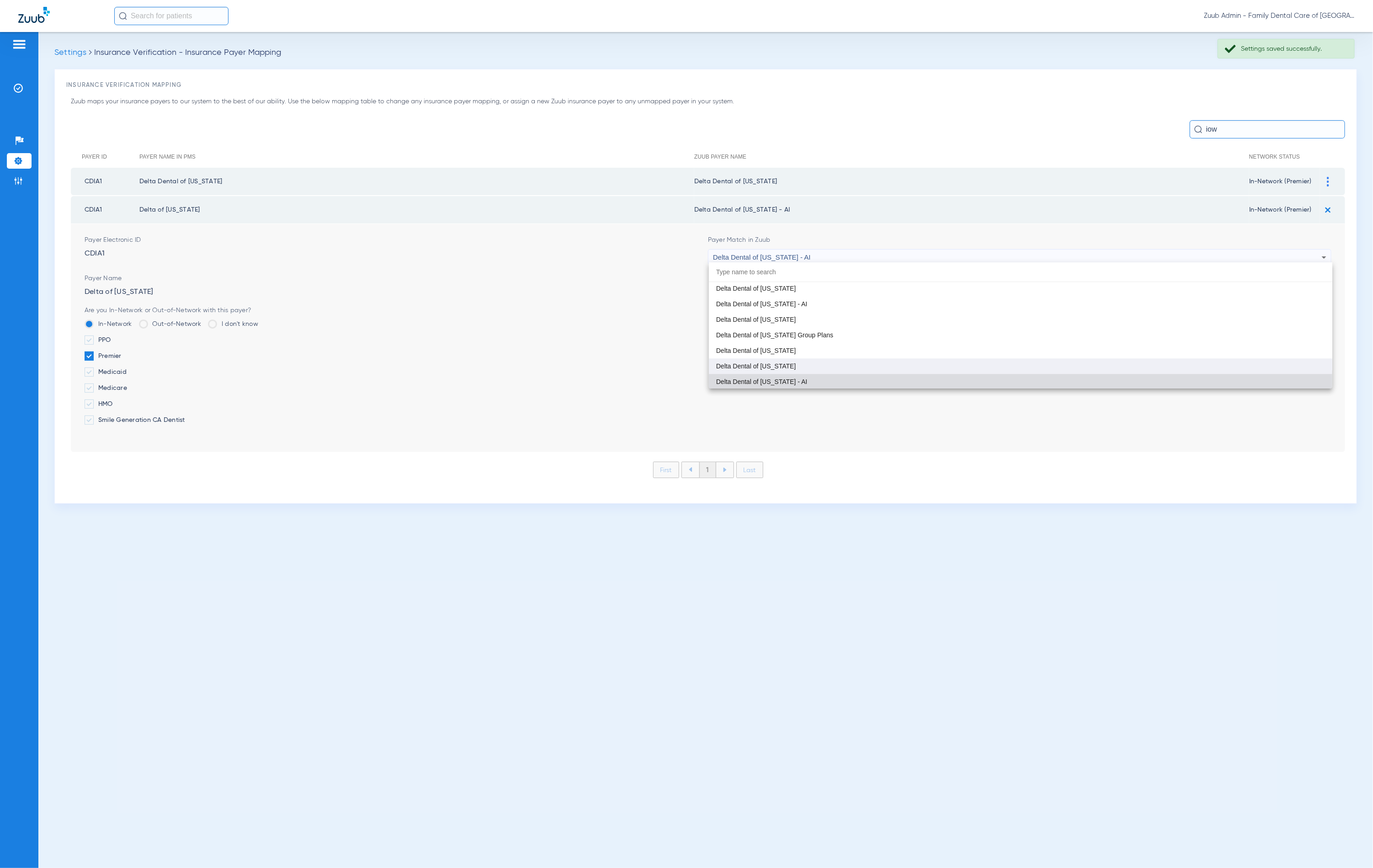
click at [889, 365] on mat-option "Delta Dental of [US_STATE]" at bounding box center [1020, 366] width 623 height 16
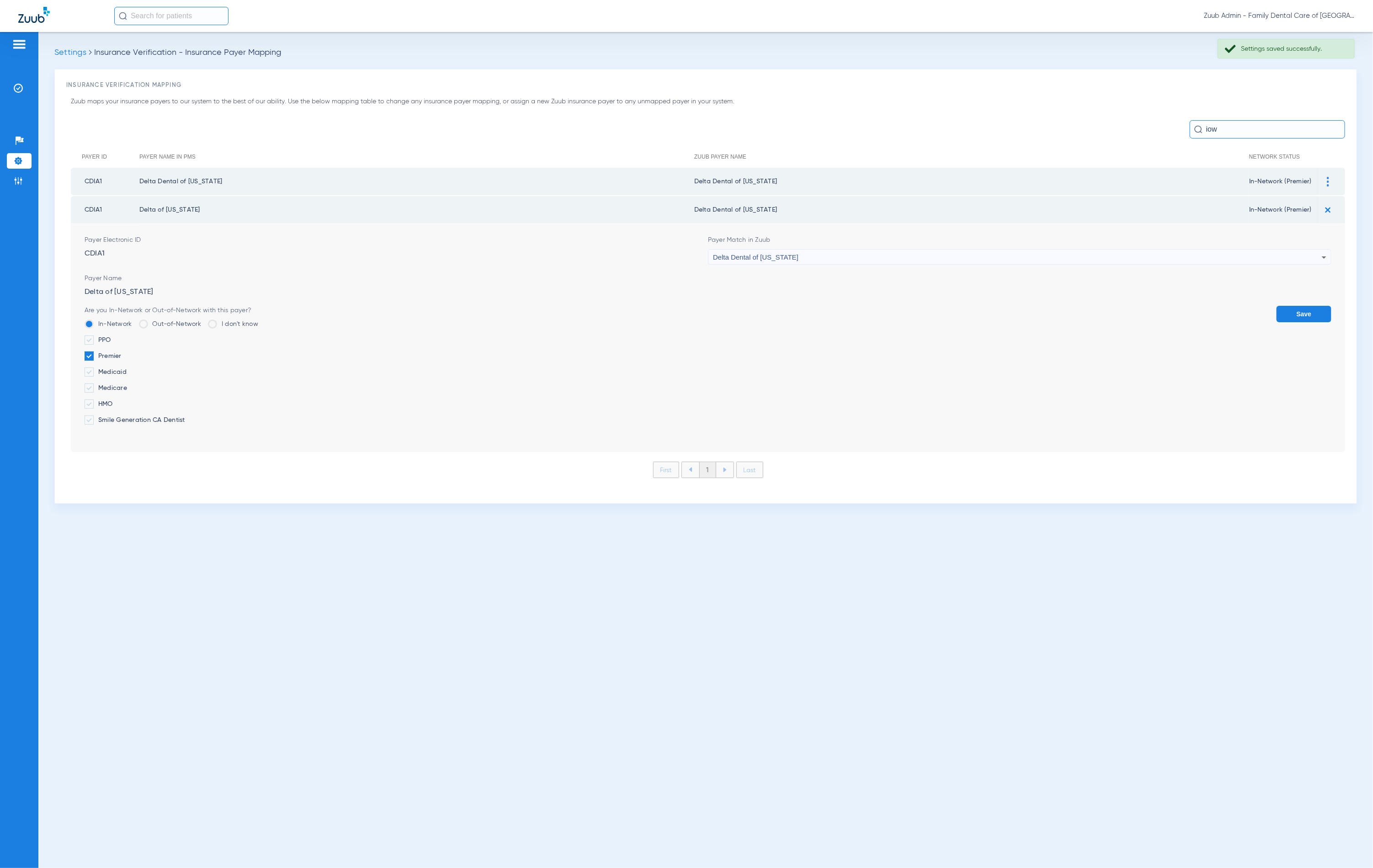
click at [1302, 316] on button "Save" at bounding box center [1304, 314] width 55 height 16
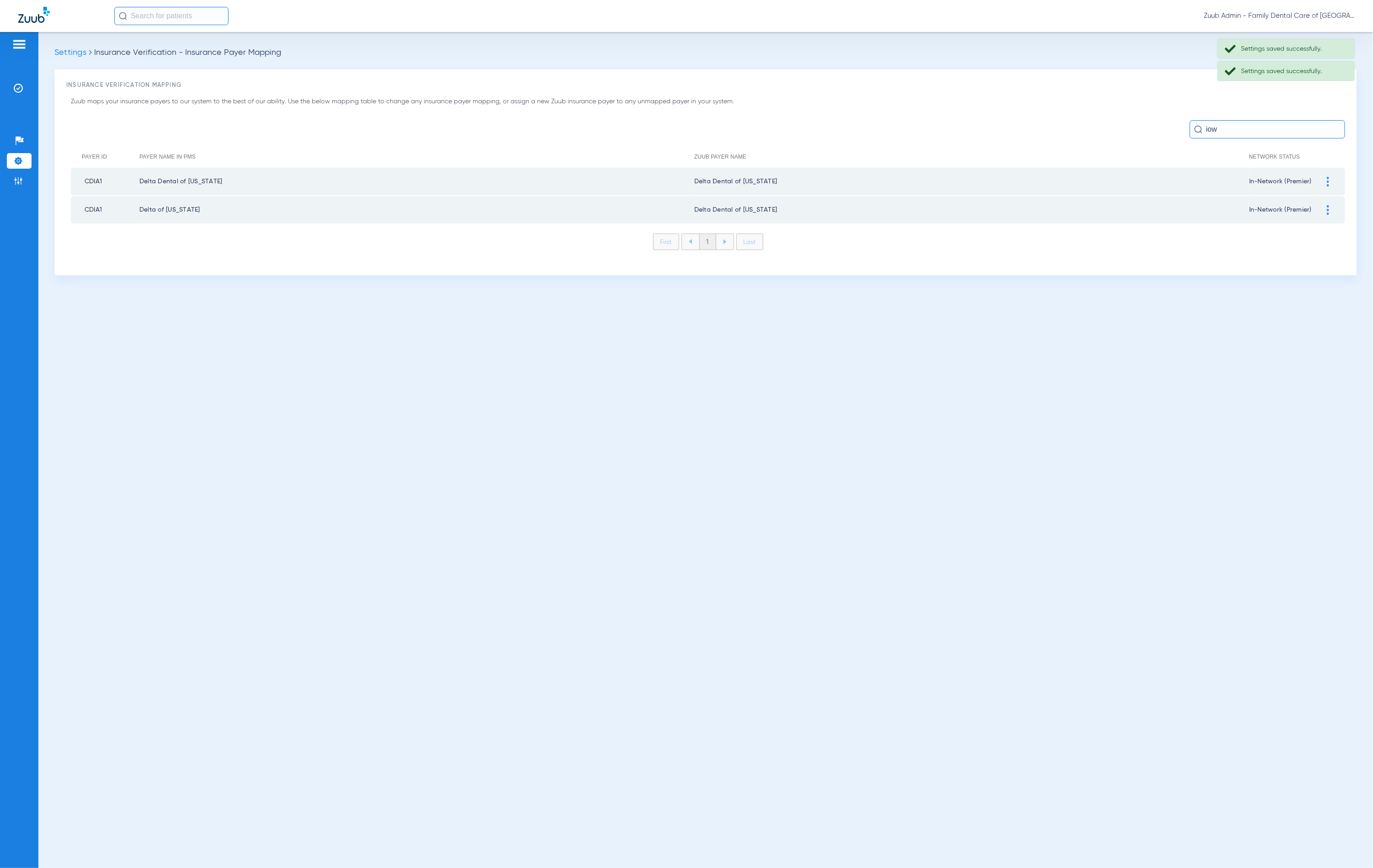
click at [1270, 132] on input "iow" at bounding box center [1267, 129] width 155 height 18
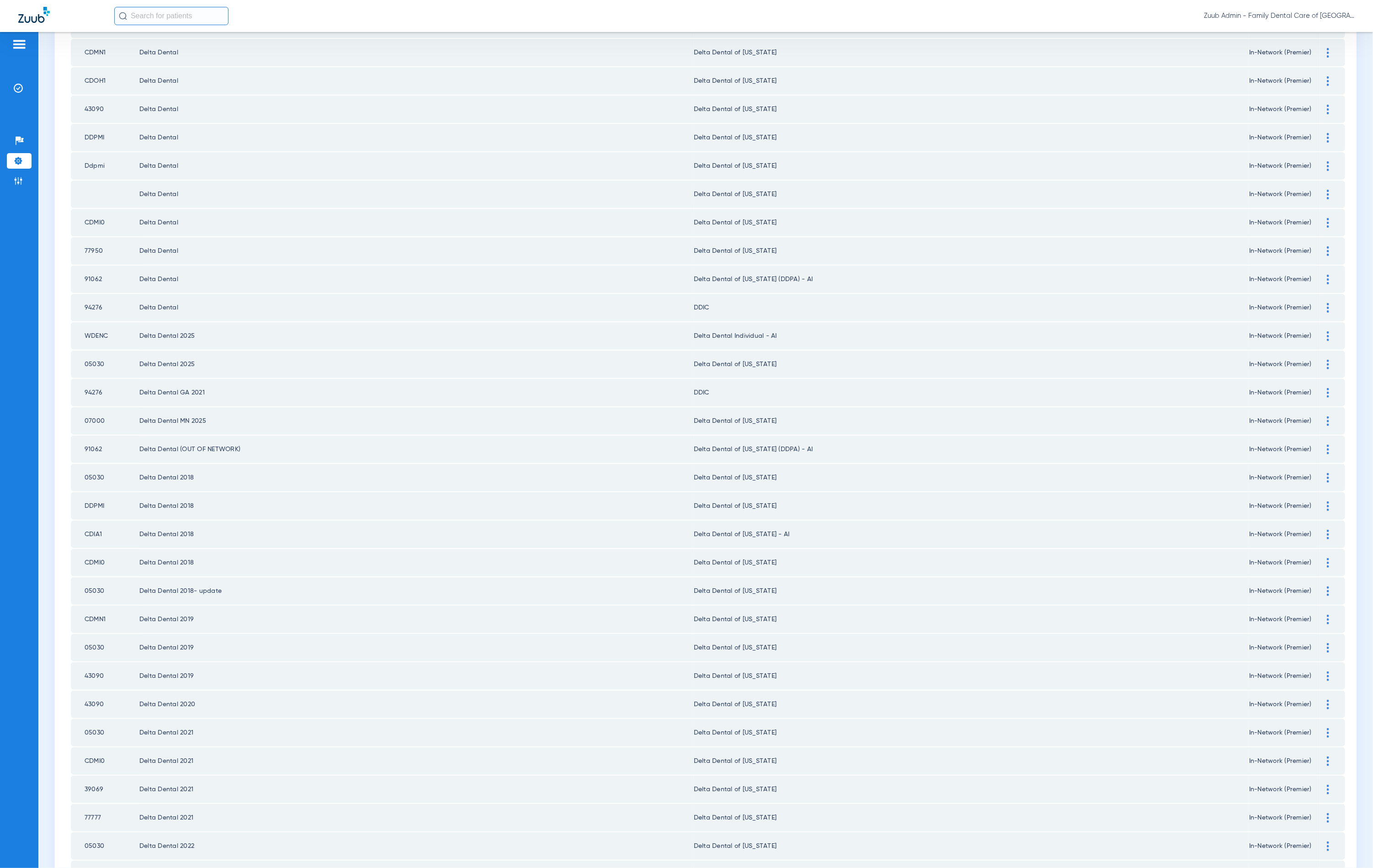
scroll to position [279, 0]
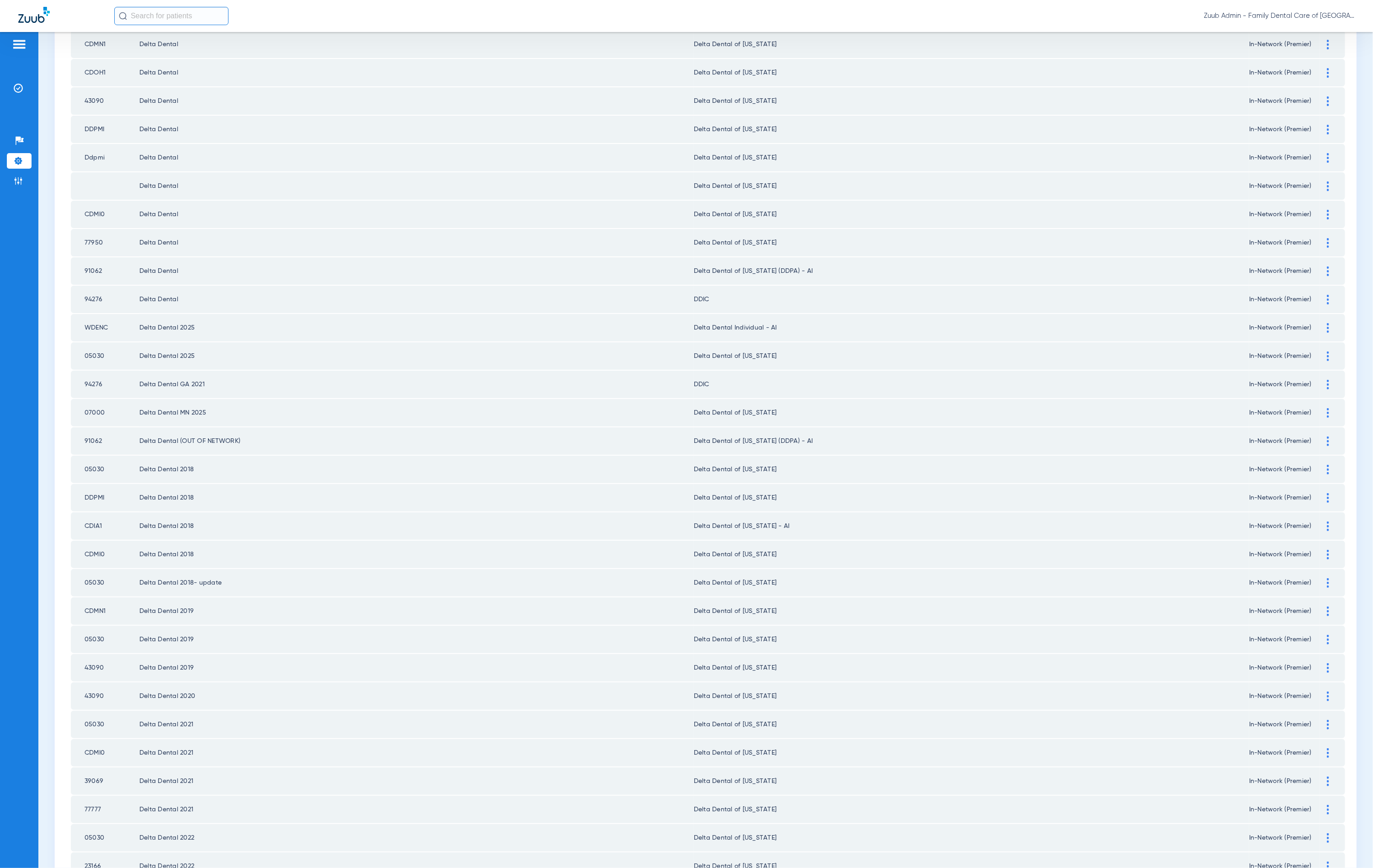
type input "delta dental"
click at [1320, 522] on div at bounding box center [1328, 527] width 16 height 10
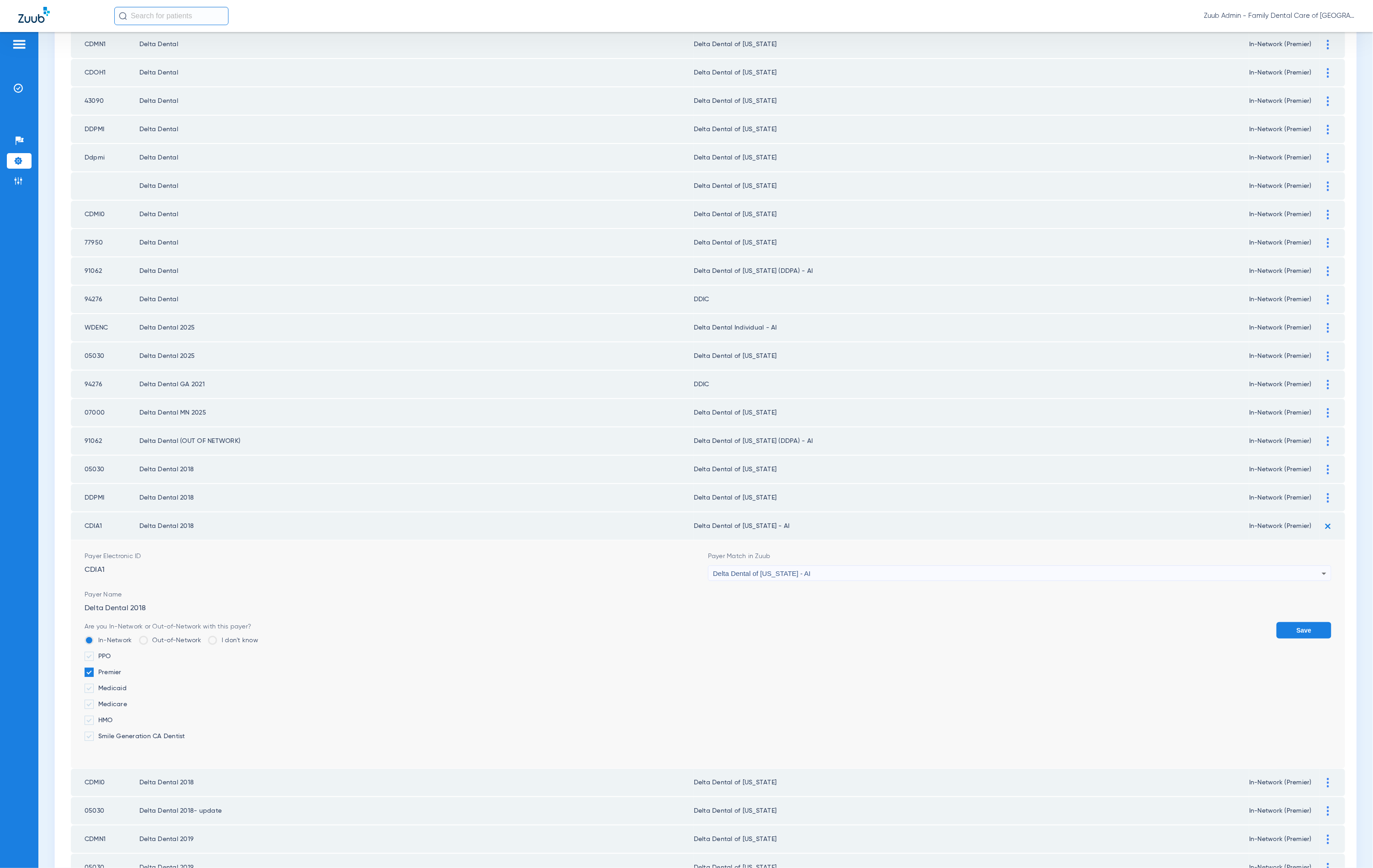
click at [829, 566] on div "Delta Dental of [US_STATE] - AI" at bounding box center [1017, 573] width 609 height 16
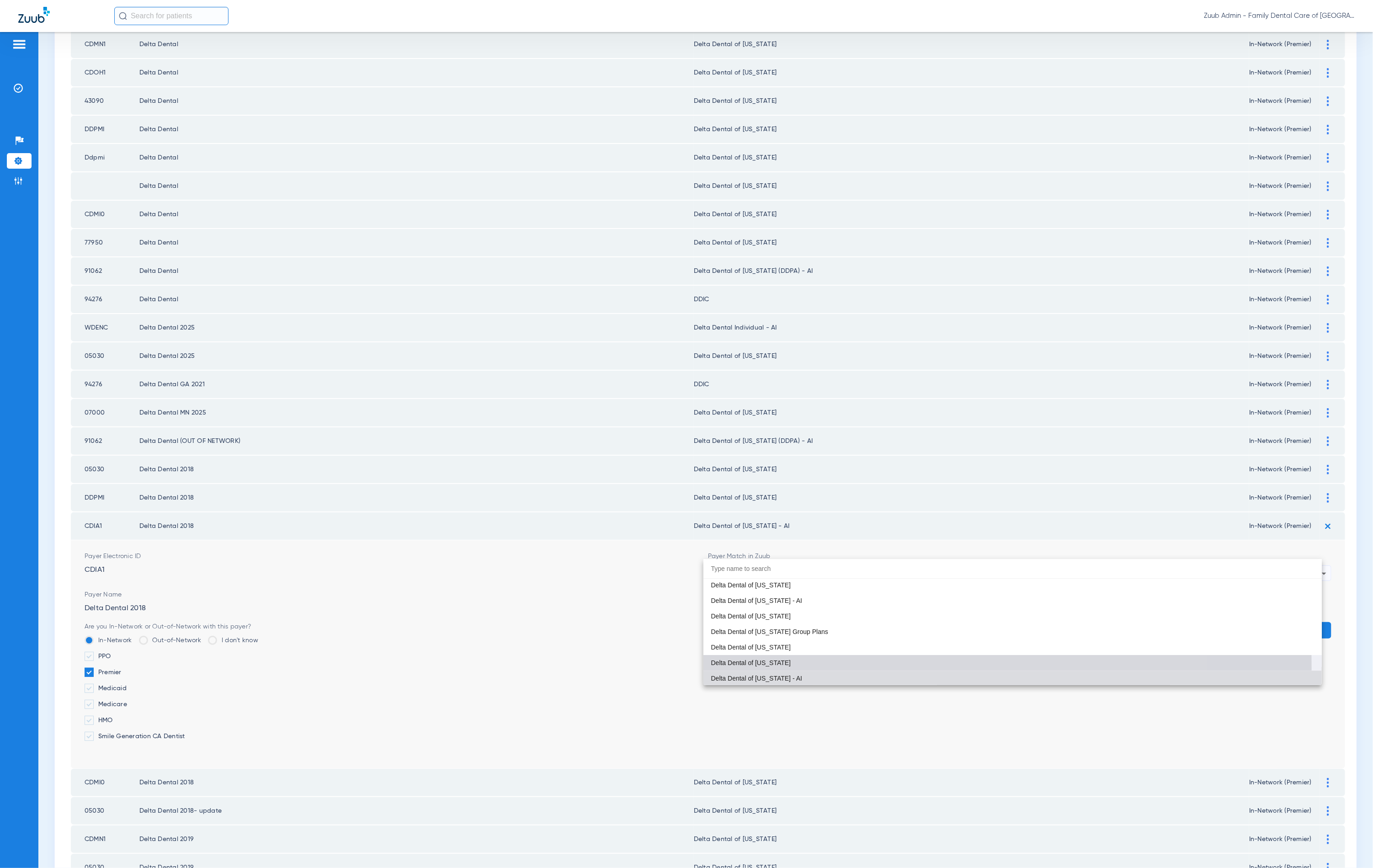
click at [795, 666] on mat-option "Delta Dental of [US_STATE]" at bounding box center [1013, 663] width 618 height 16
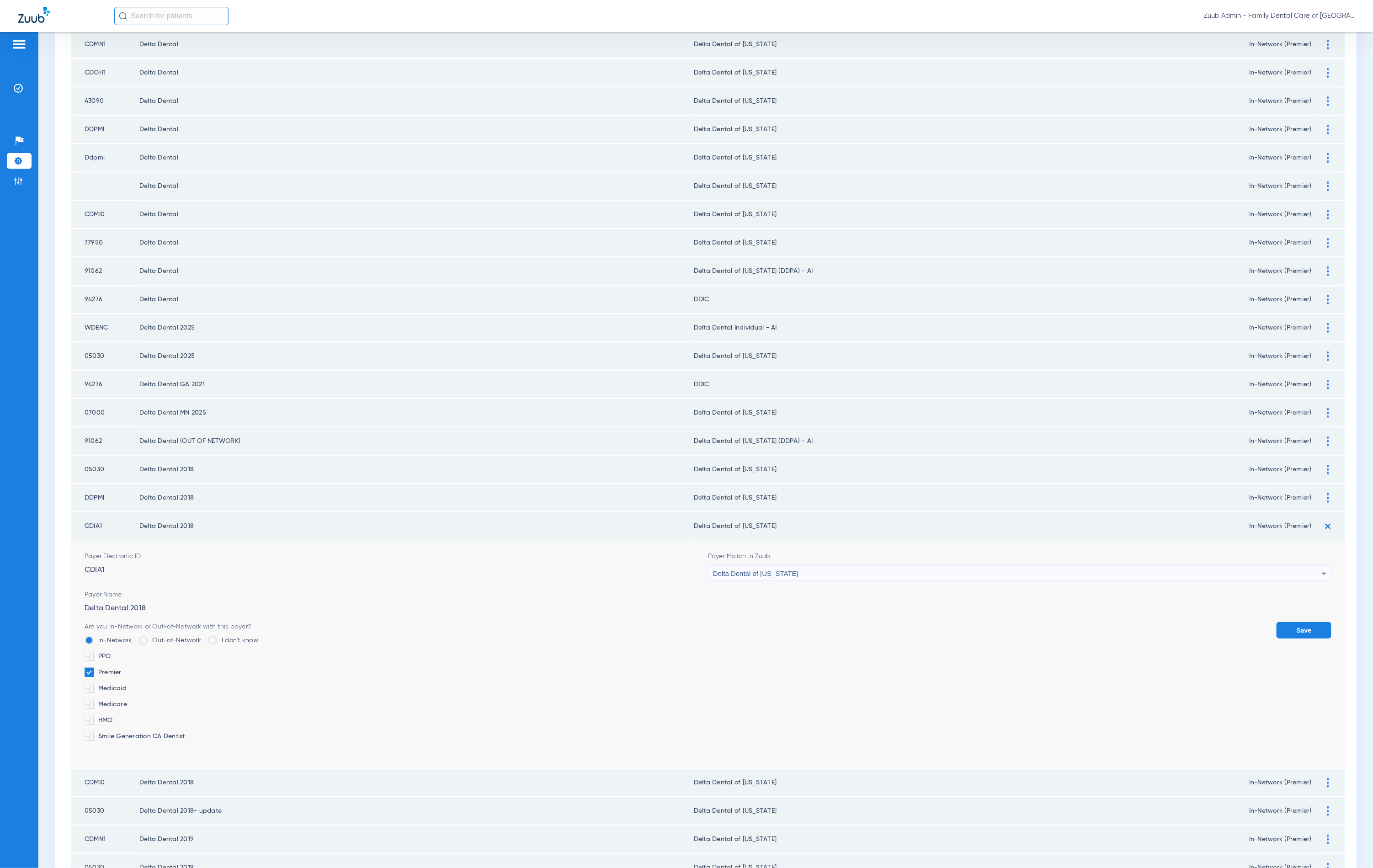
click at [1312, 622] on button "Save" at bounding box center [1304, 630] width 55 height 16
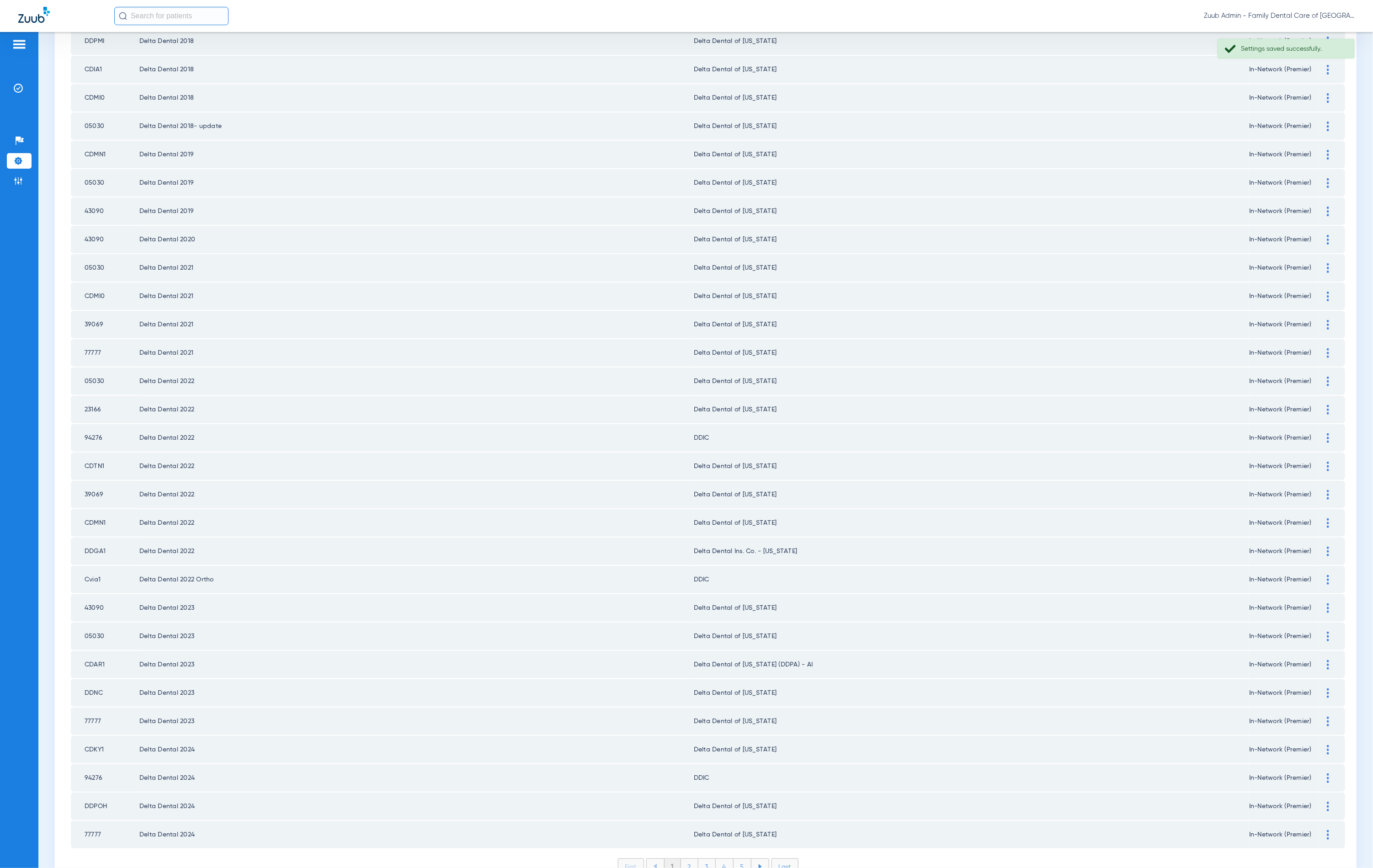
scroll to position [738, 0]
click at [687, 857] on li "2" at bounding box center [690, 864] width 18 height 16
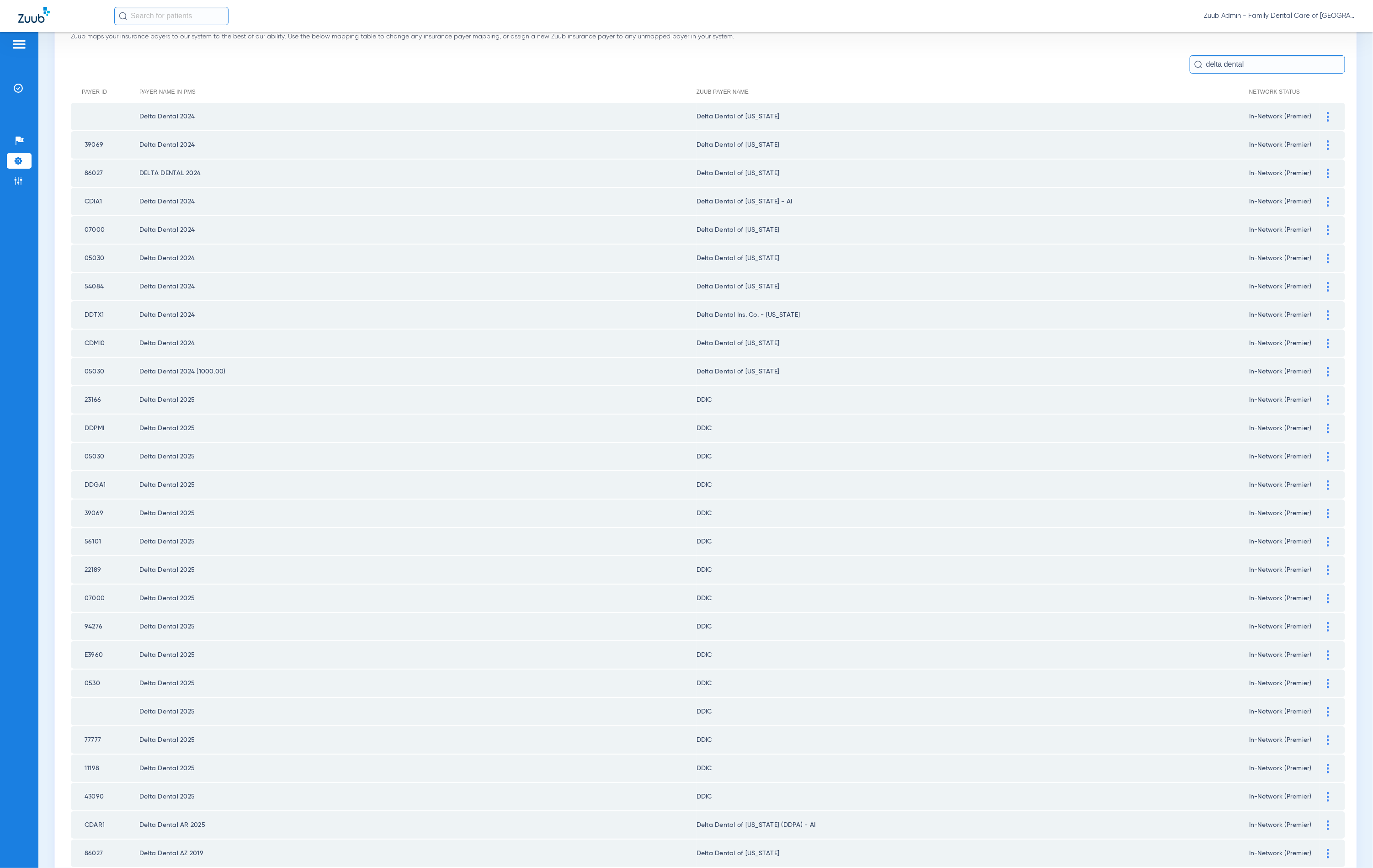
scroll to position [0, 0]
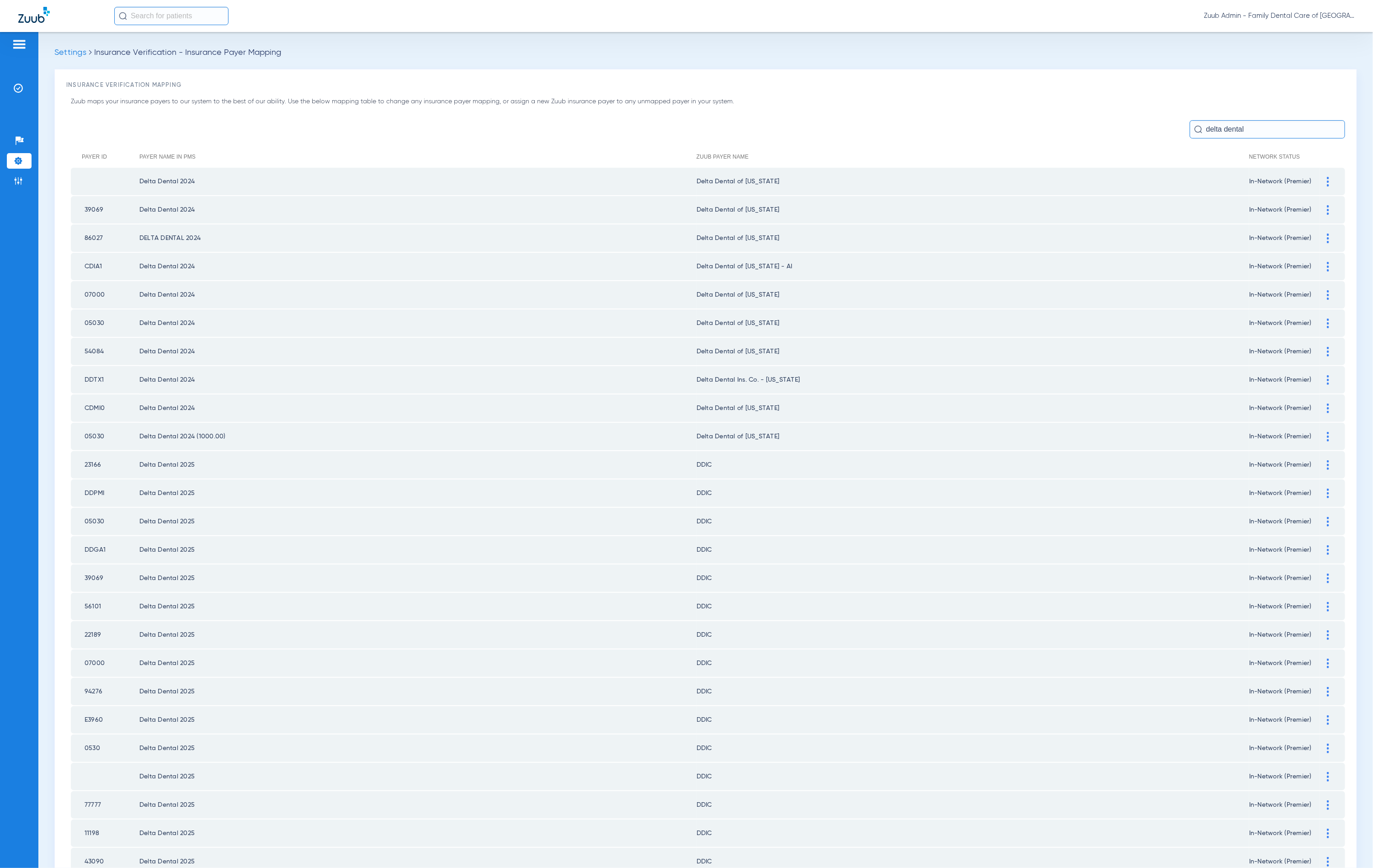
click at [1323, 262] on div at bounding box center [1328, 267] width 16 height 10
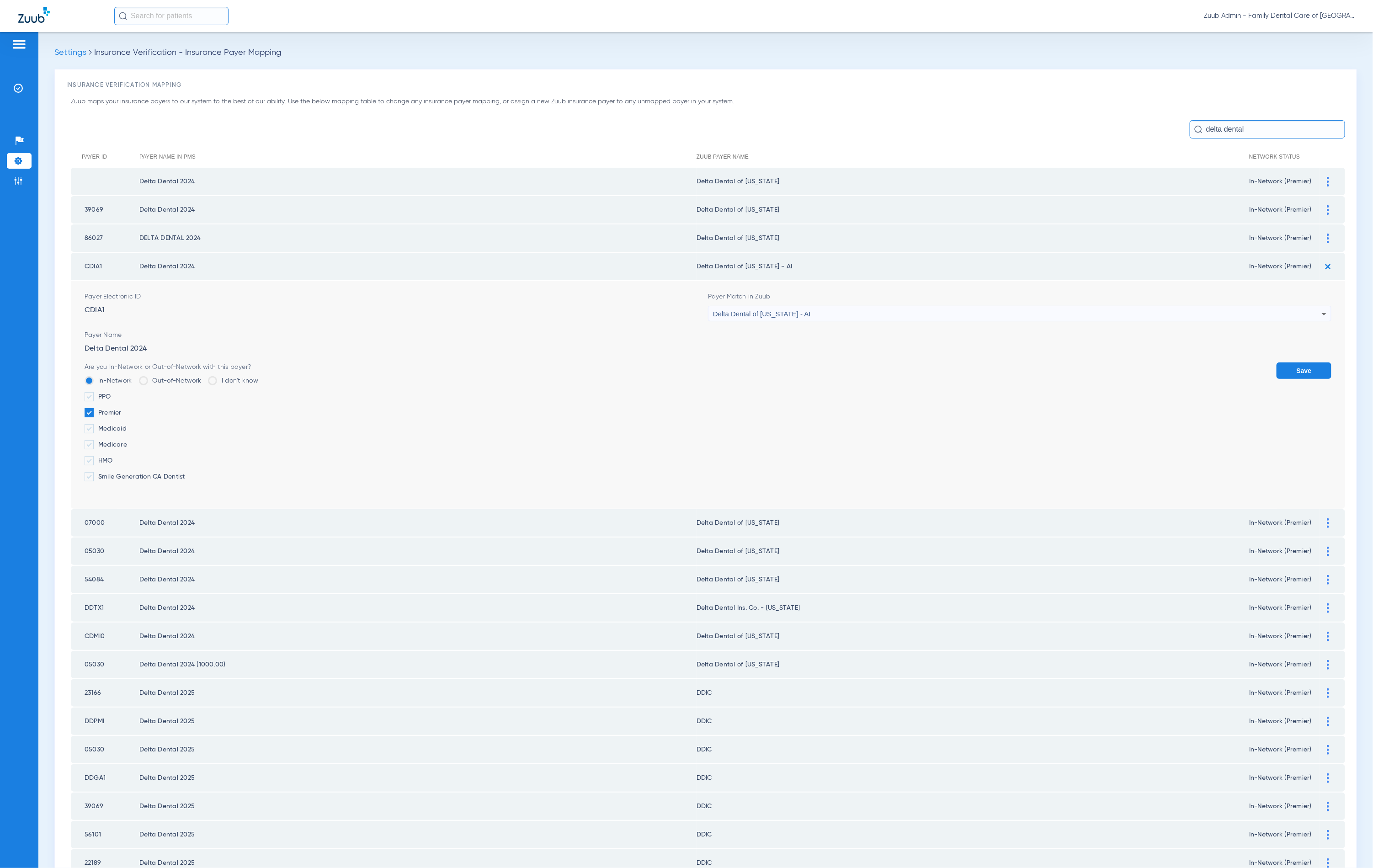
click at [870, 311] on div "Delta Dental of [US_STATE] - AI" at bounding box center [1017, 314] width 609 height 16
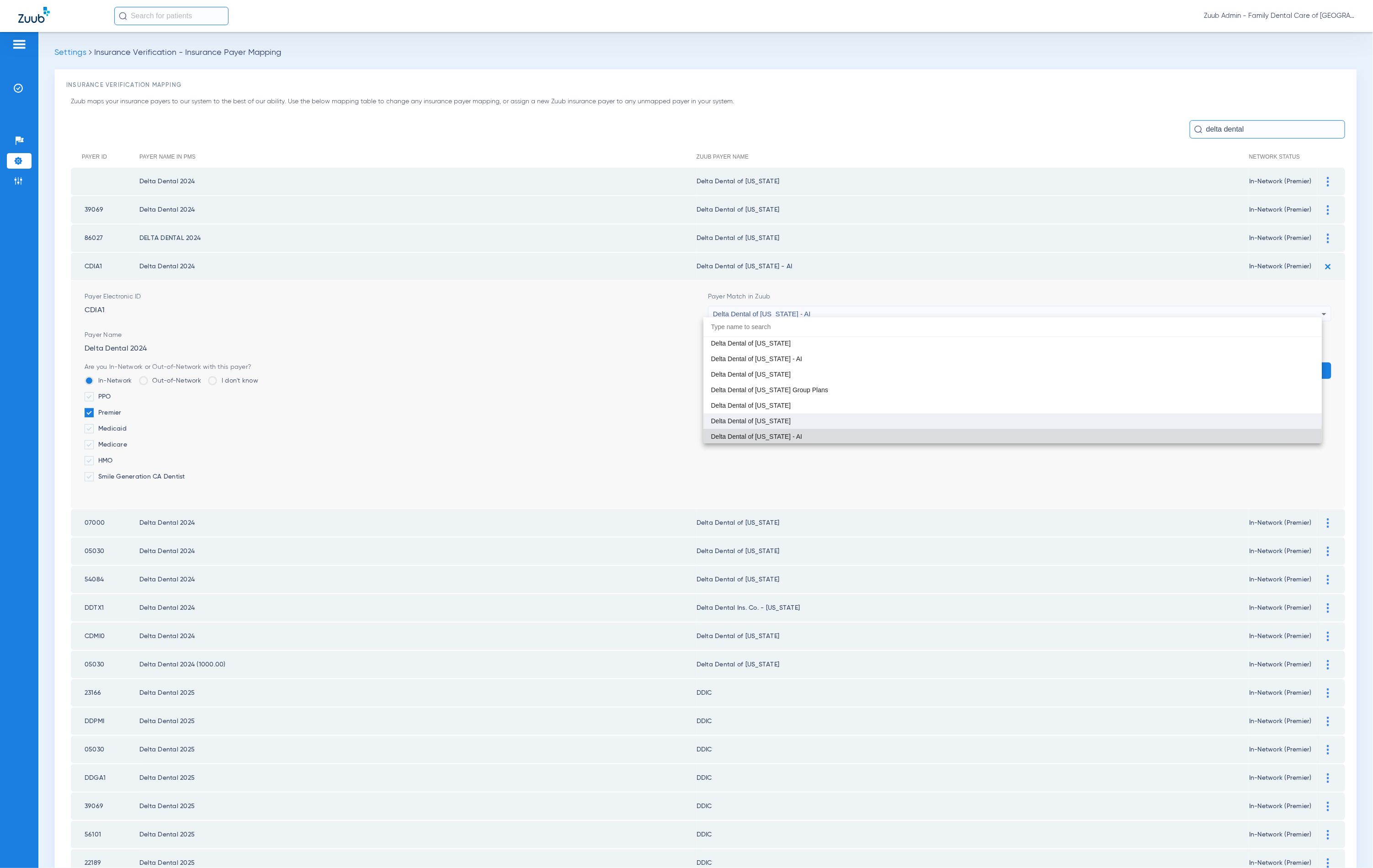
click at [812, 415] on mat-option "Delta Dental of [US_STATE]" at bounding box center [1013, 421] width 618 height 16
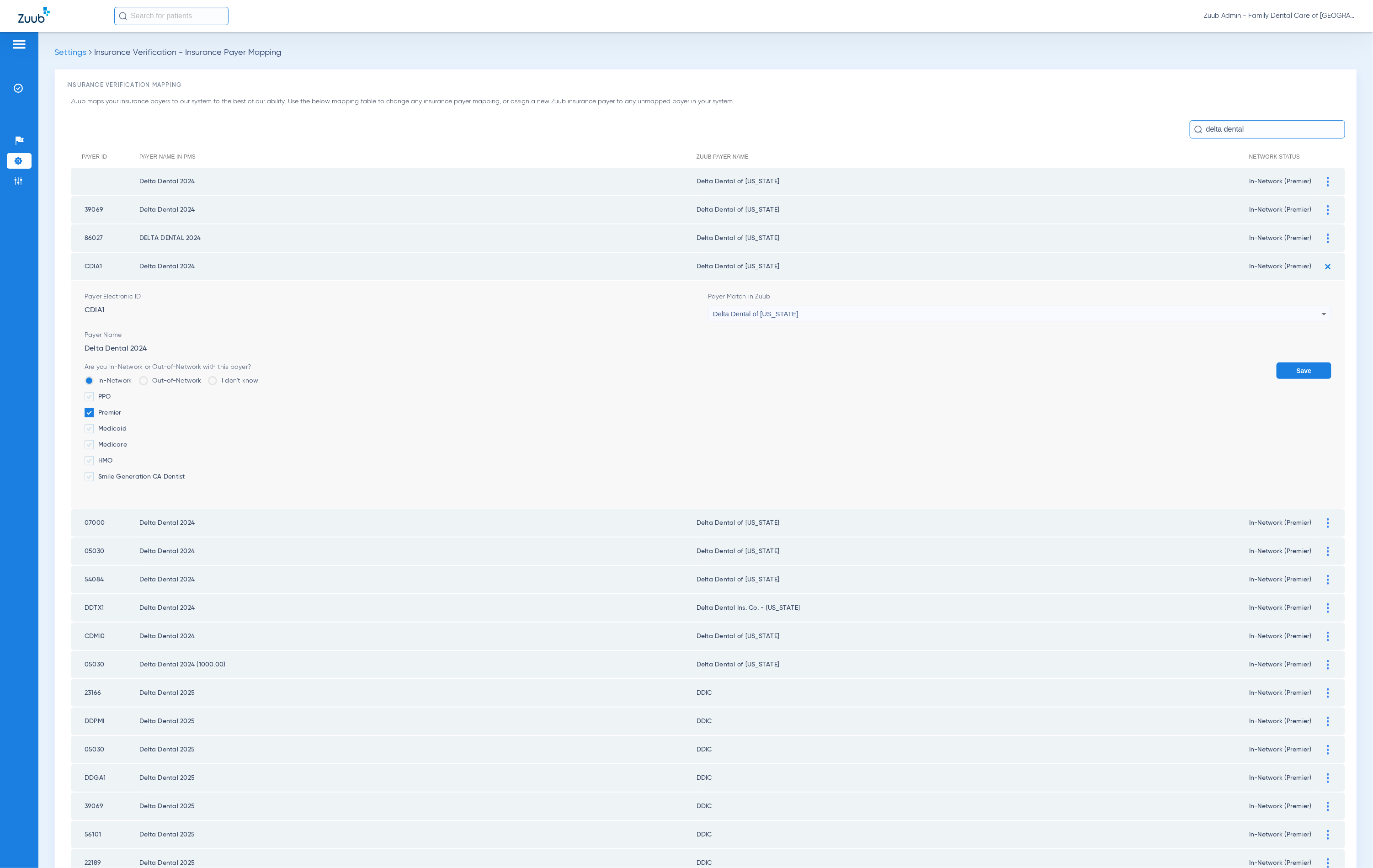
click at [1295, 371] on button "Save" at bounding box center [1304, 370] width 55 height 16
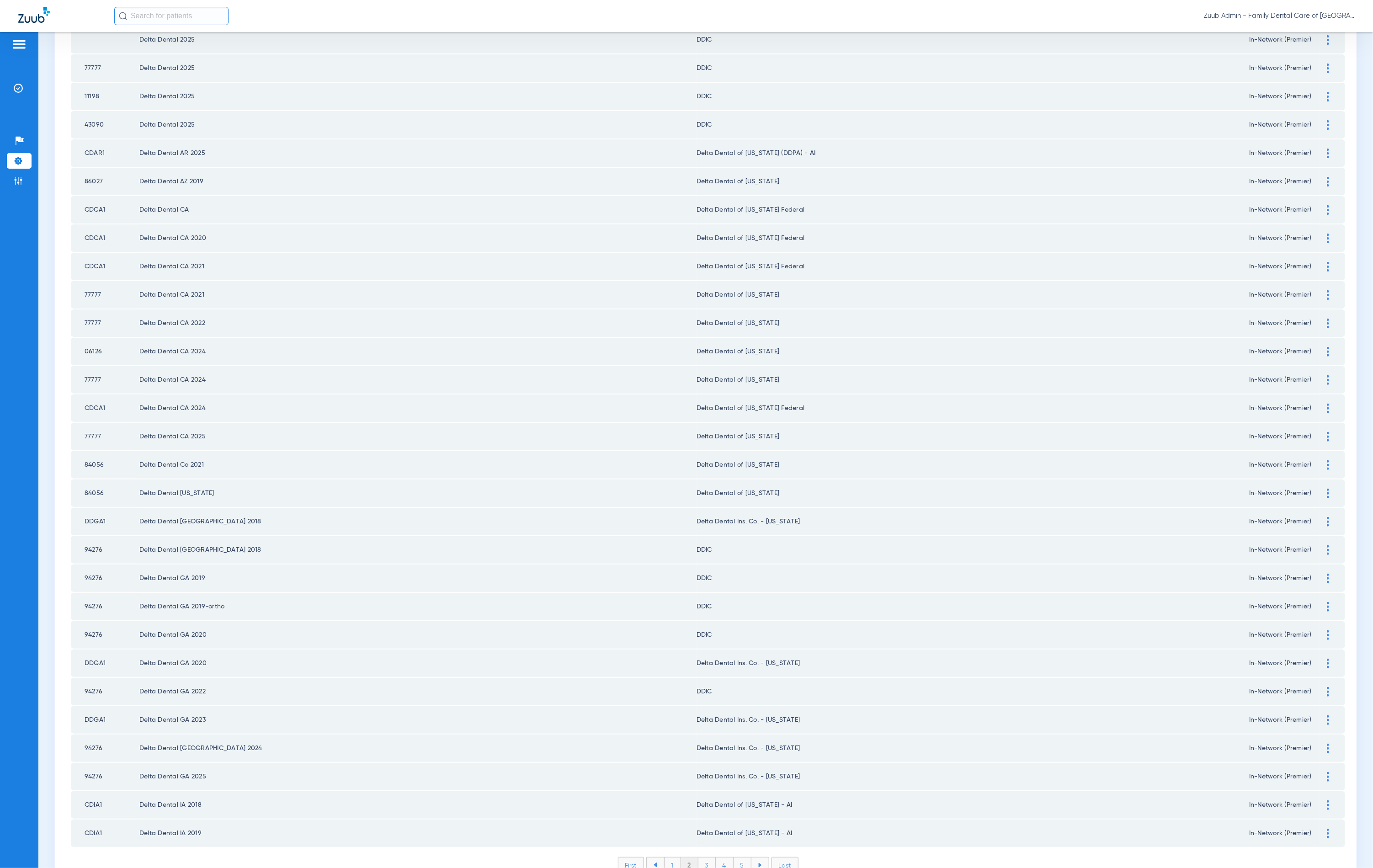
scroll to position [738, 0]
click at [706, 857] on li "3" at bounding box center [707, 864] width 18 height 16
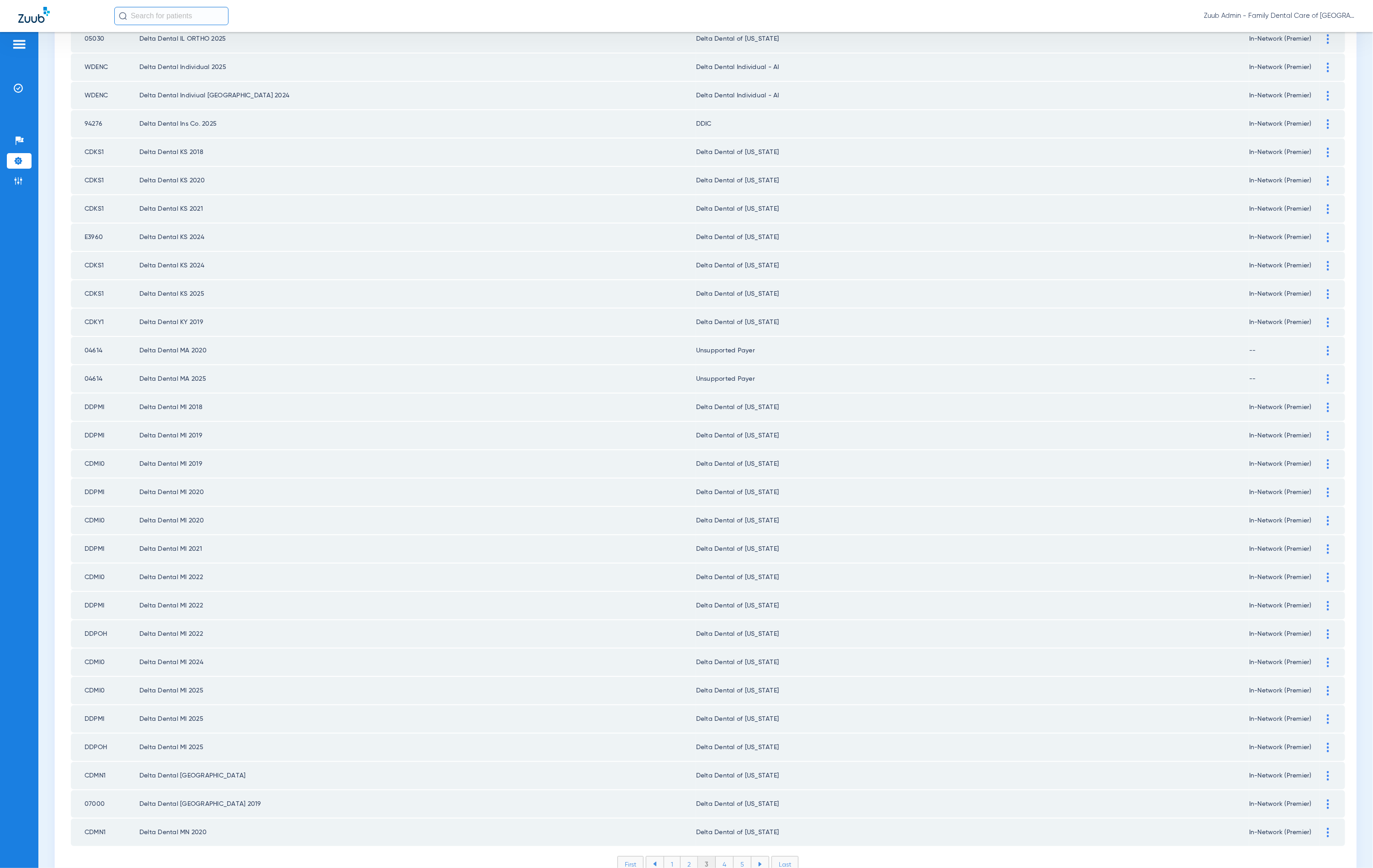
click at [688, 857] on li "2" at bounding box center [689, 864] width 18 height 16
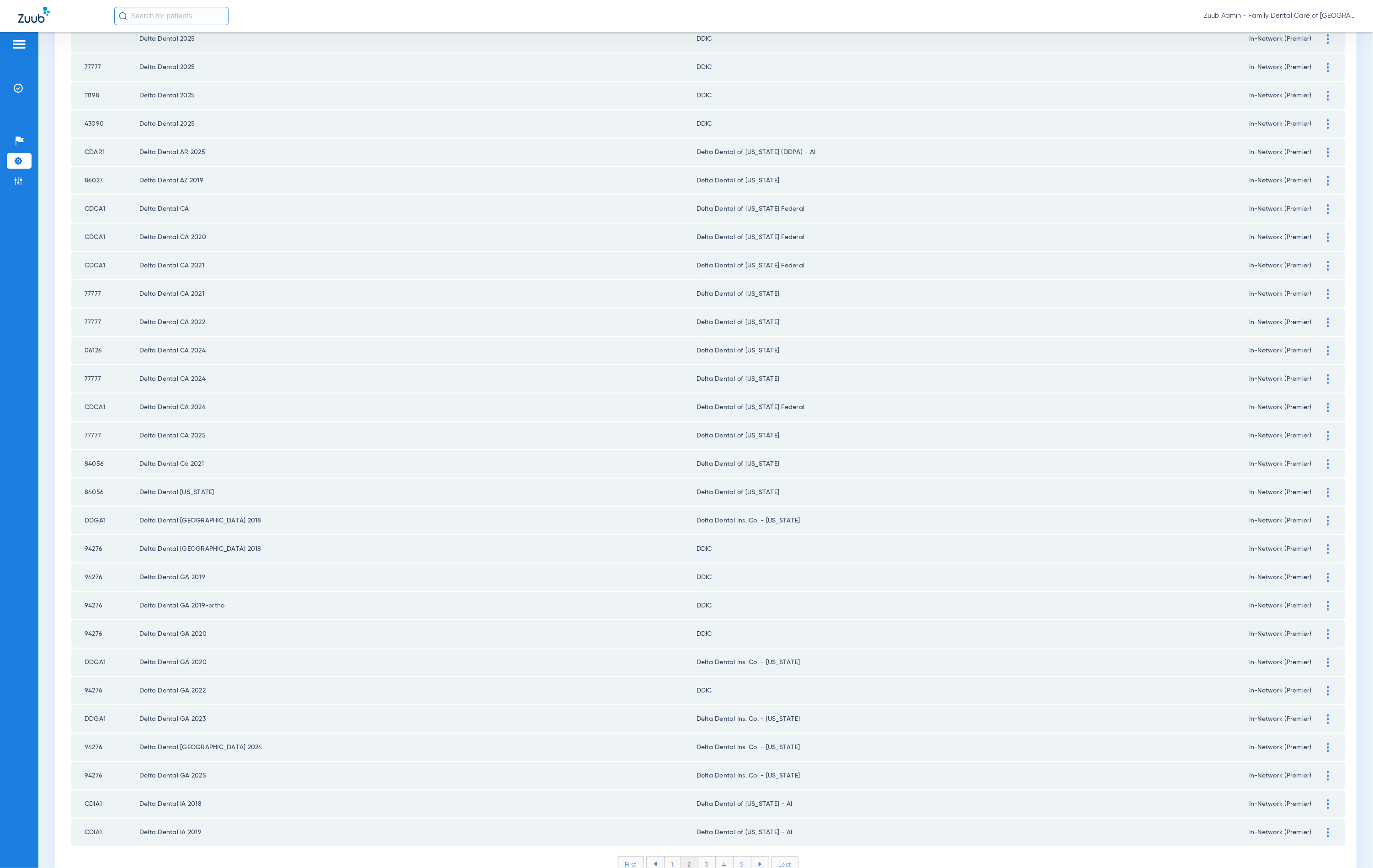
click at [1327, 800] on img at bounding box center [1328, 805] width 2 height 10
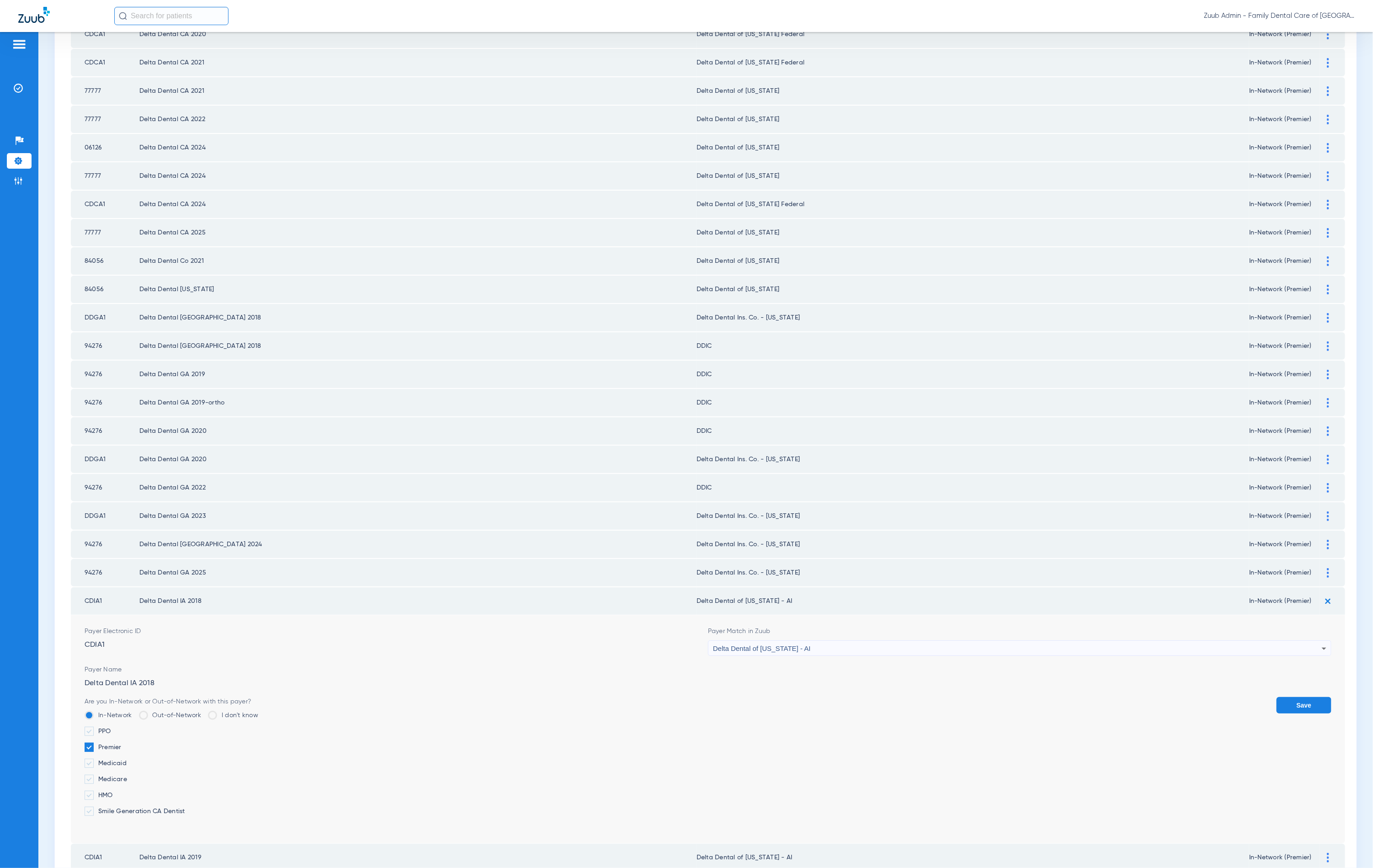
scroll to position [965, 0]
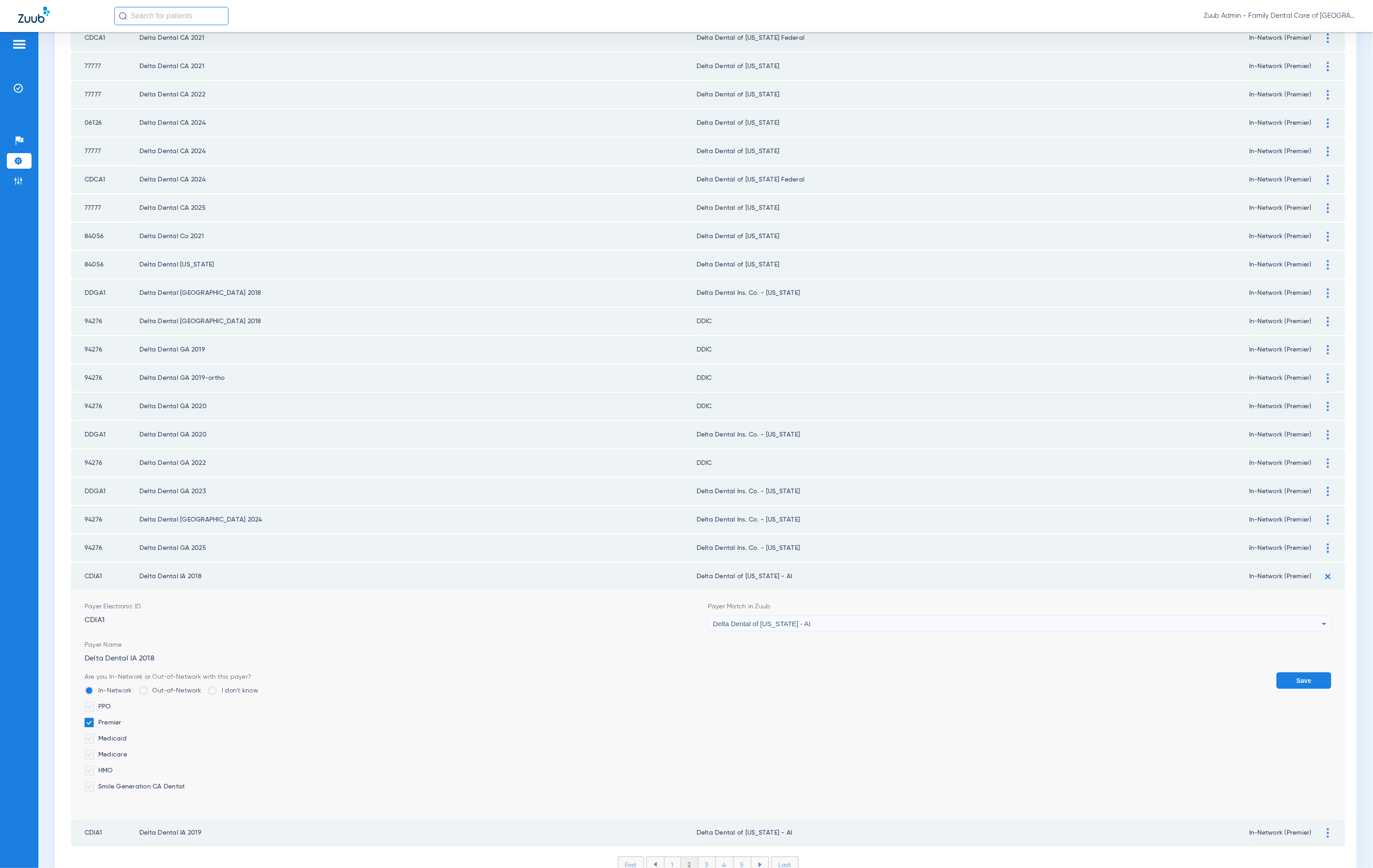
click at [805, 616] on div "Delta Dental of [US_STATE] - AI" at bounding box center [1017, 624] width 609 height 16
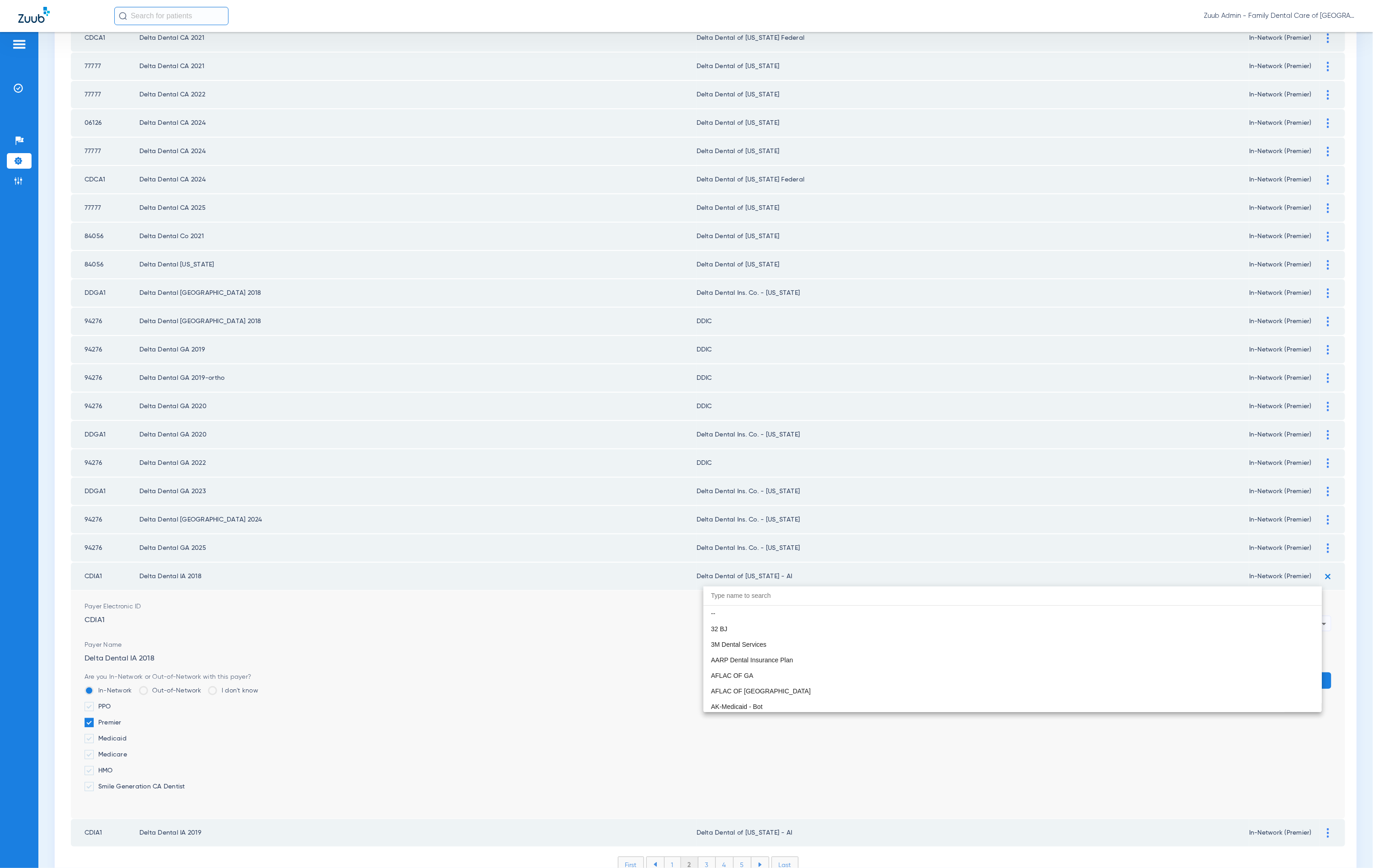
scroll to position [2099, 0]
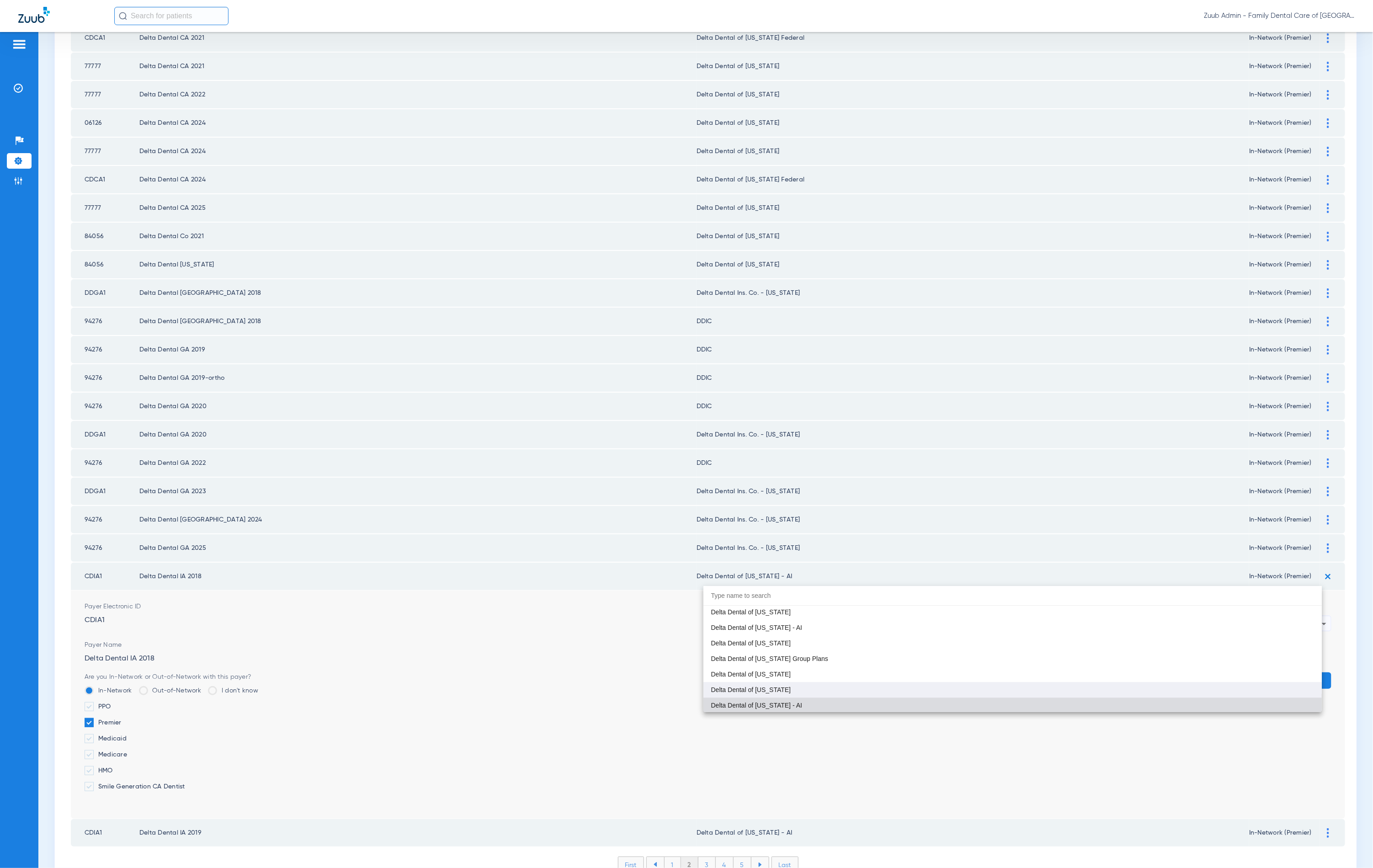
click at [779, 684] on mat-option "Delta Dental of [US_STATE]" at bounding box center [1013, 690] width 618 height 16
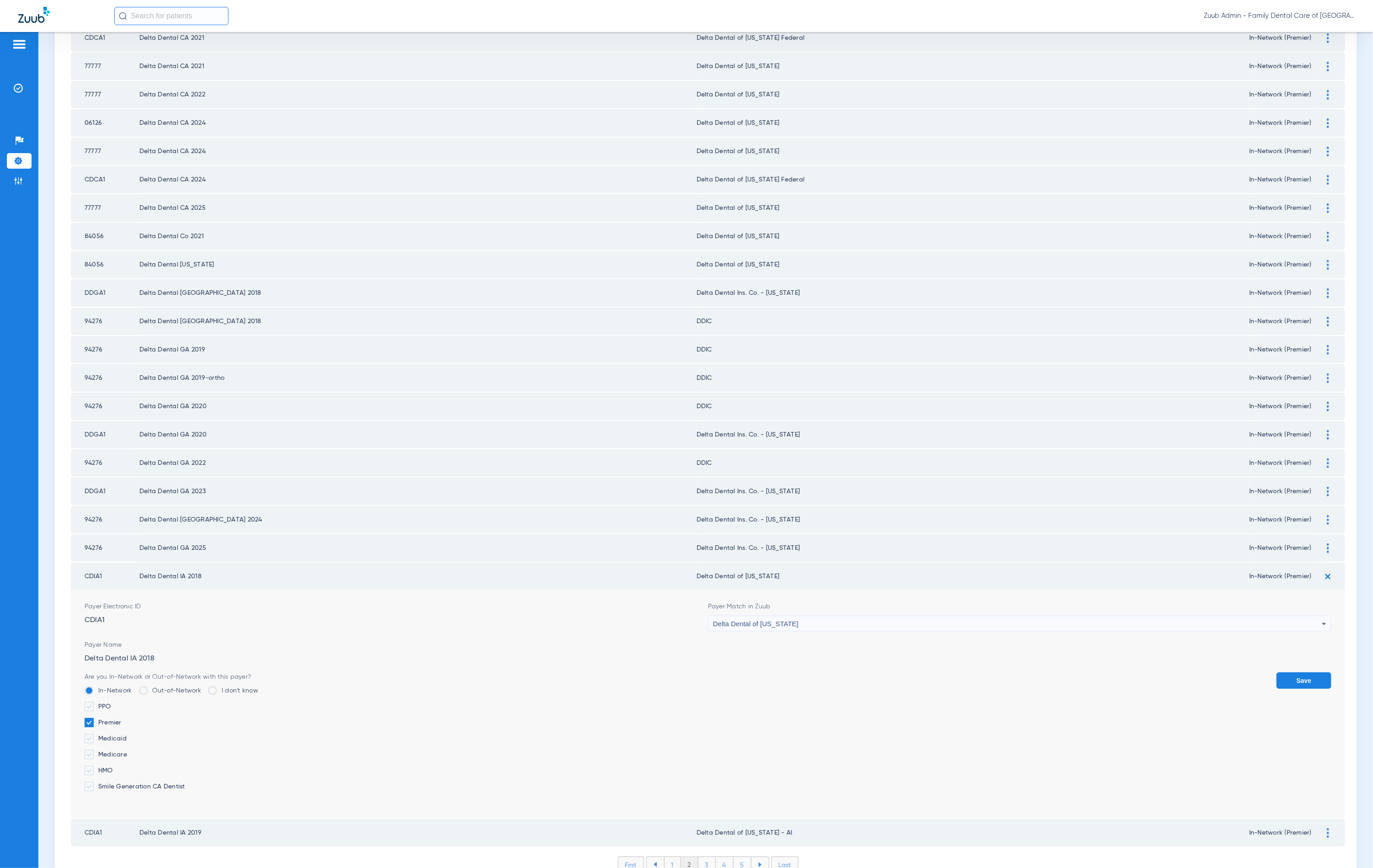
click at [1293, 673] on button "Save" at bounding box center [1304, 680] width 55 height 16
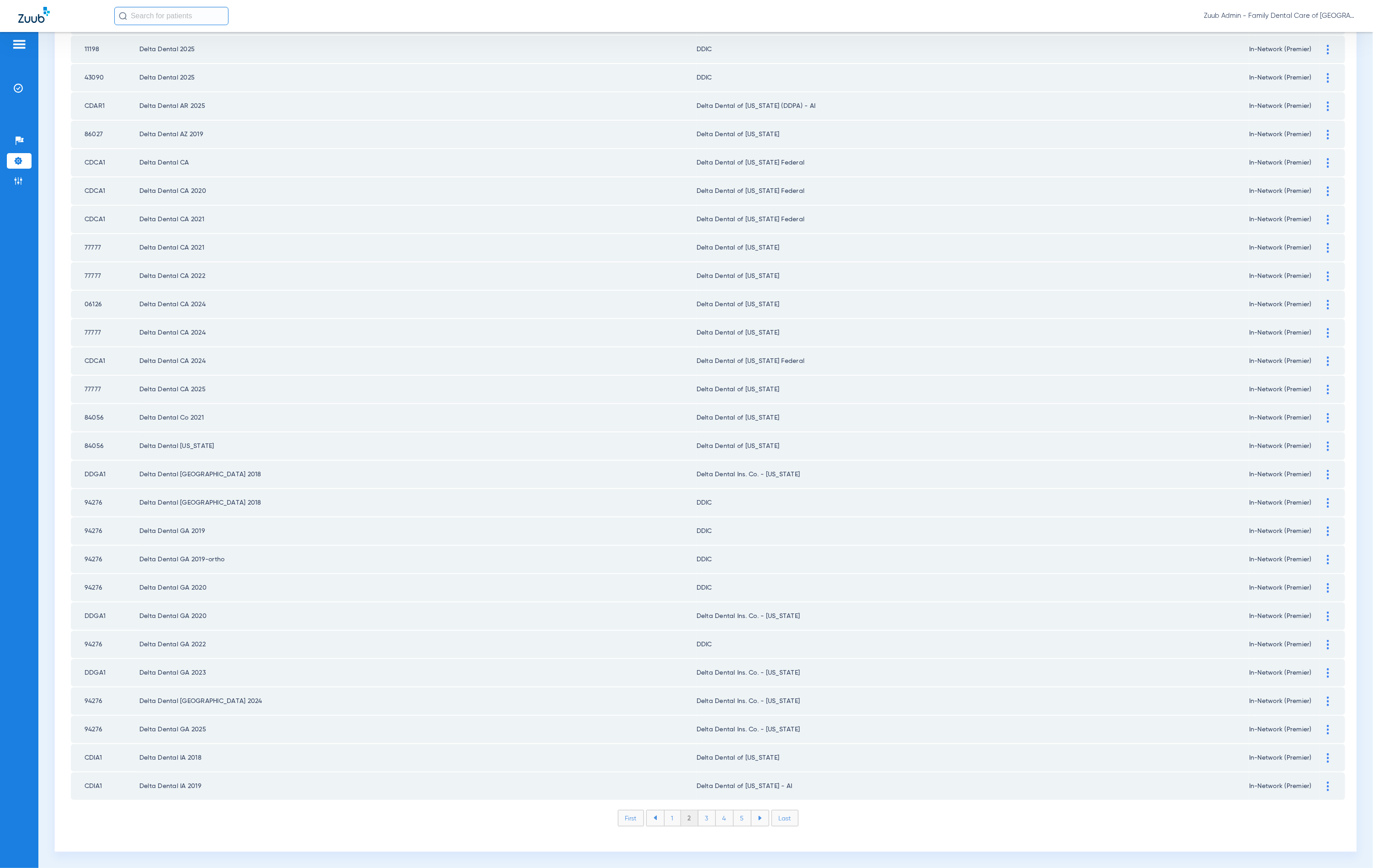
scroll to position [738, 0]
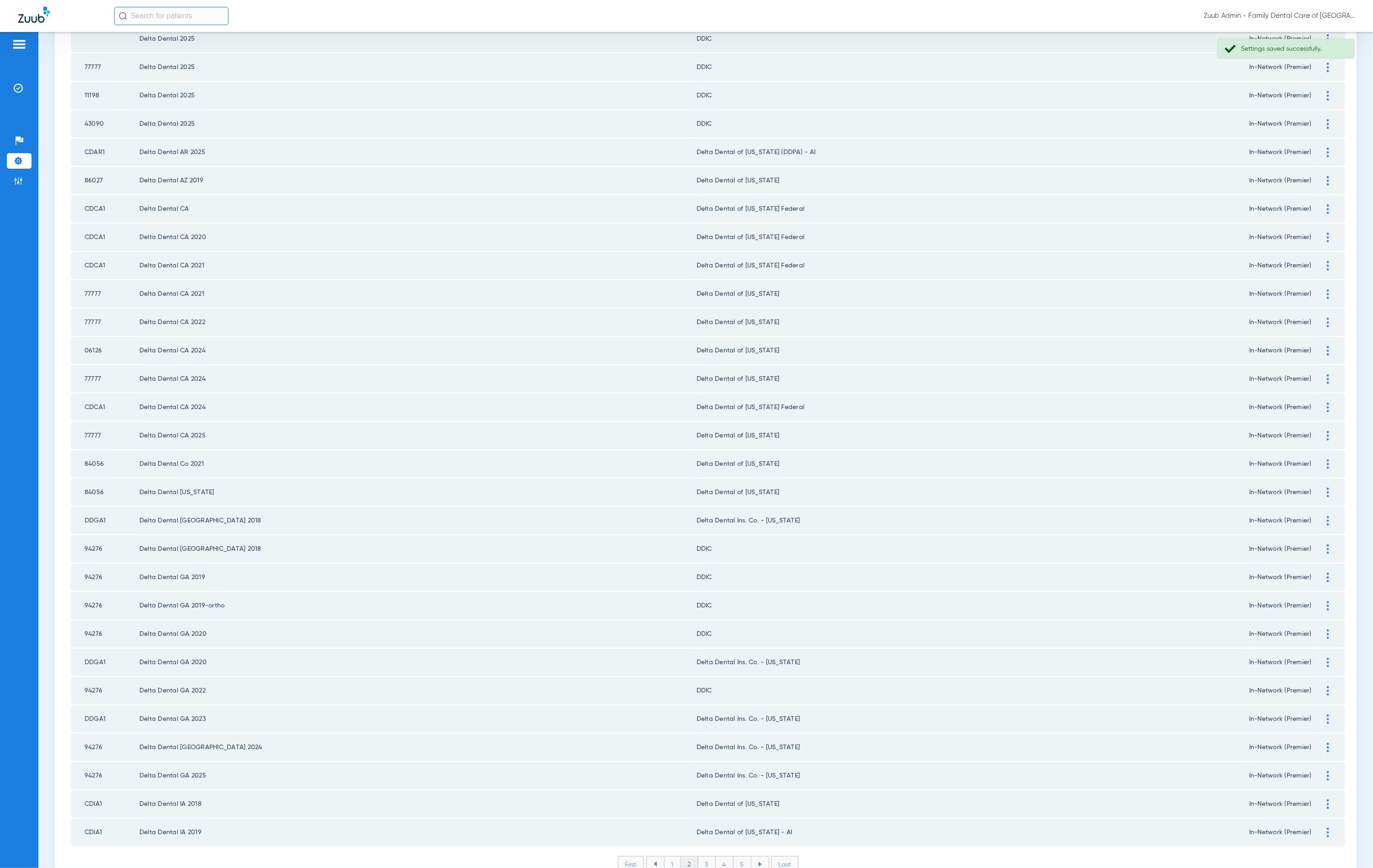
click at [1327, 828] on img at bounding box center [1328, 833] width 2 height 10
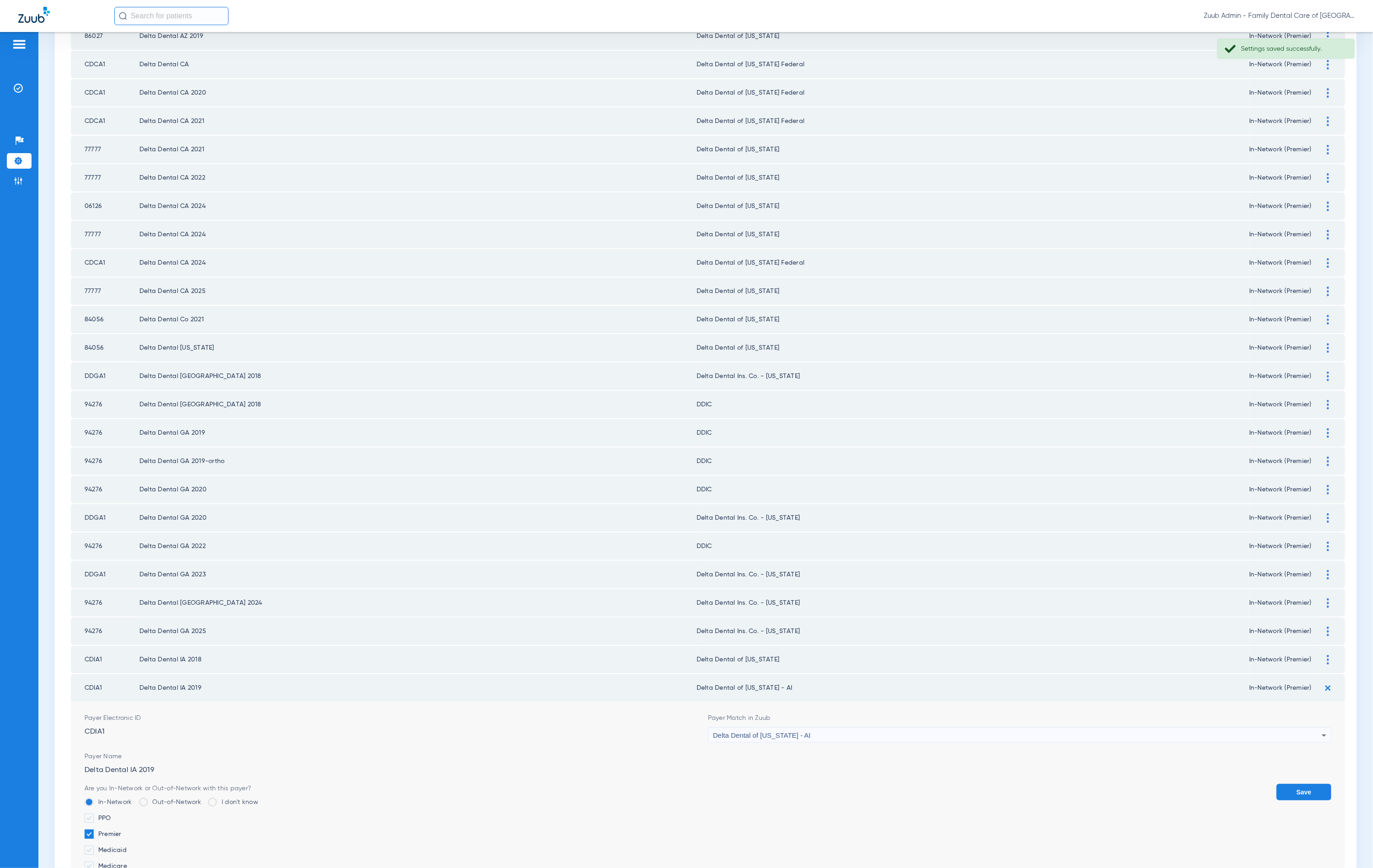
scroll to position [965, 0]
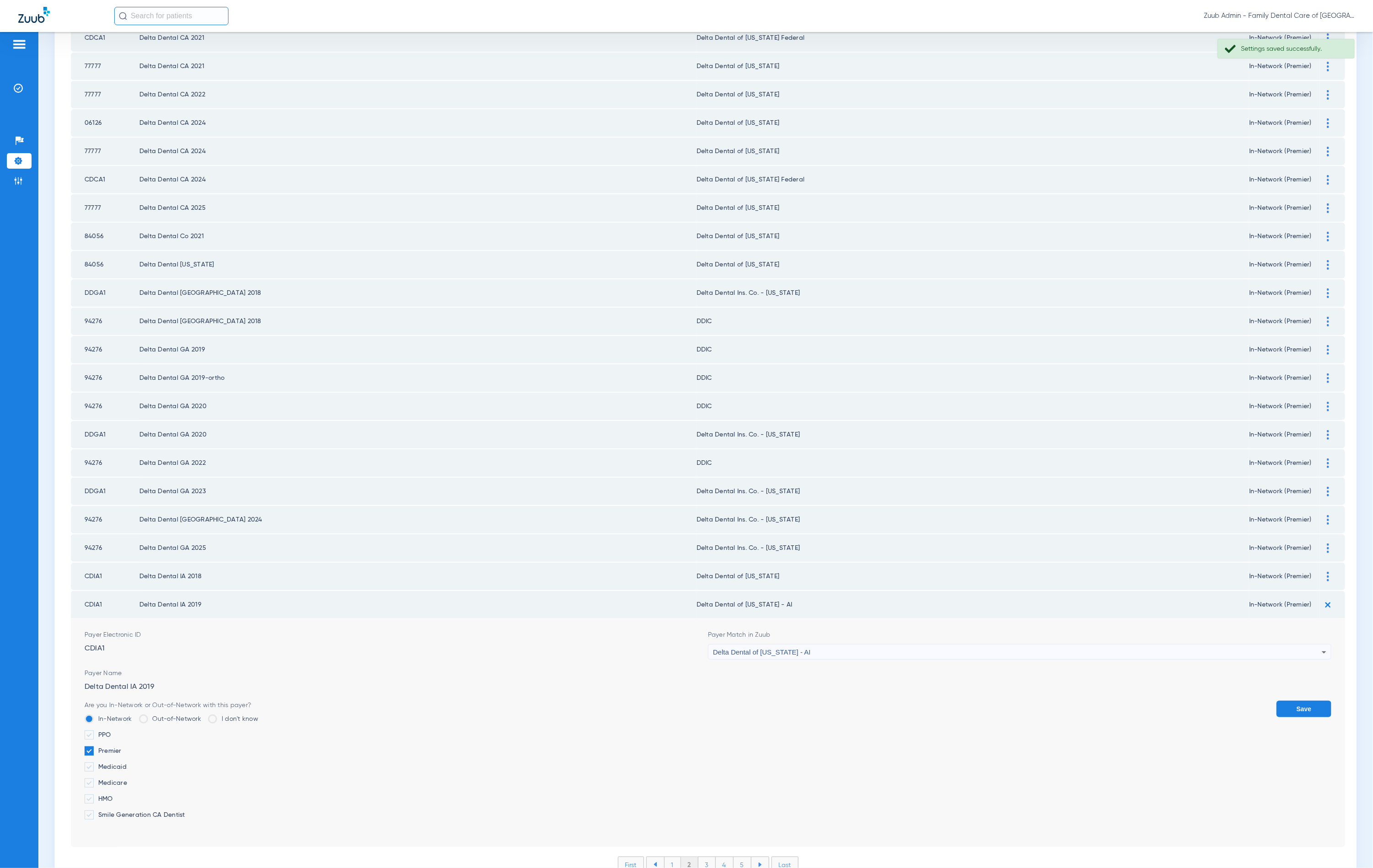
click at [802, 644] on div "Delta Dental of [US_STATE] - AI" at bounding box center [1017, 652] width 609 height 16
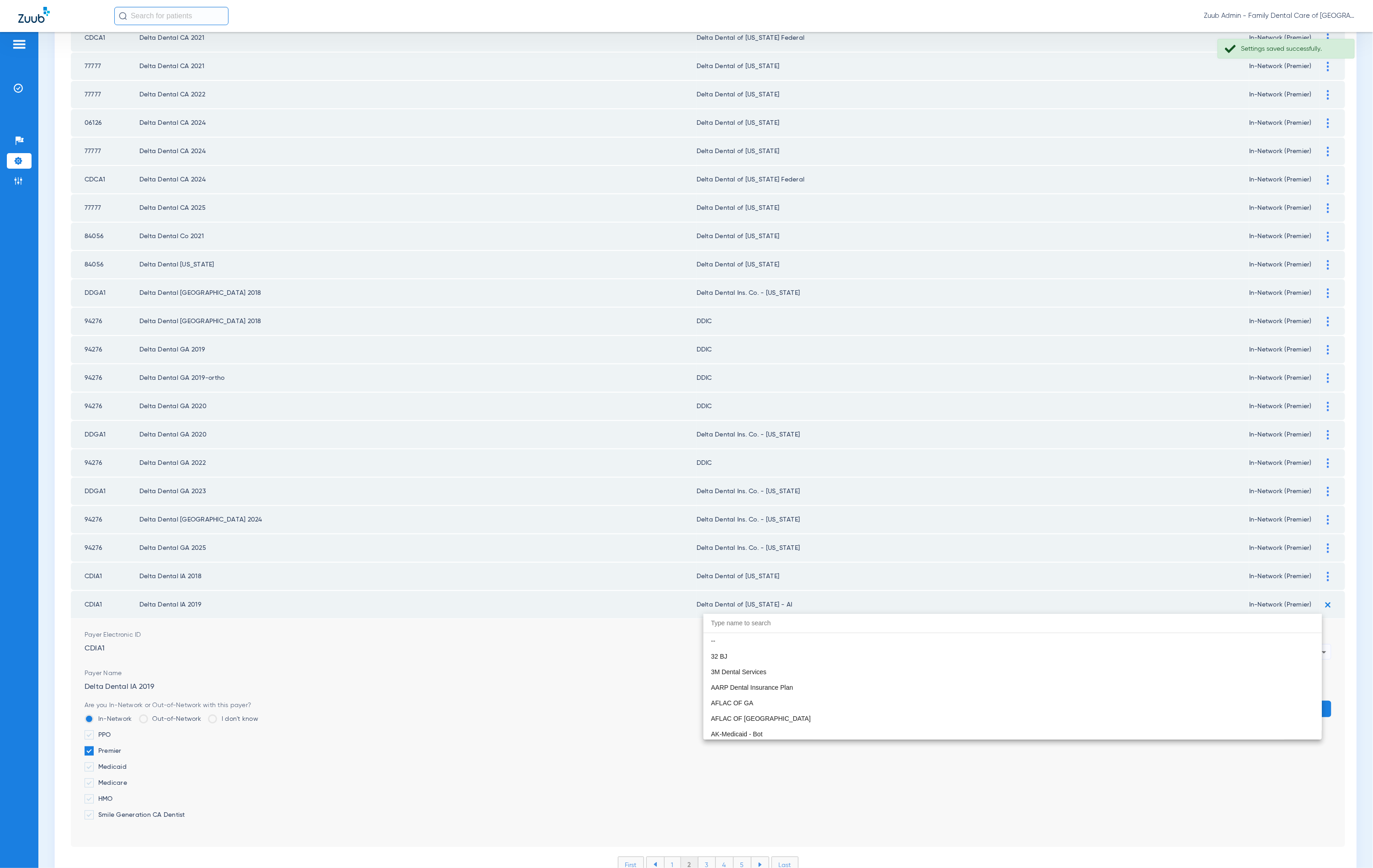
scroll to position [2099, 0]
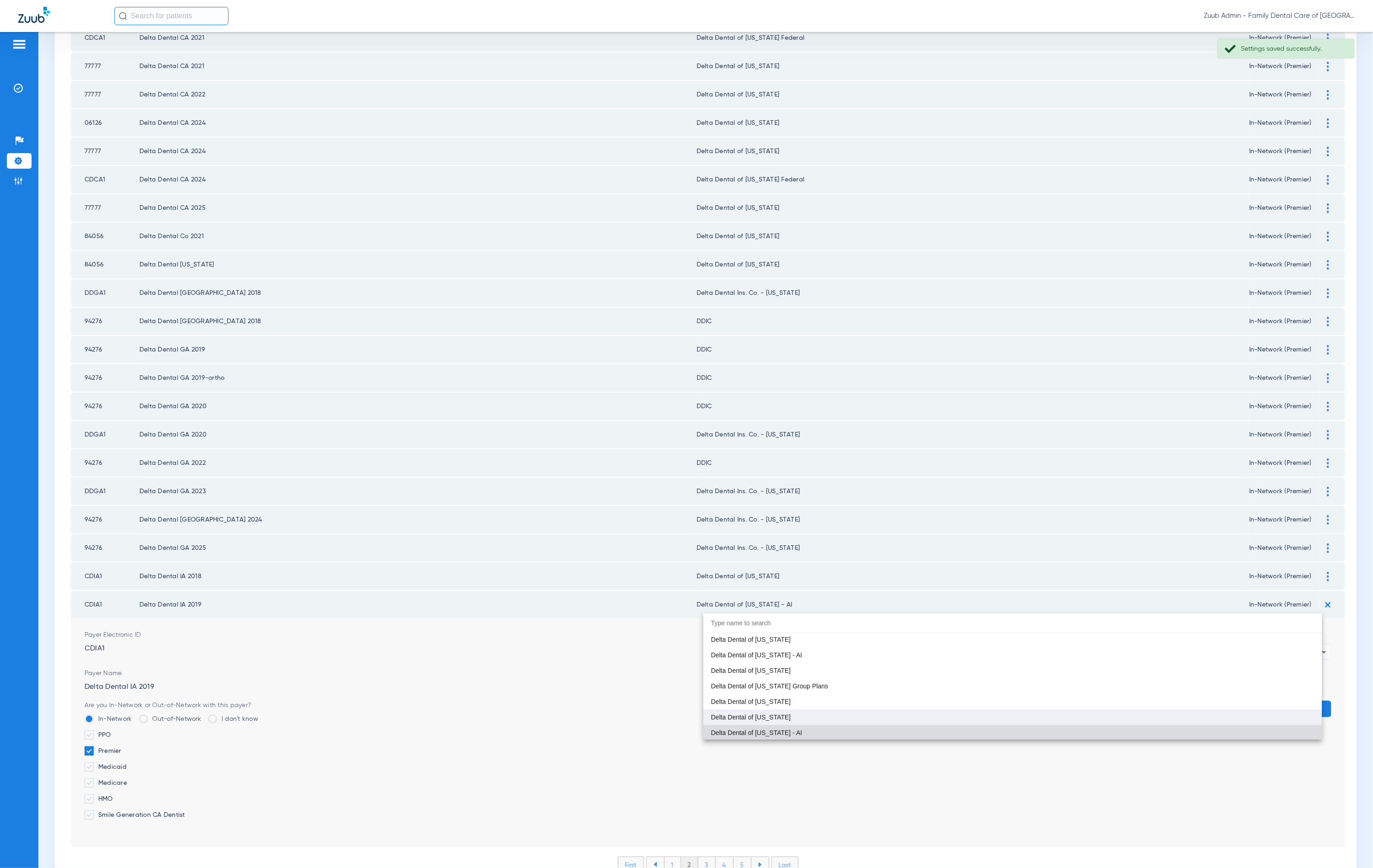
click at [793, 718] on mat-option "Delta Dental of [US_STATE]" at bounding box center [1013, 717] width 618 height 16
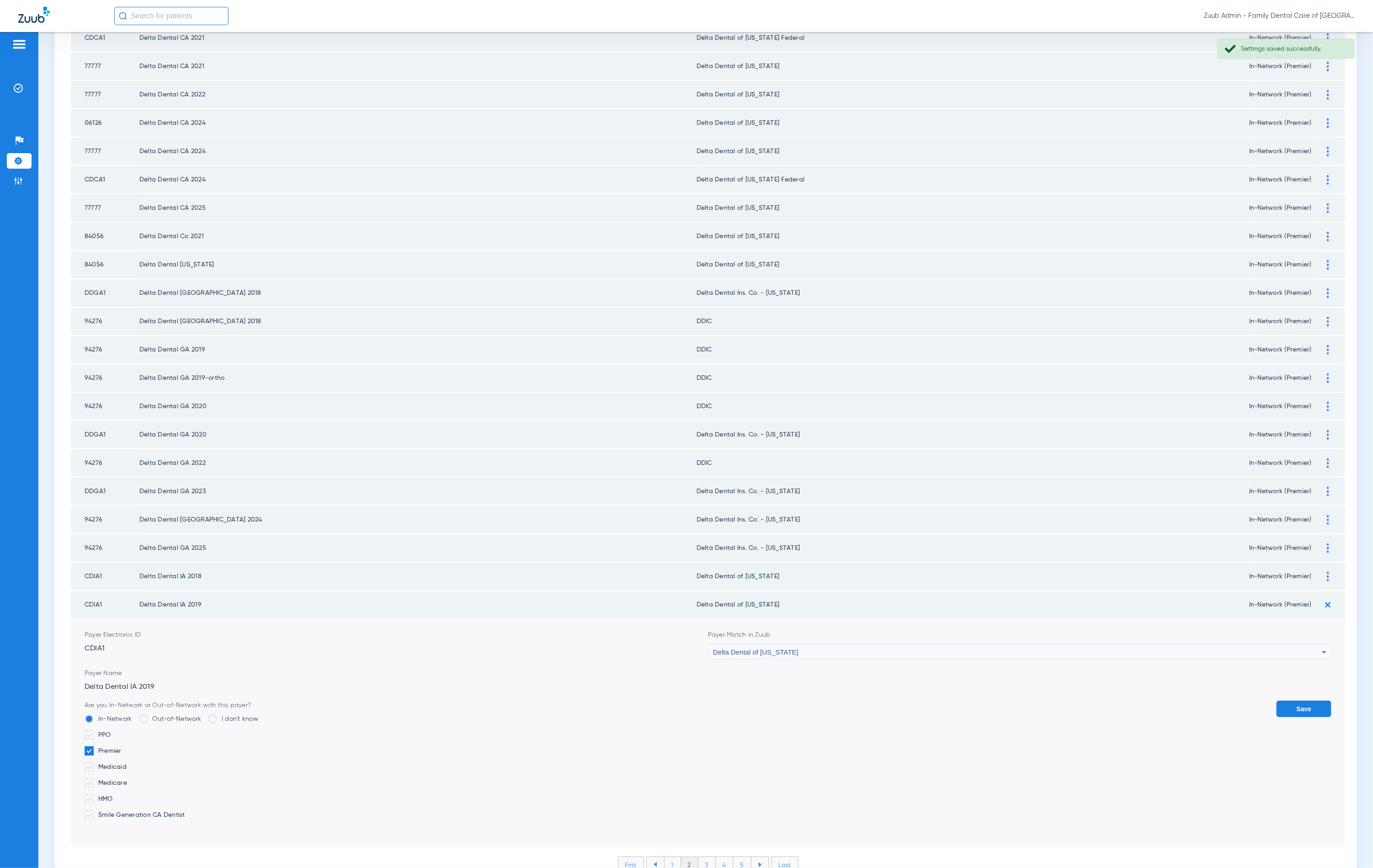
click at [1288, 701] on button "Save" at bounding box center [1304, 709] width 55 height 16
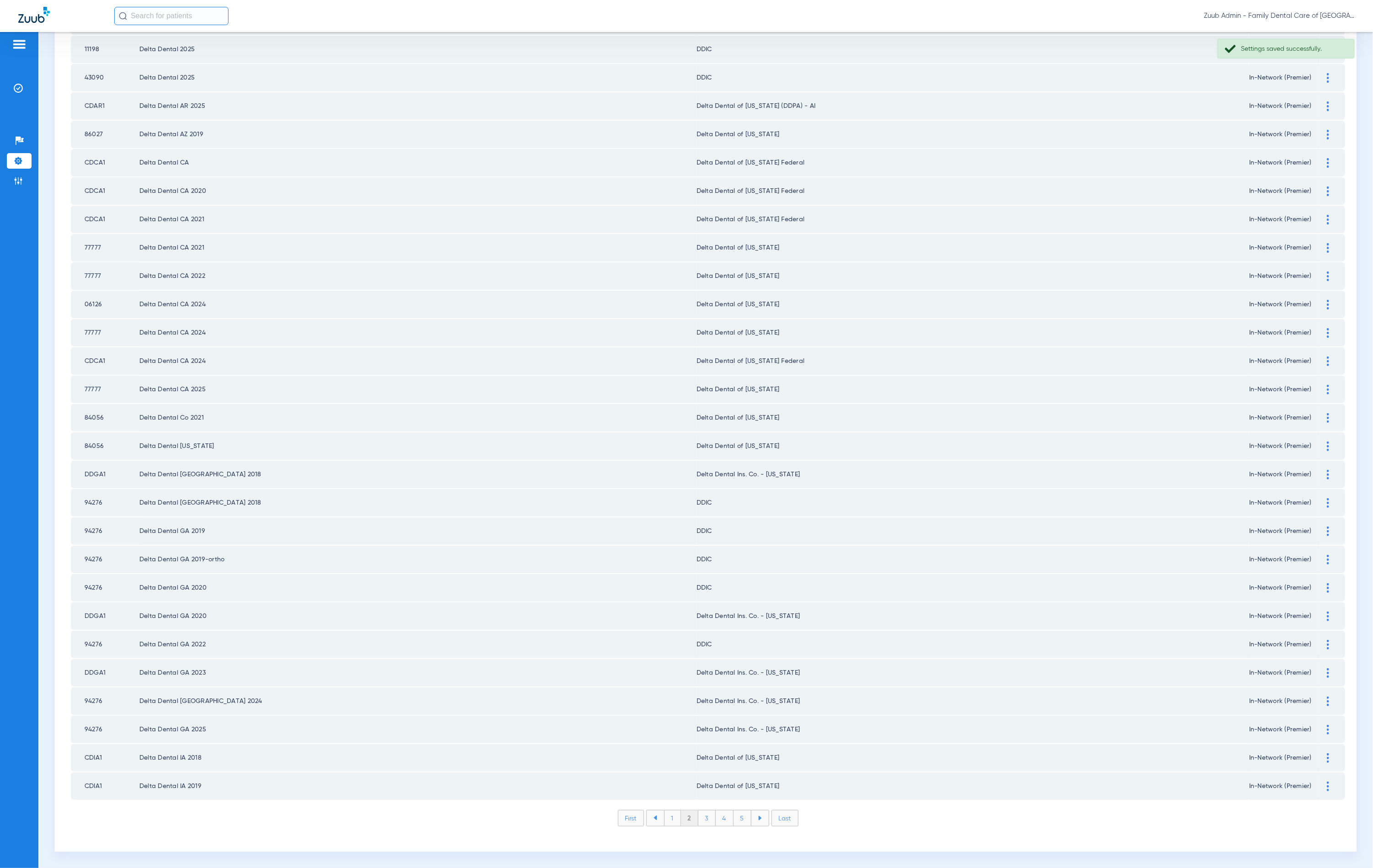
scroll to position [738, 0]
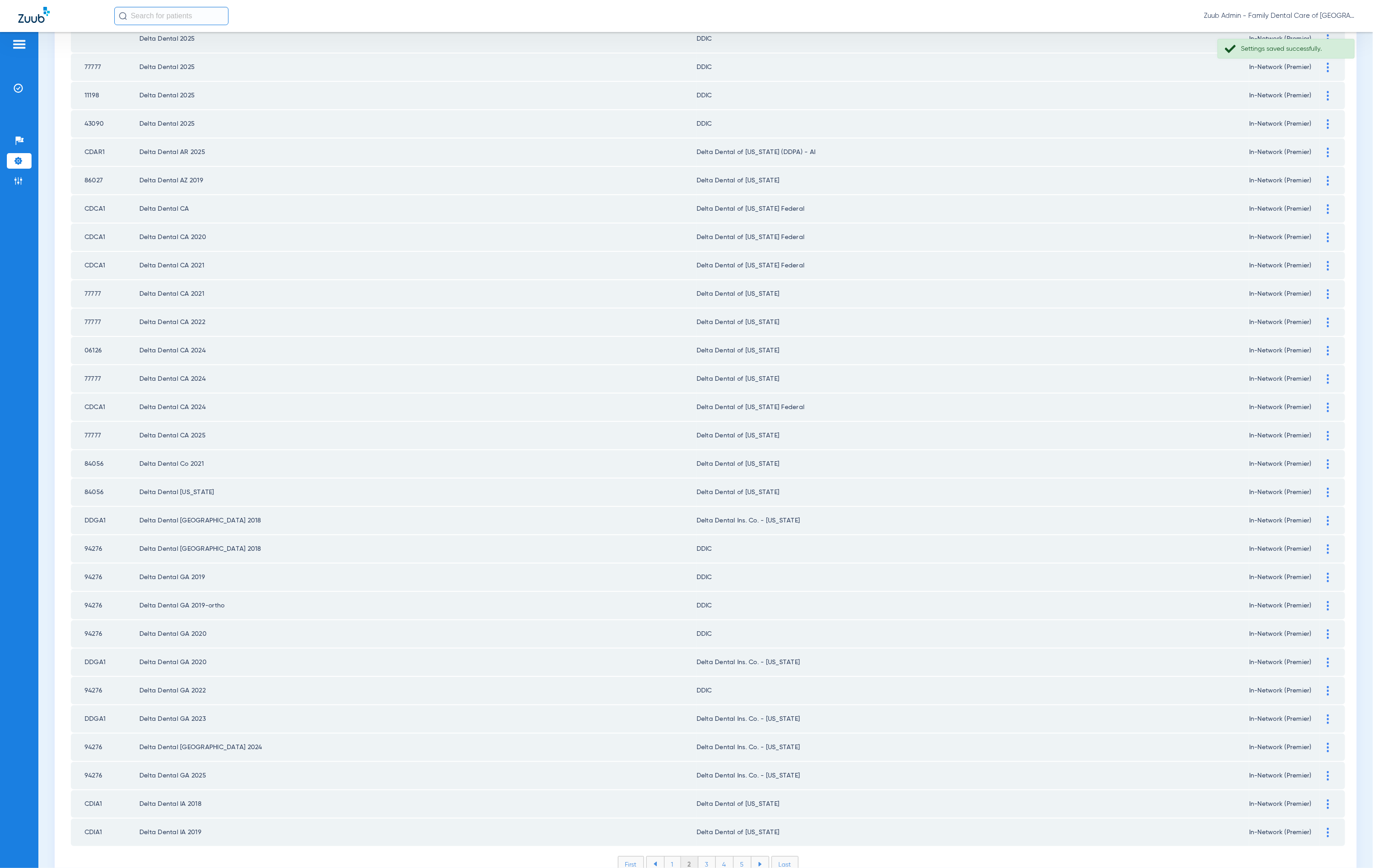
click at [699, 857] on li "3" at bounding box center [707, 864] width 18 height 16
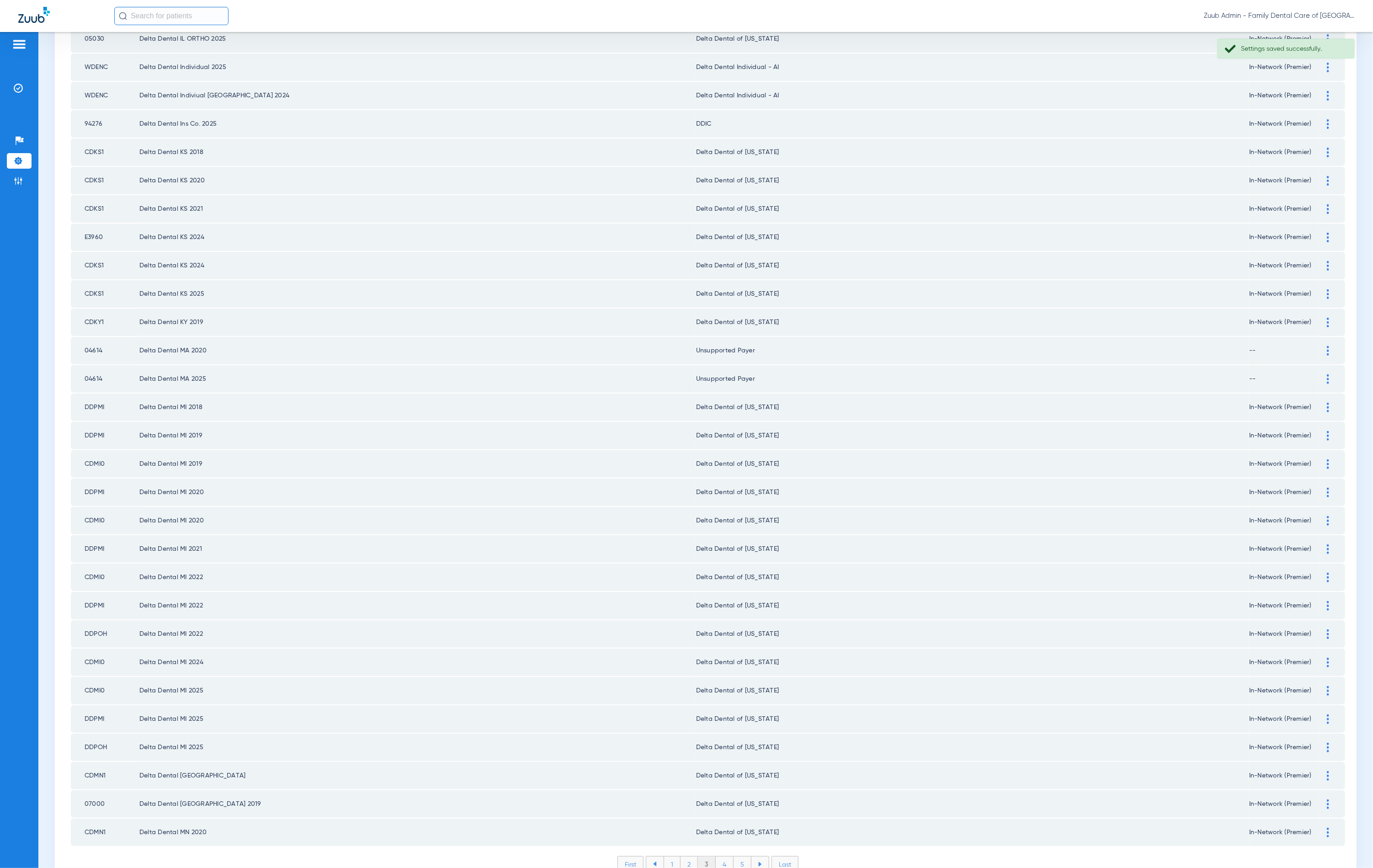
scroll to position [0, 0]
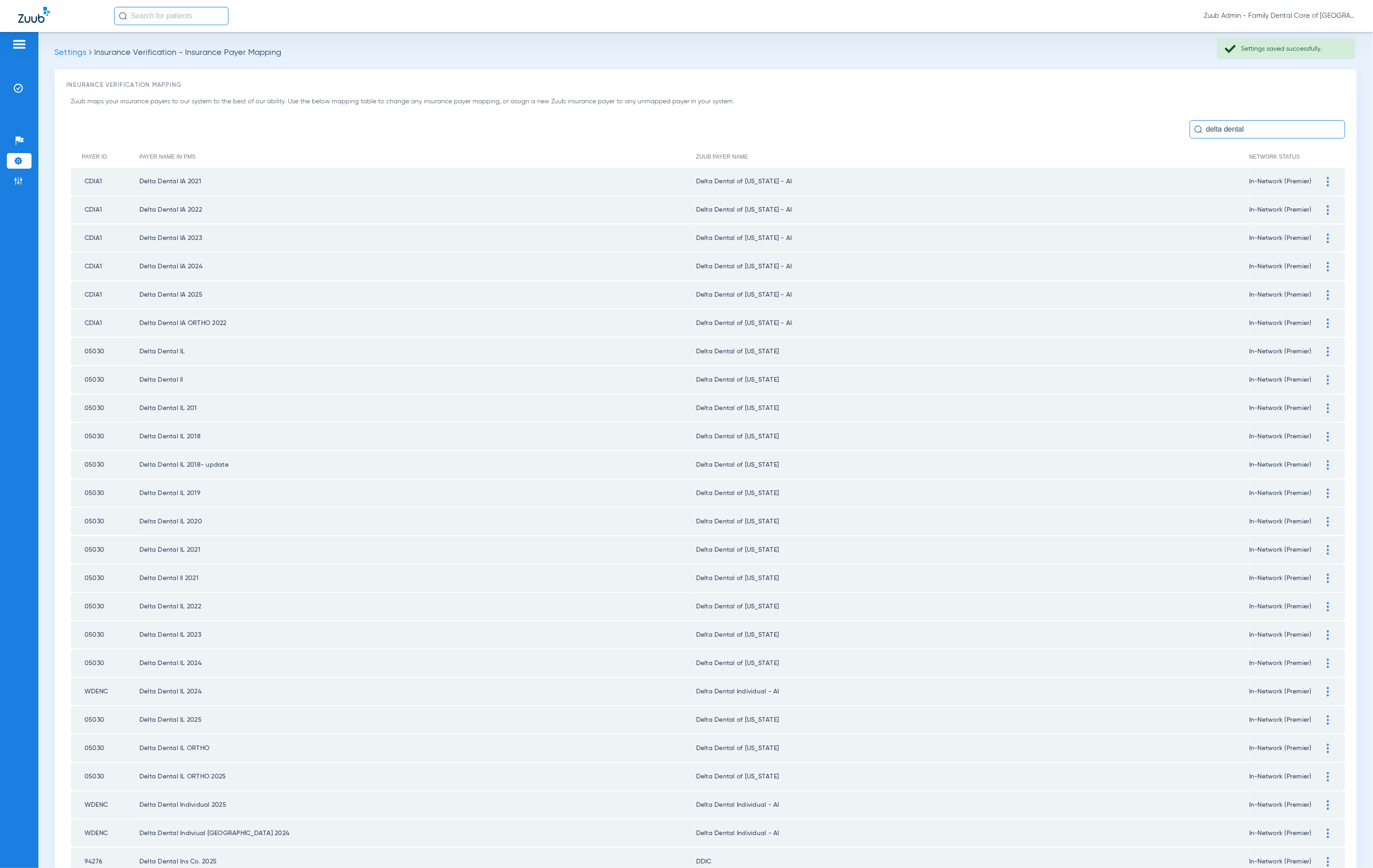
click at [1320, 183] on div at bounding box center [1328, 182] width 16 height 10
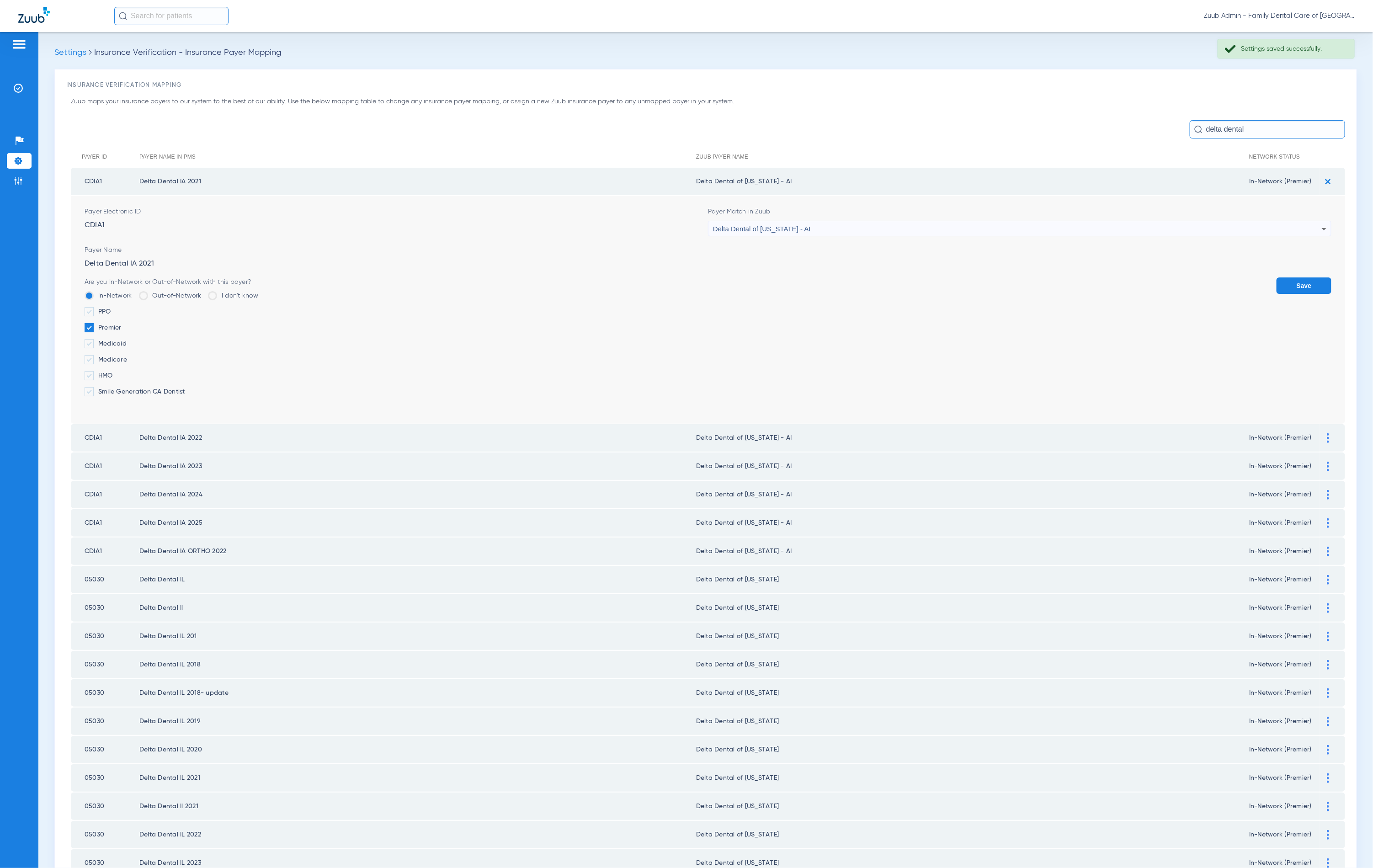
click at [949, 228] on div "Delta Dental of [US_STATE] - AI" at bounding box center [1017, 229] width 609 height 16
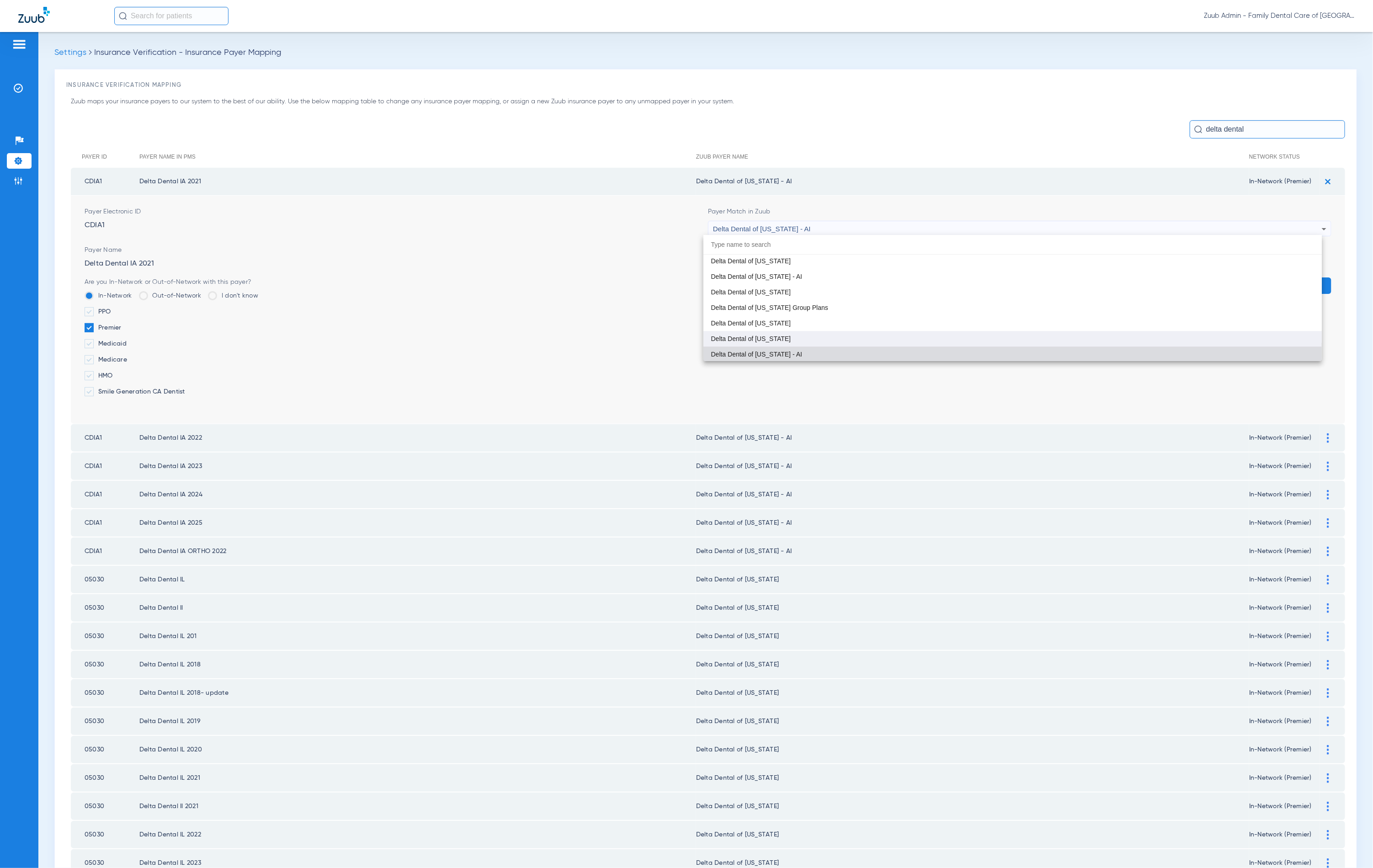
click at [789, 331] on mat-option "Delta Dental of [US_STATE]" at bounding box center [1013, 338] width 618 height 16
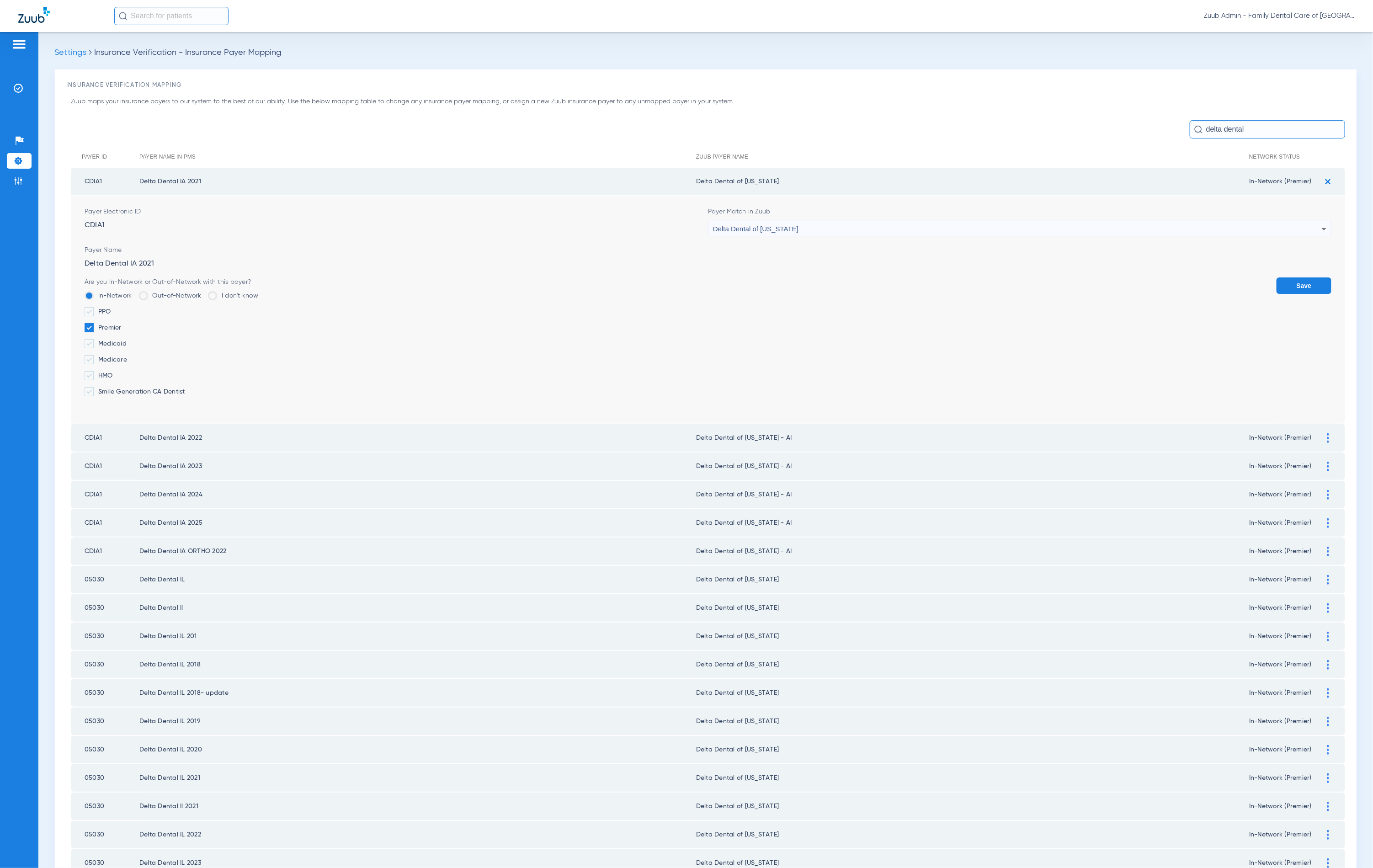
click at [1276, 279] on button "Save" at bounding box center [1304, 285] width 55 height 16
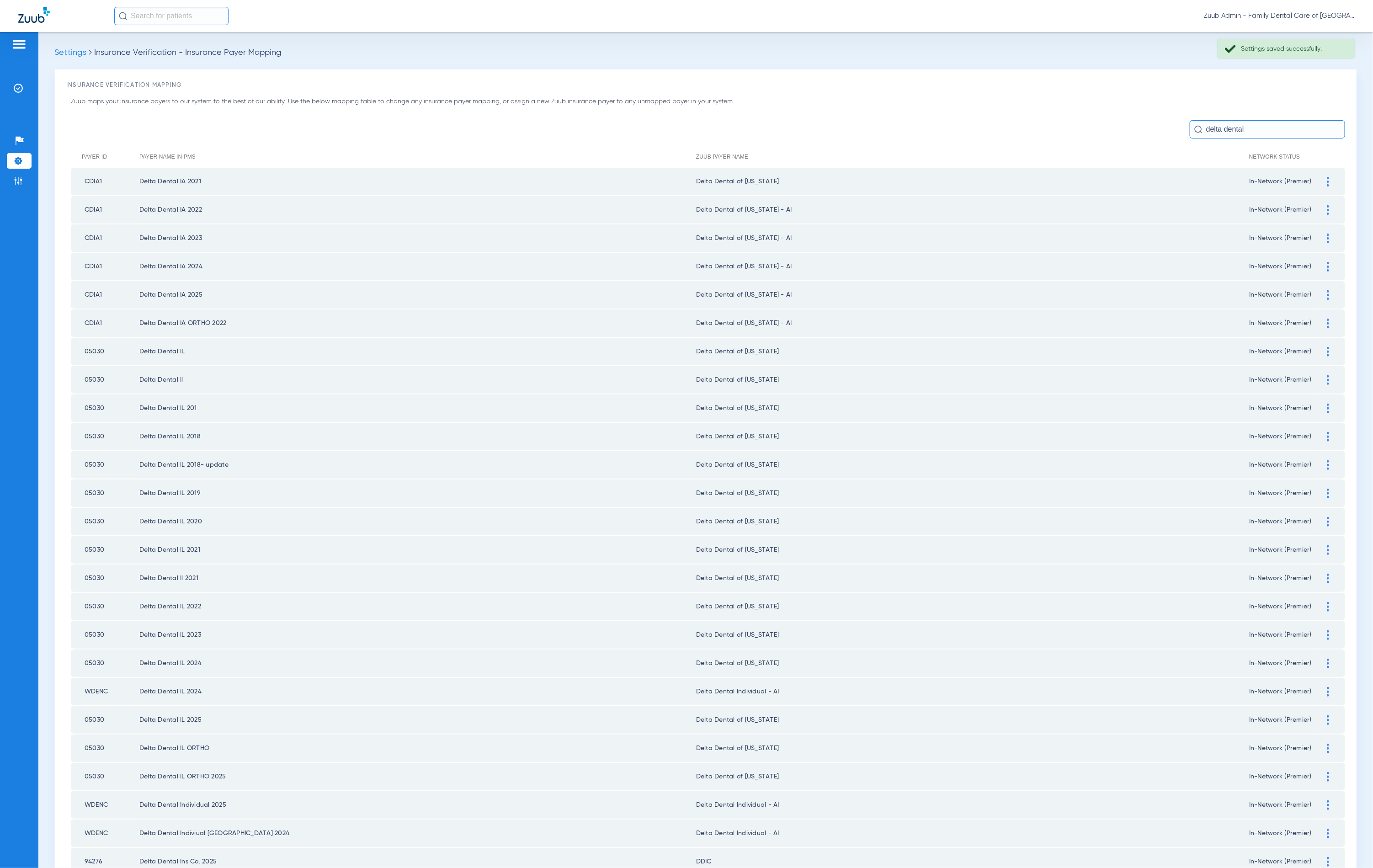
click at [1322, 211] on div at bounding box center [1328, 210] width 16 height 10
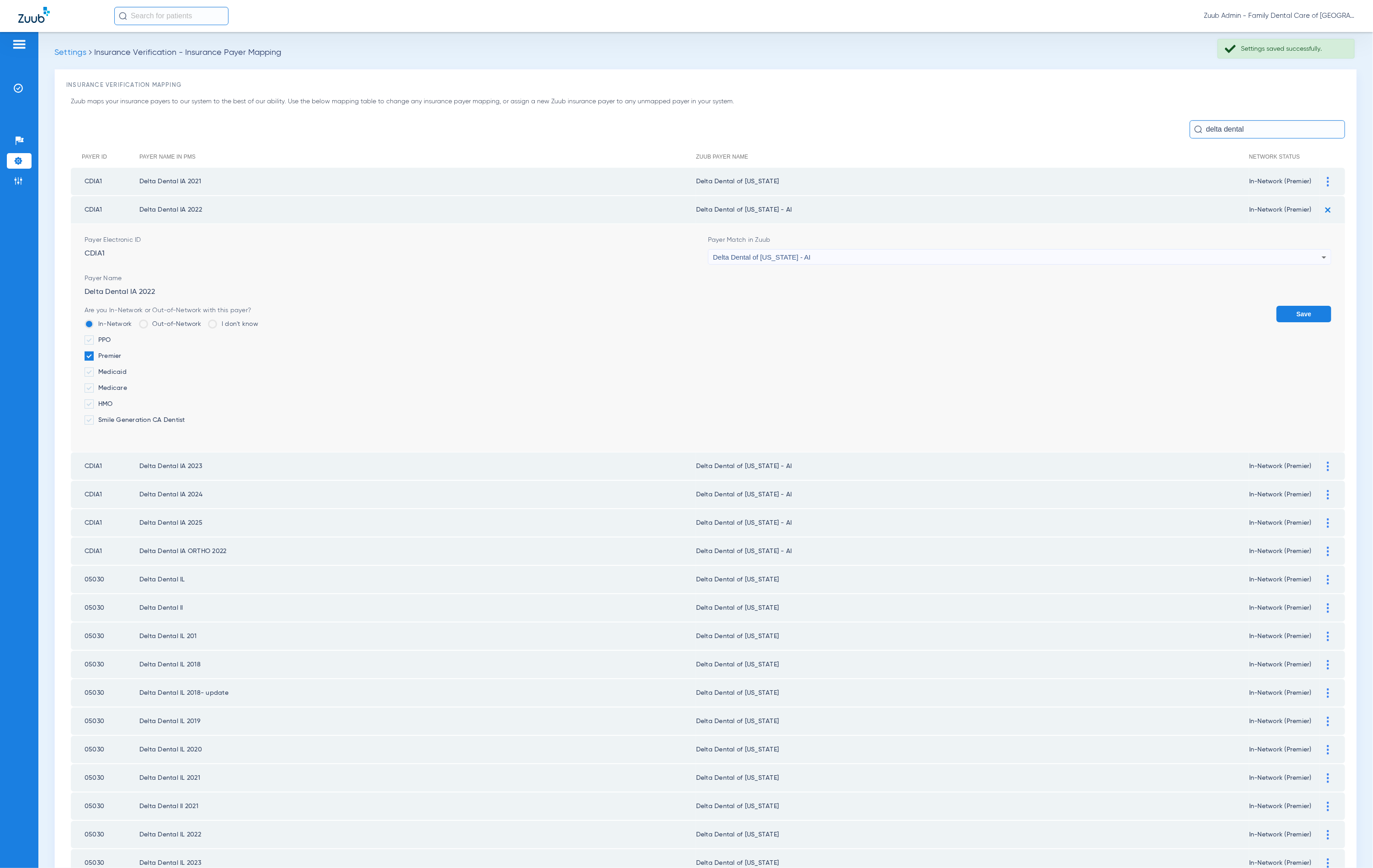
click at [915, 252] on div "Delta Dental of [US_STATE] - AI" at bounding box center [1017, 257] width 609 height 16
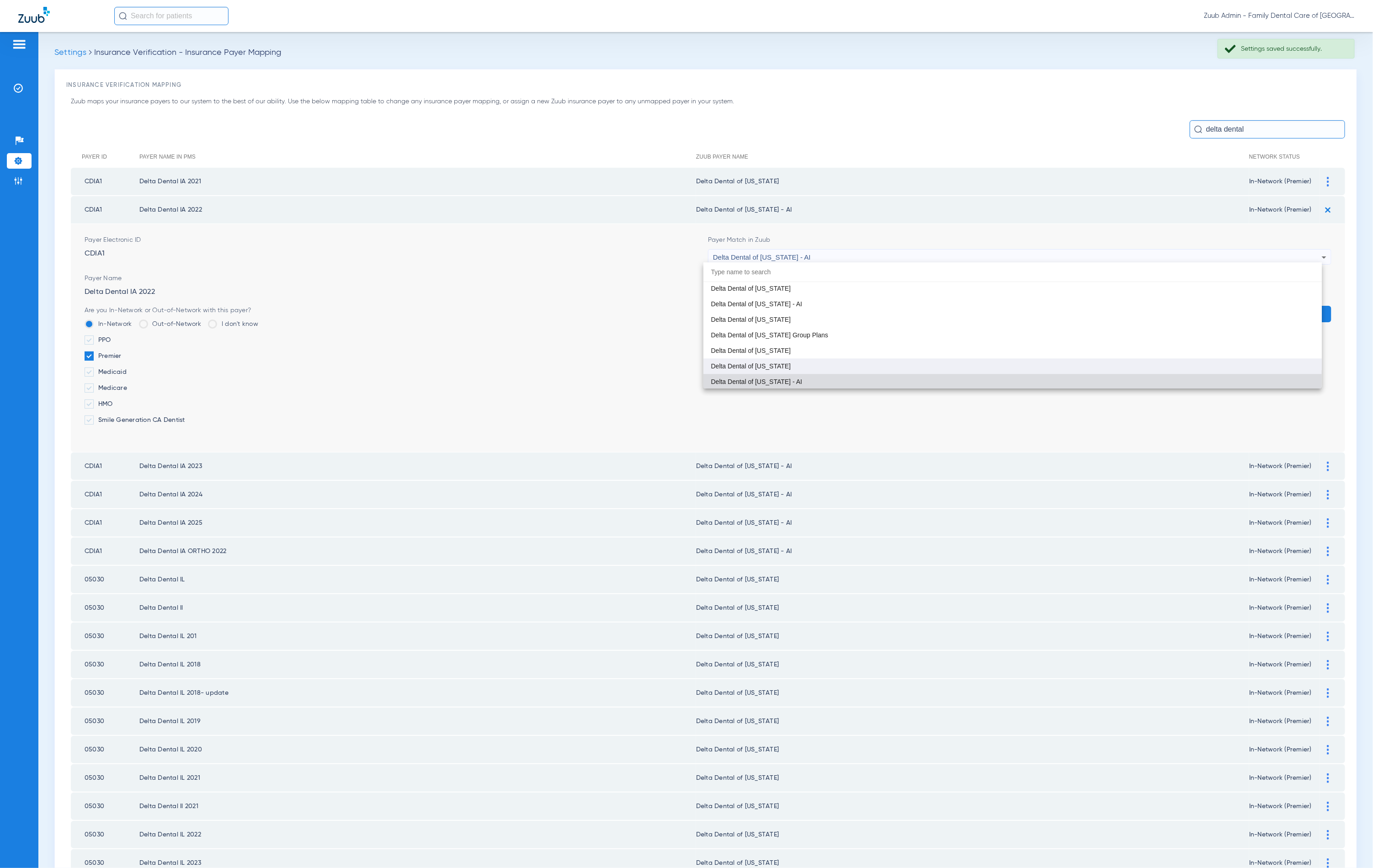
click at [832, 358] on mat-option "Delta Dental of [US_STATE]" at bounding box center [1013, 366] width 618 height 16
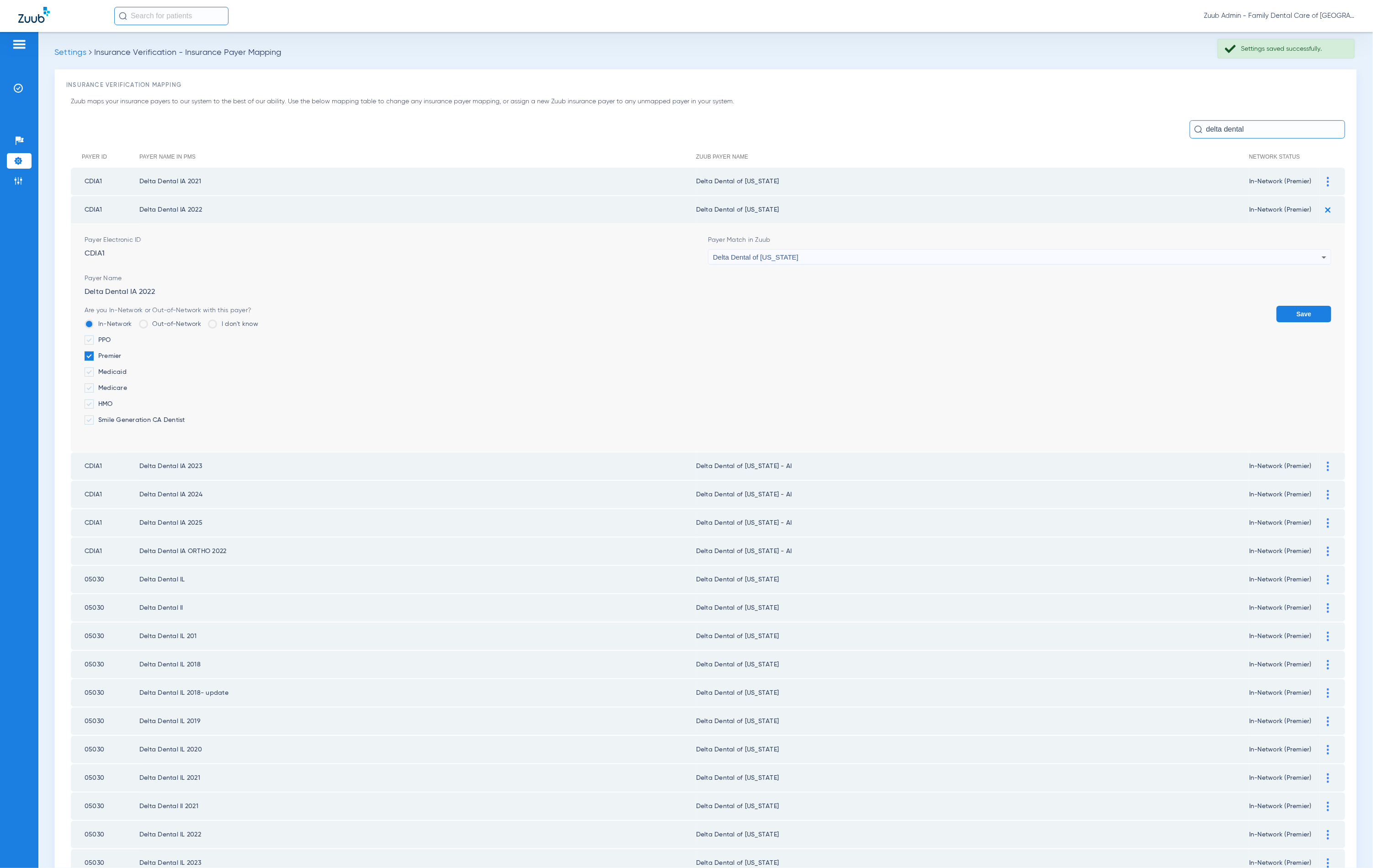
click at [1276, 314] on button "Save" at bounding box center [1304, 314] width 55 height 16
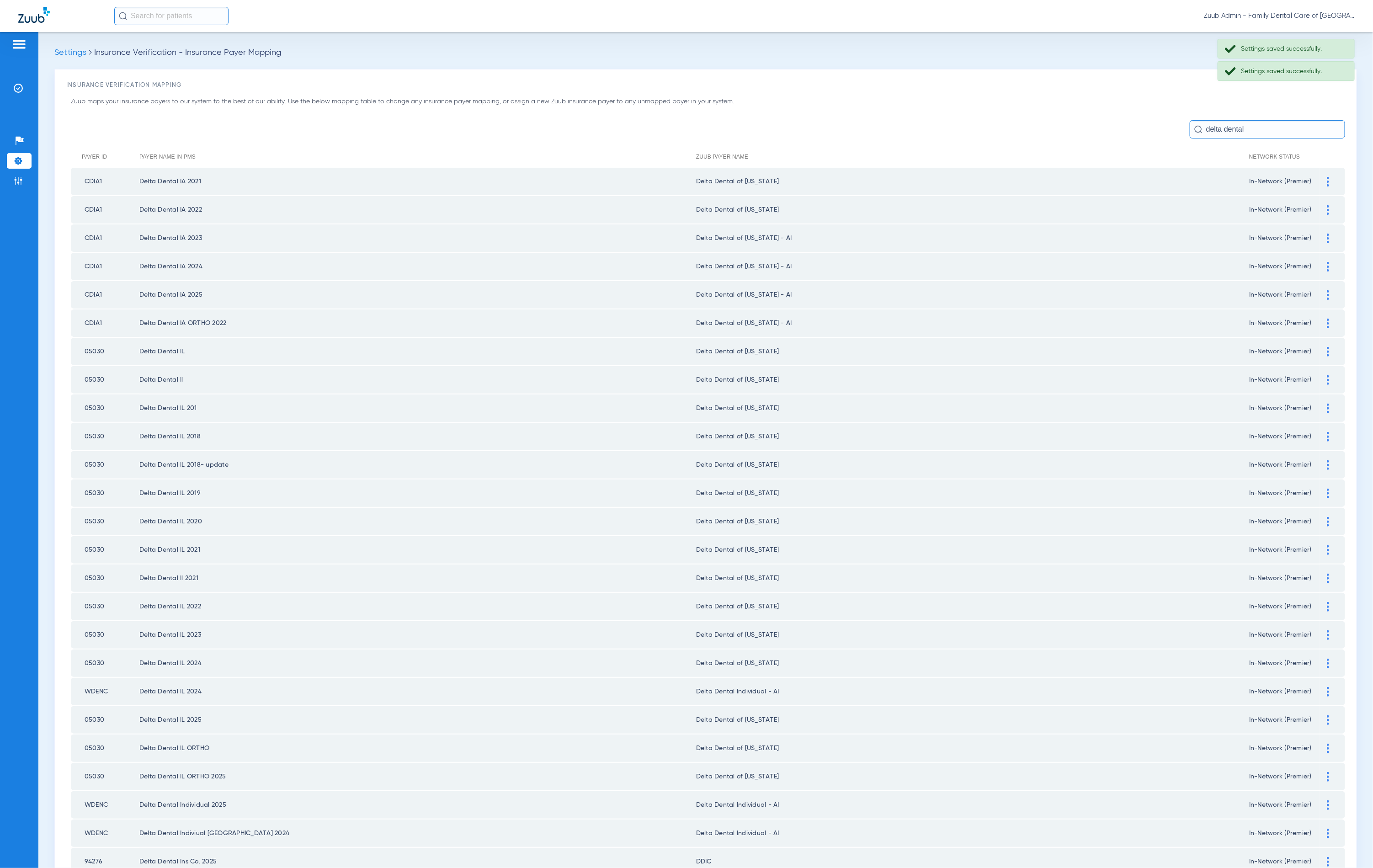
click at [1322, 240] on td at bounding box center [1333, 238] width 25 height 27
click at [1321, 238] on div at bounding box center [1328, 238] width 16 height 10
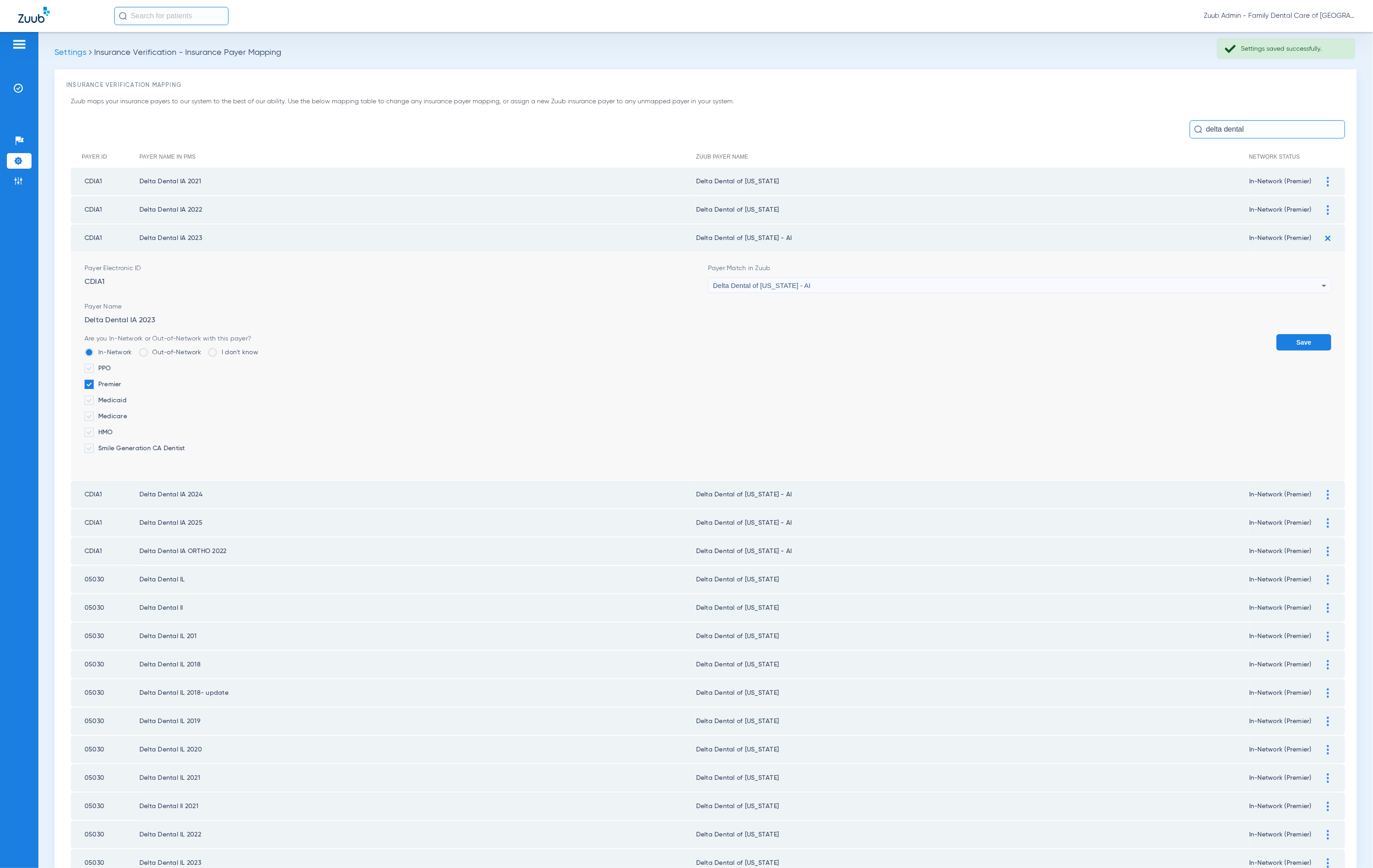
click at [798, 278] on div "Delta Dental of [US_STATE] - AI" at bounding box center [1017, 286] width 609 height 16
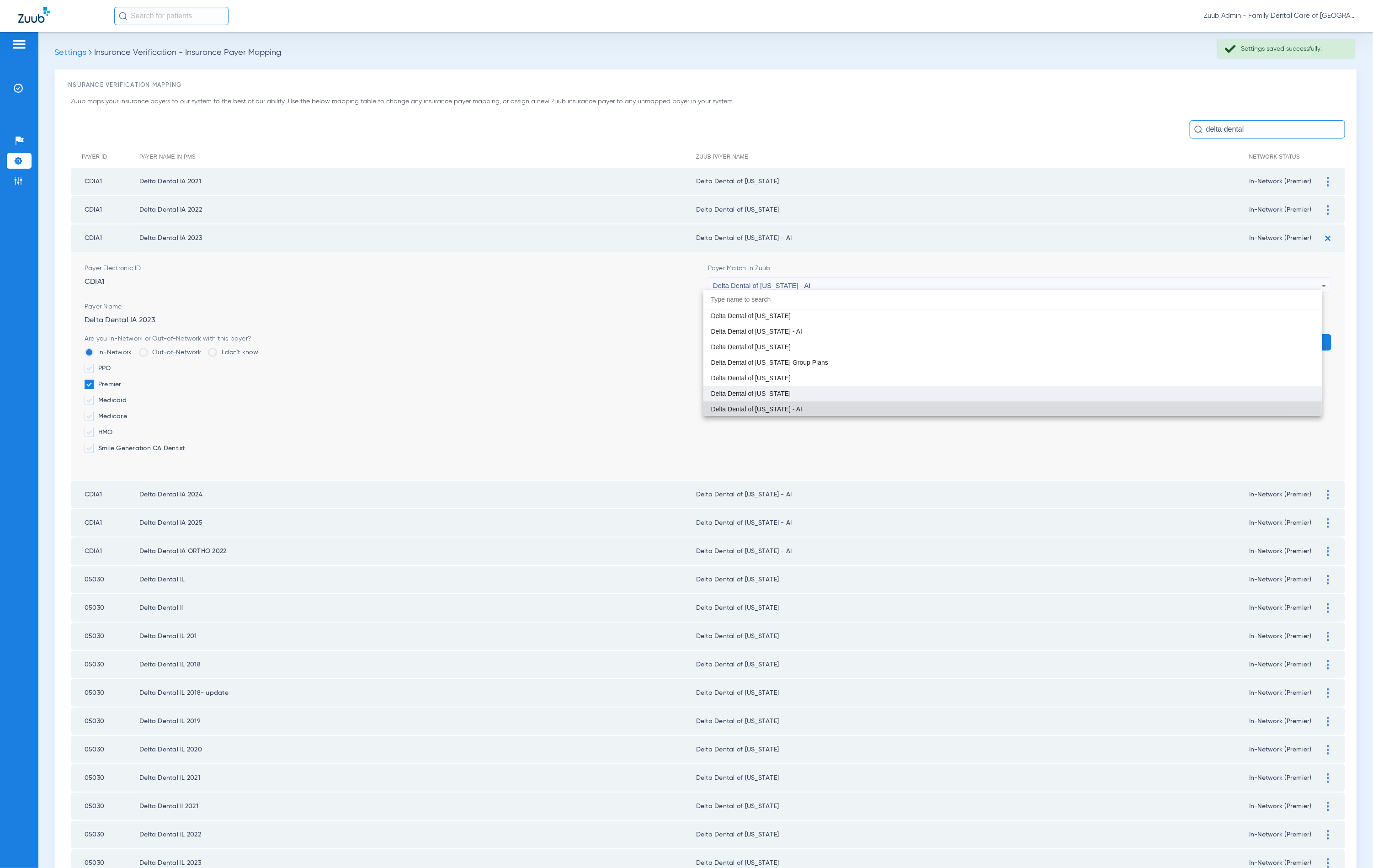
click at [786, 389] on mat-option "Delta Dental of [US_STATE]" at bounding box center [1013, 393] width 618 height 16
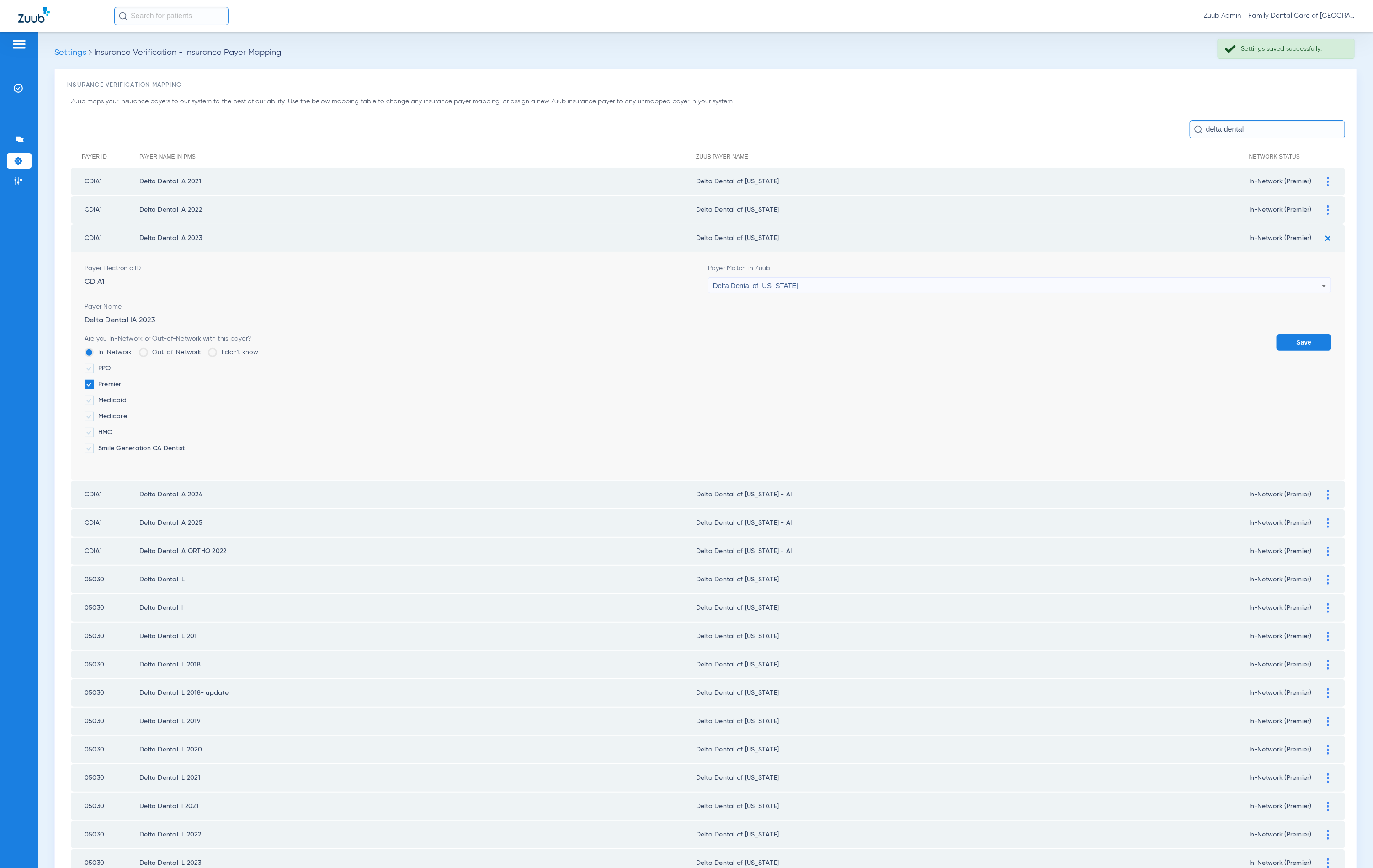
click at [1284, 338] on button "Save" at bounding box center [1304, 342] width 55 height 16
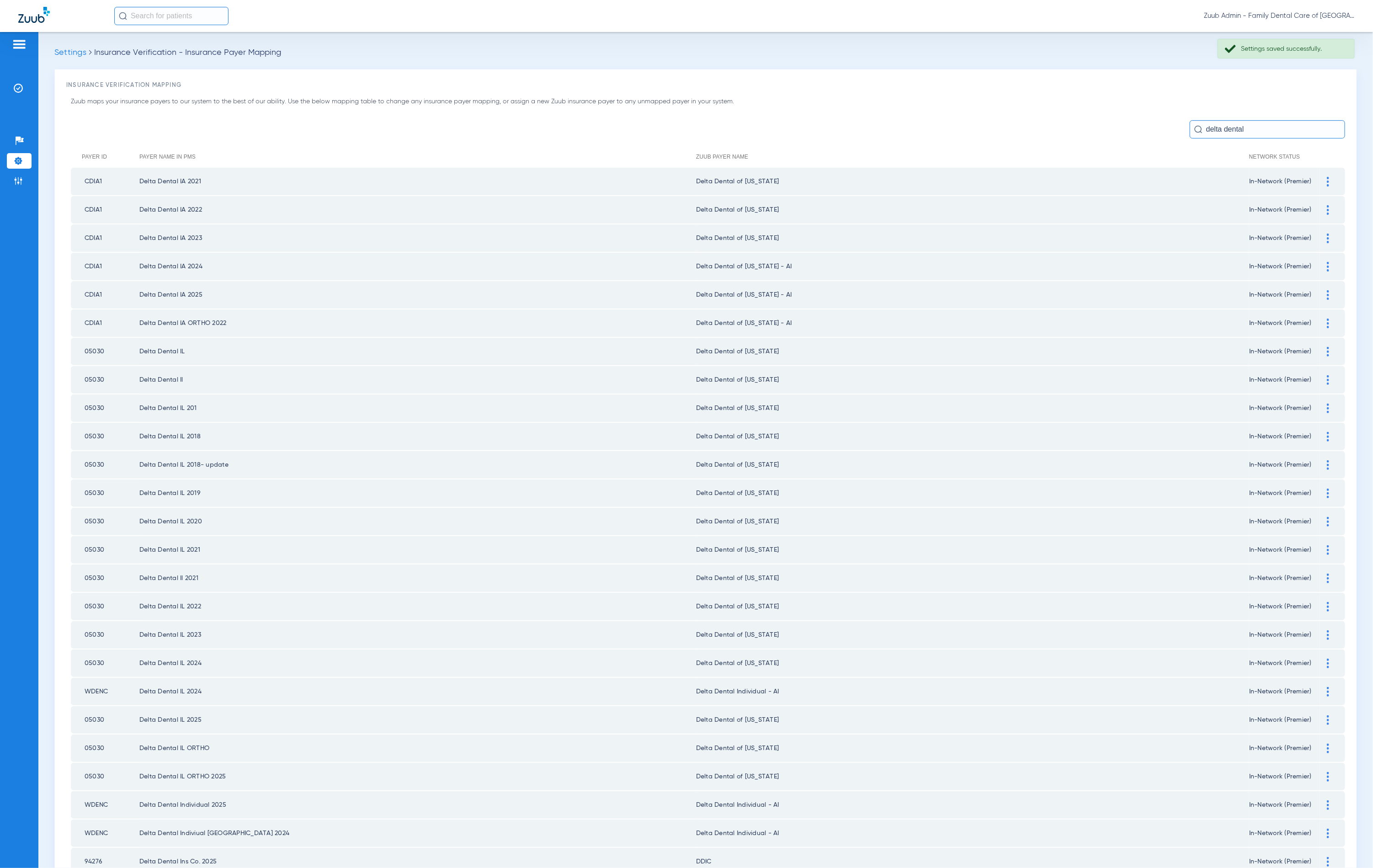
drag, startPoint x: 1315, startPoint y: 266, endPoint x: 1265, endPoint y: 274, distance: 50.6
click at [1320, 266] on div at bounding box center [1328, 267] width 16 height 10
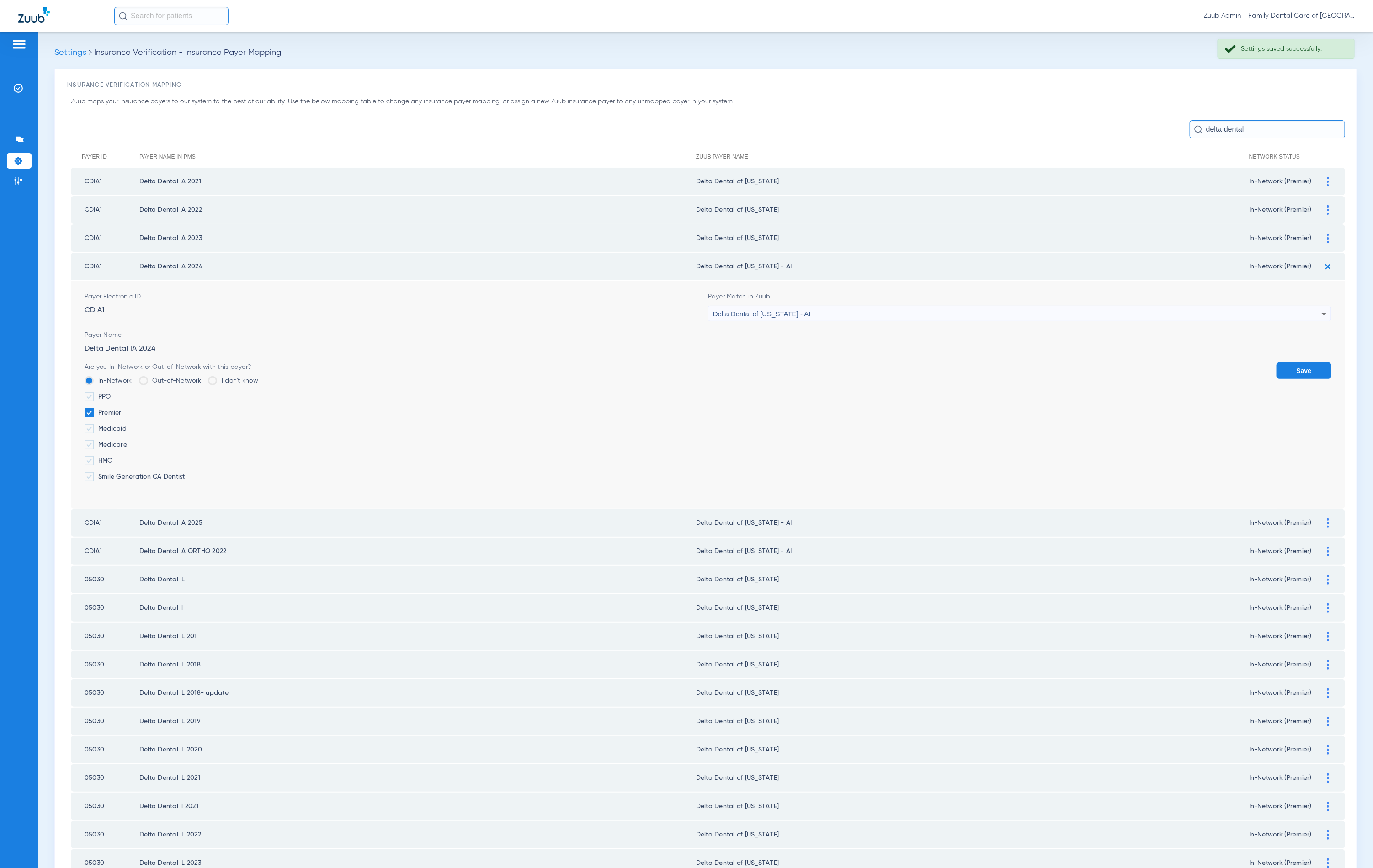
click at [939, 308] on div "Delta Dental of [US_STATE] - AI" at bounding box center [1017, 314] width 609 height 16
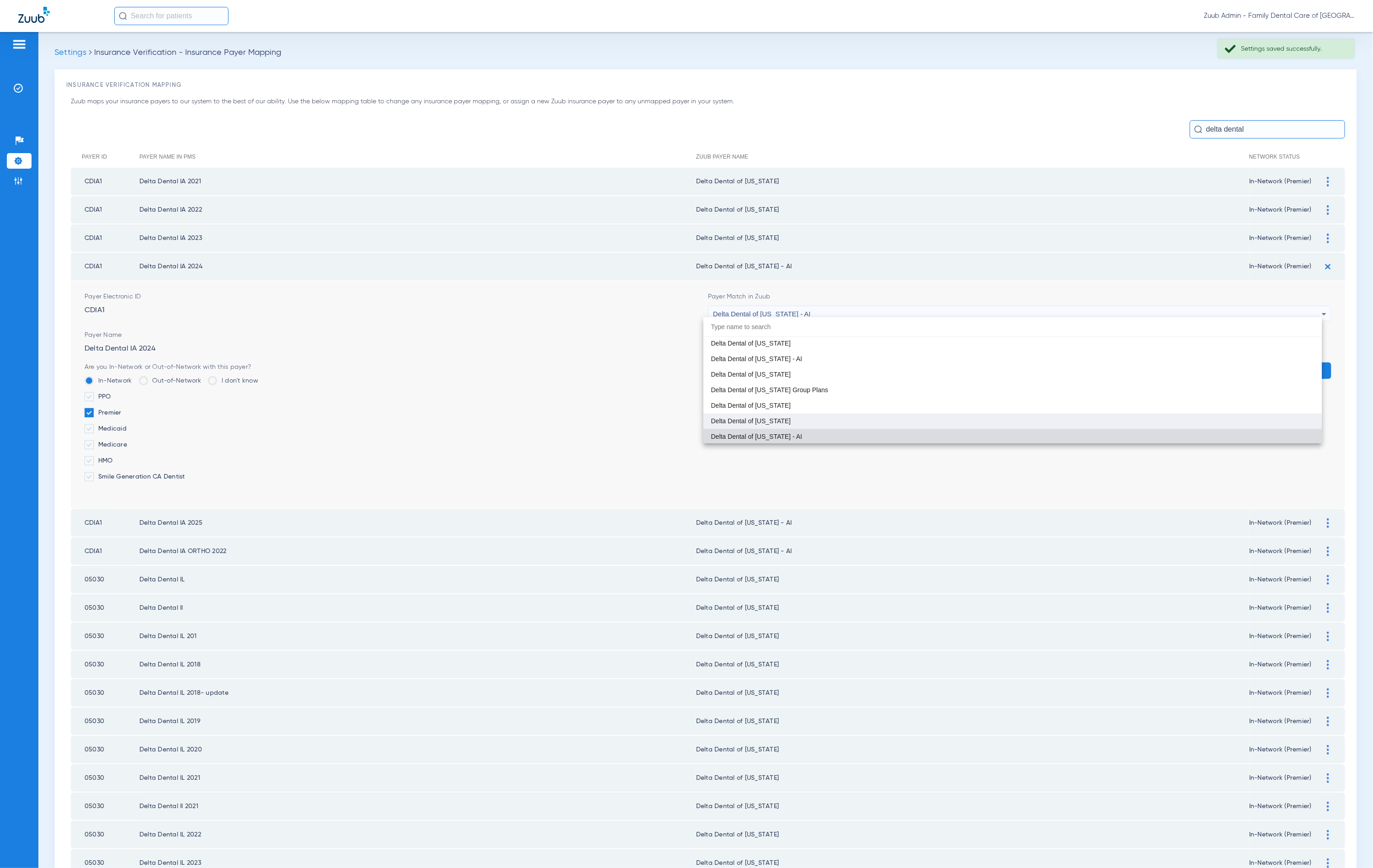
click at [843, 413] on mat-option "Delta Dental of [US_STATE]" at bounding box center [1013, 421] width 618 height 16
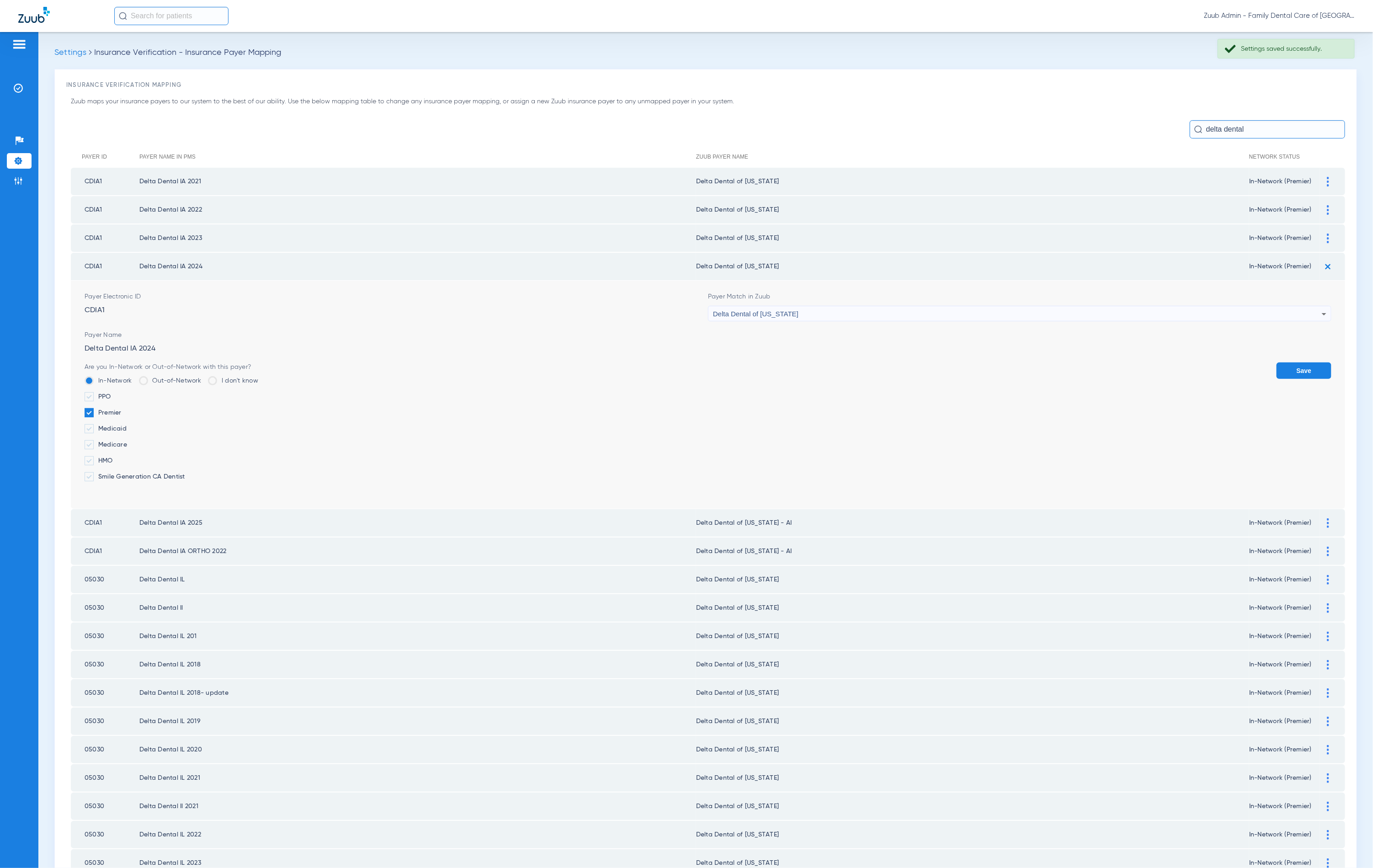
click at [1265, 372] on div "Are you In-Network or Out-of-Network with this payer? In-Network Out-of-Network…" at bounding box center [708, 425] width 1247 height 126
click at [1276, 368] on button "Save" at bounding box center [1304, 370] width 55 height 16
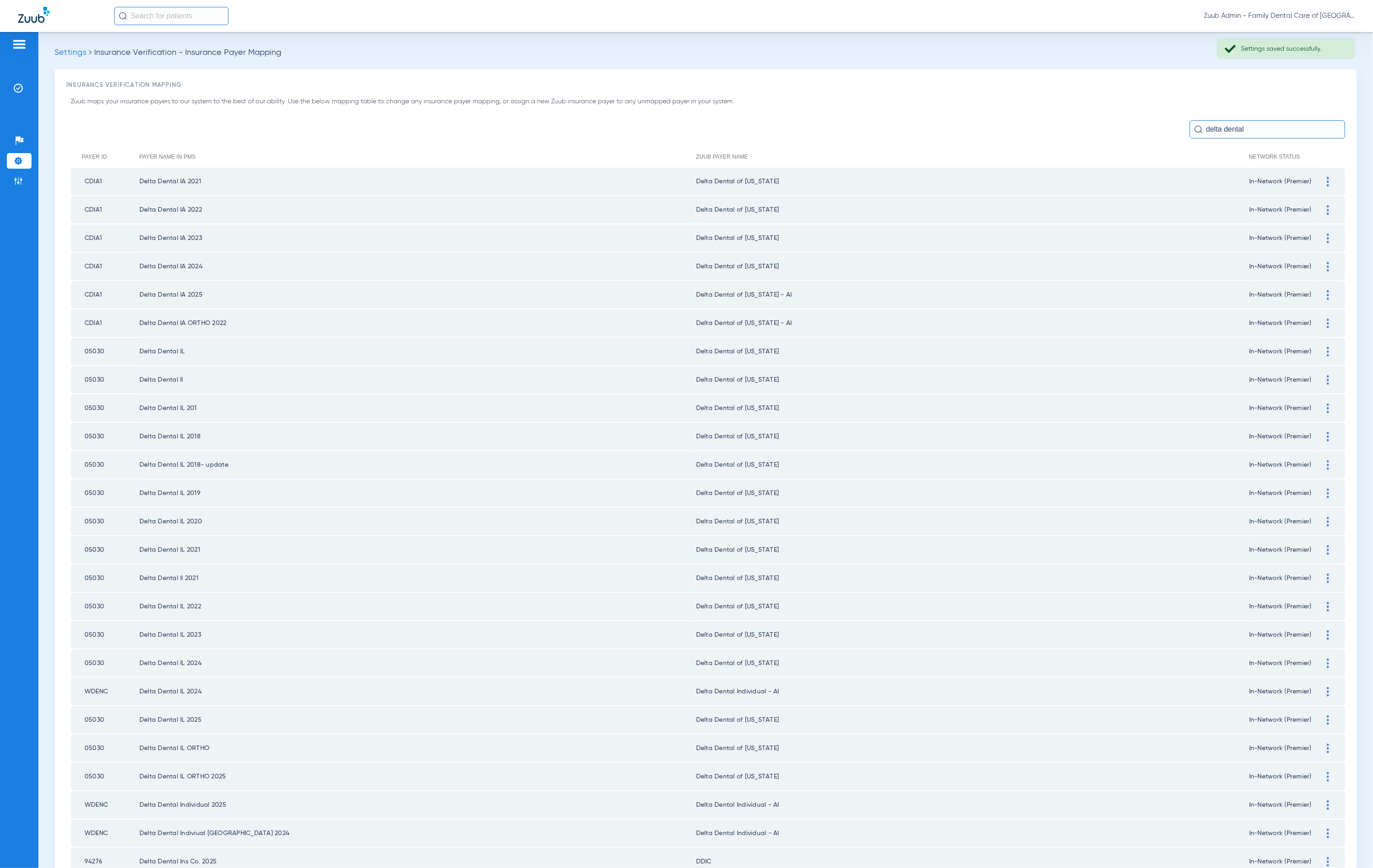
click at [1320, 293] on div at bounding box center [1328, 295] width 16 height 10
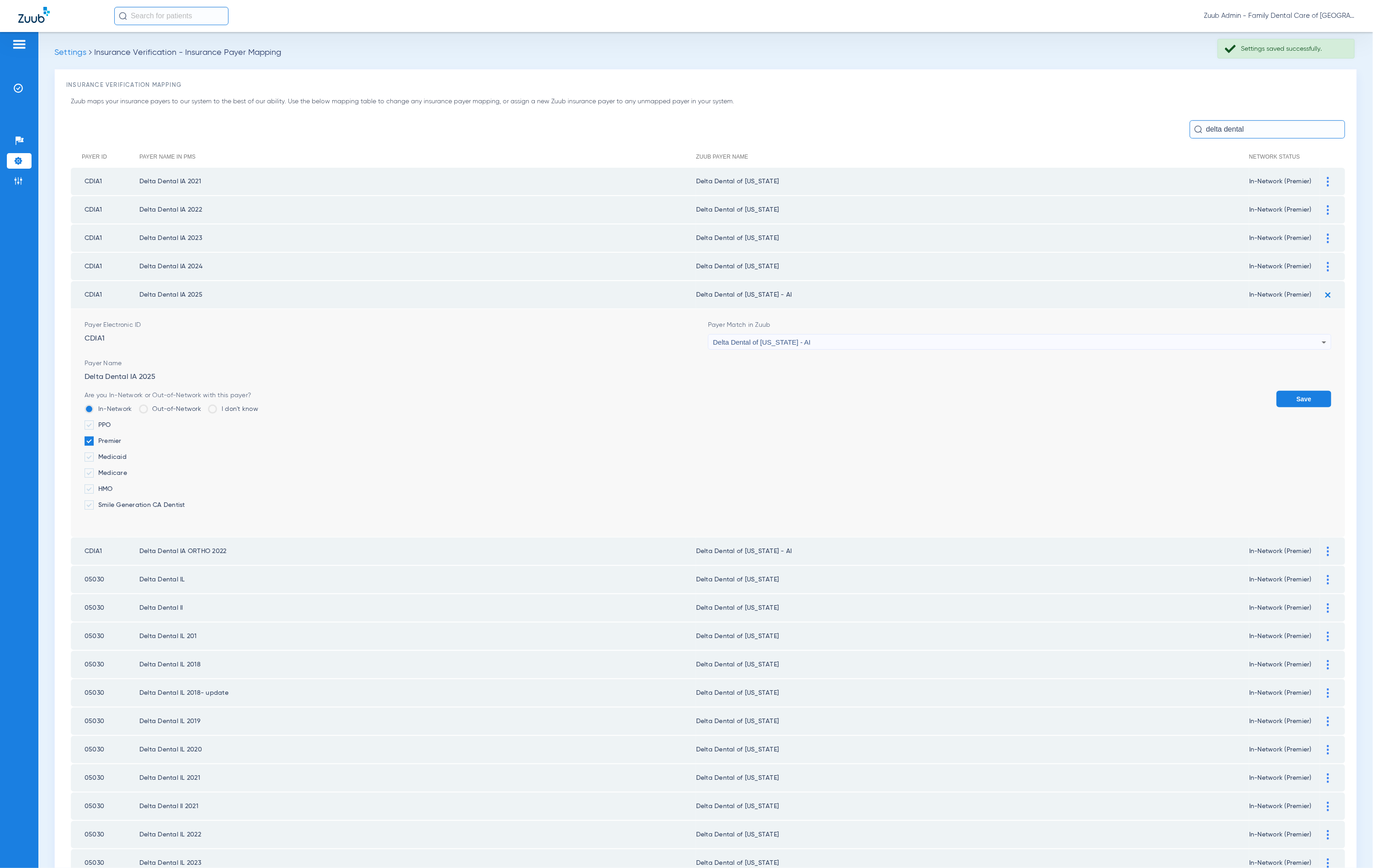
click at [900, 334] on div "Delta Dental of [US_STATE] - AI" at bounding box center [1017, 342] width 609 height 16
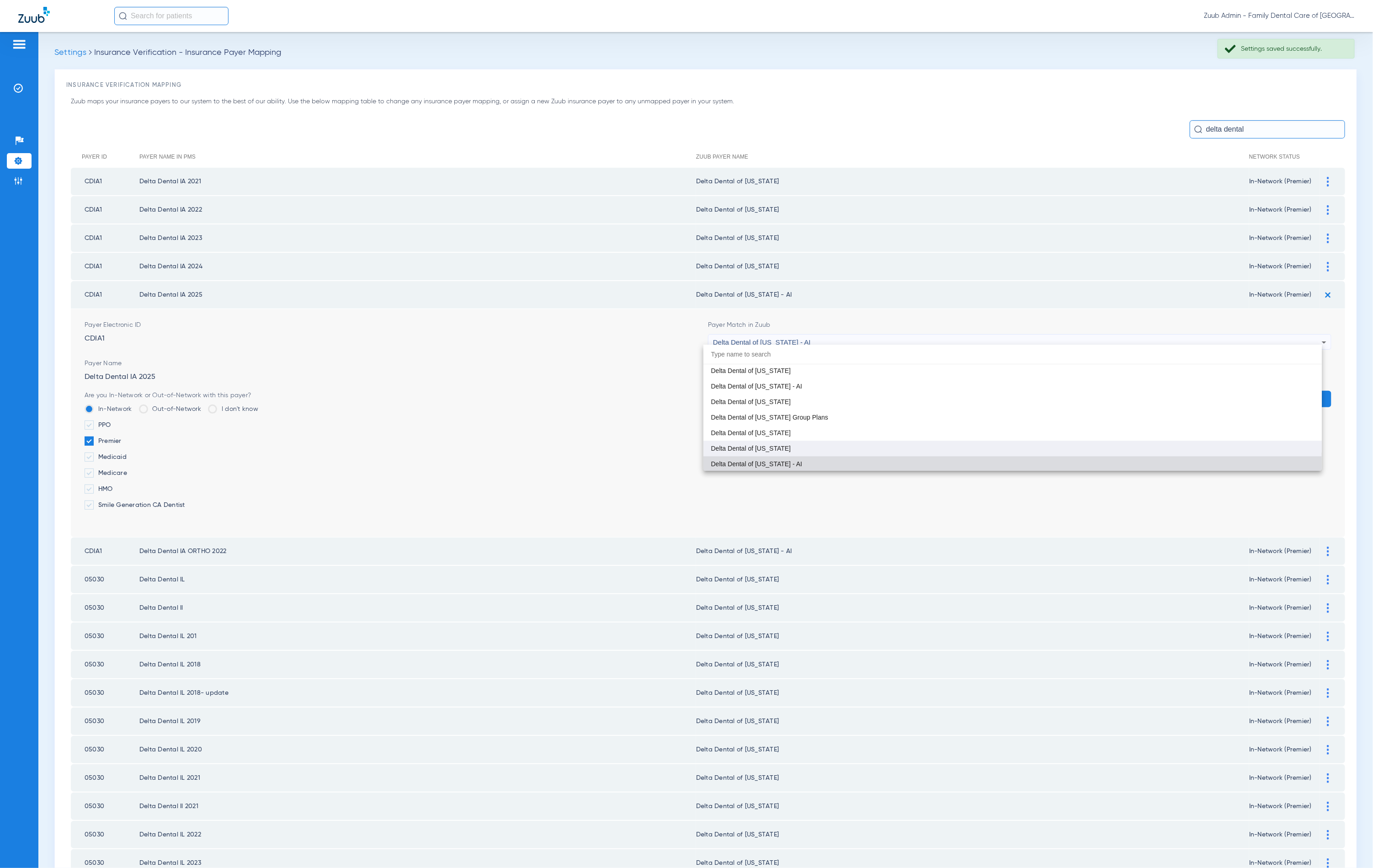
click at [787, 441] on mat-option "Delta Dental of [US_STATE]" at bounding box center [1013, 448] width 618 height 16
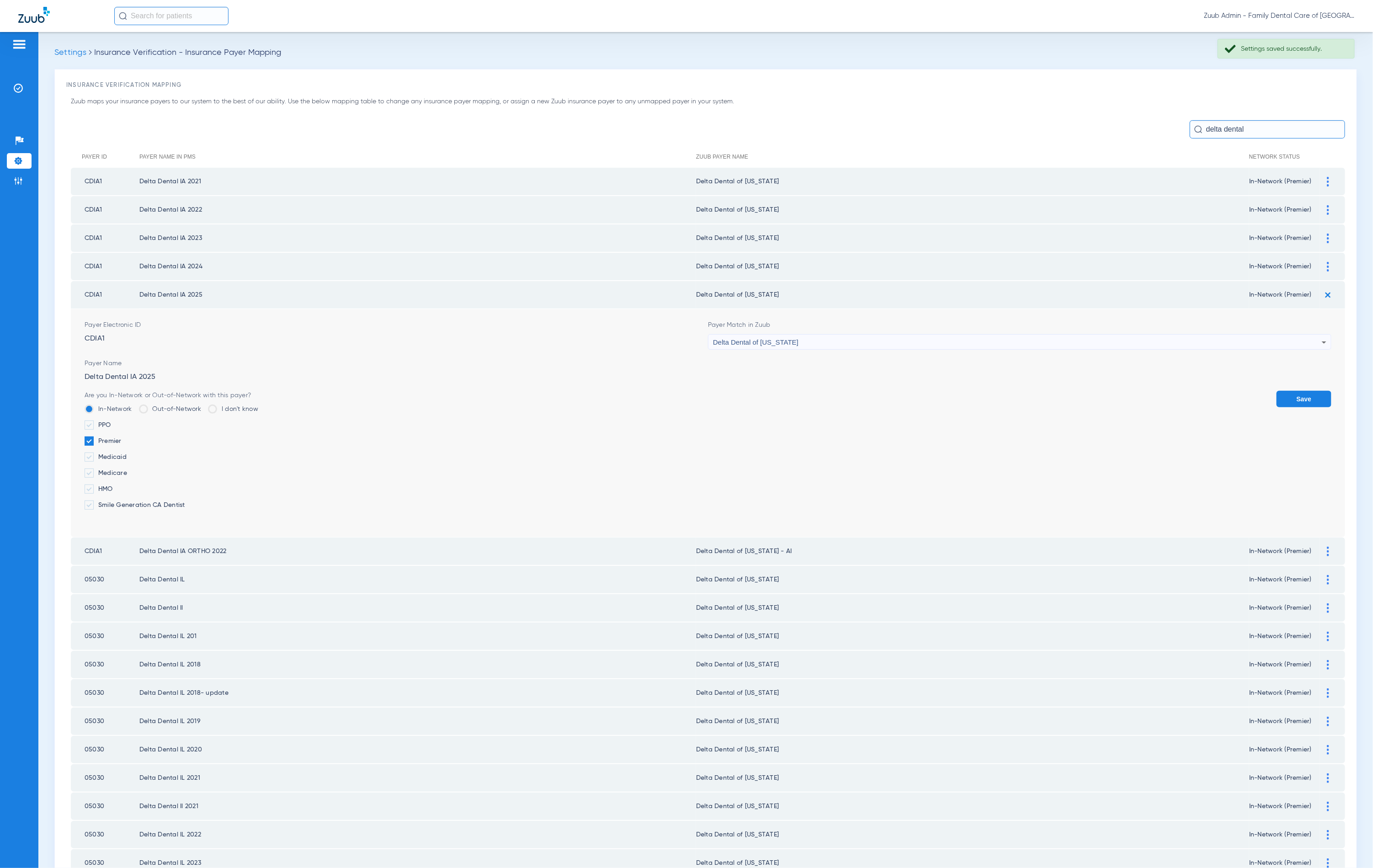
click at [1295, 393] on button "Save" at bounding box center [1304, 398] width 55 height 16
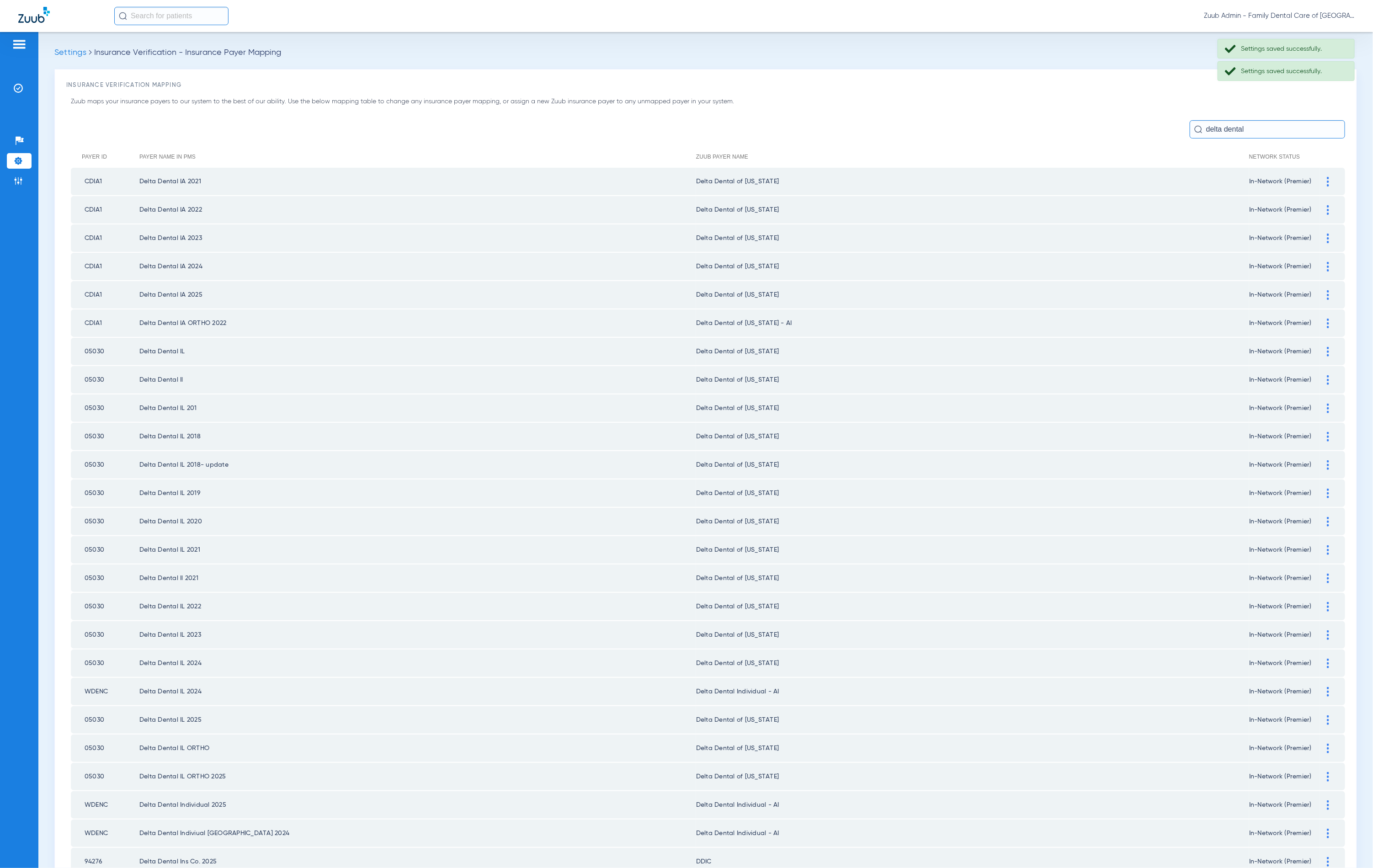
click at [1322, 319] on div at bounding box center [1328, 324] width 16 height 10
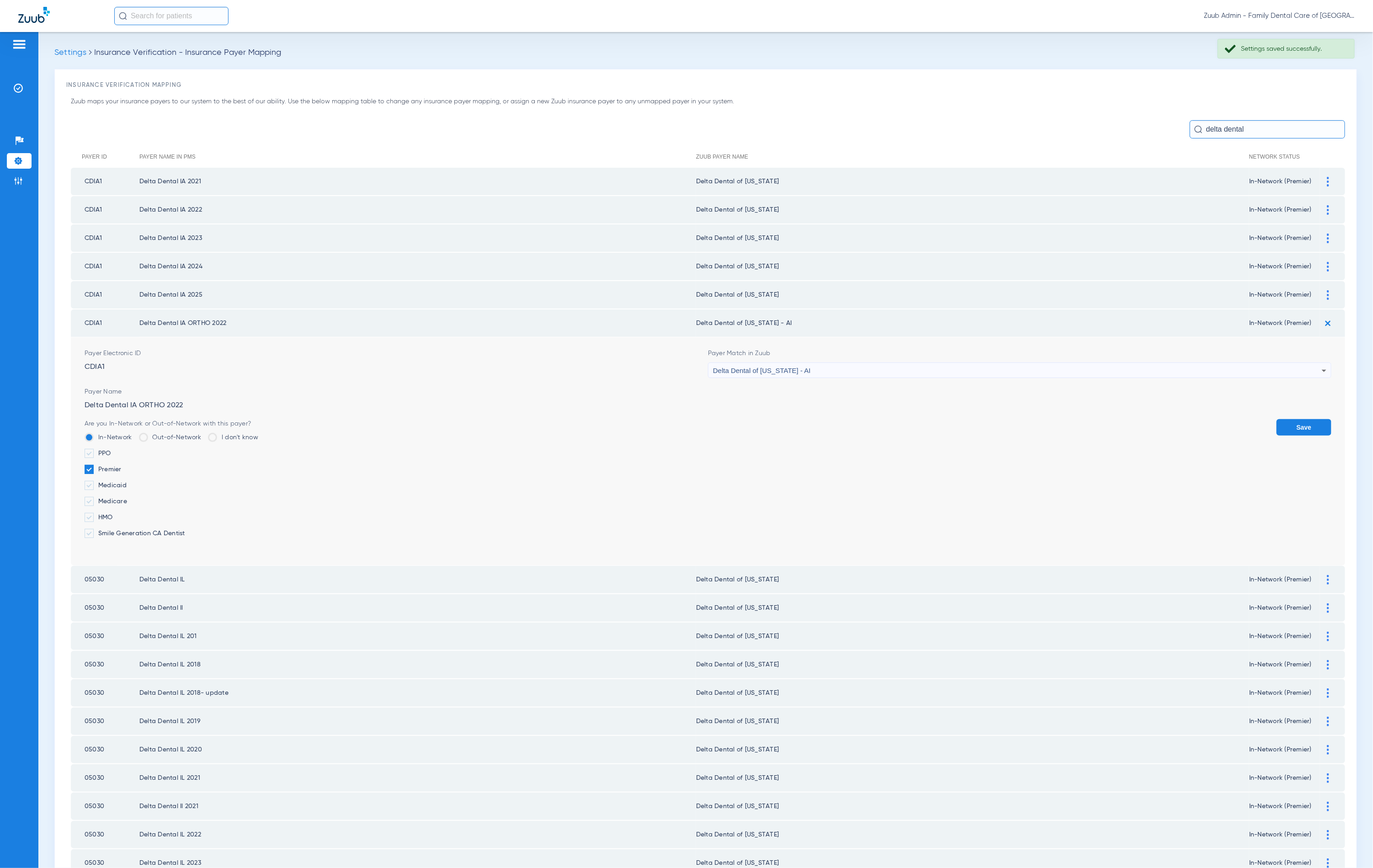
click at [925, 363] on div "Delta Dental of [US_STATE] - AI" at bounding box center [1017, 371] width 609 height 16
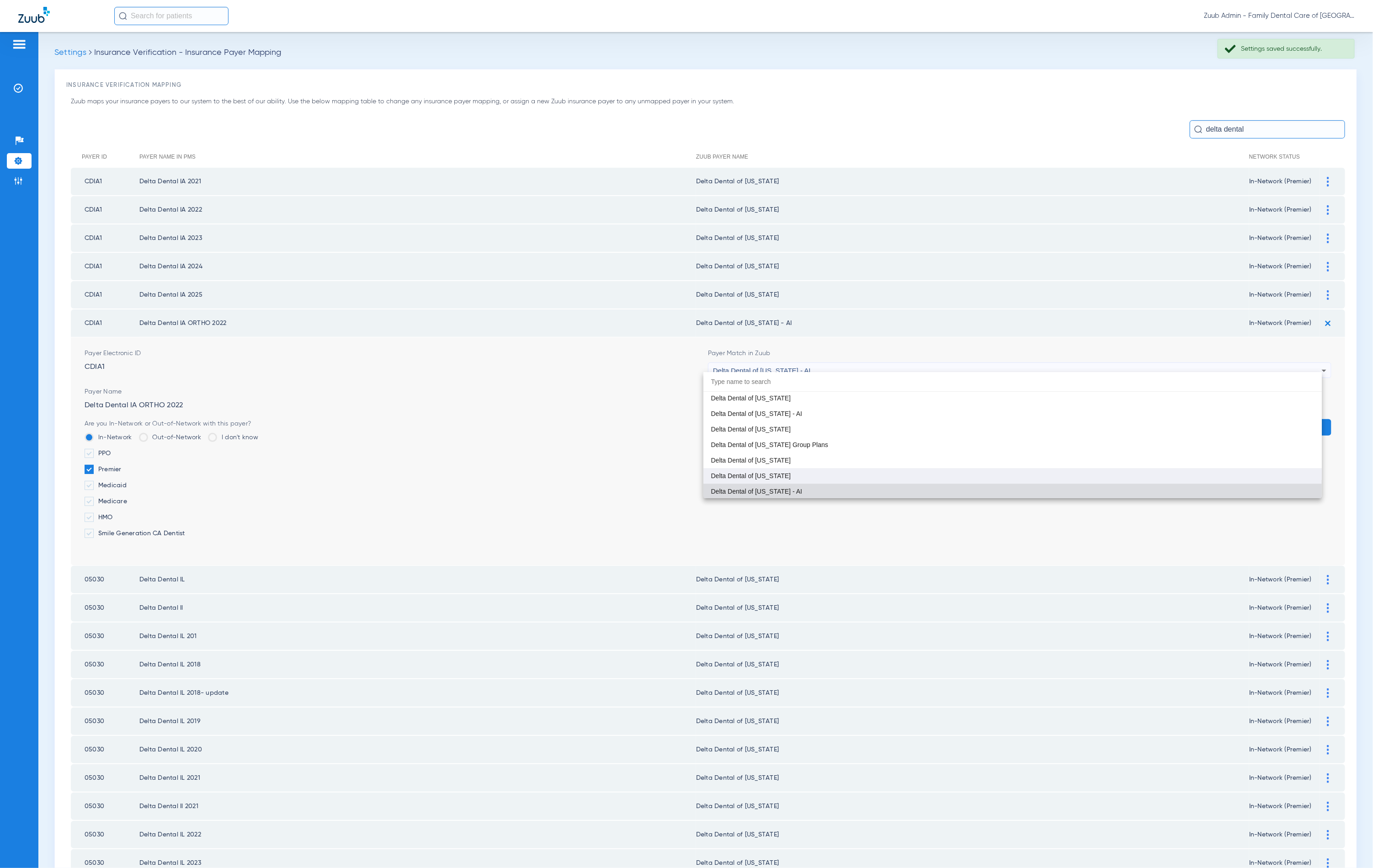
click at [844, 469] on mat-option "Delta Dental of [US_STATE]" at bounding box center [1013, 476] width 618 height 16
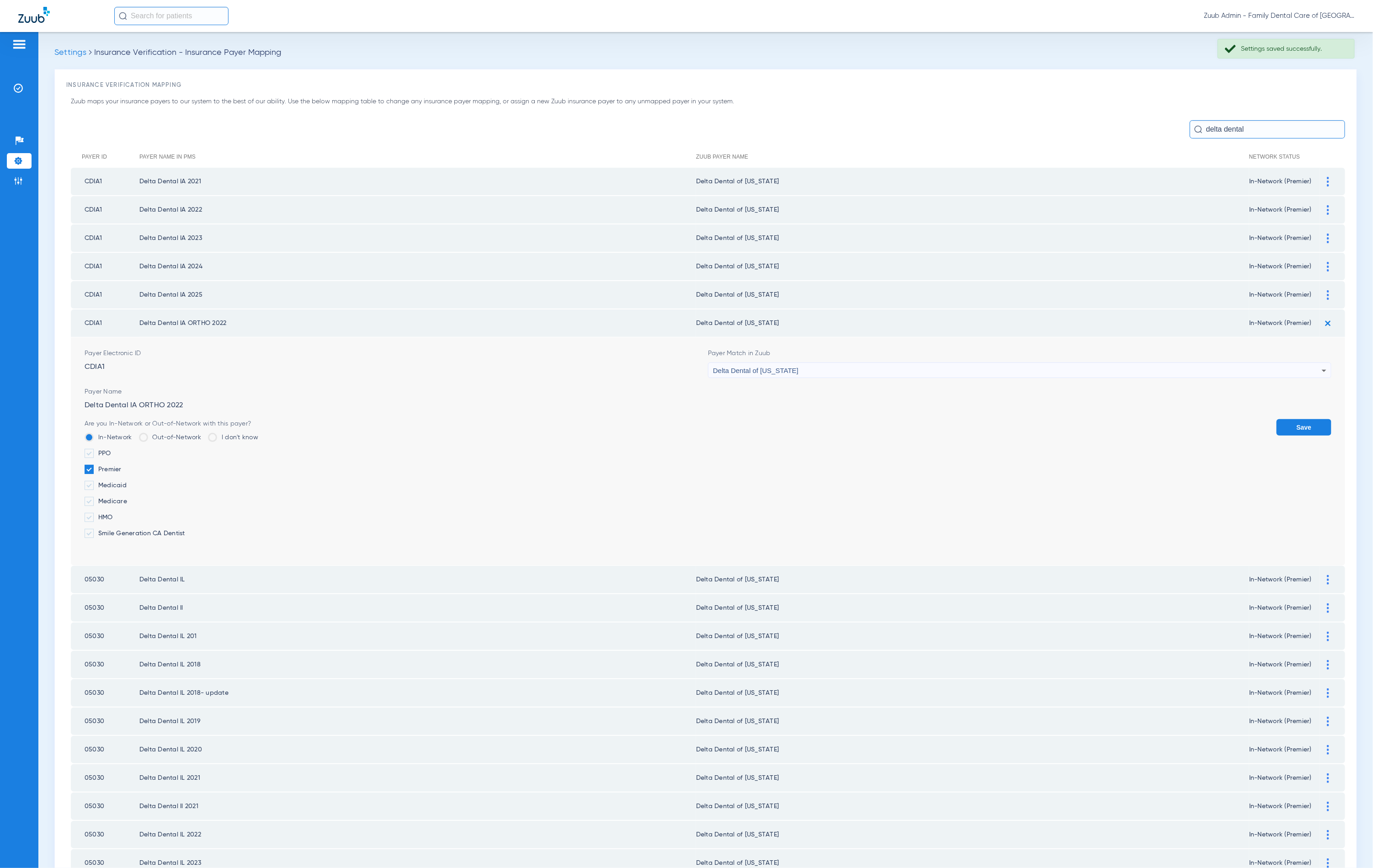
click at [1279, 425] on button "Save" at bounding box center [1304, 427] width 55 height 16
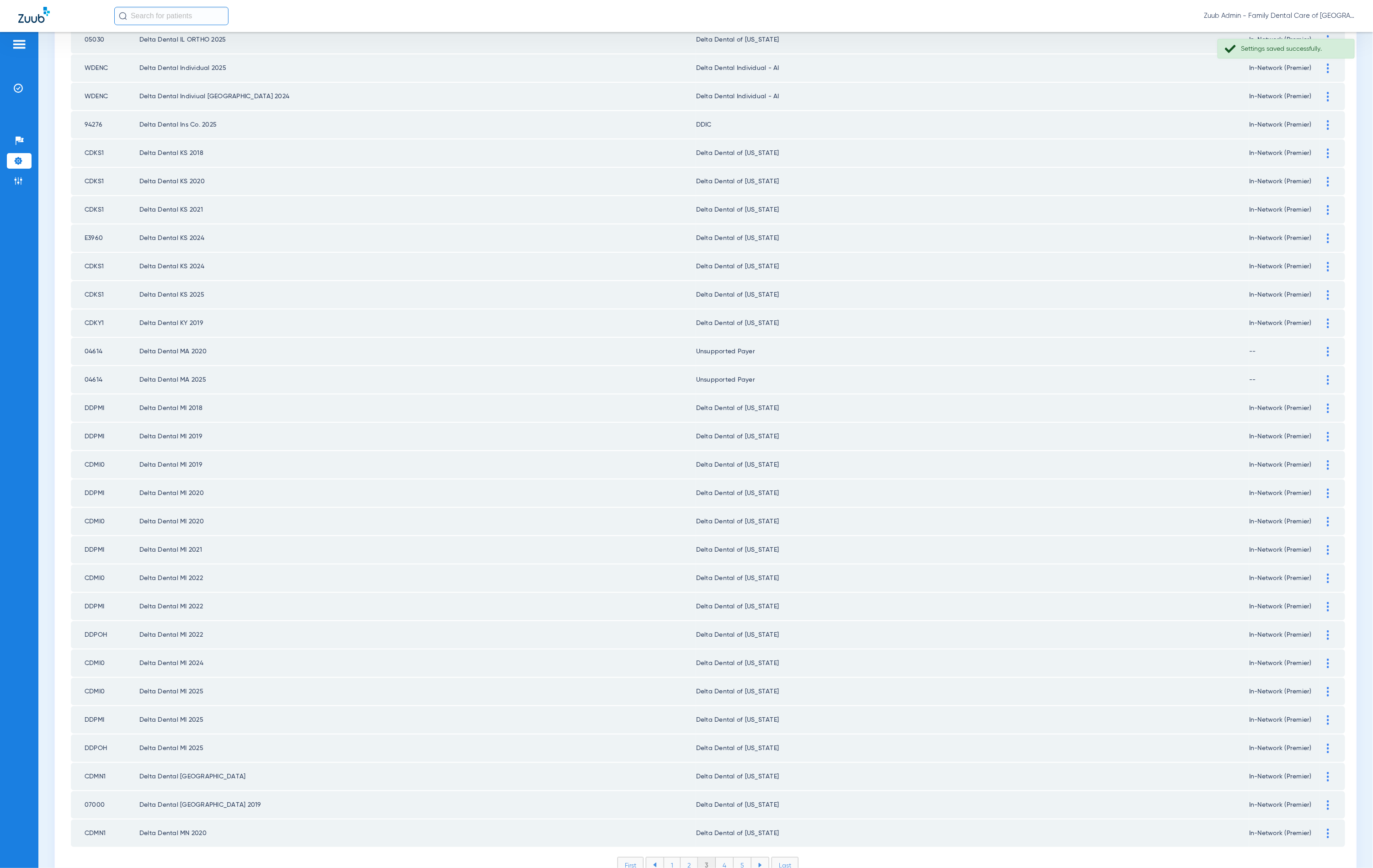
scroll to position [738, 0]
click at [719, 857] on li "4" at bounding box center [724, 864] width 18 height 16
click at [733, 857] on li "5" at bounding box center [742, 864] width 18 height 16
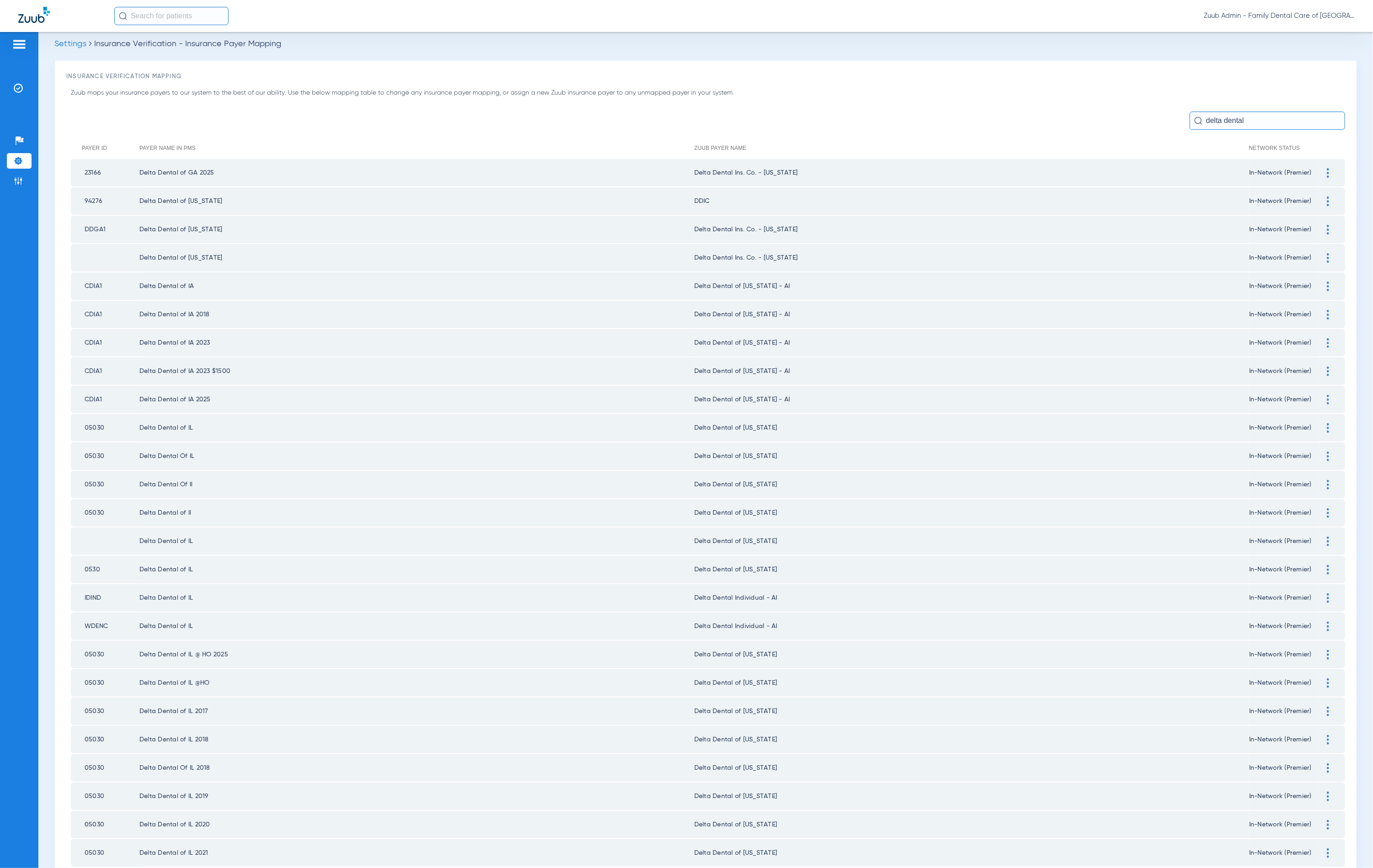
scroll to position [0, 0]
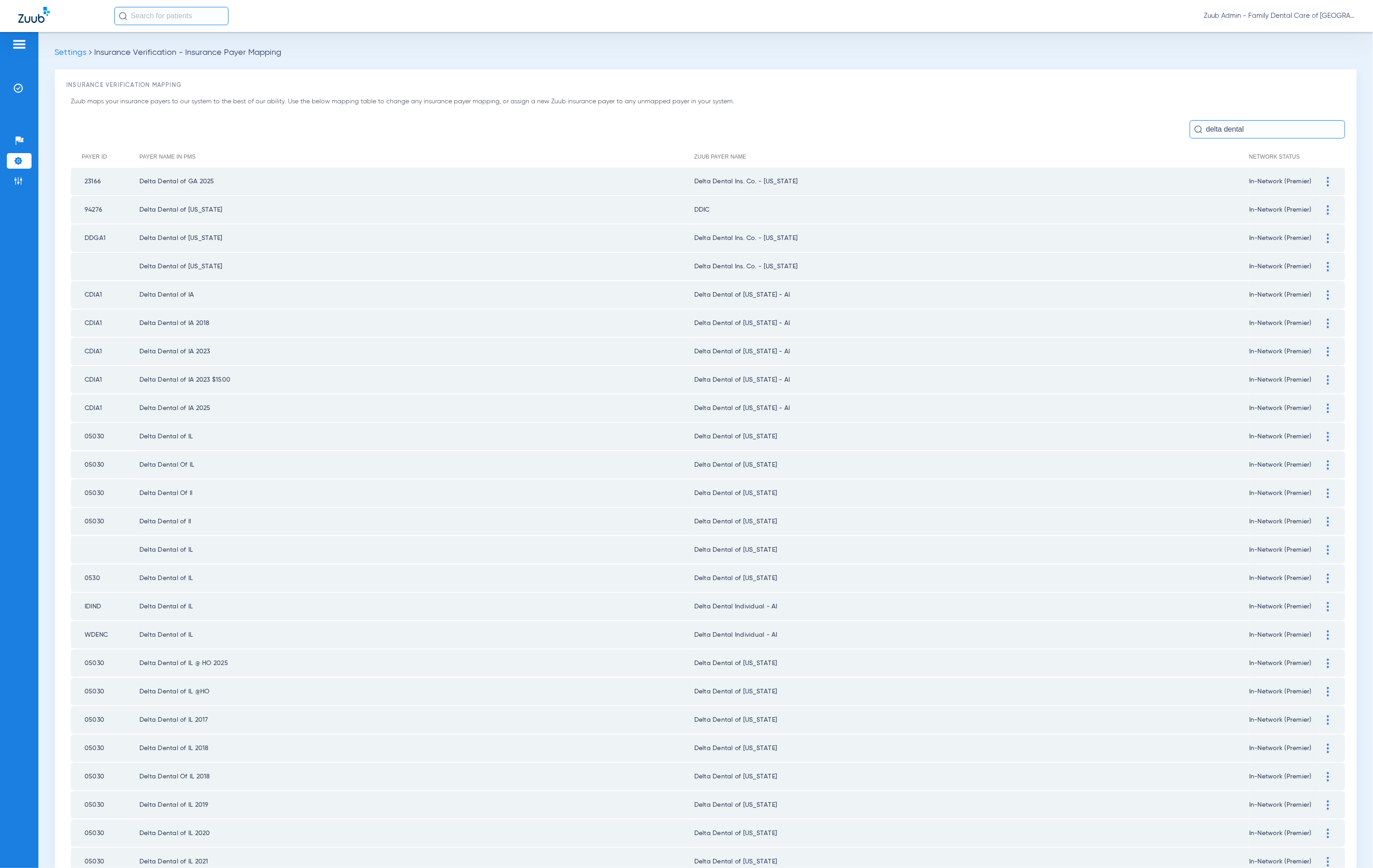
click at [1320, 294] on td at bounding box center [1333, 295] width 25 height 27
click at [1327, 291] on img at bounding box center [1328, 295] width 2 height 10
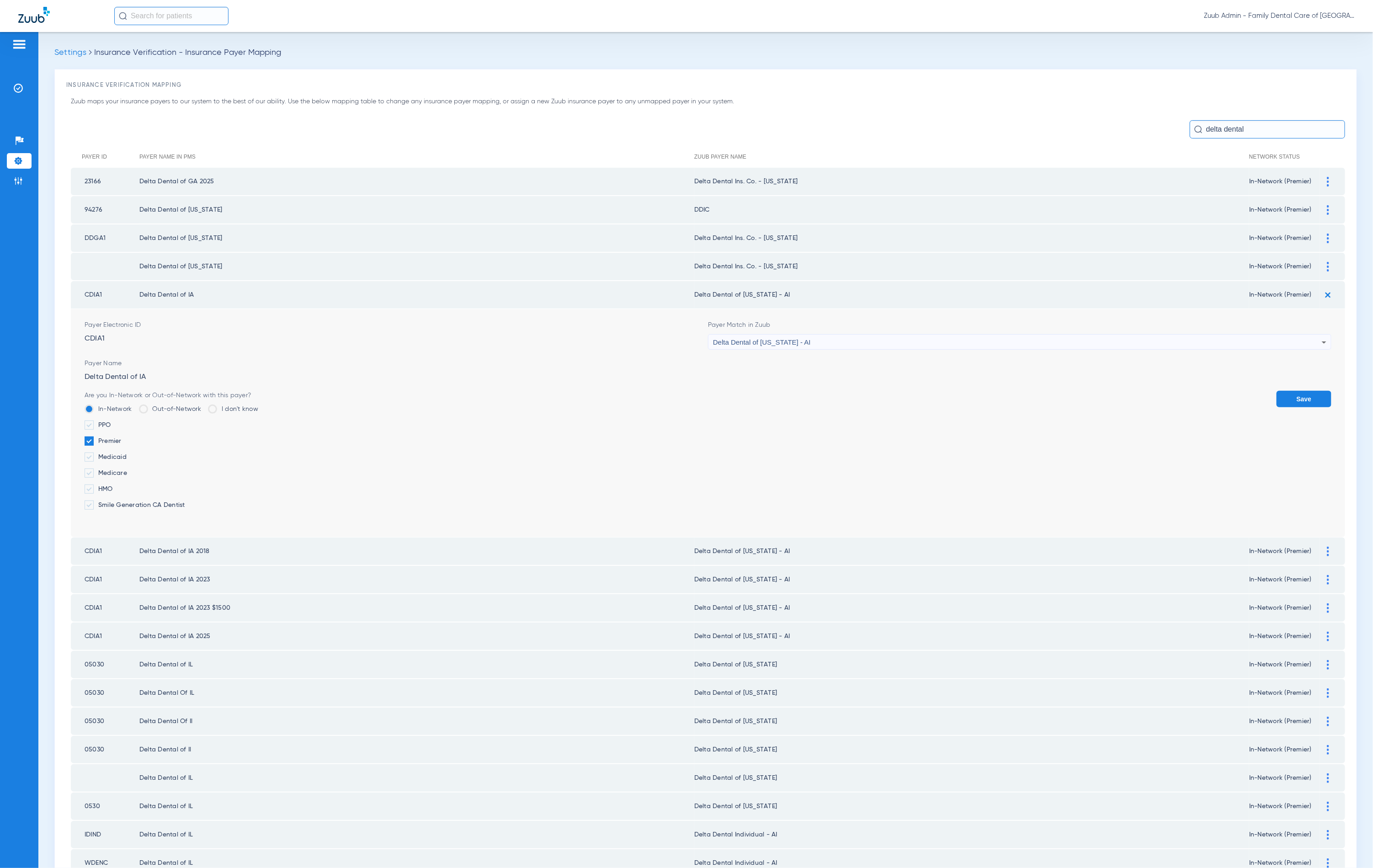
click at [777, 343] on div "Delta Dental of [US_STATE] - AI" at bounding box center [1017, 342] width 609 height 16
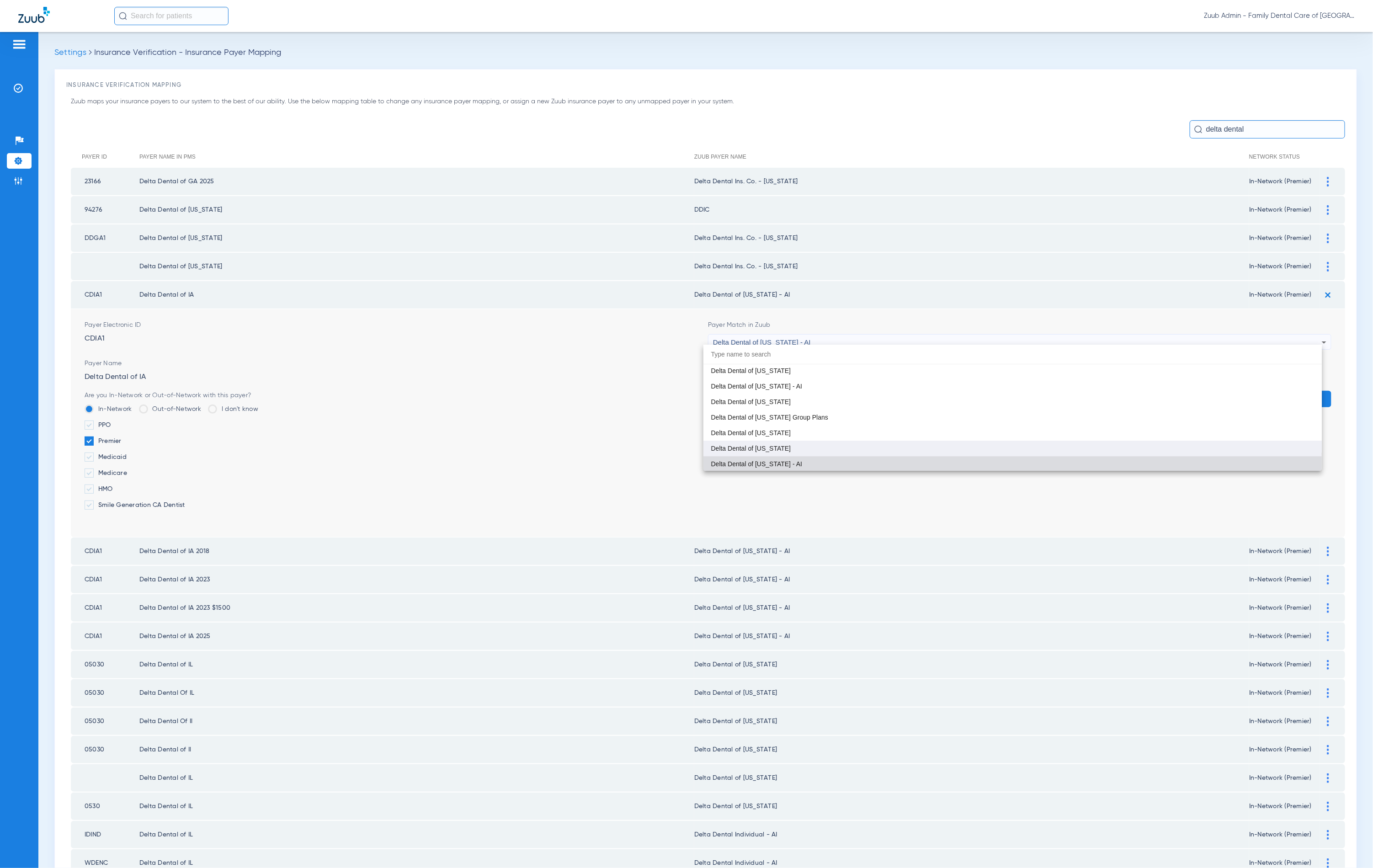
click at [776, 450] on mat-option "Delta Dental of [US_STATE]" at bounding box center [1013, 448] width 618 height 16
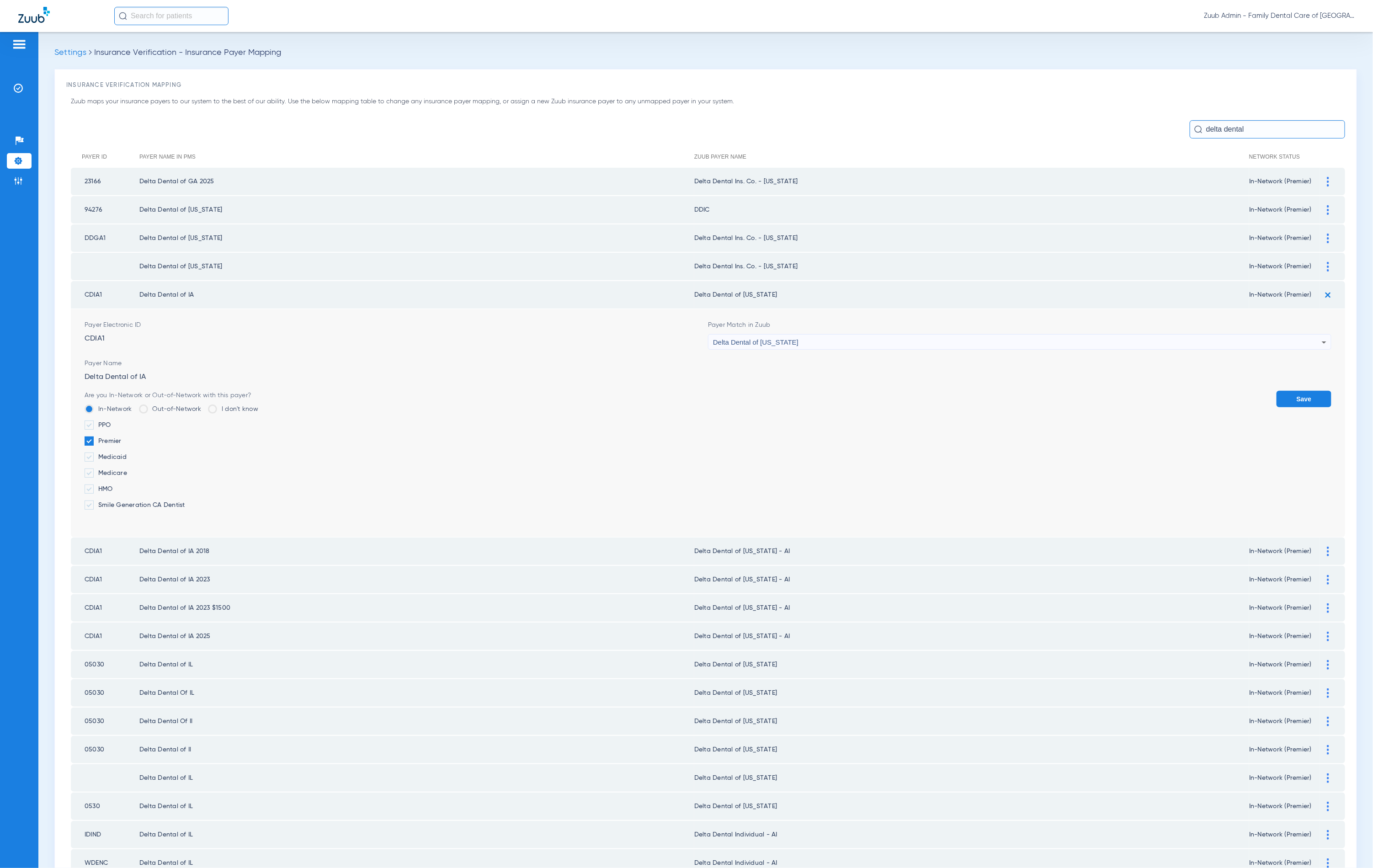
click at [1276, 401] on button "Save" at bounding box center [1304, 398] width 55 height 16
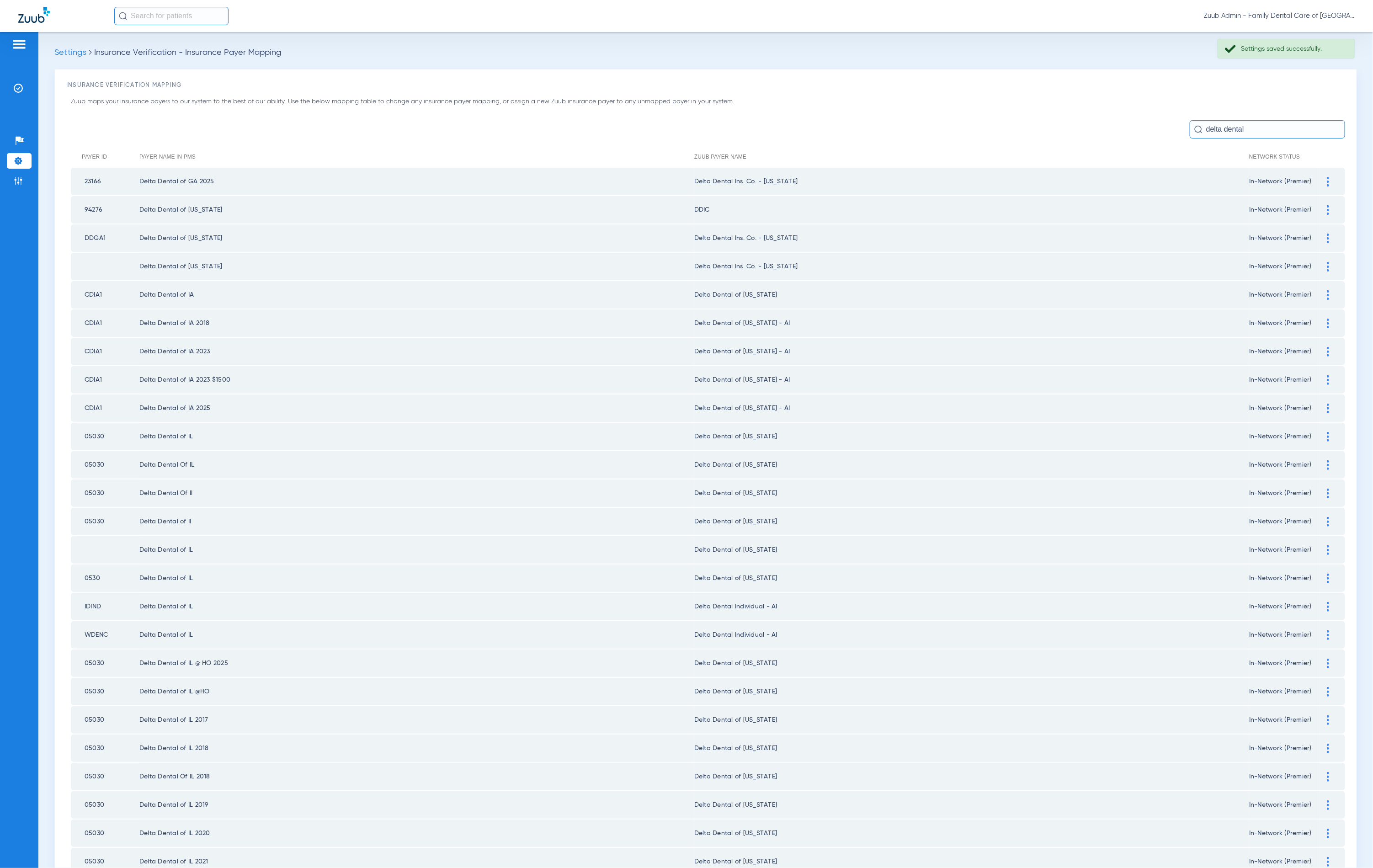
click at [1327, 319] on img at bounding box center [1328, 324] width 2 height 10
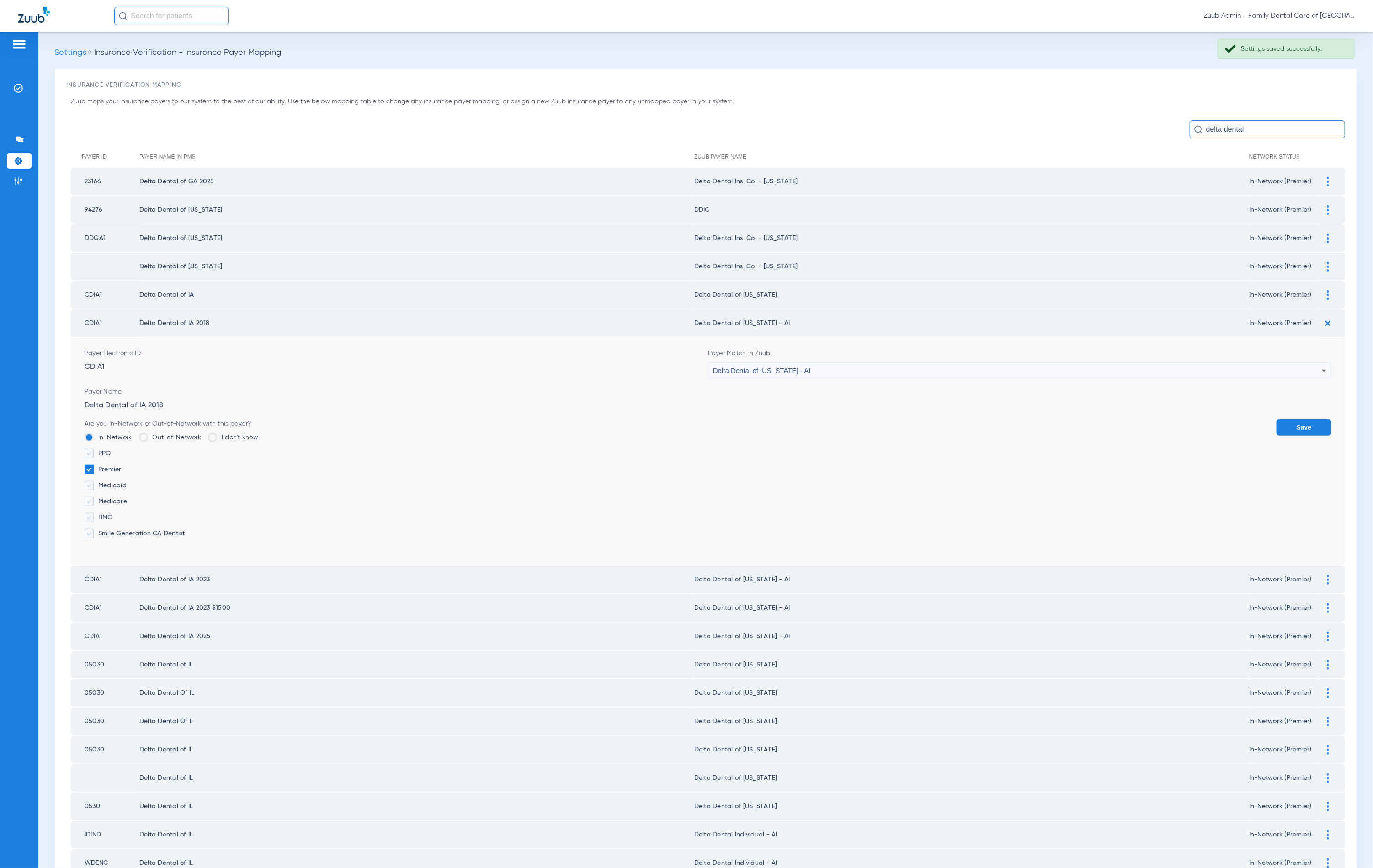
click at [874, 365] on div "Delta Dental of [US_STATE] - AI" at bounding box center [1017, 371] width 609 height 16
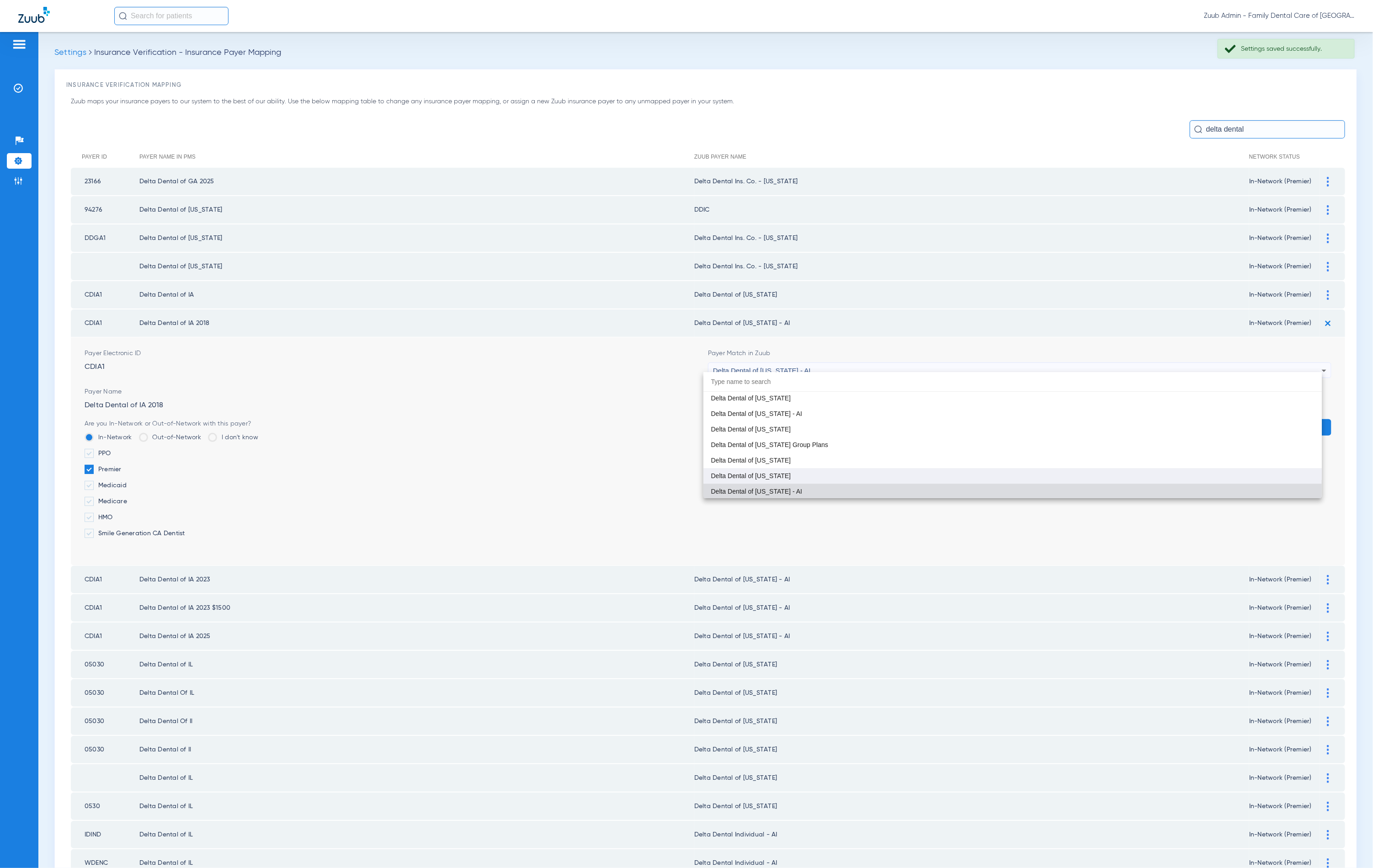
click at [812, 469] on mat-option "Delta Dental of [US_STATE]" at bounding box center [1013, 476] width 618 height 16
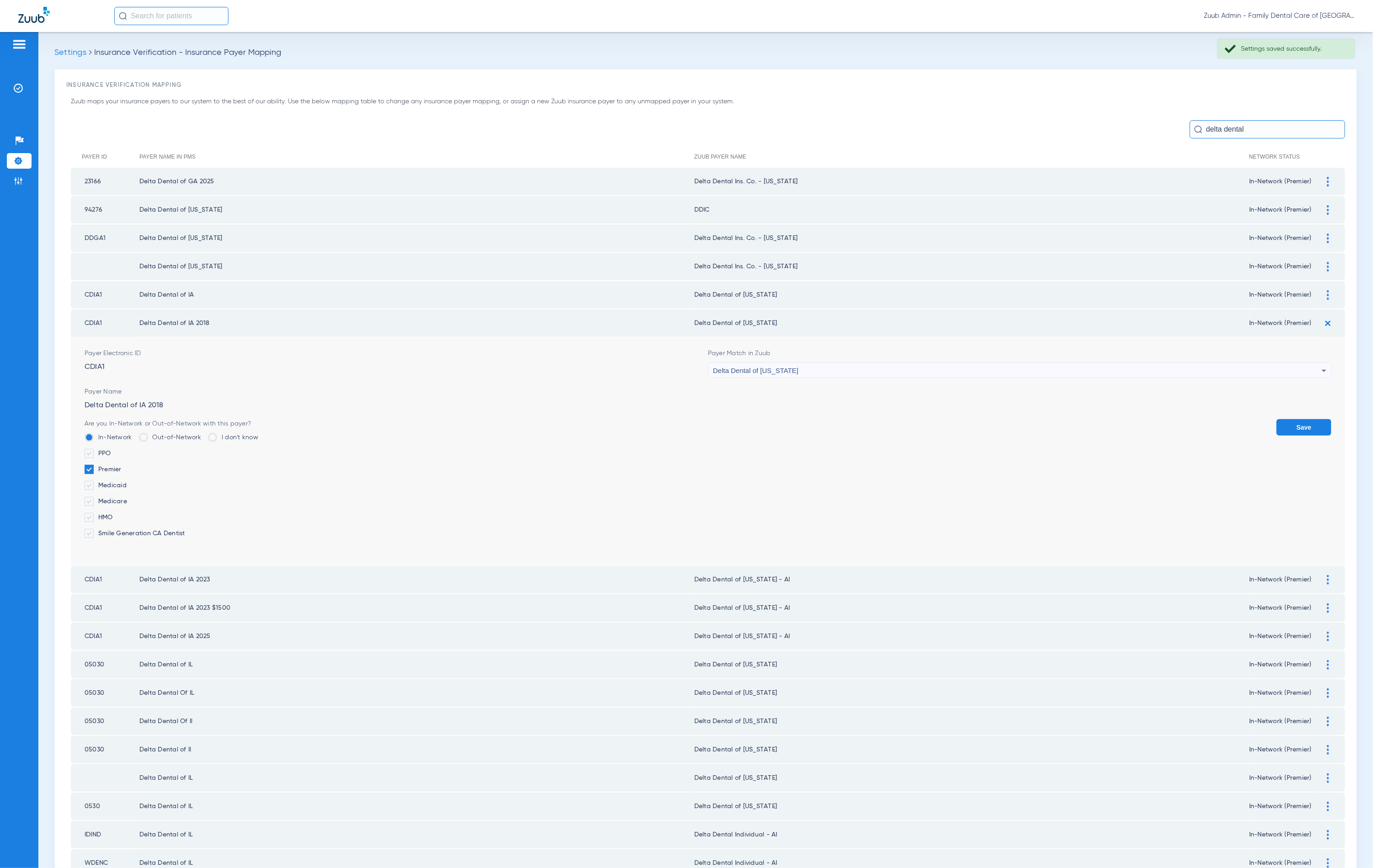
click at [1277, 419] on button "Save" at bounding box center [1304, 427] width 55 height 16
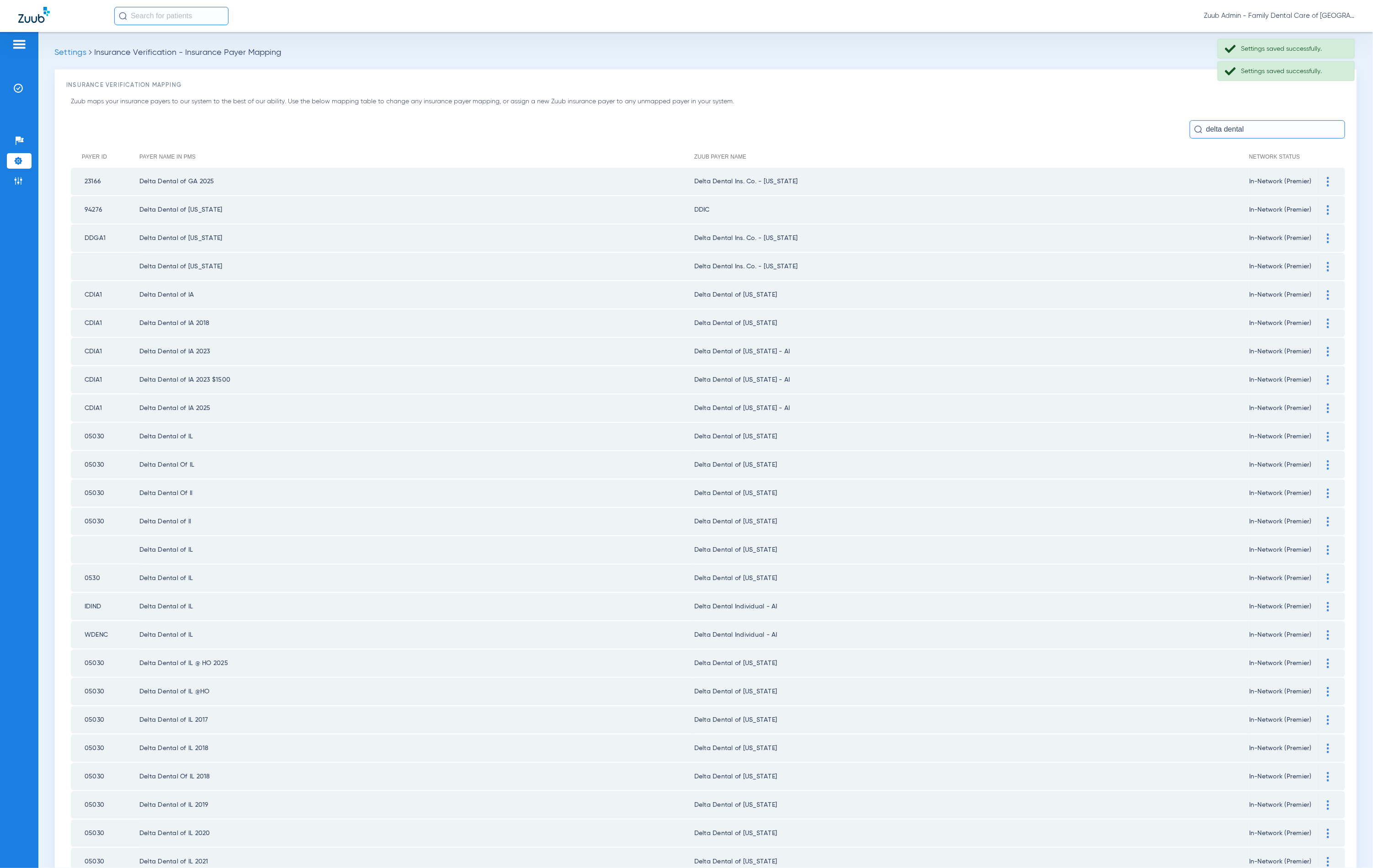
click at [1320, 348] on div at bounding box center [1328, 352] width 16 height 10
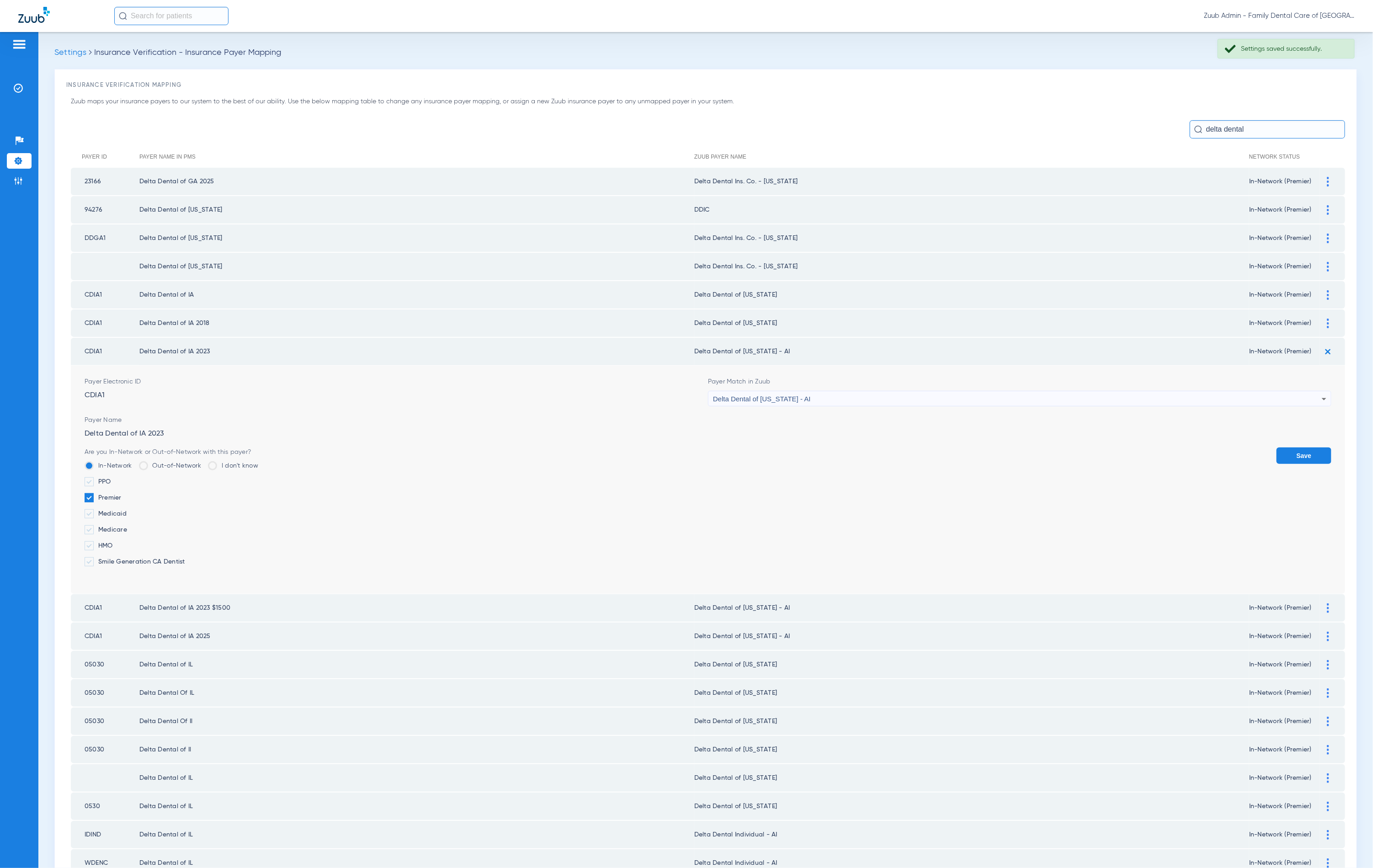
click at [814, 396] on div "Delta Dental of [US_STATE] - AI" at bounding box center [1017, 399] width 609 height 16
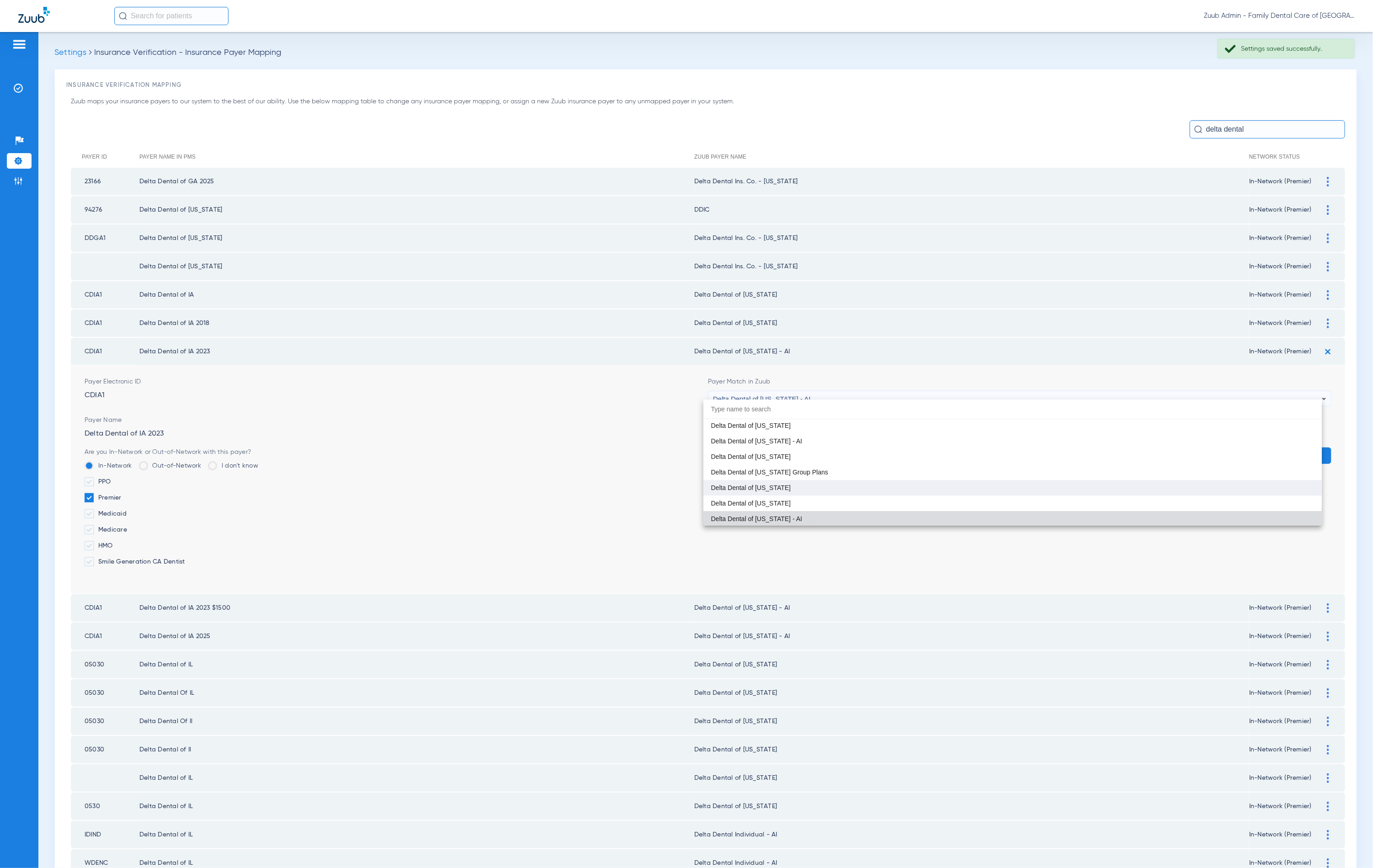
click at [791, 494] on mat-option "Delta Dental of [US_STATE]" at bounding box center [1013, 488] width 618 height 16
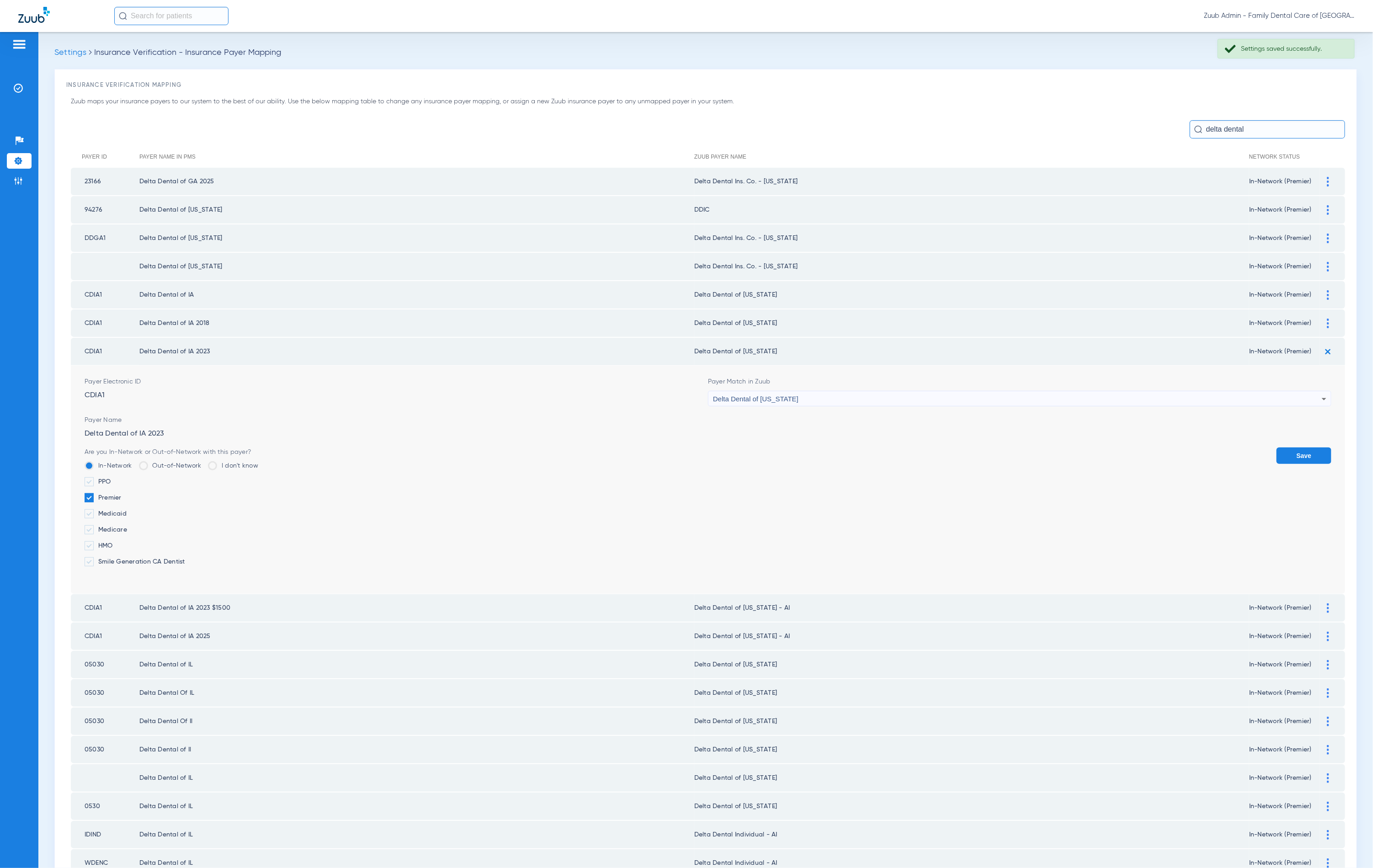
click at [792, 397] on div "Delta Dental of [US_STATE]" at bounding box center [1017, 399] width 609 height 16
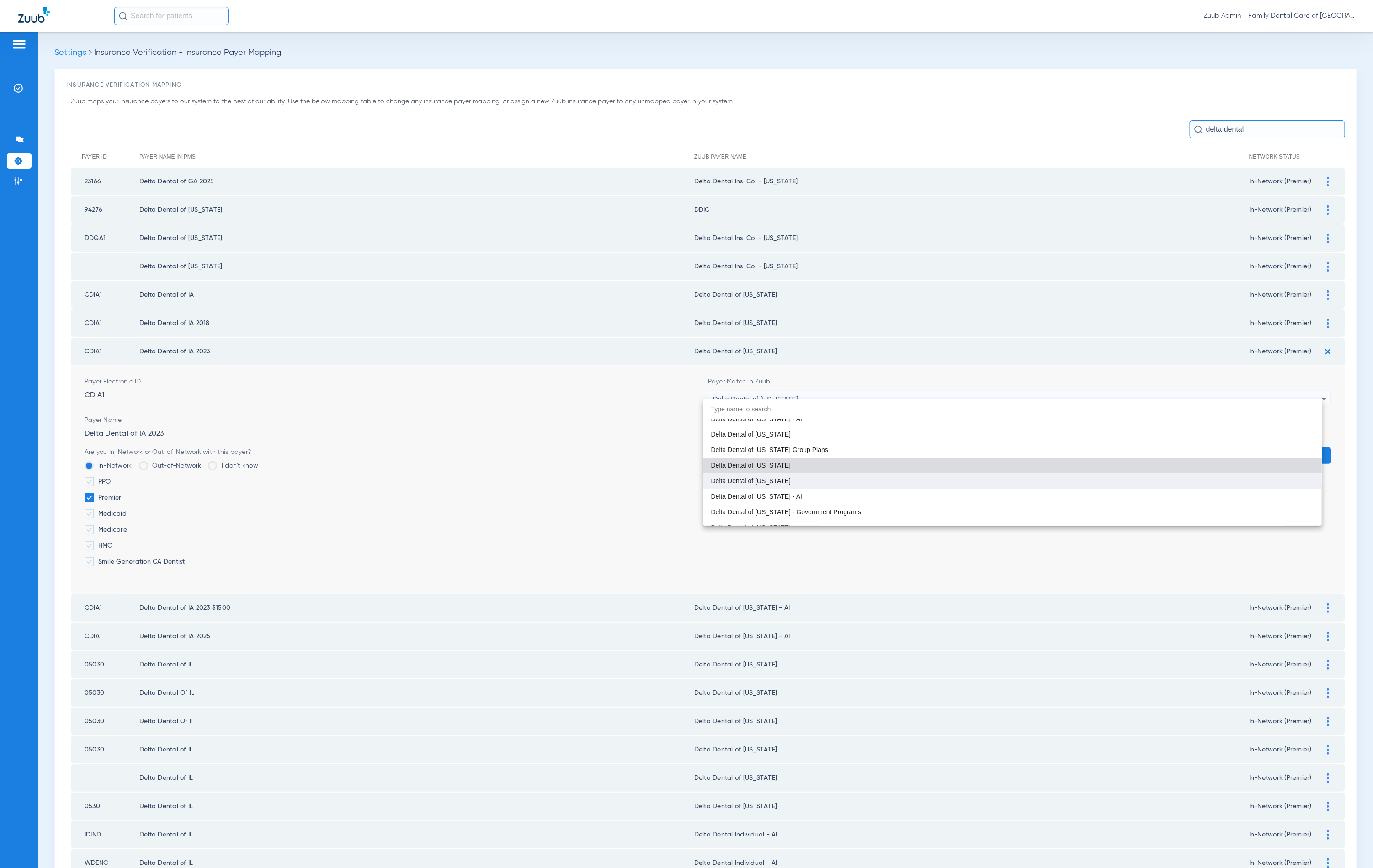
scroll to position [2125, 0]
click at [789, 477] on mat-option "Delta Dental of [US_STATE]" at bounding box center [1013, 478] width 618 height 16
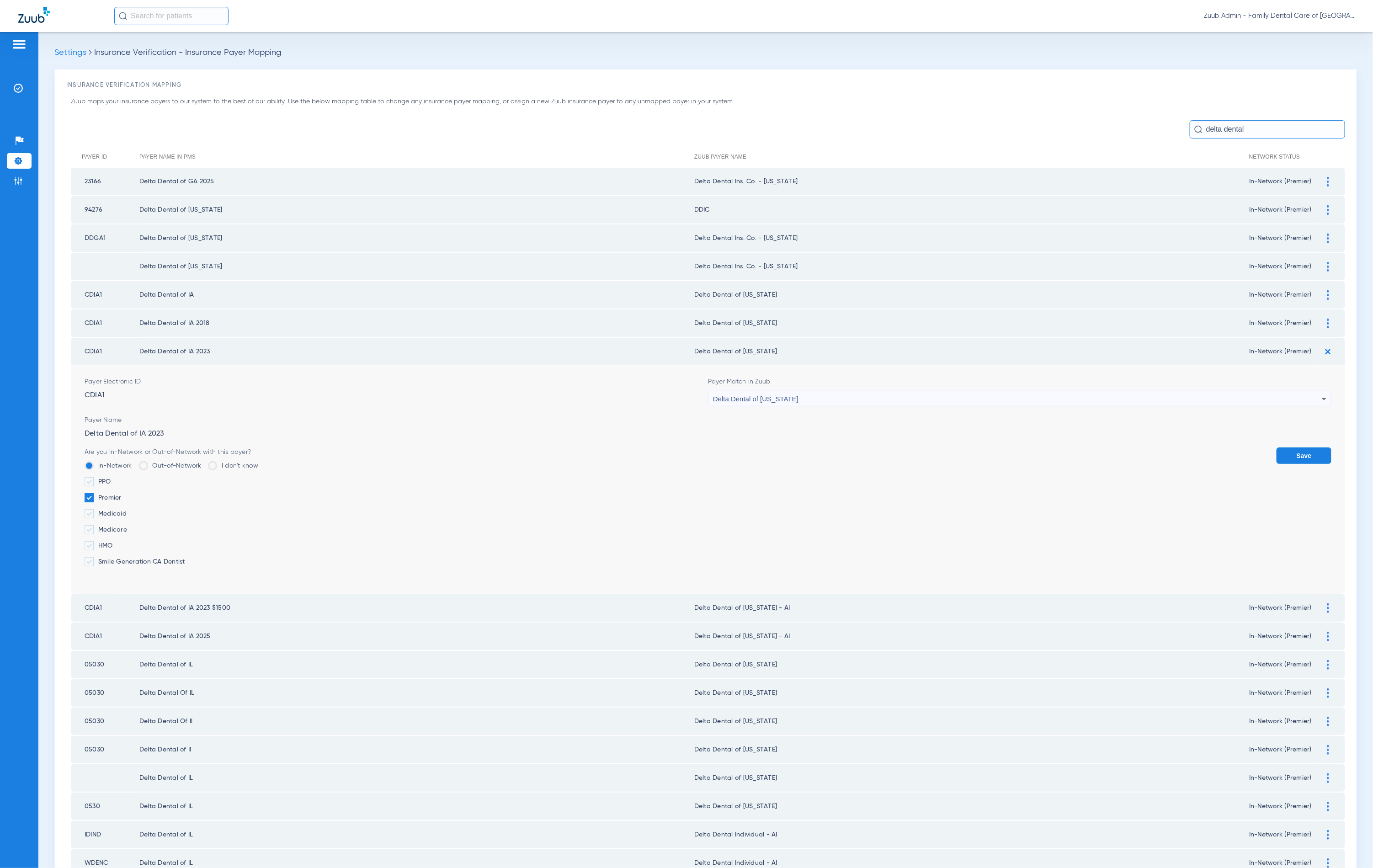
click at [1310, 453] on button "Save" at bounding box center [1304, 456] width 55 height 16
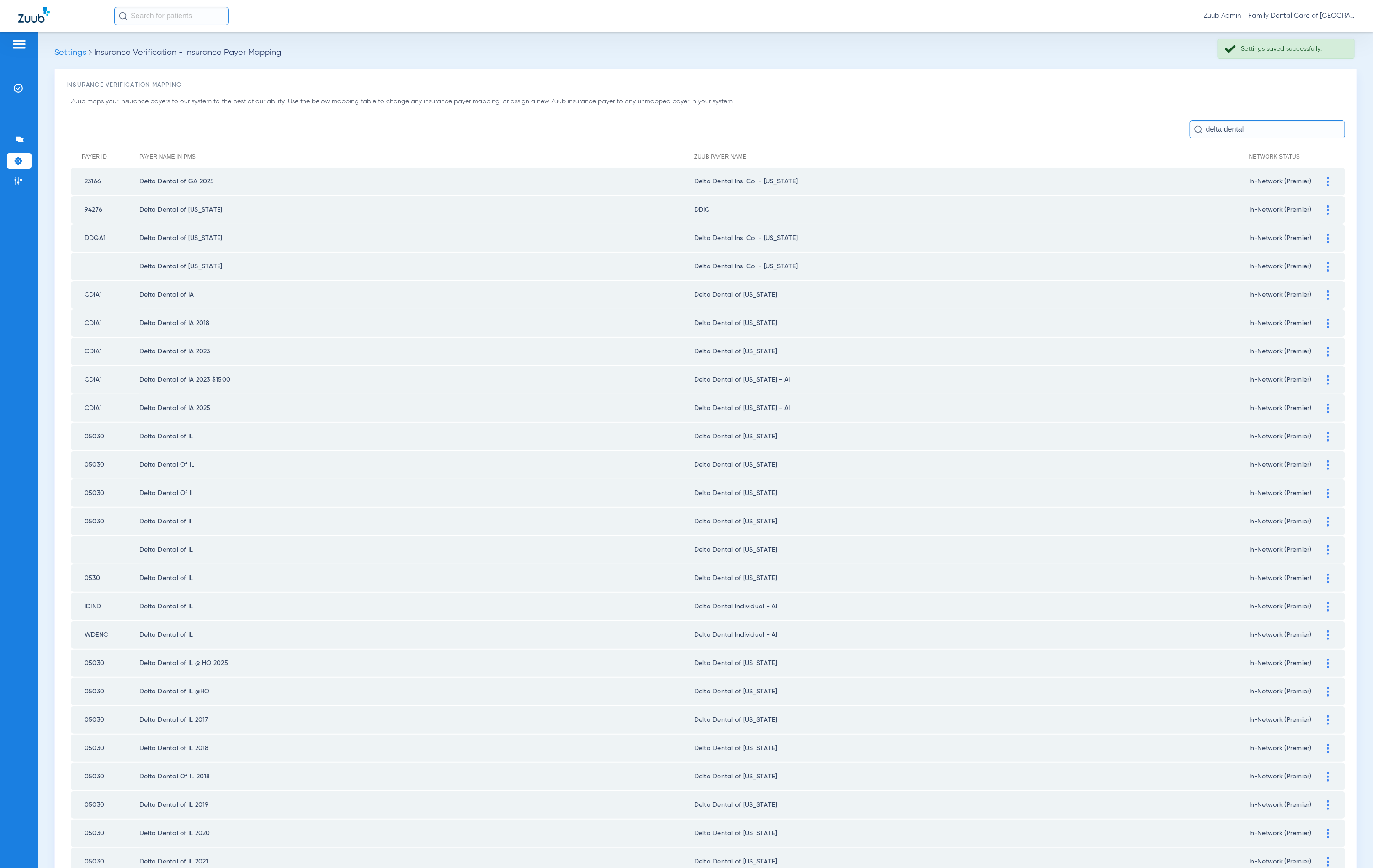
click at [1327, 375] on img at bounding box center [1328, 380] width 2 height 10
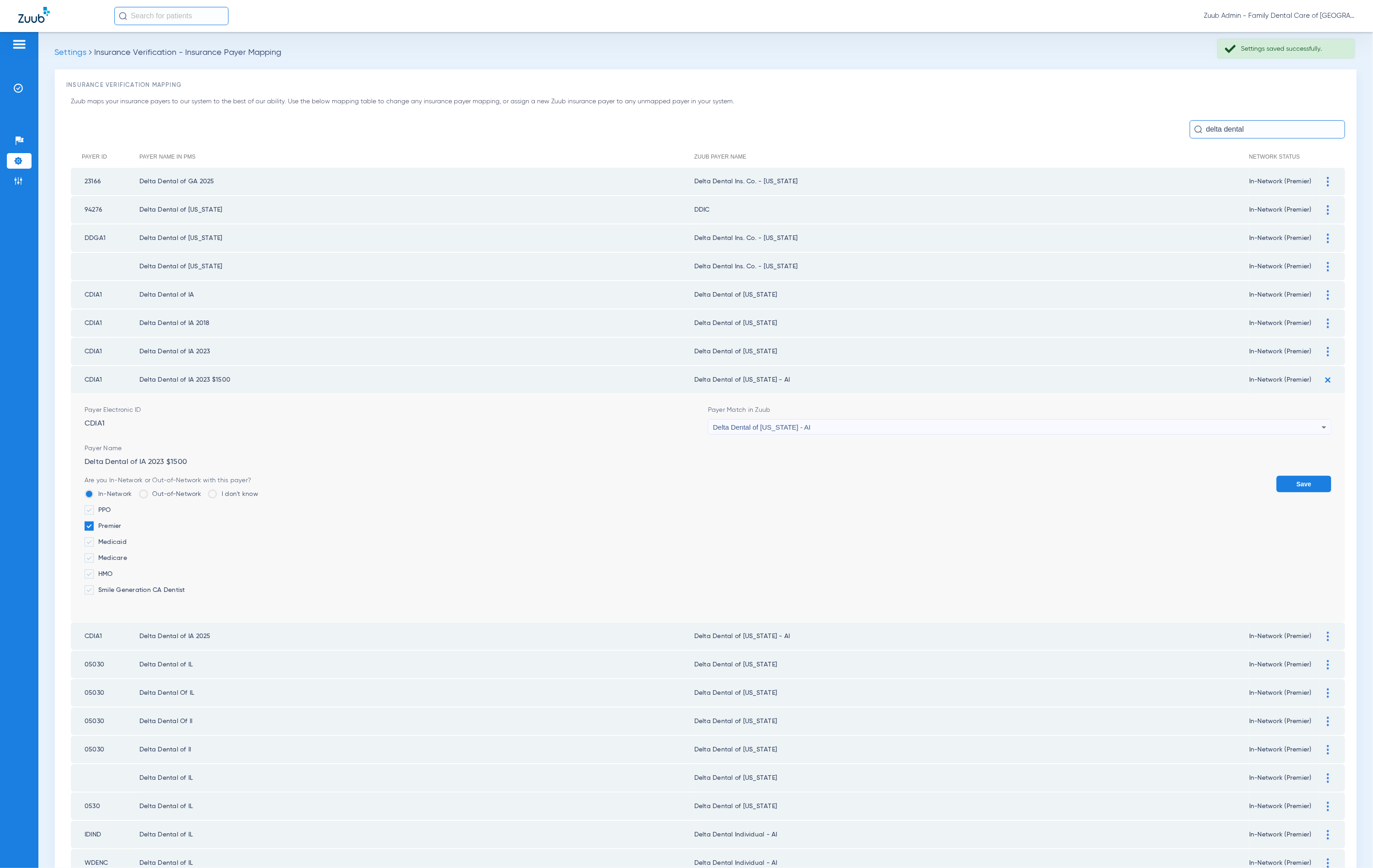
click at [784, 420] on div "Delta Dental of [US_STATE] - AI" at bounding box center [1017, 427] width 609 height 16
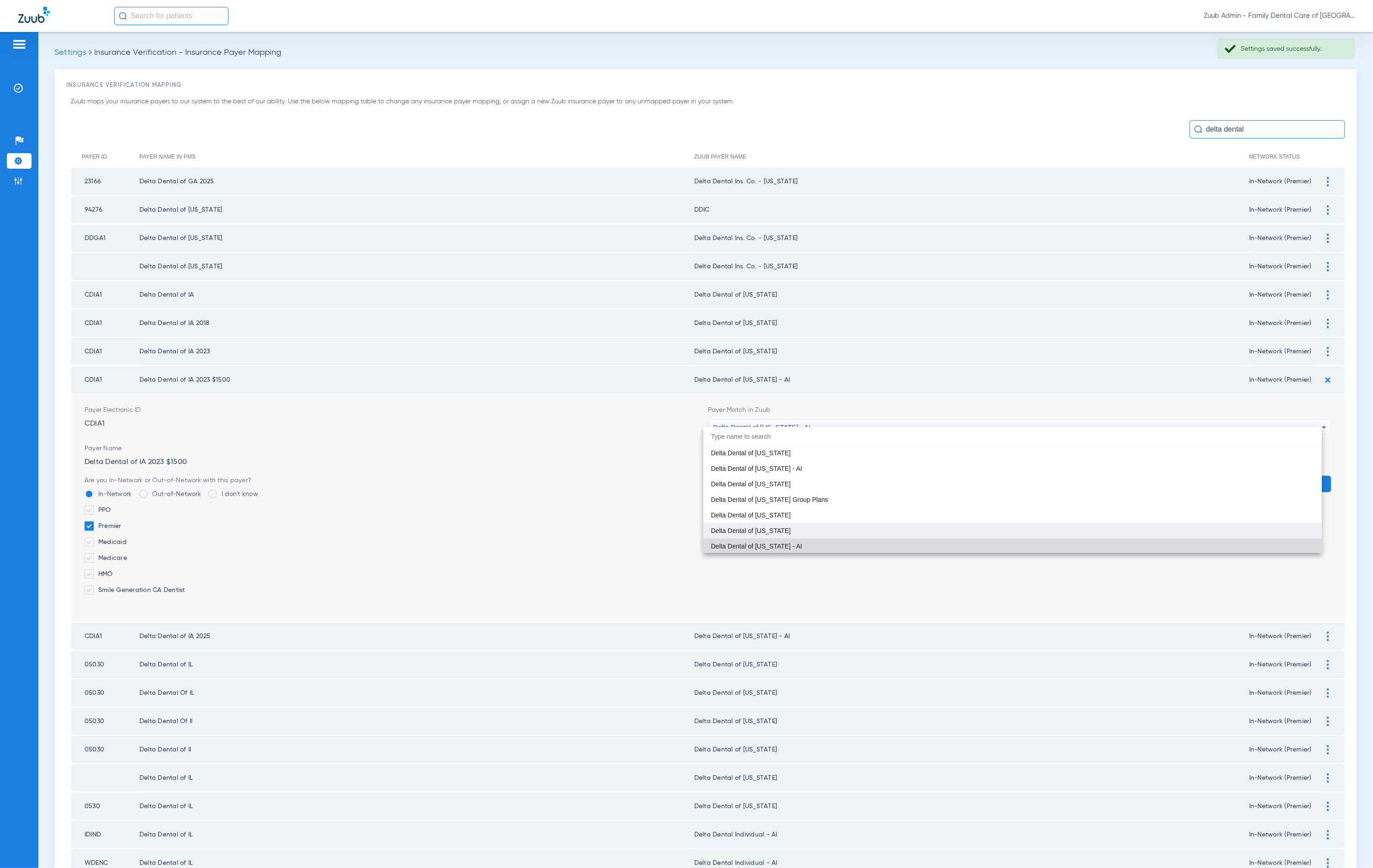
click at [781, 525] on mat-option "Delta Dental of [US_STATE]" at bounding box center [1013, 531] width 618 height 16
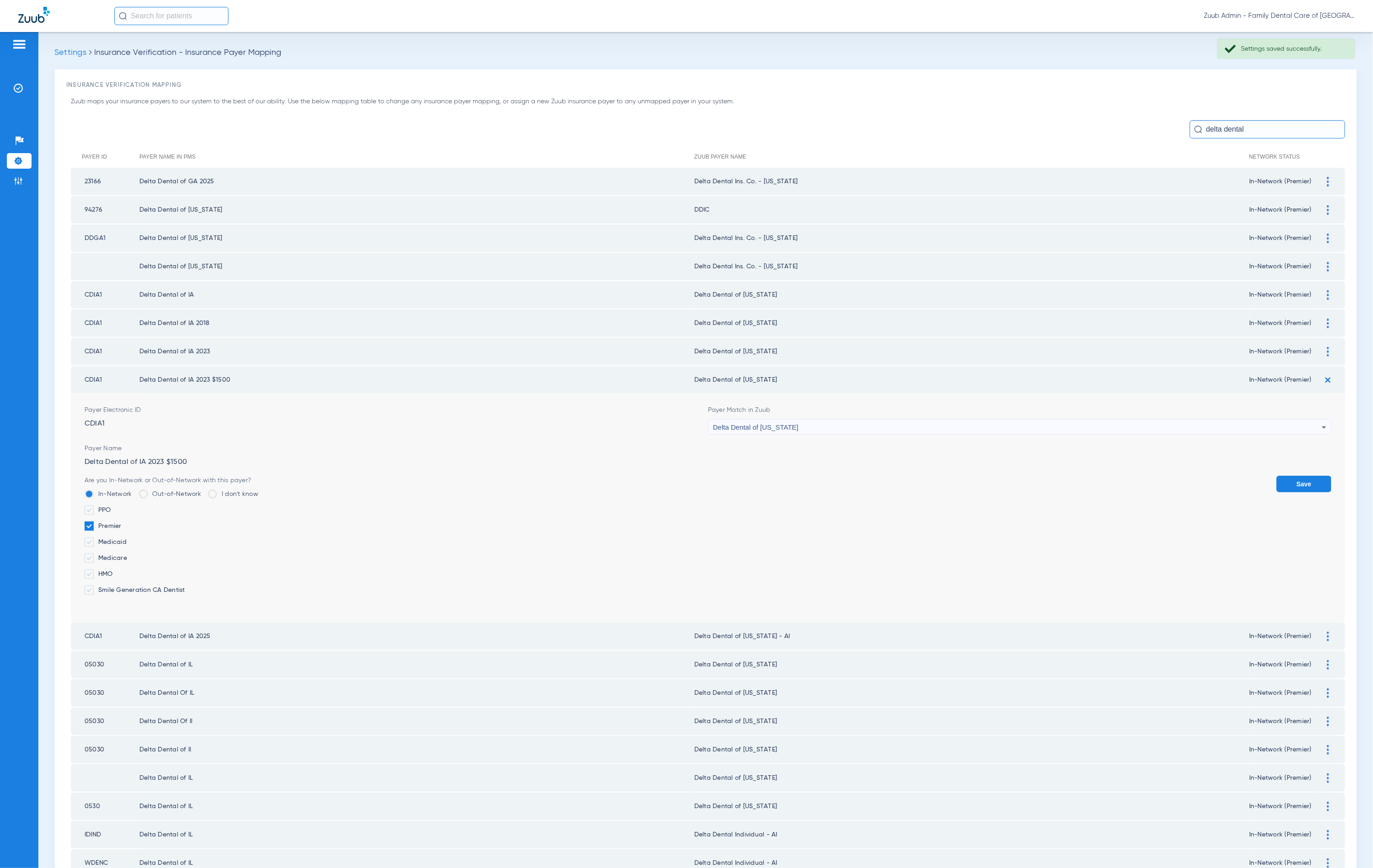
click at [1295, 480] on button "Save" at bounding box center [1304, 484] width 55 height 16
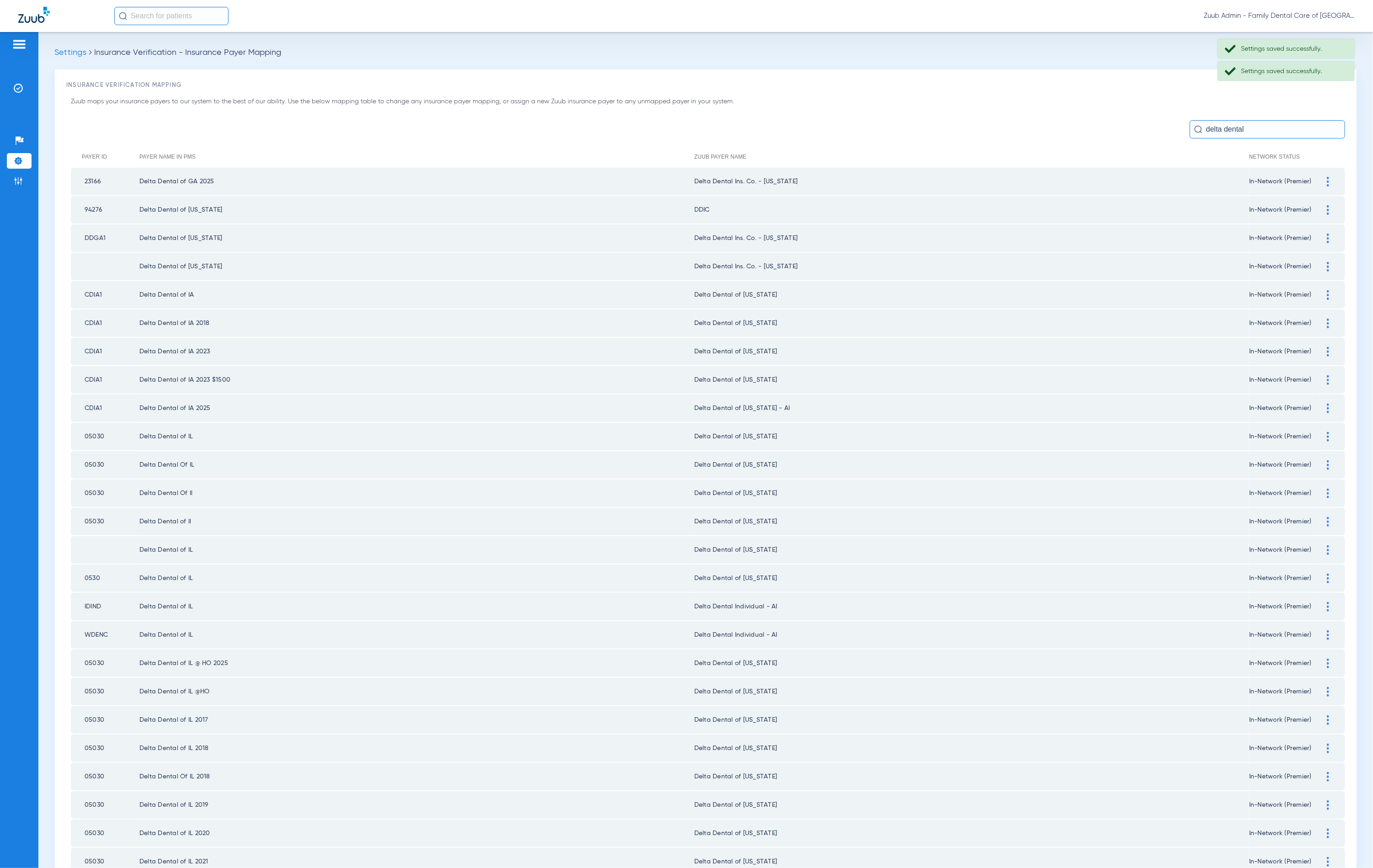
click at [1320, 405] on td at bounding box center [1333, 408] width 25 height 27
click at [1327, 403] on img at bounding box center [1328, 408] width 2 height 10
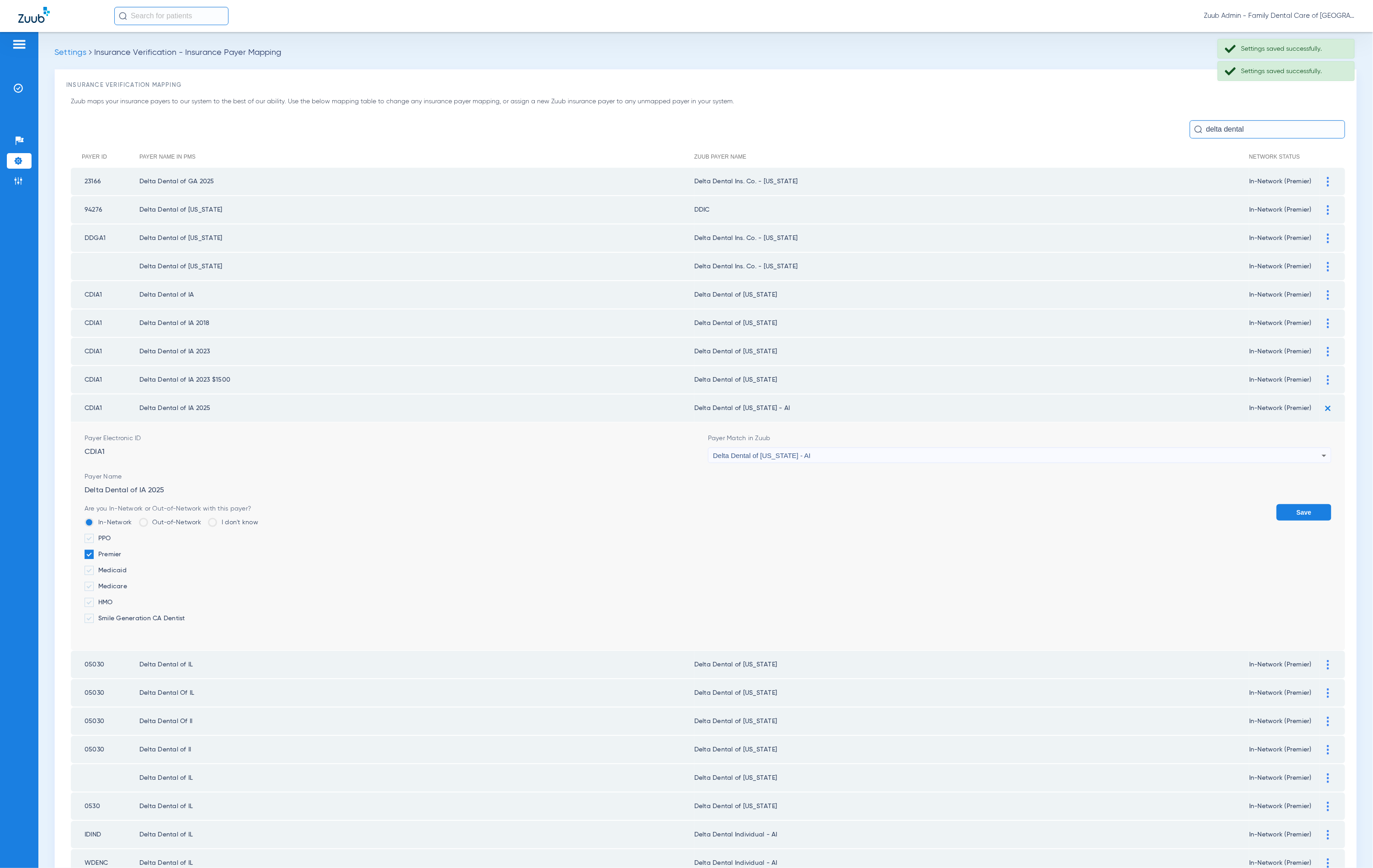
click at [764, 451] on span "Delta Dental of [US_STATE] - AI" at bounding box center [762, 455] width 98 height 8
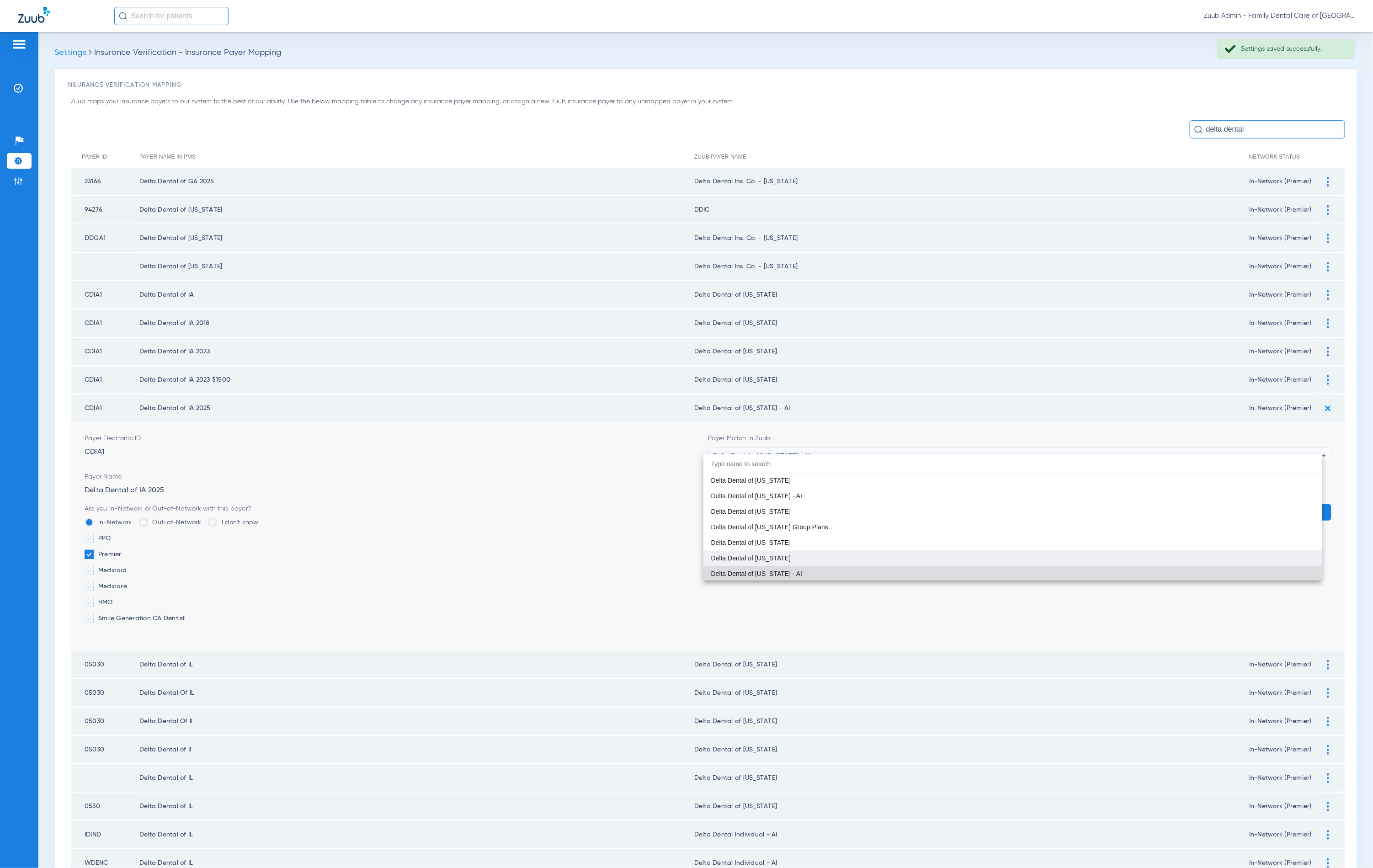
click at [813, 563] on mat-option "Delta Dental of [US_STATE]" at bounding box center [1013, 558] width 618 height 16
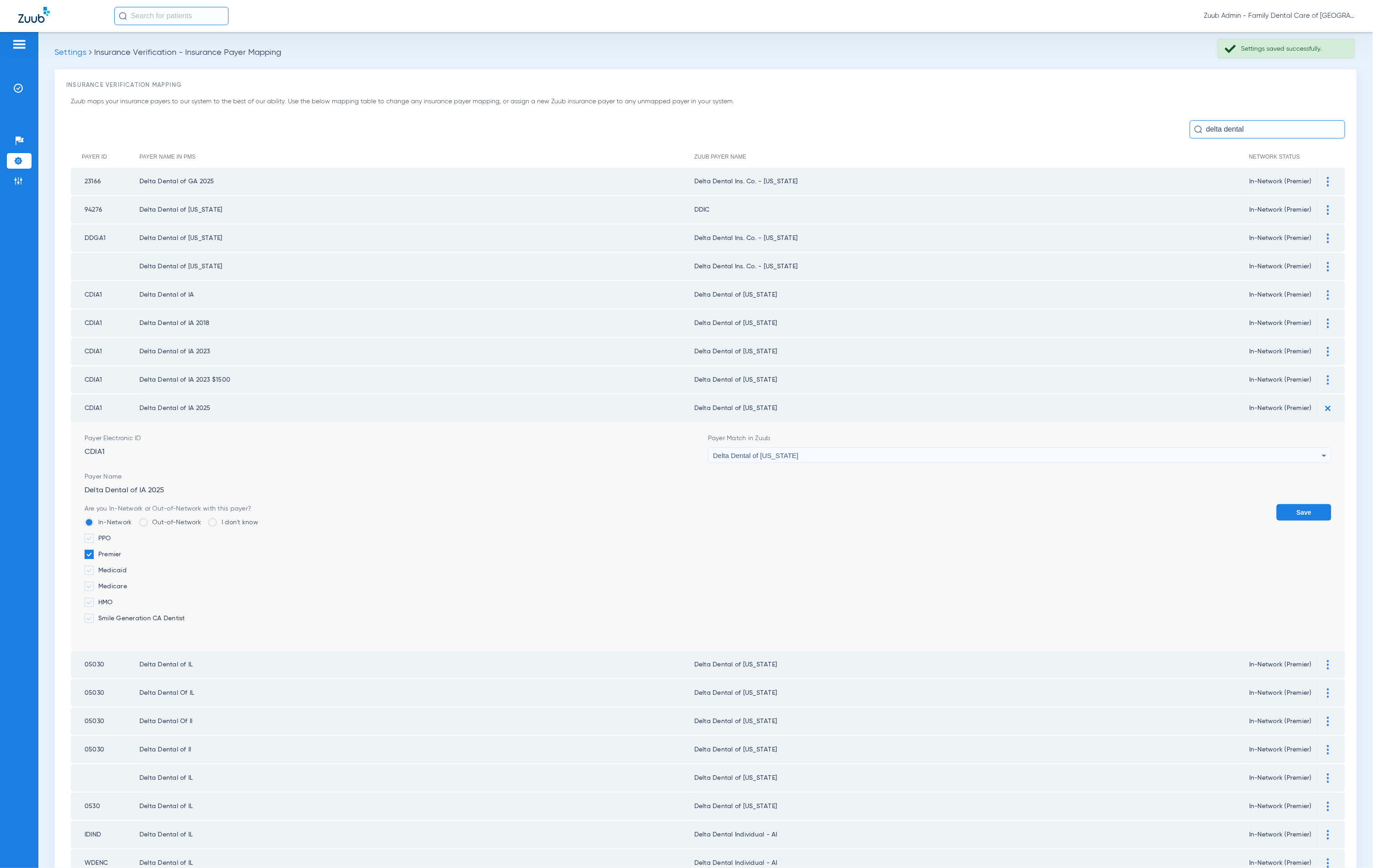
click at [1276, 508] on button "Save" at bounding box center [1304, 512] width 55 height 16
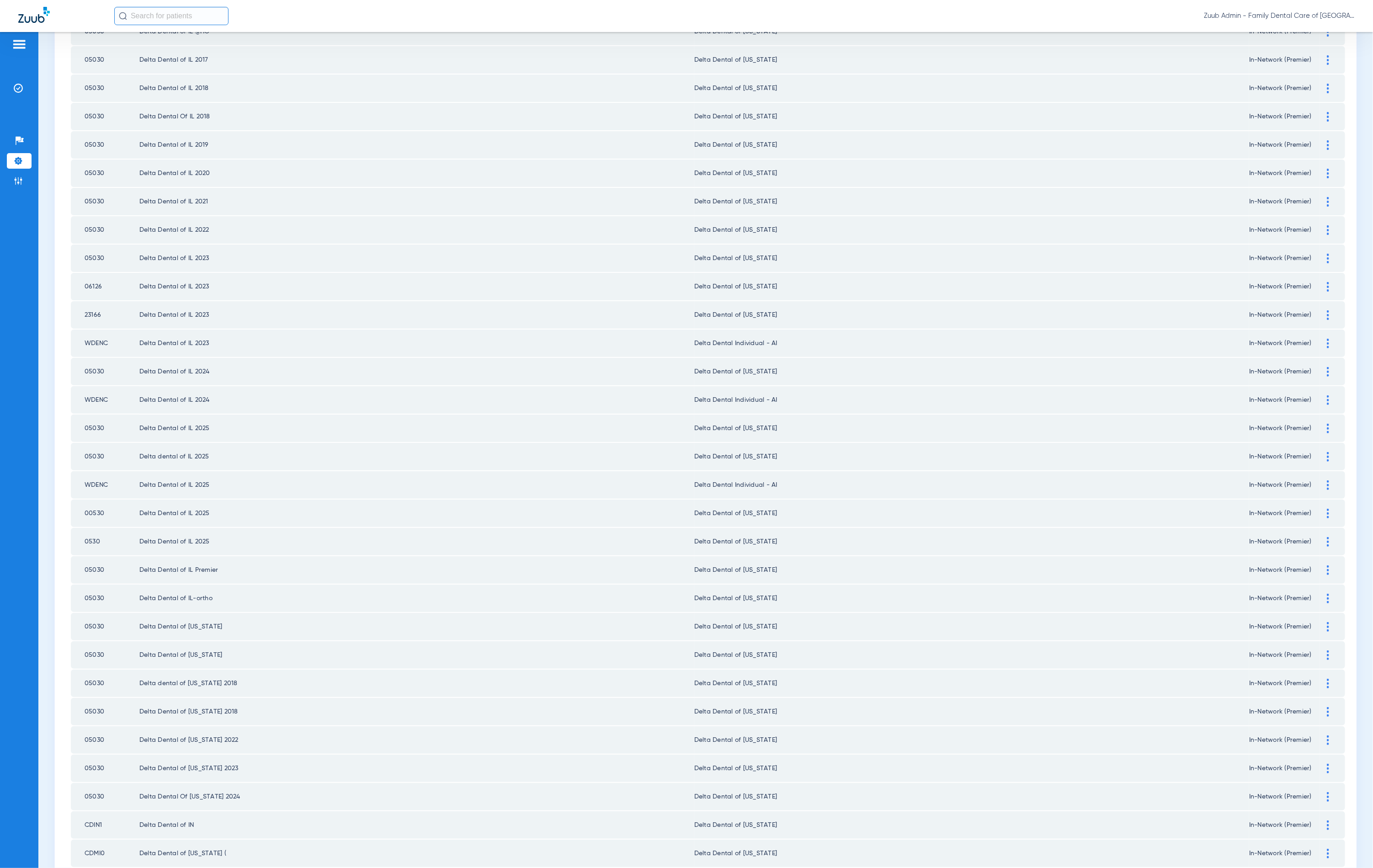
scroll to position [738, 0]
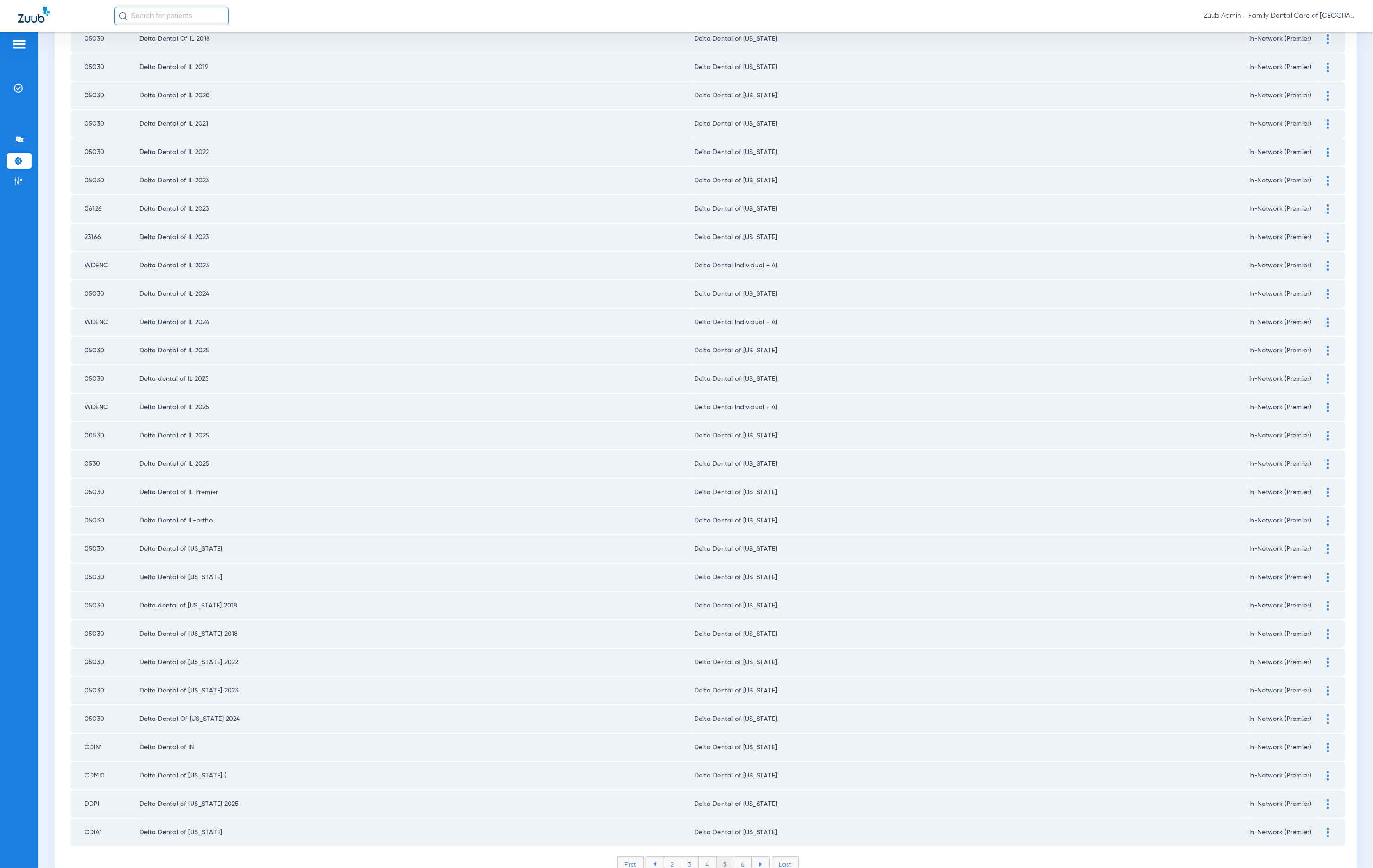
click at [735, 857] on li "6" at bounding box center [743, 864] width 18 height 16
click at [736, 857] on li "7" at bounding box center [743, 864] width 18 height 16
click at [738, 856] on div "First 4 5 6 7 8 Last Items per page: 50 301 – 350 of 389" at bounding box center [707, 871] width 1274 height 30
click at [736, 857] on li "8" at bounding box center [743, 864] width 18 height 16
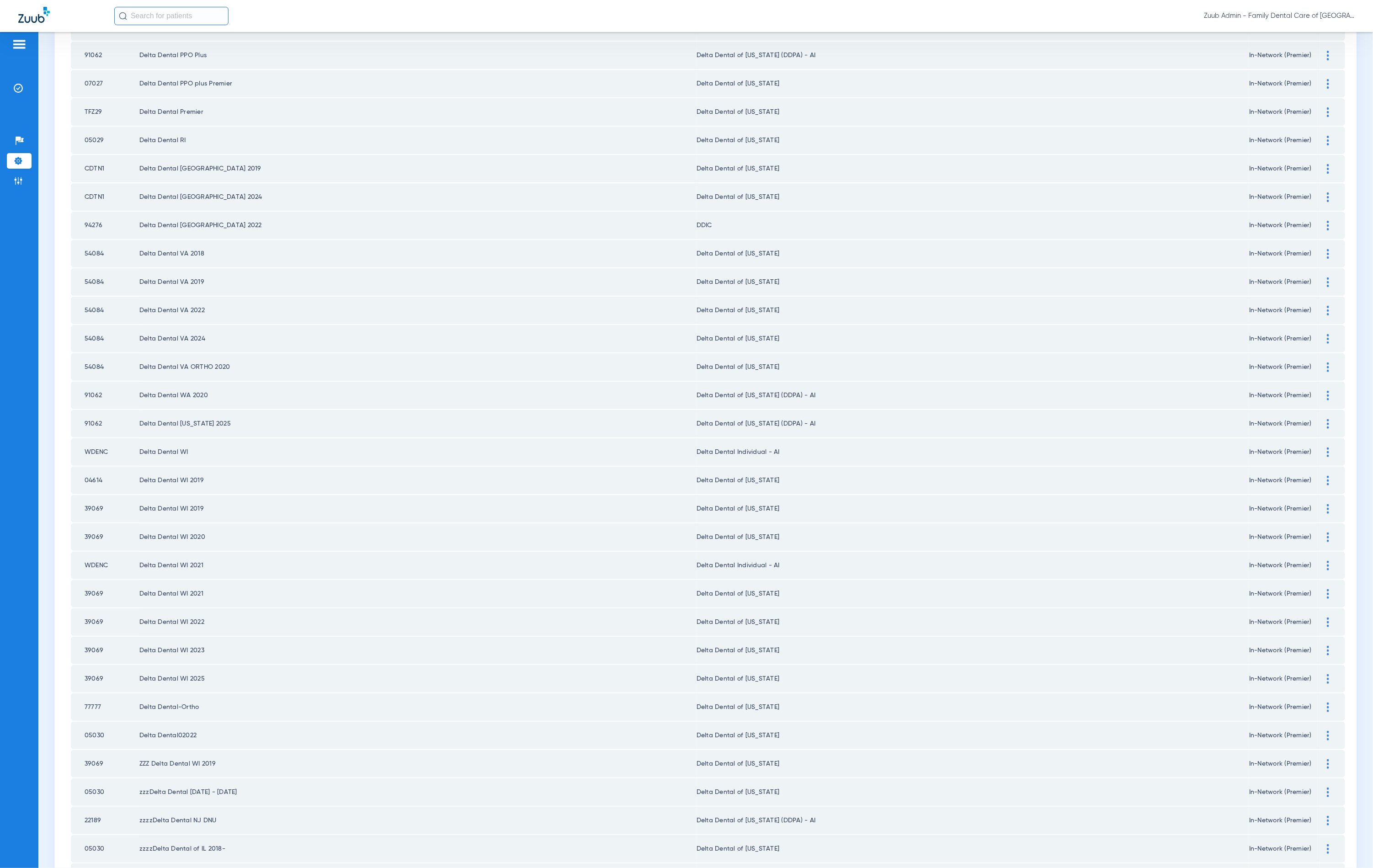
scroll to position [436, 0]
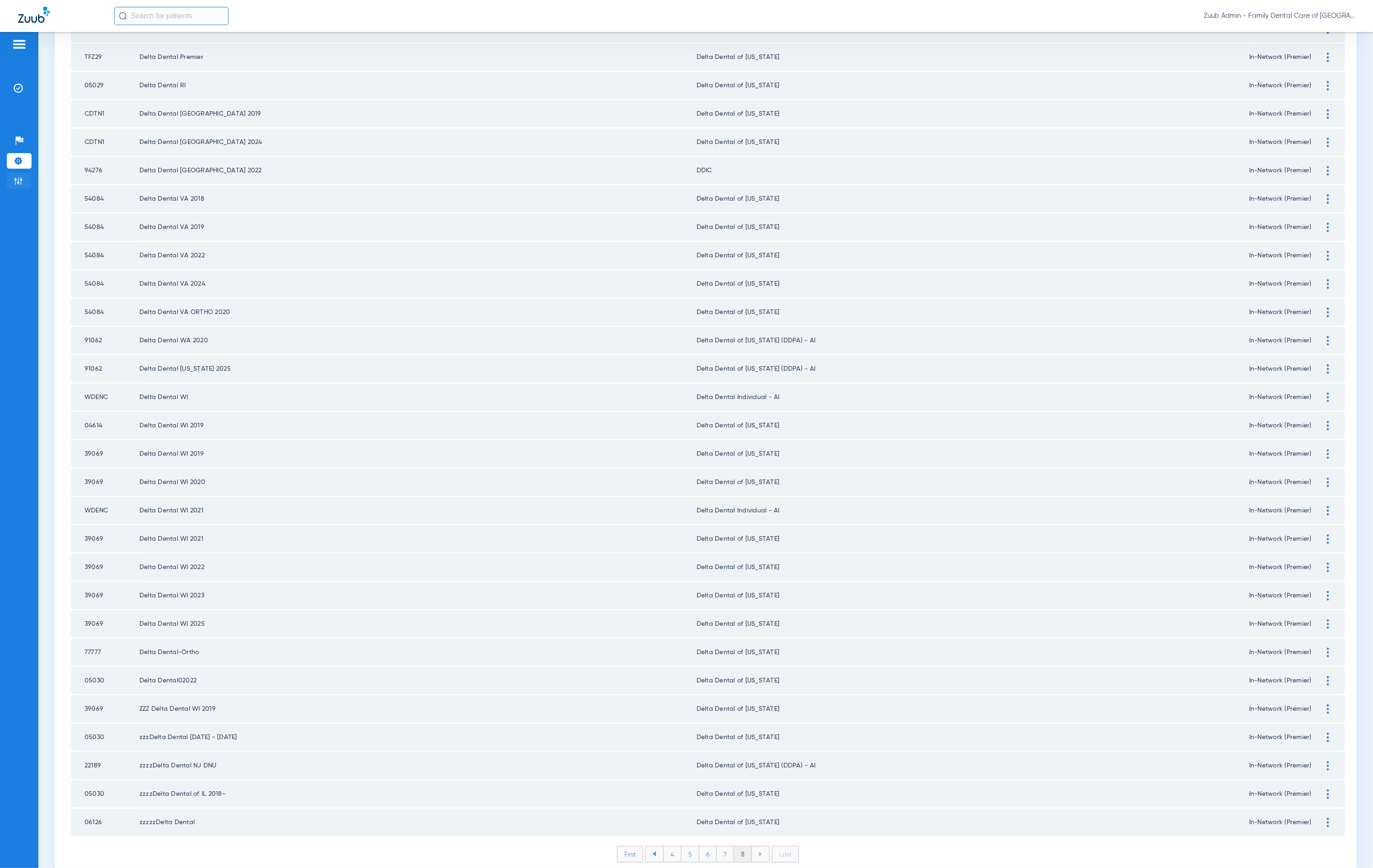
click at [20, 183] on img at bounding box center [18, 181] width 9 height 9
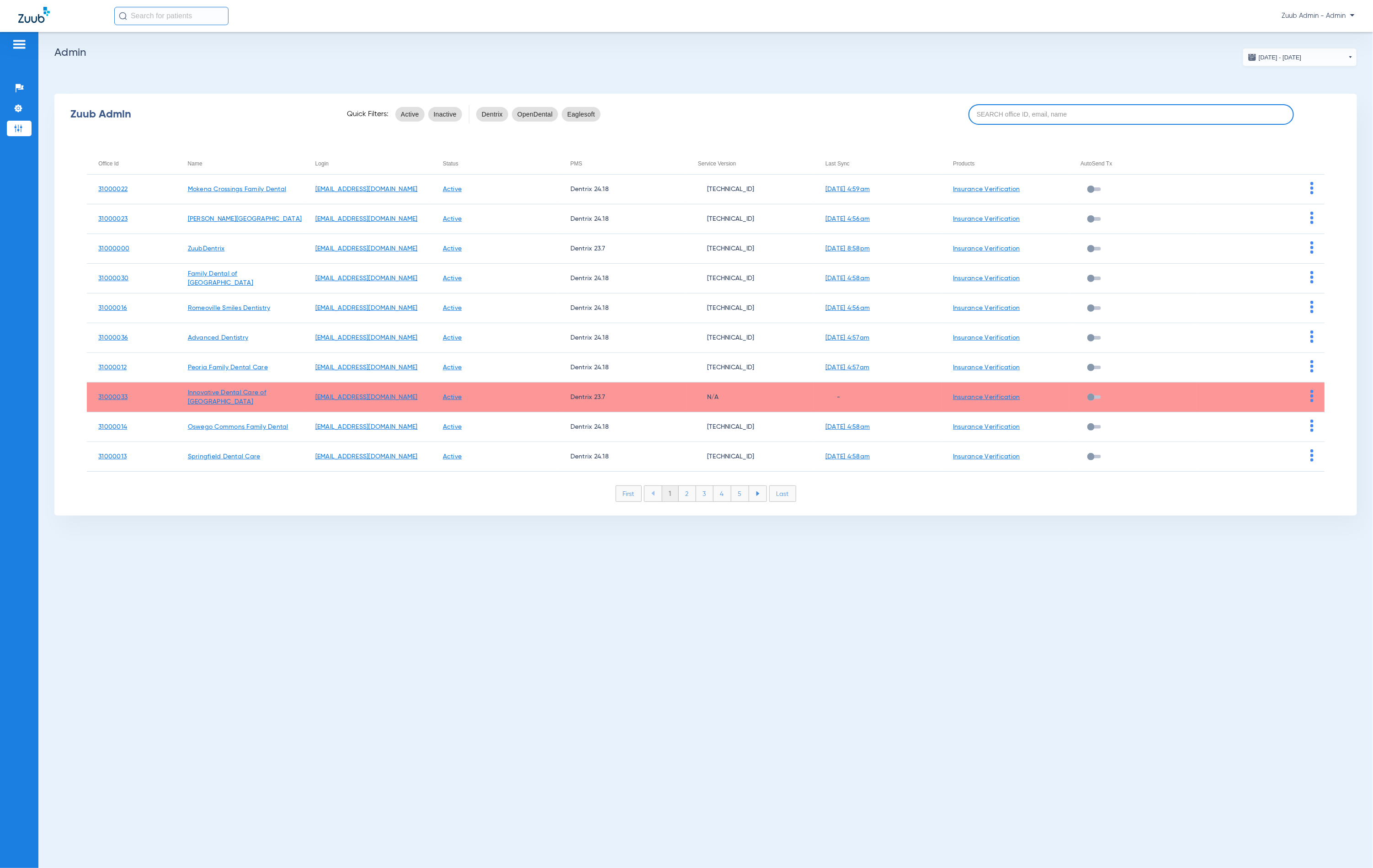
click at [1099, 119] on input at bounding box center [1132, 114] width 326 height 20
paste input "31000036"
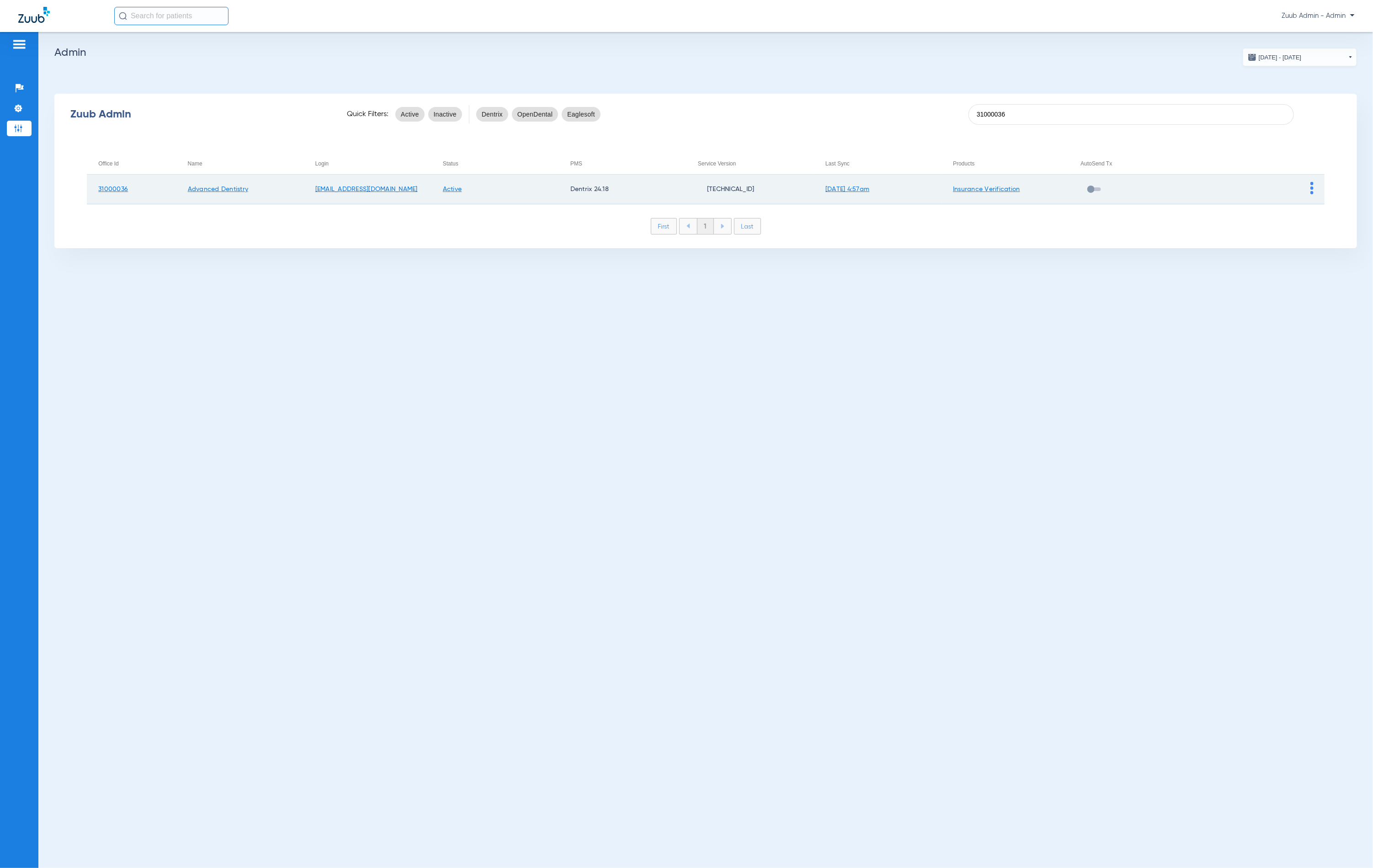
type input "31000036"
click at [1313, 189] on img at bounding box center [1312, 188] width 4 height 13
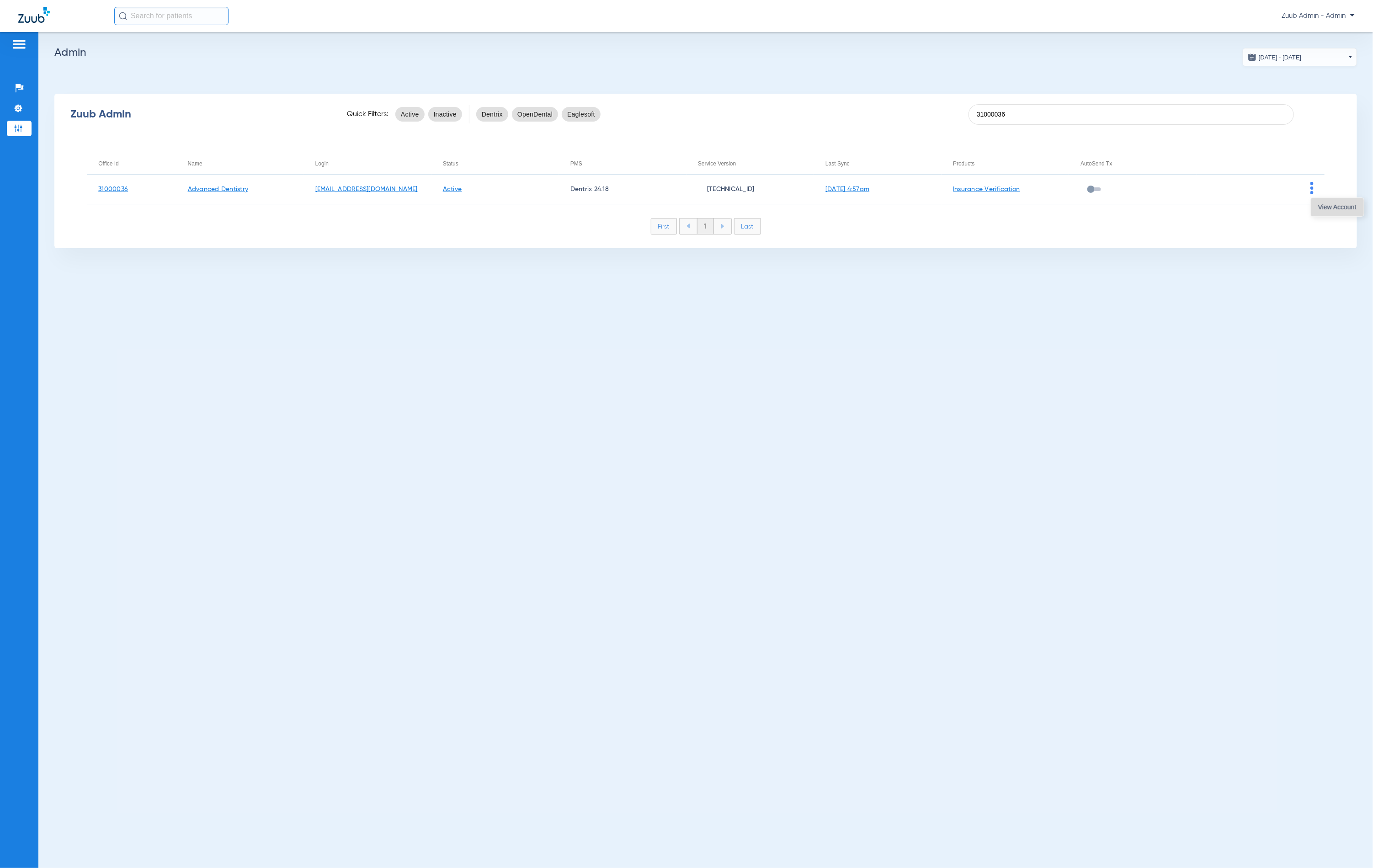
click at [1315, 206] on button "View Account" at bounding box center [1337, 207] width 53 height 18
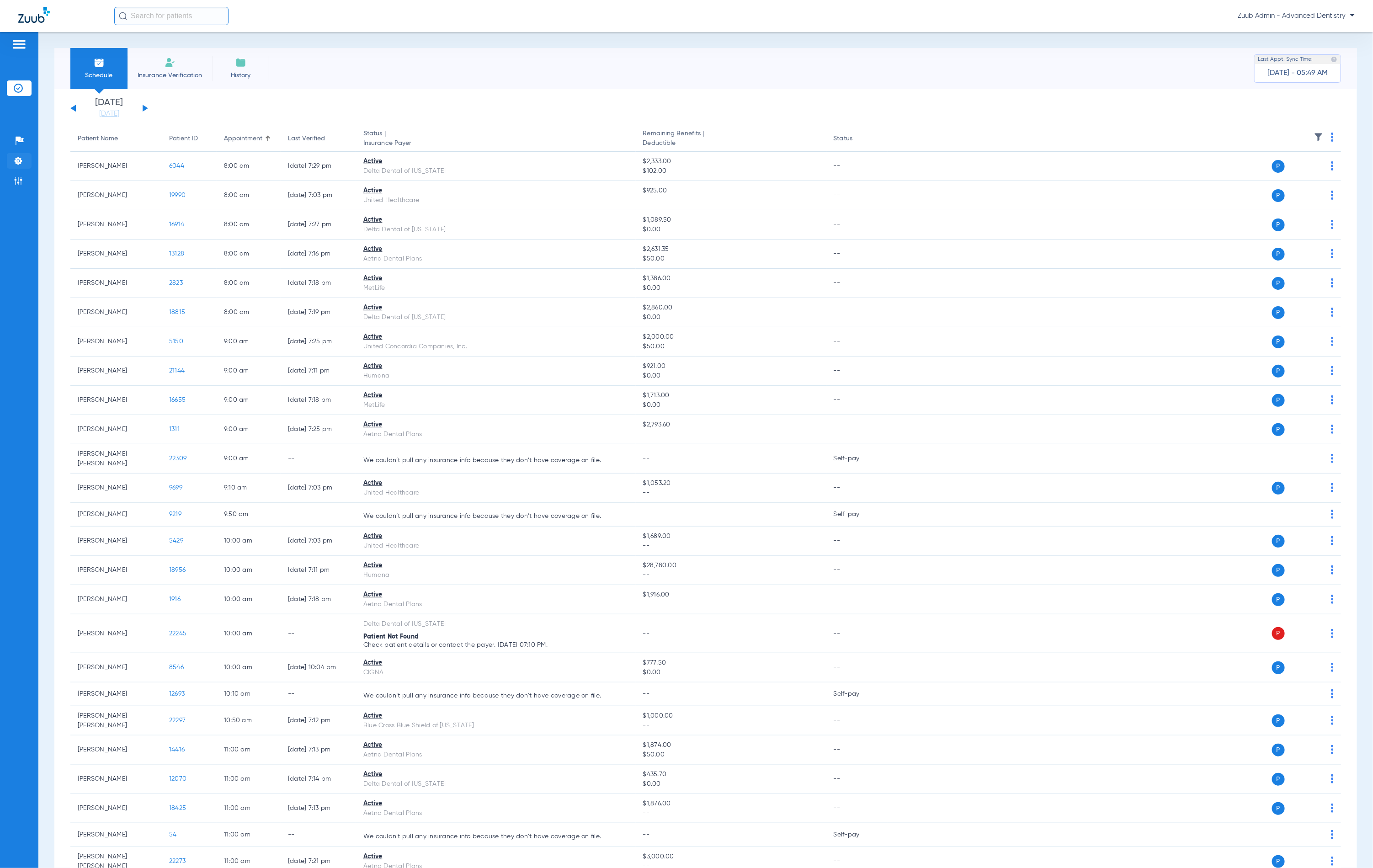
click at [27, 162] on li "Settings" at bounding box center [19, 161] width 25 height 16
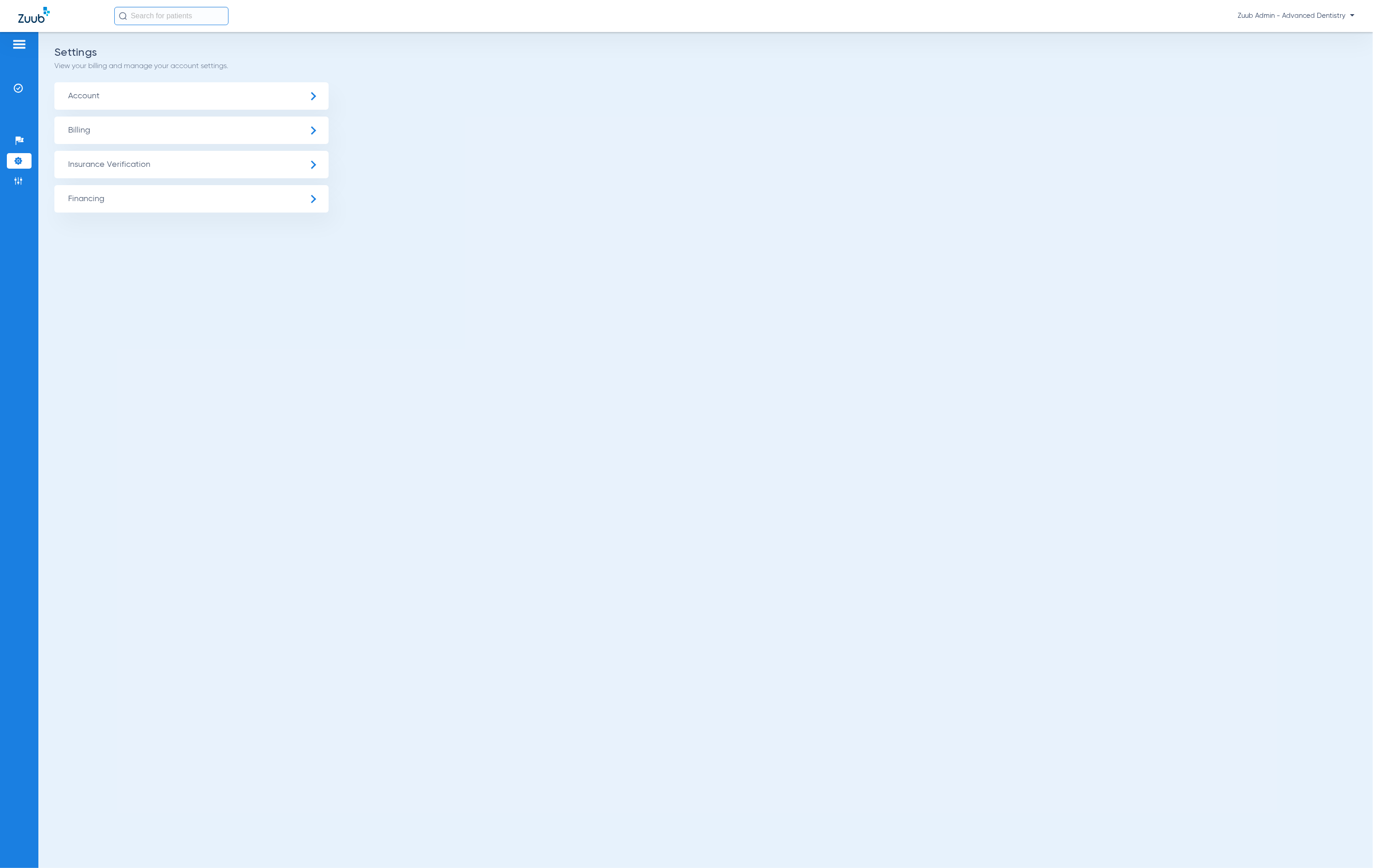
click at [87, 158] on span "Insurance Verification" at bounding box center [191, 164] width 274 height 27
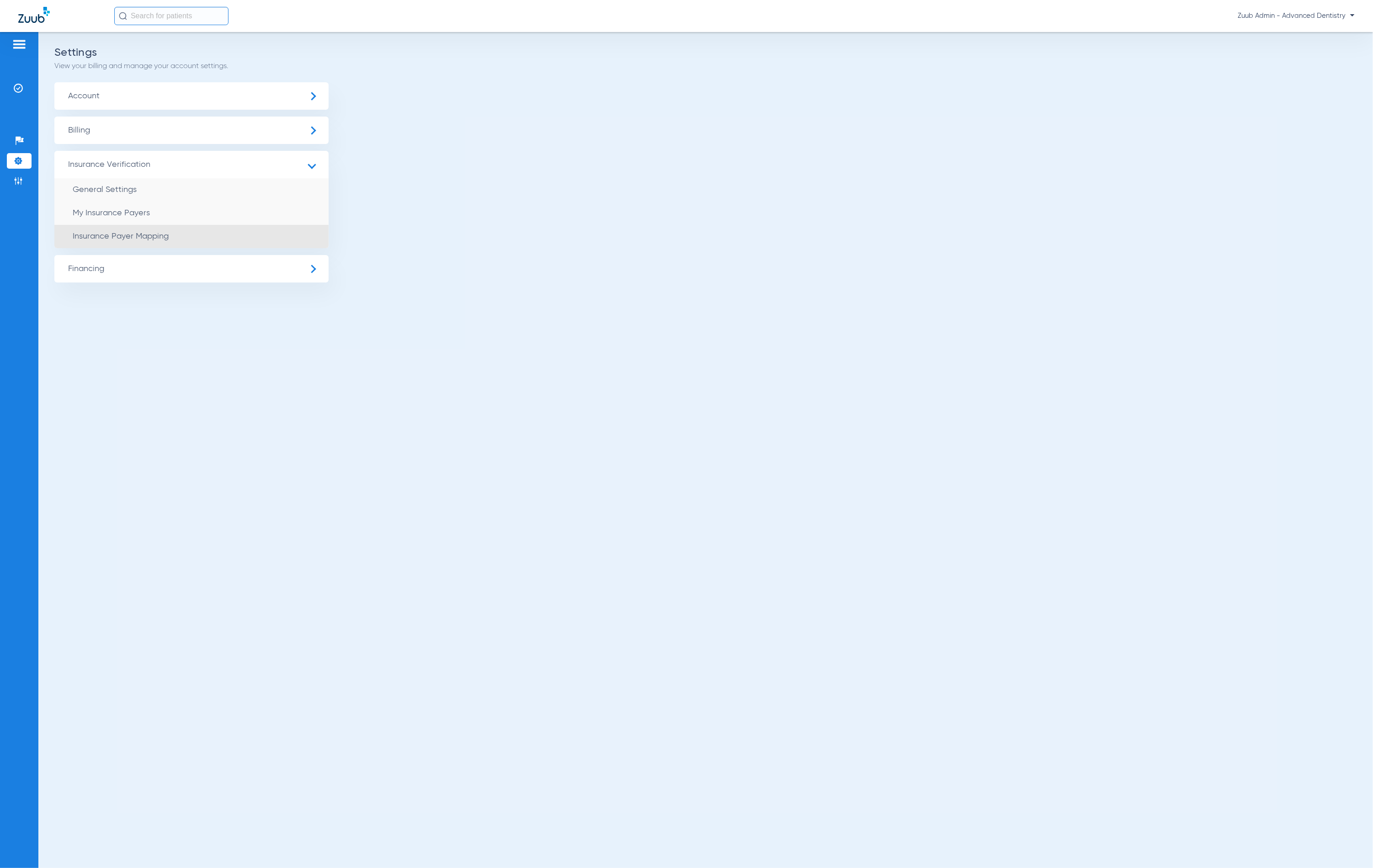
click at [140, 232] on span "Insurance Payer Mapping" at bounding box center [121, 236] width 96 height 8
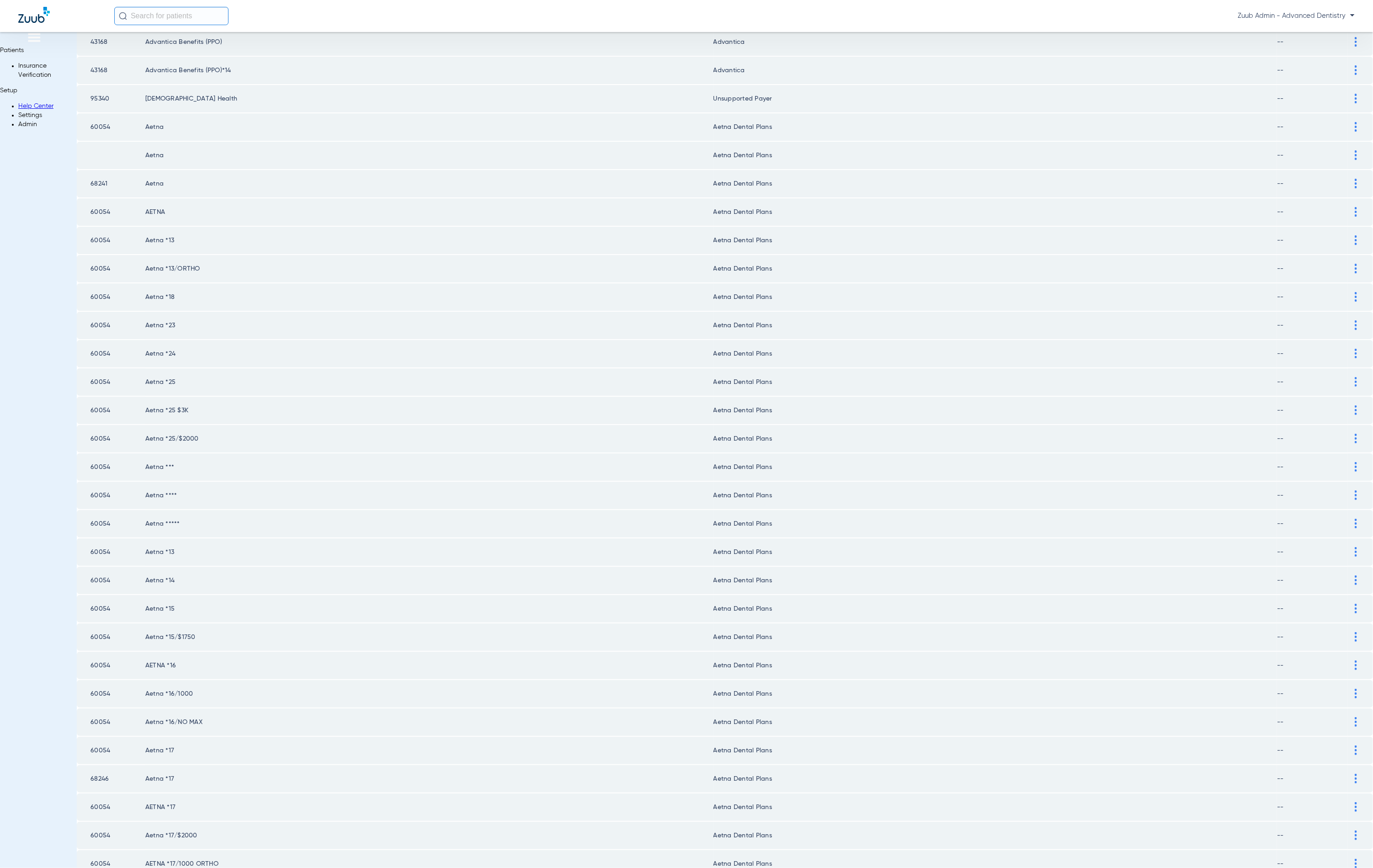
scroll to position [738, 0]
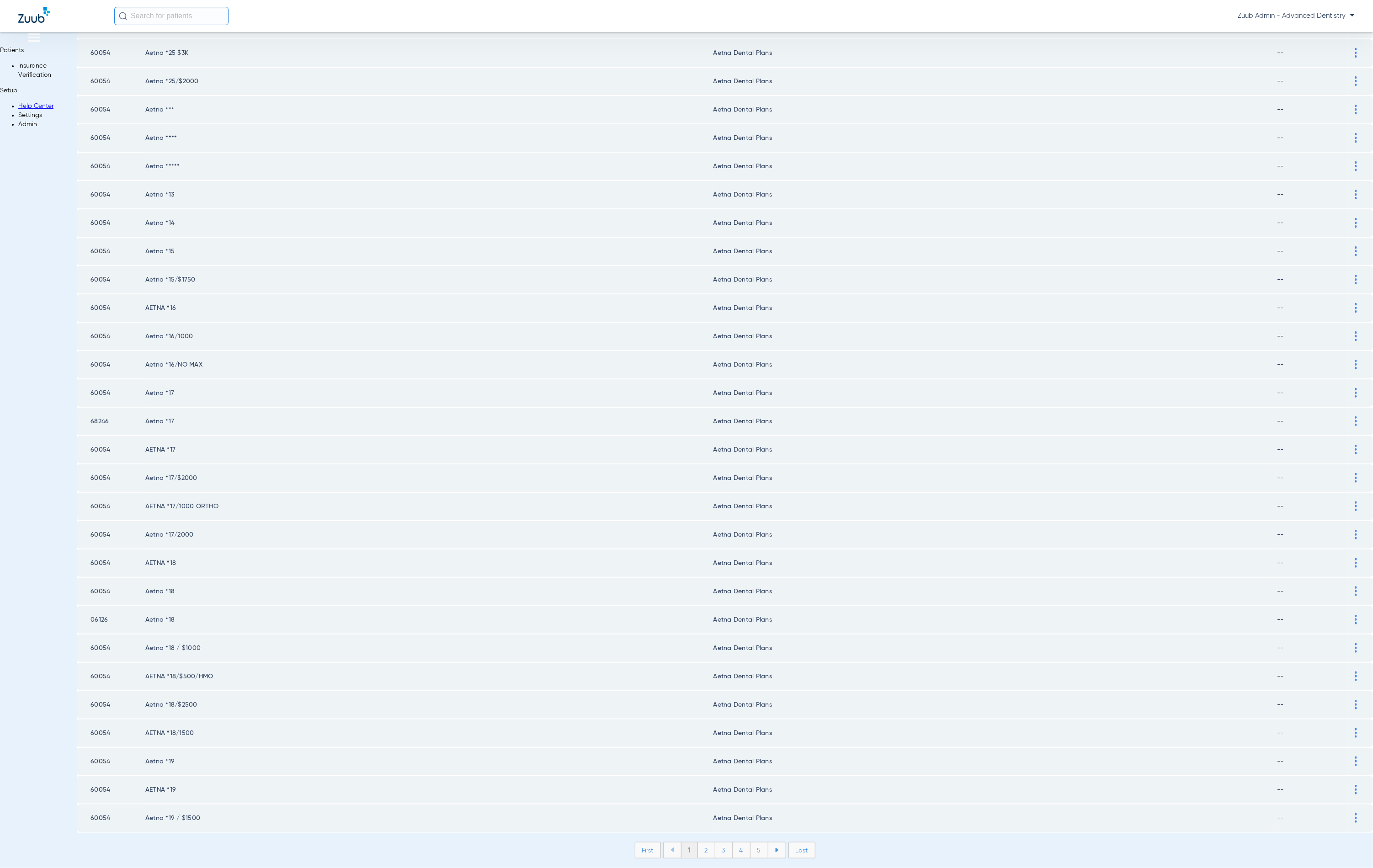
click at [698, 843] on li "2" at bounding box center [707, 850] width 18 height 16
click at [715, 843] on li "3" at bounding box center [724, 850] width 18 height 16
click at [733, 843] on li "4" at bounding box center [741, 850] width 18 height 16
click at [750, 843] on li "5" at bounding box center [759, 850] width 18 height 16
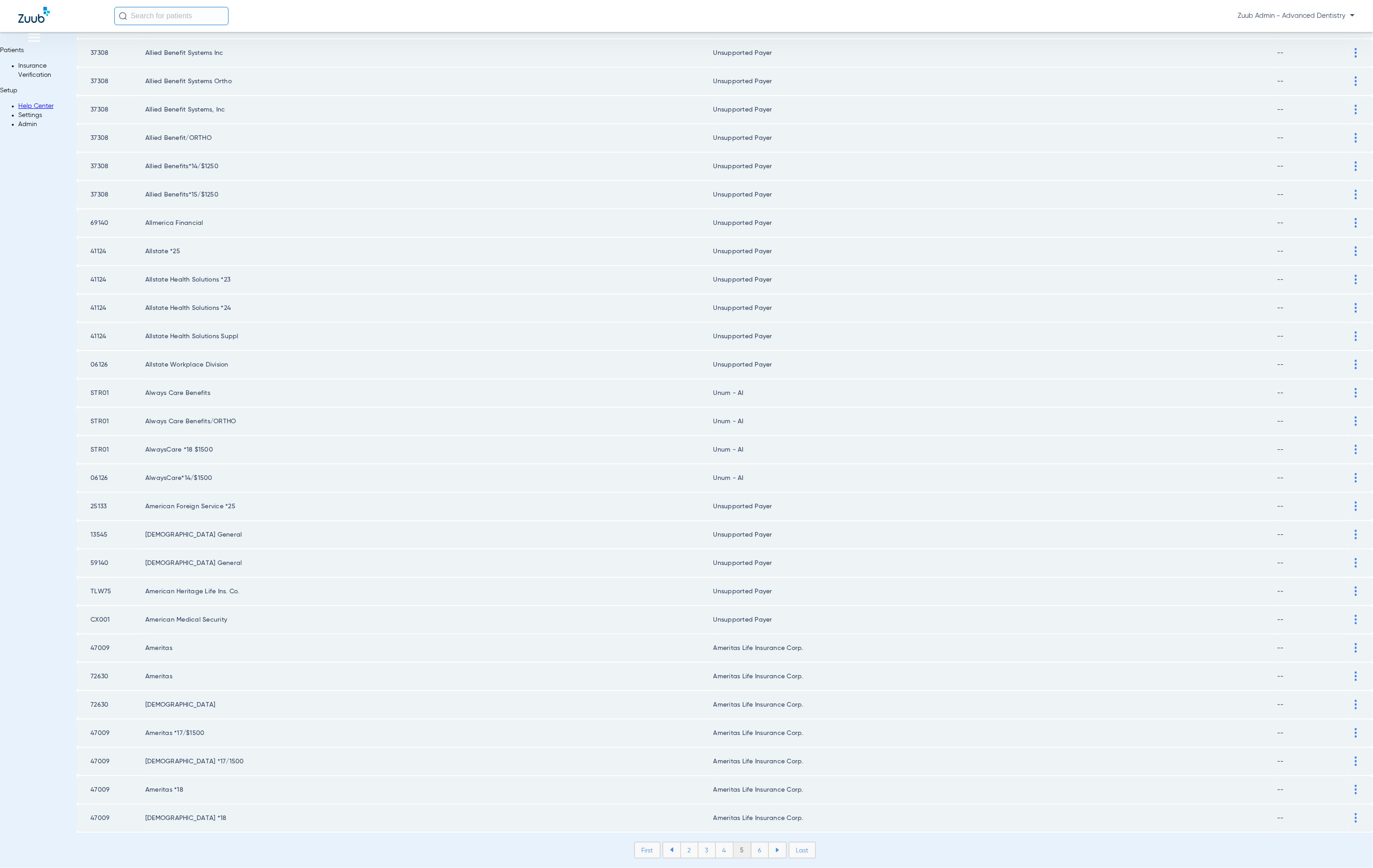
click at [752, 843] on li "6" at bounding box center [760, 850] width 18 height 16
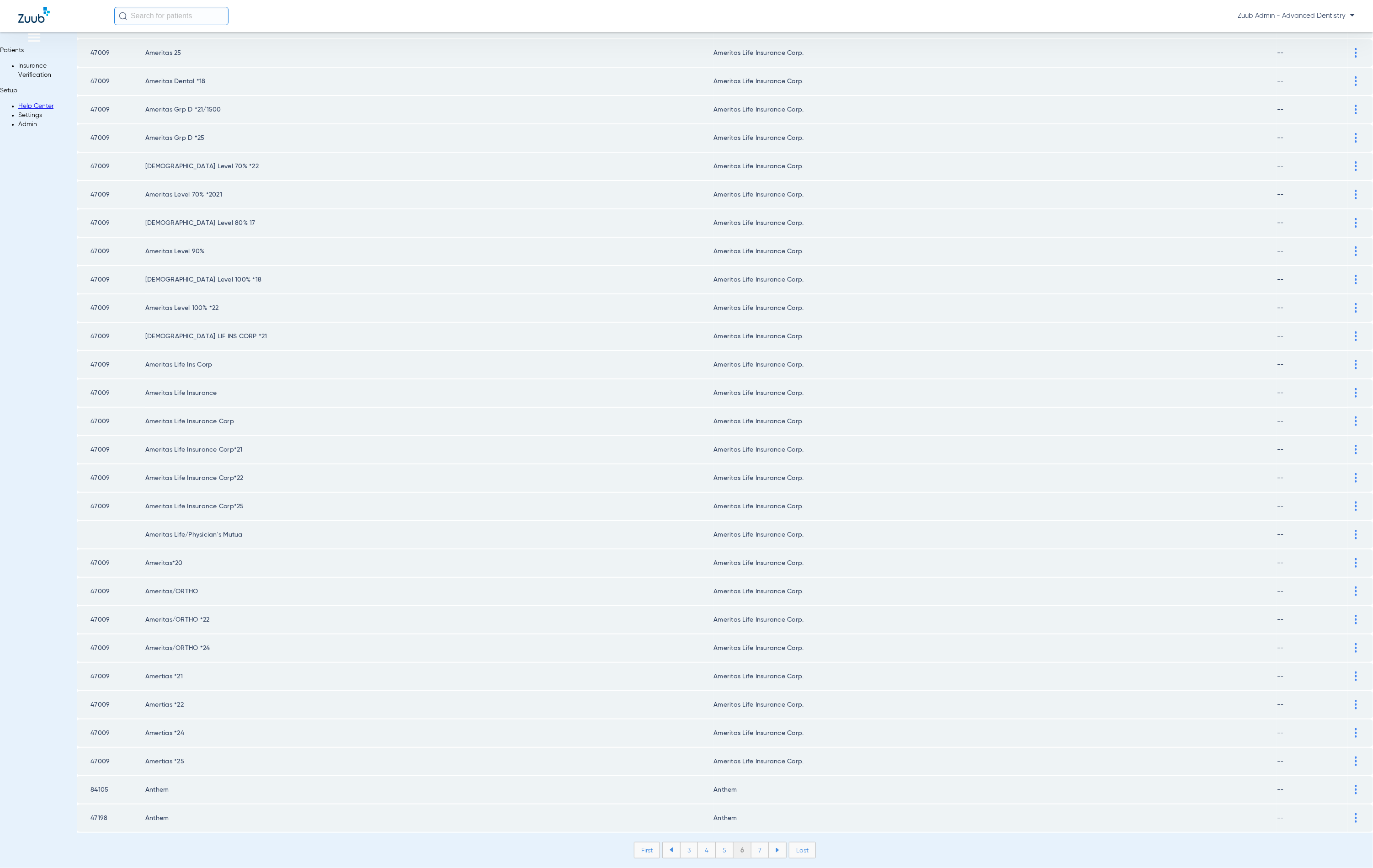
click at [752, 843] on li "7" at bounding box center [760, 850] width 18 height 16
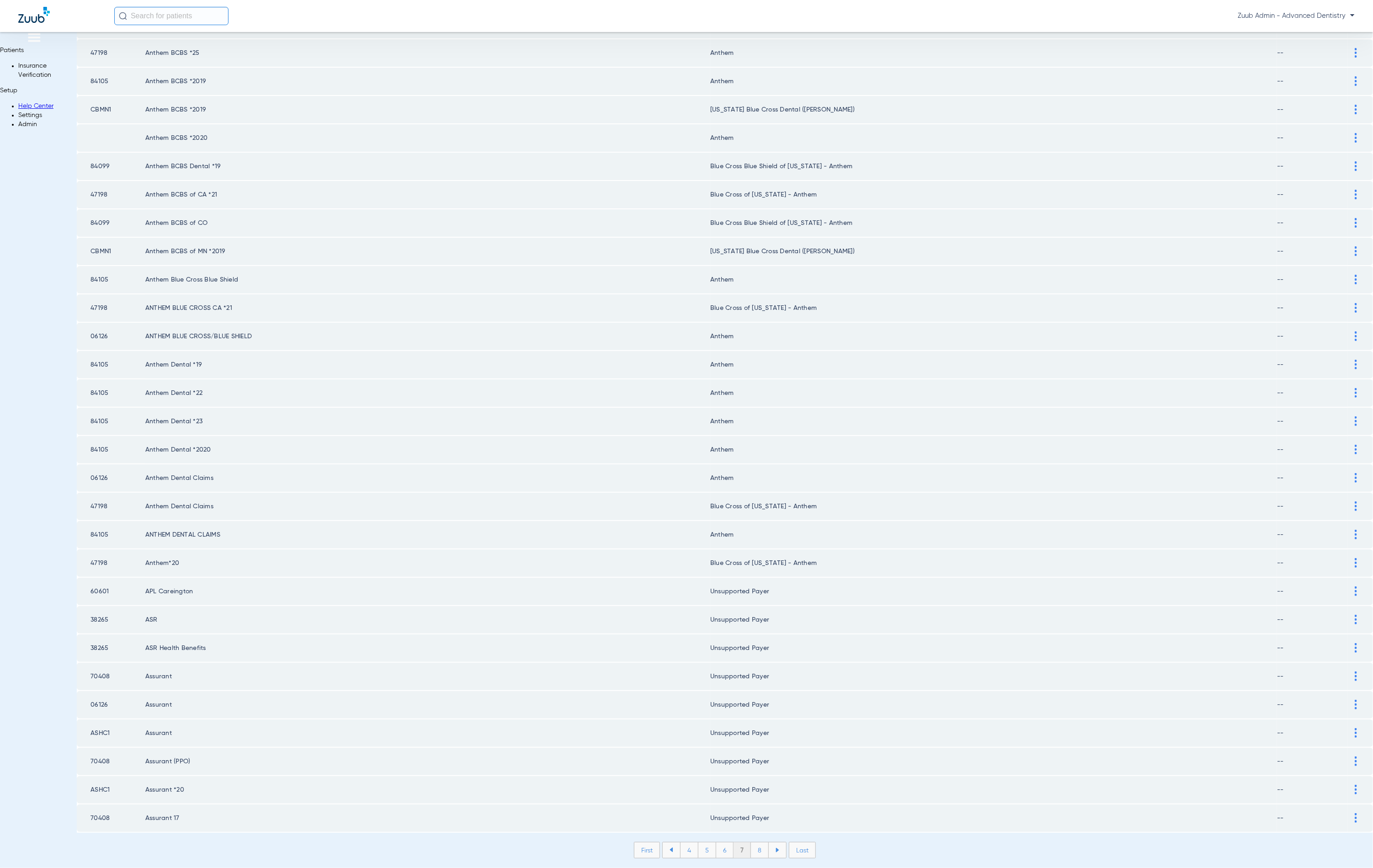
click at [751, 843] on li "8" at bounding box center [759, 850] width 18 height 16
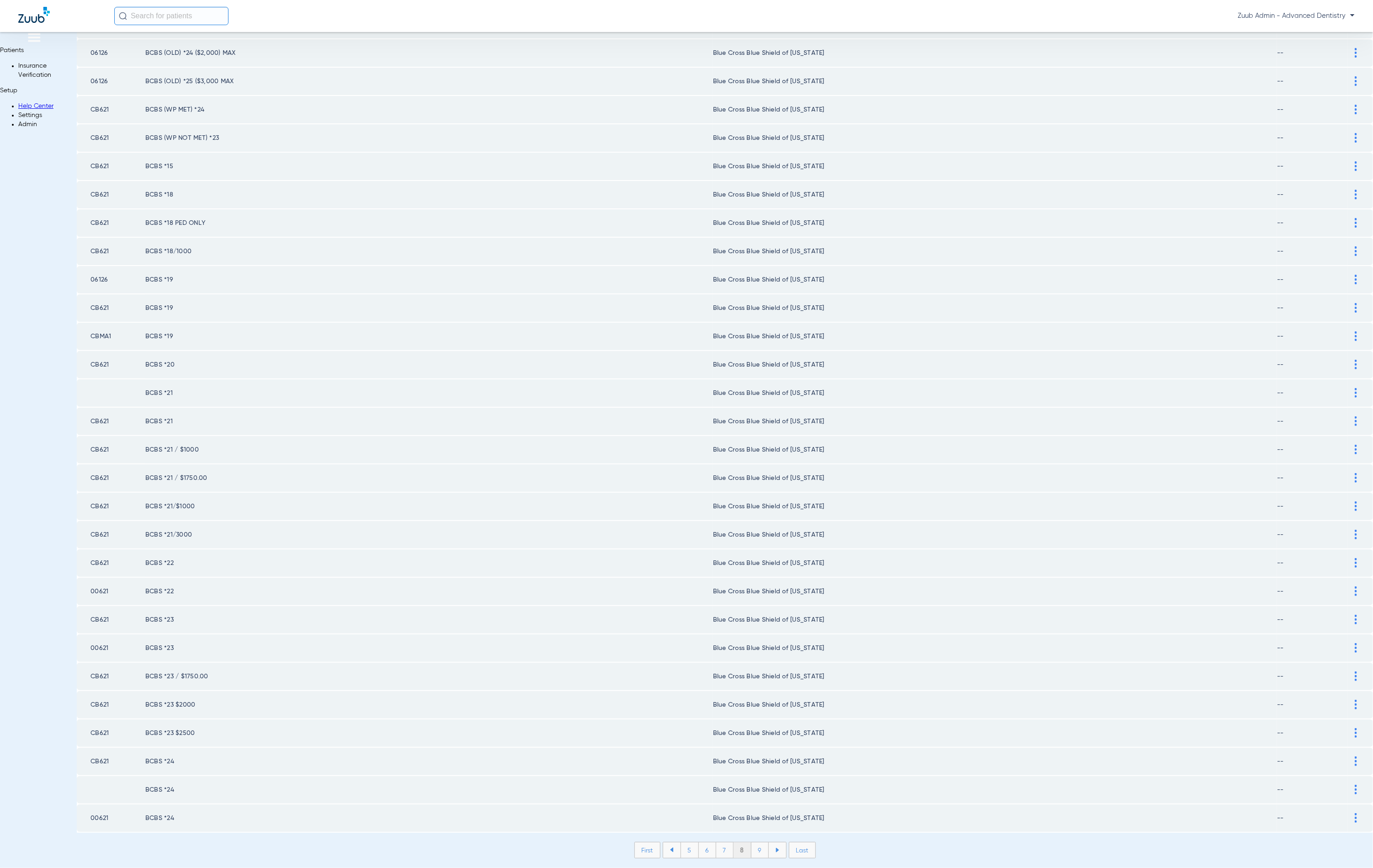
click at [752, 843] on li "9" at bounding box center [760, 850] width 18 height 16
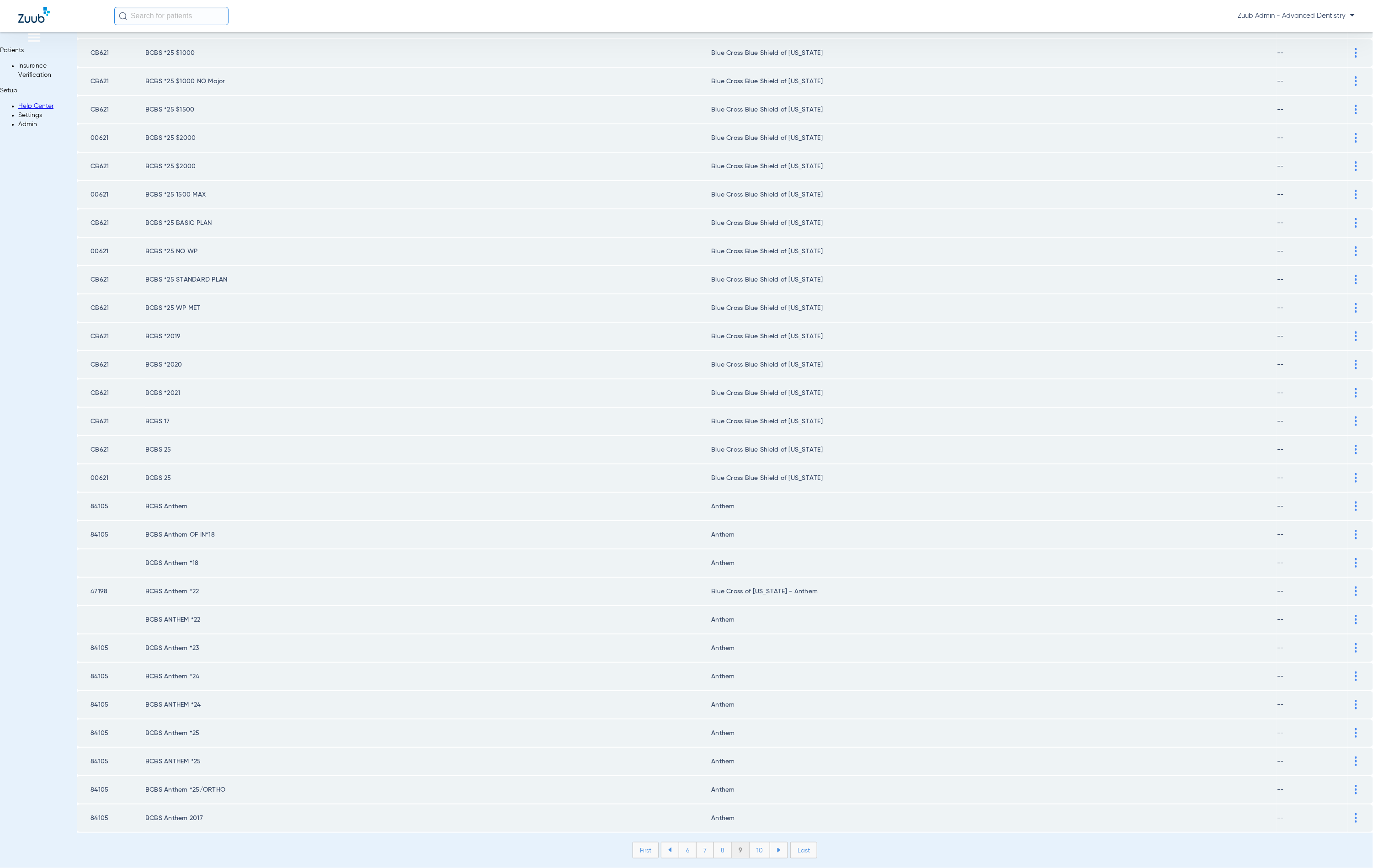
click at [750, 843] on li "10" at bounding box center [759, 850] width 20 height 16
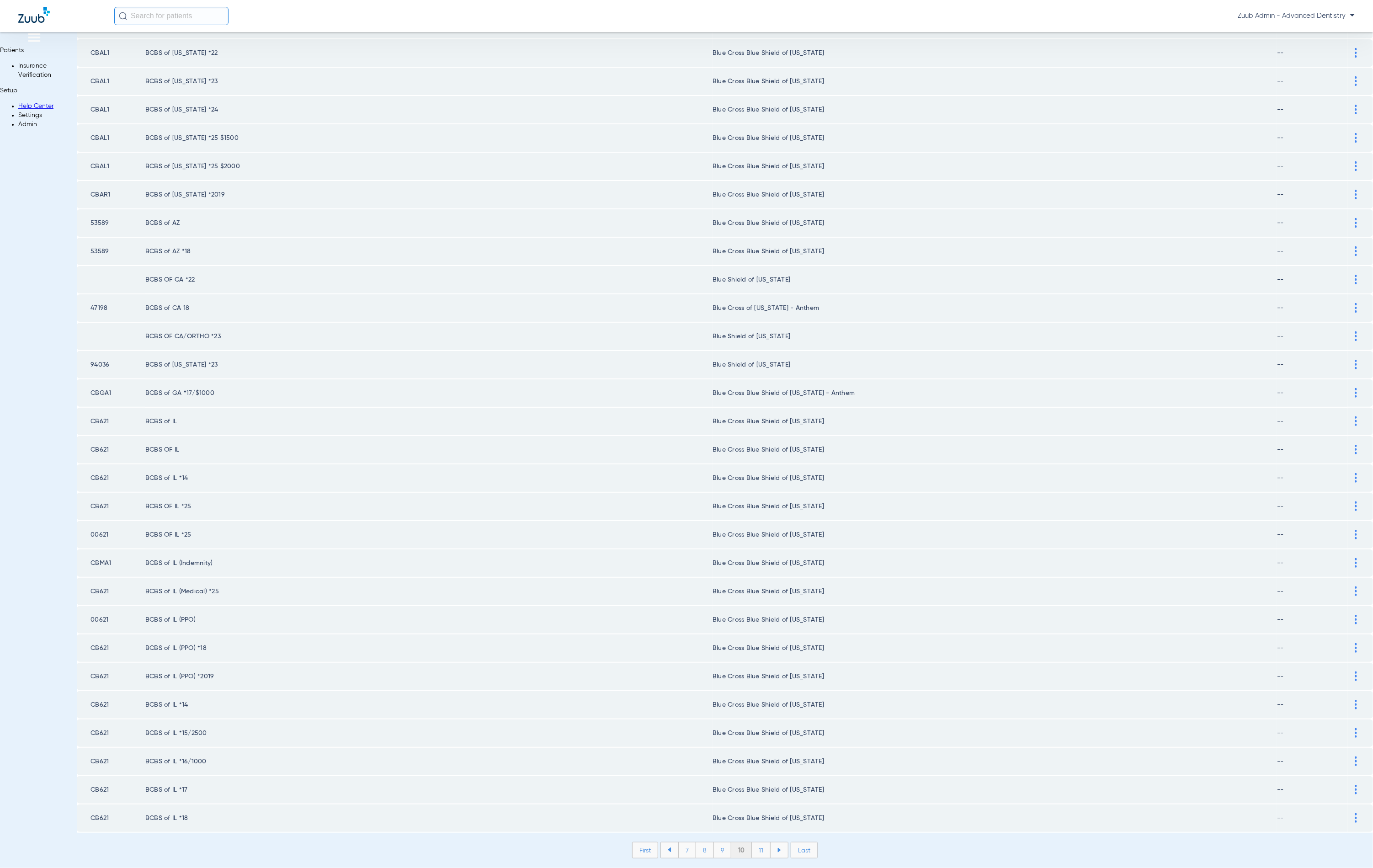
click at [752, 843] on li "11" at bounding box center [761, 850] width 19 height 16
click at [752, 843] on li "12" at bounding box center [762, 850] width 20 height 16
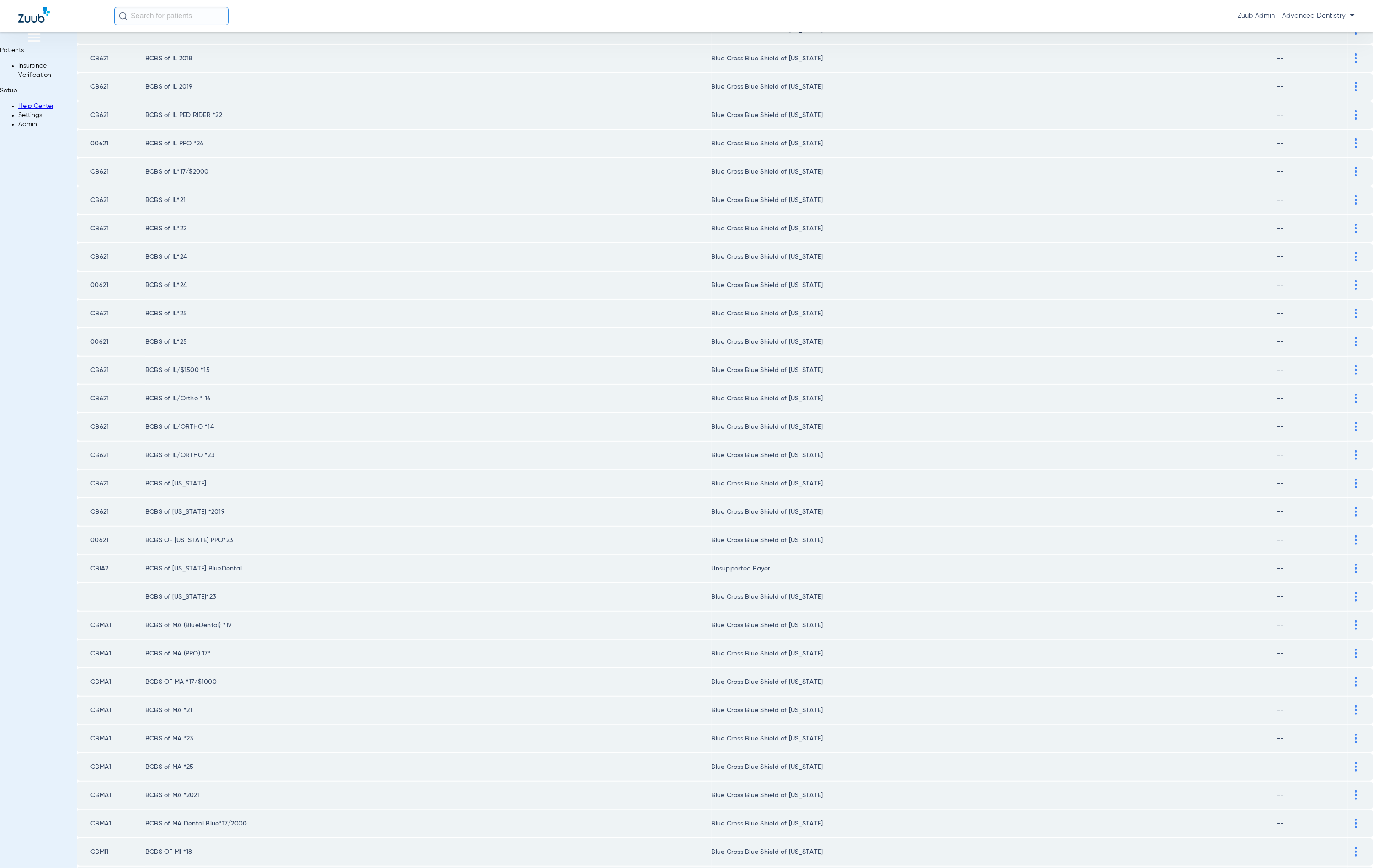
scroll to position [0, 0]
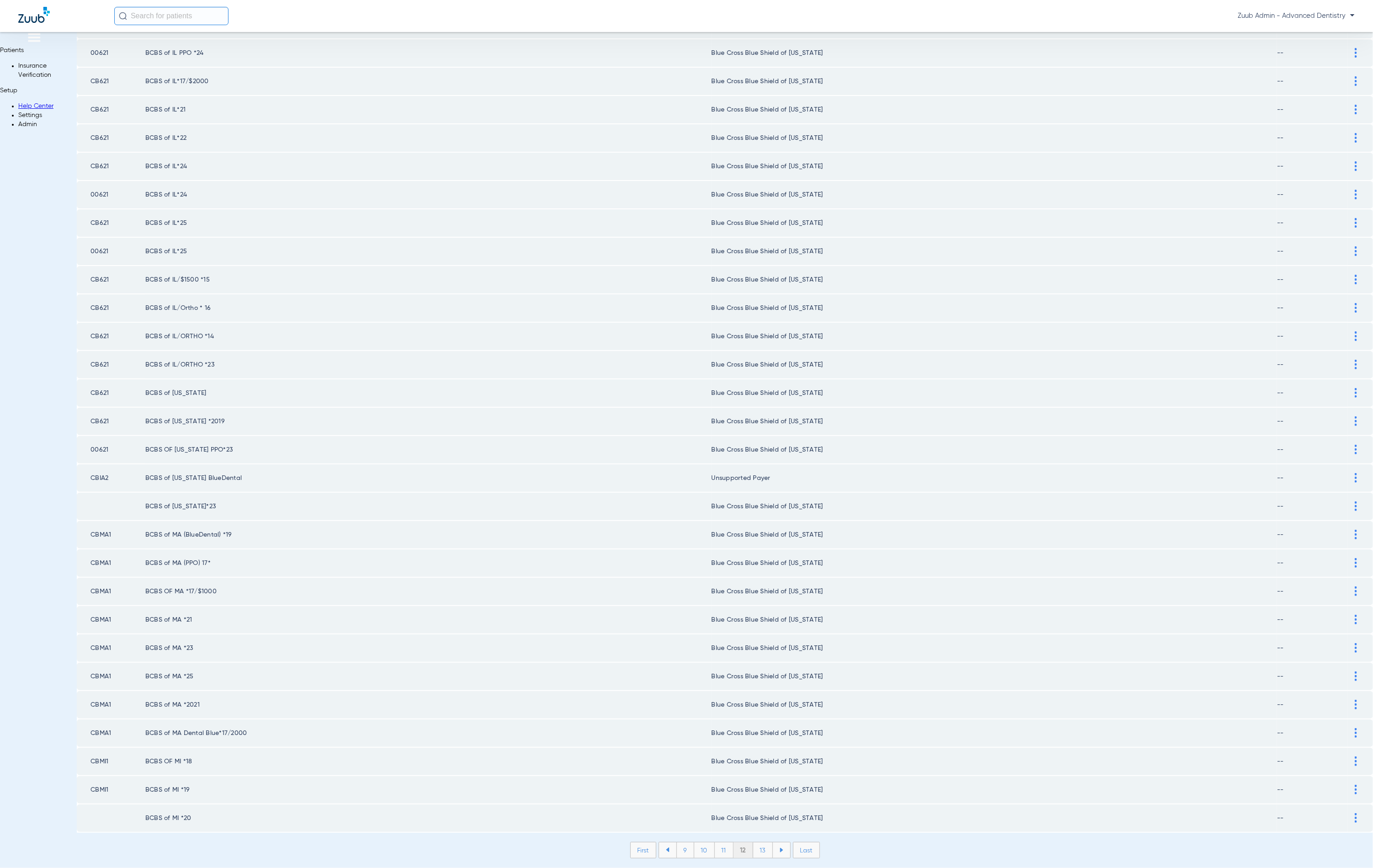
click at [753, 843] on li "13" at bounding box center [763, 850] width 20 height 16
click at [755, 843] on li "14" at bounding box center [764, 850] width 20 height 16
click at [754, 843] on li "15" at bounding box center [764, 850] width 20 height 16
click at [755, 843] on li "16" at bounding box center [764, 850] width 20 height 16
click at [755, 843] on li "17" at bounding box center [765, 850] width 20 height 16
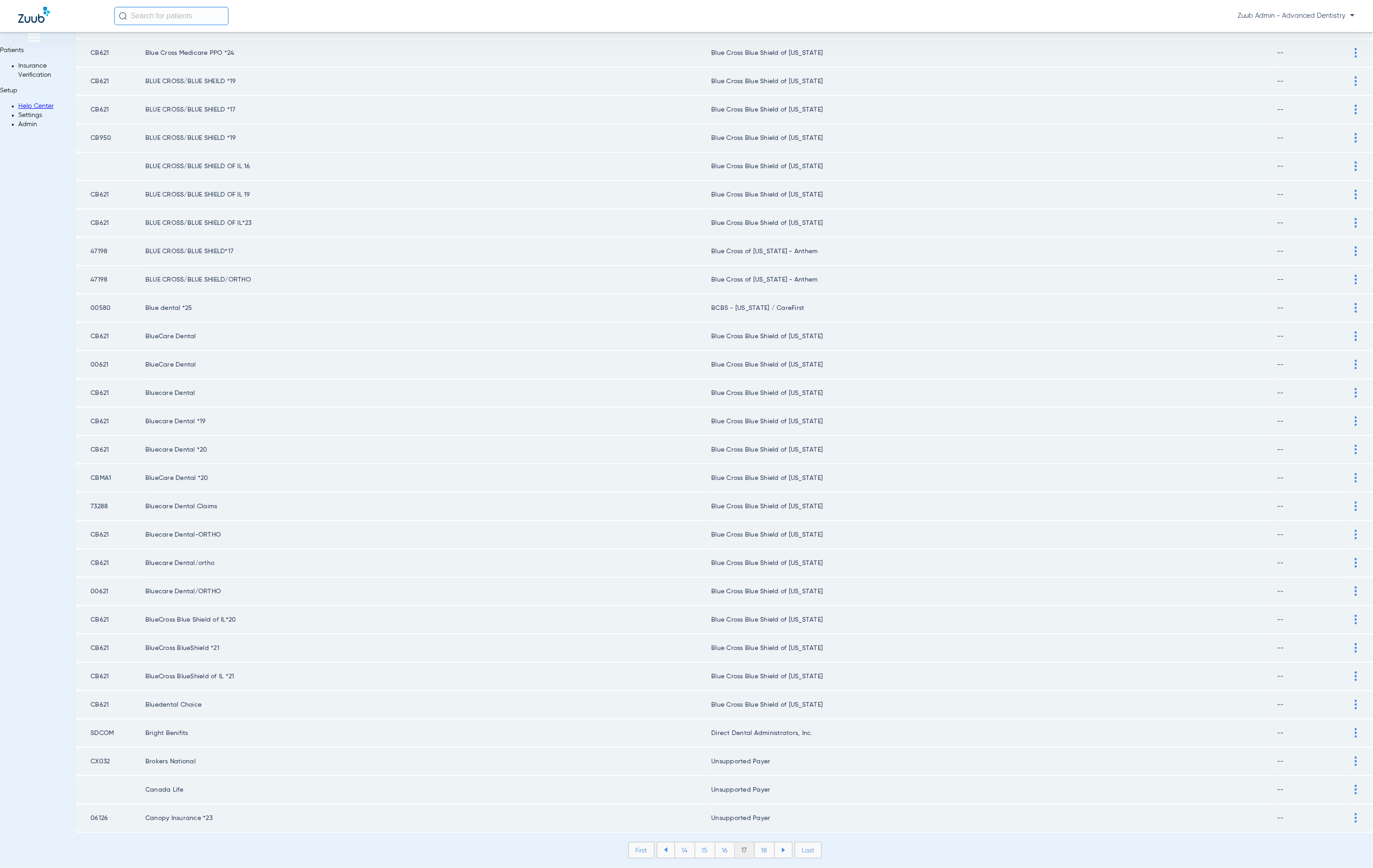
click at [755, 843] on li "18" at bounding box center [764, 850] width 20 height 16
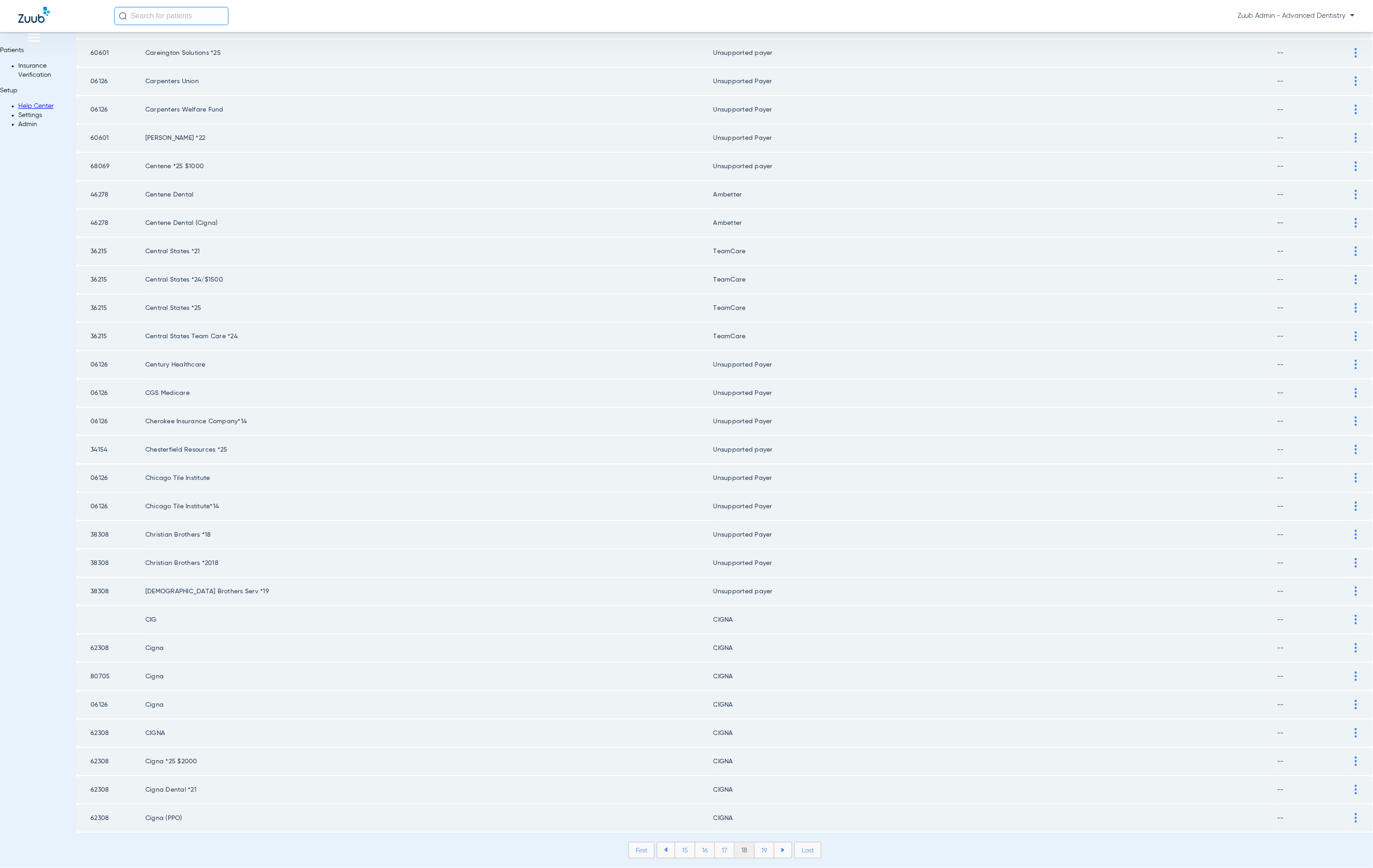
click at [755, 843] on li "19" at bounding box center [764, 850] width 20 height 16
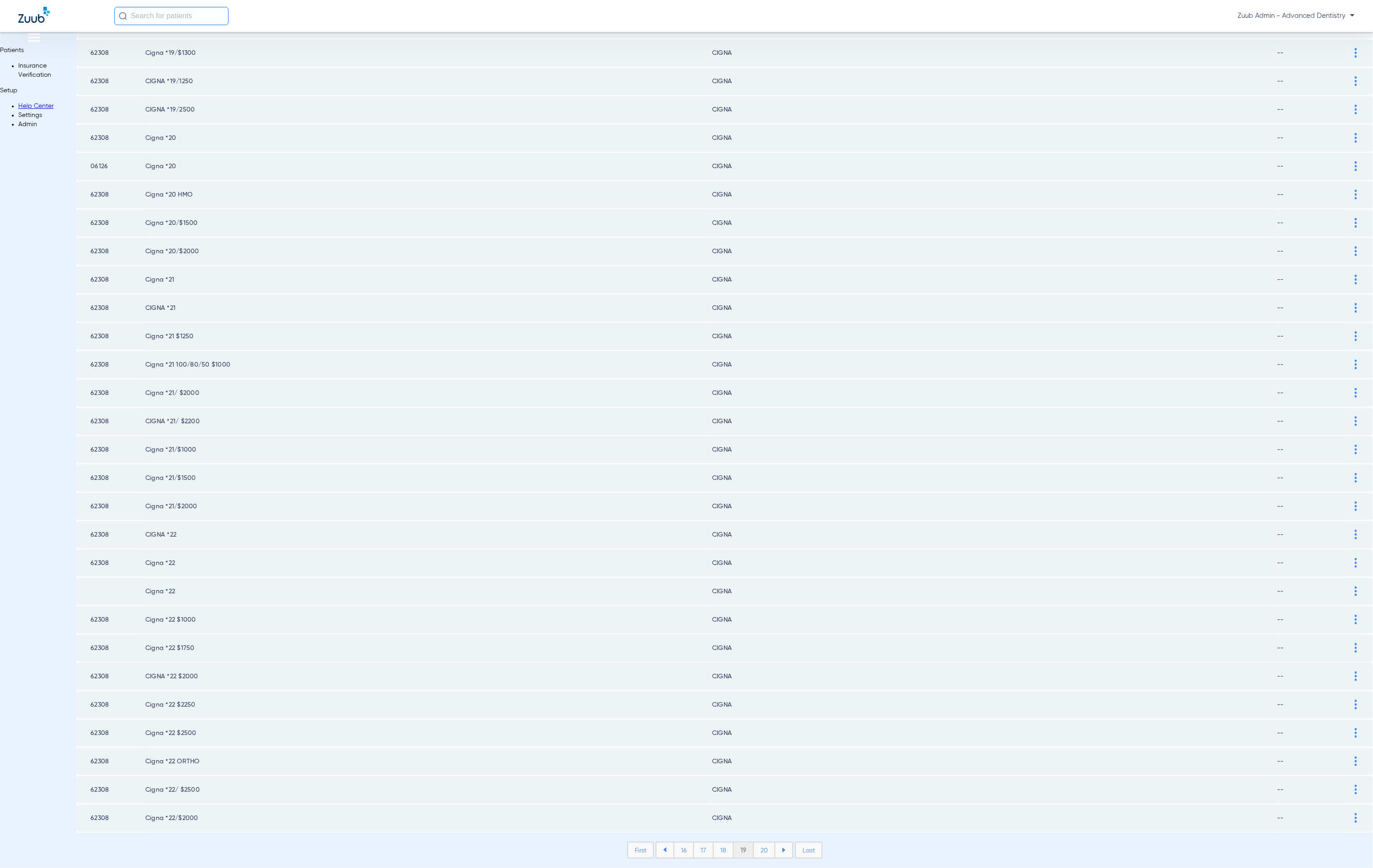
click at [754, 843] on li "20" at bounding box center [764, 850] width 21 height 16
click at [755, 843] on li "21" at bounding box center [765, 850] width 20 height 16
click at [755, 843] on li "22" at bounding box center [765, 850] width 20 height 16
click at [755, 843] on li "23" at bounding box center [765, 850] width 20 height 16
click at [755, 843] on li "24" at bounding box center [766, 850] width 21 height 16
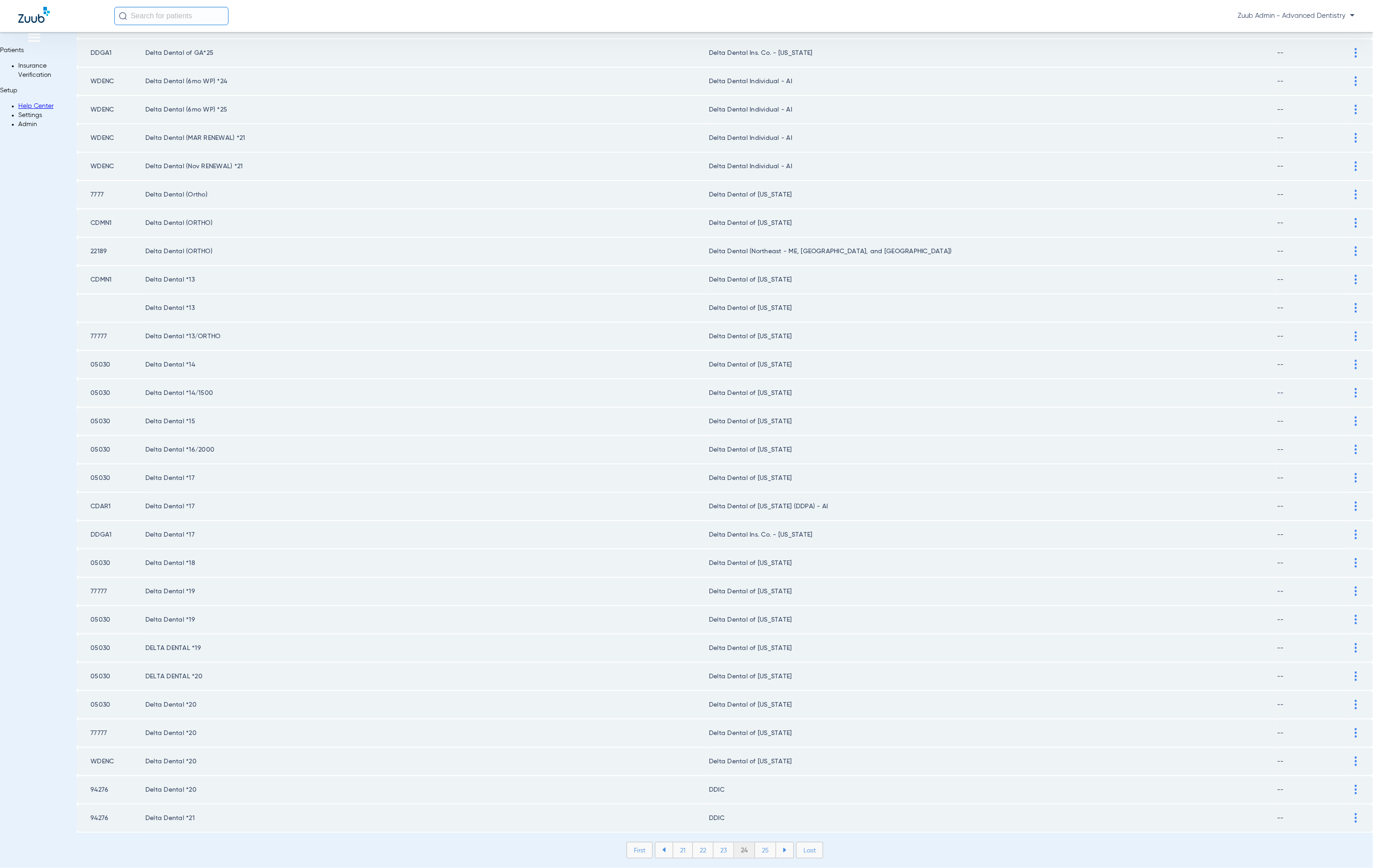
click at [755, 843] on li "25" at bounding box center [766, 850] width 21 height 16
click at [756, 843] on li "26" at bounding box center [766, 850] width 20 height 16
click at [1348, 245] on div at bounding box center [1356, 250] width 16 height 10
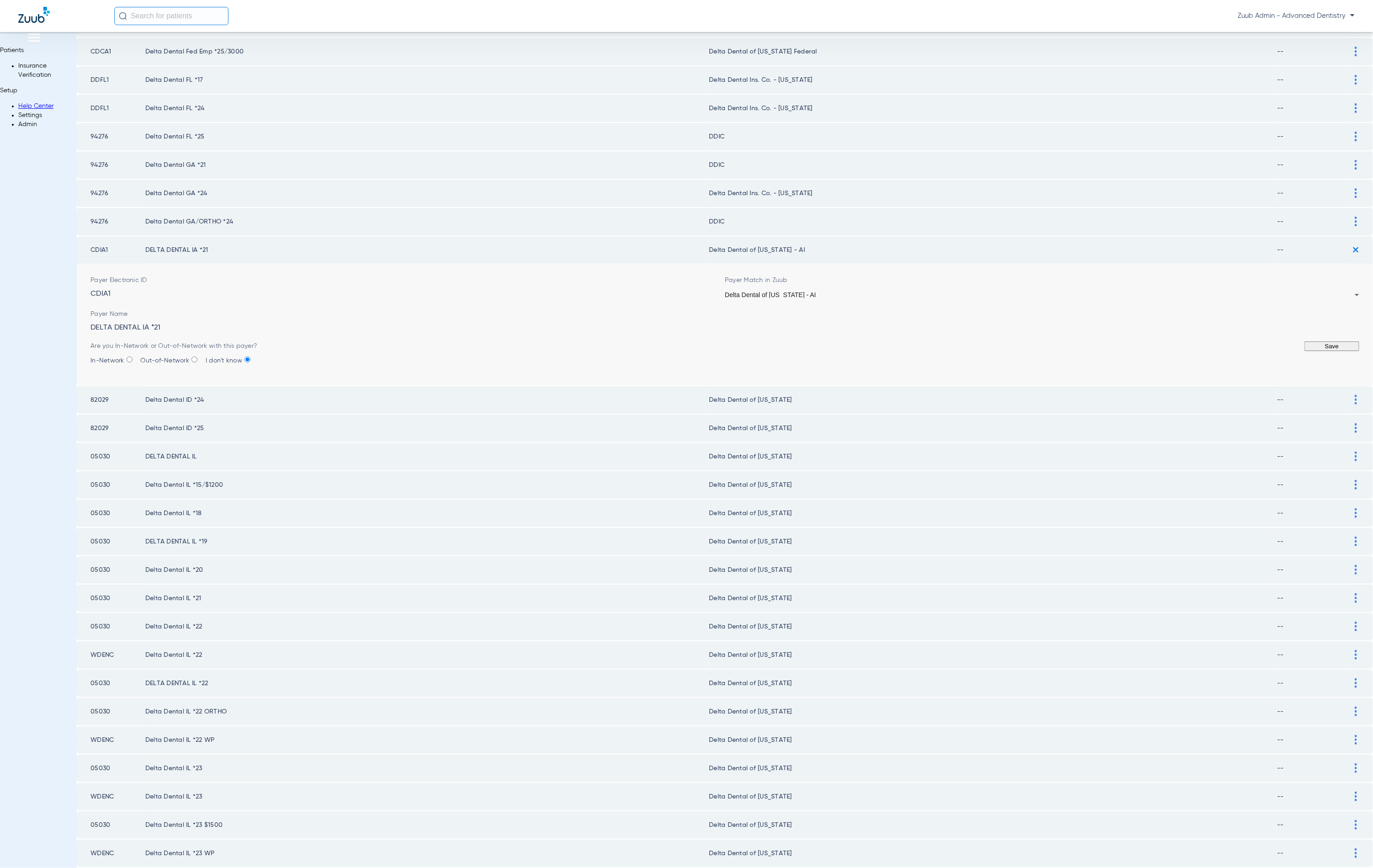
click at [782, 291] on span "Delta Dental of [US_STATE] - AI" at bounding box center [770, 295] width 91 height 7
click at [1305, 346] on button "Save" at bounding box center [1332, 346] width 55 height 10
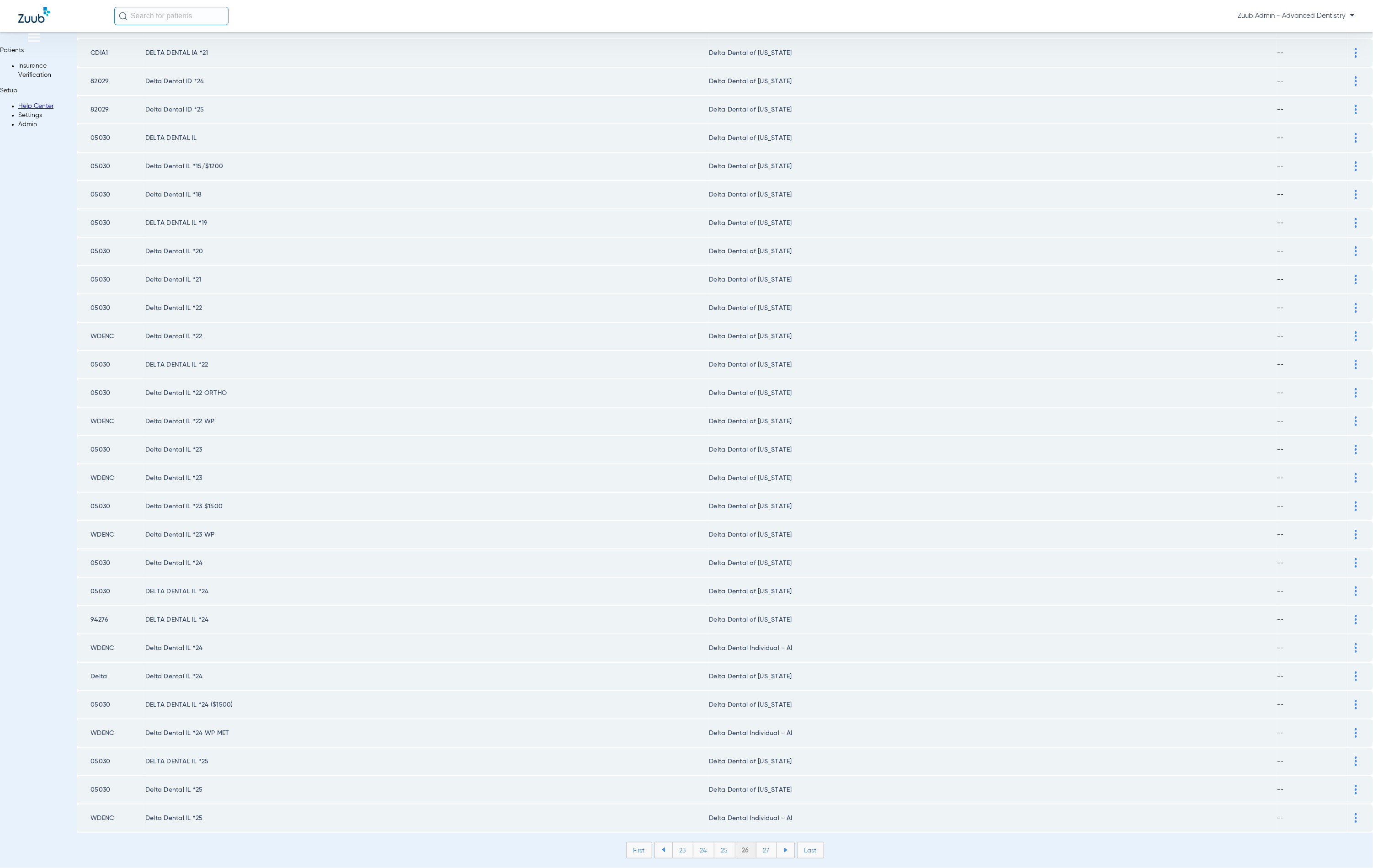
click at [757, 843] on li "27" at bounding box center [767, 850] width 20 height 16
click at [1348, 535] on td at bounding box center [1361, 534] width 25 height 27
click at [1355, 530] on img at bounding box center [1355, 534] width 2 height 10
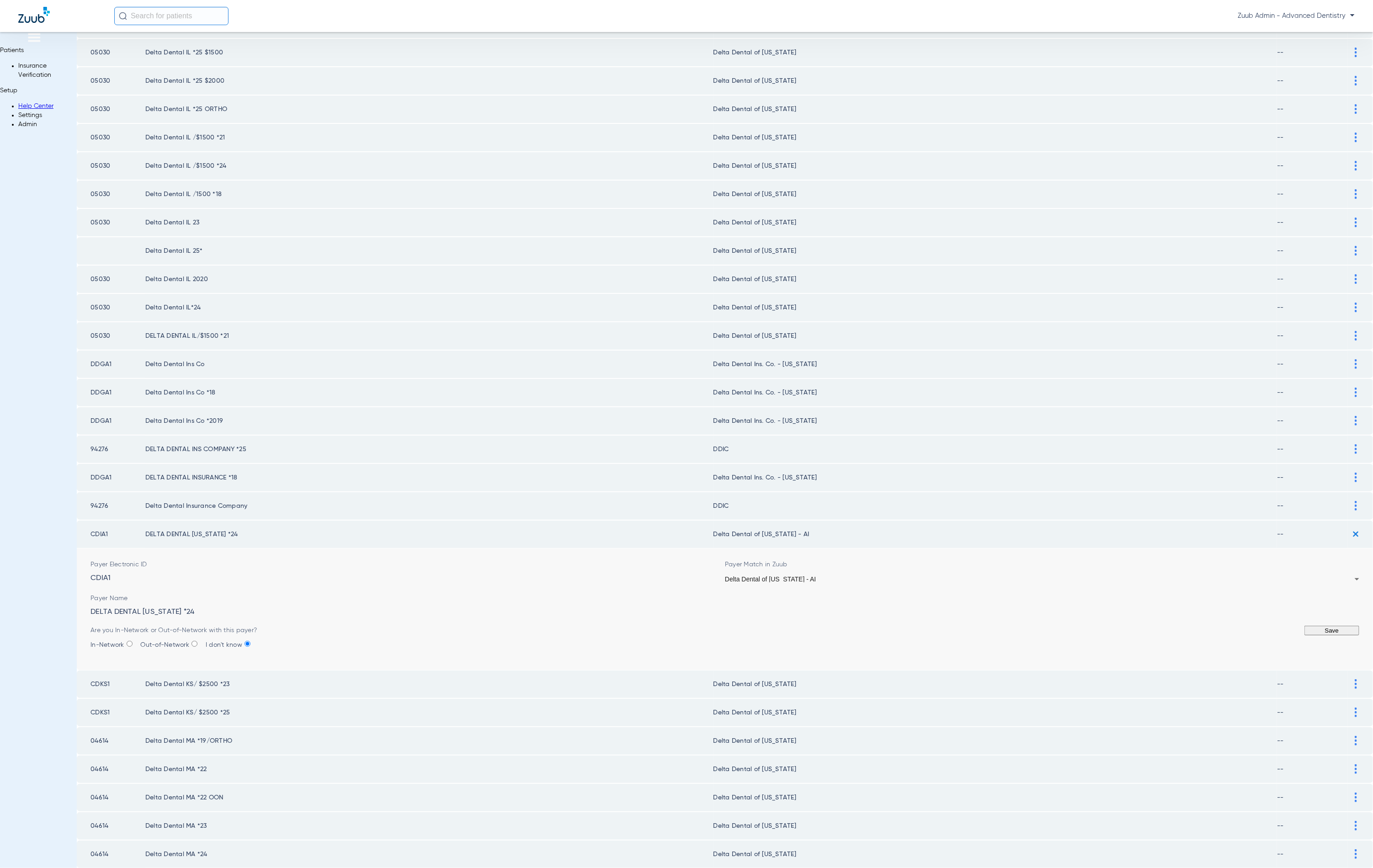
click at [798, 581] on div "Delta Dental of [US_STATE] - AI" at bounding box center [1039, 579] width 630 height 6
click at [1305, 635] on button "Save" at bounding box center [1332, 630] width 55 height 10
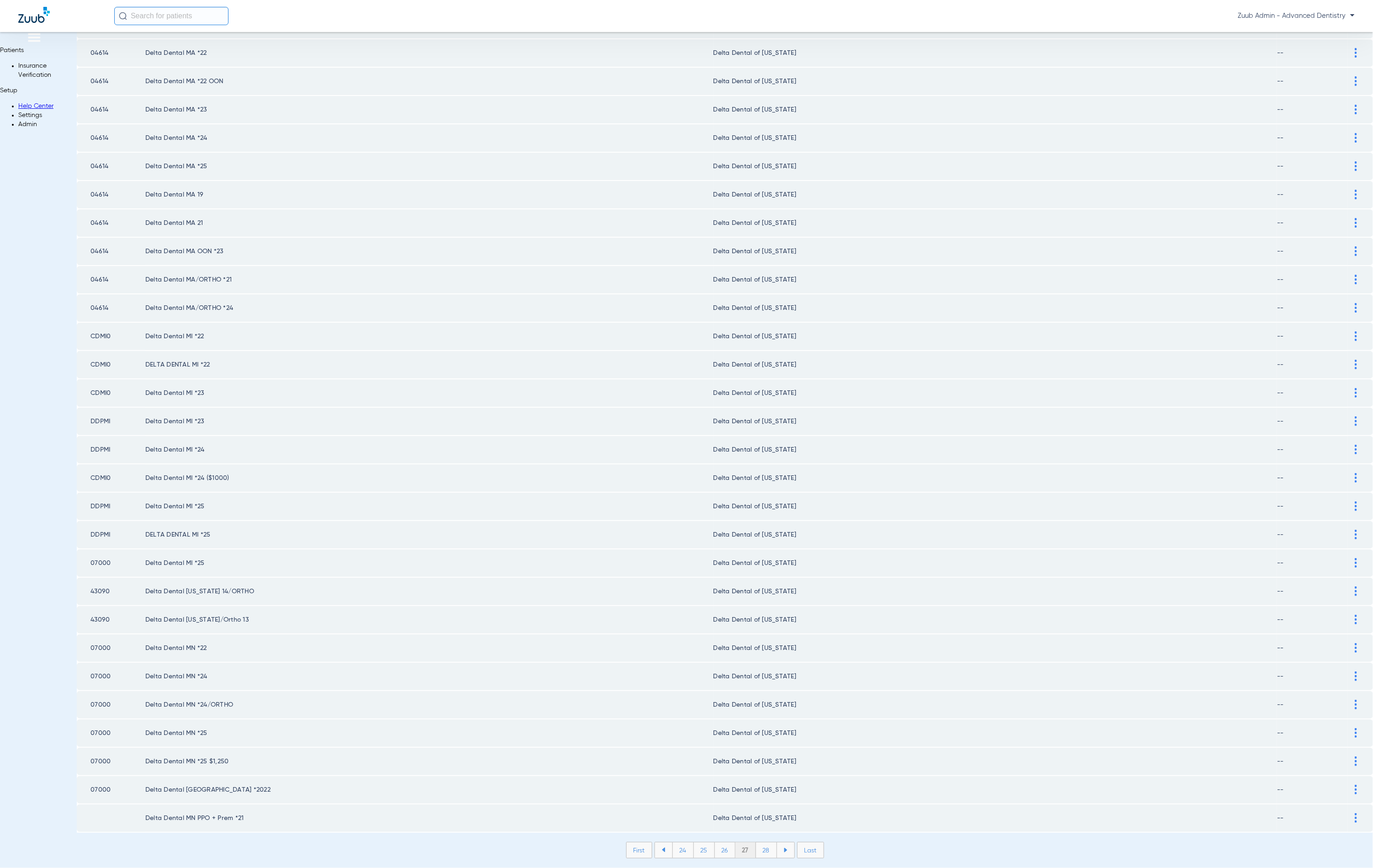
click at [743, 842] on div "First 24 25 26 27 28 Last Items per page: 50 [DATE] – [DATE] of 3705" at bounding box center [725, 857] width 1296 height 30
click at [756, 843] on li "28" at bounding box center [767, 850] width 21 height 16
click at [756, 843] on li "29" at bounding box center [766, 850] width 20 height 16
click at [755, 843] on li "30" at bounding box center [766, 850] width 21 height 16
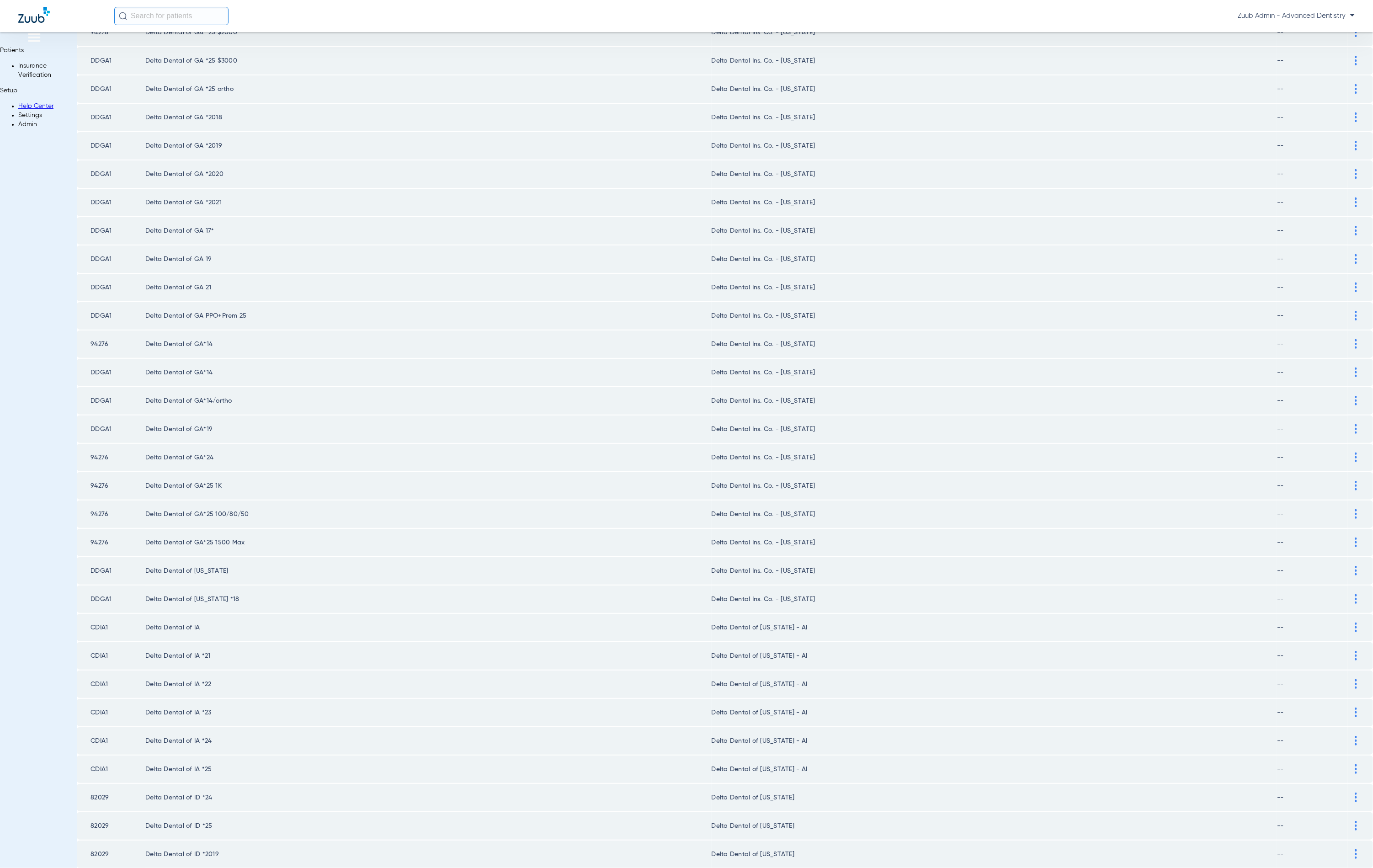
scroll to position [738, 0]
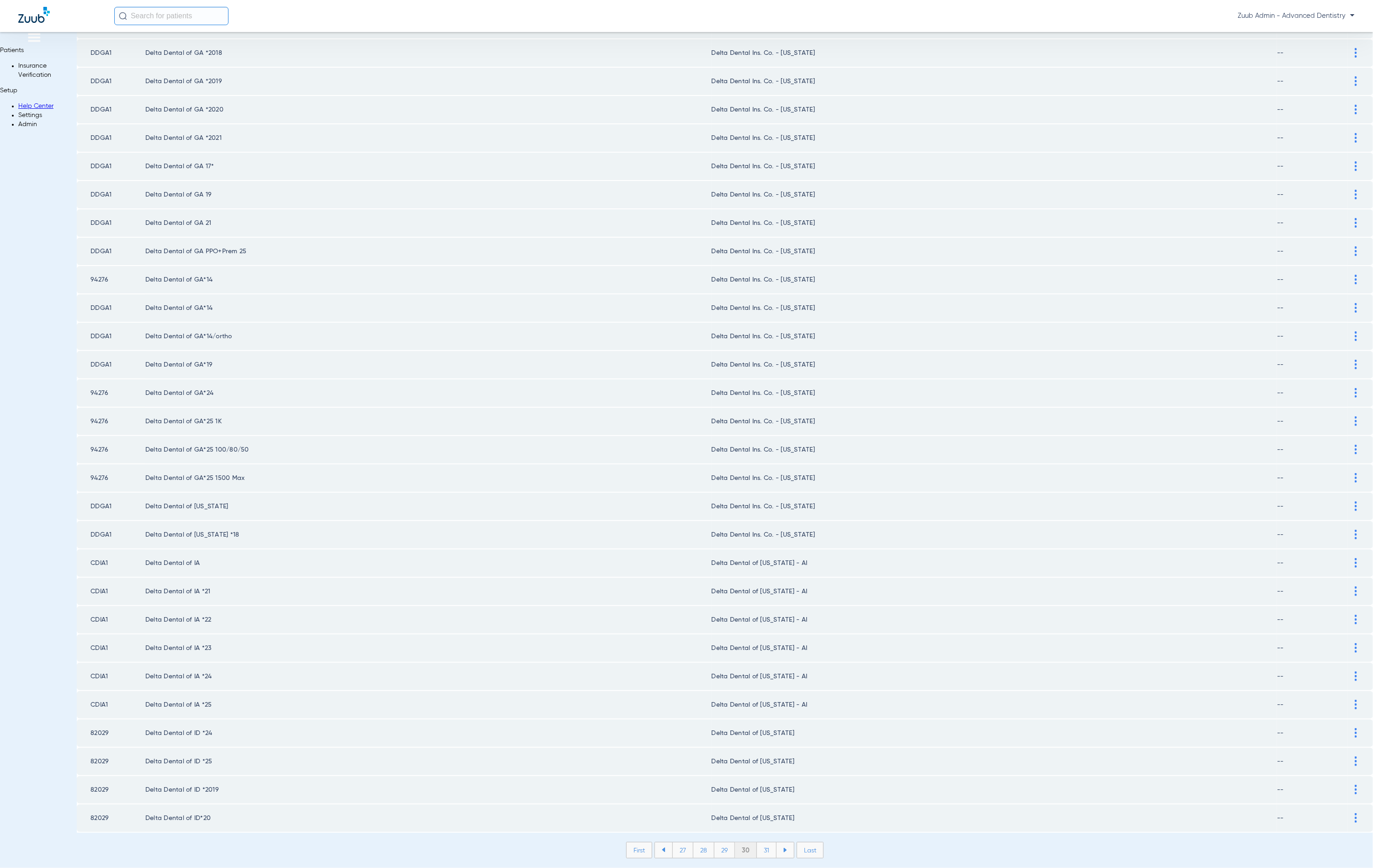
click at [1348, 549] on td at bounding box center [1361, 563] width 25 height 27
click at [1355, 558] on img at bounding box center [1355, 563] width 2 height 10
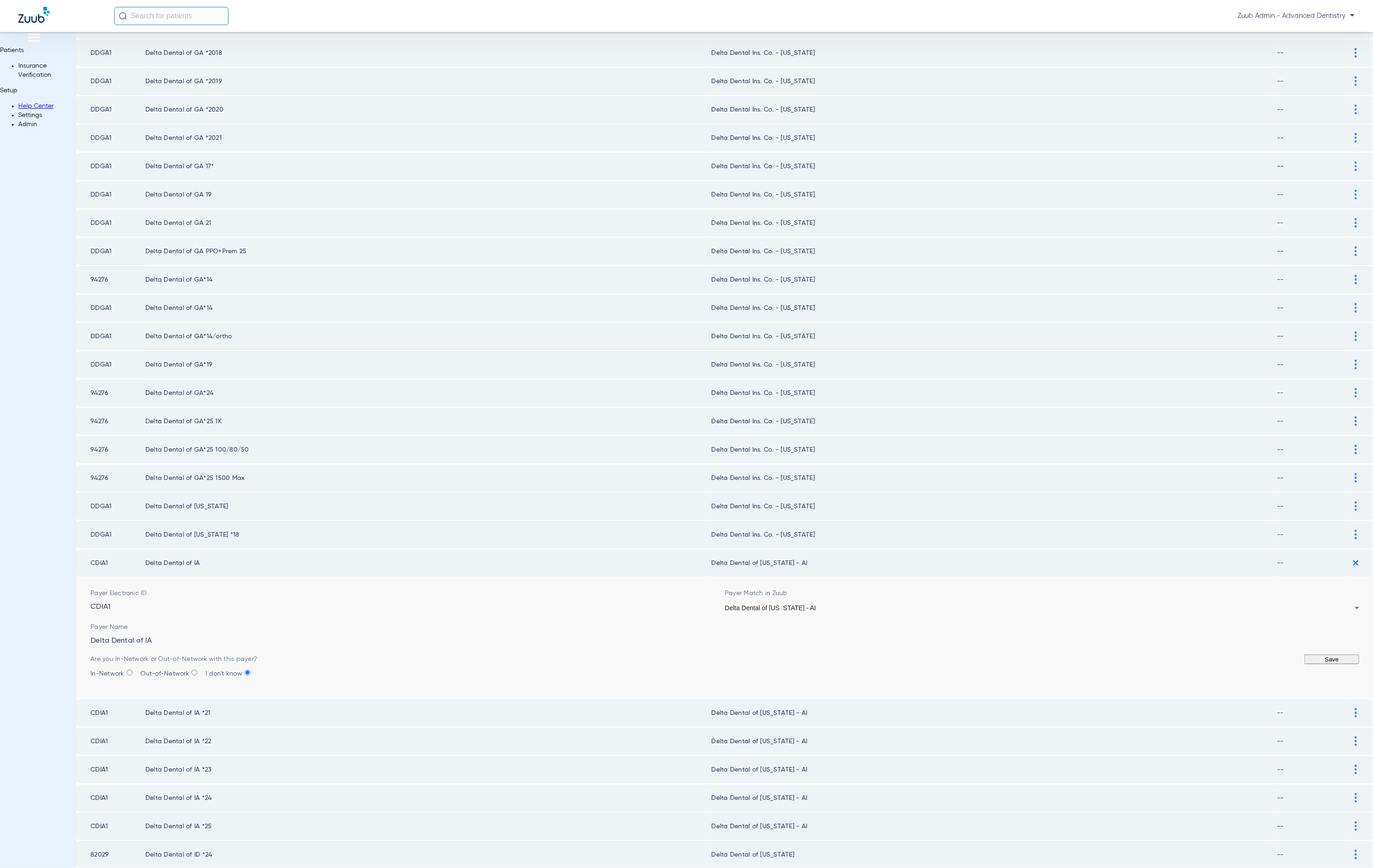
click at [874, 605] on div "Delta Dental of [US_STATE] - AI" at bounding box center [1039, 608] width 630 height 6
click at [1257, 654] on div "Are you In-Network or Out-of-Network with this payer? In-Network Out-of-Network…" at bounding box center [724, 666] width 1269 height 24
click at [1305, 654] on button "Save" at bounding box center [1332, 659] width 55 height 10
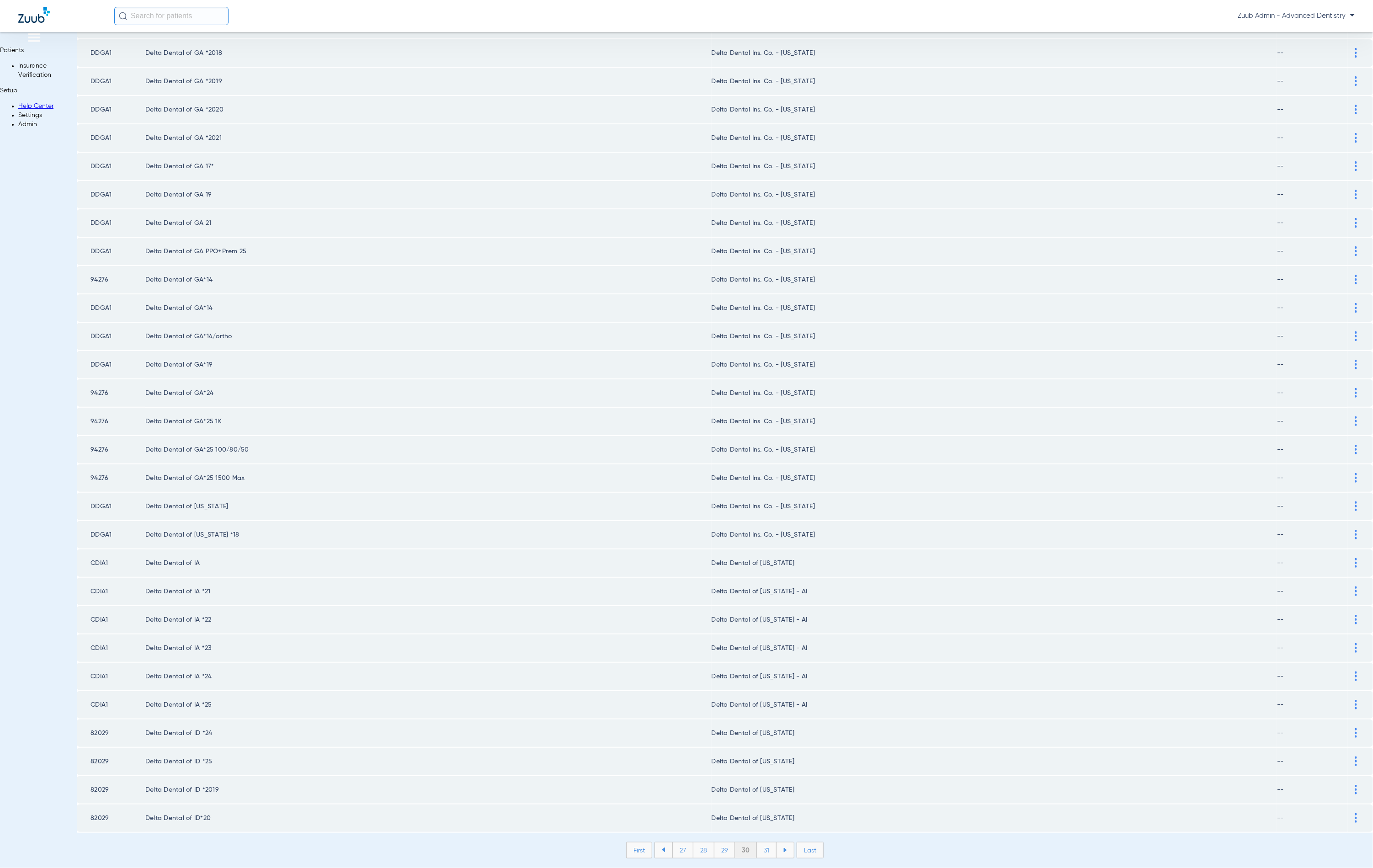
click at [1348, 587] on div at bounding box center [1356, 592] width 16 height 10
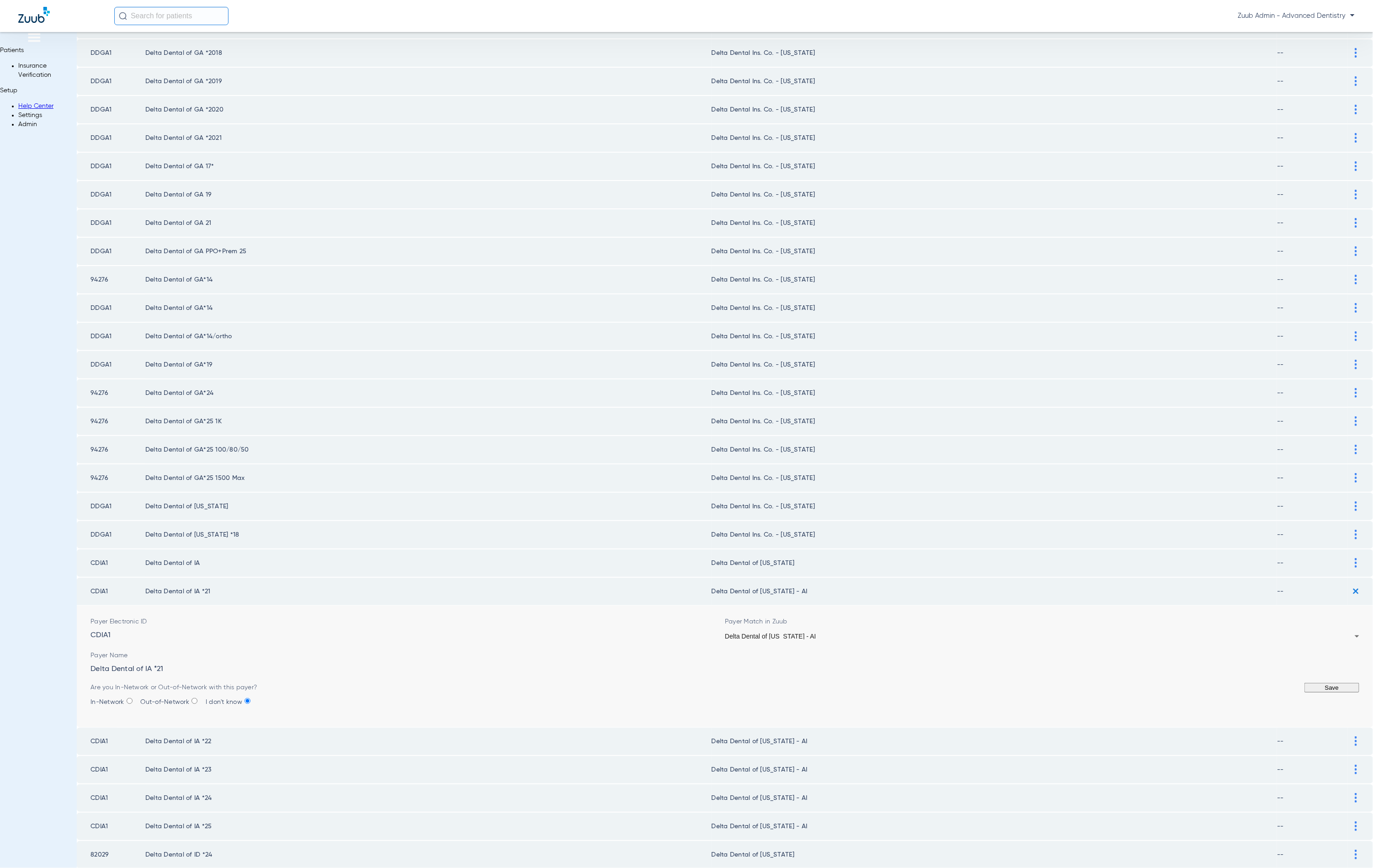
click at [803, 624] on form "Payer Electronic ID CDIA1 Payer Match in Zuub Delta Dental of [US_STATE] - AI P…" at bounding box center [724, 666] width 1269 height 121
click at [803, 633] on div "Delta Dental of [US_STATE] - AI" at bounding box center [1039, 636] width 630 height 6
click at [1305, 683] on button "Save" at bounding box center [1332, 687] width 55 height 10
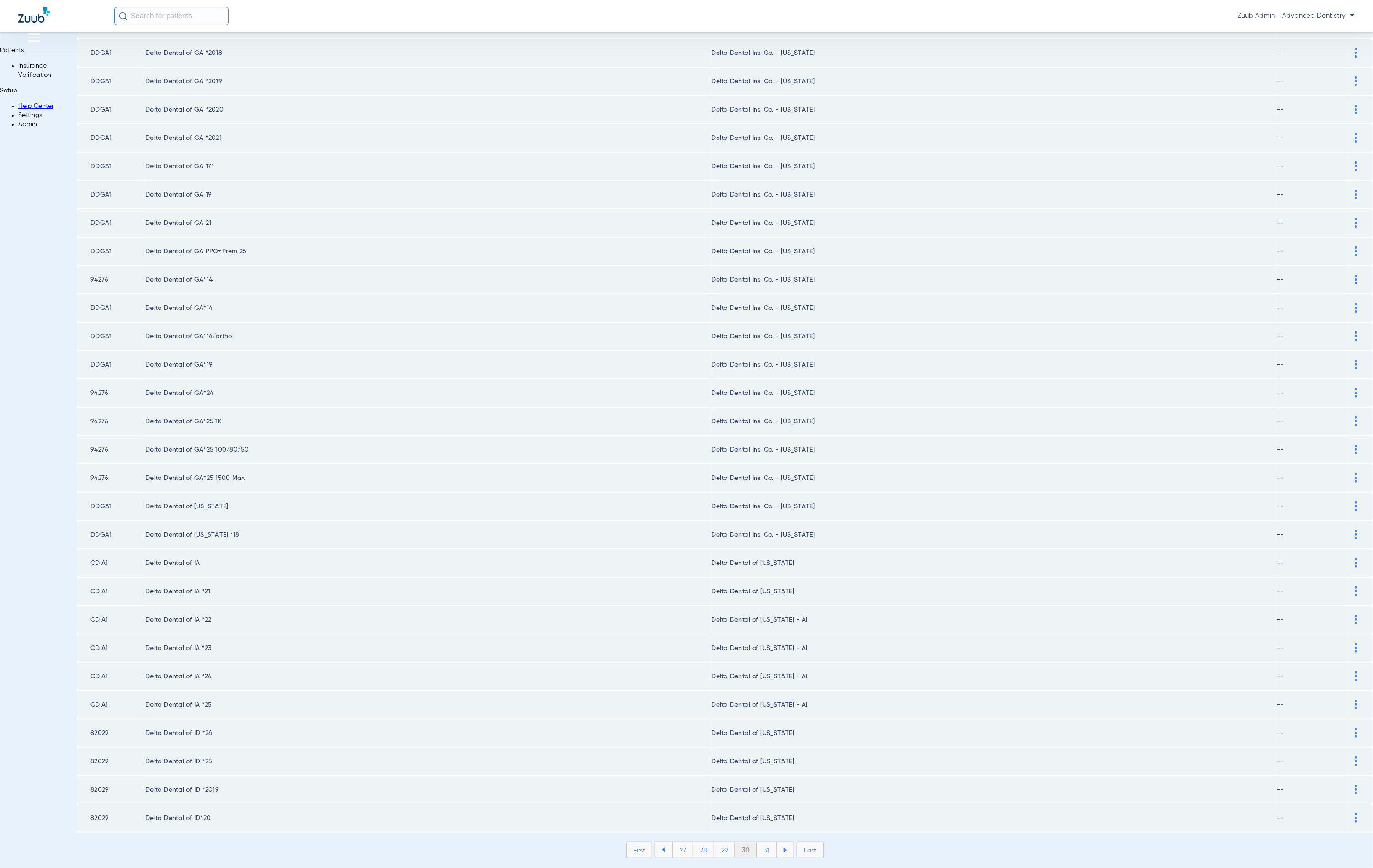
click at [1299, 606] on td "--" at bounding box center [1312, 620] width 71 height 27
click at [1348, 615] on div at bounding box center [1356, 620] width 16 height 10
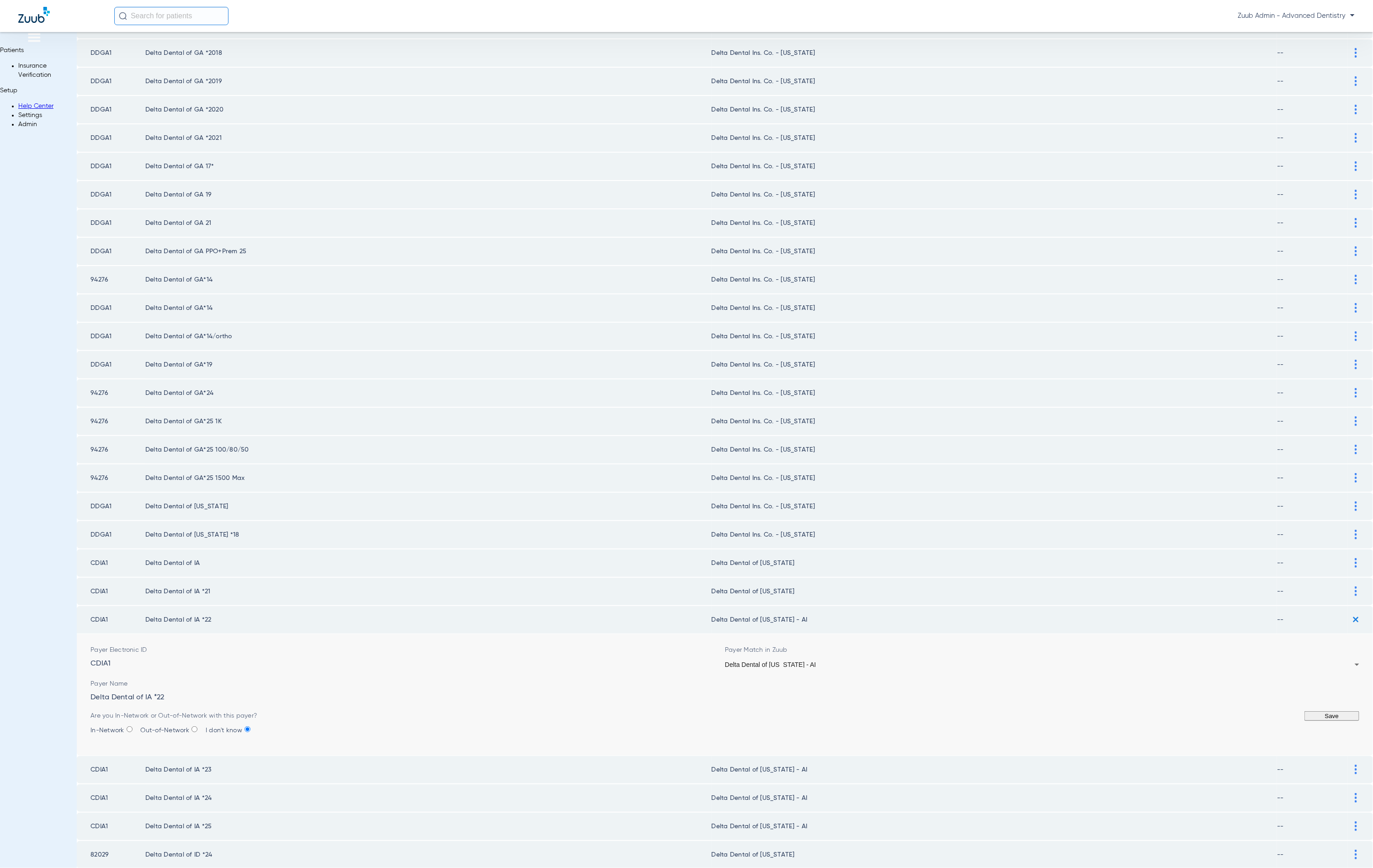
click at [841, 661] on div "Delta Dental of [US_STATE] - AI" at bounding box center [1039, 664] width 630 height 6
click at [1305, 711] on button "Save" at bounding box center [1332, 716] width 55 height 10
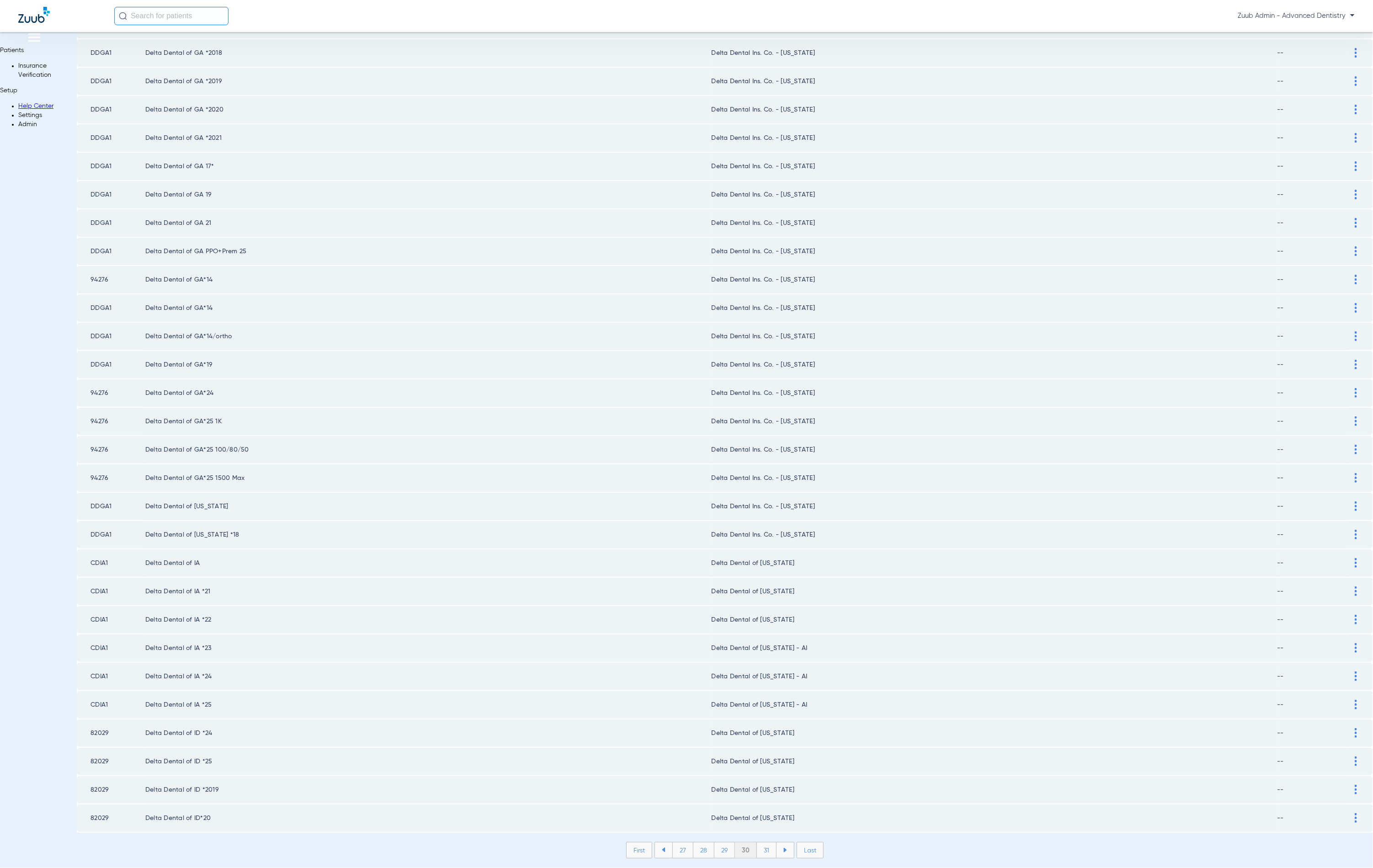
click at [1355, 643] on img at bounding box center [1355, 648] width 2 height 10
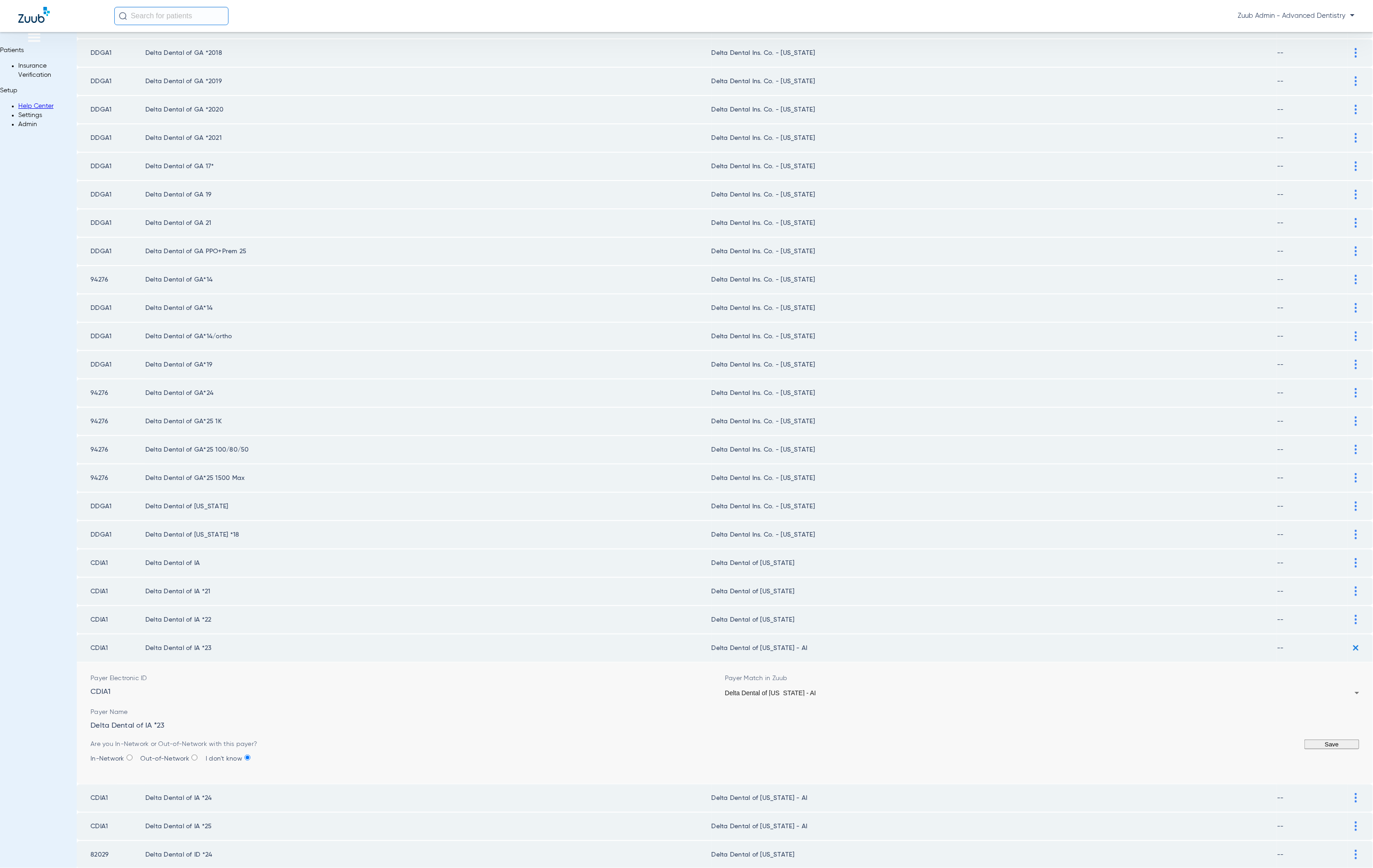
click at [944, 690] on div "Delta Dental of [US_STATE] - AI" at bounding box center [1039, 692] width 630 height 6
click at [1305, 740] on button "Save" at bounding box center [1332, 745] width 55 height 10
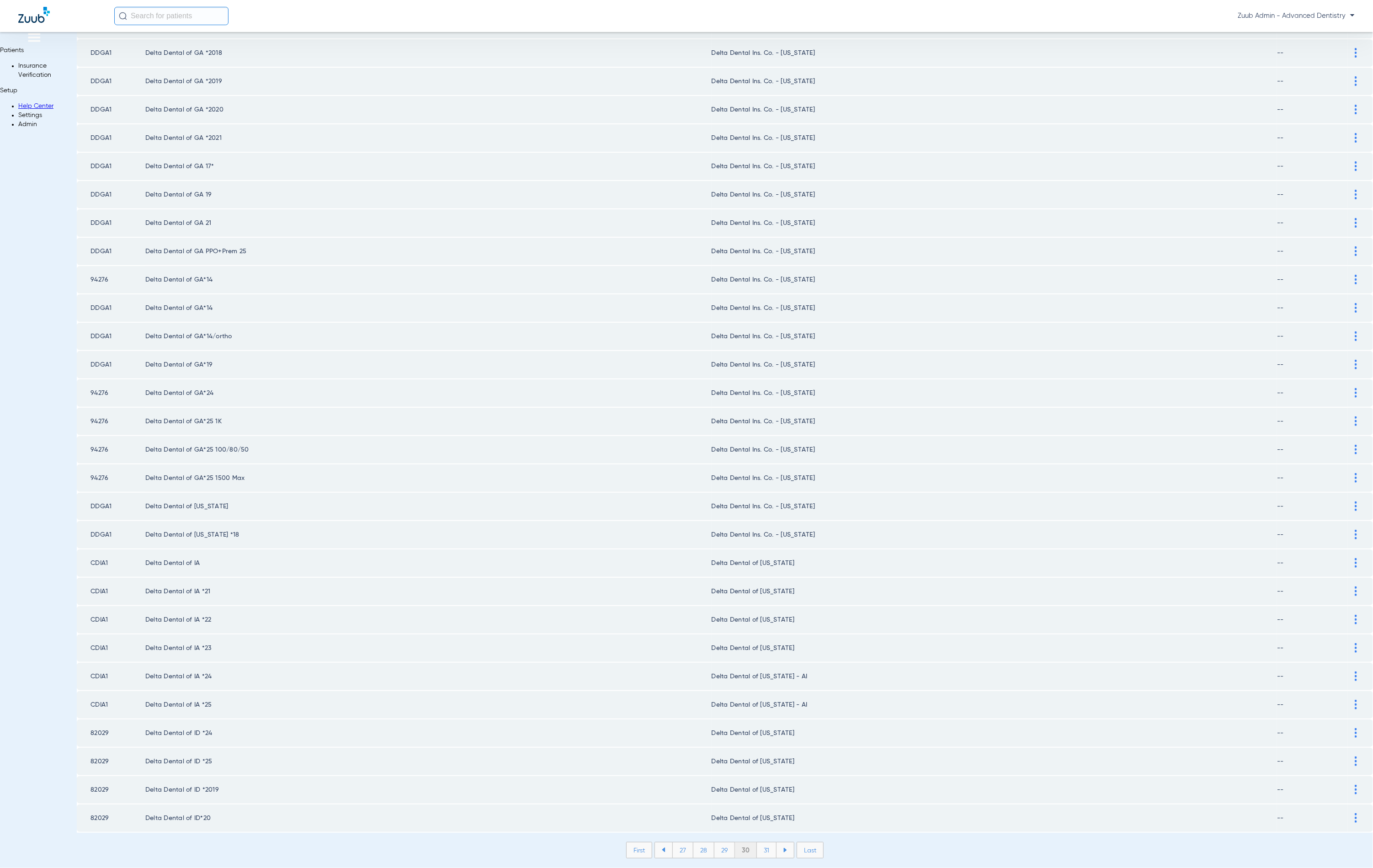
click at [1348, 671] on div at bounding box center [1356, 676] width 16 height 10
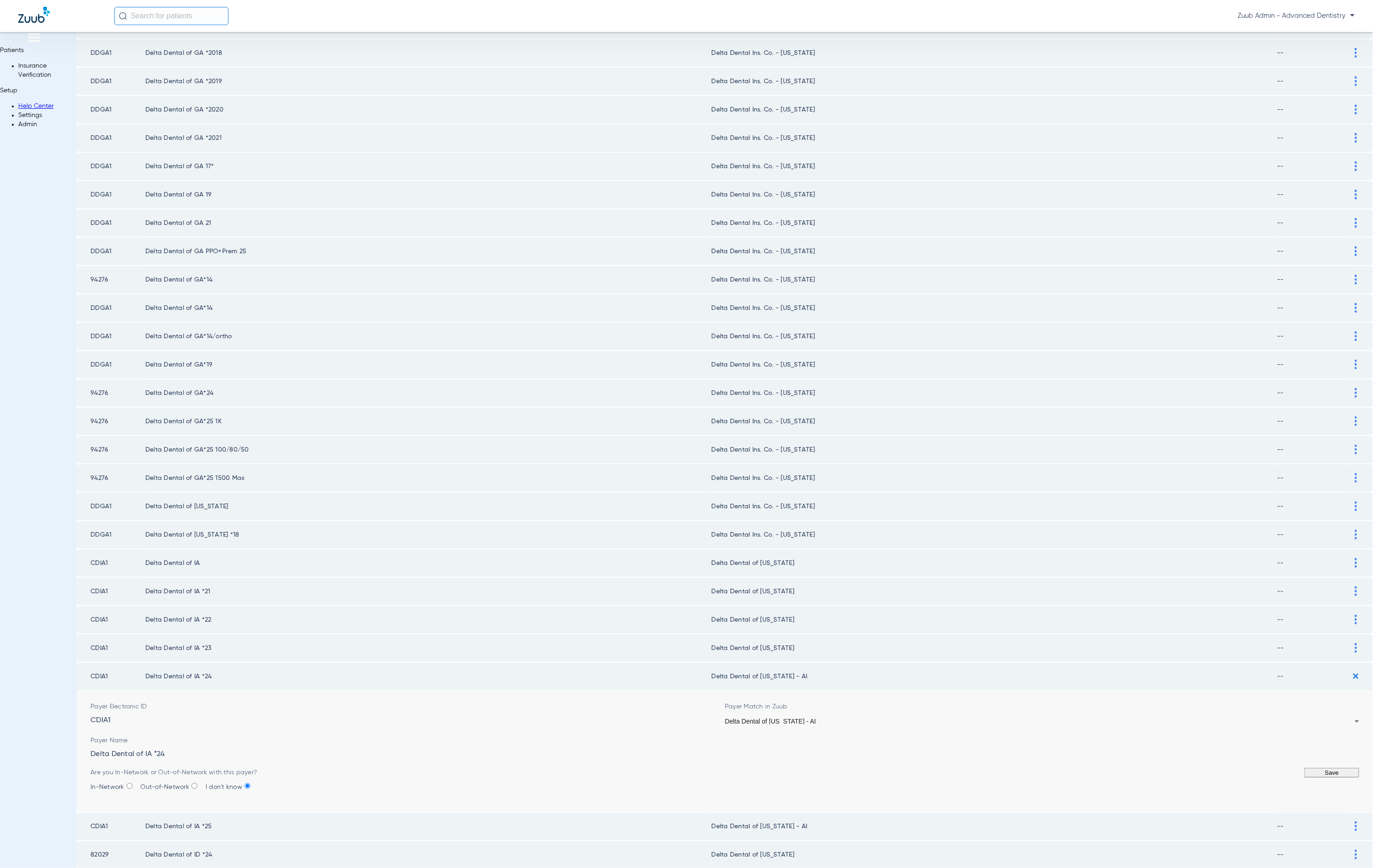
click at [993, 718] on div "Delta Dental of [US_STATE] - AI" at bounding box center [1039, 721] width 630 height 6
drag, startPoint x: 1293, startPoint y: 752, endPoint x: 1276, endPoint y: 751, distance: 17.0
click at [1305, 768] on button "Save" at bounding box center [1332, 773] width 55 height 10
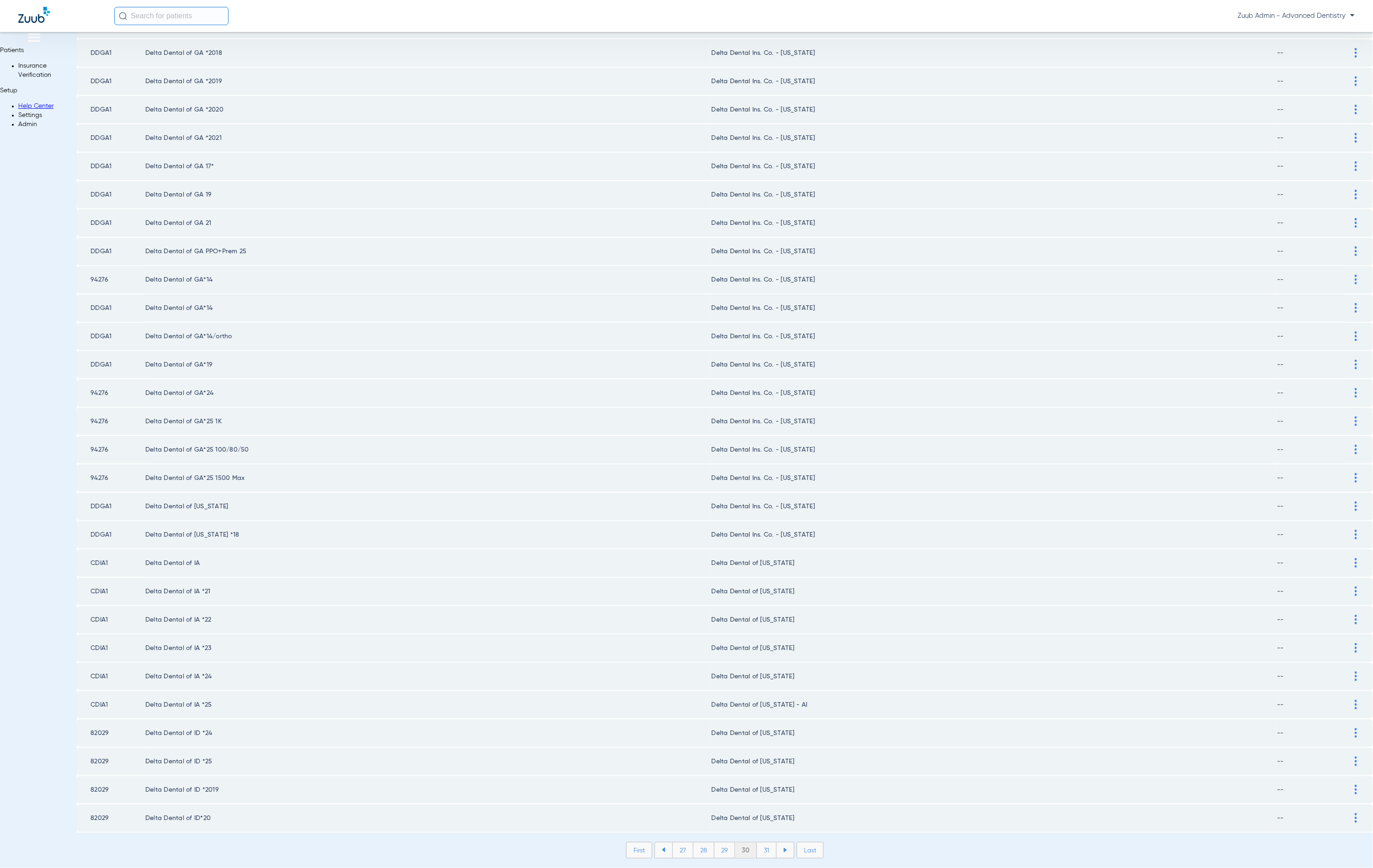
click at [1348, 699] on div at bounding box center [1356, 704] width 16 height 10
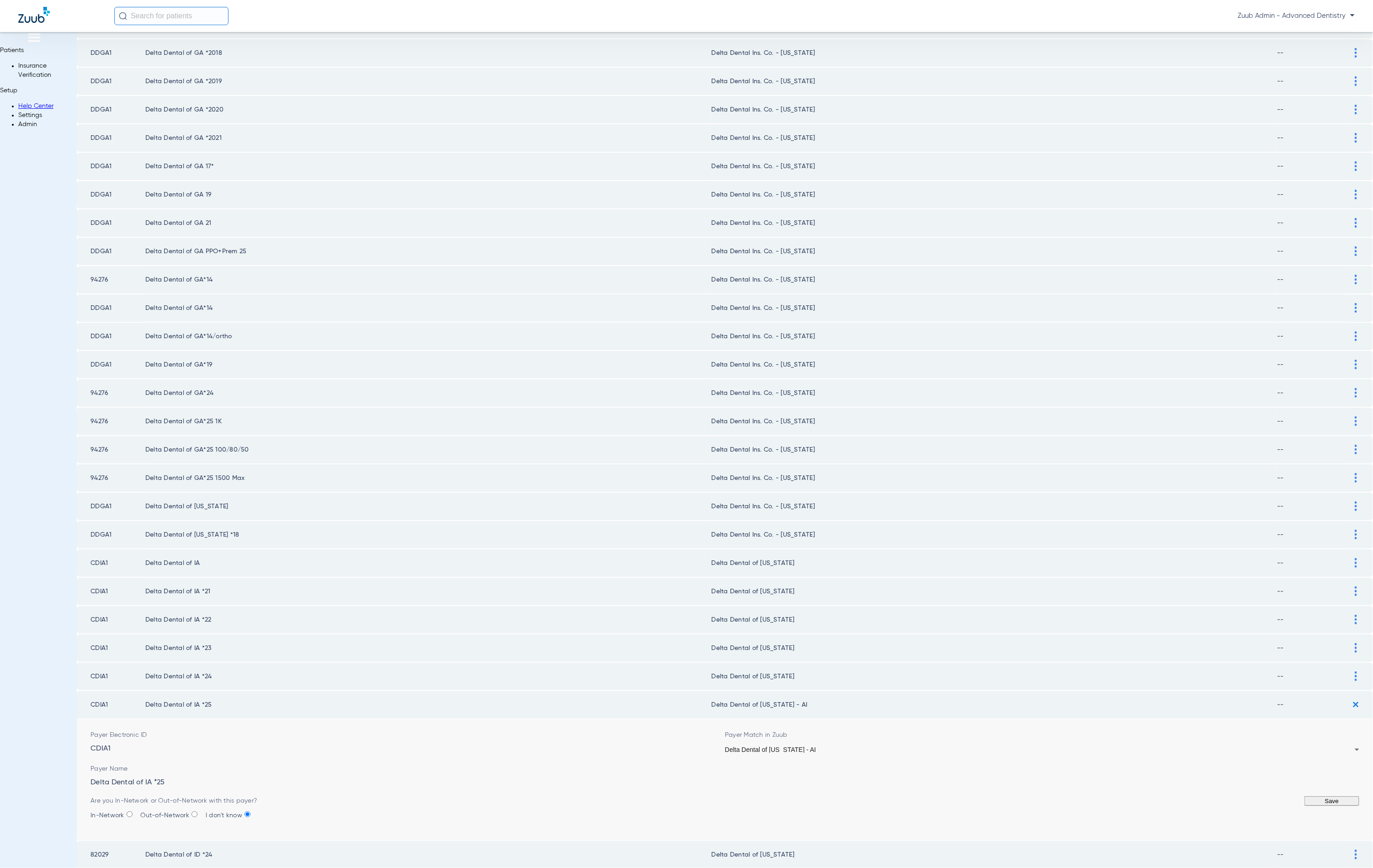
click at [956, 747] on div "Delta Dental of [US_STATE] - AI" at bounding box center [1039, 750] width 630 height 6
click at [1305, 796] on button "Save" at bounding box center [1332, 801] width 55 height 10
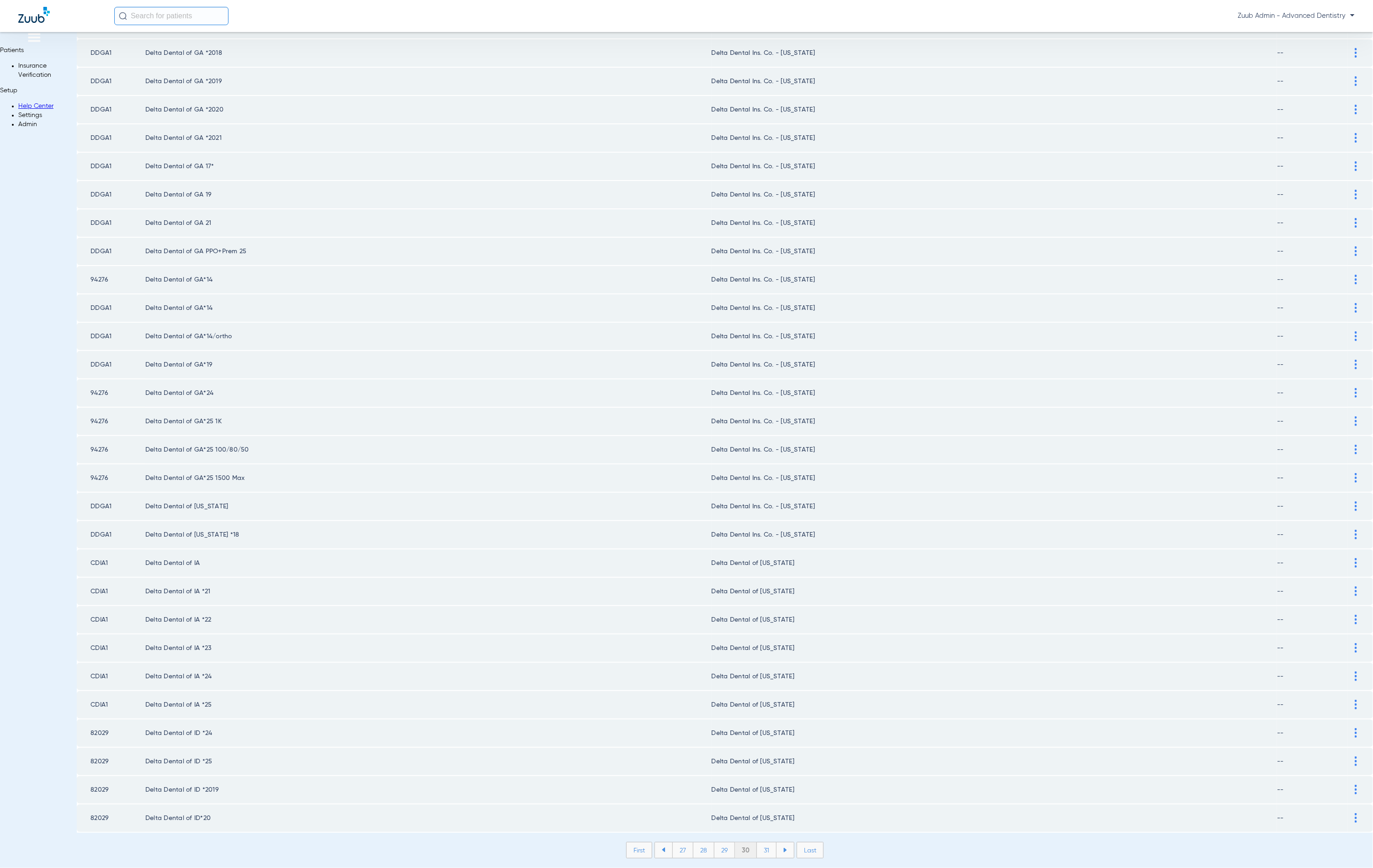
click at [757, 843] on li "31" at bounding box center [767, 850] width 20 height 16
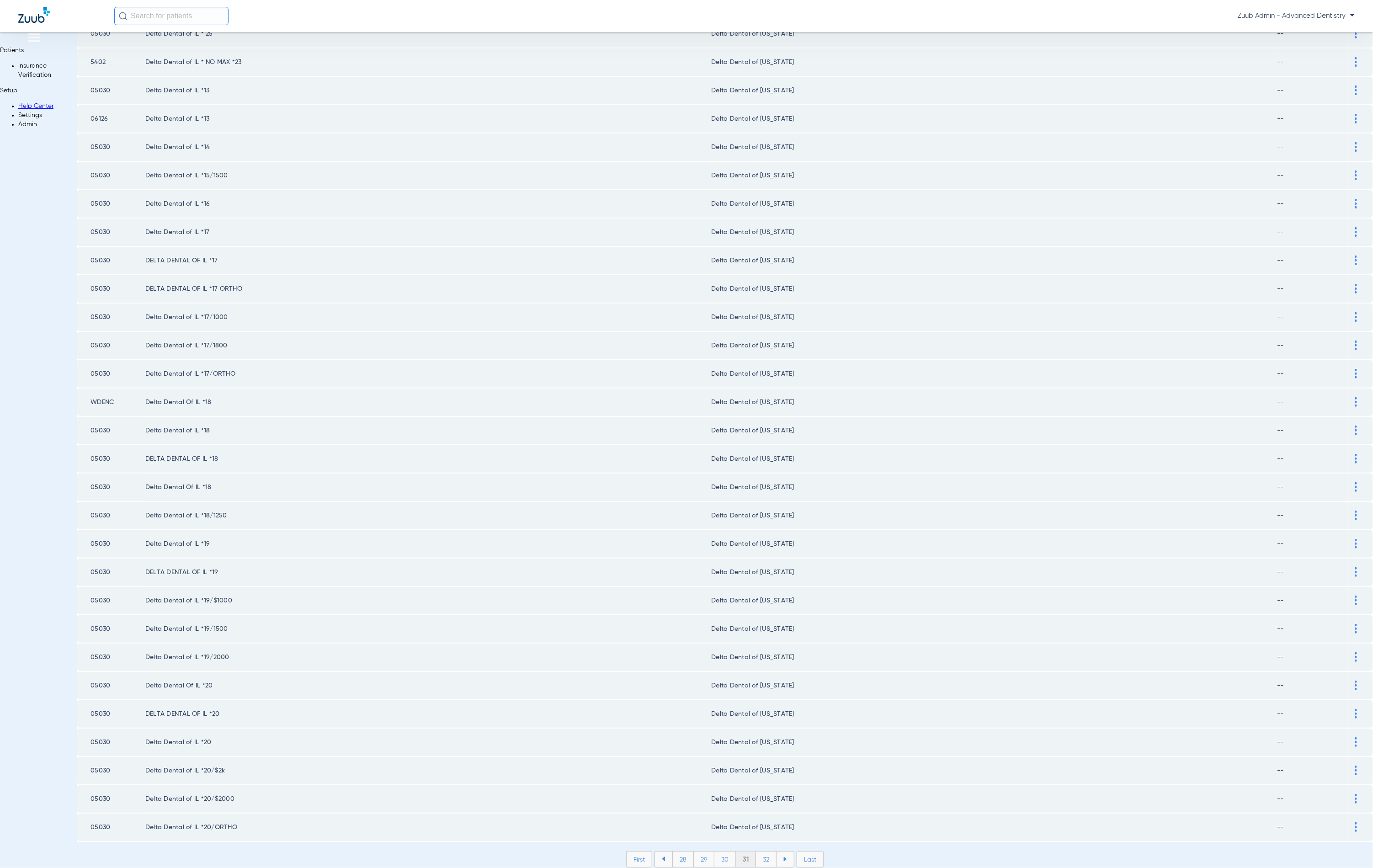
scroll to position [738, 0]
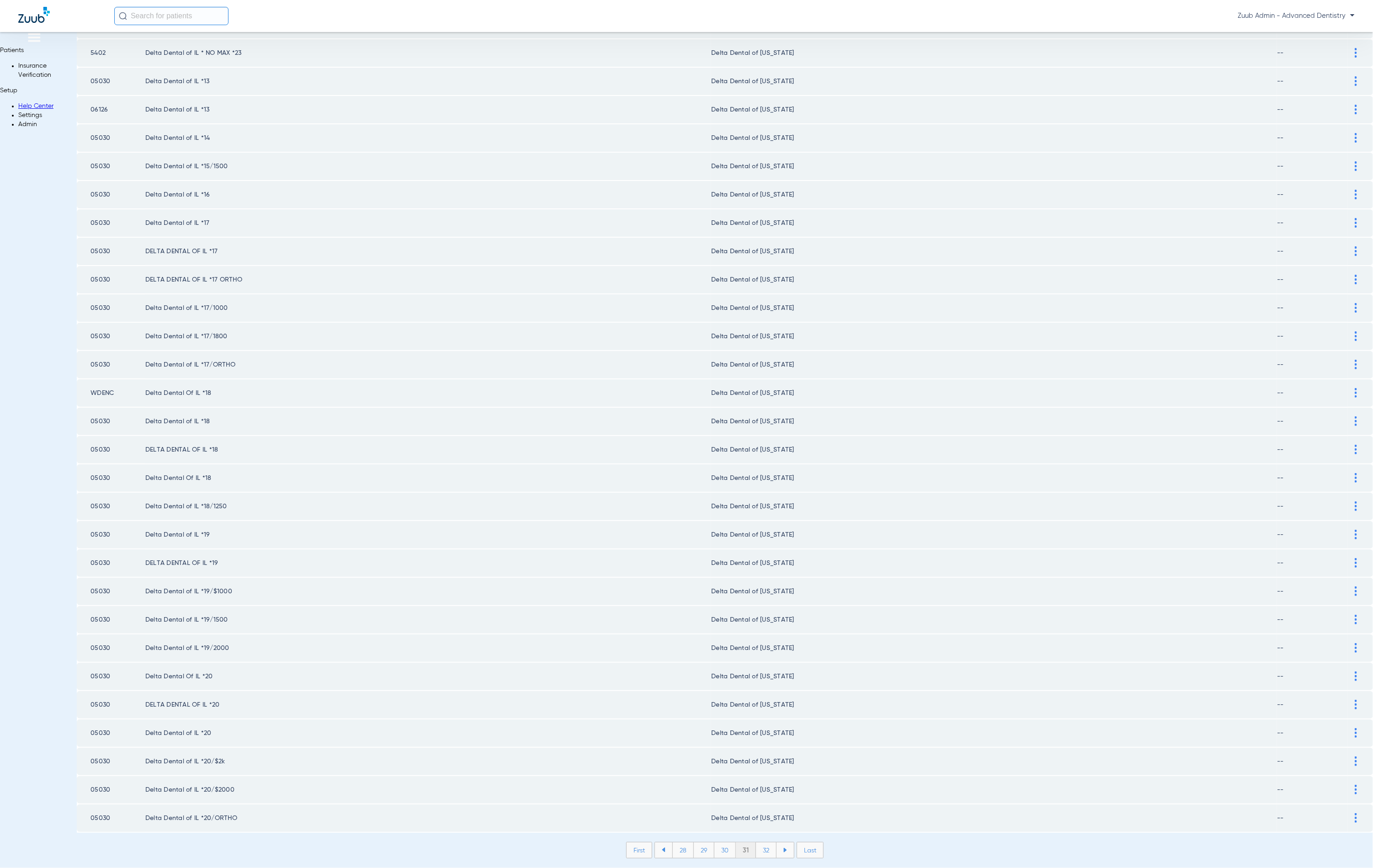
click at [756, 843] on li "32" at bounding box center [766, 850] width 20 height 16
click at [756, 843] on li "33" at bounding box center [766, 850] width 20 height 16
click at [756, 843] on li "34" at bounding box center [767, 850] width 21 height 16
click at [755, 843] on li "35" at bounding box center [766, 850] width 21 height 16
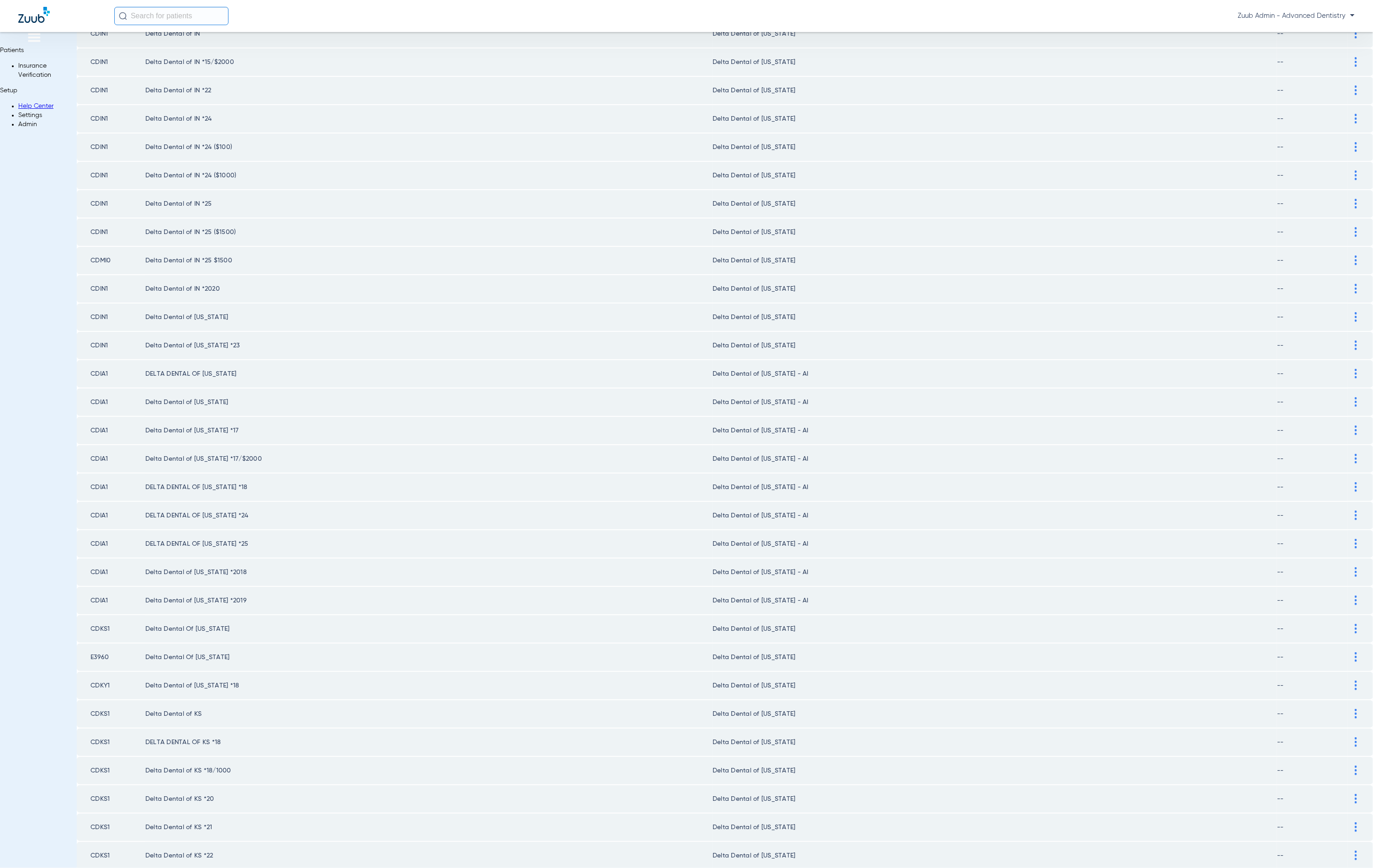
scroll to position [279, 0]
click at [1348, 258] on div at bounding box center [1356, 257] width 16 height 10
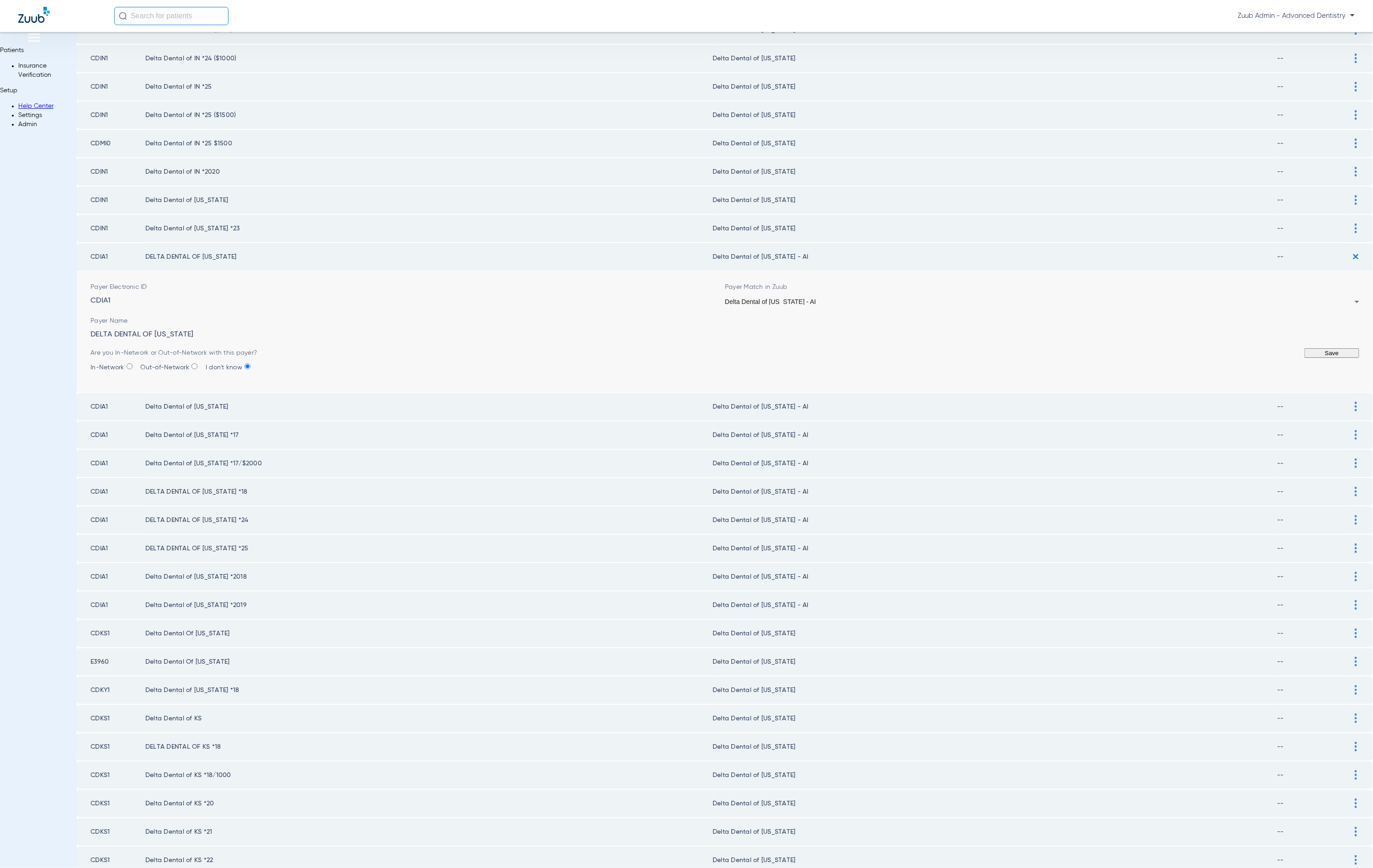
click at [779, 298] on div "Delta Dental of [US_STATE] - AI" at bounding box center [1039, 301] width 630 height 6
click at [1305, 358] on button "Save" at bounding box center [1332, 353] width 55 height 10
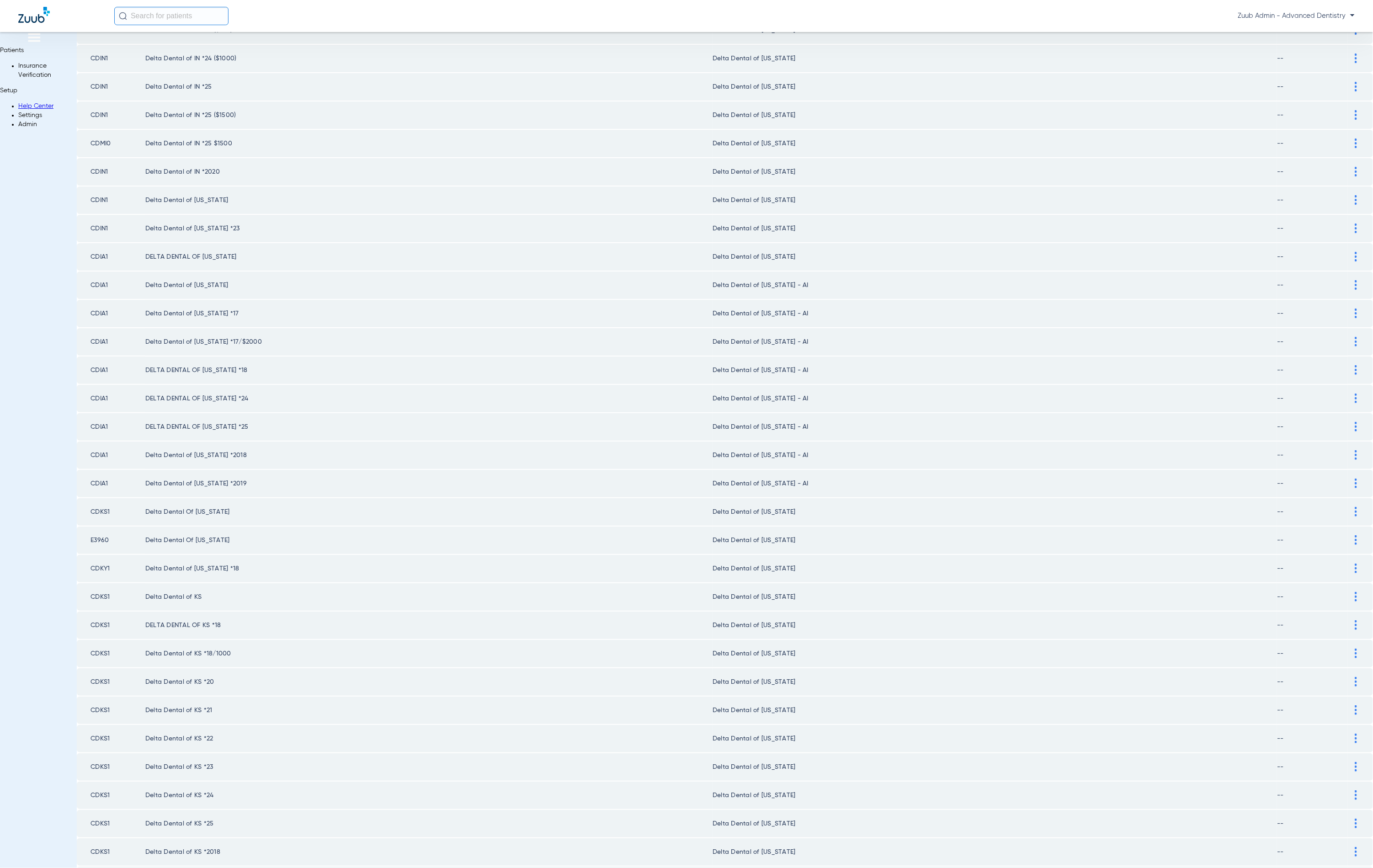
click at [1348, 287] on div at bounding box center [1356, 285] width 16 height 10
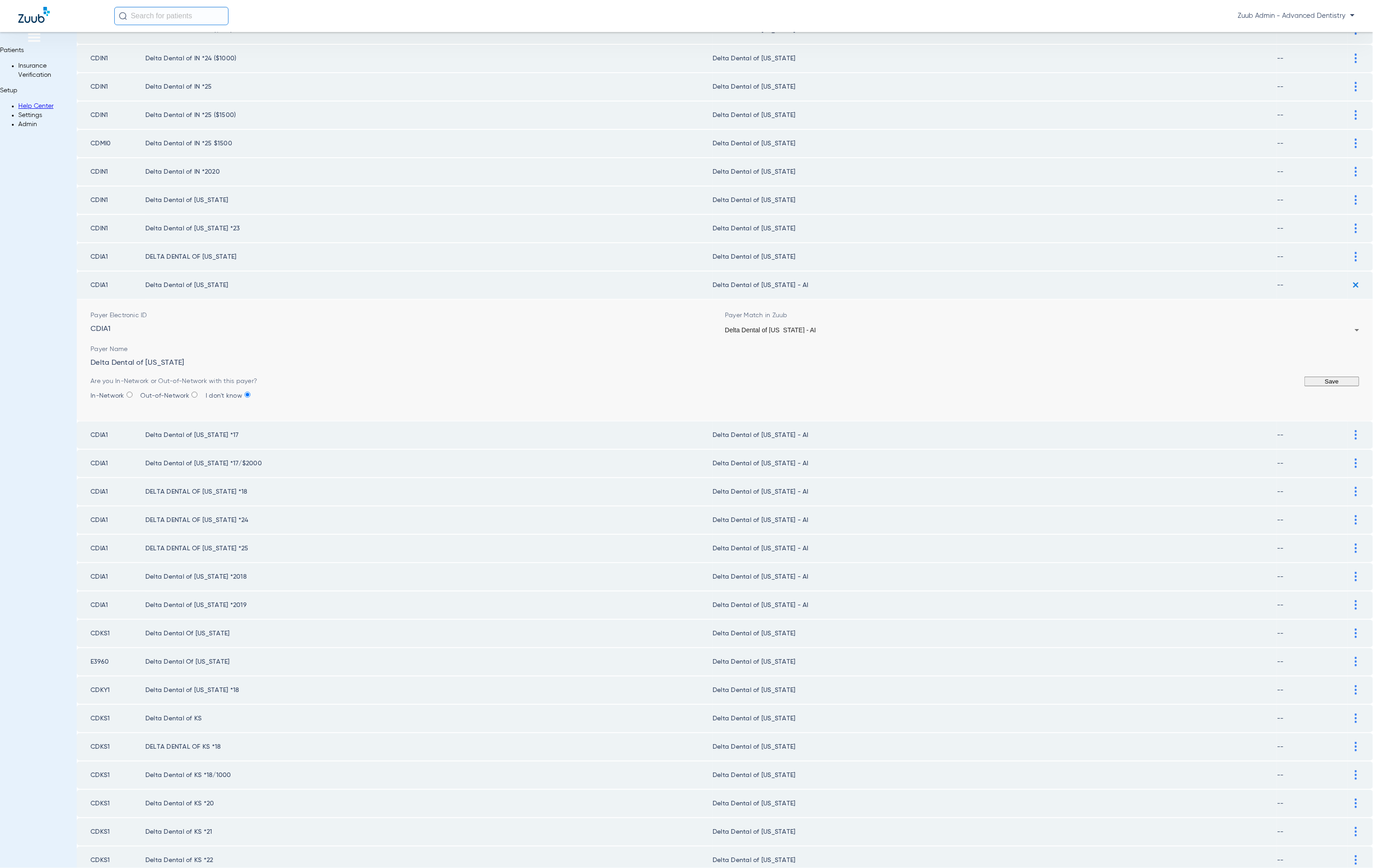
click at [821, 334] on div "Delta Dental of [US_STATE] - AI" at bounding box center [1039, 329] width 630 height 6
click at [1305, 386] on button "Save" at bounding box center [1332, 381] width 55 height 10
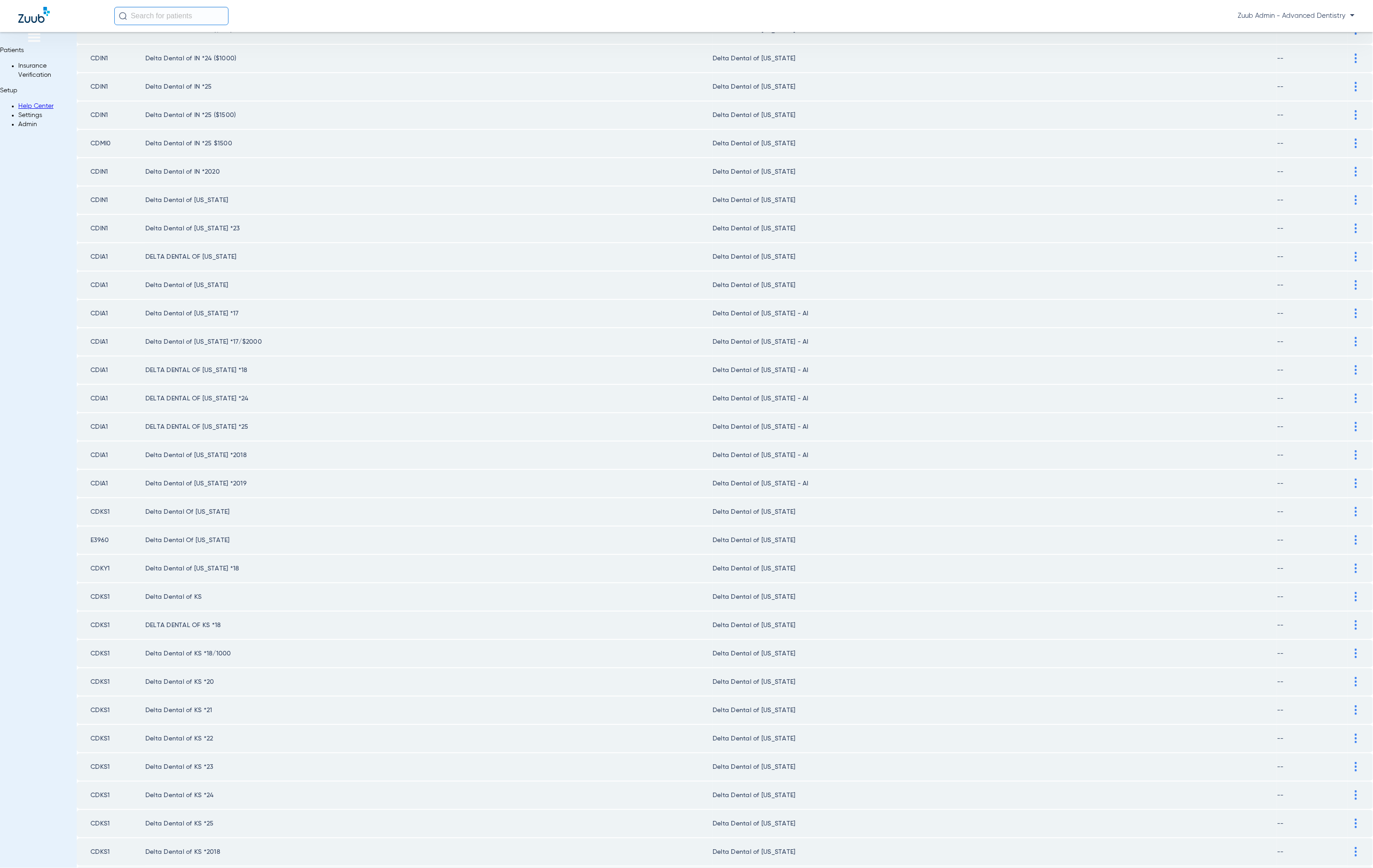
click at [1348, 314] on div at bounding box center [1356, 314] width 16 height 10
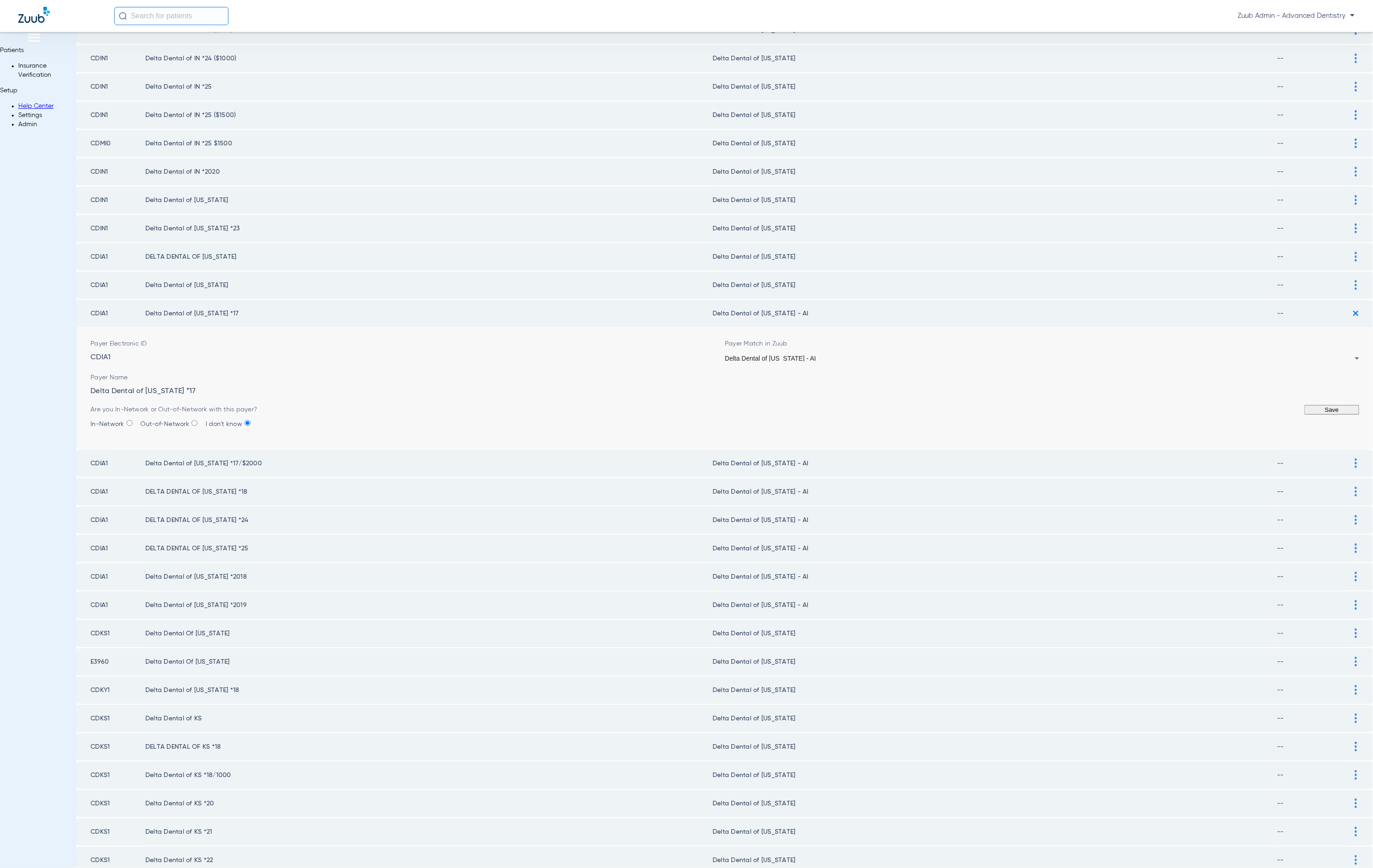
click at [858, 362] on div "Delta Dental of [US_STATE] - AI" at bounding box center [1039, 358] width 630 height 6
click at [1305, 415] on button "Save" at bounding box center [1332, 410] width 55 height 10
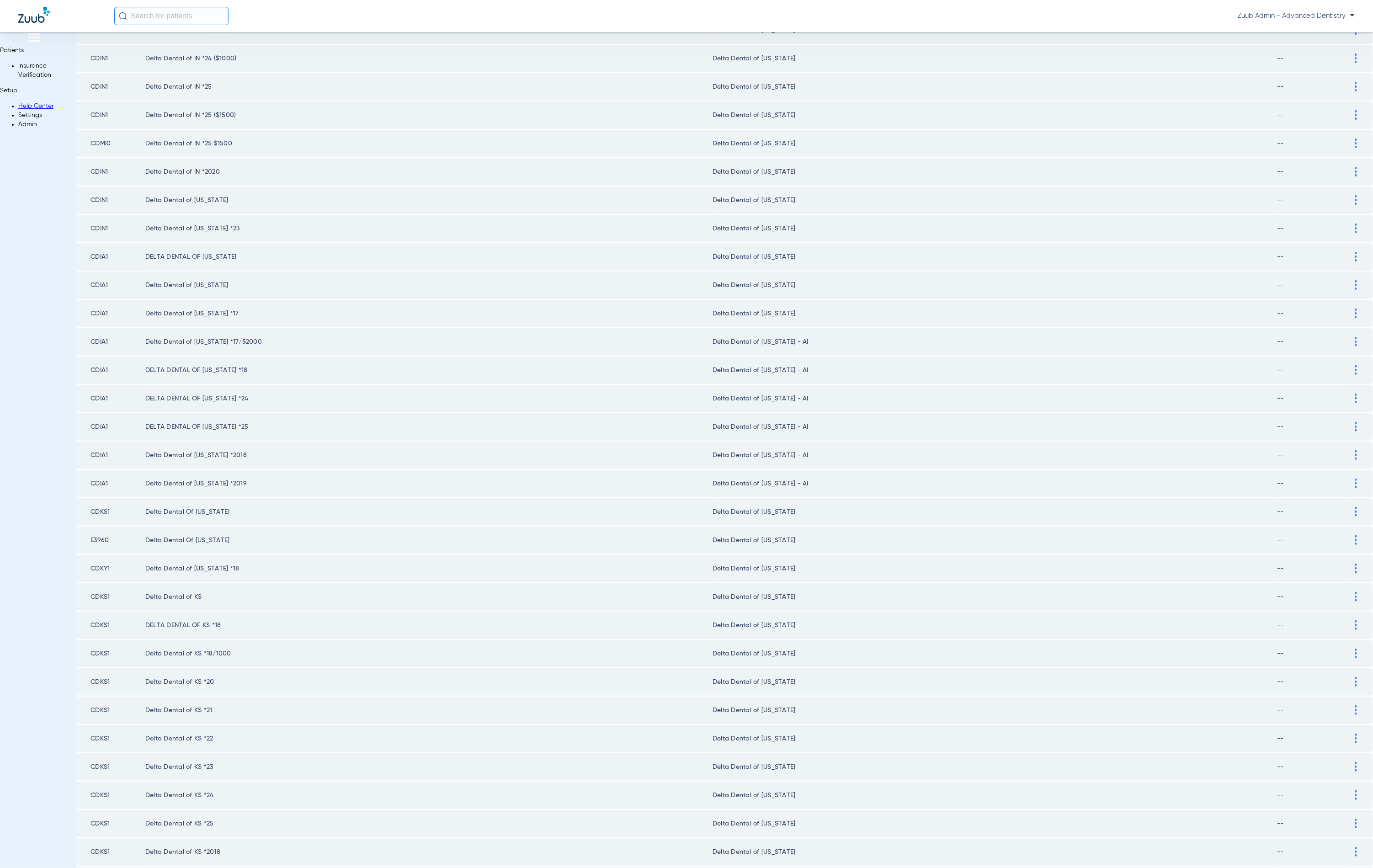
click at [1348, 341] on div at bounding box center [1356, 342] width 16 height 10
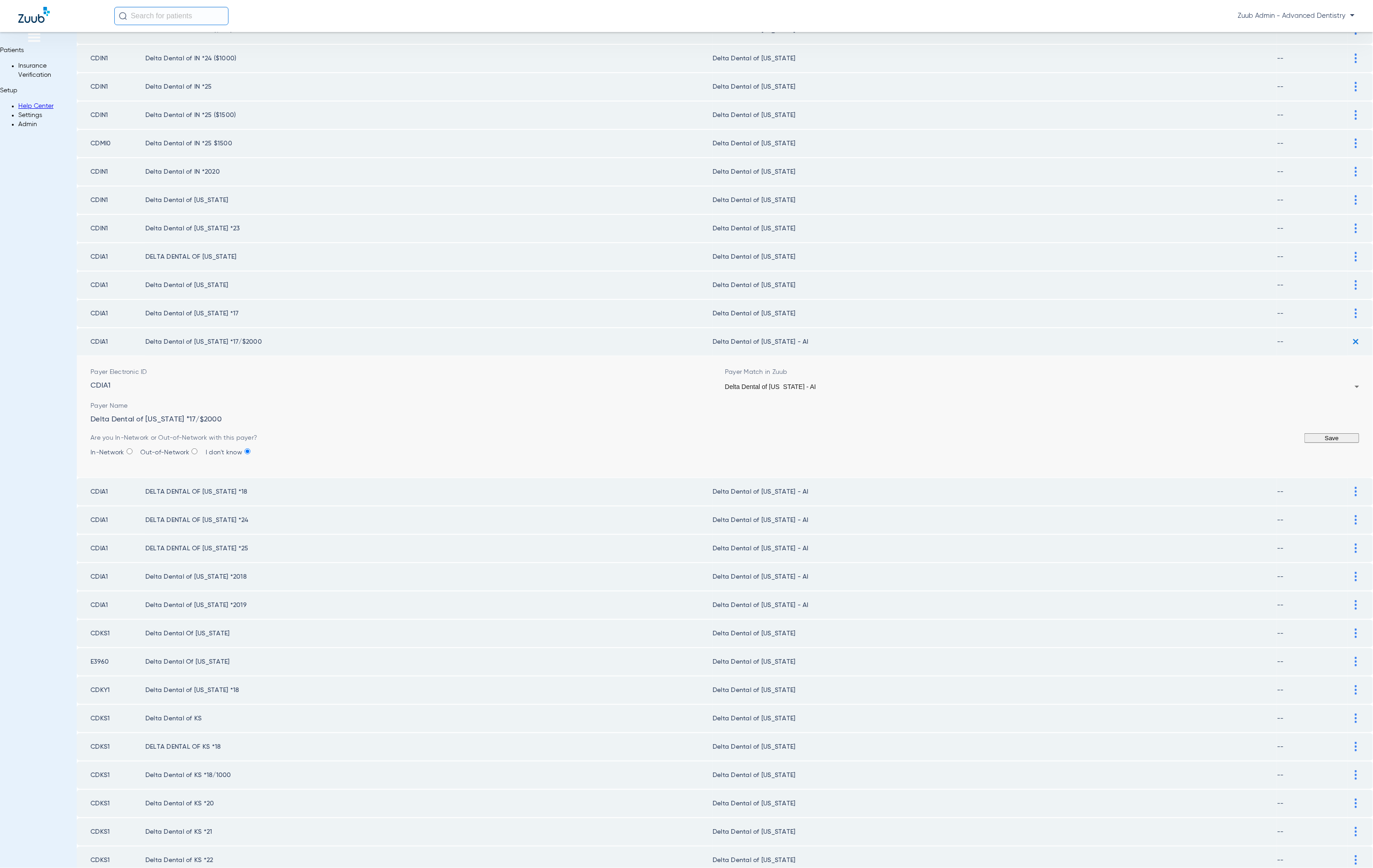
click at [812, 385] on div "Delta Dental of [US_STATE] - AI" at bounding box center [1039, 386] width 630 height 6
click at [1305, 443] on button "Save" at bounding box center [1332, 439] width 55 height 10
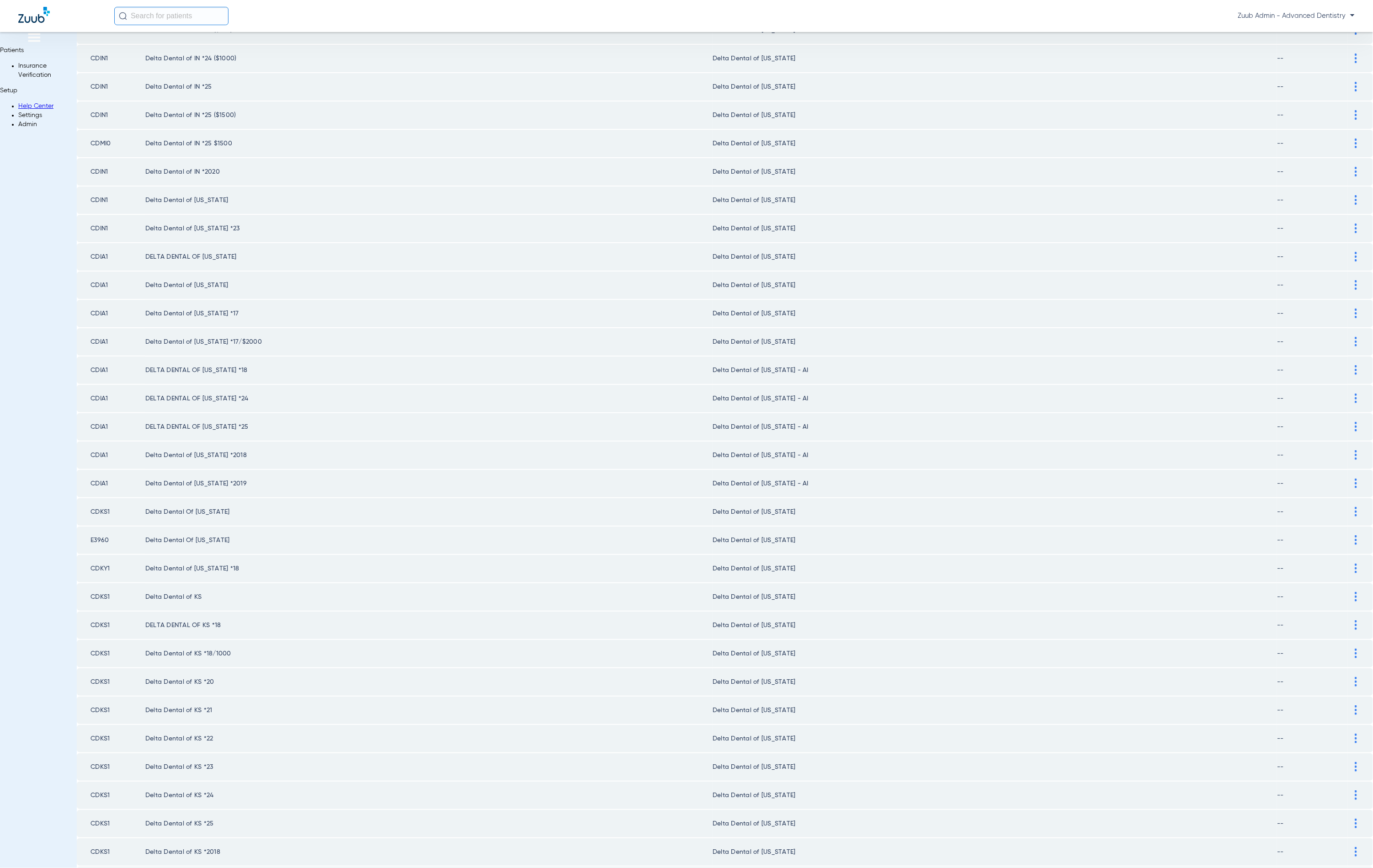
click at [1355, 368] on img at bounding box center [1355, 370] width 2 height 10
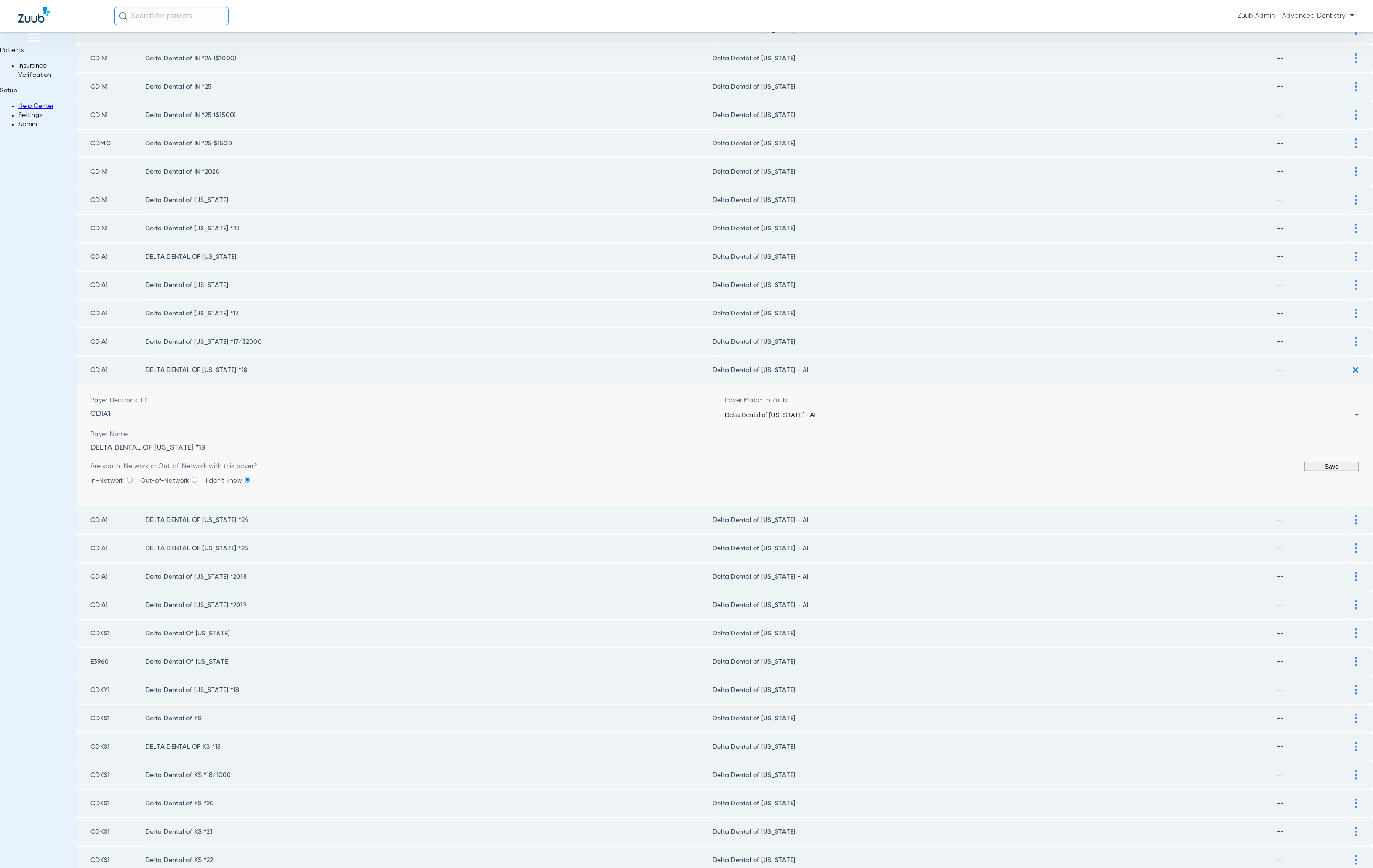
click at [827, 417] on div "Delta Dental of [US_STATE] - AI" at bounding box center [1039, 415] width 630 height 6
click at [1305, 471] on button "Save" at bounding box center [1332, 467] width 55 height 10
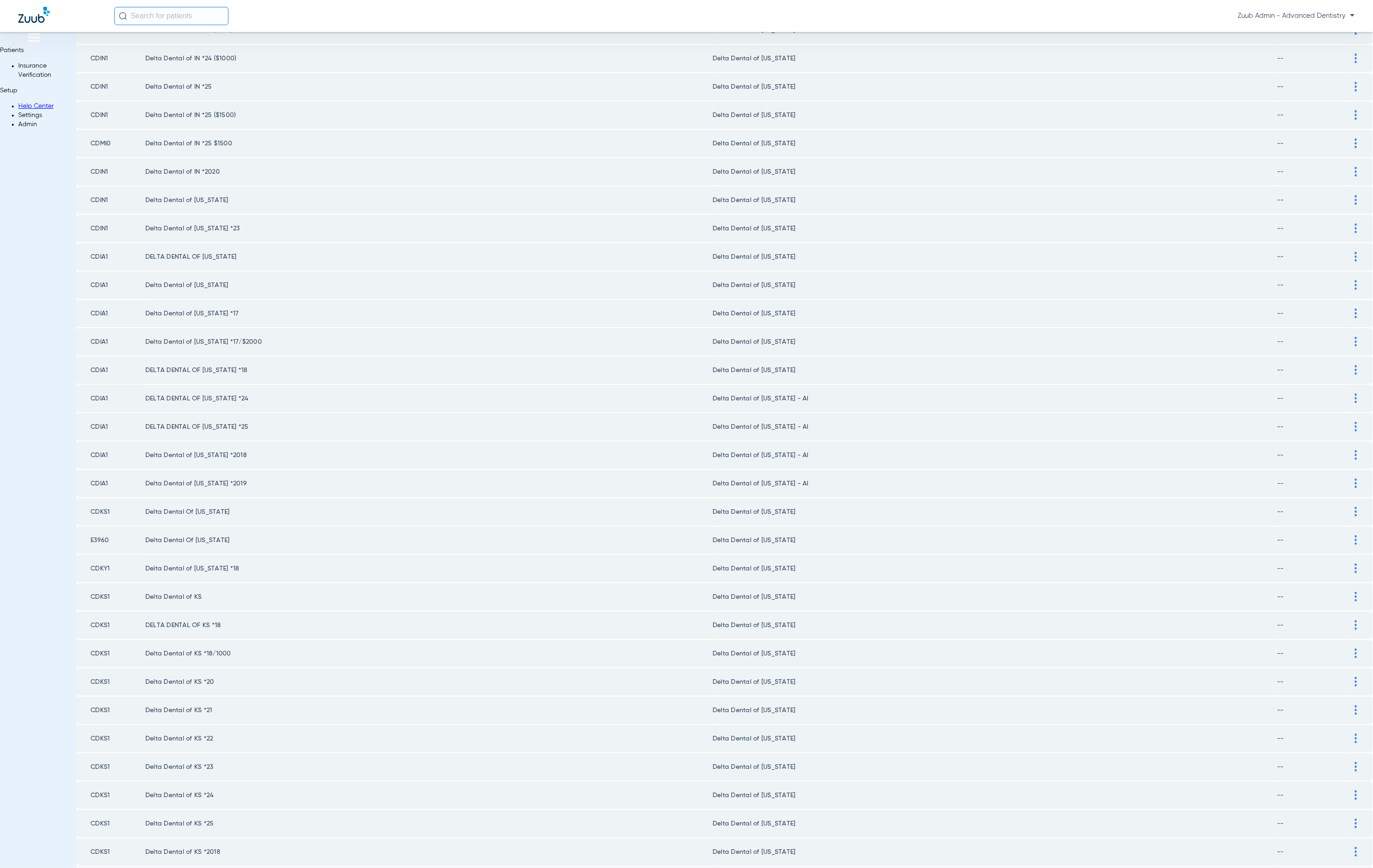
click at [1348, 396] on div at bounding box center [1356, 398] width 16 height 10
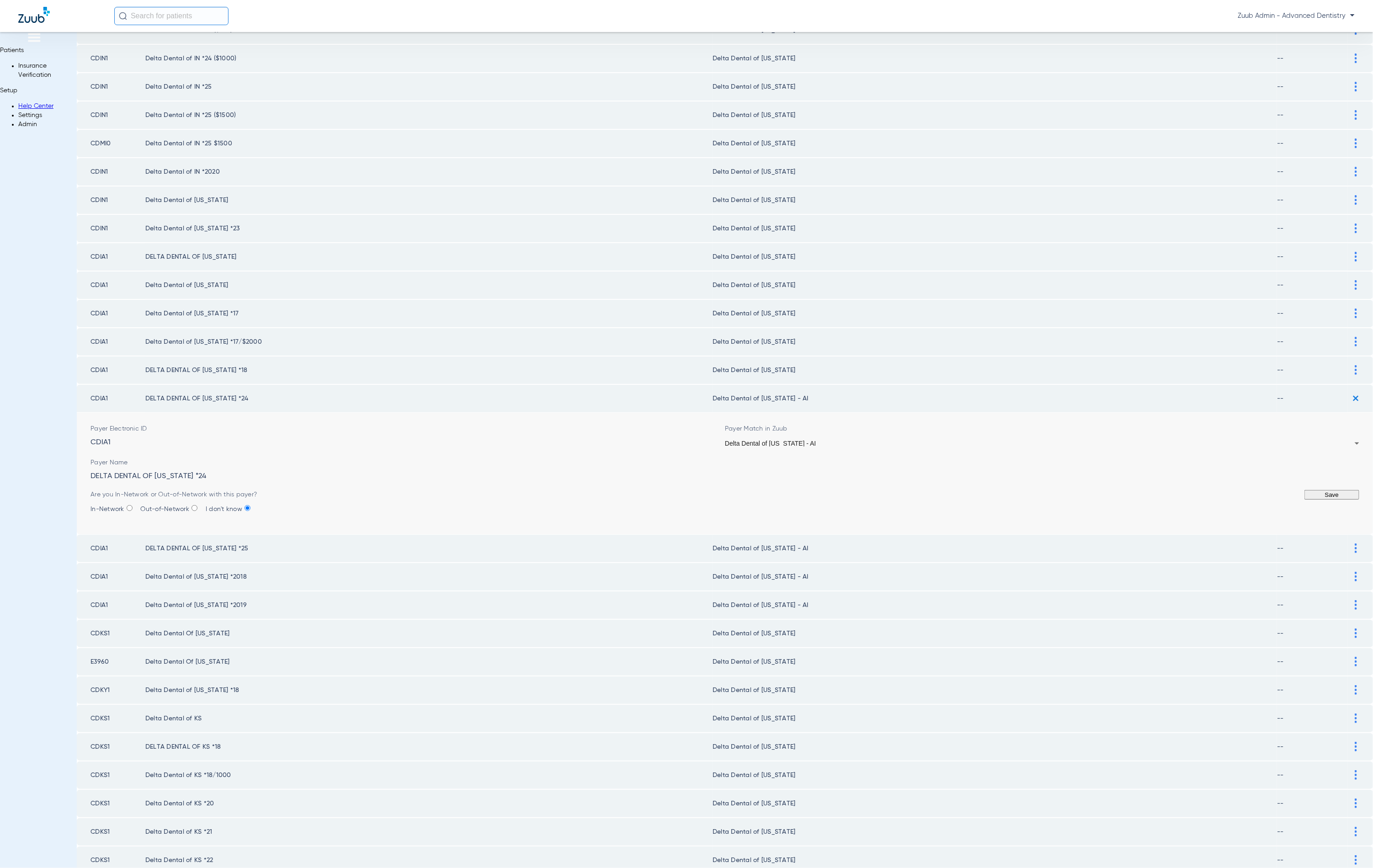
click at [738, 445] on span "Delta Dental of [US_STATE] - AI" at bounding box center [770, 444] width 91 height 7
click at [1305, 494] on button "Save" at bounding box center [1332, 495] width 55 height 10
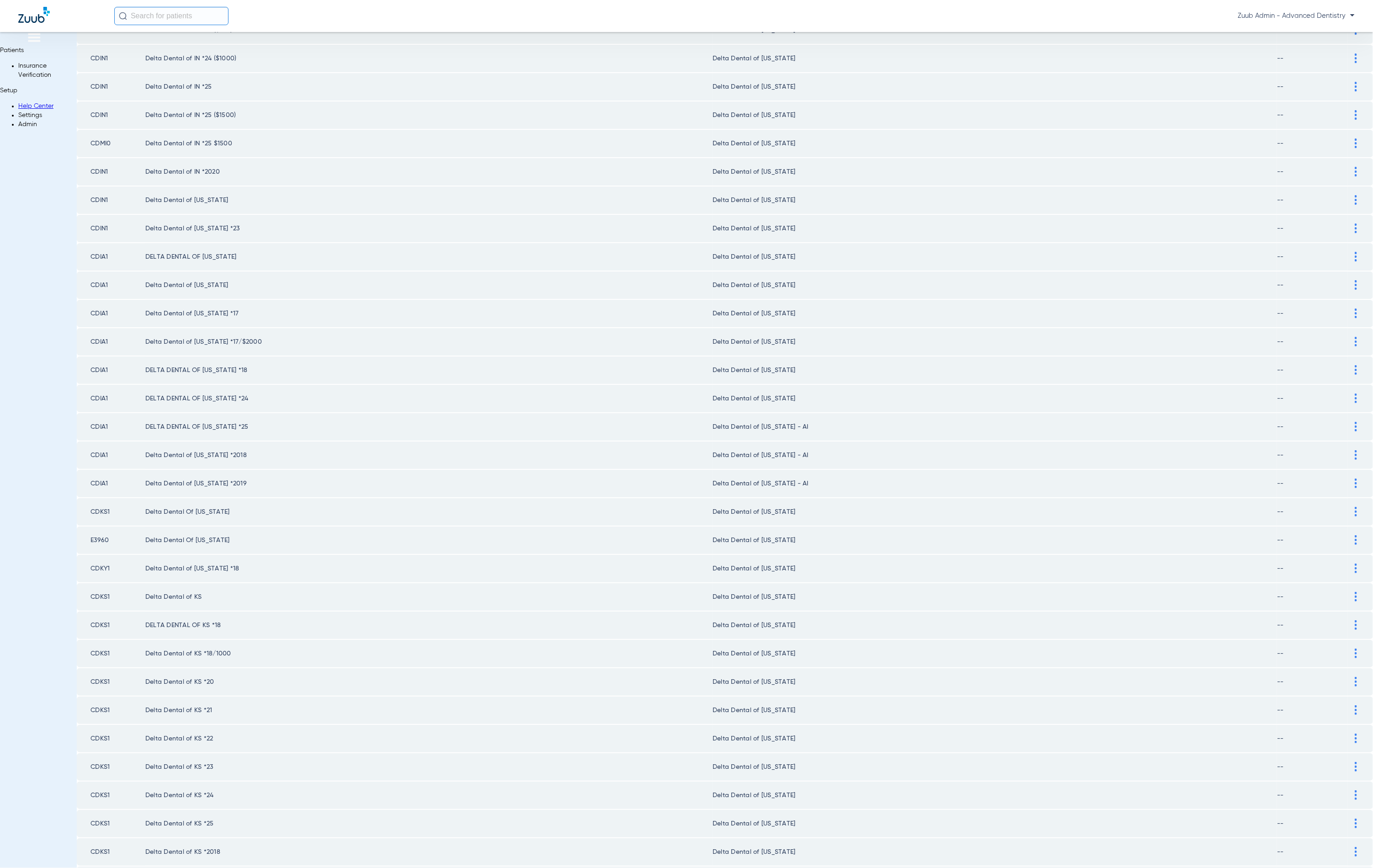
click at [1355, 424] on img at bounding box center [1355, 427] width 2 height 10
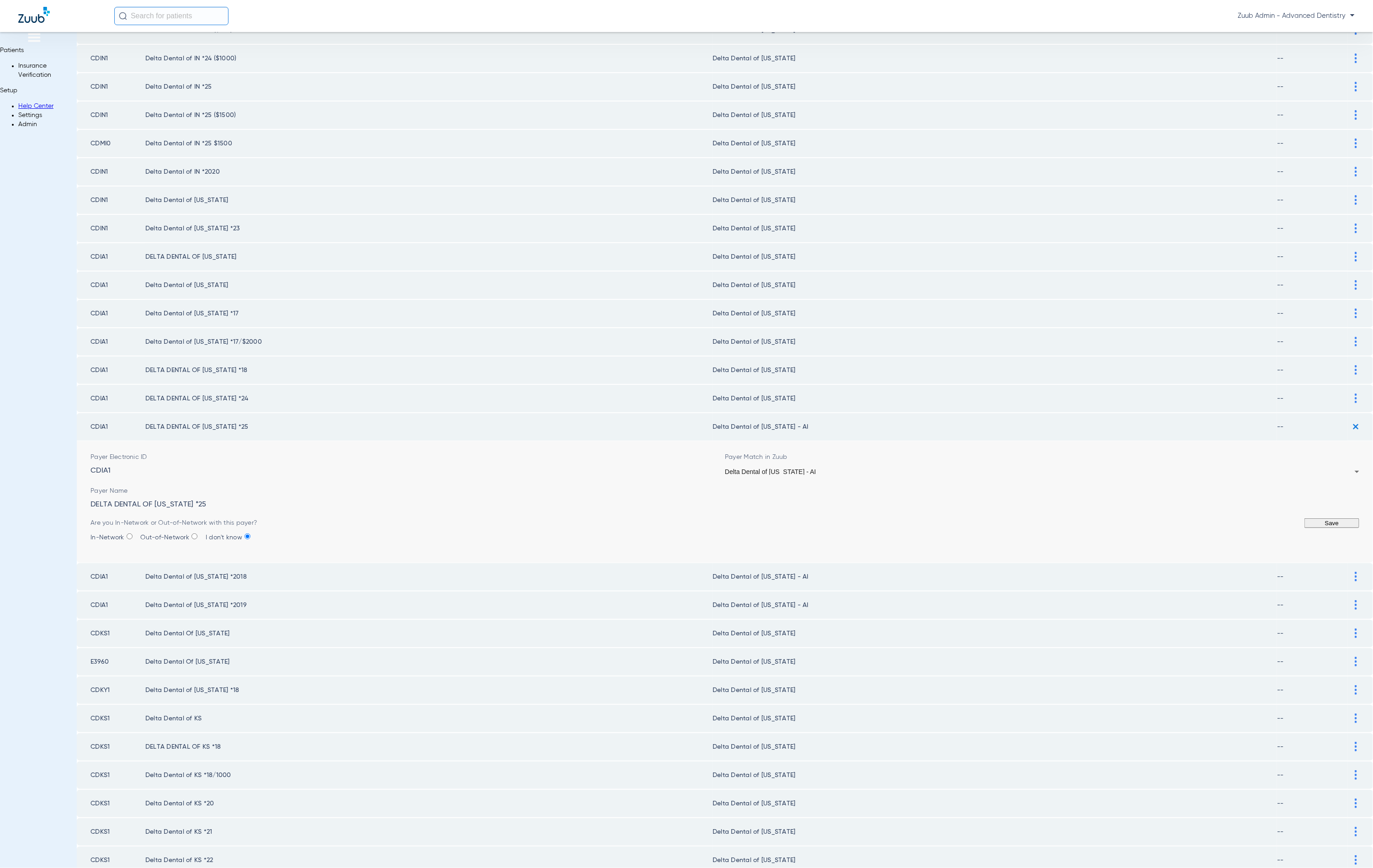
click at [784, 469] on div "Delta Dental of [US_STATE] - AI" at bounding box center [1039, 471] width 630 height 6
click at [1305, 522] on button "Save" at bounding box center [1332, 523] width 55 height 10
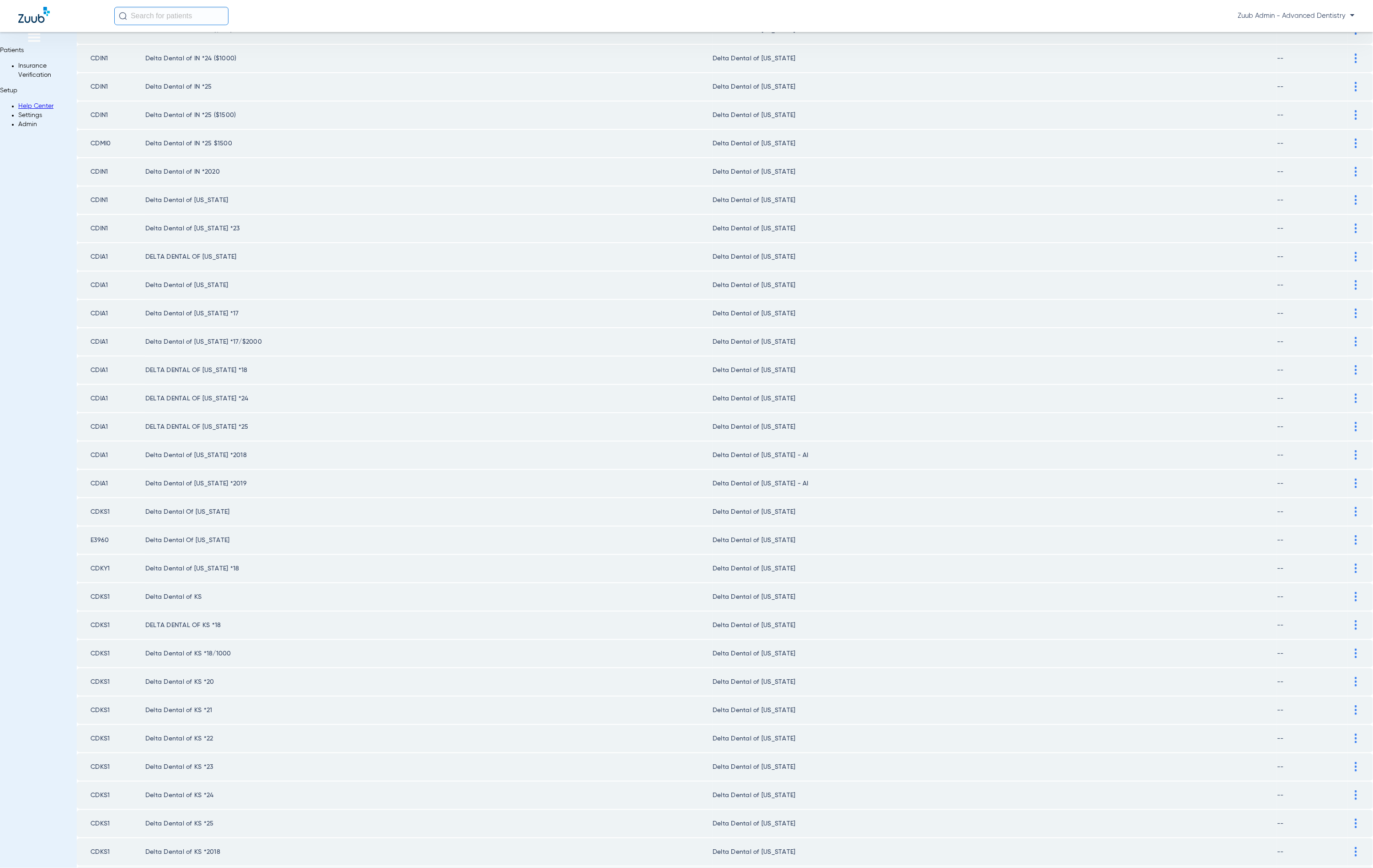
click at [1348, 451] on div at bounding box center [1356, 455] width 16 height 10
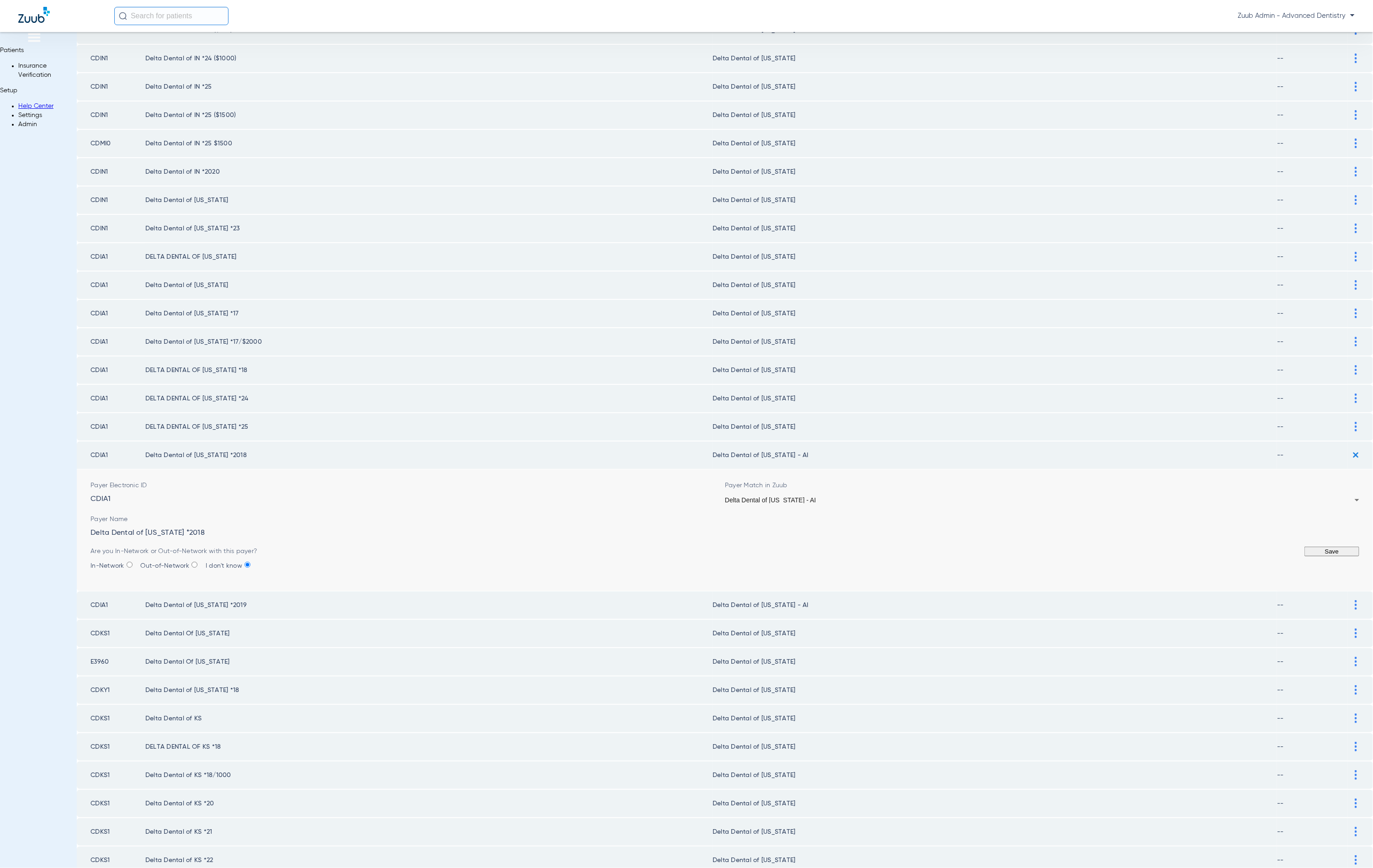
click at [913, 499] on div "Delta Dental of [US_STATE] - AI" at bounding box center [1039, 500] width 630 height 6
click at [1305, 556] on button "Save" at bounding box center [1332, 551] width 55 height 10
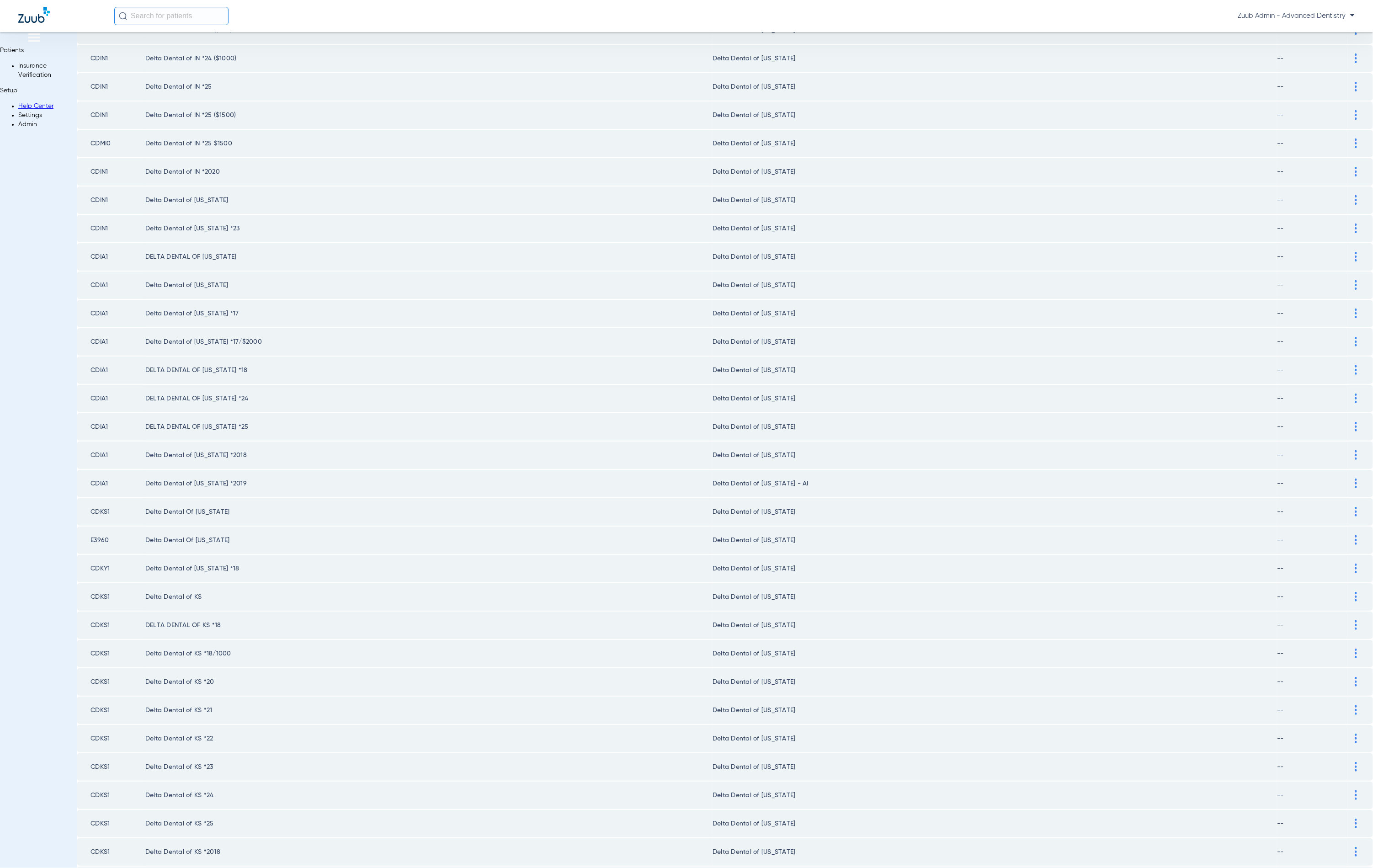
click at [1348, 479] on div at bounding box center [1356, 484] width 16 height 10
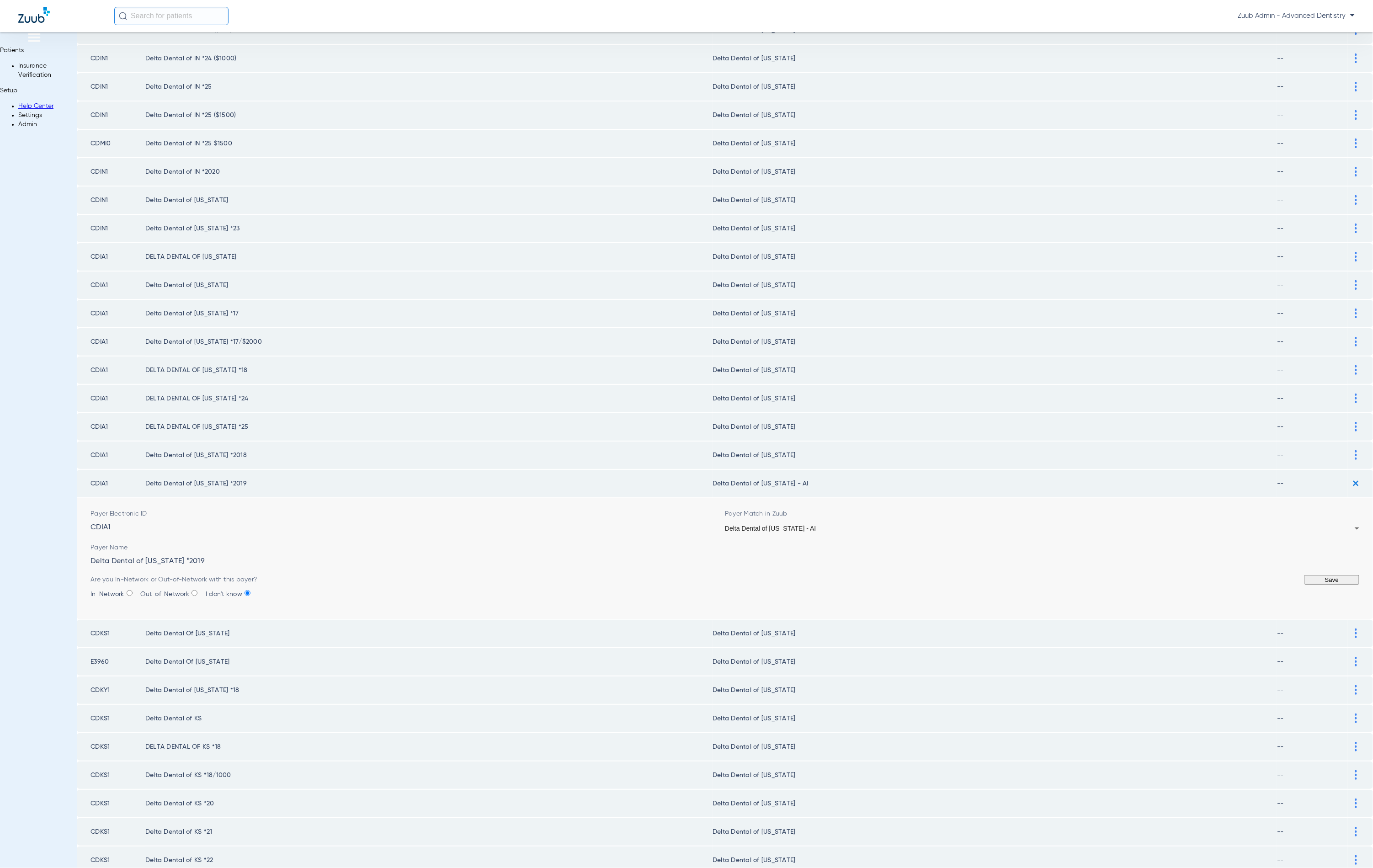
click at [926, 525] on div "Delta Dental of [US_STATE] - AI" at bounding box center [1039, 528] width 630 height 6
click at [1310, 575] on button "Save" at bounding box center [1332, 580] width 55 height 10
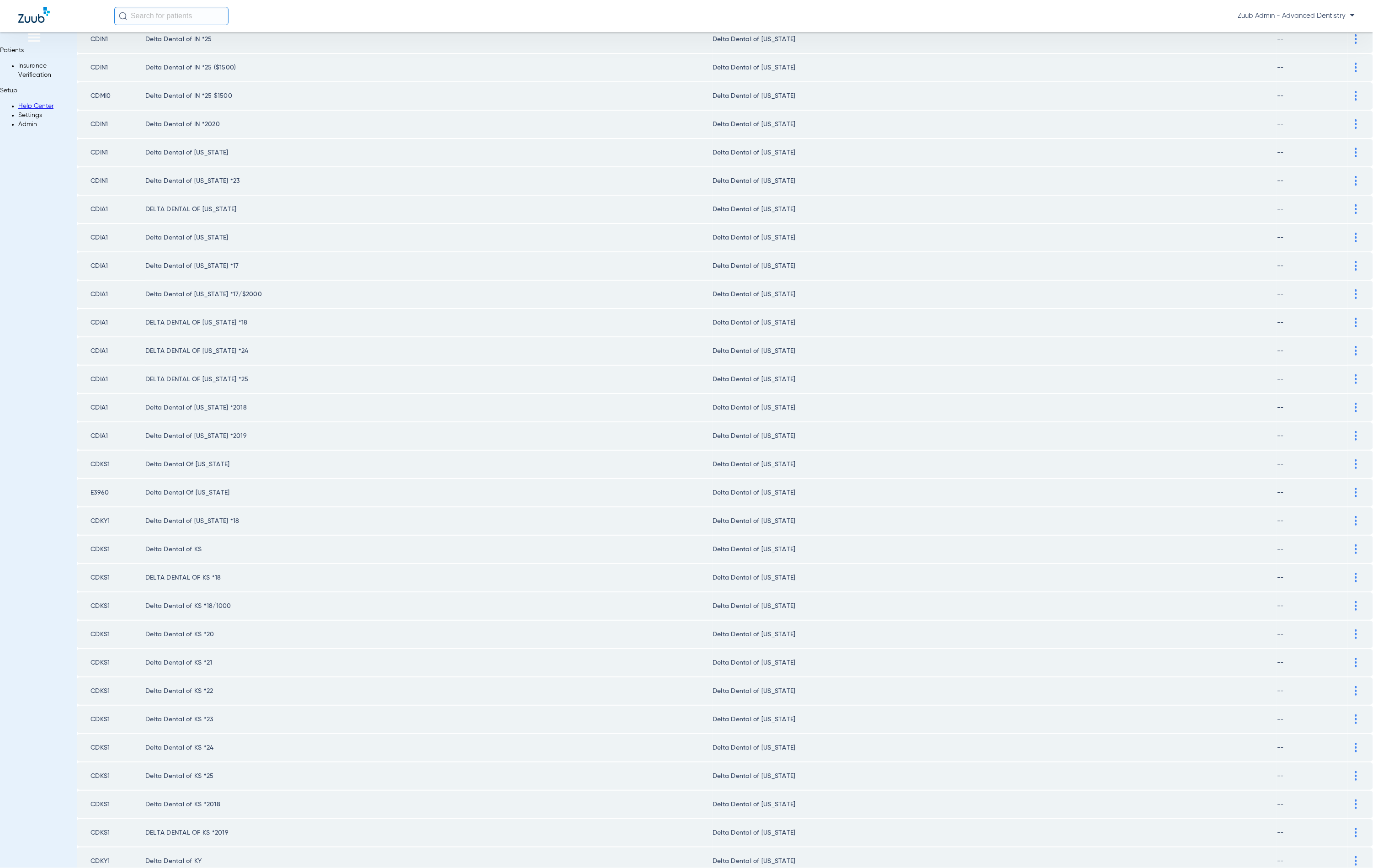
scroll to position [738, 0]
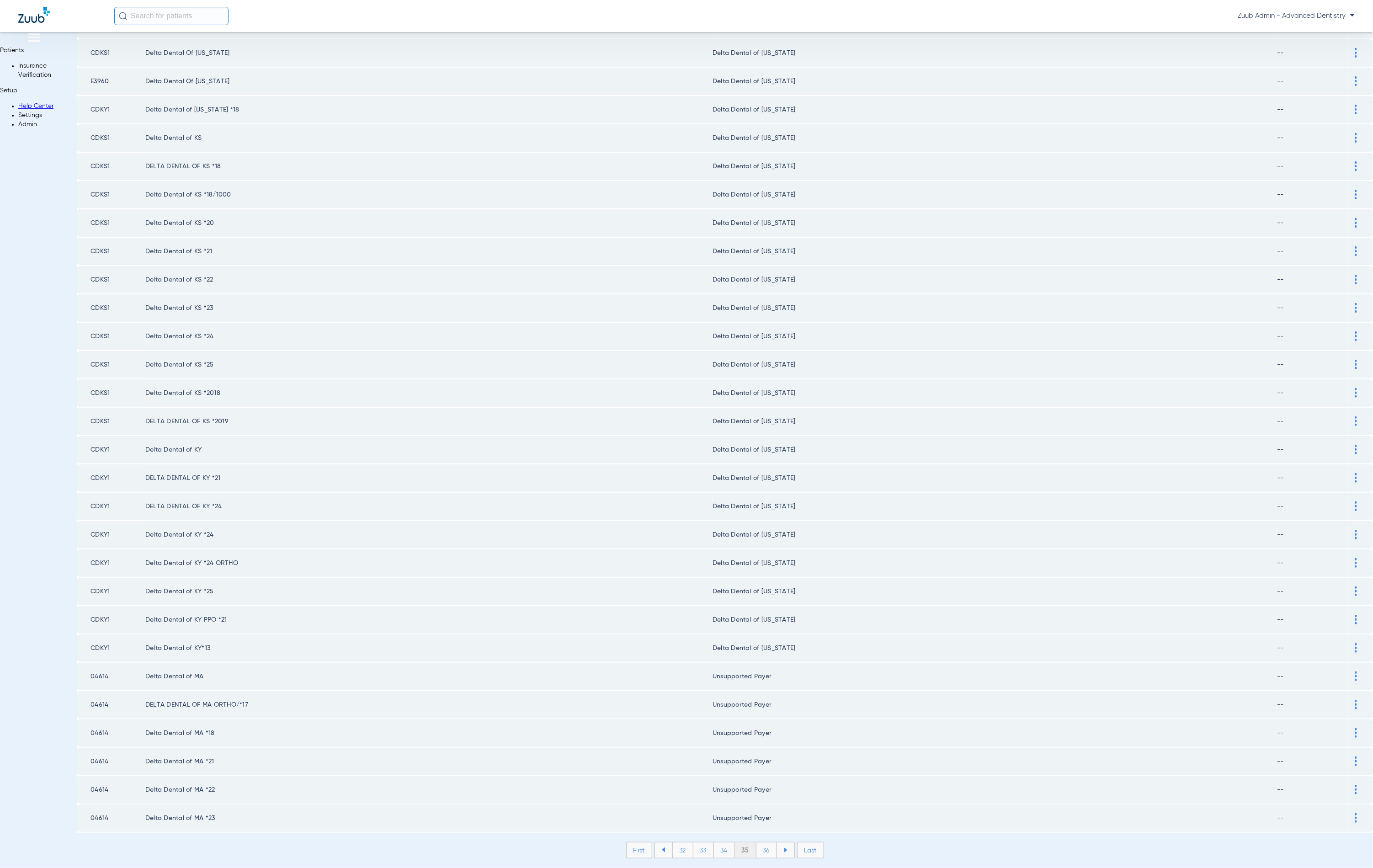
click at [757, 843] on li "36" at bounding box center [767, 850] width 20 height 16
drag, startPoint x: 743, startPoint y: 814, endPoint x: 743, endPoint y: 805, distance: 9.0
click at [757, 843] on li "37" at bounding box center [767, 850] width 20 height 16
click at [714, 843] on li "36" at bounding box center [724, 850] width 20 height 16
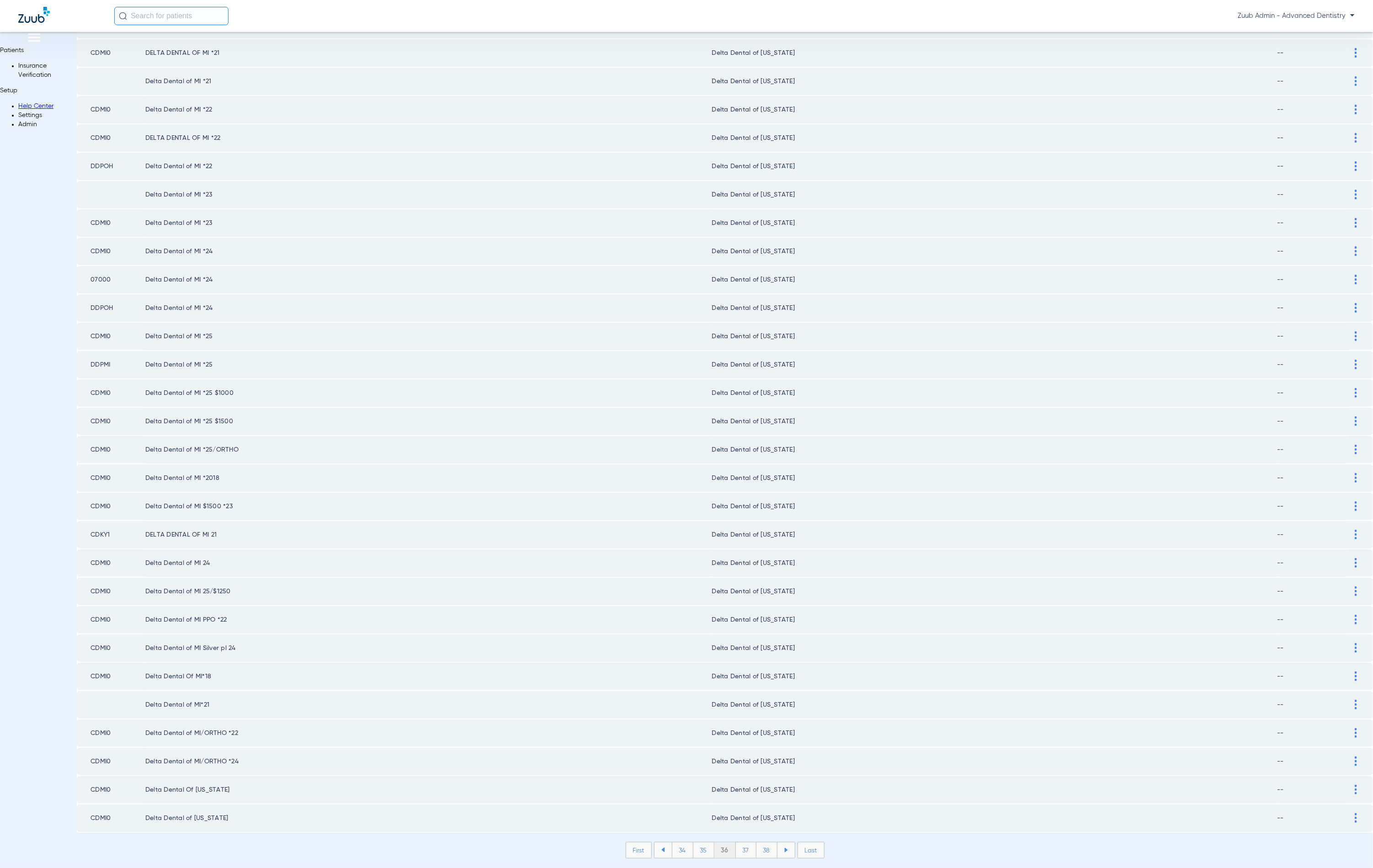
click at [757, 843] on li "38" at bounding box center [767, 850] width 21 height 16
click at [757, 843] on li "39" at bounding box center [767, 850] width 20 height 16
click at [755, 843] on li "40" at bounding box center [766, 850] width 22 height 16
click at [757, 843] on li "41" at bounding box center [767, 850] width 20 height 16
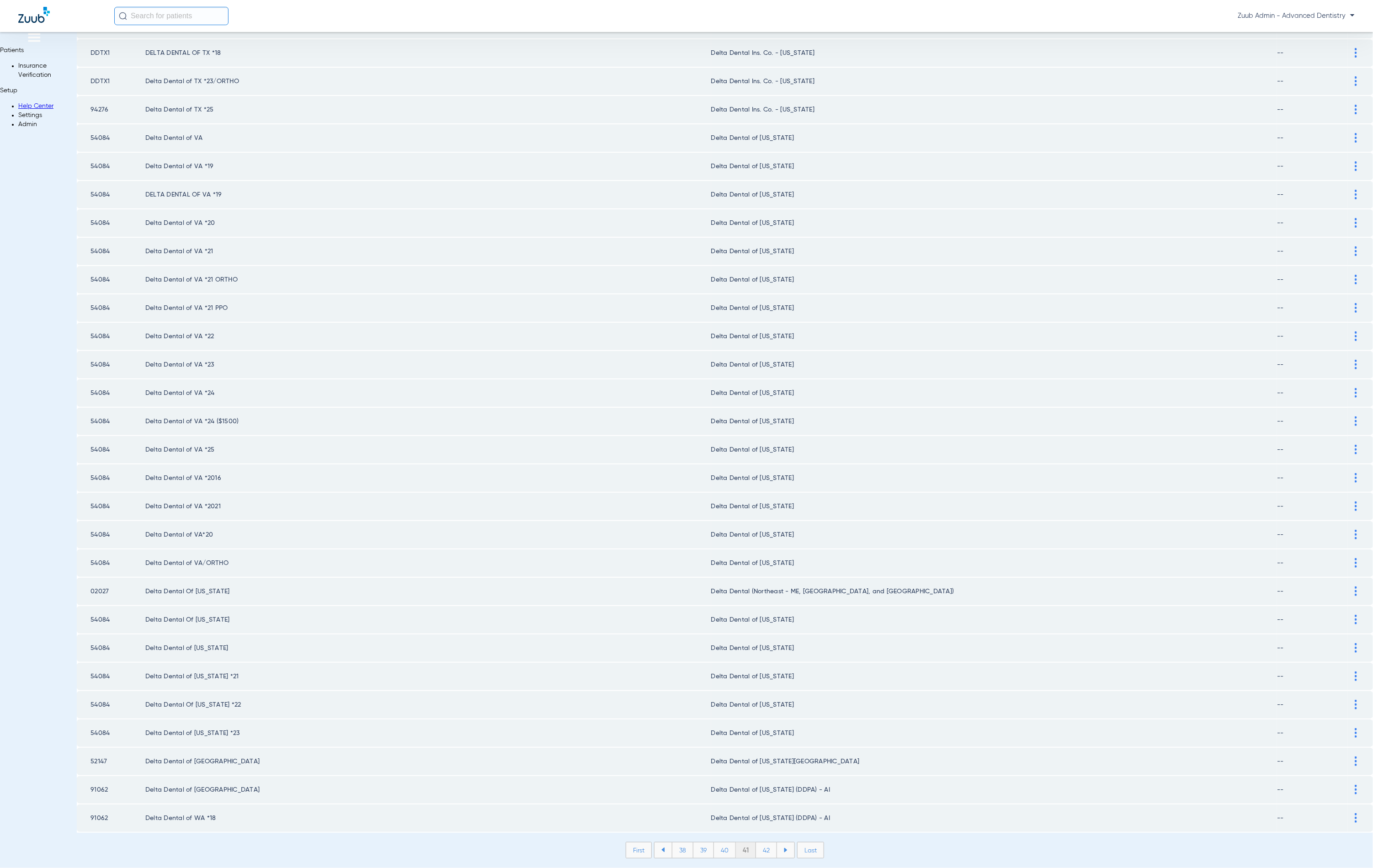
drag, startPoint x: 741, startPoint y: 814, endPoint x: 743, endPoint y: 809, distance: 5.4
click at [756, 843] on li "42" at bounding box center [767, 850] width 21 height 16
click at [756, 843] on li "43" at bounding box center [767, 850] width 21 height 16
click at [757, 843] on li "44" at bounding box center [767, 850] width 21 height 16
click at [756, 843] on li "45" at bounding box center [767, 850] width 21 height 16
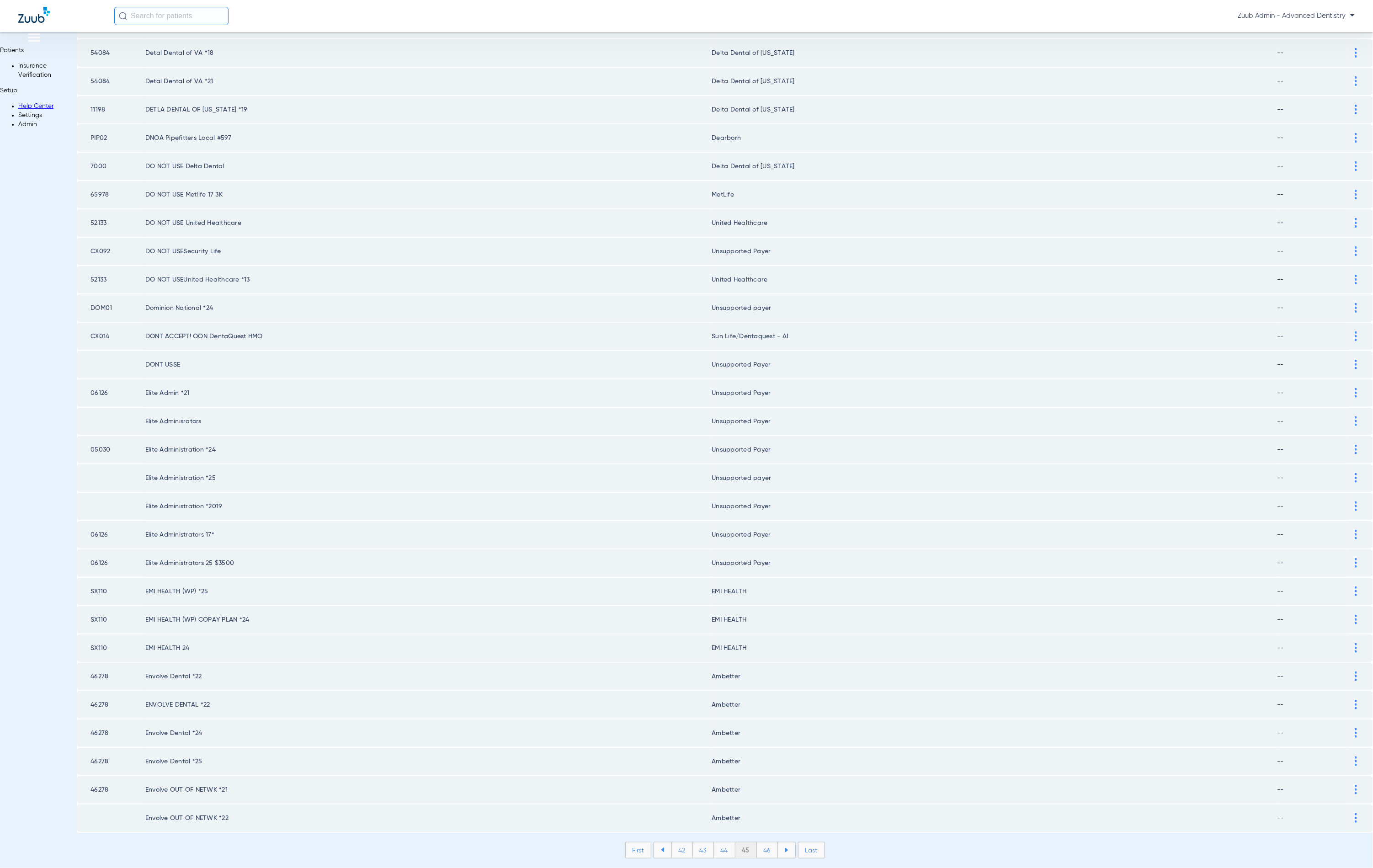
click at [757, 843] on li "46" at bounding box center [767, 850] width 21 height 16
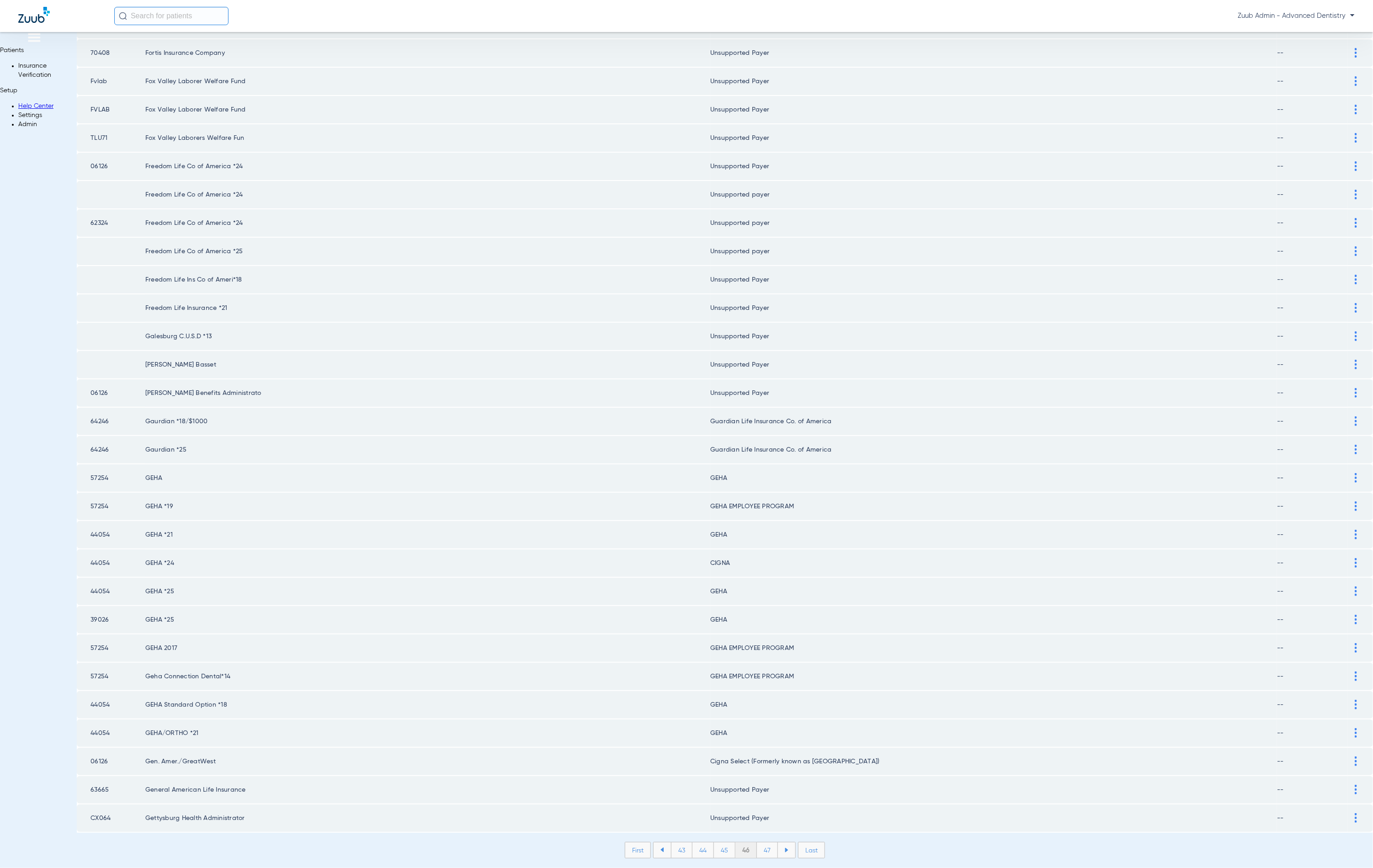
click at [757, 843] on li "47" at bounding box center [767, 850] width 21 height 16
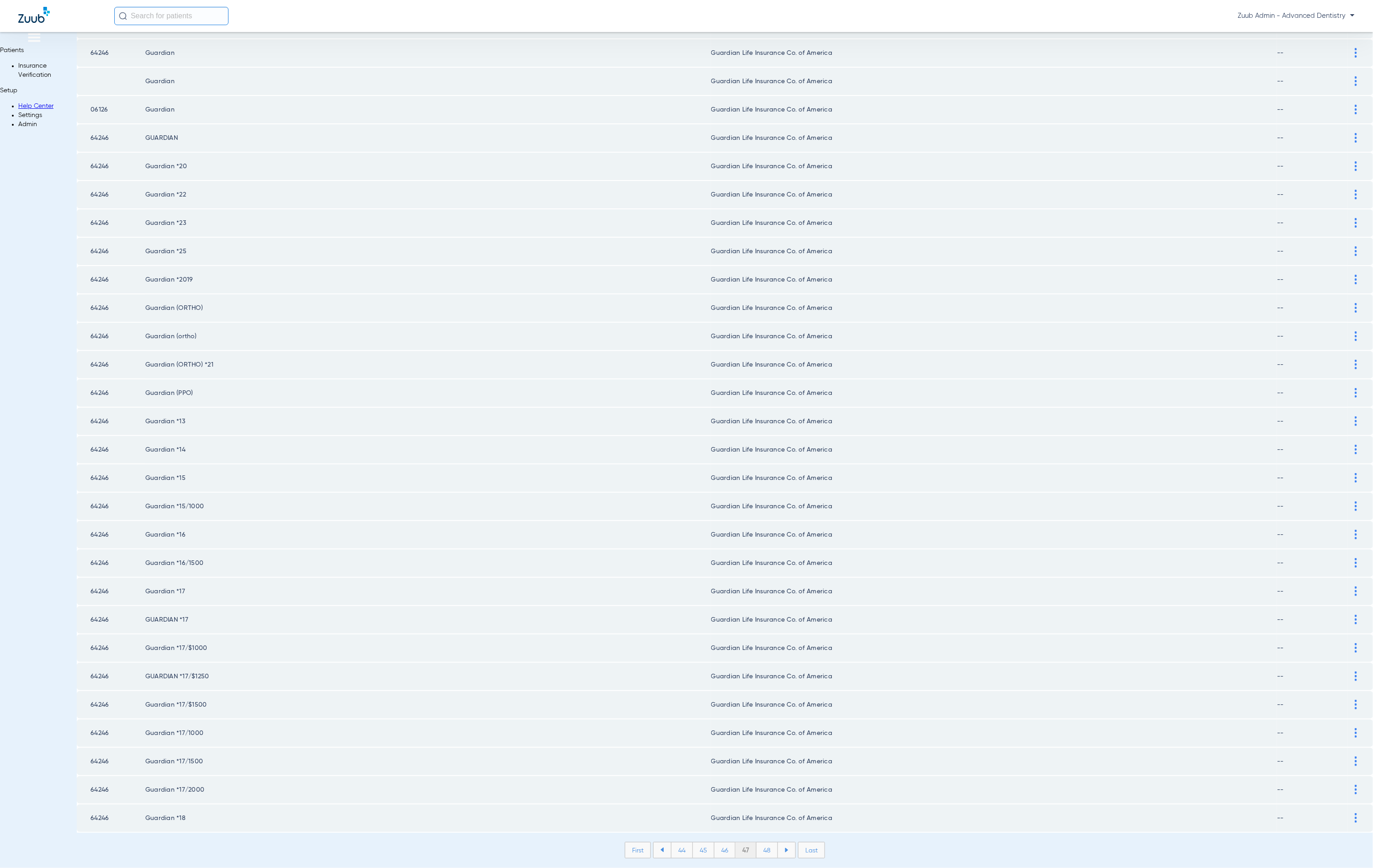
click at [757, 843] on li "48" at bounding box center [767, 850] width 21 height 16
click at [757, 843] on li "49" at bounding box center [767, 850] width 21 height 16
click at [757, 843] on li "50" at bounding box center [767, 850] width 22 height 16
click at [757, 843] on li "51" at bounding box center [767, 850] width 20 height 16
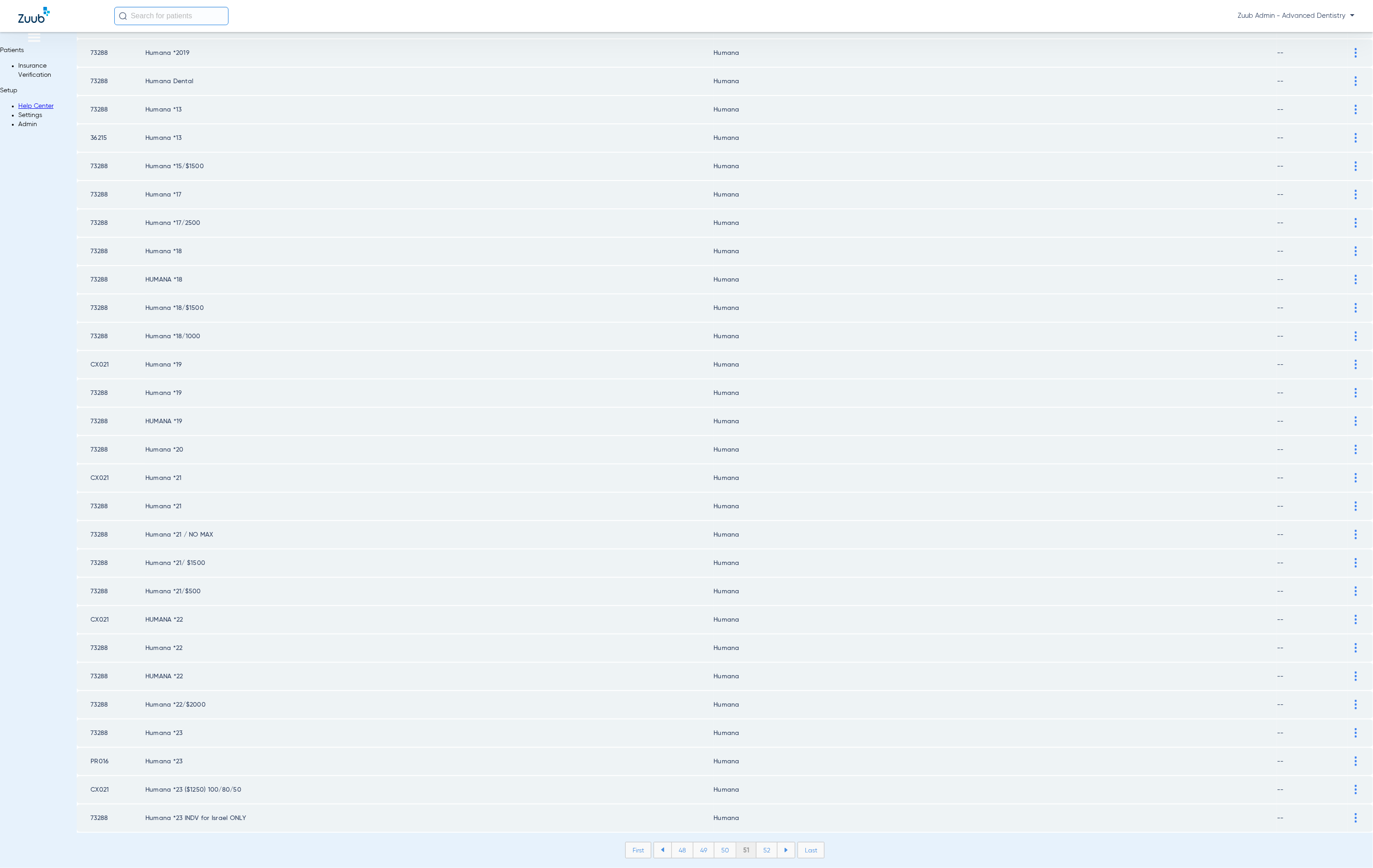
click at [757, 843] on li "52" at bounding box center [767, 850] width 21 height 16
click at [757, 843] on li "53" at bounding box center [767, 850] width 21 height 16
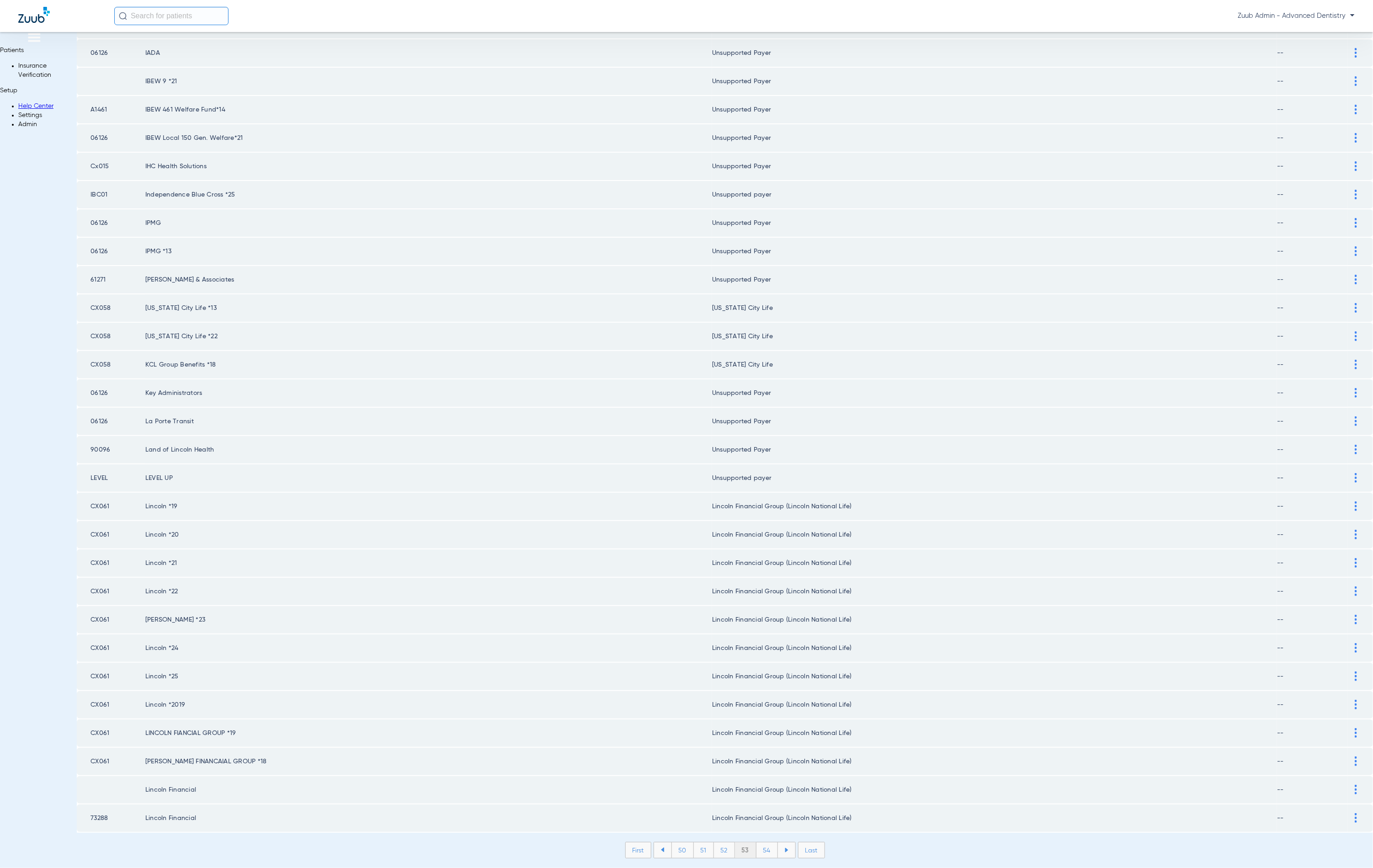
click at [757, 843] on li "54" at bounding box center [767, 850] width 21 height 16
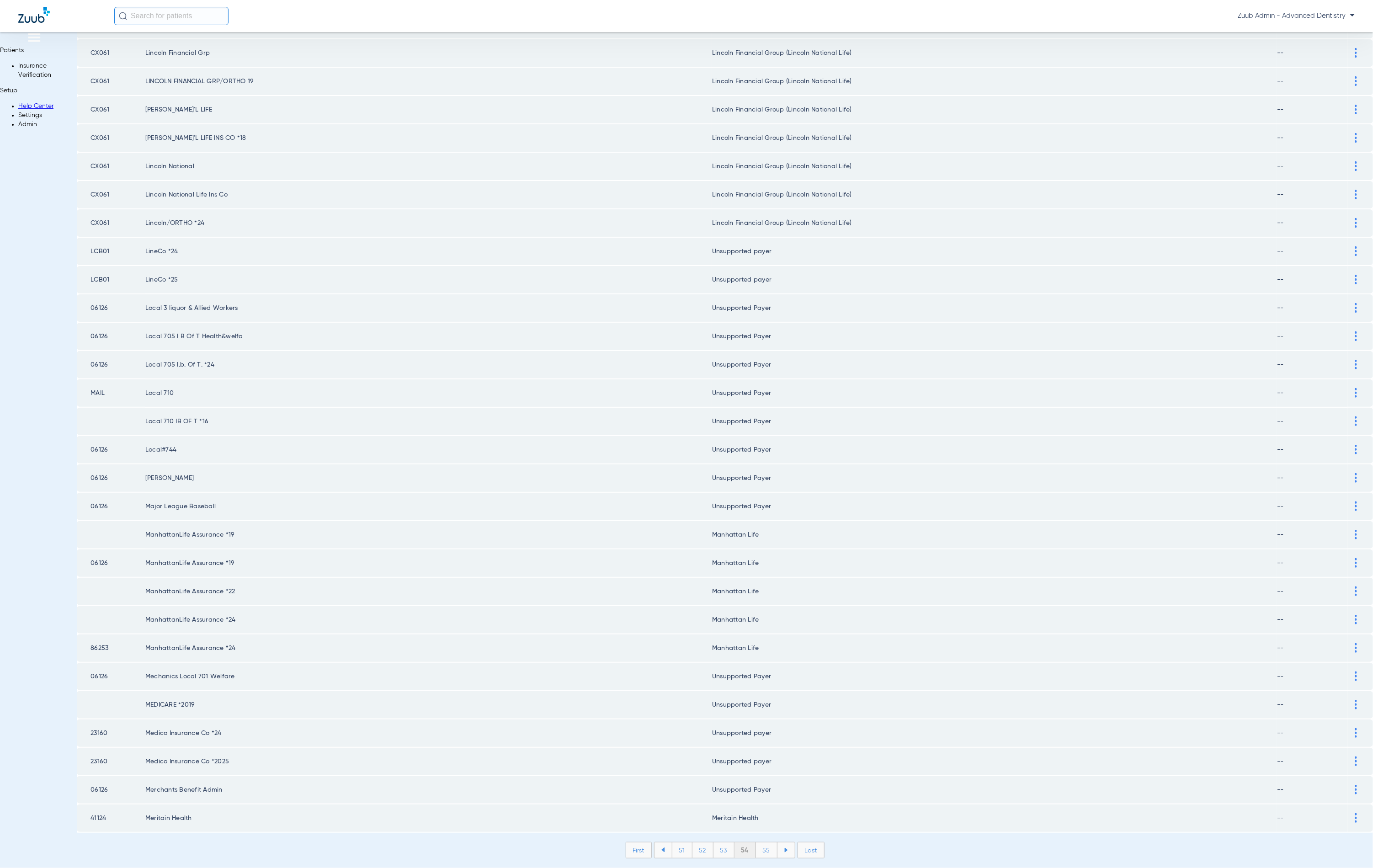
click at [756, 843] on li "55" at bounding box center [767, 850] width 21 height 16
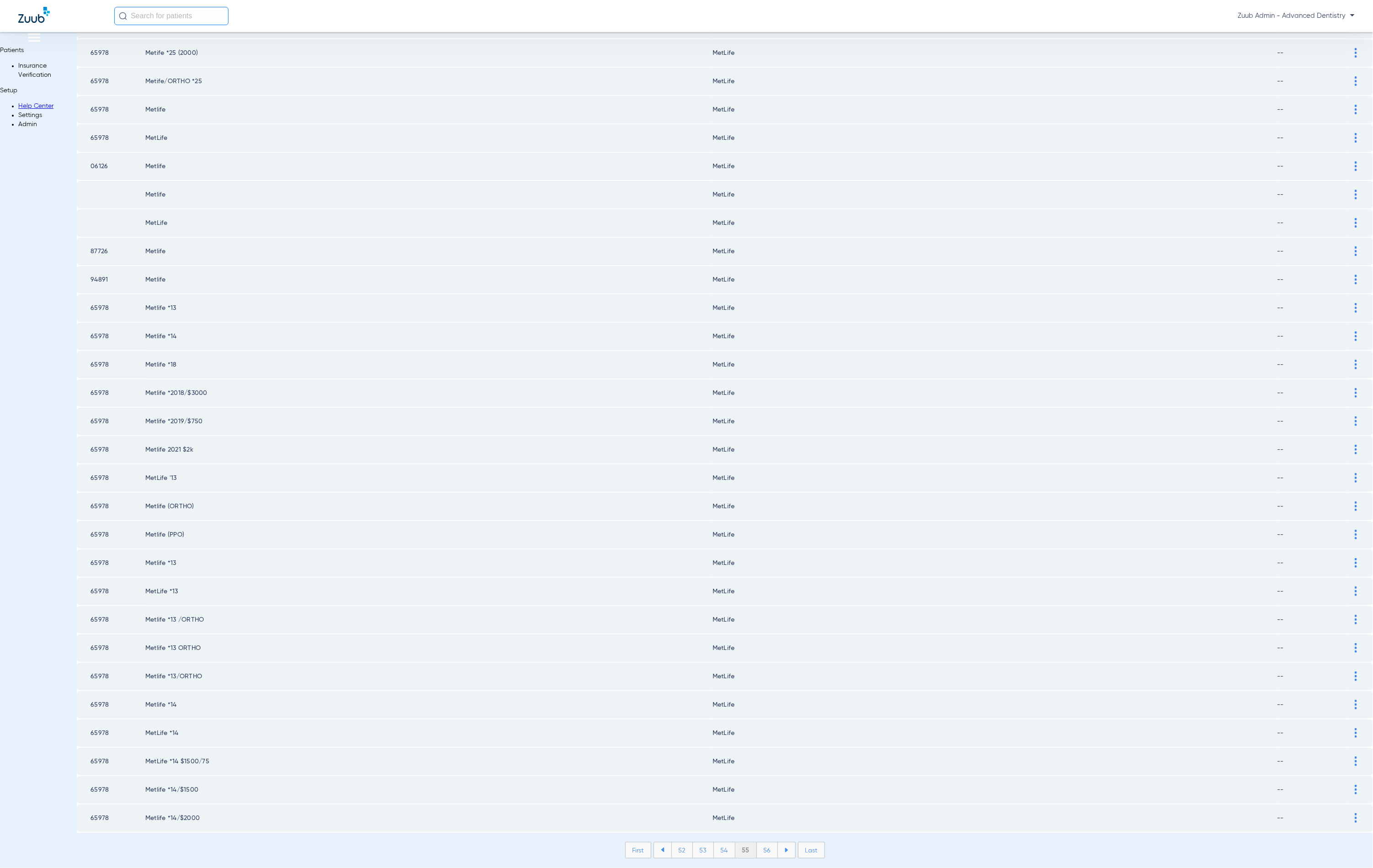
click at [757, 843] on li "56" at bounding box center [767, 850] width 21 height 16
click at [757, 843] on li "57" at bounding box center [767, 850] width 21 height 16
click at [757, 843] on li "58" at bounding box center [767, 850] width 21 height 16
click at [757, 843] on li "59" at bounding box center [767, 850] width 21 height 16
click at [757, 843] on li "60" at bounding box center [767, 850] width 21 height 16
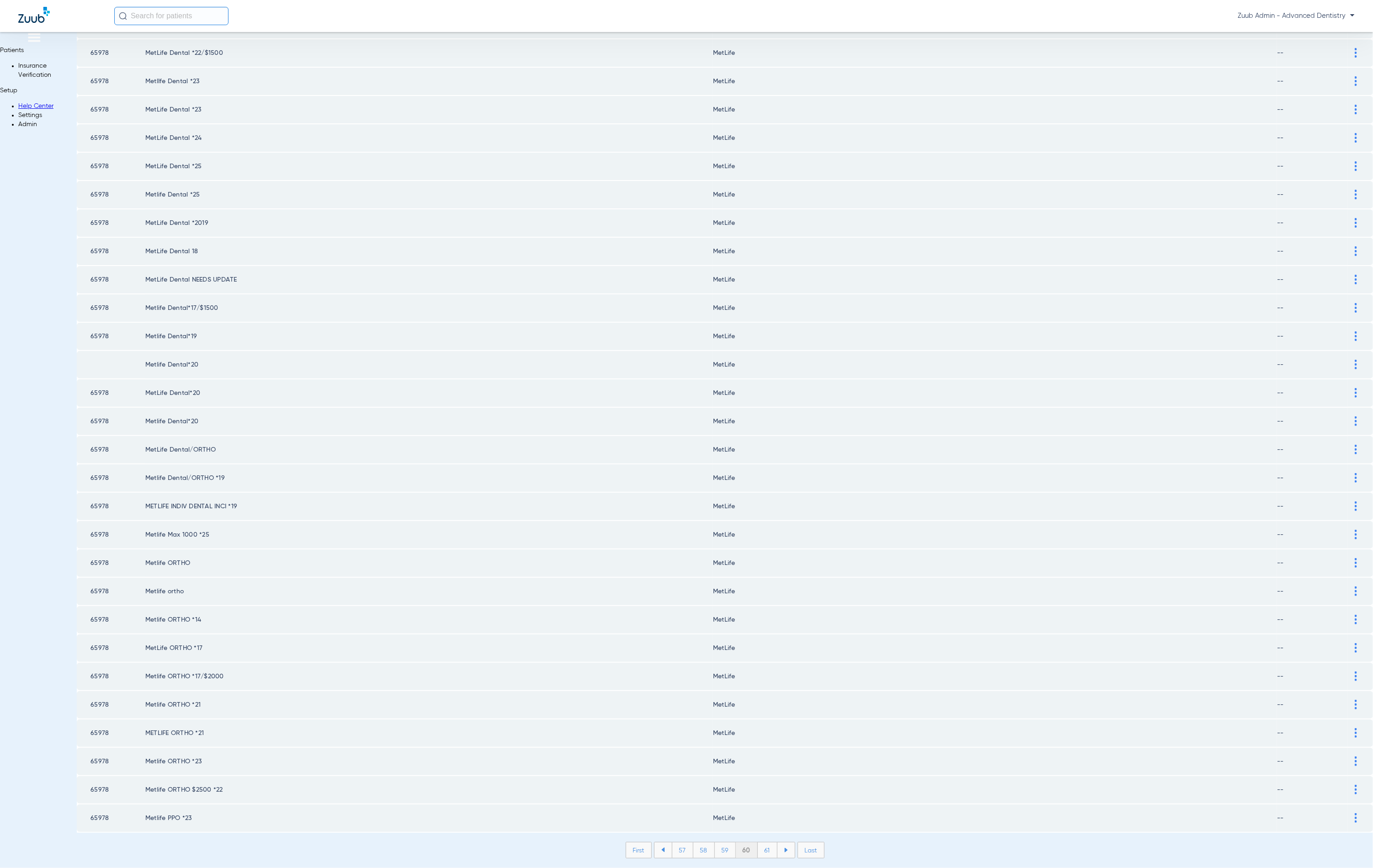
scroll to position [0, 0]
click at [778, 843] on li at bounding box center [786, 850] width 18 height 16
click at [757, 843] on li "62" at bounding box center [767, 850] width 20 height 16
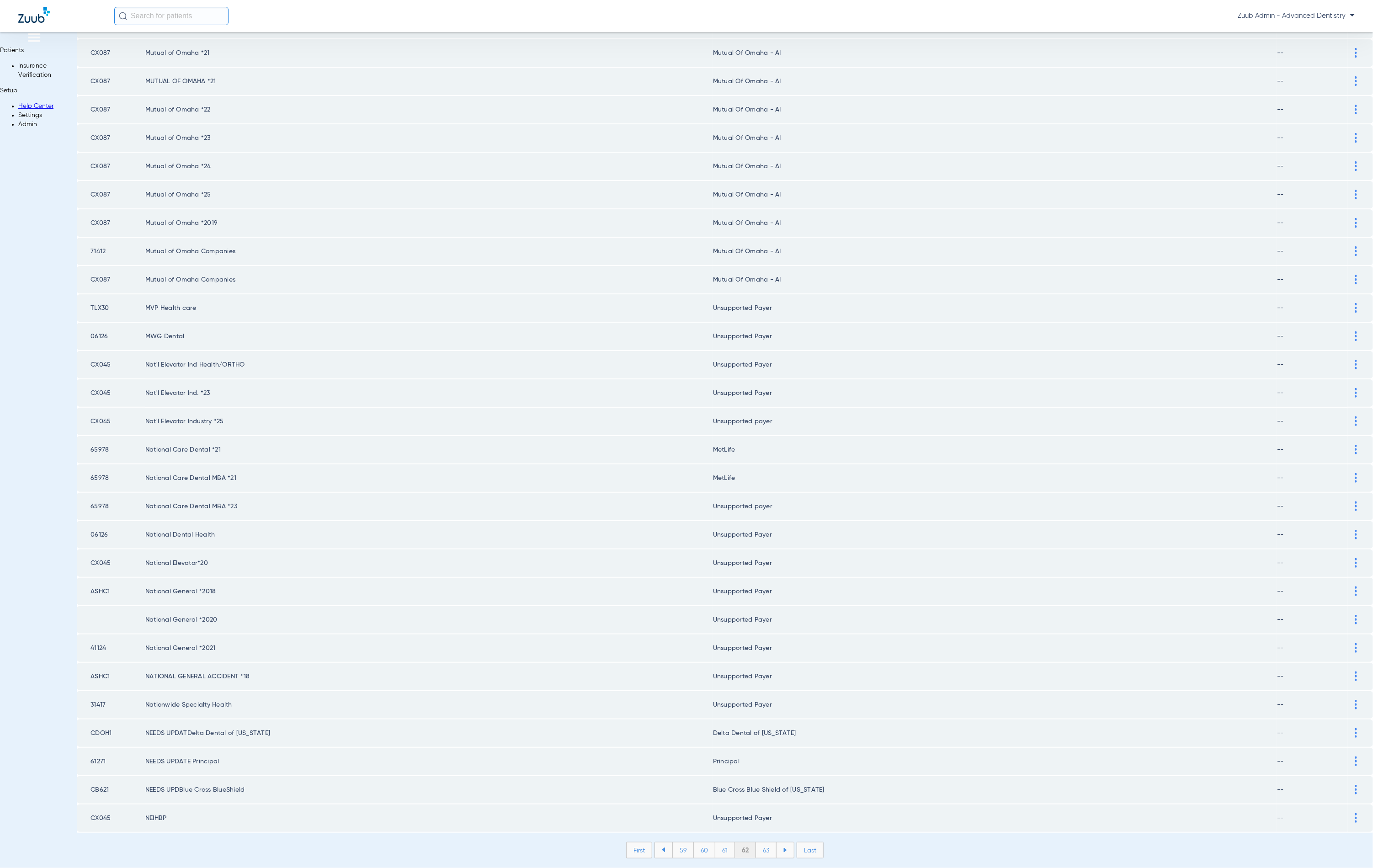
click at [756, 843] on li "63" at bounding box center [766, 850] width 20 height 16
click at [756, 843] on li "64" at bounding box center [767, 850] width 21 height 16
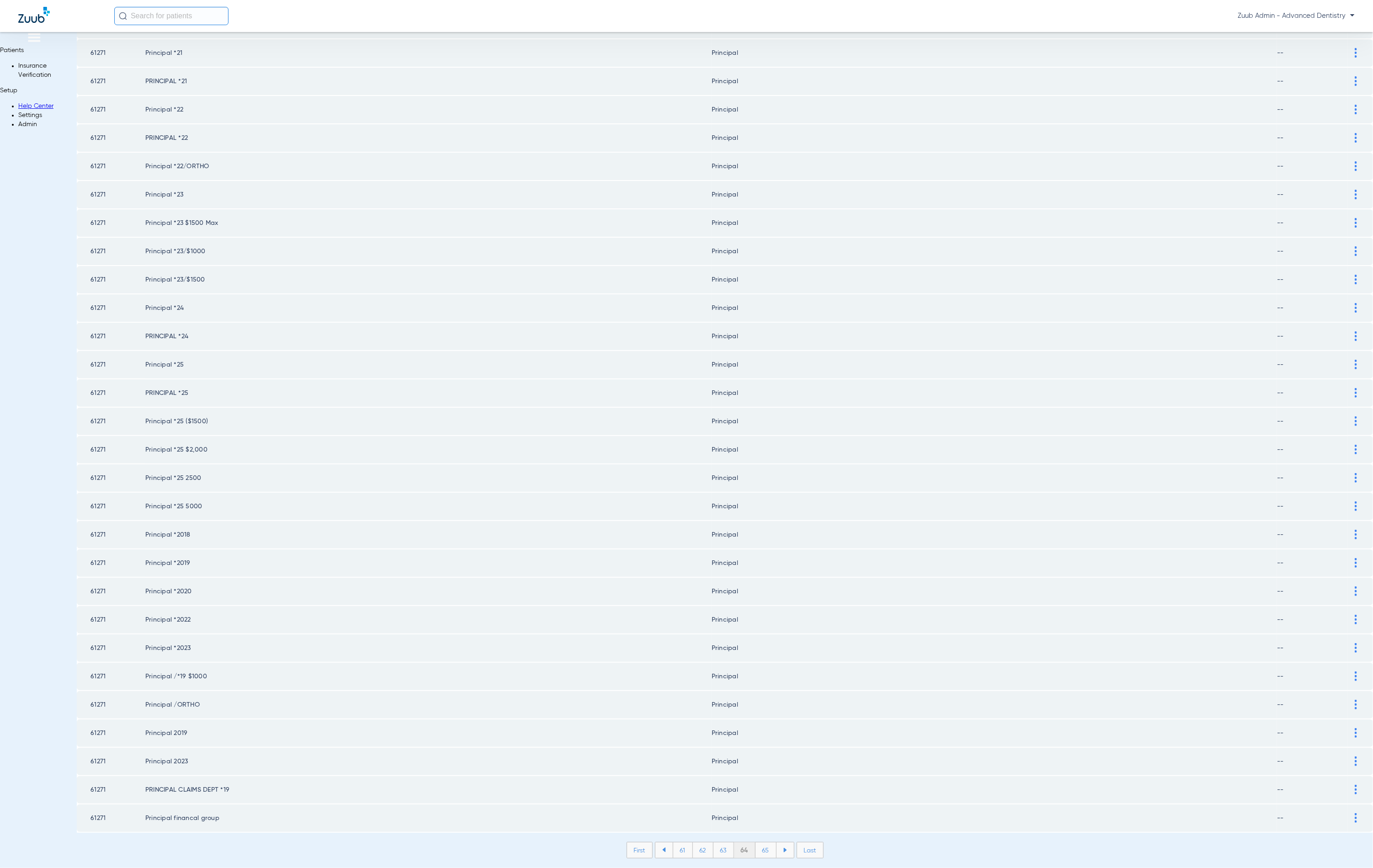
click at [755, 843] on li "65" at bounding box center [766, 850] width 21 height 16
click at [757, 843] on li "66" at bounding box center [767, 850] width 20 height 16
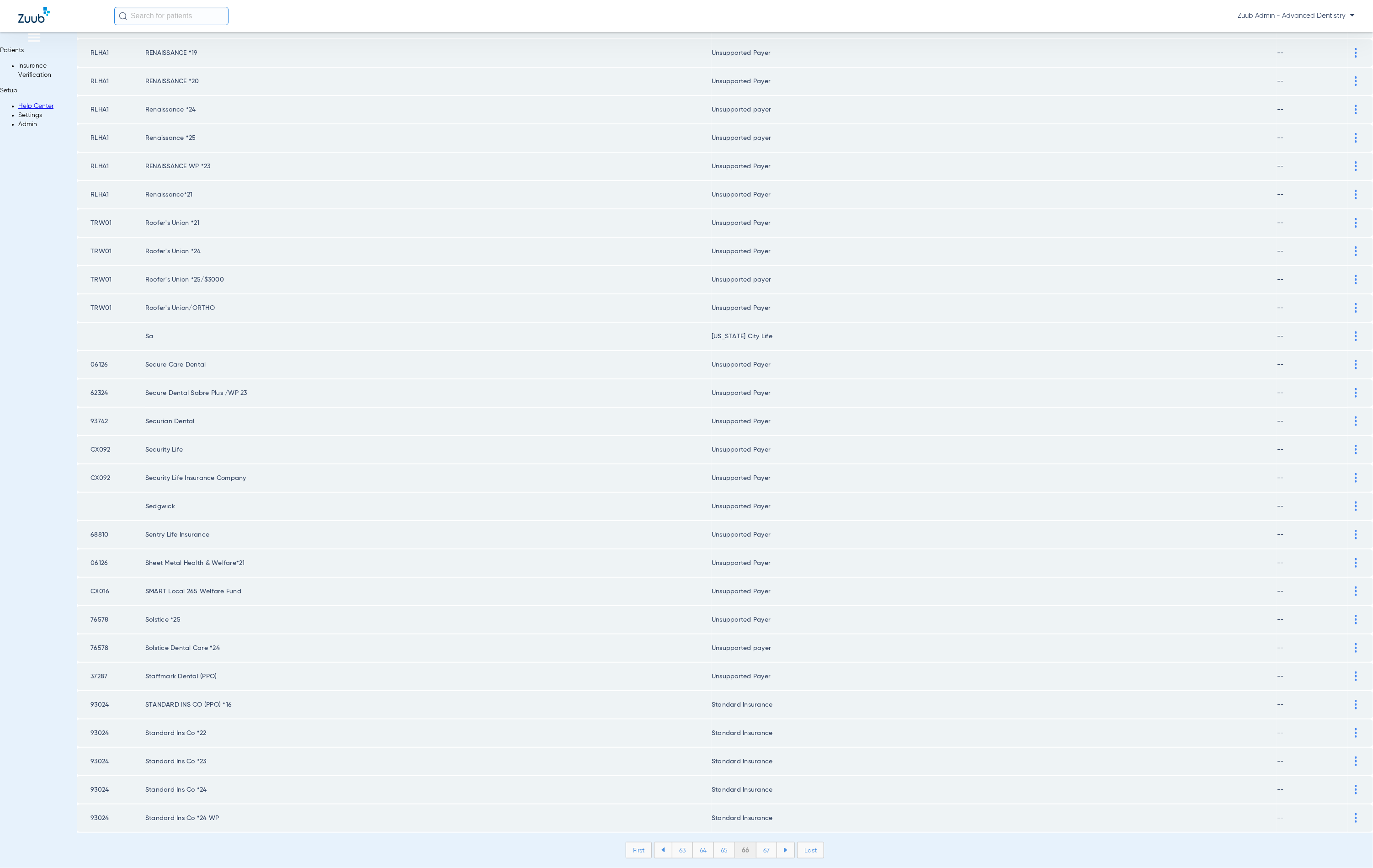
click at [757, 843] on li "67" at bounding box center [767, 850] width 20 height 16
click at [756, 843] on li "68" at bounding box center [767, 850] width 21 height 16
click at [757, 843] on li "69" at bounding box center [767, 850] width 20 height 16
click at [740, 842] on div "First 66 67 68 69 70 Last Items per page: 50 3401 – 3450 of 3705" at bounding box center [725, 857] width 1296 height 30
click at [756, 843] on li "70" at bounding box center [767, 850] width 21 height 16
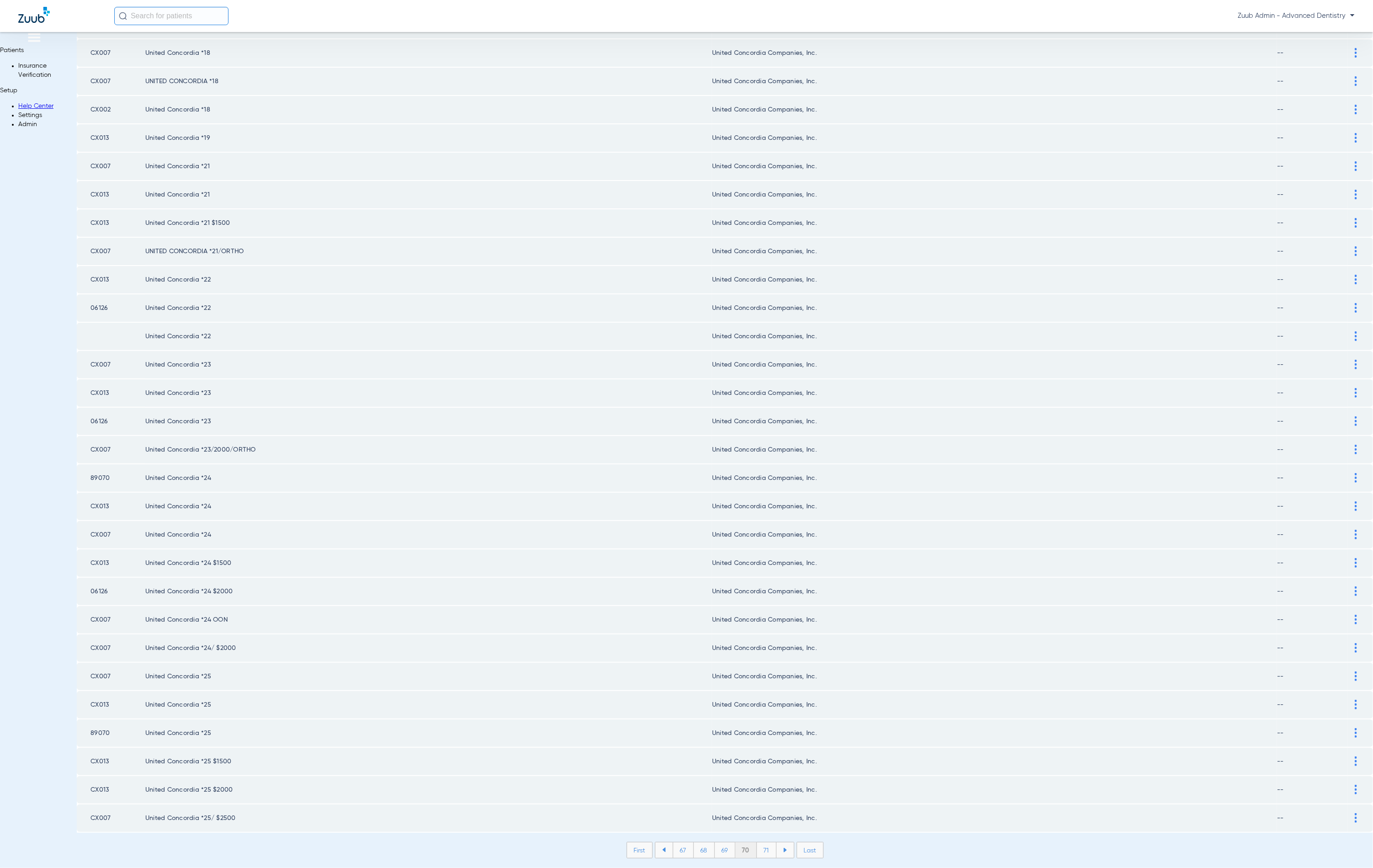
click at [757, 843] on li "71" at bounding box center [767, 850] width 20 height 16
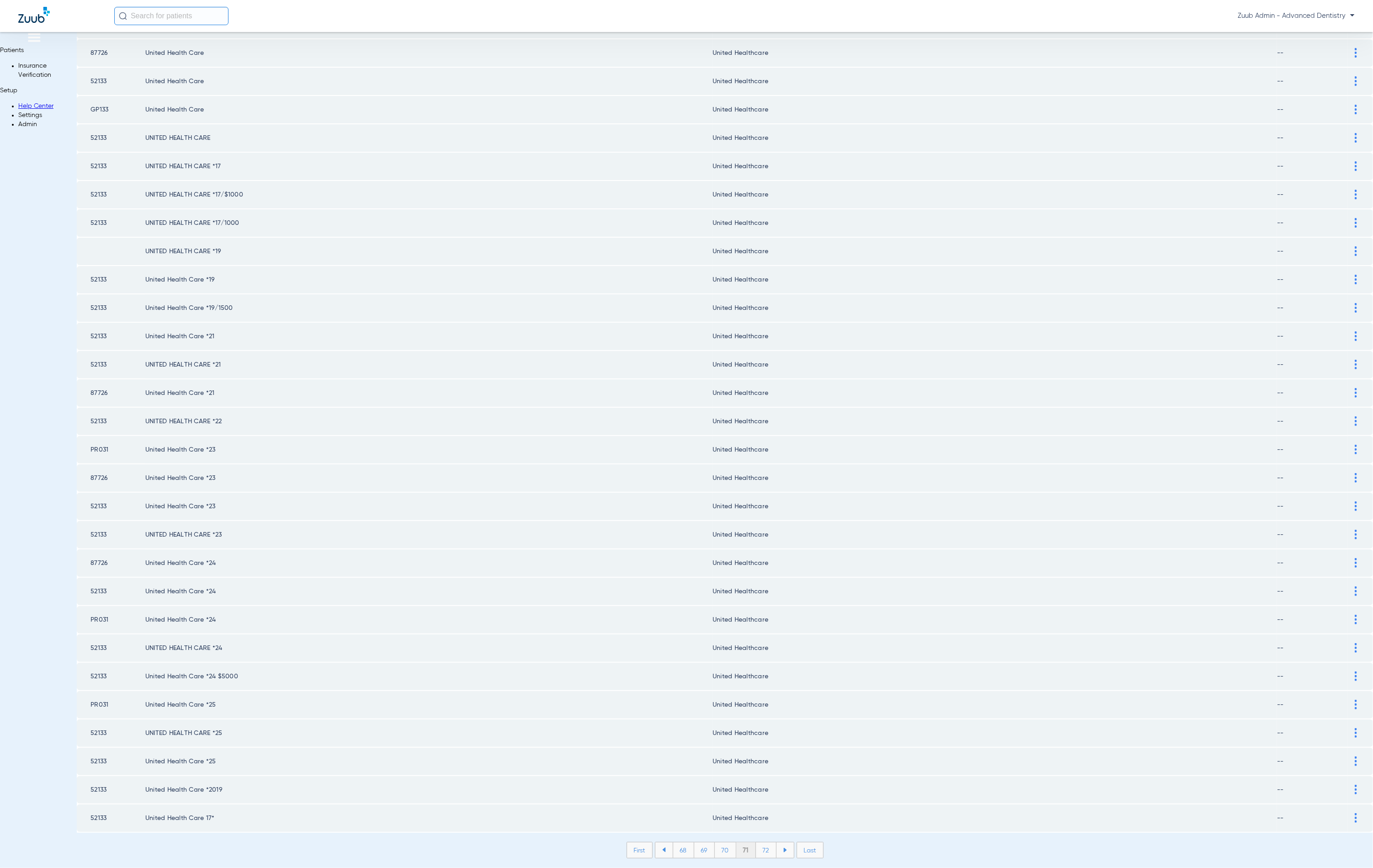
click at [756, 843] on li "72" at bounding box center [766, 850] width 20 height 16
click at [755, 843] on li "73" at bounding box center [765, 850] width 20 height 16
click at [755, 843] on li "74" at bounding box center [766, 850] width 21 height 16
click at [755, 843] on li "75" at bounding box center [766, 850] width 21 height 16
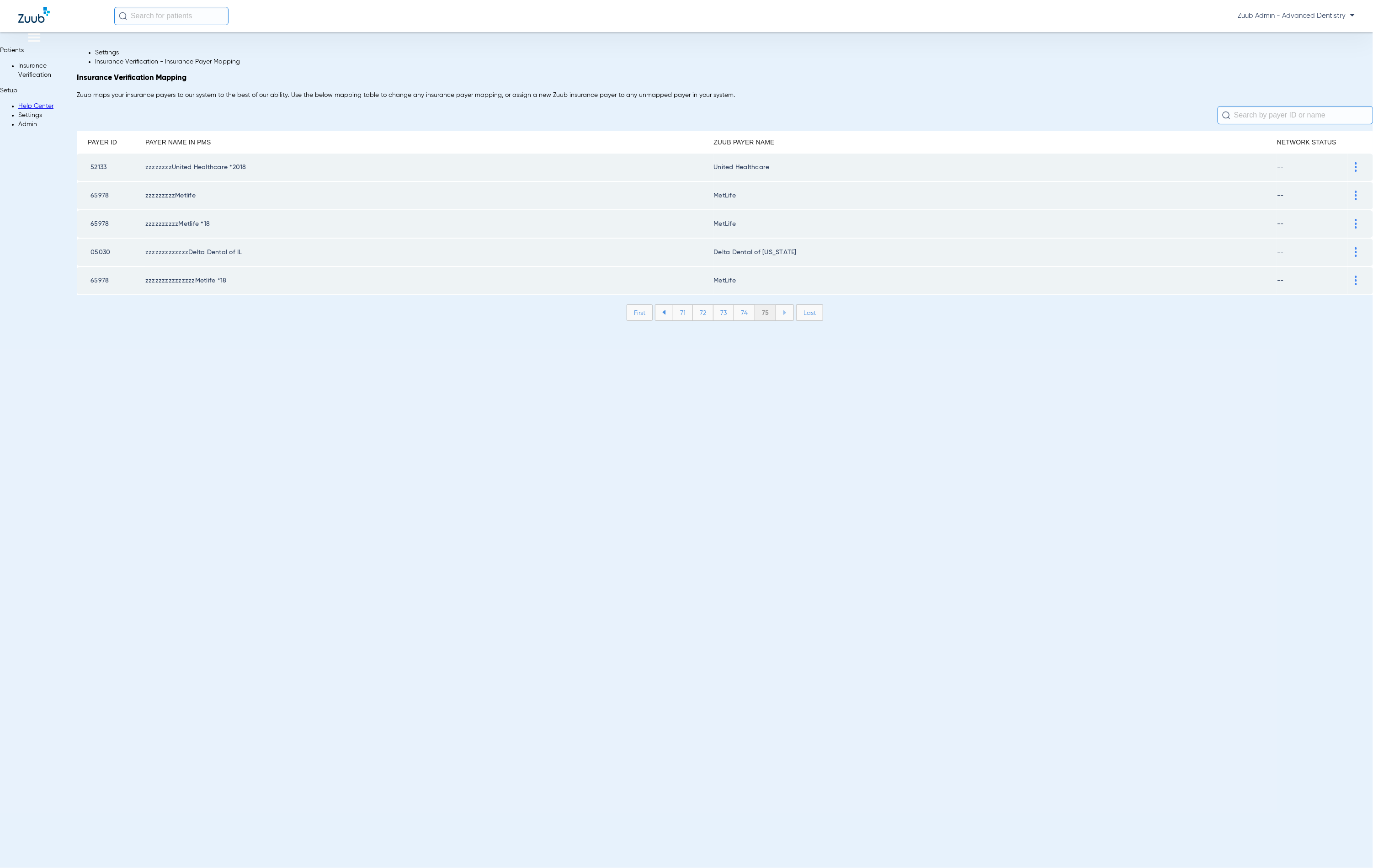
click at [18, 68] on img at bounding box center [18, 68] width 0 height 0
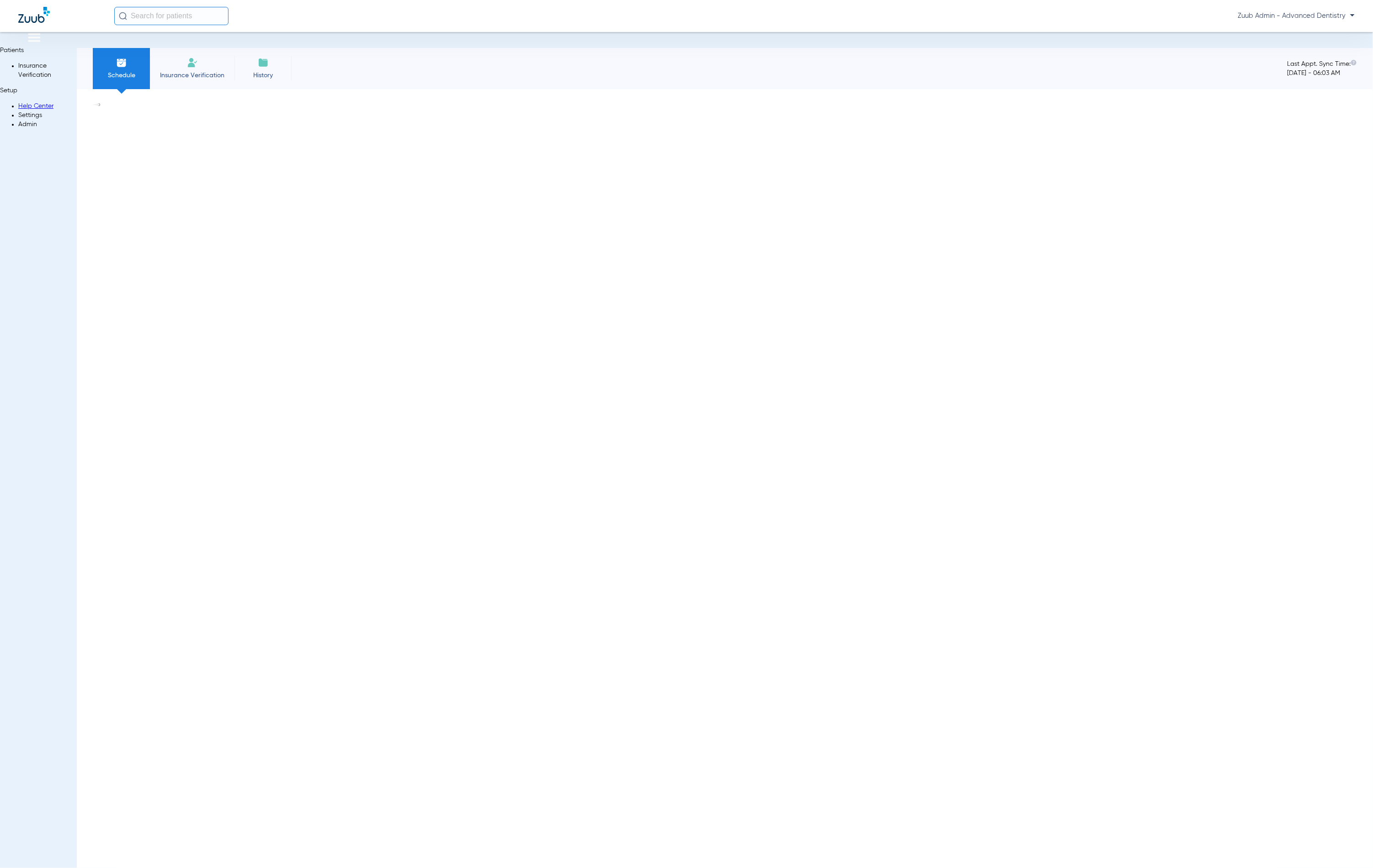
click at [1305, 867] on div at bounding box center [686, 868] width 1373 height 0
click at [30, 129] on li "Admin" at bounding box center [47, 124] width 59 height 9
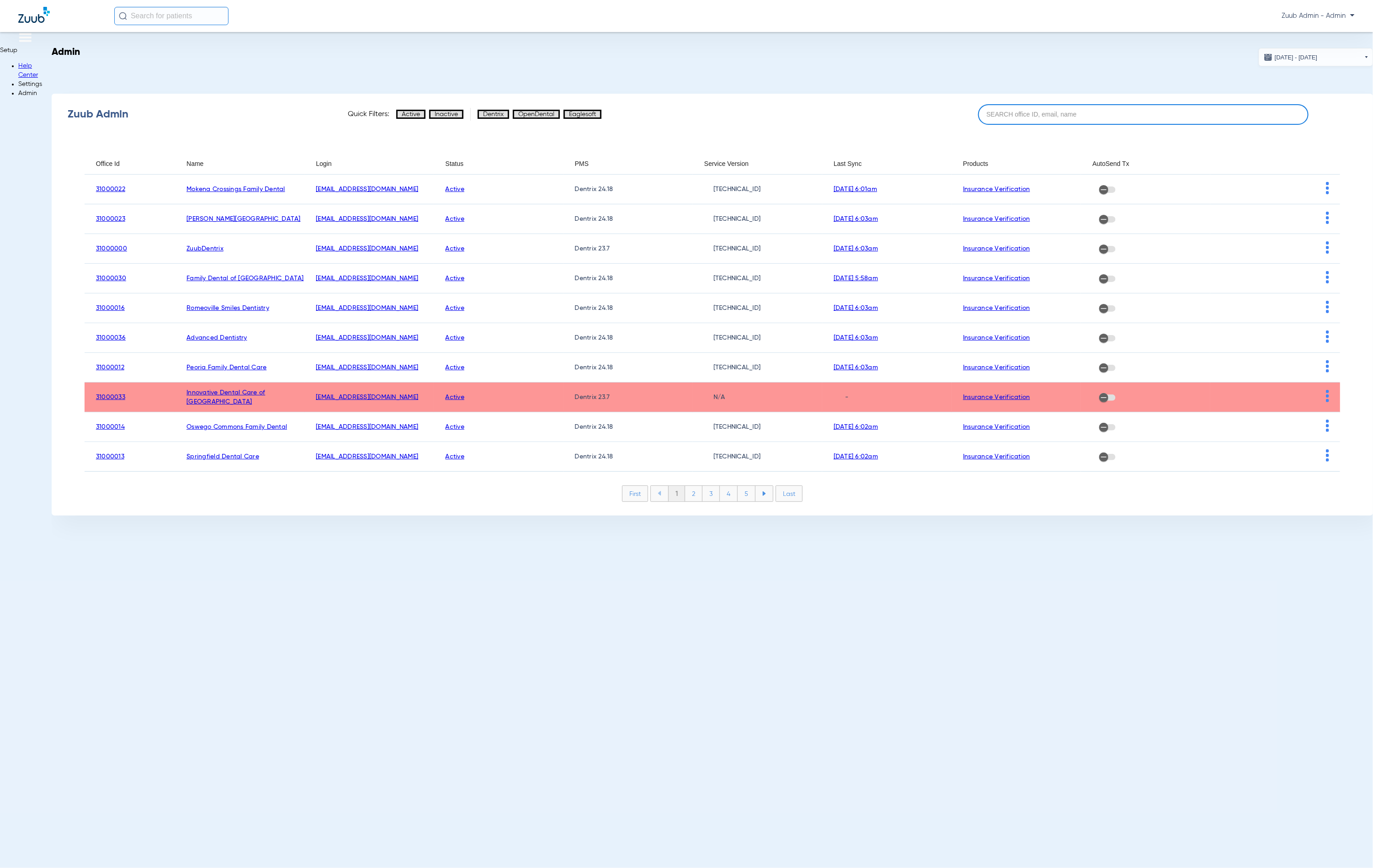
click at [1146, 109] on input at bounding box center [1143, 114] width 331 height 20
paste input "31000020"
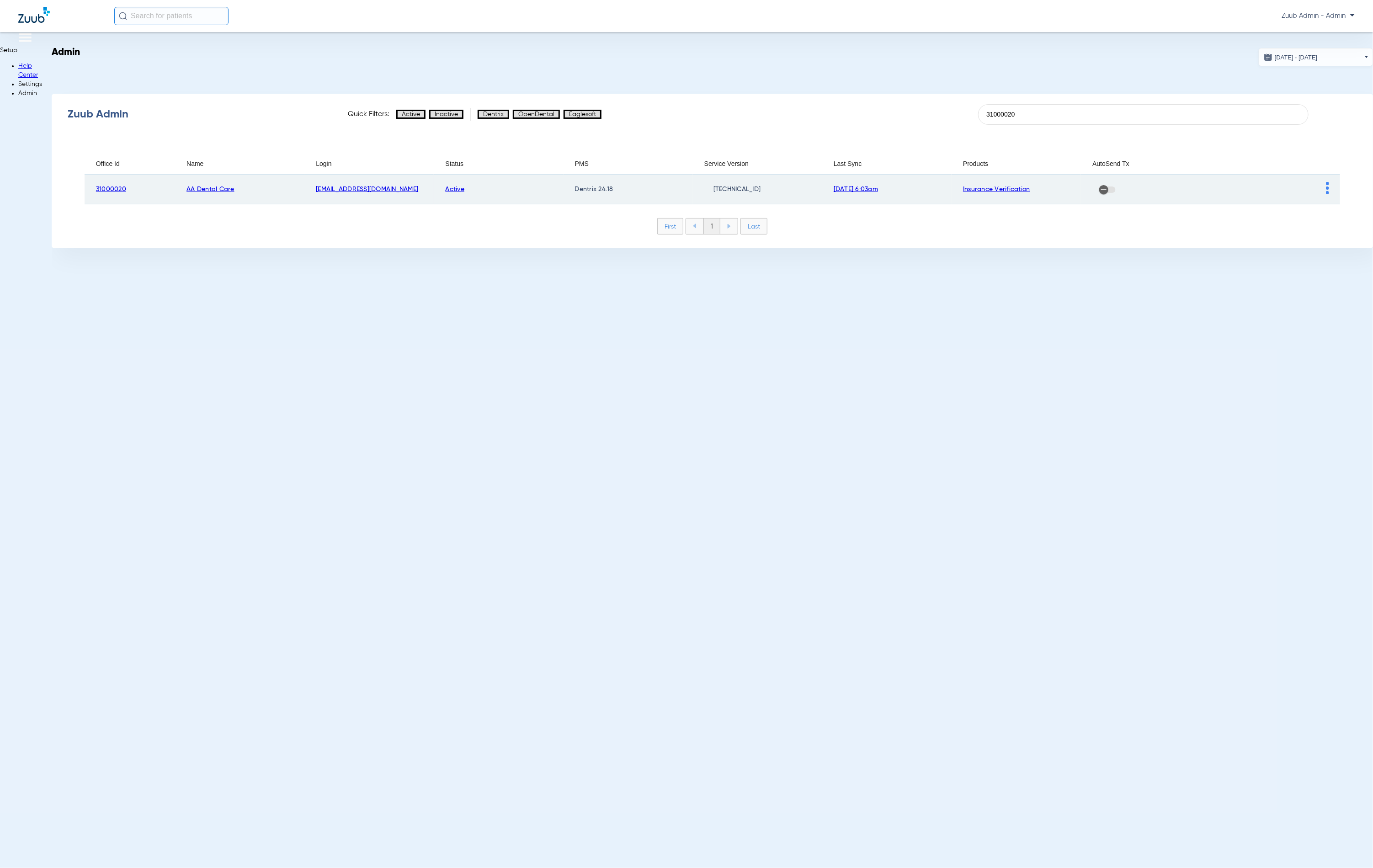
type input "31000020"
click at [1326, 192] on img at bounding box center [1327, 188] width 4 height 13
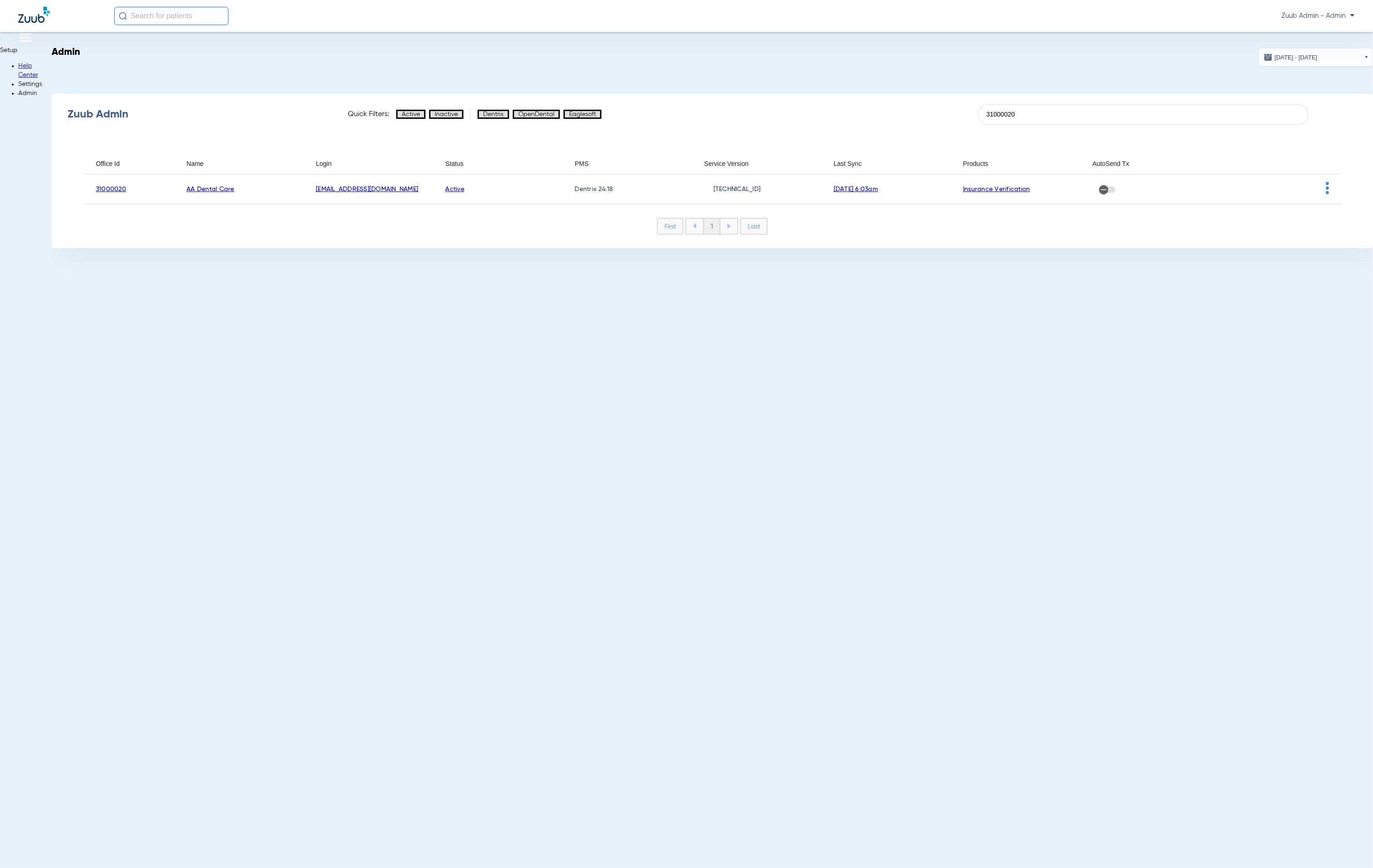
click at [55, 867] on span "View Account" at bounding box center [31, 882] width 48 height 6
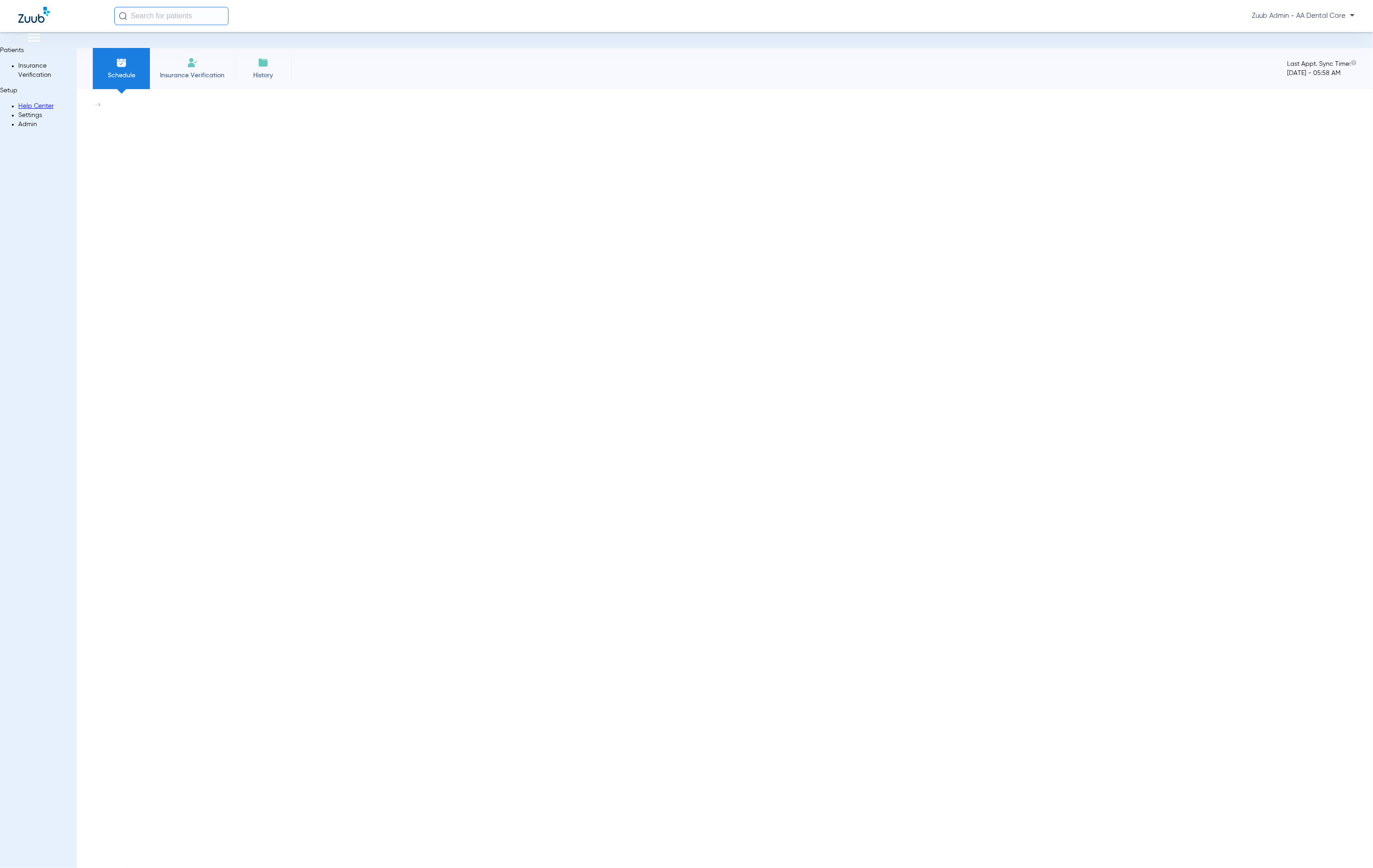
scroll to position [73, 0]
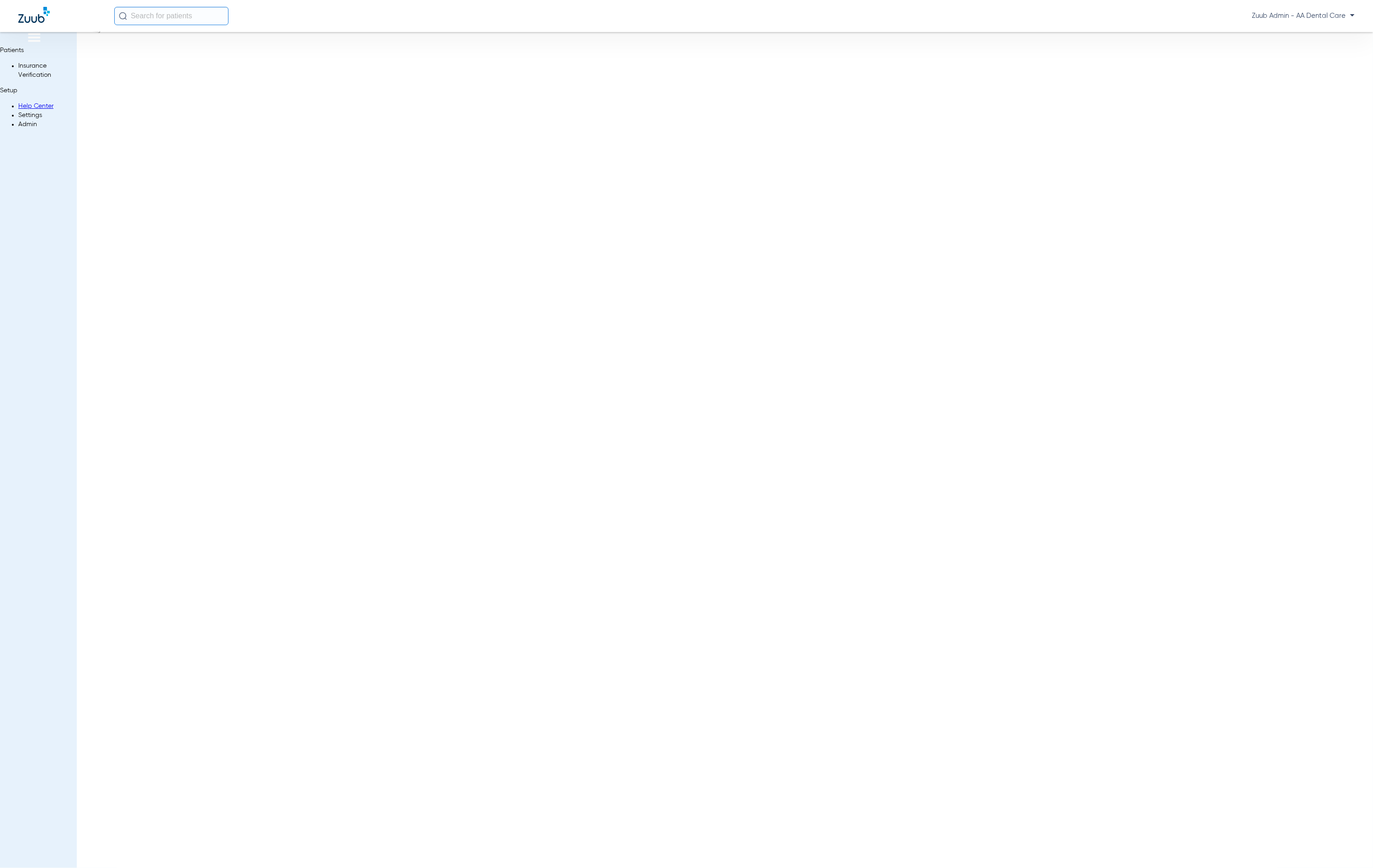
click at [23, 120] on li "Settings" at bounding box center [47, 115] width 59 height 9
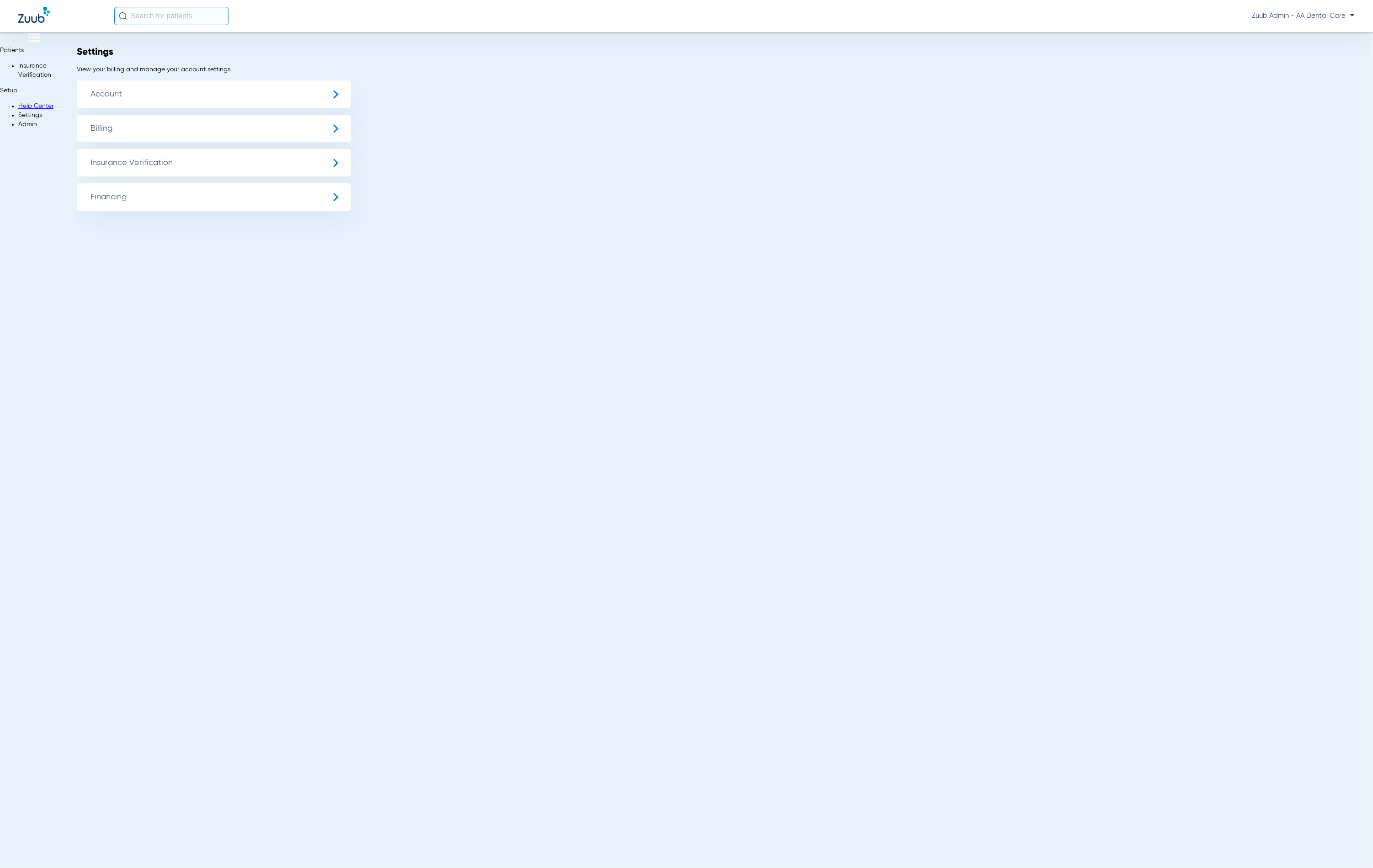
click at [120, 170] on span "Insurance Verification" at bounding box center [214, 162] width 274 height 27
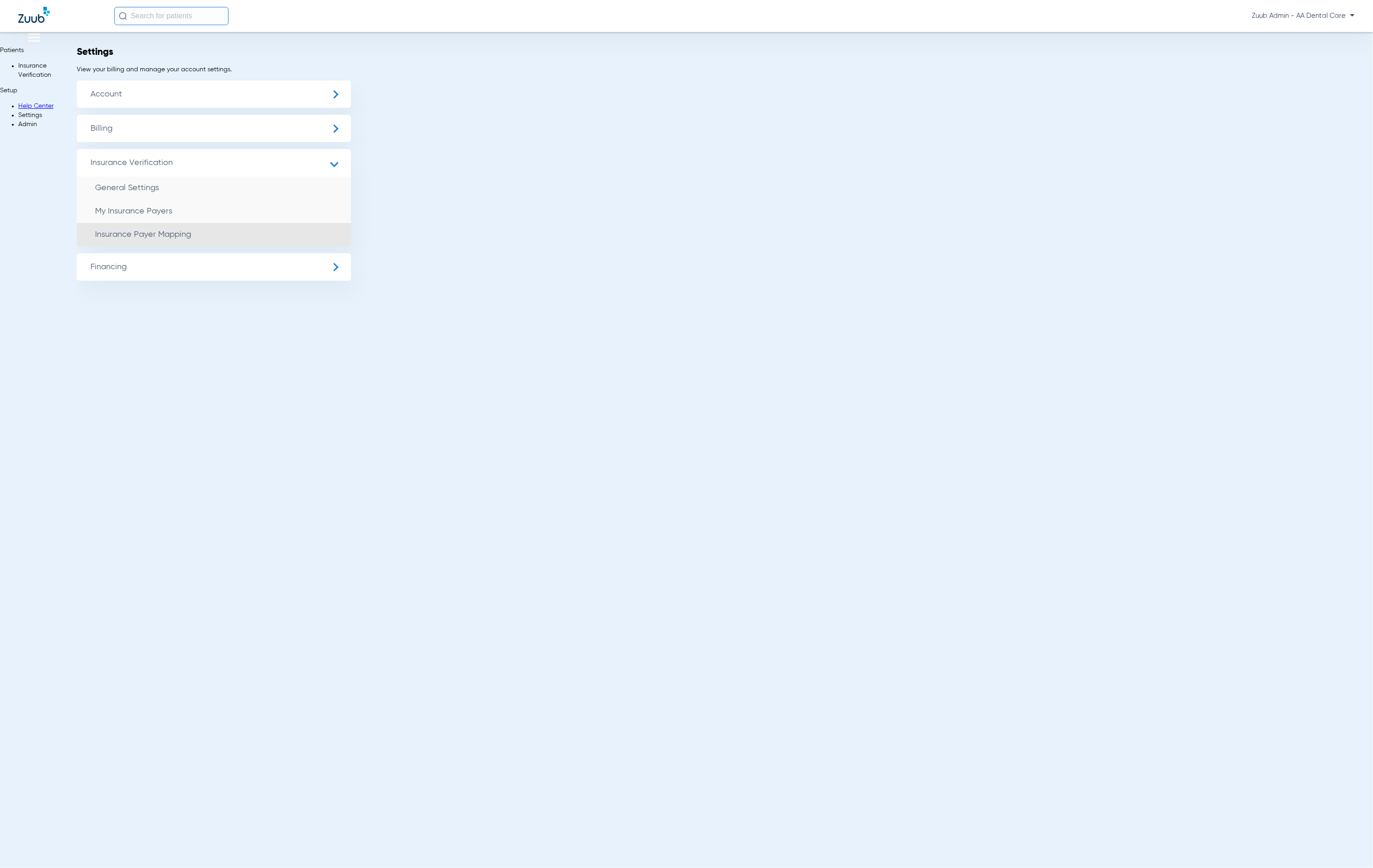
click at [255, 236] on li "Insurance Payer Mapping" at bounding box center [214, 234] width 274 height 23
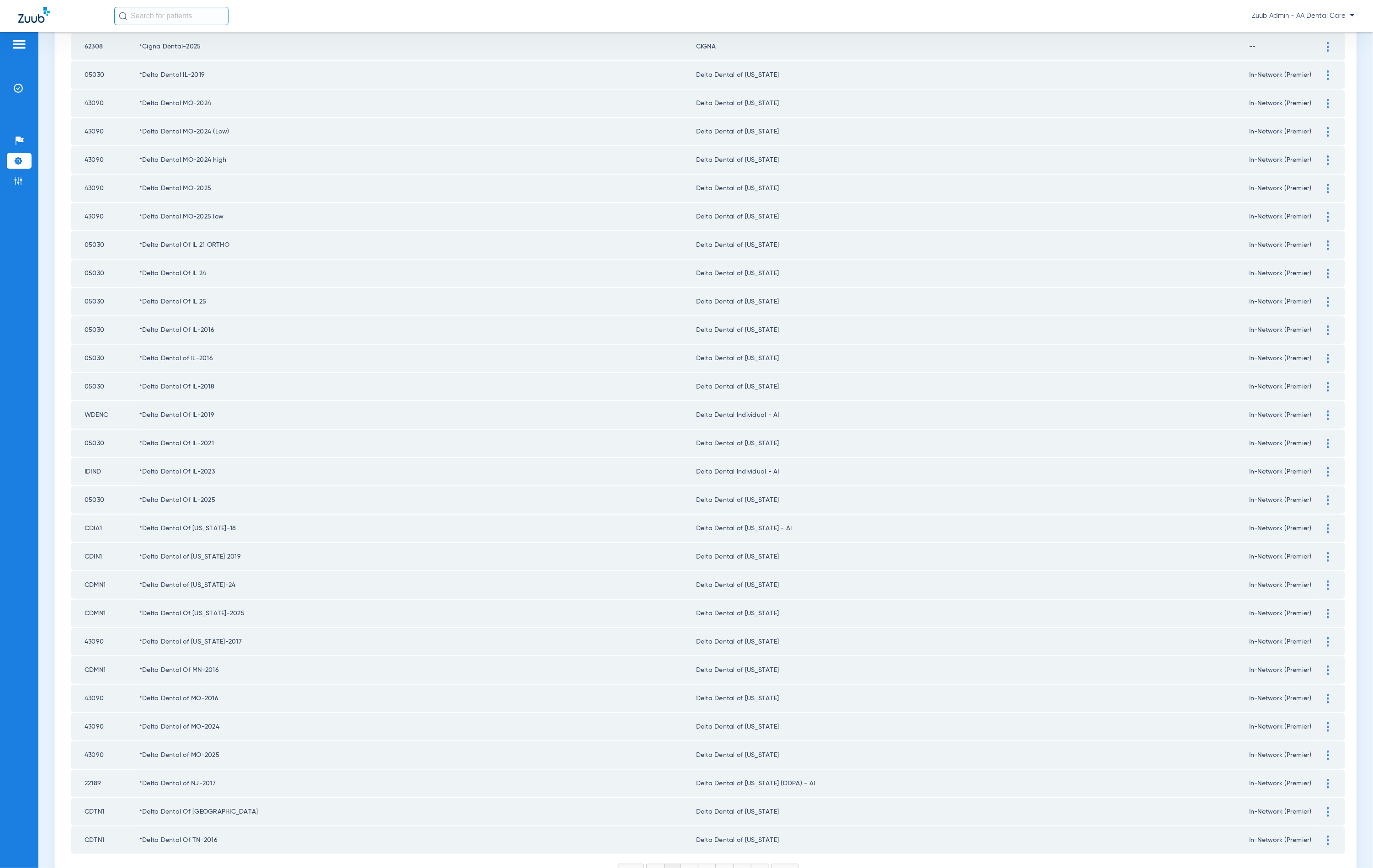
scroll to position [738, 0]
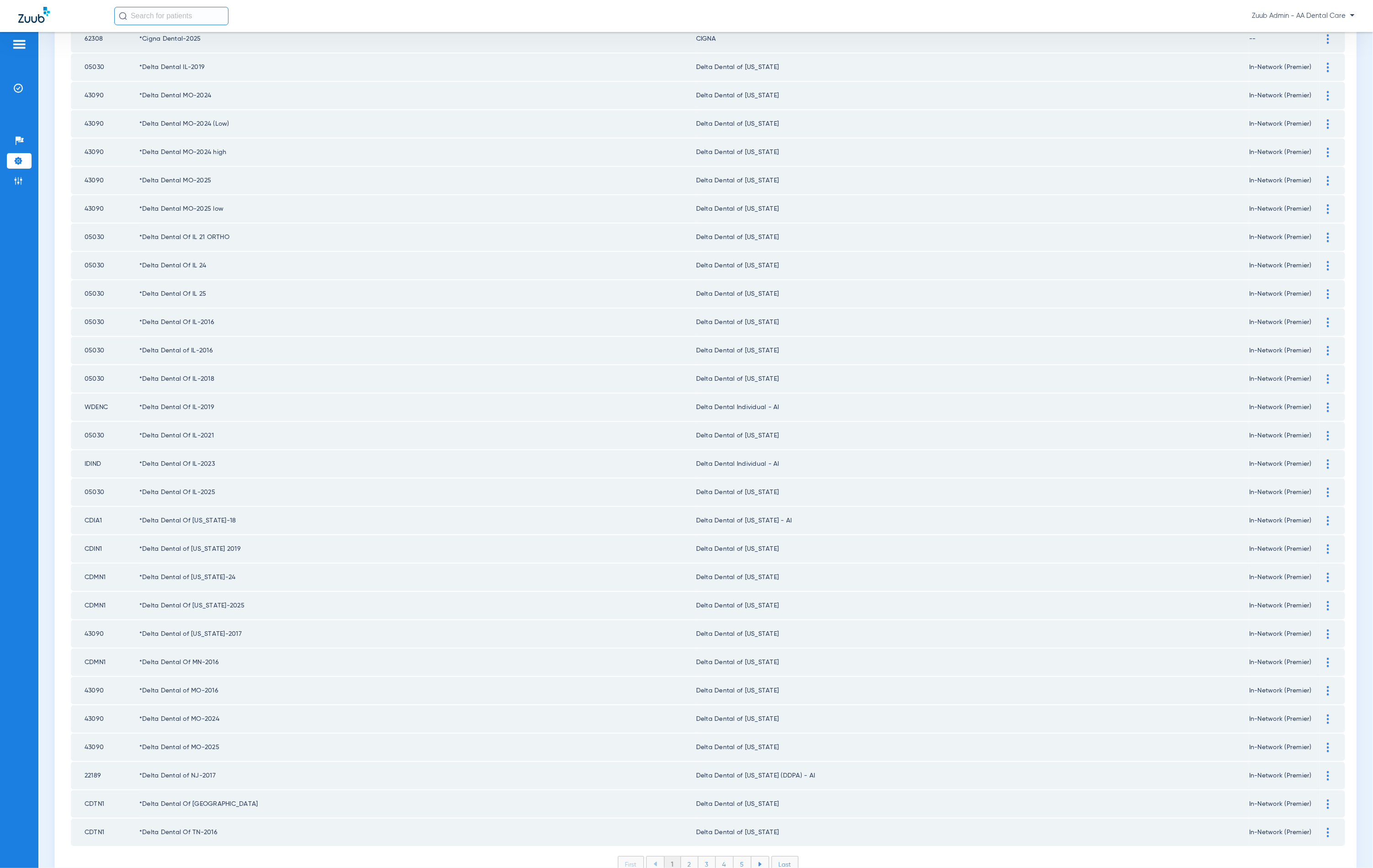
click at [683, 857] on li "2" at bounding box center [690, 864] width 18 height 16
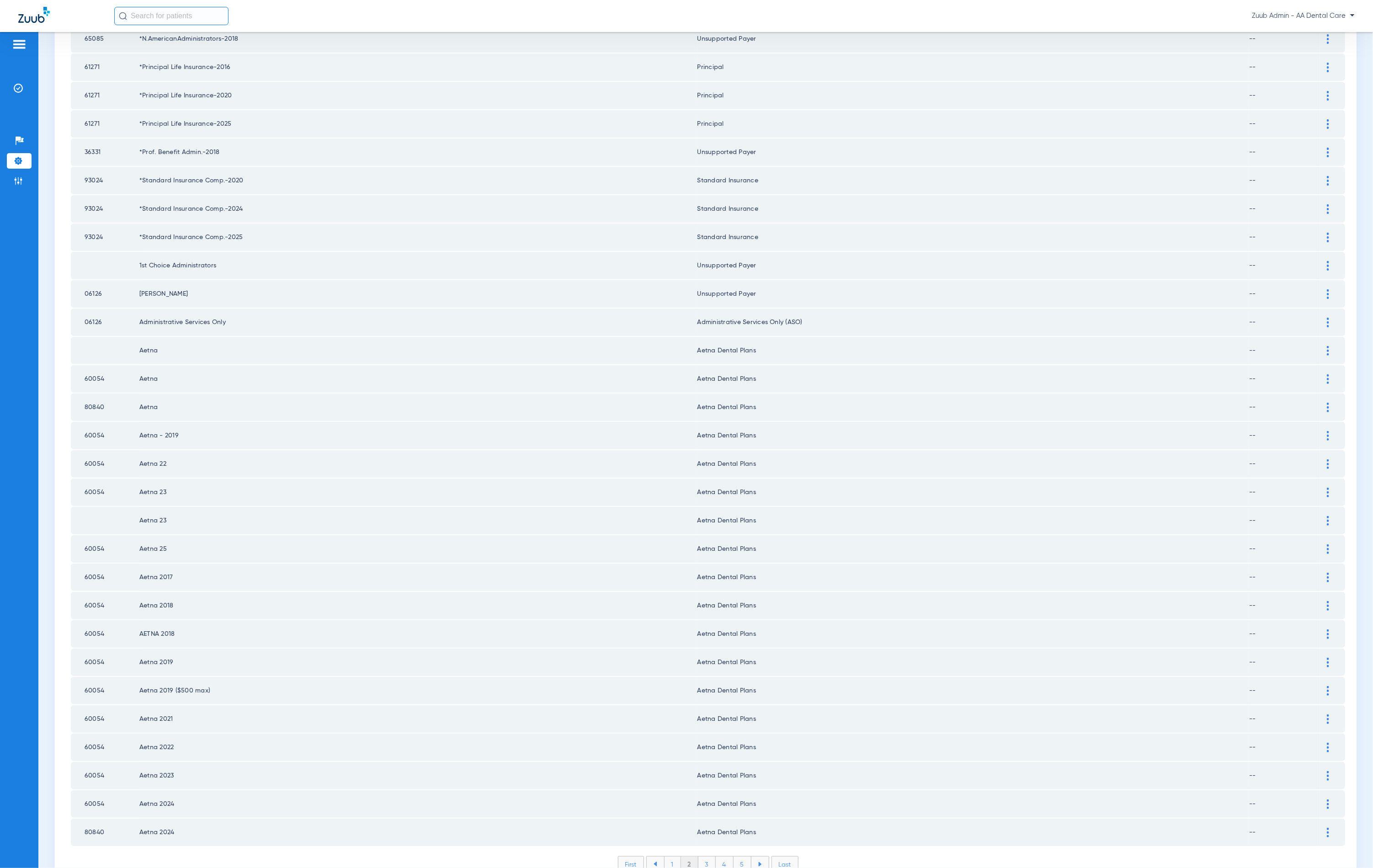
click at [670, 857] on li "1" at bounding box center [673, 864] width 17 height 16
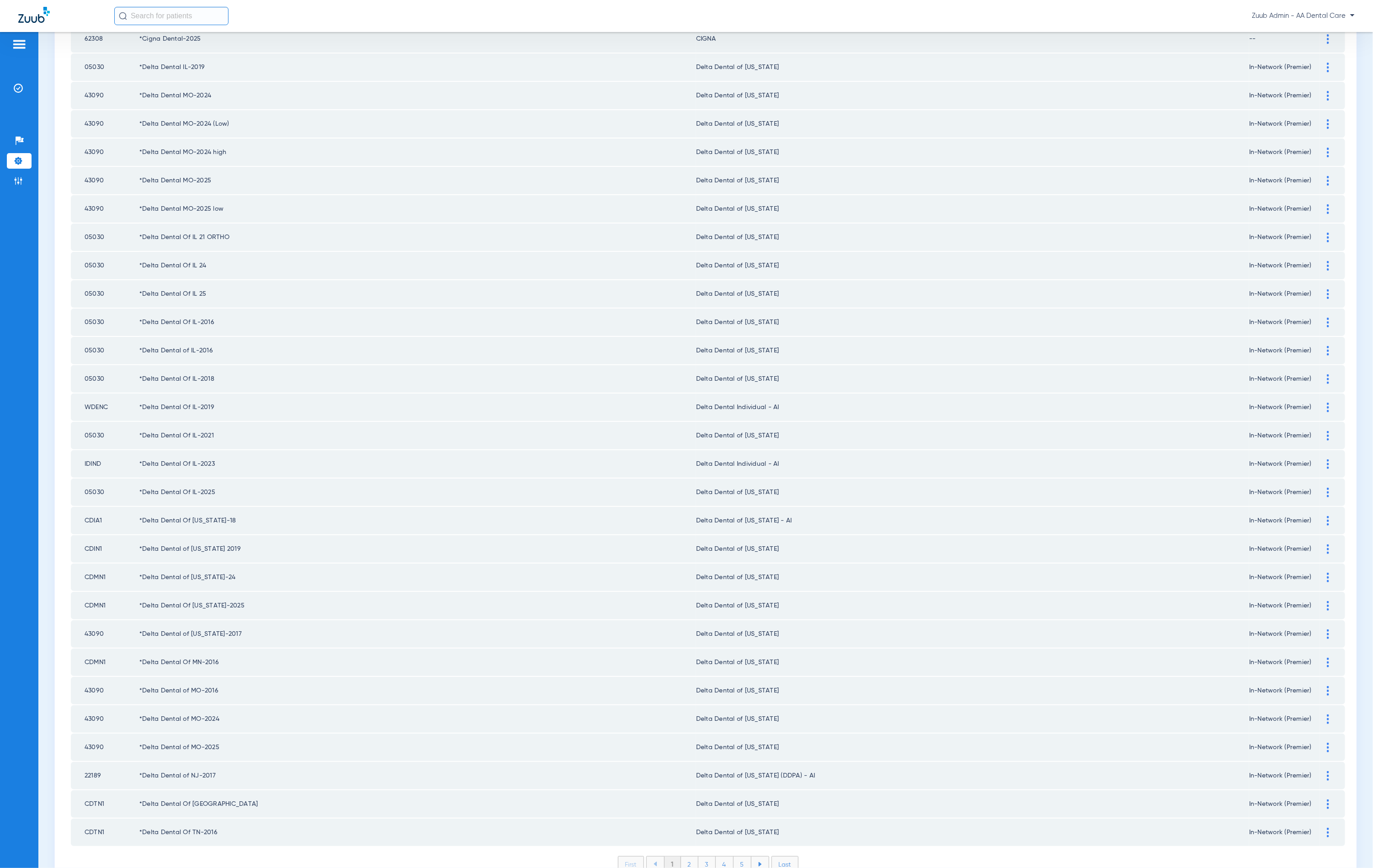
click at [1320, 516] on div at bounding box center [1328, 521] width 16 height 10
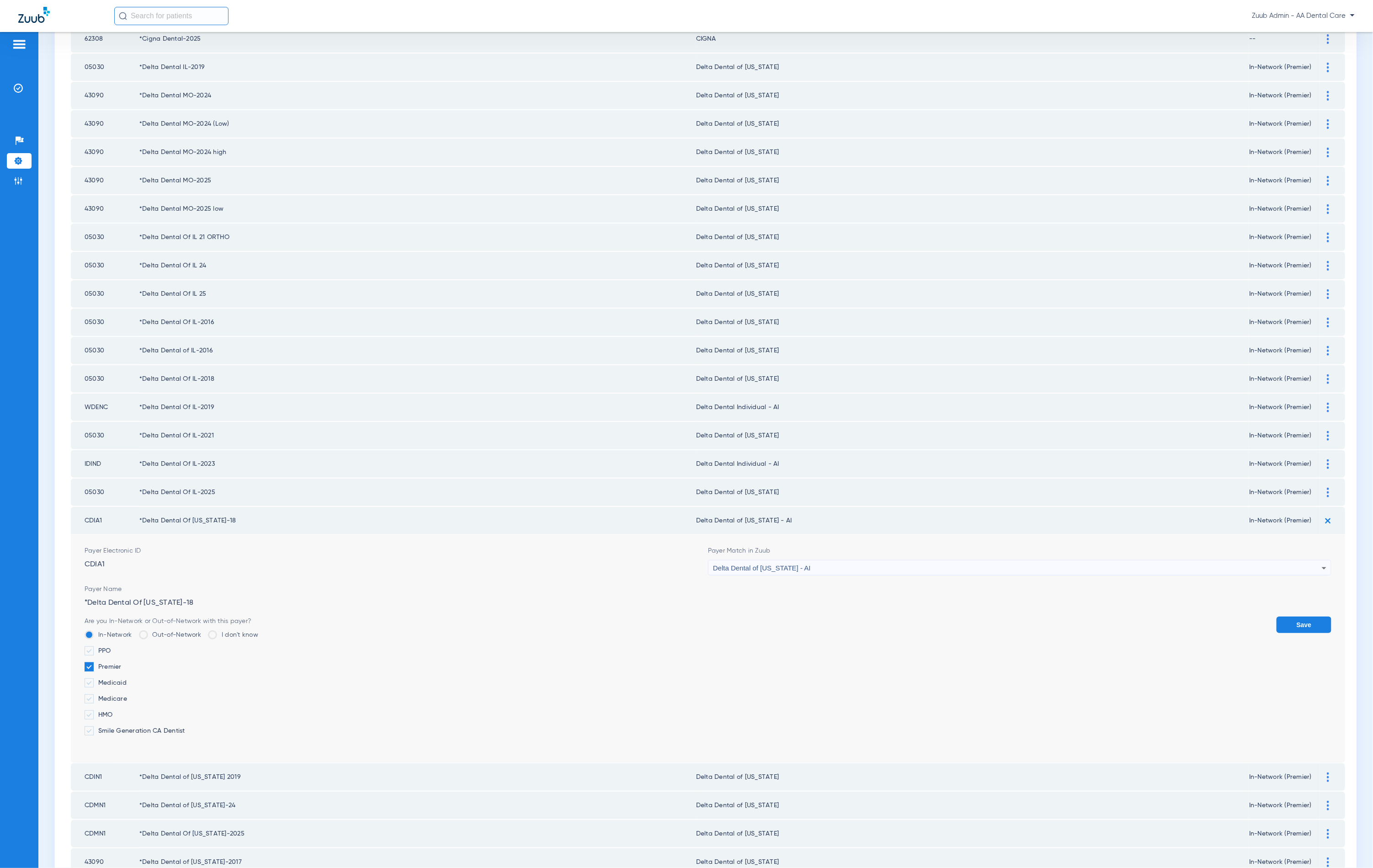
click at [842, 561] on div "Delta Dental of [US_STATE] - AI" at bounding box center [1017, 568] width 609 height 16
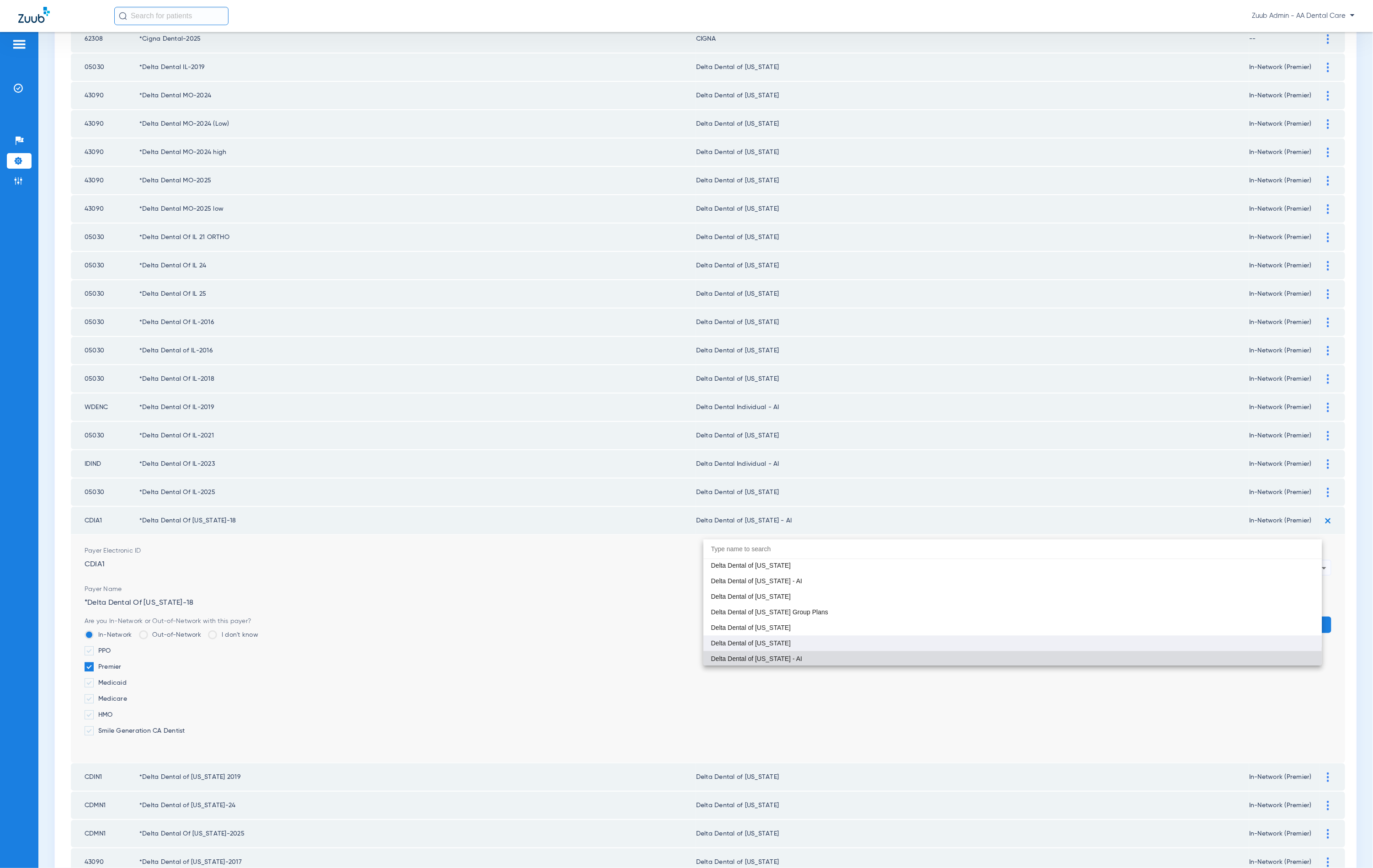
click at [791, 640] on mat-option "Delta Dental of [US_STATE]" at bounding box center [1013, 643] width 618 height 16
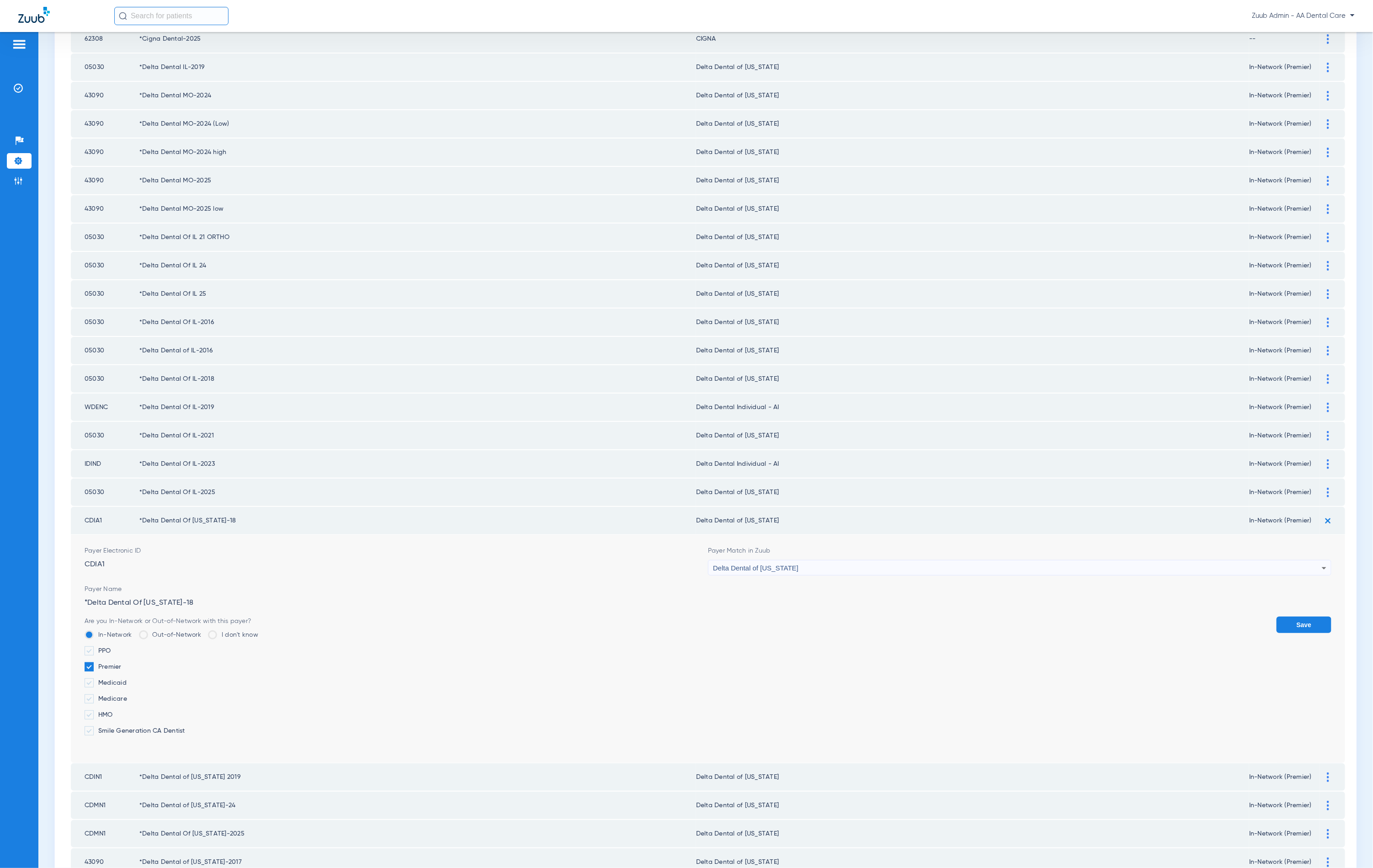
click at [1314, 616] on button "Save" at bounding box center [1304, 624] width 55 height 16
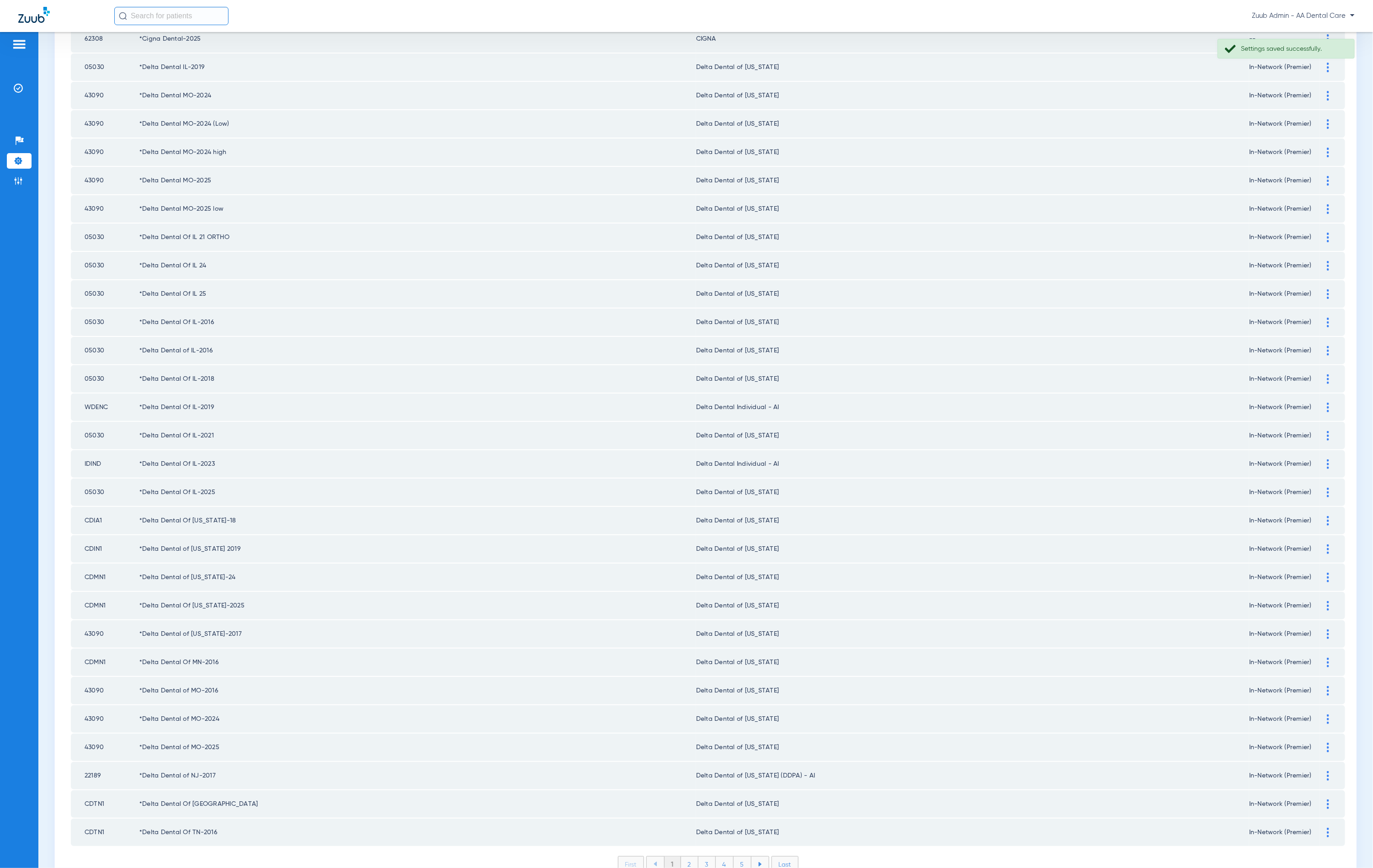
click at [681, 857] on li "2" at bounding box center [690, 864] width 18 height 16
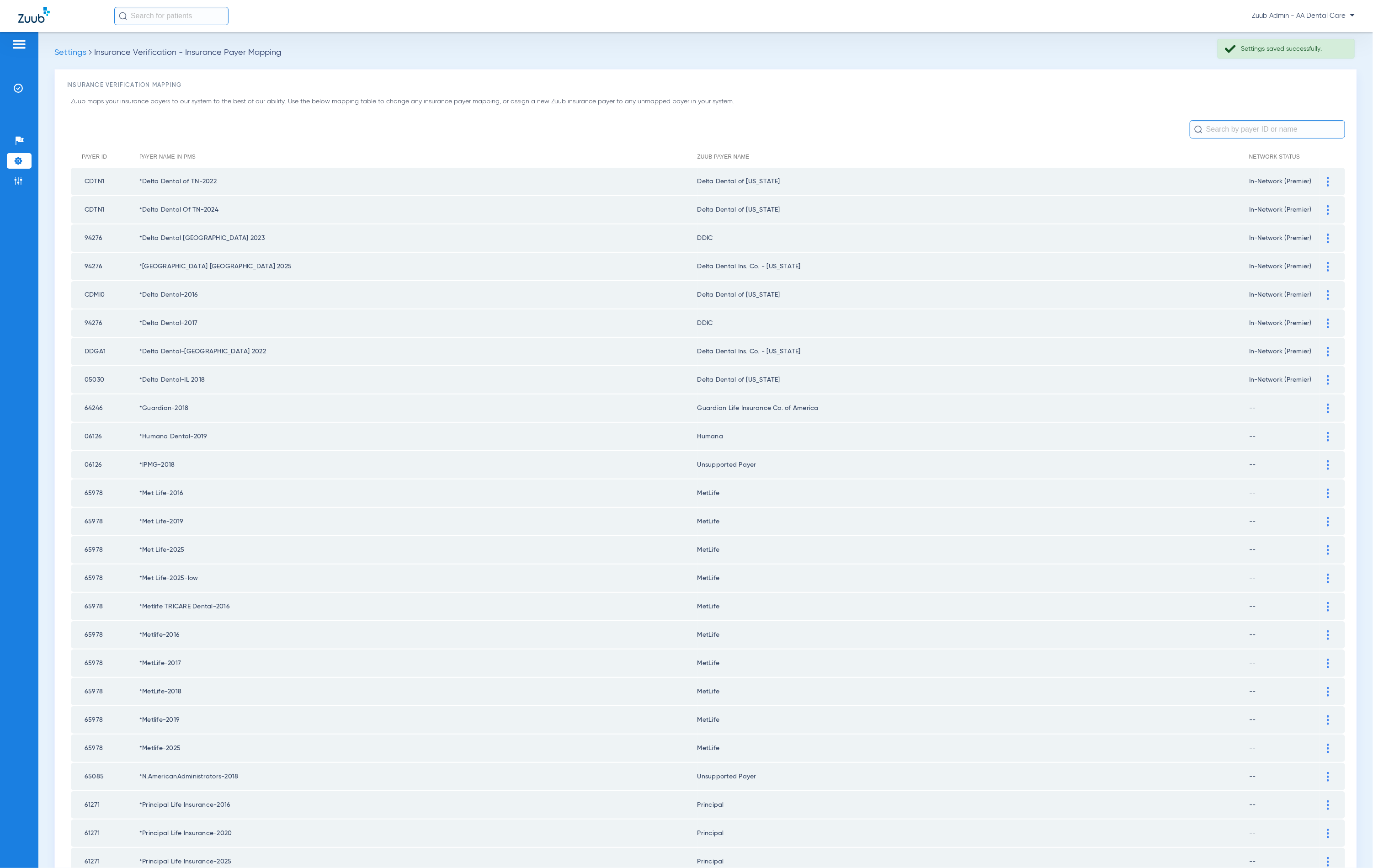
scroll to position [738, 0]
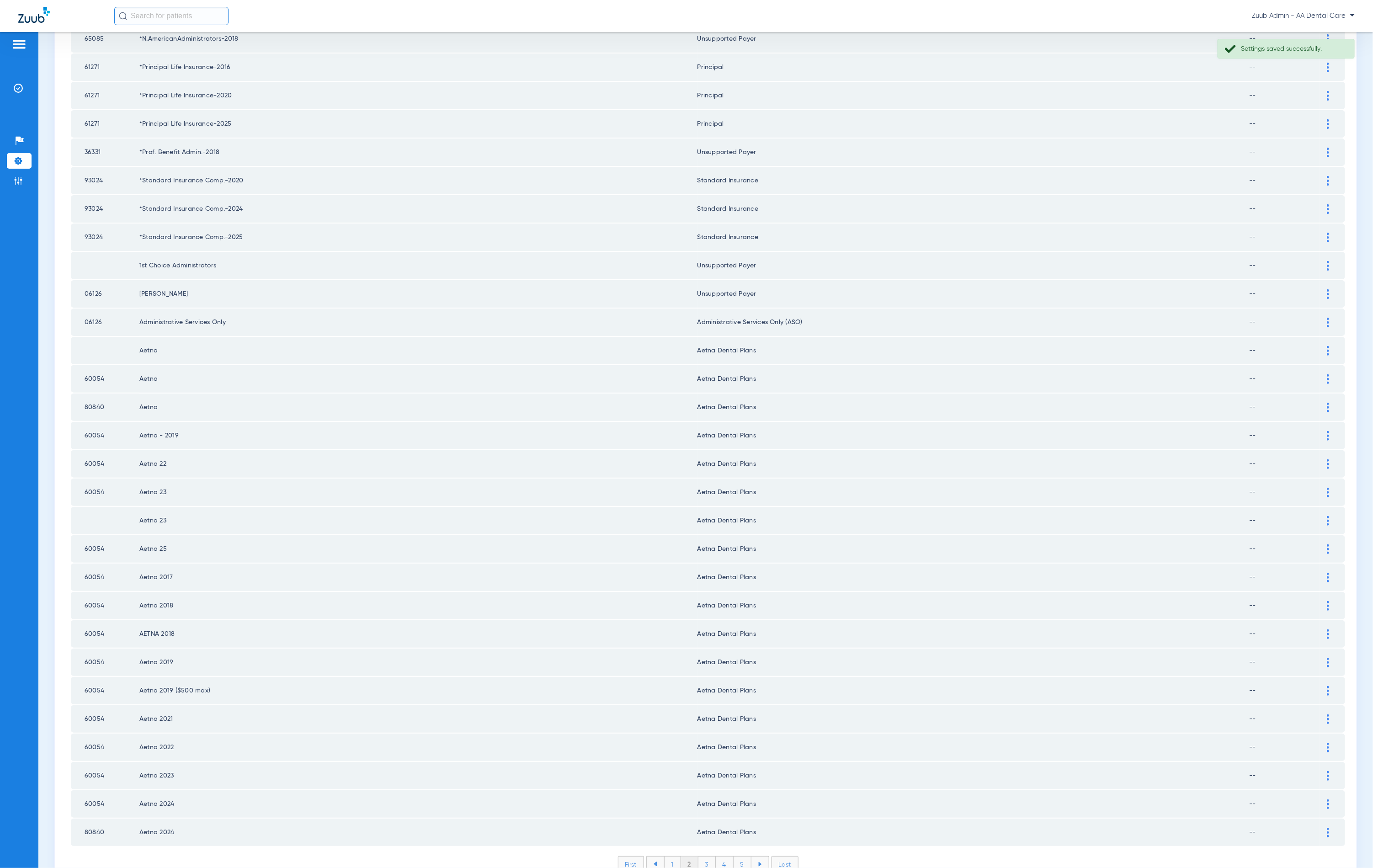
click at [702, 856] on ul "1 2 3 4 5" at bounding box center [708, 864] width 123 height 16
click at [702, 857] on li "3" at bounding box center [707, 864] width 18 height 16
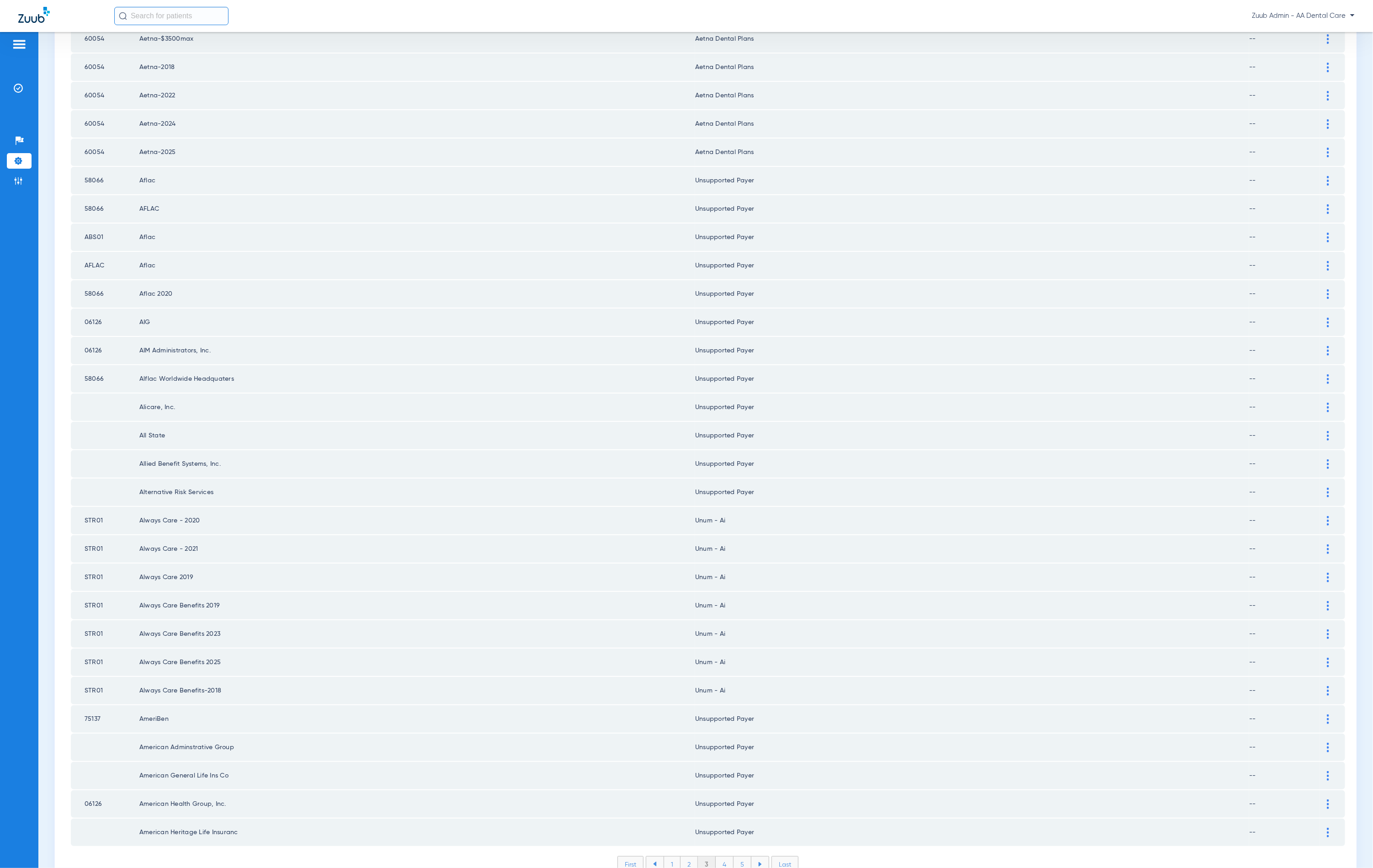
click at [716, 857] on li "4" at bounding box center [724, 864] width 18 height 16
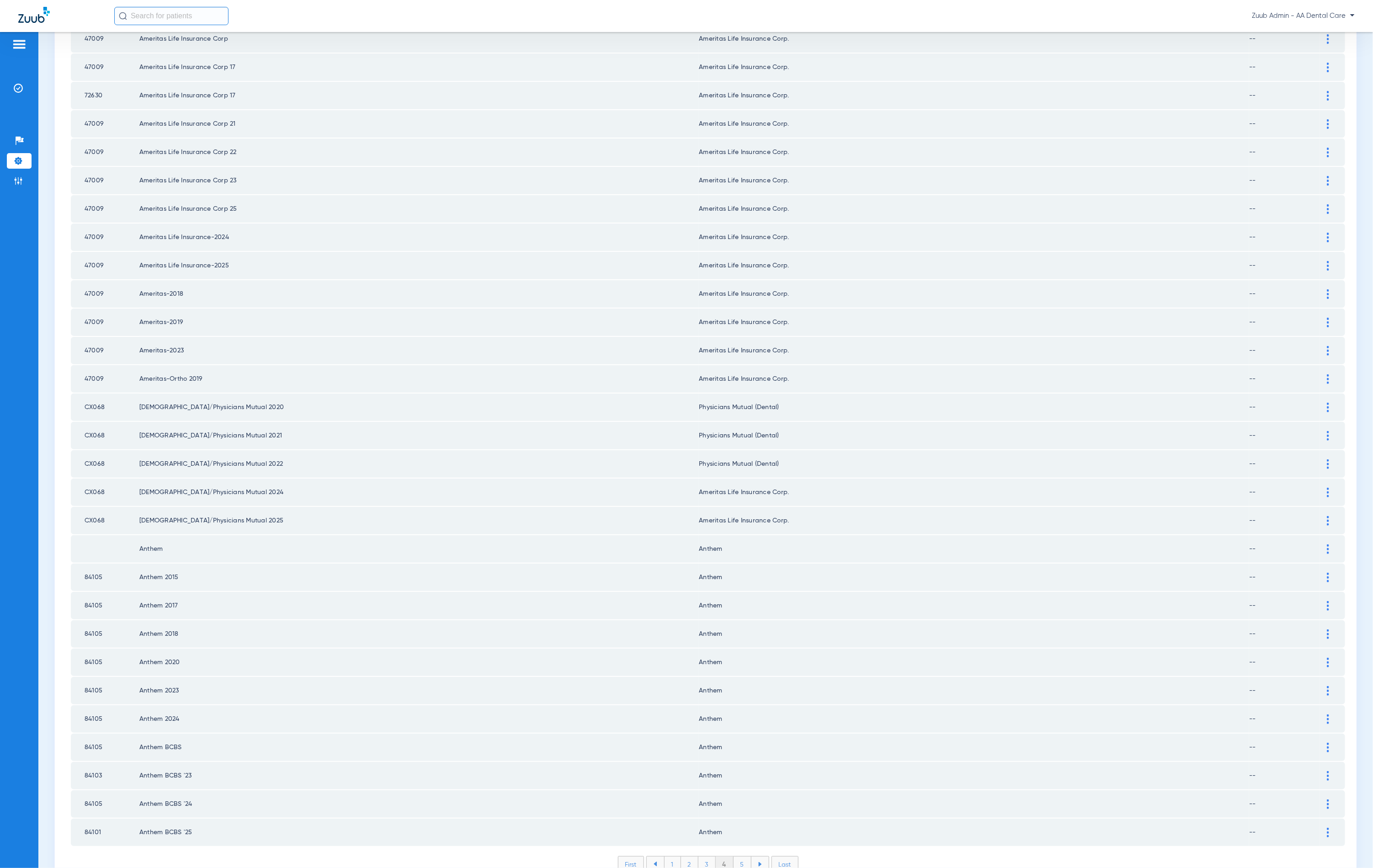
click at [740, 857] on li "5" at bounding box center [742, 864] width 18 height 16
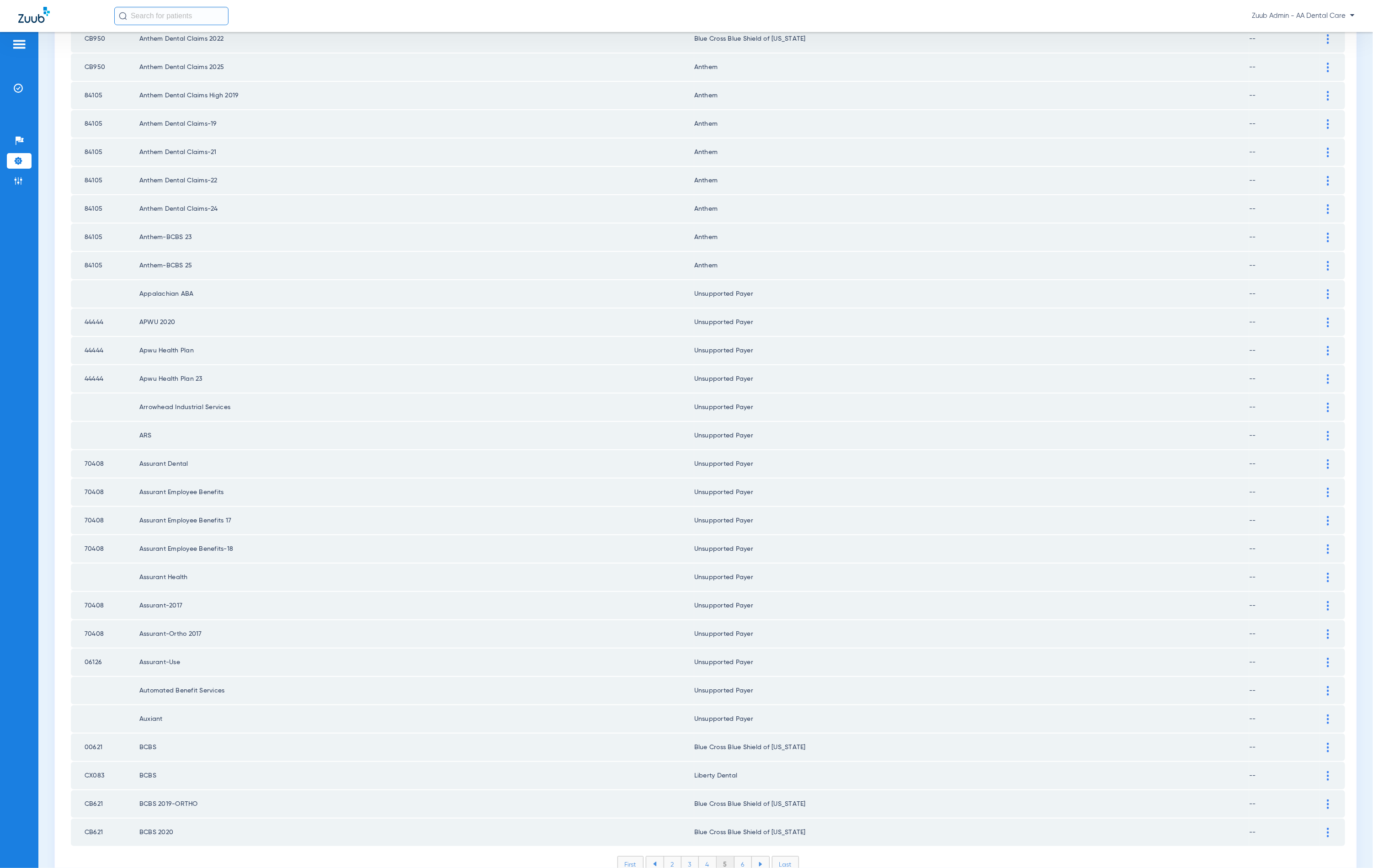
click at [739, 857] on li "6" at bounding box center [743, 864] width 18 height 16
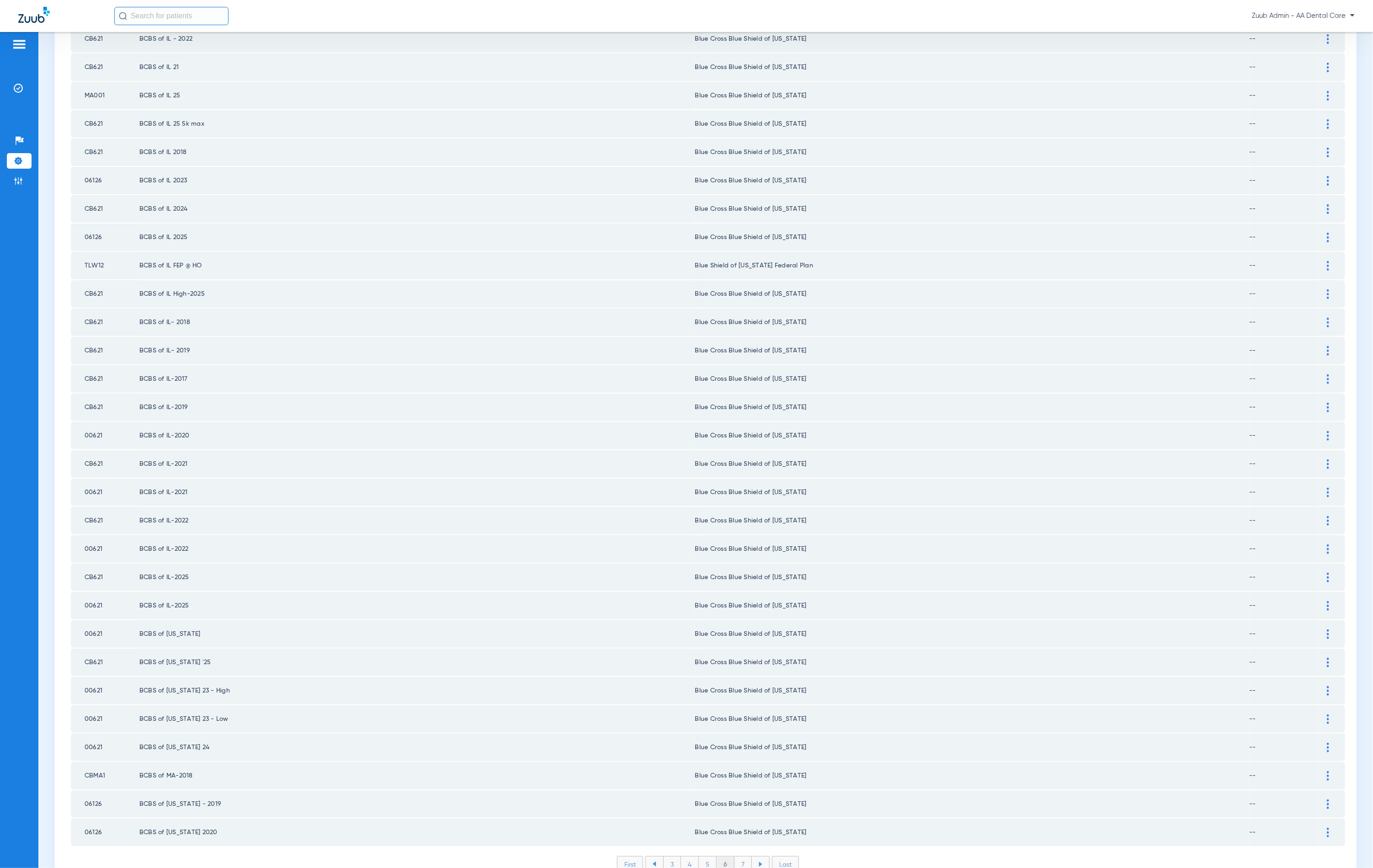
click at [739, 857] on li "7" at bounding box center [743, 864] width 18 height 16
click at [736, 857] on li "8" at bounding box center [743, 864] width 18 height 16
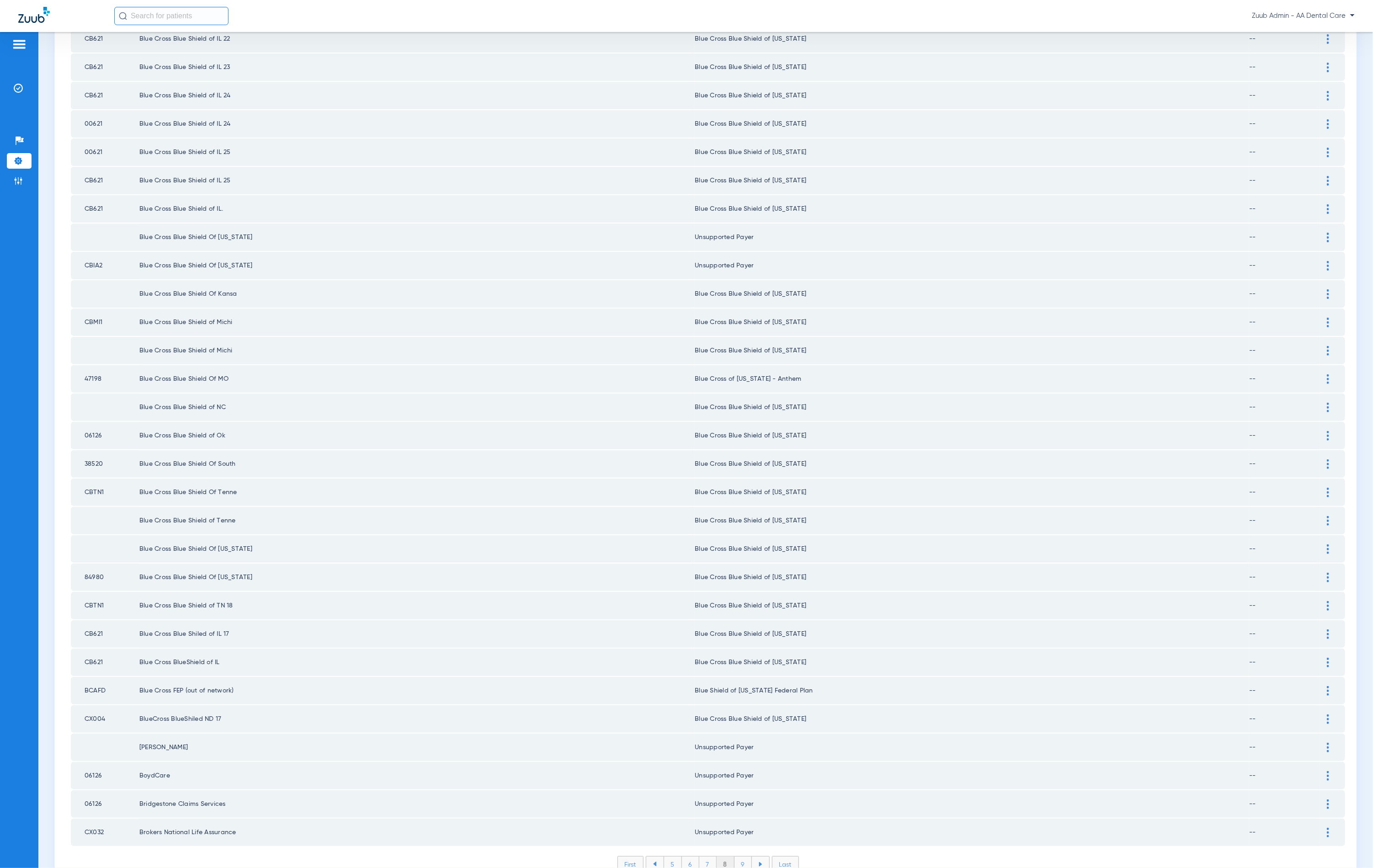
click at [741, 857] on li "9" at bounding box center [743, 864] width 18 height 16
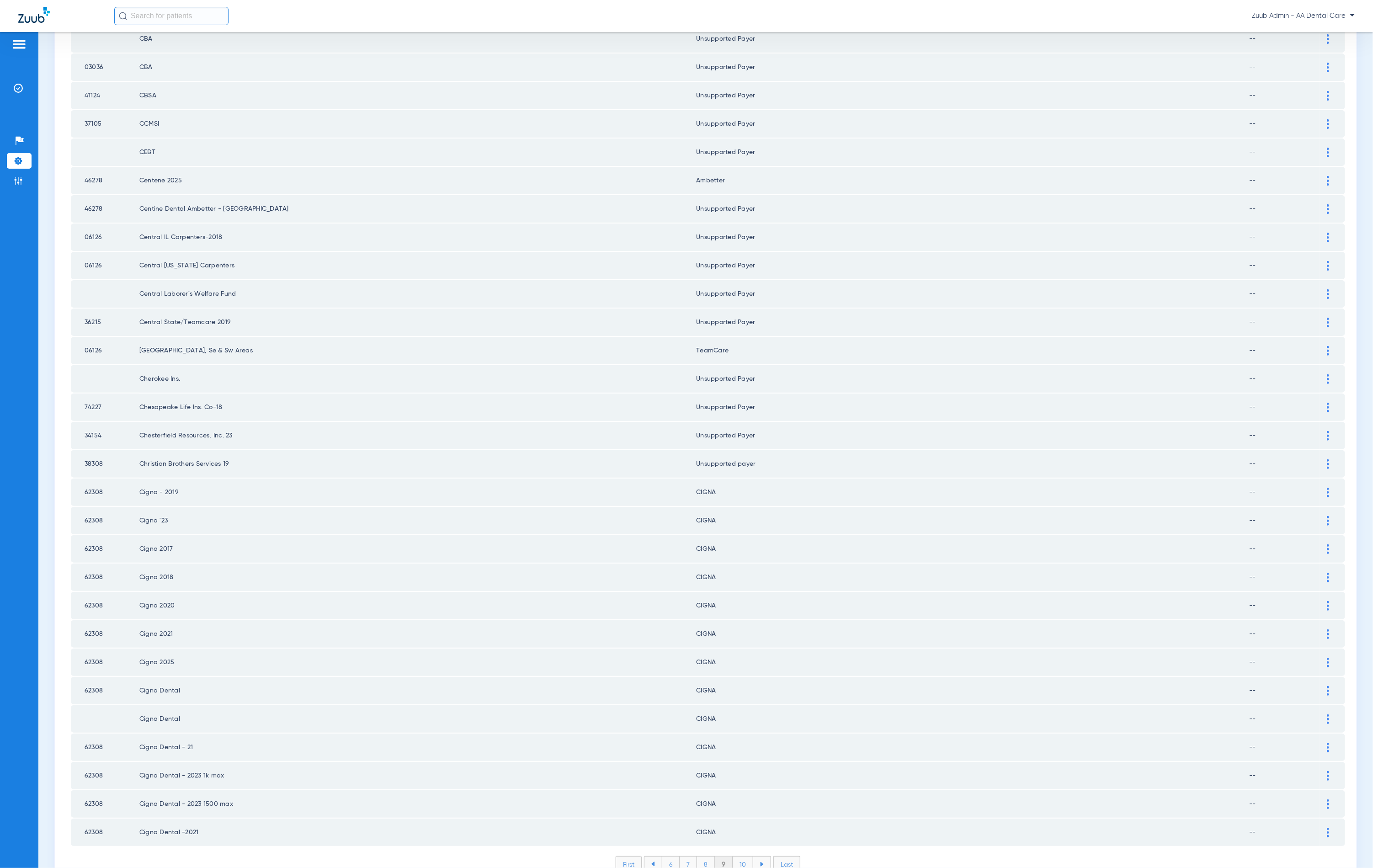
click at [733, 857] on li "10" at bounding box center [743, 864] width 20 height 16
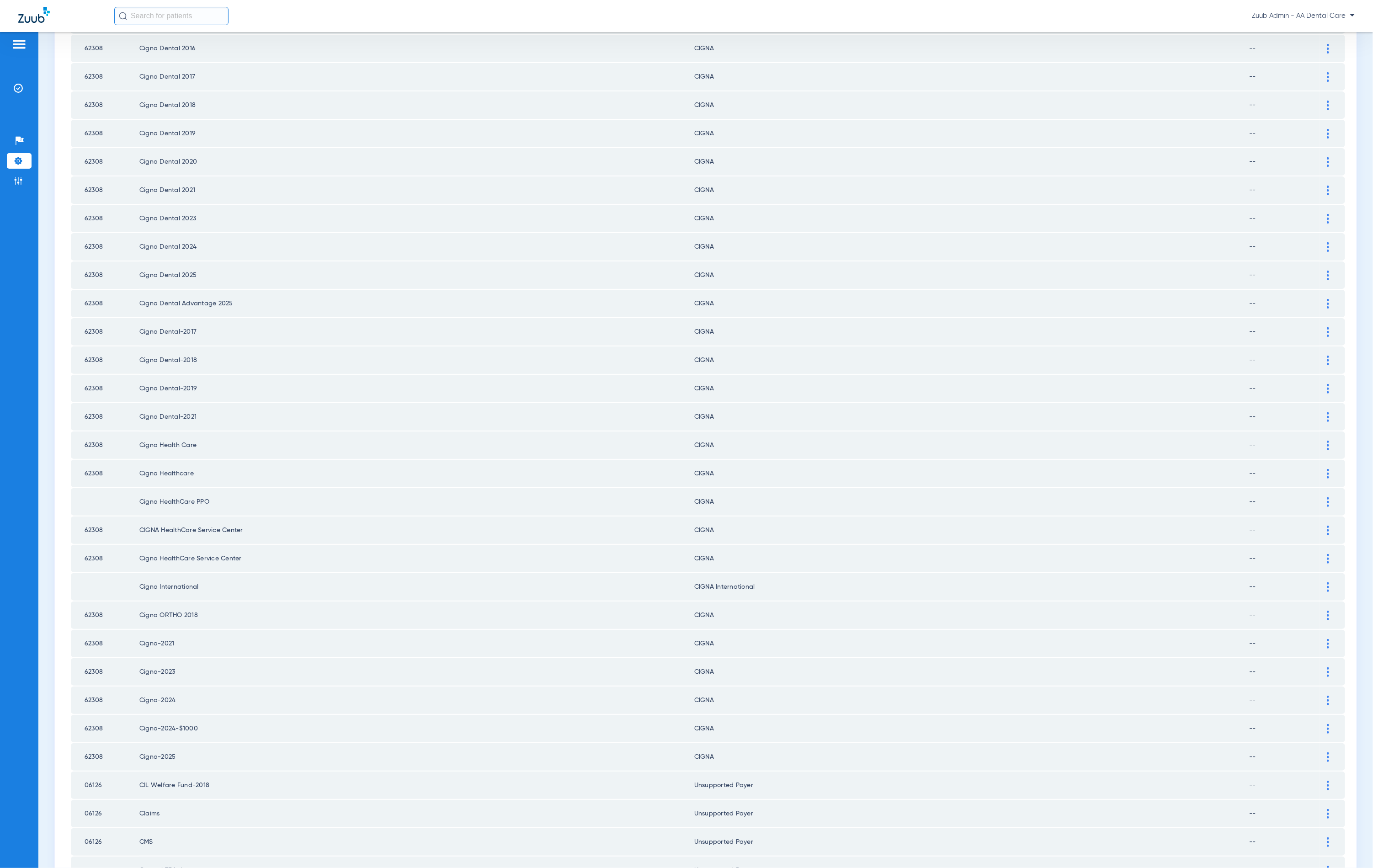
scroll to position [0, 0]
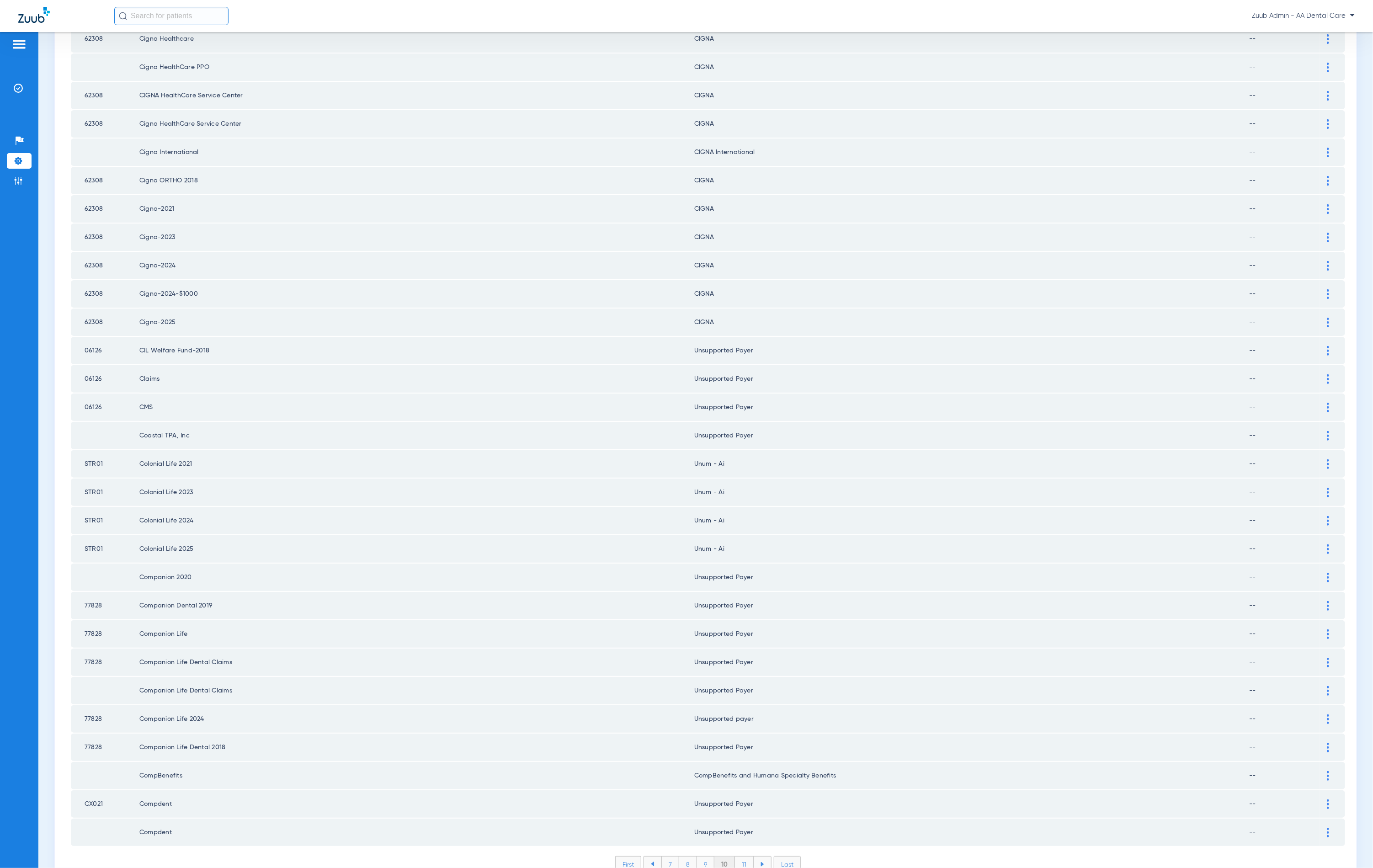
click at [736, 857] on li "11" at bounding box center [744, 864] width 19 height 16
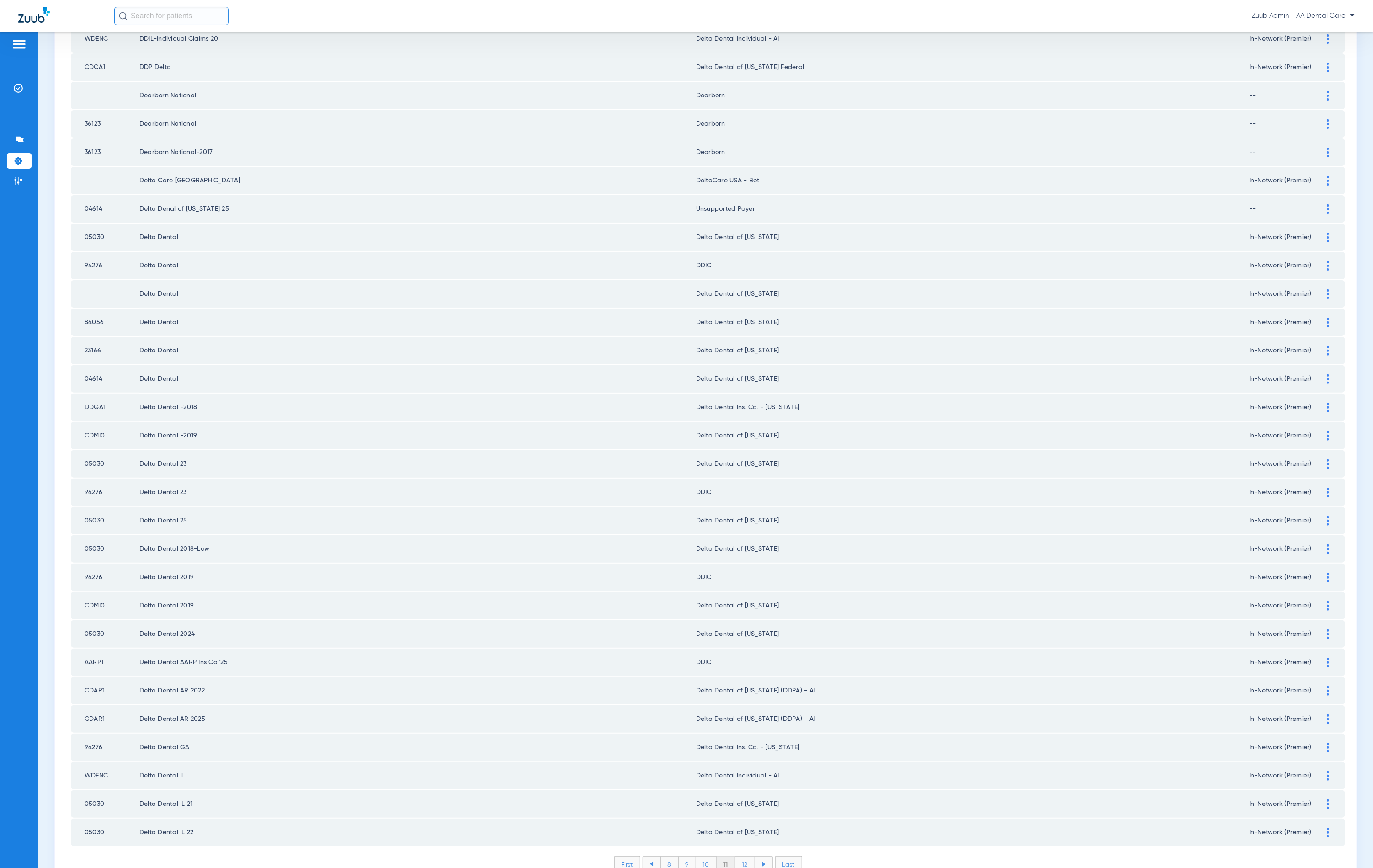
click at [743, 857] on li "12" at bounding box center [745, 864] width 20 height 16
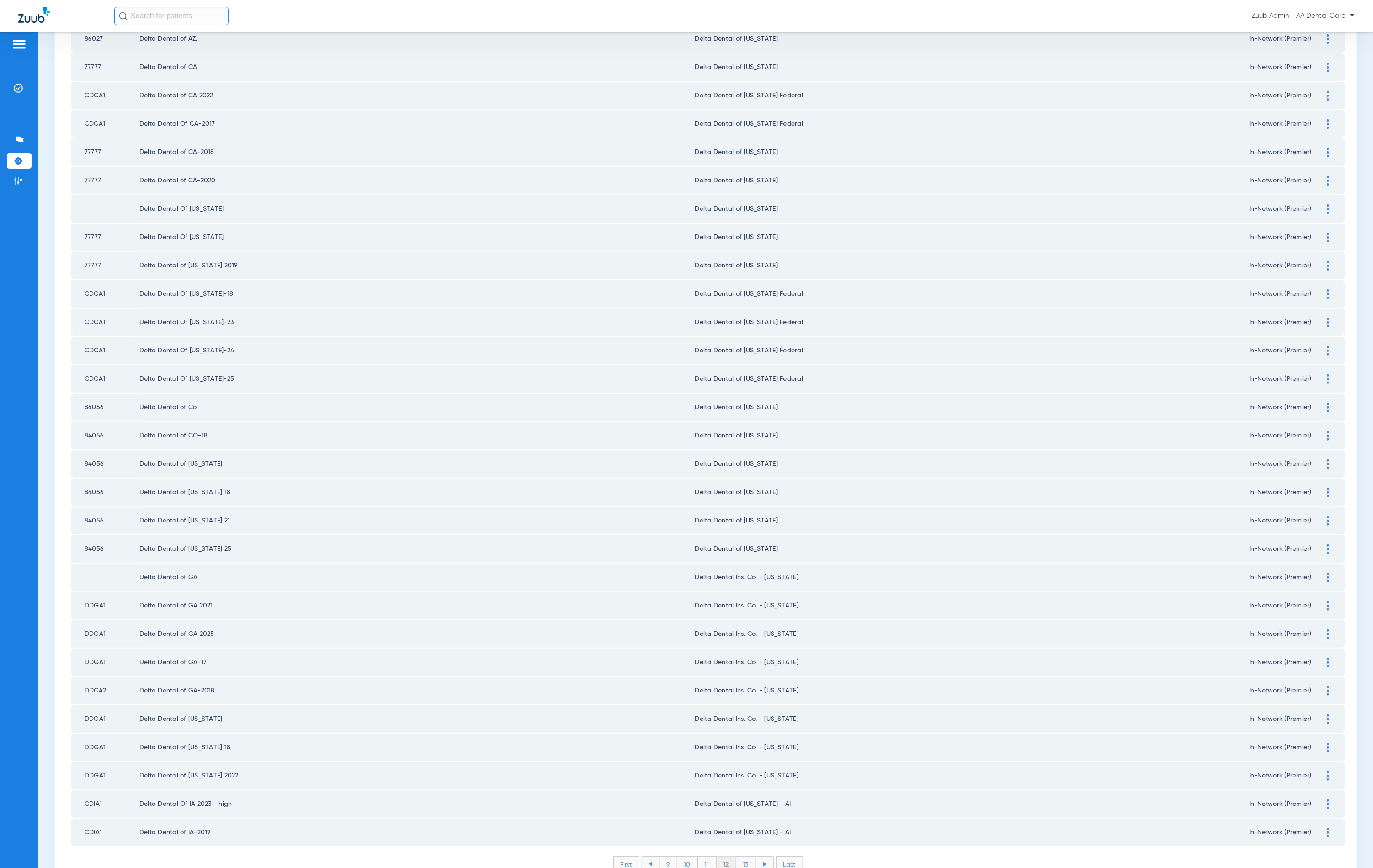
click at [738, 857] on li "13" at bounding box center [746, 864] width 20 height 16
click at [743, 857] on li "14" at bounding box center [747, 864] width 20 height 16
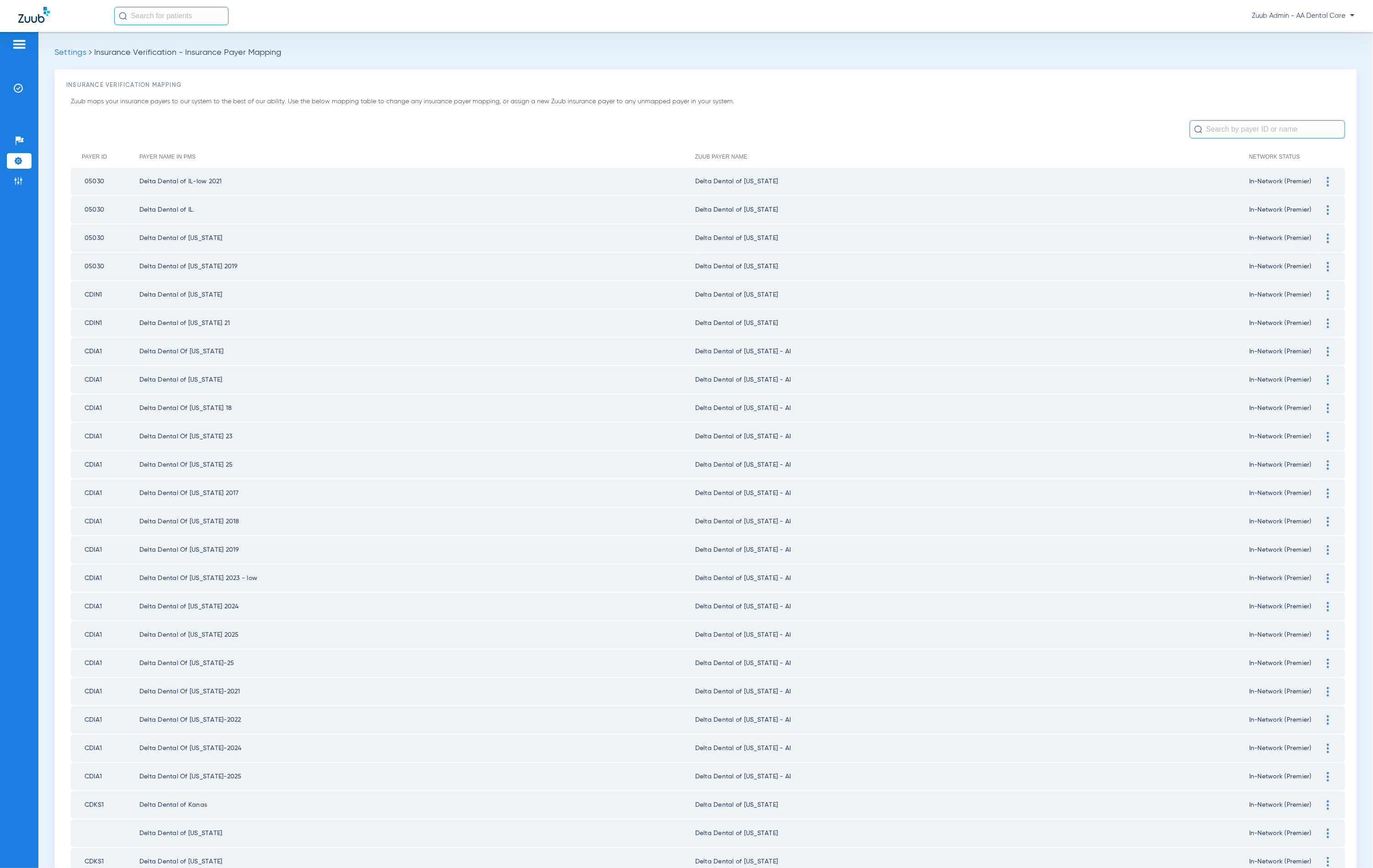
click at [1320, 347] on div at bounding box center [1328, 352] width 16 height 10
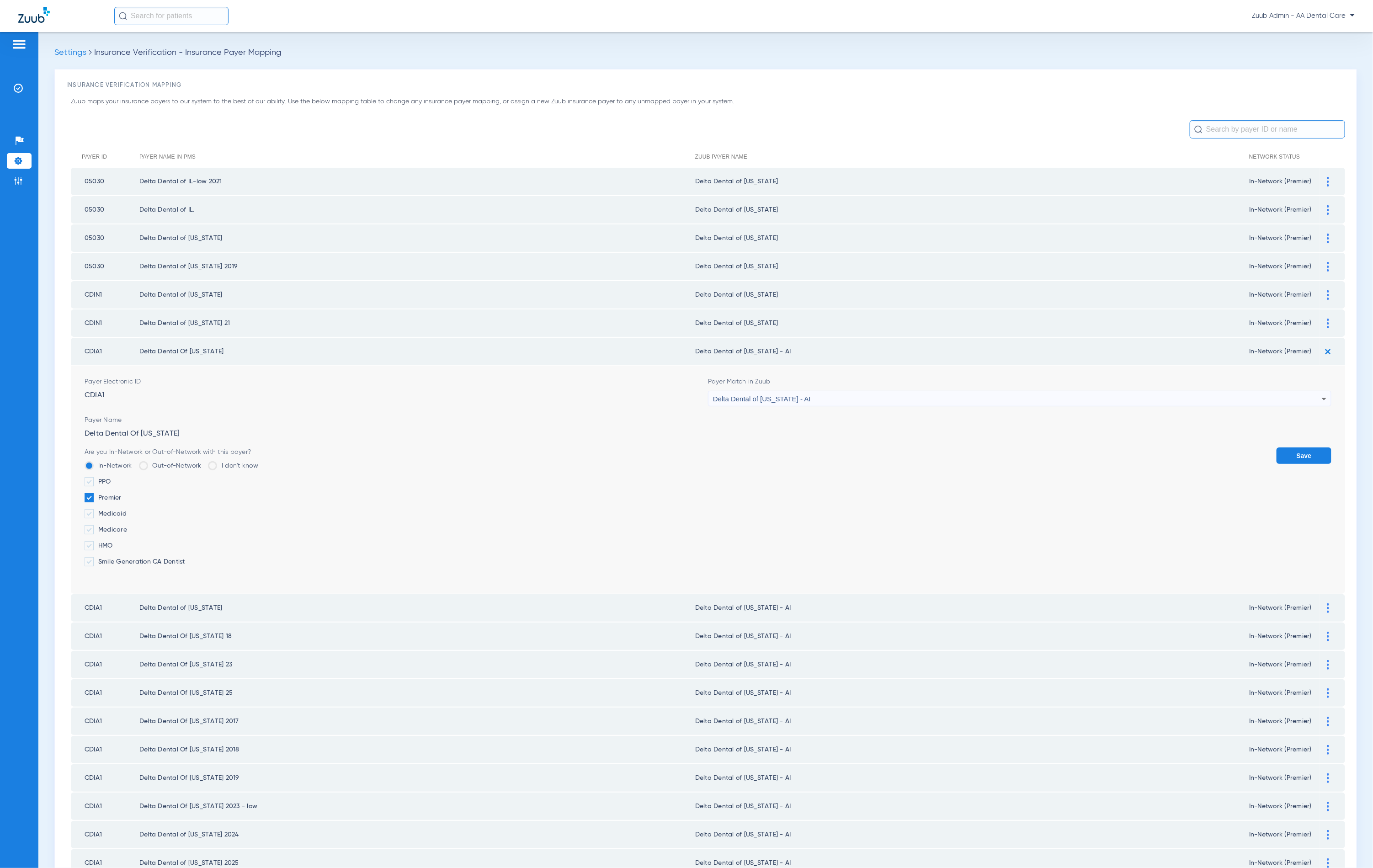
click at [748, 397] on div "Delta Dental of [US_STATE] - AI" at bounding box center [1017, 399] width 609 height 16
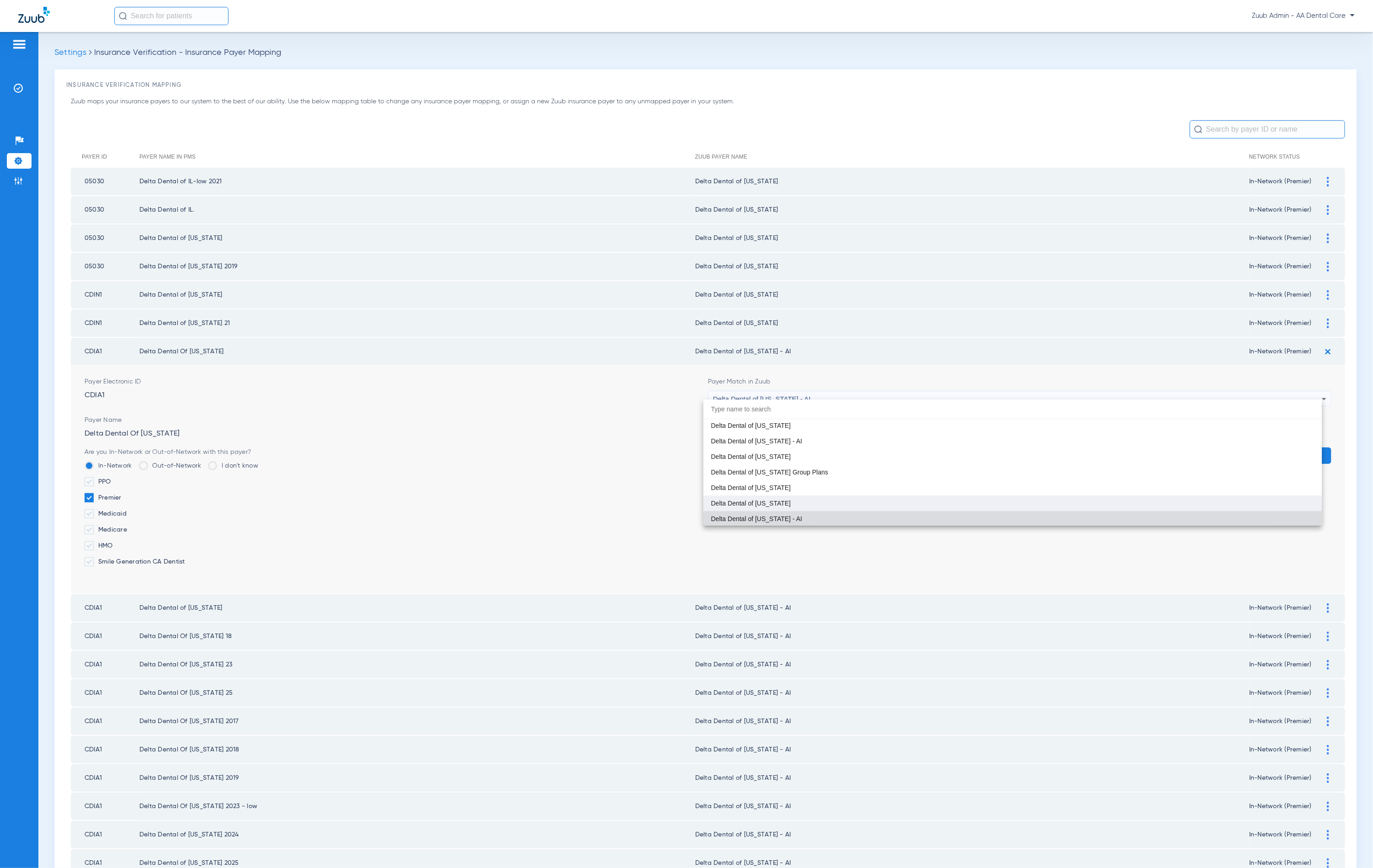
click at [786, 503] on mat-option "Delta Dental of [US_STATE]" at bounding box center [1013, 503] width 618 height 16
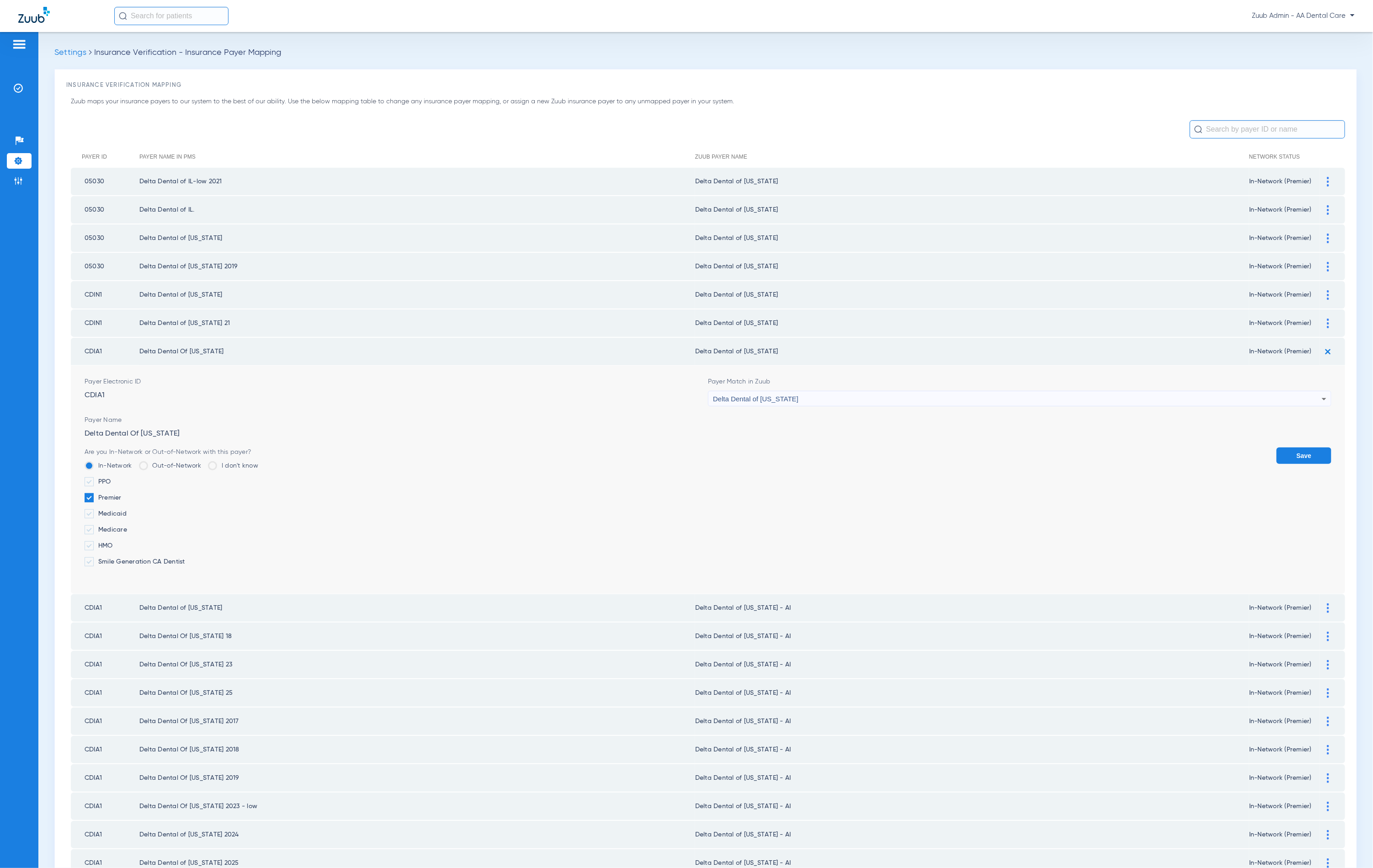
click at [1296, 437] on form "Payer Electronic ID CDIA1 Payer Match in Zuub Delta Dental of [US_STATE] Payer …" at bounding box center [708, 479] width 1247 height 228
click at [1296, 448] on button "Save" at bounding box center [1304, 456] width 55 height 16
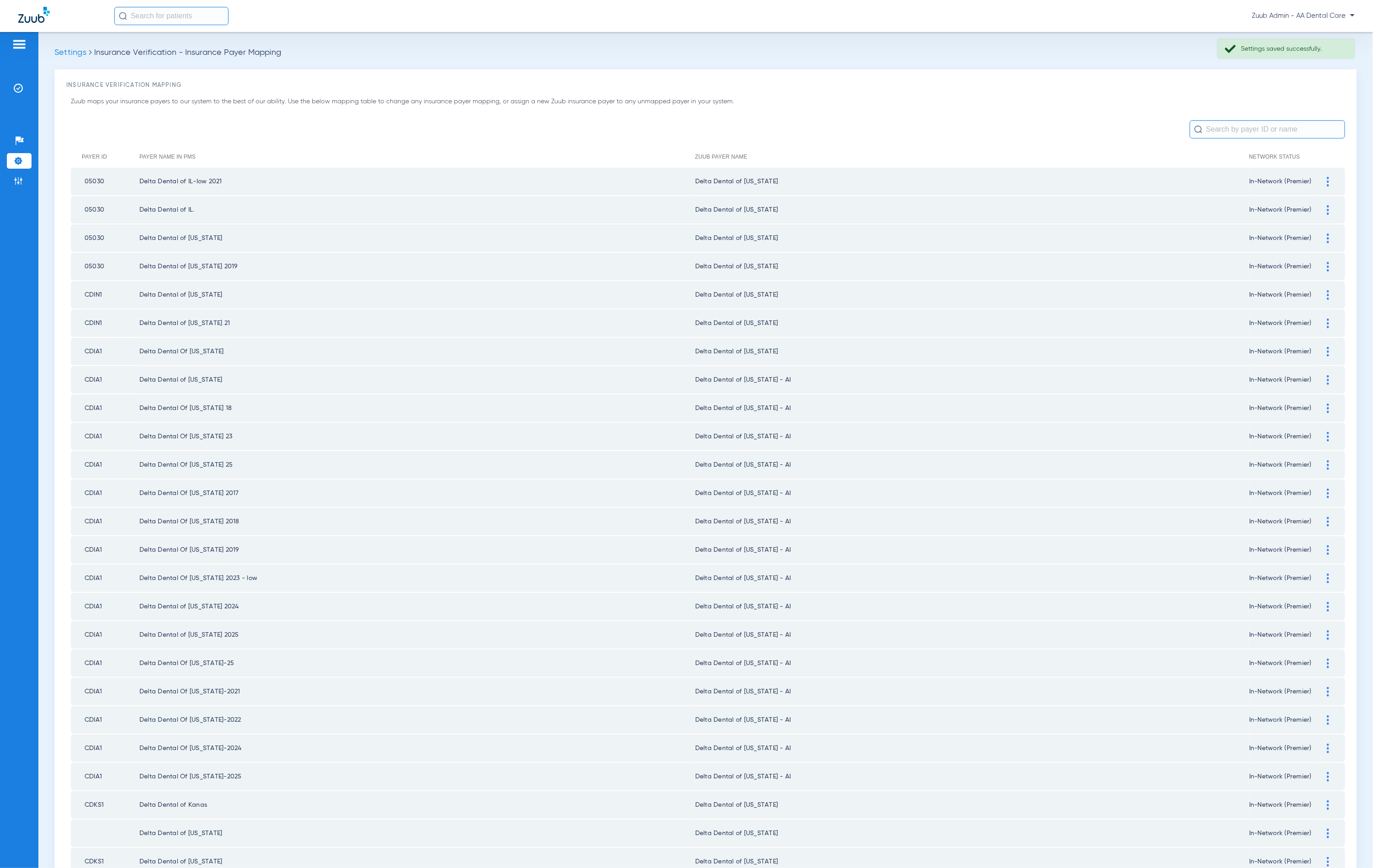
click at [1320, 375] on div at bounding box center [1328, 380] width 16 height 10
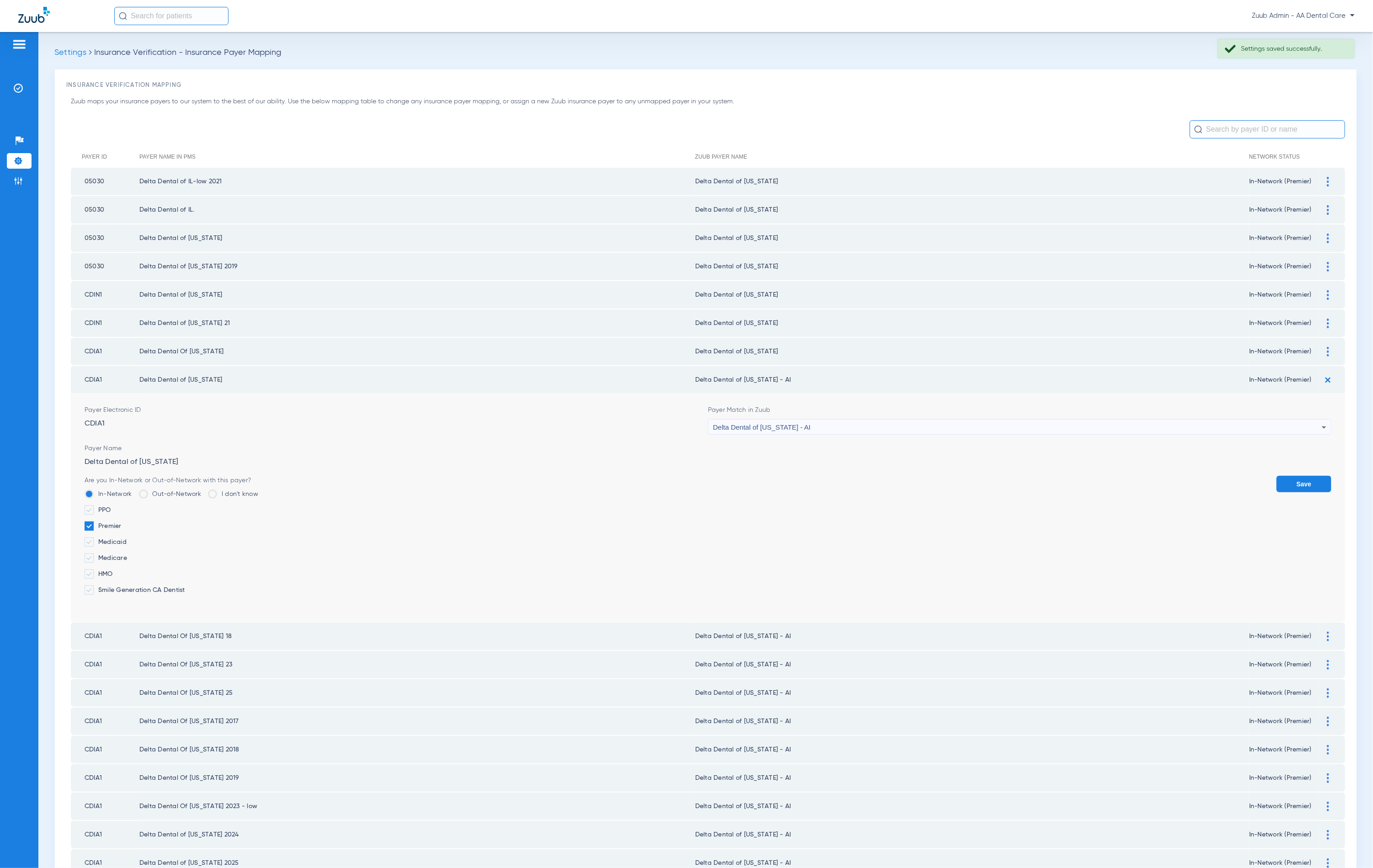
click at [910, 420] on div "Delta Dental of [US_STATE] - AI" at bounding box center [1017, 427] width 609 height 16
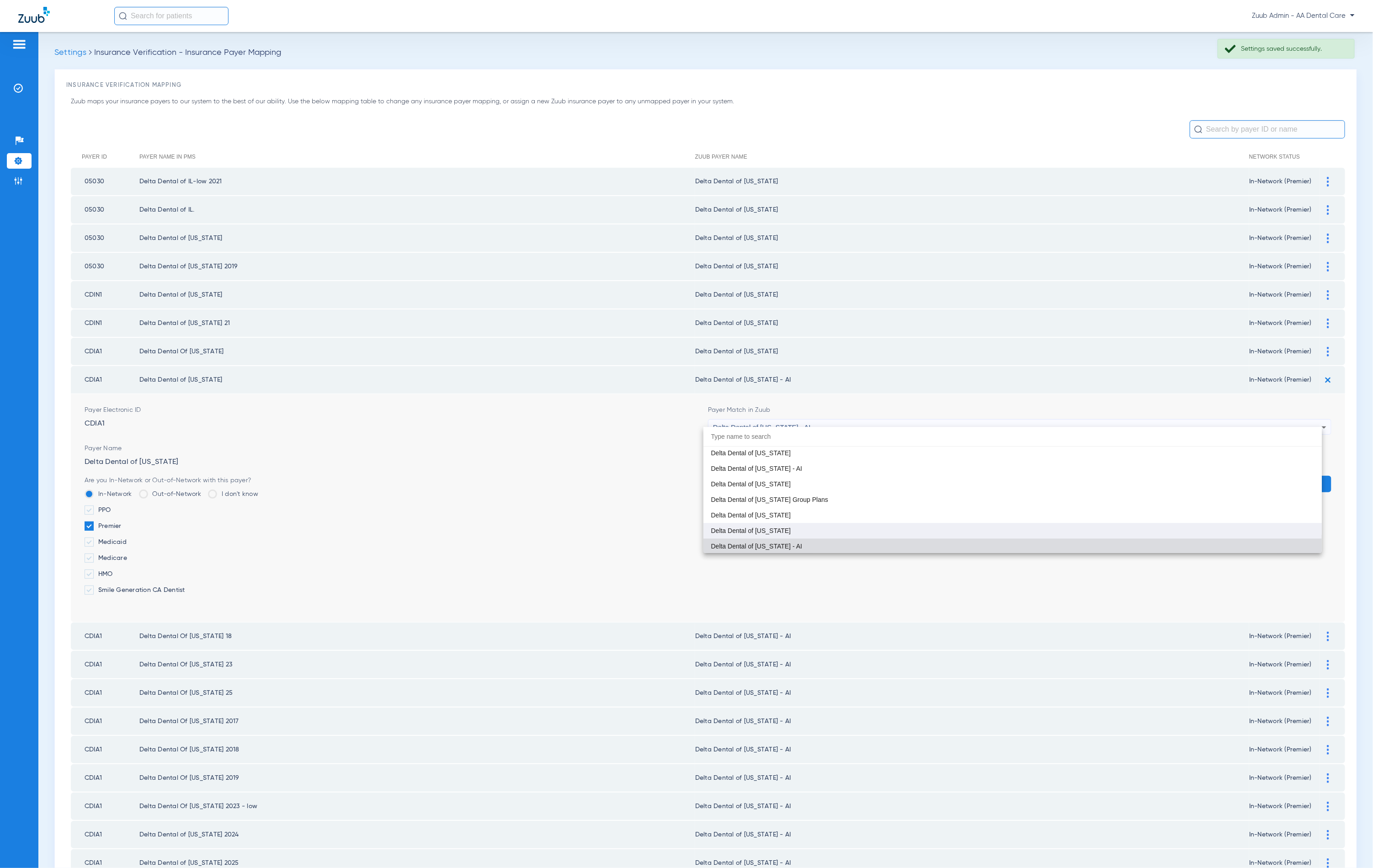
click at [855, 527] on mat-option "Delta Dental of [US_STATE]" at bounding box center [1013, 531] width 618 height 16
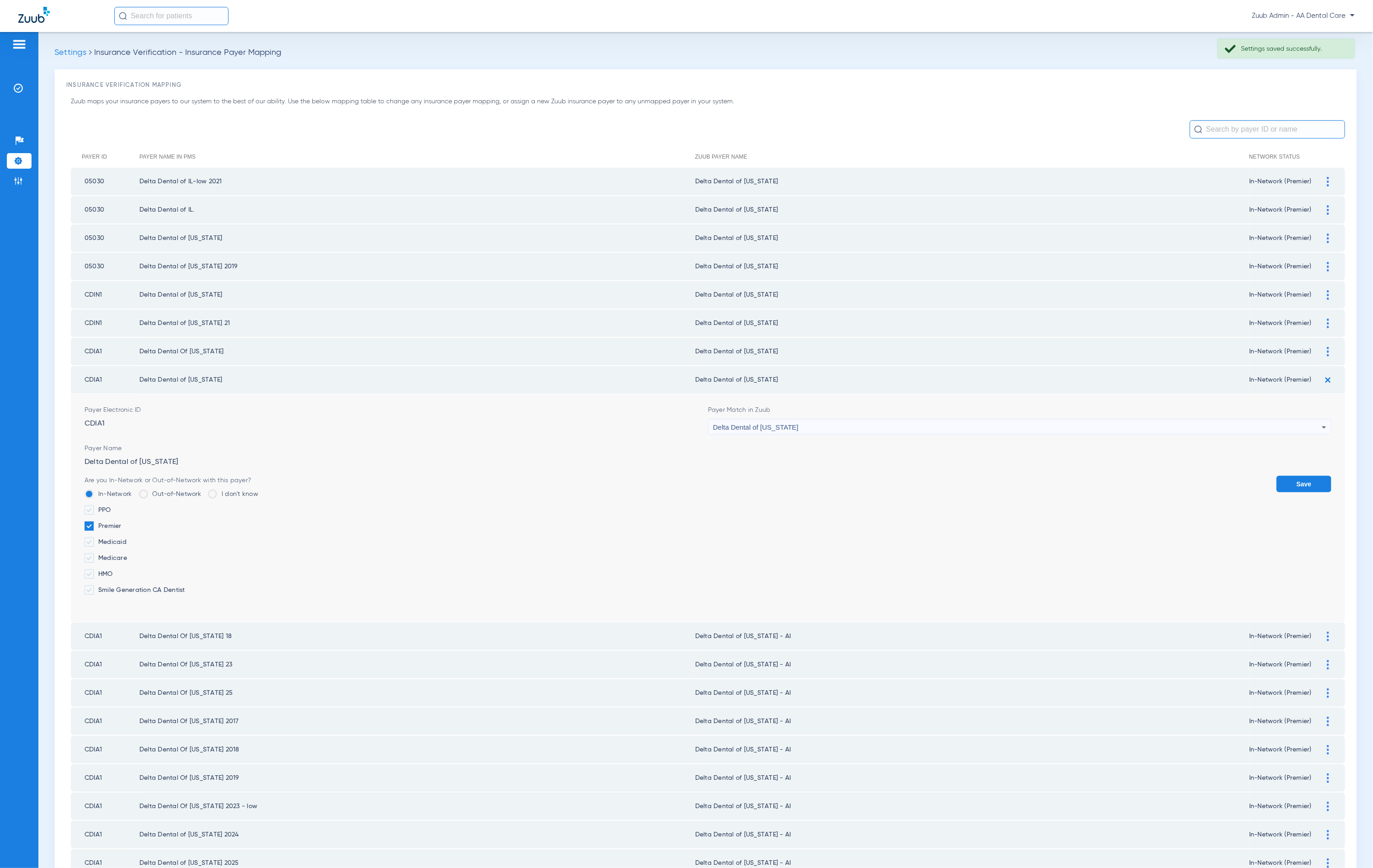
click at [1285, 480] on button "Save" at bounding box center [1304, 484] width 55 height 16
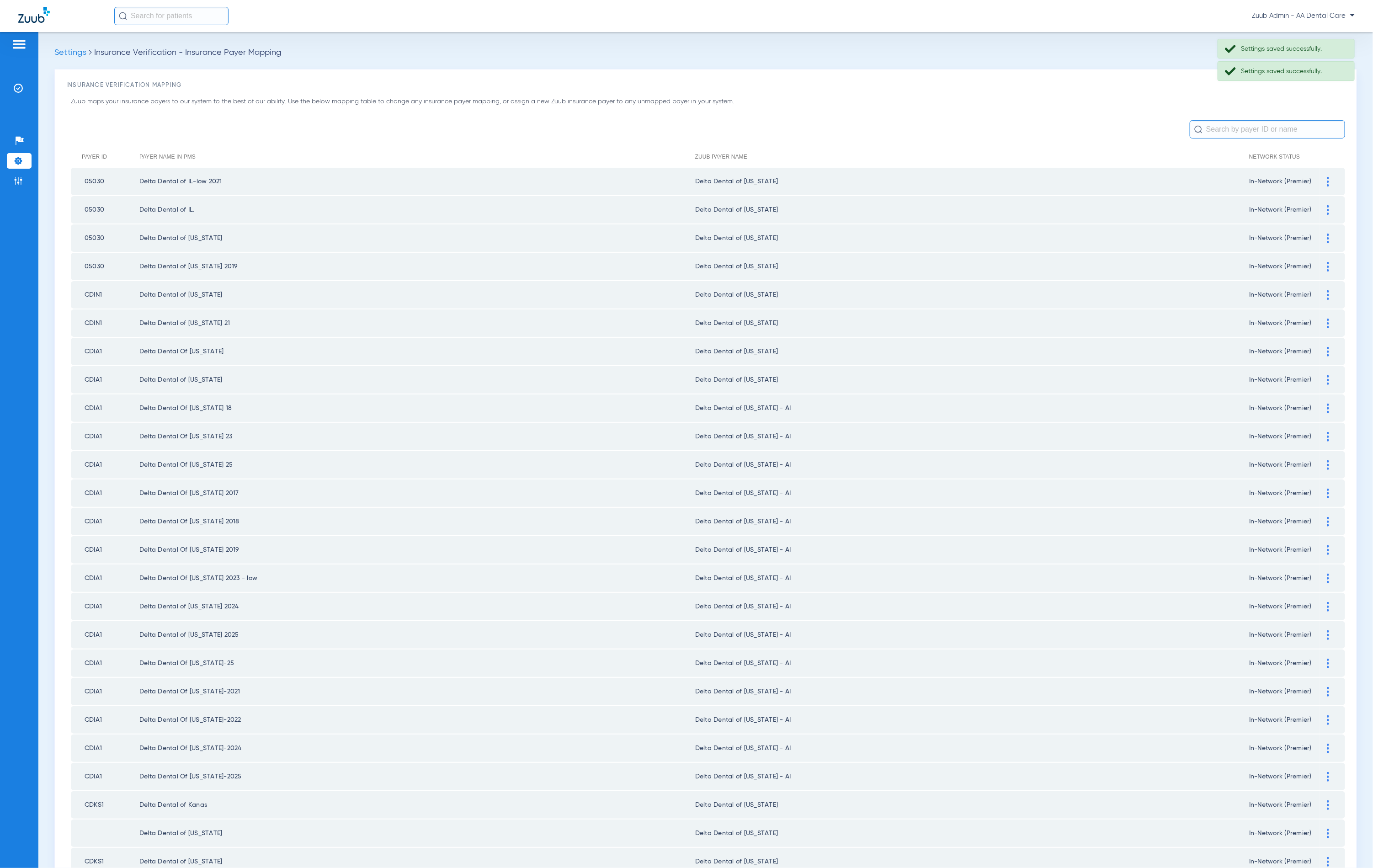
click at [1327, 403] on img at bounding box center [1328, 408] width 2 height 10
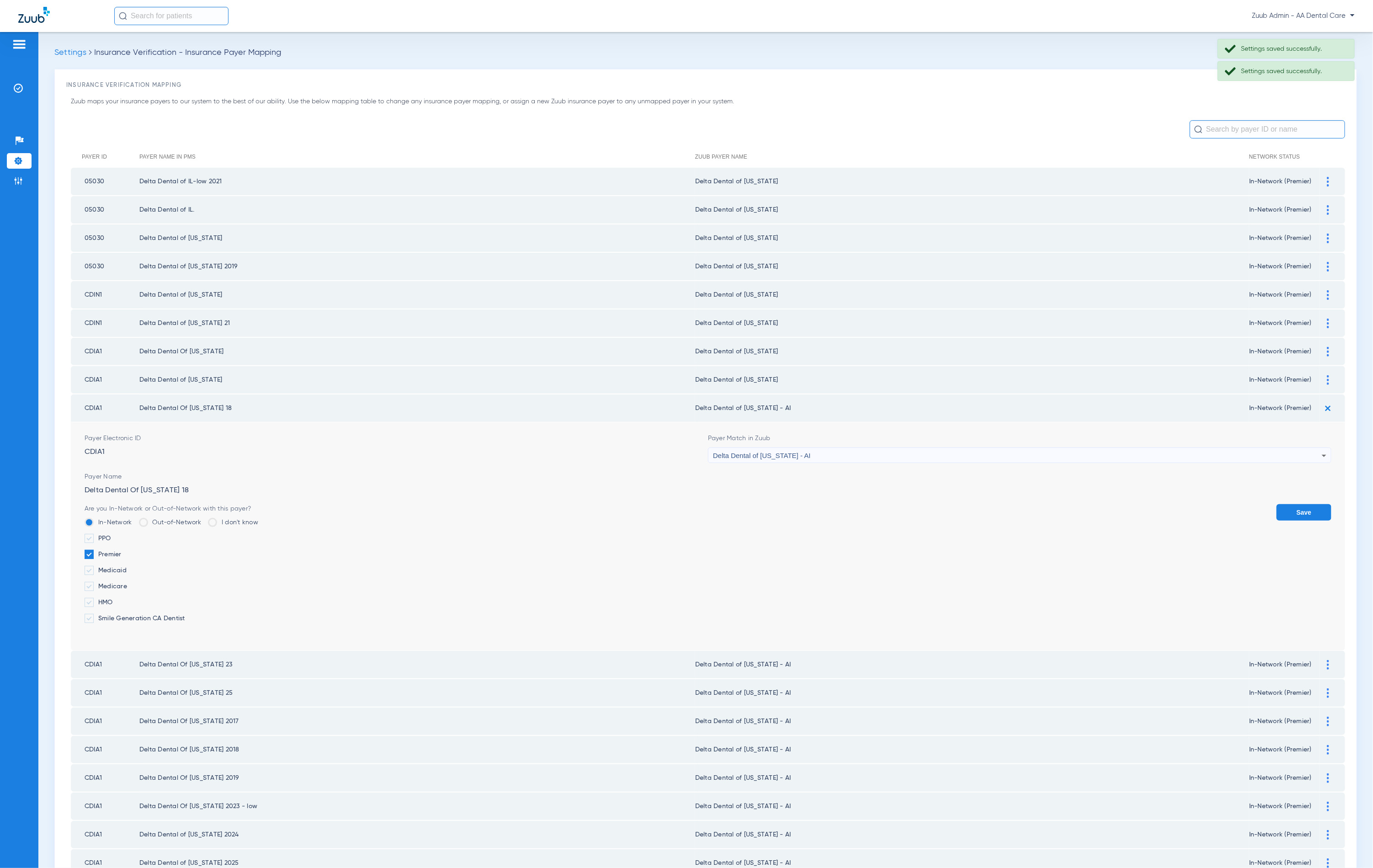
click at [884, 451] on div "Delta Dental of [US_STATE] - AI" at bounding box center [1017, 456] width 609 height 16
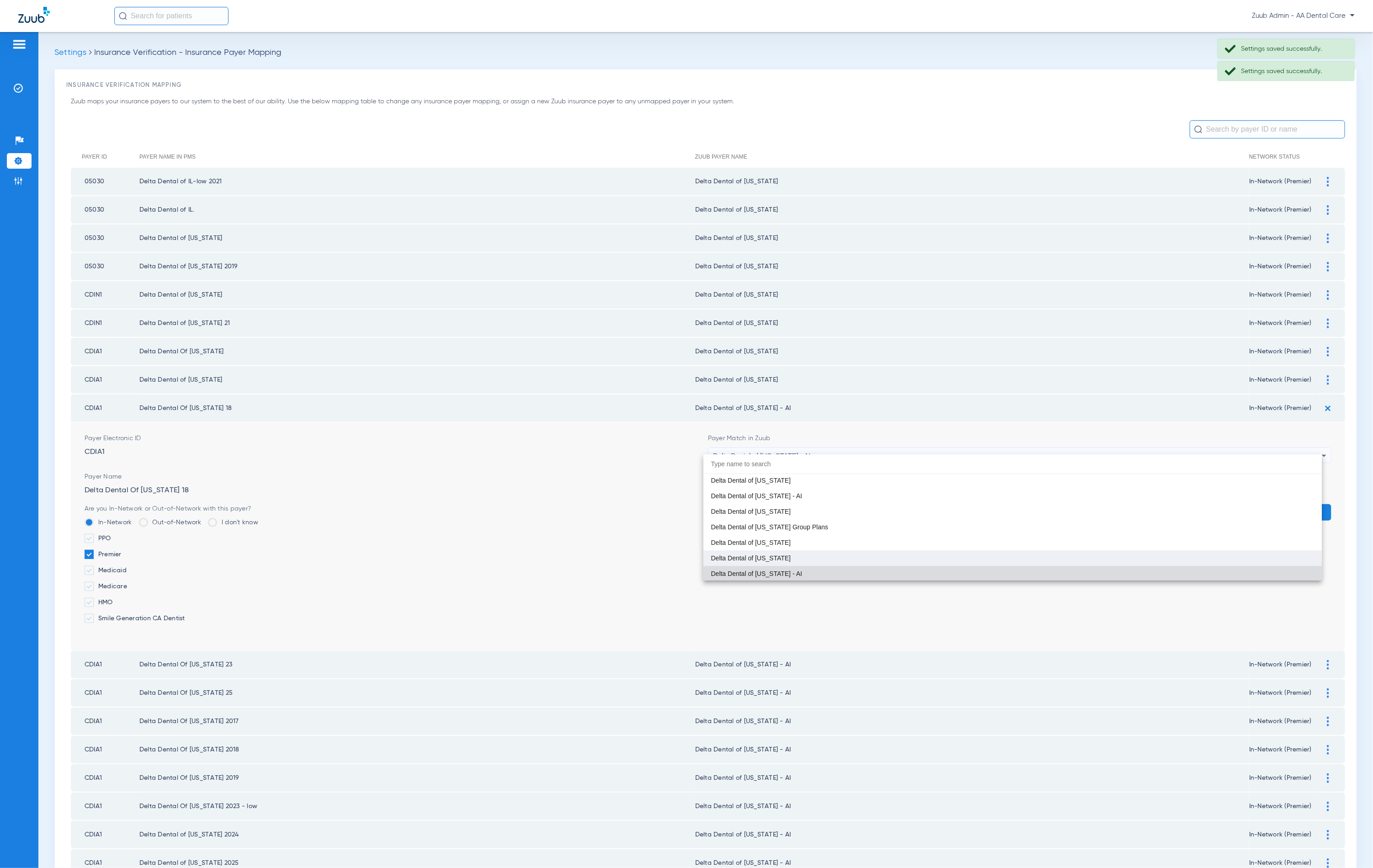
click at [859, 551] on mat-option "Delta Dental of [US_STATE]" at bounding box center [1013, 558] width 618 height 16
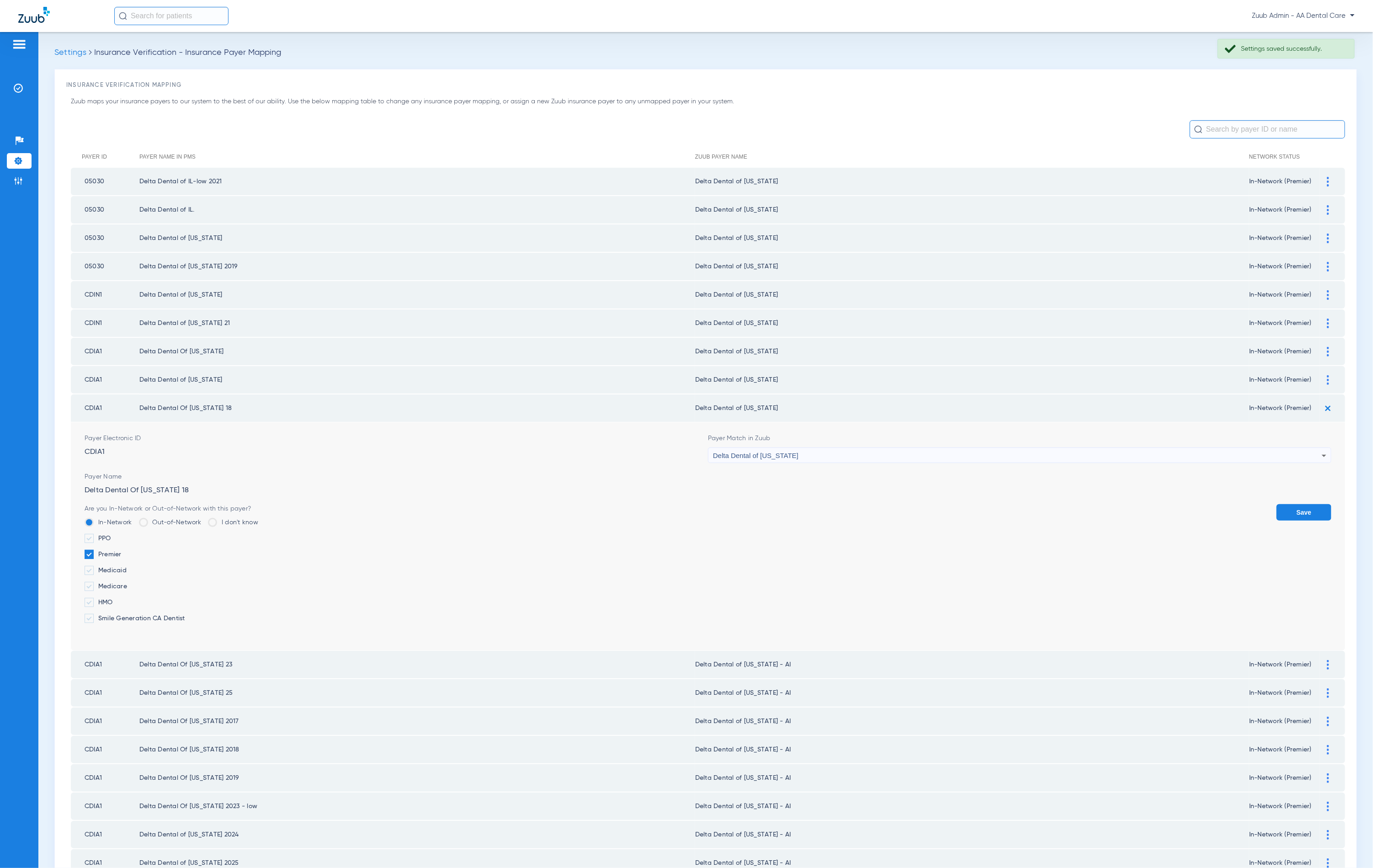
click at [1284, 504] on button "Save" at bounding box center [1304, 512] width 55 height 16
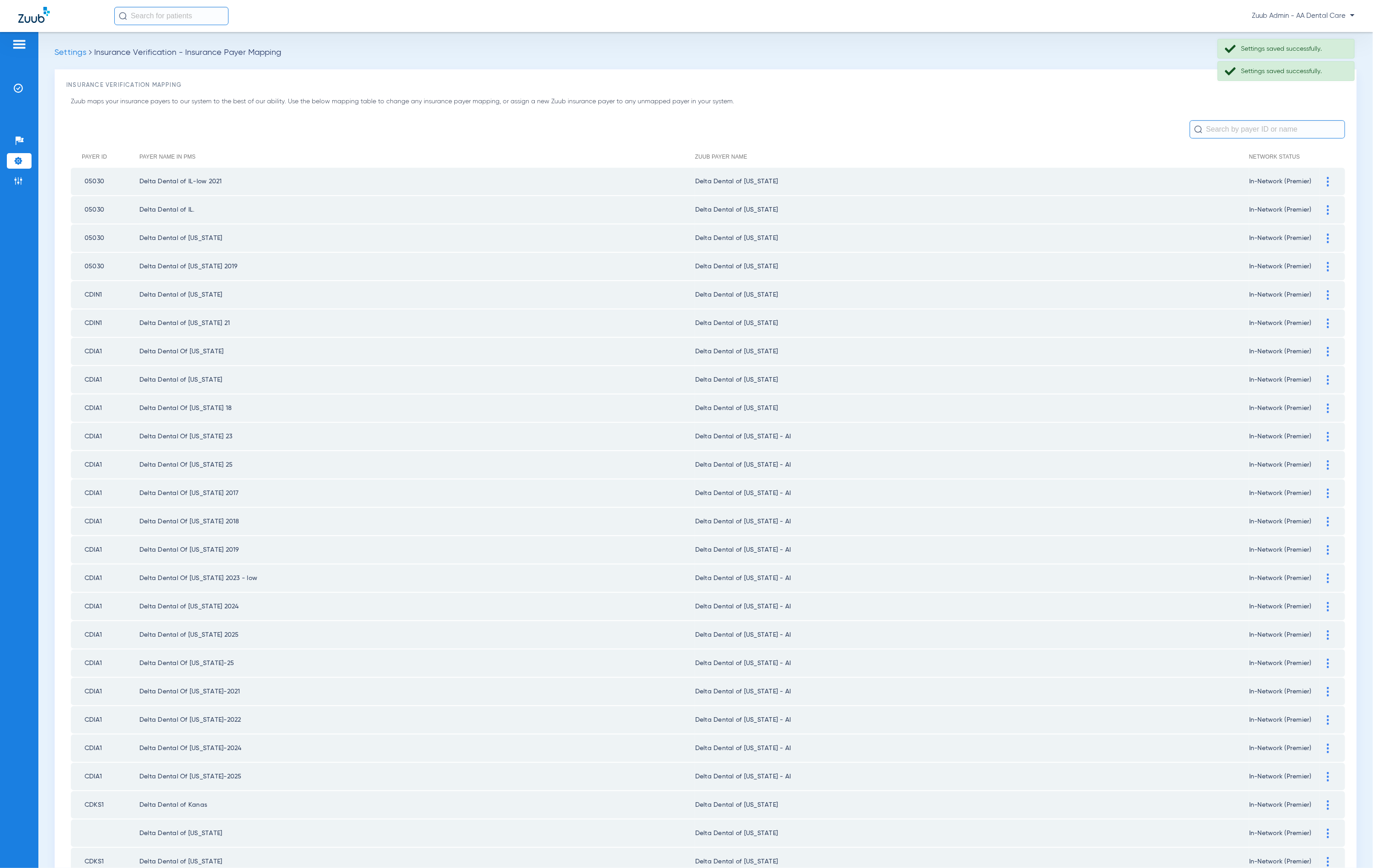
click at [1327, 432] on img at bounding box center [1328, 437] width 2 height 10
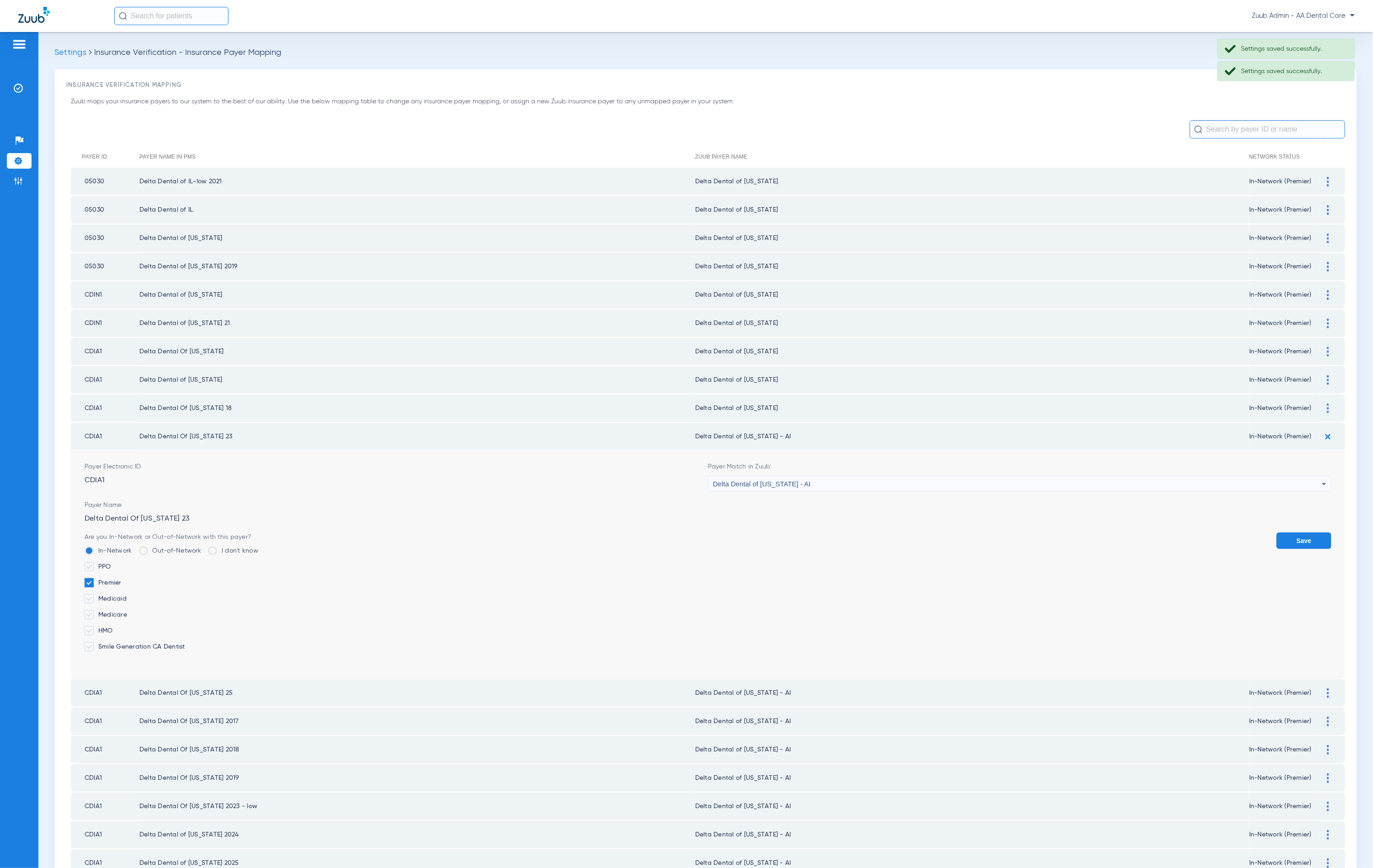
click at [900, 476] on div "Delta Dental of [US_STATE] - AI" at bounding box center [1017, 484] width 609 height 16
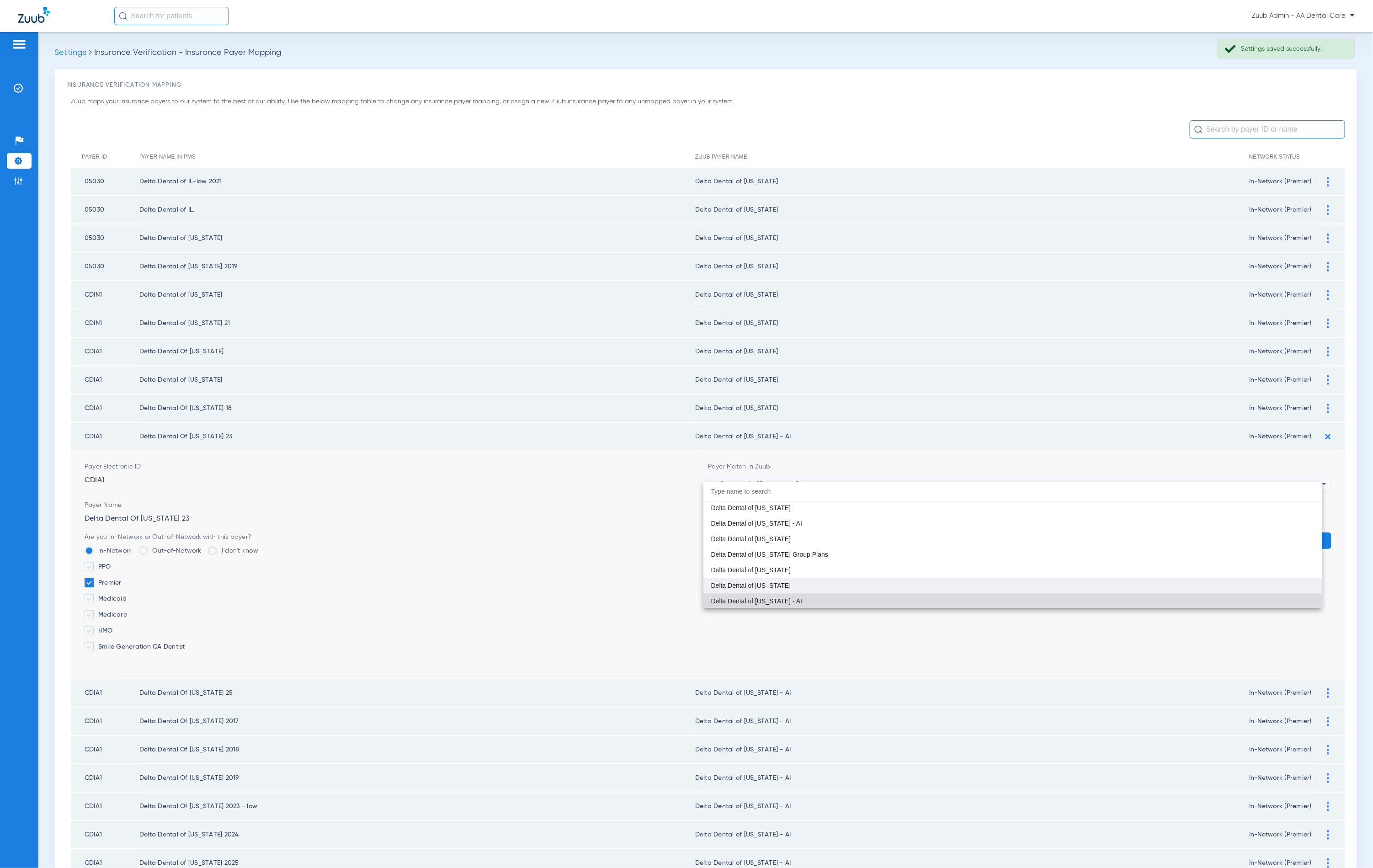
click at [876, 579] on mat-option "Delta Dental of [US_STATE]" at bounding box center [1013, 585] width 618 height 16
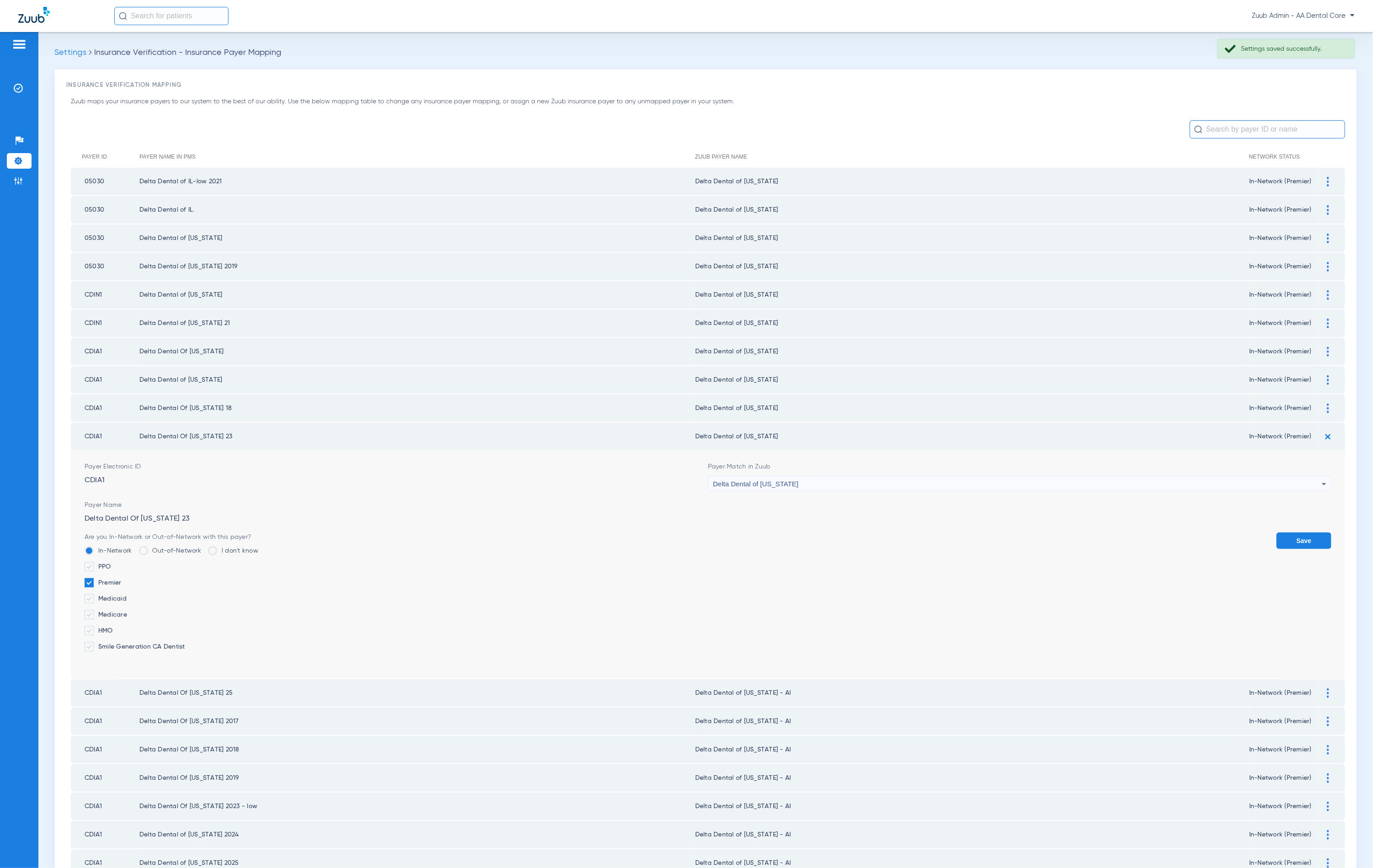
click at [1278, 532] on button "Save" at bounding box center [1304, 540] width 55 height 16
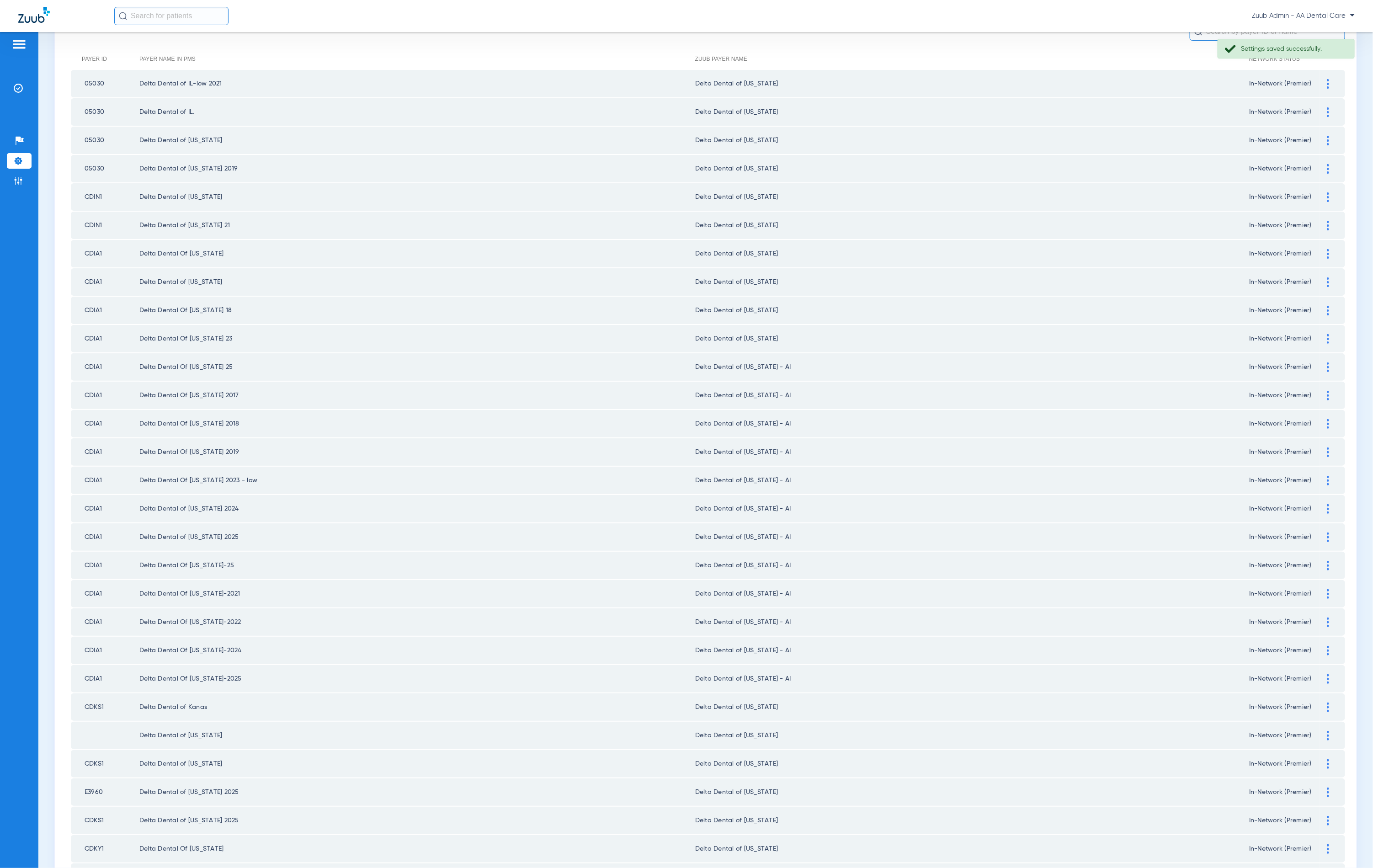
click at [1321, 674] on div at bounding box center [1328, 679] width 16 height 10
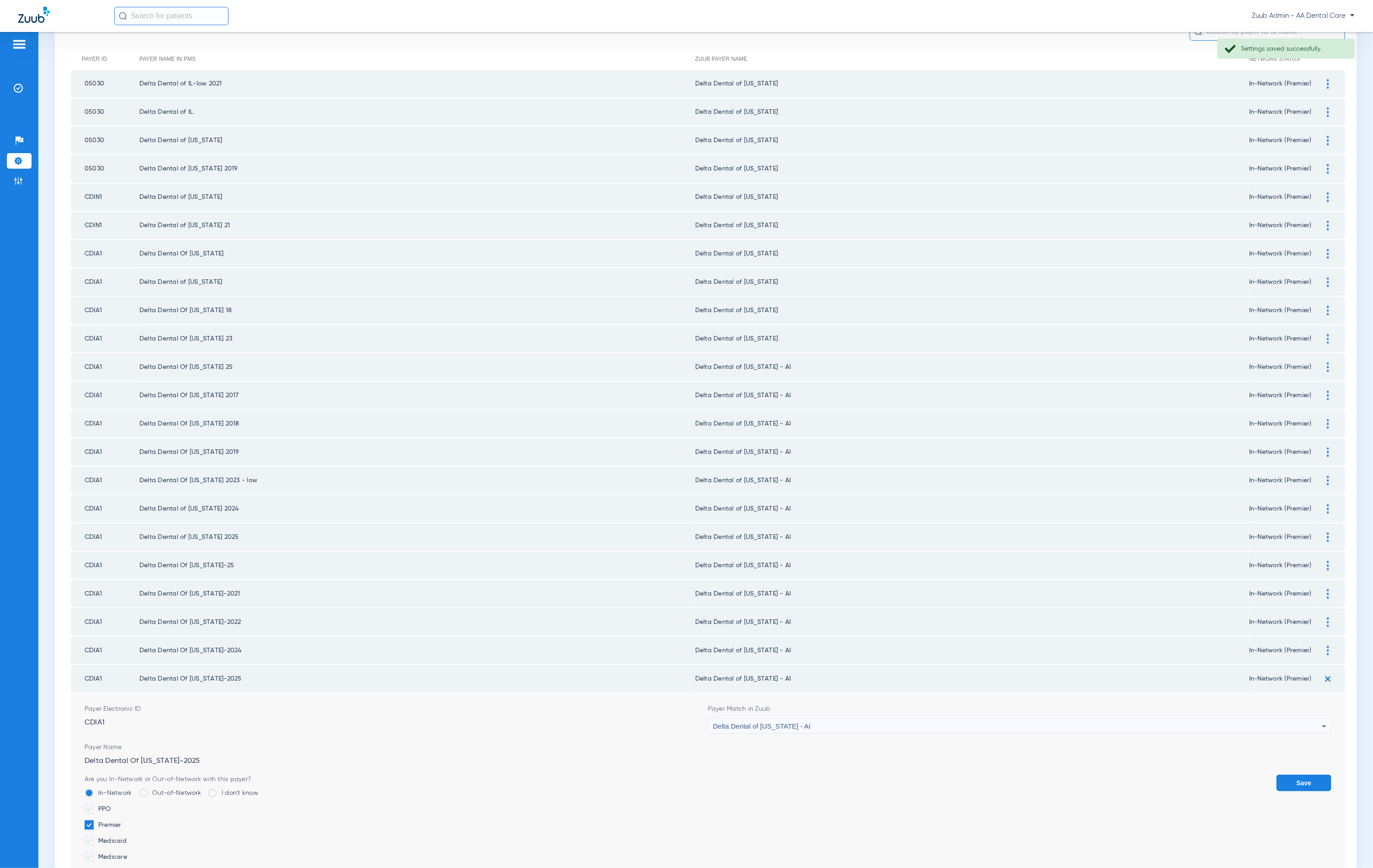
click at [1104, 719] on div "Delta Dental of [US_STATE] - AI" at bounding box center [1017, 726] width 609 height 16
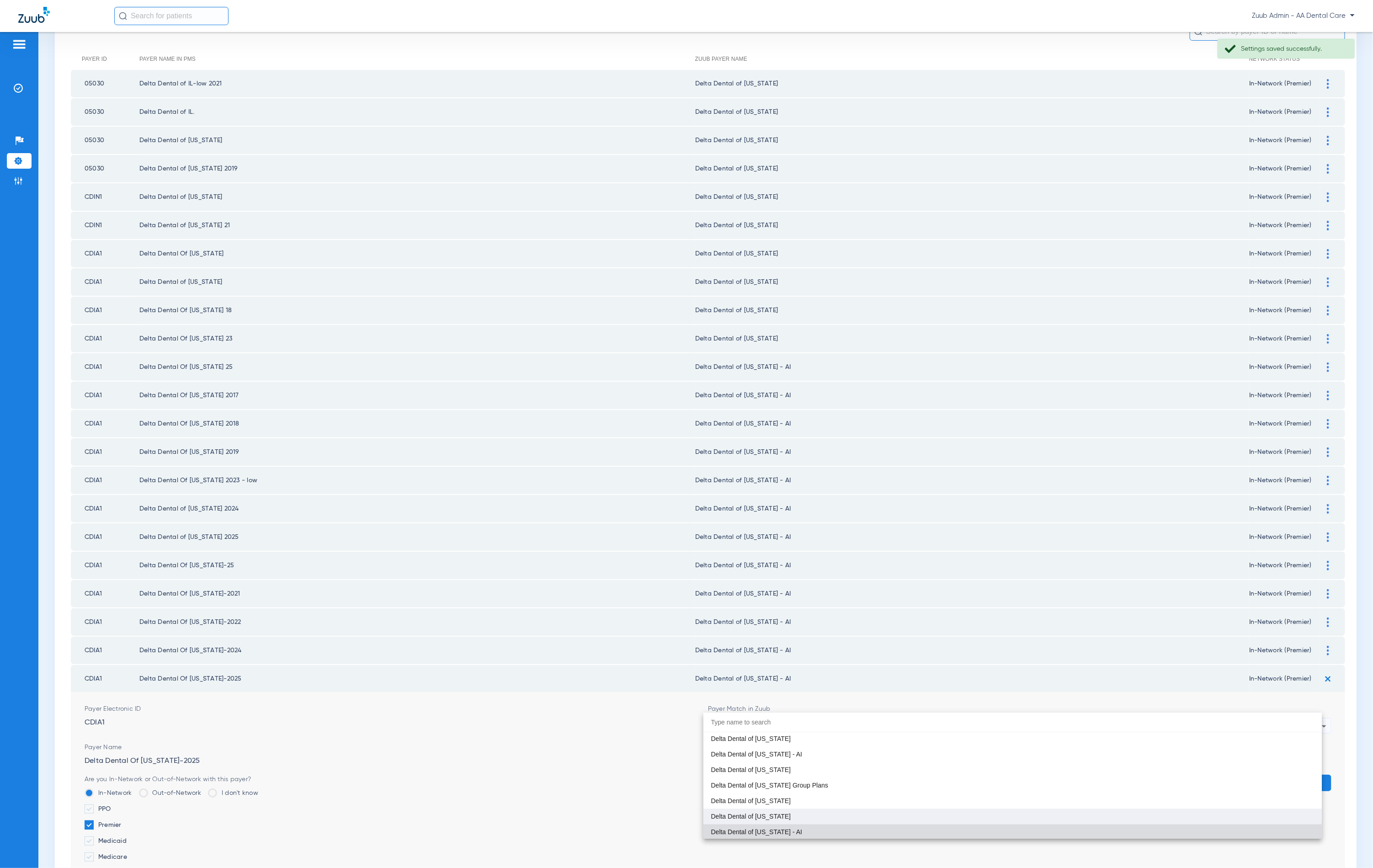
click at [905, 817] on mat-option "Delta Dental of [US_STATE]" at bounding box center [1013, 817] width 618 height 16
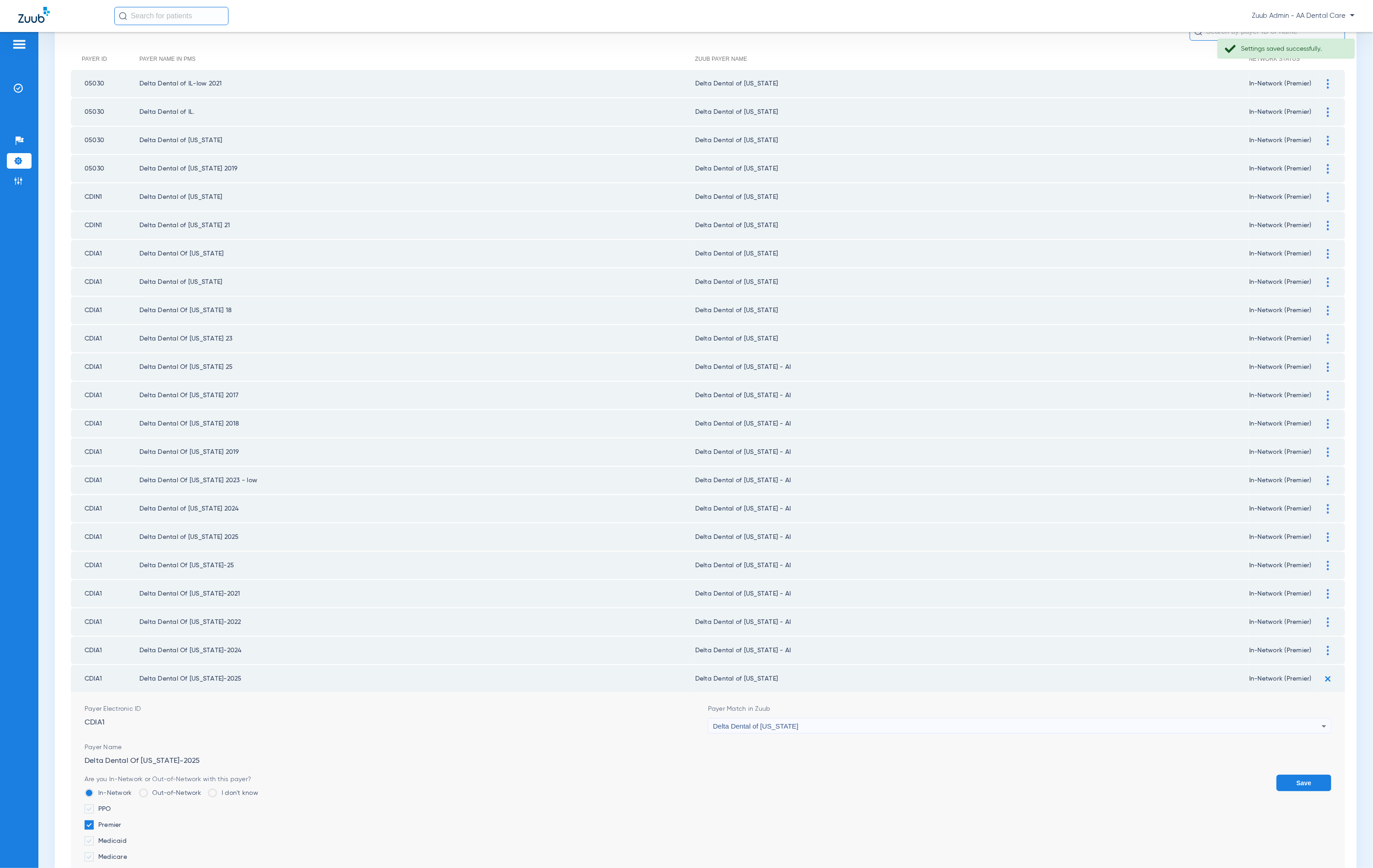
click at [1301, 775] on button "Save" at bounding box center [1304, 783] width 55 height 16
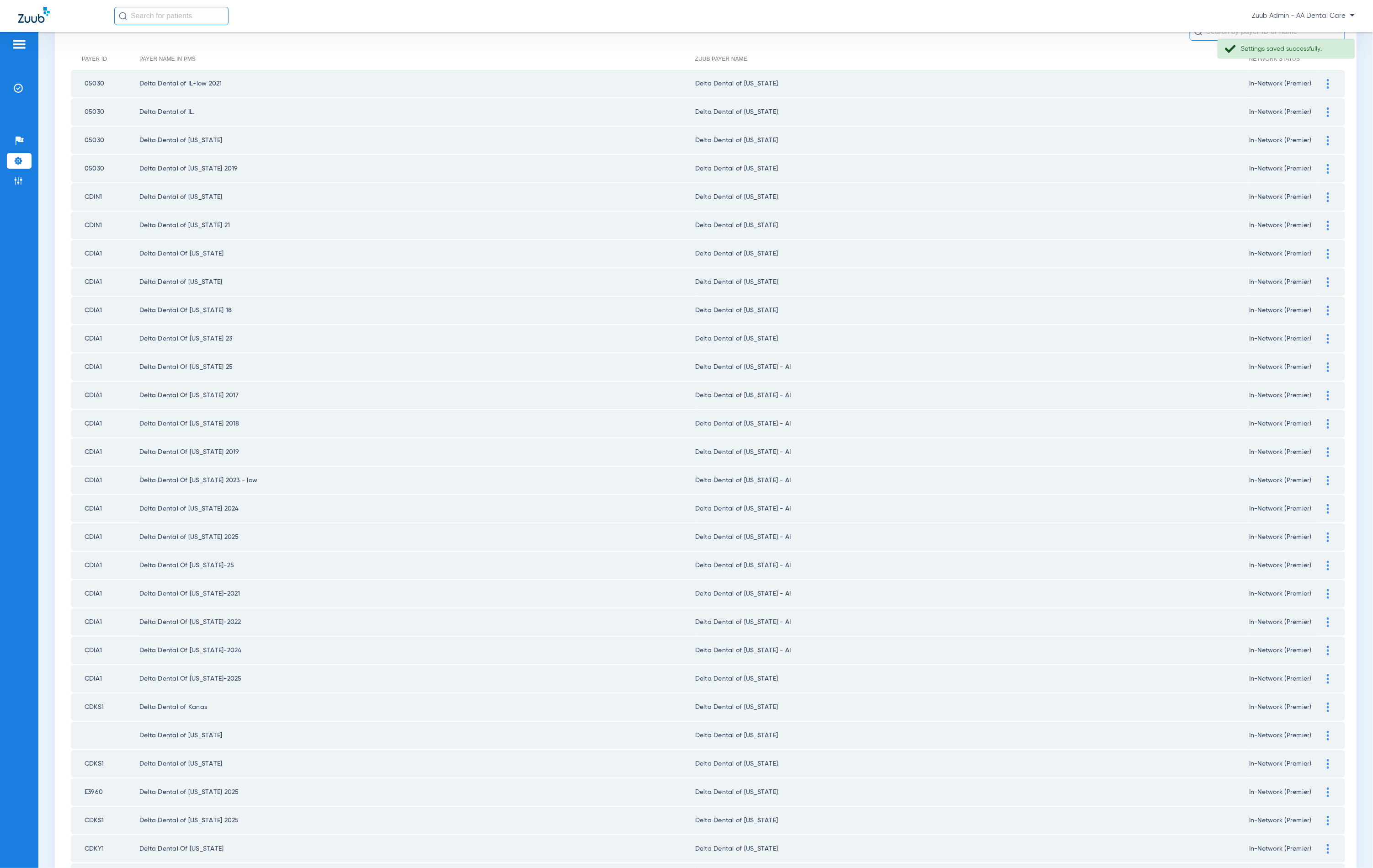
click at [1320, 646] on div at bounding box center [1328, 651] width 16 height 10
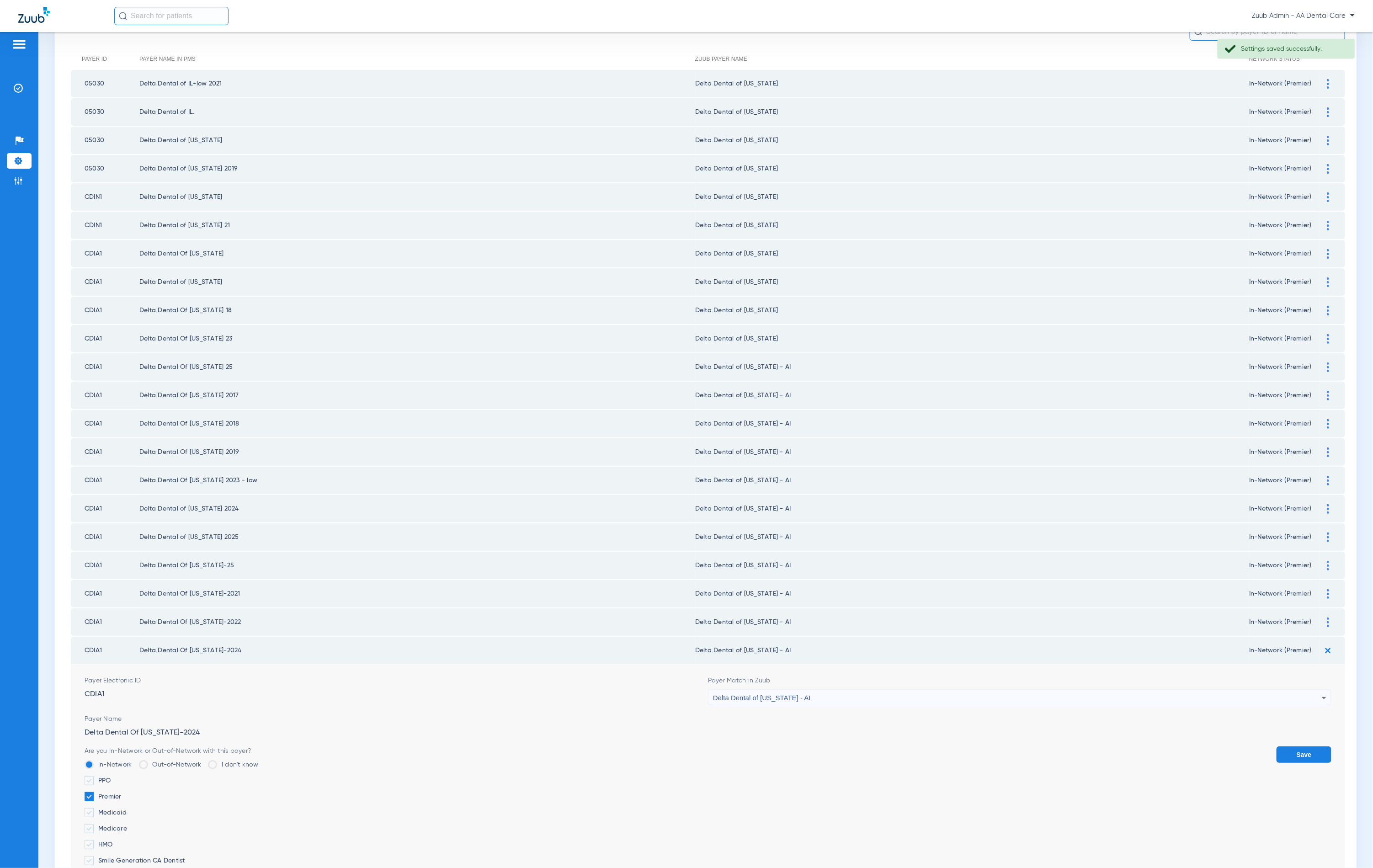
click at [857, 676] on div "Payer Match in Zuub Delta Dental of [US_STATE] - AI" at bounding box center [1020, 690] width 623 height 29
click at [858, 690] on div "Delta Dental of [US_STATE] - AI" at bounding box center [1017, 698] width 609 height 16
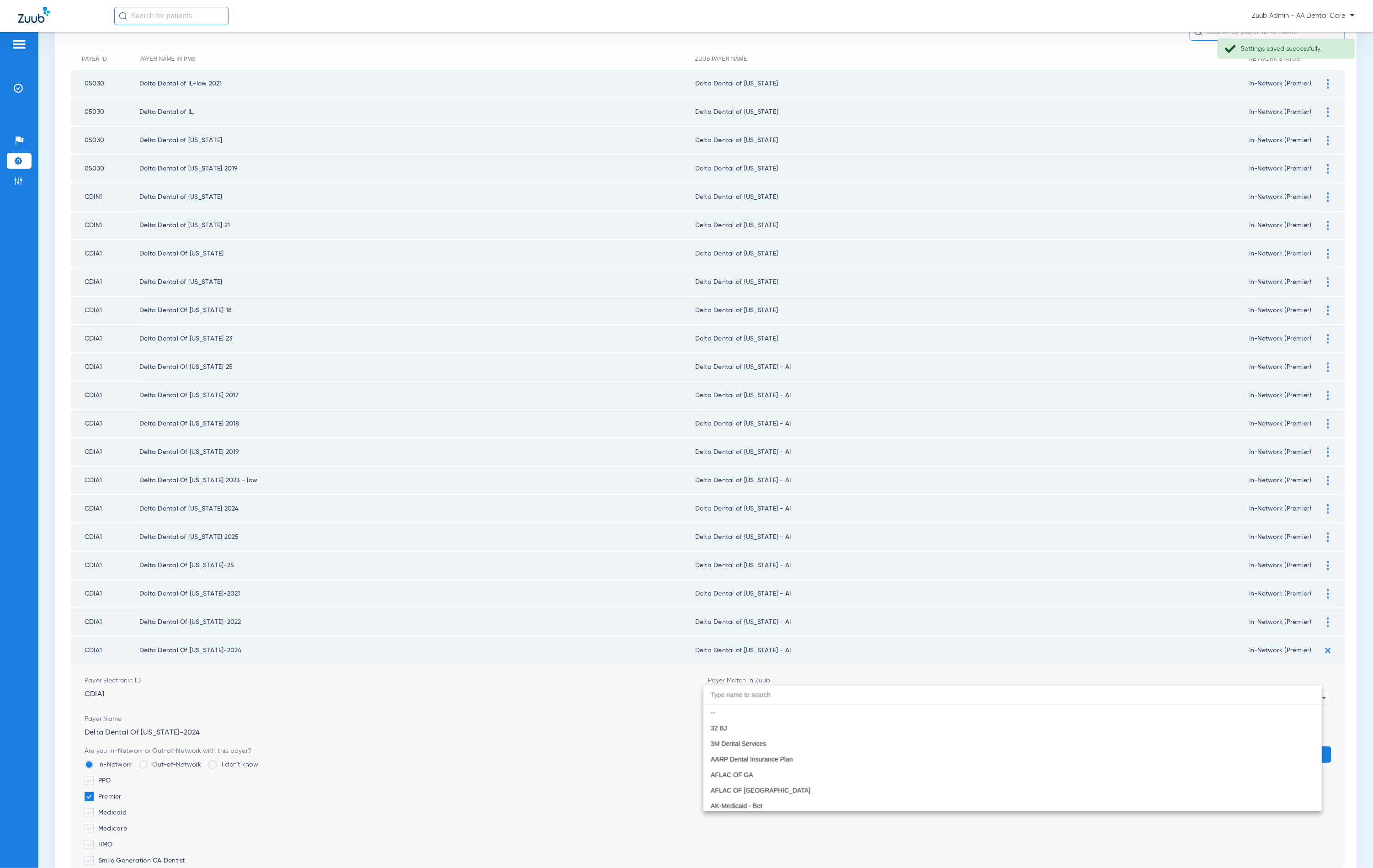
scroll to position [2099, 0]
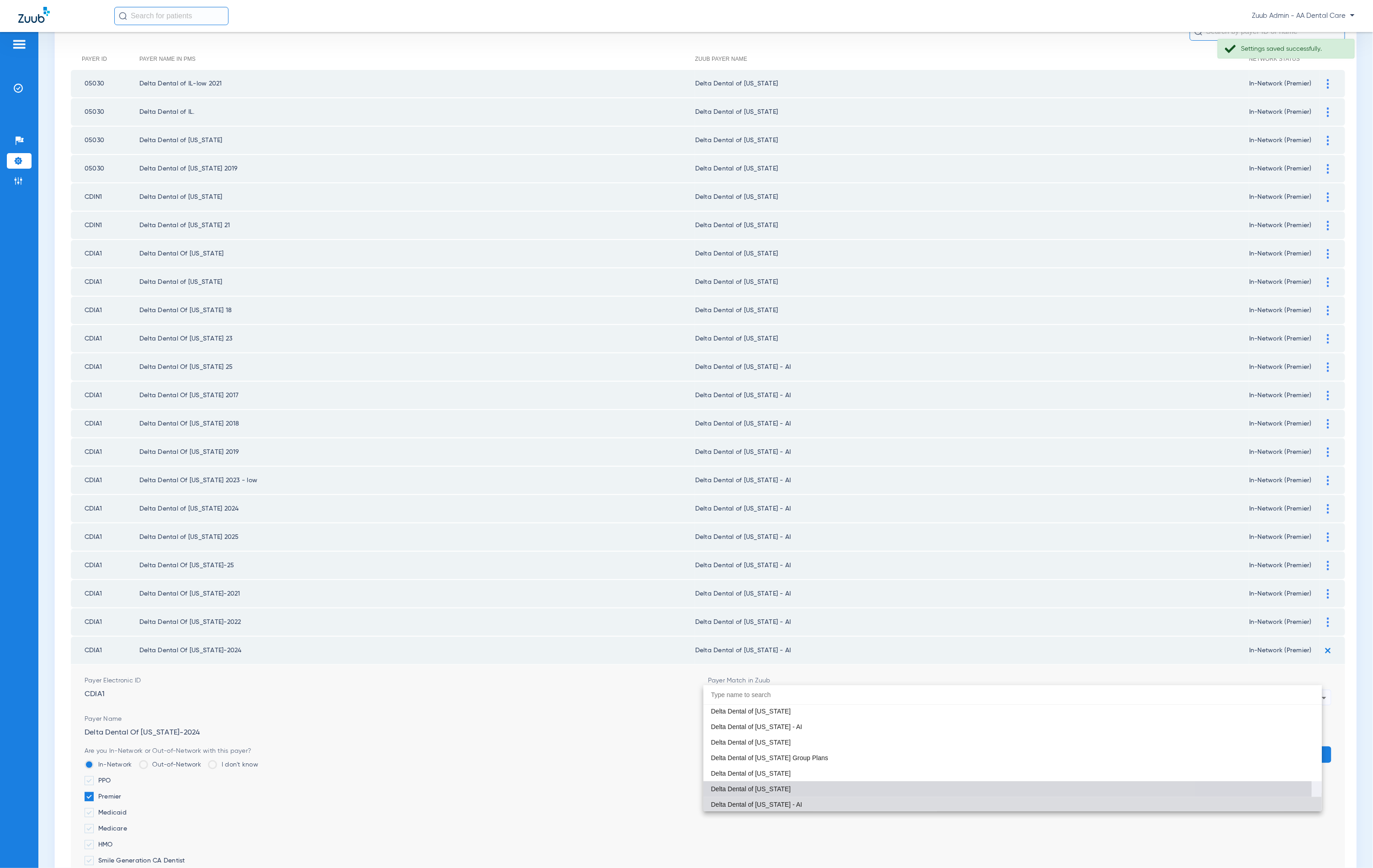
click at [789, 788] on mat-option "Delta Dental of [US_STATE]" at bounding box center [1013, 789] width 618 height 16
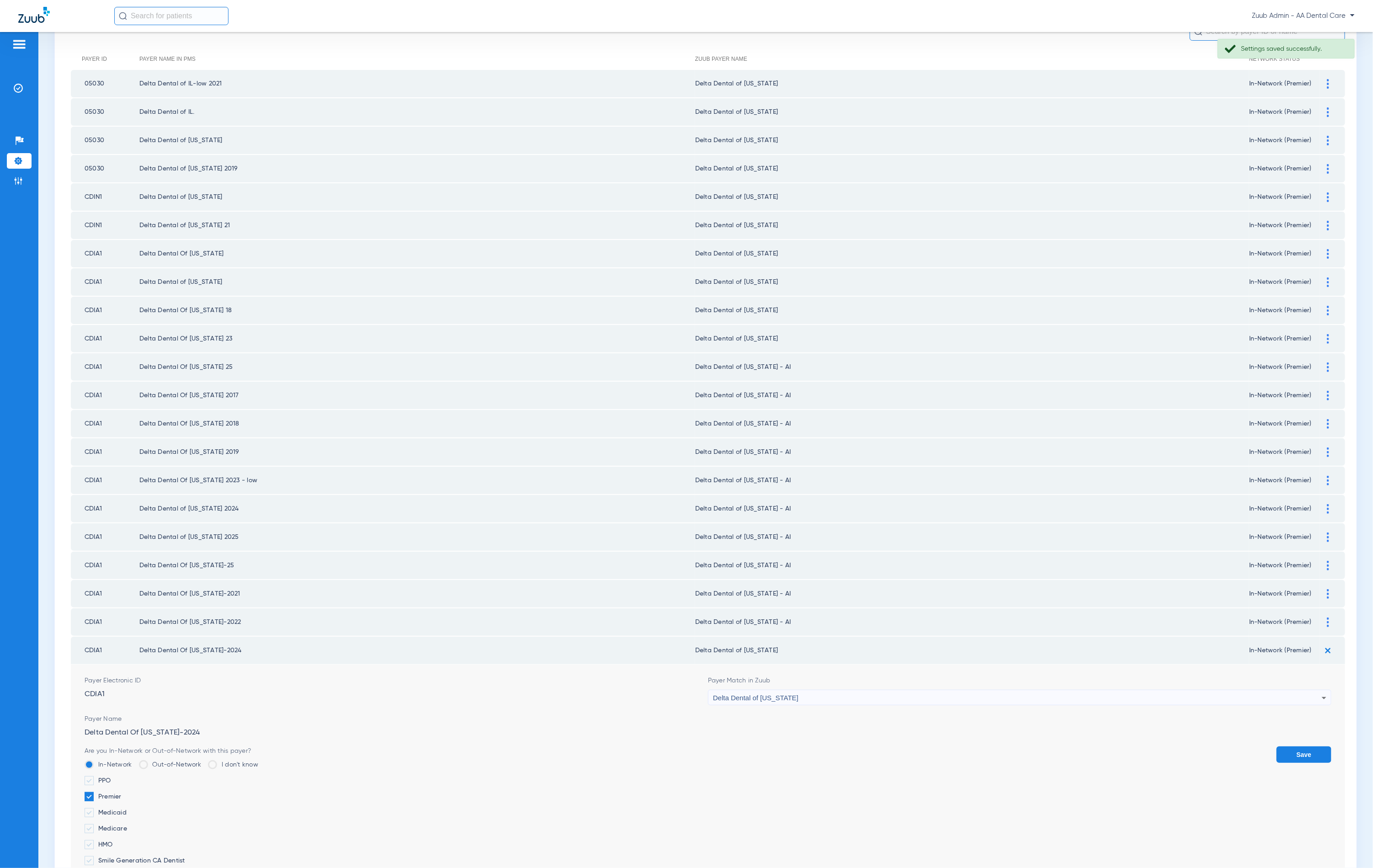
drag, startPoint x: 1298, startPoint y: 733, endPoint x: 1305, endPoint y: 659, distance: 74.3
click at [1297, 747] on button "Save" at bounding box center [1304, 754] width 55 height 16
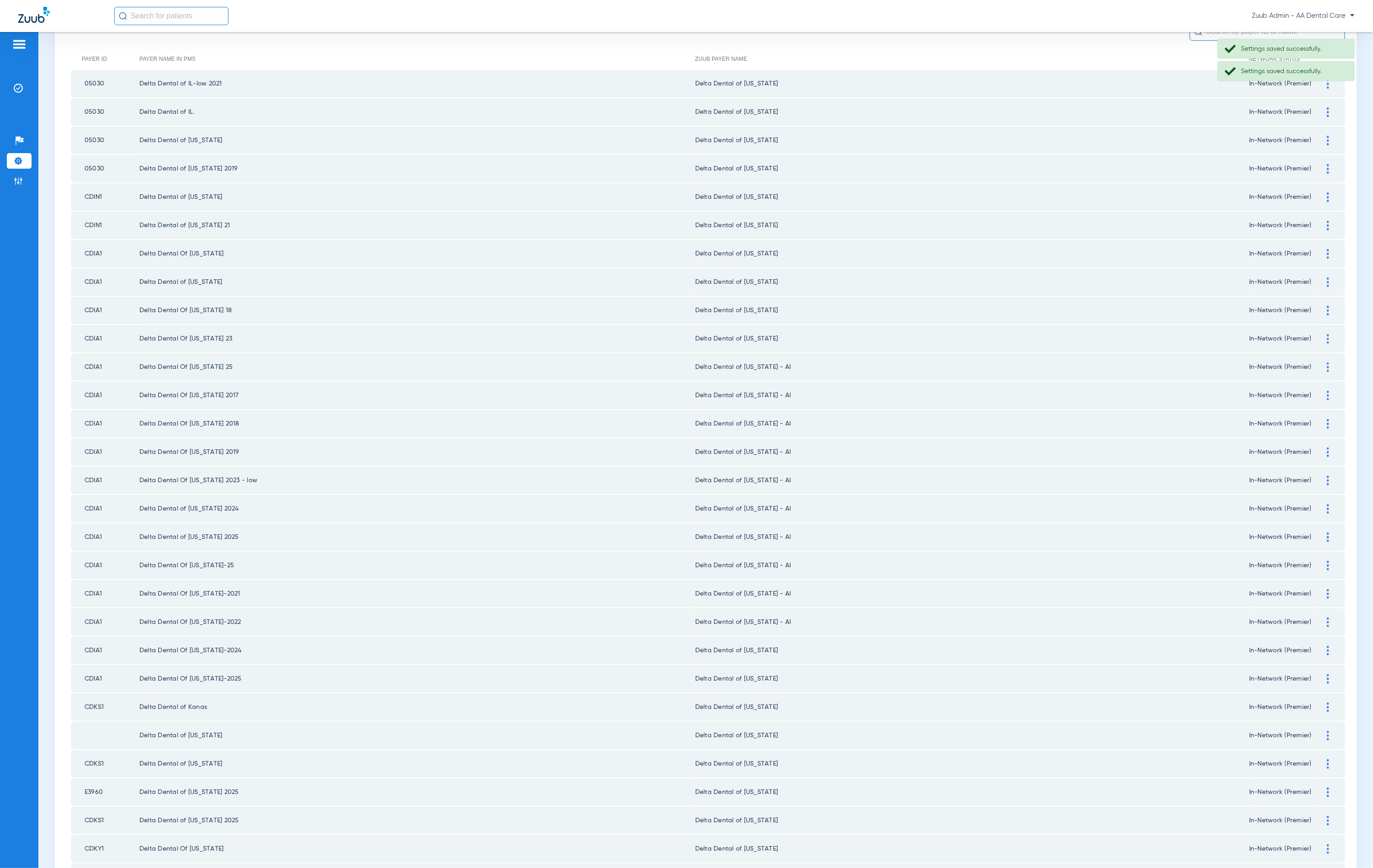
click at [1327, 618] on img at bounding box center [1328, 623] width 2 height 10
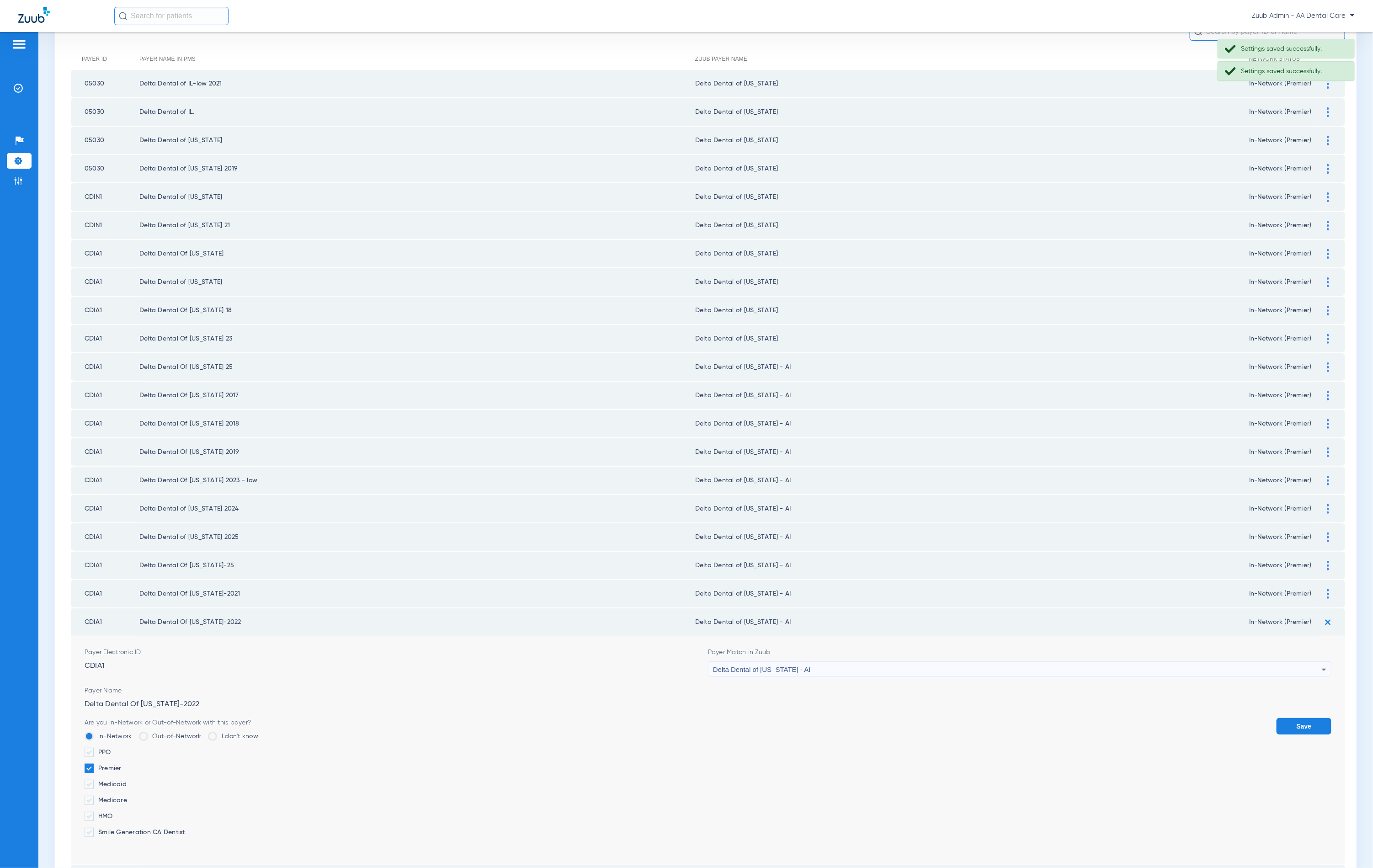
click at [1082, 662] on div "Delta Dental of [US_STATE] - AI" at bounding box center [1017, 670] width 609 height 16
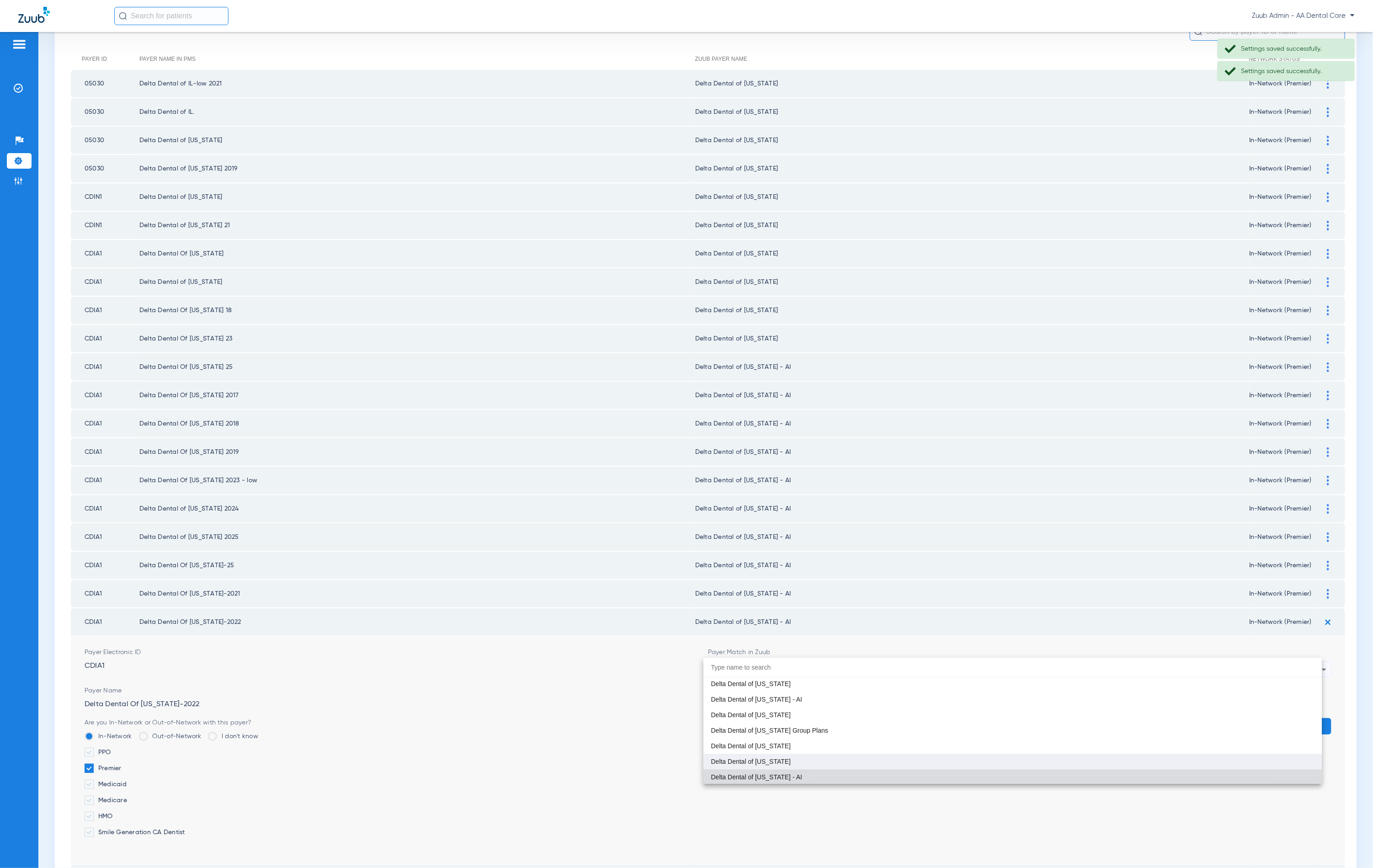
click at [906, 755] on mat-option "Delta Dental of [US_STATE]" at bounding box center [1013, 762] width 618 height 16
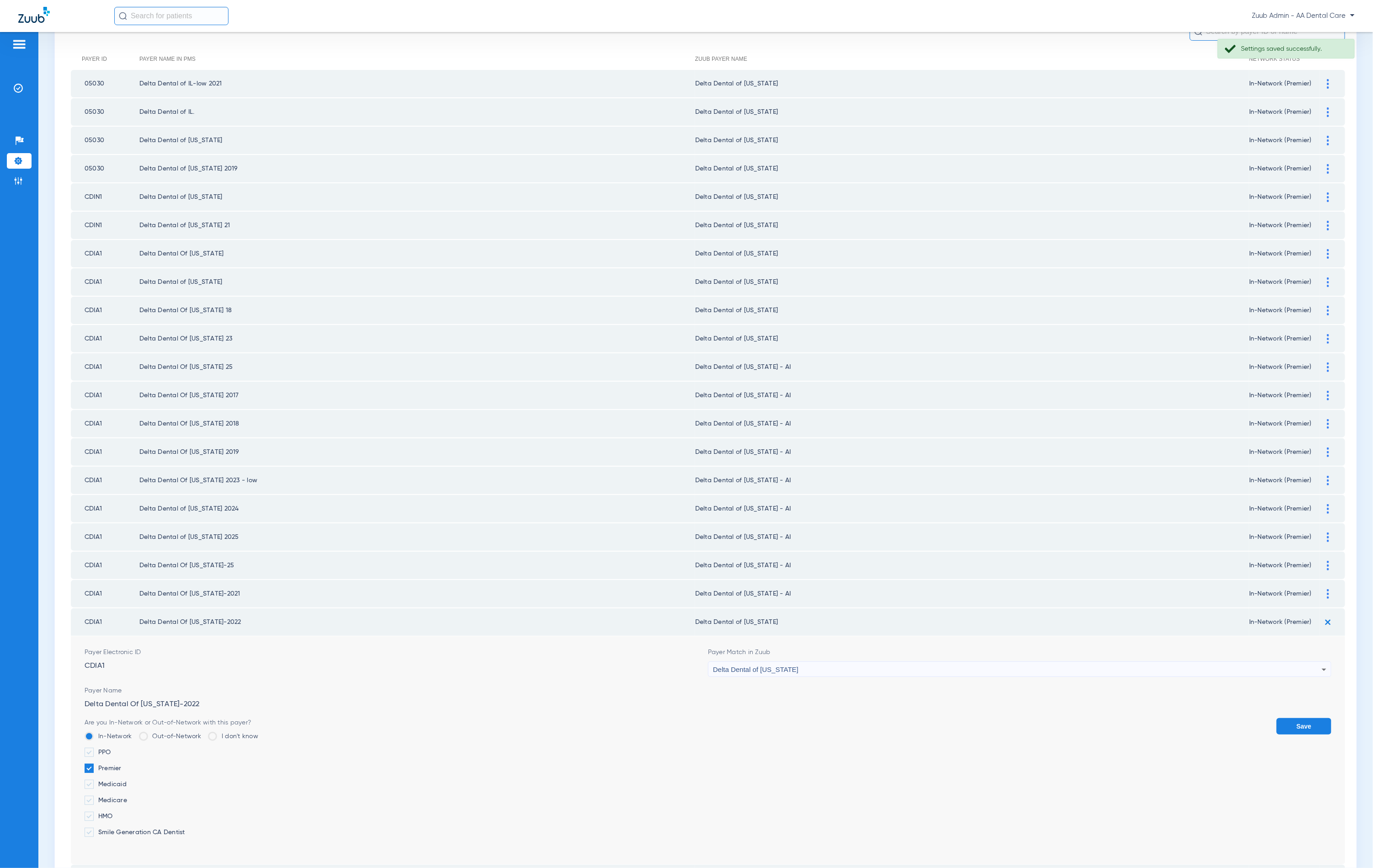
click at [1282, 718] on button "Save" at bounding box center [1304, 726] width 55 height 16
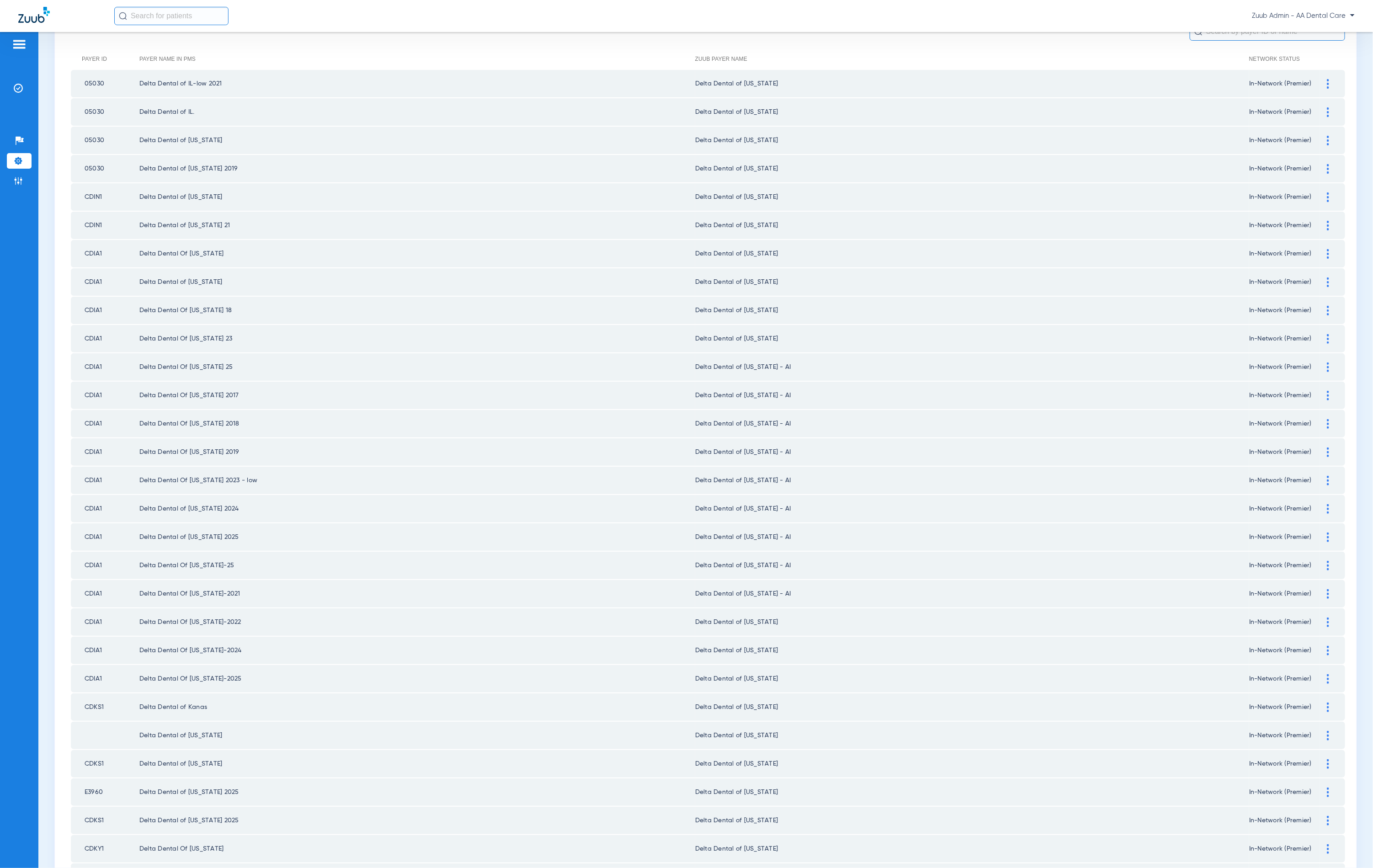
click at [1327, 589] on img at bounding box center [1328, 594] width 2 height 10
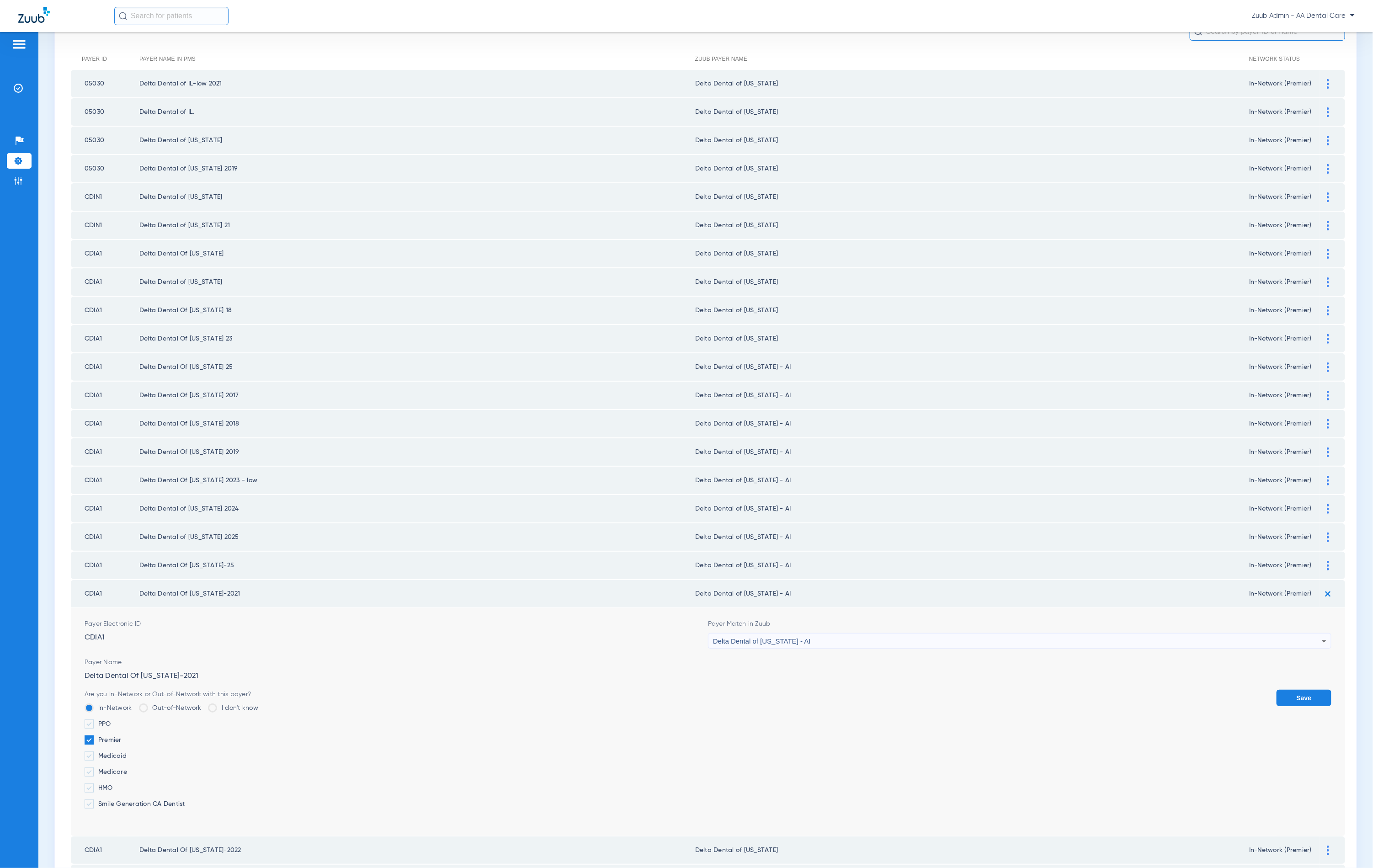
click at [1109, 633] on div "Delta Dental of [US_STATE] - AI" at bounding box center [1017, 641] width 609 height 16
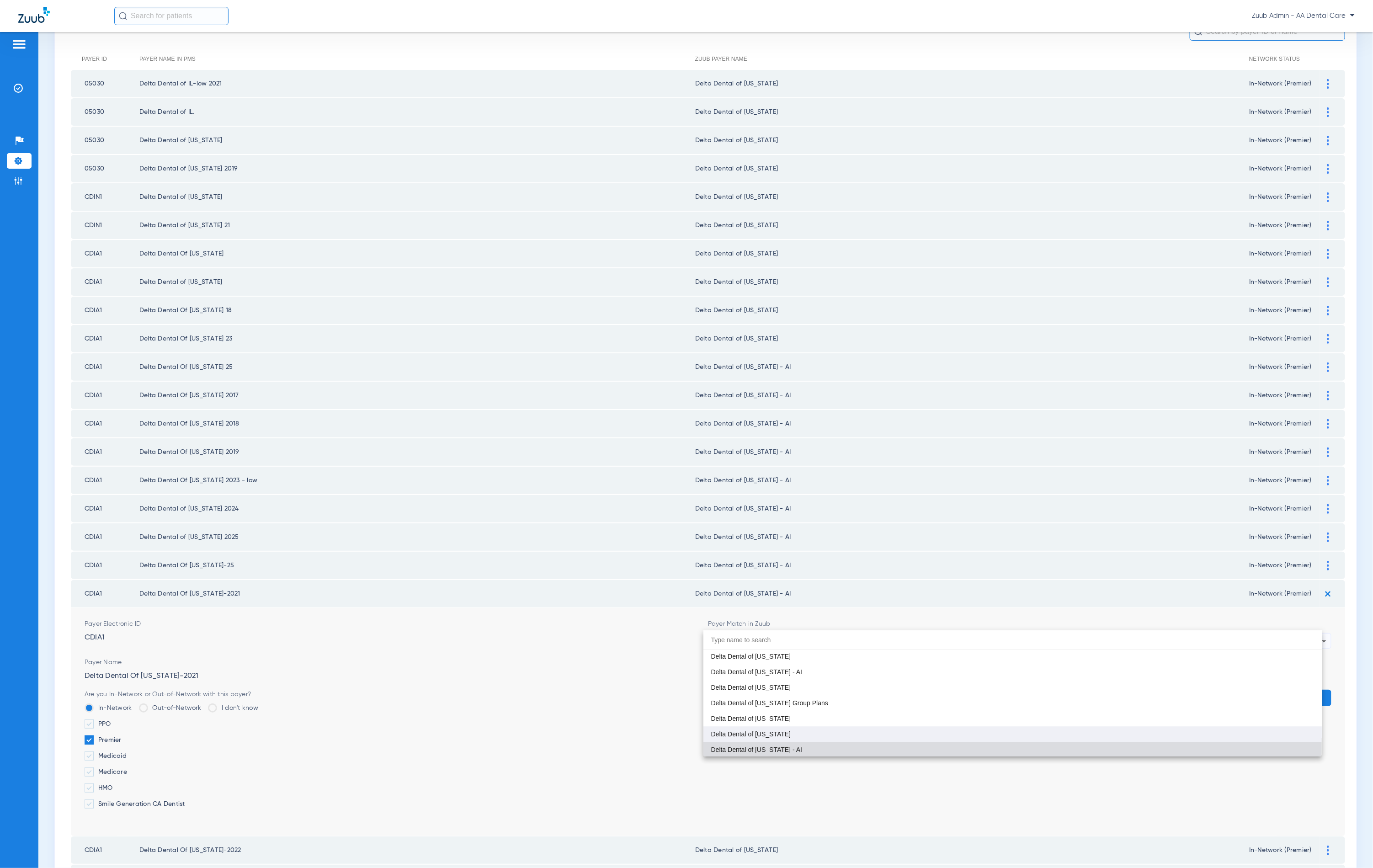
click at [874, 726] on mat-option "Delta Dental of [US_STATE]" at bounding box center [1013, 734] width 618 height 16
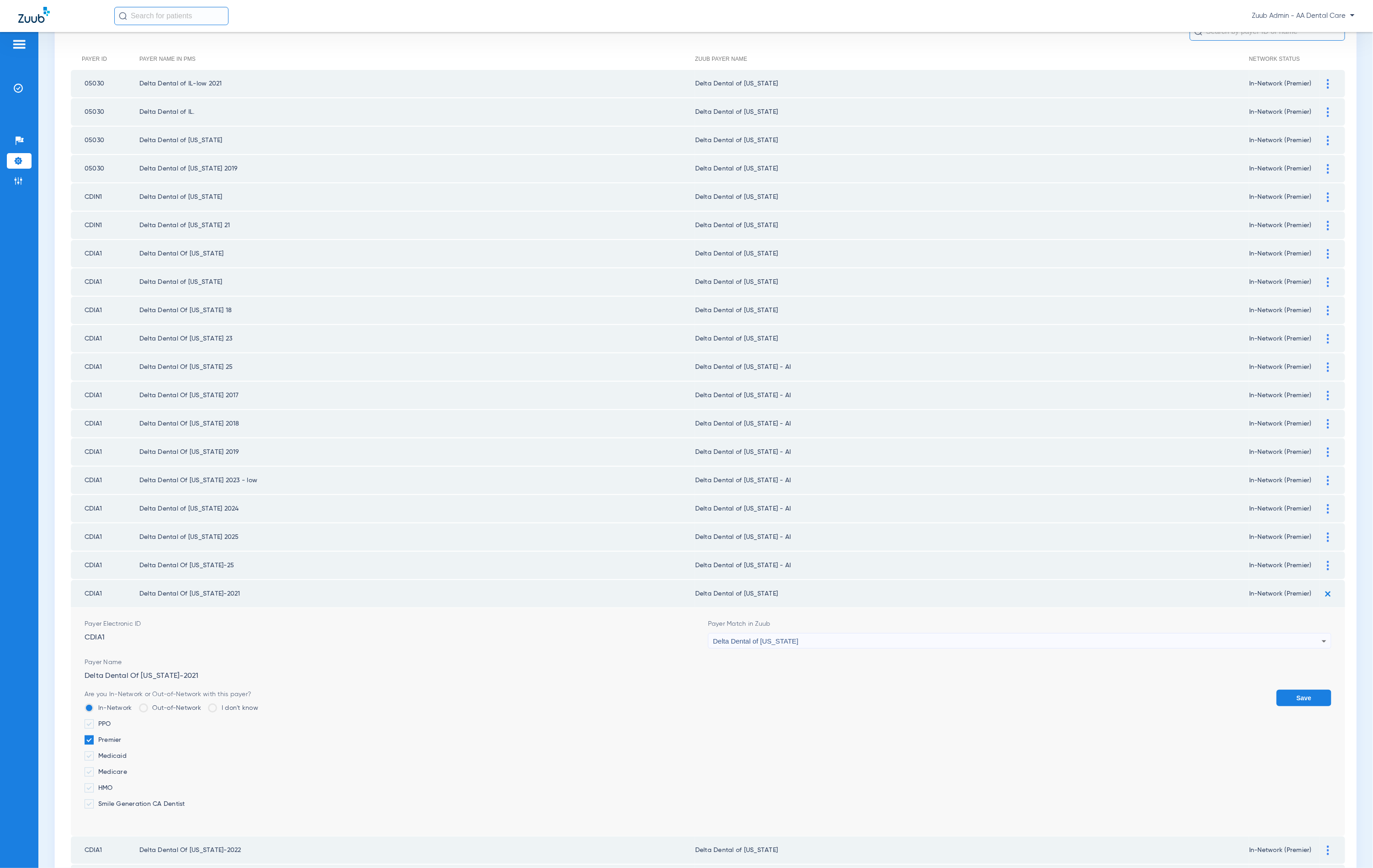
click at [1304, 690] on button "Save" at bounding box center [1304, 697] width 55 height 16
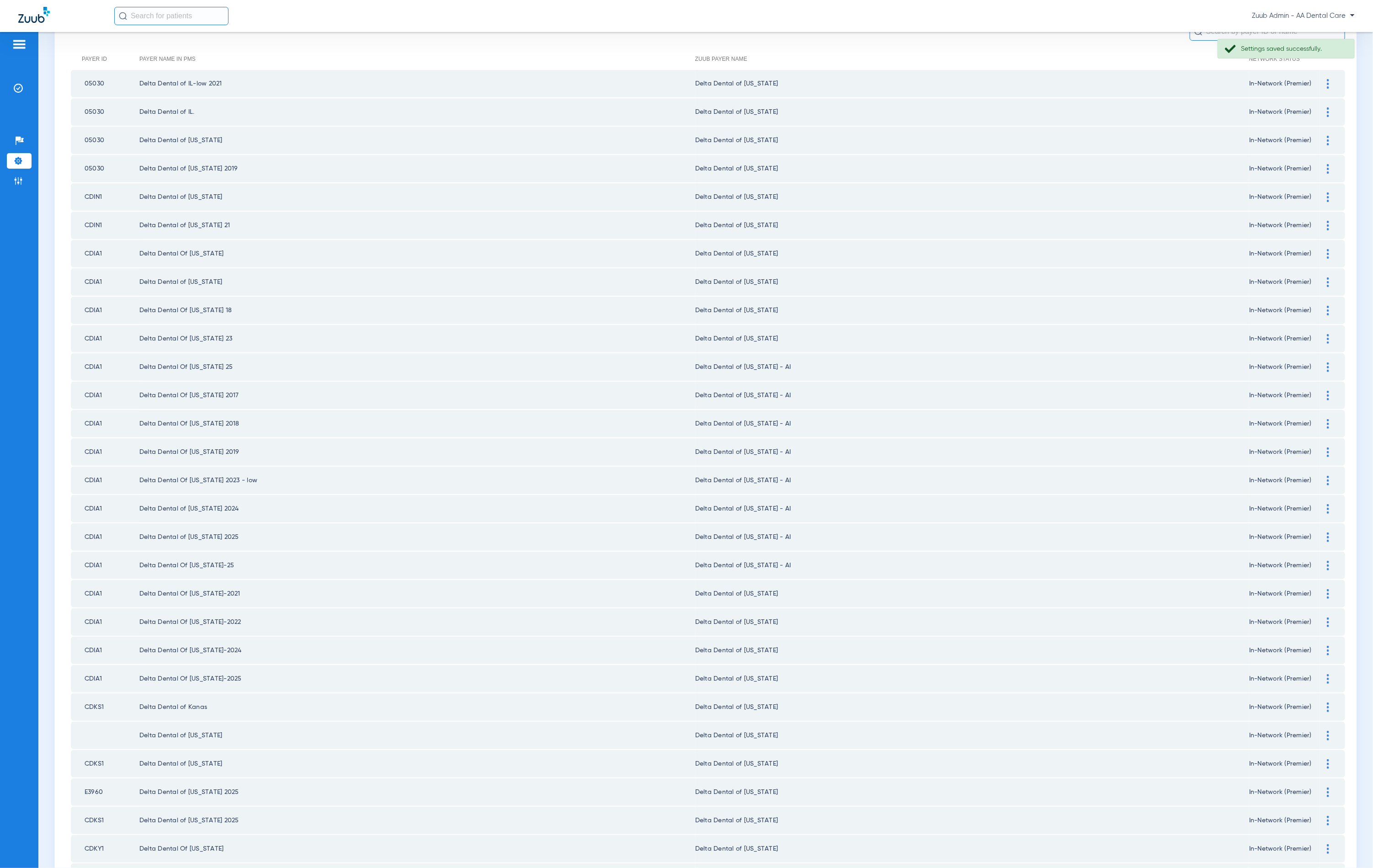
click at [1320, 561] on div at bounding box center [1328, 566] width 16 height 10
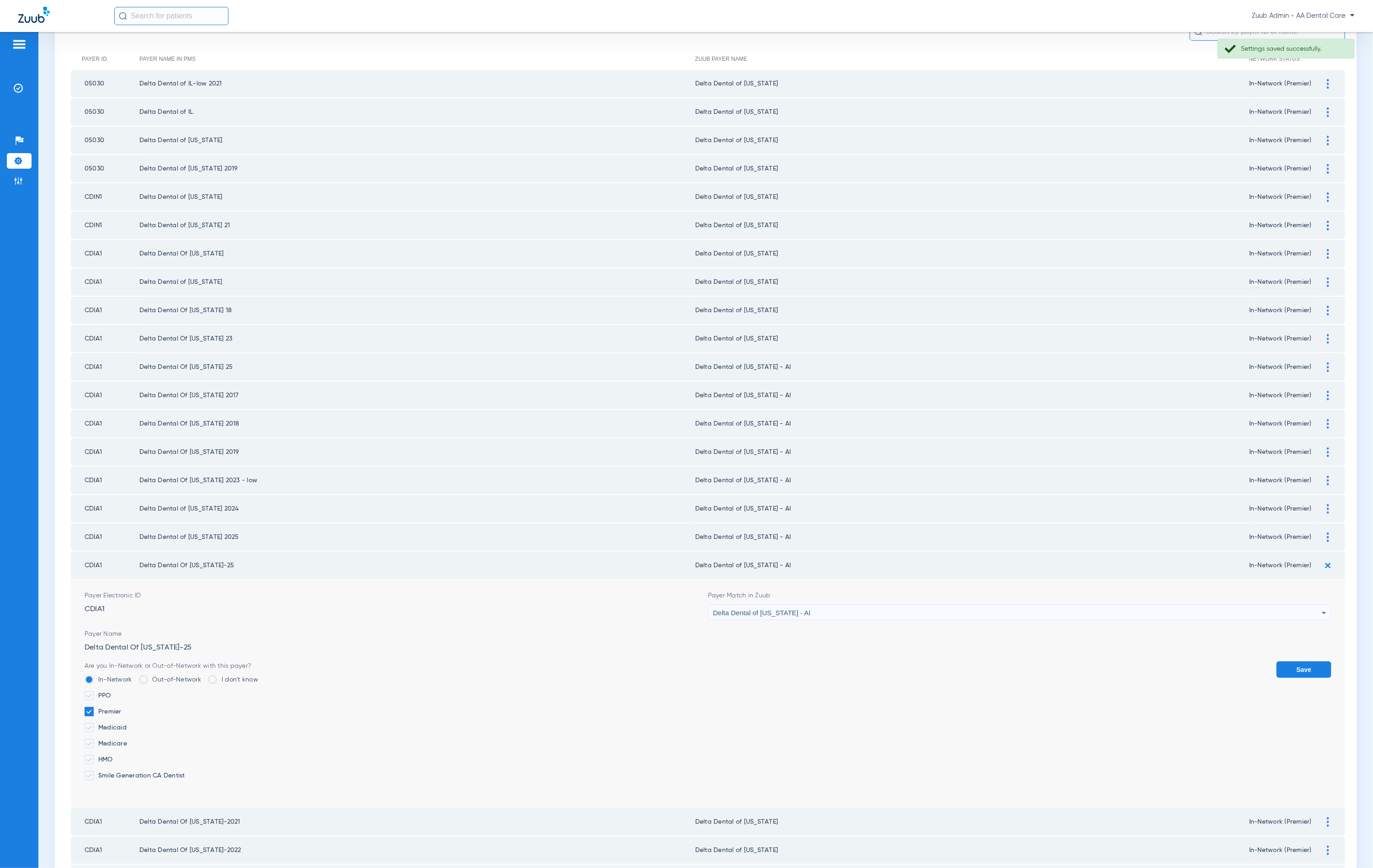
click at [908, 605] on div "Delta Dental of [US_STATE] - AI" at bounding box center [1017, 613] width 609 height 16
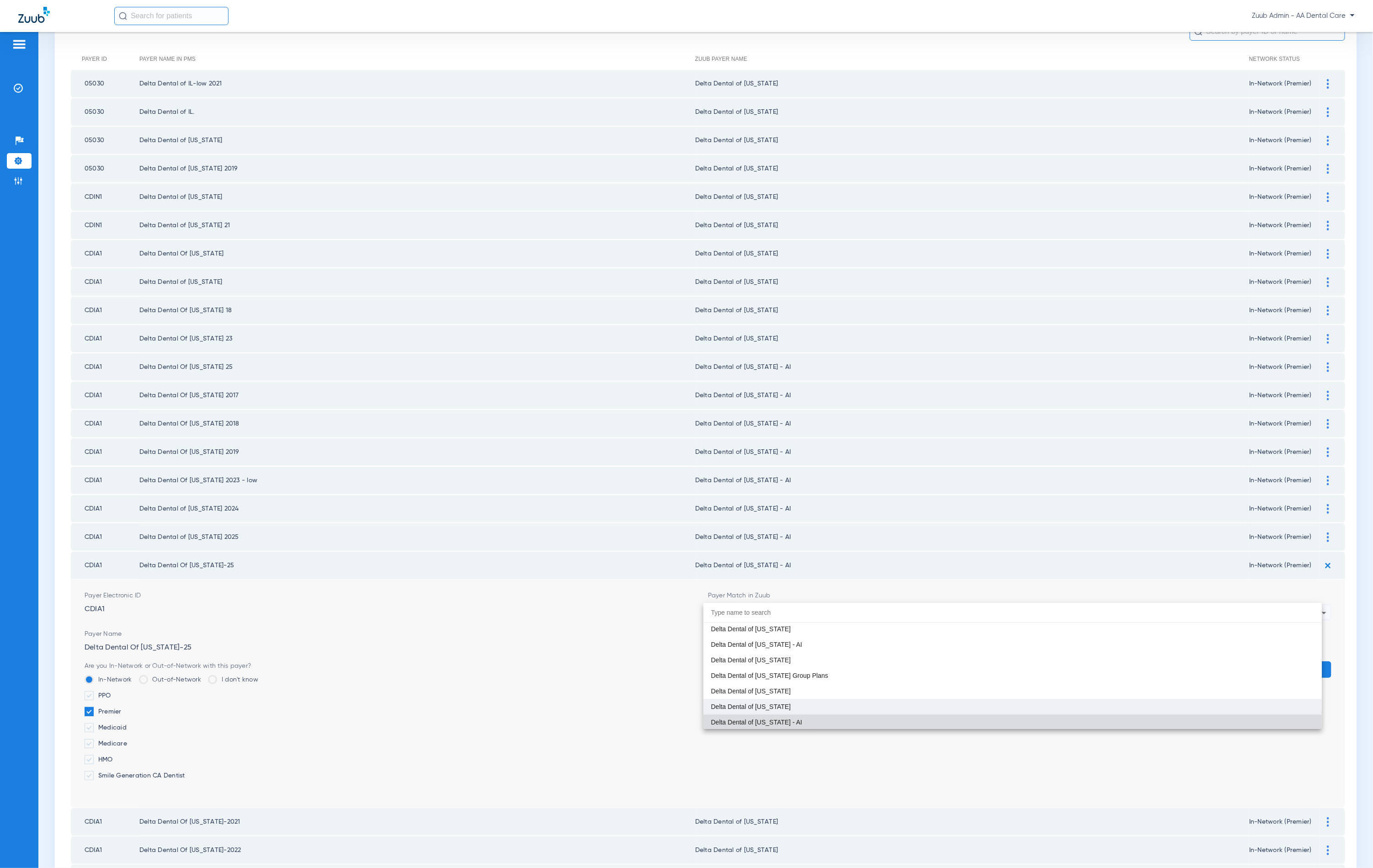
click at [905, 699] on mat-option "Delta Dental of [US_STATE]" at bounding box center [1013, 707] width 618 height 16
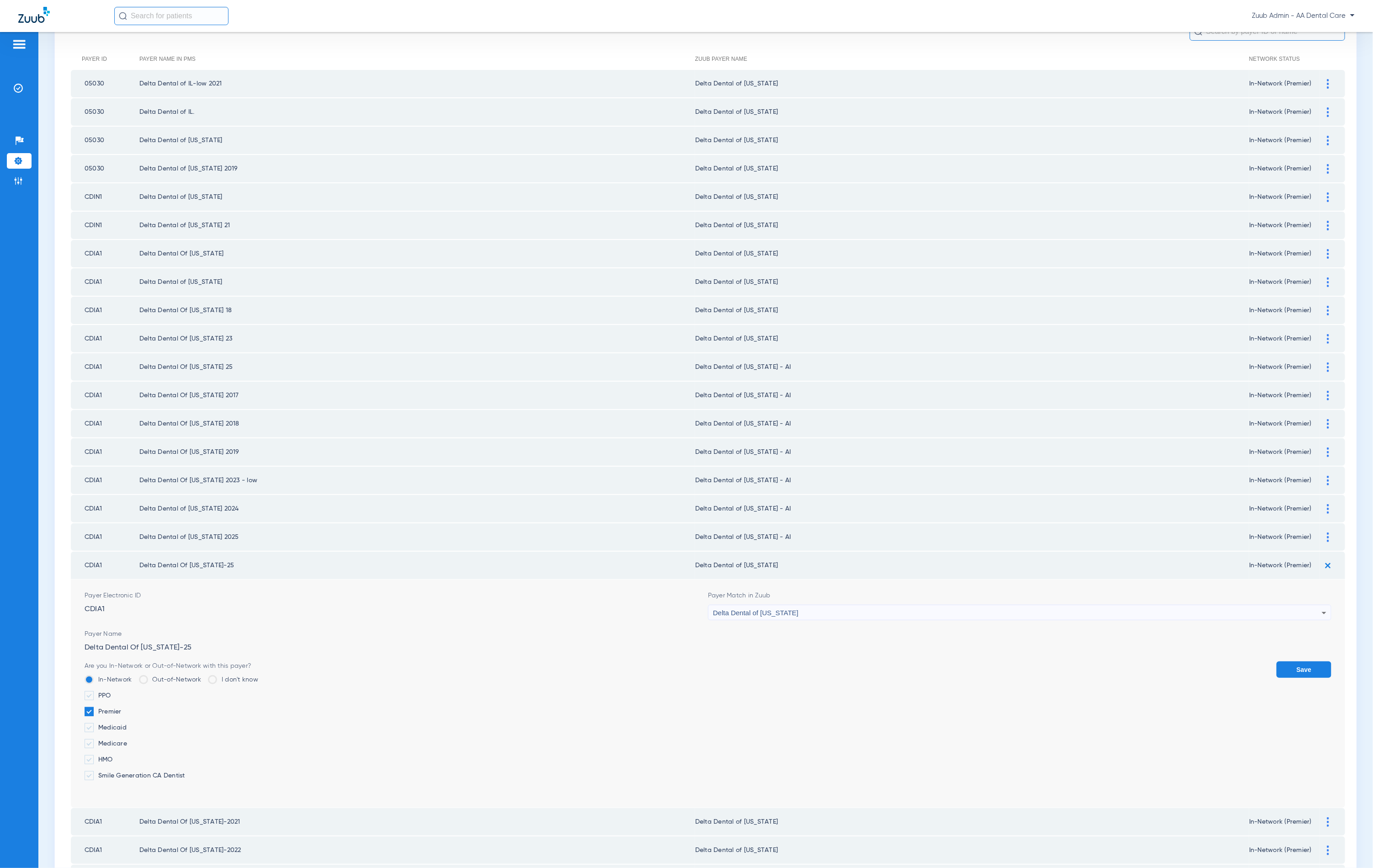
click at [1291, 661] on button "Save" at bounding box center [1304, 669] width 55 height 16
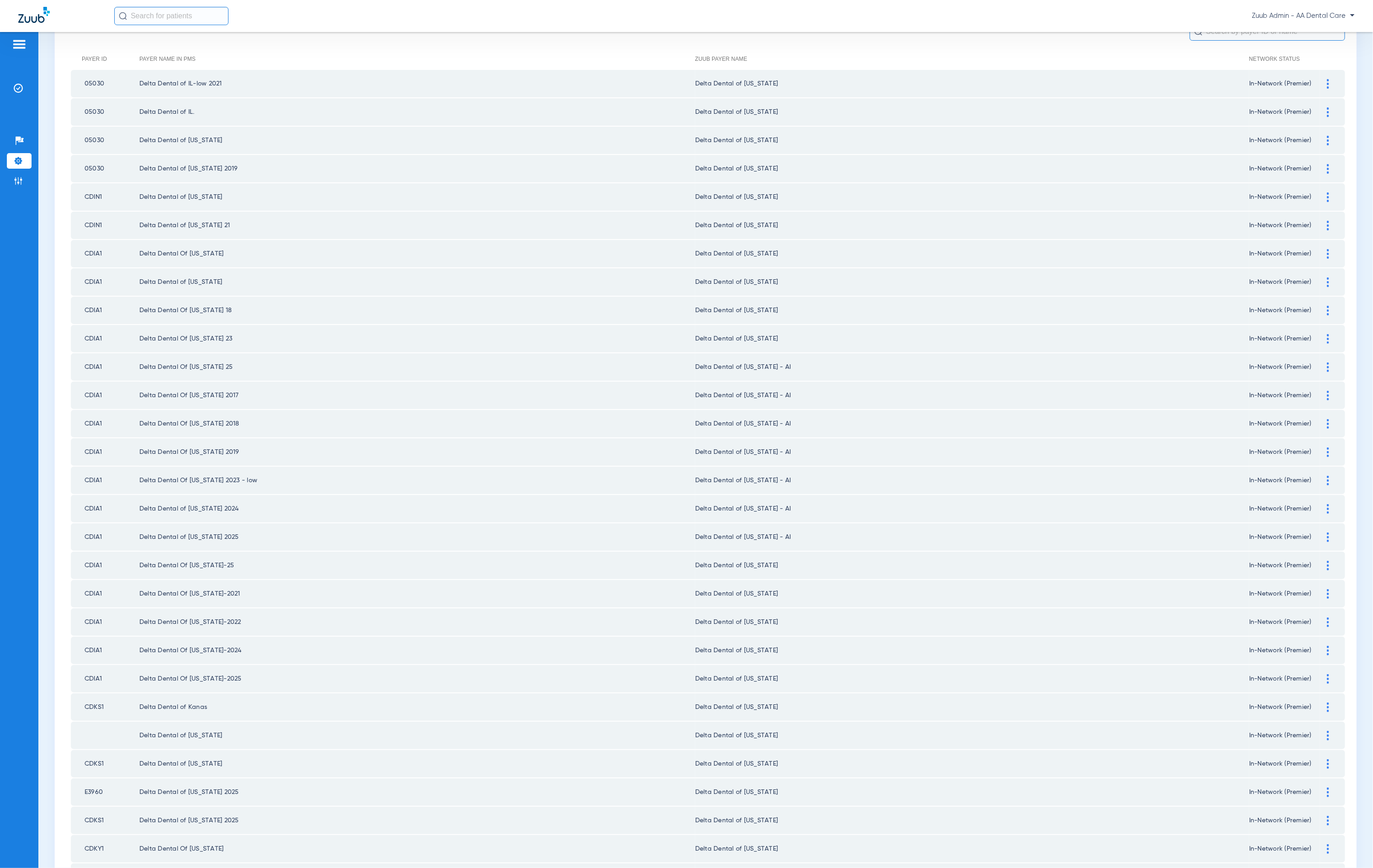
click at [1327, 532] on img at bounding box center [1328, 537] width 2 height 10
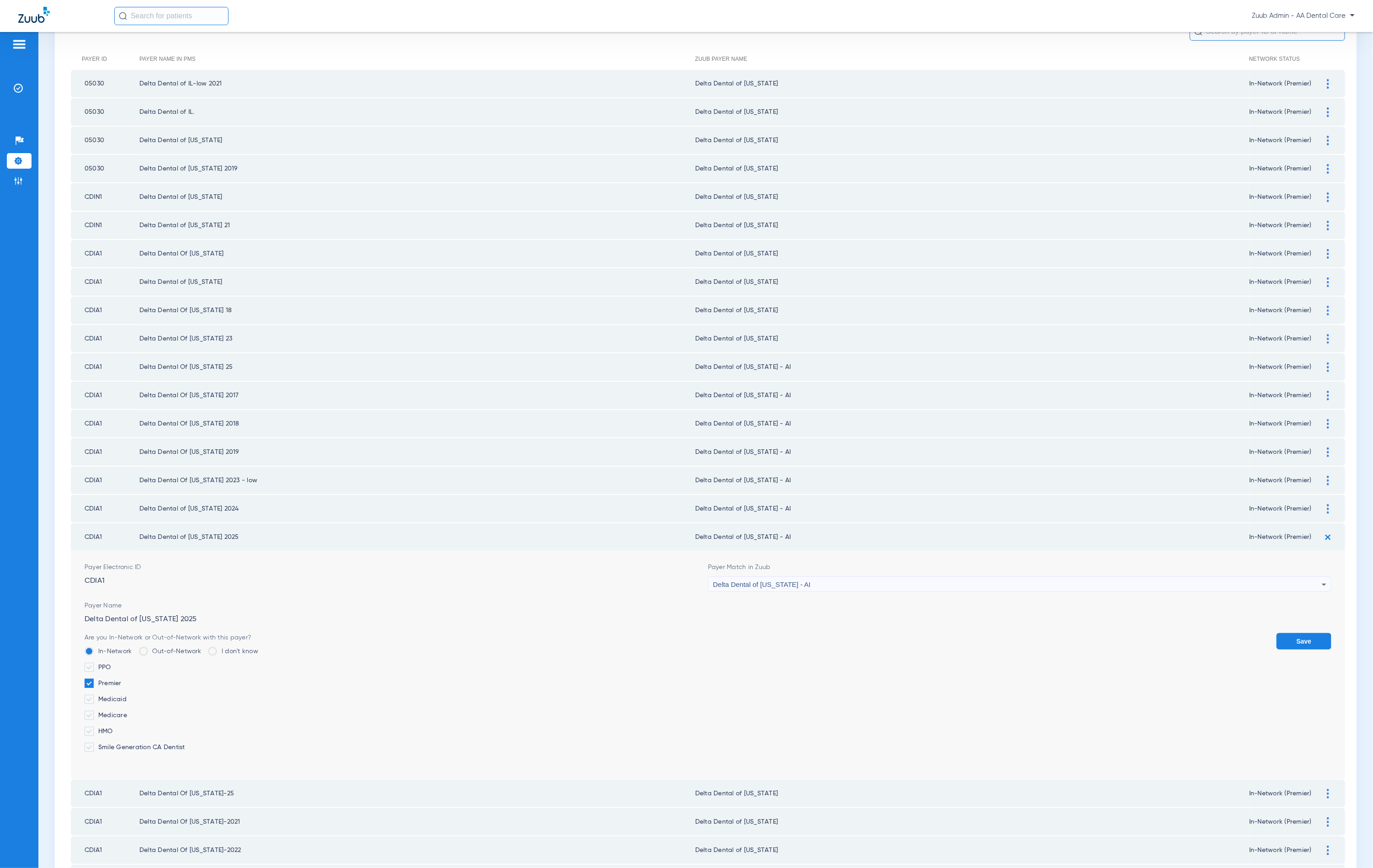
click at [809, 577] on div "Delta Dental of [US_STATE] - AI" at bounding box center [1017, 585] width 609 height 16
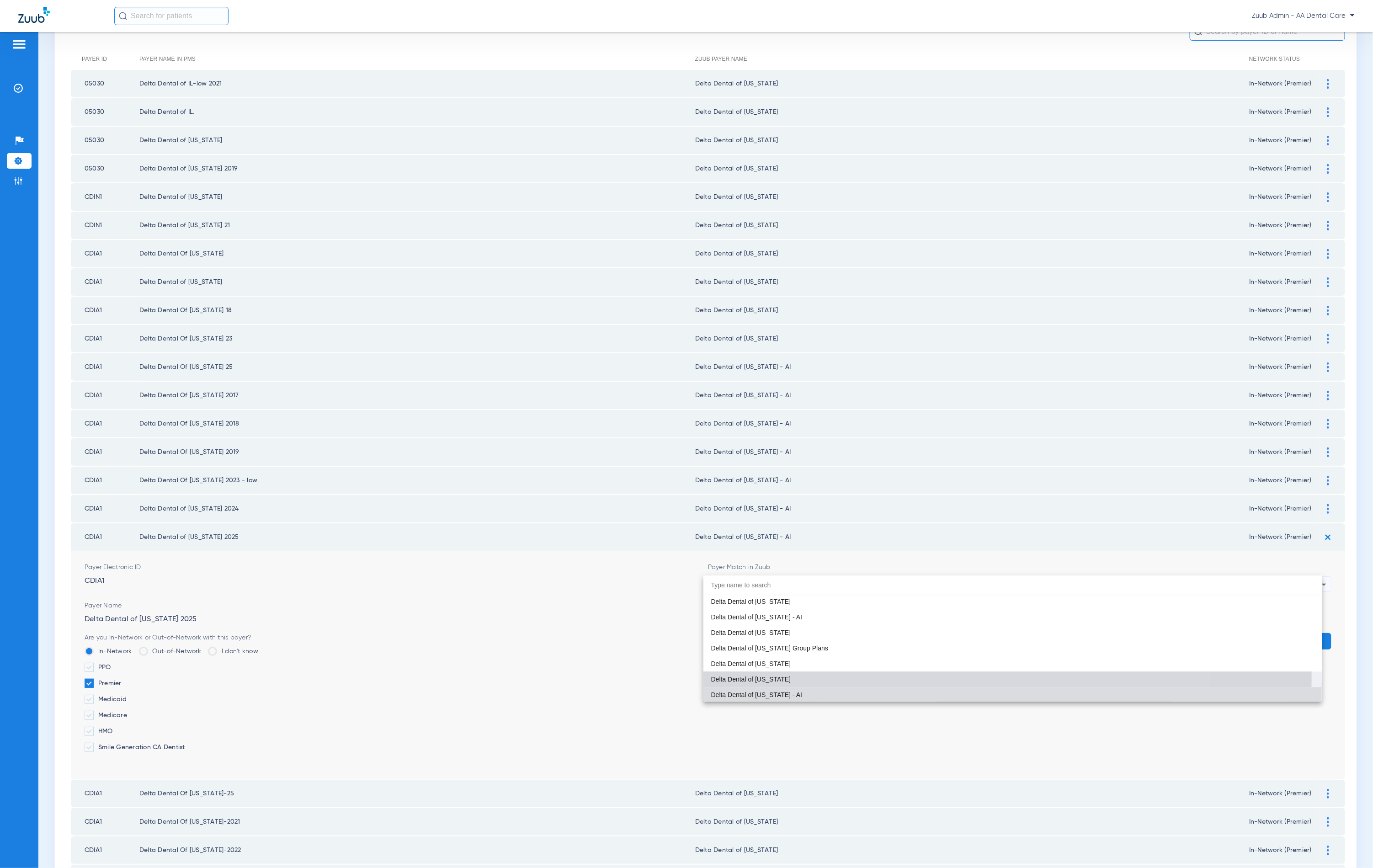
click at [796, 674] on mat-option "Delta Dental of [US_STATE]" at bounding box center [1013, 679] width 618 height 16
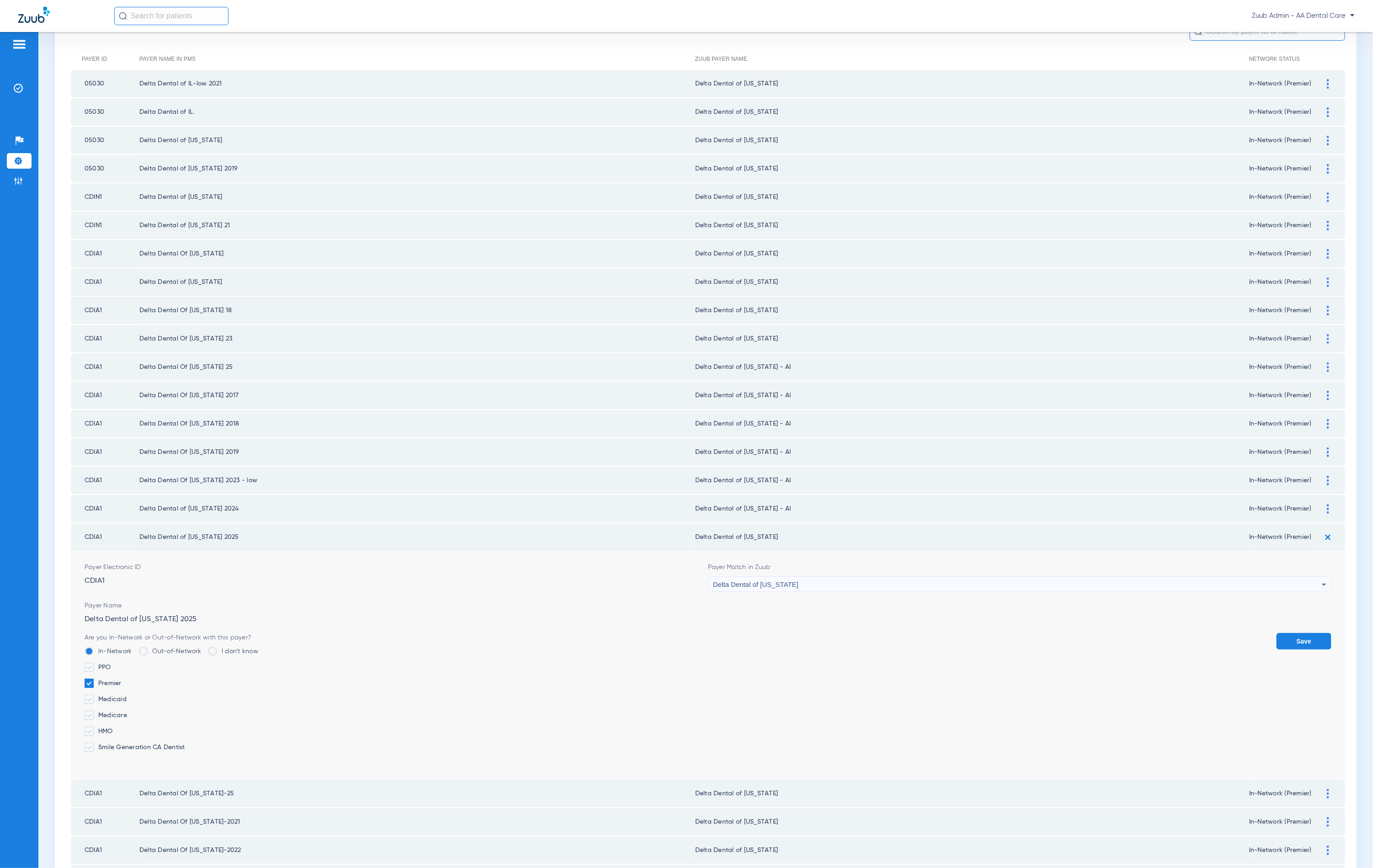
click at [1295, 633] on button "Save" at bounding box center [1304, 641] width 55 height 16
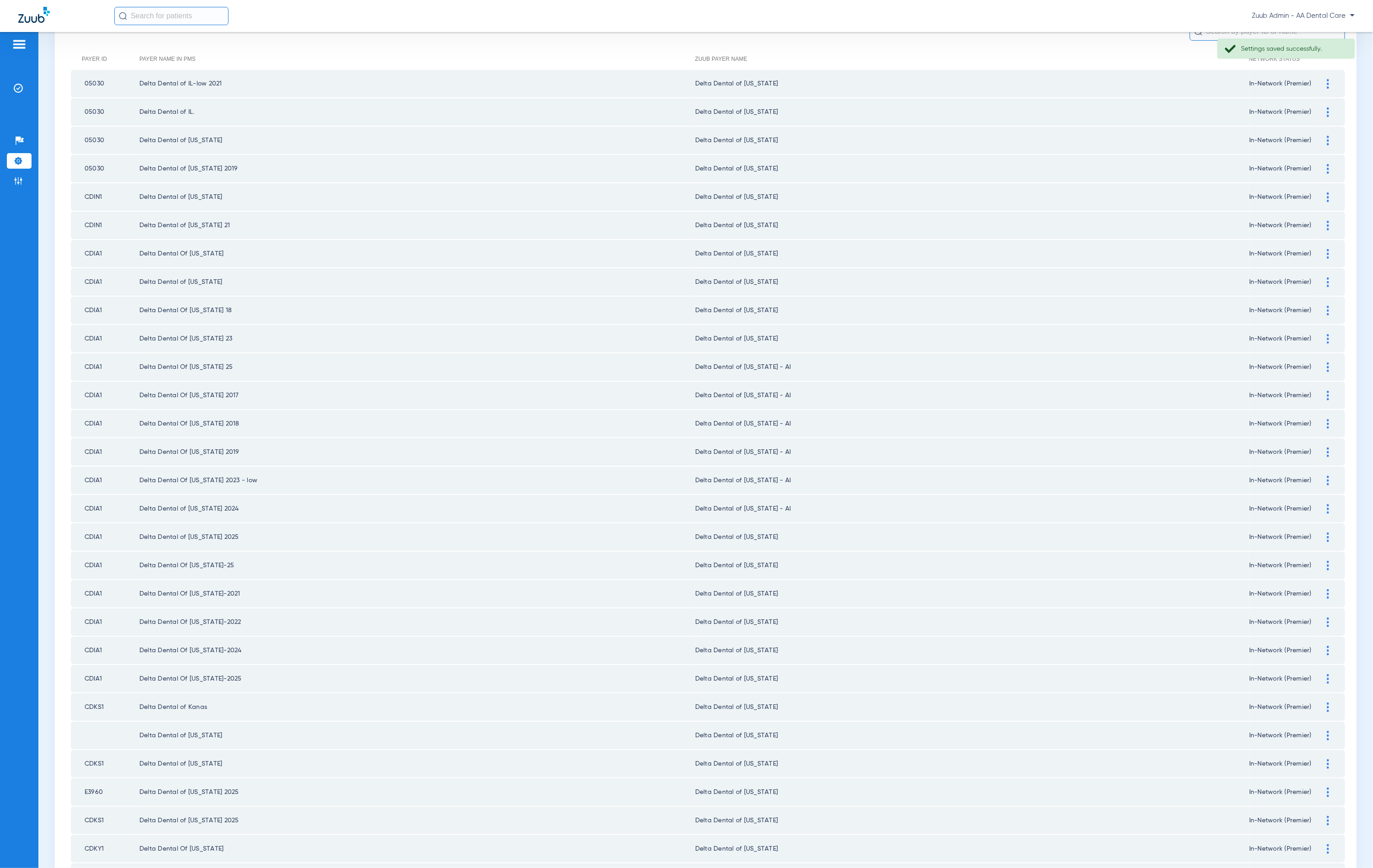
click at [1327, 504] on img at bounding box center [1328, 509] width 2 height 10
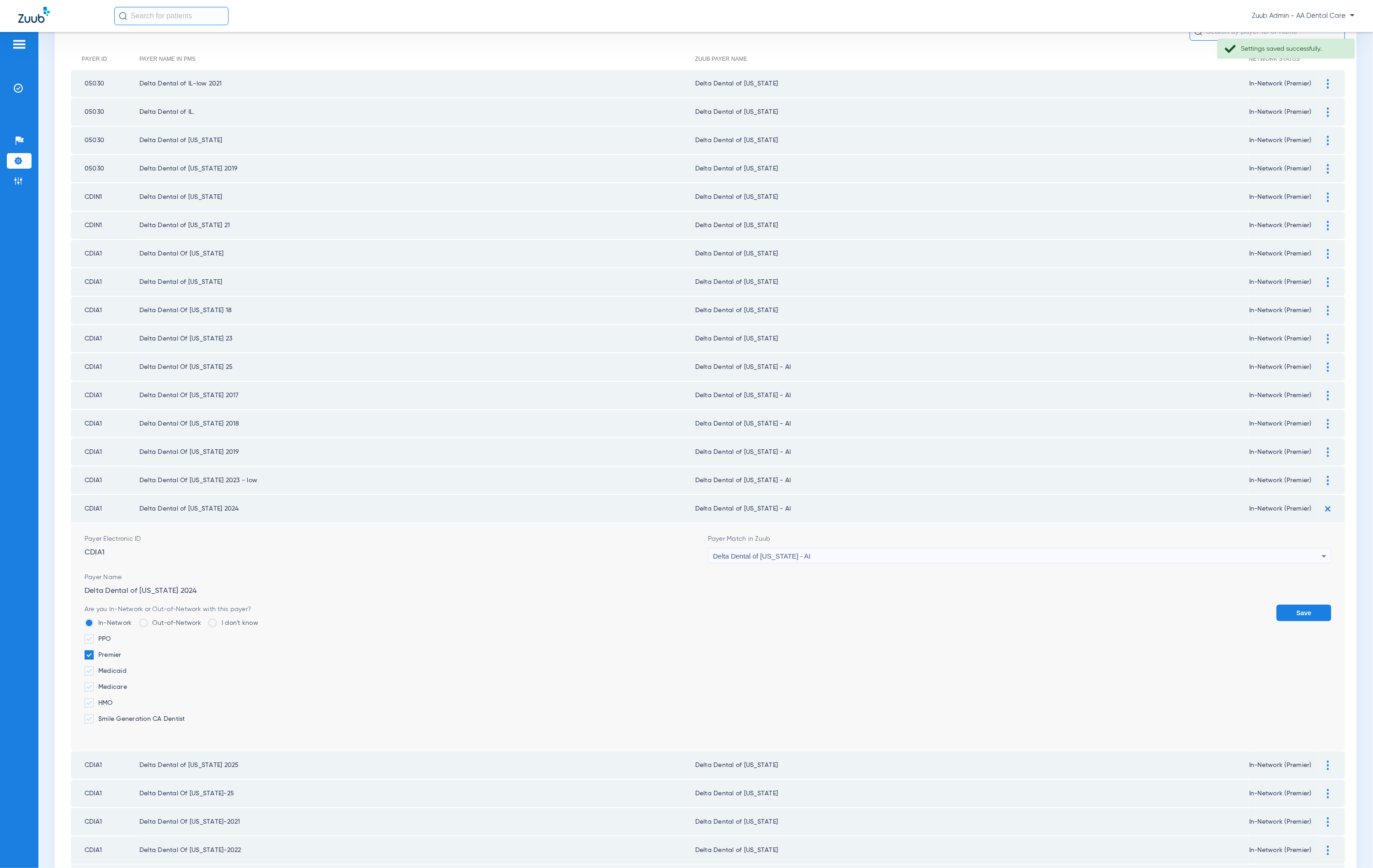
click at [743, 550] on form "Payer Electronic ID CDIA1 Payer Match in Zuub Delta Dental of [US_STATE] - AI P…" at bounding box center [708, 637] width 1247 height 228
click at [795, 549] on form "Payer Electronic ID CDIA1 Payer Match in Zuub Delta Dental of [US_STATE] - AI P…" at bounding box center [708, 637] width 1247 height 228
click at [791, 549] on div "Delta Dental of [US_STATE] - AI" at bounding box center [1017, 556] width 609 height 16
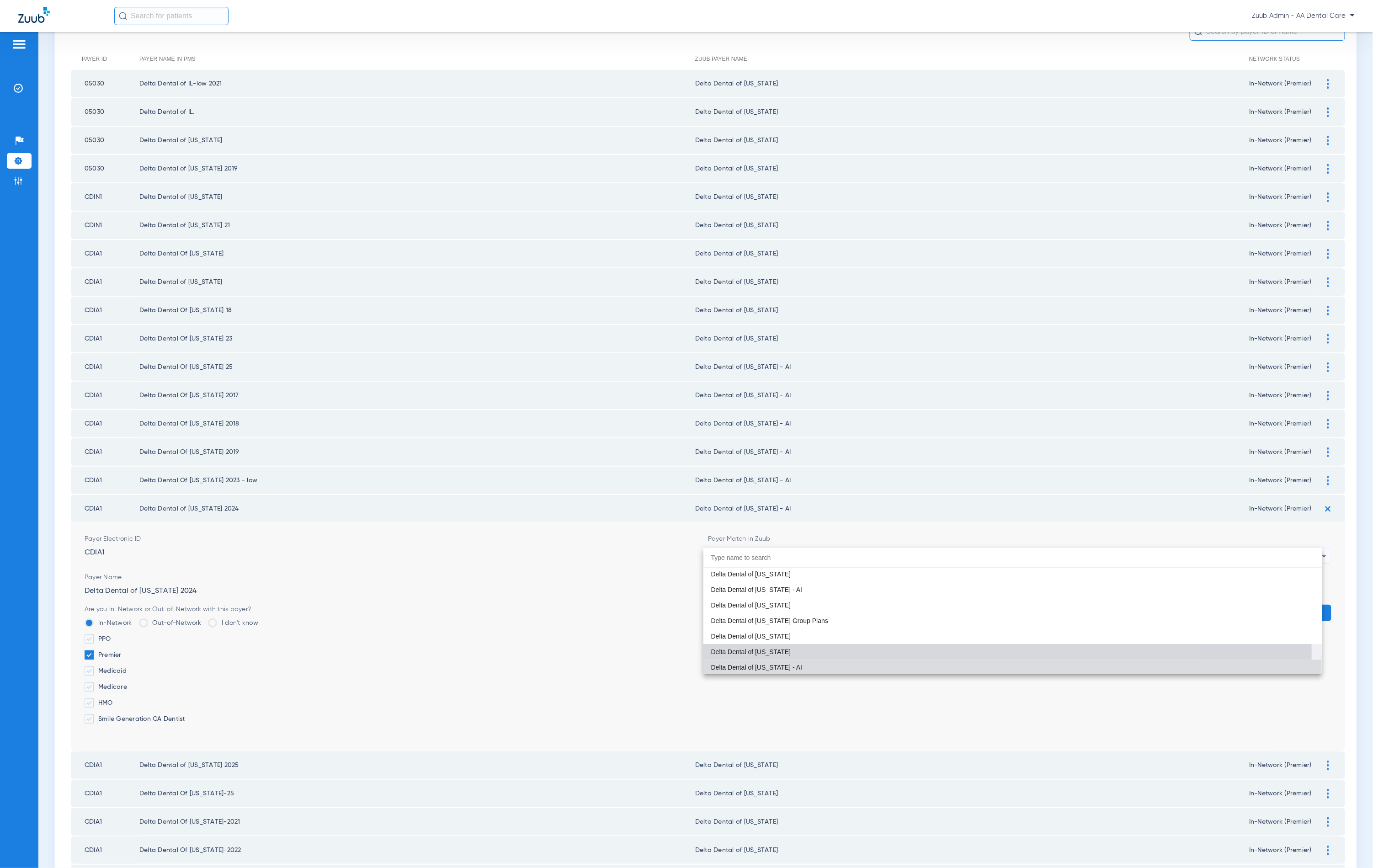
click at [791, 652] on mat-option "Delta Dental of [US_STATE]" at bounding box center [1013, 652] width 618 height 16
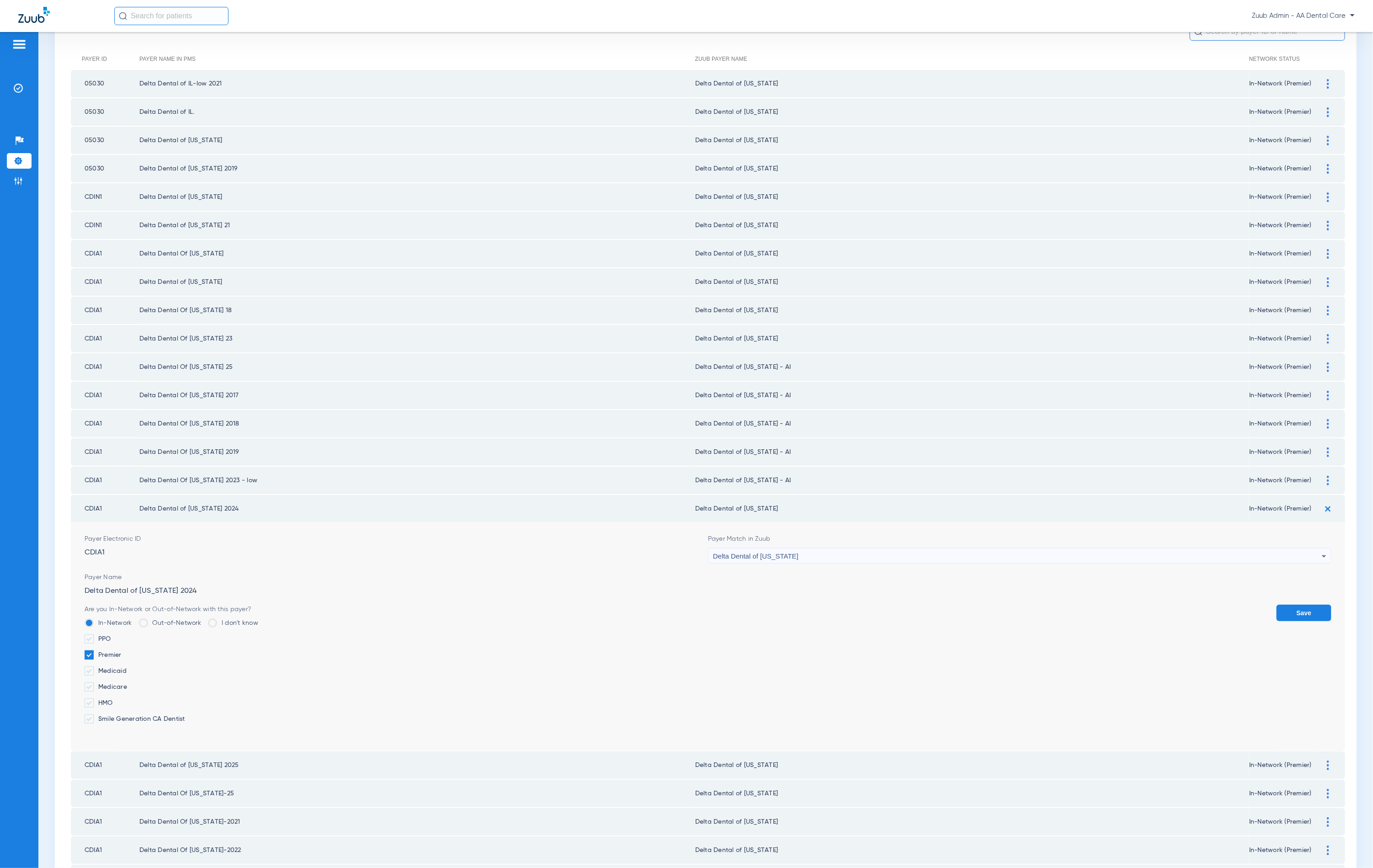
click at [1281, 605] on button "Save" at bounding box center [1304, 613] width 55 height 16
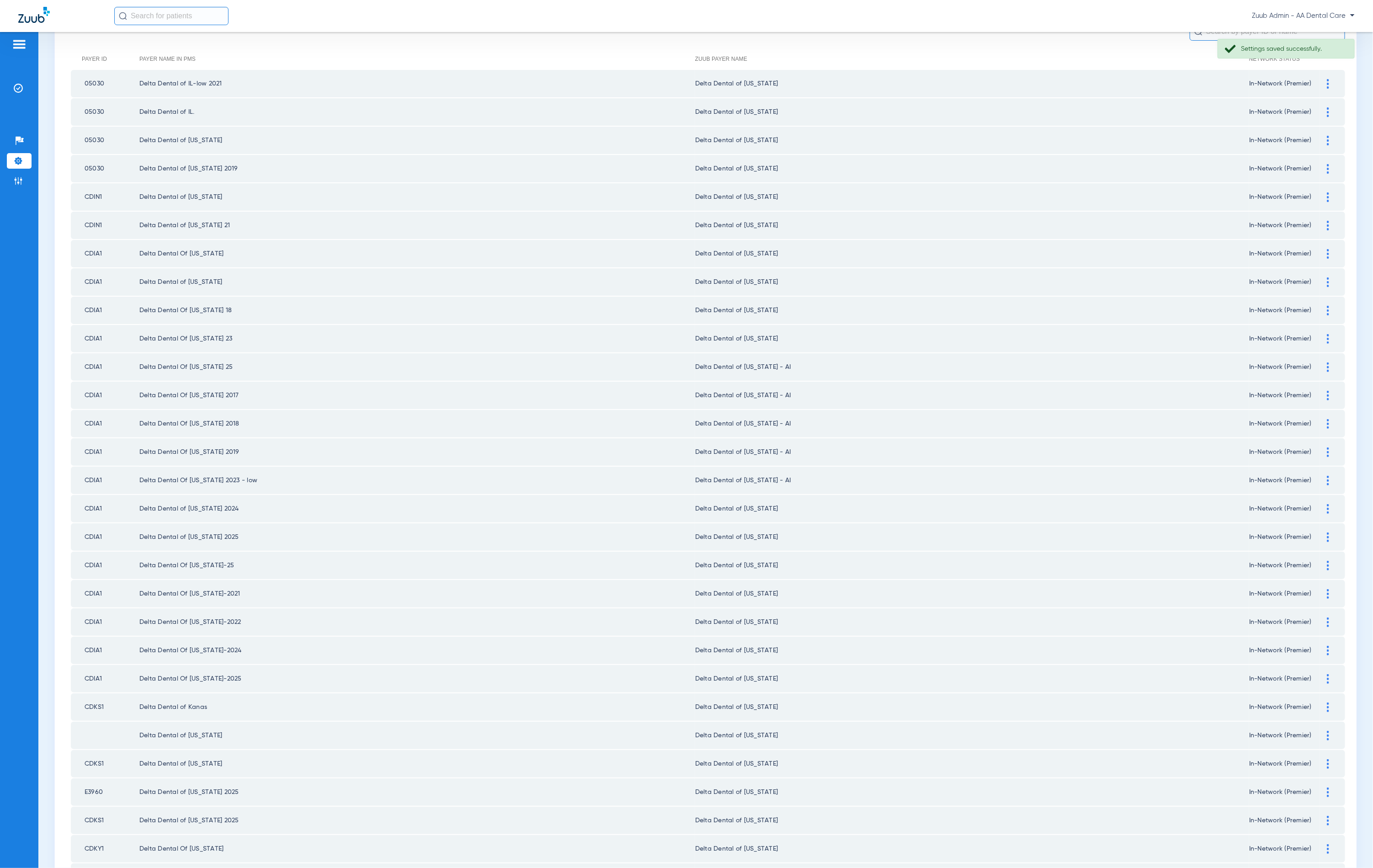
click at [1327, 476] on img at bounding box center [1328, 481] width 2 height 10
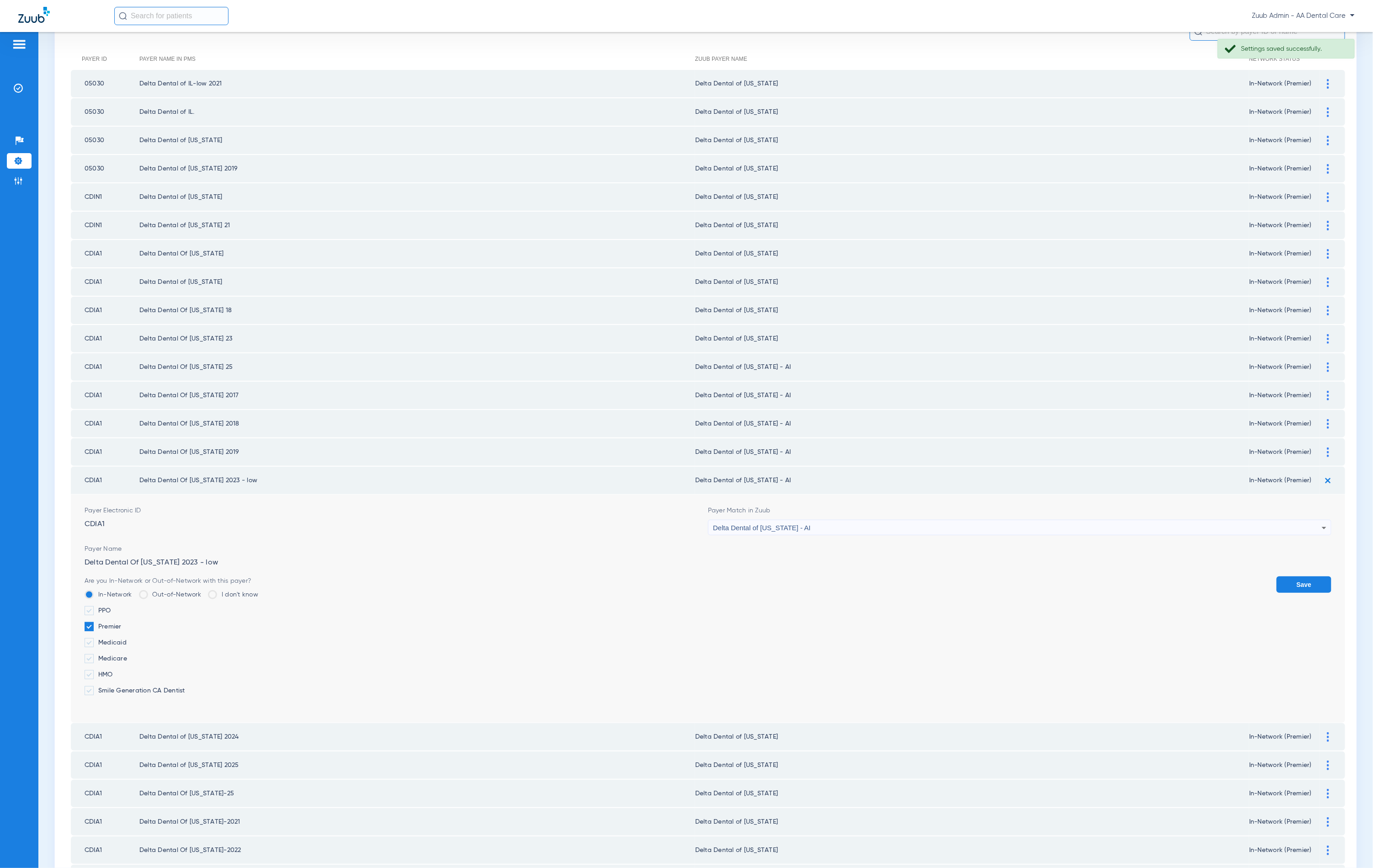
click at [927, 527] on form "Payer Electronic ID CDIA1 Payer Match in Zuub Delta Dental of [US_STATE] - AI P…" at bounding box center [708, 608] width 1247 height 228
click at [922, 520] on div "Delta Dental of [US_STATE] - AI" at bounding box center [1017, 528] width 609 height 16
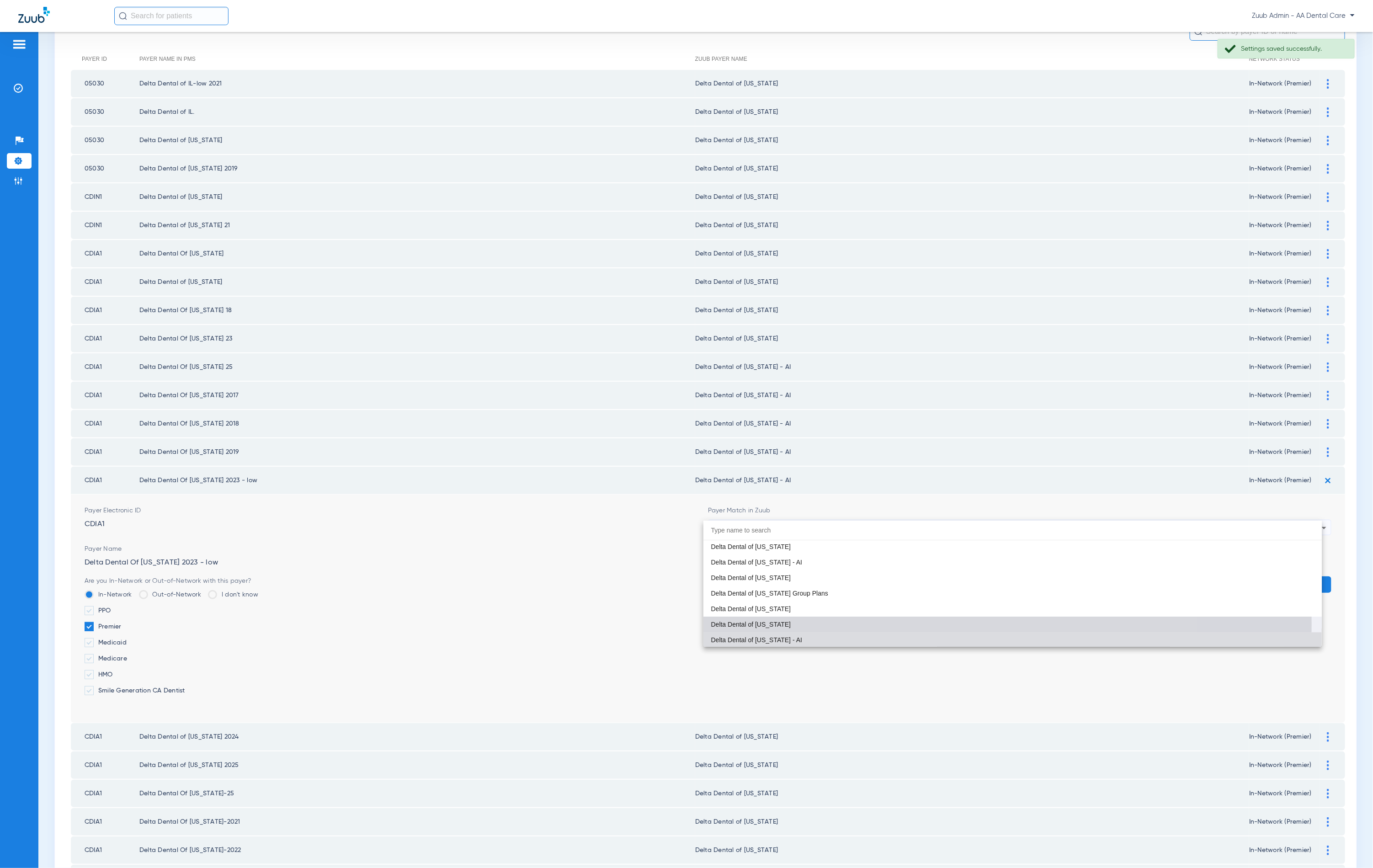
click at [848, 623] on mat-option "Delta Dental of [US_STATE]" at bounding box center [1013, 624] width 618 height 16
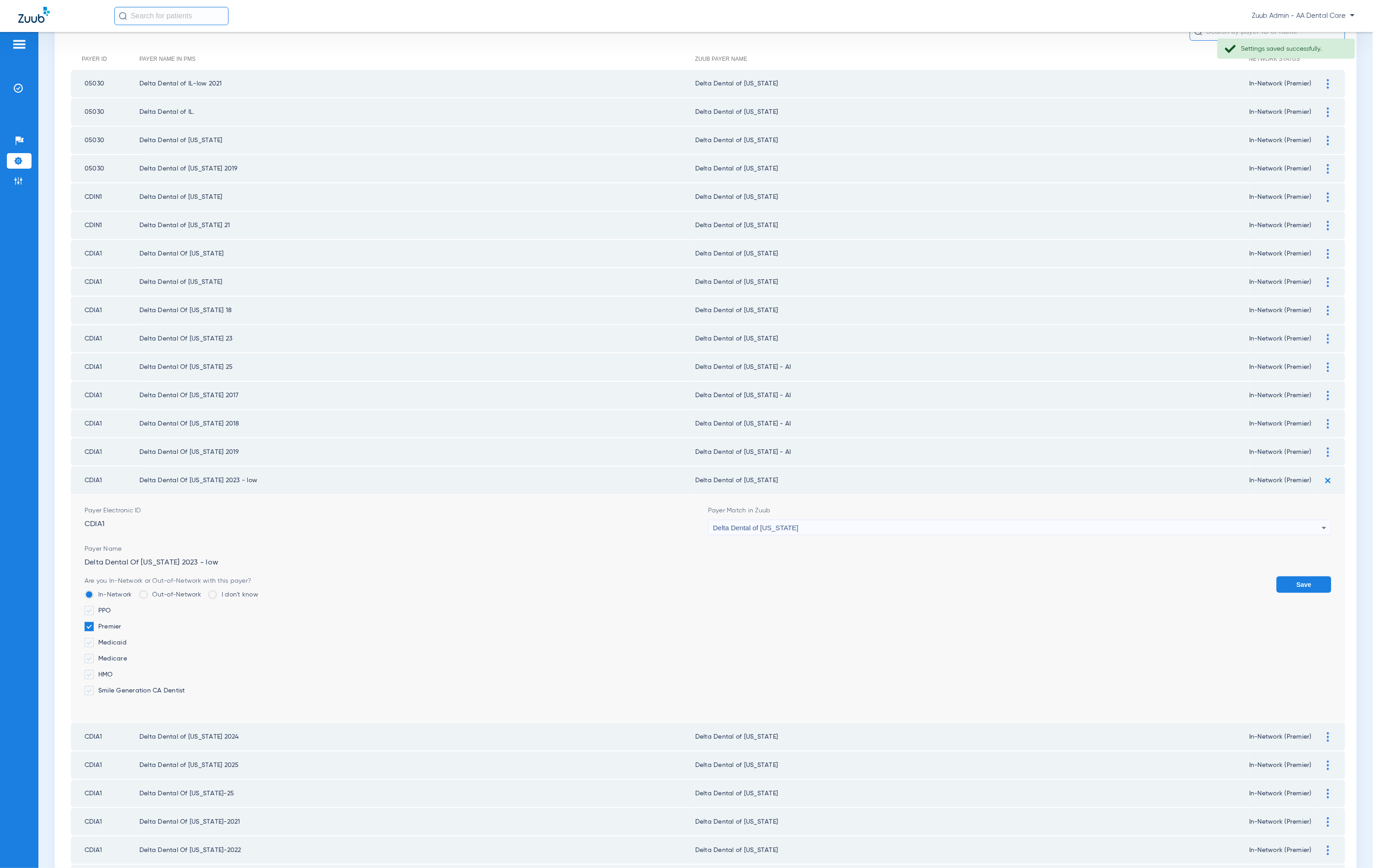
click at [1312, 576] on button "Save" at bounding box center [1304, 584] width 55 height 16
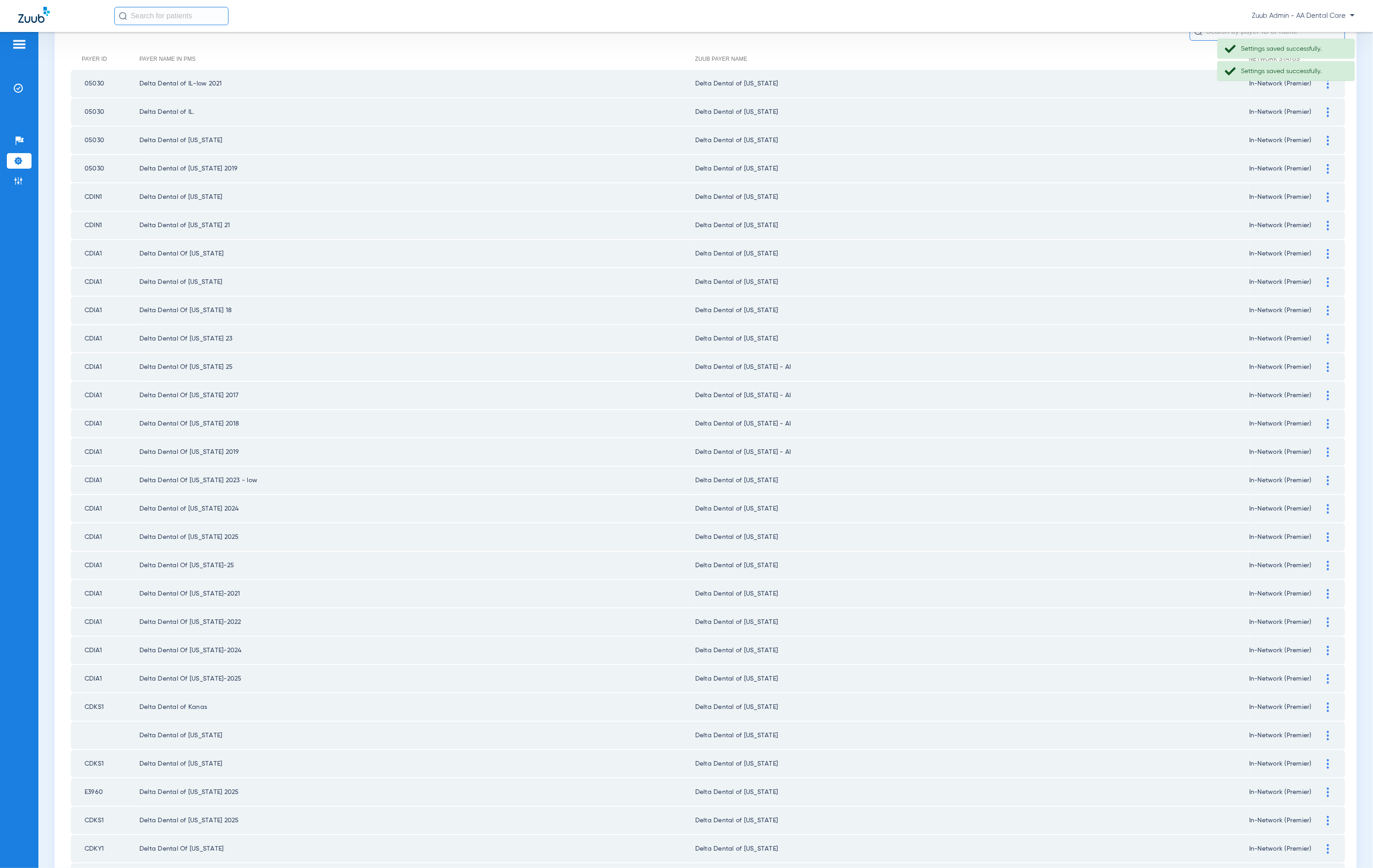
click at [1327, 448] on img at bounding box center [1328, 453] width 2 height 10
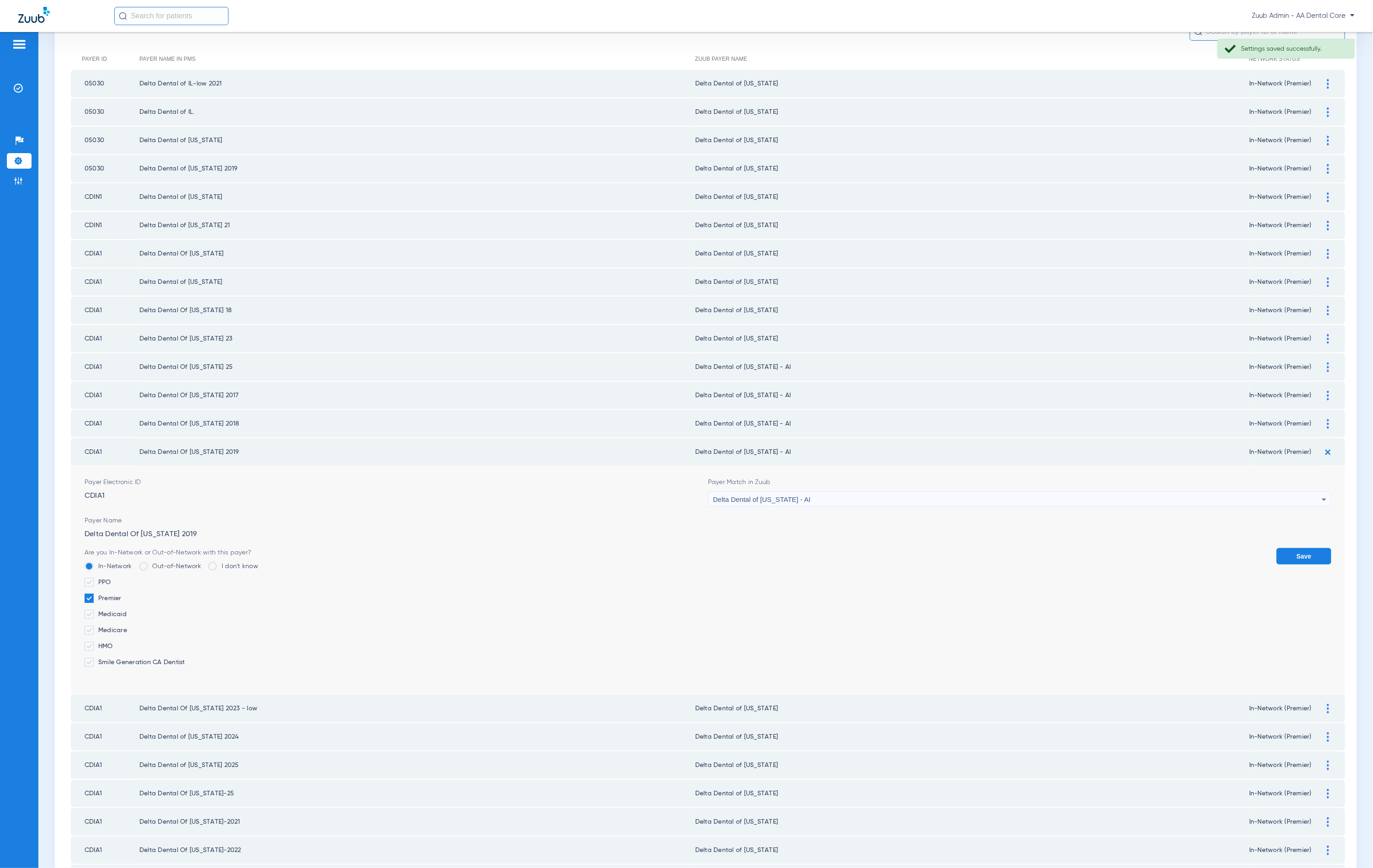
click at [907, 491] on div "Delta Dental of [US_STATE] - AI" at bounding box center [1017, 499] width 609 height 16
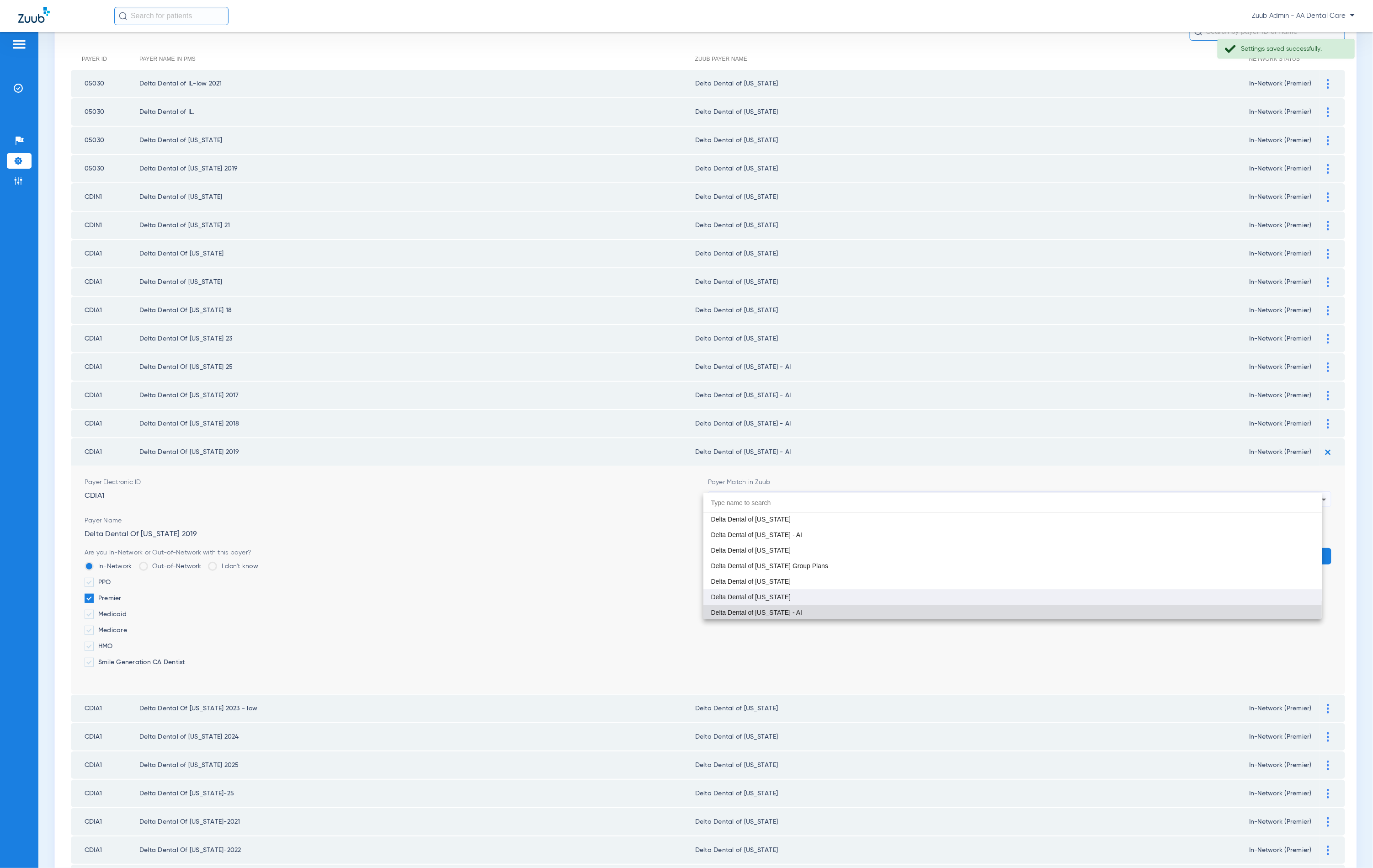
click at [838, 592] on mat-option "Delta Dental of [US_STATE]" at bounding box center [1013, 597] width 618 height 16
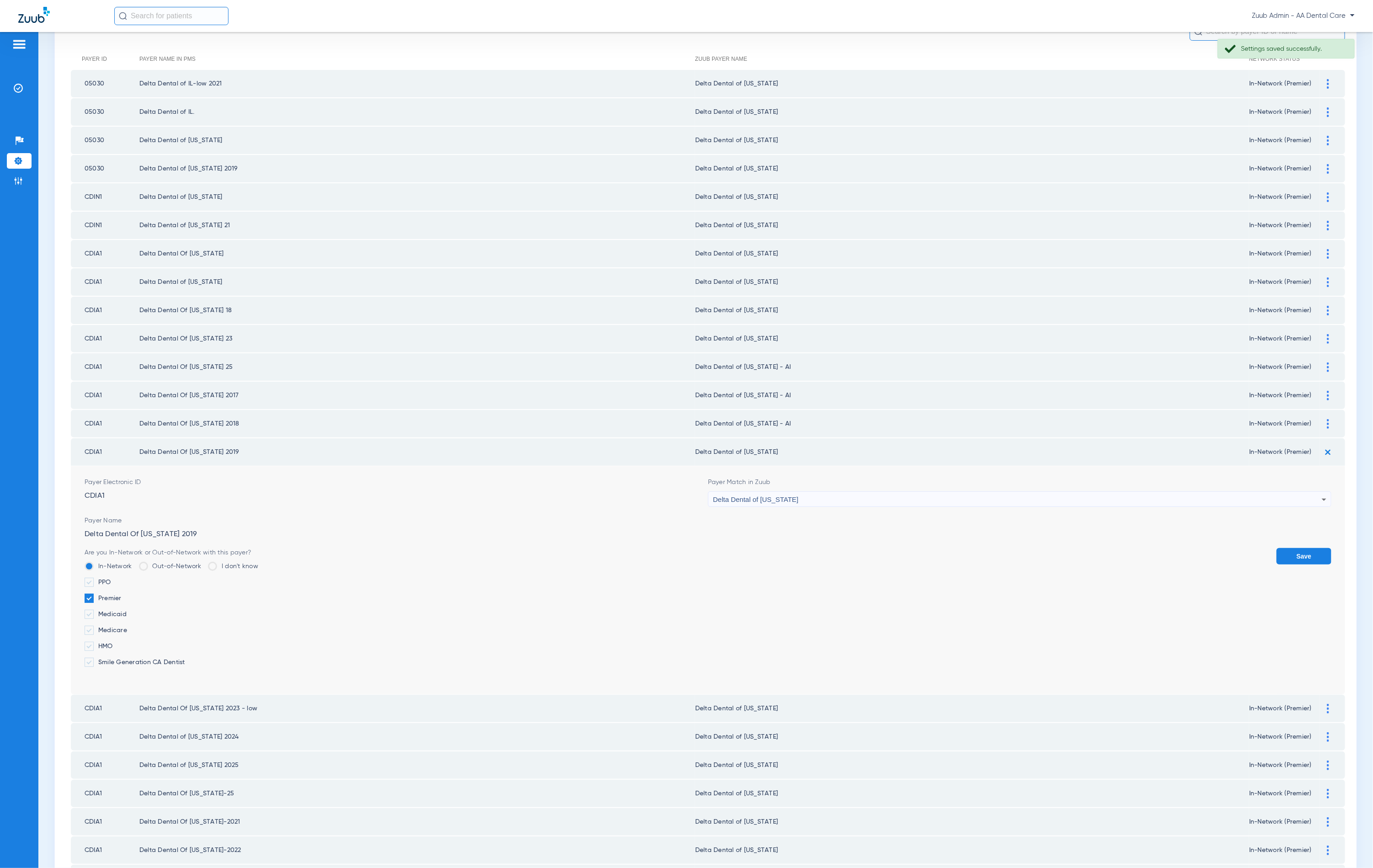
click at [1276, 548] on button "Save" at bounding box center [1304, 556] width 55 height 16
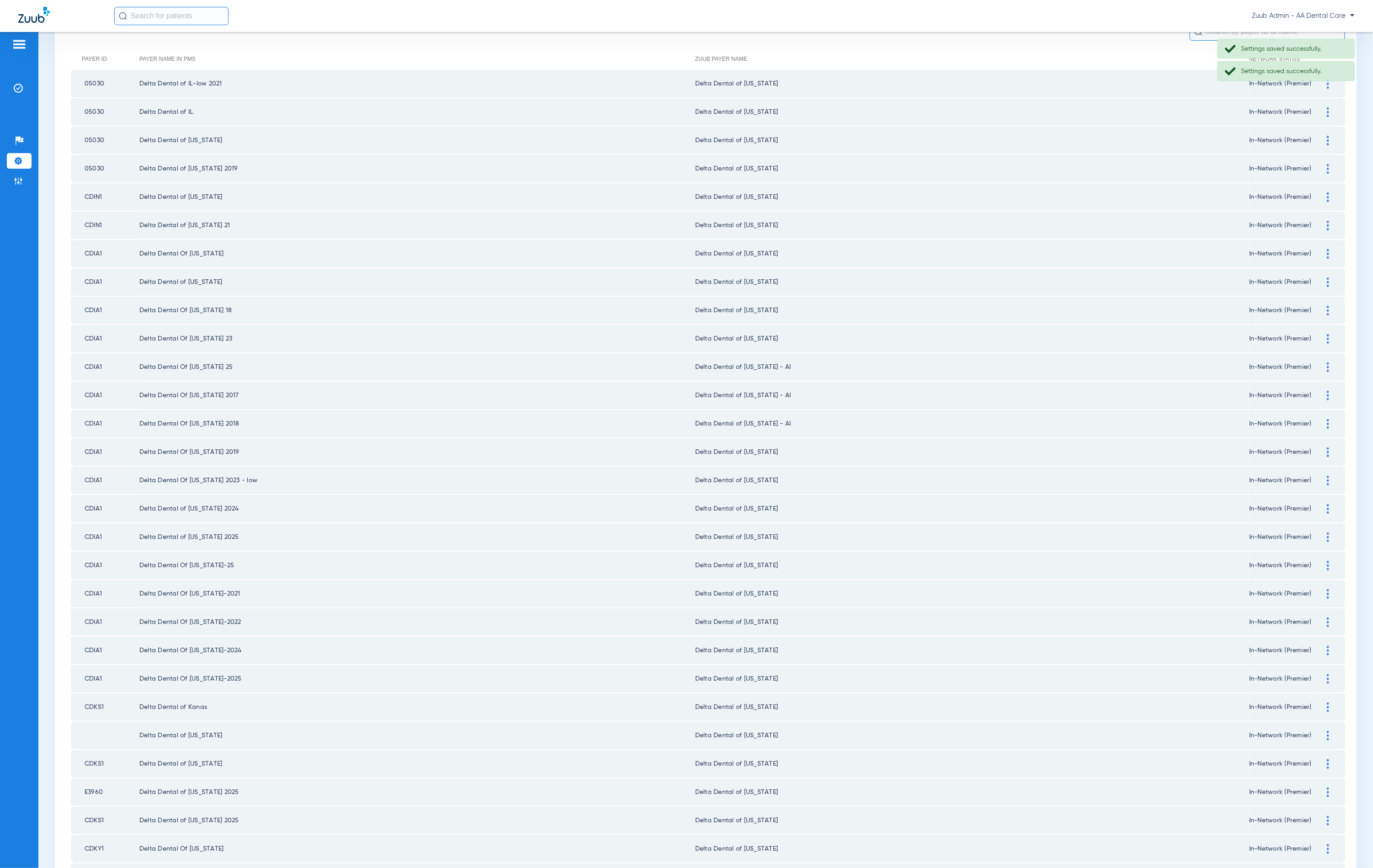
click at [1327, 419] on img at bounding box center [1328, 424] width 2 height 10
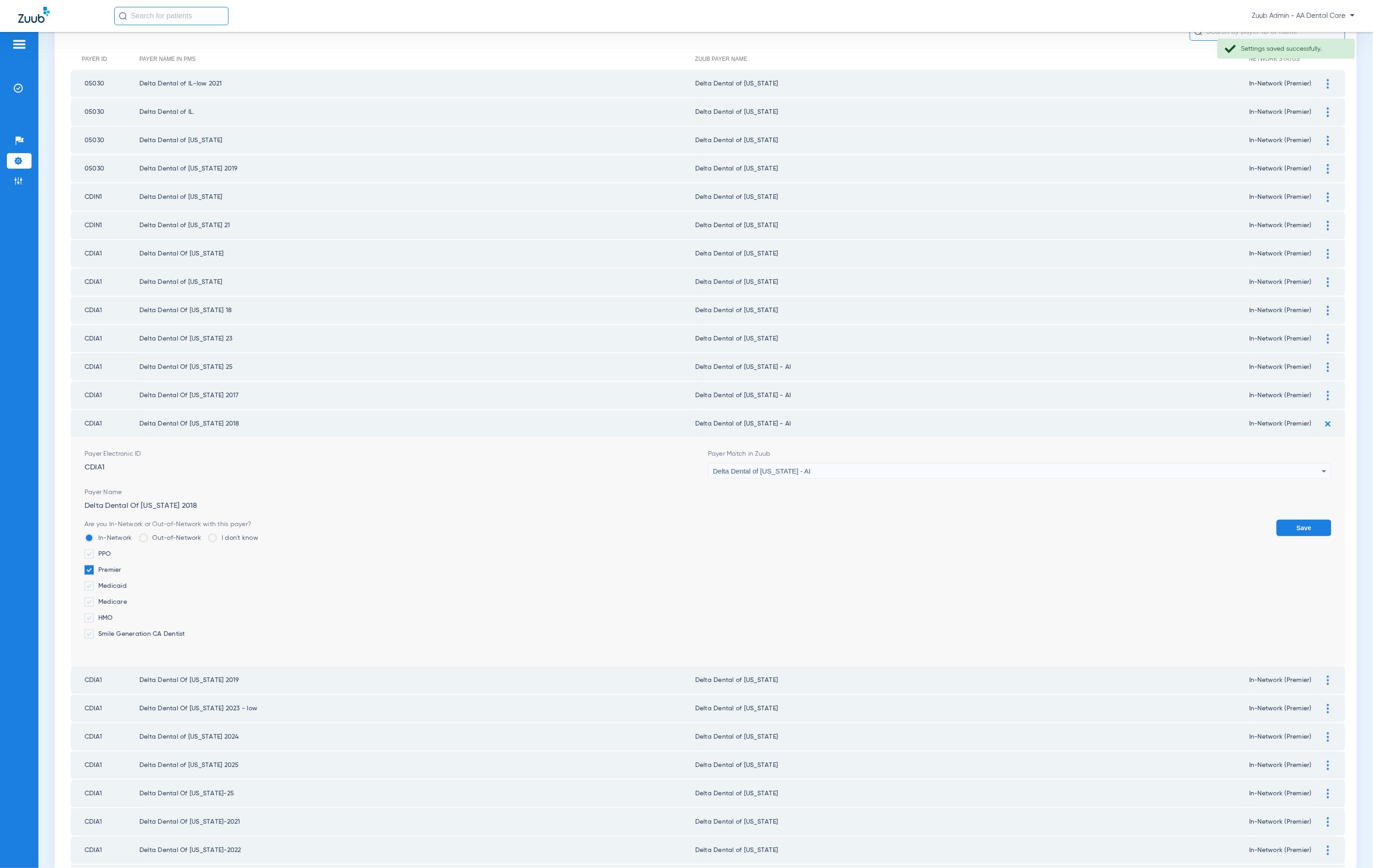
click at [925, 468] on form "Payer Electronic ID CDIA1 Payer Match in Zuub Delta Dental of [US_STATE] - AI P…" at bounding box center [708, 551] width 1247 height 228
click at [923, 463] on div "Delta Dental of [US_STATE] - AI" at bounding box center [1017, 471] width 609 height 16
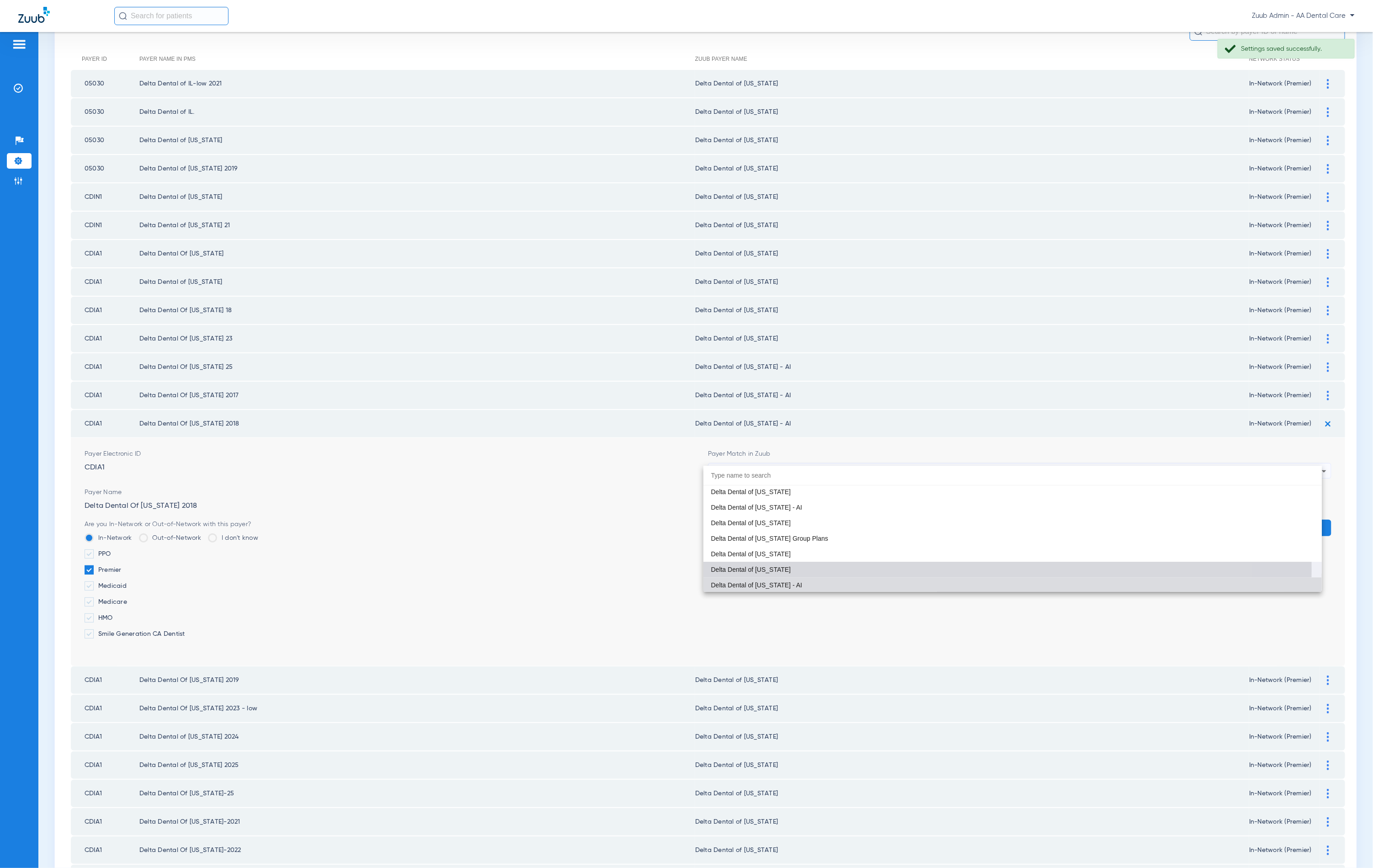
click at [875, 569] on mat-option "Delta Dental of [US_STATE]" at bounding box center [1013, 570] width 618 height 16
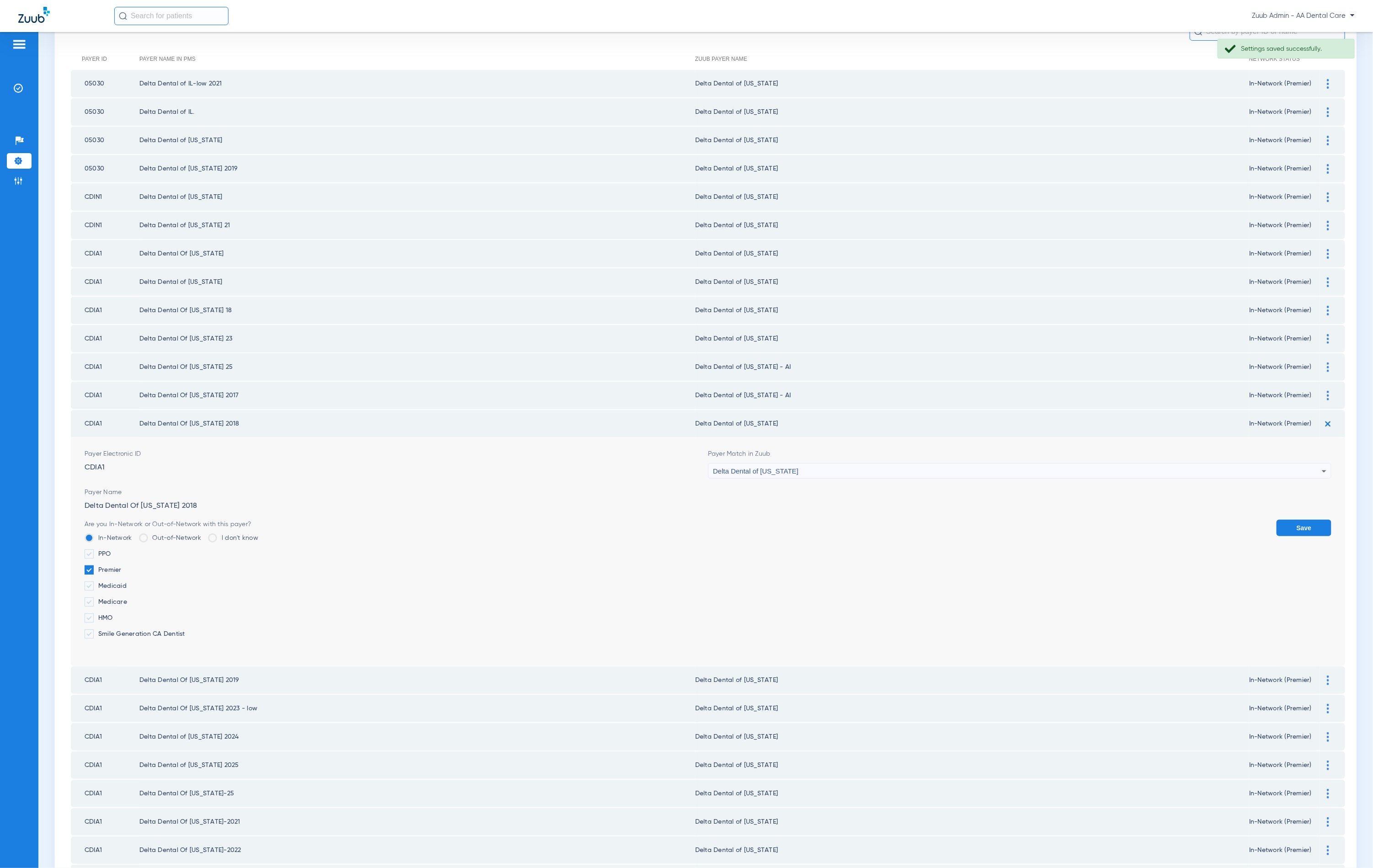
click at [1298, 520] on button "Save" at bounding box center [1304, 527] width 55 height 16
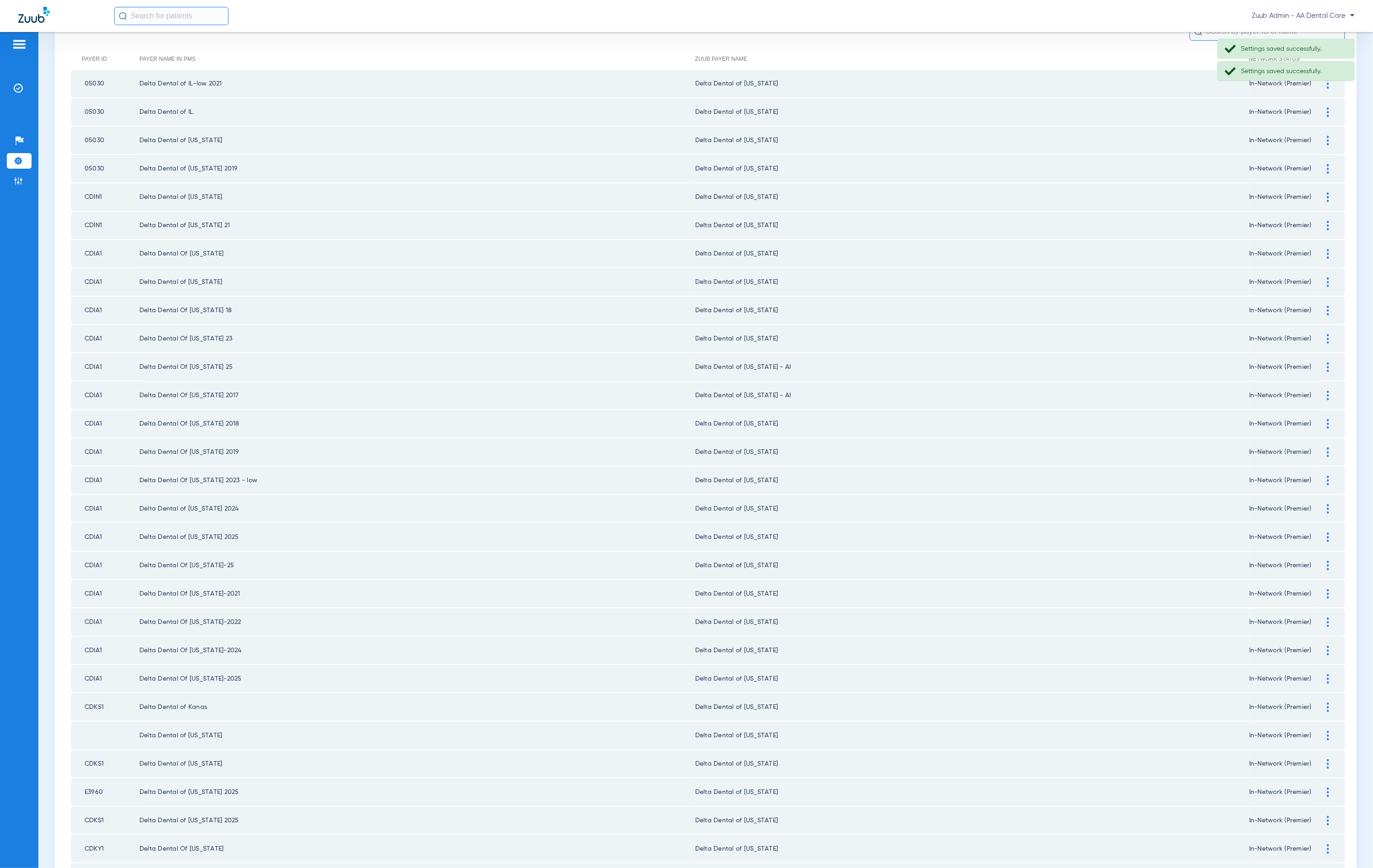
drag, startPoint x: 1319, startPoint y: 386, endPoint x: 1306, endPoint y: 388, distance: 13.2
click at [1320, 391] on div at bounding box center [1328, 396] width 16 height 10
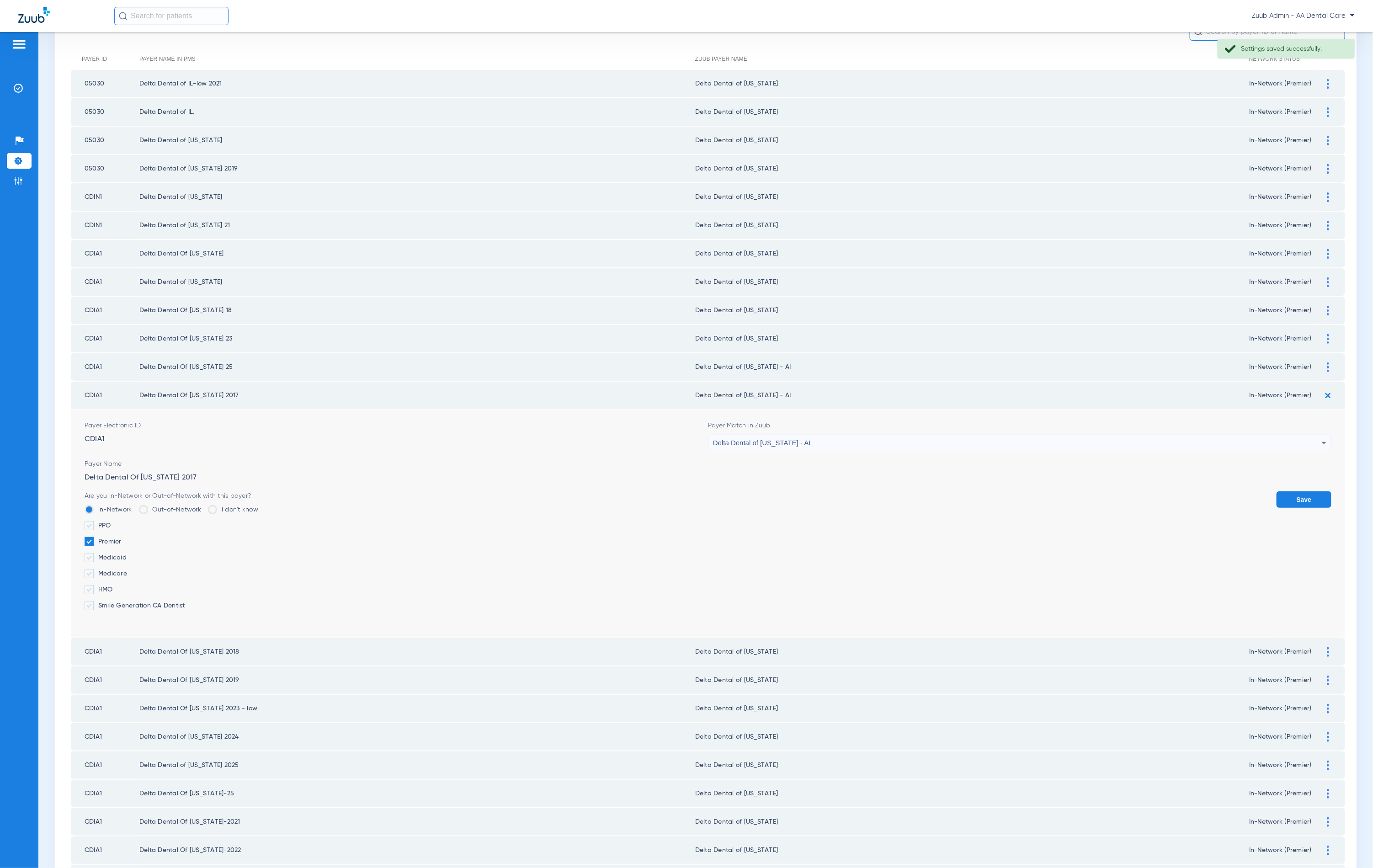
click at [973, 442] on form "Payer Electronic ID CDIA1 Payer Match in Zuub Delta Dental of [US_STATE] - AI P…" at bounding box center [708, 523] width 1247 height 228
click at [972, 438] on div "Delta Dental of [US_STATE] - AI" at bounding box center [1017, 443] width 609 height 16
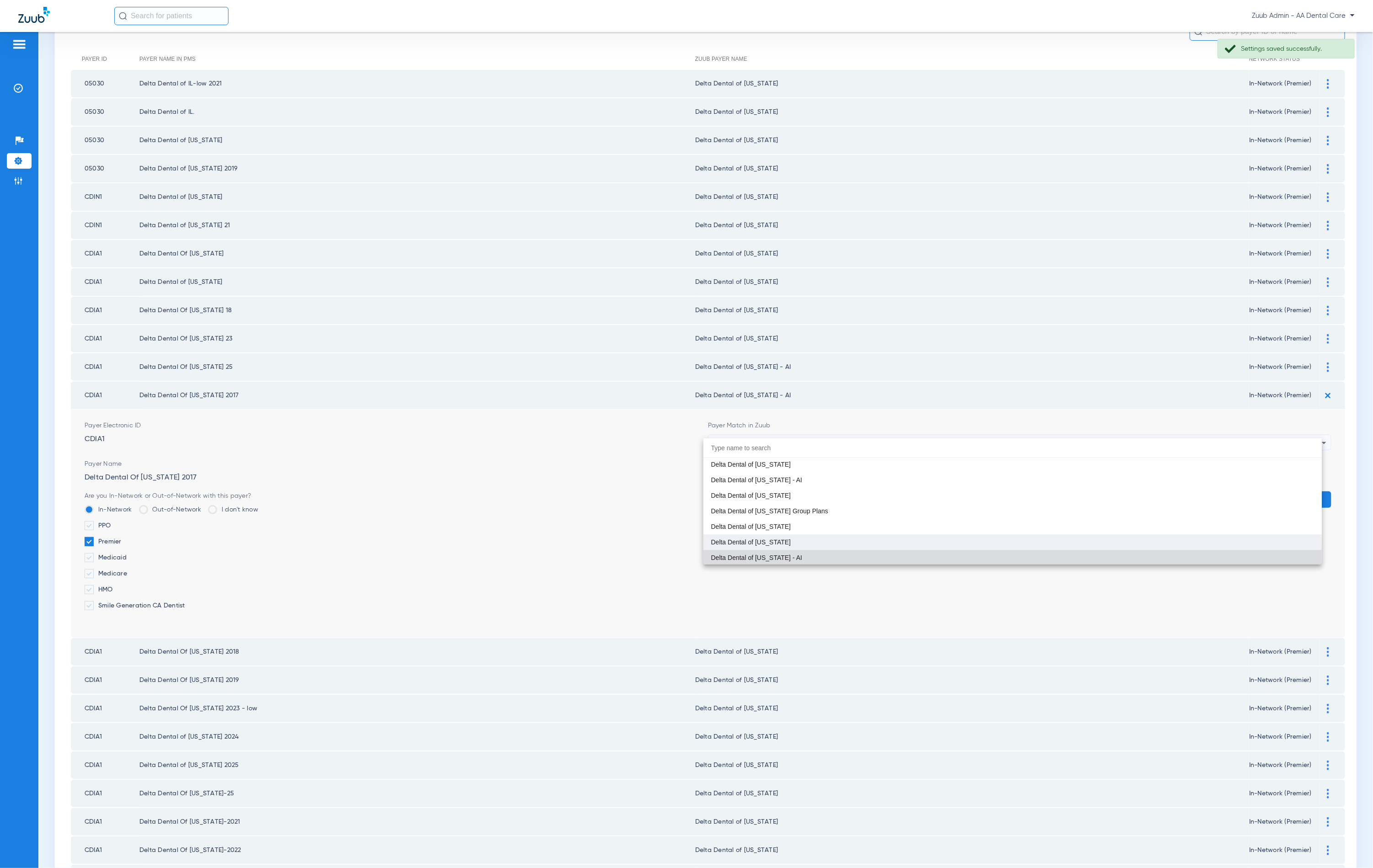
click at [905, 534] on mat-option "Delta Dental of [US_STATE]" at bounding box center [1013, 542] width 618 height 16
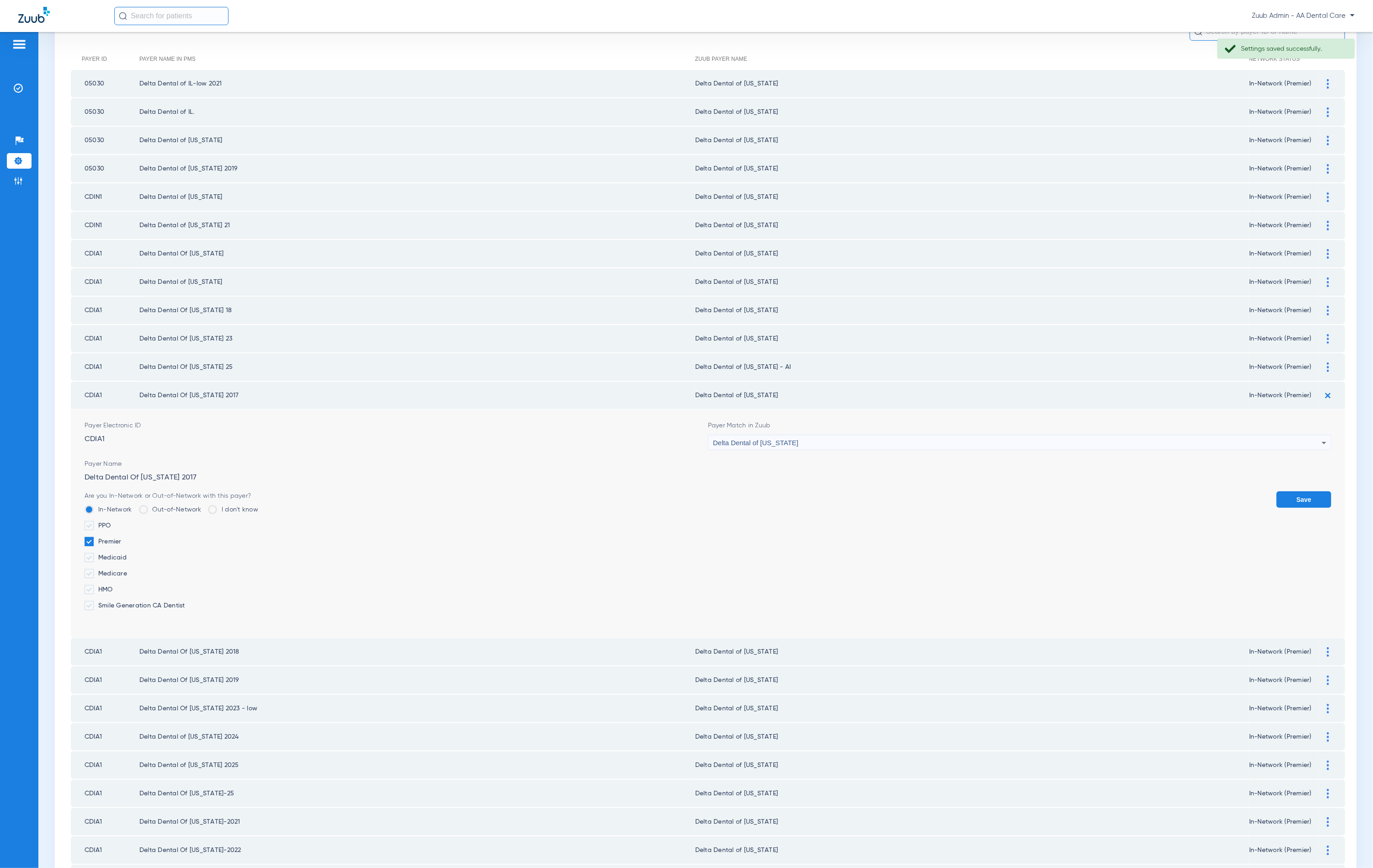
click at [1291, 491] on button "Save" at bounding box center [1304, 499] width 55 height 16
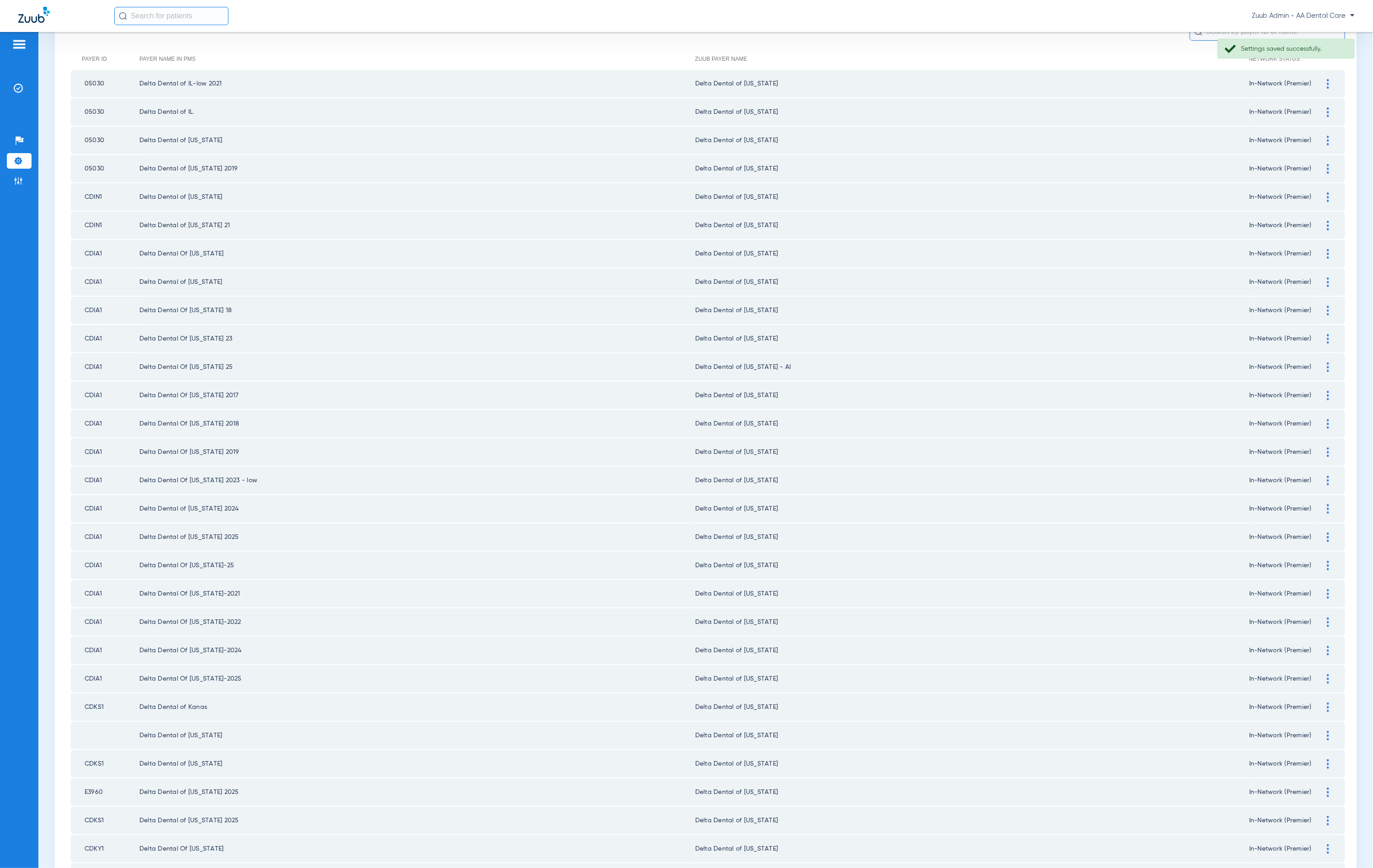
click at [1321, 362] on div at bounding box center [1328, 367] width 16 height 10
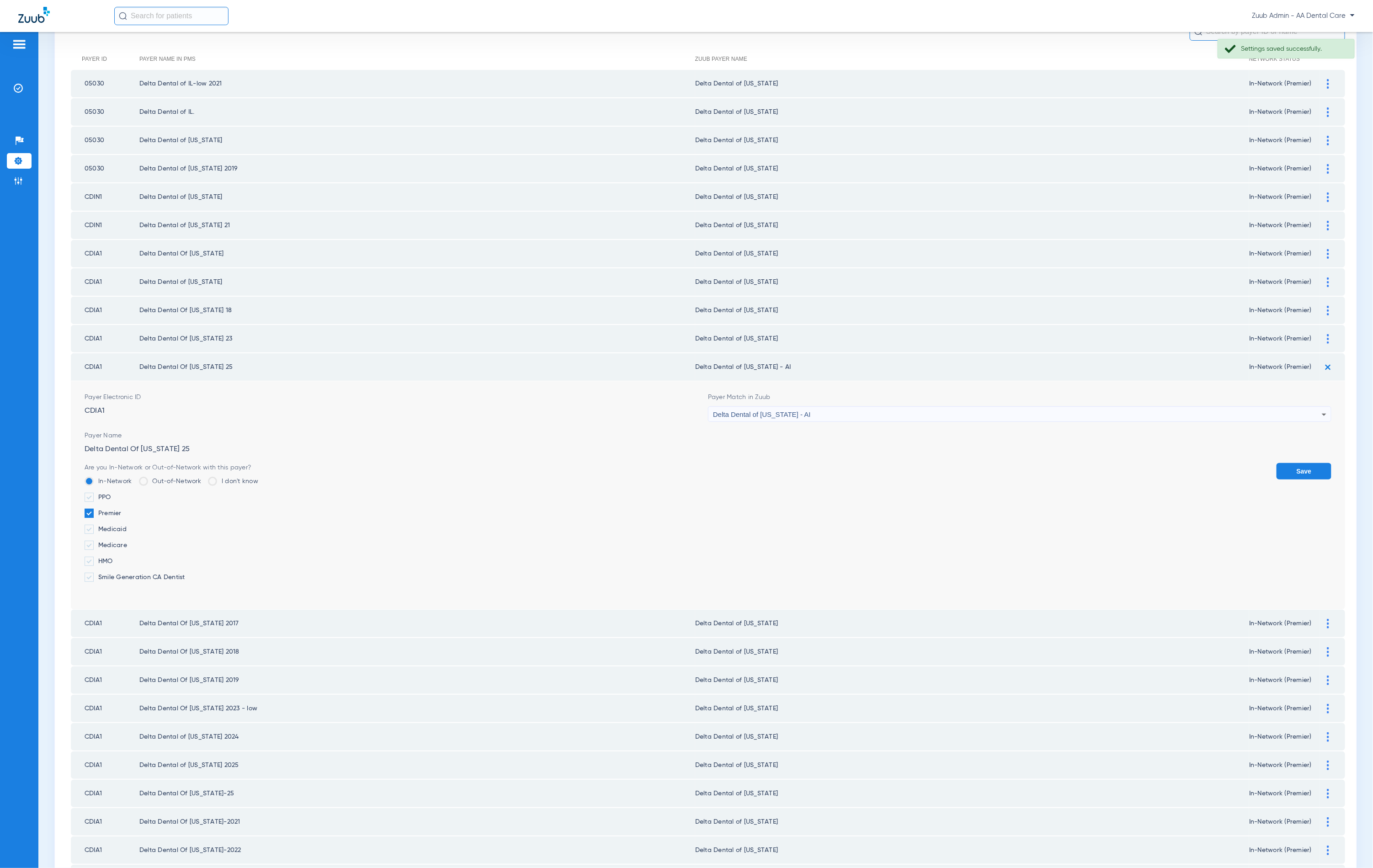
click at [867, 407] on div "Delta Dental of [US_STATE] - AI" at bounding box center [1017, 415] width 609 height 16
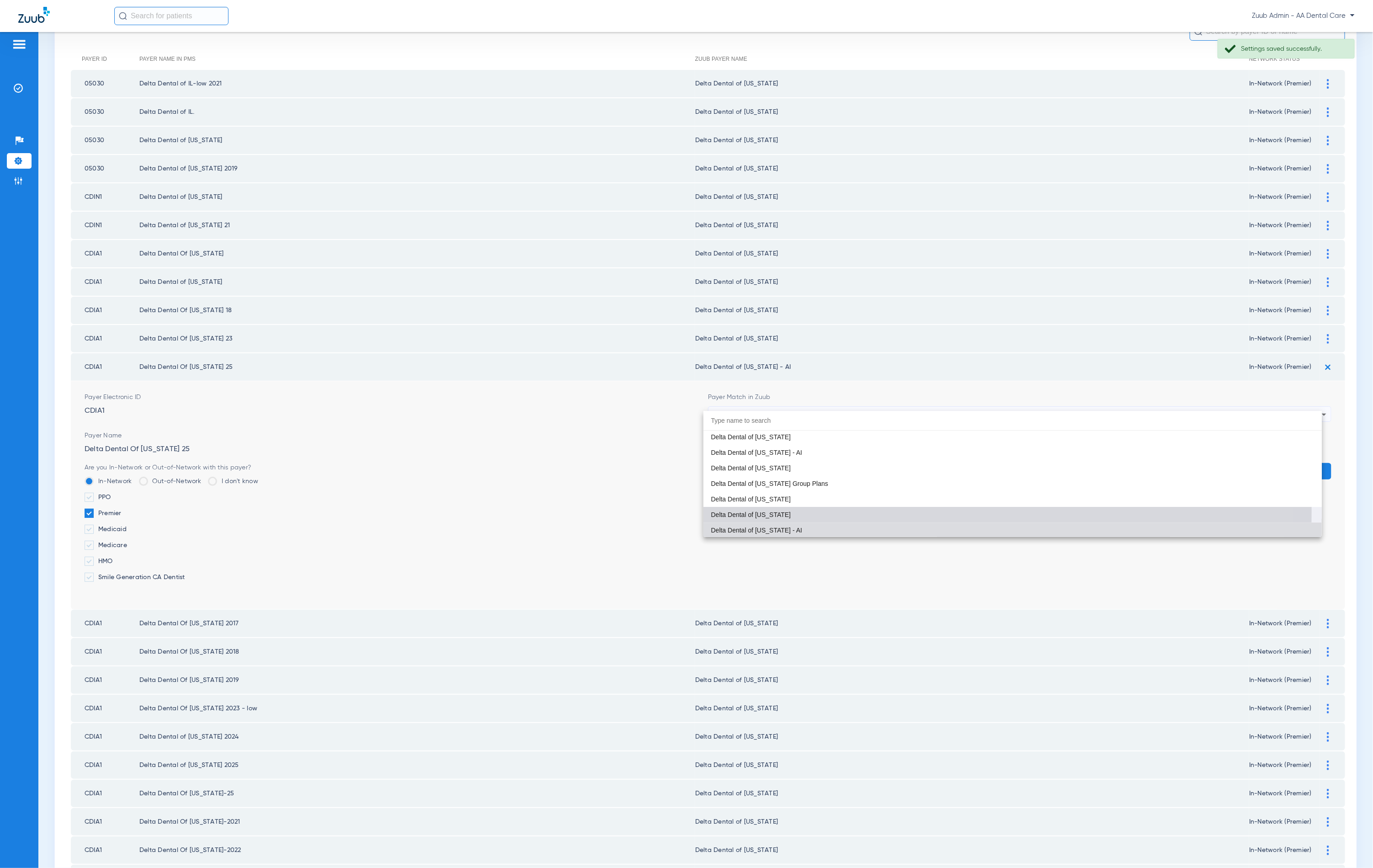
click at [838, 511] on mat-option "Delta Dental of [US_STATE]" at bounding box center [1013, 515] width 618 height 16
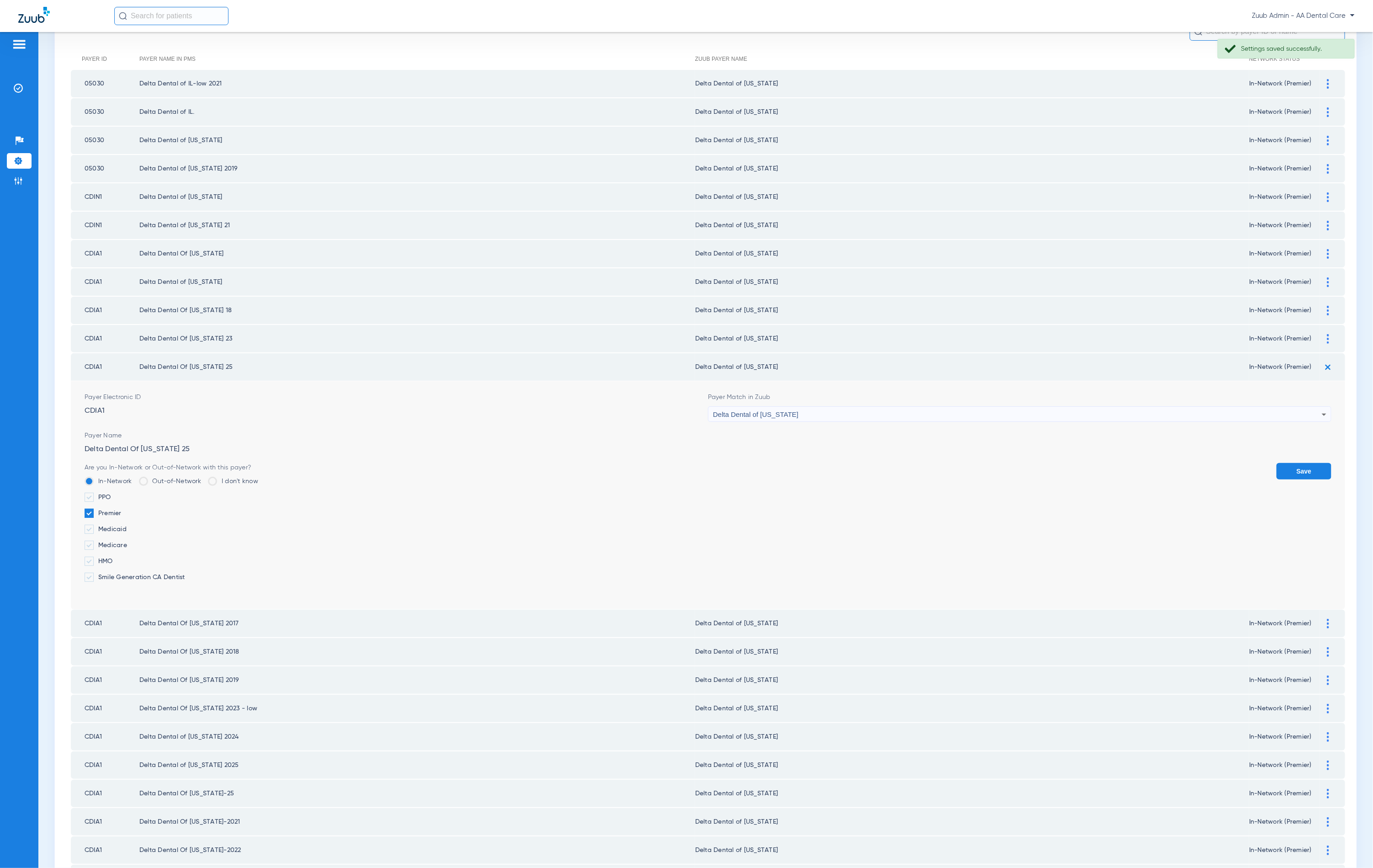
click at [1276, 465] on button "Save" at bounding box center [1304, 471] width 55 height 16
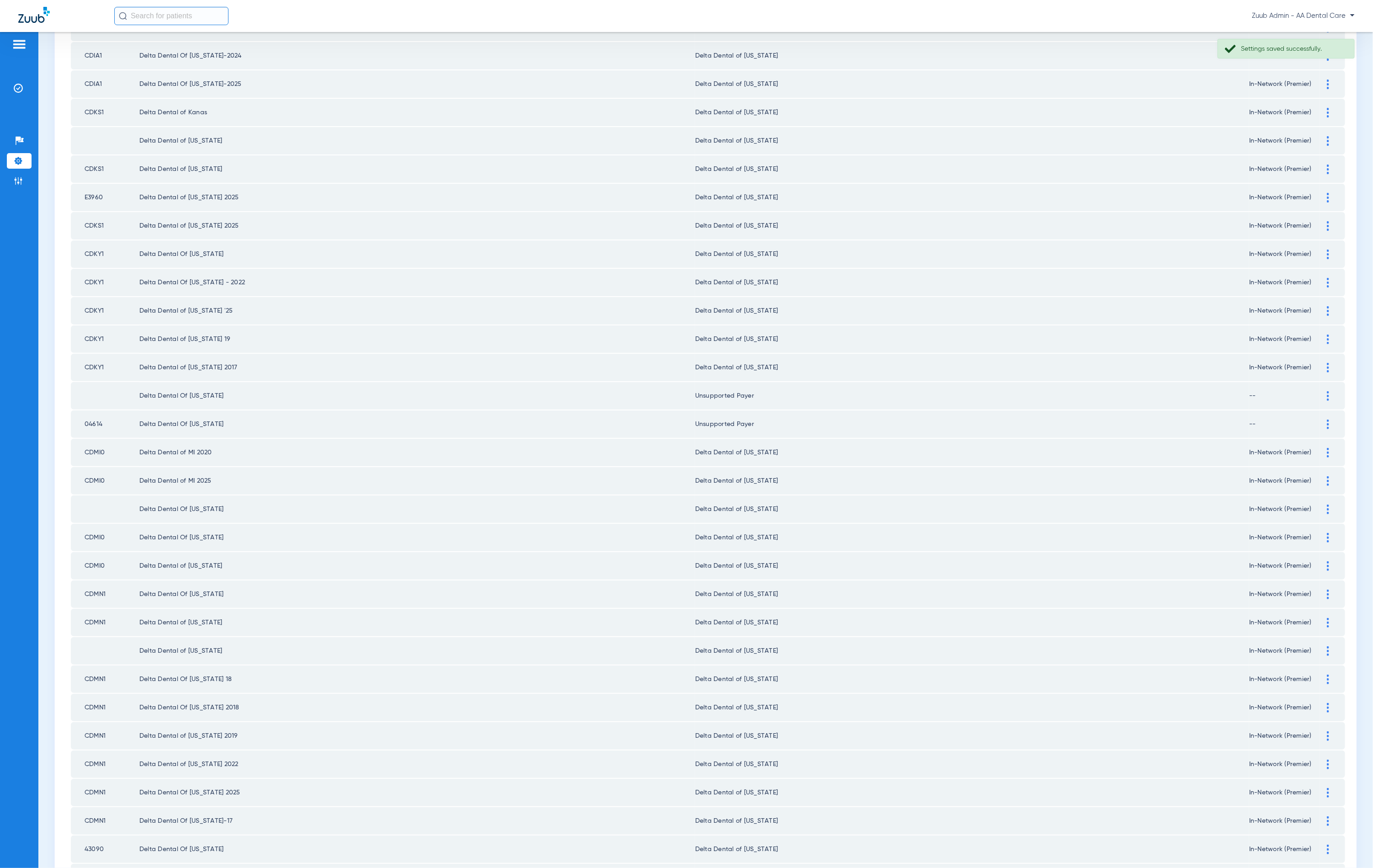
scroll to position [738, 0]
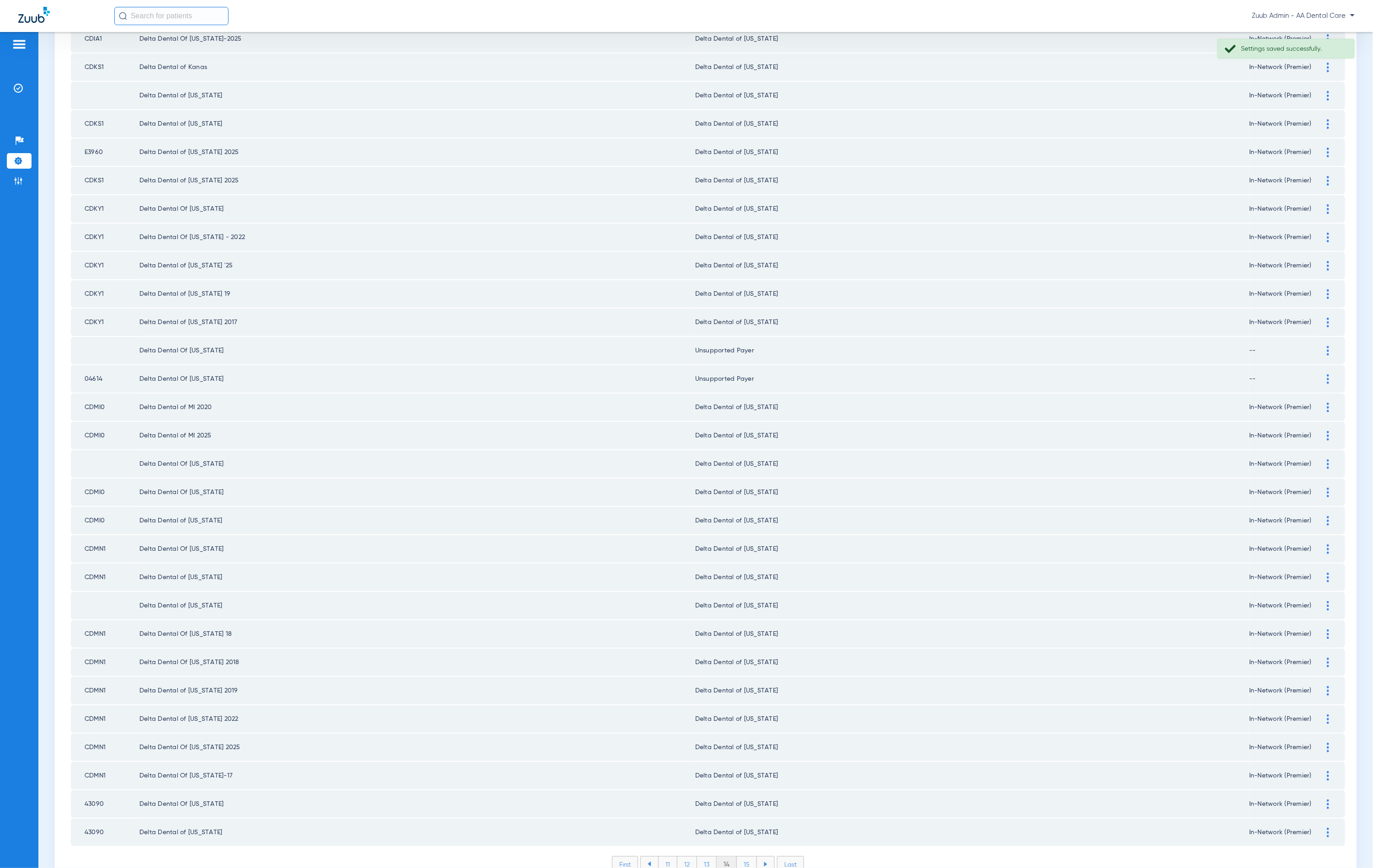
click at [743, 857] on li "15" at bounding box center [747, 864] width 20 height 16
click at [745, 857] on li "16" at bounding box center [747, 864] width 20 height 16
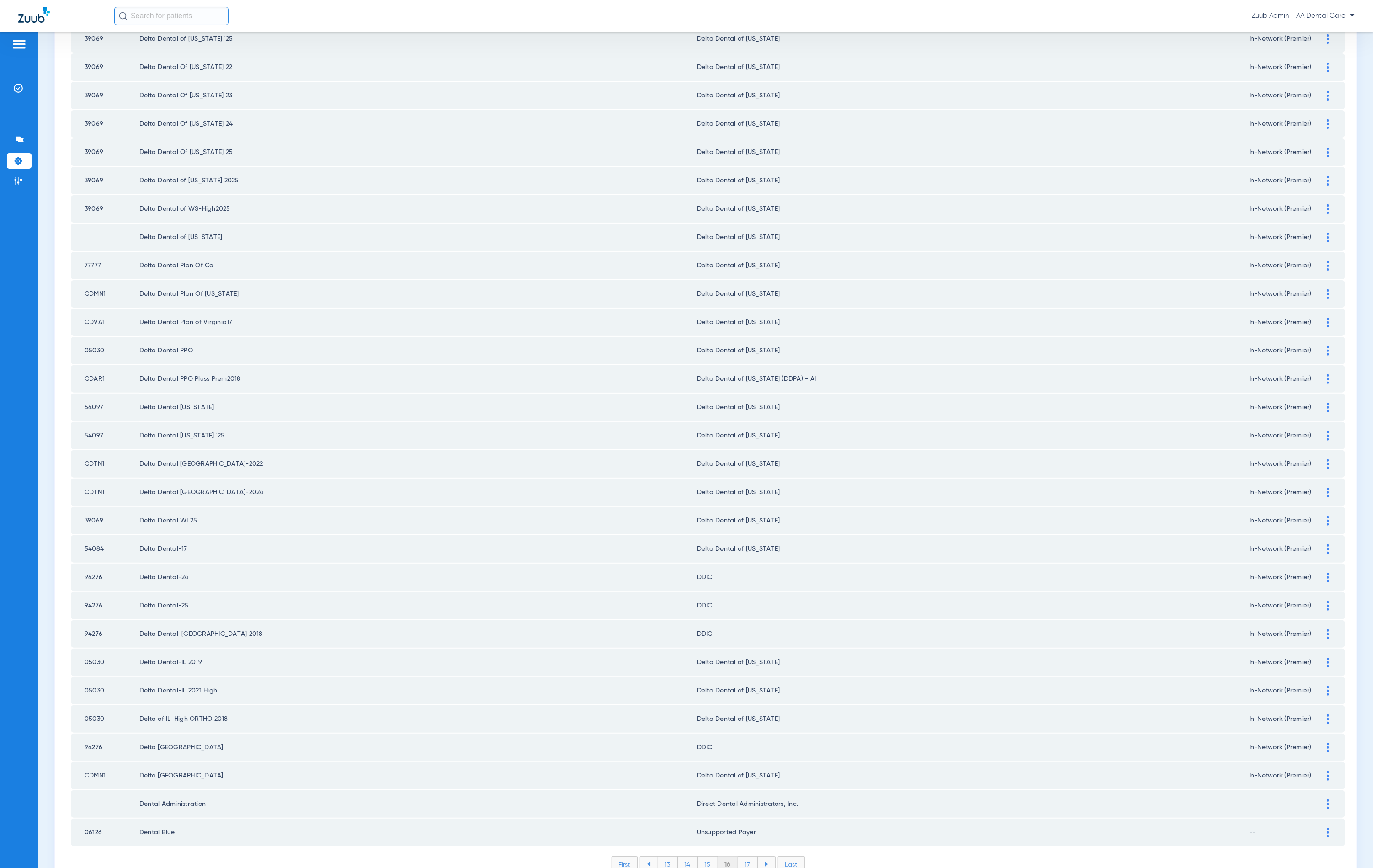
click at [743, 857] on li "17" at bounding box center [748, 864] width 20 height 16
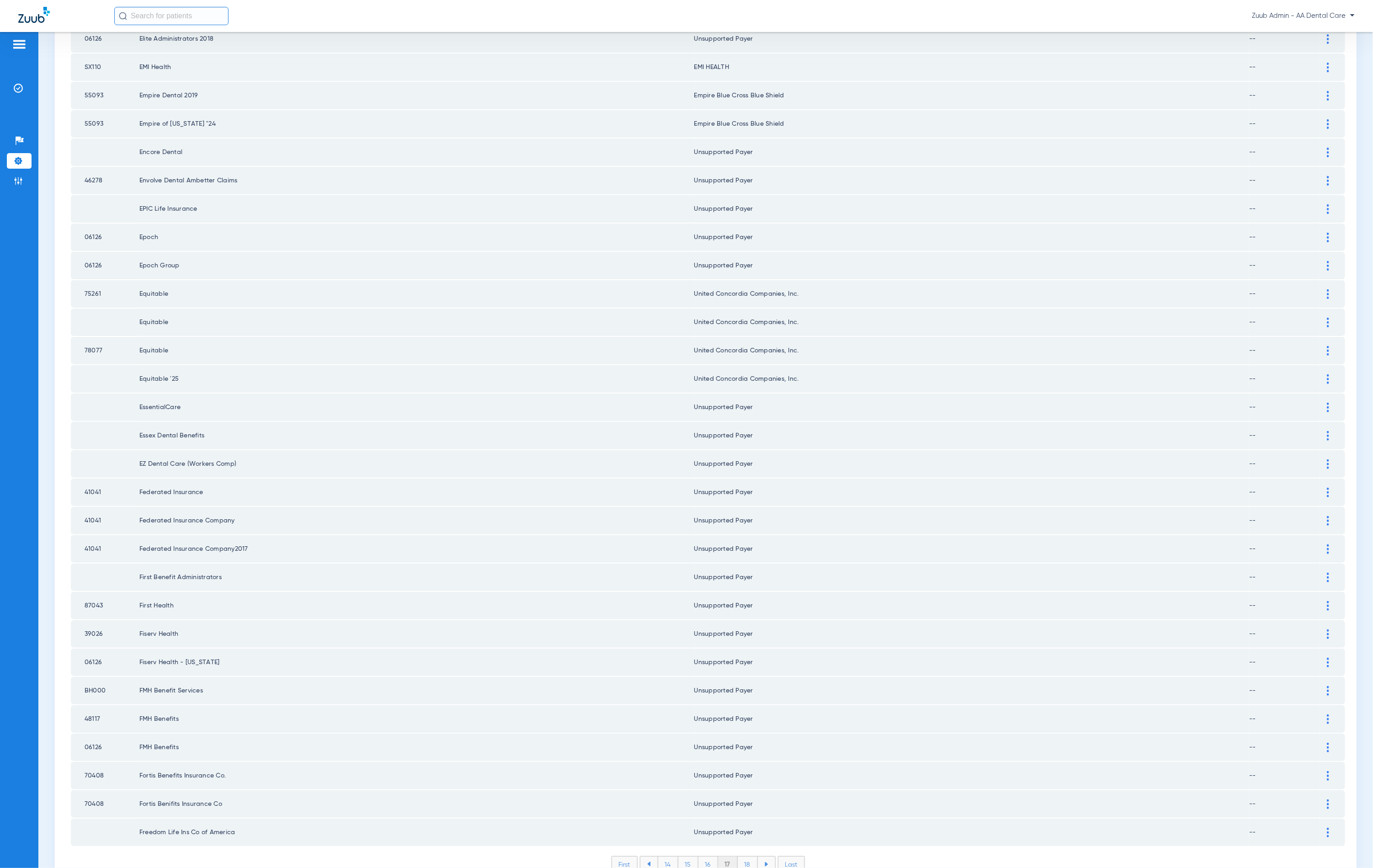
click at [745, 857] on li "18" at bounding box center [747, 864] width 20 height 16
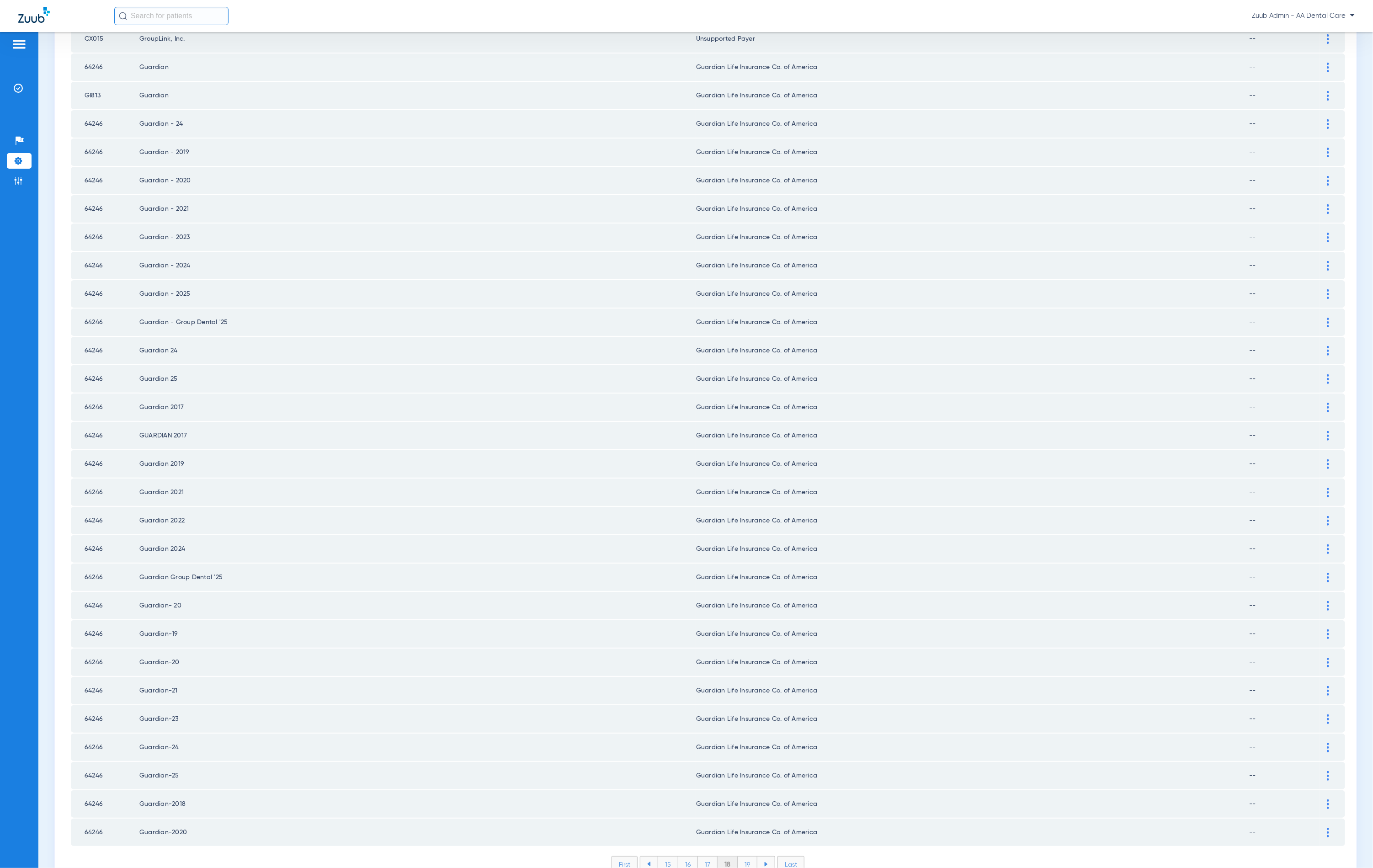
click at [743, 857] on li "19" at bounding box center [747, 864] width 20 height 16
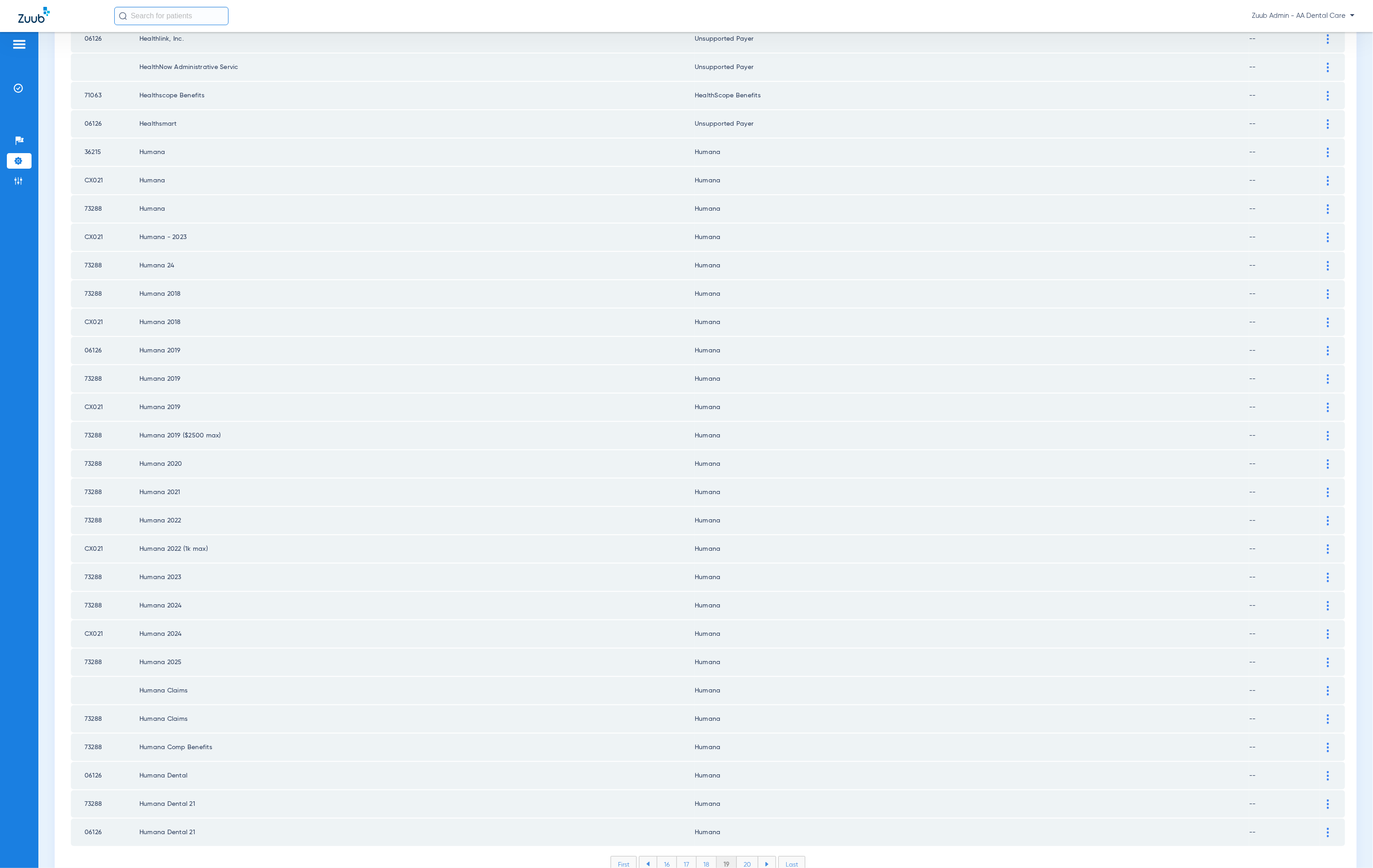
click at [742, 857] on li "20" at bounding box center [747, 864] width 21 height 16
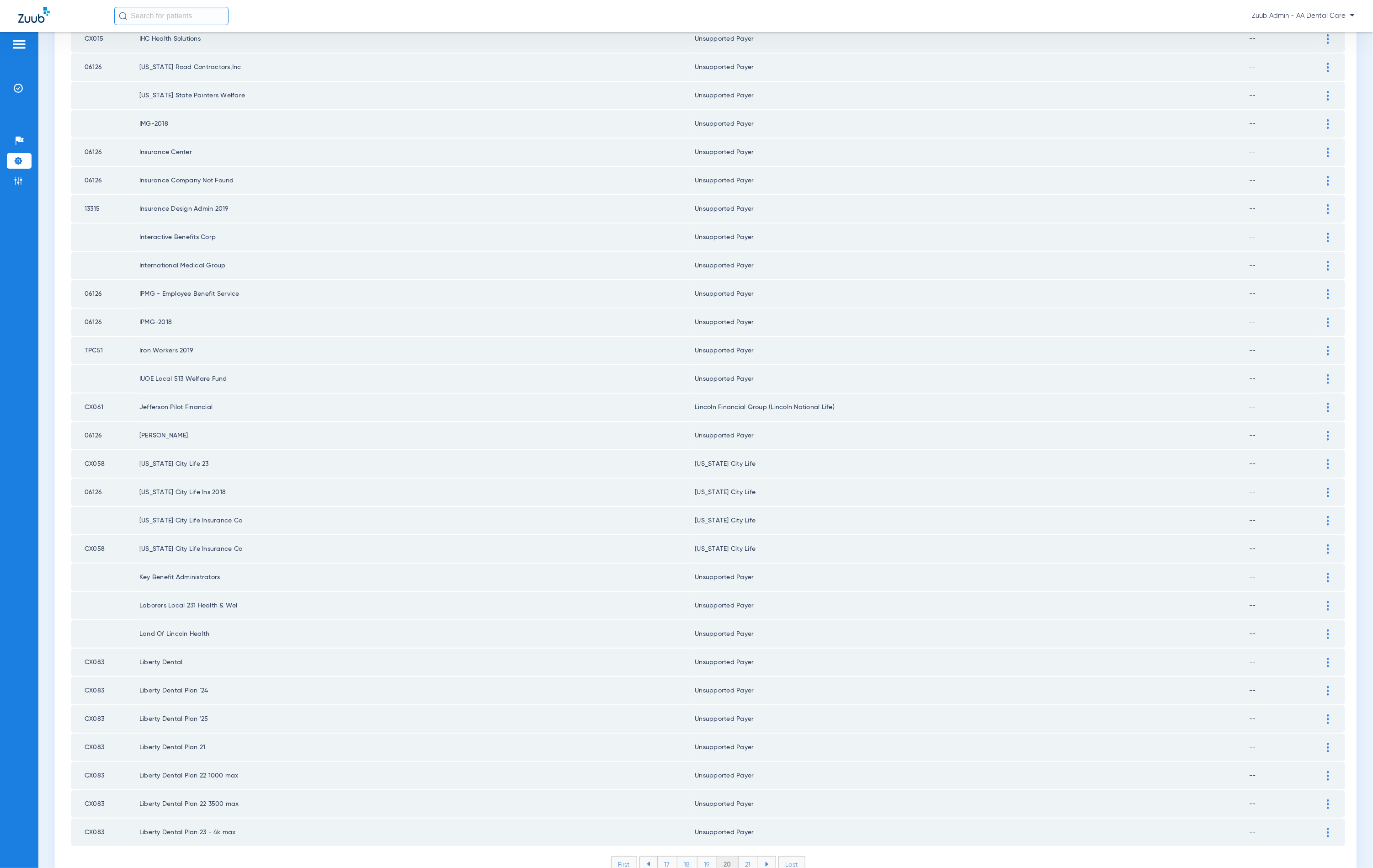
click at [743, 857] on li "21" at bounding box center [749, 864] width 20 height 16
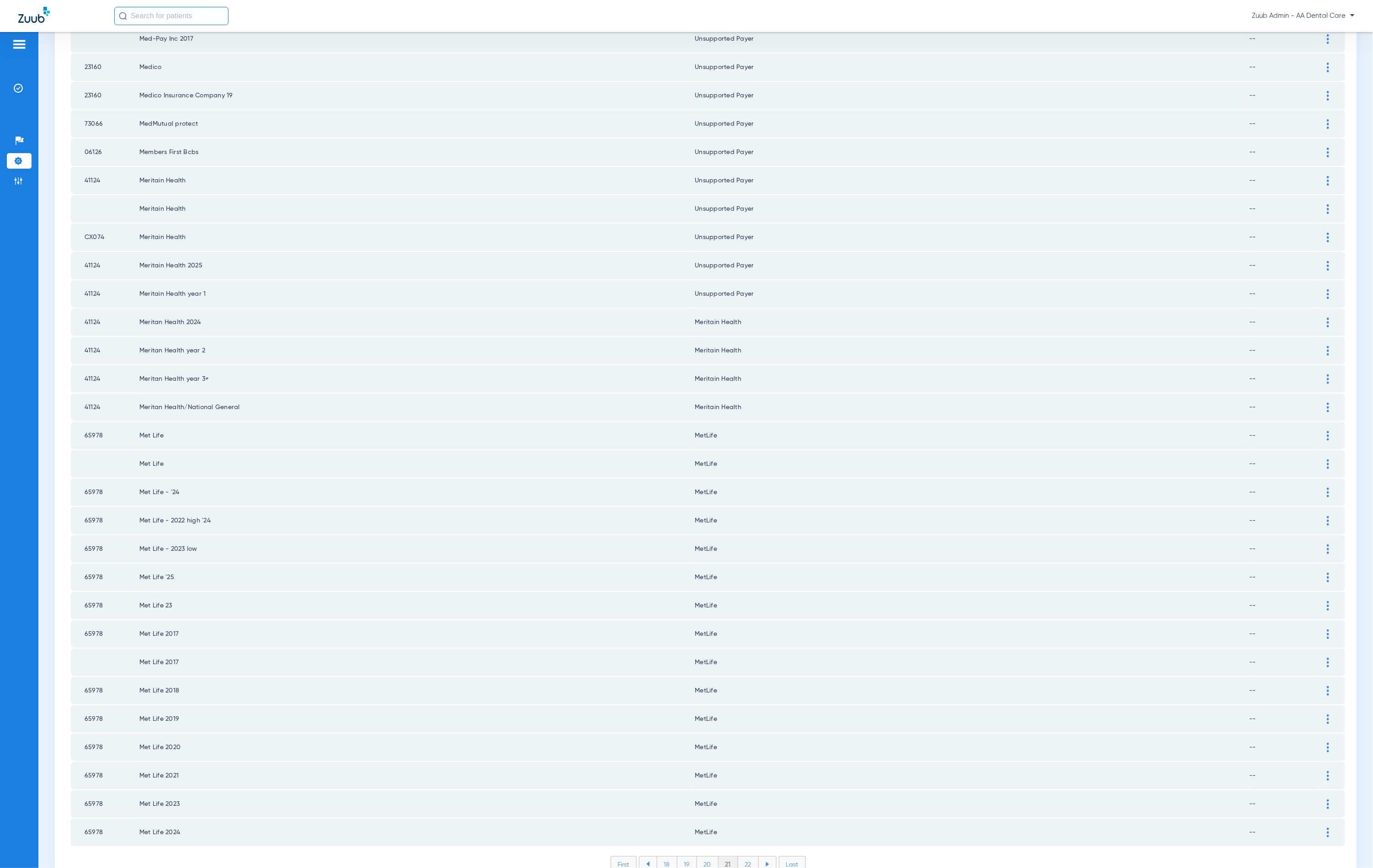
click at [746, 857] on li "22" at bounding box center [748, 864] width 20 height 16
click at [745, 857] on li "23" at bounding box center [748, 864] width 20 height 16
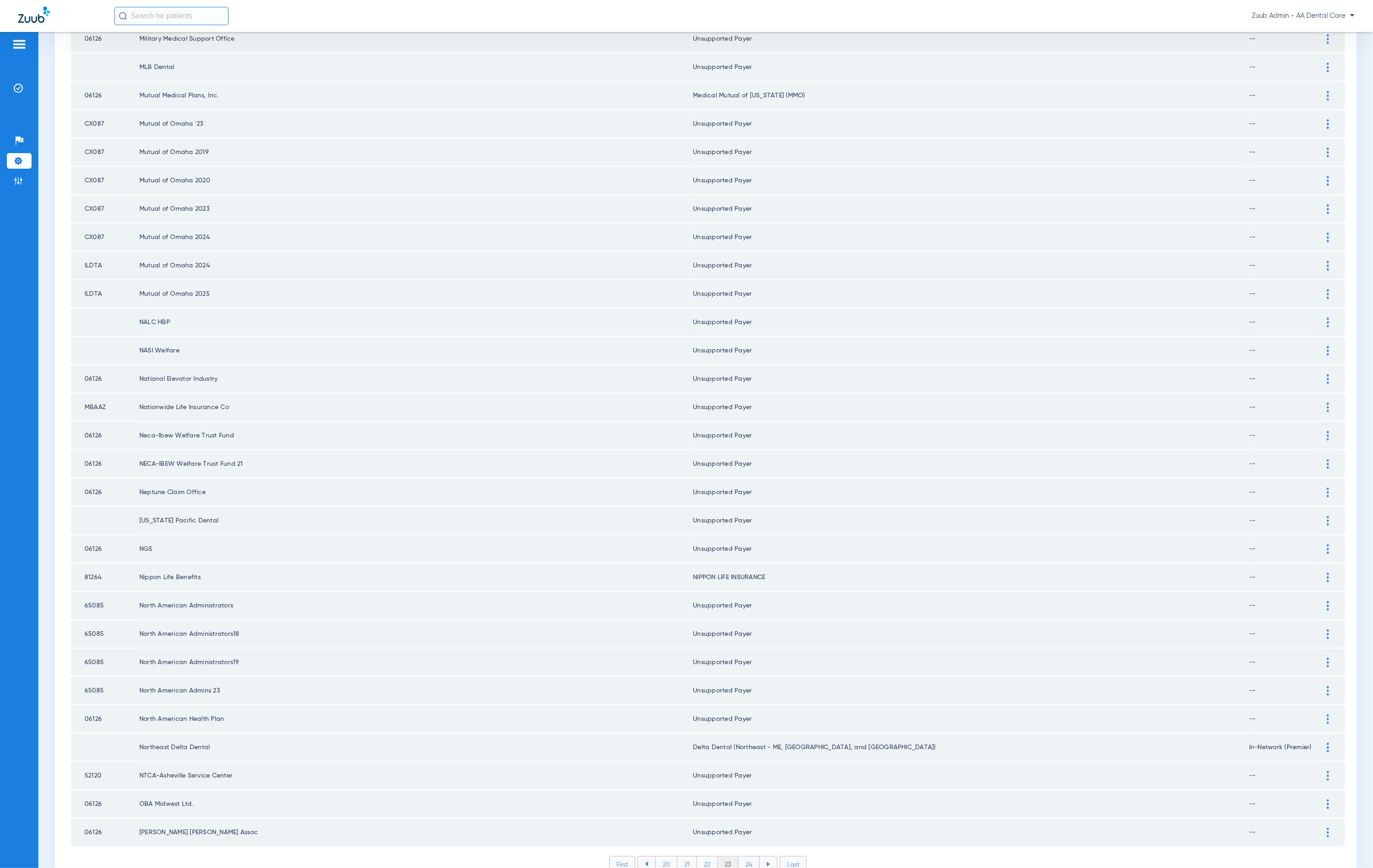
click at [743, 857] on li "24" at bounding box center [750, 864] width 21 height 16
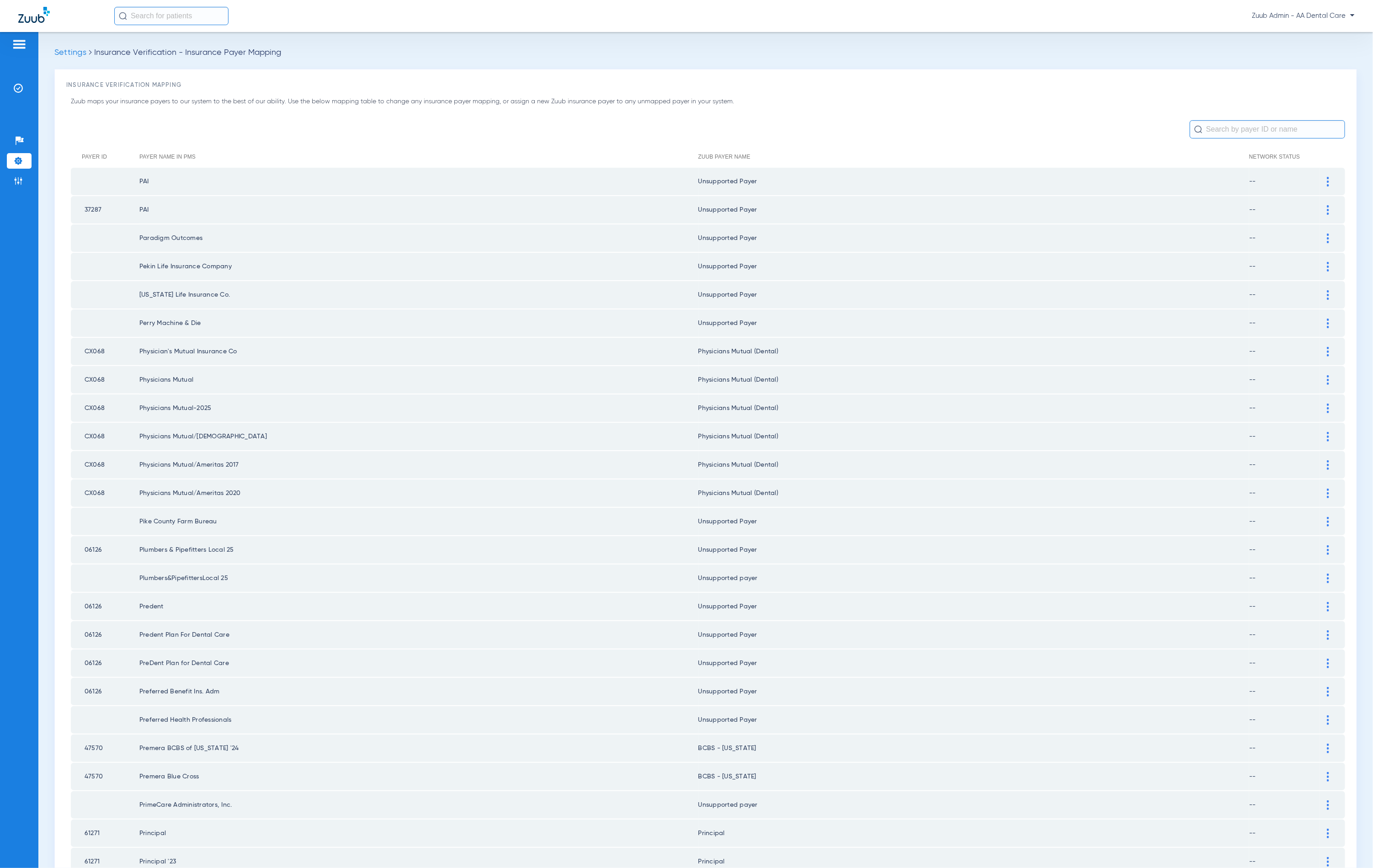
scroll to position [738, 0]
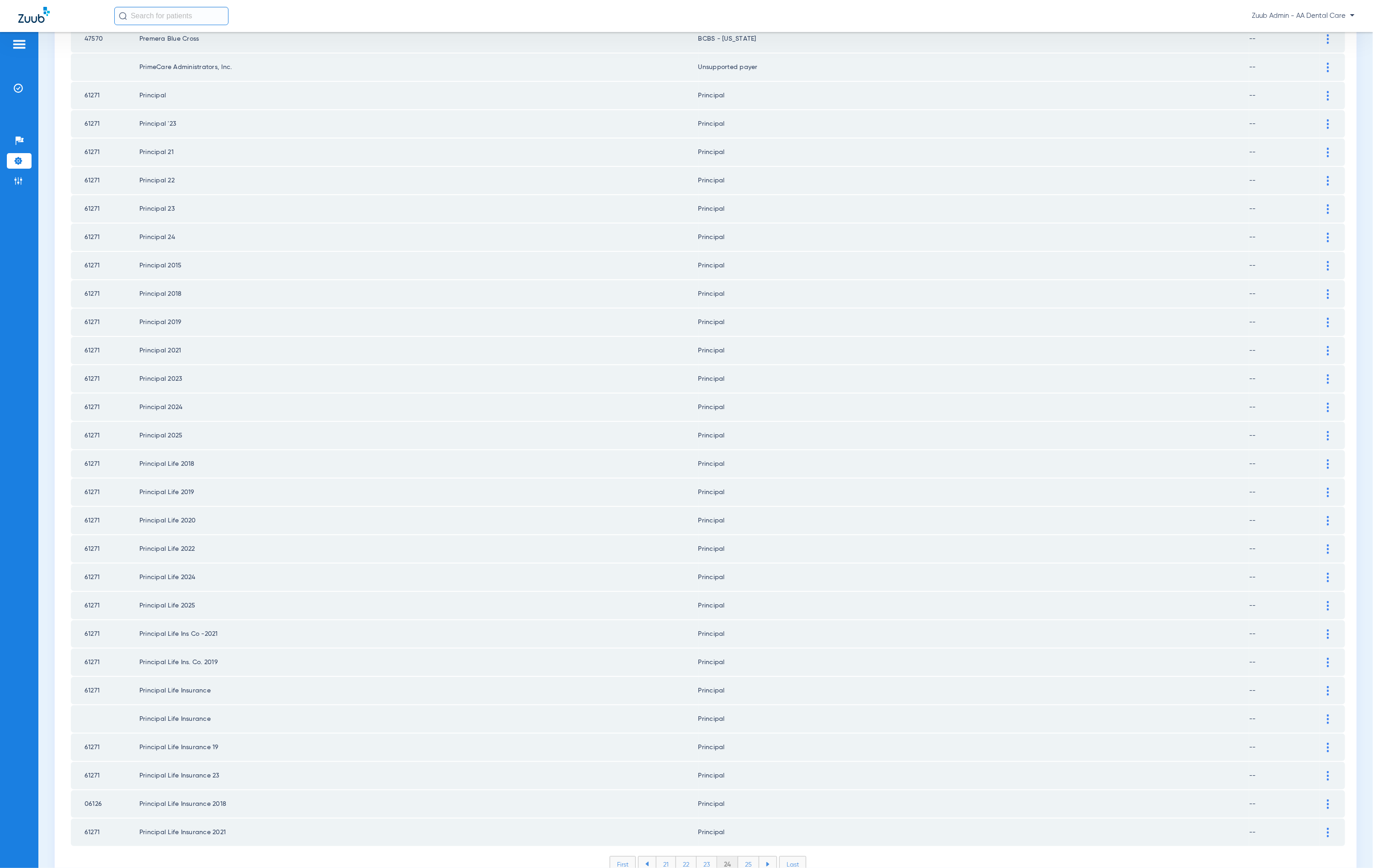
click at [740, 857] on li "25" at bounding box center [749, 864] width 21 height 16
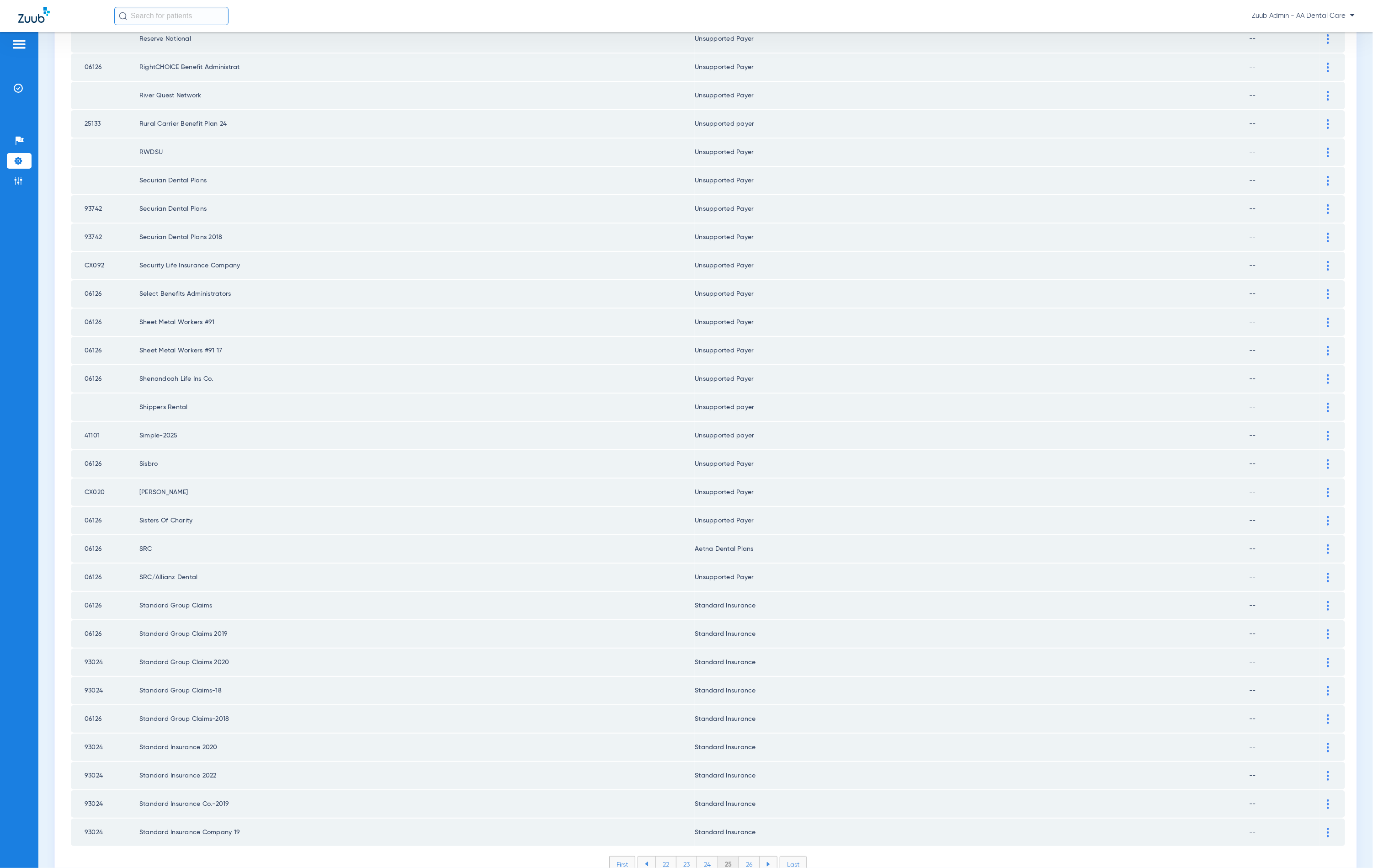
click at [747, 857] on li "26" at bounding box center [749, 864] width 20 height 16
click at [743, 857] on li "27" at bounding box center [750, 864] width 20 height 16
click at [747, 857] on li "28" at bounding box center [750, 864] width 21 height 16
click at [752, 857] on li "29" at bounding box center [749, 864] width 20 height 16
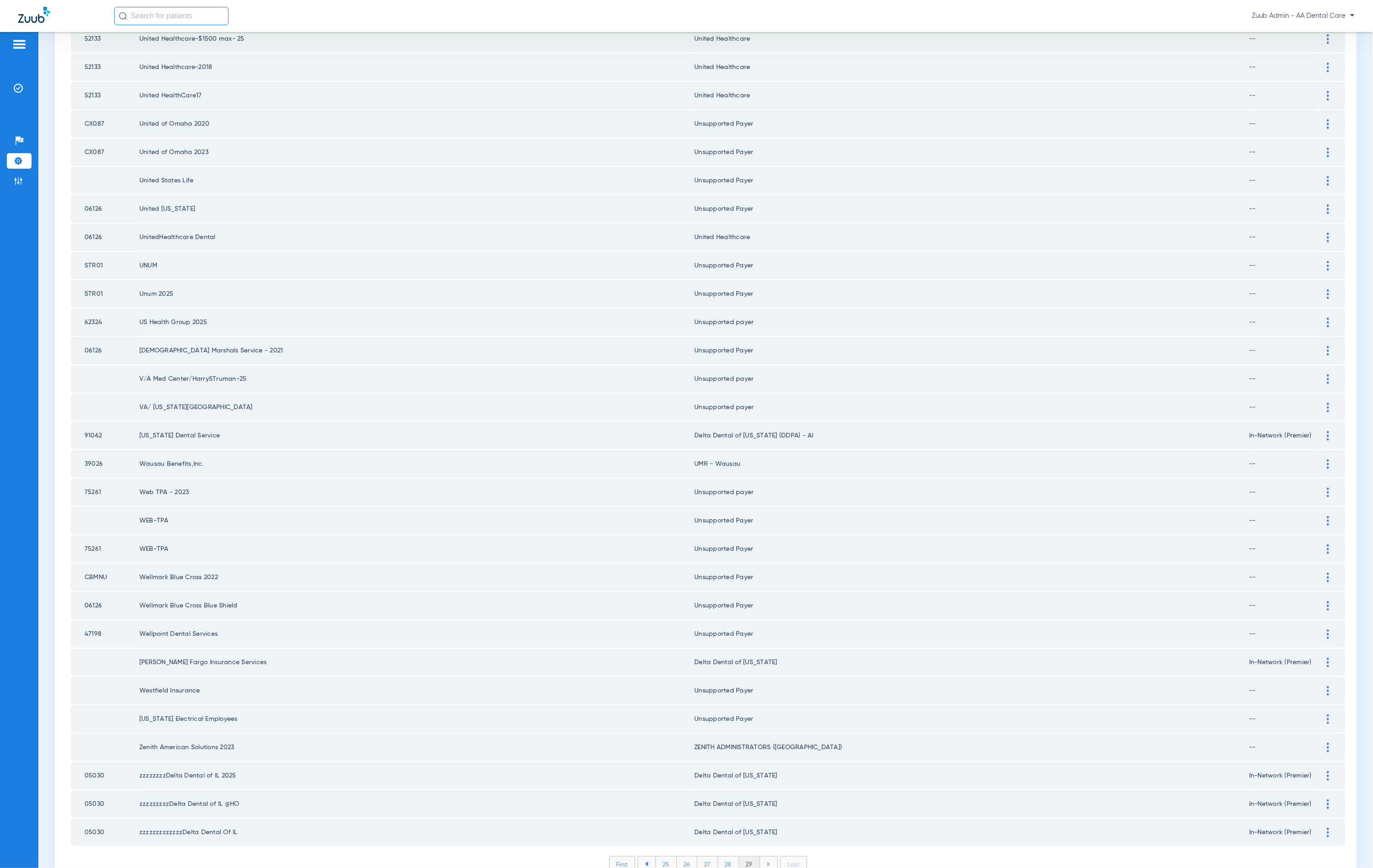
click at [747, 857] on li "29" at bounding box center [750, 864] width 21 height 16
click at [21, 181] on img at bounding box center [18, 181] width 9 height 9
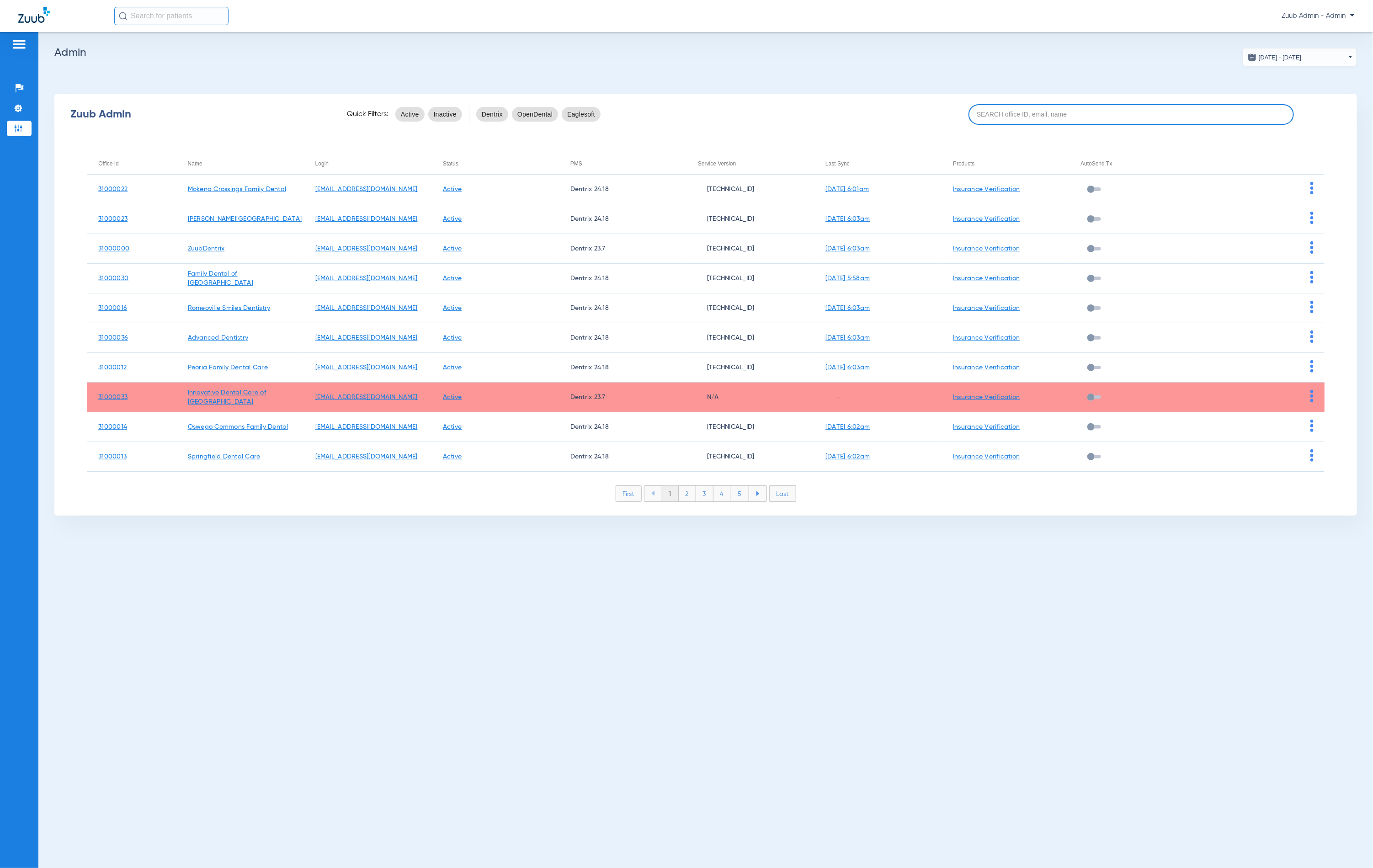
click at [1020, 111] on input at bounding box center [1132, 114] width 326 height 20
paste input "31000002"
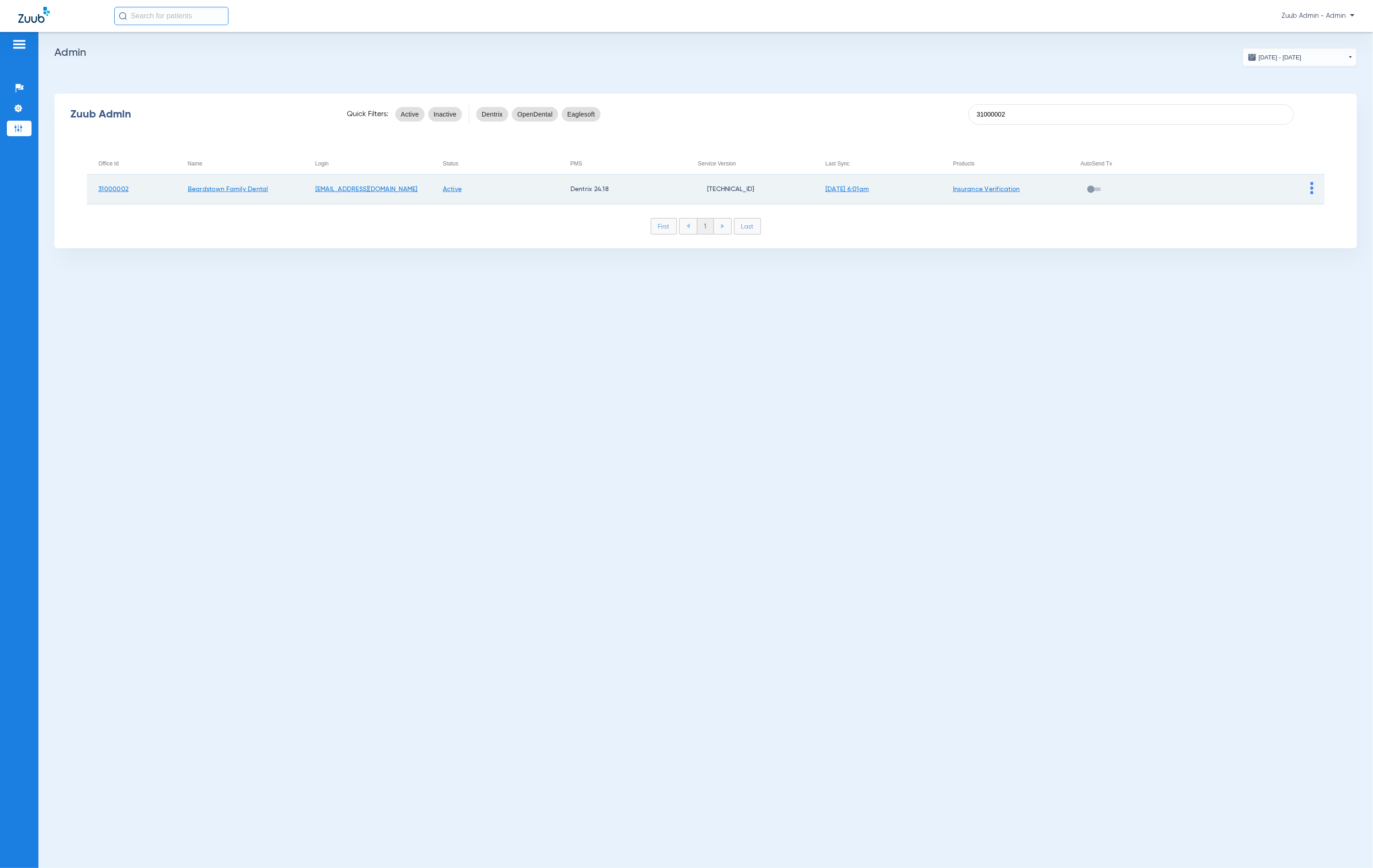
type input "31000002"
click at [1312, 183] on img at bounding box center [1312, 188] width 4 height 13
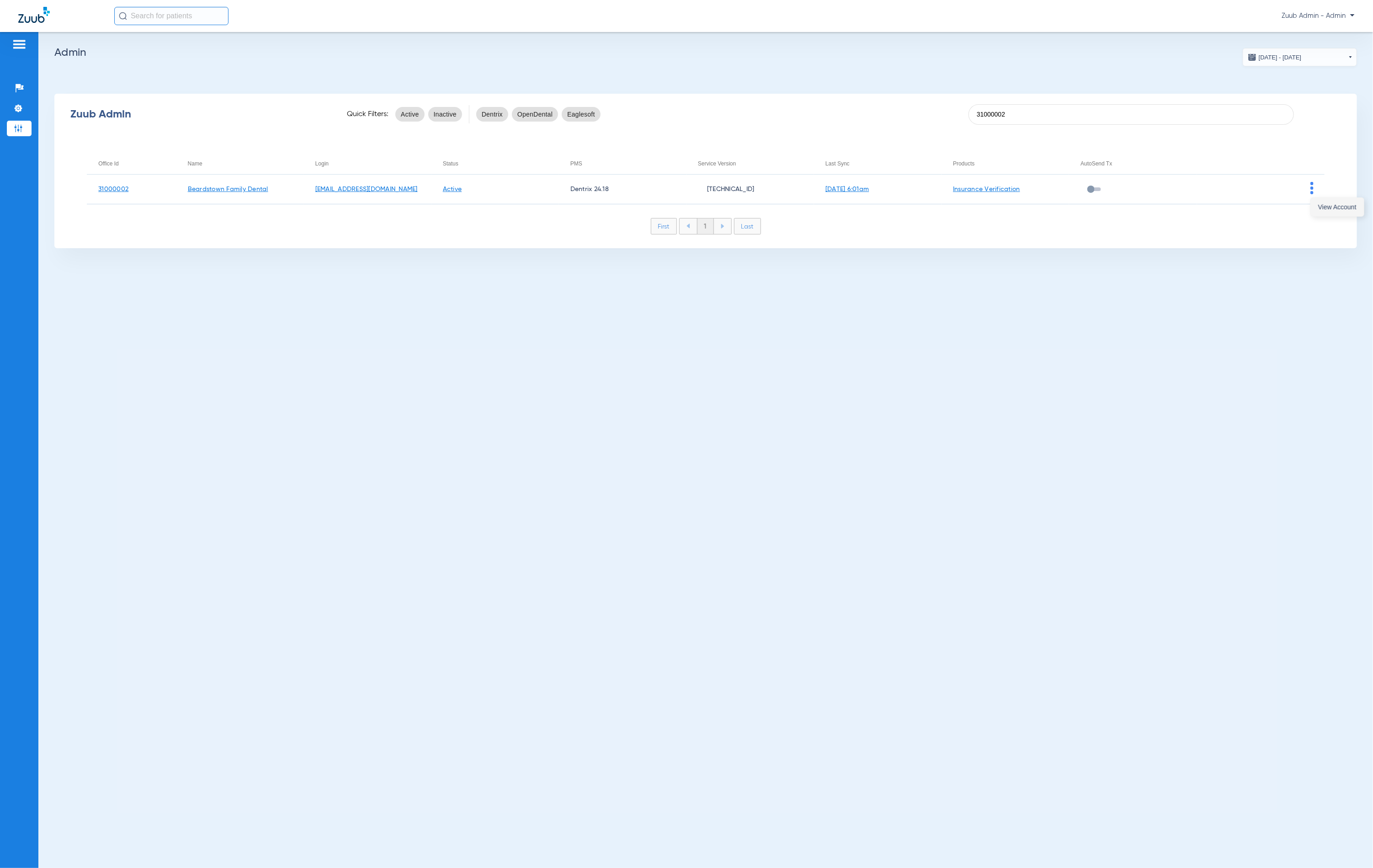
click at [1317, 204] on button "View Account" at bounding box center [1337, 207] width 53 height 18
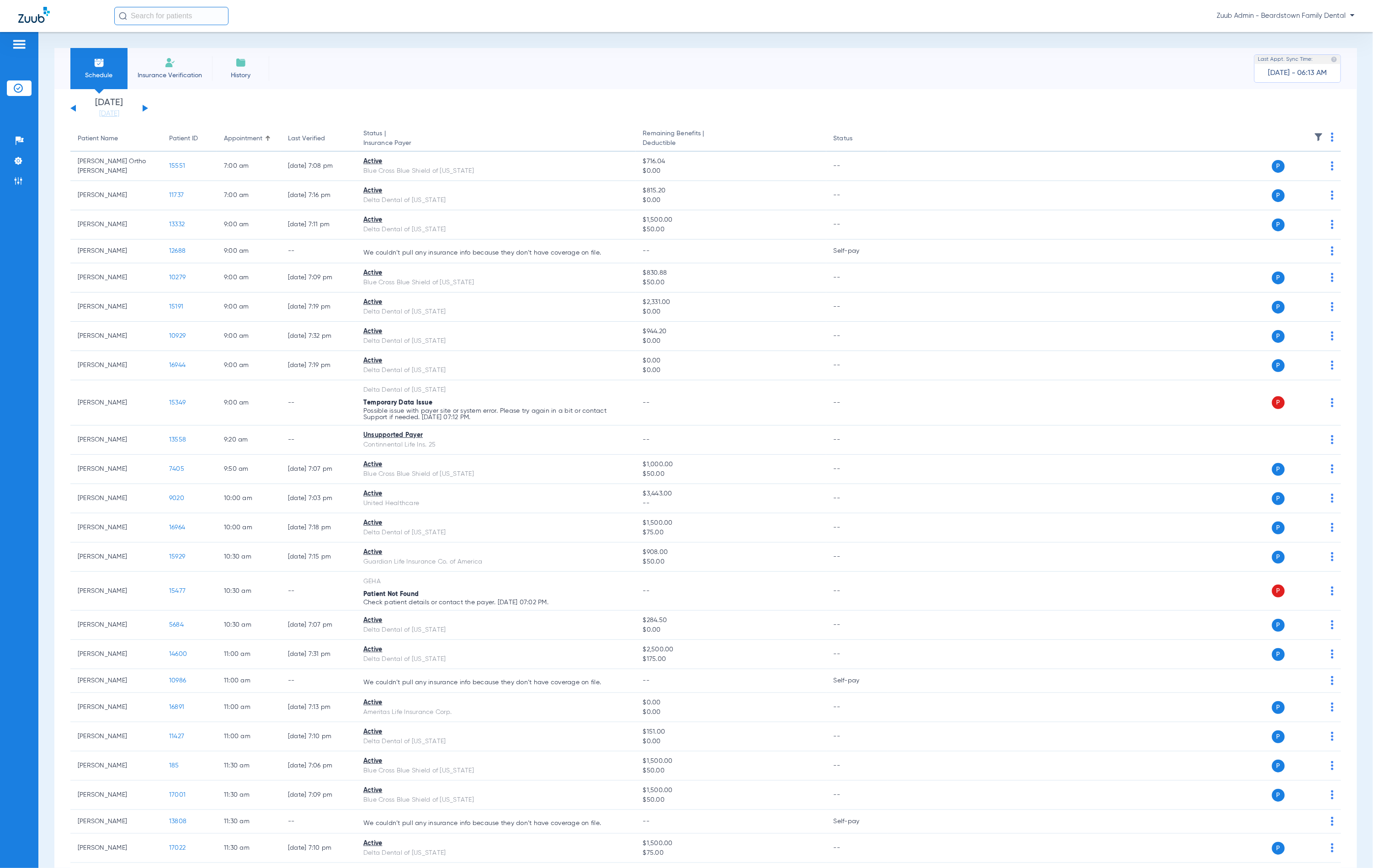
click at [199, 20] on input "text" at bounding box center [171, 16] width 114 height 18
paste input "10372"
type input "10372"
click at [192, 44] on td "10372" at bounding box center [199, 49] width 23 height 13
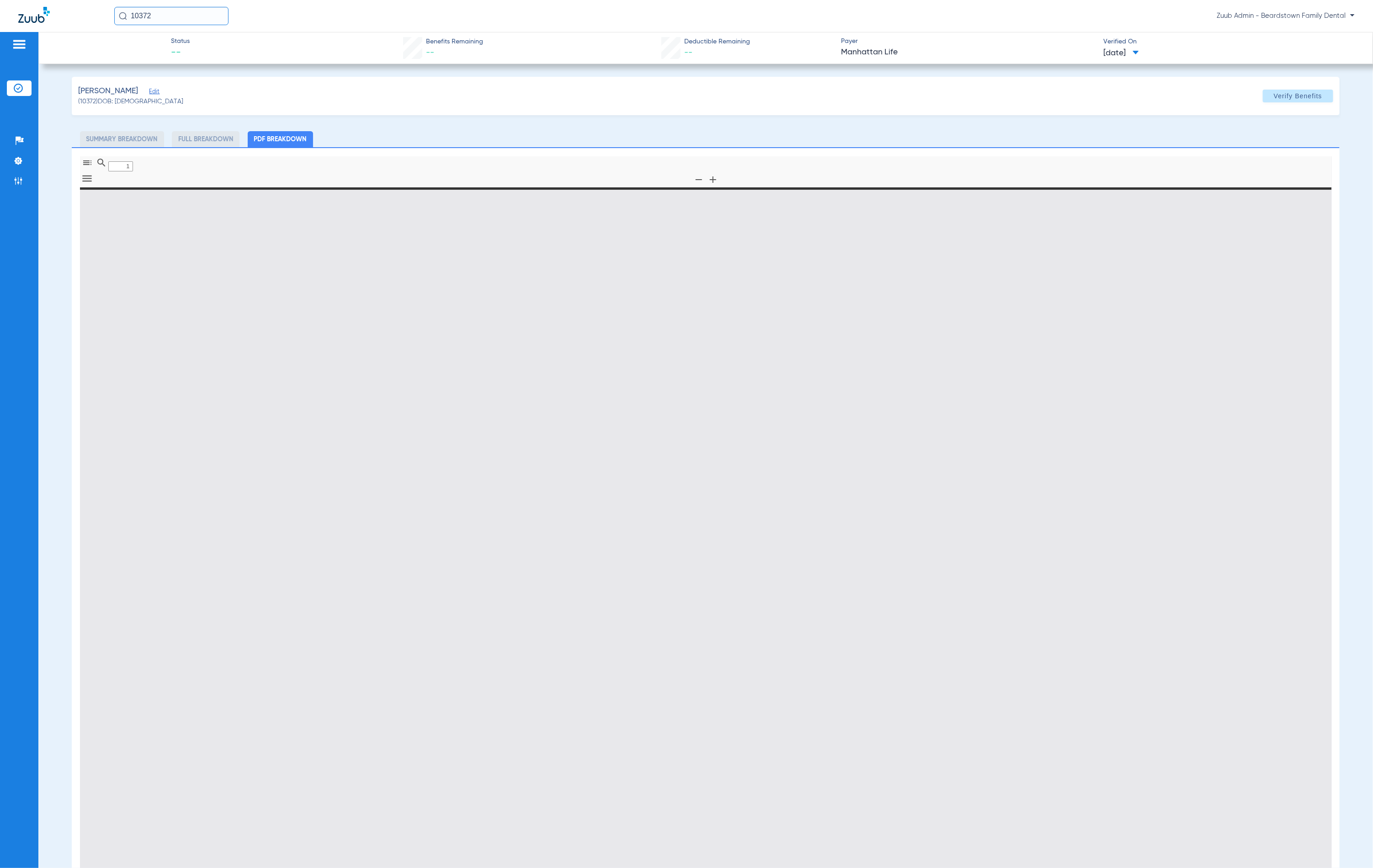
type input "0"
select select "page-width"
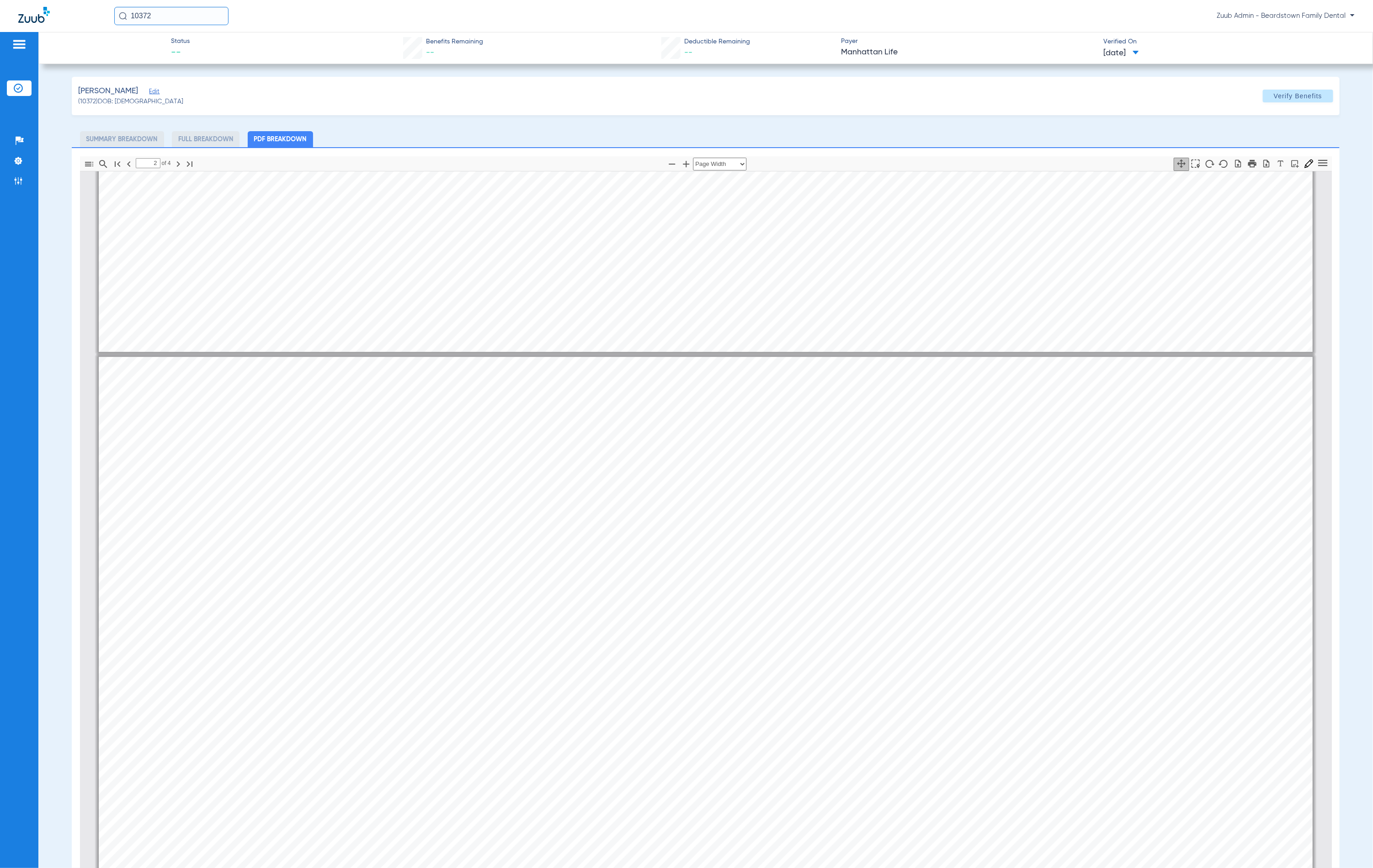
type input "1"
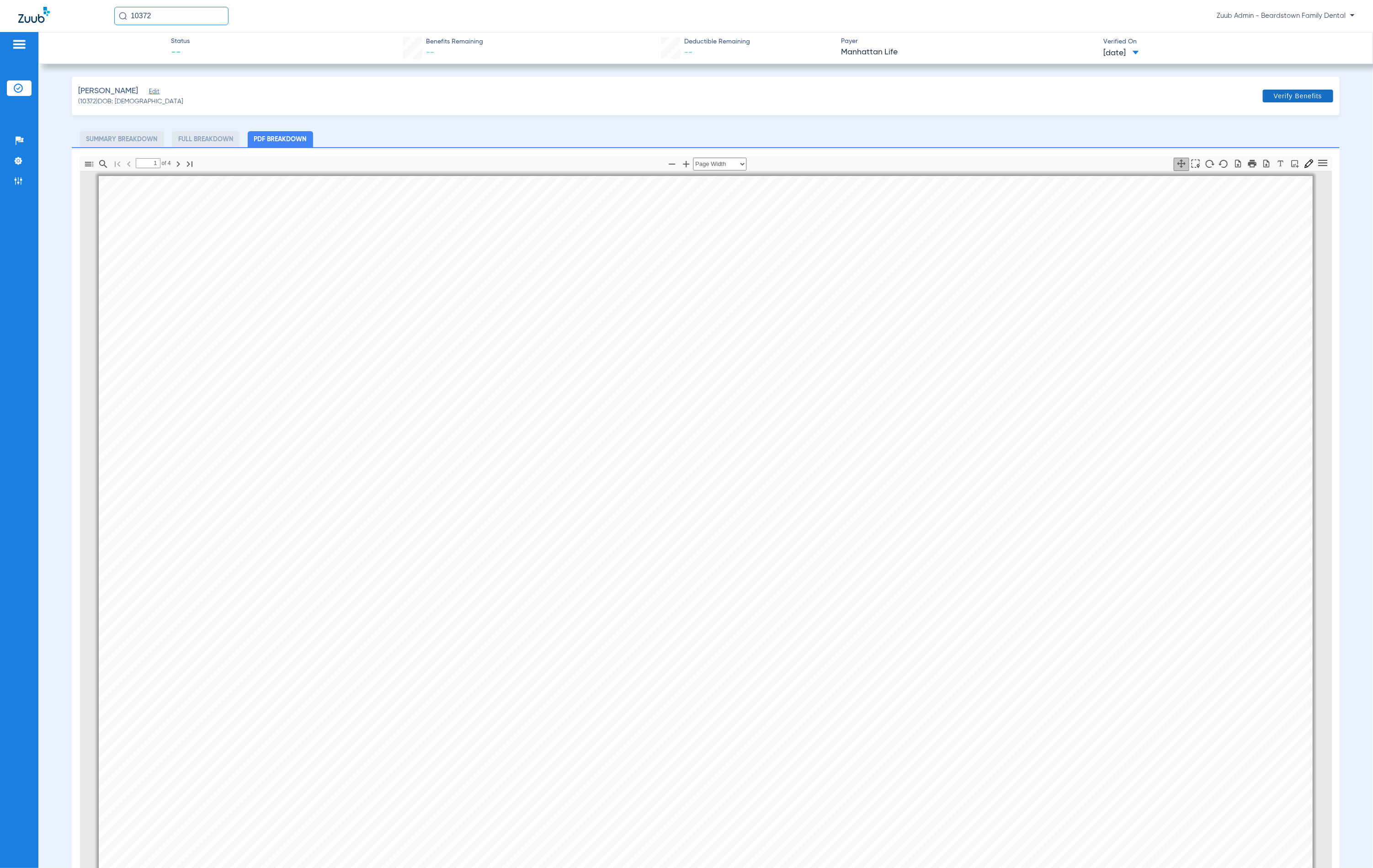
click at [1296, 97] on span "Verify Benefits" at bounding box center [1298, 96] width 49 height 7
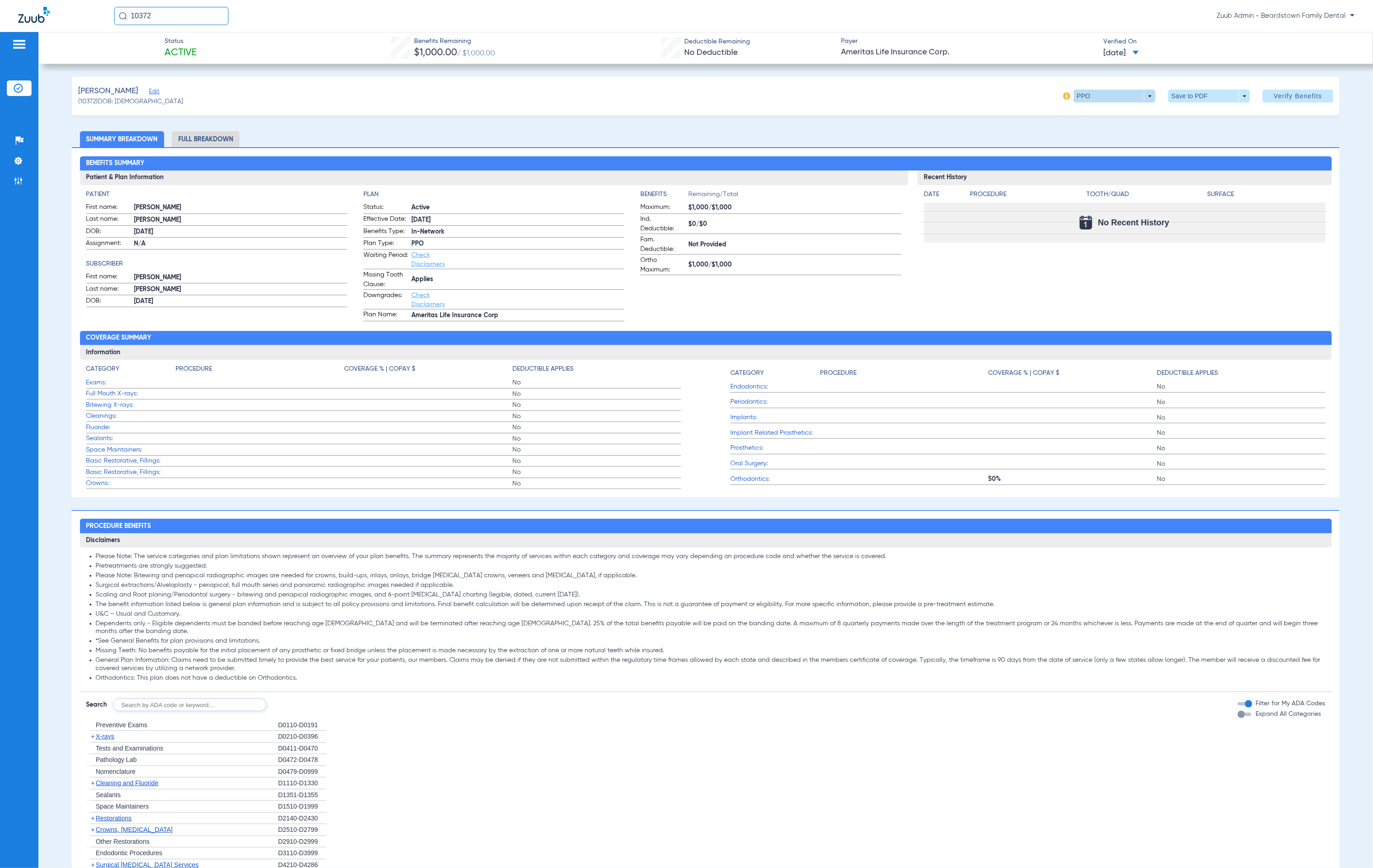
click at [1111, 101] on span at bounding box center [1114, 96] width 22 height 22
drag, startPoint x: 1185, startPoint y: 125, endPoint x: 1180, endPoint y: 97, distance: 28.4
click at [1185, 125] on div "PPO Out of Network" at bounding box center [1141, 122] width 154 height 39
click at [1180, 92] on div at bounding box center [686, 434] width 1373 height 868
click at [1182, 93] on span at bounding box center [1209, 96] width 82 height 13
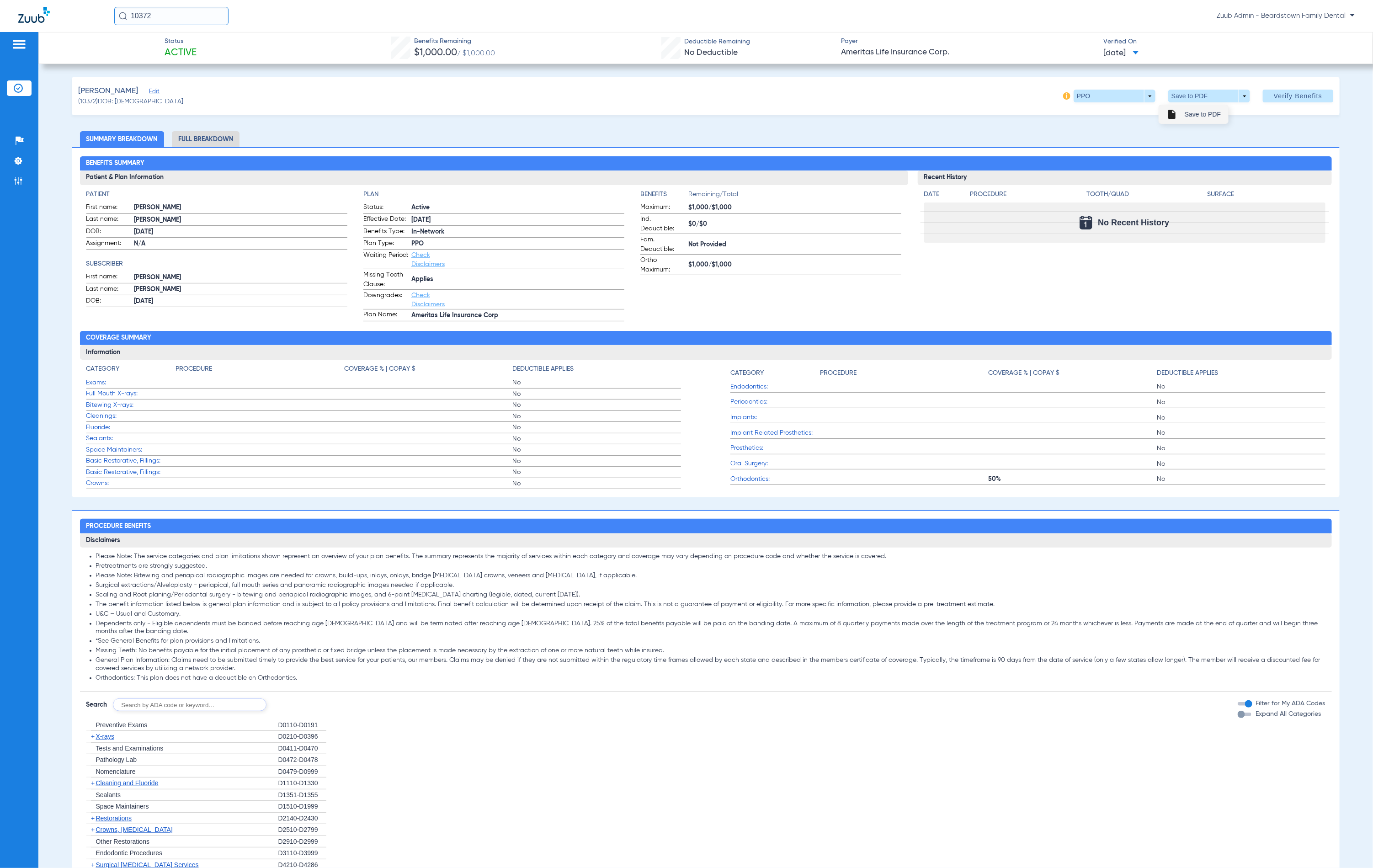
click at [1201, 113] on span "Save to PDF" at bounding box center [1202, 114] width 36 height 6
click at [151, 88] on span "Edit" at bounding box center [154, 92] width 8 height 8
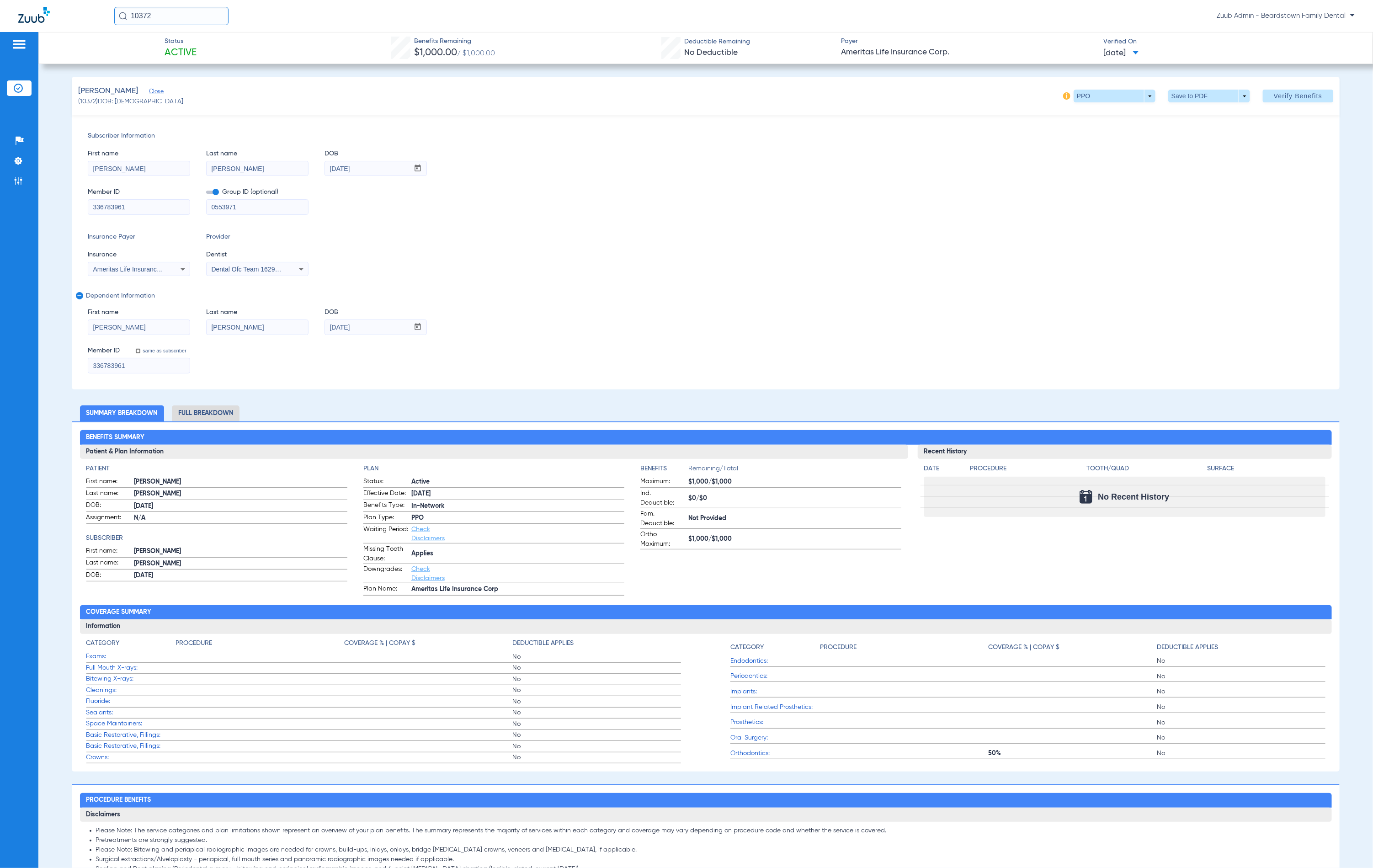
click at [13, 90] on img at bounding box center [18, 88] width 9 height 9
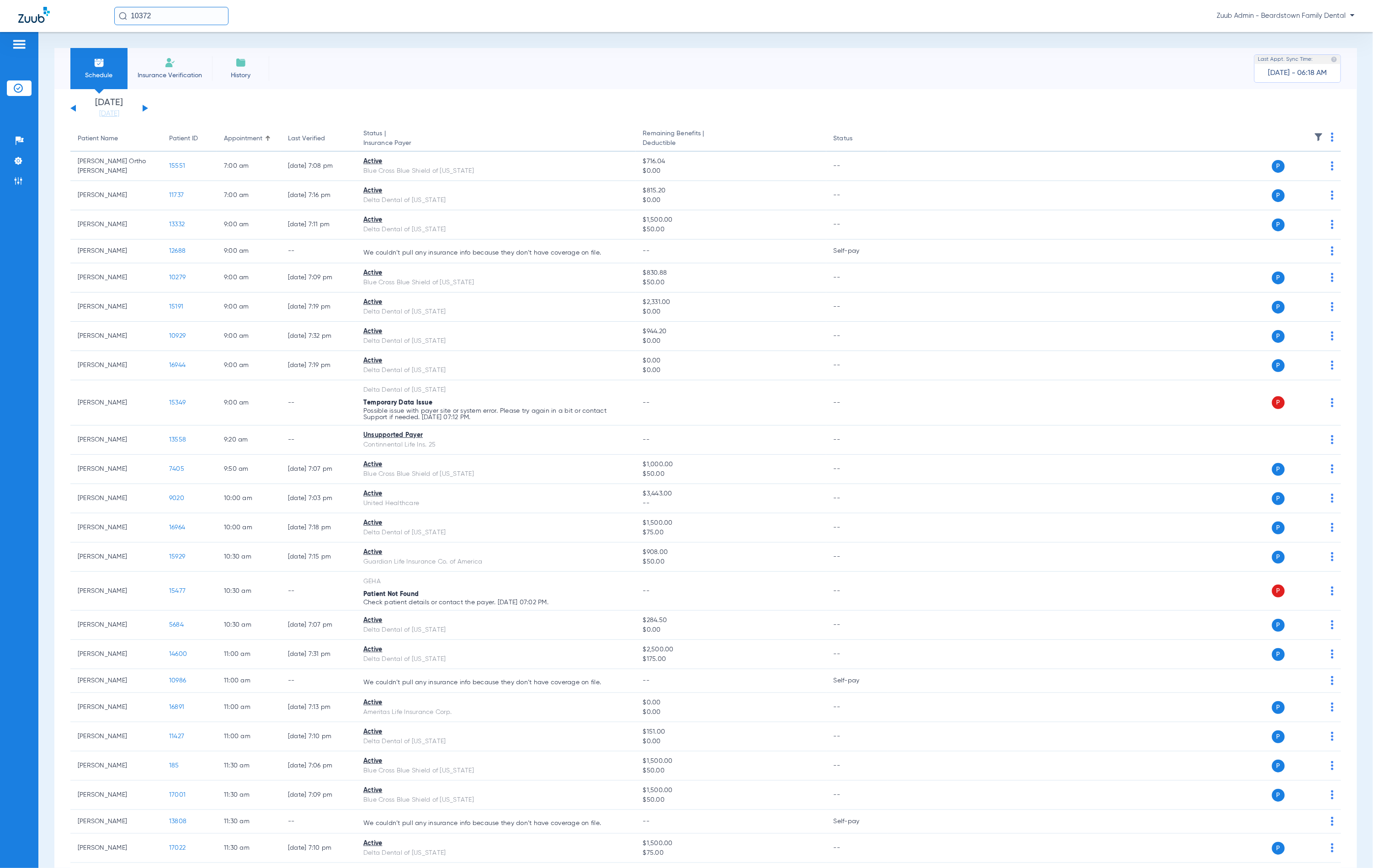
click at [1314, 136] on img at bounding box center [1319, 137] width 9 height 9
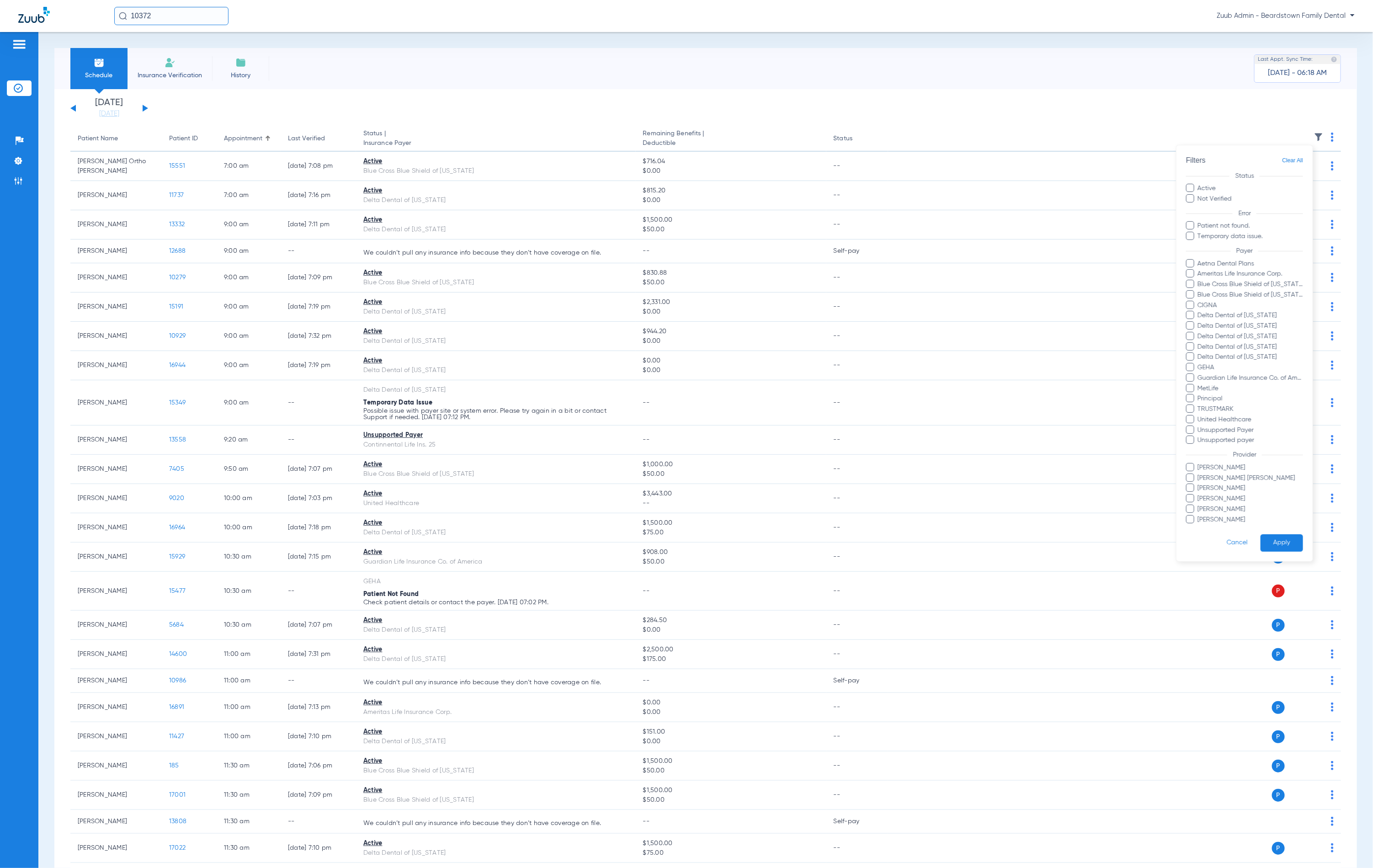
drag, startPoint x: 683, startPoint y: 78, endPoint x: 197, endPoint y: 106, distance: 486.8
click at [683, 78] on div at bounding box center [686, 434] width 1373 height 868
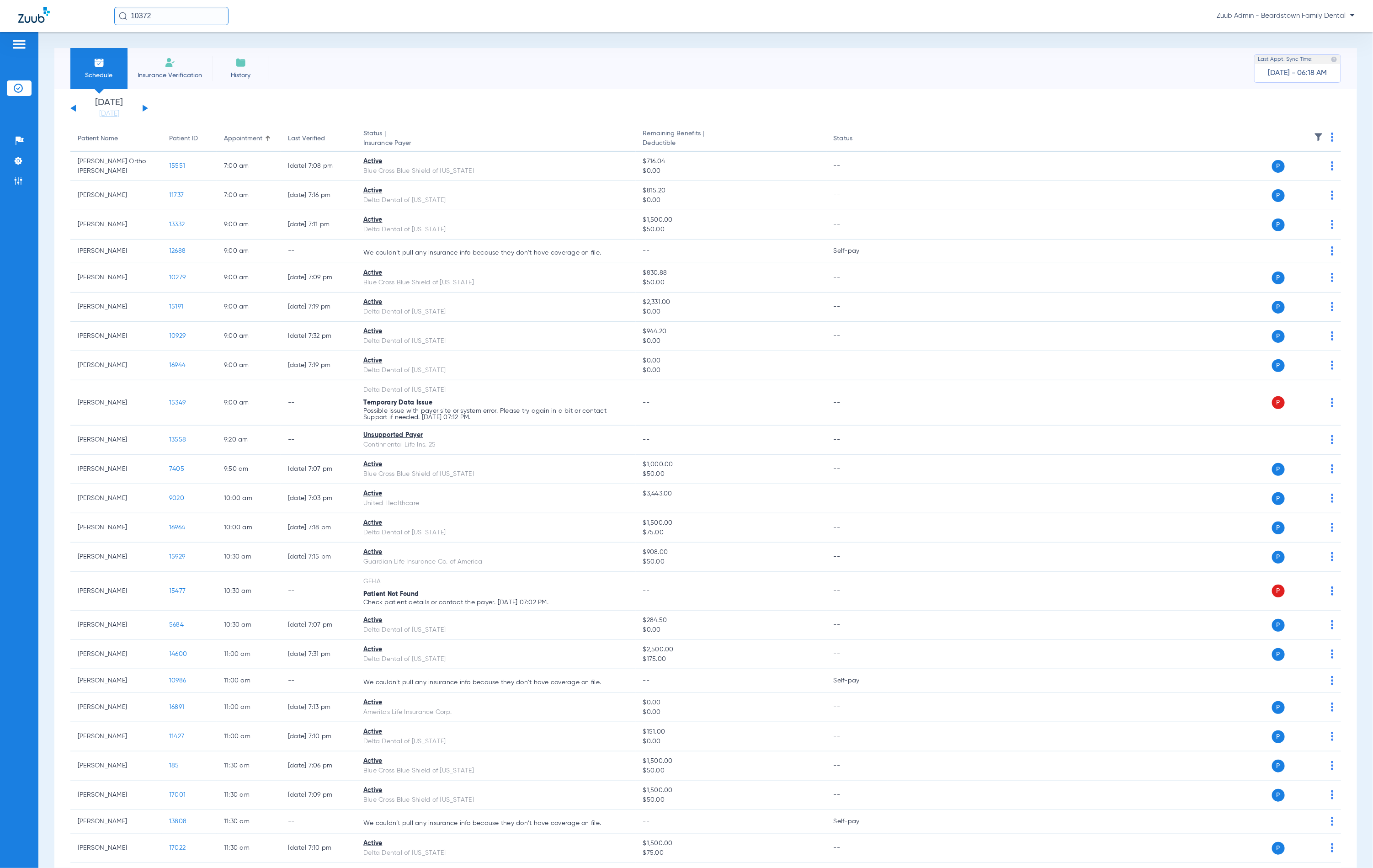
click at [224, 70] on li "History" at bounding box center [240, 68] width 57 height 41
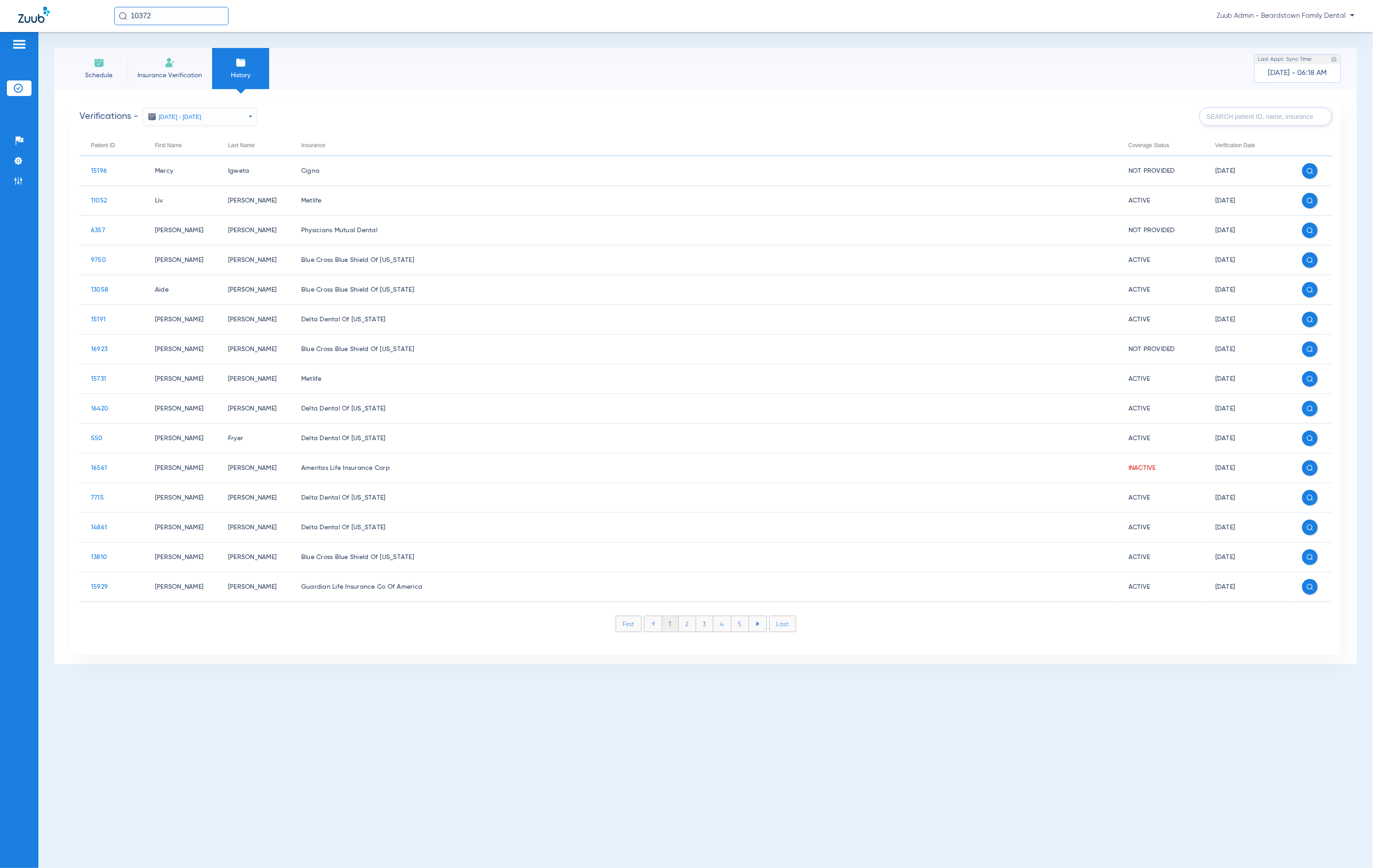
click at [1259, 123] on input "text" at bounding box center [1266, 116] width 133 height 18
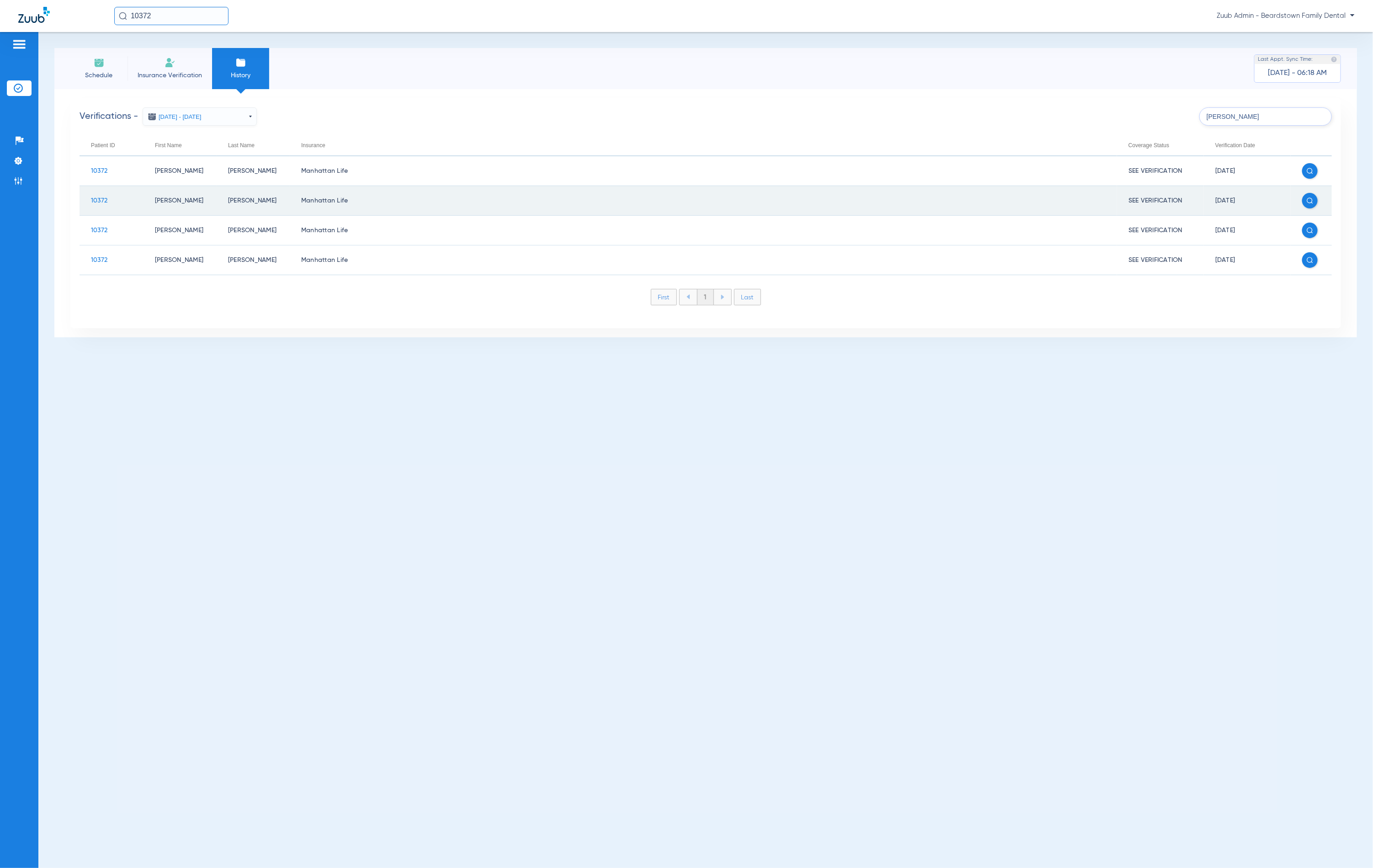
type input "[PERSON_NAME]"
click at [94, 200] on span "10372" at bounding box center [99, 200] width 16 height 6
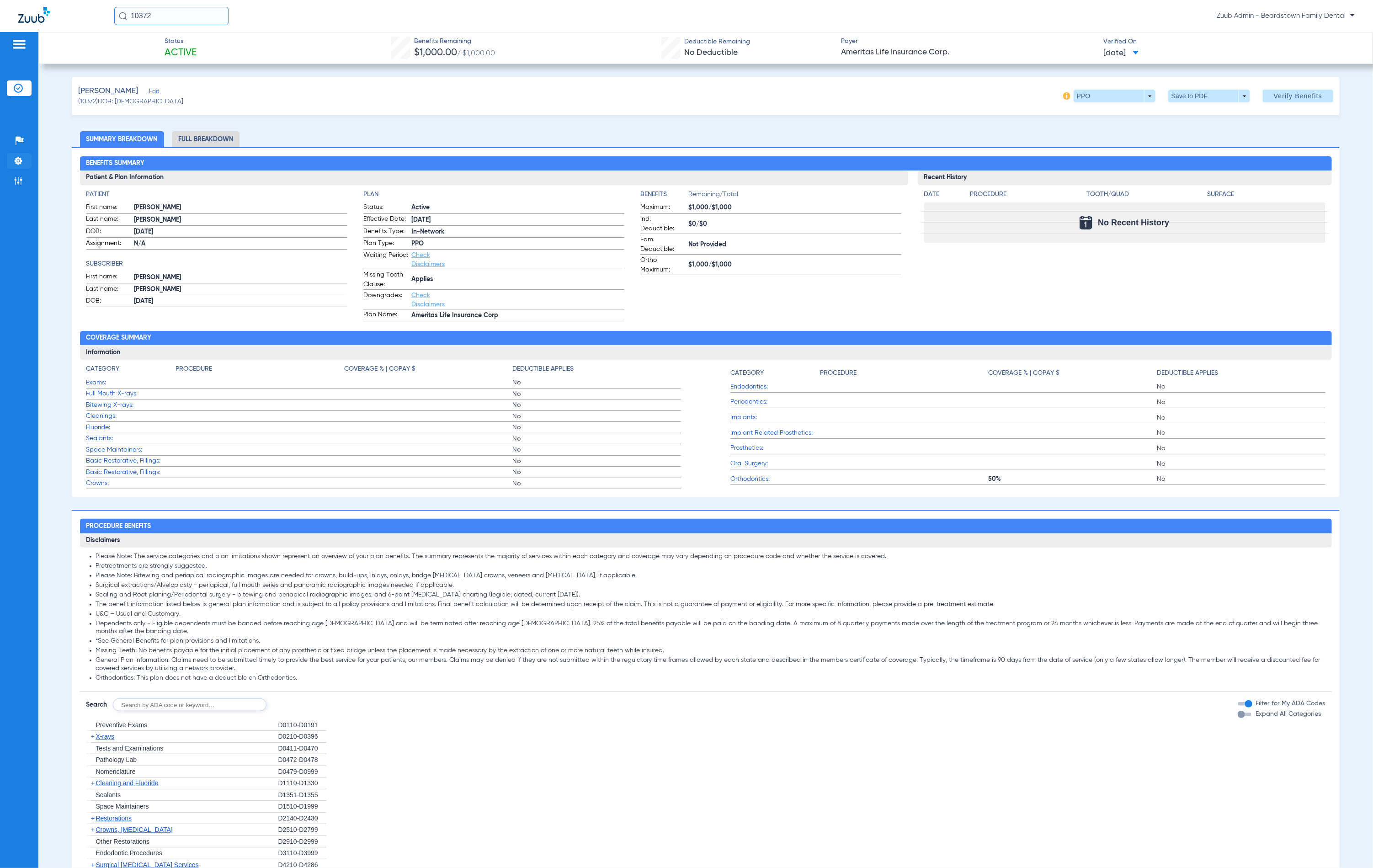
click at [19, 161] on img at bounding box center [18, 161] width 9 height 9
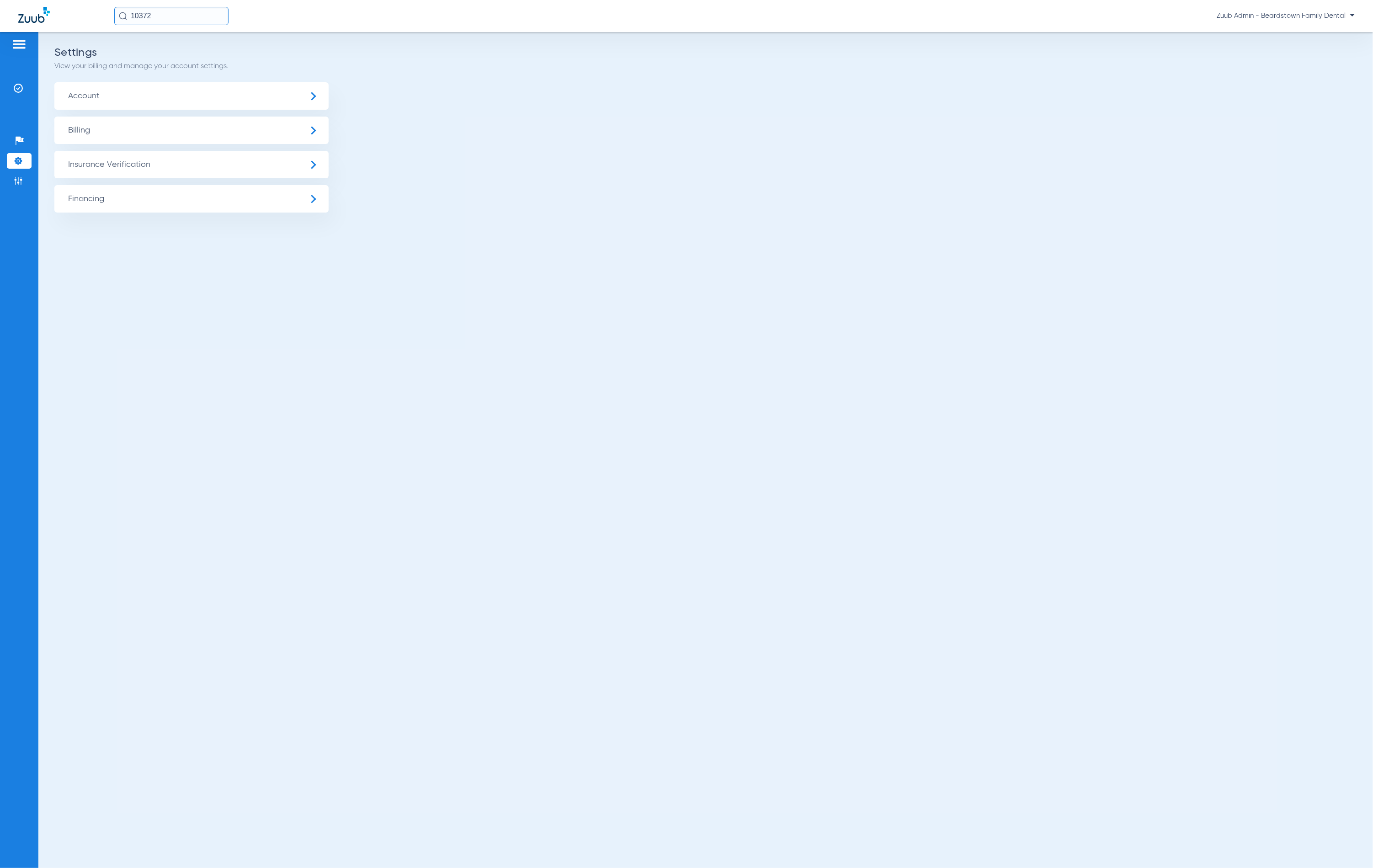
click at [97, 161] on span "Insurance Verification" at bounding box center [191, 164] width 274 height 27
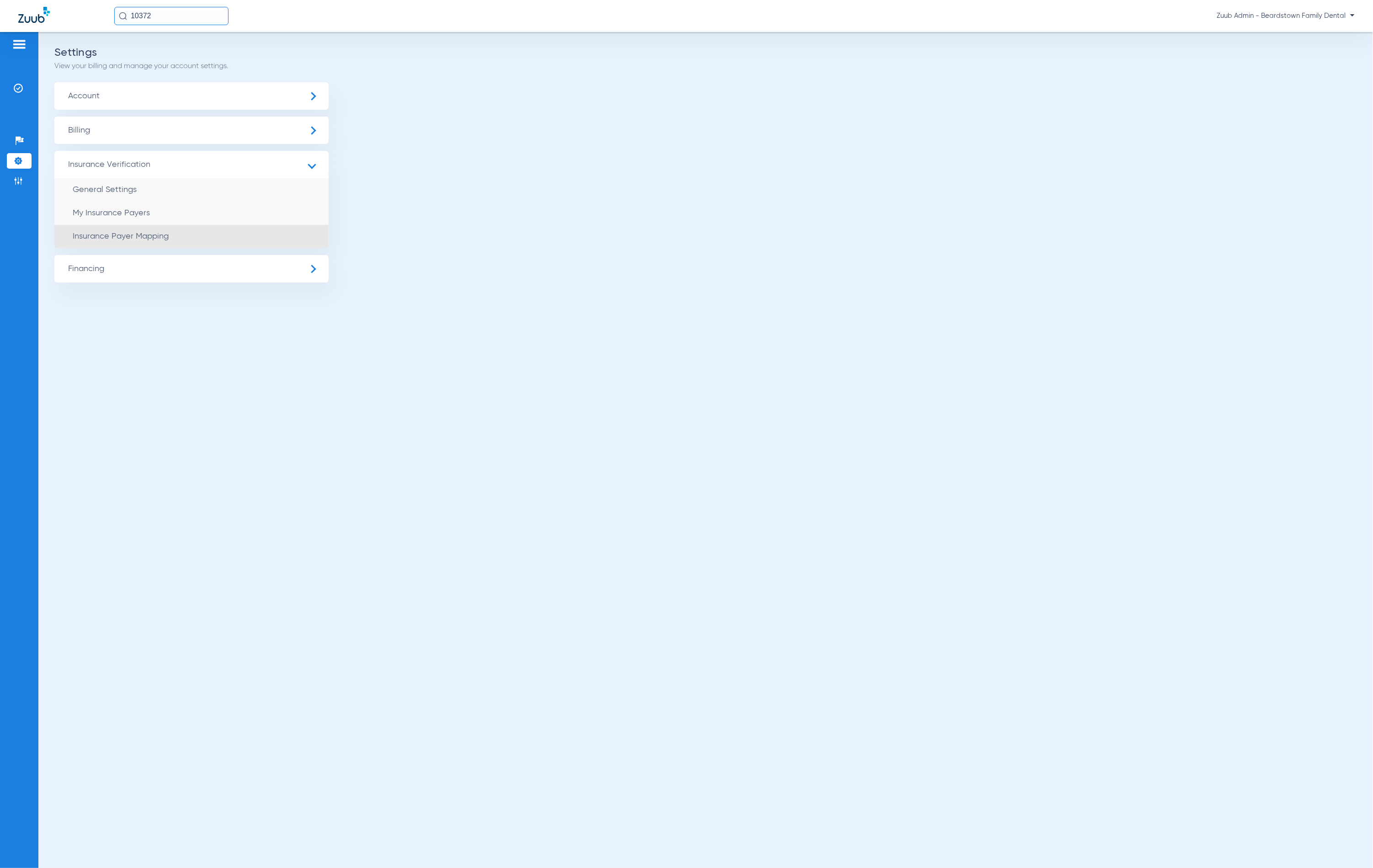
click at [169, 232] on span "Insurance Payer Mapping" at bounding box center [121, 236] width 96 height 8
